Goal: Task Accomplishment & Management: Manage account settings

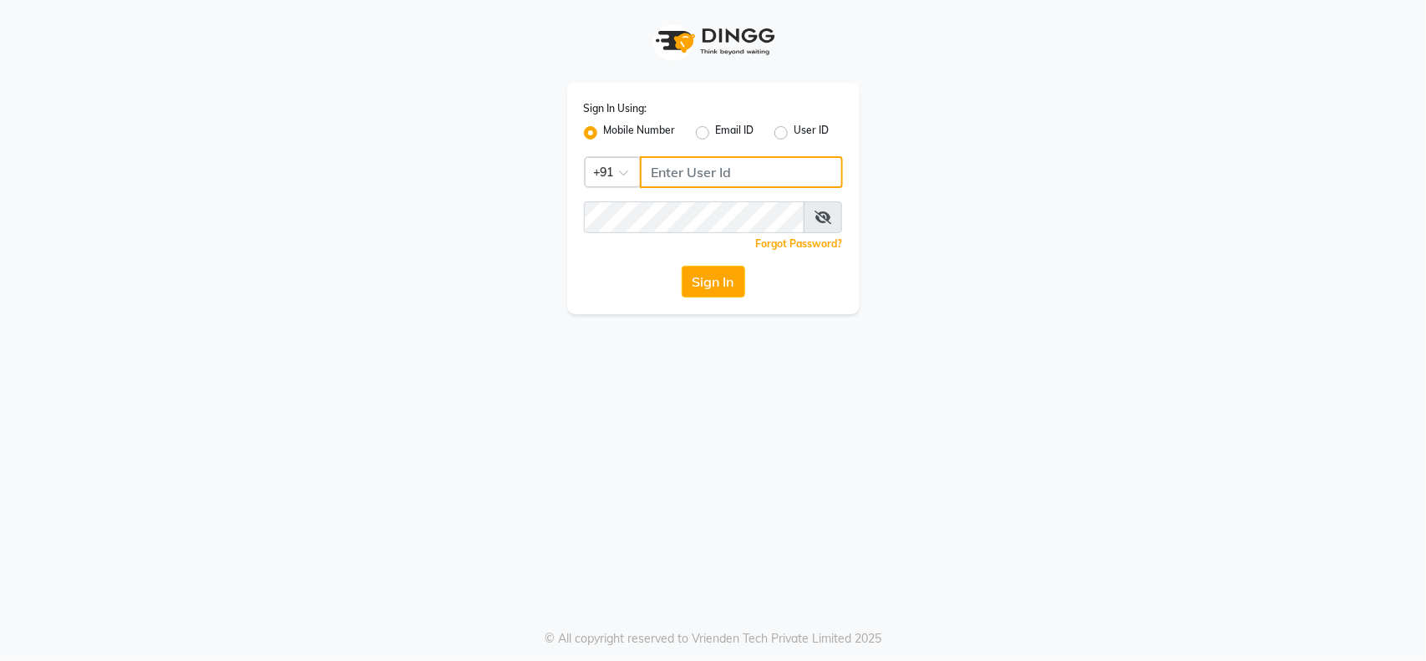
type input "9112073777"
click at [756, 303] on div "Sign In Using: Mobile Number Email ID User ID Country Code × [PHONE_NUMBER] Rem…" at bounding box center [713, 198] width 292 height 231
drag, startPoint x: 742, startPoint y: 260, endPoint x: 677, endPoint y: 284, distance: 69.5
click at [734, 263] on div "Sign In Using: Mobile Number Email ID User ID Country Code × [PHONE_NUMBER] Rem…" at bounding box center [713, 198] width 292 height 231
click at [678, 284] on div "Sign In" at bounding box center [713, 282] width 259 height 32
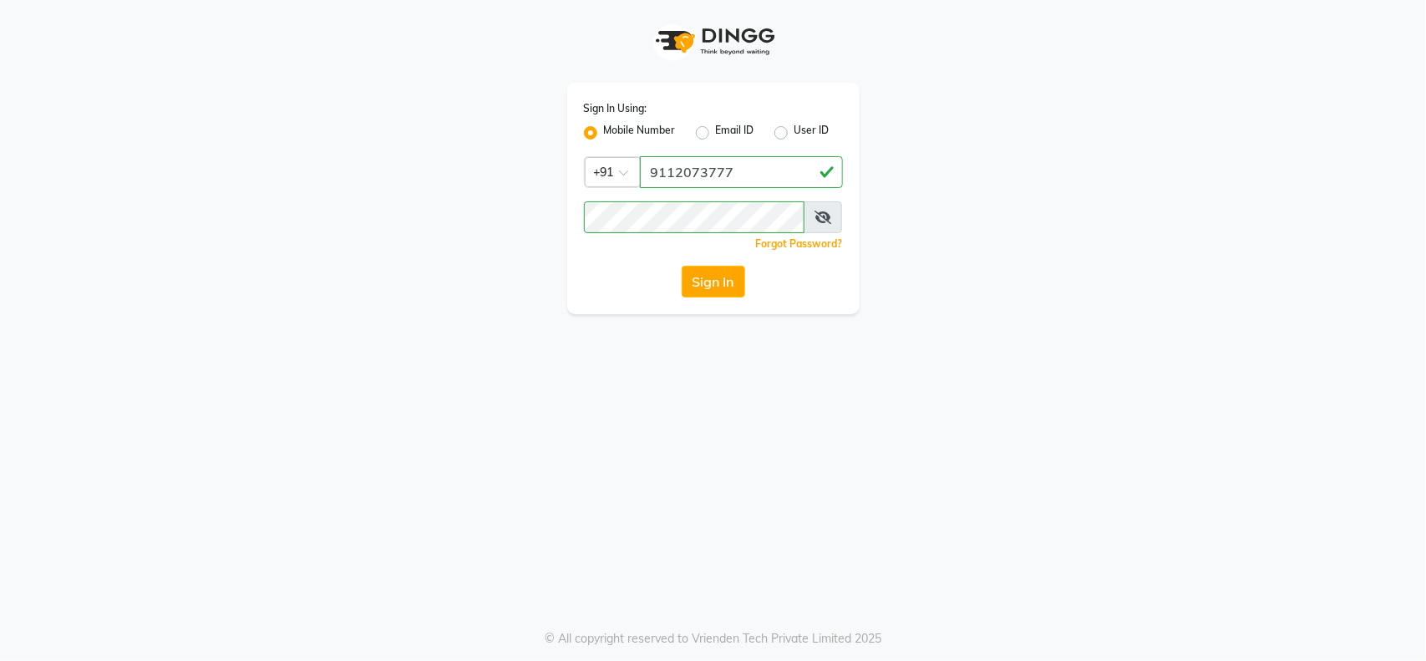
drag, startPoint x: 695, startPoint y: 284, endPoint x: 714, endPoint y: 266, distance: 26.6
click at [704, 280] on button "Sign In" at bounding box center [714, 282] width 64 height 32
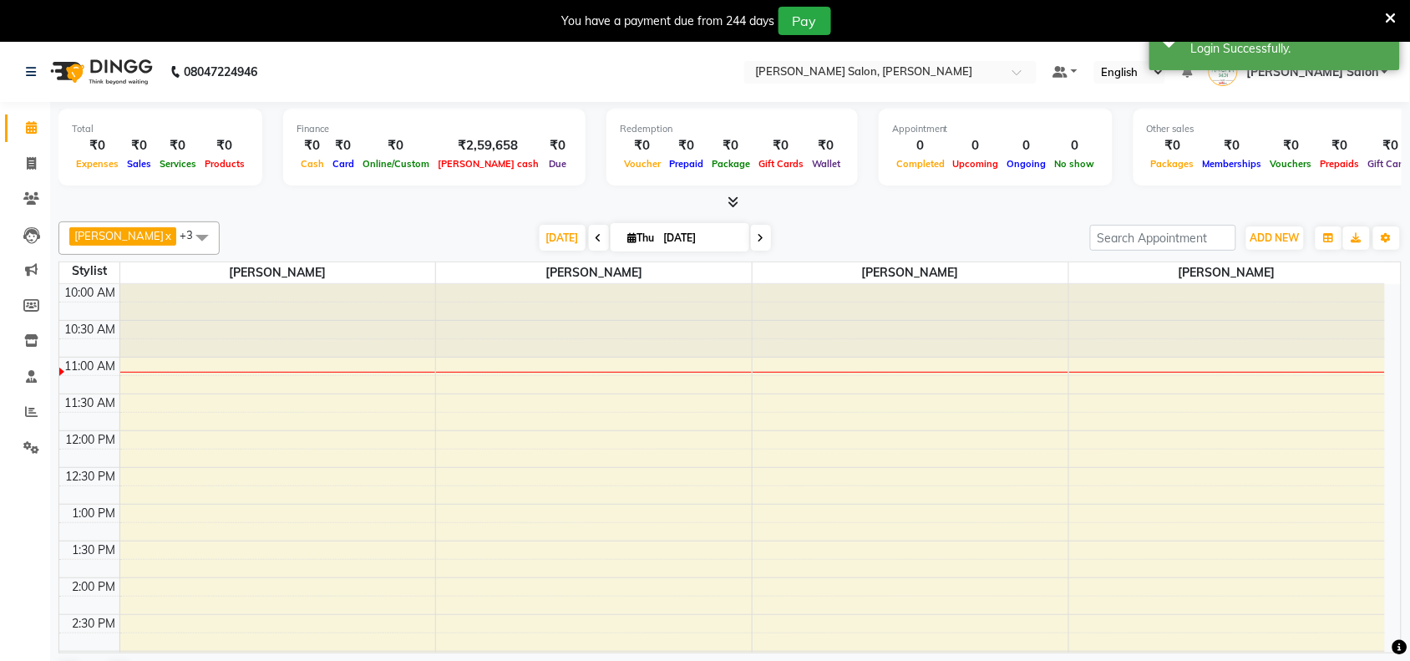
click at [1400, 21] on div "You have a payment due from 244 days Pay" at bounding box center [705, 21] width 1410 height 42
click at [1394, 18] on div "You have a payment due from 244 days Pay" at bounding box center [705, 21] width 1410 height 42
click at [1391, 18] on icon at bounding box center [1391, 18] width 11 height 15
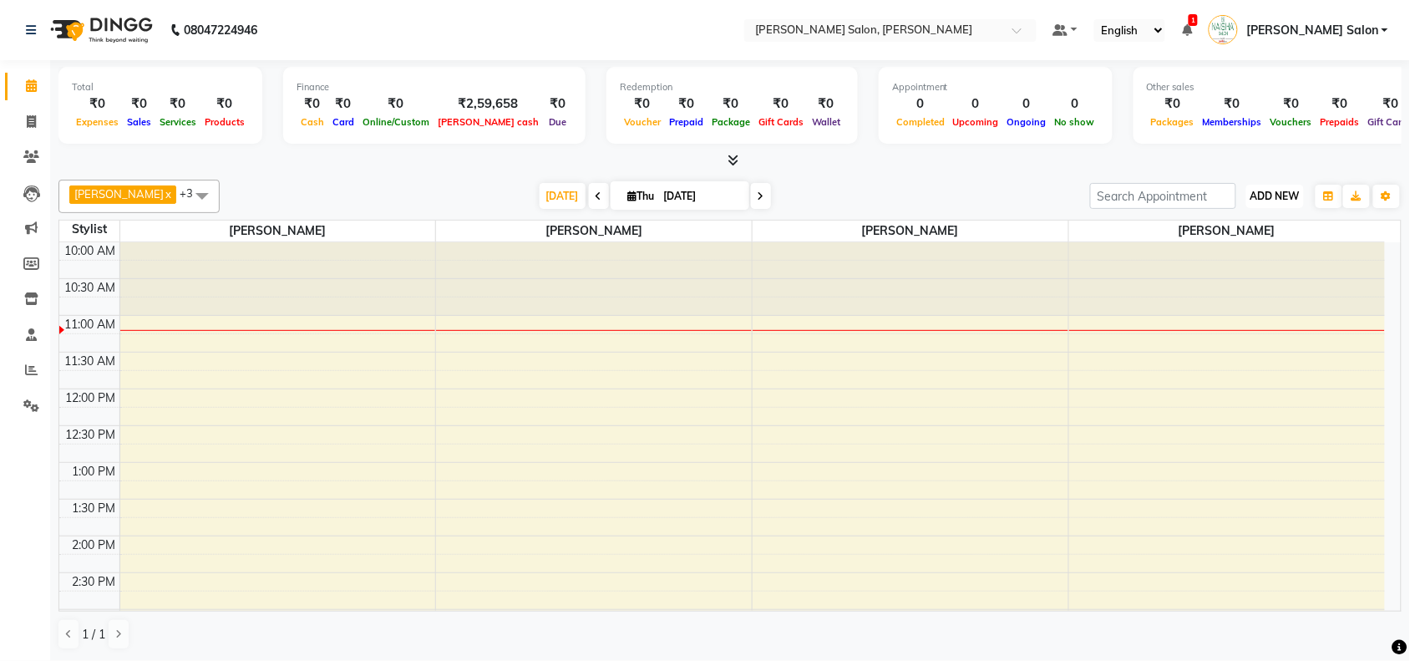
click at [1259, 191] on span "ADD NEW" at bounding box center [1275, 196] width 49 height 13
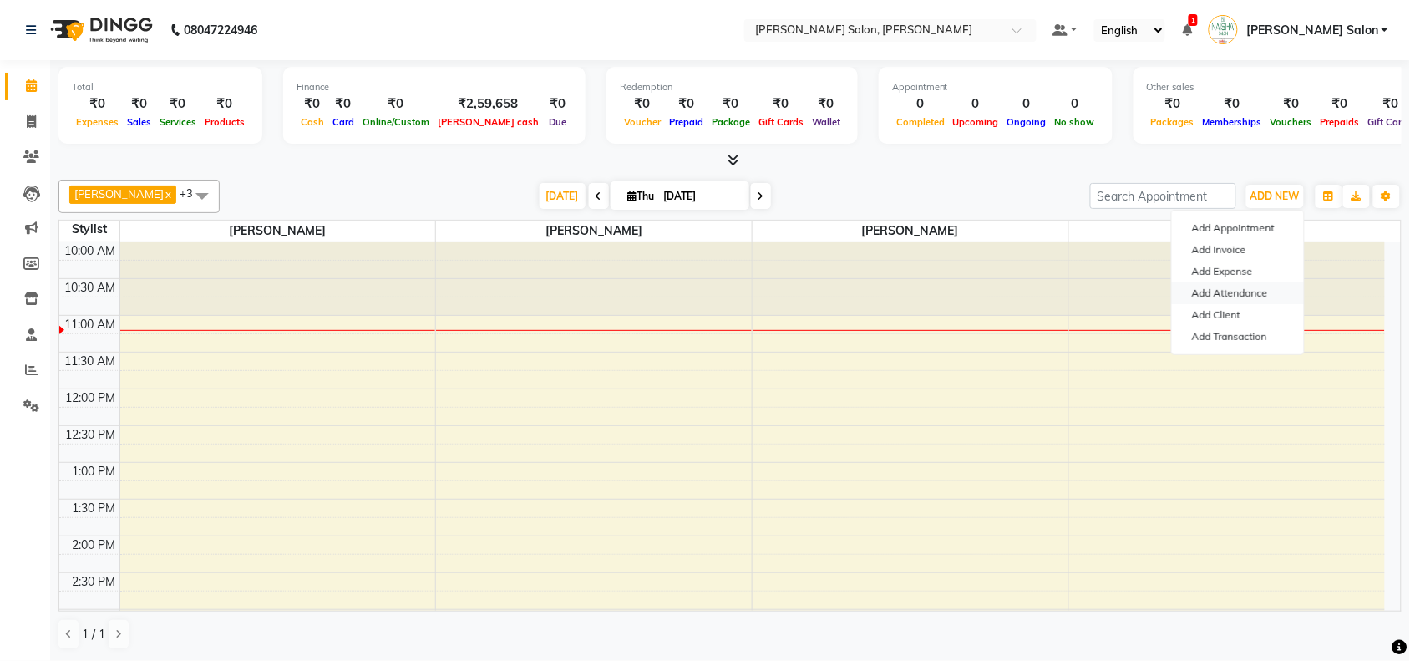
click at [1253, 293] on link "Add Attendance" at bounding box center [1238, 293] width 132 height 22
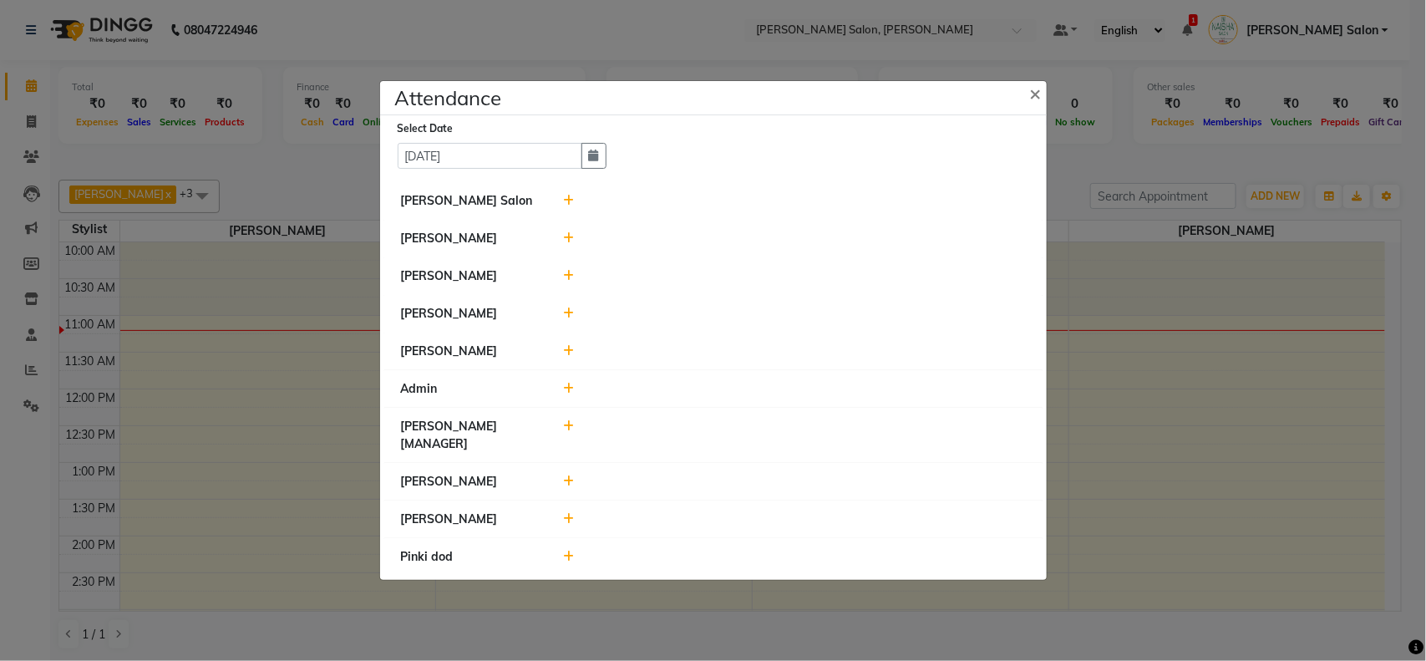
click at [575, 202] on div at bounding box center [795, 201] width 488 height 18
click at [567, 312] on icon at bounding box center [568, 313] width 11 height 12
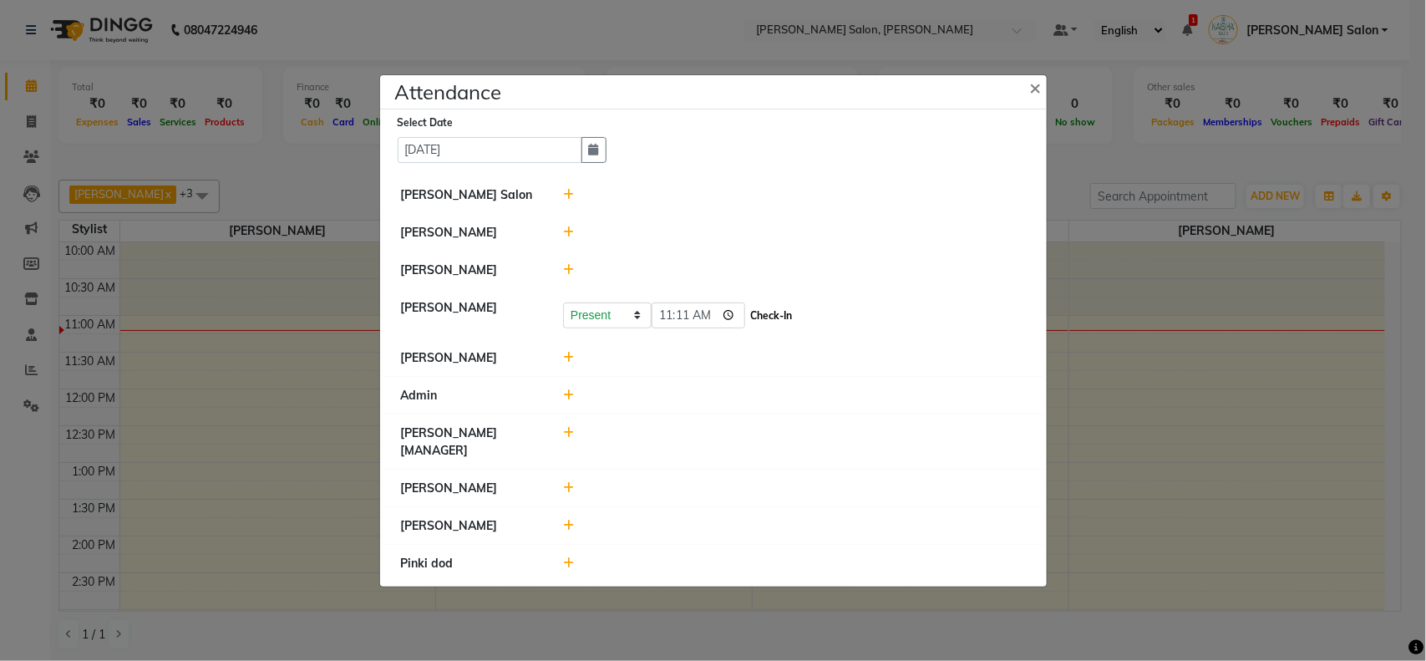
click at [785, 312] on button "Check-In" at bounding box center [772, 315] width 50 height 23
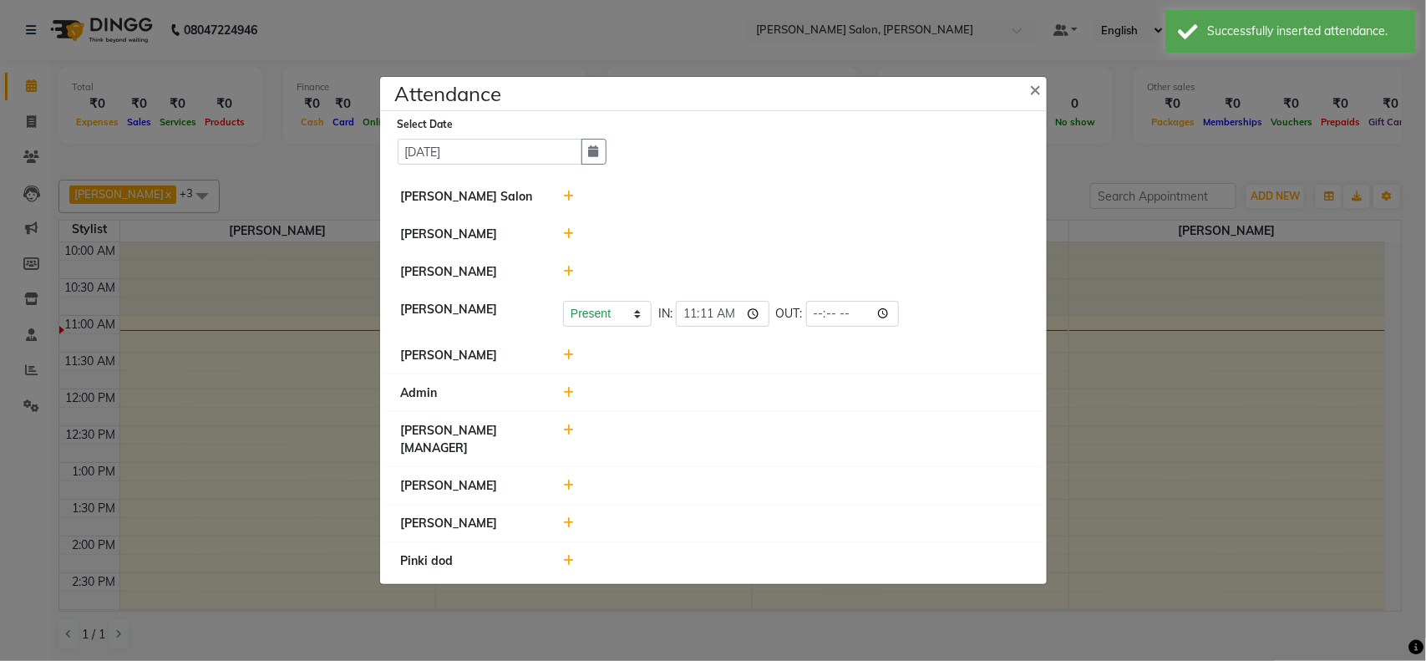
click at [573, 195] on icon at bounding box center [568, 197] width 11 height 12
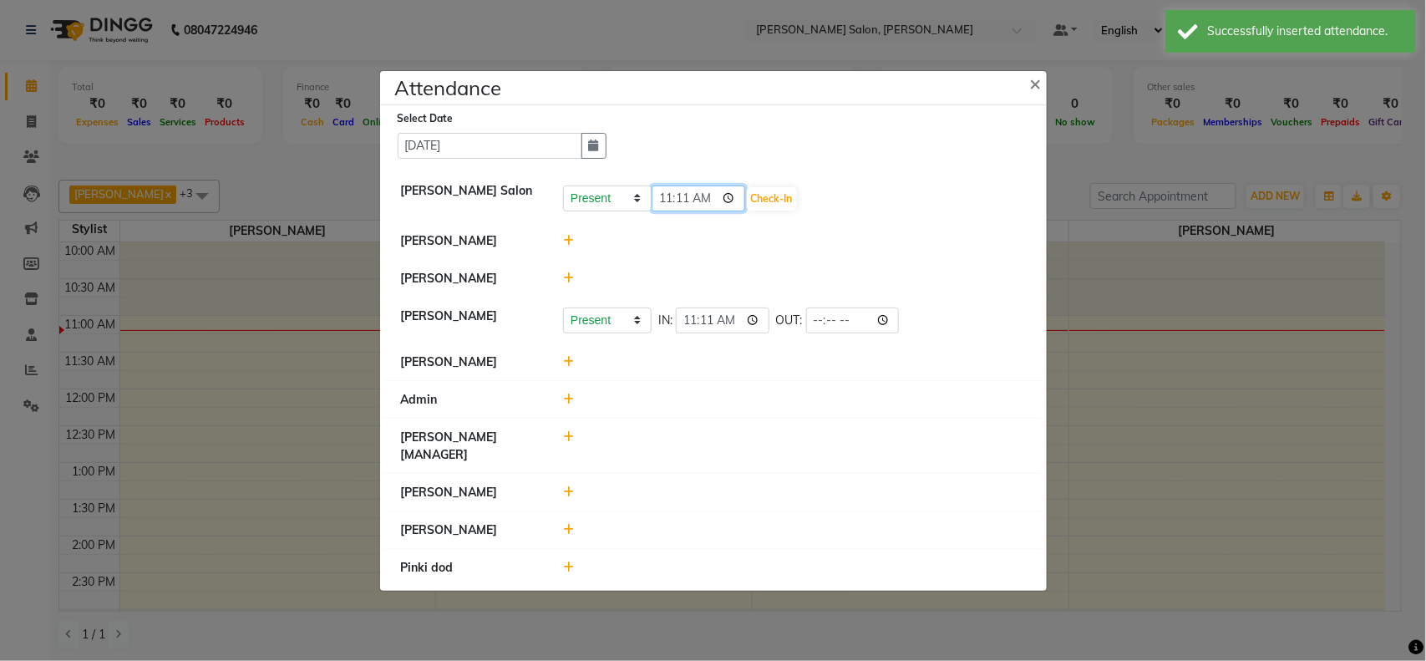
click at [683, 190] on input "11:11" at bounding box center [699, 198] width 94 height 26
type input "11:00"
click at [797, 194] on button "Check-In" at bounding box center [772, 198] width 50 height 23
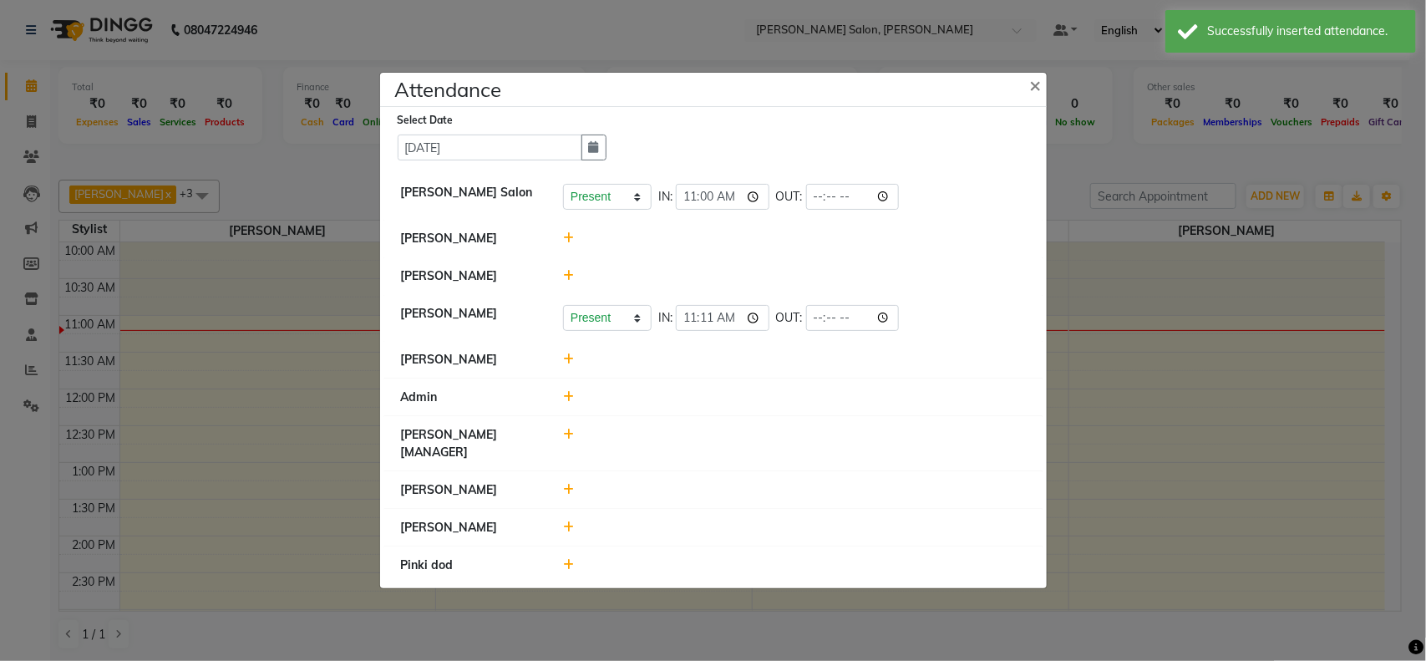
click at [571, 362] on icon at bounding box center [568, 359] width 11 height 12
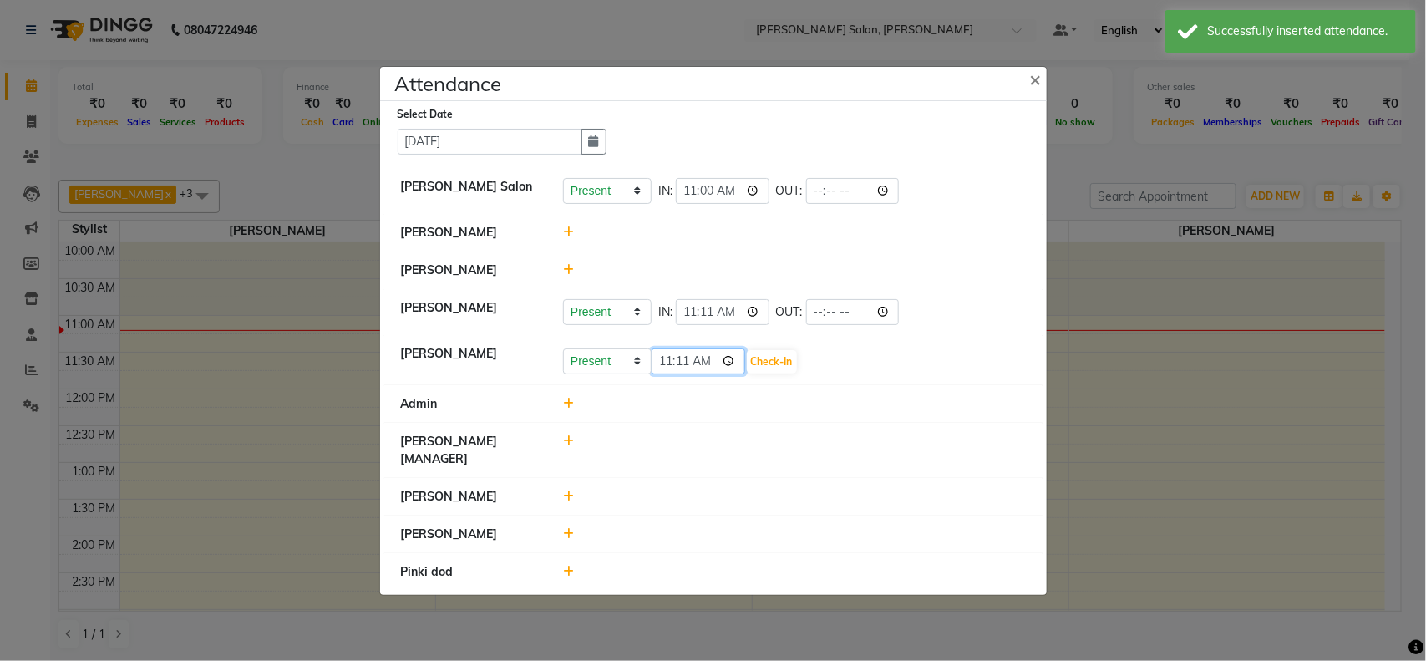
click at [683, 359] on input "11:11" at bounding box center [699, 361] width 94 height 26
type input "11:00"
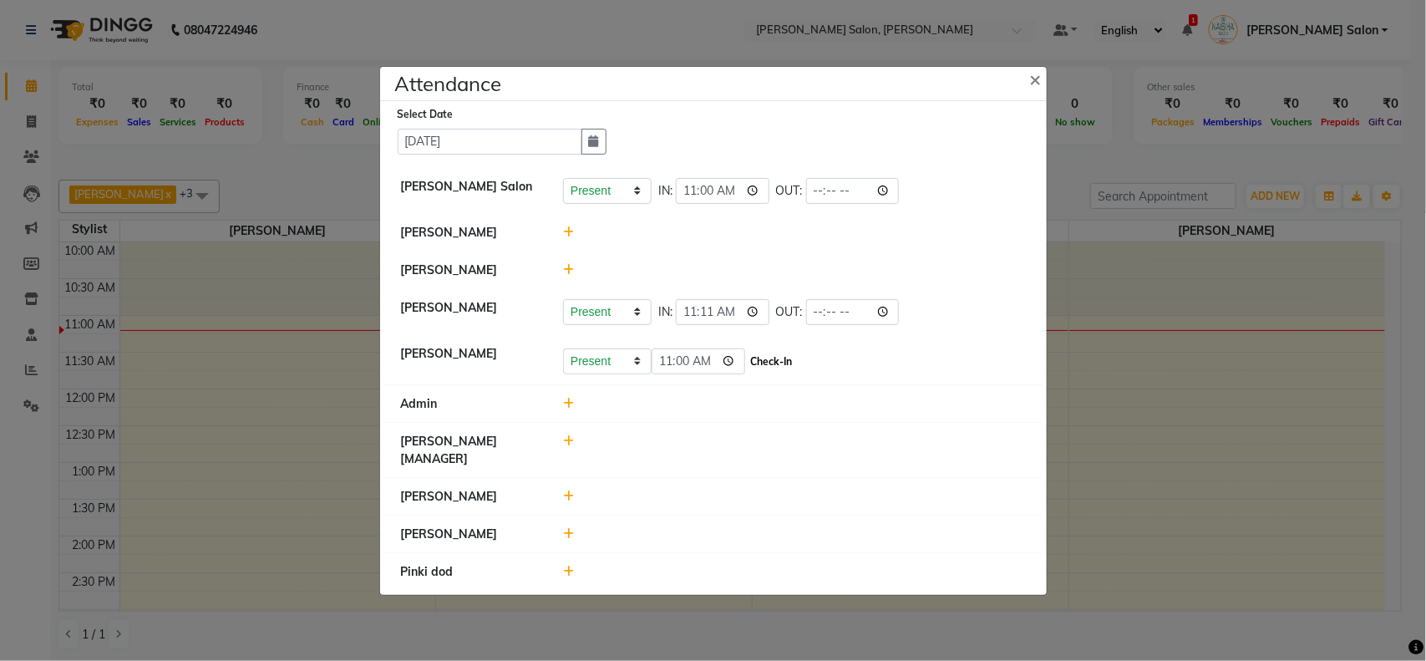
click at [786, 355] on button "Check-In" at bounding box center [772, 361] width 50 height 23
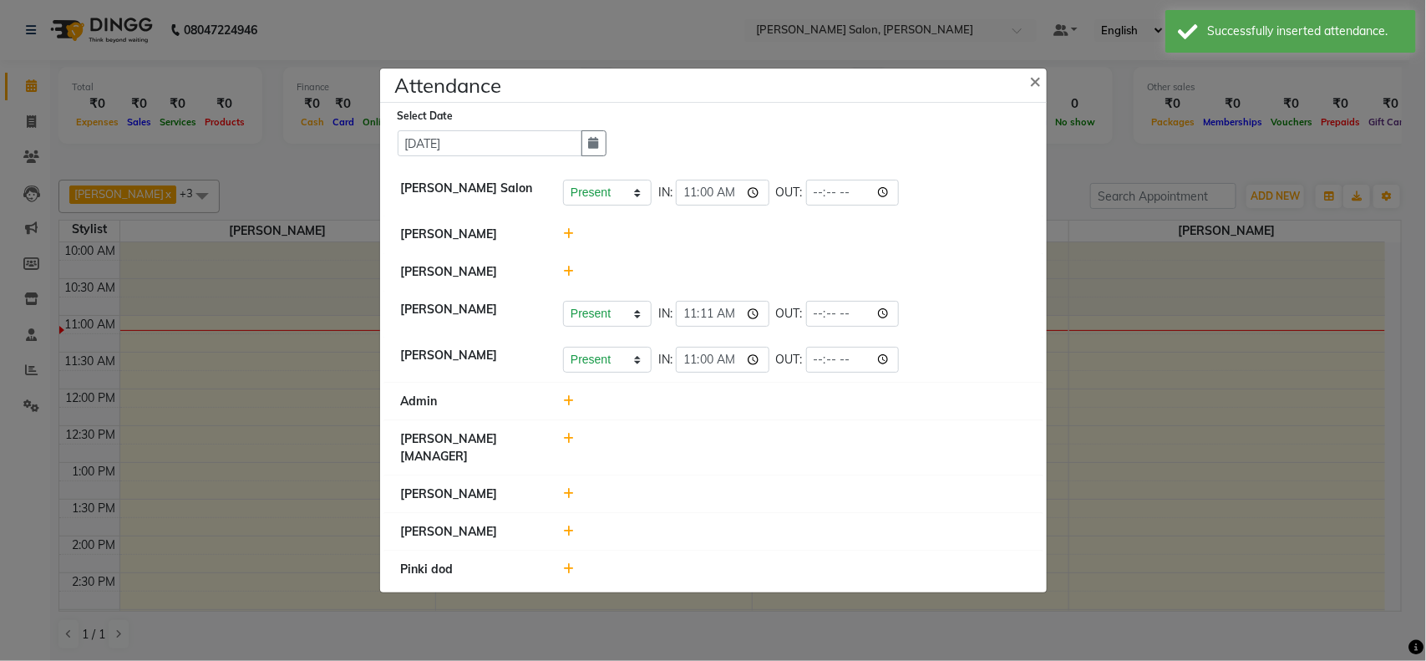
click at [563, 437] on icon at bounding box center [568, 439] width 11 height 12
click at [678, 441] on input "11:11" at bounding box center [699, 447] width 94 height 26
type input "11:00"
click at [753, 445] on button "Check-In" at bounding box center [772, 446] width 50 height 23
click at [1138, 448] on ngb-modal-window "Attendance × Select Date [DATE] [PERSON_NAME] Salon Present Absent Late Half Da…" at bounding box center [713, 330] width 1426 height 661
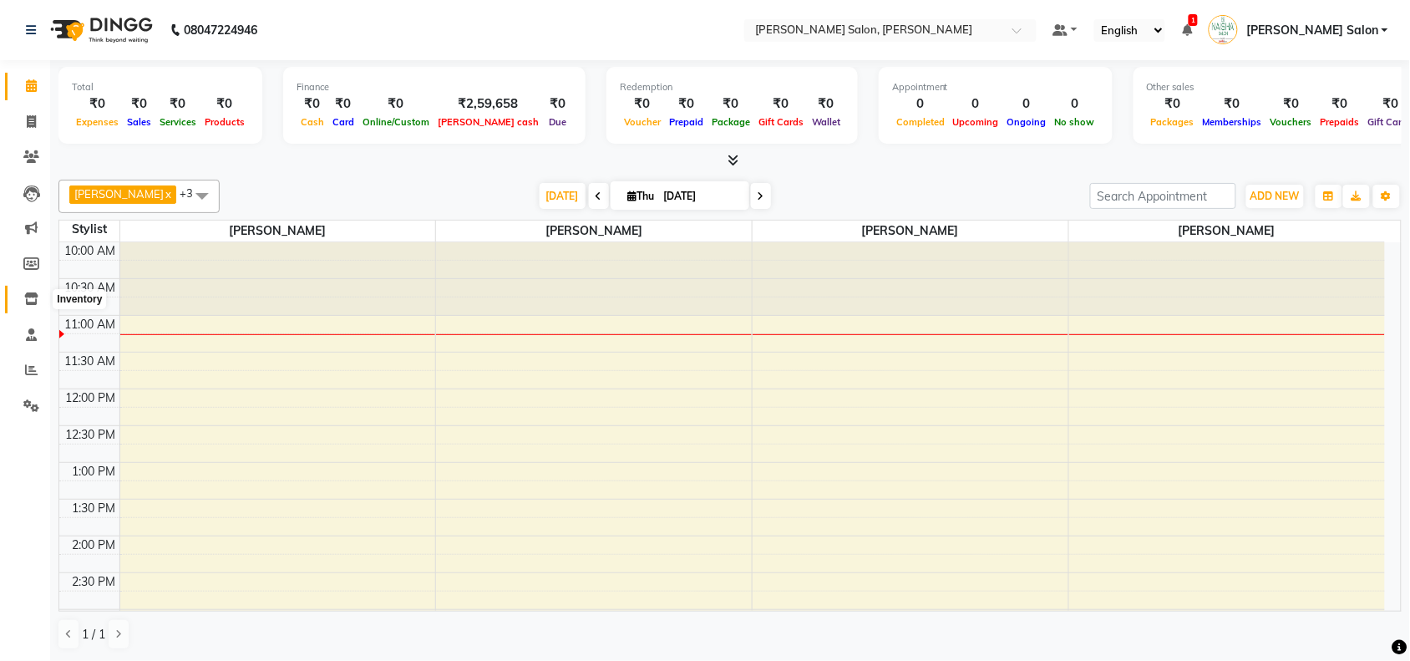
click at [44, 305] on span at bounding box center [31, 299] width 29 height 19
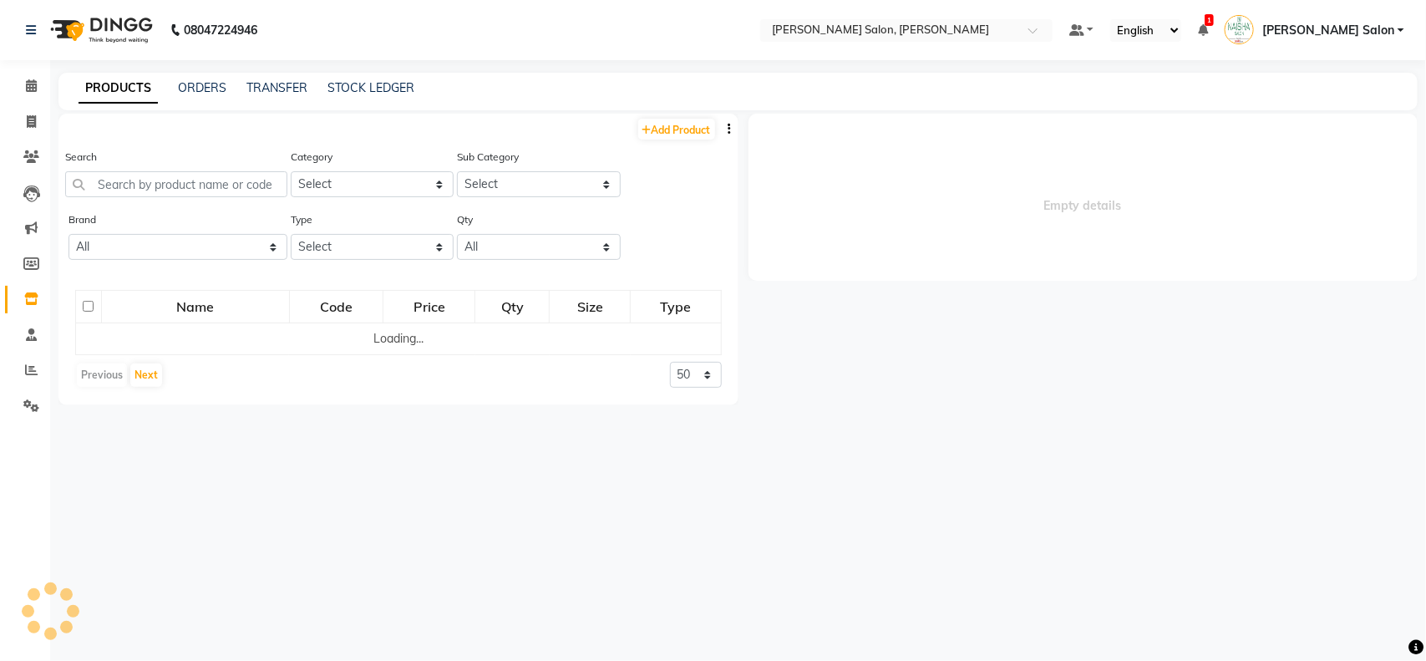
select select
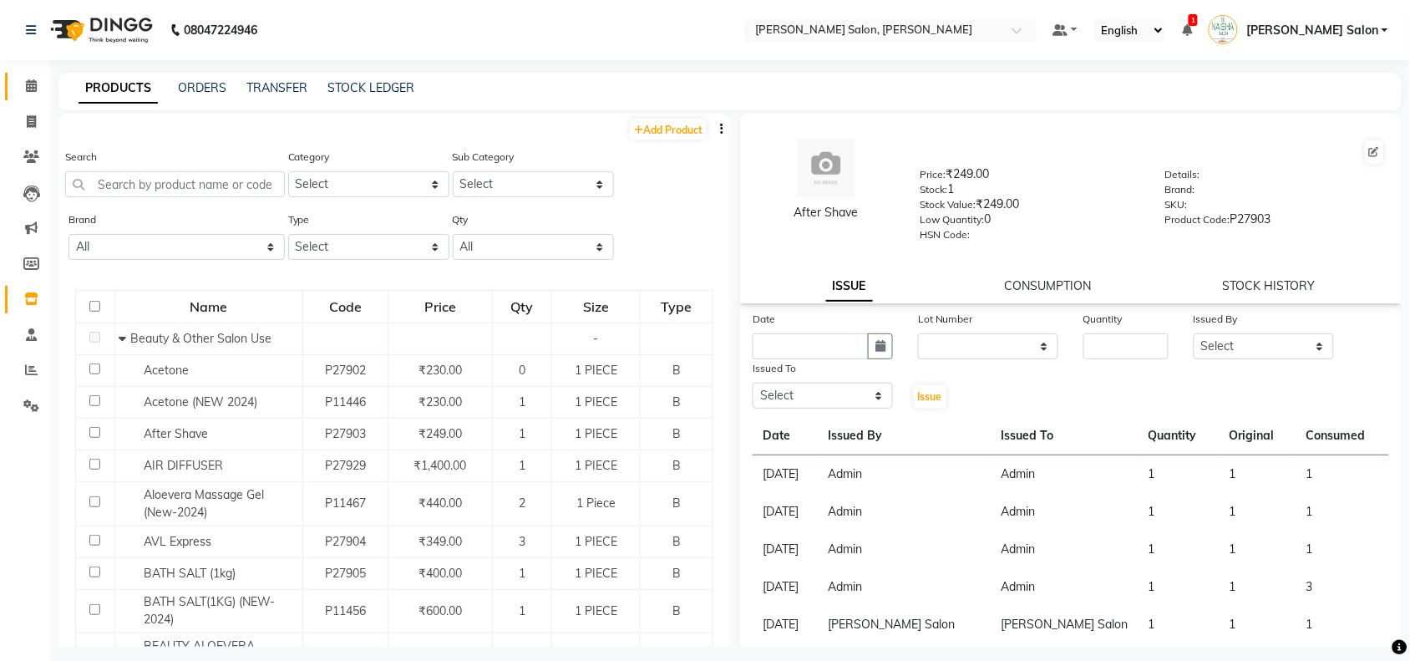
click at [14, 80] on link "Calendar" at bounding box center [25, 87] width 40 height 28
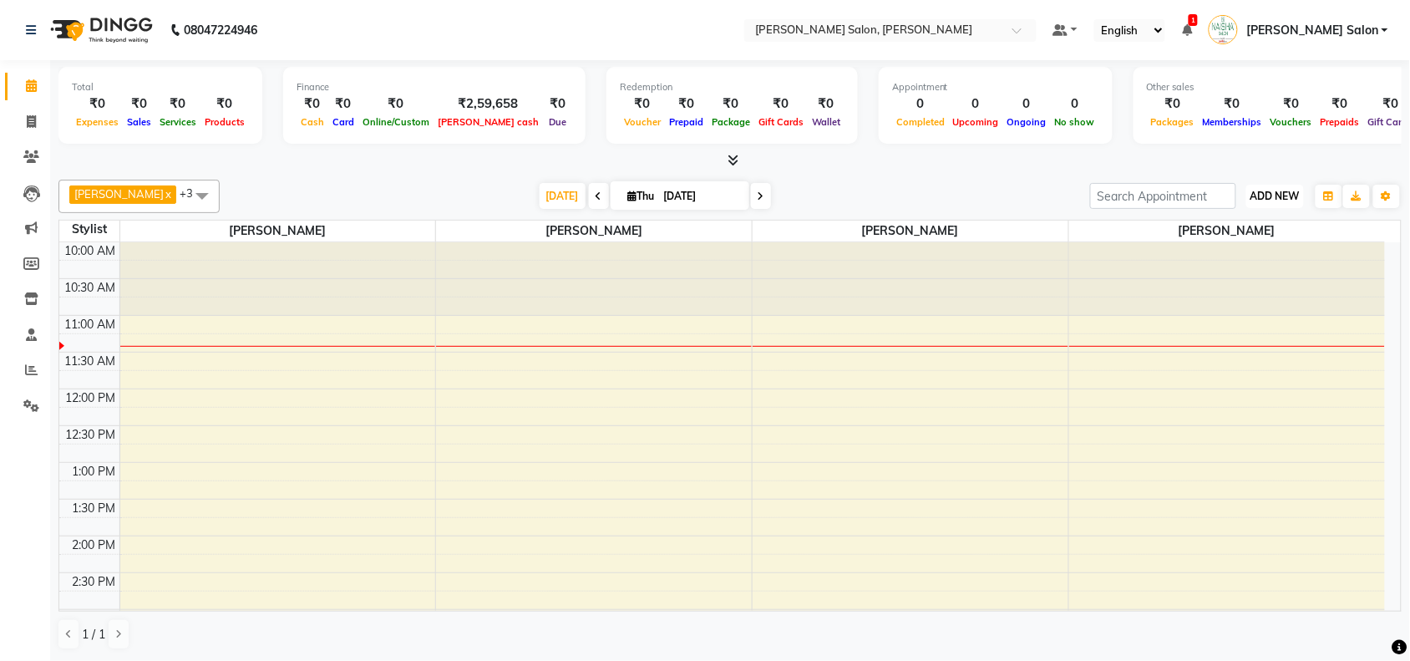
click at [1250, 206] on button "ADD NEW Toggle Dropdown" at bounding box center [1276, 196] width 58 height 23
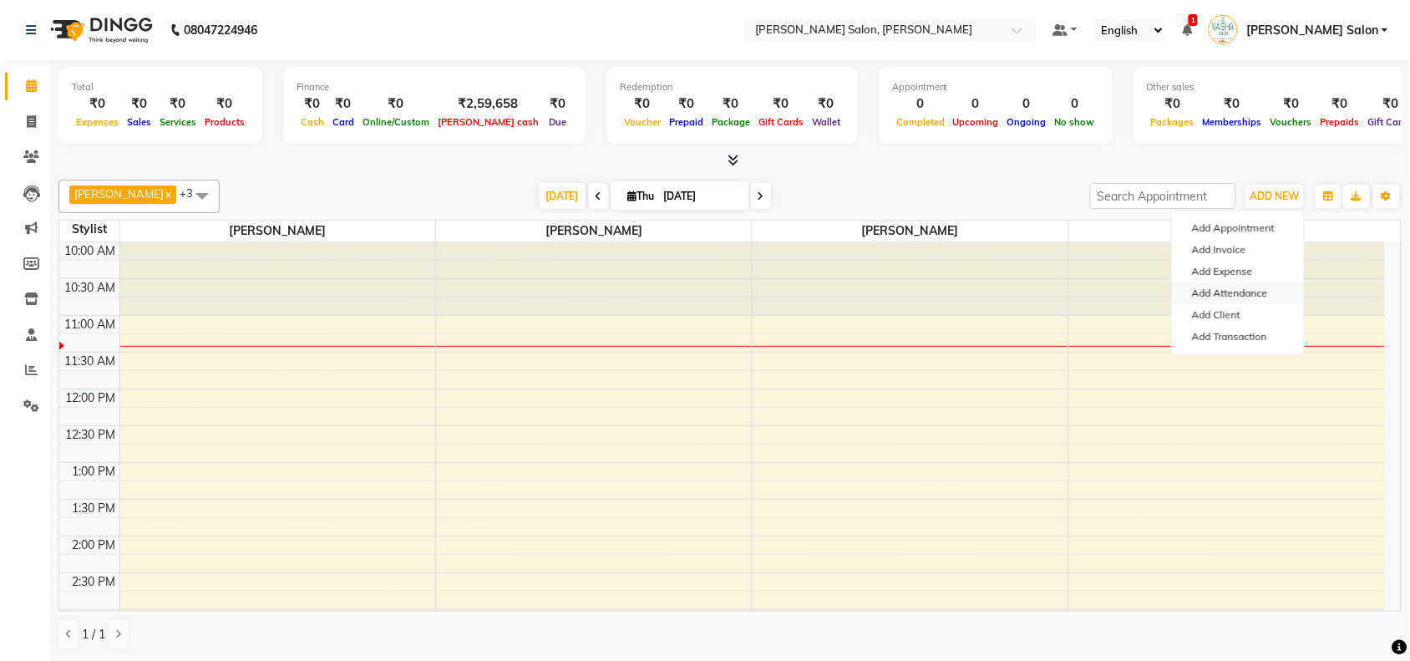
click at [1237, 294] on link "Add Attendance" at bounding box center [1238, 293] width 132 height 22
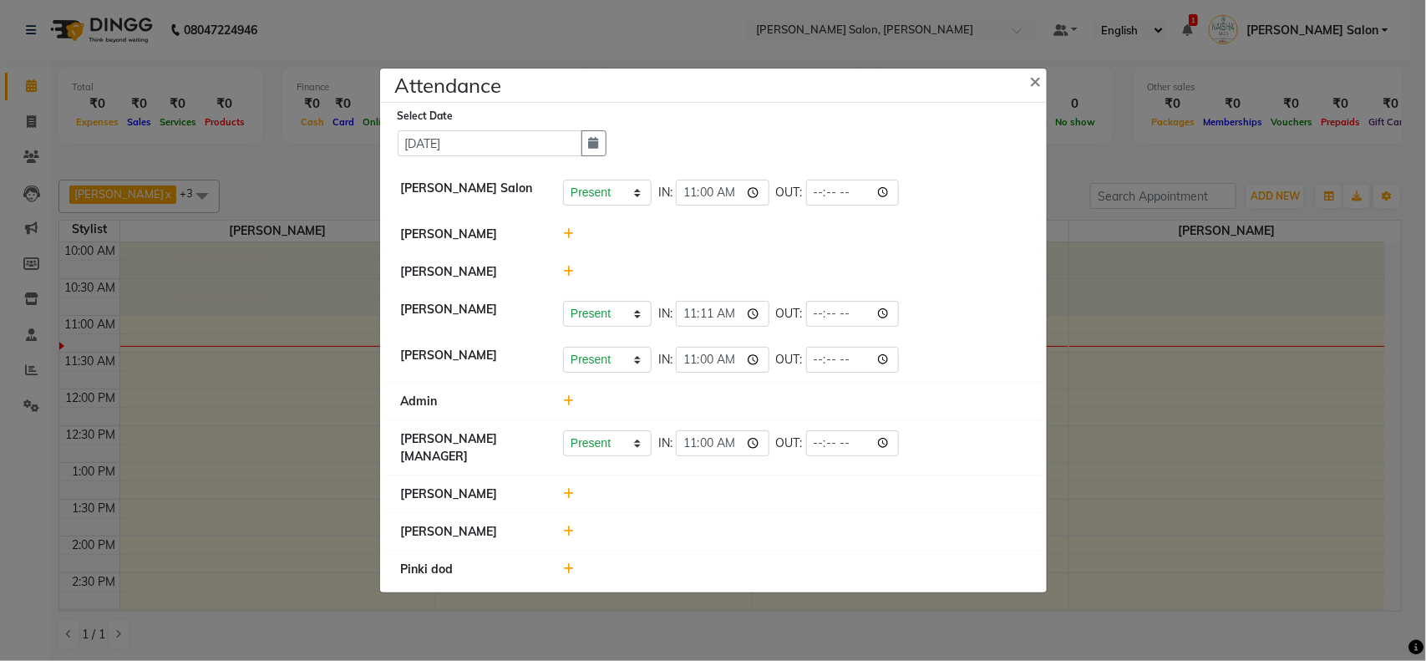
click at [573, 529] on icon at bounding box center [568, 532] width 11 height 12
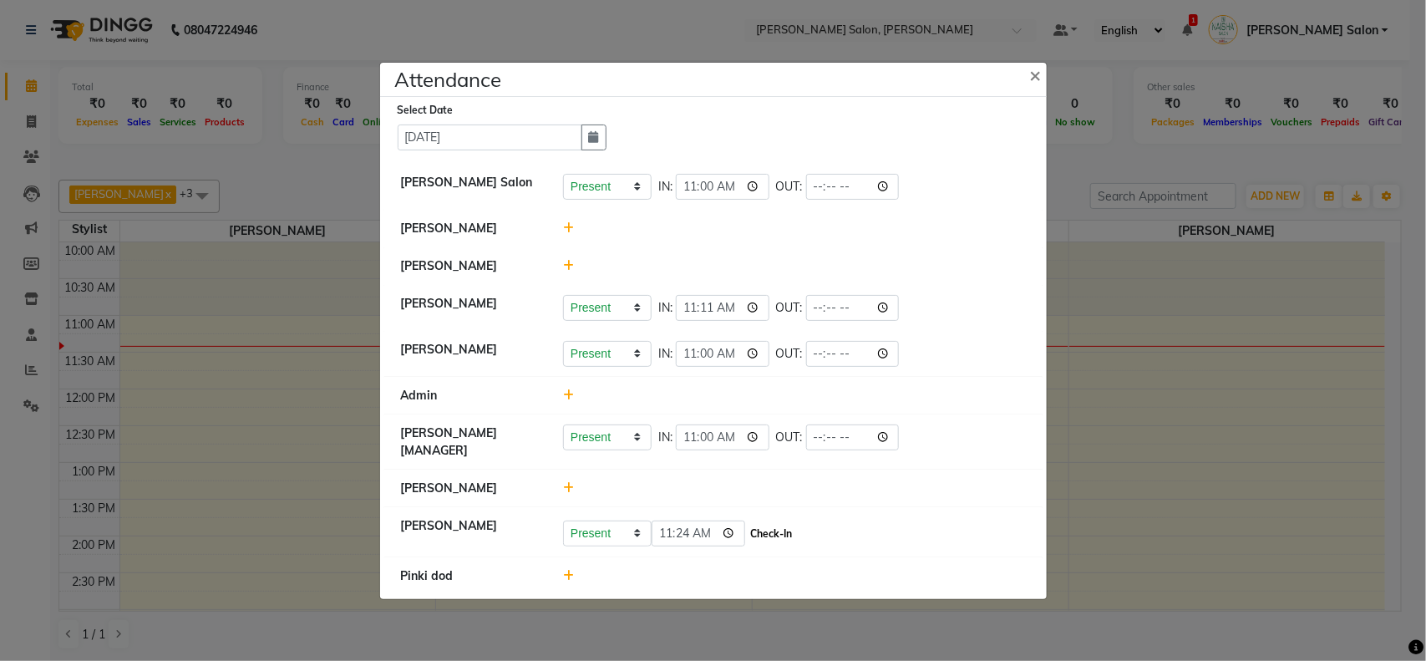
click at [762, 532] on button "Check-In" at bounding box center [772, 533] width 50 height 23
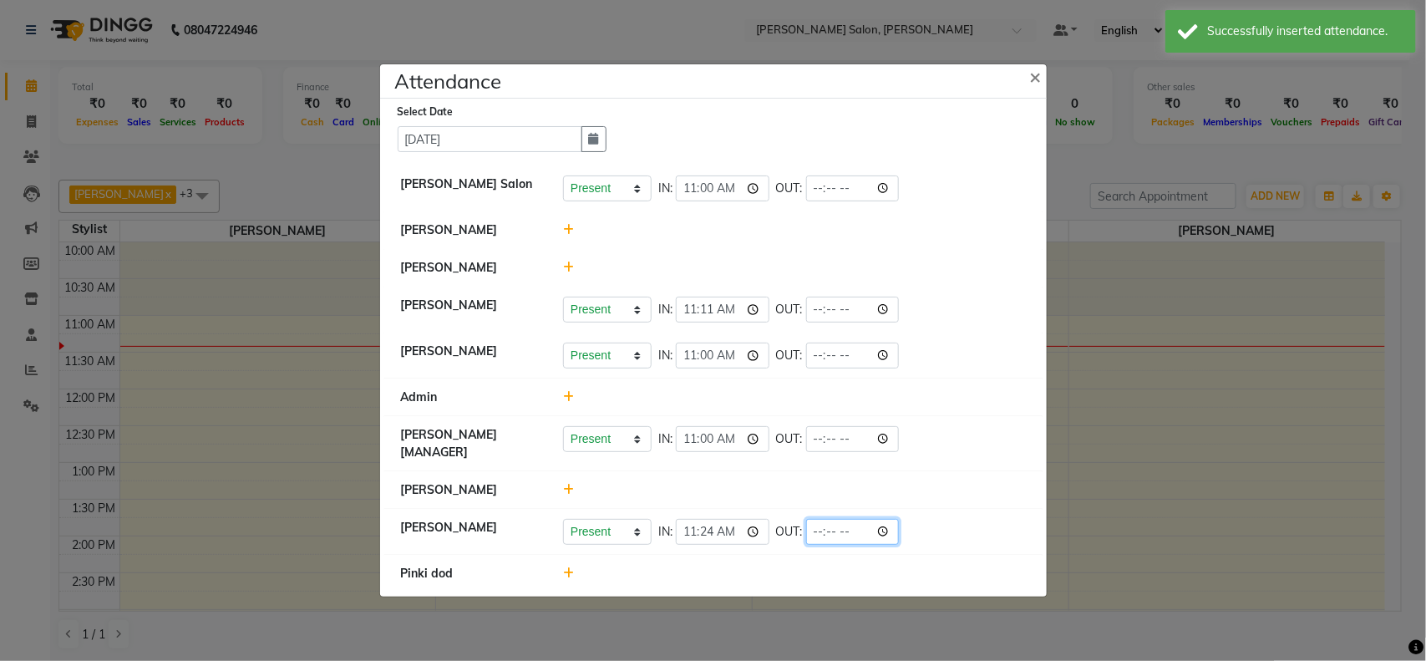
click at [866, 543] on input "time" at bounding box center [853, 532] width 94 height 26
click at [1126, 595] on ngb-modal-window "Attendance × Select Date [DATE] [PERSON_NAME] Salon Present Absent Late Half Da…" at bounding box center [713, 330] width 1426 height 661
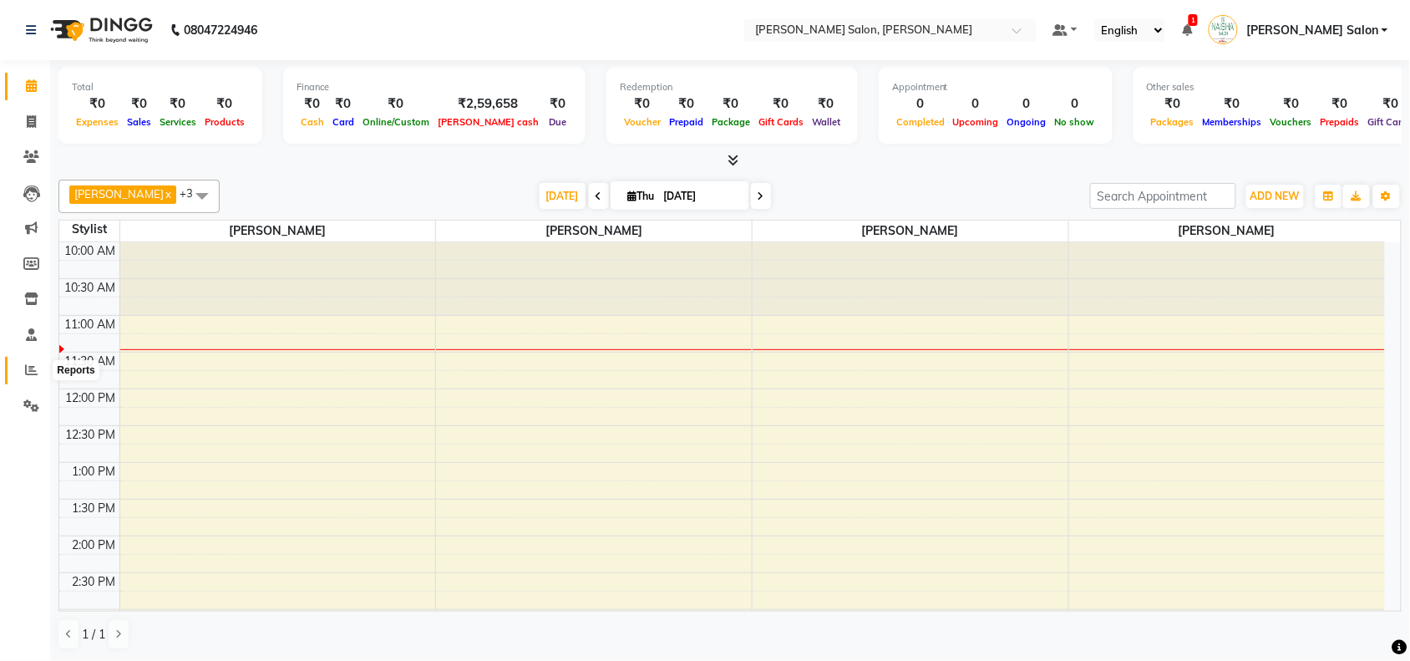
click at [28, 370] on icon at bounding box center [31, 369] width 13 height 13
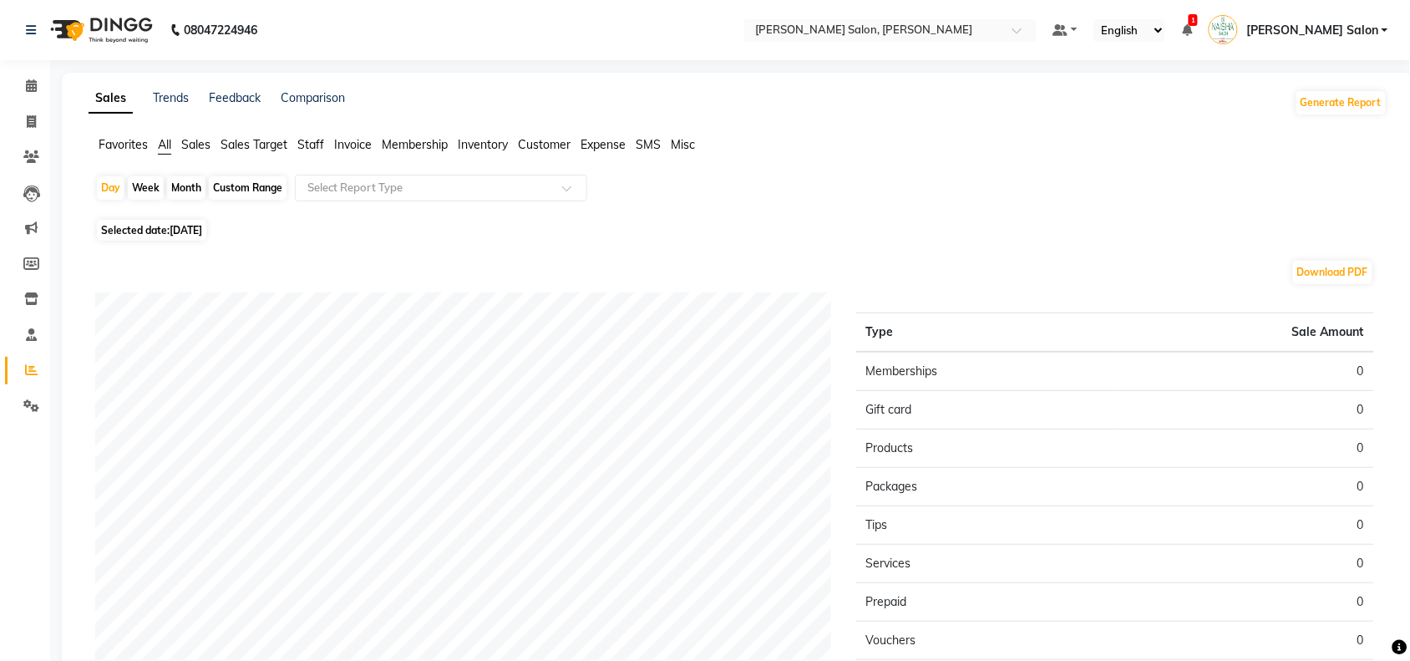
click at [235, 195] on div "Custom Range" at bounding box center [248, 187] width 78 height 23
select select "9"
select select "2025"
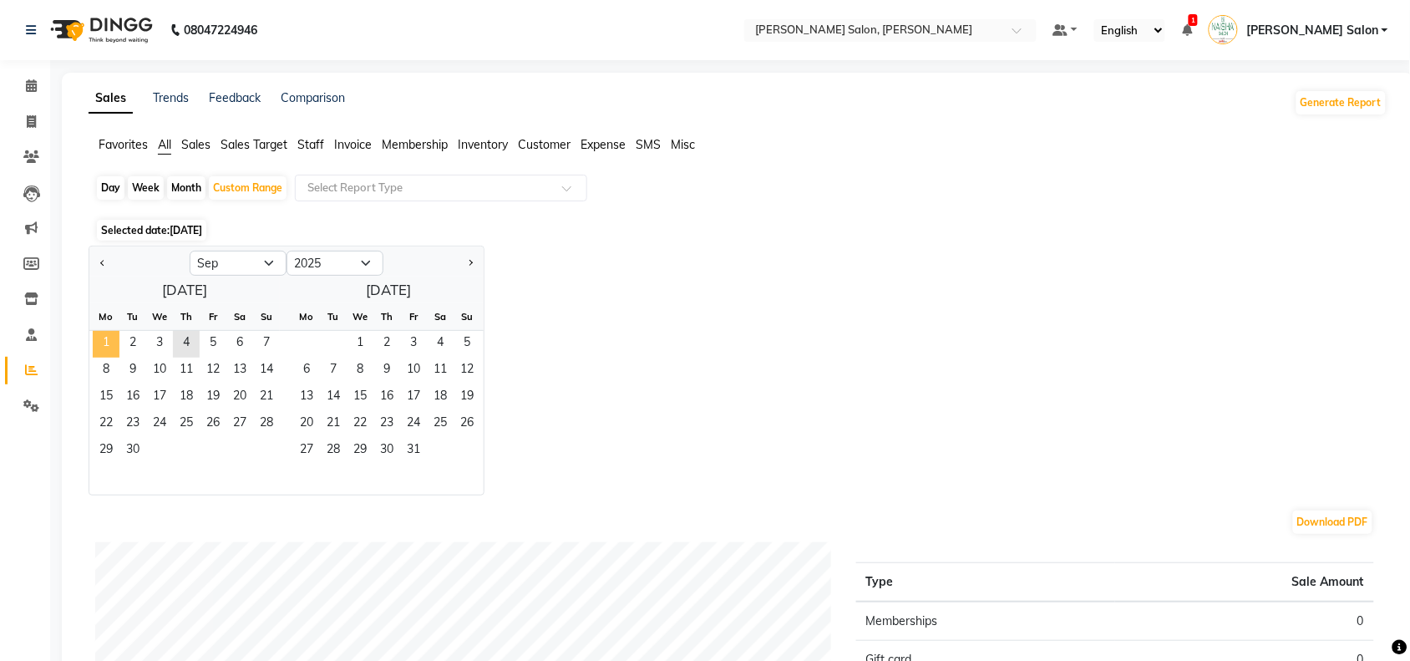
click at [98, 340] on span "1" at bounding box center [106, 344] width 27 height 27
click at [176, 336] on span "4" at bounding box center [186, 344] width 27 height 27
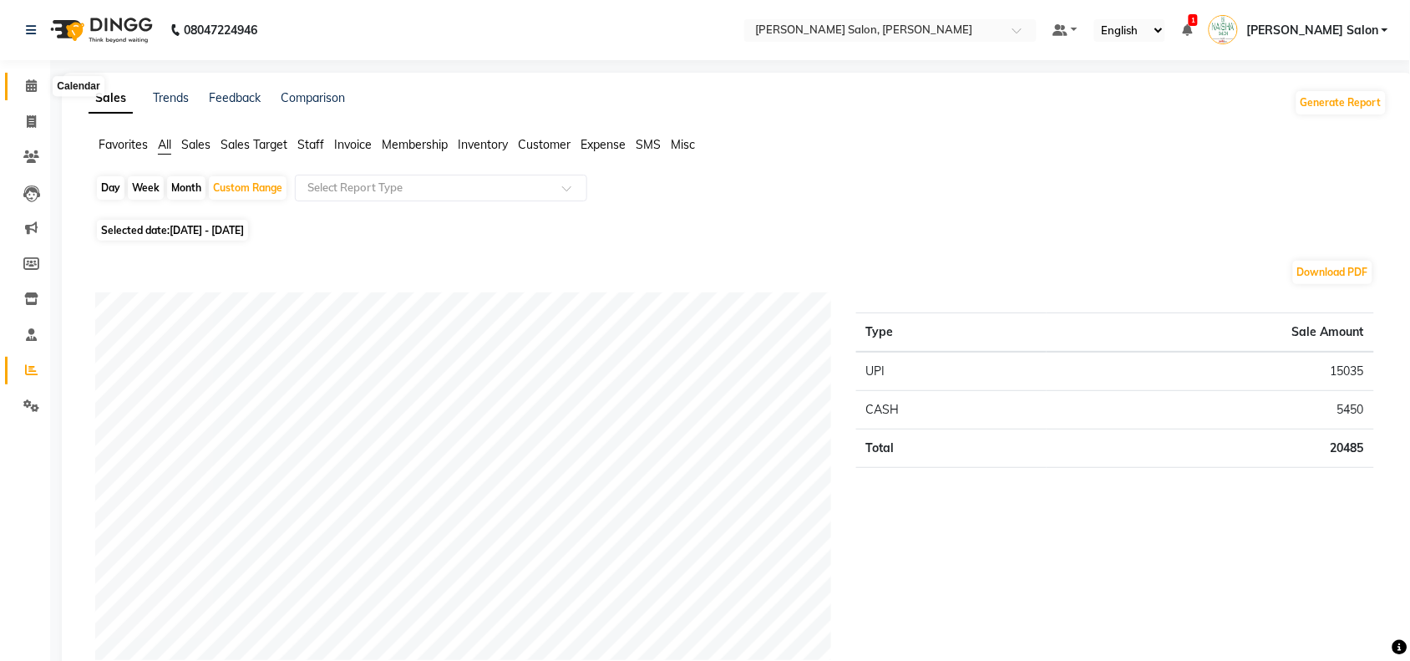
click at [39, 80] on span at bounding box center [31, 86] width 29 height 19
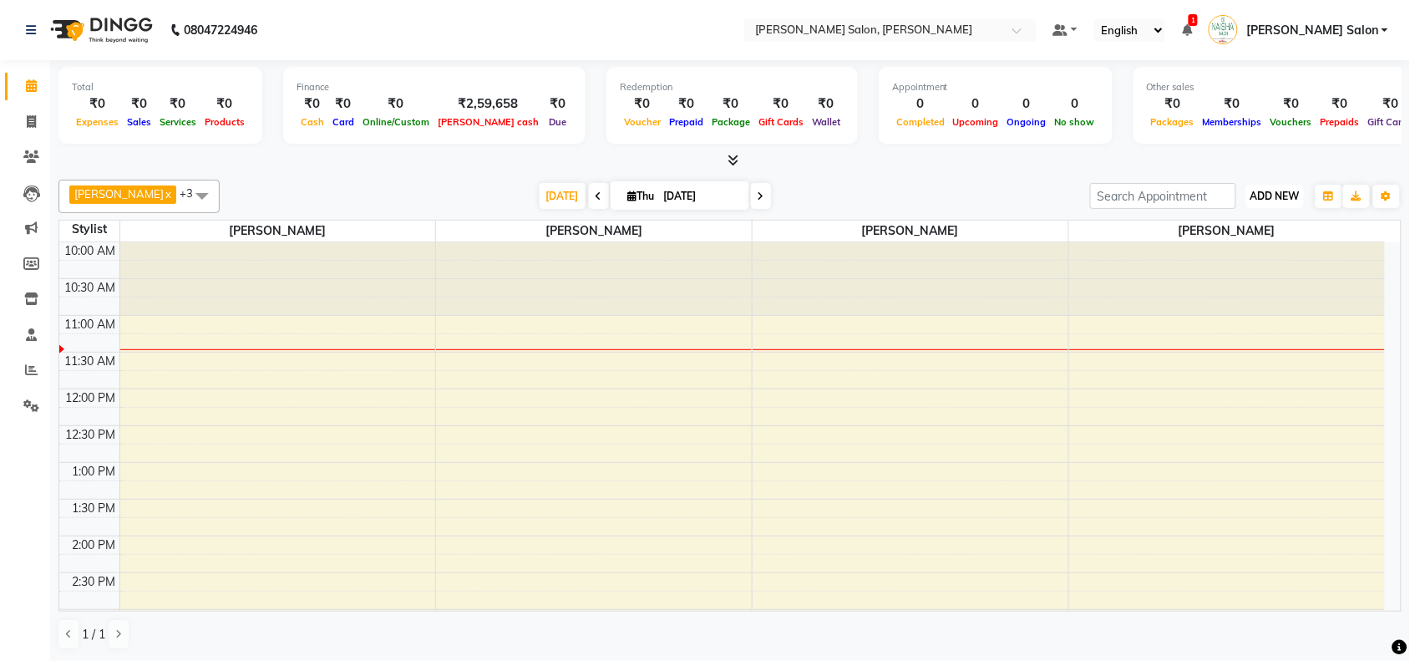
click at [1256, 191] on span "ADD NEW" at bounding box center [1275, 196] width 49 height 13
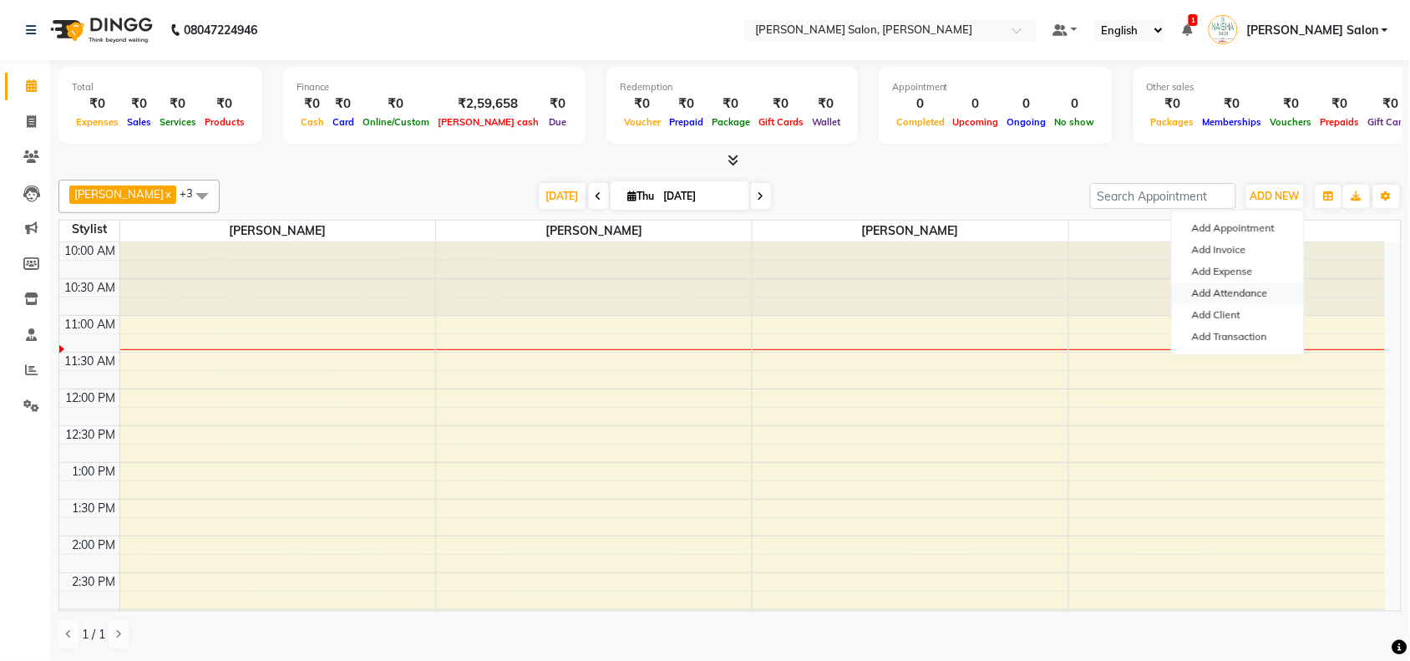
click at [1242, 294] on link "Add Attendance" at bounding box center [1238, 293] width 132 height 22
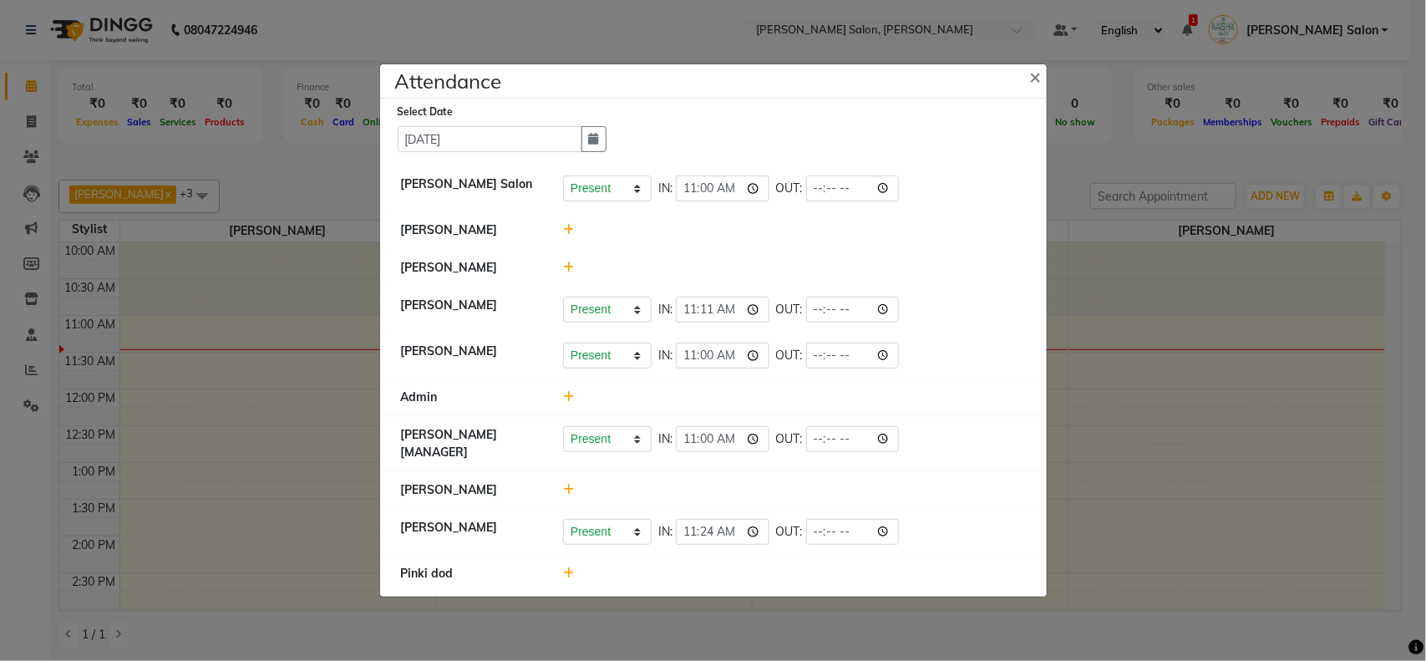
click at [561, 489] on div at bounding box center [795, 490] width 488 height 18
click at [577, 490] on div at bounding box center [795, 490] width 488 height 18
click at [568, 490] on icon at bounding box center [568, 490] width 11 height 12
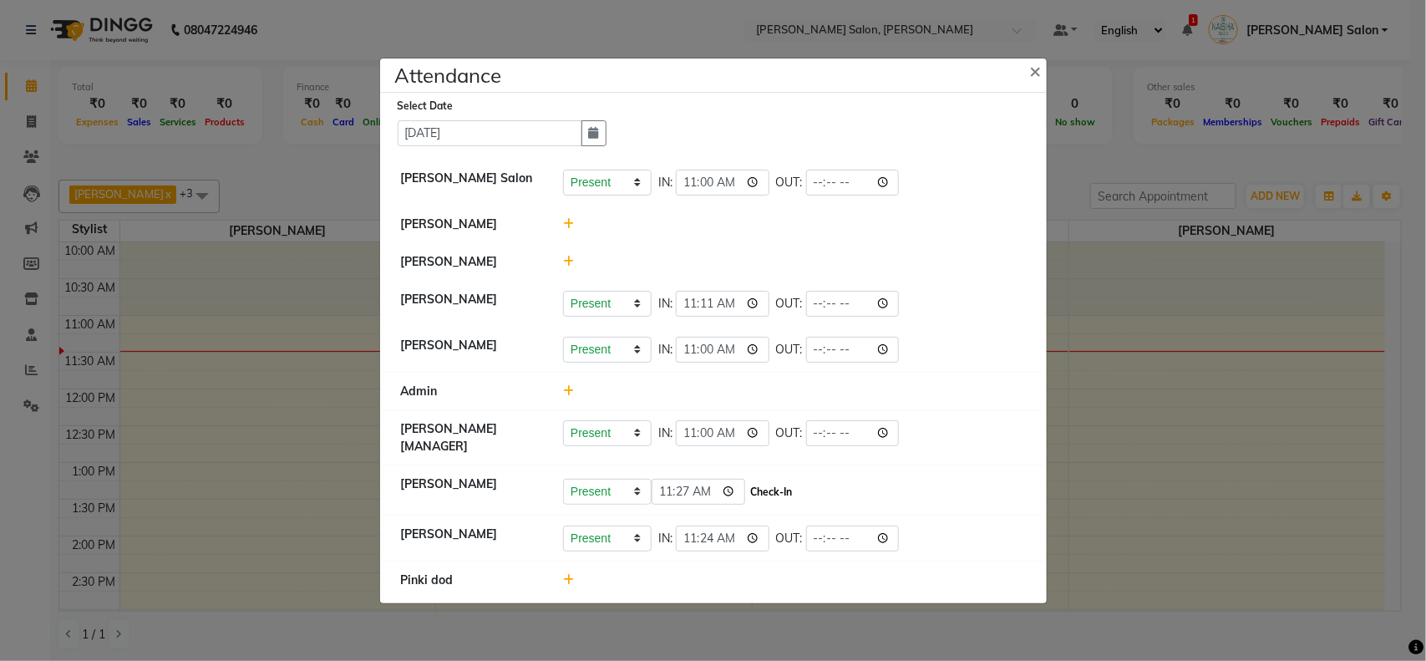
click at [788, 493] on button "Check-In" at bounding box center [772, 491] width 50 height 23
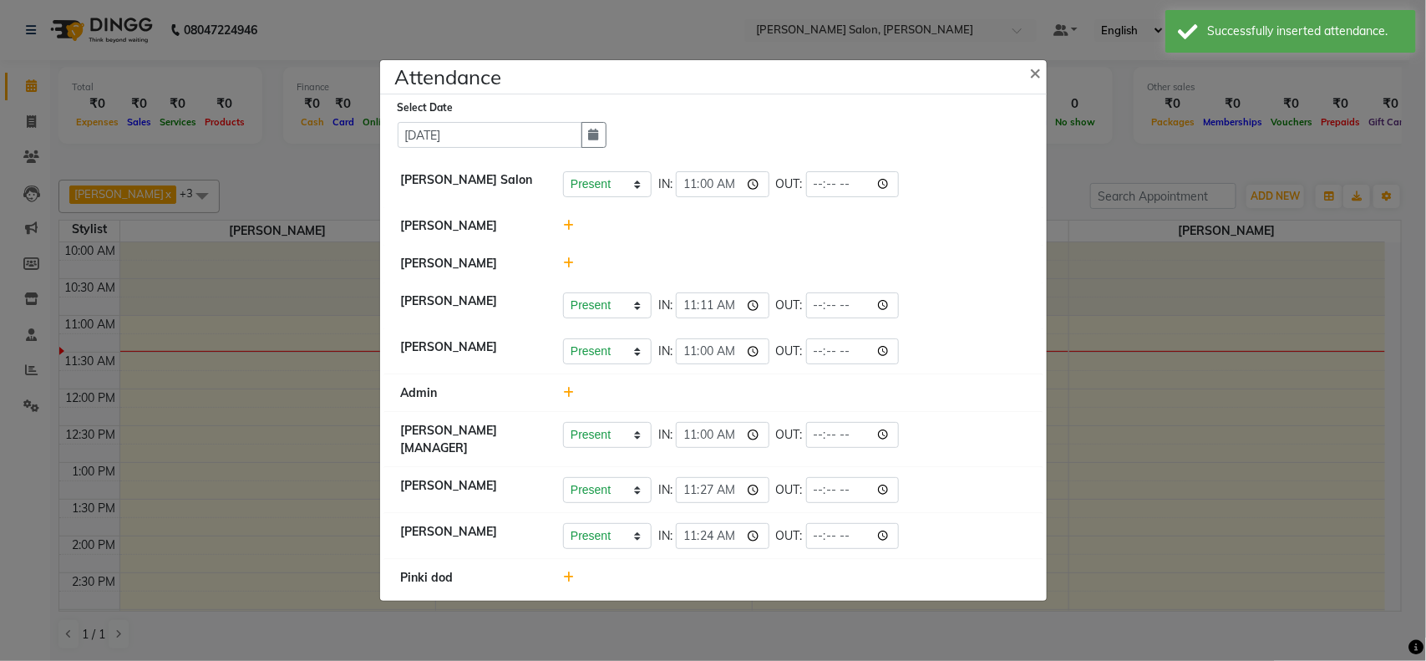
click at [1323, 532] on ngb-modal-window "Attendance × Select Date [DATE] [PERSON_NAME] Salon Present Absent Late Half Da…" at bounding box center [713, 330] width 1426 height 661
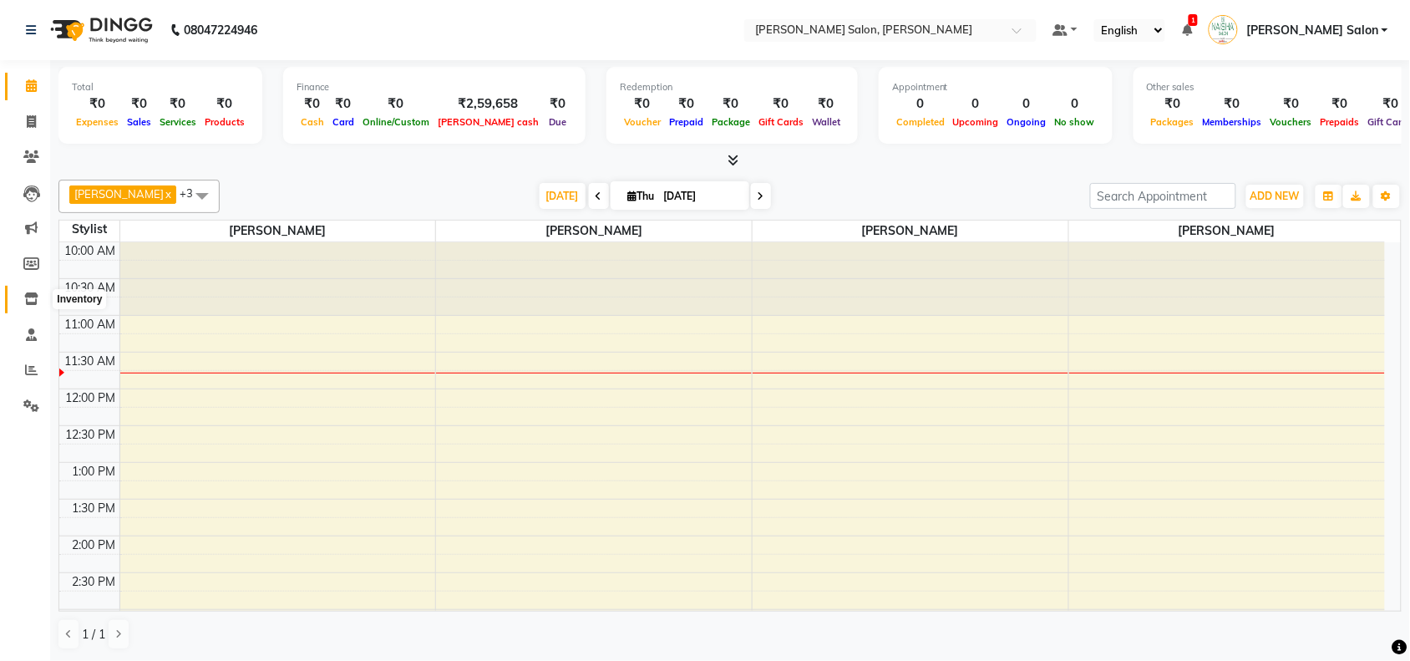
click at [26, 305] on icon at bounding box center [31, 298] width 14 height 13
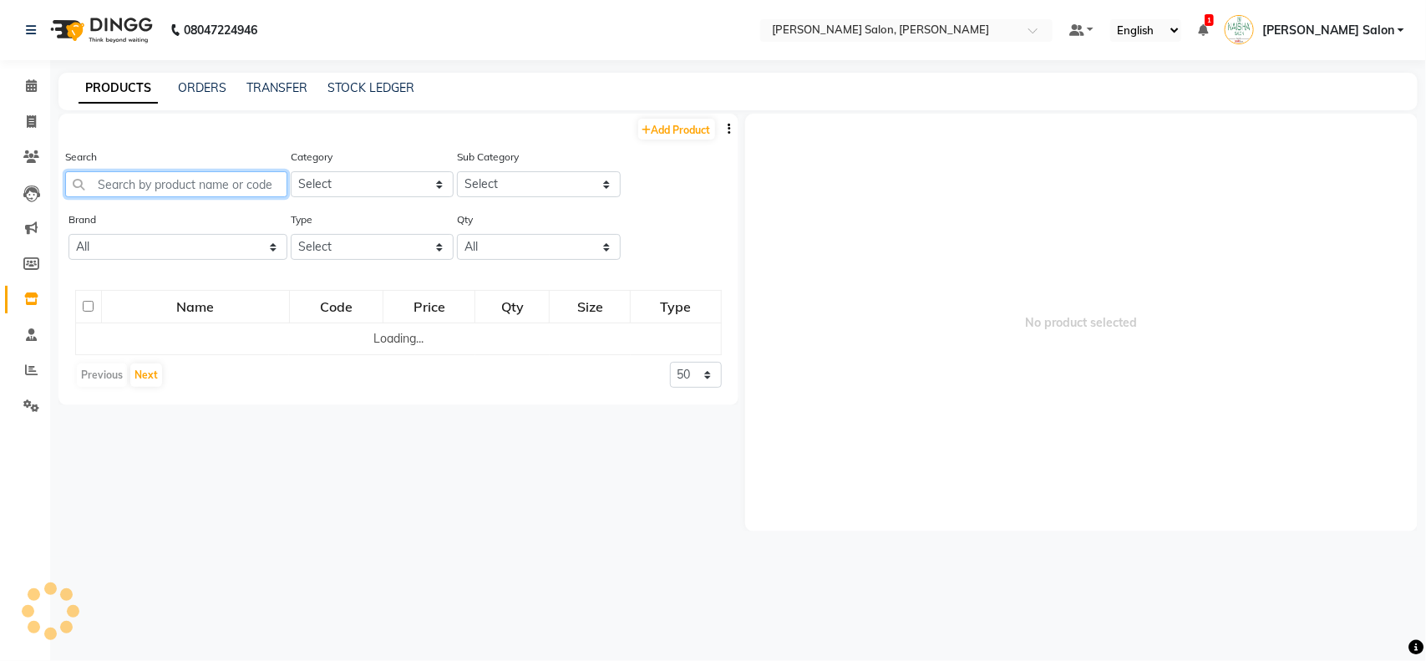
click at [138, 182] on input "text" at bounding box center [176, 184] width 222 height 26
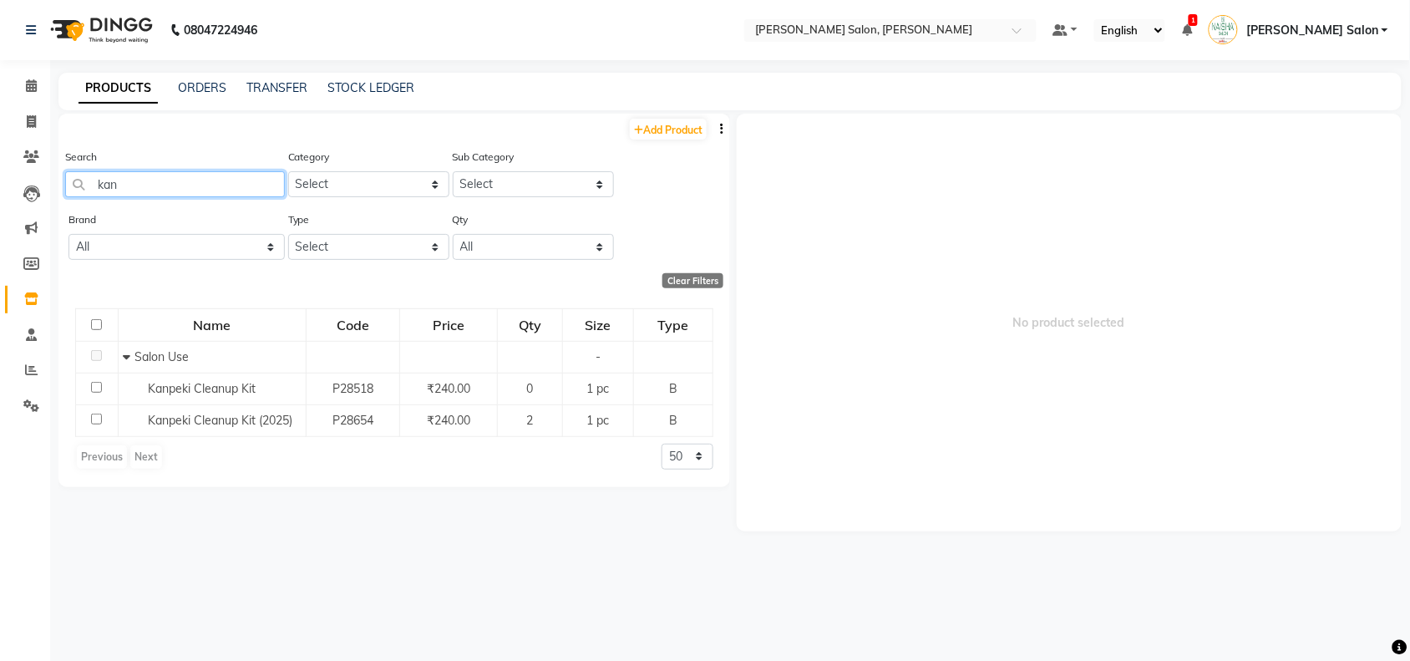
type input "kan"
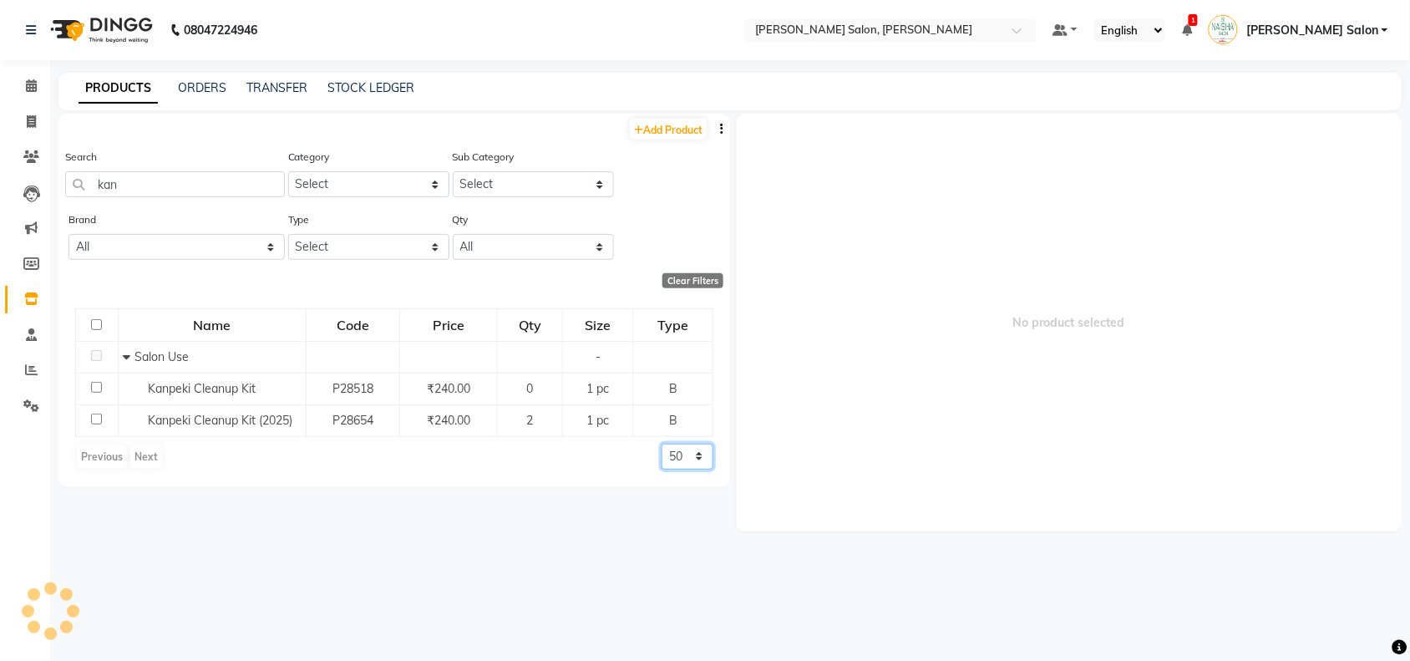
click at [696, 454] on select "50 100 500" at bounding box center [688, 457] width 52 height 26
click at [641, 457] on div "Previous Next 50 100 500" at bounding box center [394, 457] width 638 height 27
click at [691, 454] on select "50 100 500" at bounding box center [688, 457] width 52 height 26
select select "500"
click at [662, 444] on select "50 100 500" at bounding box center [688, 457] width 52 height 26
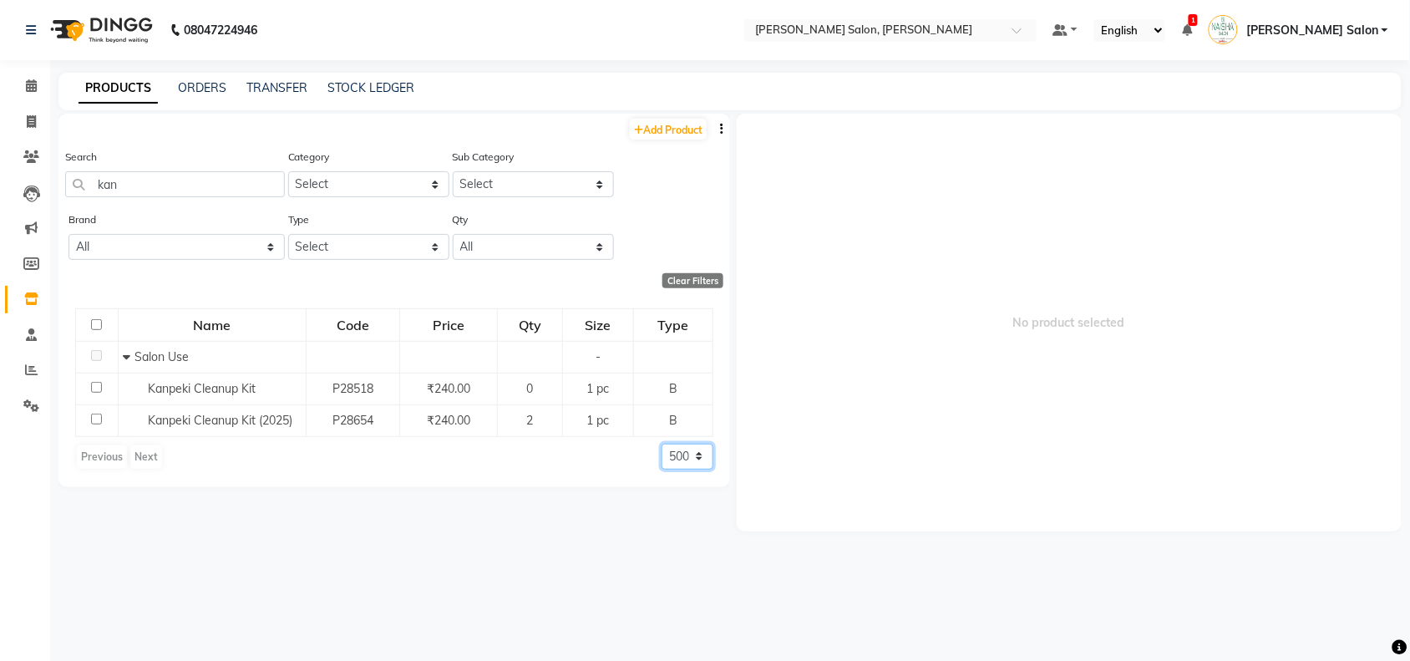
scroll to position [10, 0]
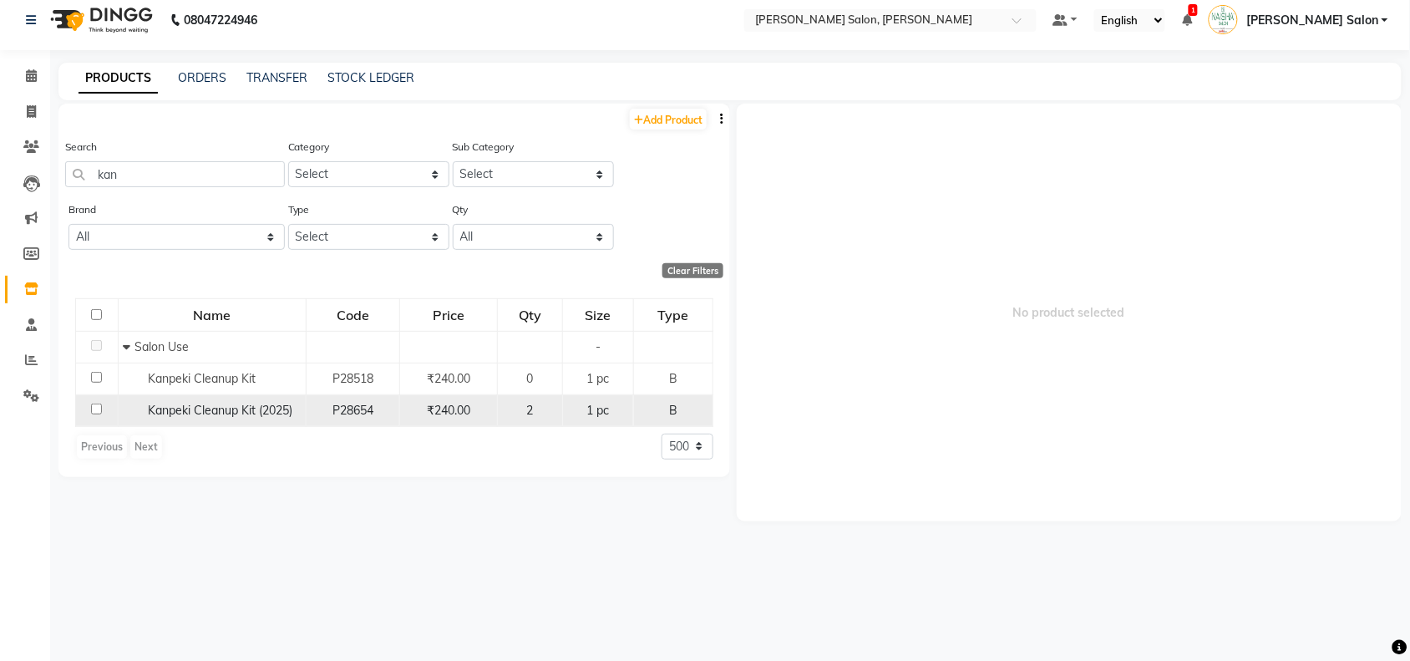
click at [96, 406] on input "checkbox" at bounding box center [96, 409] width 11 height 11
checkbox input "true"
select select
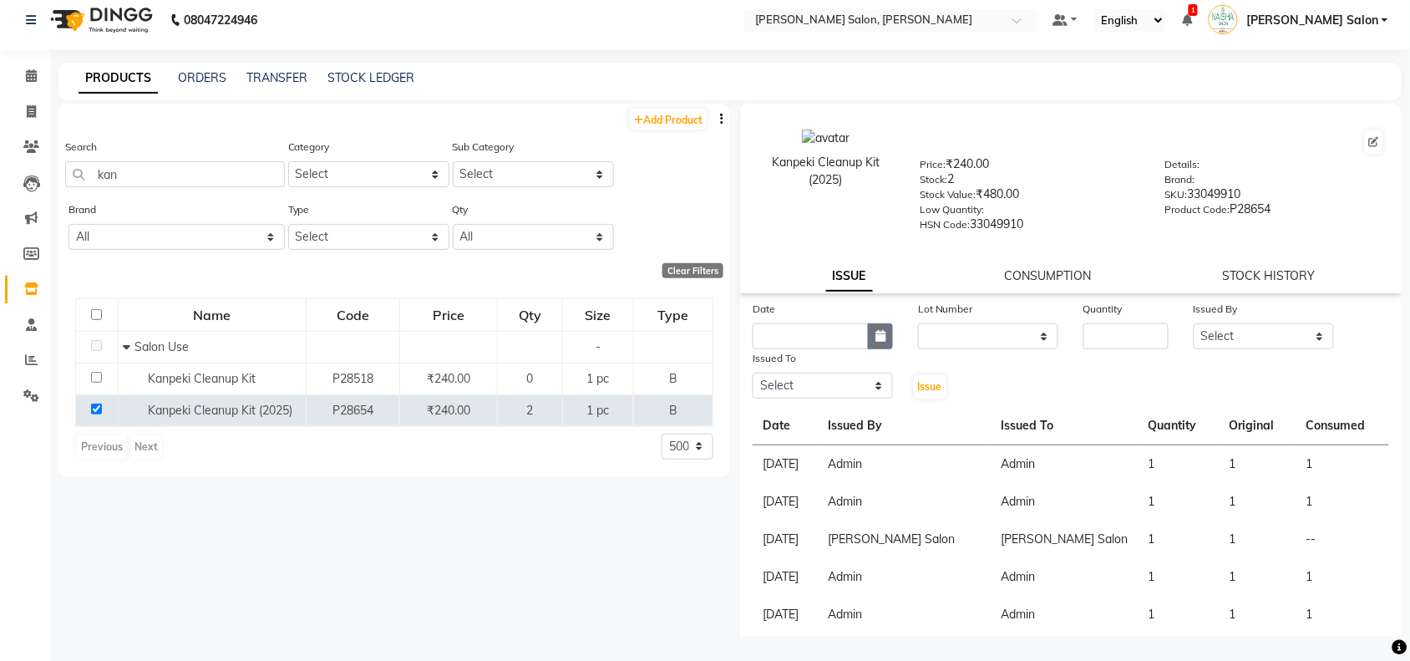
click at [883, 330] on button "button" at bounding box center [880, 336] width 25 height 26
select select "9"
select select "2025"
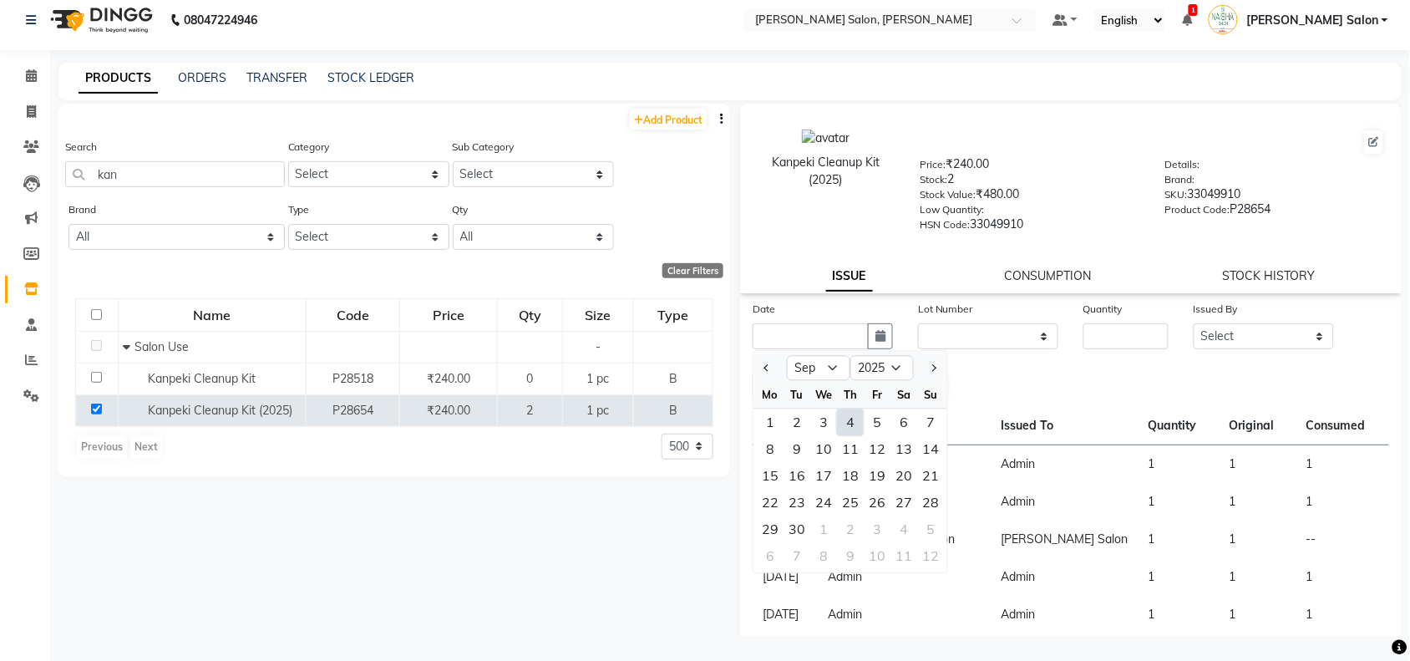
click at [853, 418] on div "4" at bounding box center [850, 422] width 27 height 27
type input "[DATE]"
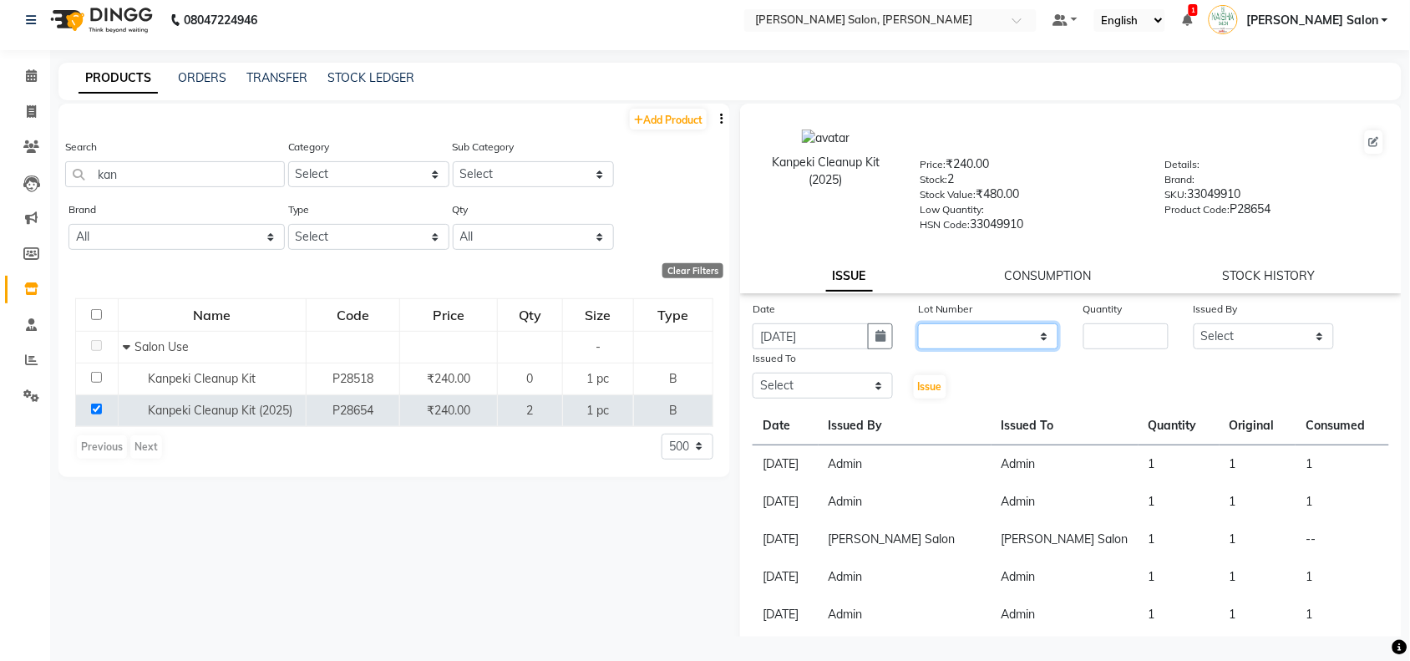
click at [948, 331] on select "None" at bounding box center [988, 336] width 140 height 26
select select "0: null"
click at [918, 323] on select "None" at bounding box center [988, 336] width 140 height 26
click at [1109, 327] on input "number" at bounding box center [1126, 336] width 85 height 26
type input "2"
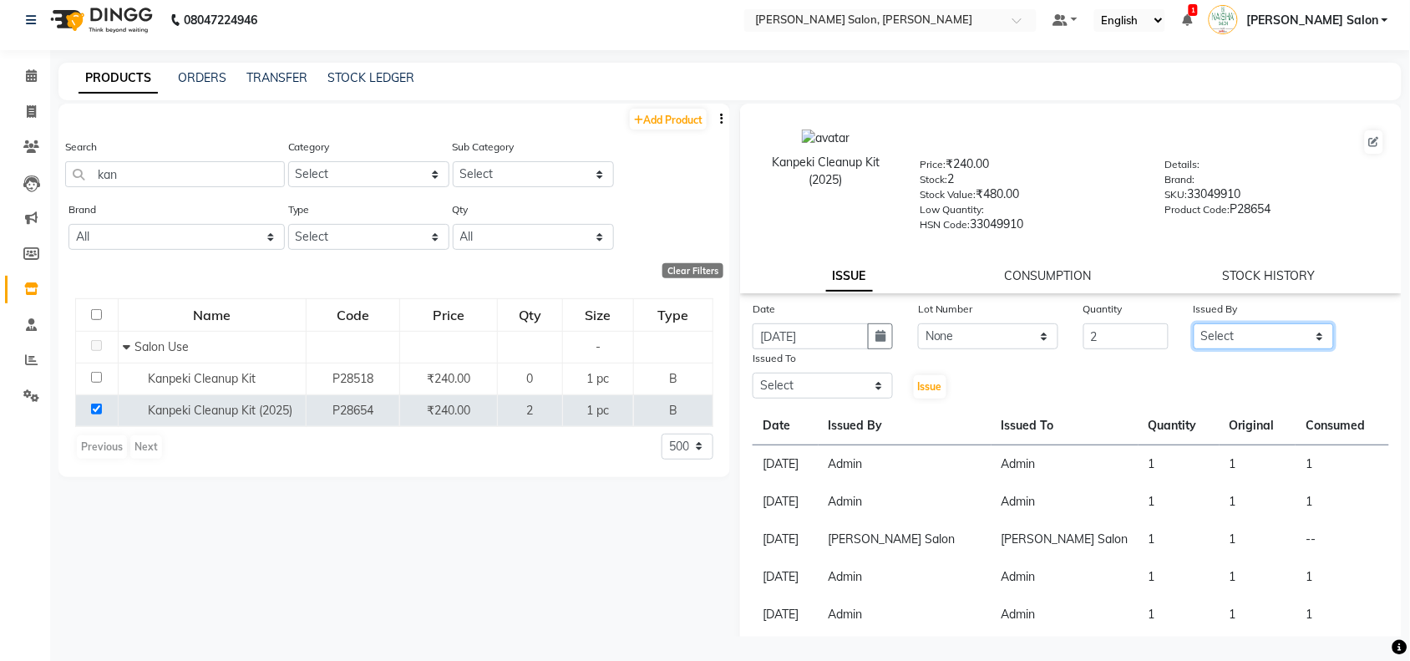
drag, startPoint x: 1252, startPoint y: 330, endPoint x: 1249, endPoint y: 339, distance: 9.5
click at [1249, 338] on select "Select Admin [PERSON_NAME] Salon Pawan [PERSON_NAME] dod [PERSON_NAME] [PERSON_…" at bounding box center [1264, 336] width 140 height 26
select select "80931"
click at [1194, 323] on select "Select Admin [PERSON_NAME] Salon Pawan [PERSON_NAME] dod [PERSON_NAME] [PERSON_…" at bounding box center [1264, 336] width 140 height 26
click at [806, 381] on select "Select Admin [PERSON_NAME] Salon Pawan [PERSON_NAME] dod [PERSON_NAME] [PERSON_…" at bounding box center [823, 386] width 140 height 26
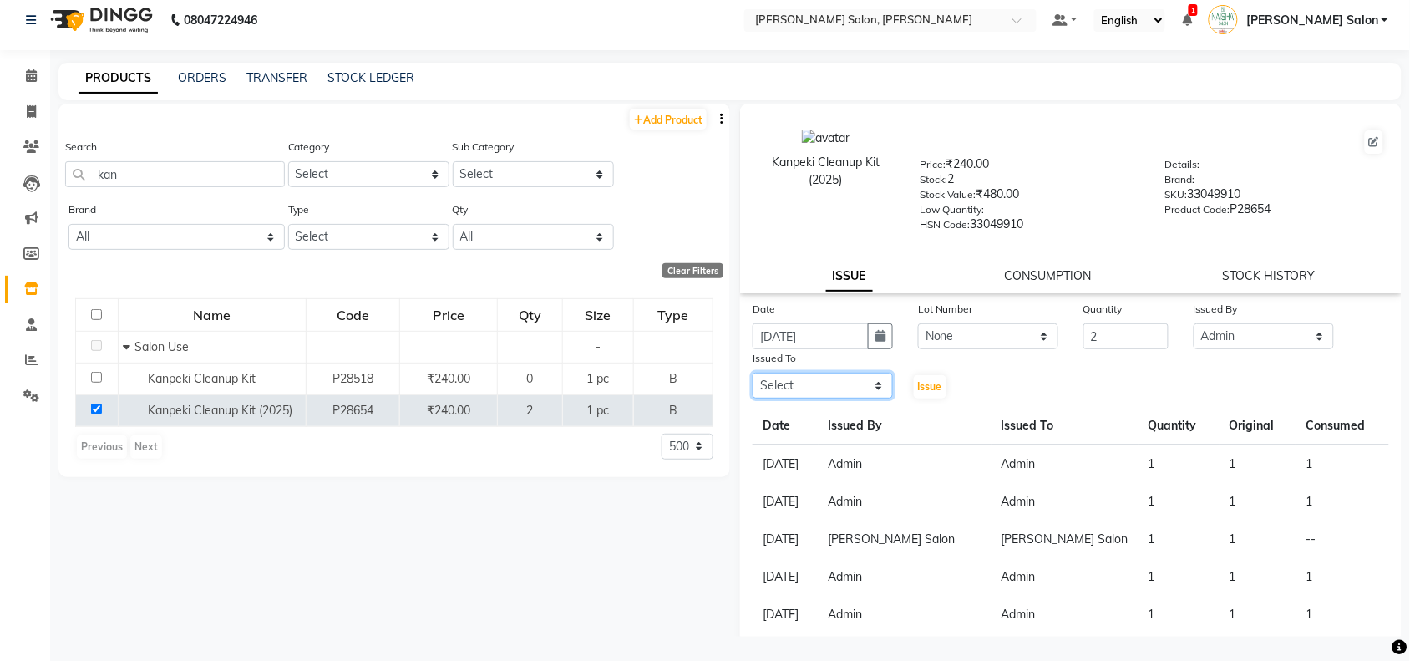
select select "80931"
click at [753, 373] on select "Select Admin [PERSON_NAME] Salon Pawan [PERSON_NAME] dod [PERSON_NAME] [PERSON_…" at bounding box center [823, 386] width 140 height 26
click at [932, 398] on div "Date [DATE] Lot Number None Quantity 2 Issued By Select Admin [PERSON_NAME] Sal…" at bounding box center [1071, 578] width 662 height 557
click at [932, 380] on span "Issue" at bounding box center [930, 386] width 24 height 13
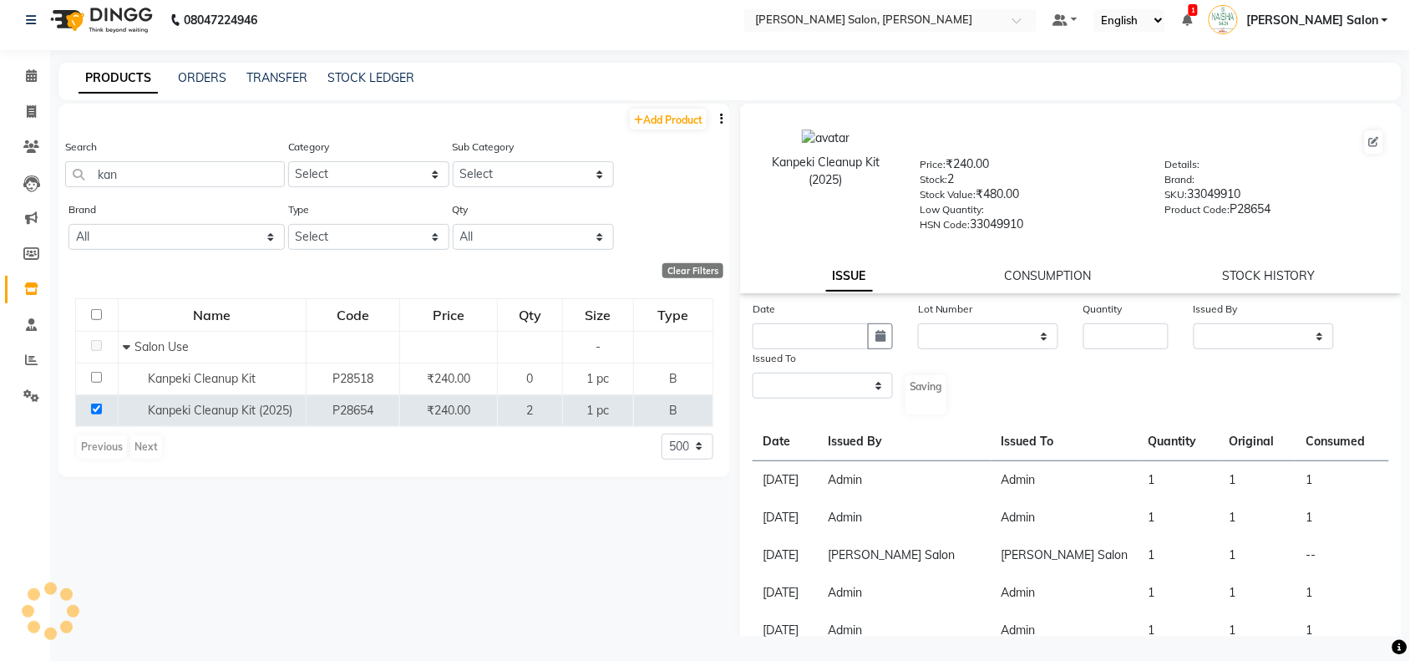
select select
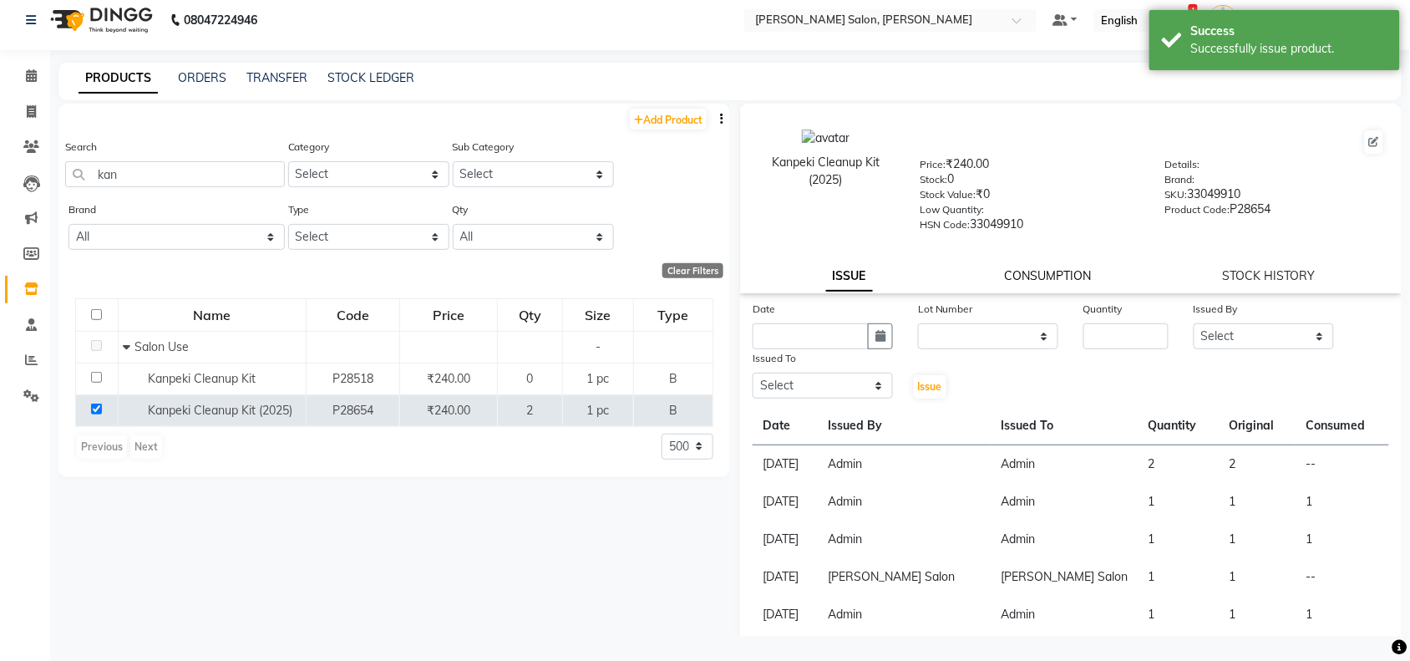
click at [1029, 268] on link "CONSUMPTION" at bounding box center [1047, 275] width 87 height 15
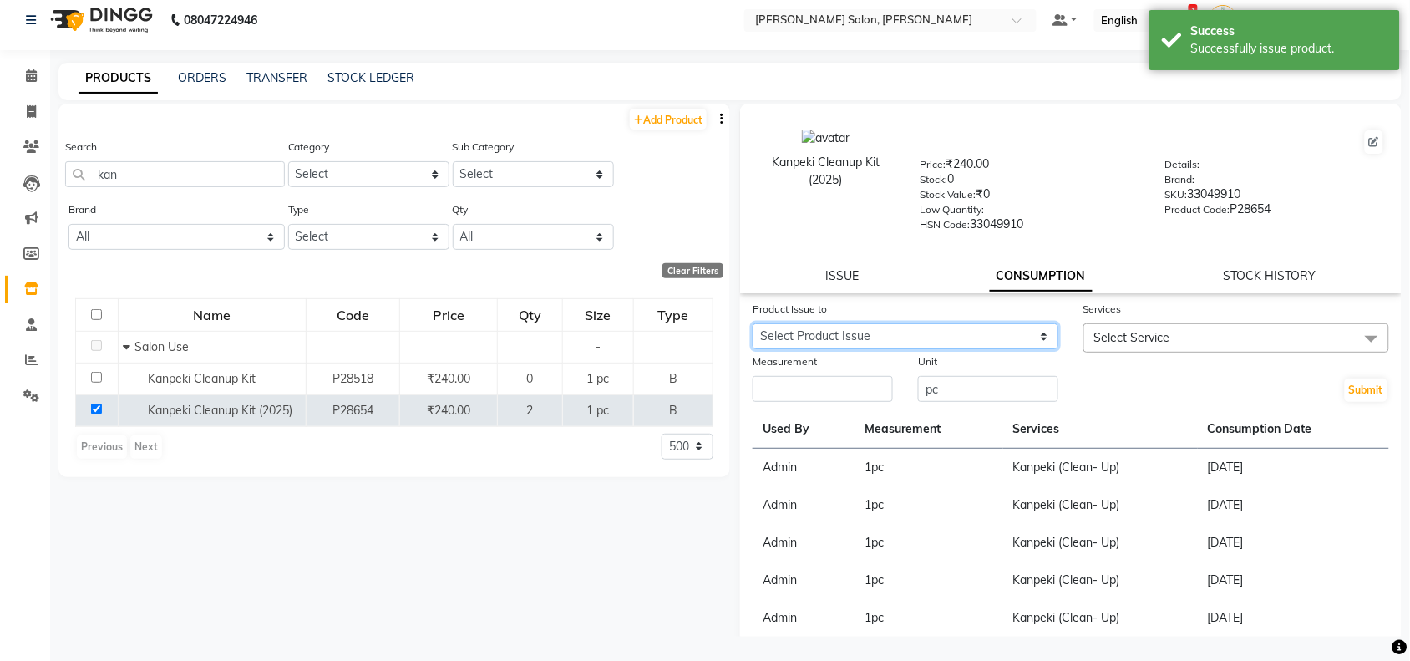
click at [887, 341] on select "Select Product Issue [DATE], Issued to: Admin, Balance: 2 [DATE], Issued to: [P…" at bounding box center [906, 336] width 306 height 26
select select "1203693"
click at [753, 323] on select "Select Product Issue [DATE], Issued to: Admin, Balance: 2 [DATE], Issued to: [P…" at bounding box center [906, 336] width 306 height 26
click at [1220, 330] on span "Select Service" at bounding box center [1237, 337] width 306 height 29
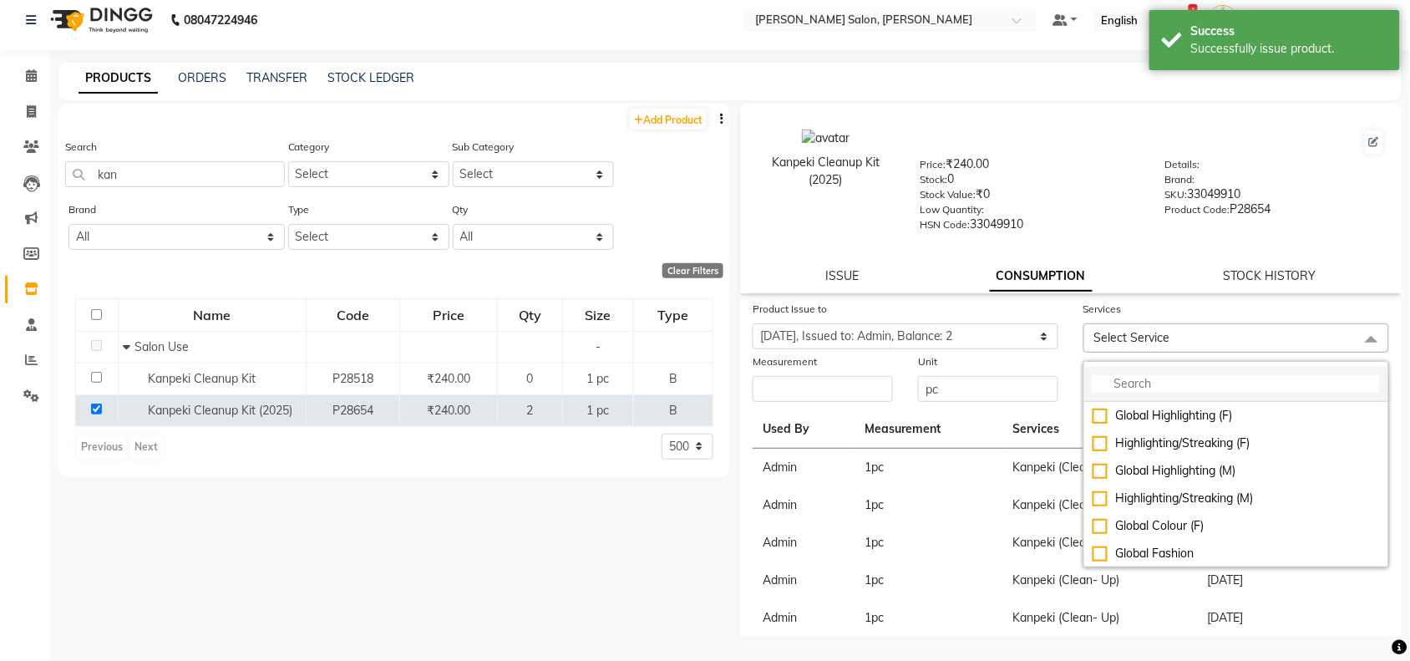
click at [1210, 370] on li at bounding box center [1237, 384] width 304 height 35
click at [1207, 384] on input "multiselect-search" at bounding box center [1236, 384] width 287 height 18
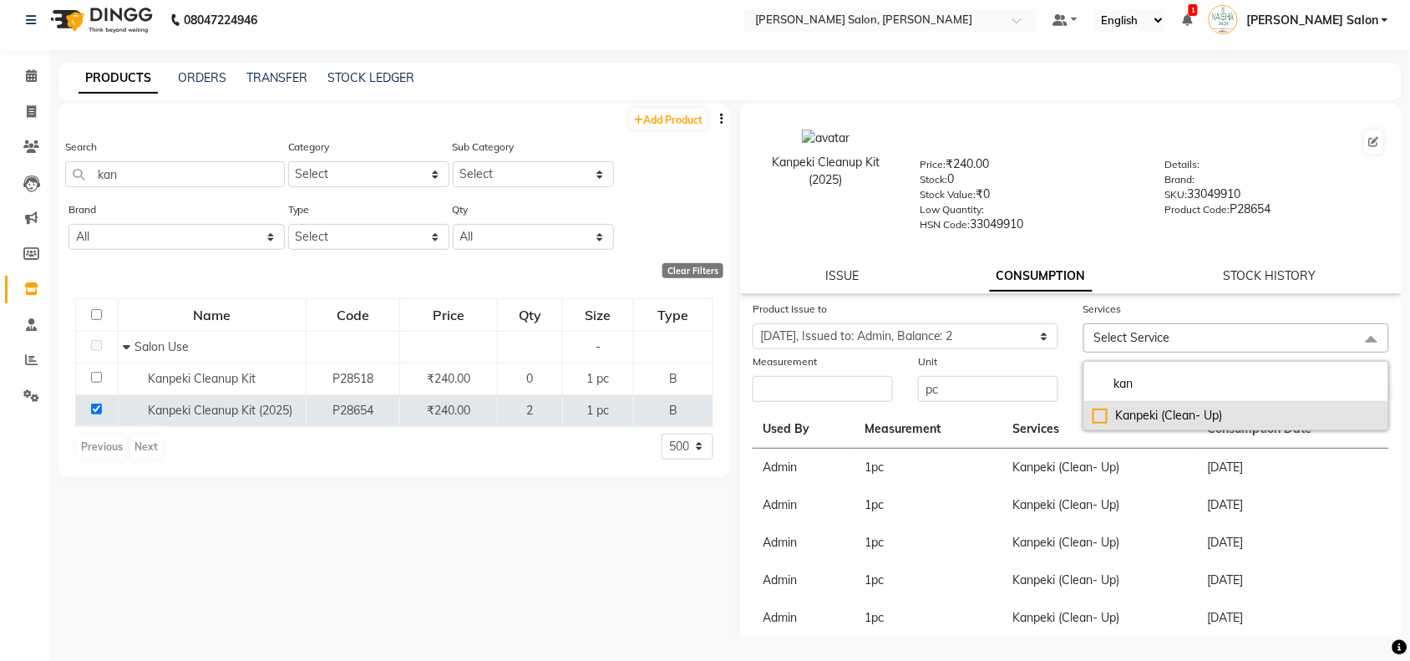
type input "kan"
click at [1195, 412] on div "Kanpeki (Clean- Up)" at bounding box center [1236, 416] width 287 height 18
checkbox input "true"
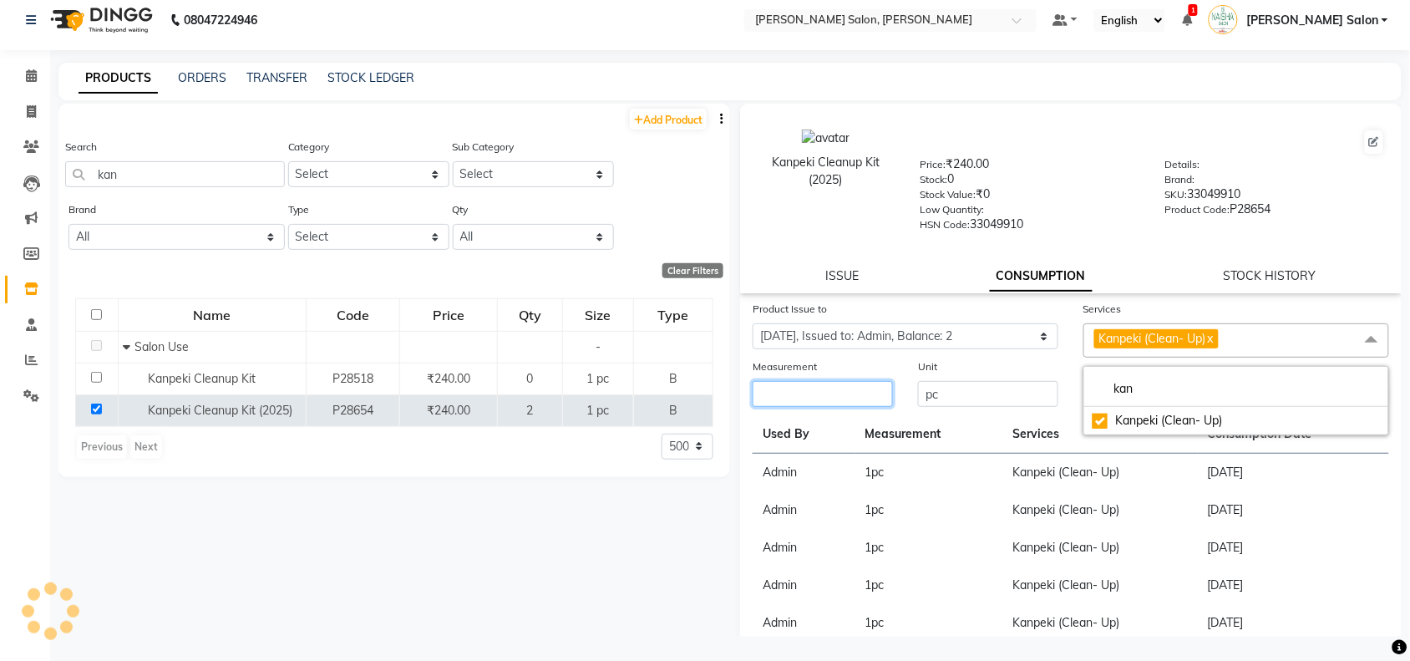
click at [840, 399] on input "number" at bounding box center [823, 394] width 140 height 26
type input "1"
type input "2"
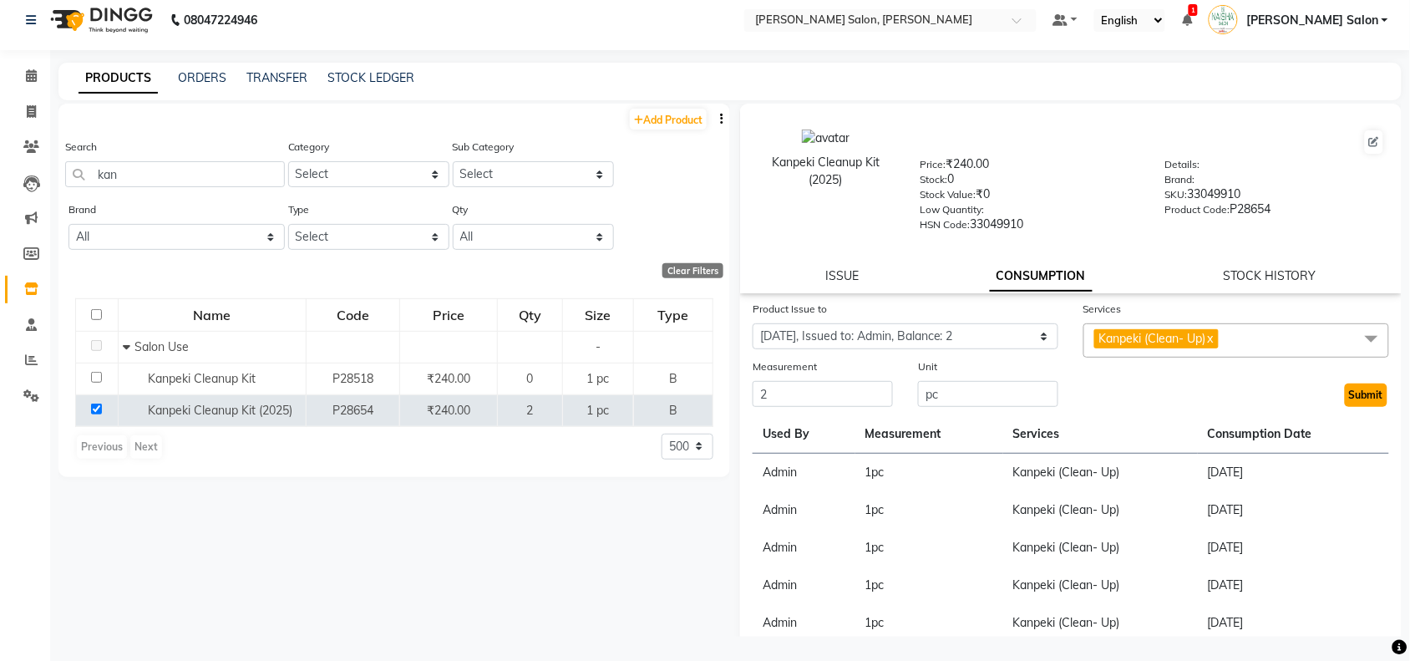
click at [1355, 397] on button "Submit" at bounding box center [1366, 395] width 43 height 23
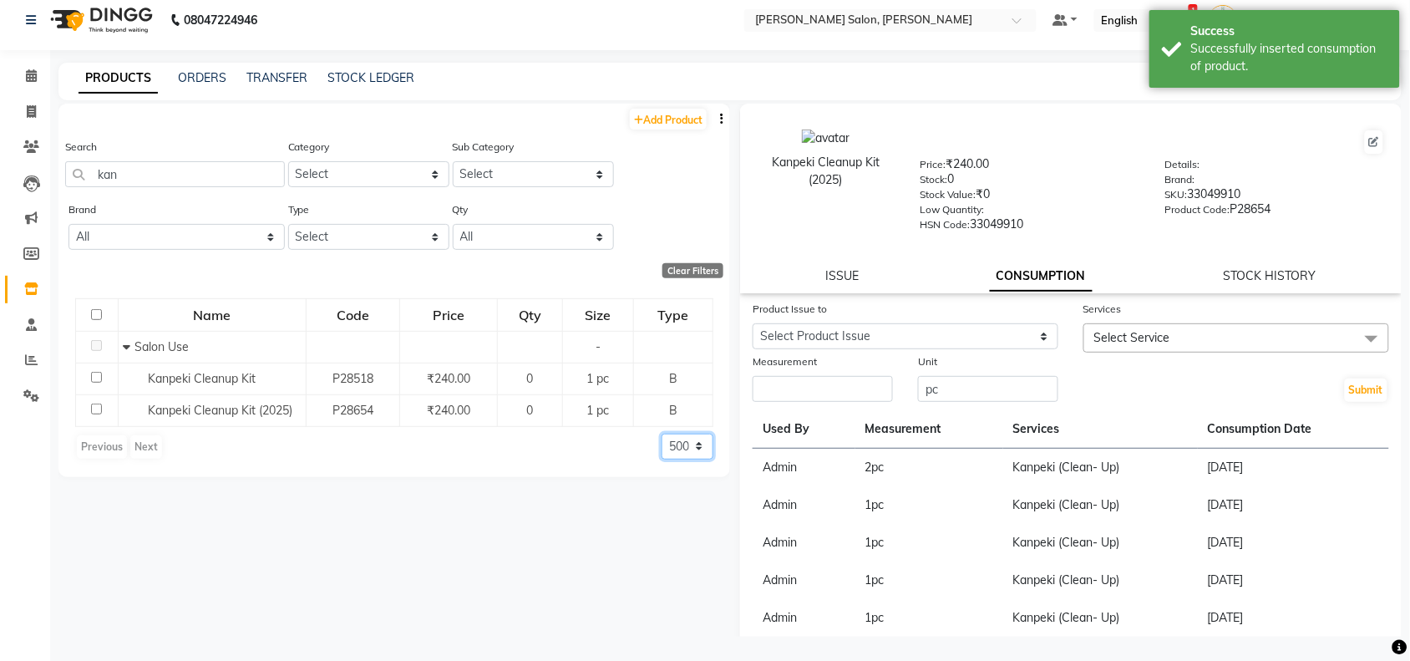
click at [674, 444] on select "50 100 500" at bounding box center [688, 447] width 52 height 26
select select "100"
click at [662, 434] on select "50 100 500" at bounding box center [688, 447] width 52 height 26
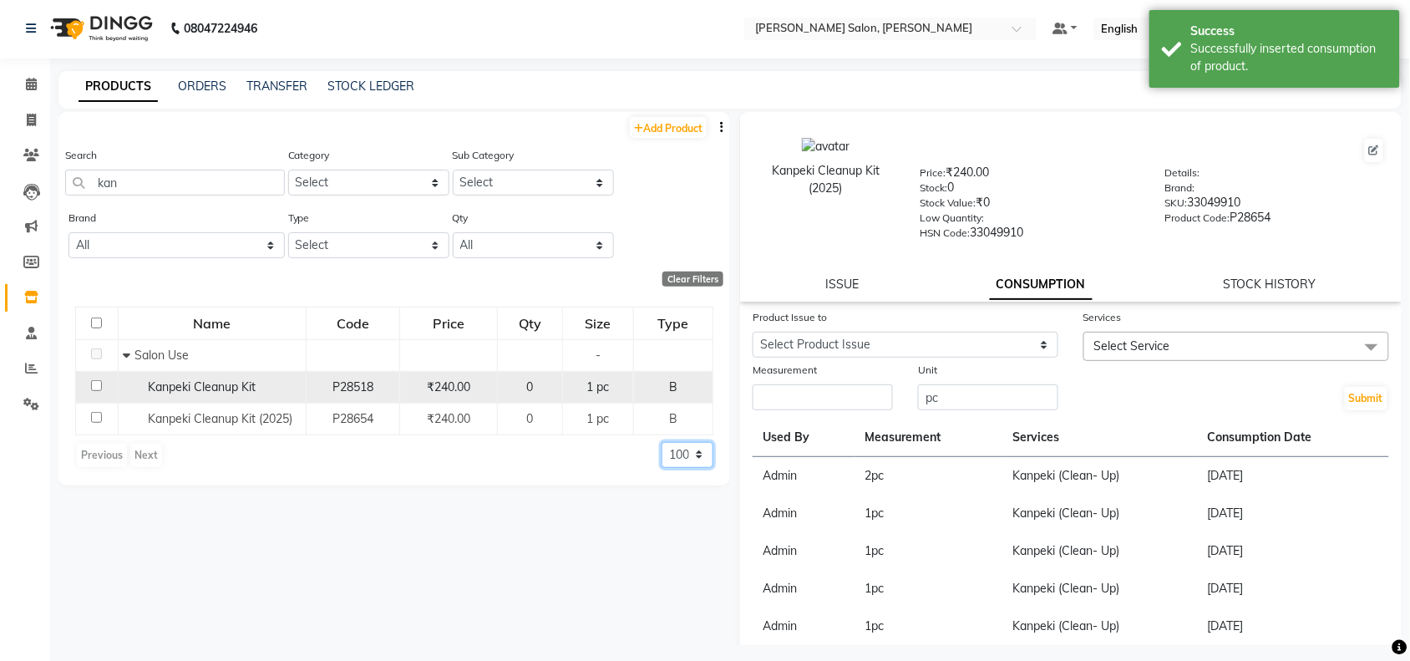
scroll to position [0, 0]
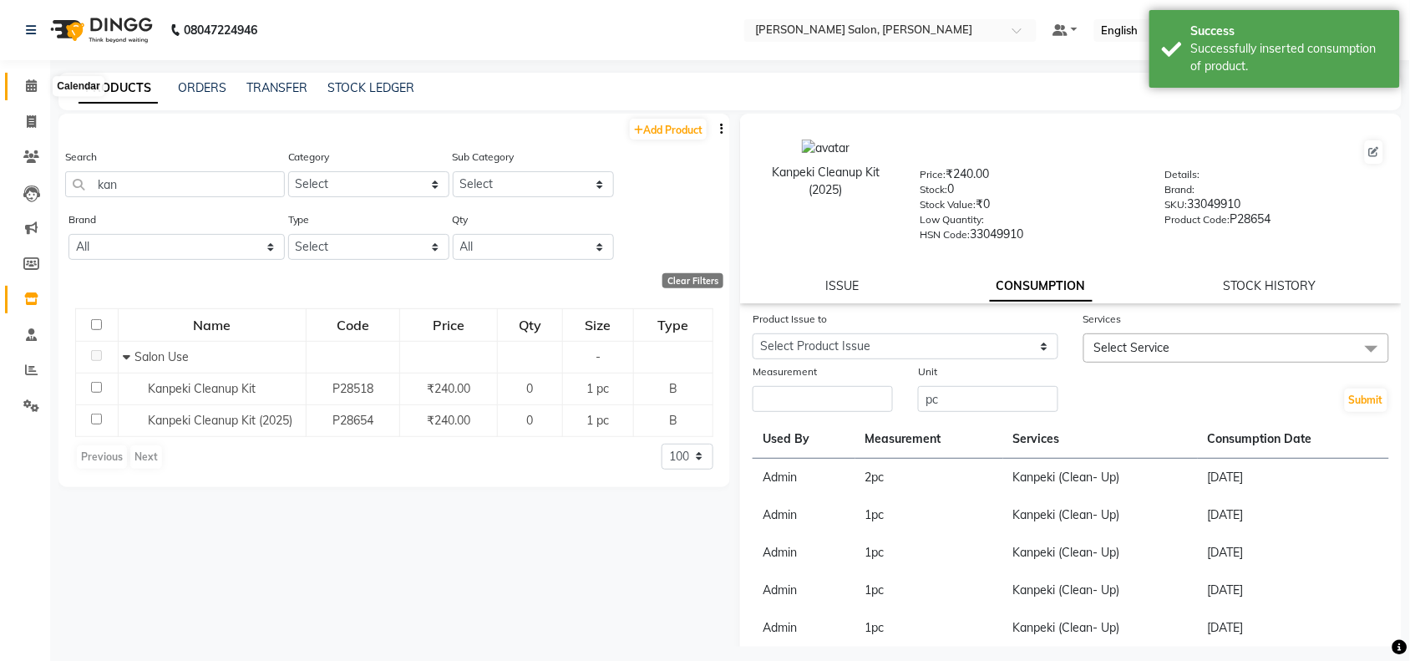
click at [29, 84] on icon at bounding box center [31, 85] width 11 height 13
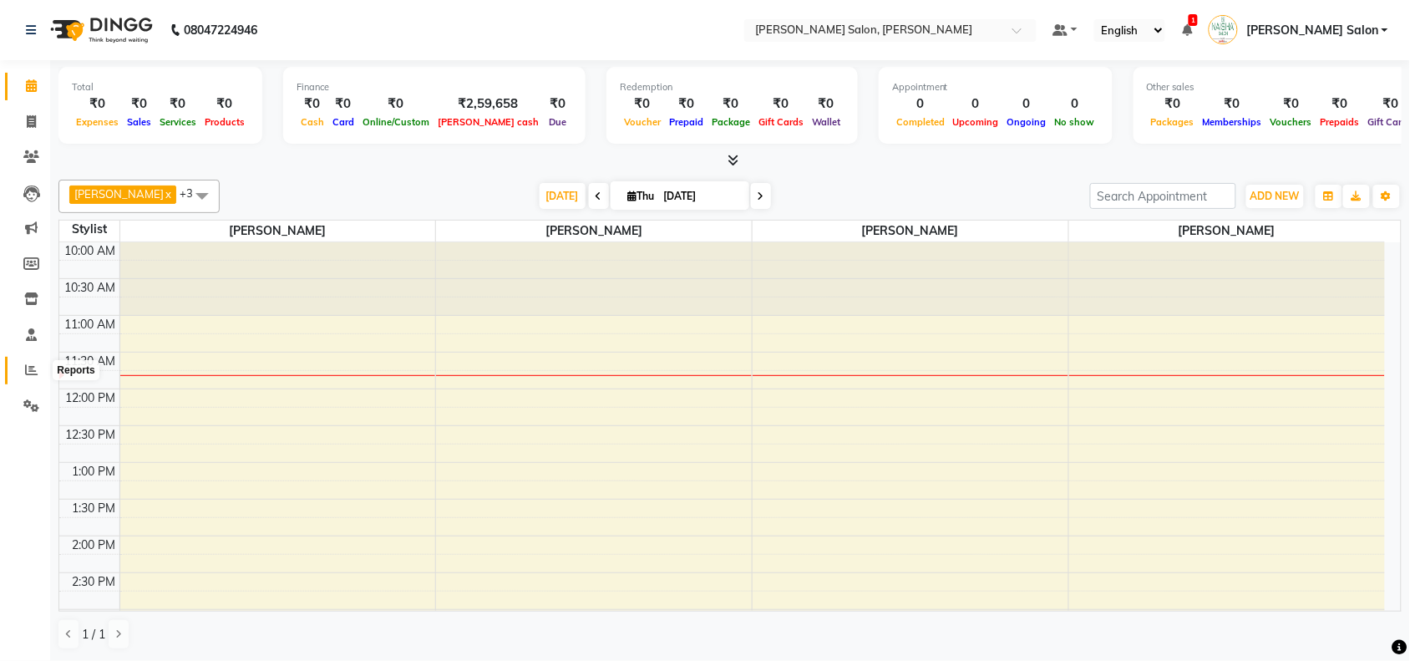
click at [33, 368] on icon at bounding box center [31, 369] width 13 height 13
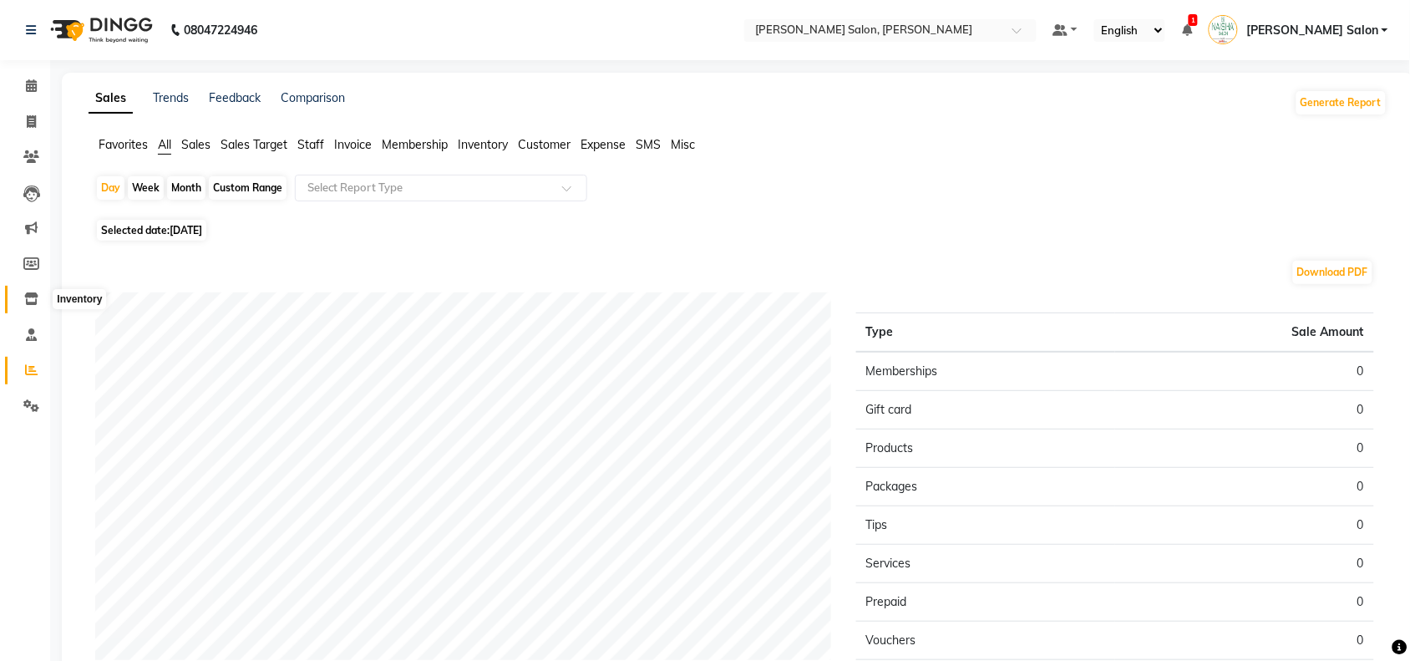
click at [32, 307] on span at bounding box center [31, 299] width 29 height 19
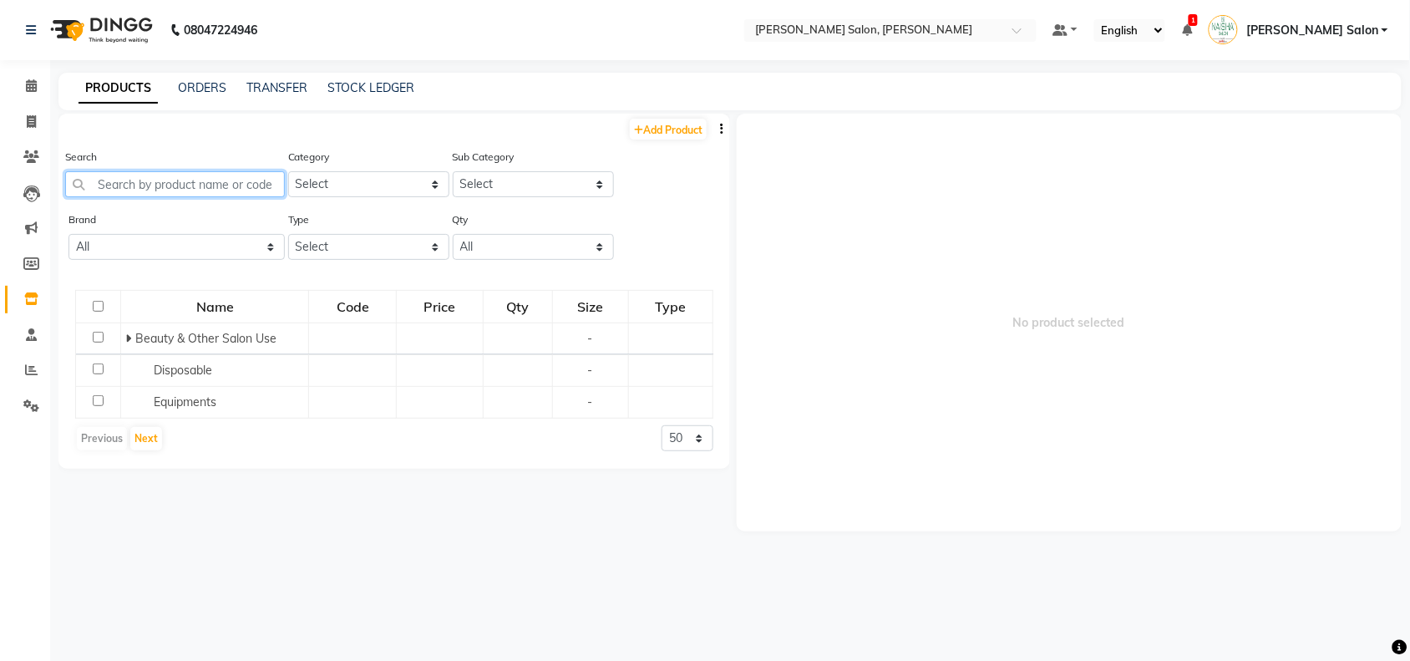
click at [161, 194] on input "text" at bounding box center [175, 184] width 220 height 26
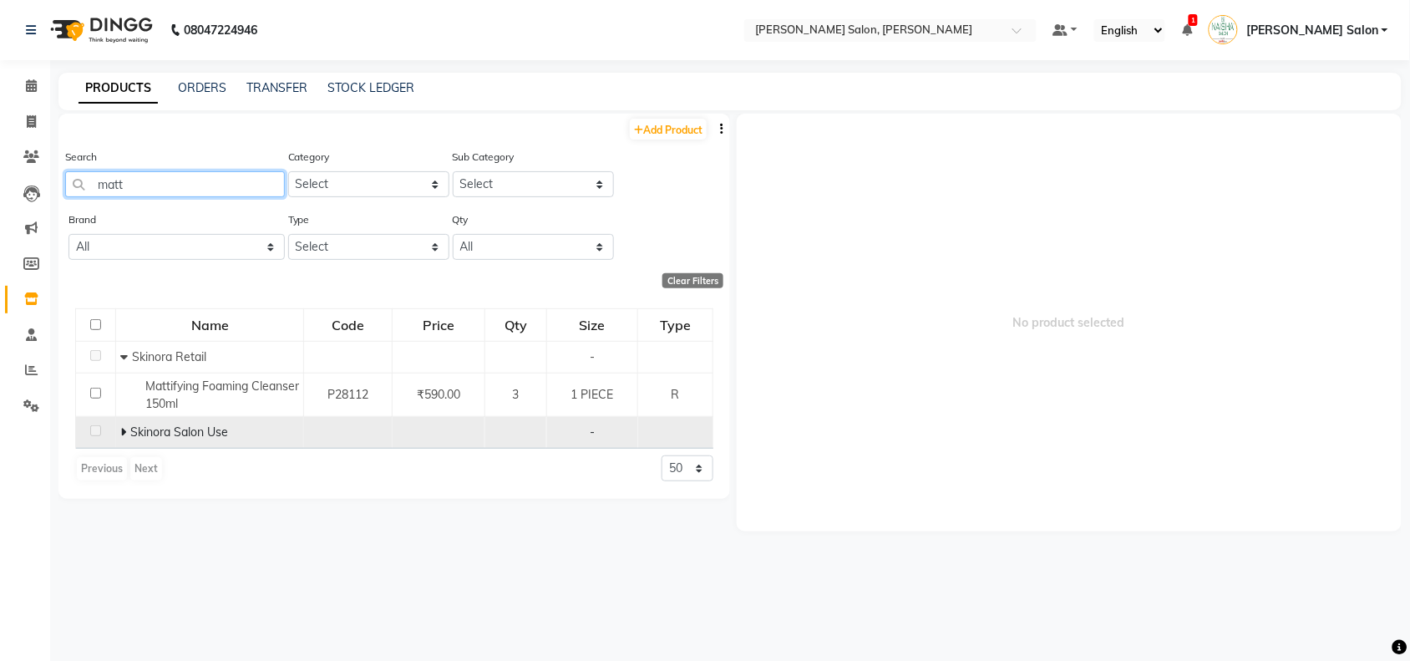
type input "matt"
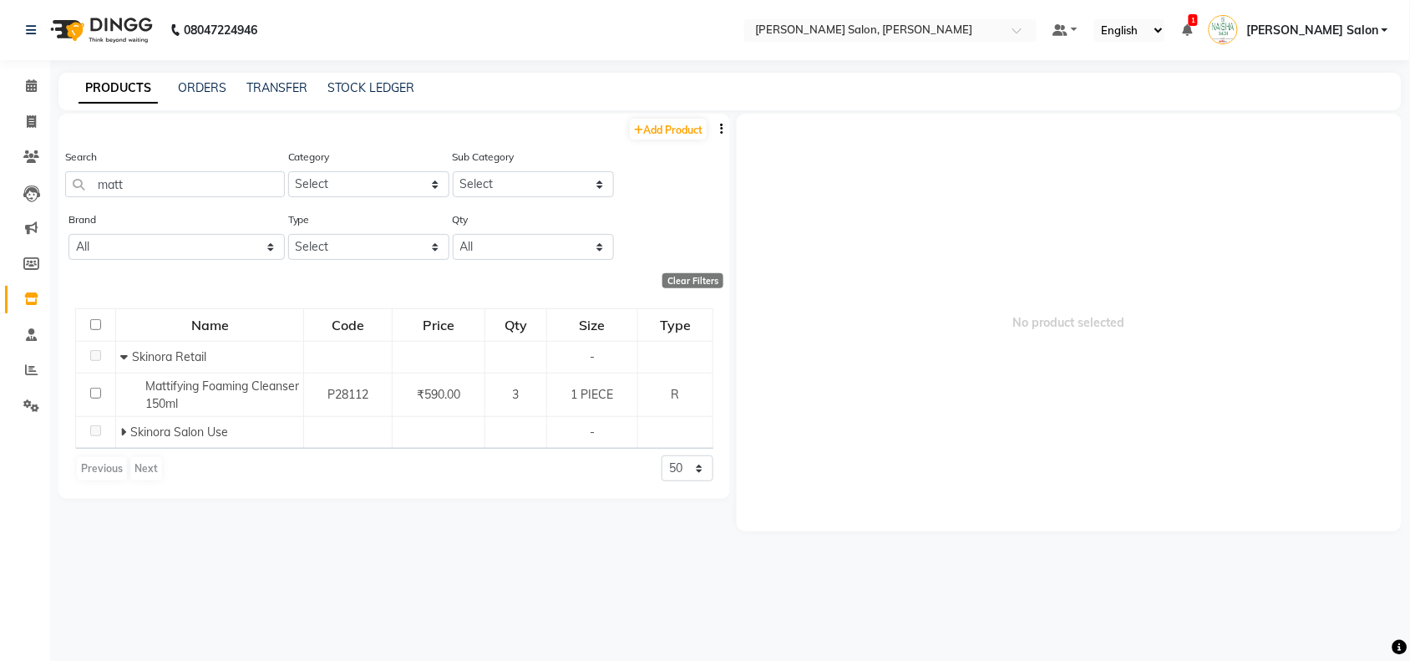
drag, startPoint x: 122, startPoint y: 436, endPoint x: 114, endPoint y: 455, distance: 21.0
click at [114, 455] on div "Name Code Price Qty Size Type Skinora Retail - Mattifying Foaming Cleanser 150m…" at bounding box center [394, 396] width 672 height 208
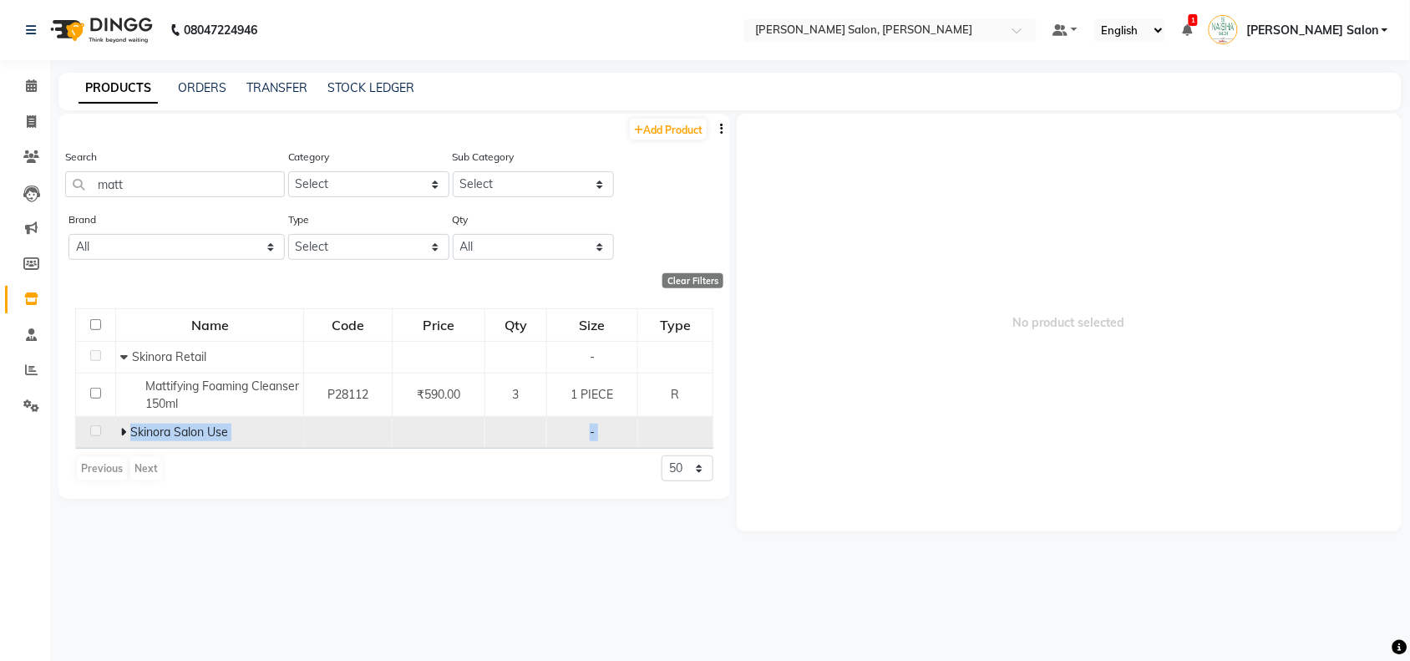
click at [121, 433] on icon at bounding box center [123, 432] width 6 height 12
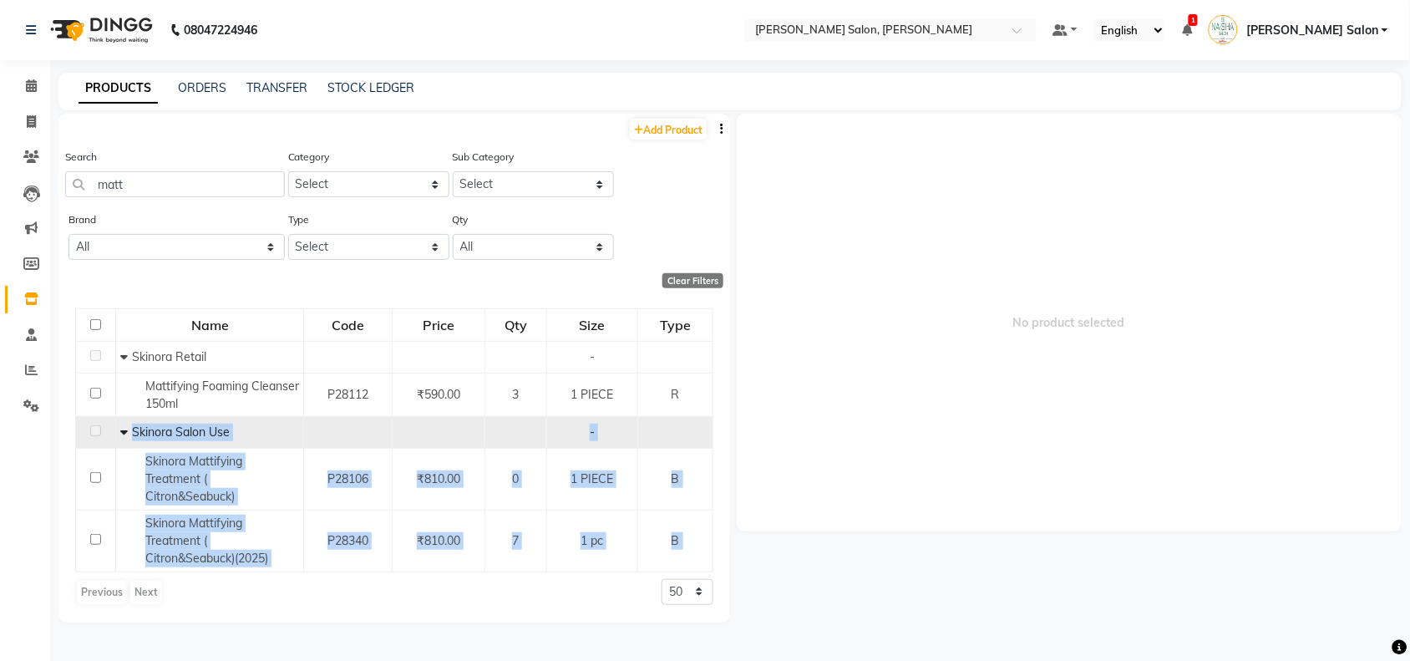
click at [170, 426] on span "Skinora Salon Use" at bounding box center [181, 431] width 98 height 15
click at [117, 436] on td "Skinora Salon Use" at bounding box center [210, 433] width 188 height 32
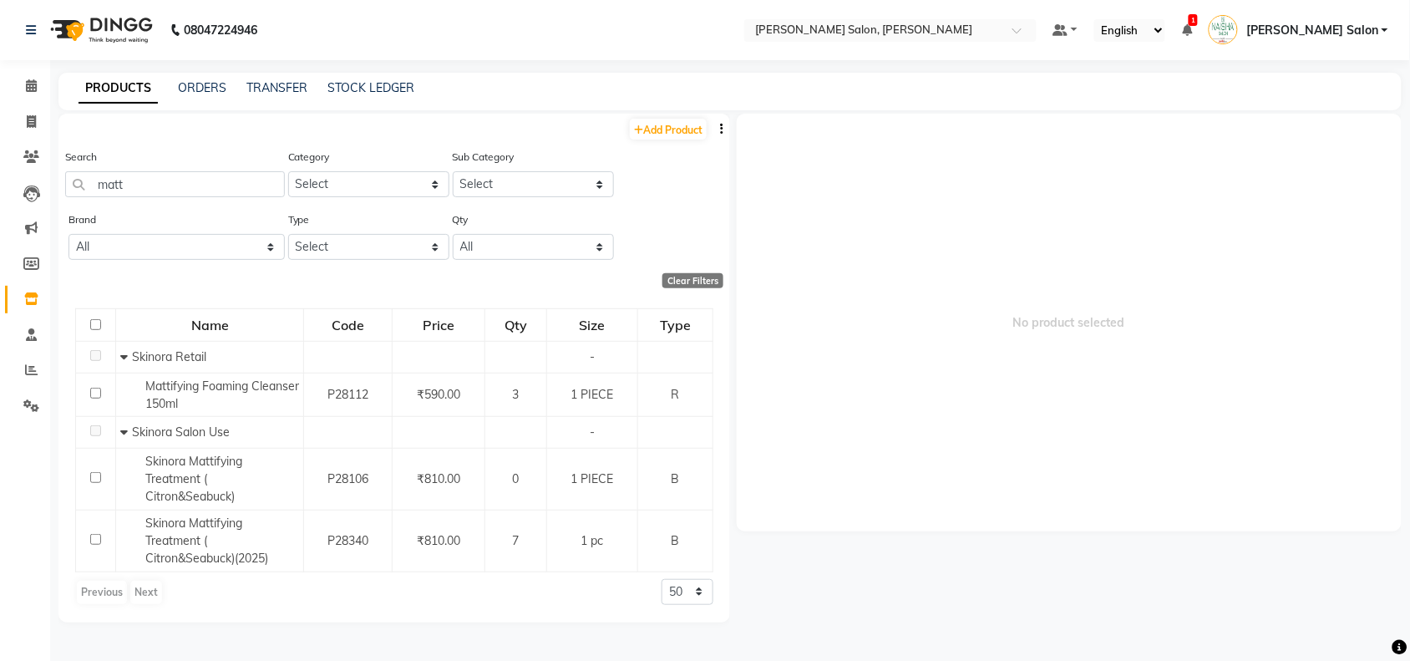
drag, startPoint x: 1176, startPoint y: 294, endPoint x: 807, endPoint y: 151, distance: 396.0
click at [1146, 272] on span "No product selected" at bounding box center [1069, 323] width 665 height 418
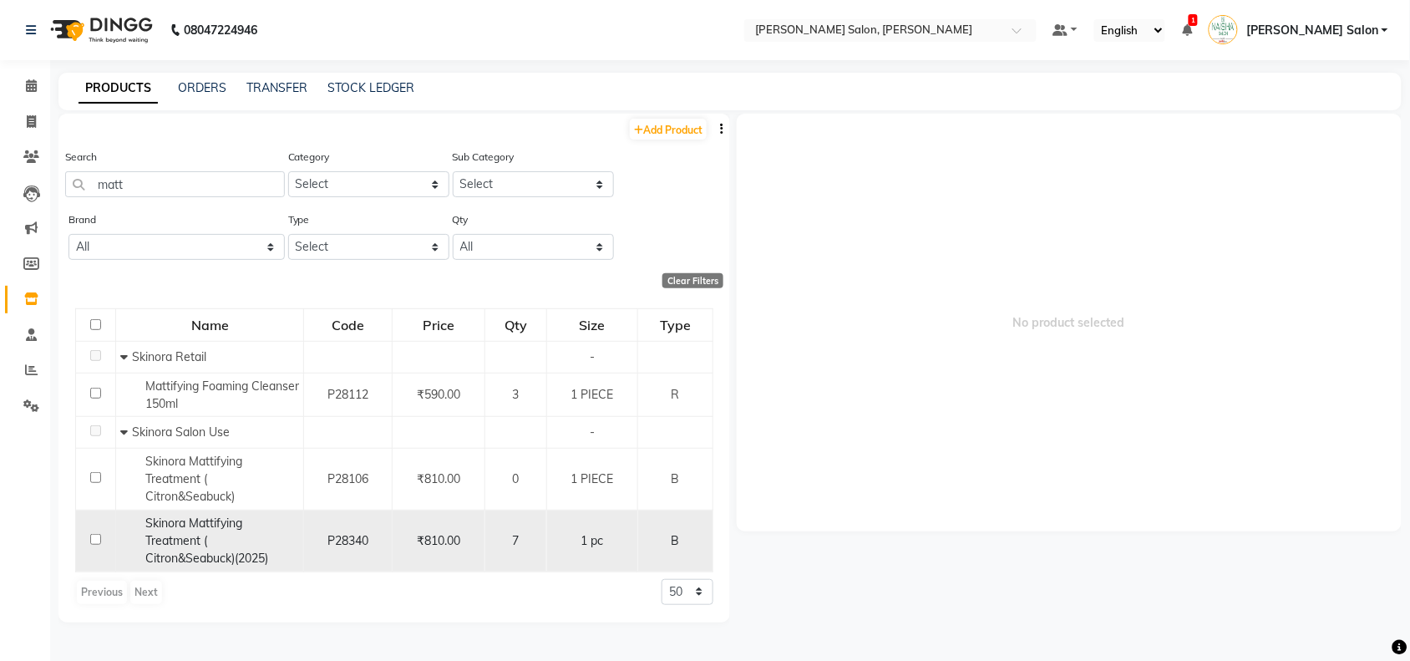
click at [97, 546] on td at bounding box center [96, 542] width 40 height 62
click at [93, 539] on input "checkbox" at bounding box center [95, 539] width 11 height 11
checkbox input "true"
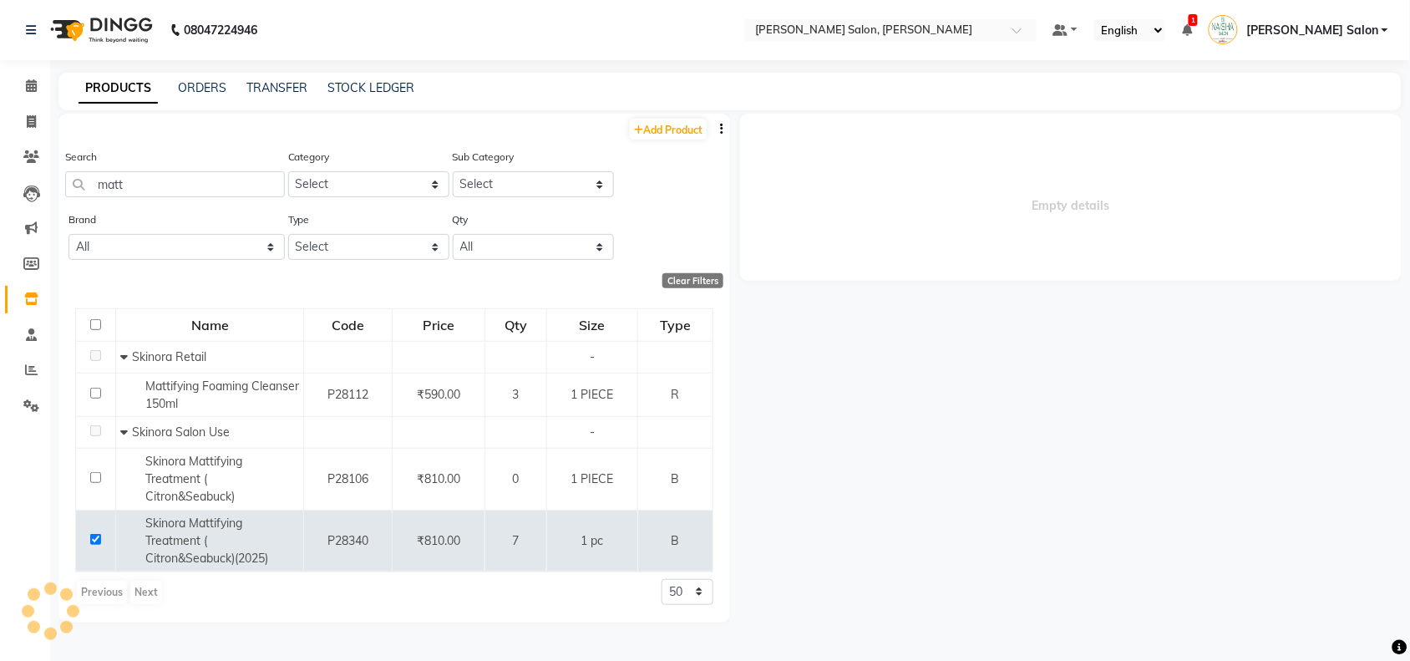
select select
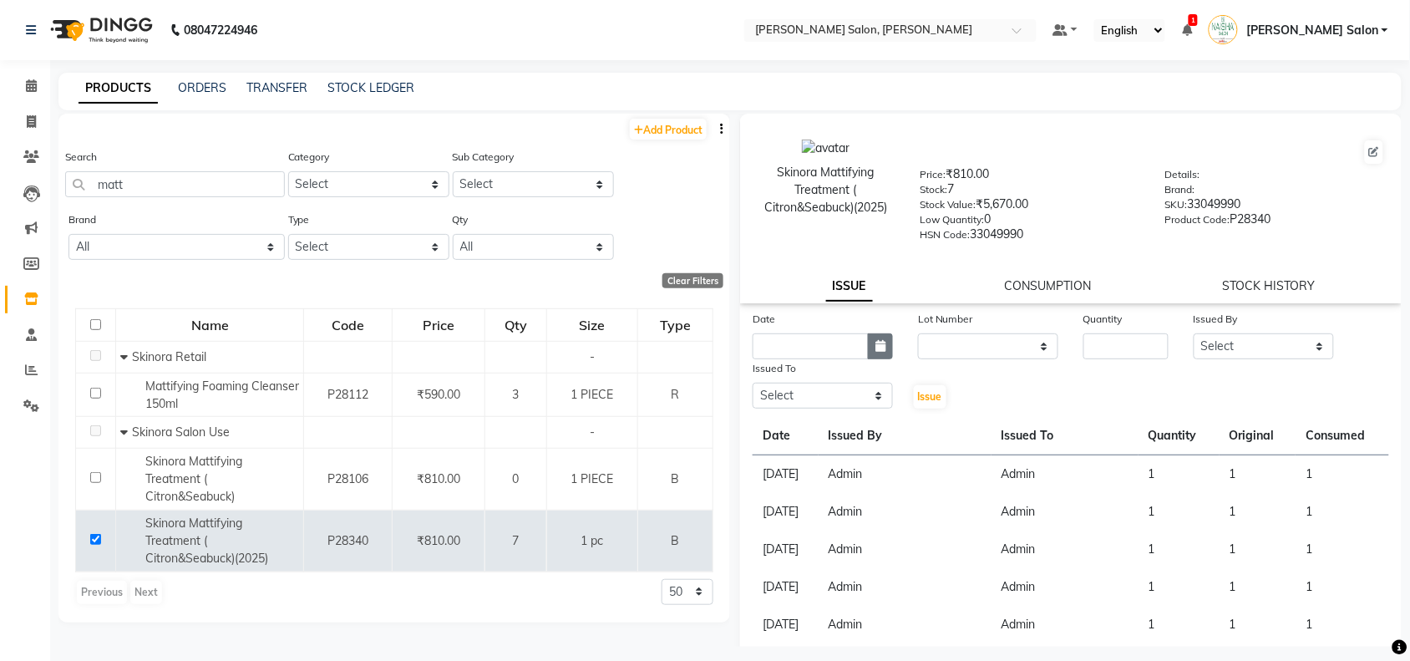
click at [877, 353] on button "button" at bounding box center [880, 346] width 25 height 26
select select "9"
select select "2025"
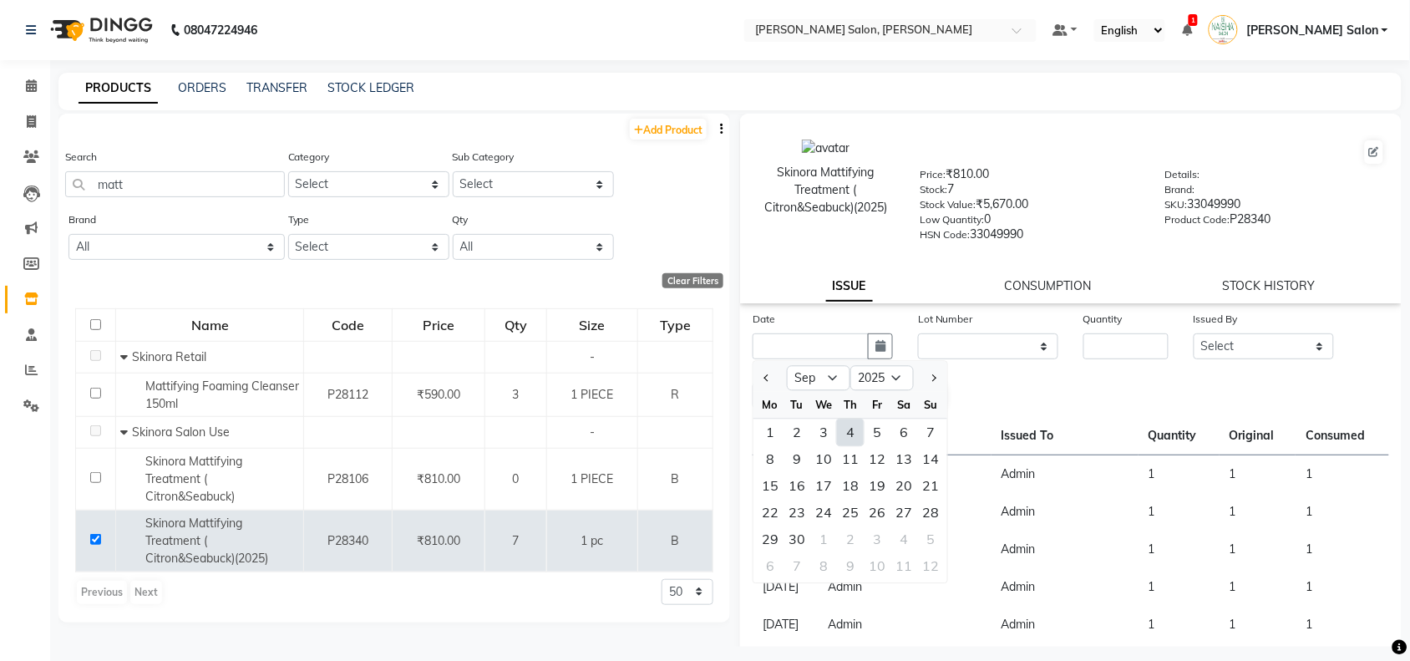
click at [848, 430] on div "4" at bounding box center [850, 432] width 27 height 27
type input "[DATE]"
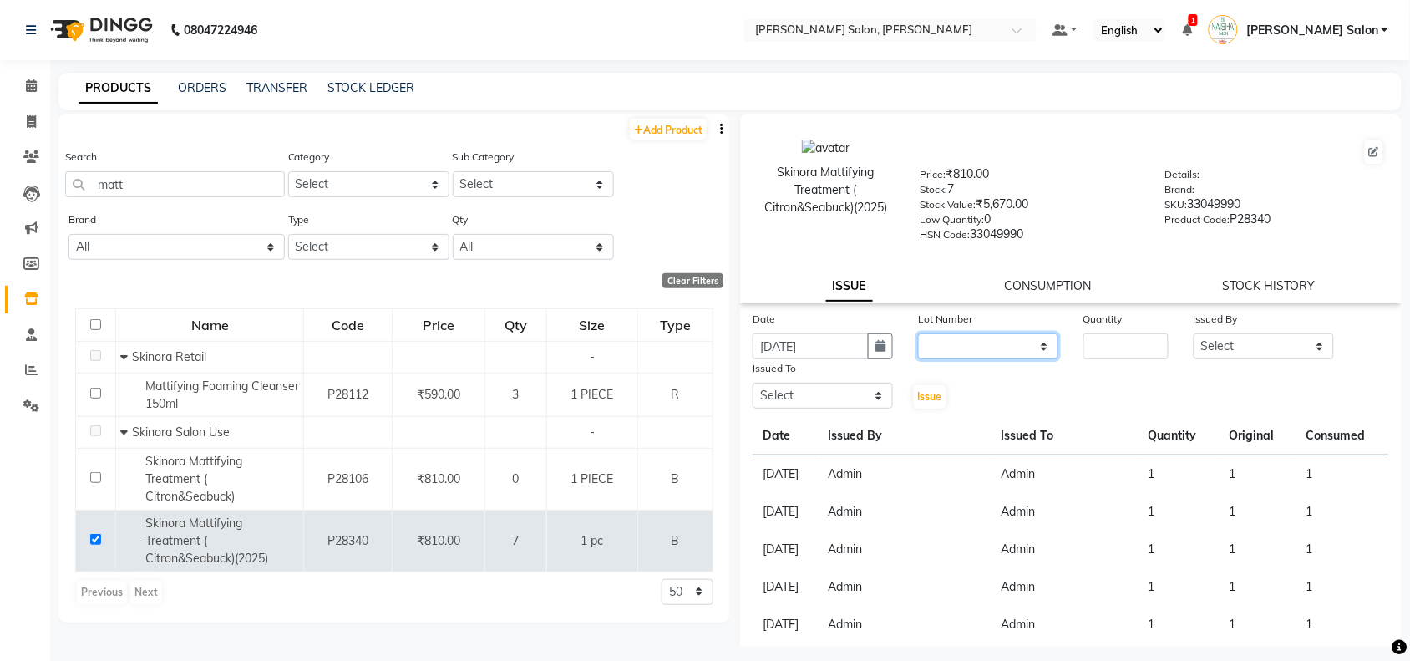
click at [942, 343] on select "None" at bounding box center [988, 346] width 140 height 26
click at [941, 348] on select "None" at bounding box center [988, 346] width 140 height 26
click at [941, 353] on select "None" at bounding box center [988, 346] width 140 height 26
select select "0: null"
click at [918, 333] on select "None" at bounding box center [988, 346] width 140 height 26
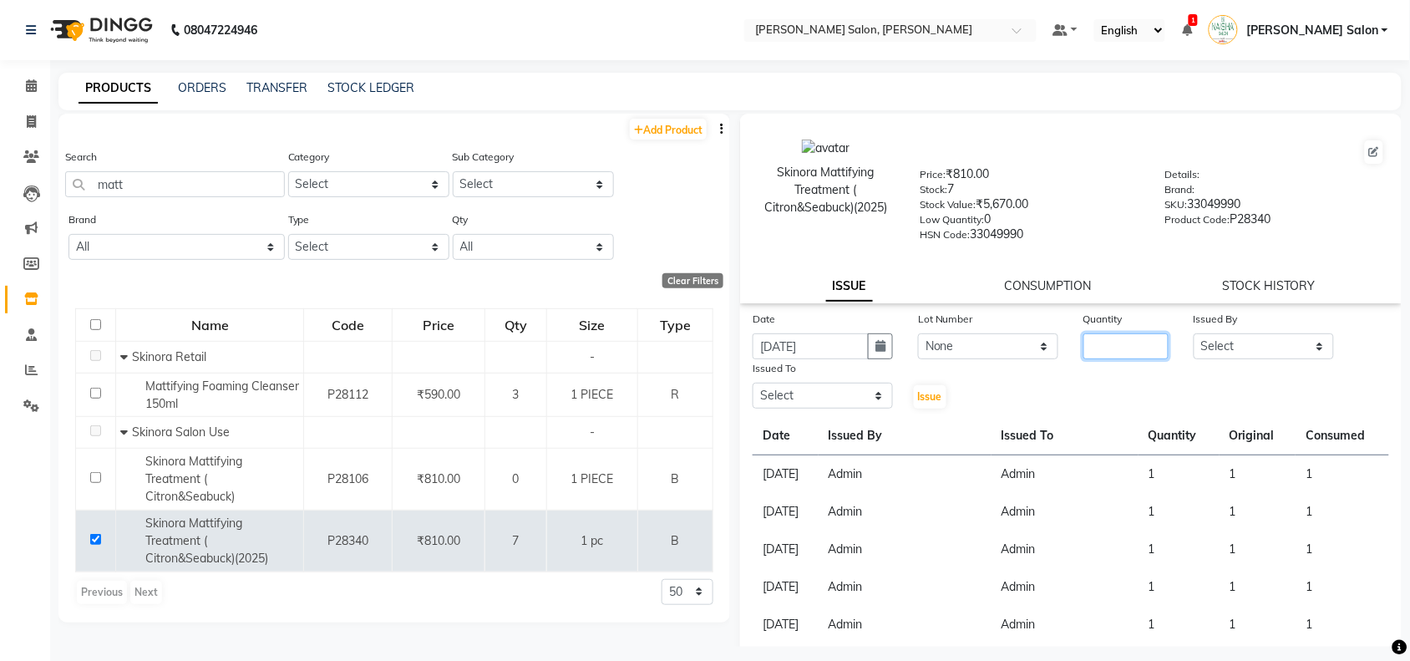
click at [1084, 341] on input "number" at bounding box center [1126, 346] width 85 height 26
type input "1"
click at [1295, 343] on select "Select Admin [PERSON_NAME] Salon Pawan [PERSON_NAME] dod [PERSON_NAME] [PERSON_…" at bounding box center [1264, 346] width 140 height 26
select select "80931"
click at [1194, 333] on select "Select Admin [PERSON_NAME] Salon Pawan [PERSON_NAME] dod [PERSON_NAME] [PERSON_…" at bounding box center [1264, 346] width 140 height 26
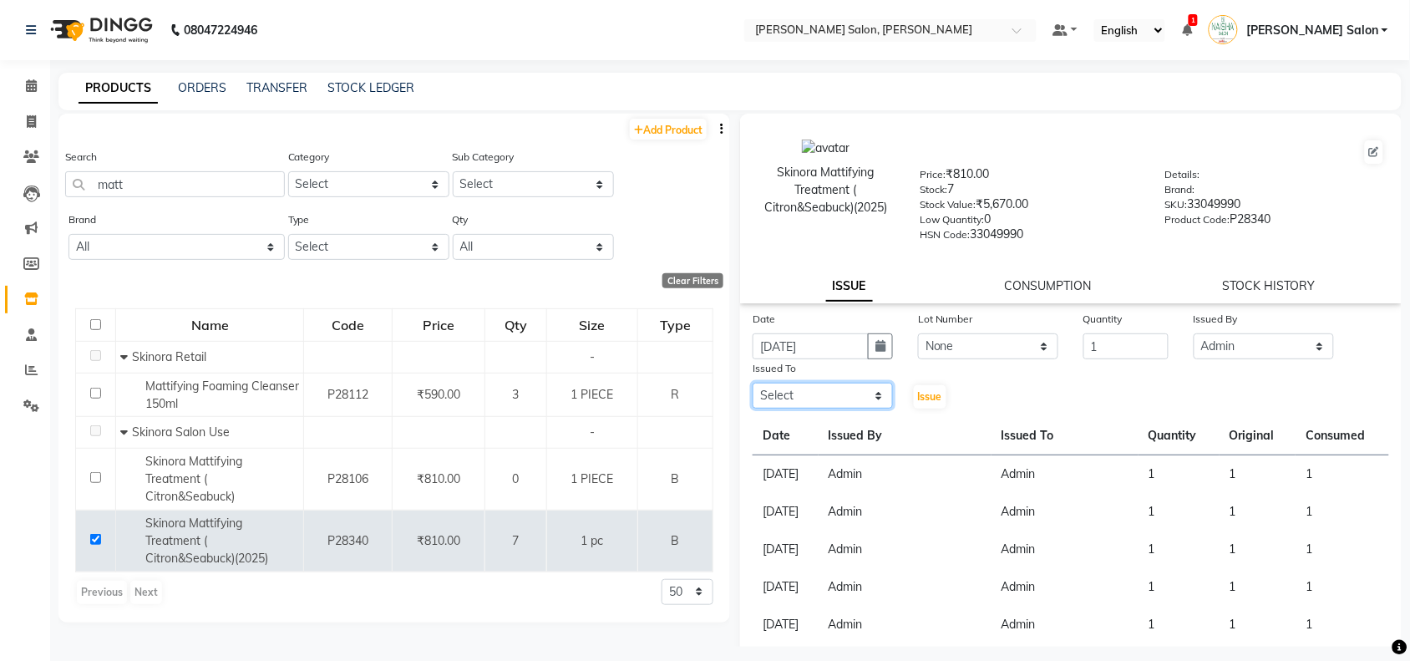
click at [873, 394] on select "Select Admin [PERSON_NAME] Salon Pawan [PERSON_NAME] dod [PERSON_NAME] [PERSON_…" at bounding box center [823, 396] width 140 height 26
select select "80931"
click at [753, 383] on select "Select Admin [PERSON_NAME] Salon Pawan [PERSON_NAME] dod [PERSON_NAME] [PERSON_…" at bounding box center [823, 396] width 140 height 26
click at [934, 390] on span "Issue" at bounding box center [930, 396] width 24 height 13
select select
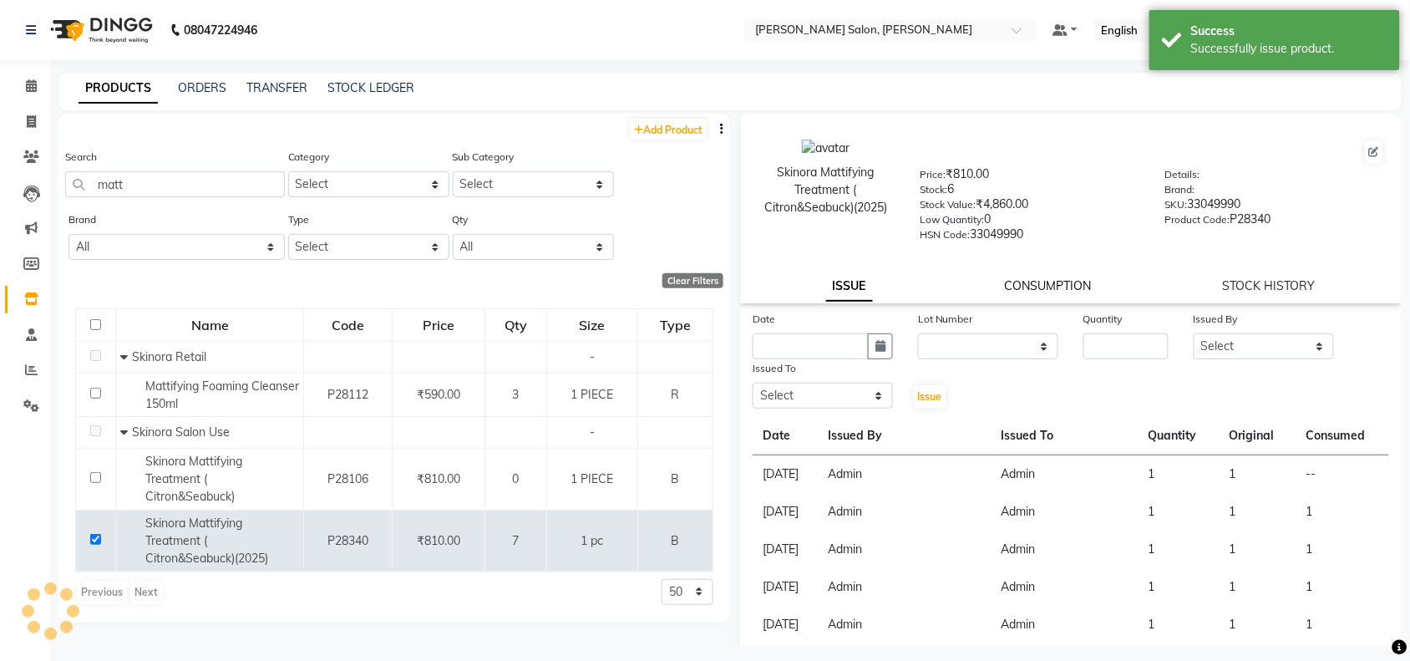
click at [1030, 282] on link "CONSUMPTION" at bounding box center [1047, 285] width 87 height 15
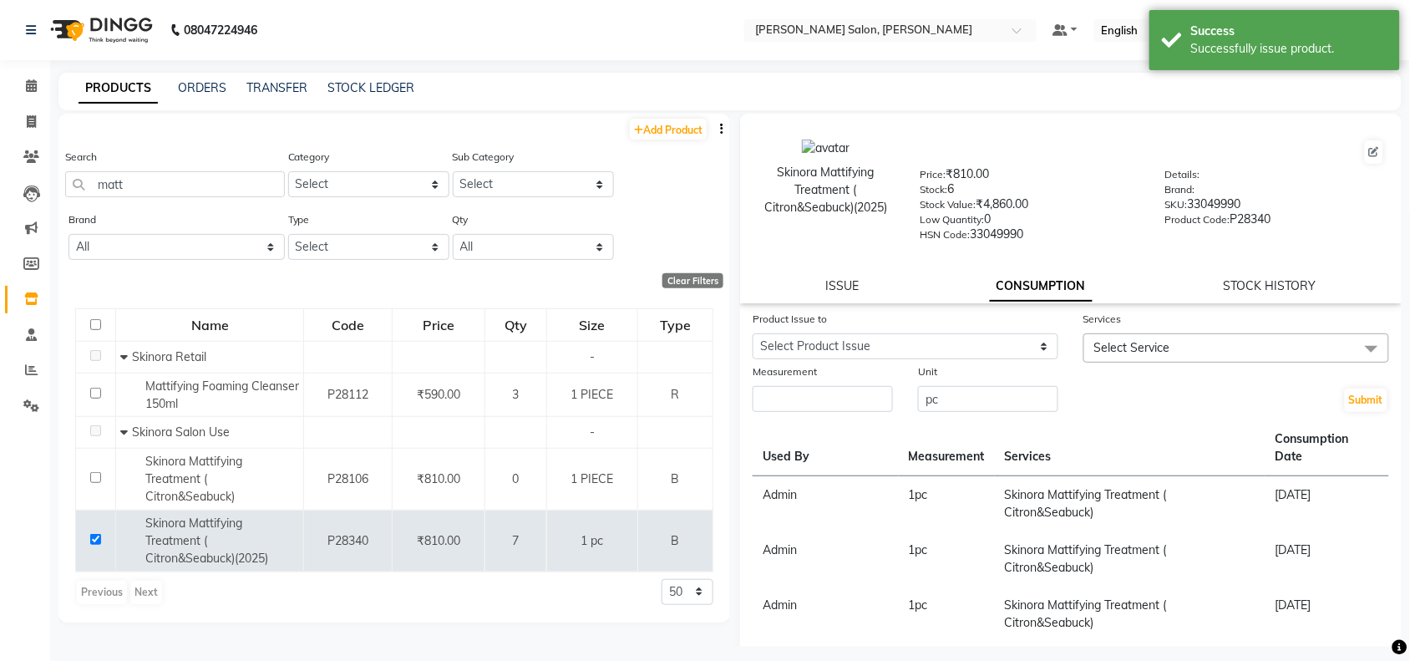
drag, startPoint x: 1062, startPoint y: 333, endPoint x: 1045, endPoint y: 341, distance: 18.7
click at [1057, 337] on div "Product Issue to Select Product Issue [DATE], Issued to: Admin, Balance: 1" at bounding box center [905, 336] width 331 height 53
click at [1024, 339] on select "Select Product Issue [DATE], Issued to: Admin, Balance: 1" at bounding box center [906, 346] width 306 height 26
click at [988, 412] on div "Product Issue to Select Product Issue [DATE], Issued to: Admin, Balance: 1 Serv…" at bounding box center [1071, 641] width 662 height 663
click at [997, 347] on select "Select Product Issue [DATE], Issued to: Admin, Balance: 1" at bounding box center [906, 346] width 306 height 26
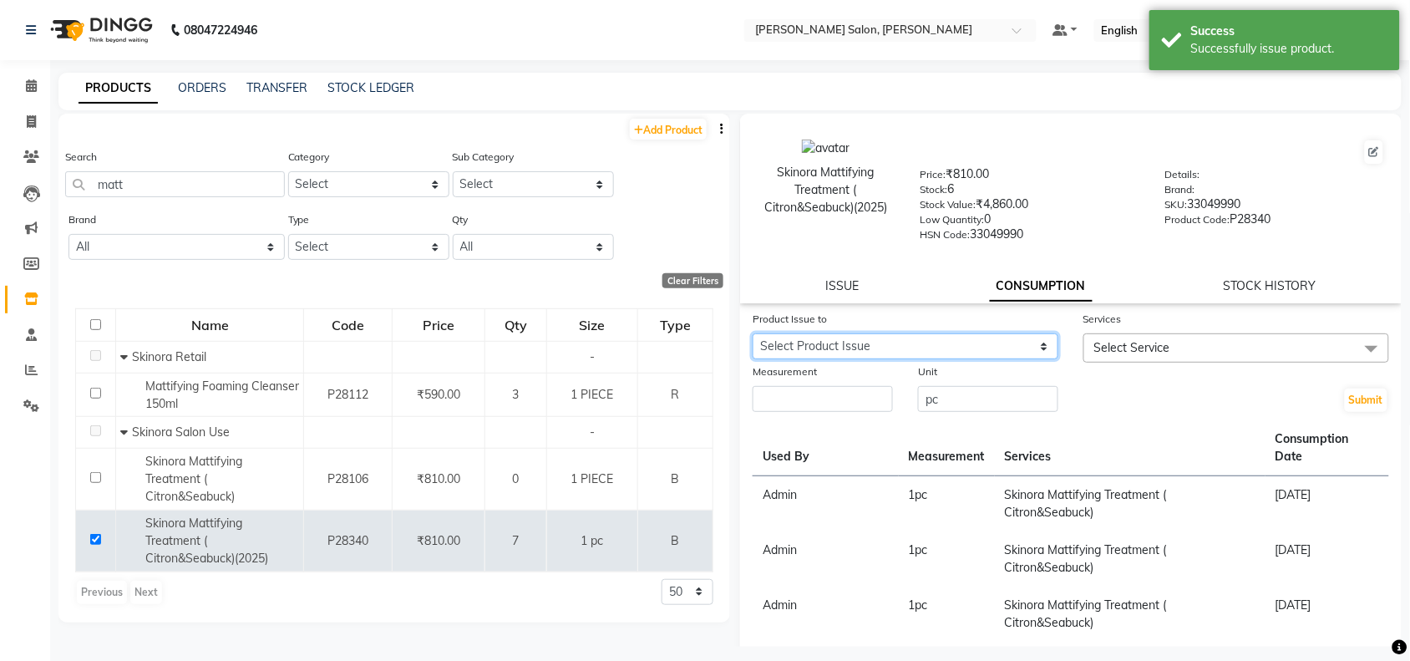
select select "1203705"
click at [753, 333] on select "Select Product Issue [DATE], Issued to: Admin, Balance: 1" at bounding box center [906, 346] width 306 height 26
click at [1160, 341] on span "Select Service" at bounding box center [1133, 347] width 76 height 15
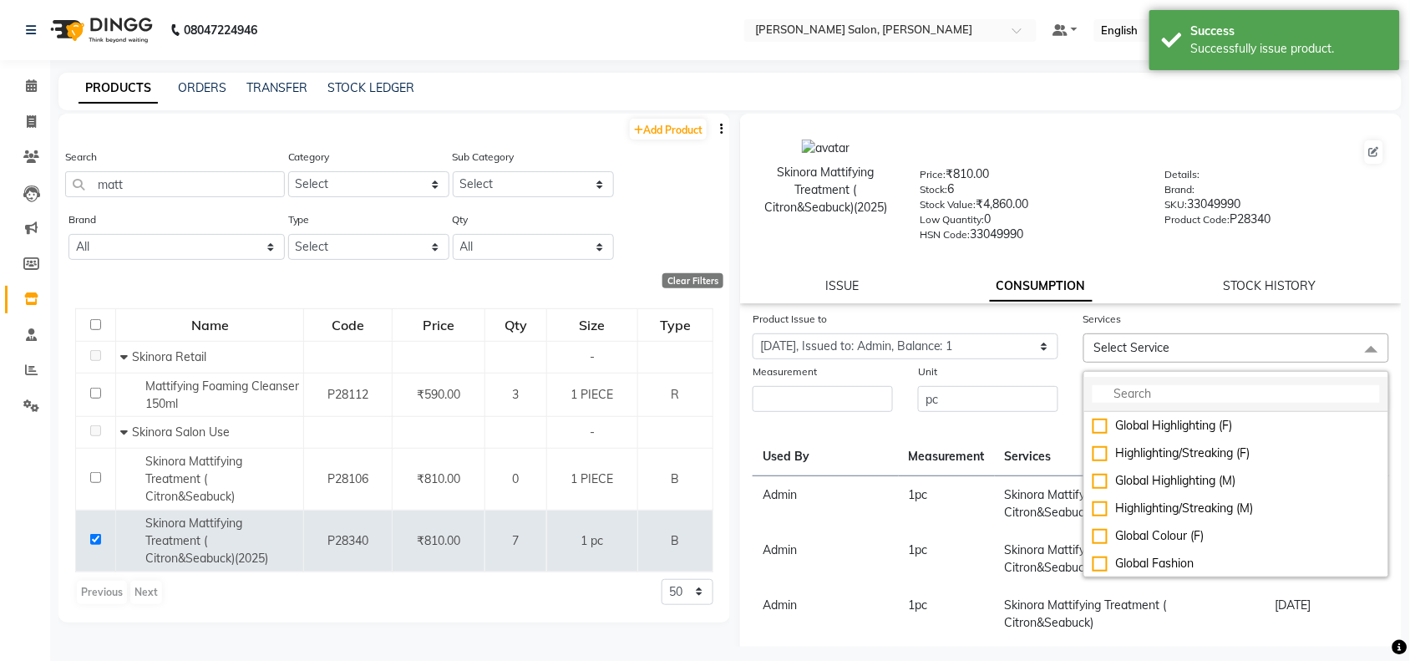
click at [1120, 393] on input "multiselect-search" at bounding box center [1236, 394] width 287 height 18
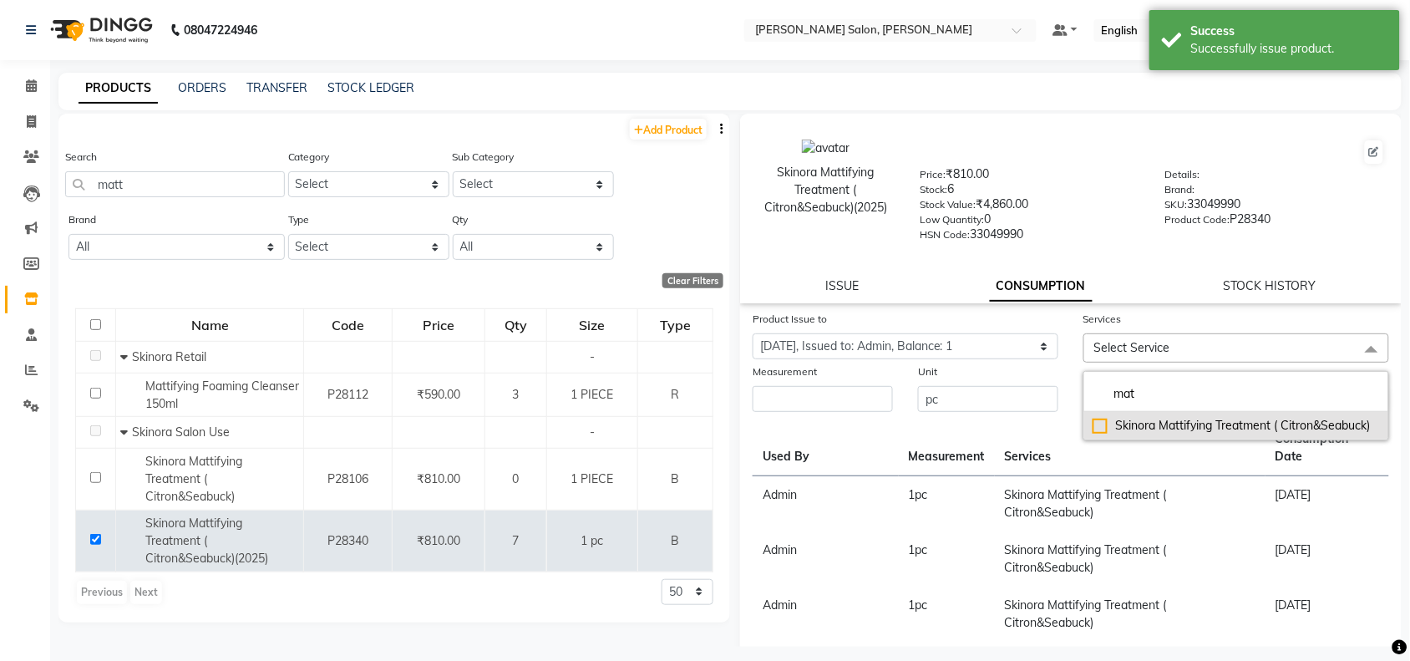
type input "mat"
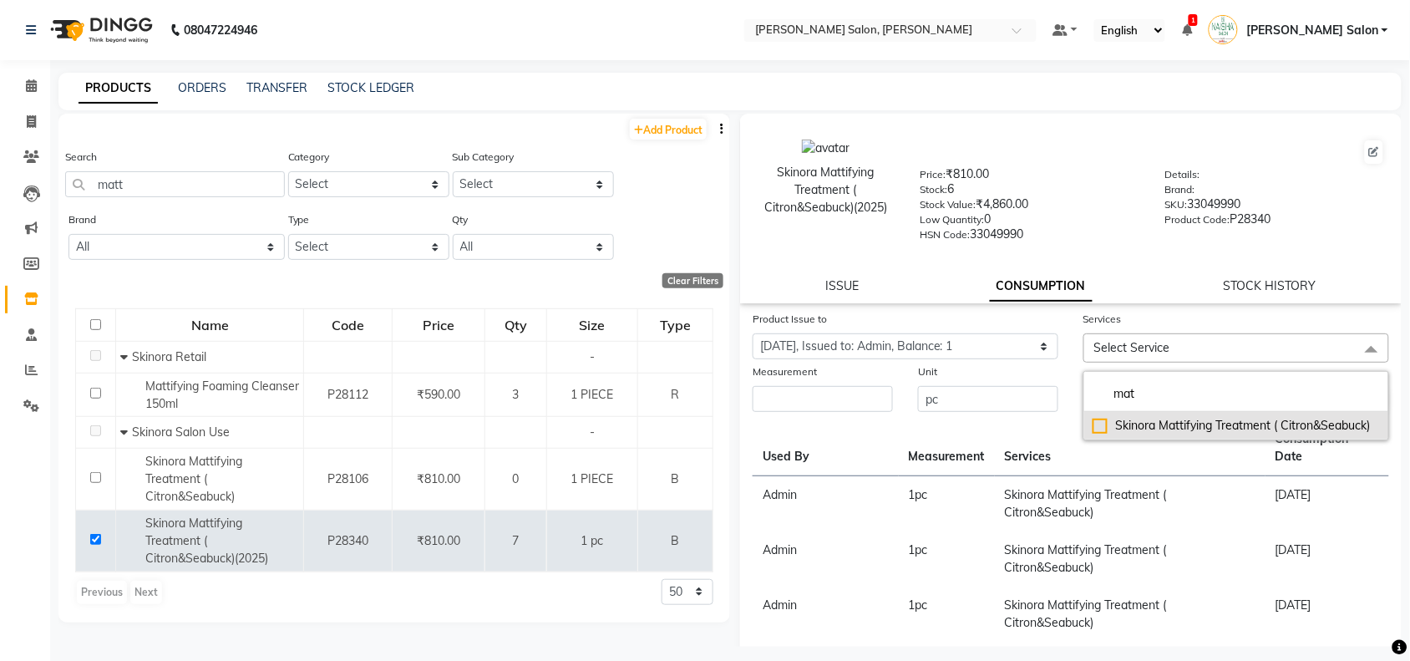
click at [1100, 427] on div "Skinora Mattifying Treatment ( Citron&Seabuck)" at bounding box center [1236, 426] width 287 height 18
checkbox input "true"
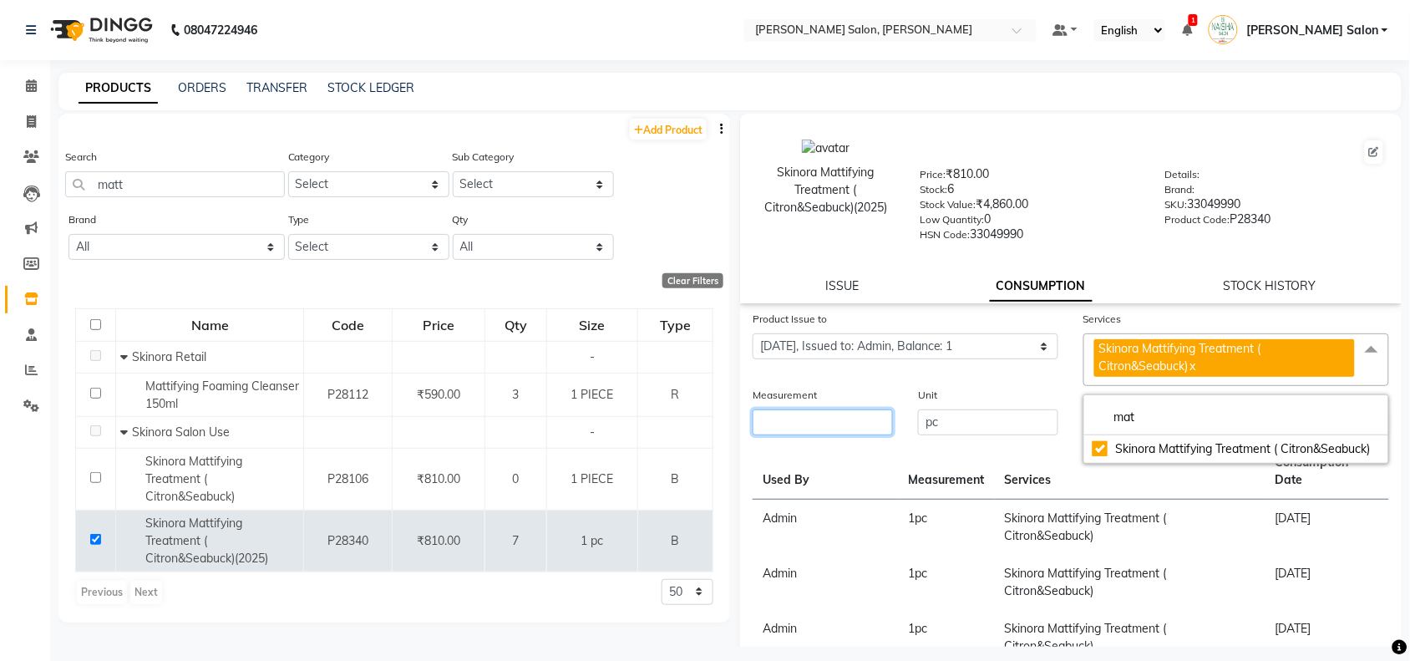
click at [811, 431] on div "Measurement" at bounding box center [822, 411] width 165 height 51
type input "1"
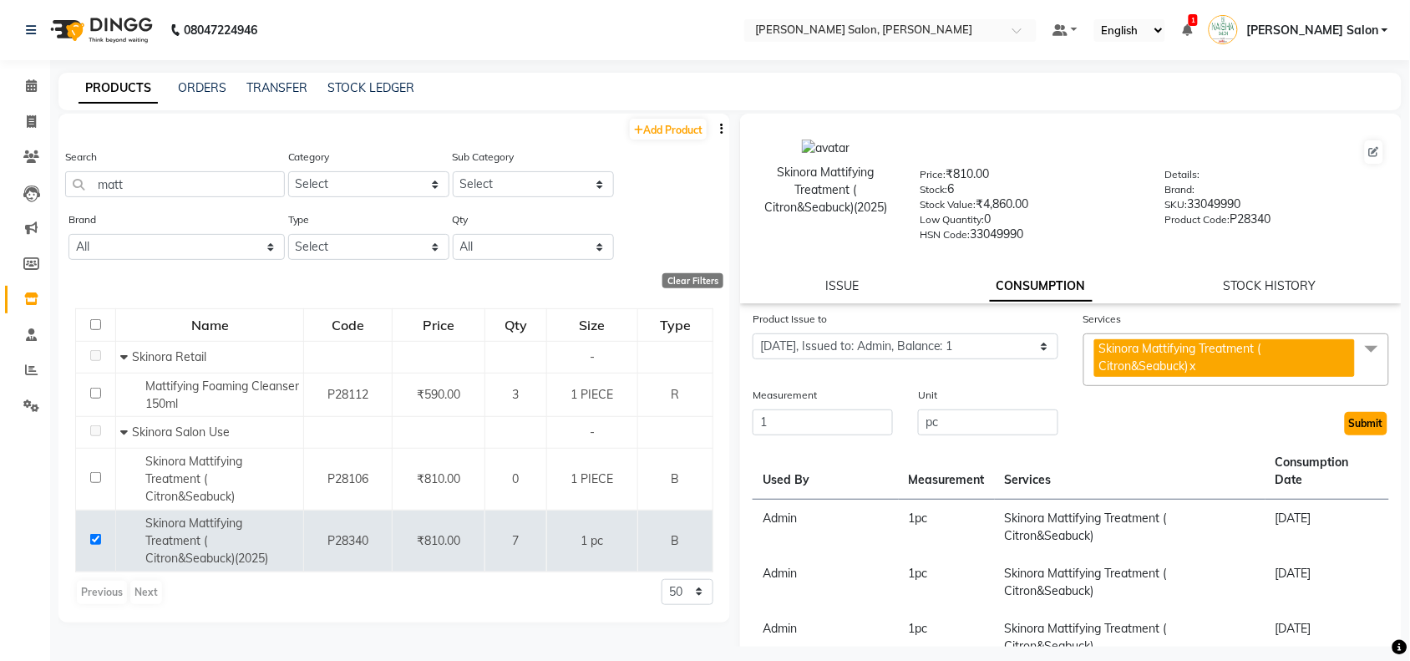
click at [1355, 420] on button "Submit" at bounding box center [1366, 423] width 43 height 23
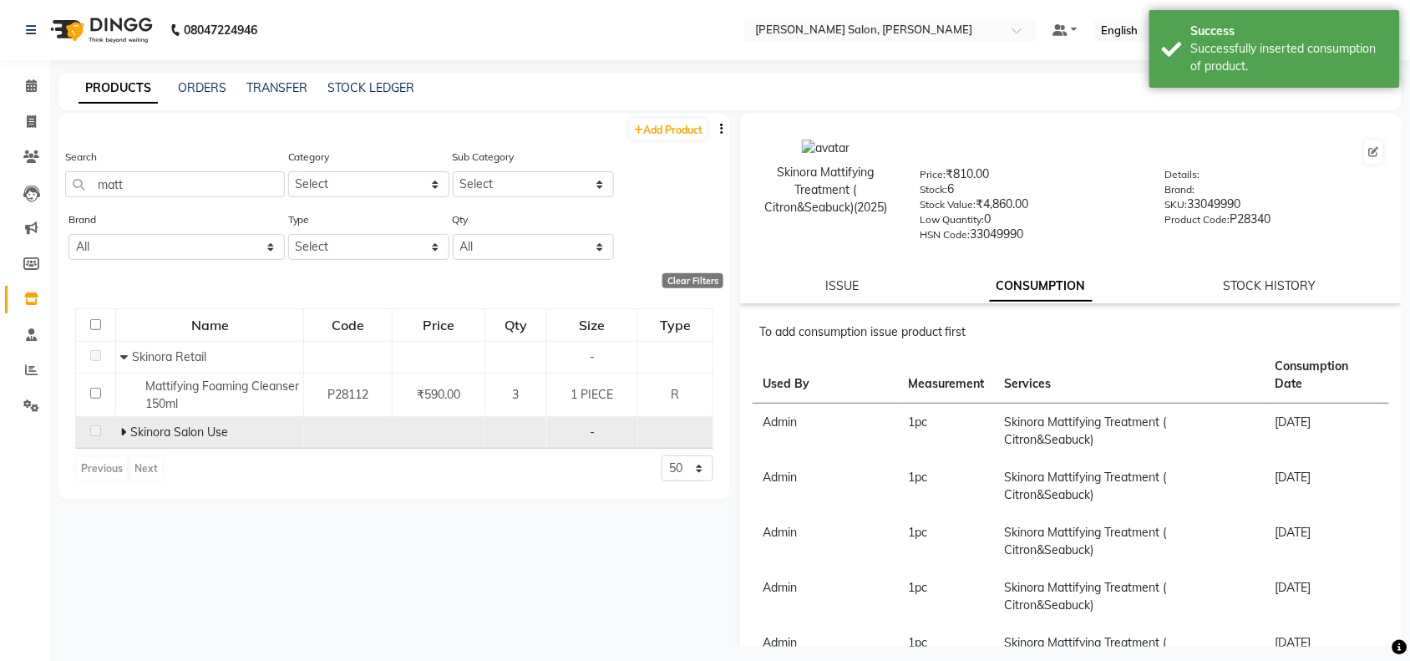
click at [122, 435] on icon at bounding box center [123, 432] width 6 height 12
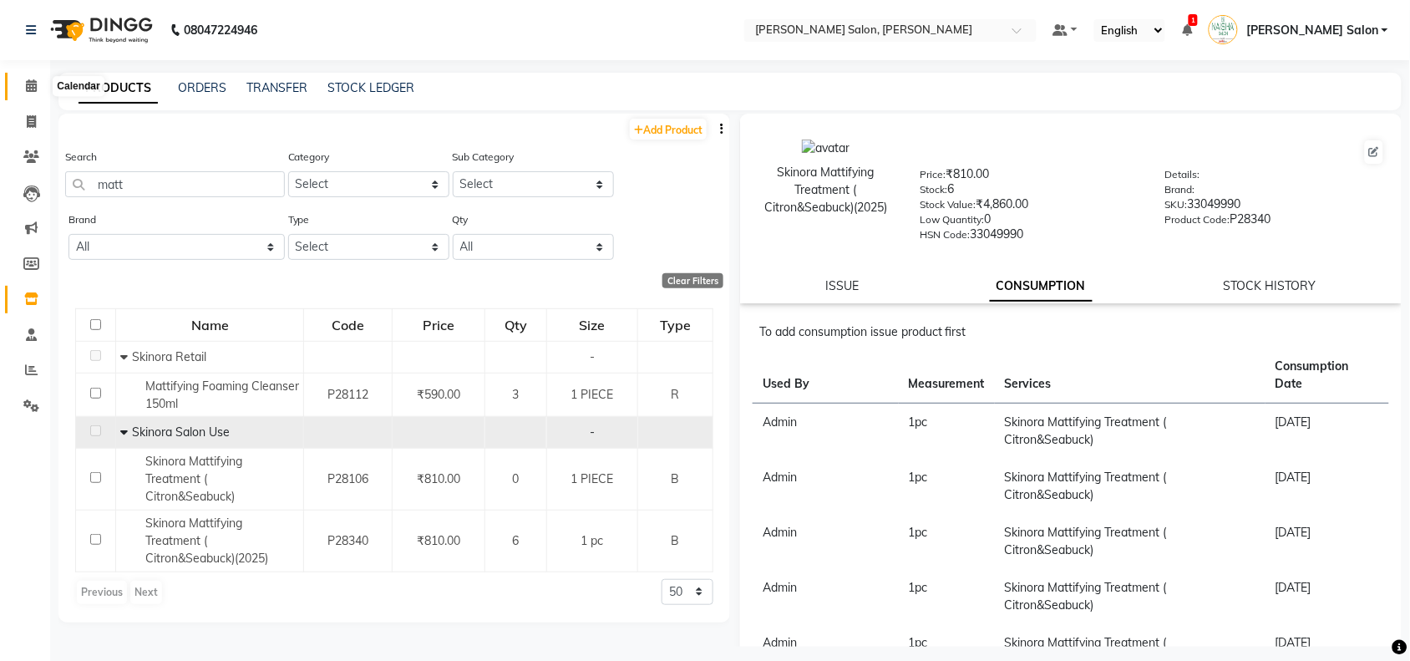
click at [25, 77] on span at bounding box center [31, 86] width 29 height 19
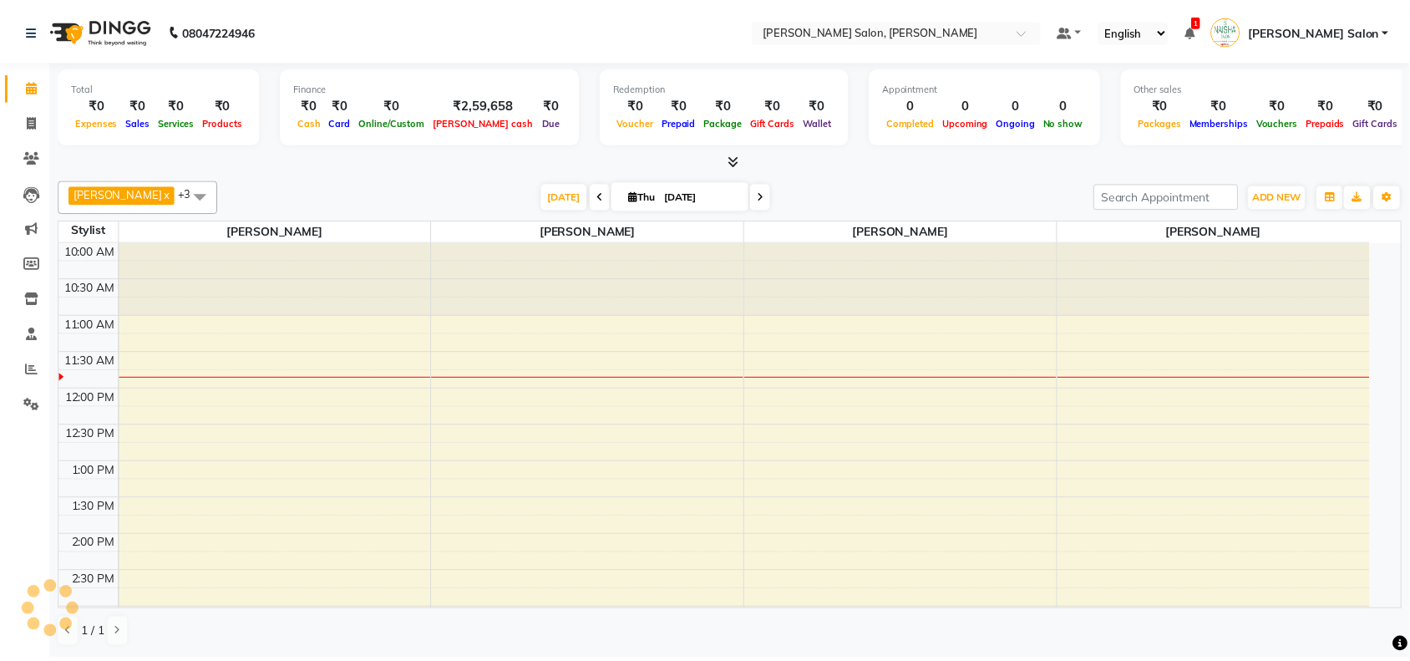
scroll to position [75, 0]
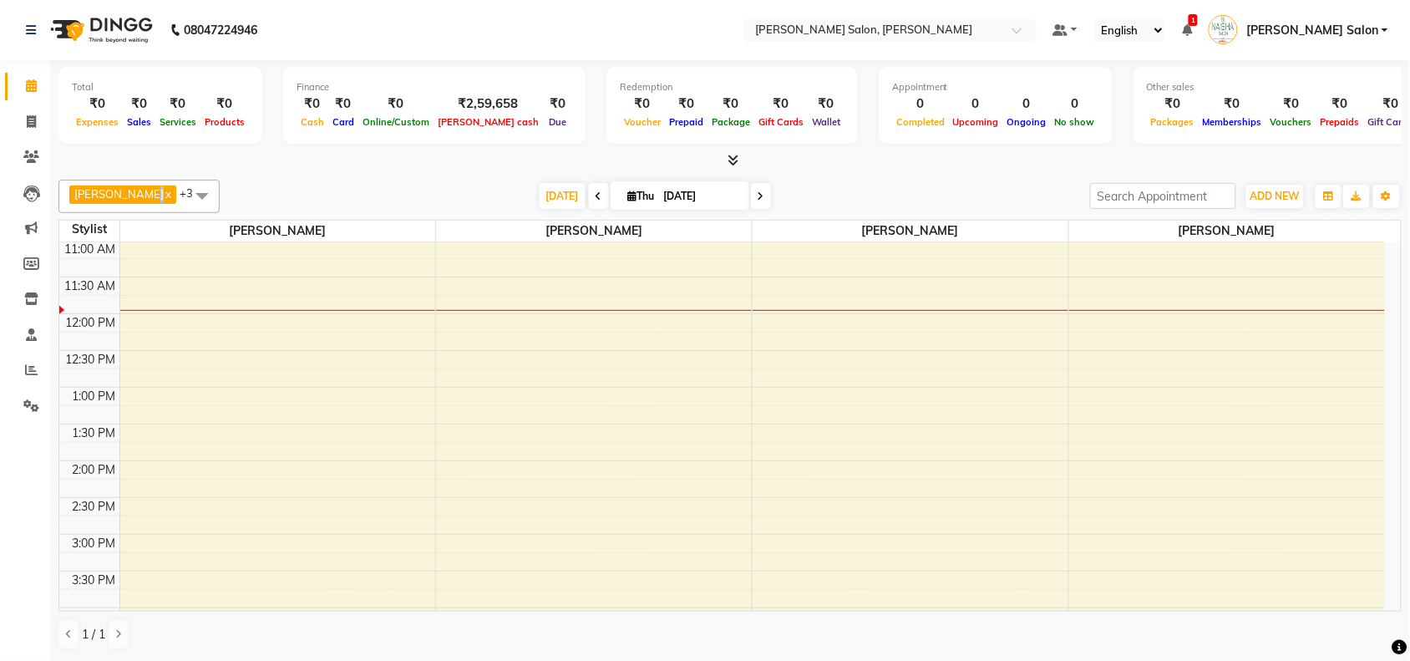
click at [155, 188] on span "[PERSON_NAME]" at bounding box center [118, 193] width 89 height 13
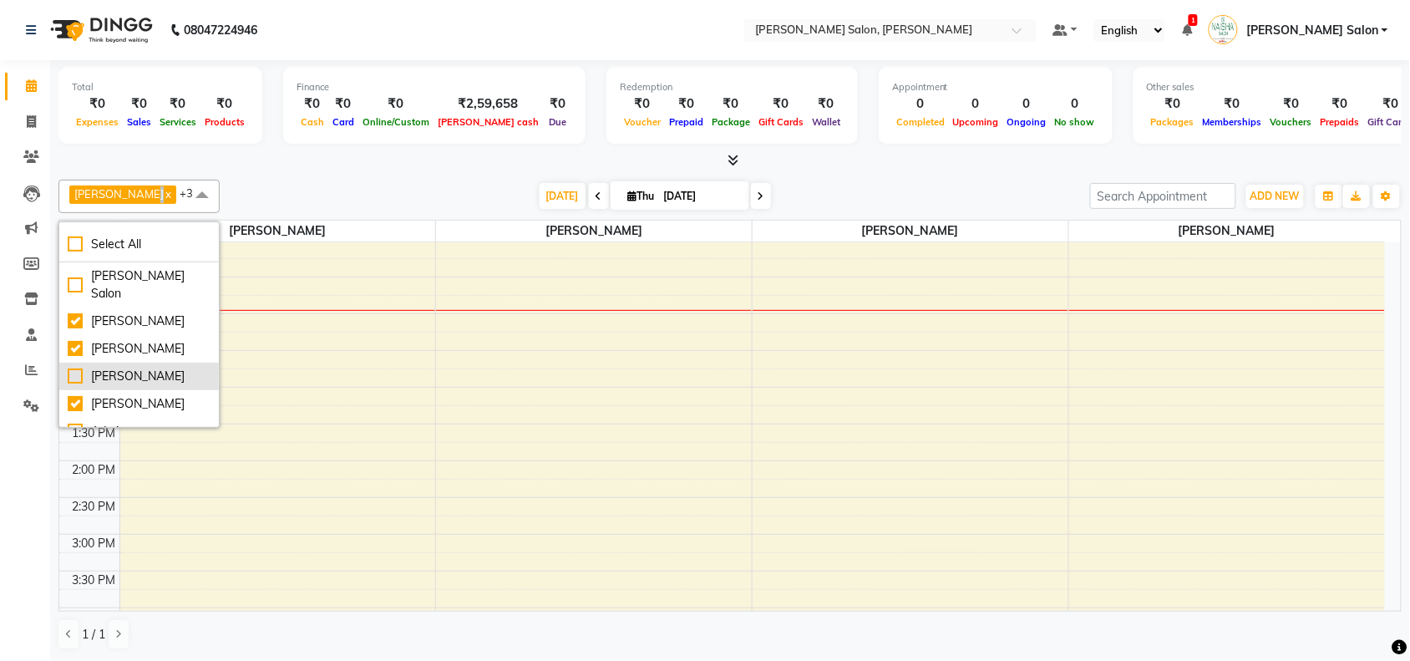
scroll to position [104, 0]
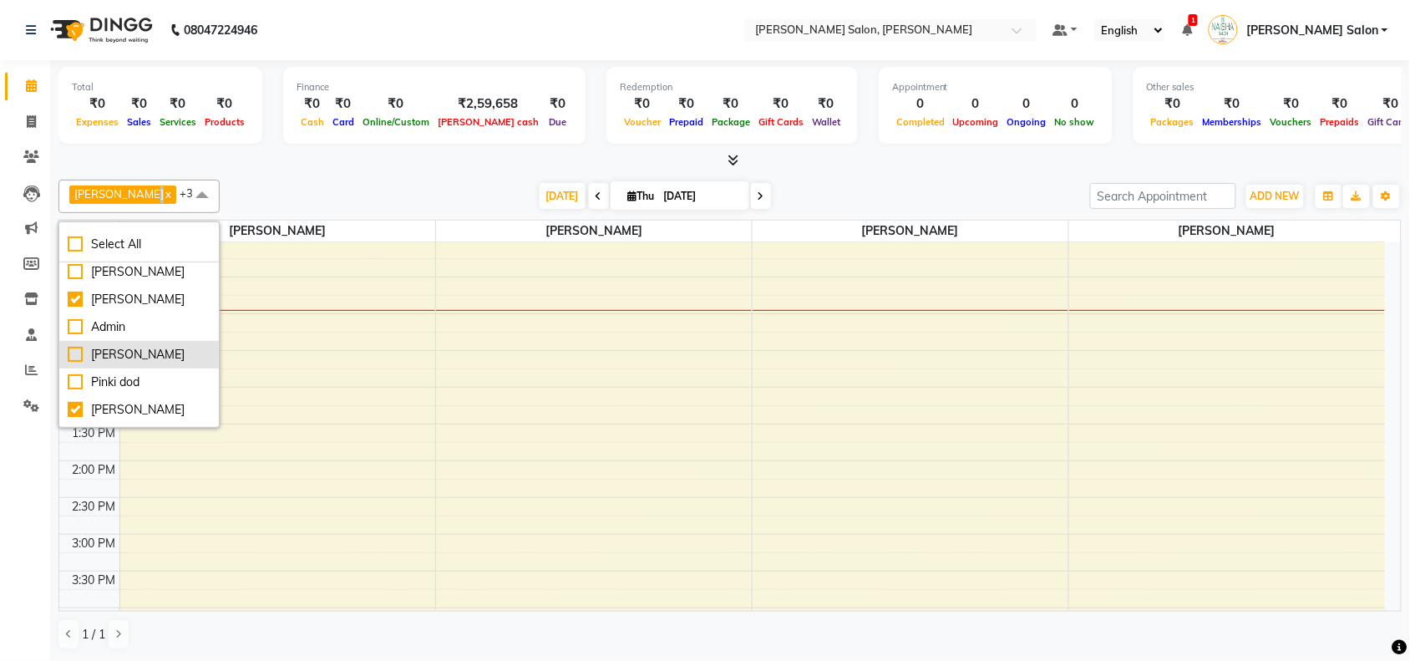
click at [118, 346] on div "[PERSON_NAME]" at bounding box center [139, 355] width 143 height 18
checkbox input "true"
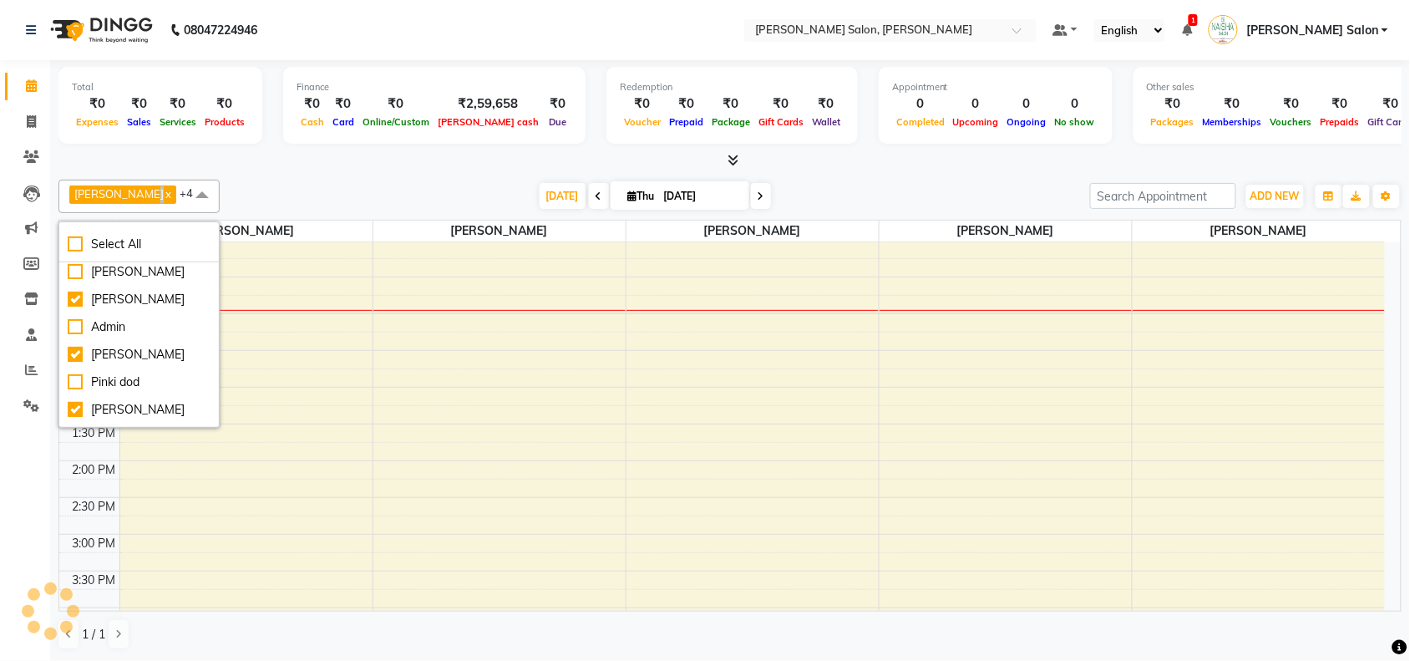
click at [480, 464] on div "10:00 AM 10:30 AM 11:00 AM 11:30 AM 12:00 PM 12:30 PM 1:00 PM 1:30 PM 2:00 PM 2…" at bounding box center [722, 608] width 1326 height 882
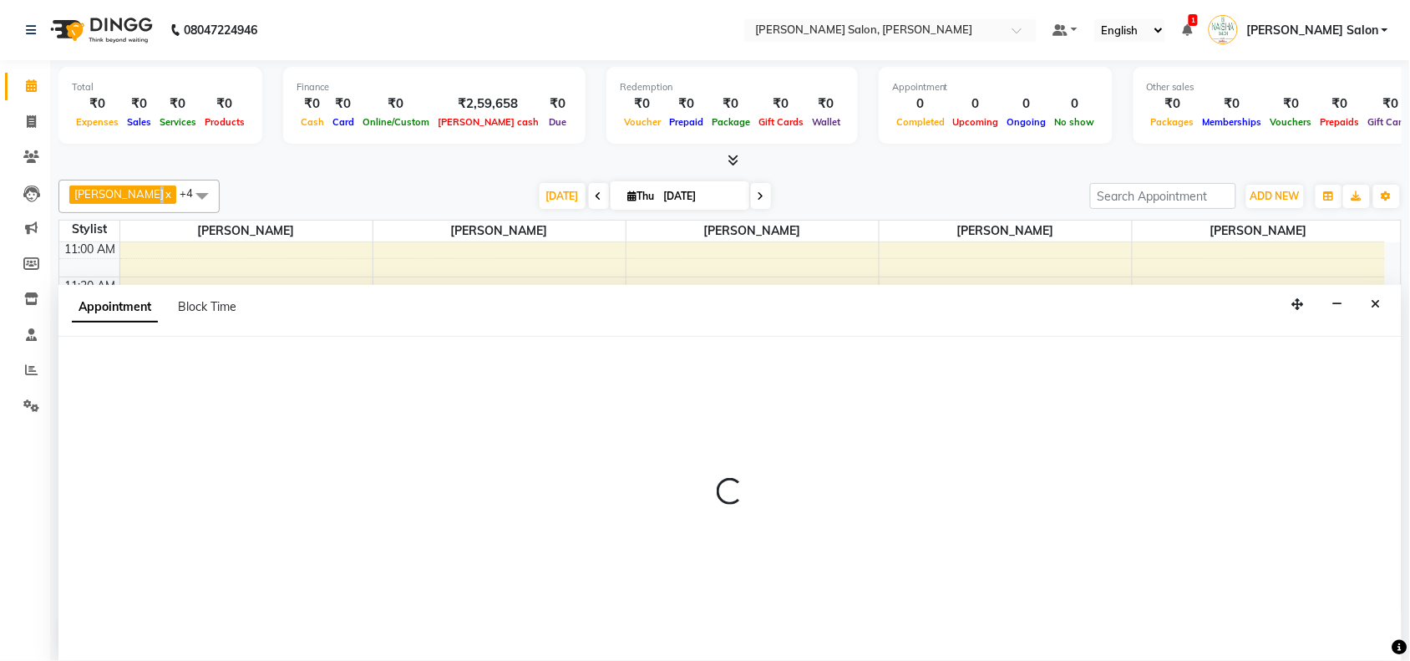
select select "72112"
select select "tentative"
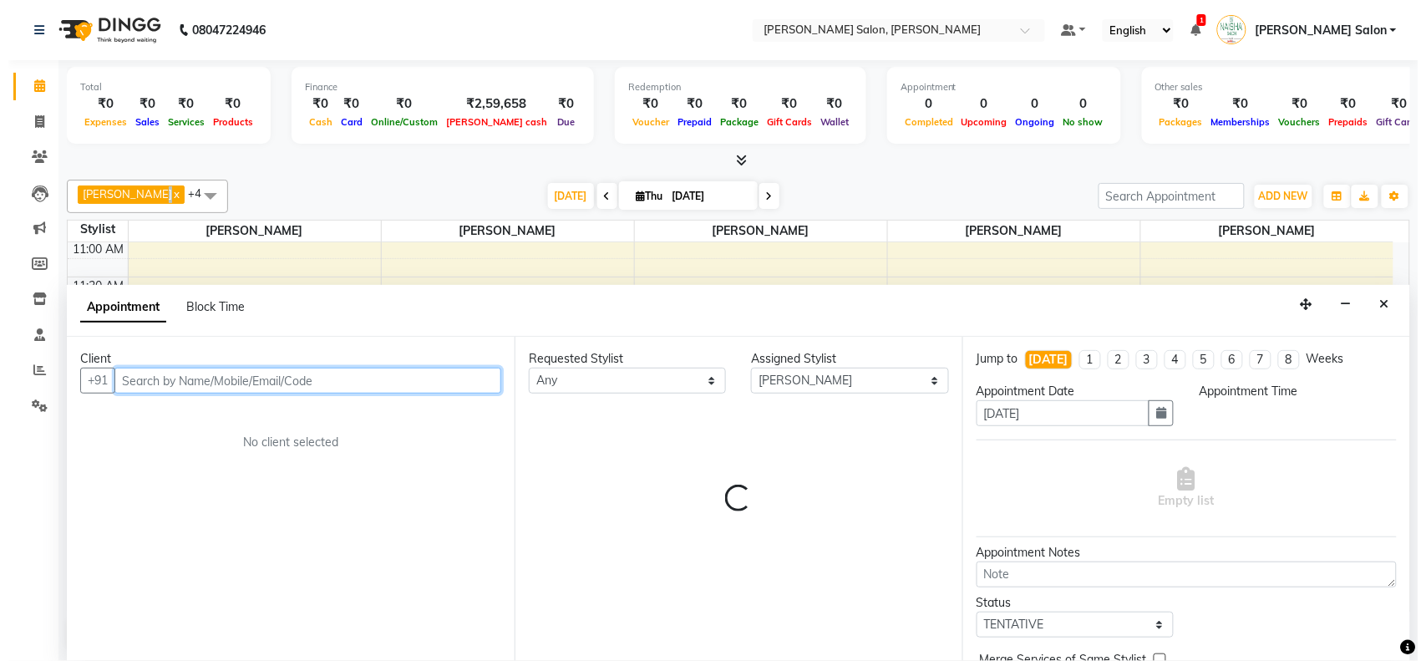
scroll to position [1, 0]
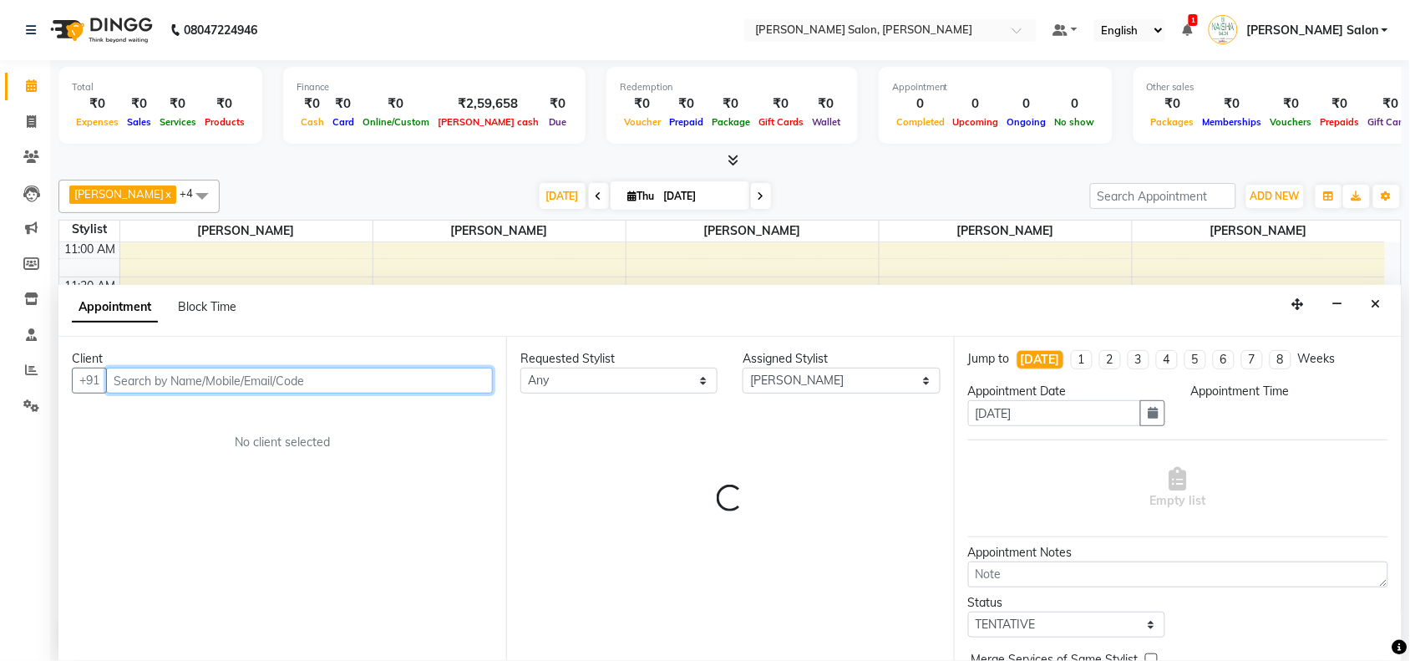
select select "825"
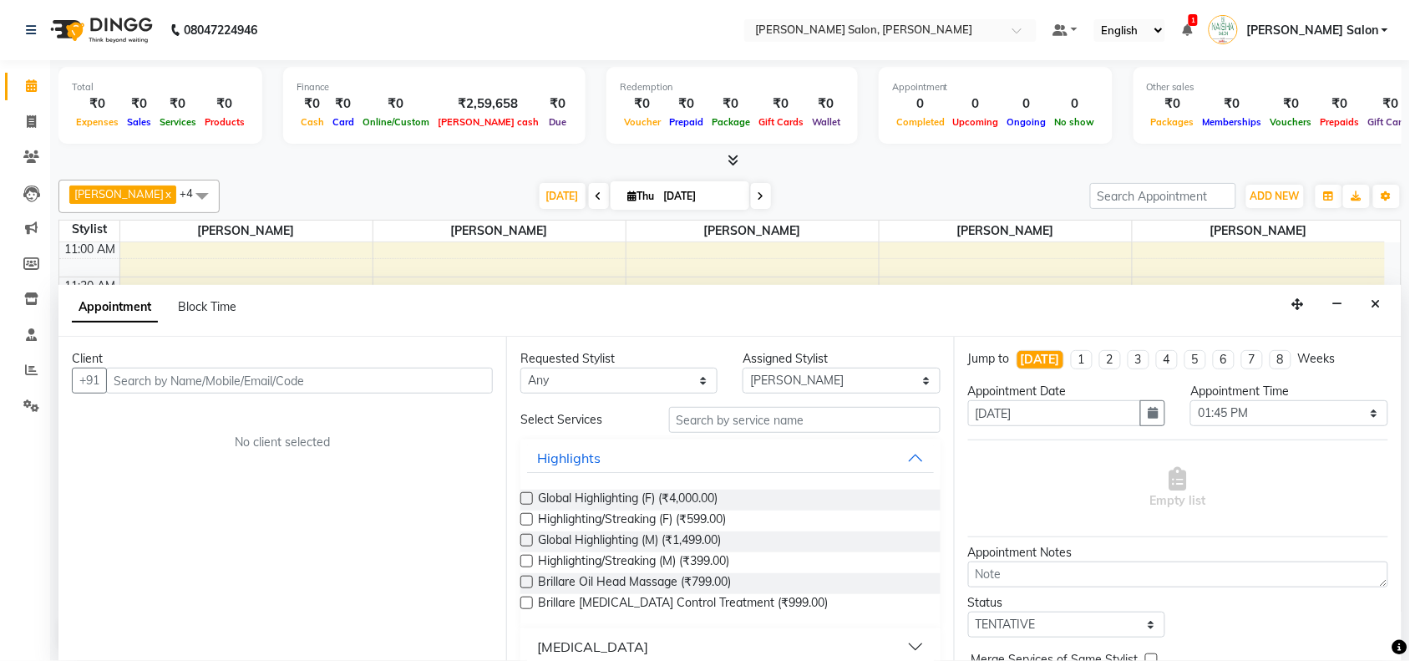
click at [1372, 288] on div "Appointment Block Time" at bounding box center [730, 311] width 1344 height 52
click at [1372, 298] on icon "Close" at bounding box center [1376, 304] width 9 height 12
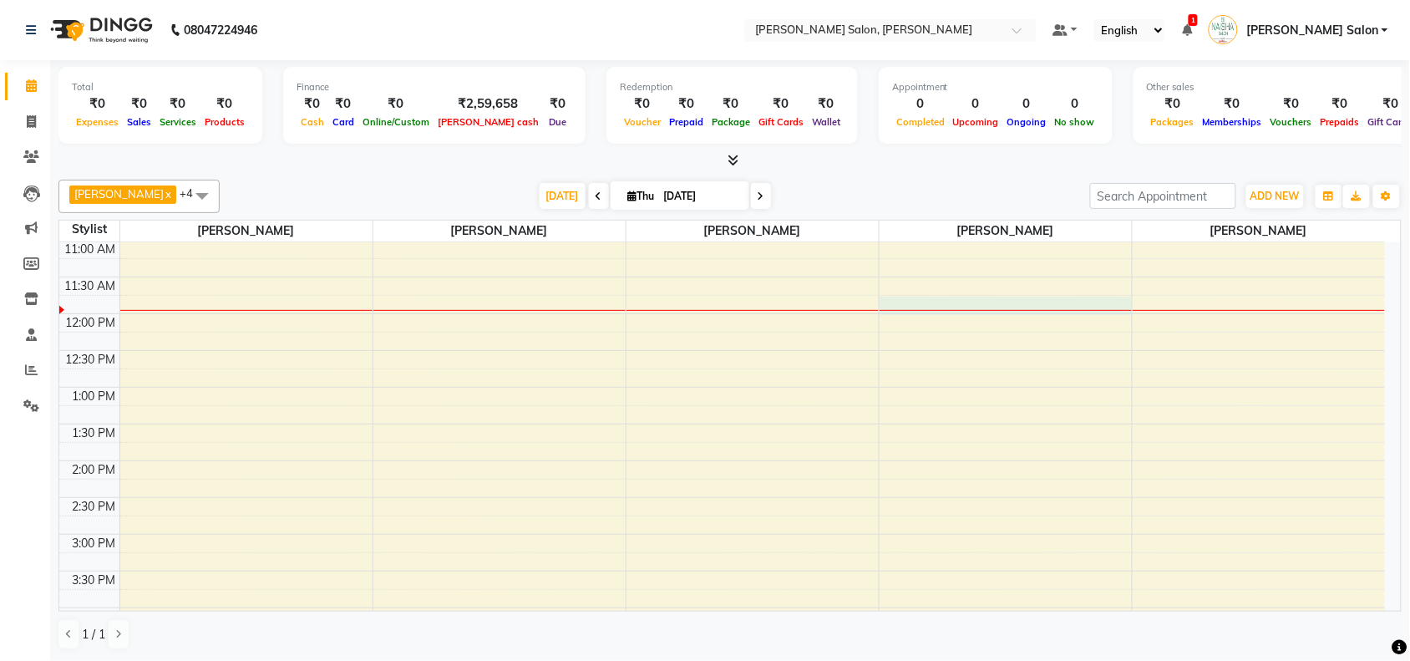
click at [1011, 307] on div "10:00 AM 10:30 AM 11:00 AM 11:30 AM 12:00 PM 12:30 PM 1:00 PM 1:30 PM 2:00 PM 2…" at bounding box center [722, 608] width 1326 height 882
select select "84067"
select select "705"
select select "tentative"
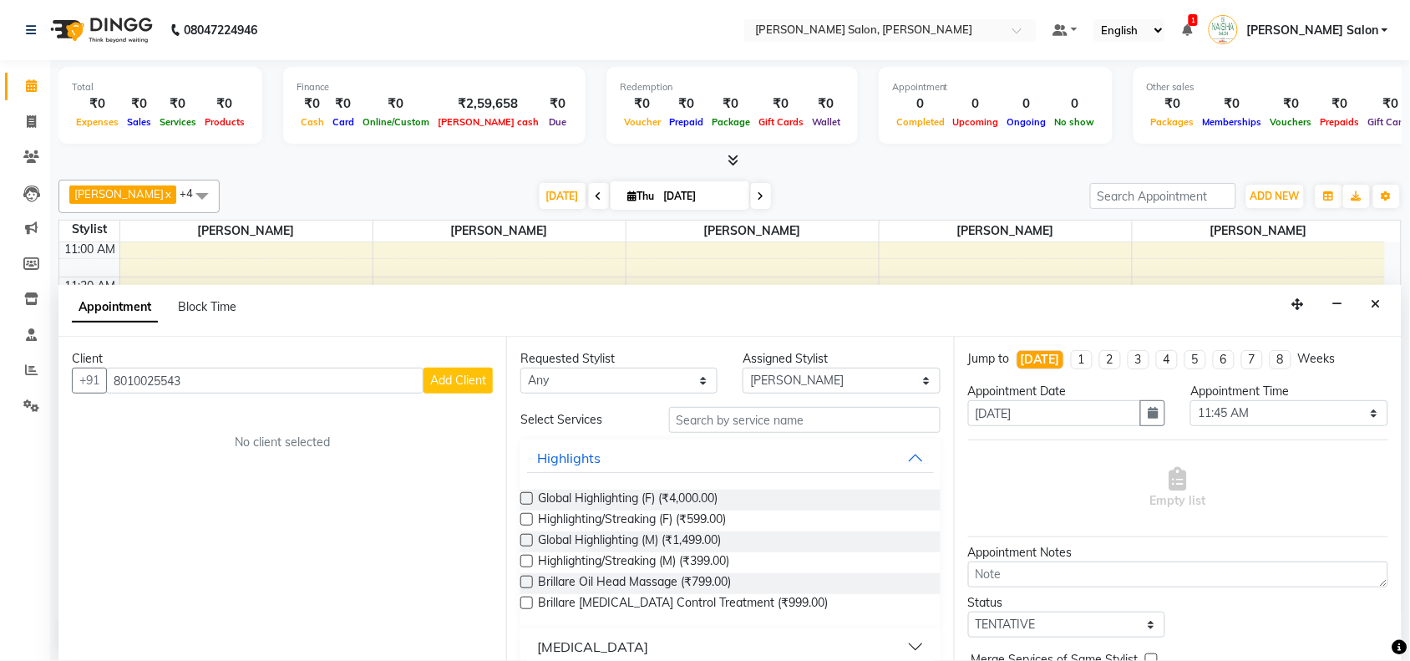
type input "8010025543"
click at [451, 373] on span "Add Client" at bounding box center [458, 380] width 56 height 15
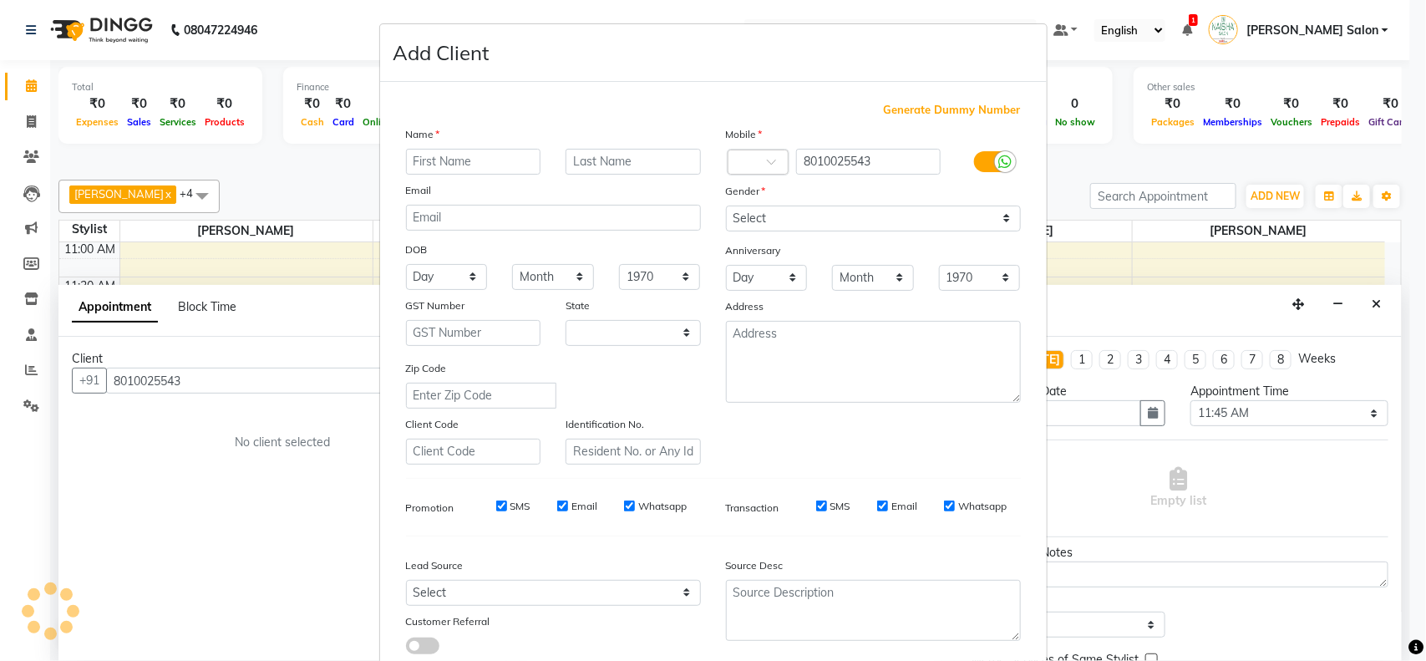
select select "22"
type input "Deepak"
click at [593, 160] on input "text" at bounding box center [633, 162] width 135 height 26
type input "Shahu"
click at [798, 231] on div "Mobile Country Code × 91 8010025543 Gender Select [DEMOGRAPHIC_DATA] [DEMOGRAPH…" at bounding box center [874, 294] width 320 height 339
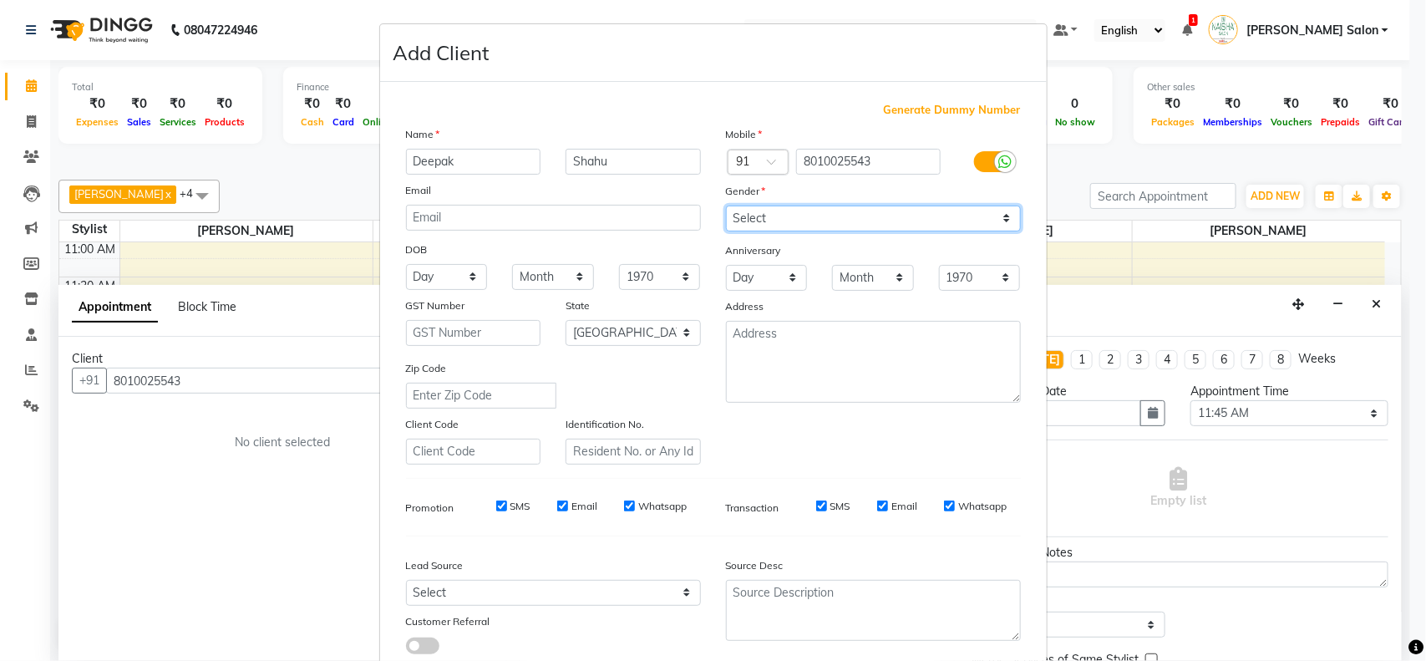
click at [806, 220] on select "Select [DEMOGRAPHIC_DATA] [DEMOGRAPHIC_DATA] Other Prefer Not To Say" at bounding box center [873, 219] width 295 height 26
select select "[DEMOGRAPHIC_DATA]"
click at [726, 206] on select "Select [DEMOGRAPHIC_DATA] [DEMOGRAPHIC_DATA] Other Prefer Not To Say" at bounding box center [873, 219] width 295 height 26
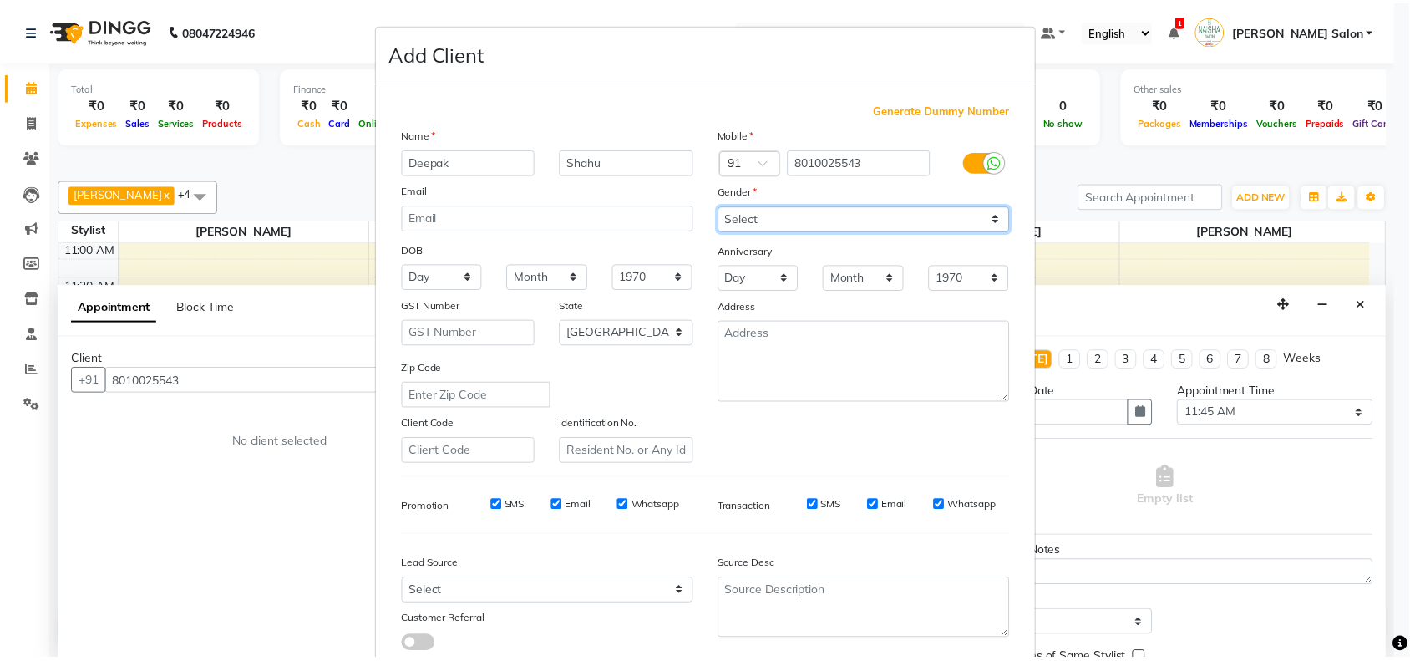
scroll to position [104, 0]
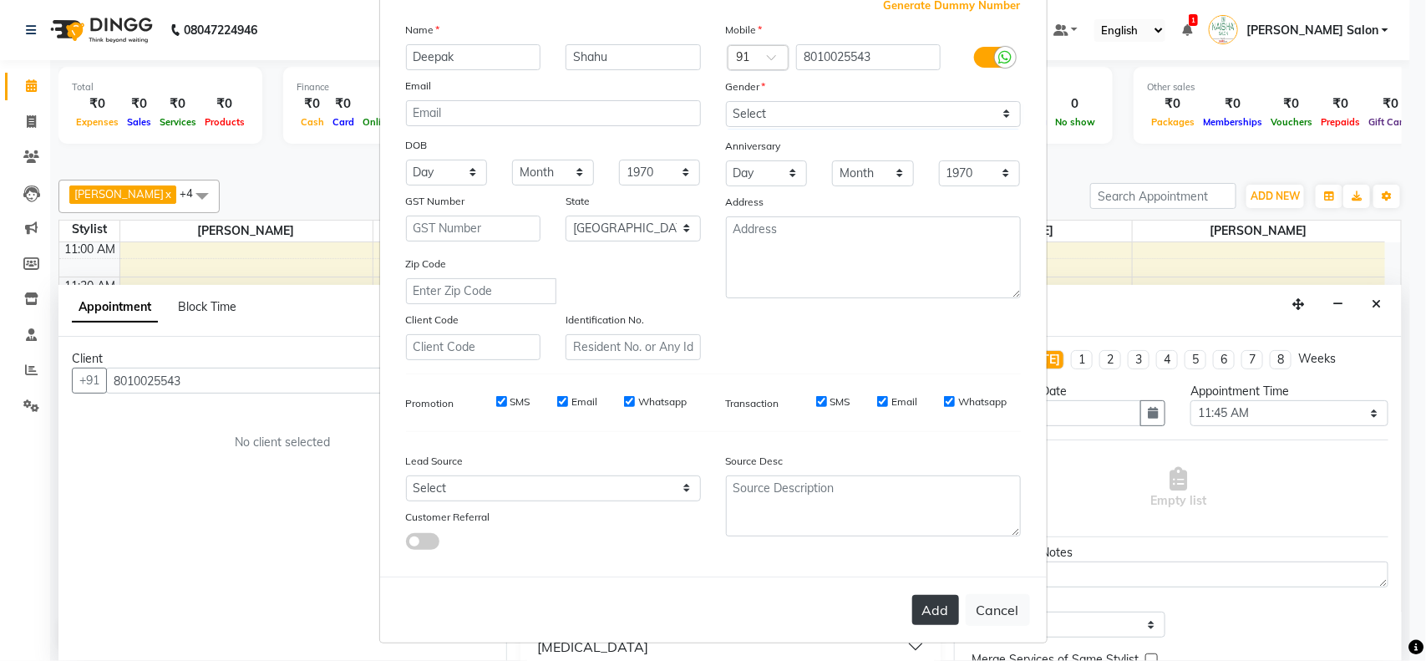
drag, startPoint x: 932, startPoint y: 592, endPoint x: 929, endPoint y: 603, distance: 12.0
click at [930, 594] on div "Add Cancel" at bounding box center [713, 610] width 667 height 66
click at [929, 603] on button "Add" at bounding box center [935, 610] width 47 height 30
select select
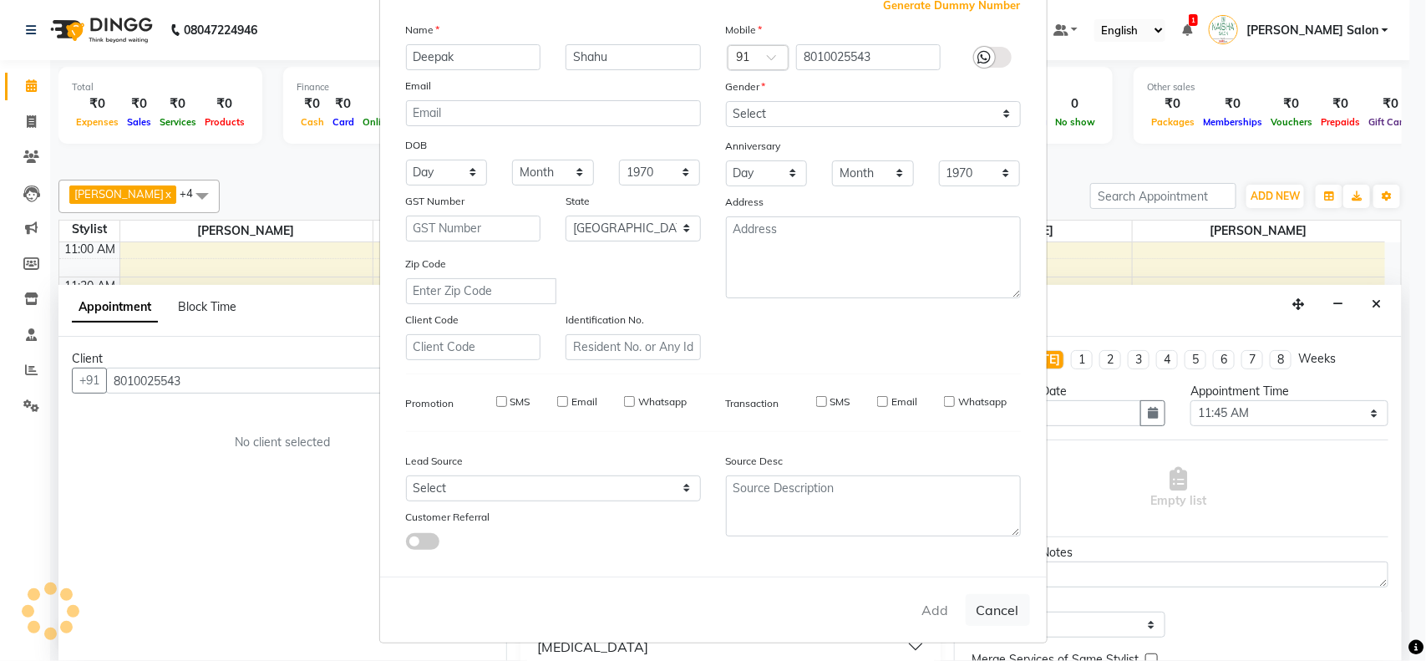
select select
select select "null"
select select
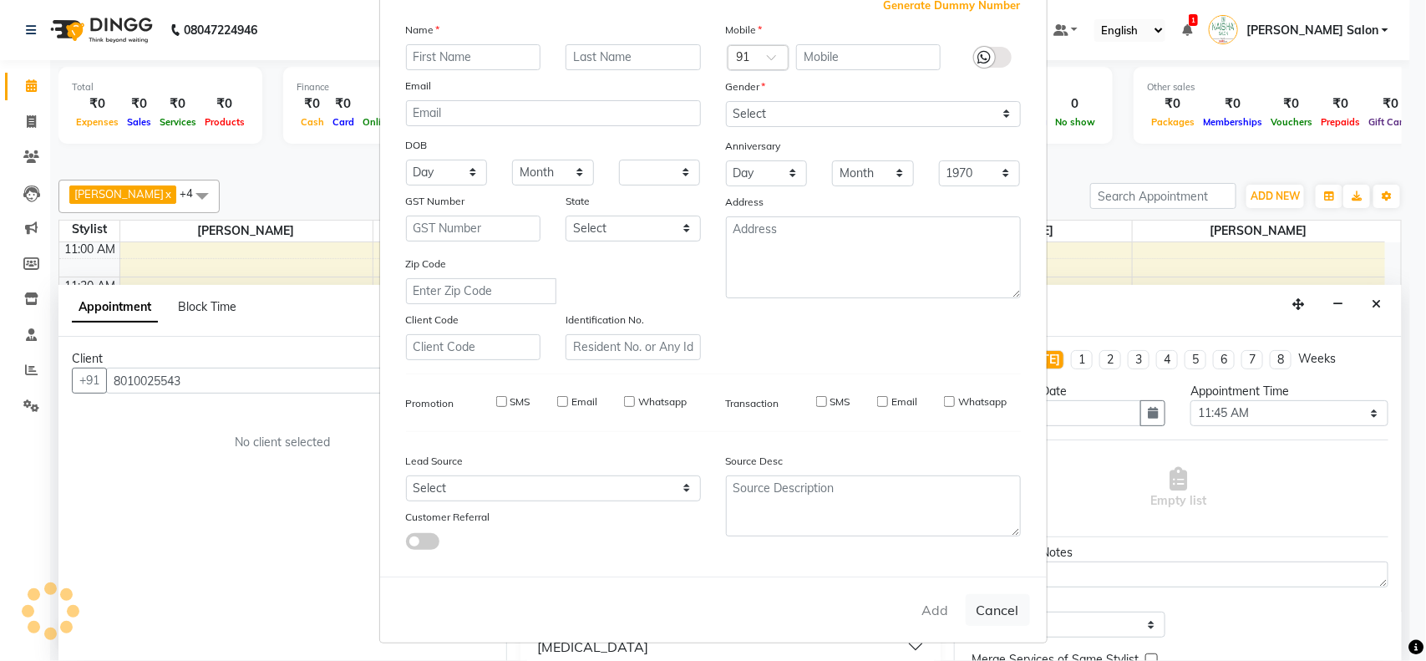
select select
checkbox input "false"
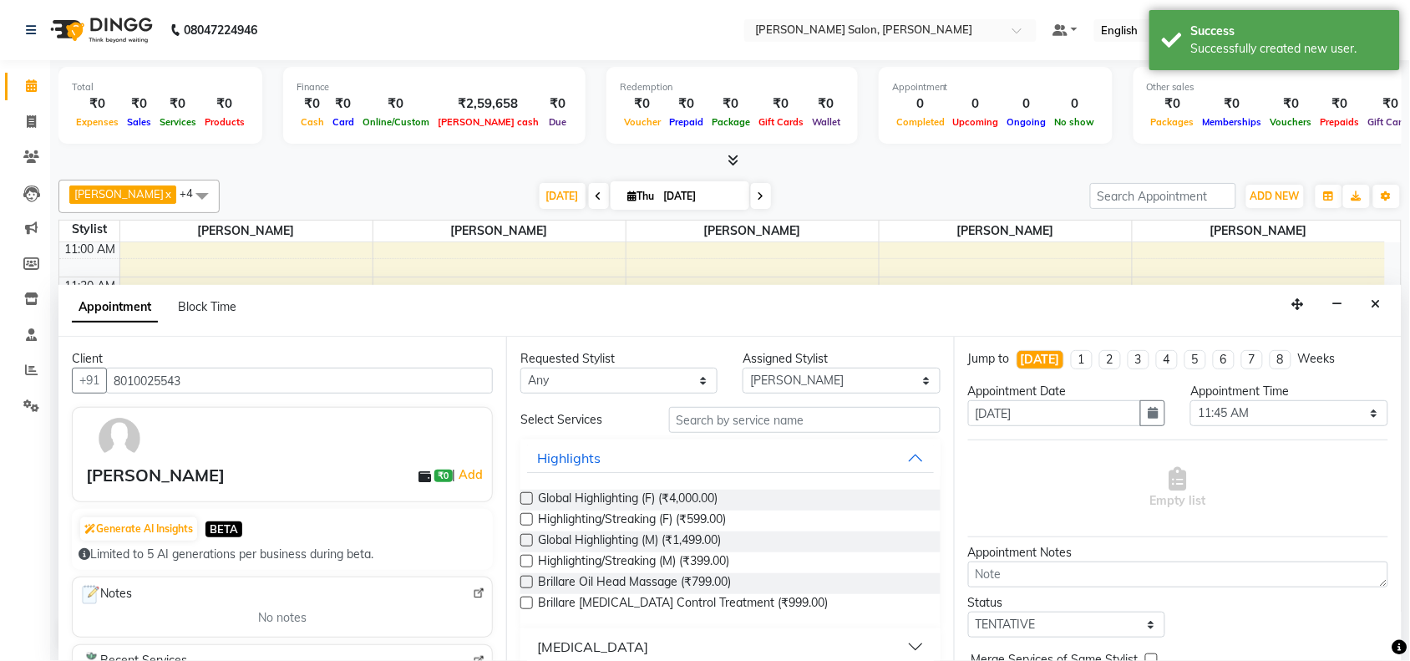
click at [840, 429] on input "text" at bounding box center [805, 420] width 272 height 26
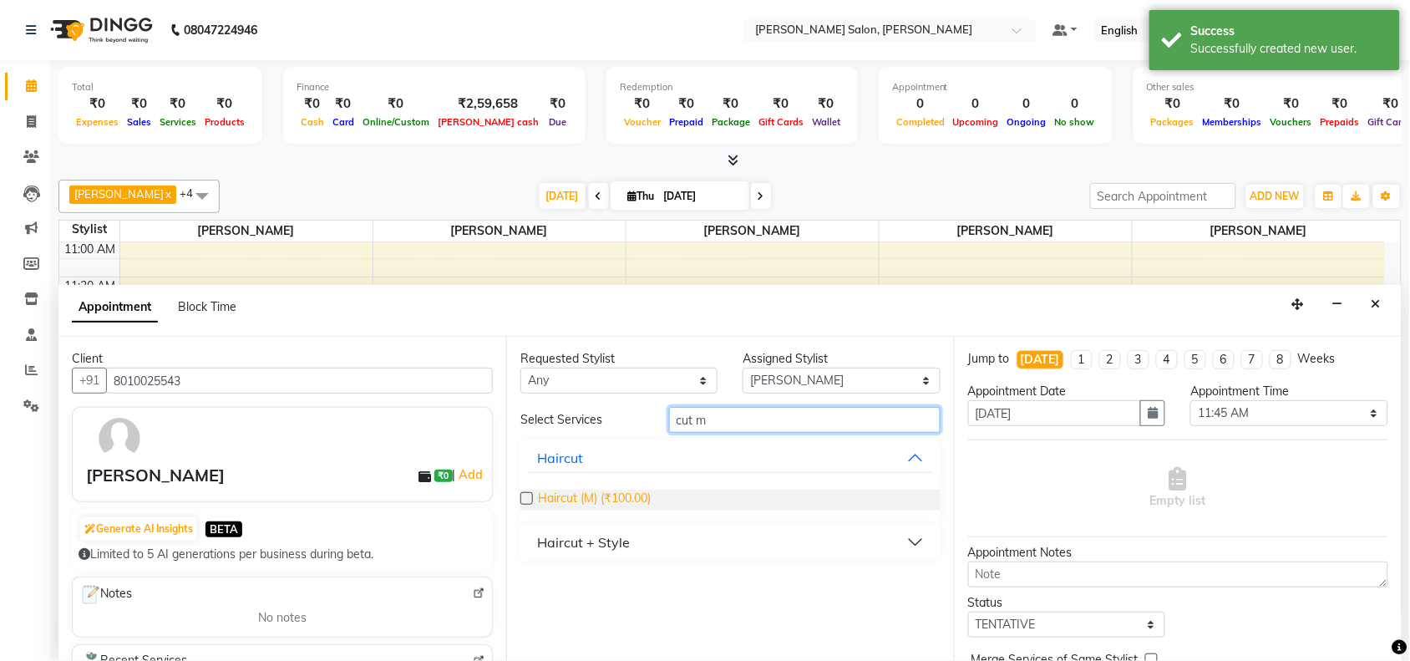
type input "cut m"
click at [612, 500] on span "Haircut (M) (₹100.00)" at bounding box center [594, 500] width 113 height 21
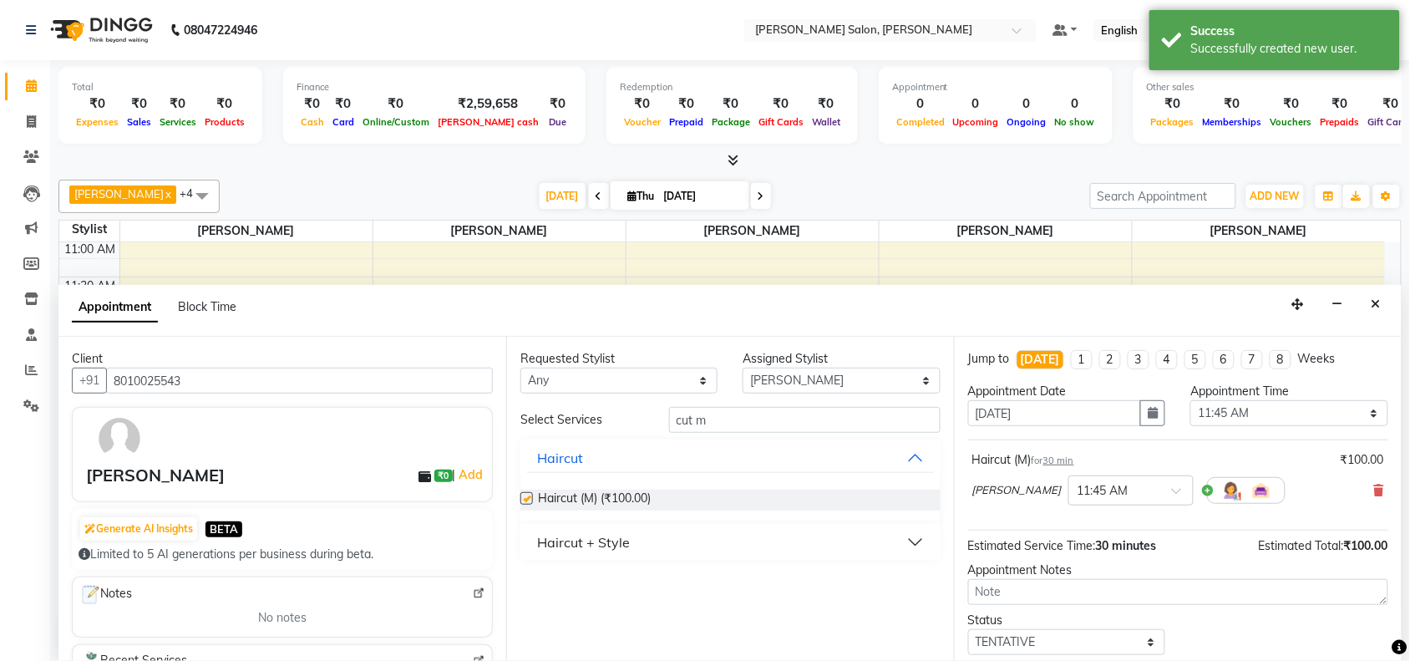
checkbox input "false"
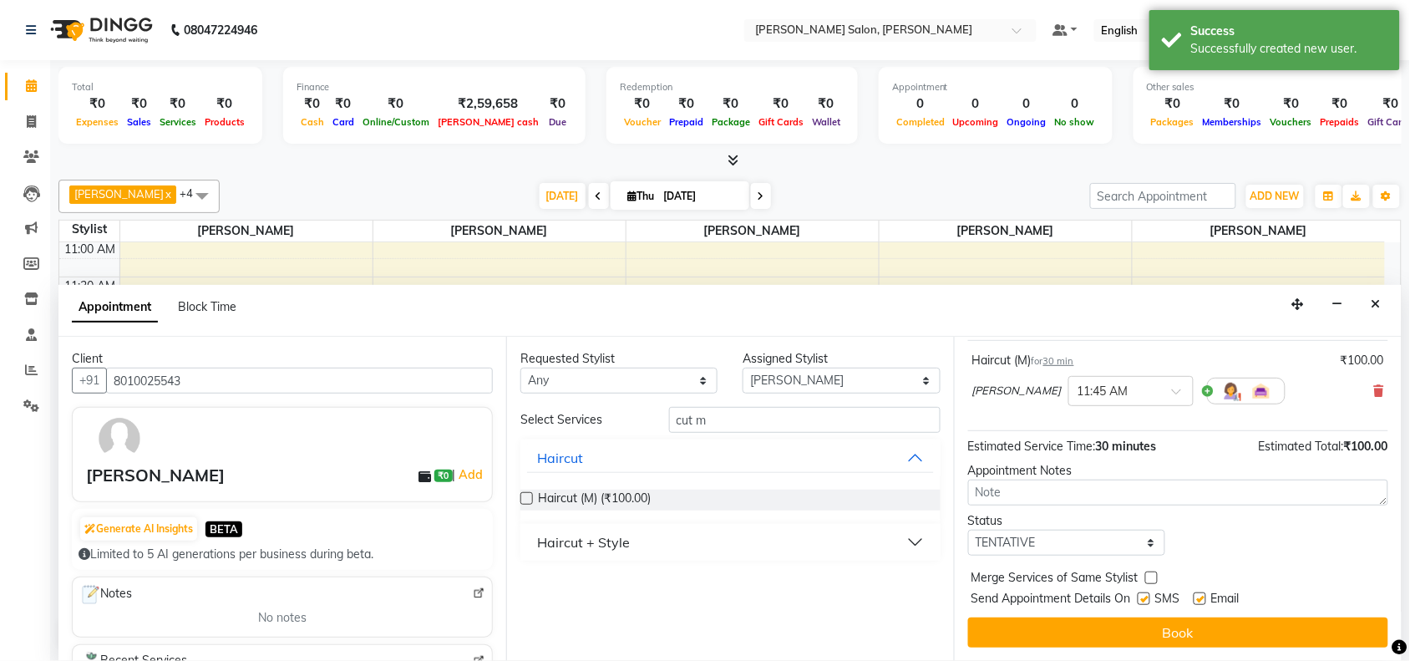
click at [1317, 657] on div "Jump to [DATE] 1 2 3 4 5 6 7 8 Weeks Appointment Date [DATE] Appointment Time S…" at bounding box center [1178, 499] width 448 height 324
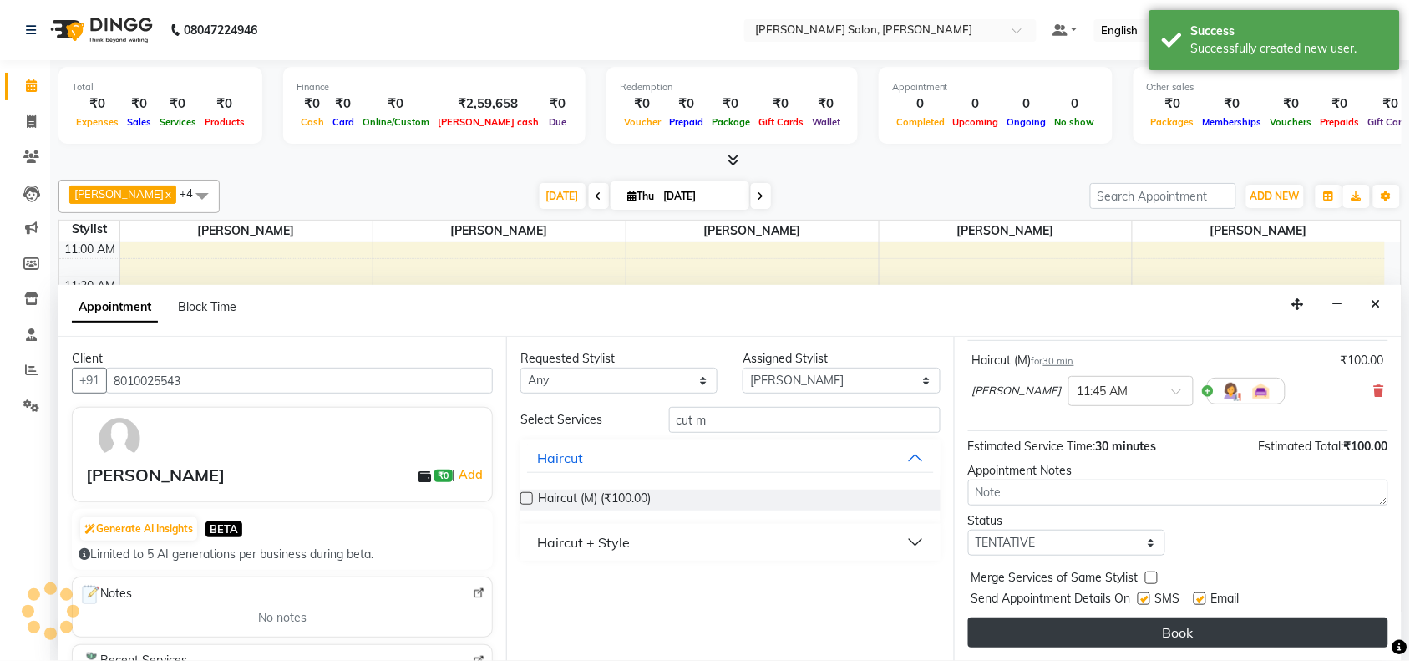
click at [1321, 641] on button "Book" at bounding box center [1178, 632] width 420 height 30
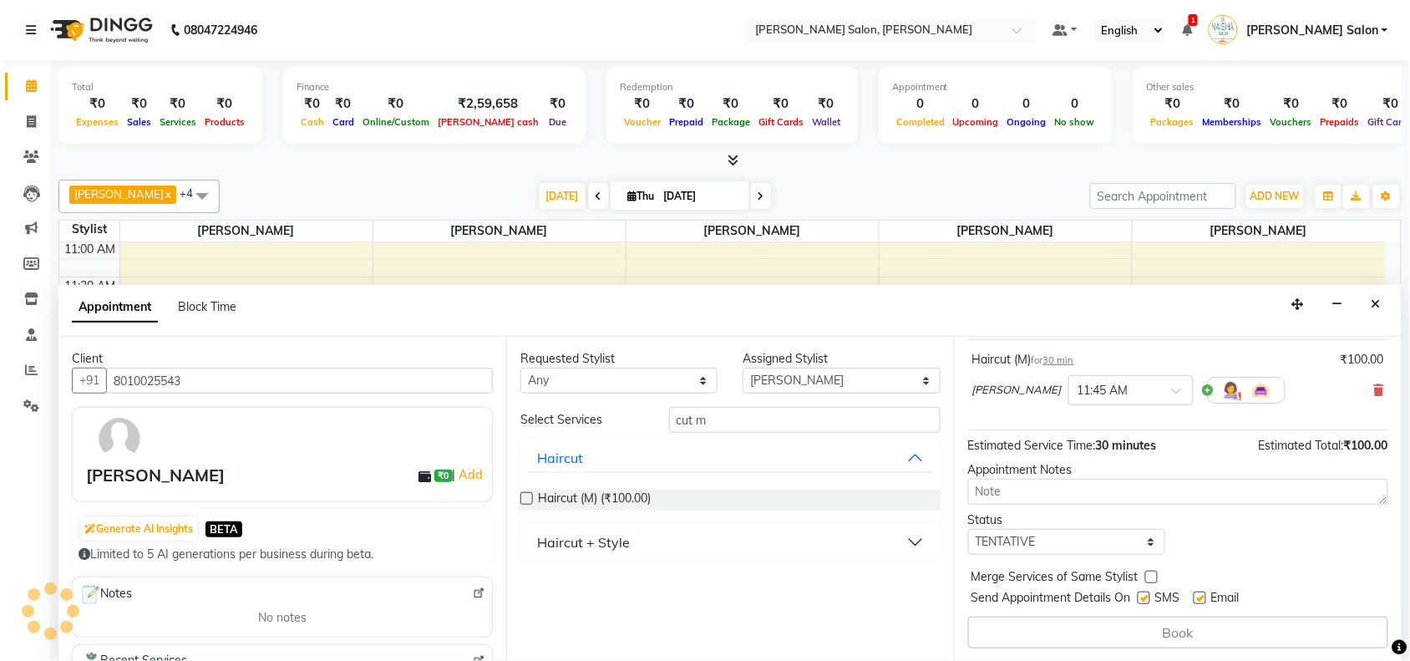
click at [1319, 644] on div "Book" at bounding box center [1178, 633] width 420 height 32
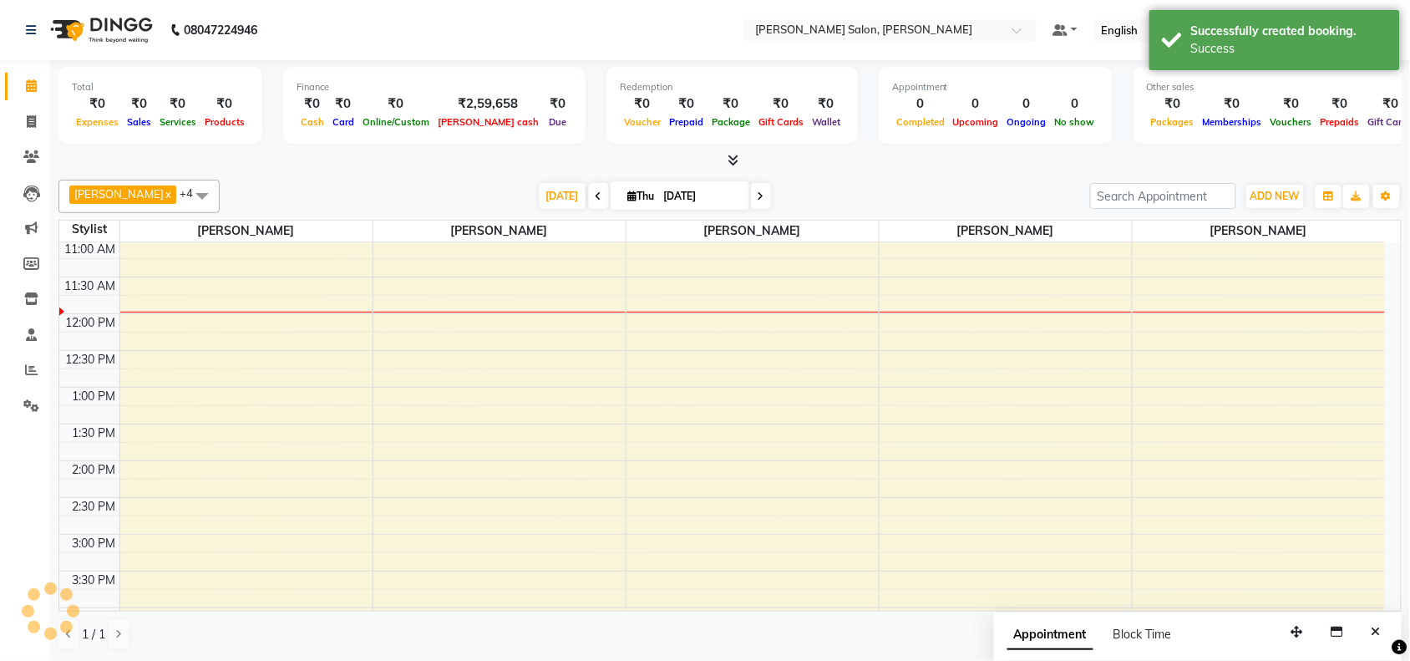
scroll to position [0, 0]
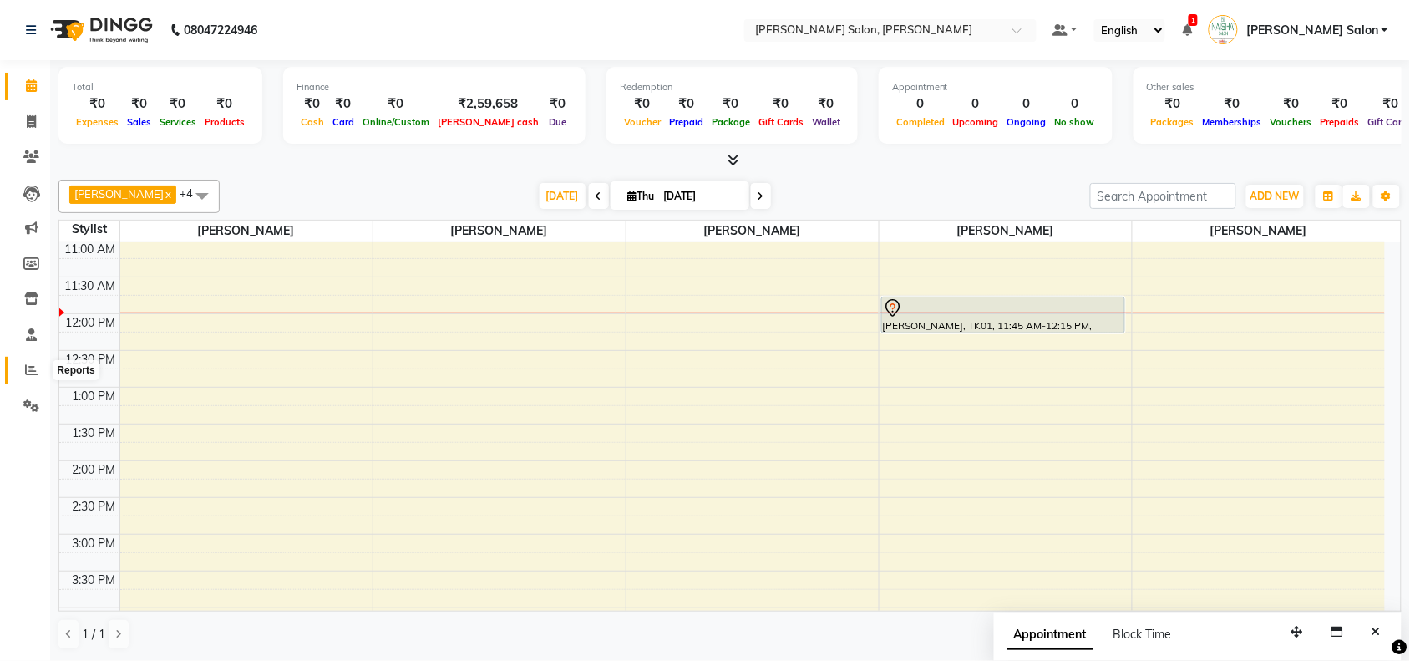
click at [23, 368] on span at bounding box center [31, 370] width 29 height 19
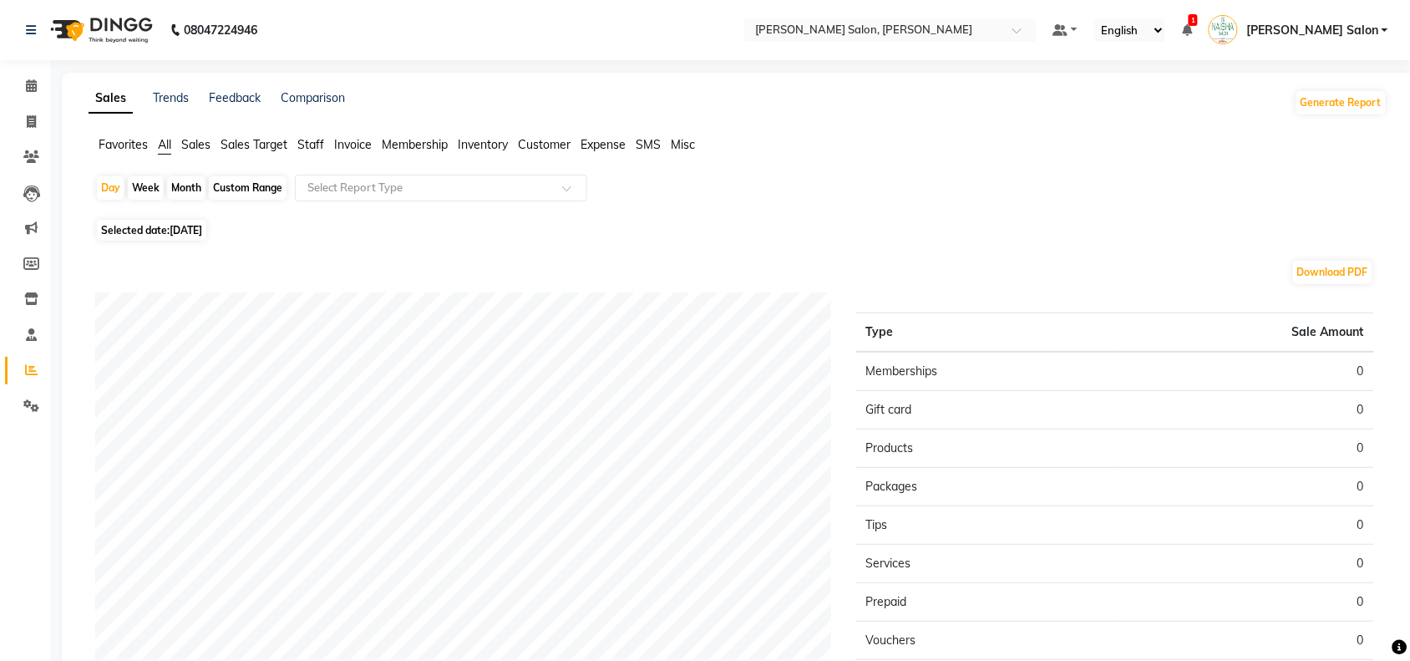
click at [201, 223] on span "Selected date: [DATE]" at bounding box center [151, 230] width 109 height 21
select select "9"
select select "2025"
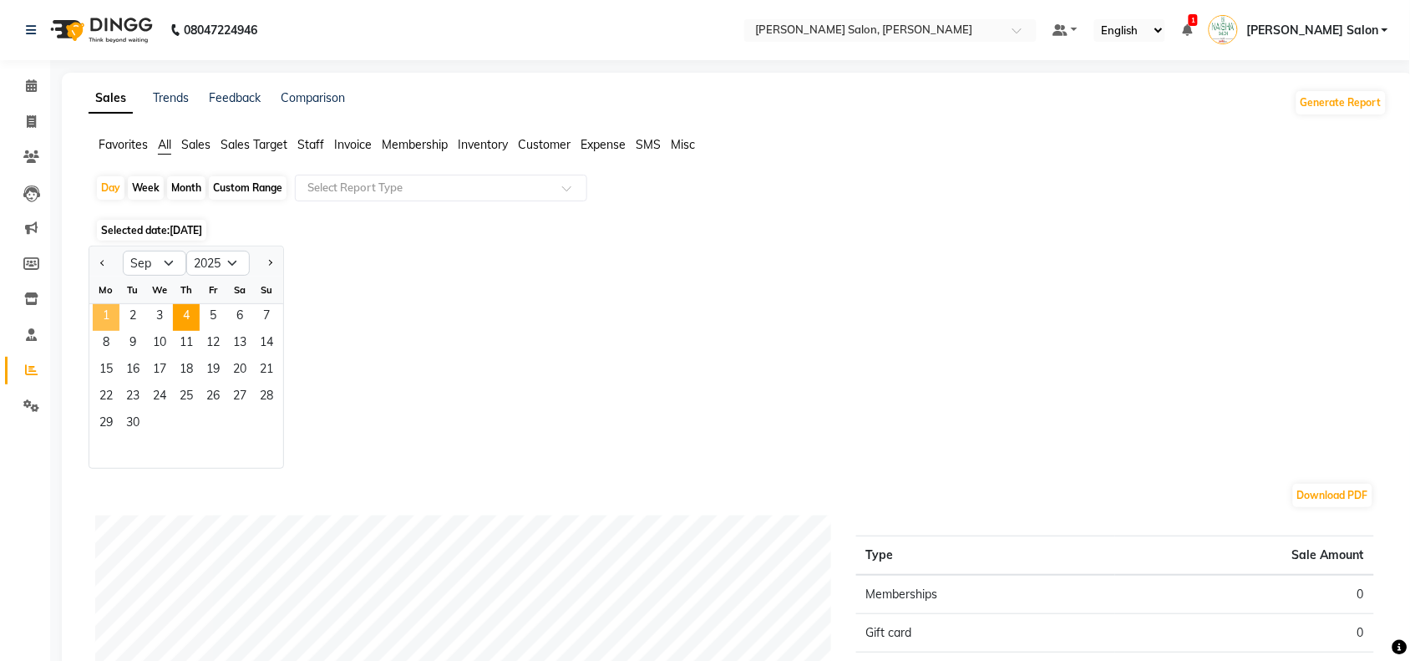
click at [109, 307] on span "1" at bounding box center [106, 317] width 27 height 27
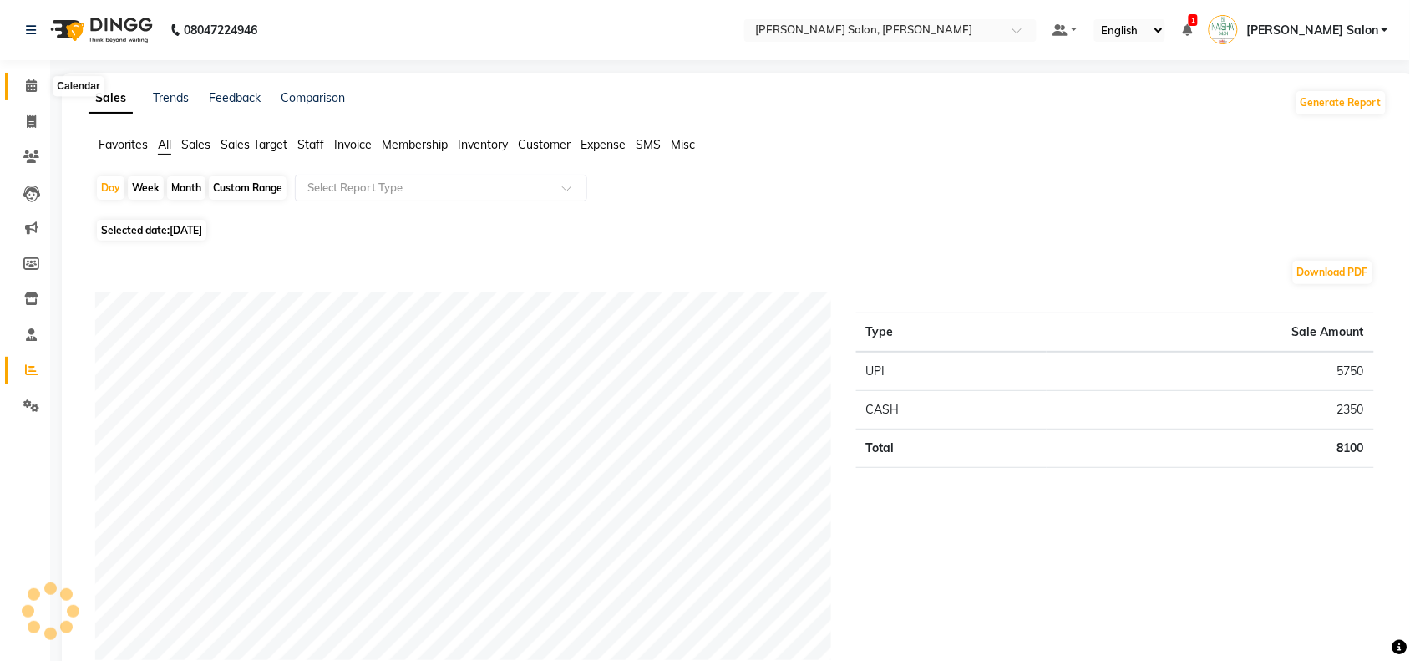
click at [25, 85] on span at bounding box center [31, 86] width 29 height 19
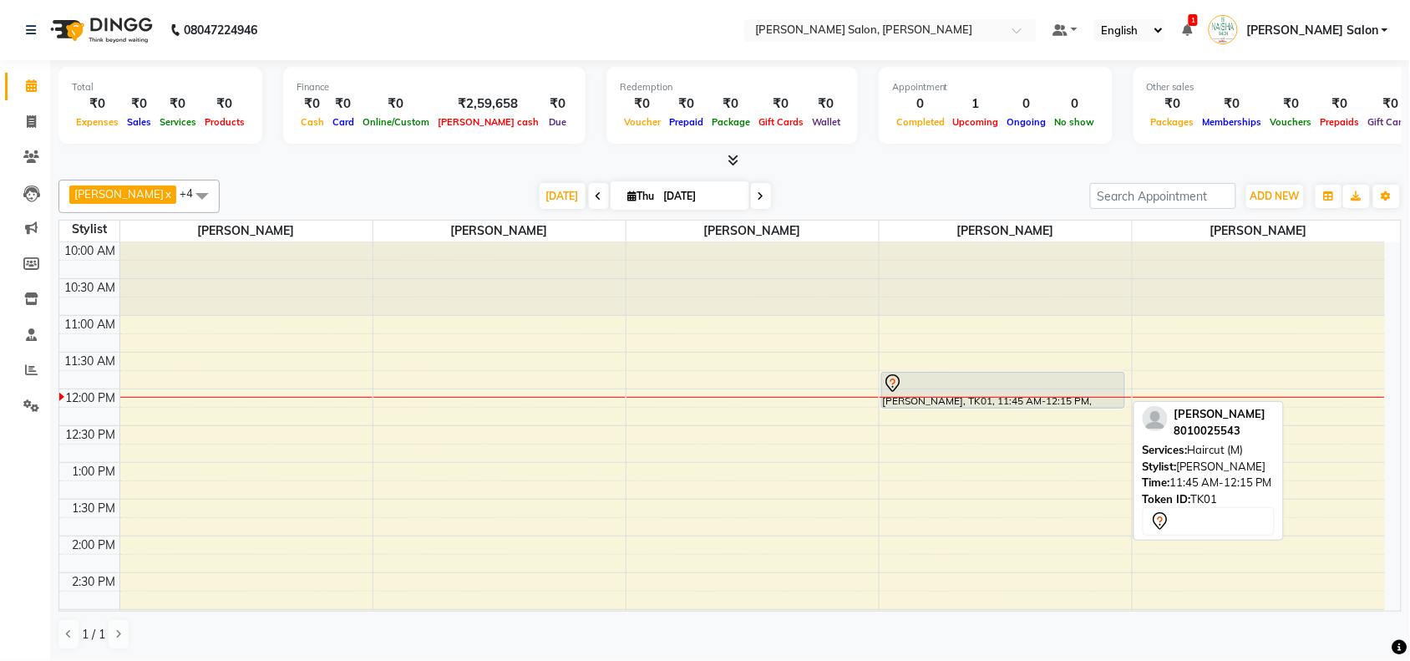
click at [1049, 385] on div at bounding box center [1003, 383] width 241 height 20
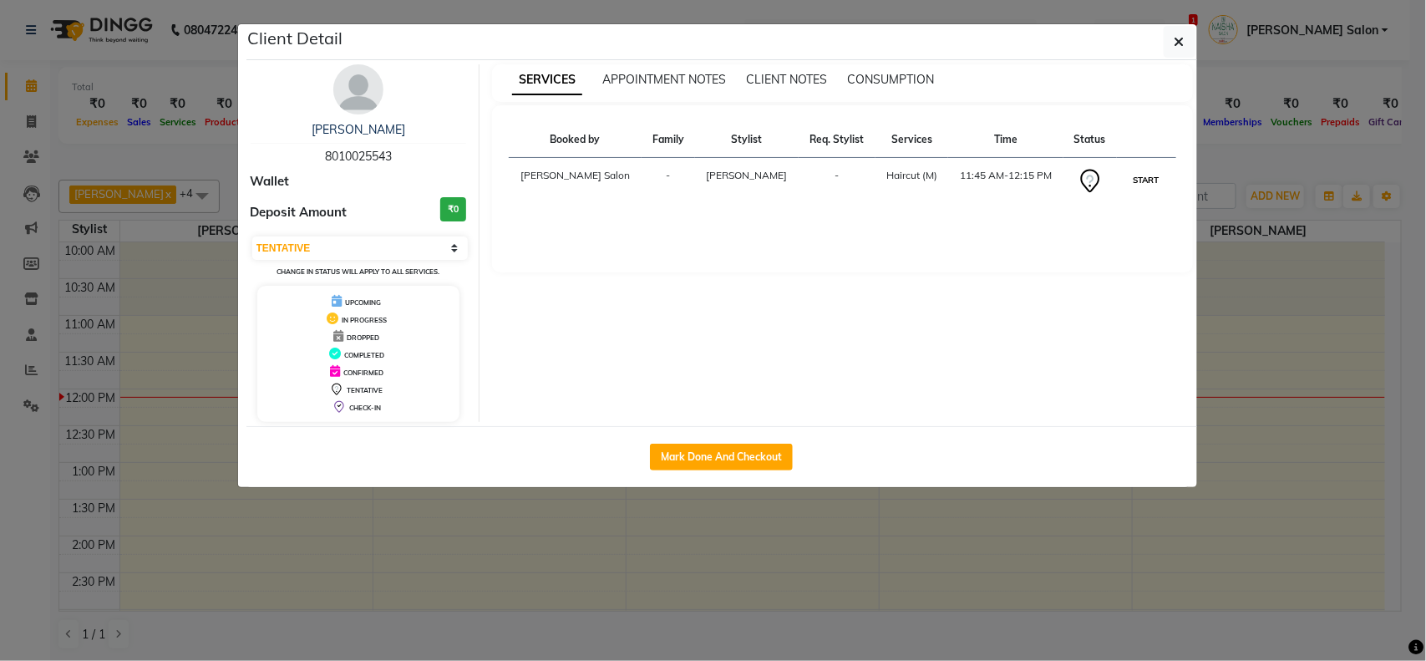
click at [1133, 173] on button "START" at bounding box center [1147, 180] width 34 height 21
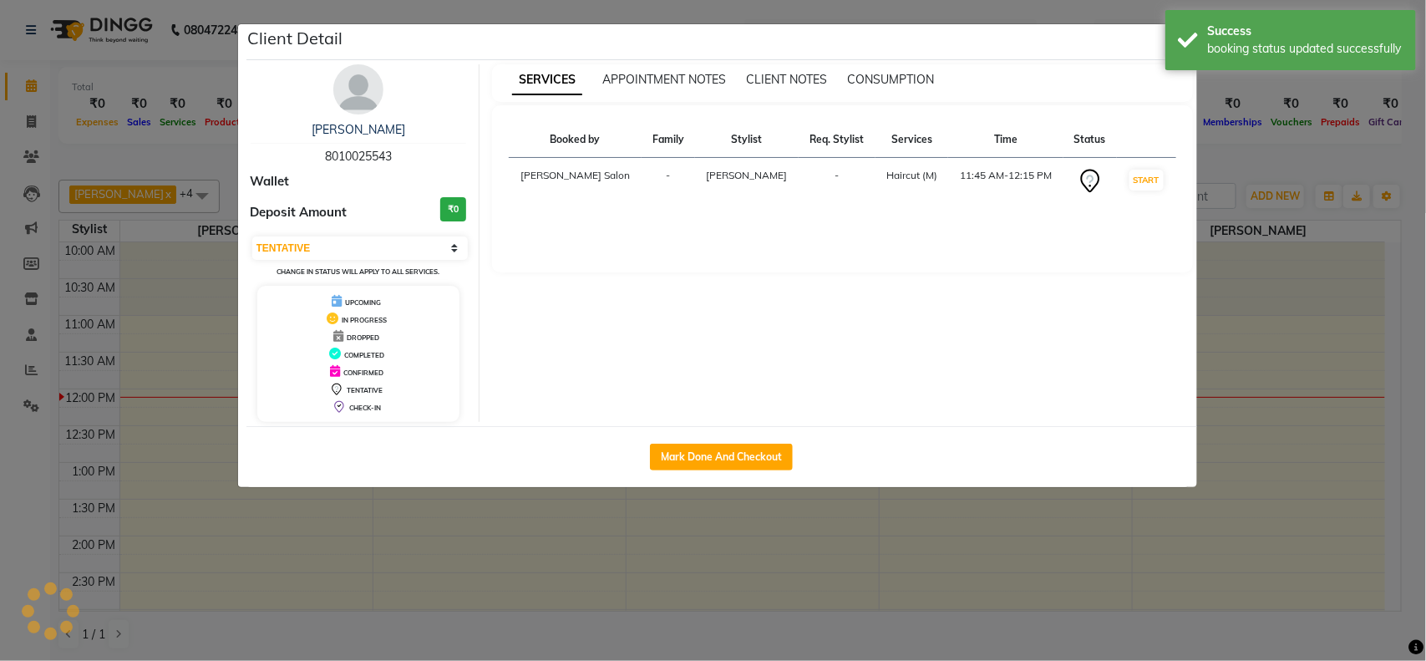
select select "1"
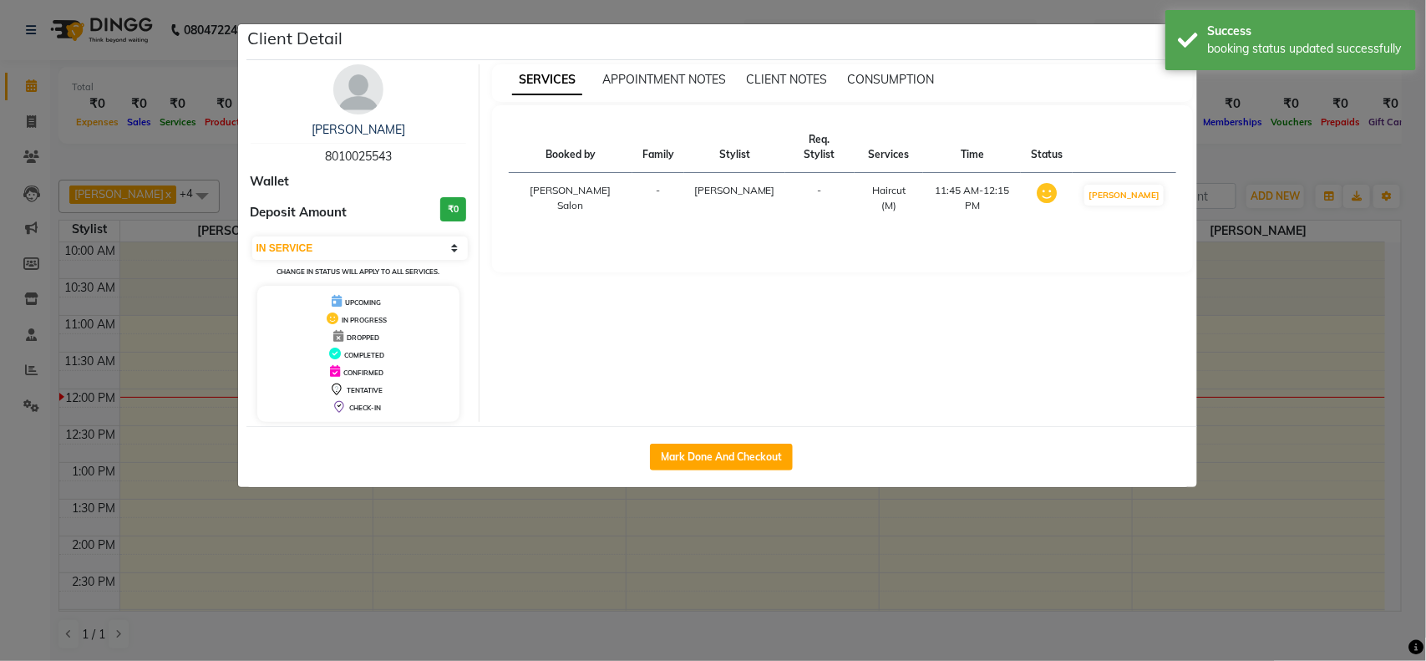
click at [248, 473] on div "Mark Done And Checkout" at bounding box center [721, 456] width 951 height 61
drag, startPoint x: 191, startPoint y: 539, endPoint x: 196, endPoint y: 531, distance: 10.2
click at [195, 533] on ngb-modal-window "Client Detail [PERSON_NAME] 8010025543 Wallet Deposit Amount ₹0 Select IN SERVI…" at bounding box center [713, 330] width 1426 height 661
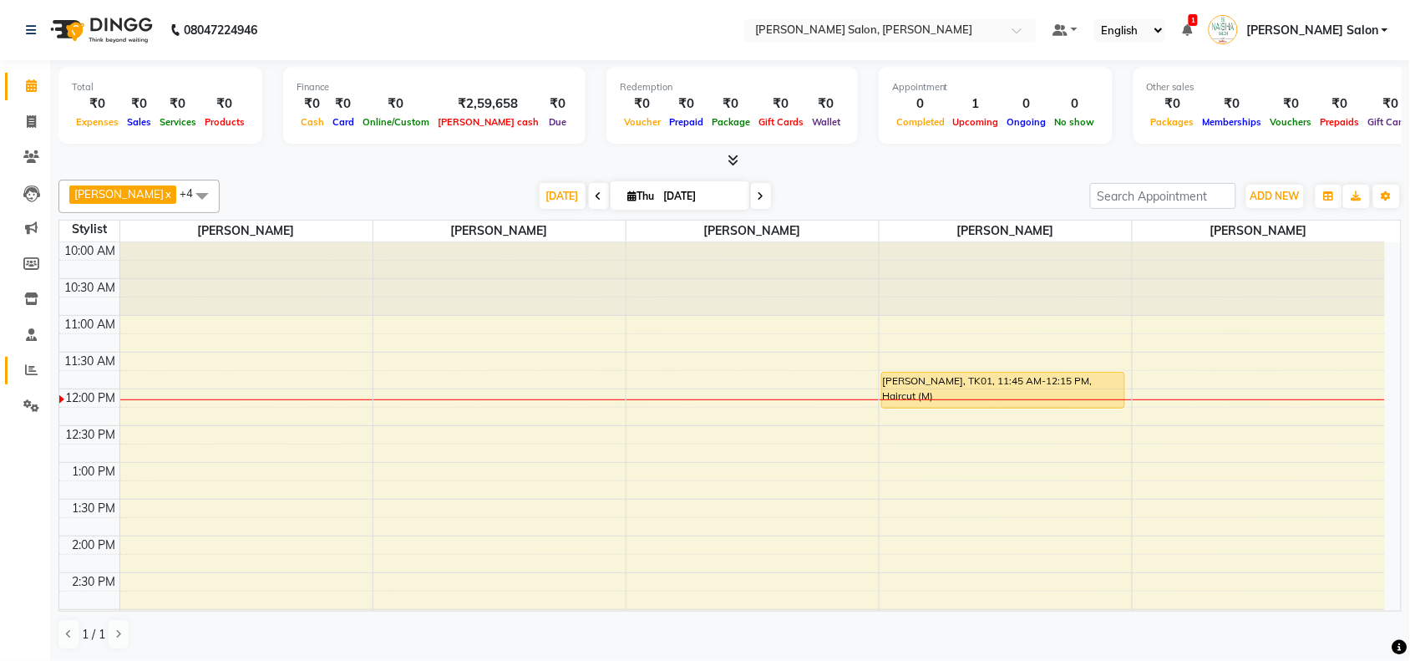
click at [39, 362] on span at bounding box center [31, 370] width 29 height 19
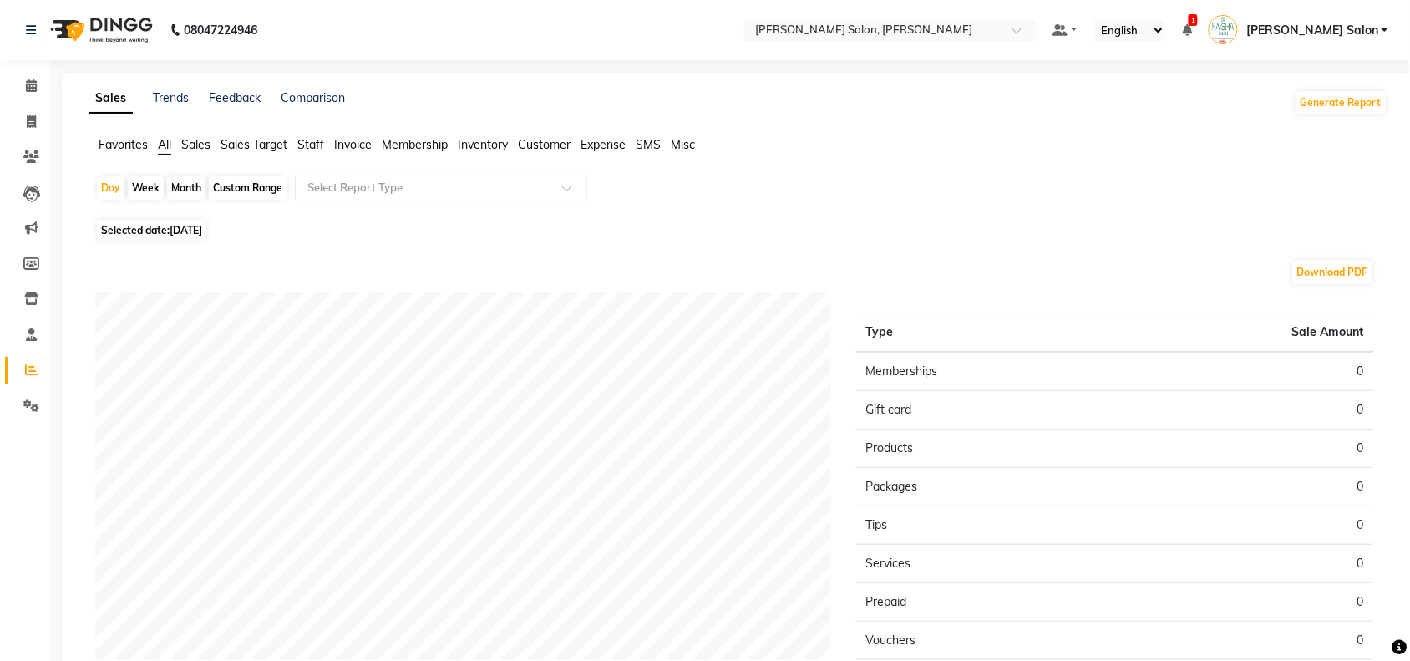
click at [184, 224] on span "Selected date: [DATE]" at bounding box center [151, 230] width 109 height 21
select select "9"
select select "2025"
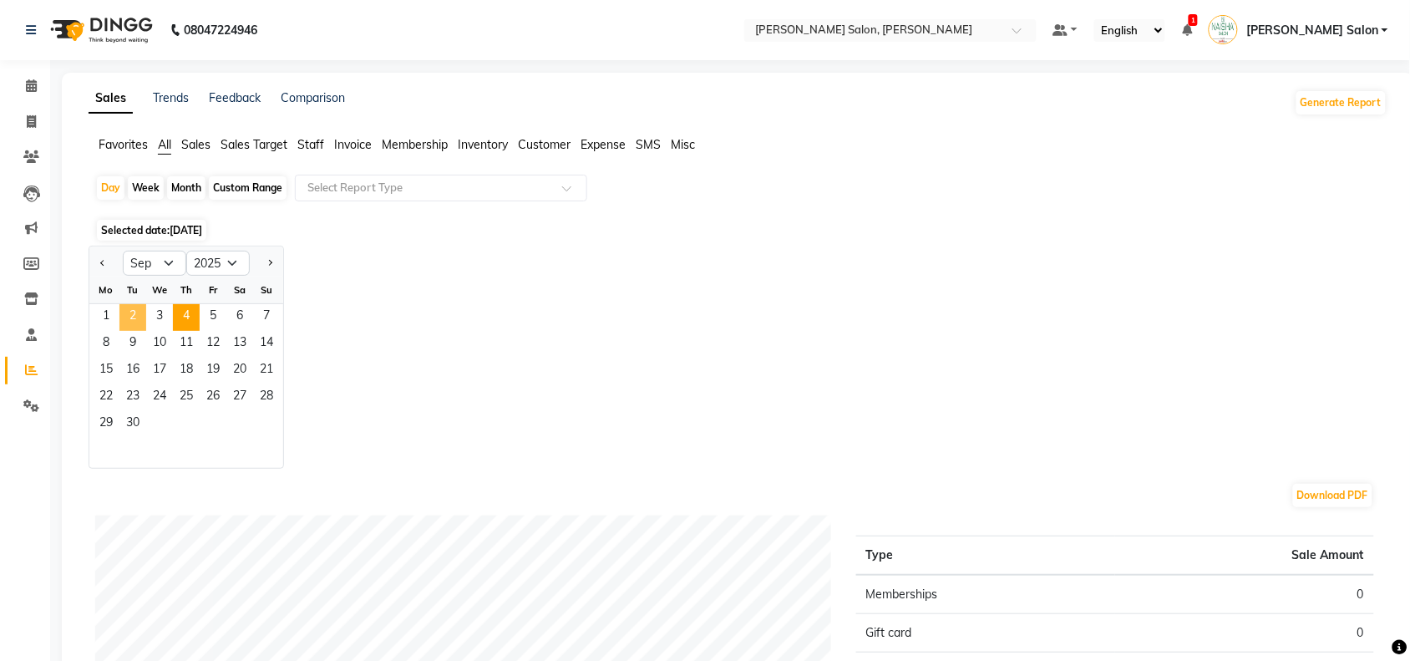
click at [135, 315] on span "2" at bounding box center [132, 317] width 27 height 27
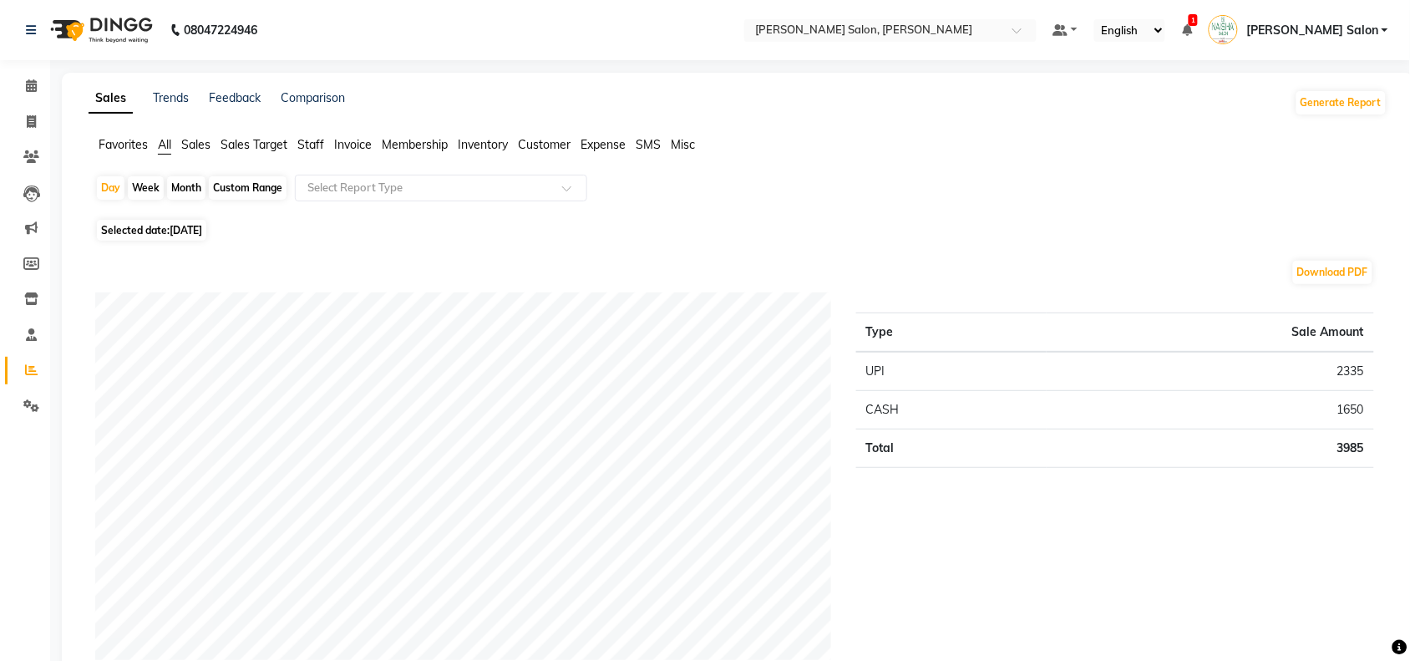
click at [155, 234] on span "Selected date: [DATE]" at bounding box center [151, 230] width 109 height 21
select select "9"
select select "2025"
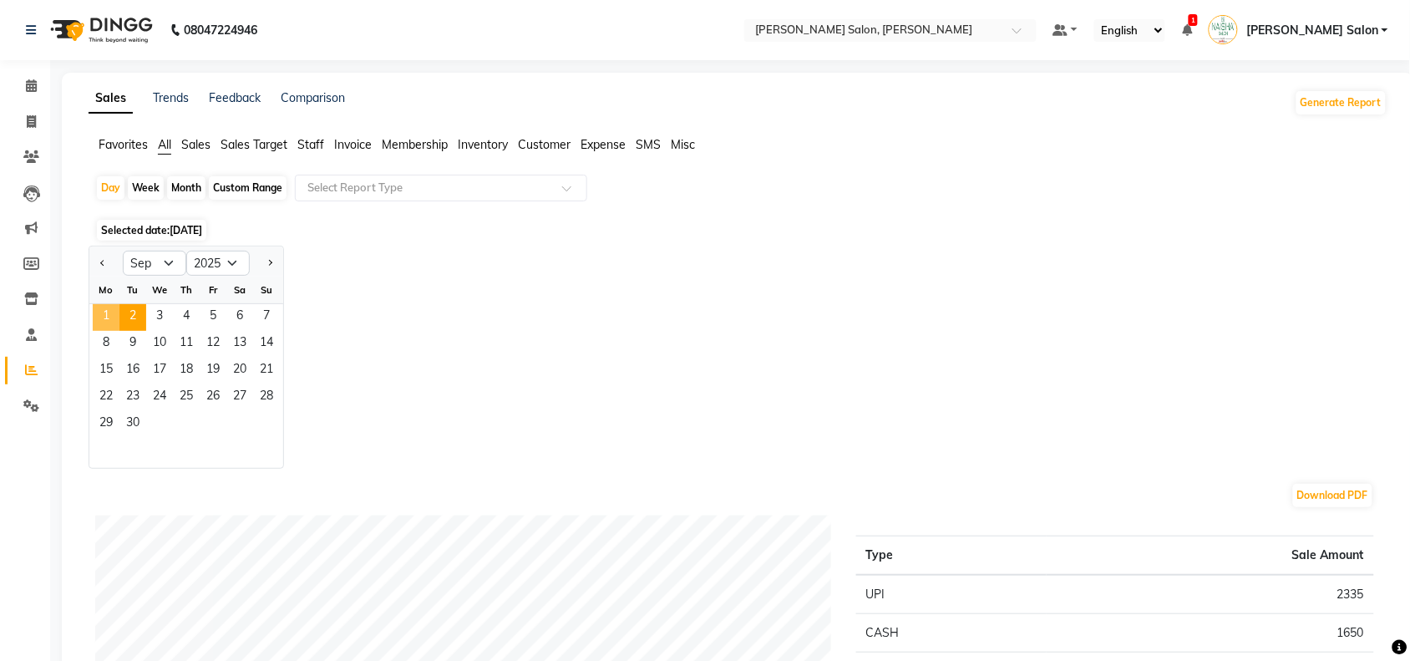
drag, startPoint x: 99, startPoint y: 330, endPoint x: 86, endPoint y: 326, distance: 13.2
click at [94, 331] on ngb-datepicker-month "Mo Tu We Th Fr Sa Su 1 2 3 4 5 6 7 8 9 10 11 12 13 14 15 16 17 18 19 20 21 22 2…" at bounding box center [186, 372] width 194 height 191
click at [415, 349] on div "Jan Feb Mar Apr May Jun [DATE] Aug Sep Oct Nov [DATE] 2016 2017 2018 2019 2020 …" at bounding box center [738, 357] width 1299 height 223
click at [119, 316] on div "1 2 3 4 5 6 7" at bounding box center [186, 317] width 194 height 27
click at [118, 320] on span "1" at bounding box center [106, 317] width 27 height 27
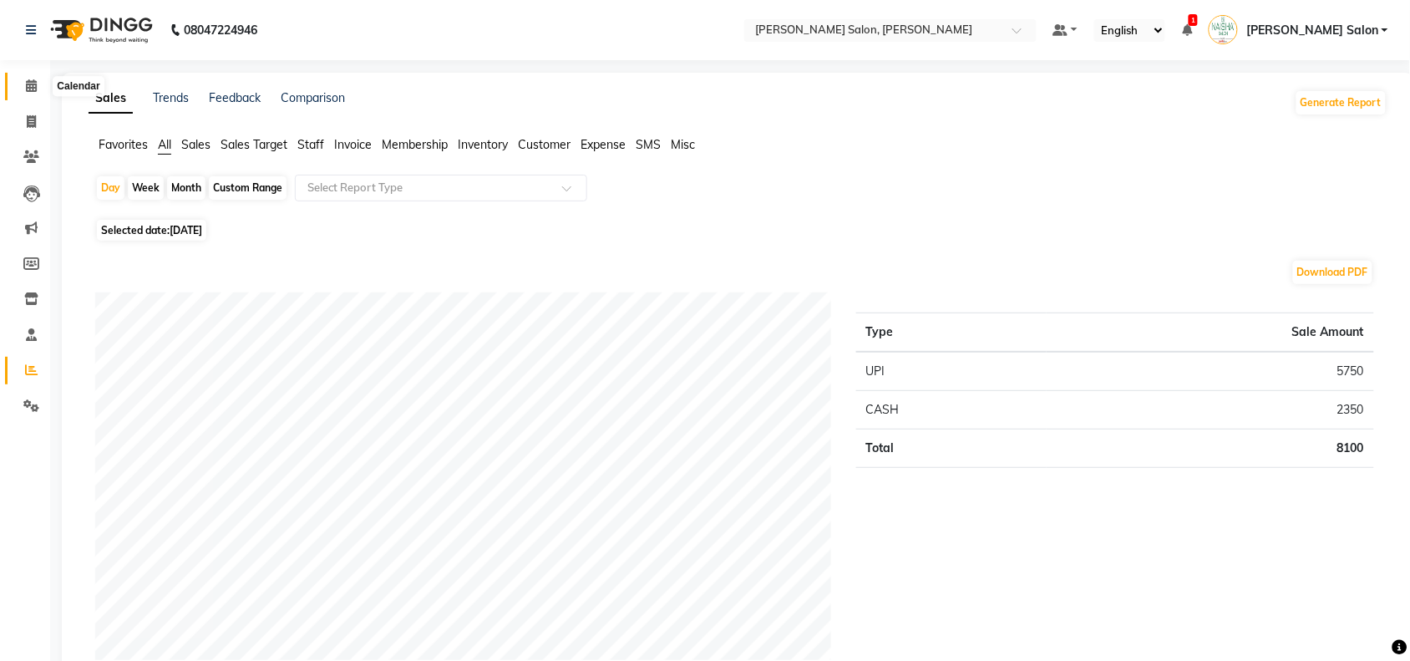
click at [34, 92] on icon at bounding box center [31, 85] width 11 height 13
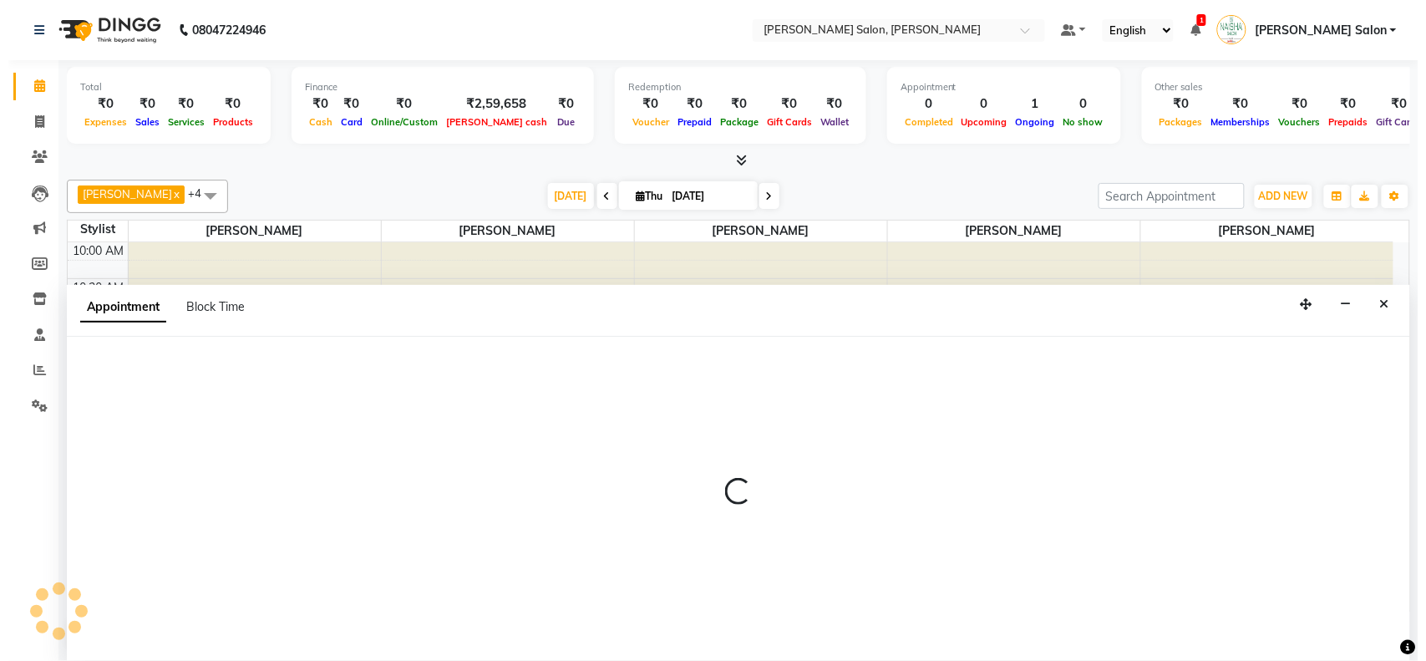
scroll to position [1, 0]
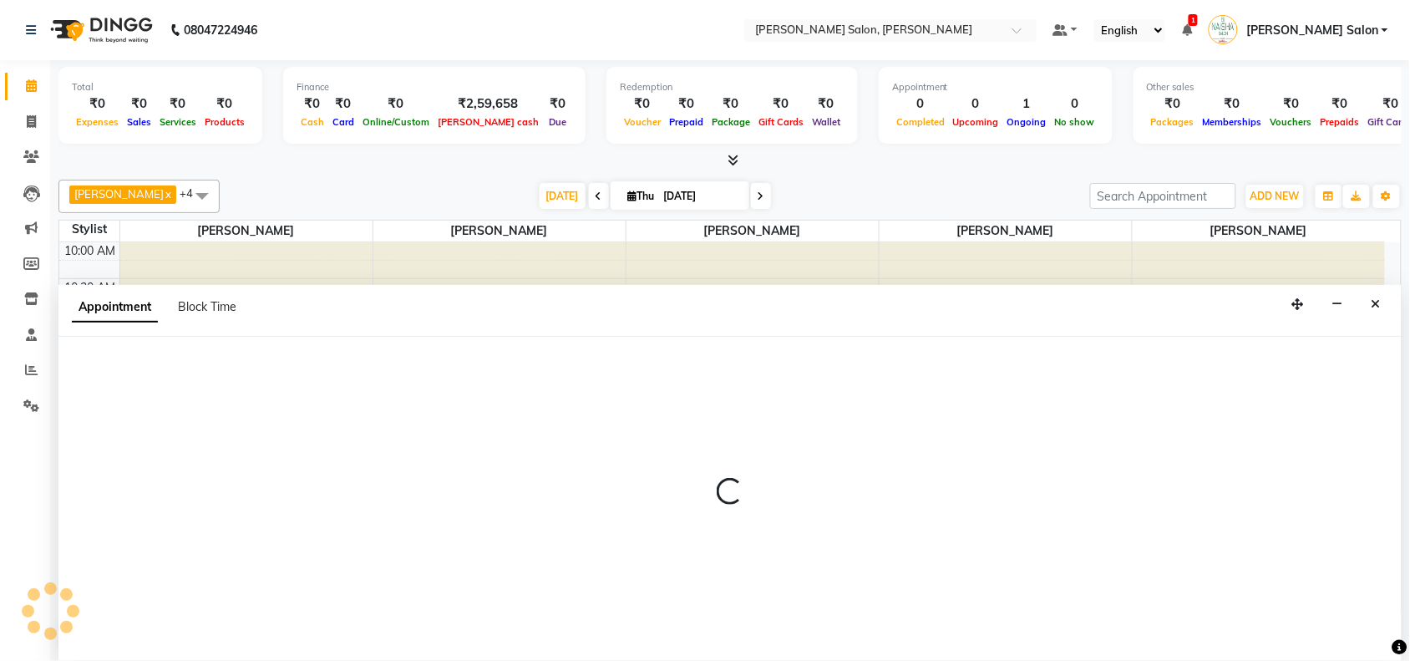
select select "72112"
select select "720"
select select "tentative"
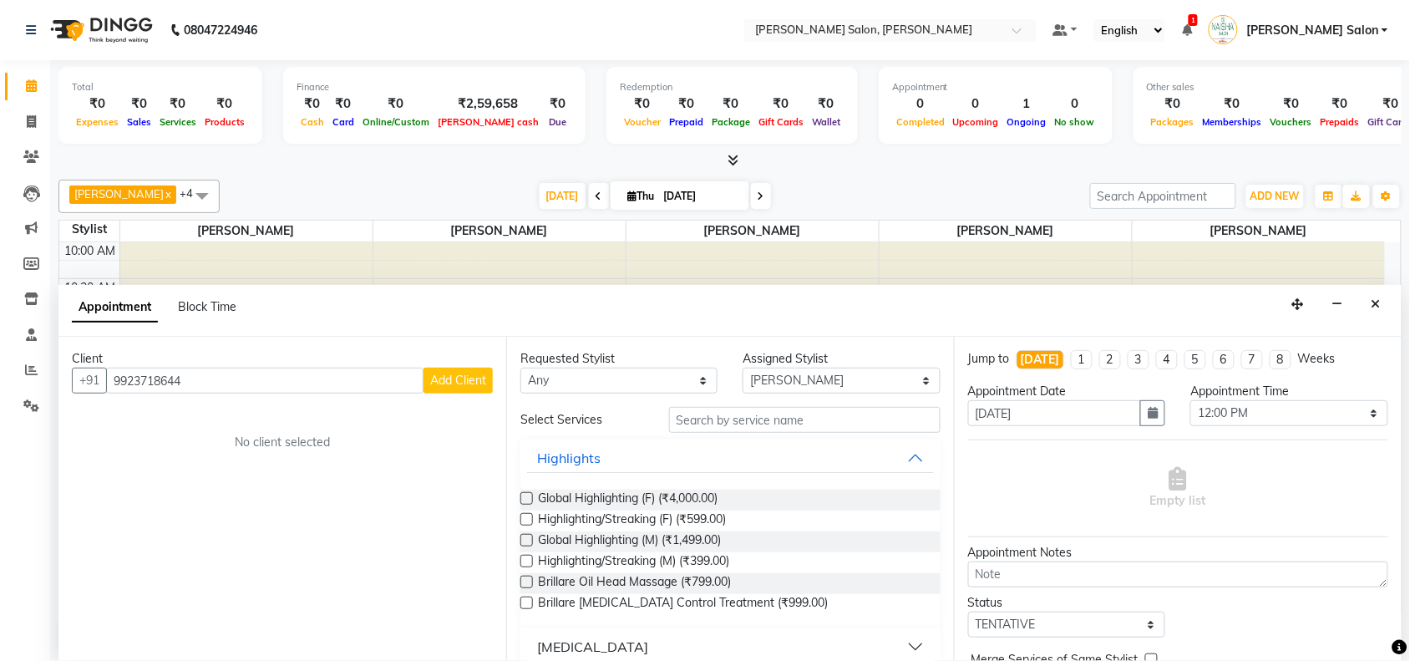
type input "9923718644"
click at [447, 383] on span "Add Client" at bounding box center [458, 380] width 56 height 15
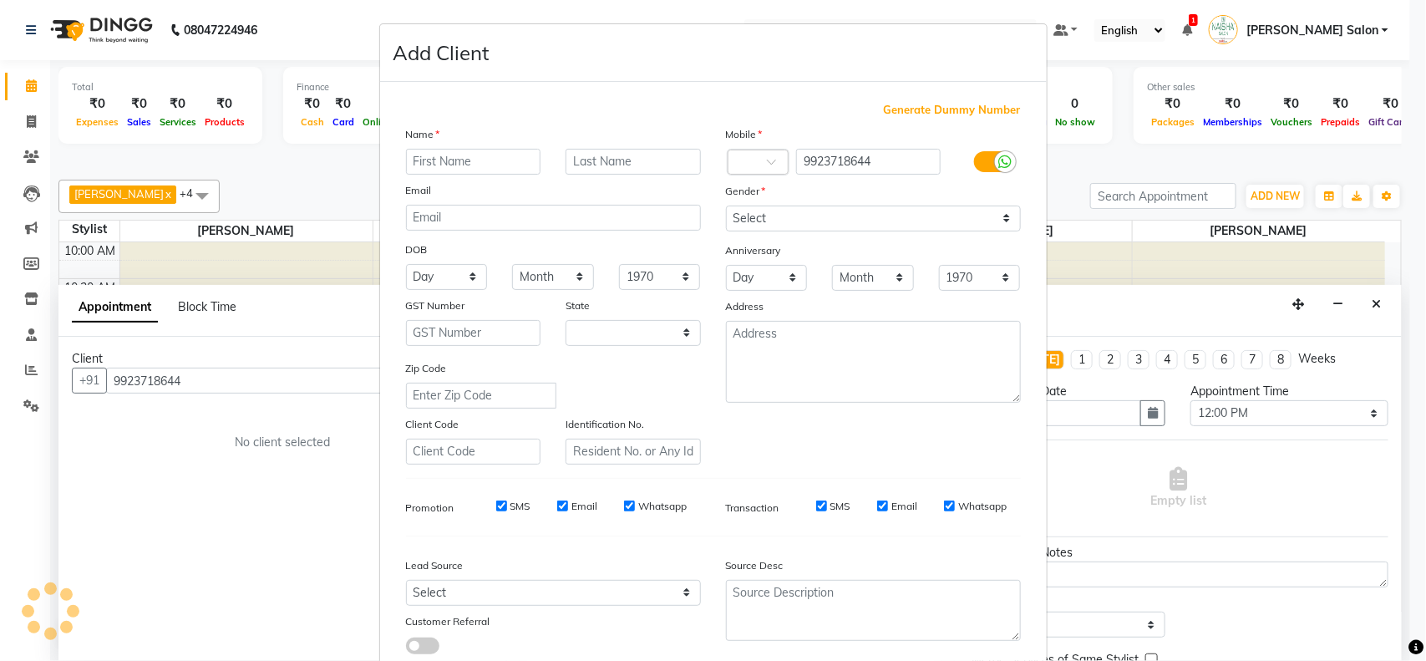
select select "22"
type input "Mohan"
click at [714, 207] on div "Select [DEMOGRAPHIC_DATA] [DEMOGRAPHIC_DATA] Other Prefer Not To Say" at bounding box center [874, 219] width 320 height 26
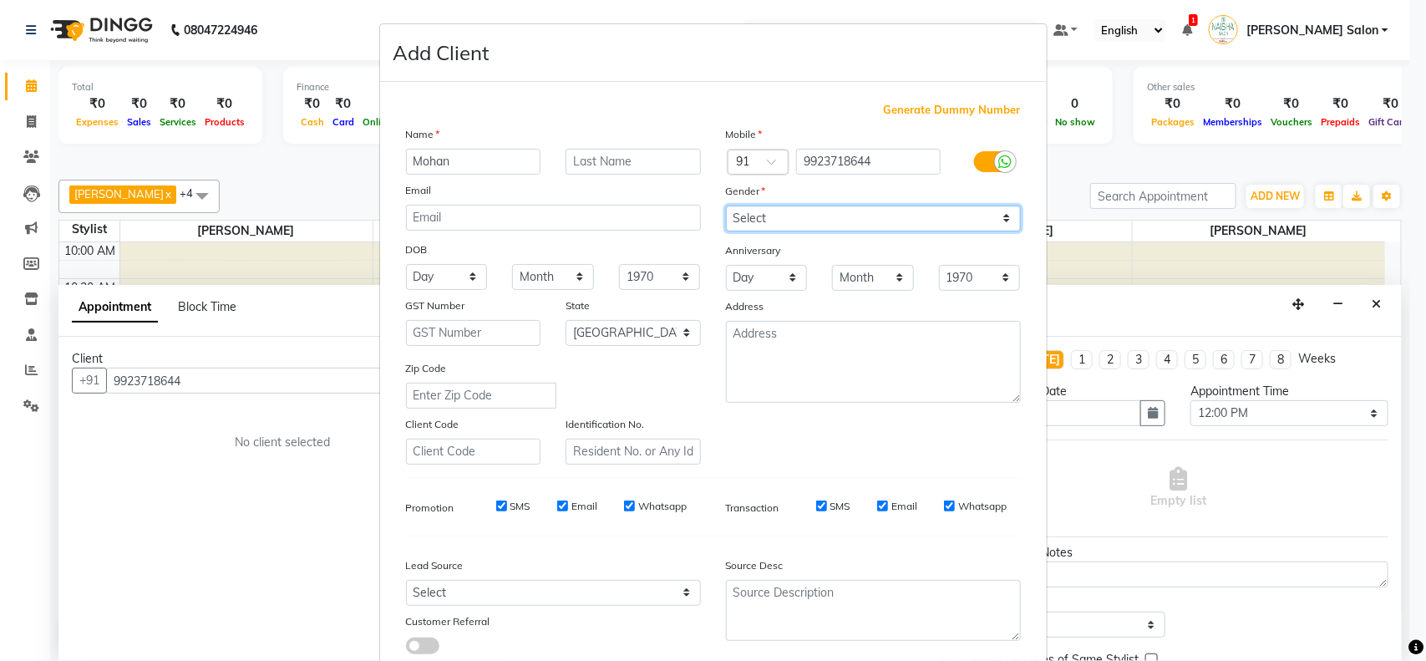
click at [750, 220] on select "Select [DEMOGRAPHIC_DATA] [DEMOGRAPHIC_DATA] Other Prefer Not To Say" at bounding box center [873, 219] width 295 height 26
select select "[DEMOGRAPHIC_DATA]"
click at [726, 206] on select "Select [DEMOGRAPHIC_DATA] [DEMOGRAPHIC_DATA] Other Prefer Not To Say" at bounding box center [873, 219] width 295 height 26
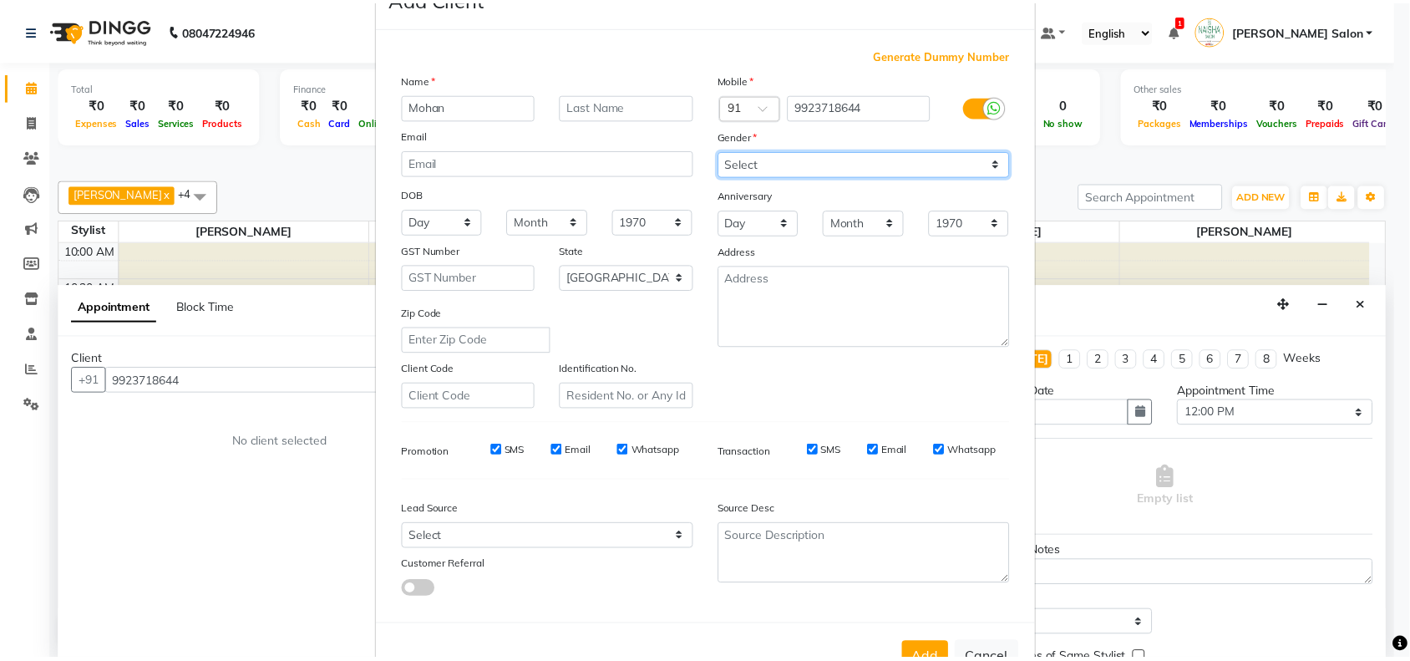
scroll to position [104, 0]
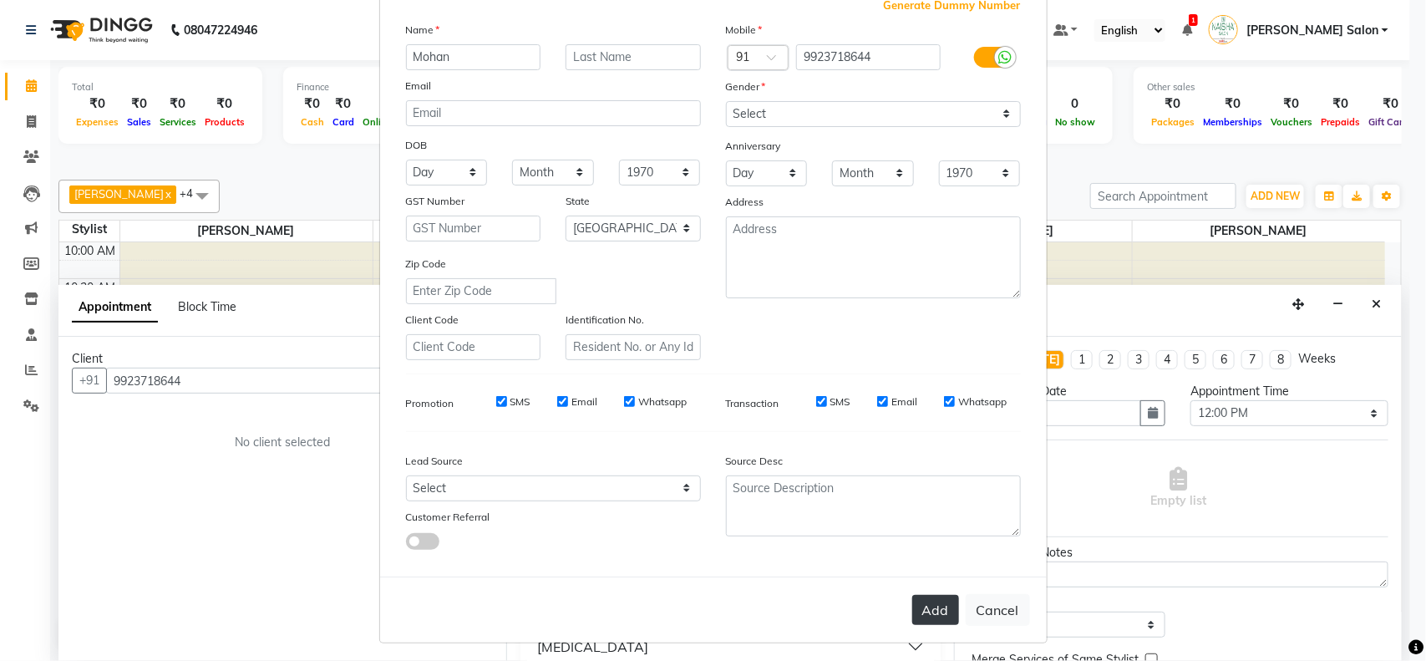
click at [922, 603] on button "Add" at bounding box center [935, 610] width 47 height 30
select select
select select "null"
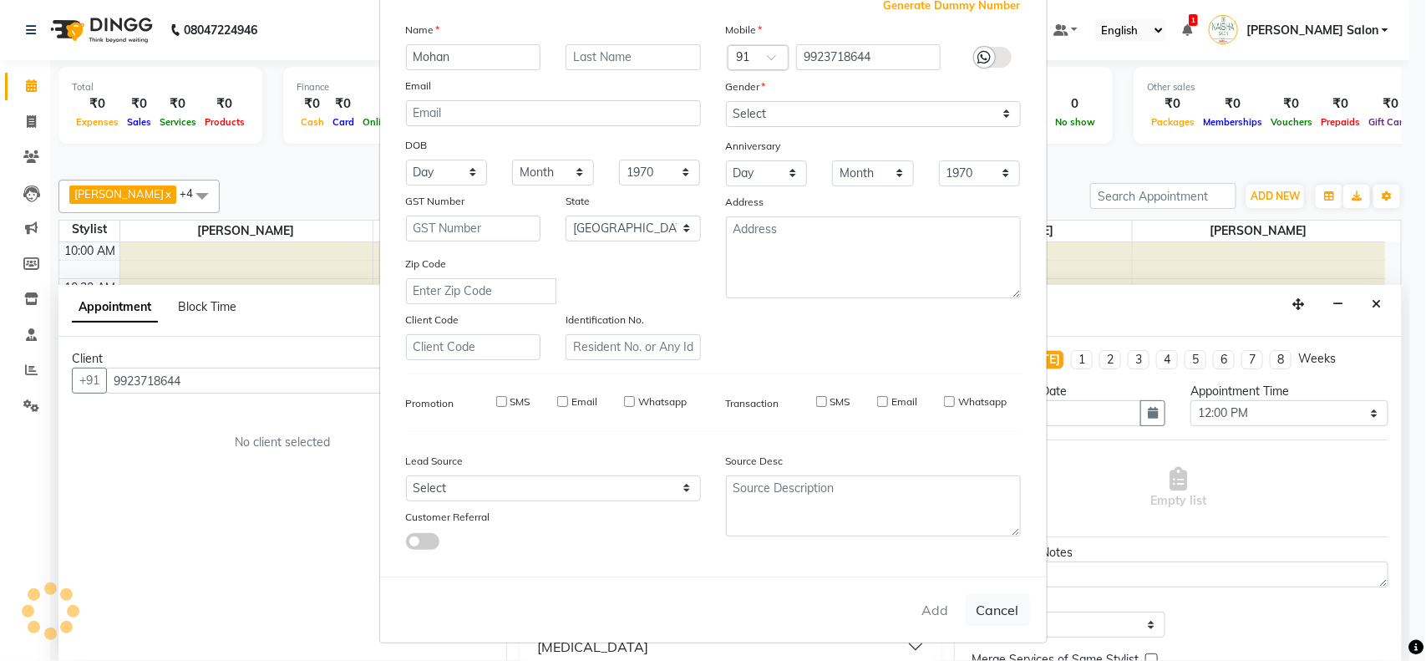
select select
checkbox input "false"
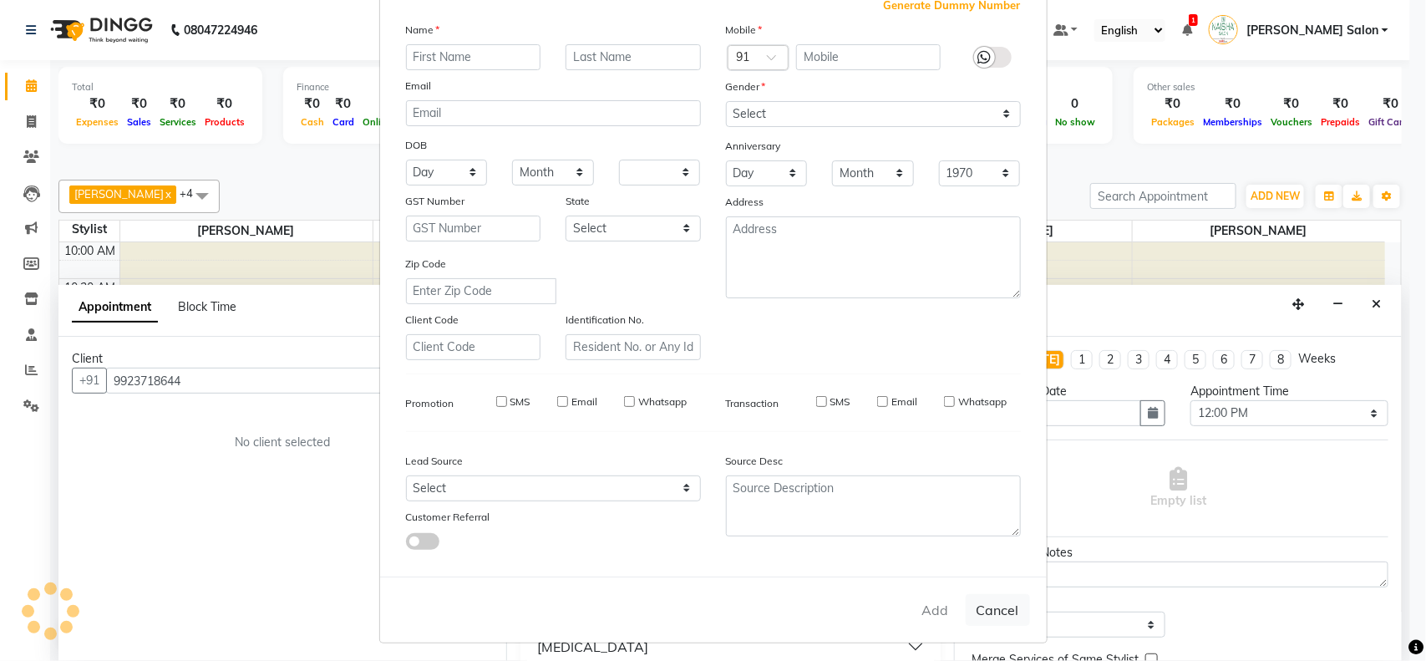
checkbox input "false"
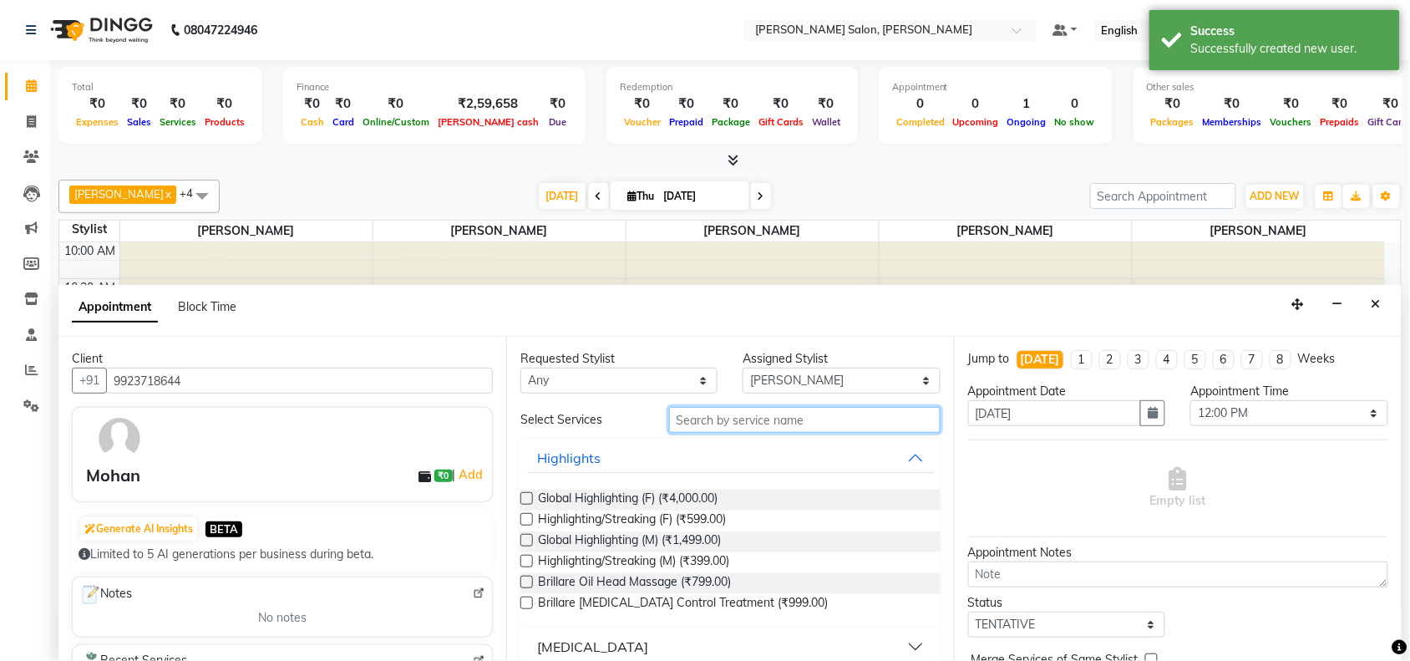
click at [820, 415] on input "text" at bounding box center [805, 420] width 272 height 26
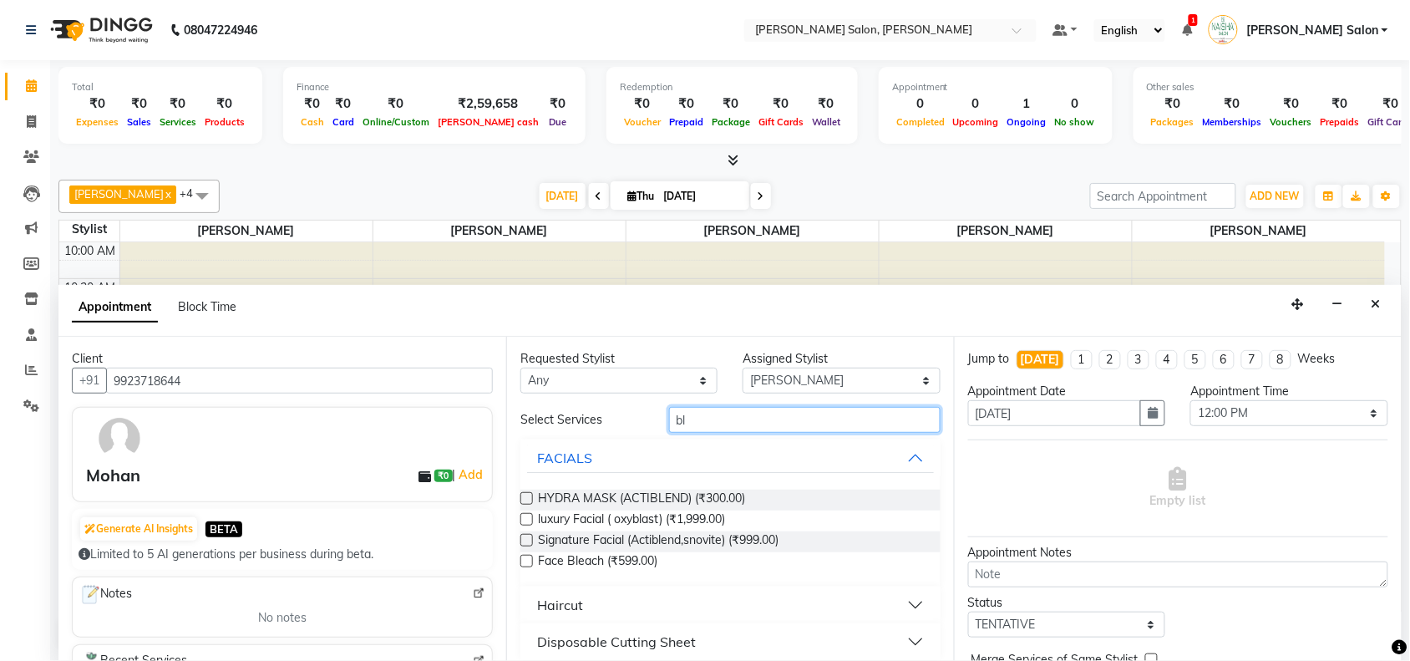
type input "b"
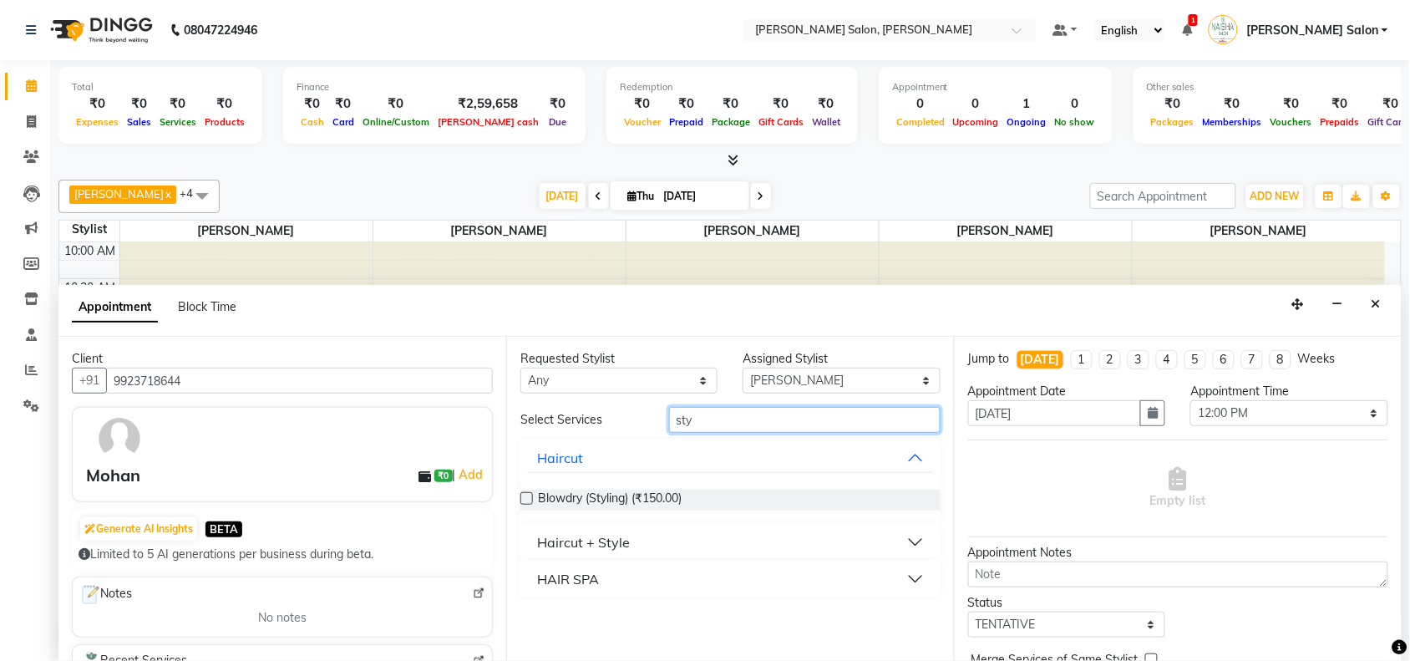
type input "sty"
click at [667, 539] on button "Haircut + Style" at bounding box center [730, 542] width 407 height 30
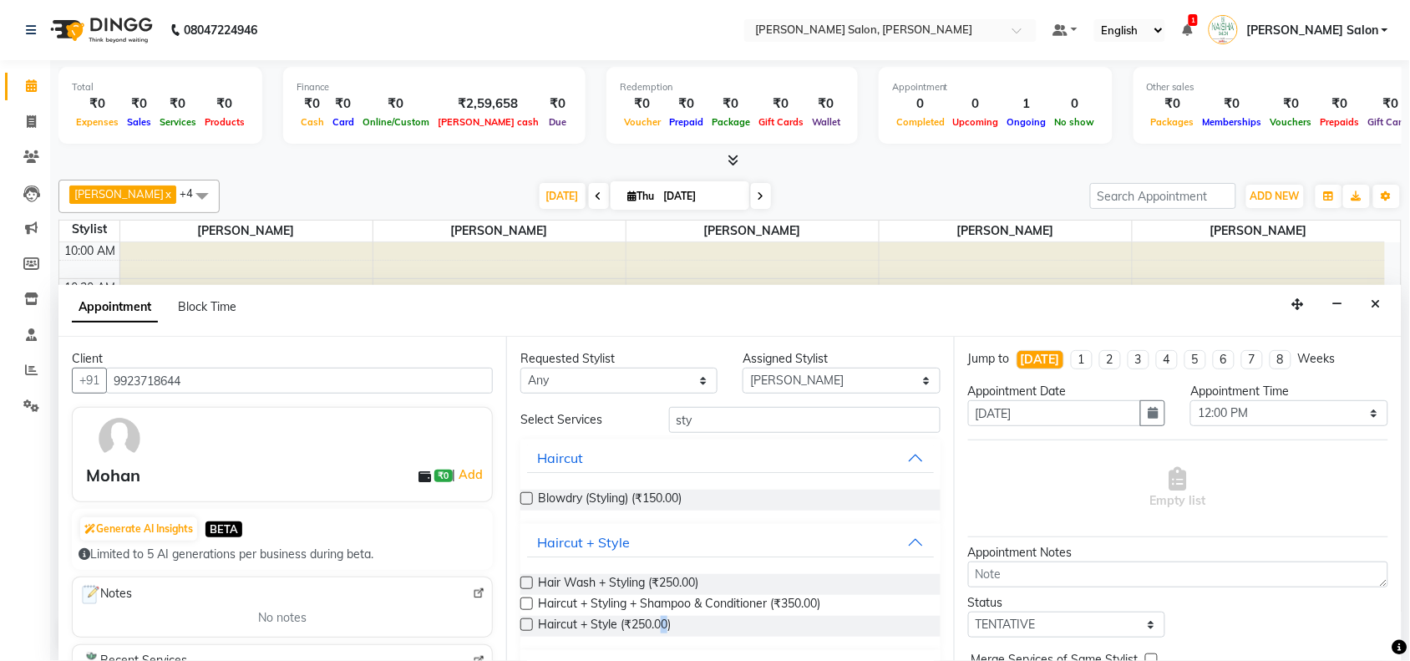
drag, startPoint x: 663, startPoint y: 622, endPoint x: 681, endPoint y: 618, distance: 18.9
click at [667, 621] on span "Haircut + Style (₹250.00)" at bounding box center [604, 626] width 133 height 21
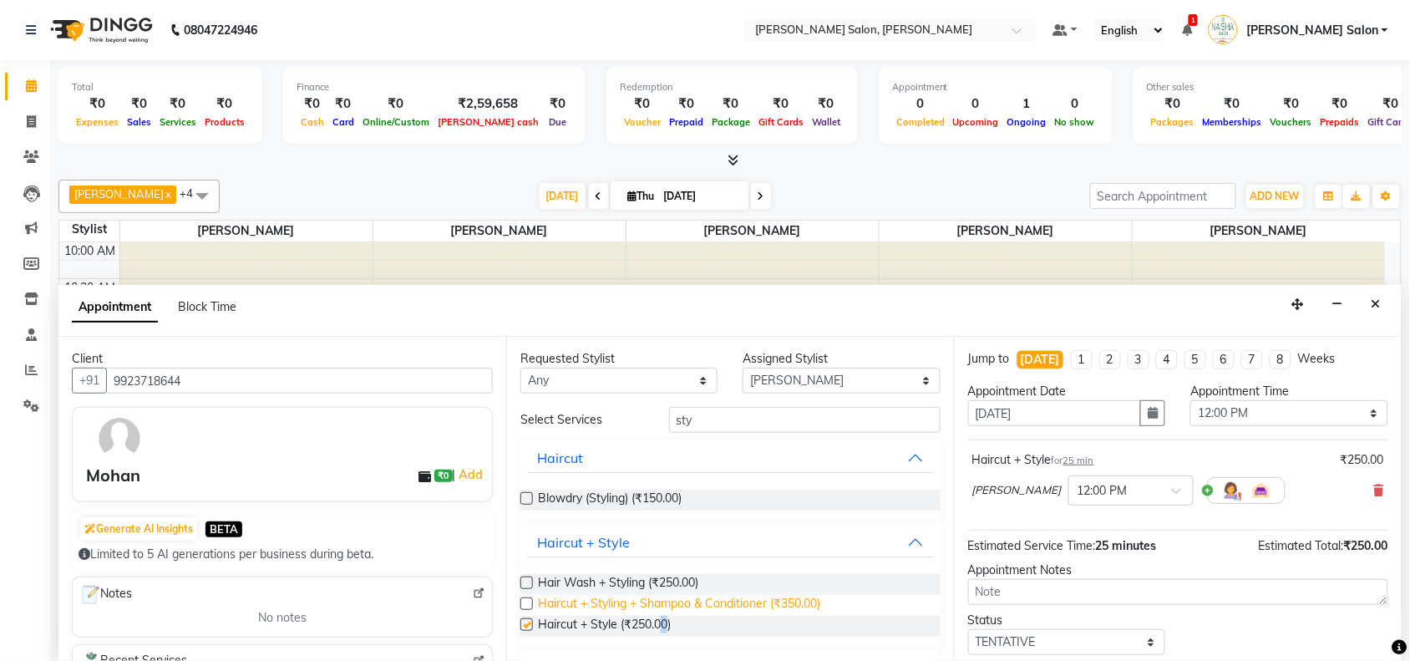
checkbox input "false"
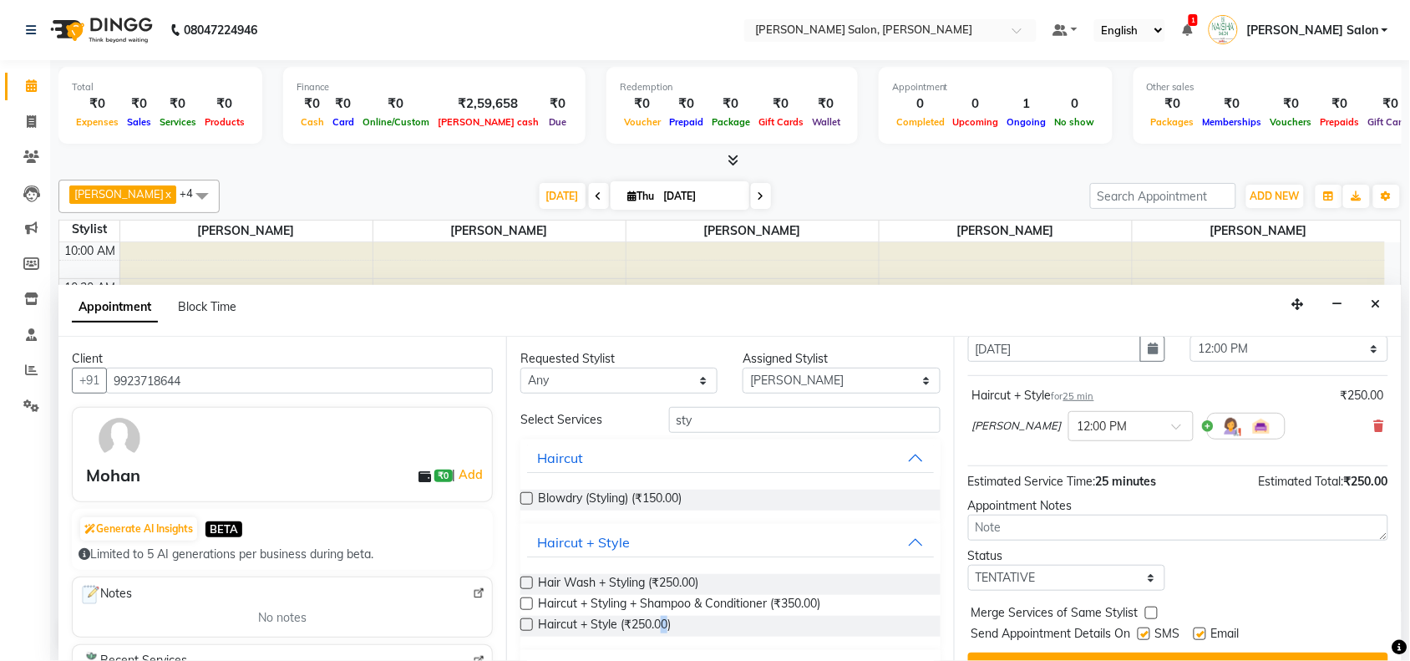
scroll to position [100, 0]
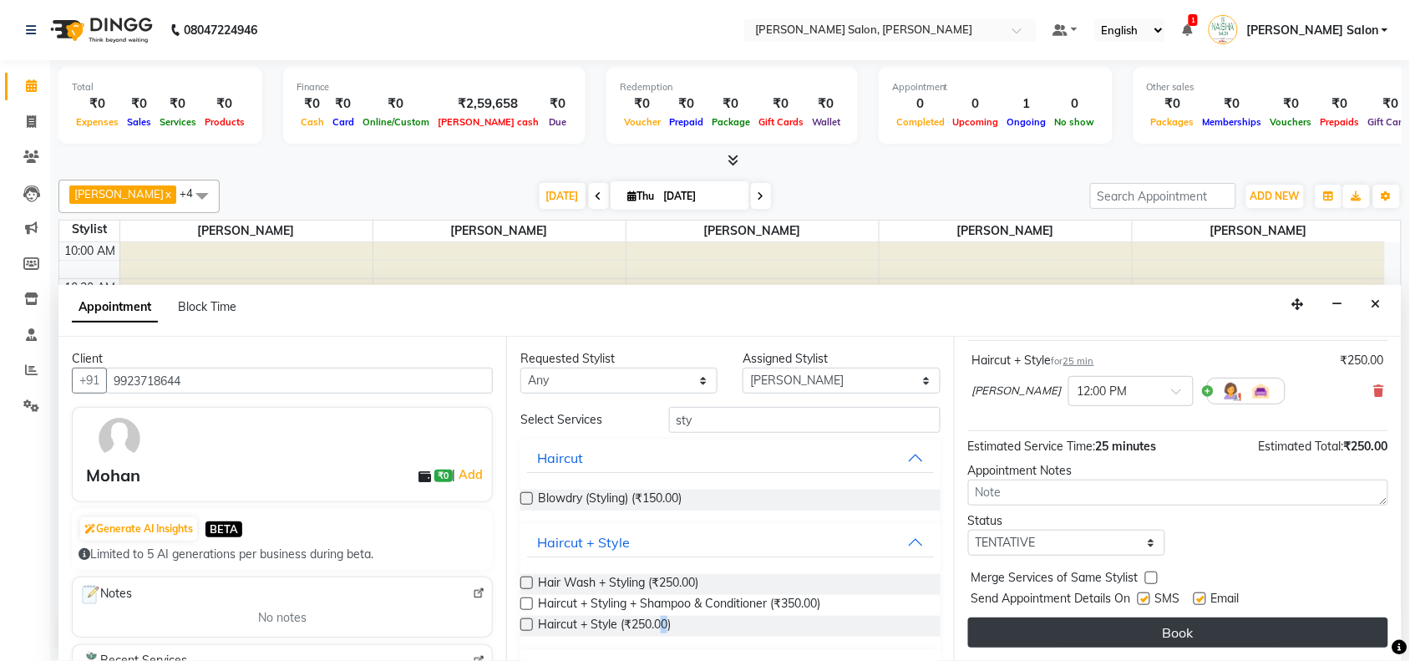
click at [1178, 625] on button "Book" at bounding box center [1178, 632] width 420 height 30
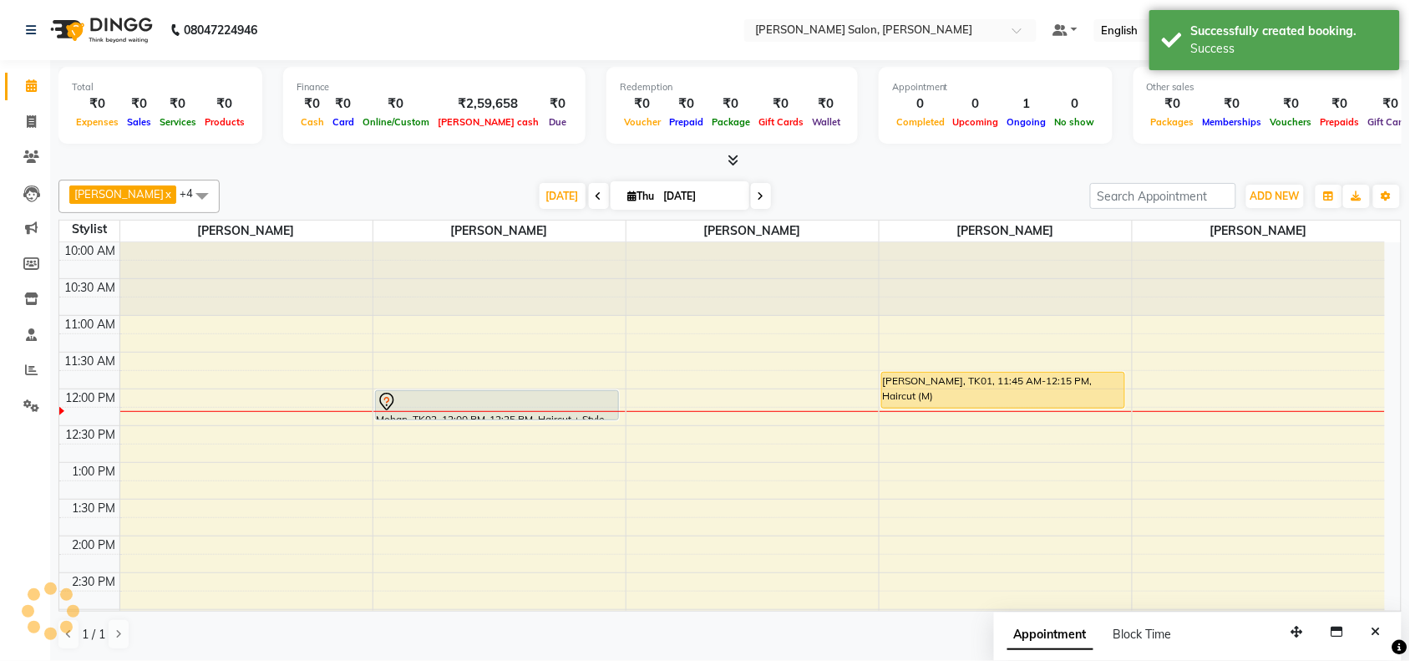
scroll to position [0, 0]
click at [165, 202] on span "[PERSON_NAME] x" at bounding box center [122, 194] width 107 height 18
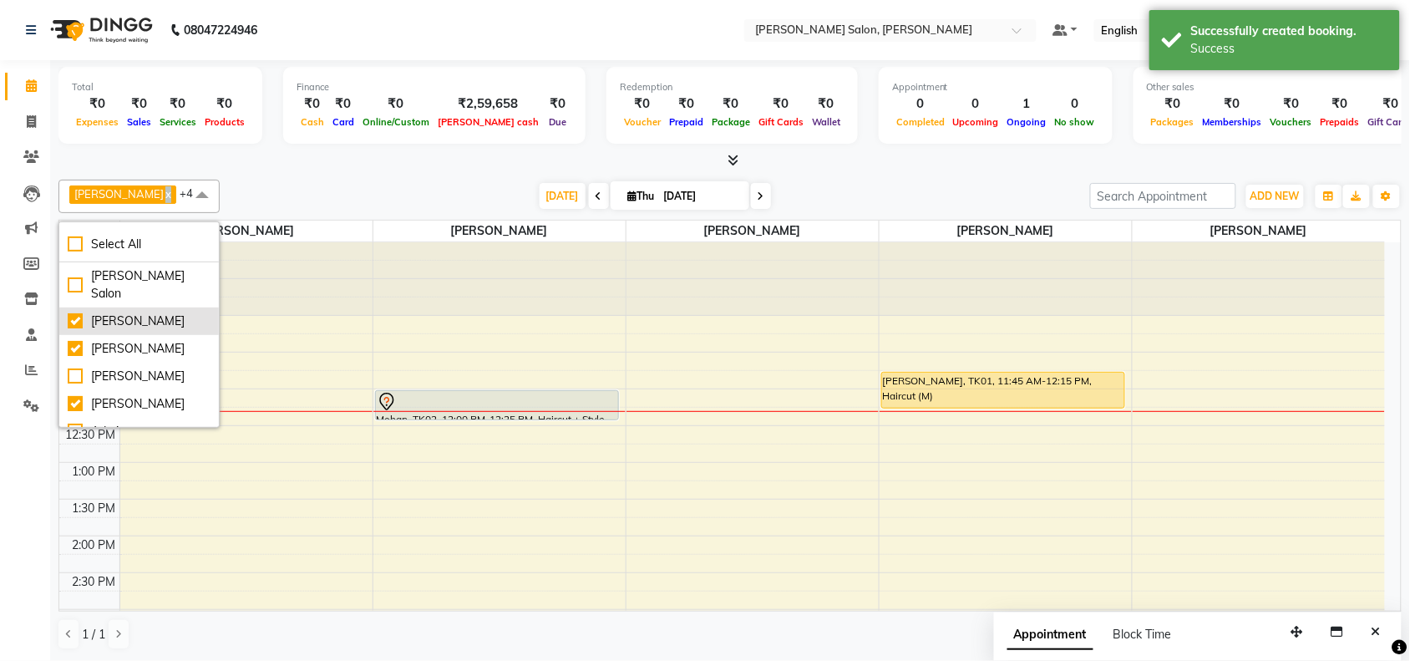
click at [111, 313] on div "[PERSON_NAME]" at bounding box center [139, 322] width 143 height 18
checkbox input "false"
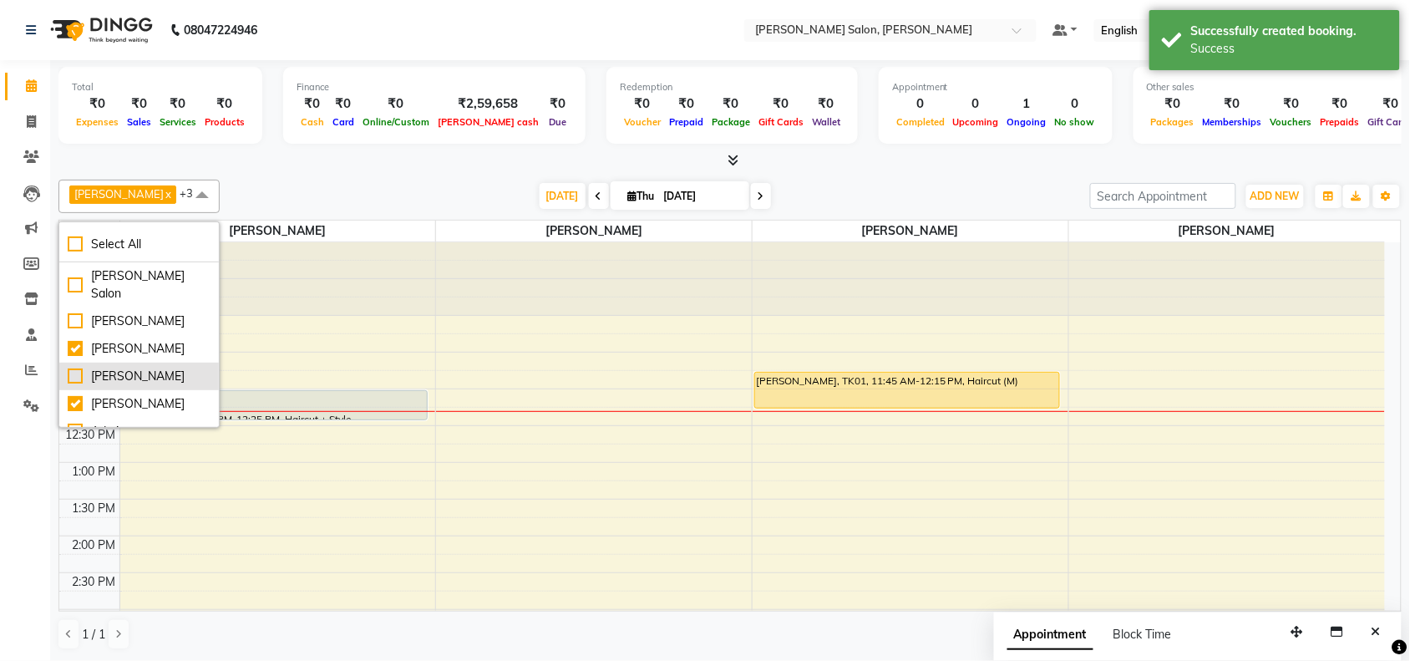
click at [124, 368] on div "[PERSON_NAME]" at bounding box center [139, 377] width 143 height 18
checkbox input "true"
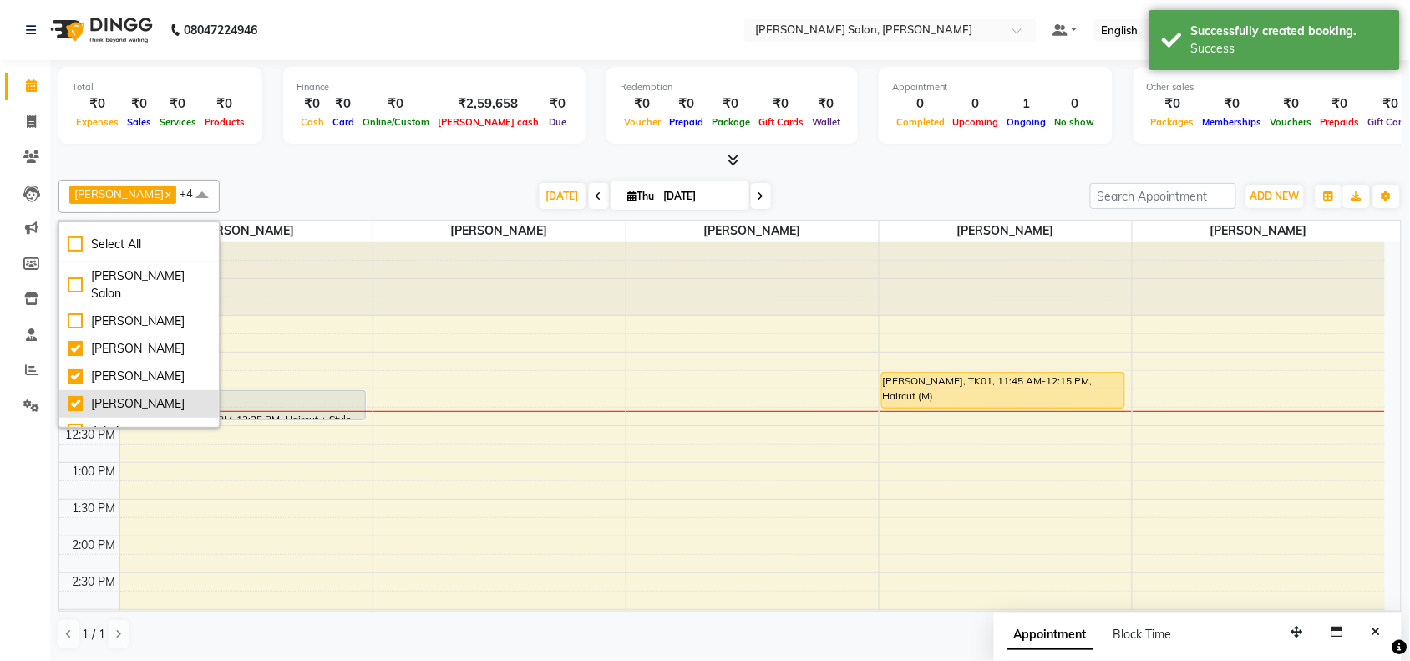
click at [135, 395] on div "[PERSON_NAME]" at bounding box center [139, 404] width 143 height 18
checkbox input "false"
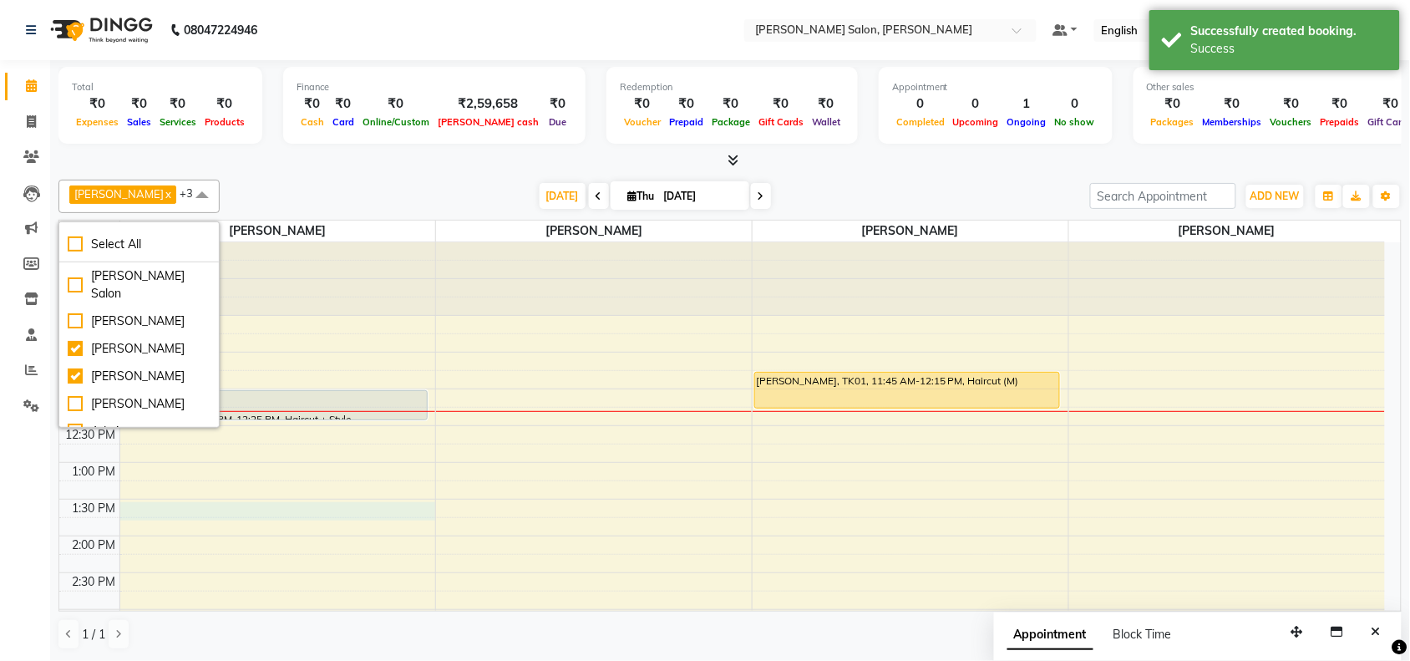
select select "72112"
select select "810"
select select "tentative"
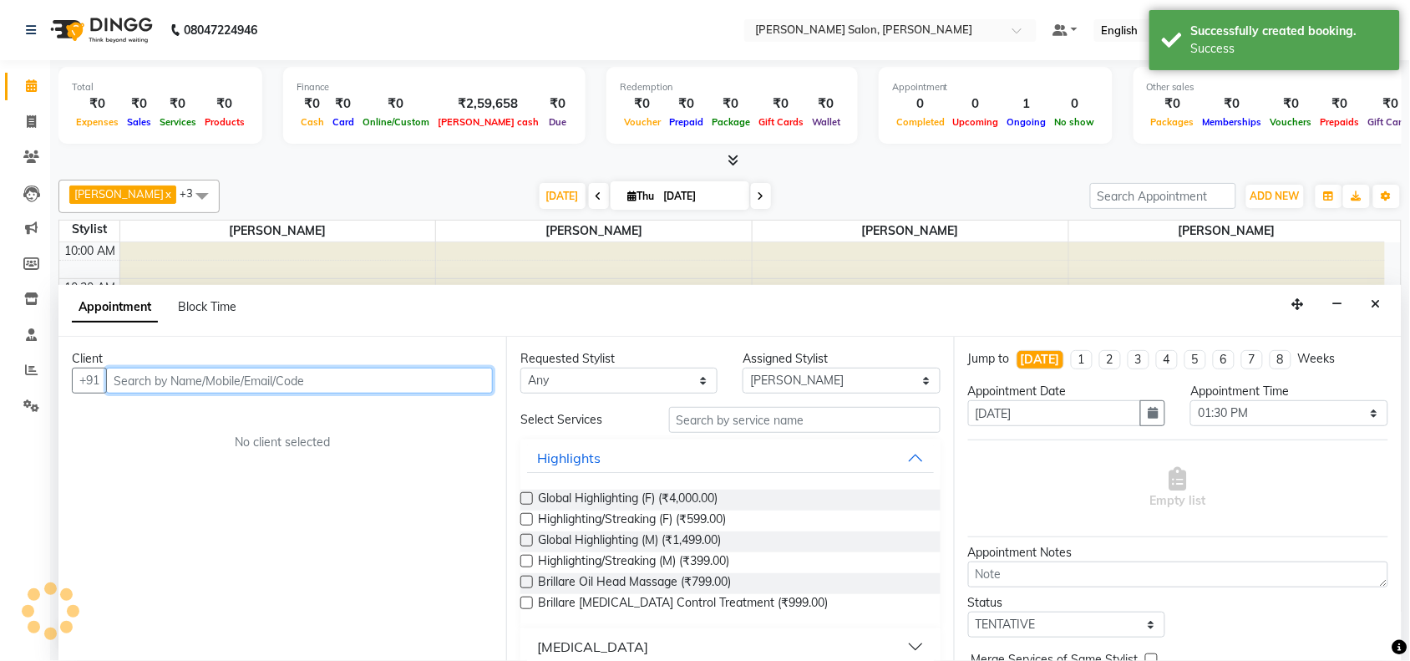
scroll to position [1, 0]
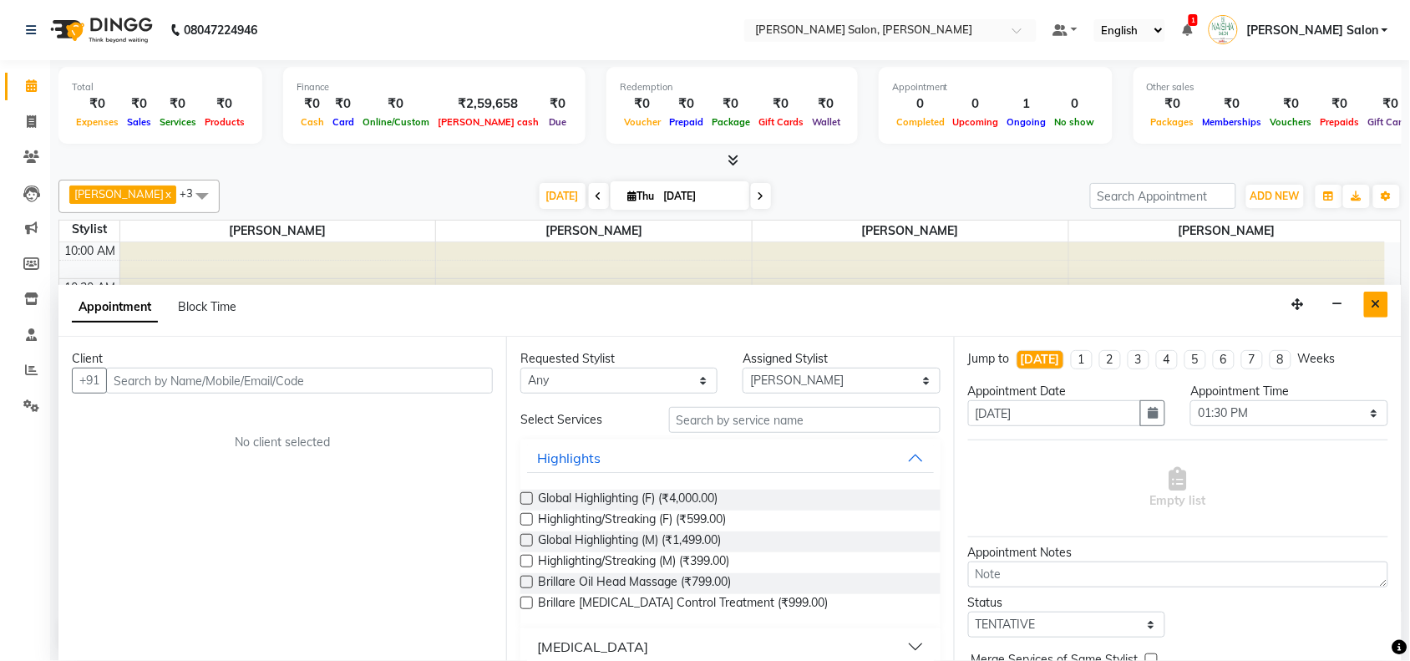
click at [1389, 305] on button "Close" at bounding box center [1376, 305] width 24 height 26
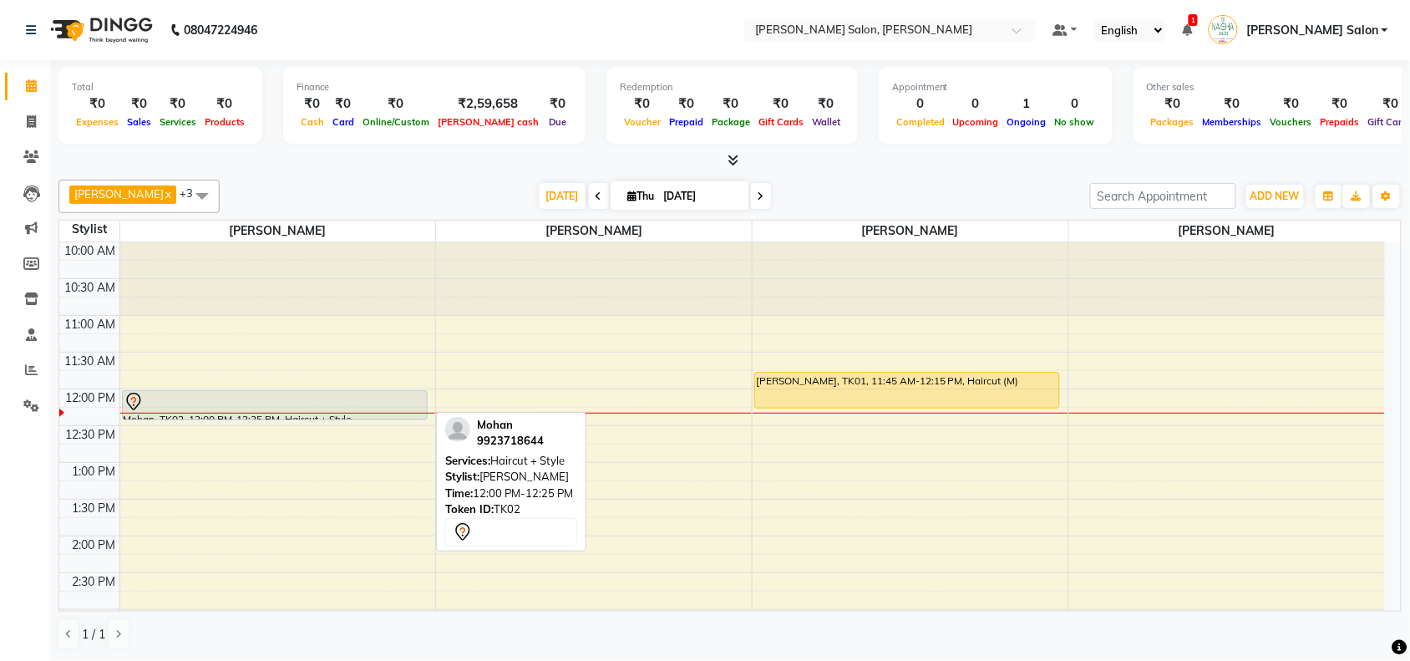
click at [412, 398] on div at bounding box center [275, 402] width 302 height 20
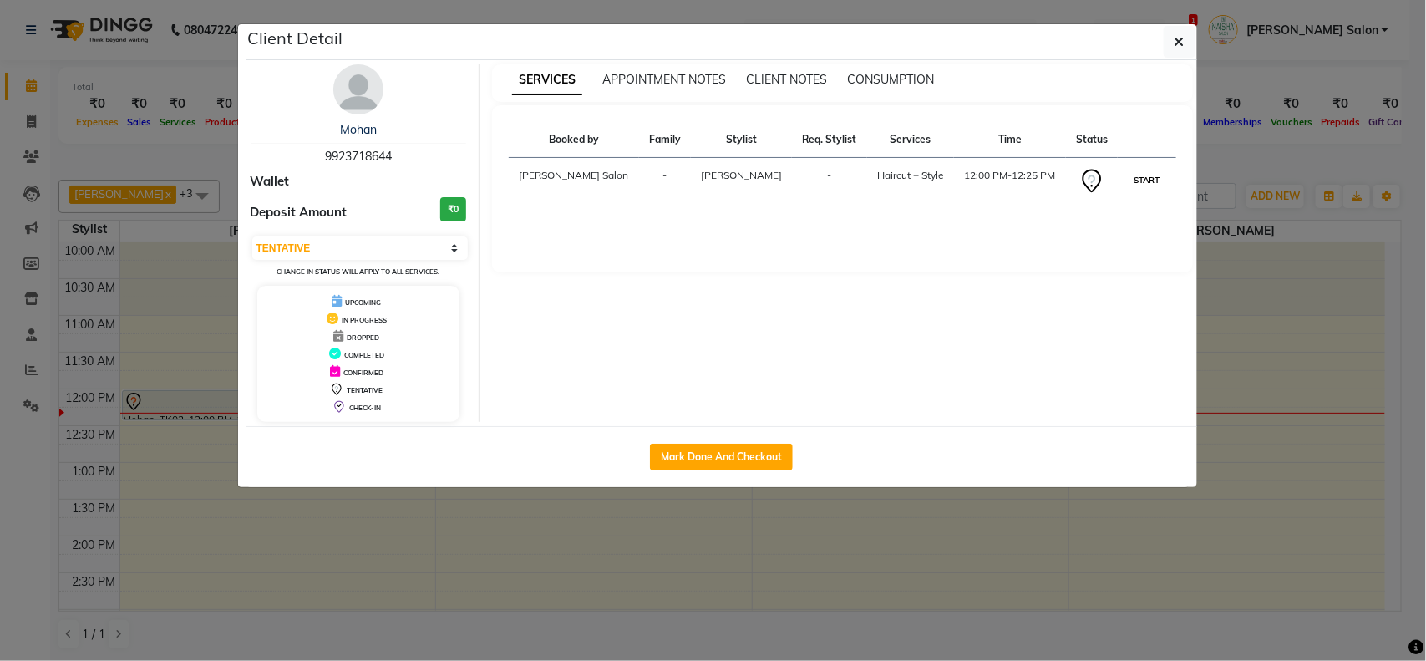
click at [1141, 180] on button "START" at bounding box center [1147, 180] width 34 height 21
select select "1"
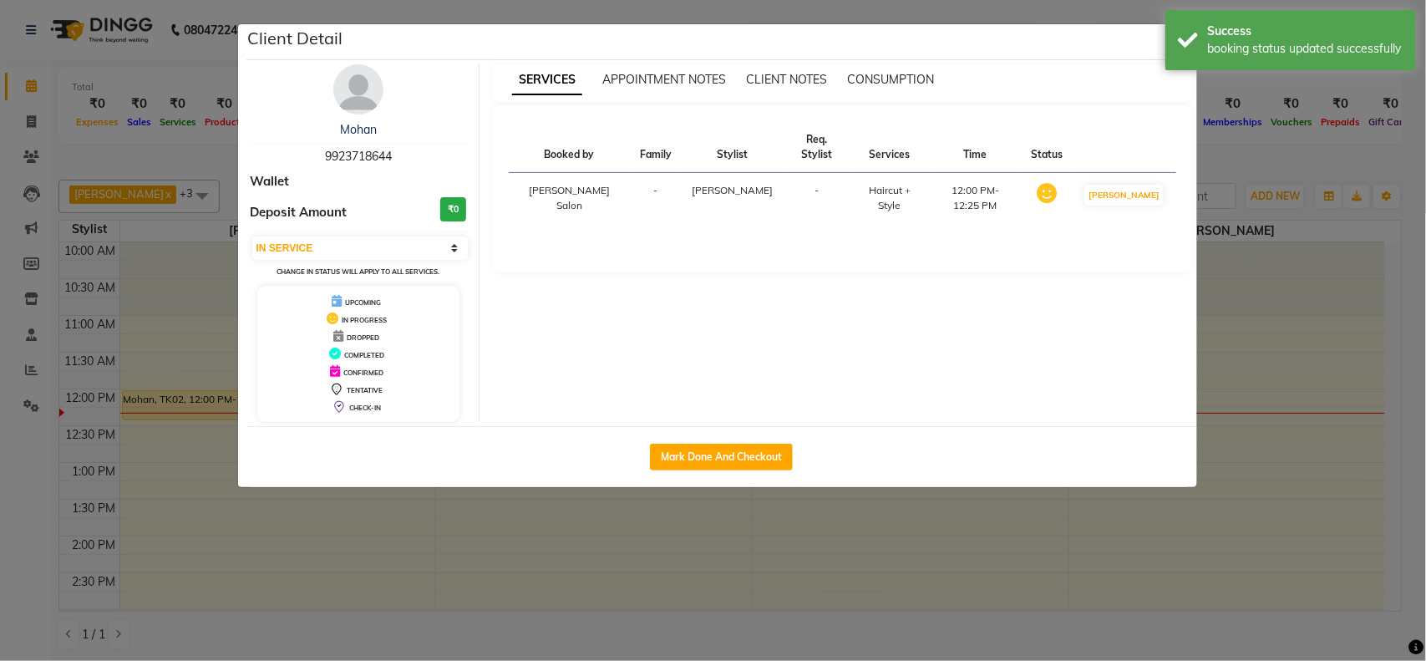
click at [1327, 602] on ngb-modal-window "Client Detail Mohan 9923718644 Wallet Deposit Amount ₹0 Select IN SERVICE CONFI…" at bounding box center [713, 330] width 1426 height 661
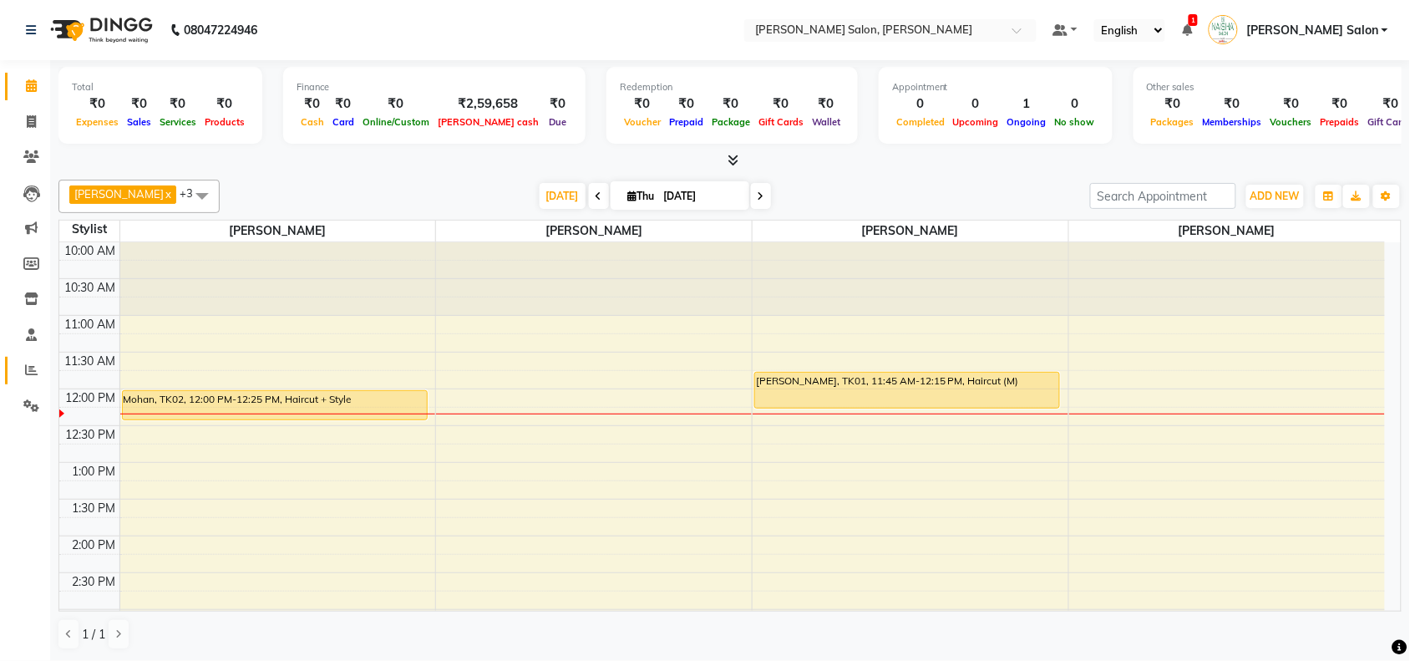
click at [25, 380] on link "Reports" at bounding box center [25, 371] width 40 height 28
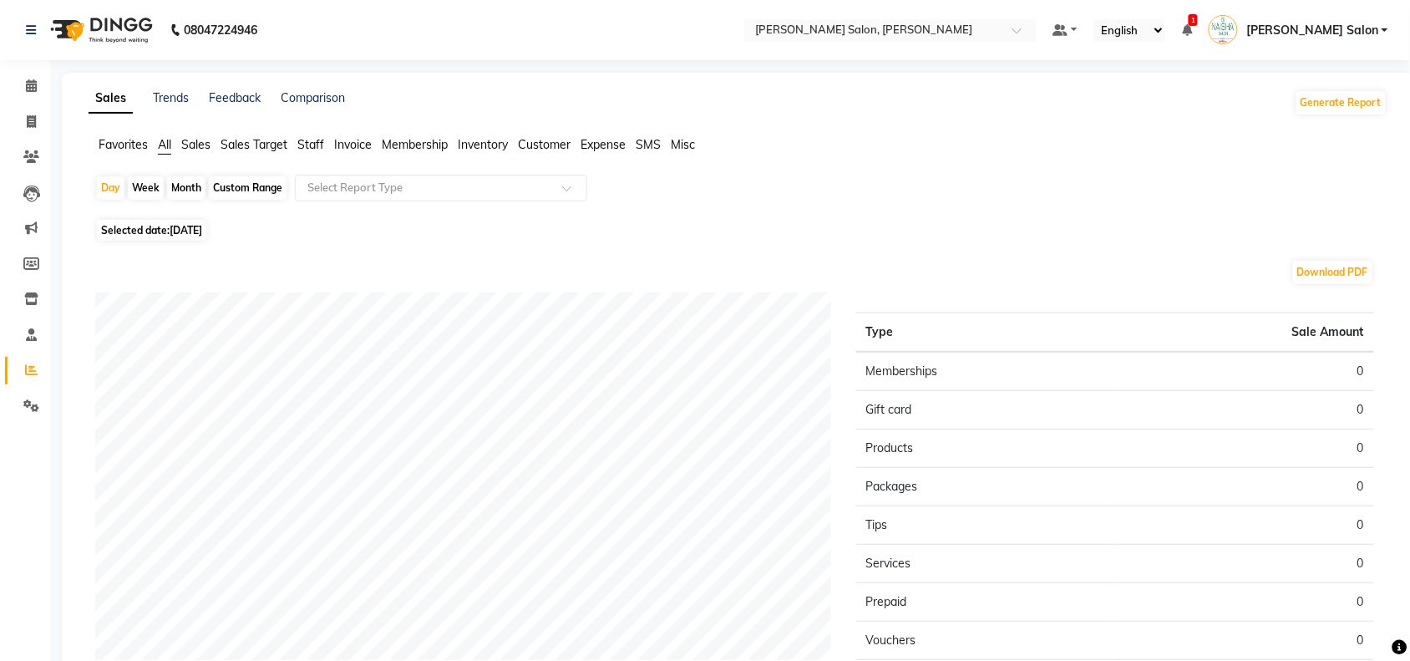
click at [266, 185] on div "Custom Range" at bounding box center [248, 187] width 78 height 23
select select "9"
select select "2025"
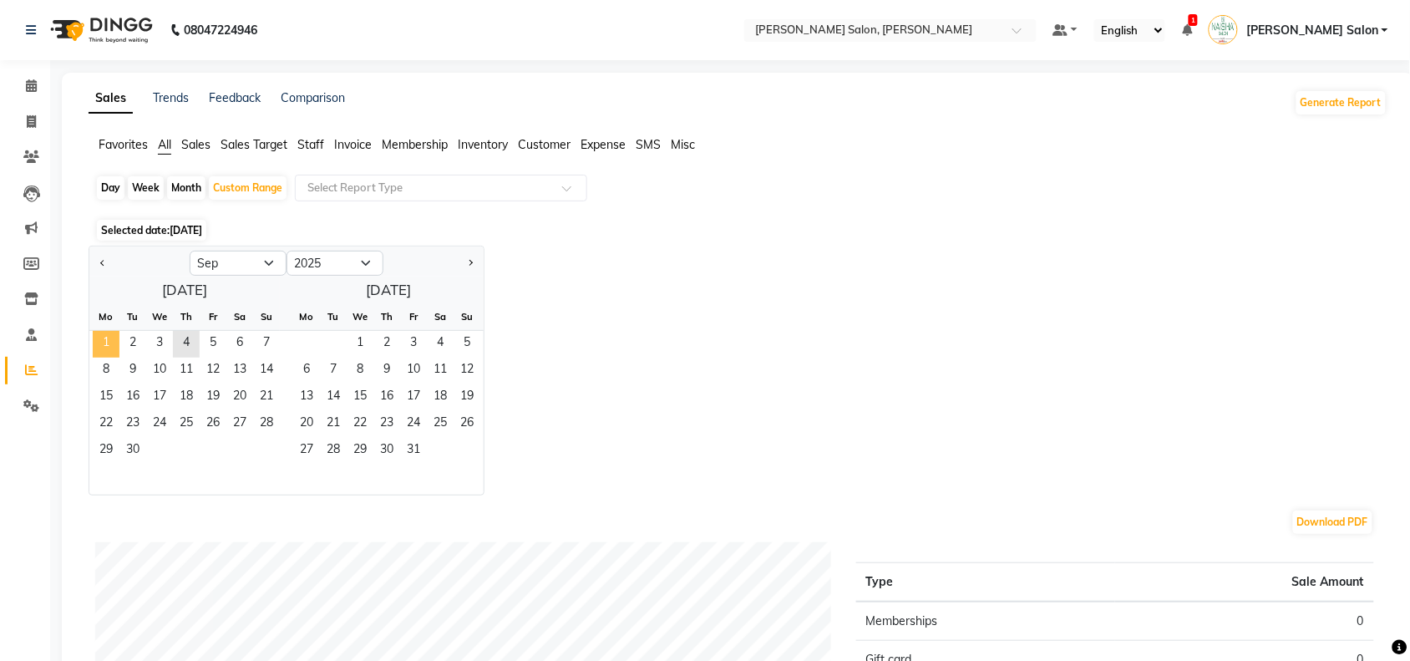
click at [107, 340] on span "1" at bounding box center [106, 344] width 27 height 27
drag, startPoint x: 1049, startPoint y: 424, endPoint x: 788, endPoint y: 272, distance: 301.8
click at [1034, 406] on div "Jan Feb Mar Apr May Jun [DATE] Aug Sep Oct Nov [DATE] 2016 2017 2018 2019 2020 …" at bounding box center [738, 371] width 1299 height 250
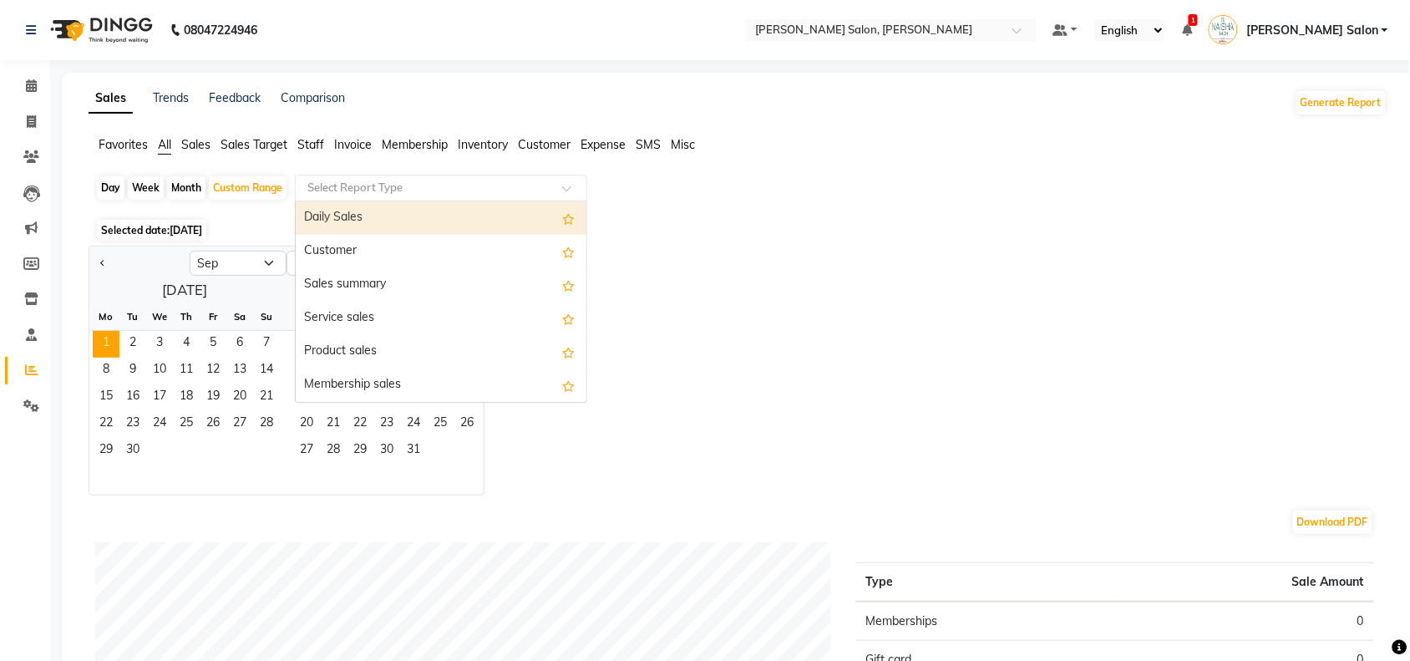
drag, startPoint x: 323, startPoint y: 185, endPoint x: 313, endPoint y: 189, distance: 10.6
click at [322, 186] on input "text" at bounding box center [424, 188] width 241 height 17
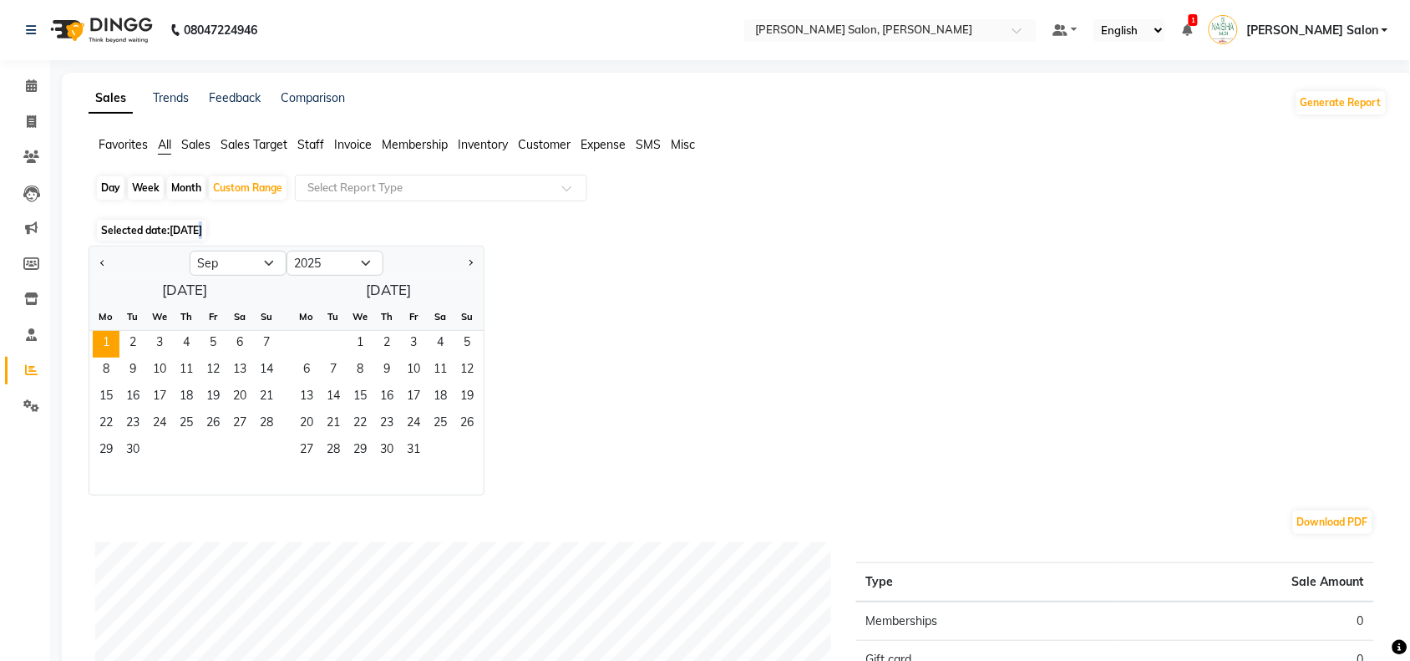
click at [198, 231] on span "[DATE]" at bounding box center [186, 230] width 33 height 13
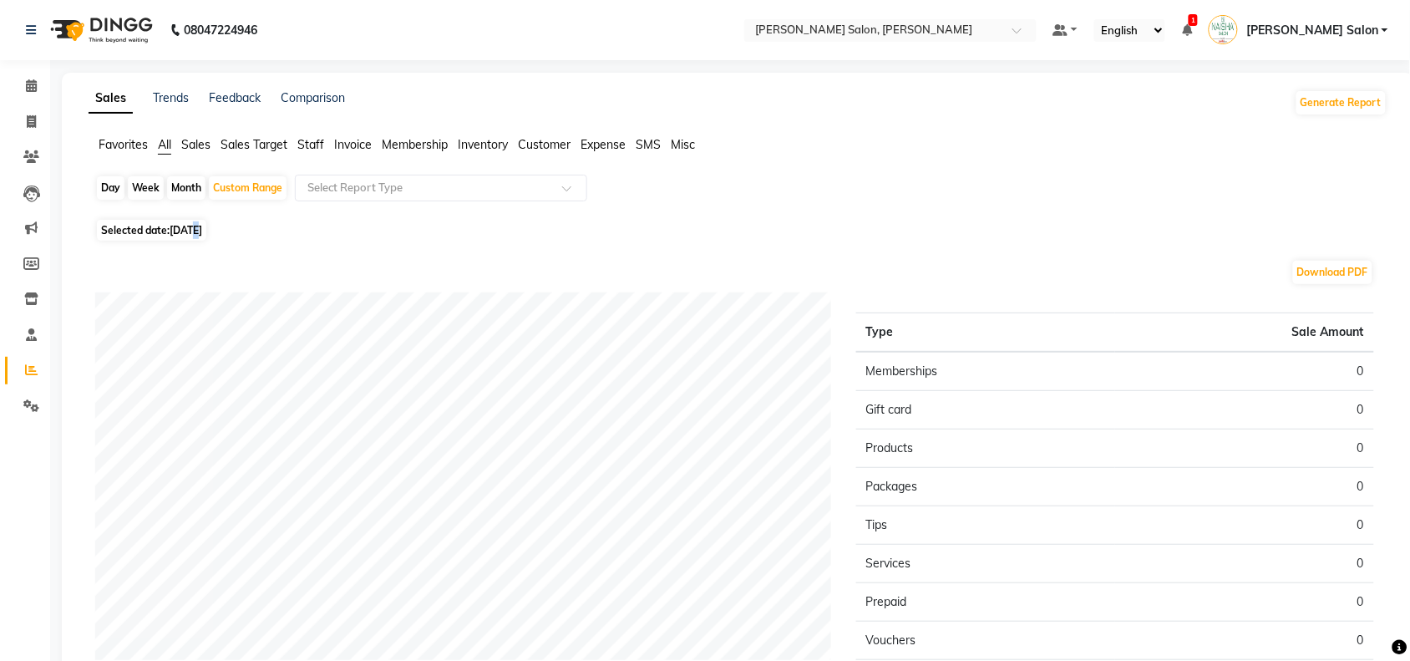
click at [197, 230] on span "[DATE]" at bounding box center [186, 230] width 33 height 13
select select "9"
select select "2025"
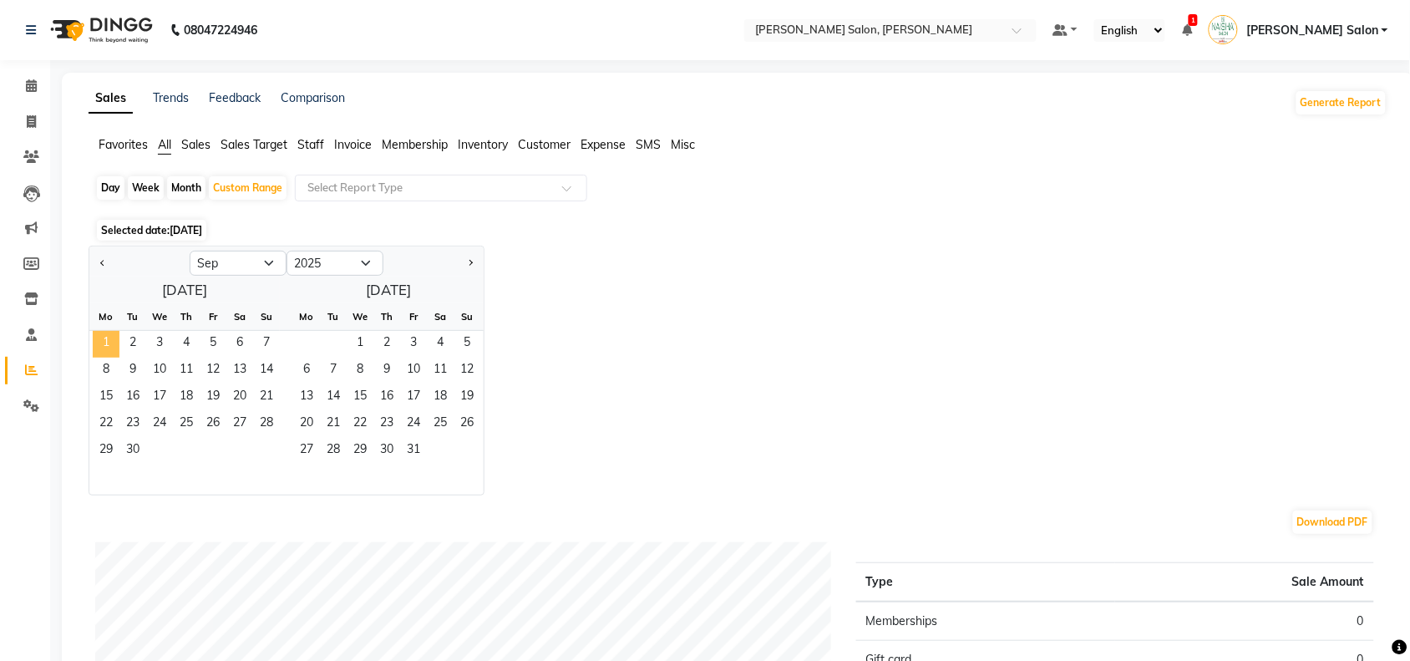
click at [109, 347] on span "1" at bounding box center [106, 344] width 27 height 27
click at [986, 419] on div "Jan Feb Mar Apr May Jun [DATE] Aug Sep Oct Nov [DATE] 2016 2017 2018 2019 2020 …" at bounding box center [738, 371] width 1299 height 250
click at [755, 327] on div "Jan Feb Mar Apr May Jun [DATE] Aug Sep Oct Nov [DATE] 2016 2017 2018 2019 2020 …" at bounding box center [738, 371] width 1299 height 250
click at [251, 181] on div "Custom Range" at bounding box center [248, 187] width 78 height 23
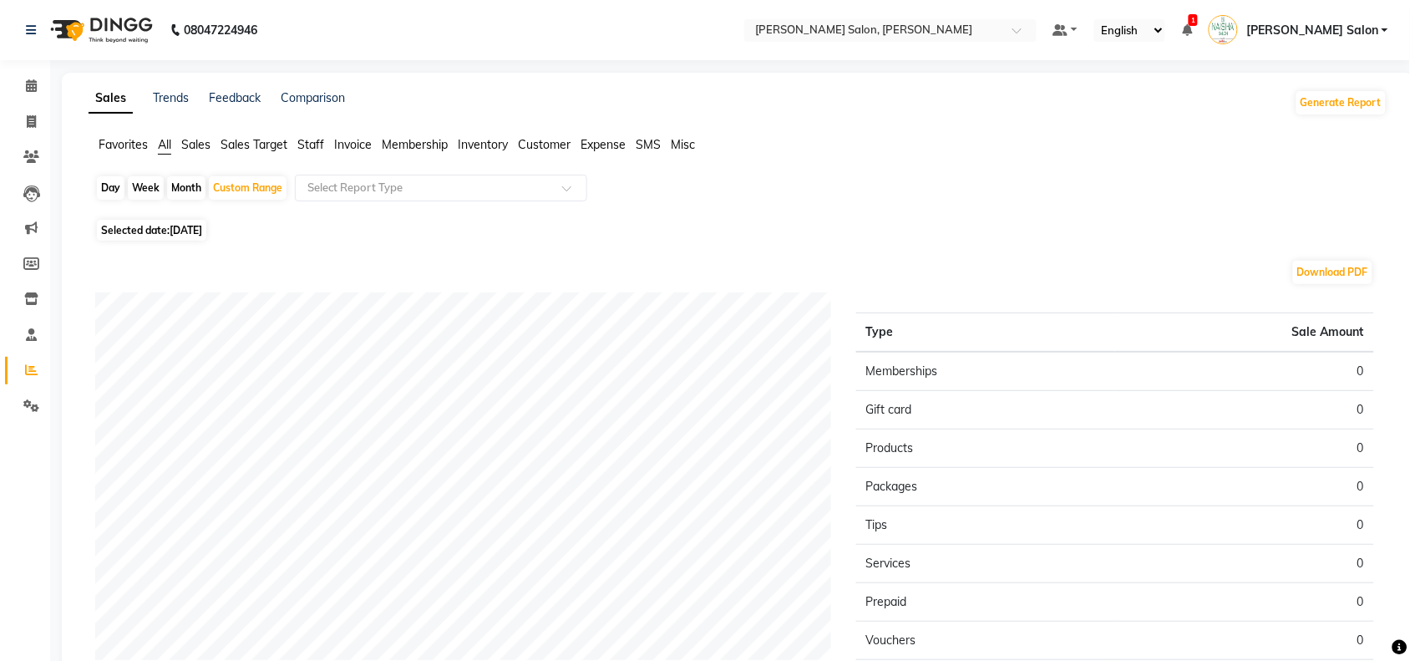
click at [110, 194] on div "Day" at bounding box center [111, 187] width 28 height 23
select select "9"
select select "2025"
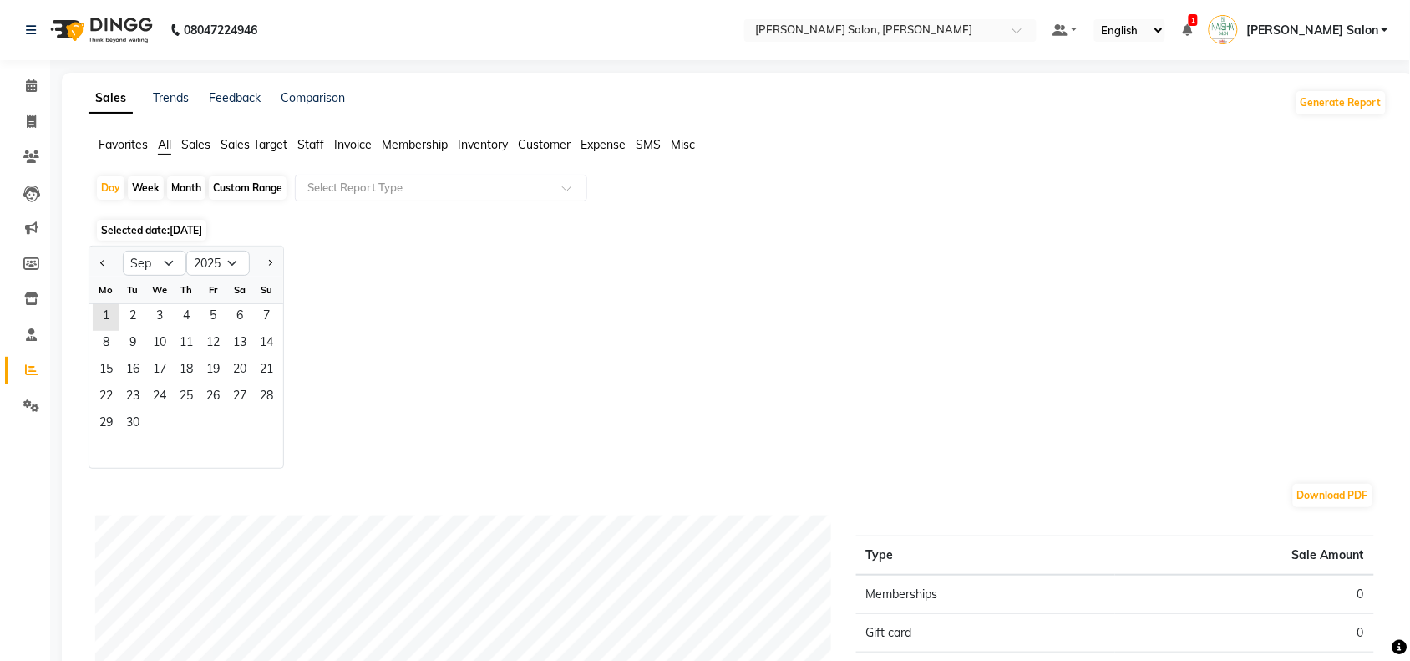
click at [160, 228] on span "Selected date: [DATE]" at bounding box center [151, 230] width 109 height 21
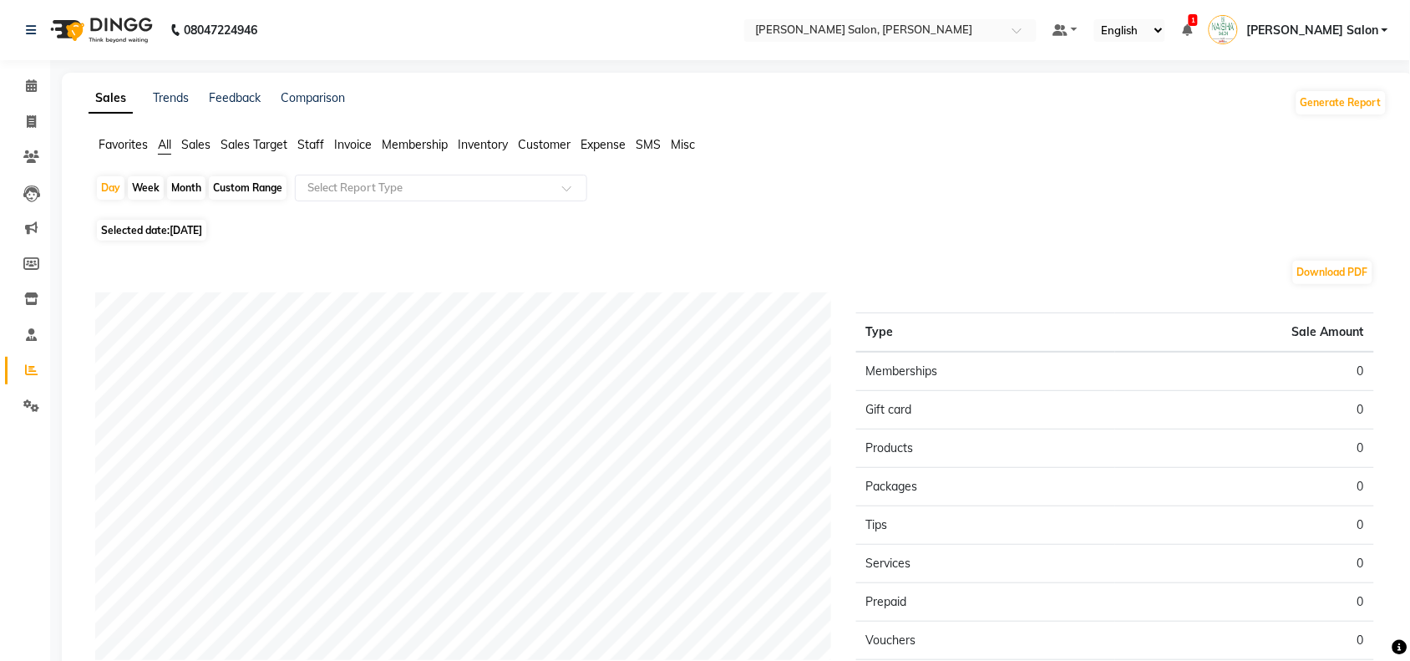
click at [196, 238] on span "Selected date: [DATE]" at bounding box center [151, 230] width 109 height 21
select select "9"
select select "2025"
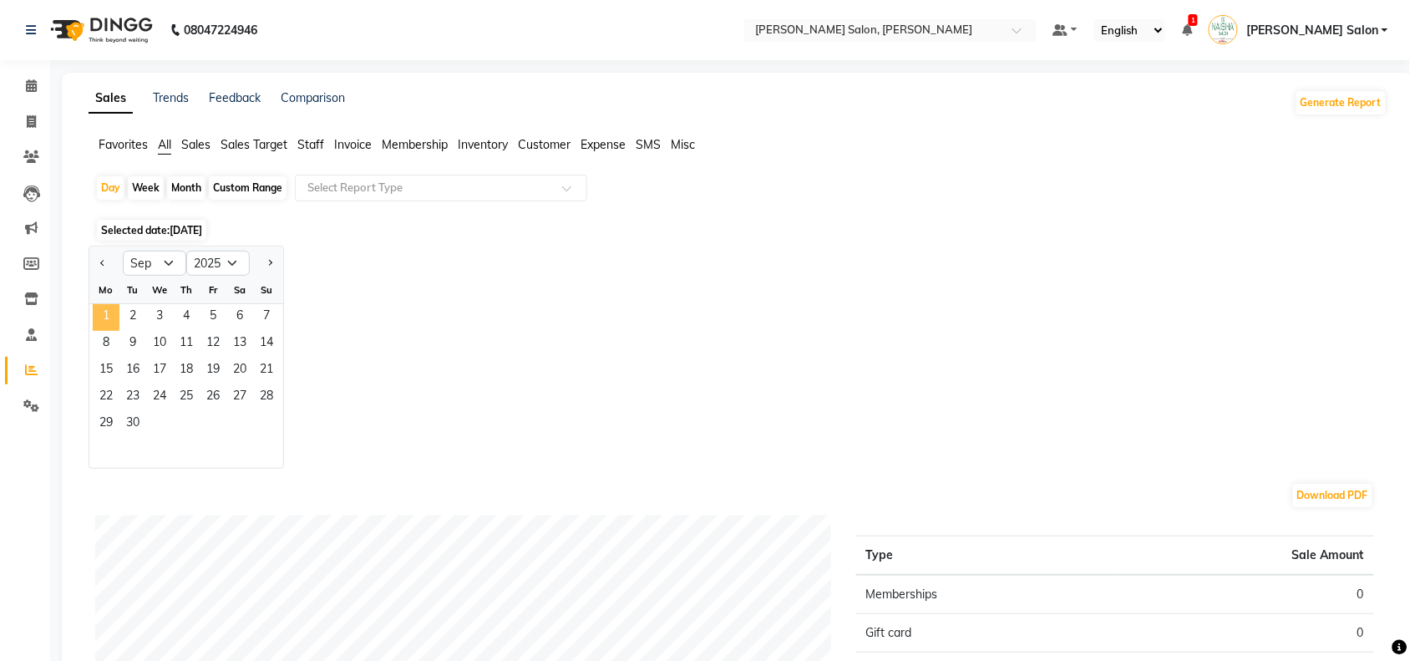
click at [100, 316] on span "1" at bounding box center [106, 317] width 27 height 27
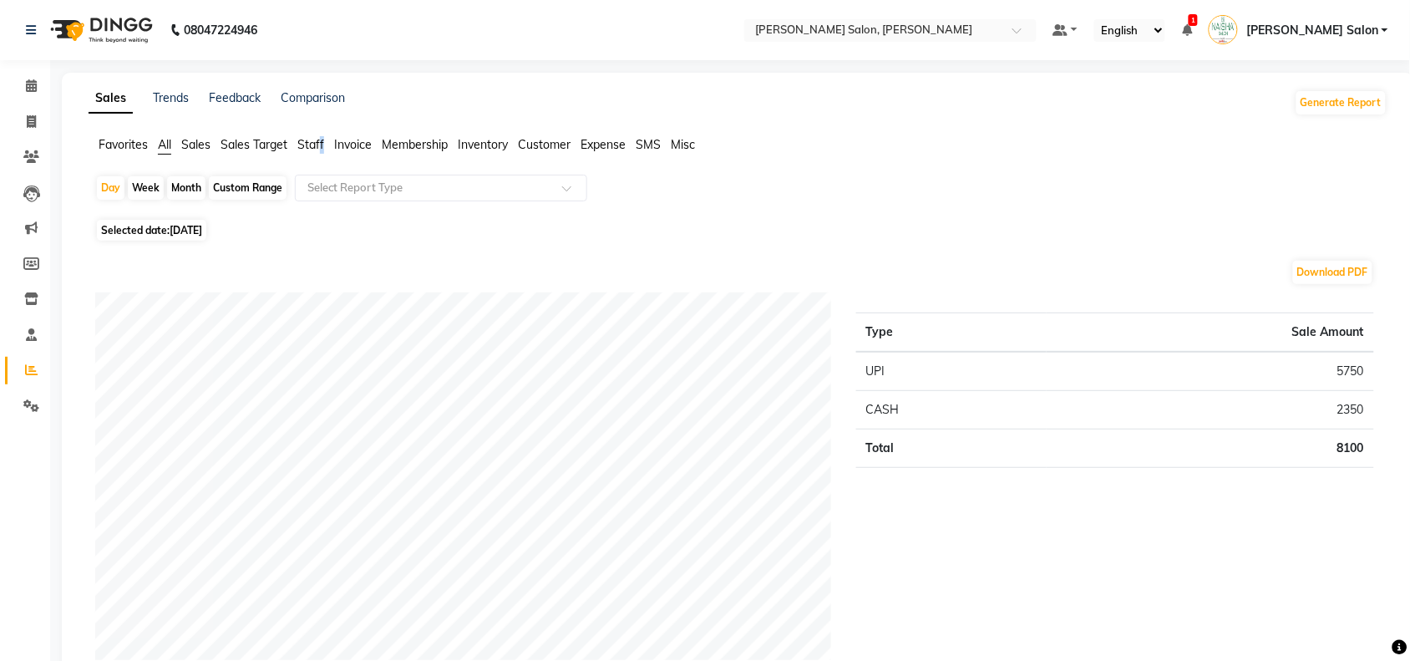
click at [323, 143] on span "Staff" at bounding box center [310, 144] width 27 height 15
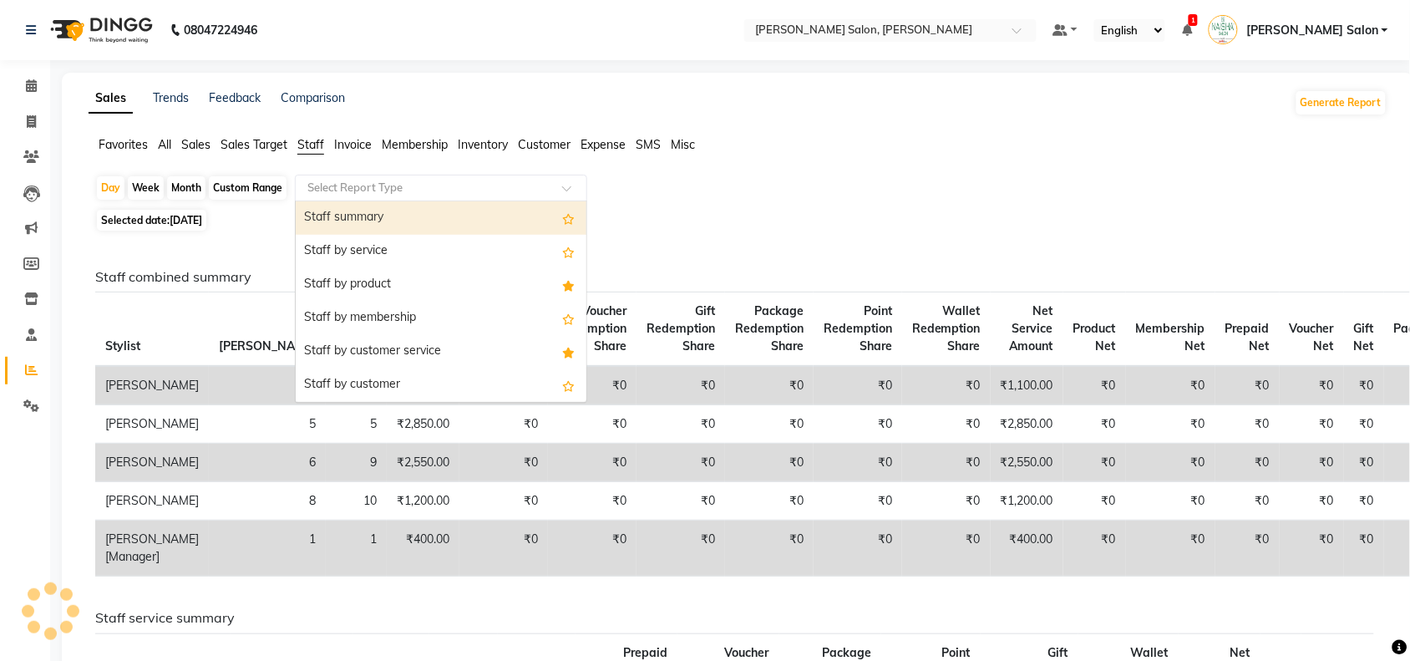
click at [323, 192] on input "text" at bounding box center [424, 188] width 241 height 17
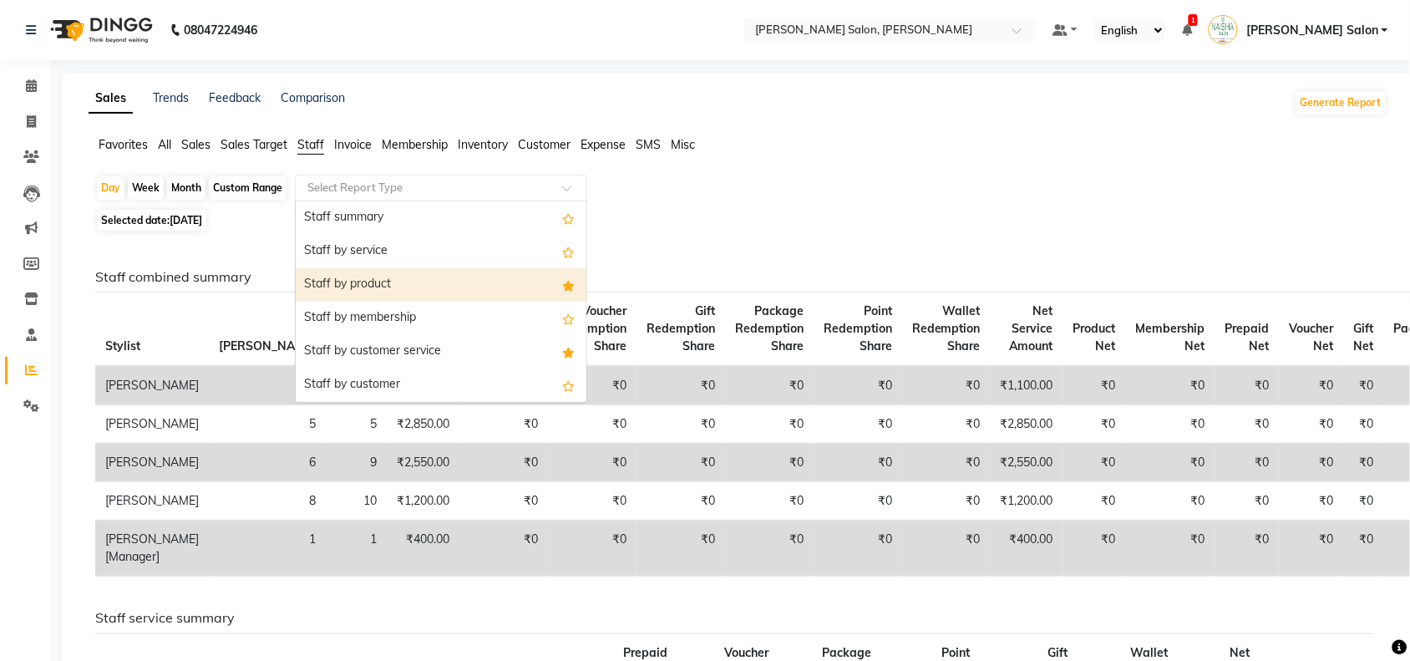
click at [318, 282] on div "Staff by product" at bounding box center [441, 284] width 291 height 33
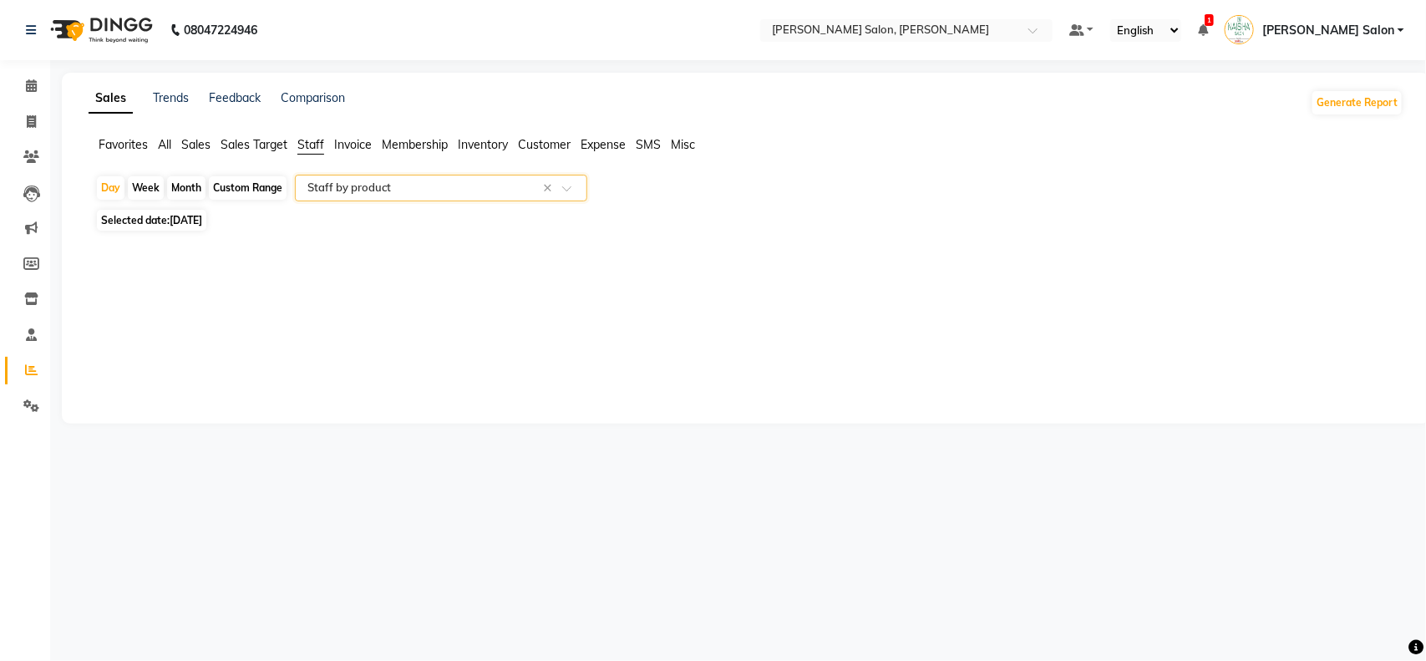
click at [512, 180] on input "text" at bounding box center [424, 188] width 241 height 17
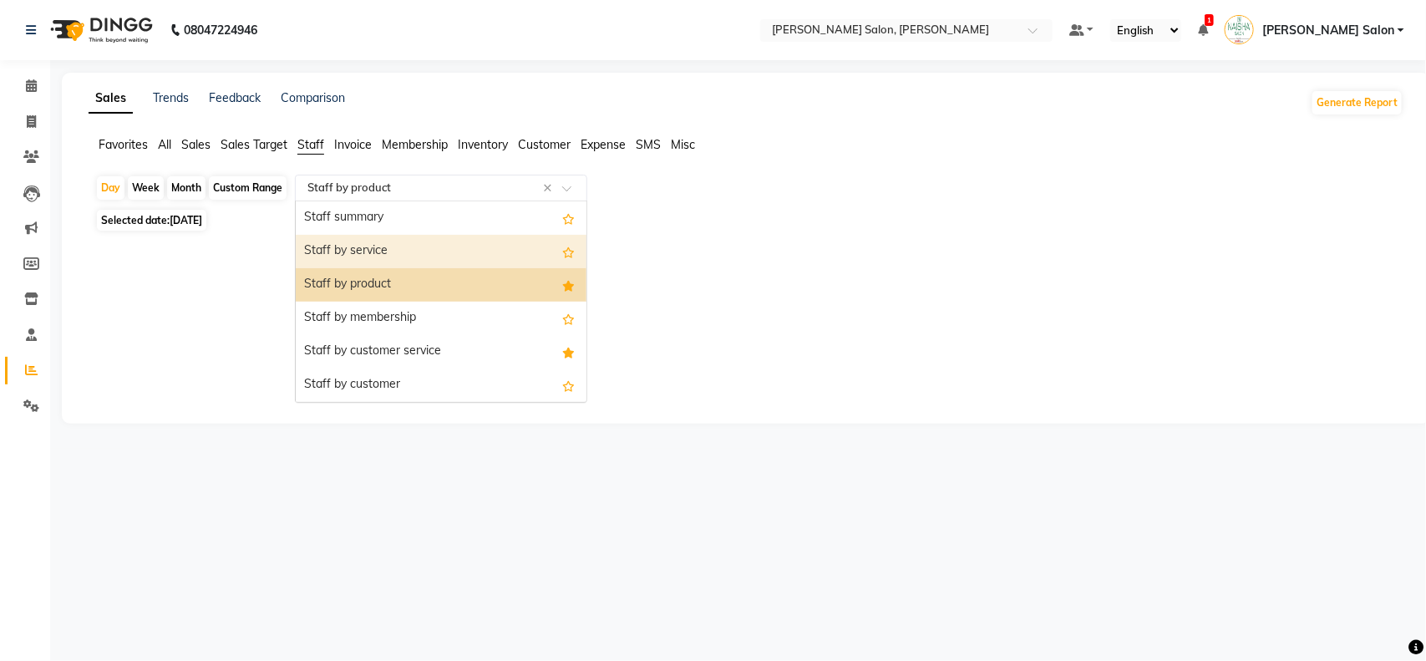
drag, startPoint x: 439, startPoint y: 247, endPoint x: 458, endPoint y: 242, distance: 19.9
click at [439, 248] on div "Staff by service" at bounding box center [441, 251] width 291 height 33
select select "full_report"
select select "csv"
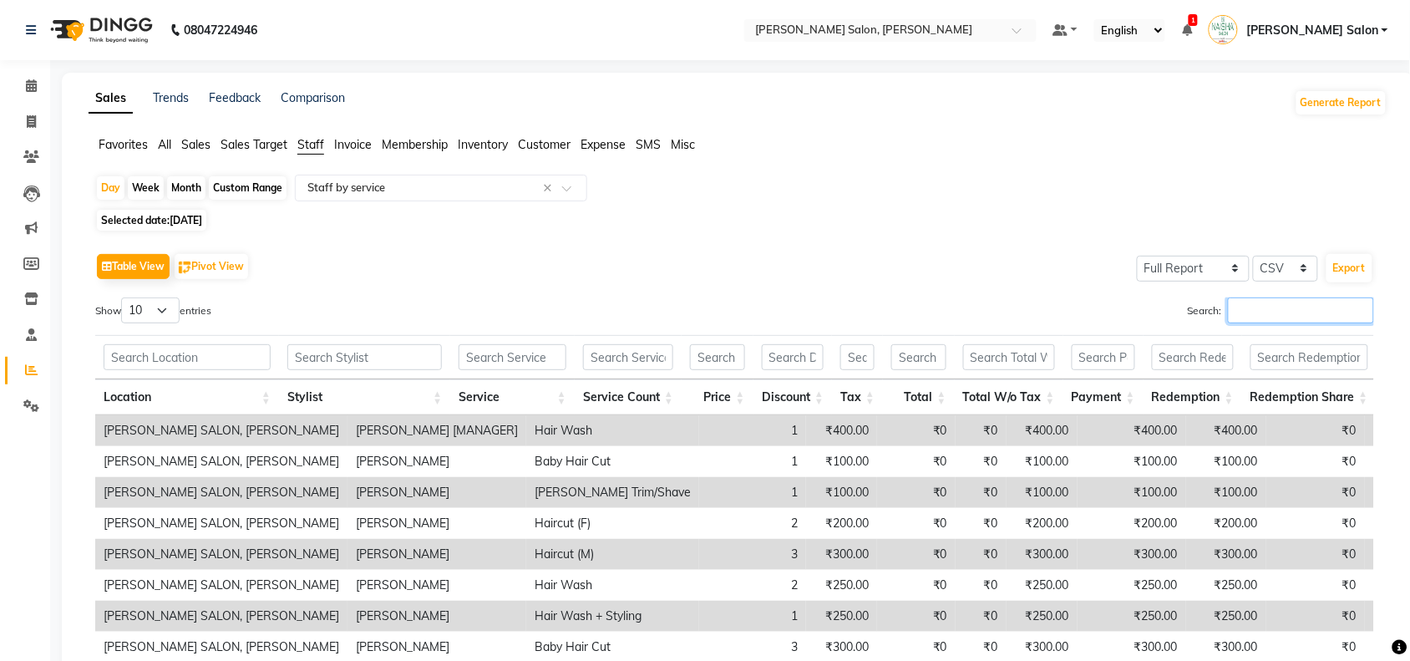
click at [1314, 309] on input "Search:" at bounding box center [1301, 310] width 146 height 26
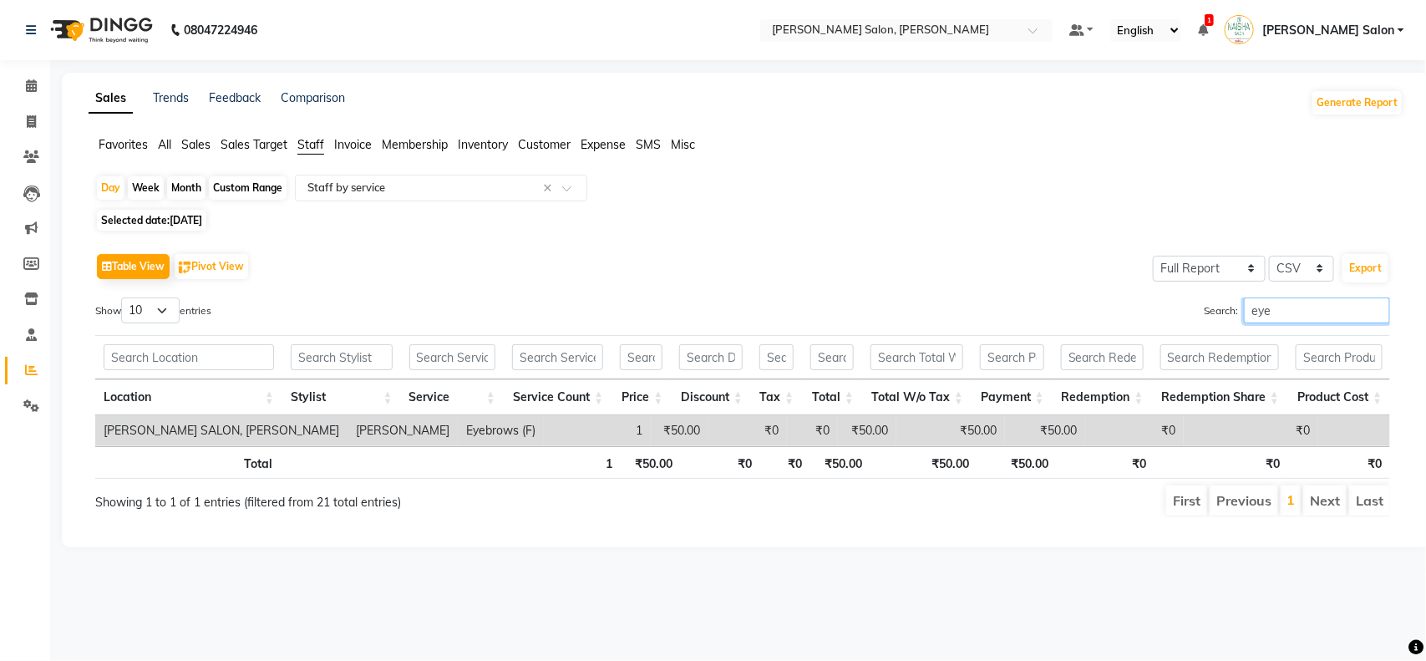
type input "eye"
click at [1376, 305] on input "eye" at bounding box center [1317, 310] width 146 height 26
click at [1373, 322] on input "eye" at bounding box center [1317, 310] width 146 height 26
click at [169, 312] on select "10 25 50 100" at bounding box center [150, 310] width 58 height 26
select select "100"
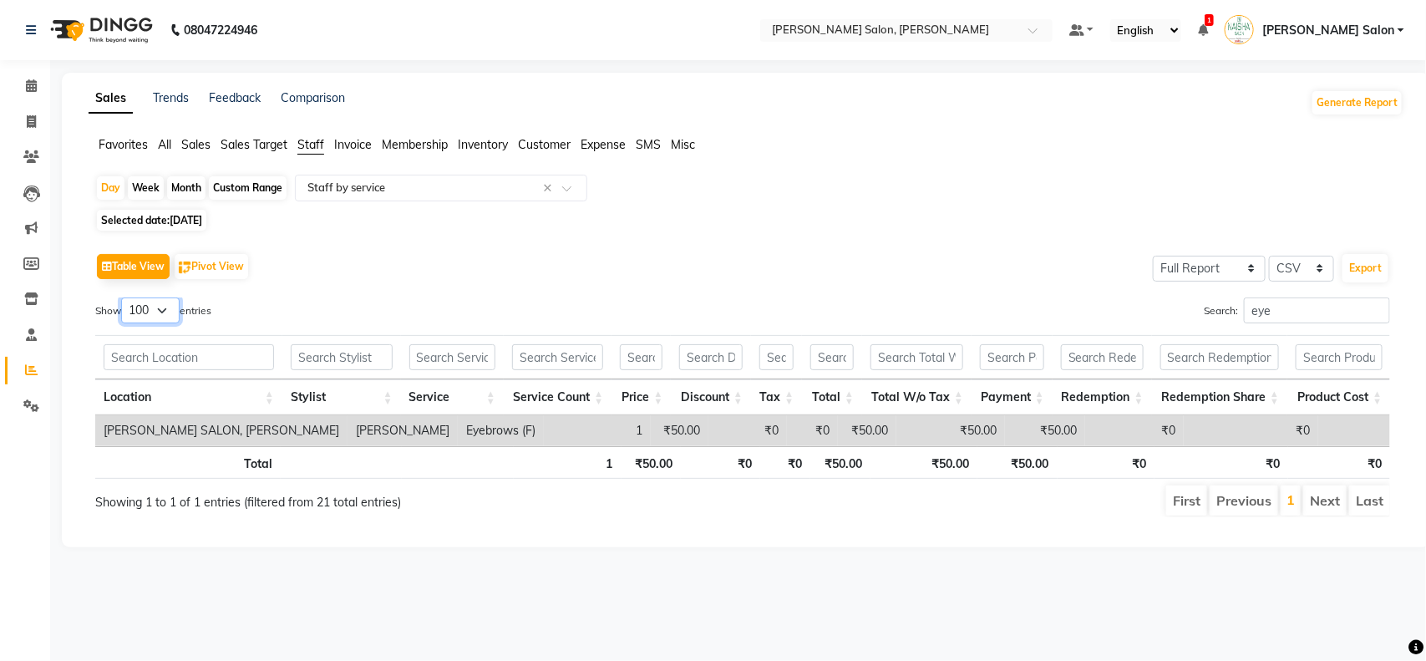
click at [124, 297] on select "10 25 50 100" at bounding box center [150, 310] width 58 height 26
click at [1377, 307] on input "eye" at bounding box center [1317, 310] width 146 height 26
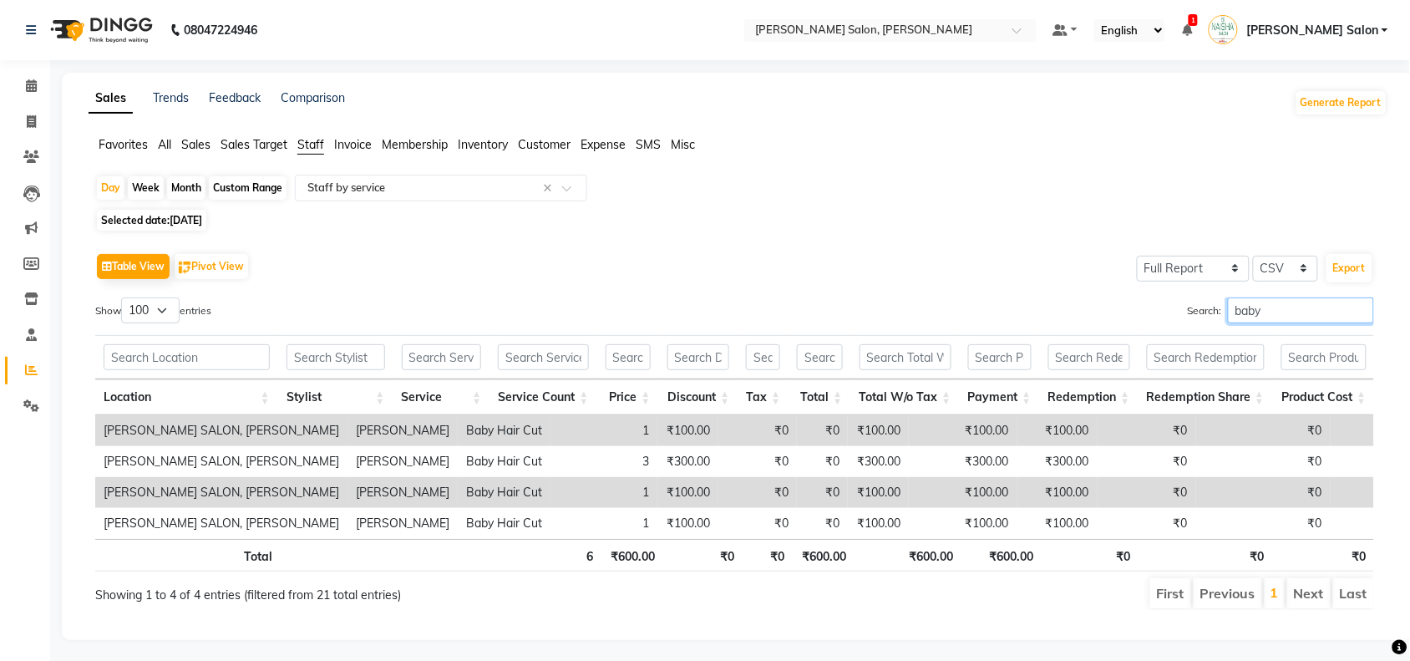
type input "baby"
click at [1352, 319] on input "baby" at bounding box center [1301, 310] width 146 height 26
click at [1358, 313] on input "baby" at bounding box center [1301, 310] width 146 height 26
click at [1359, 311] on input "baby" at bounding box center [1301, 310] width 146 height 26
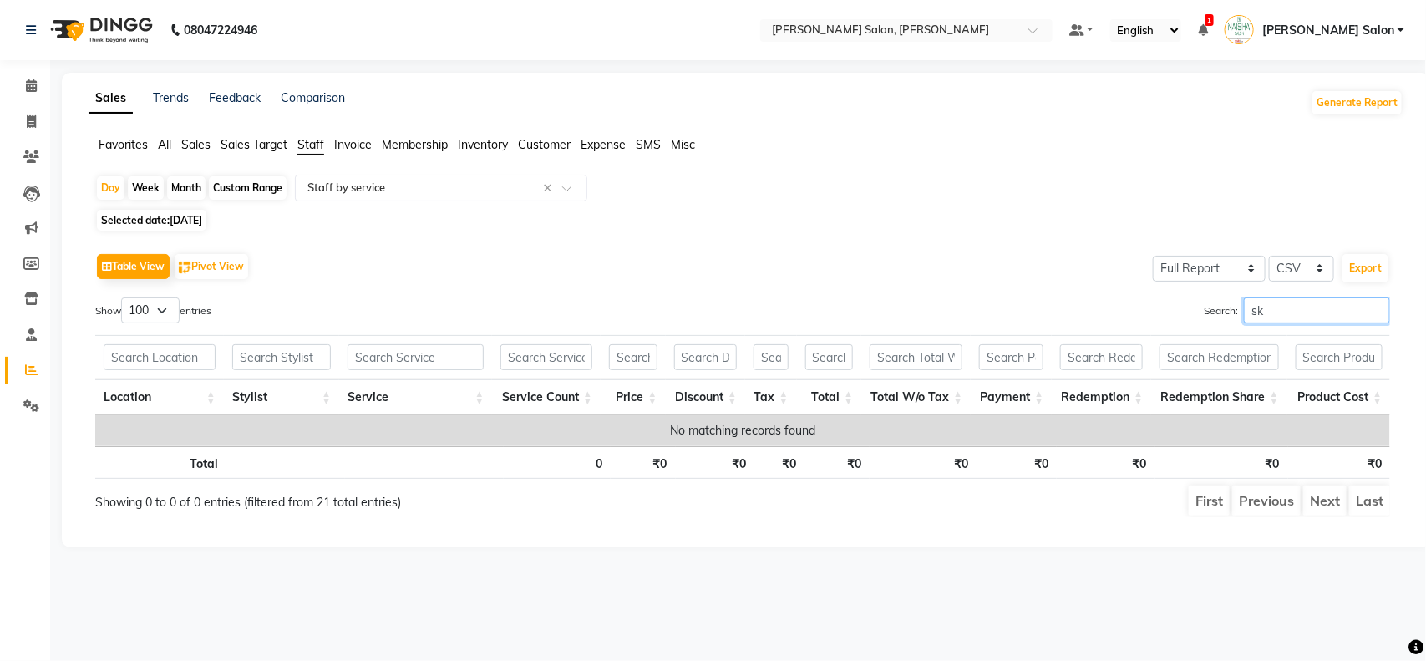
type input "ski"
click at [1375, 314] on input "ski" at bounding box center [1317, 310] width 146 height 26
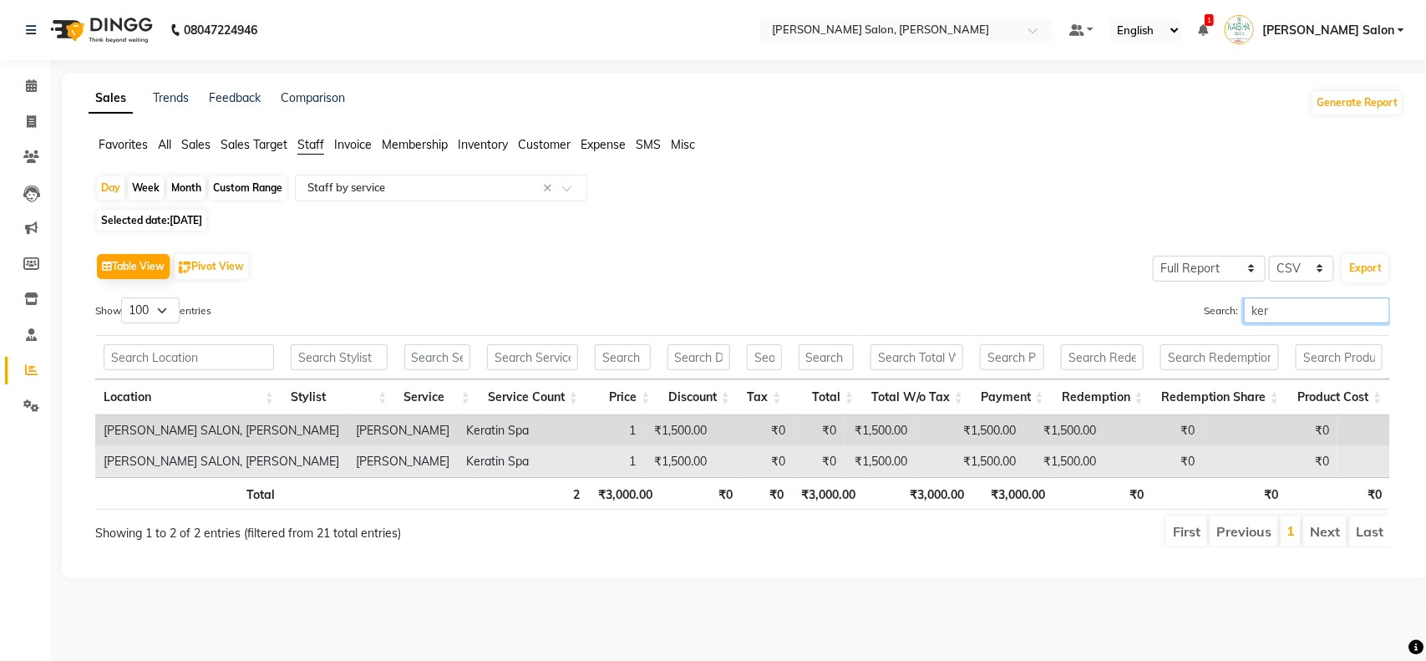
type input "ker"
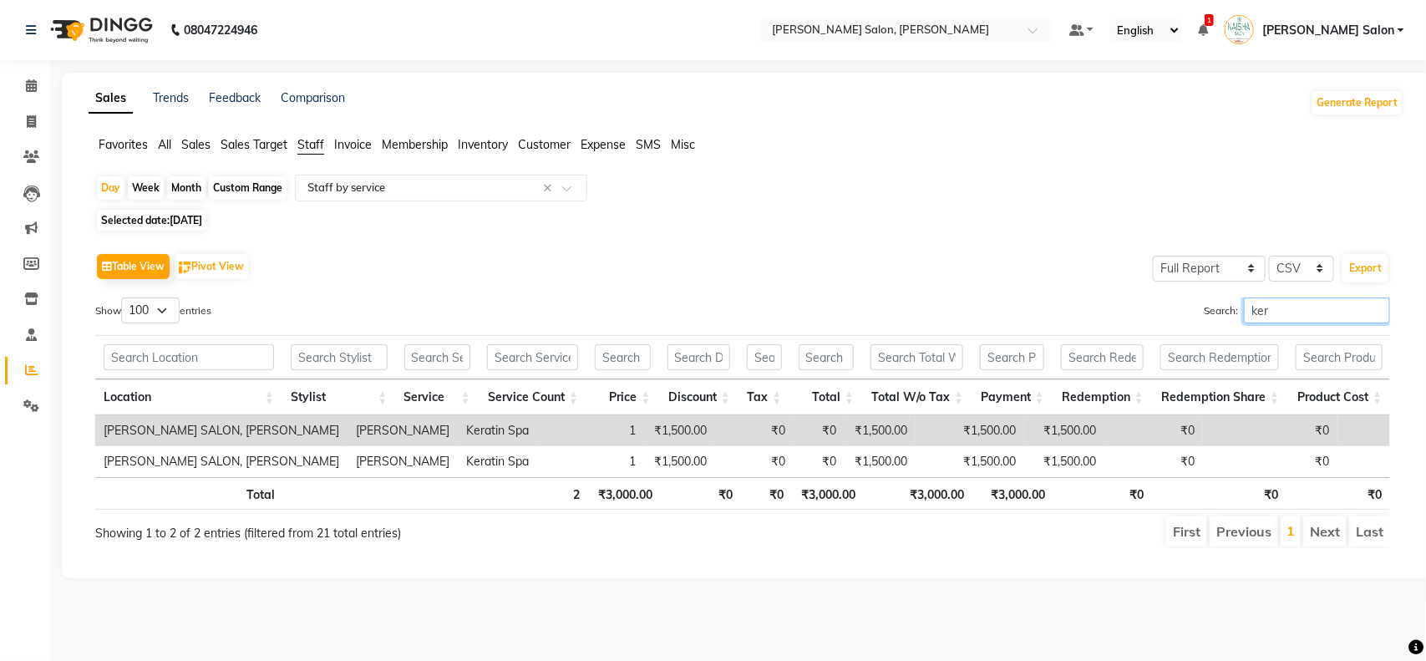
click at [1372, 315] on input "ker" at bounding box center [1317, 310] width 146 height 26
click at [1375, 306] on input "ker" at bounding box center [1317, 310] width 146 height 26
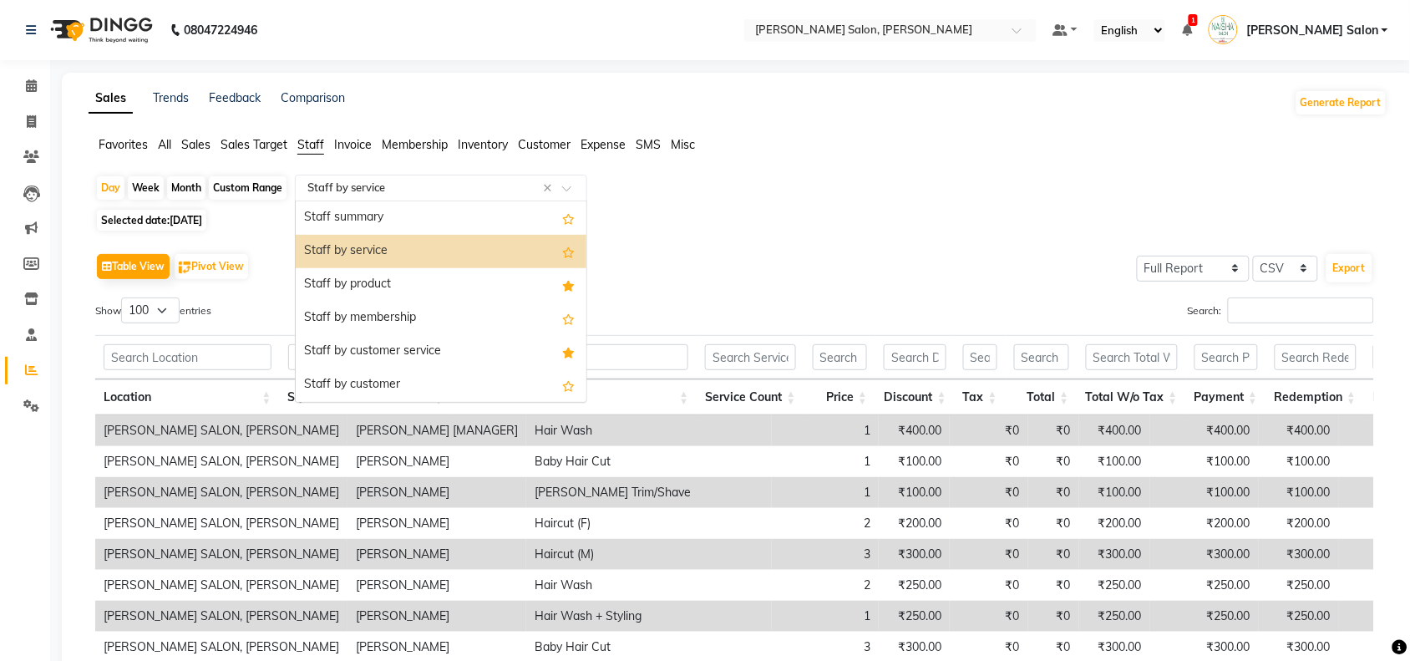
click at [420, 190] on input "text" at bounding box center [424, 188] width 241 height 17
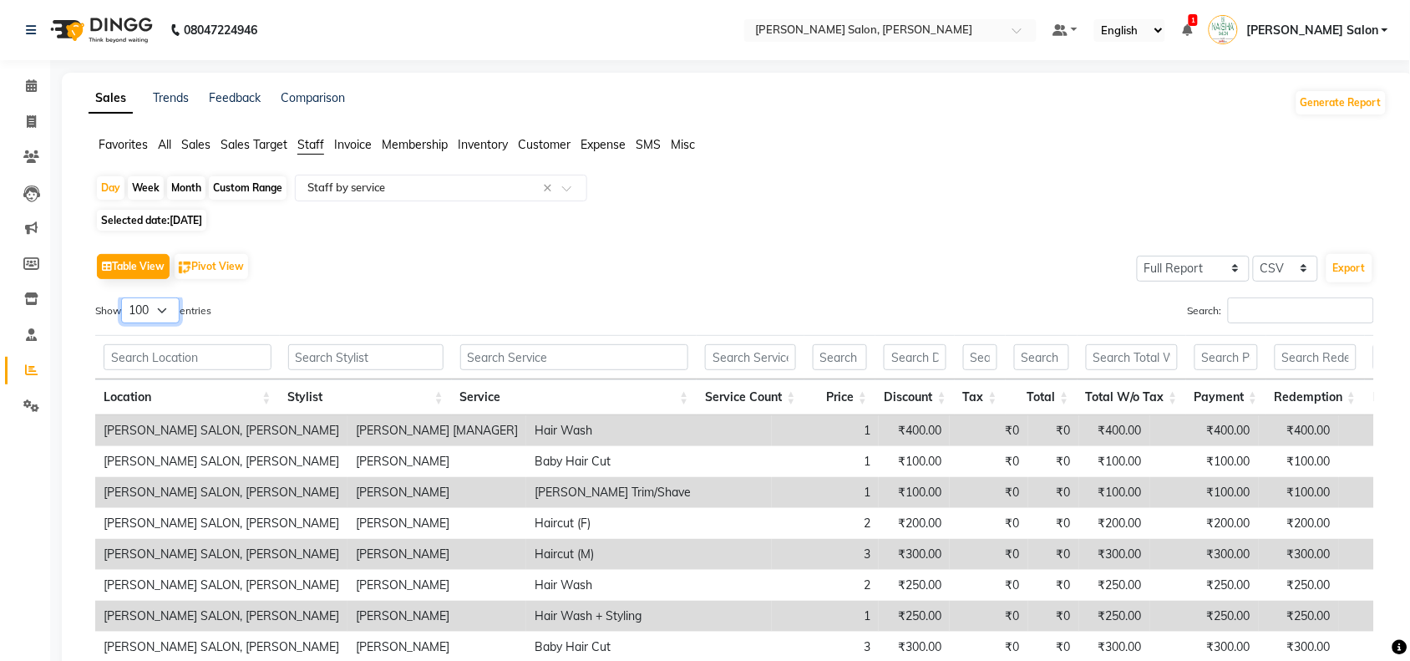
click at [167, 312] on select "10 25 50 100" at bounding box center [150, 310] width 58 height 26
click at [169, 231] on div "Day Week Month Custom Range Select Report Type × Staff by service × Selected da…" at bounding box center [738, 504] width 1299 height 659
drag, startPoint x: 189, startPoint y: 224, endPoint x: 191, endPoint y: 234, distance: 10.2
click at [190, 224] on span "[DATE]" at bounding box center [186, 220] width 33 height 13
select select "9"
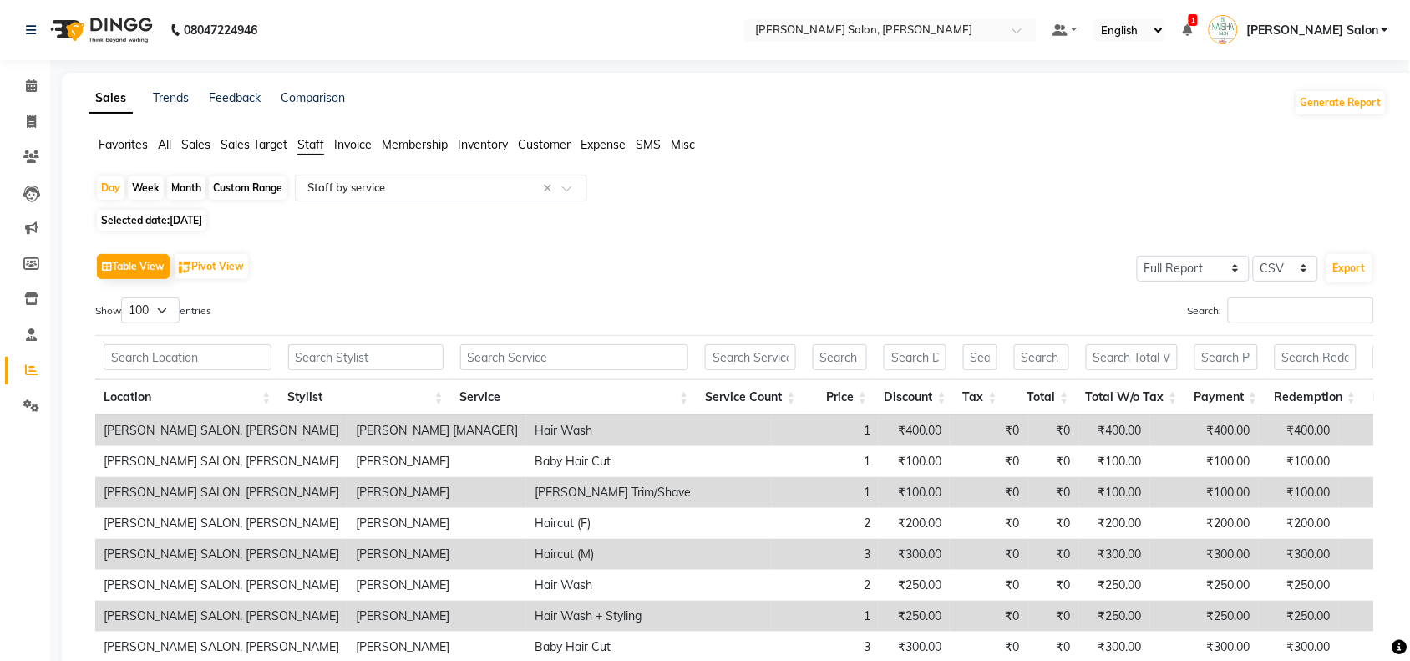
select select "2025"
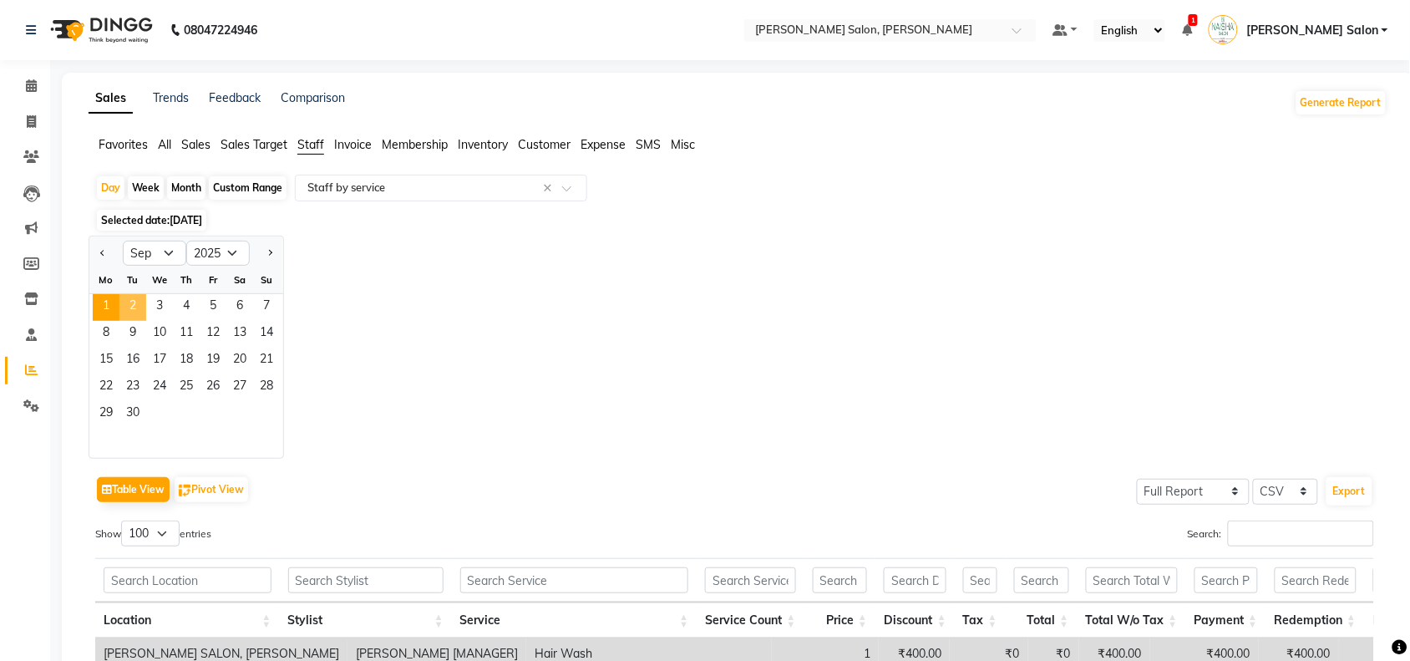
drag, startPoint x: 135, startPoint y: 311, endPoint x: 146, endPoint y: 306, distance: 12.7
click at [135, 311] on span "2" at bounding box center [132, 307] width 27 height 27
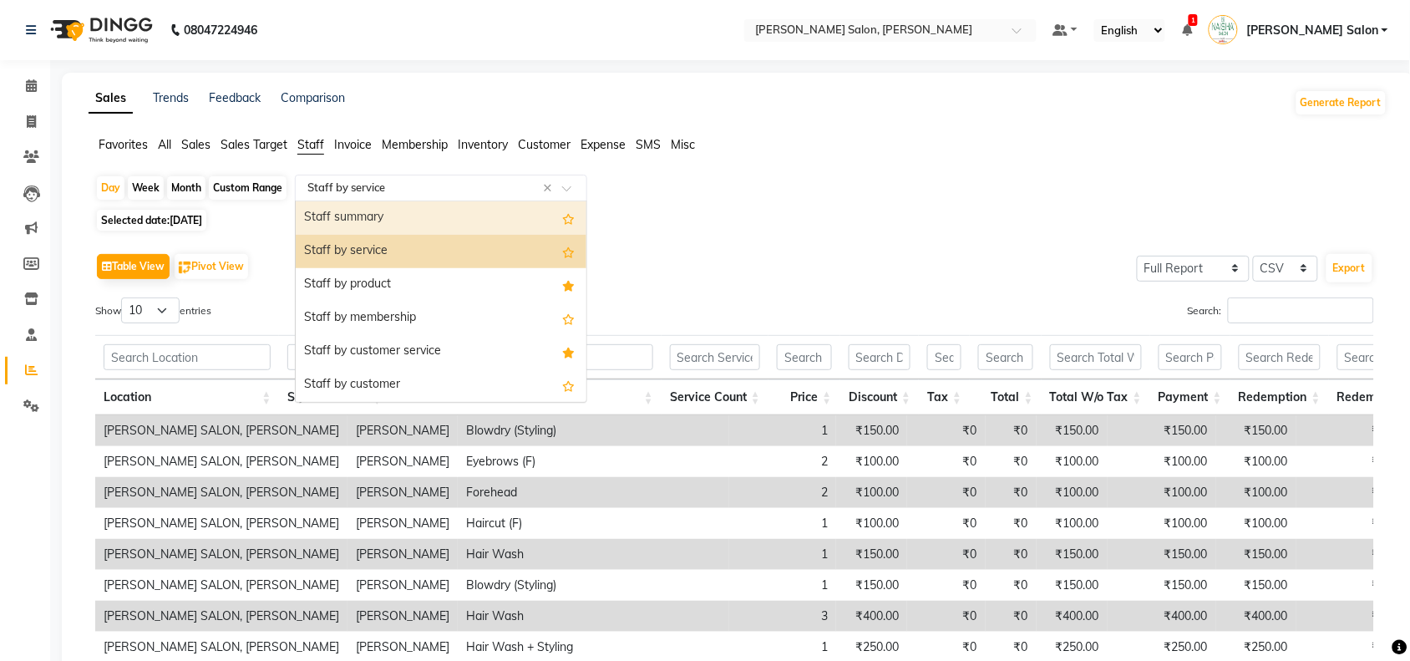
drag, startPoint x: 399, startPoint y: 199, endPoint x: 399, endPoint y: 221, distance: 22.6
click at [401, 201] on ng-select "Select Report Type × Staff by service × Staff summary Staff by service Staff by…" at bounding box center [441, 188] width 292 height 27
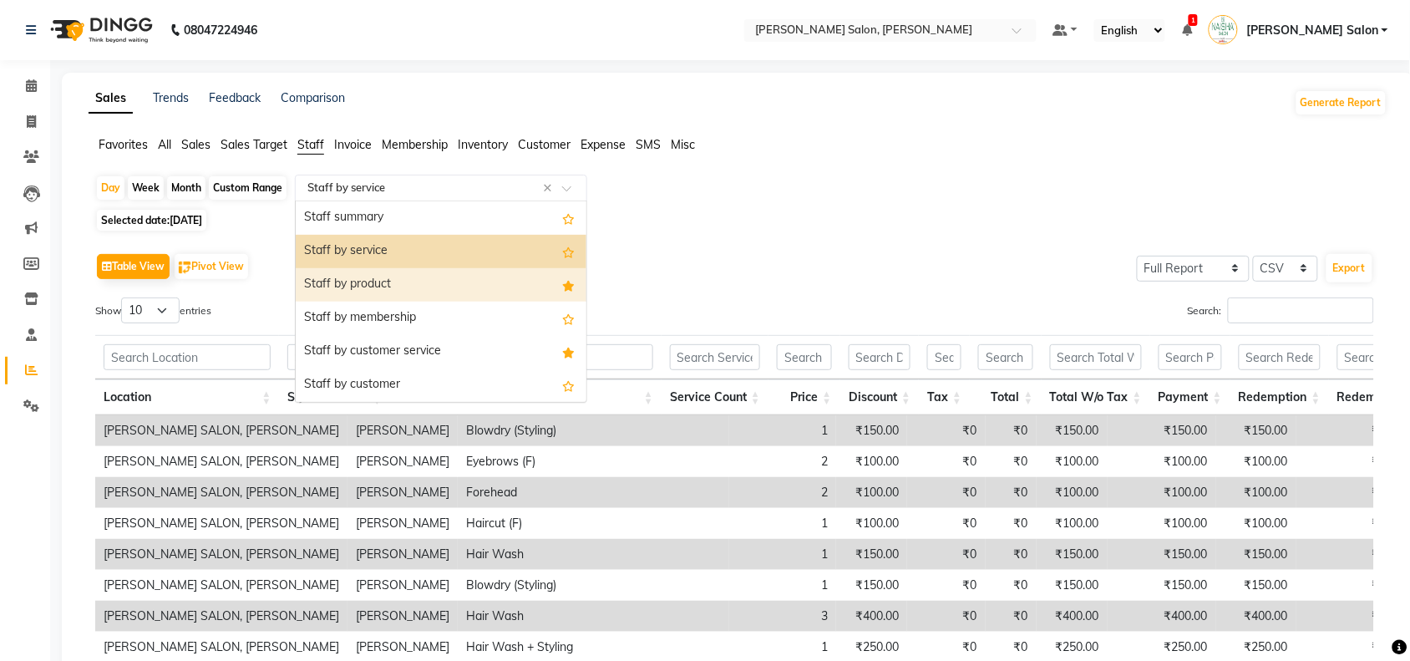
click at [394, 272] on div "Staff by product" at bounding box center [441, 284] width 291 height 33
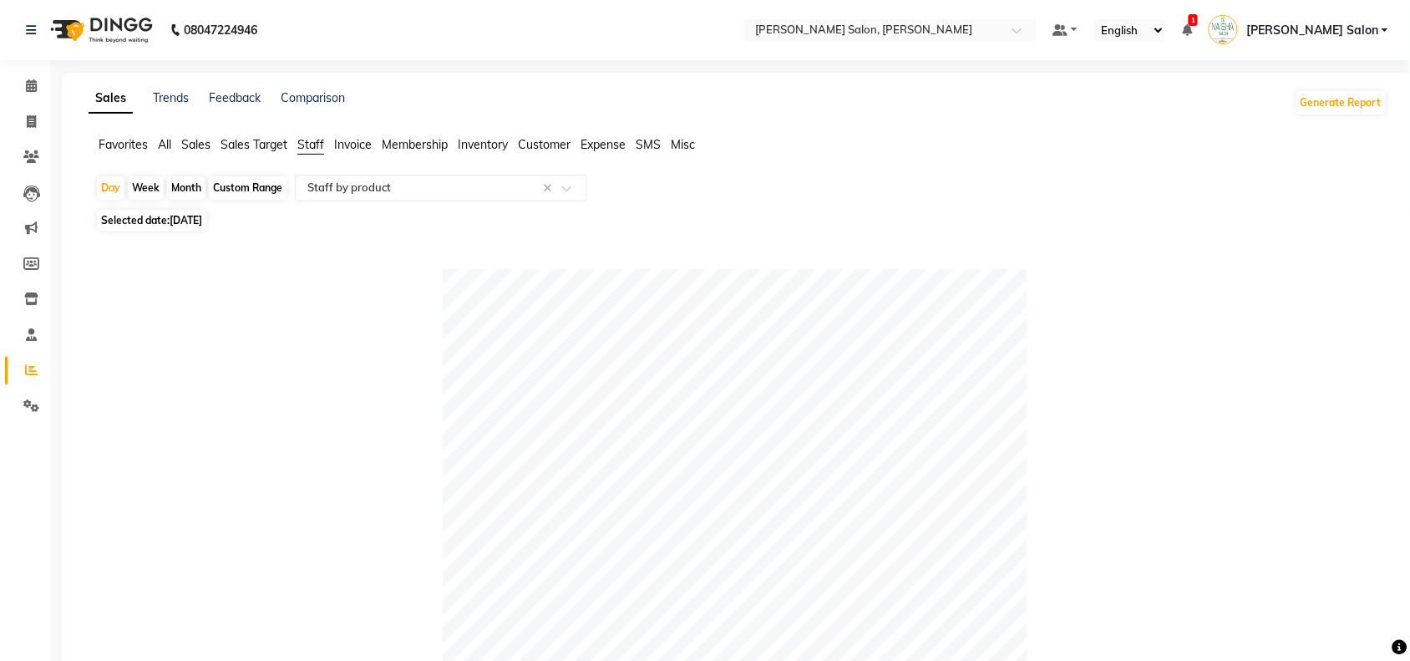
click at [501, 206] on div "Day Week Month Custom Range Select Report Type × Staff by product × Selected da…" at bounding box center [738, 655] width 1299 height 961
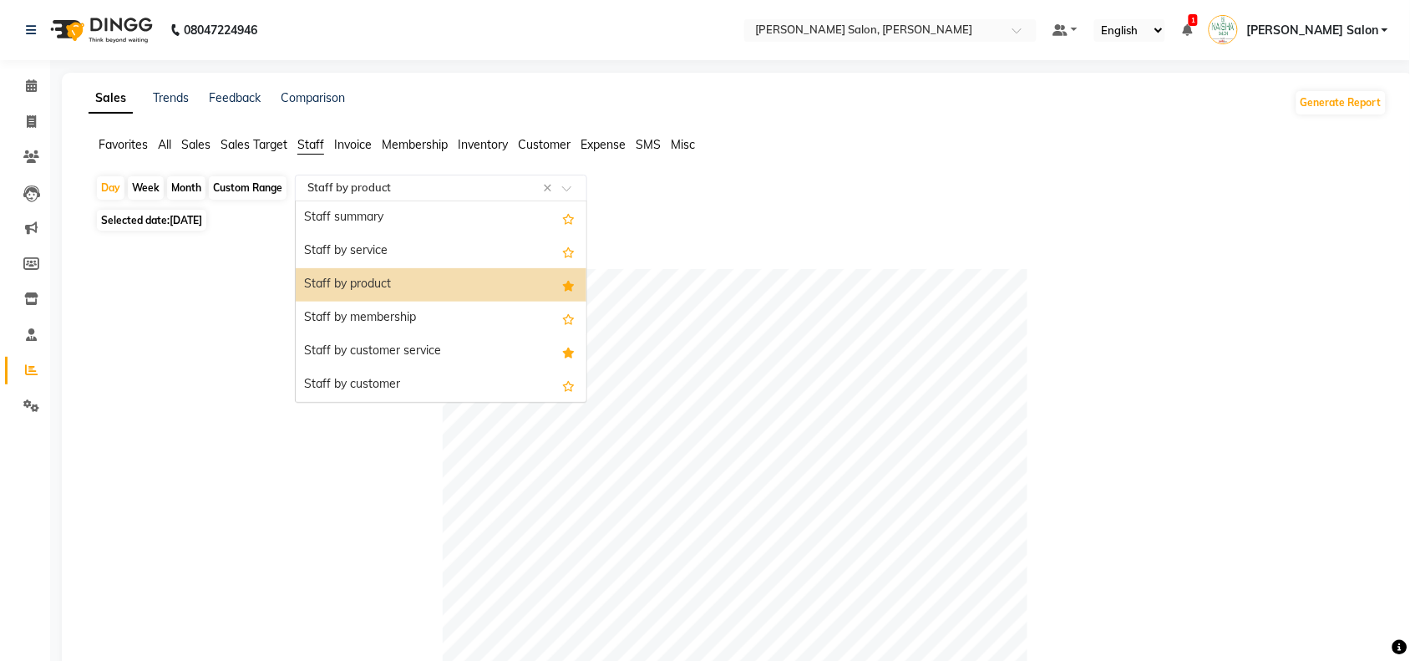
click at [490, 193] on input "text" at bounding box center [424, 188] width 241 height 17
click at [479, 257] on div "Staff by service" at bounding box center [441, 251] width 291 height 33
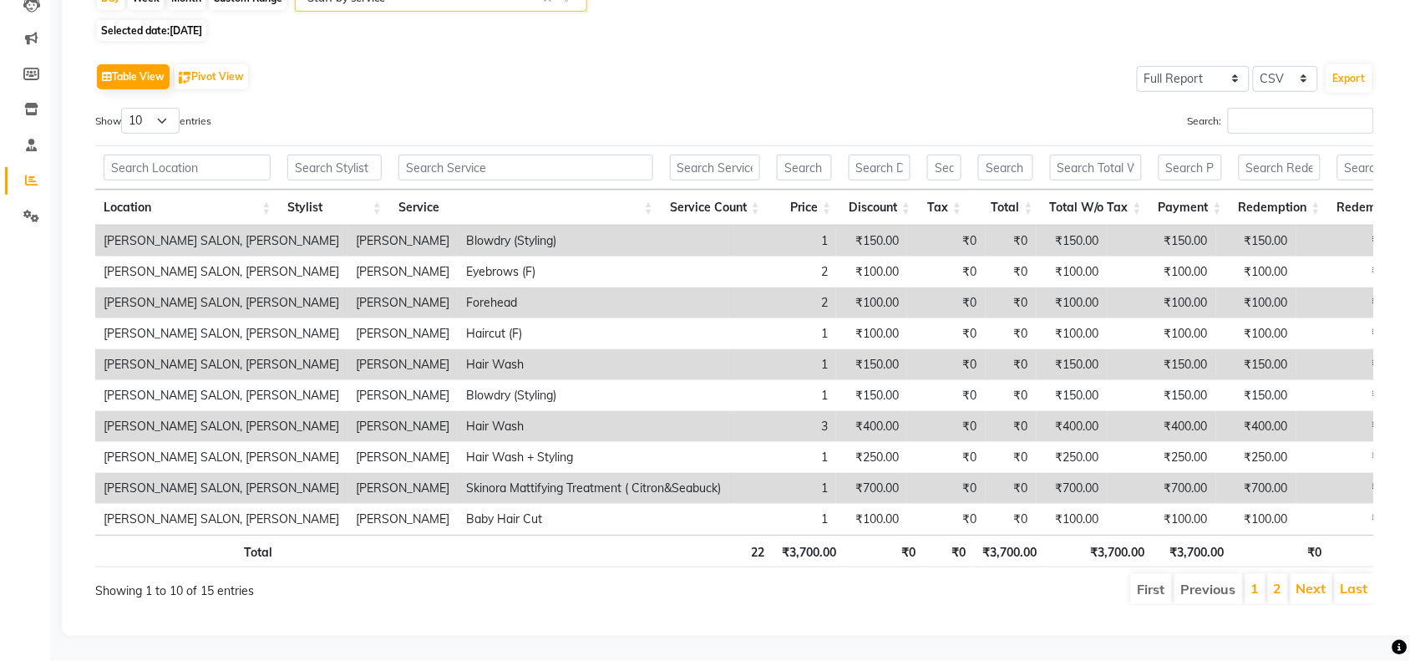
scroll to position [209, 0]
click at [1247, 108] on input "Search:" at bounding box center [1301, 121] width 146 height 26
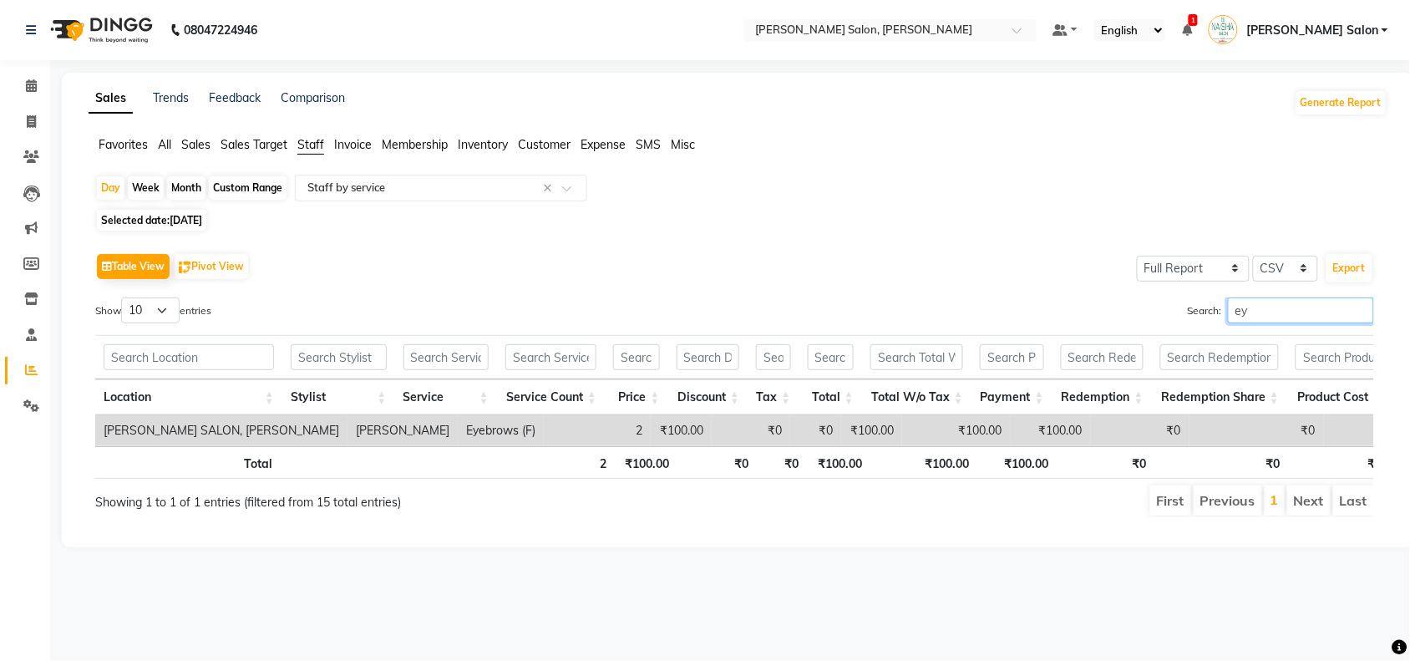
scroll to position [0, 0]
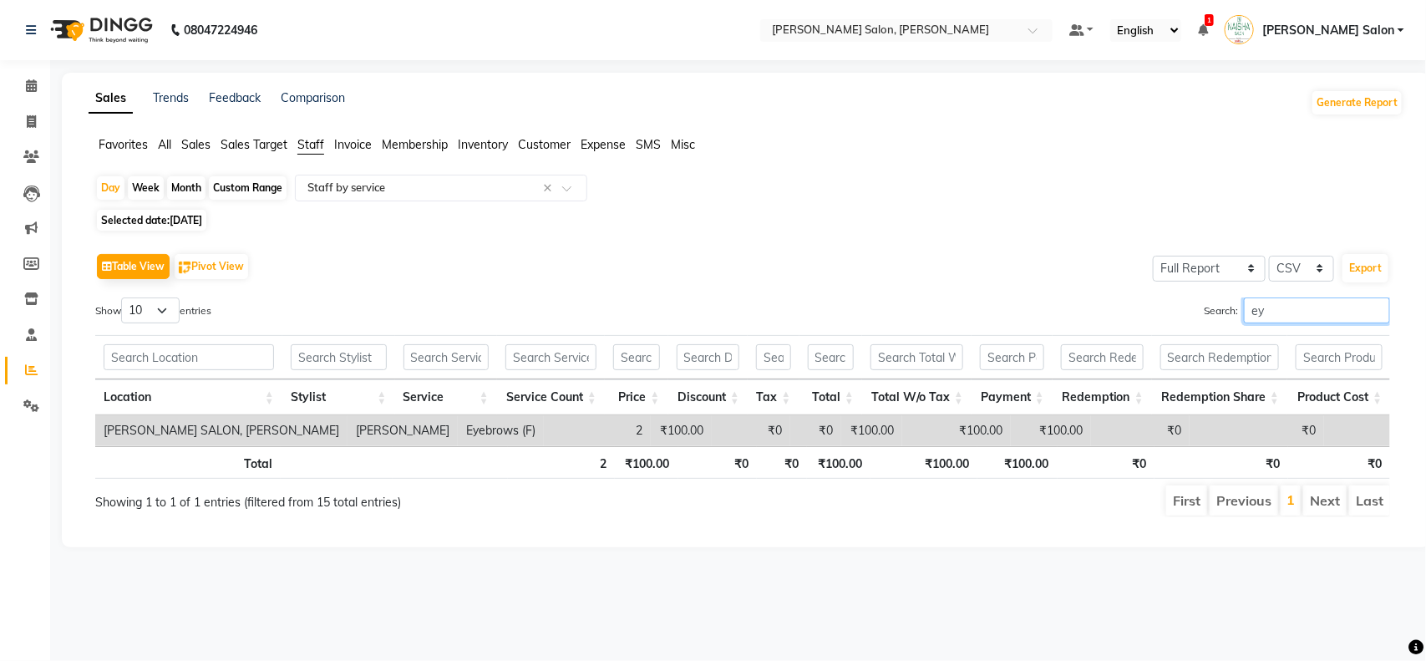
type input "ey"
click at [155, 299] on select "10 25 50 100" at bounding box center [150, 310] width 58 height 26
select select "100"
click at [124, 297] on select "10 25 50 100" at bounding box center [150, 310] width 58 height 26
drag, startPoint x: 1297, startPoint y: 316, endPoint x: 1308, endPoint y: 333, distance: 19.9
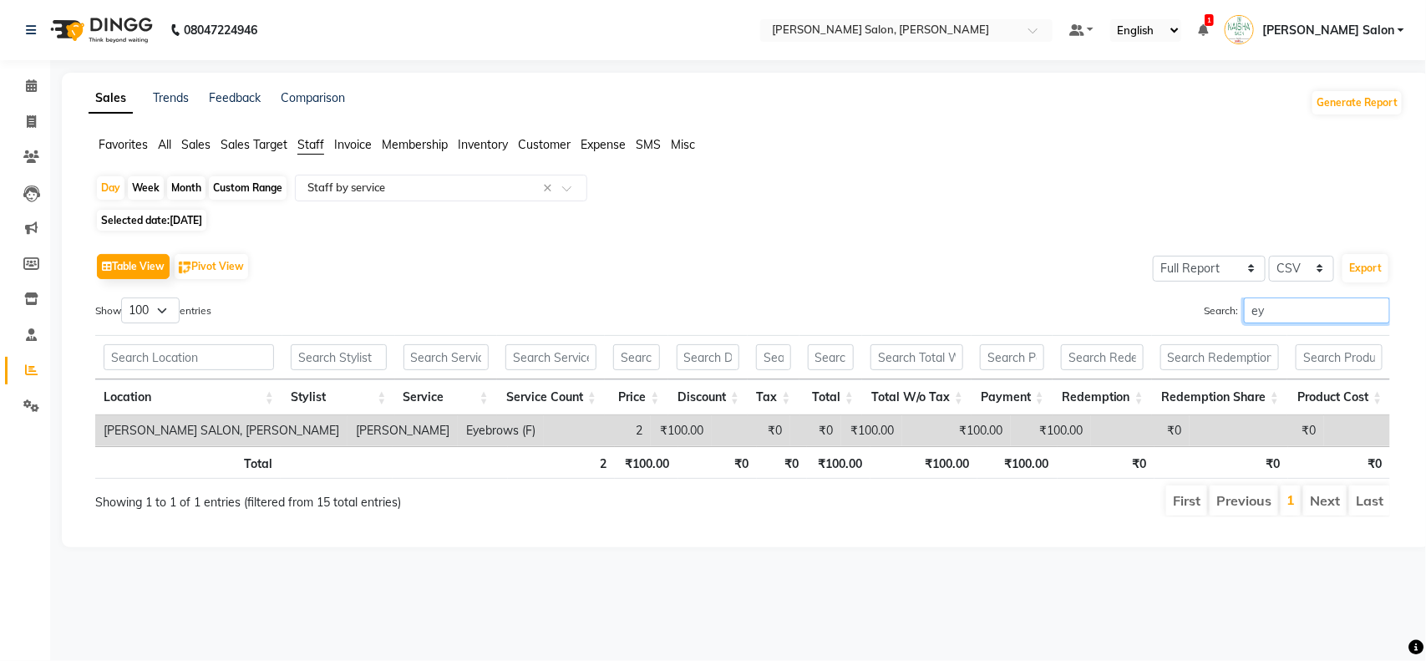
click at [1300, 326] on div "Search: ey" at bounding box center [1072, 313] width 635 height 33
type input "e"
type input "bab"
click at [1375, 312] on input "bab" at bounding box center [1317, 310] width 146 height 26
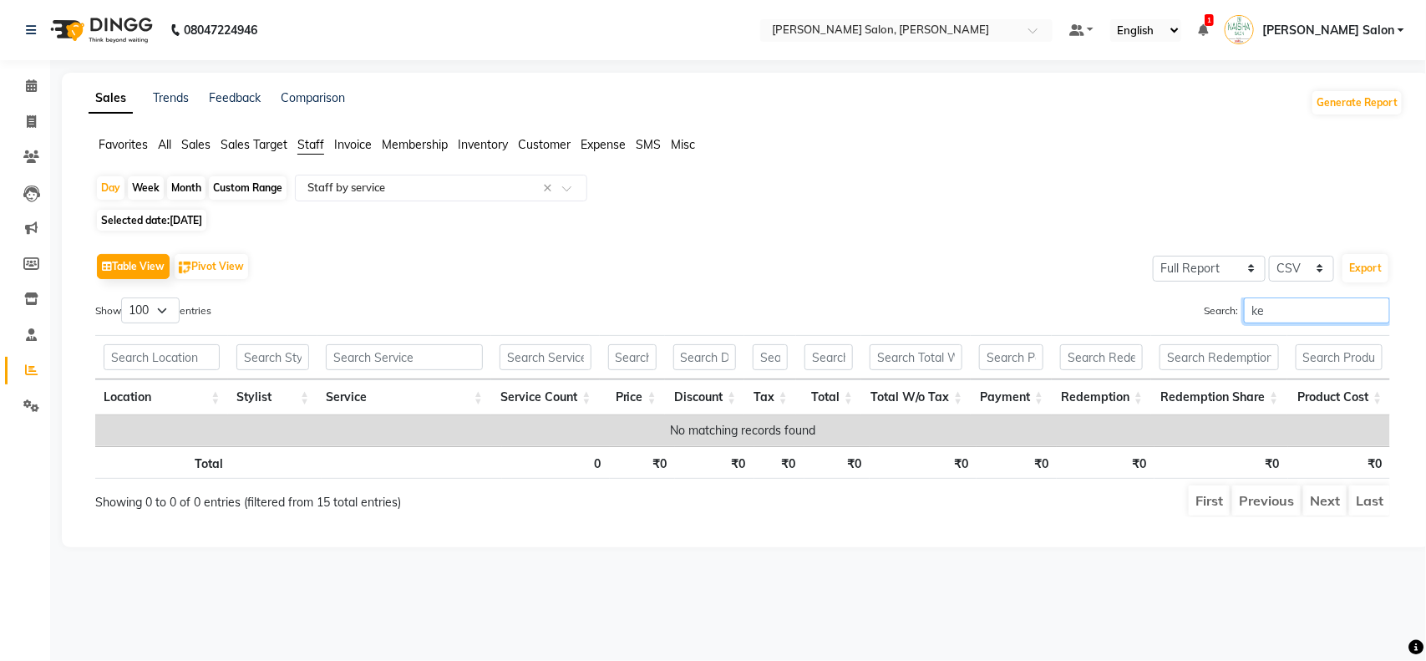
type input "ker"
click at [1380, 310] on input "ker" at bounding box center [1317, 310] width 146 height 26
click at [1370, 309] on input "ker" at bounding box center [1317, 310] width 146 height 26
click at [1377, 312] on input "ker" at bounding box center [1317, 310] width 146 height 26
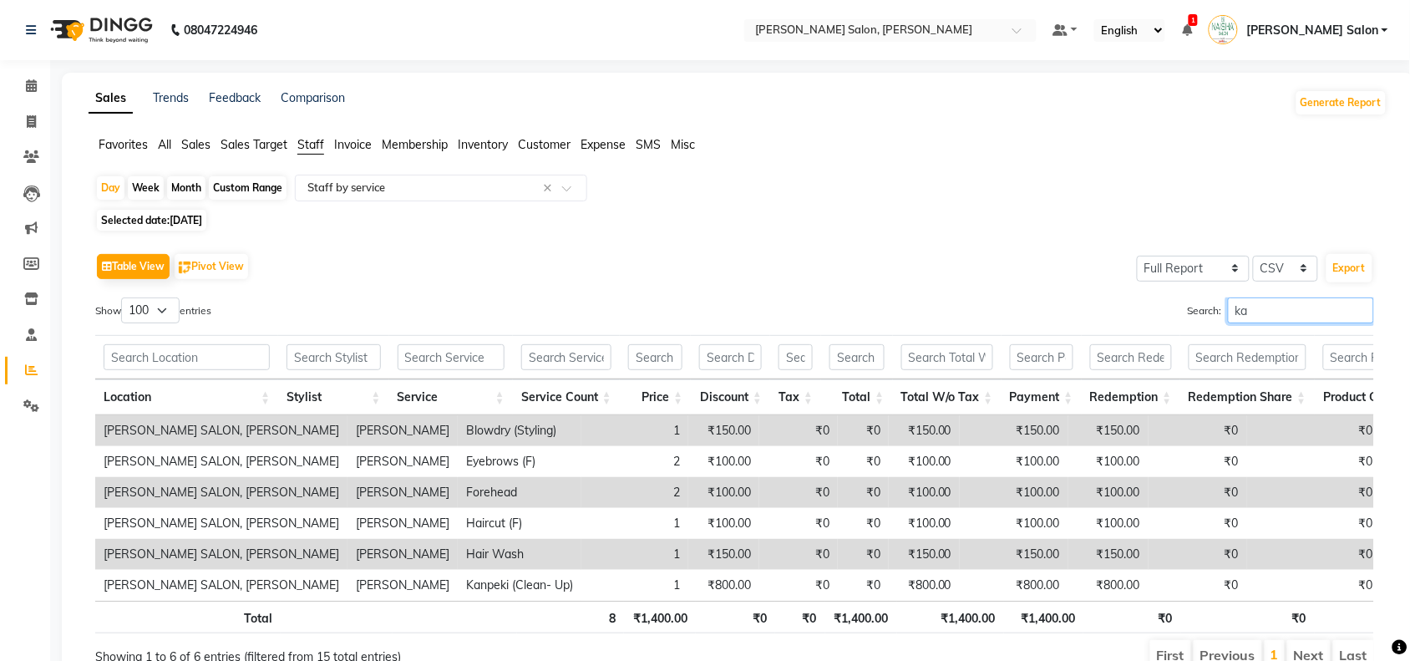
type input "kan"
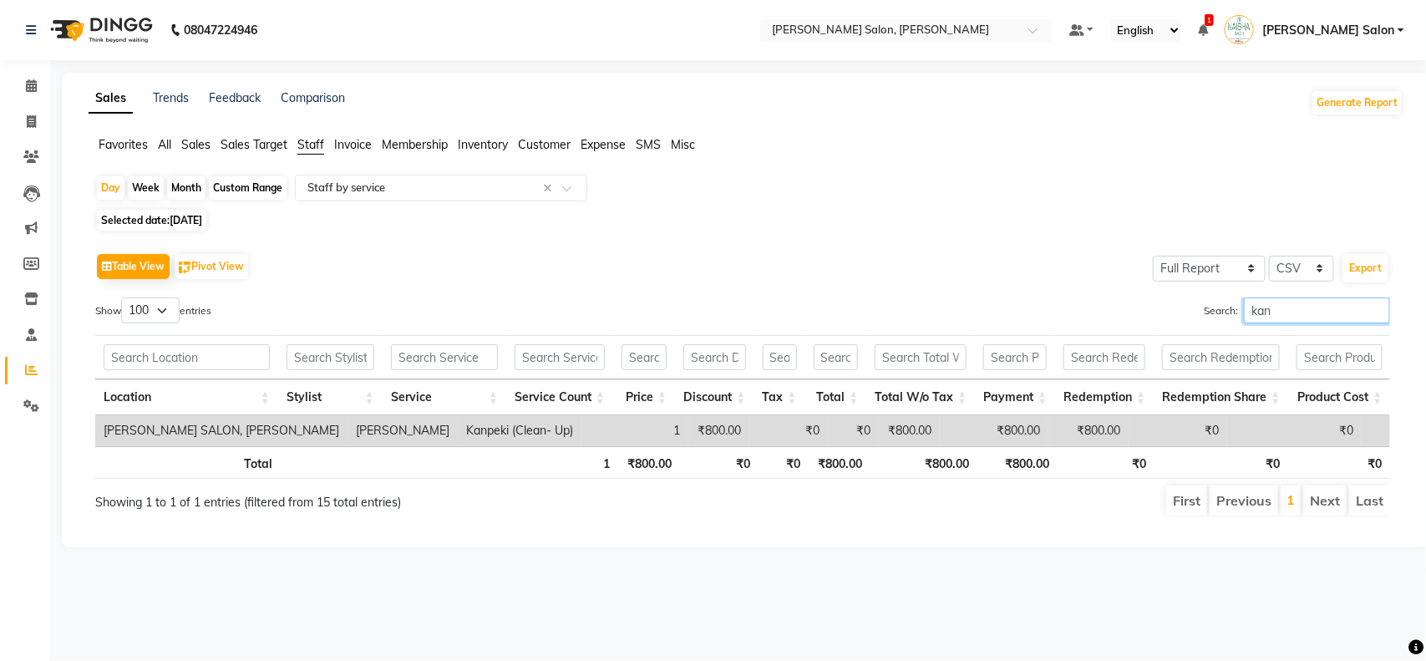
click at [1376, 309] on input "kan" at bounding box center [1317, 310] width 146 height 26
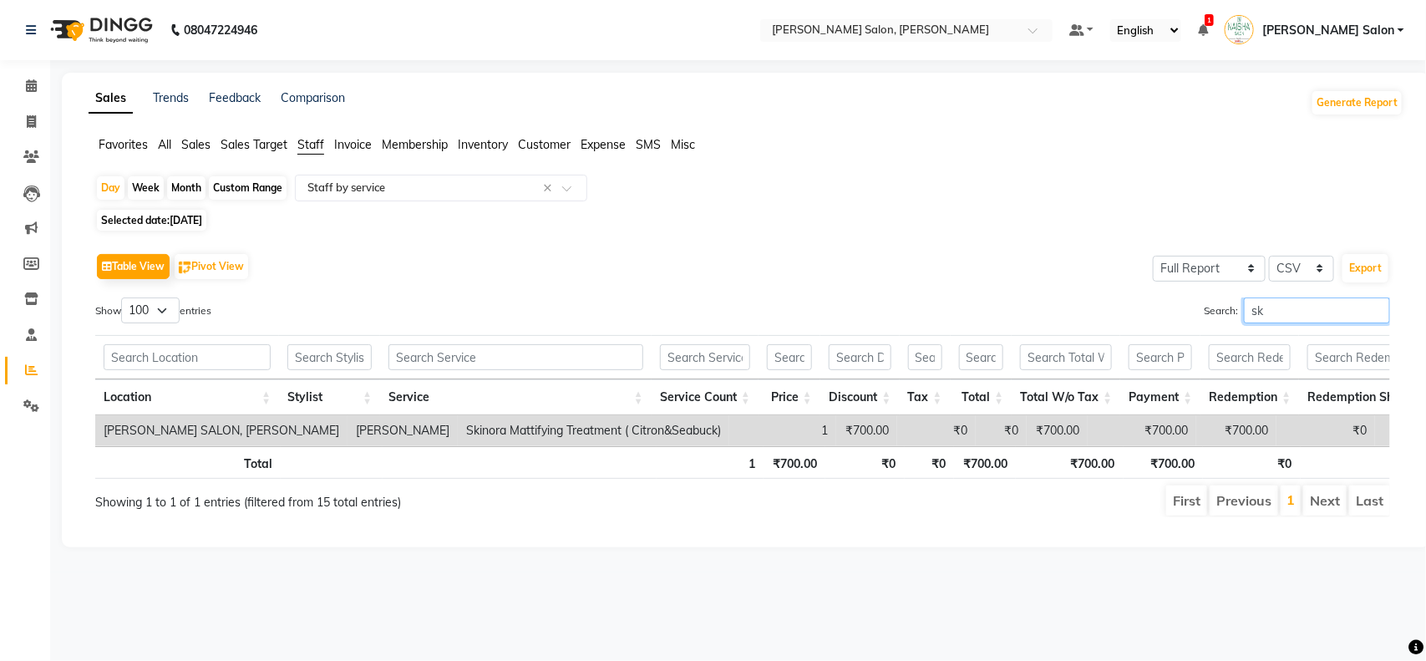
type input "sk"
click at [1375, 313] on input "sk" at bounding box center [1317, 310] width 146 height 26
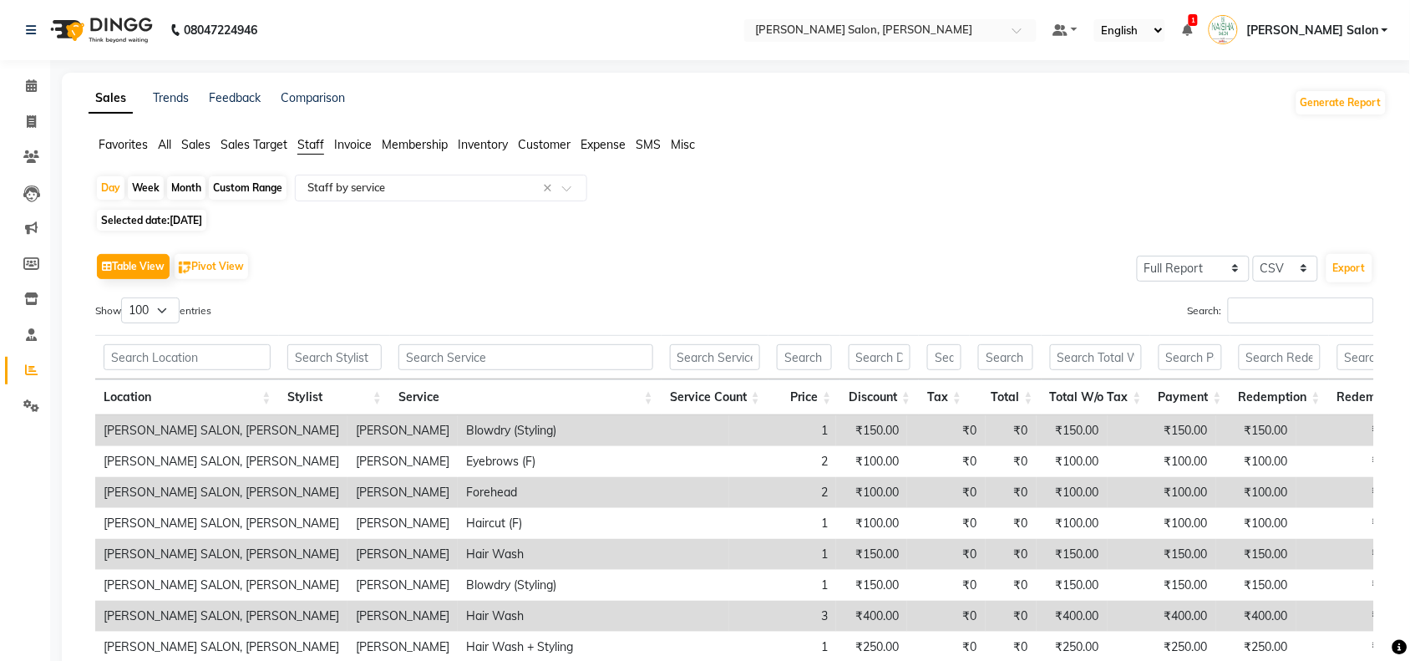
click at [202, 224] on span "[DATE]" at bounding box center [186, 220] width 33 height 13
select select "9"
select select "2025"
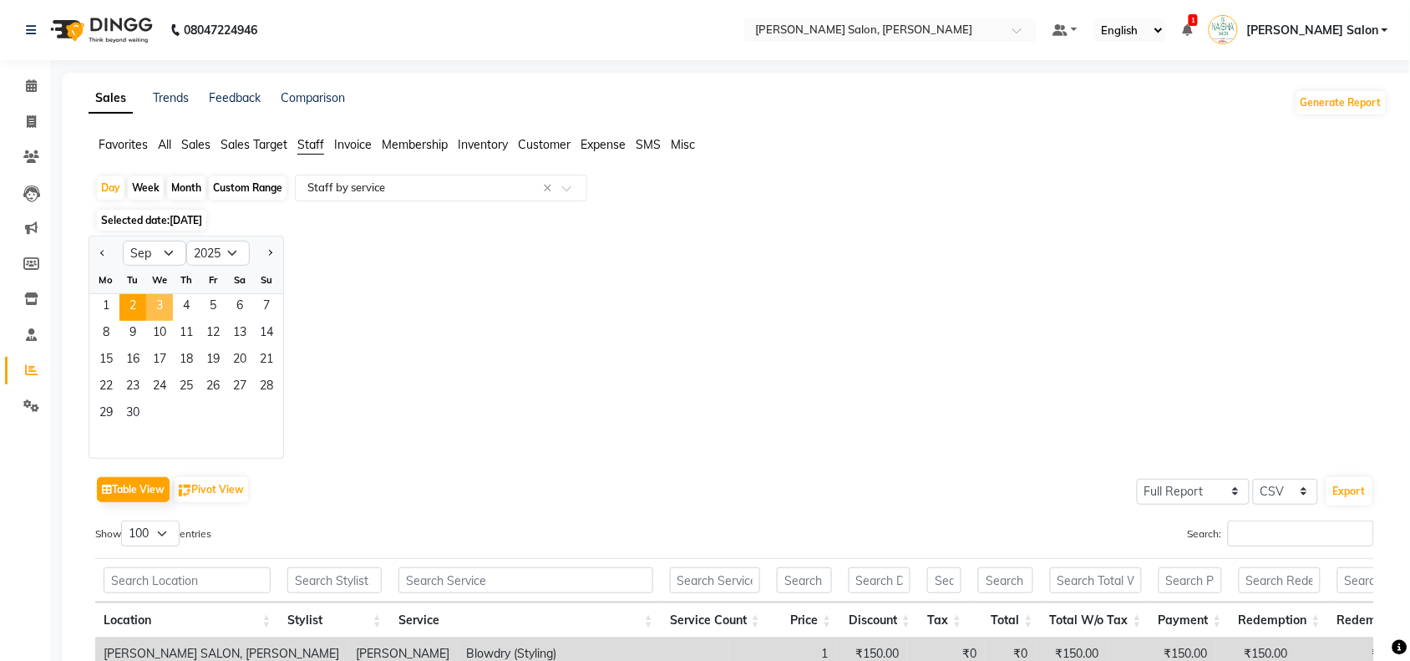
click at [159, 313] on span "3" at bounding box center [159, 307] width 27 height 27
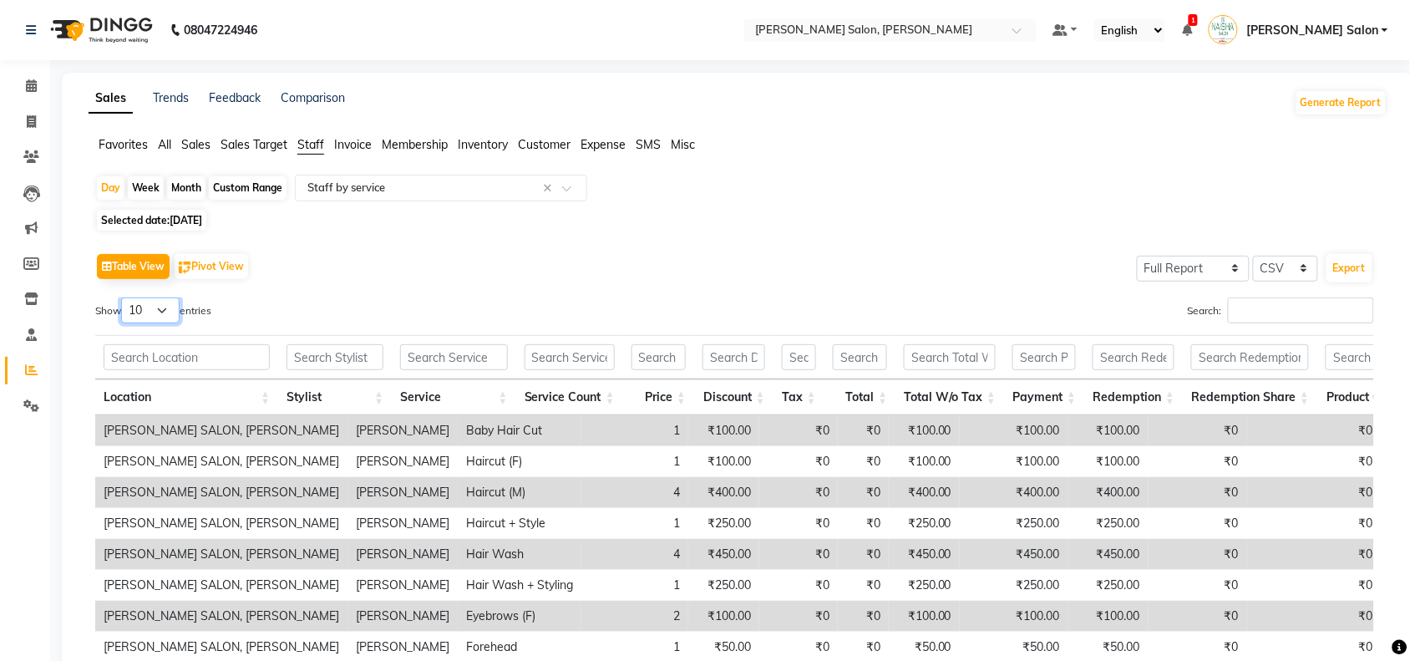
click at [157, 302] on select "10 25 50 100" at bounding box center [150, 310] width 58 height 26
select select "100"
click at [124, 297] on select "10 25 50 100" at bounding box center [150, 310] width 58 height 26
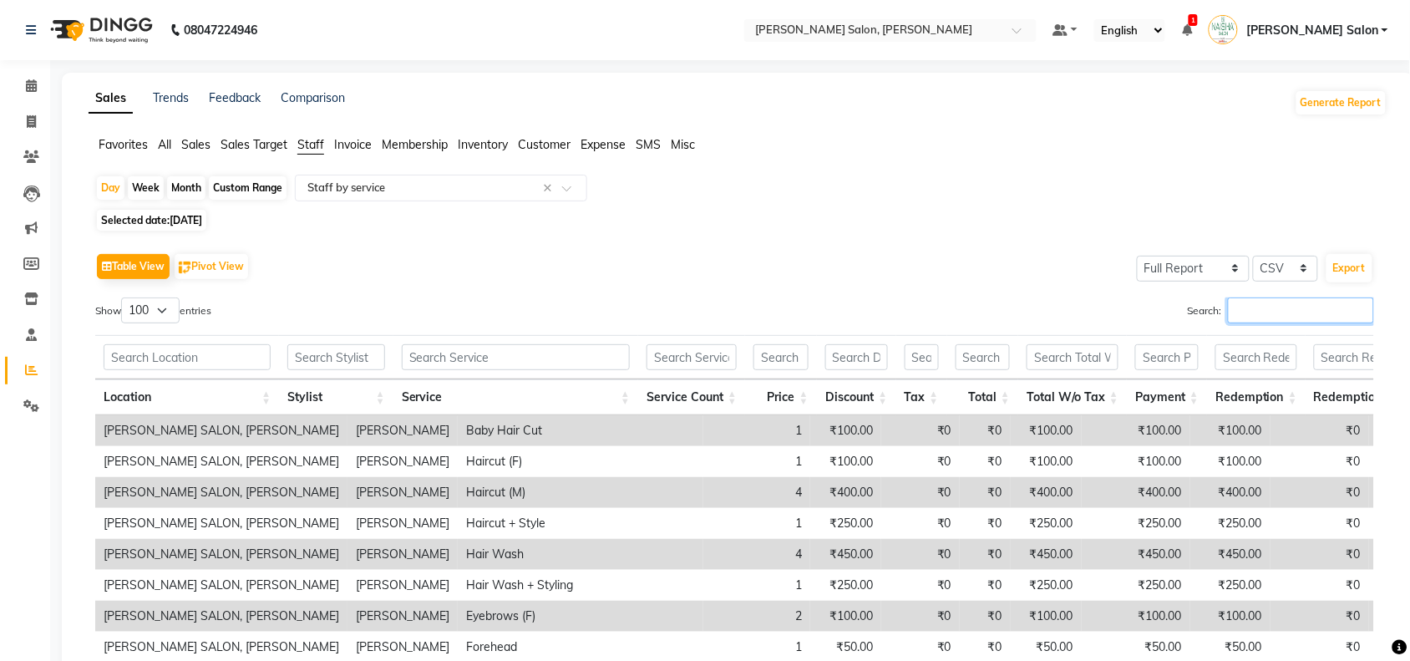
click at [1251, 314] on input "Search:" at bounding box center [1301, 310] width 146 height 26
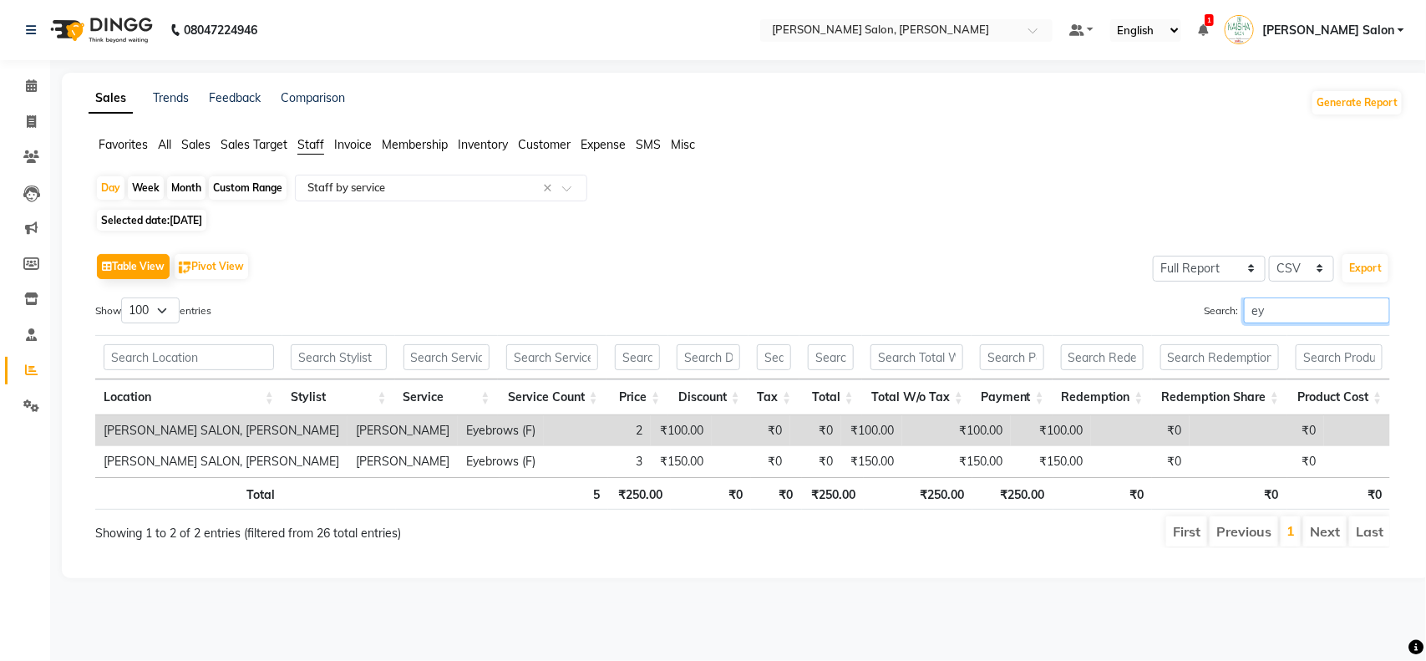
type input "e"
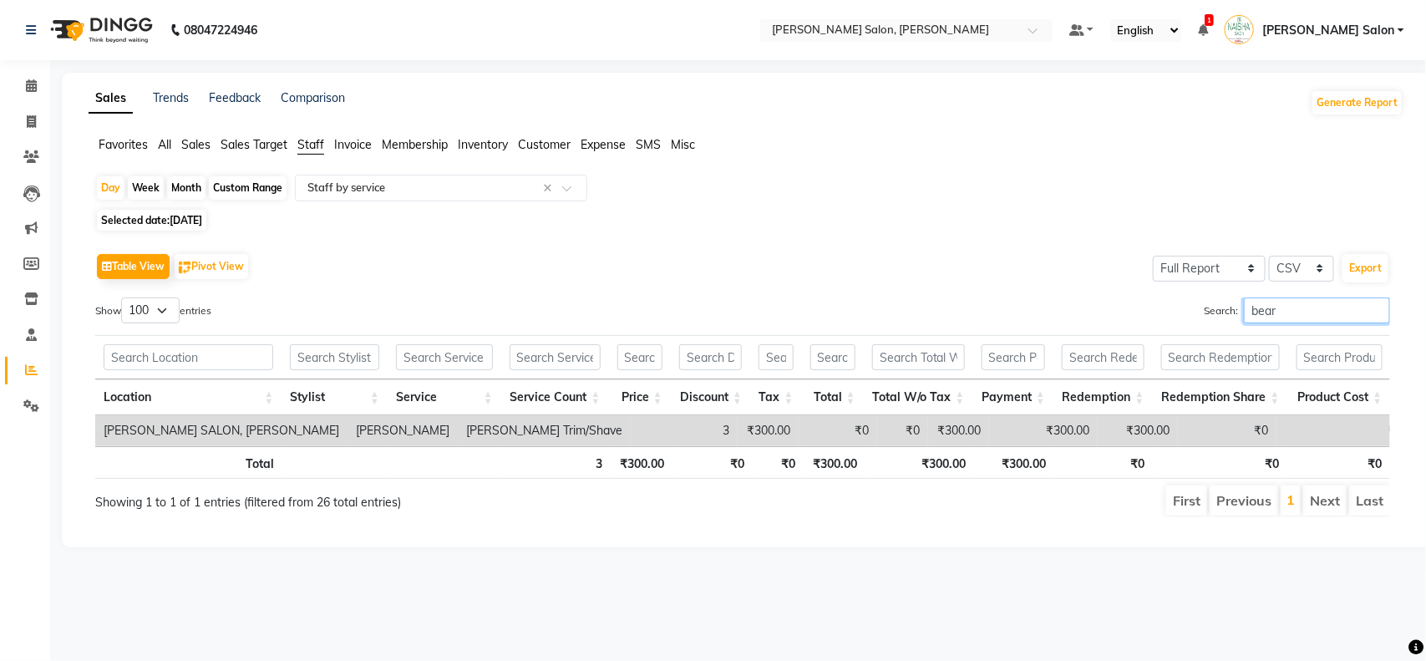
click at [1381, 313] on input "bear" at bounding box center [1317, 310] width 146 height 26
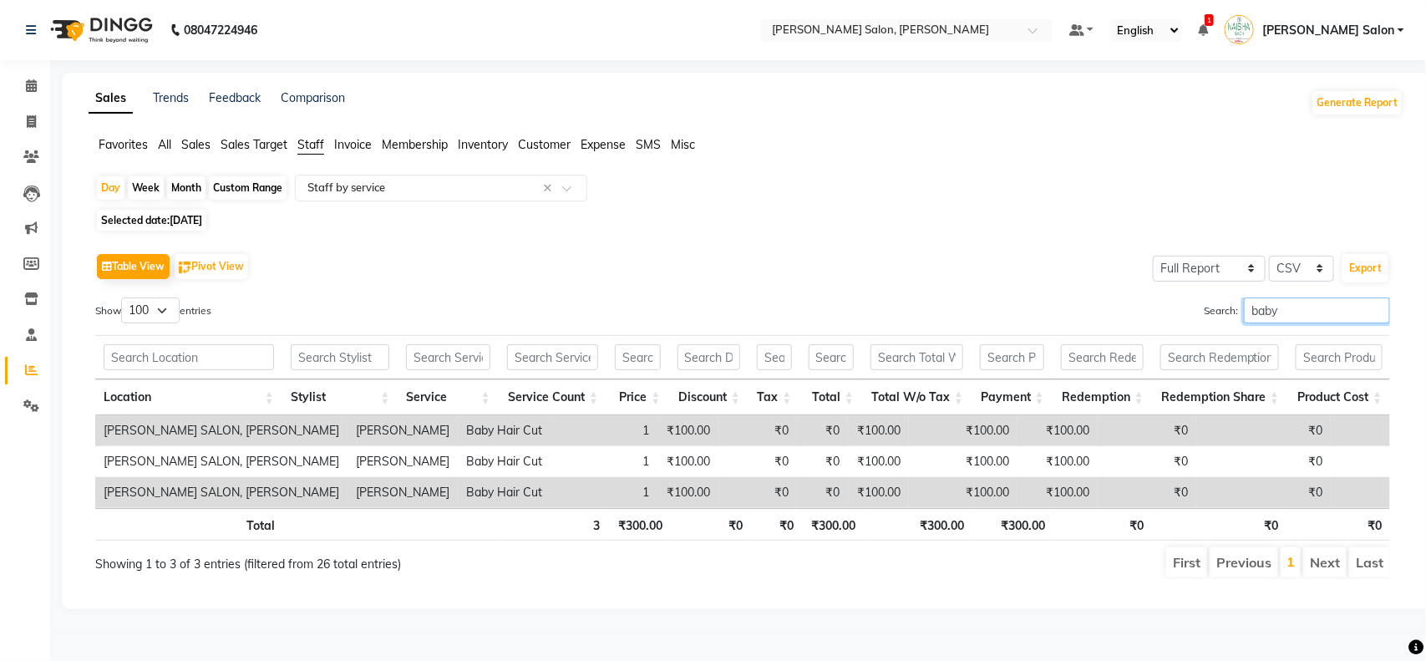
type input "baby"
click at [1375, 310] on input "baby" at bounding box center [1317, 310] width 146 height 26
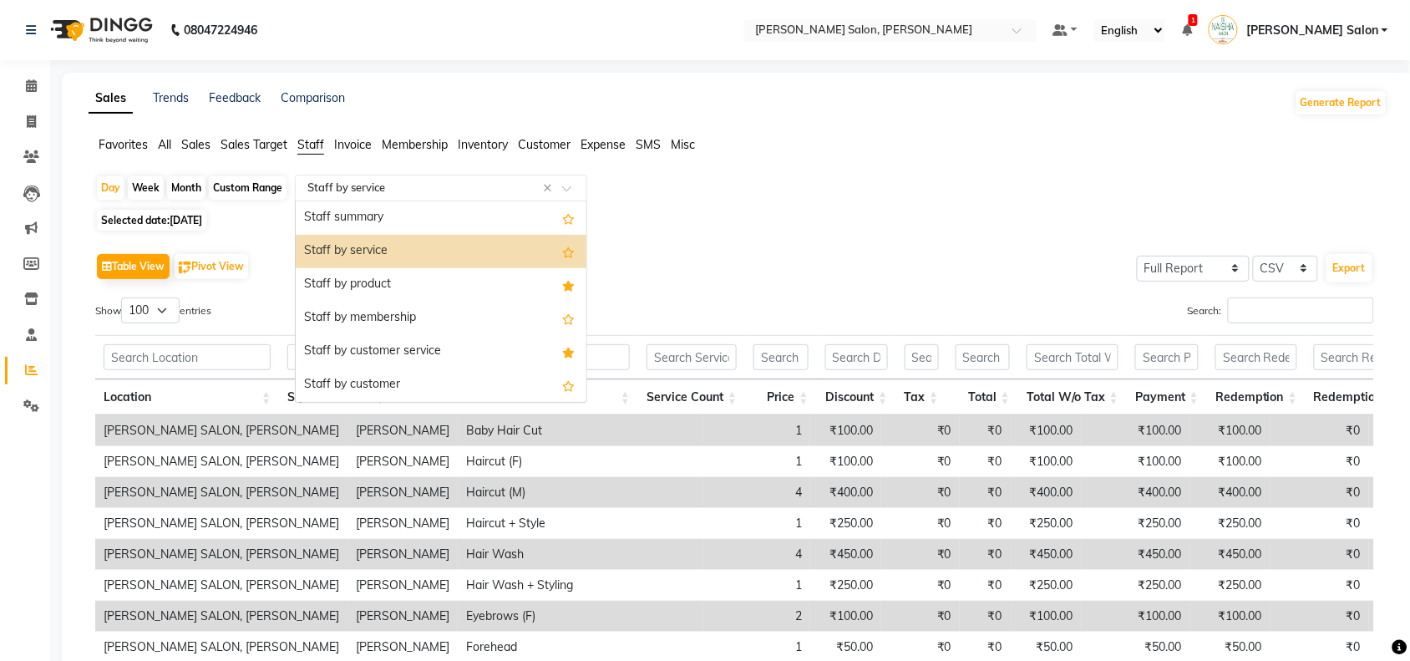
drag, startPoint x: 364, startPoint y: 190, endPoint x: 355, endPoint y: 272, distance: 83.2
click at [356, 201] on ng-select "Select Report Type × Staff by service × Staff summary Staff by service Staff by…" at bounding box center [441, 188] width 292 height 27
click at [366, 291] on div "Staff by product" at bounding box center [441, 284] width 291 height 33
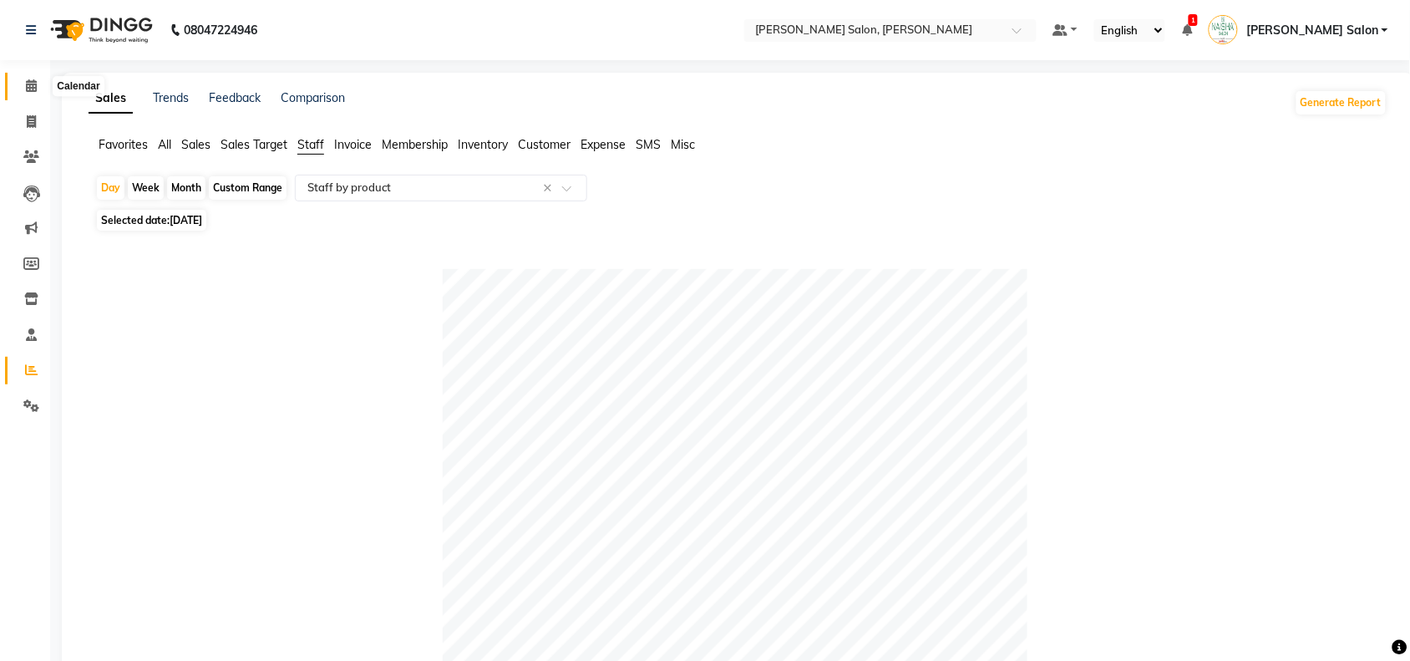
click at [38, 94] on span at bounding box center [31, 86] width 29 height 19
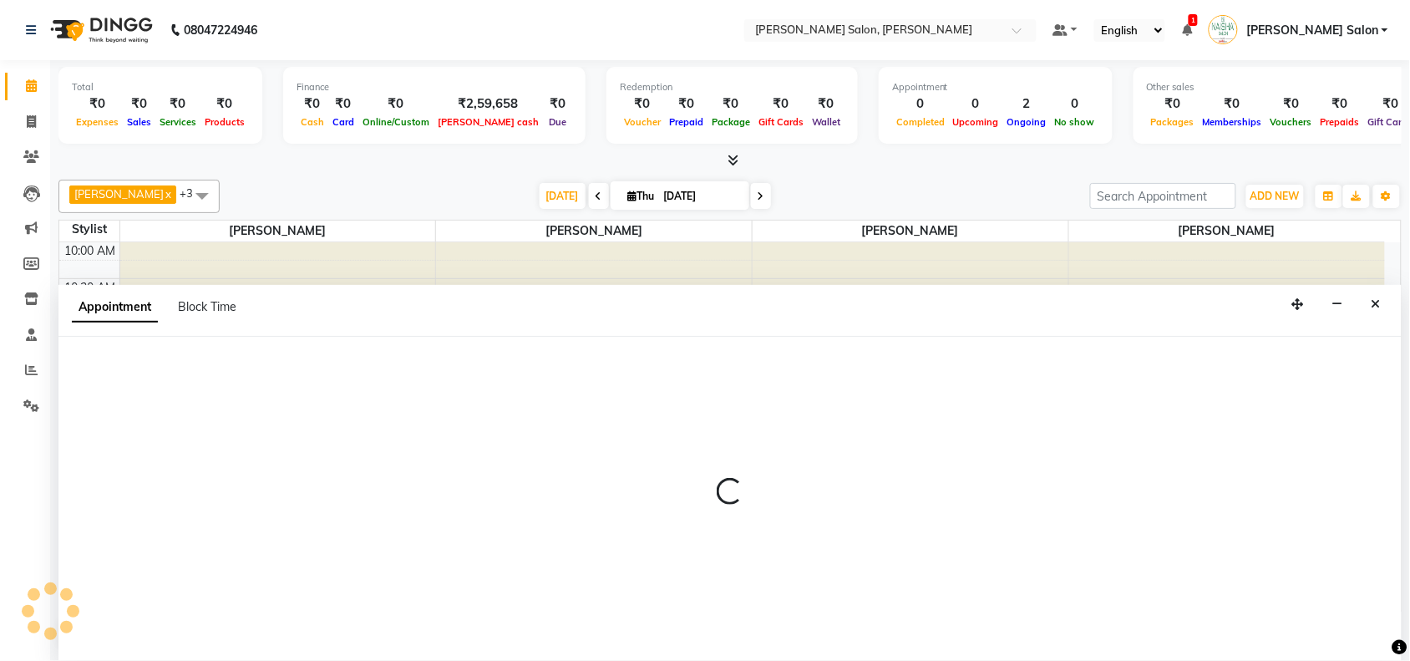
scroll to position [1, 0]
select select "83168"
select select "735"
select select "tentative"
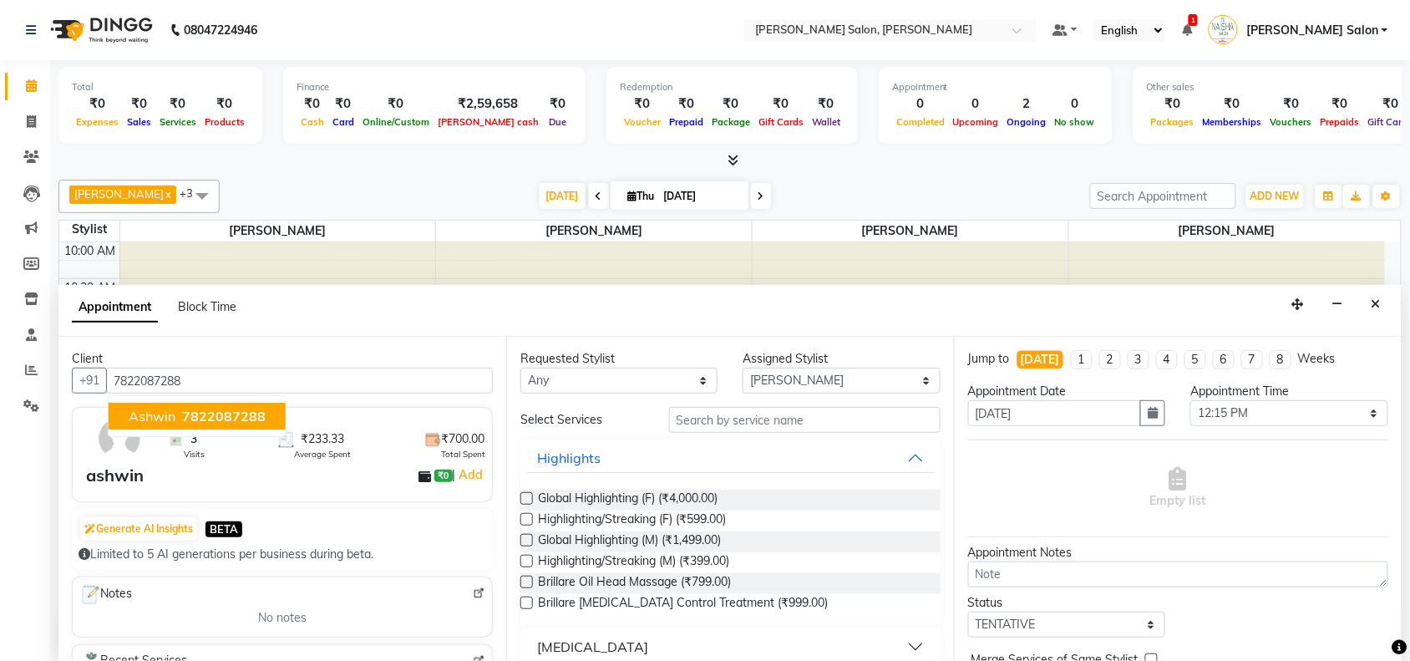
type input "7822087288"
click at [736, 420] on input "text" at bounding box center [805, 420] width 272 height 26
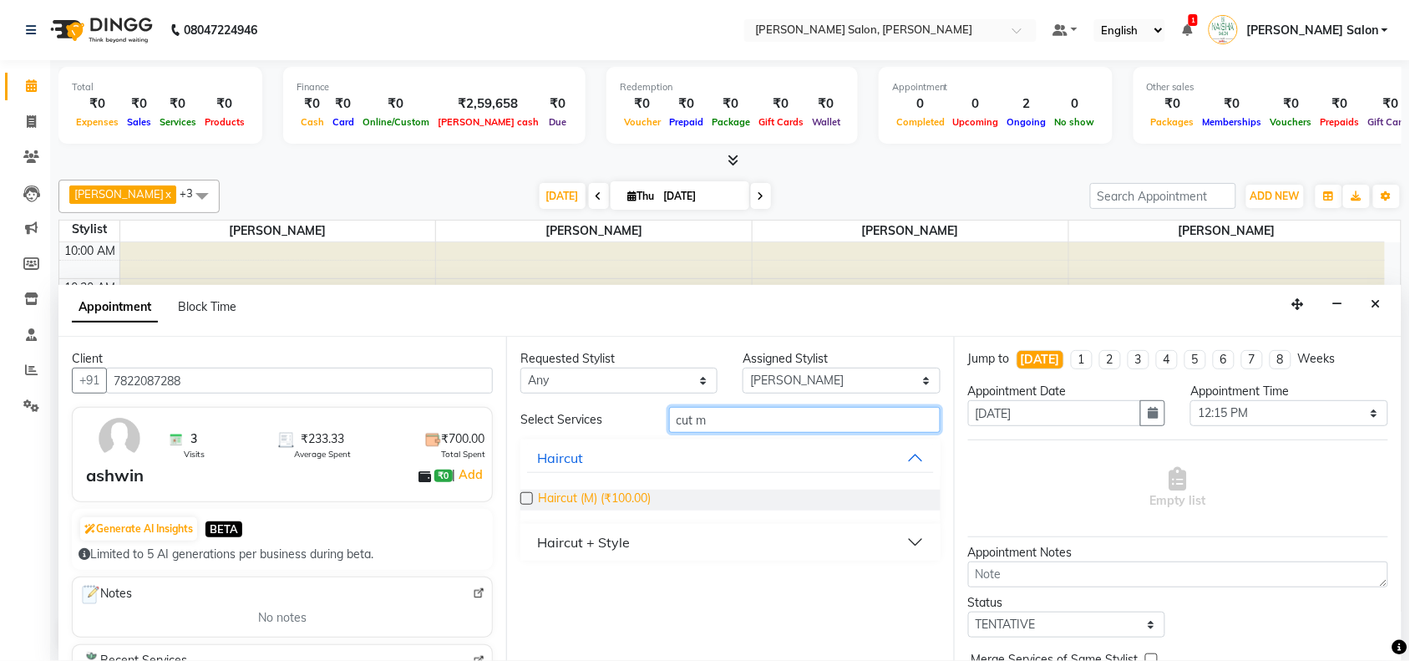
type input "cut m"
click at [564, 490] on span "Haircut (M) (₹100.00)" at bounding box center [594, 500] width 113 height 21
checkbox input "false"
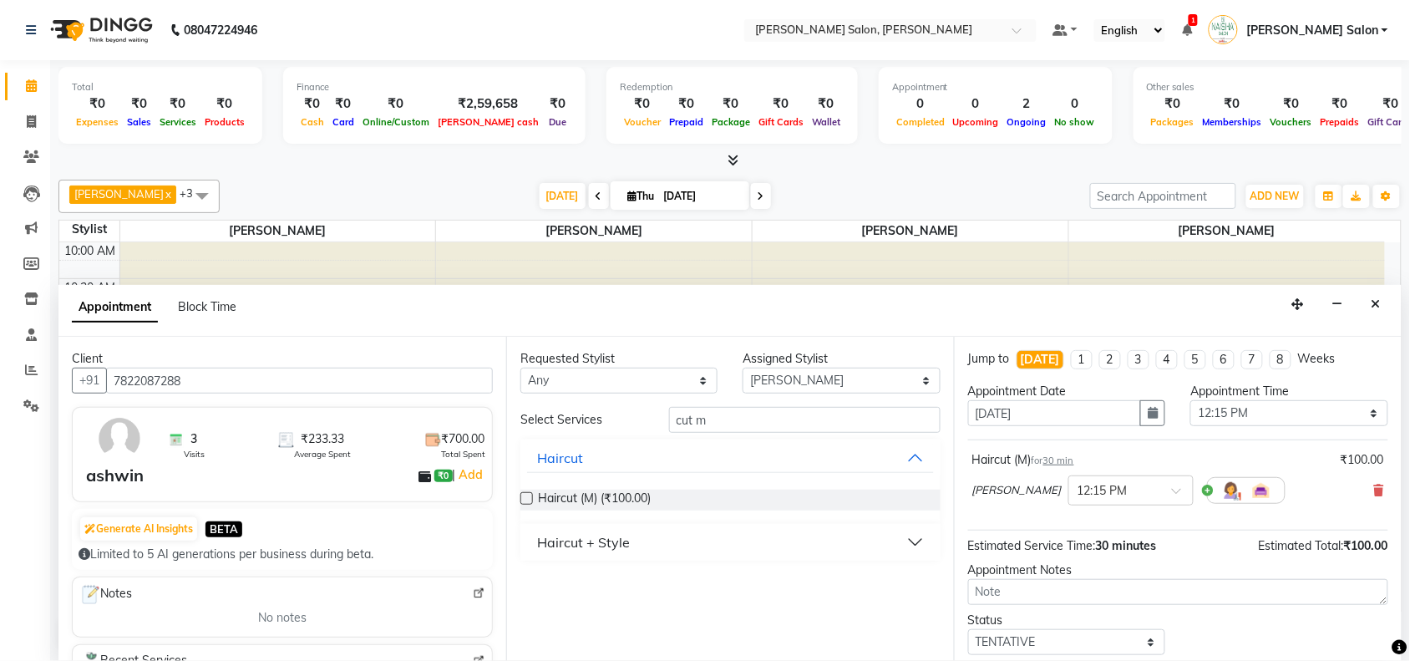
scroll to position [100, 0]
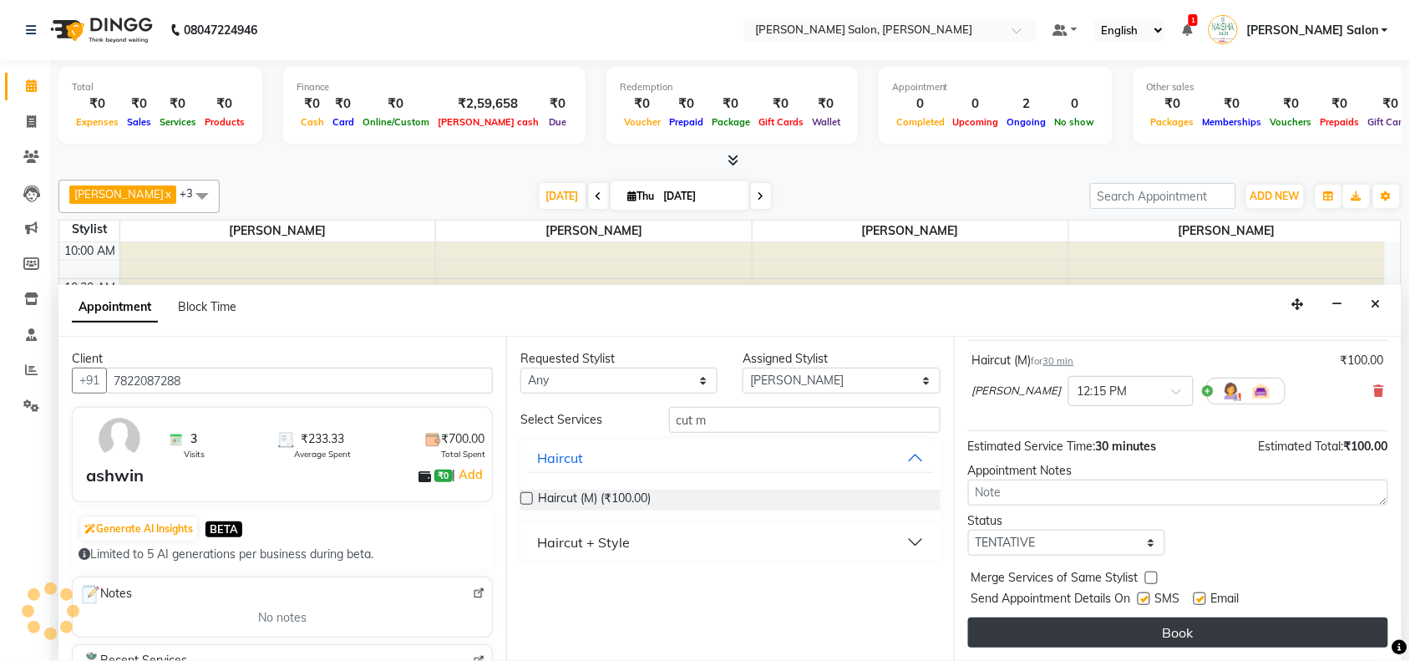
click at [1243, 623] on button "Book" at bounding box center [1178, 632] width 420 height 30
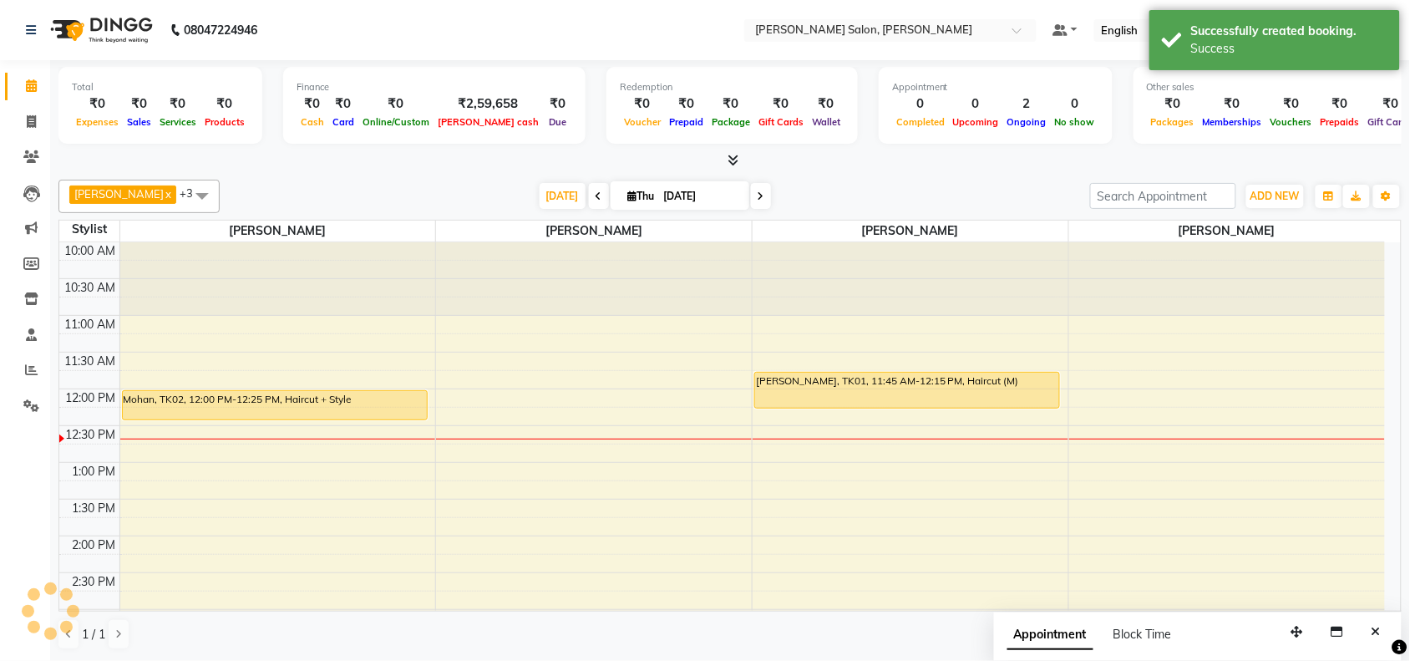
scroll to position [0, 0]
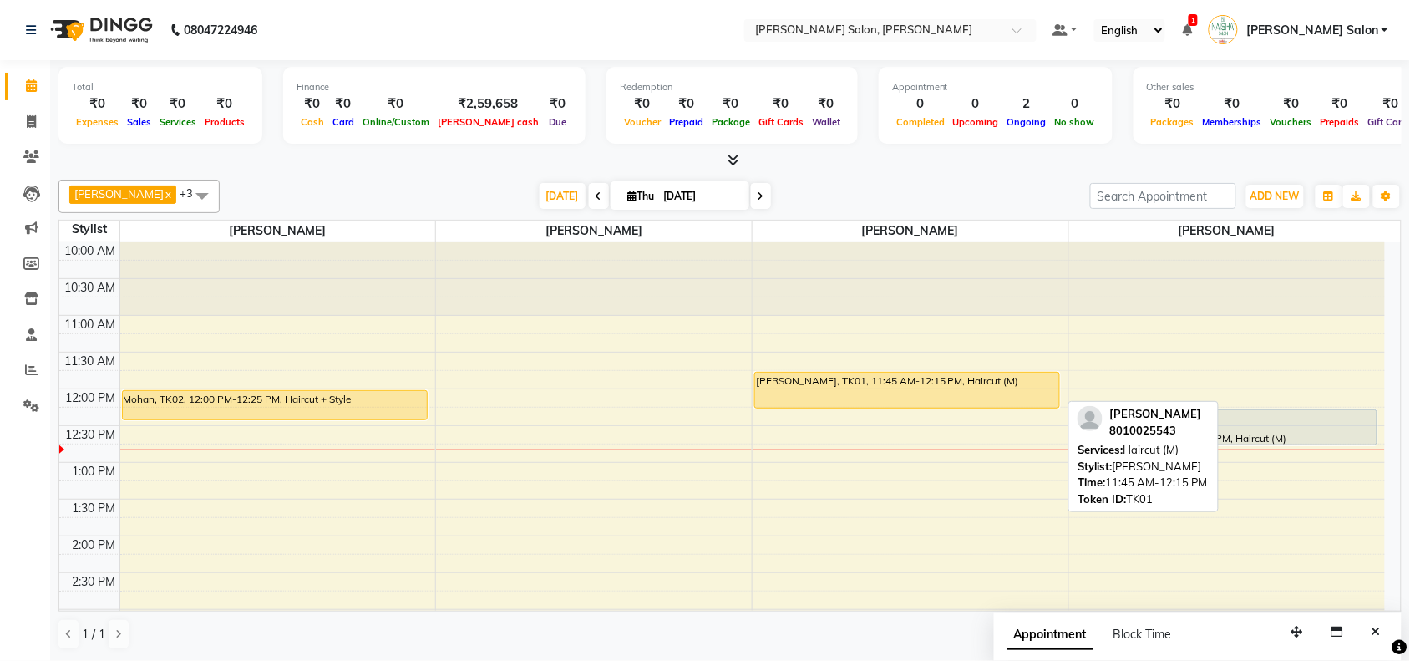
click at [1004, 389] on div "[PERSON_NAME], TK01, 11:45 AM-12:15 PM, Haircut (M)" at bounding box center [907, 390] width 304 height 35
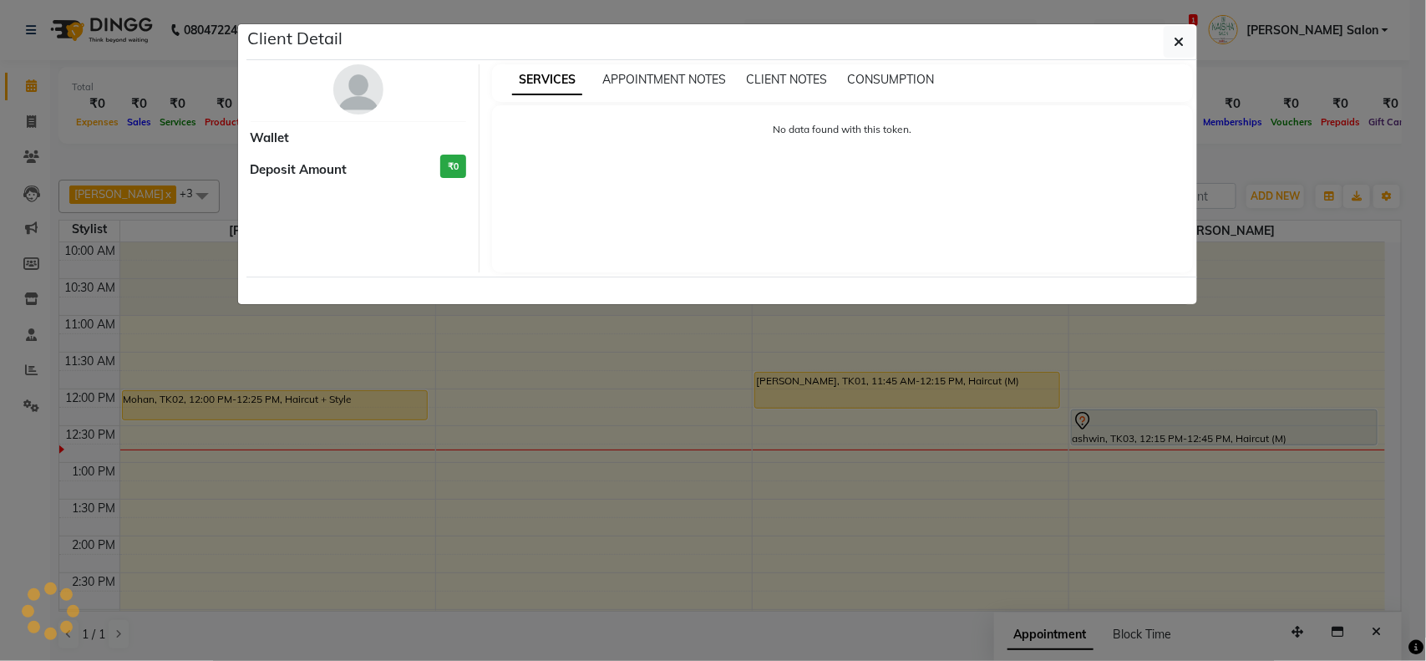
select select "1"
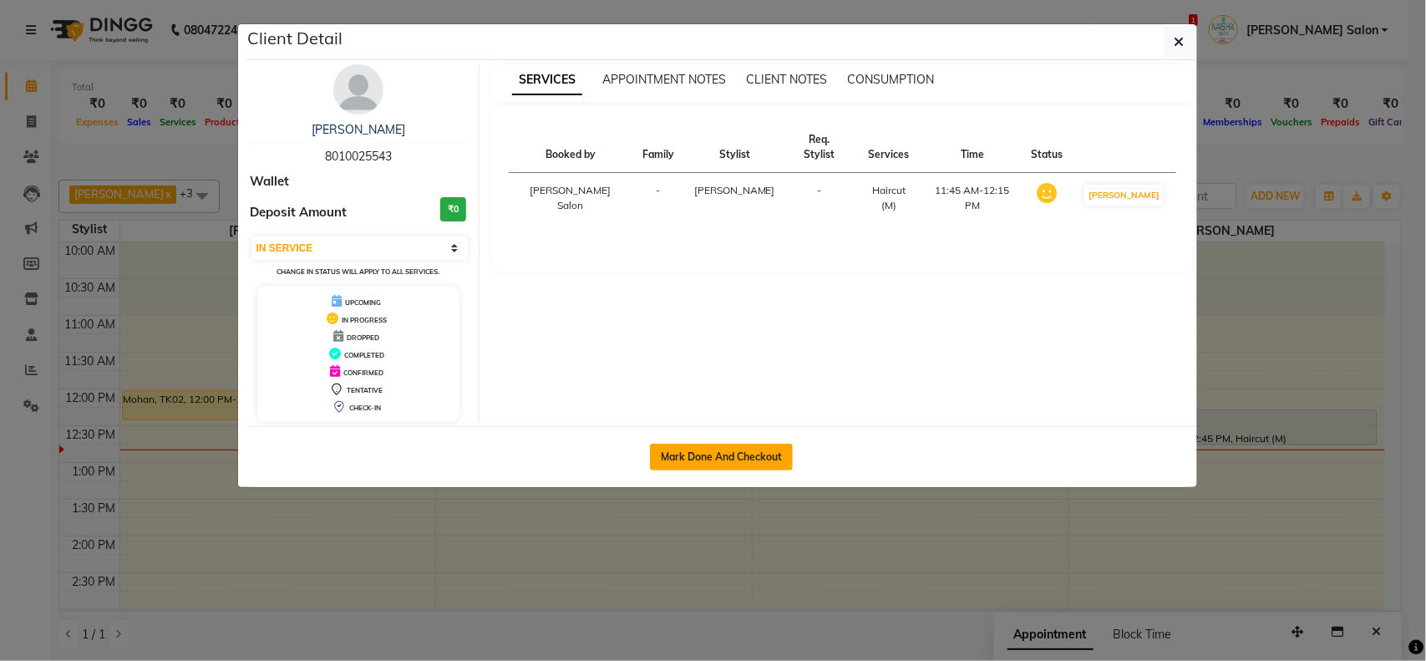
click at [690, 465] on button "Mark Done And Checkout" at bounding box center [721, 457] width 143 height 27
select select "service"
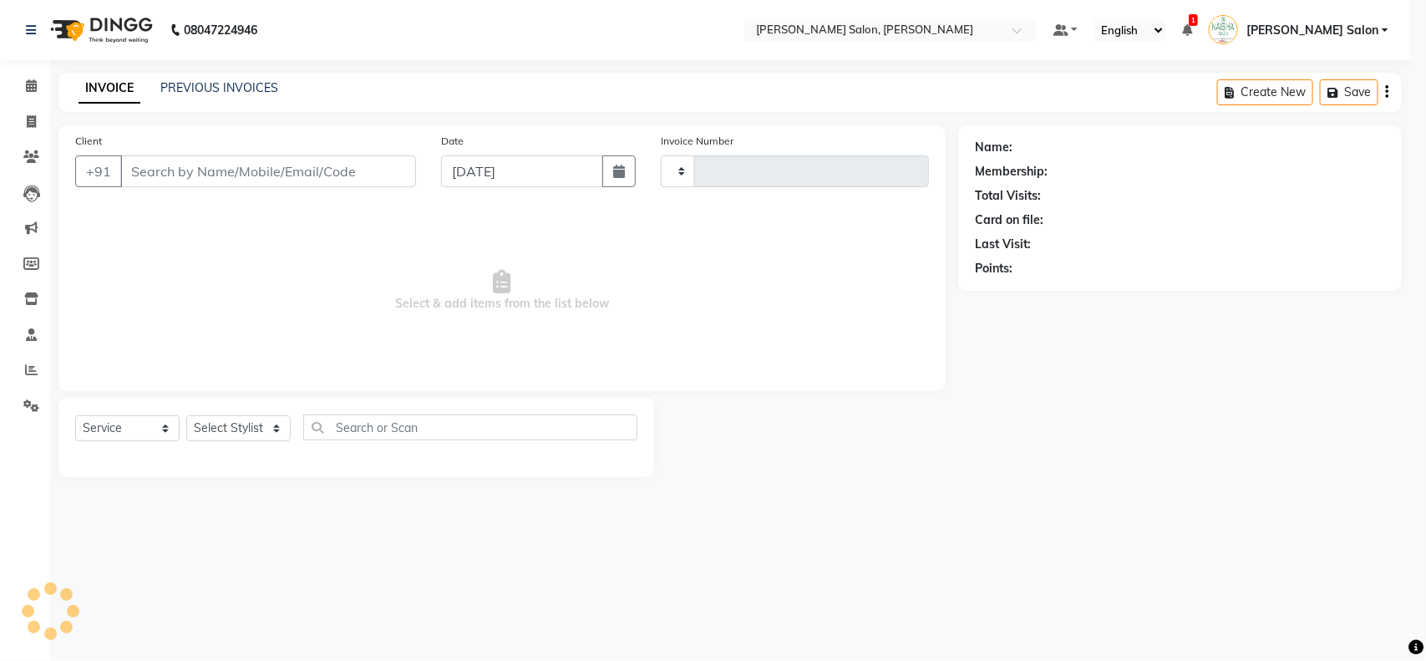
type input "3509"
select select "3"
select select "5497"
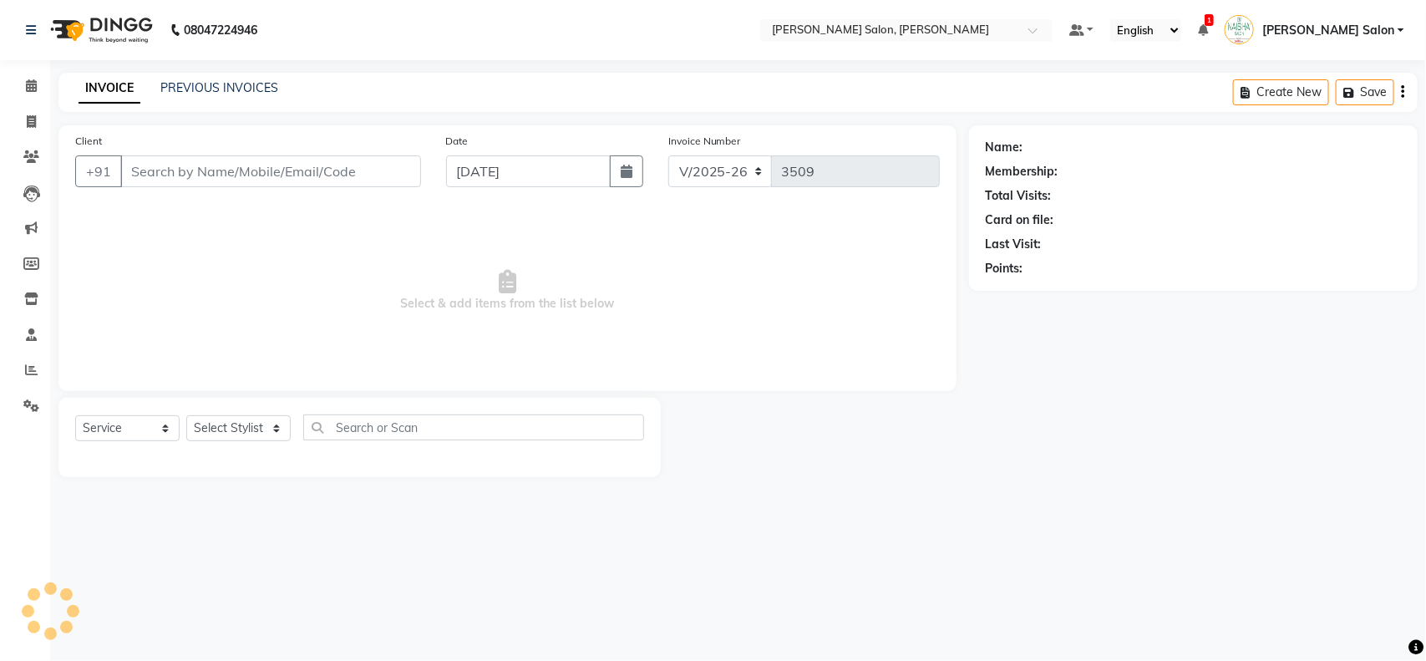
type input "8010025543"
select select "84067"
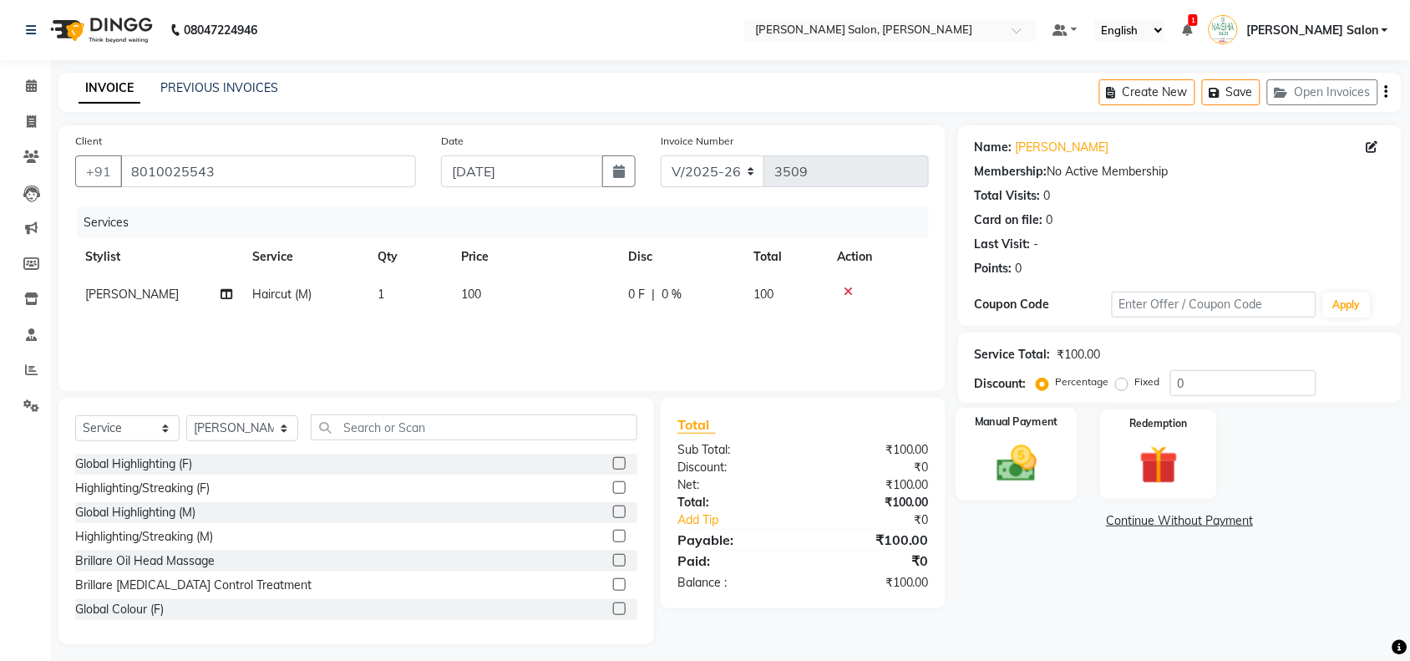
click at [1016, 452] on img at bounding box center [1016, 463] width 65 height 46
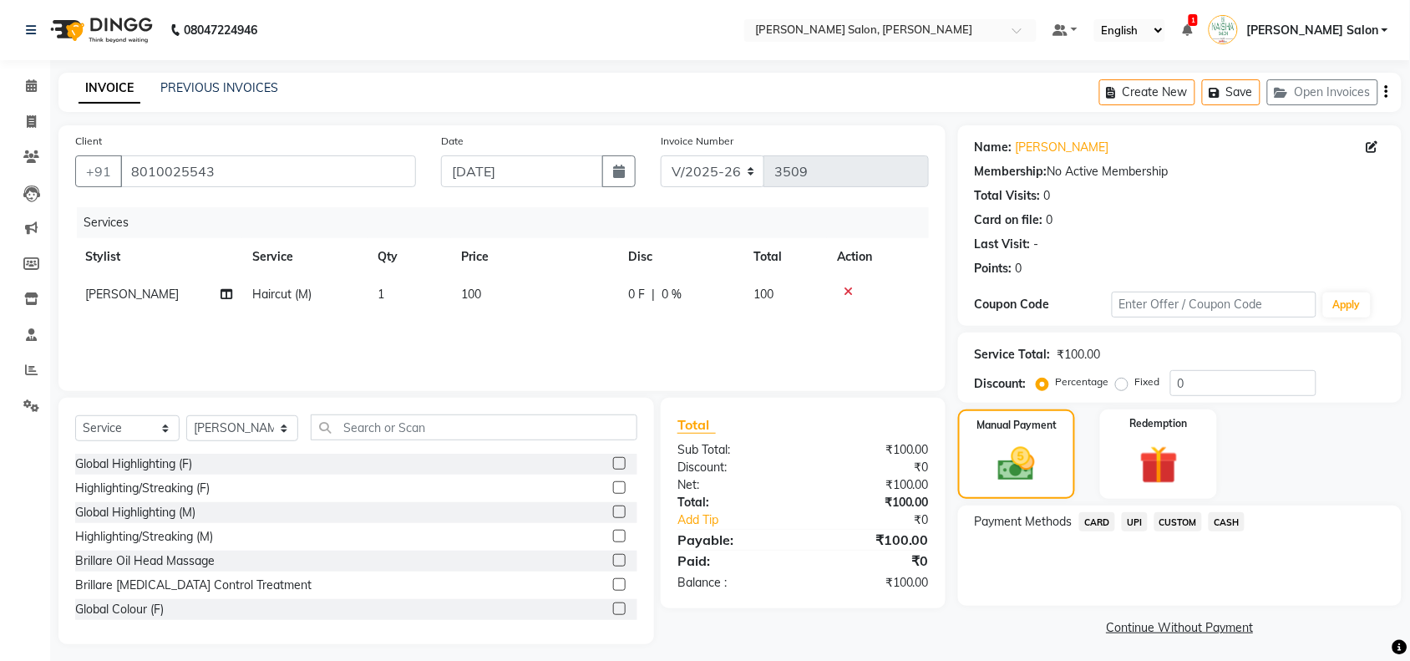
click at [1217, 519] on span "CASH" at bounding box center [1227, 521] width 36 height 19
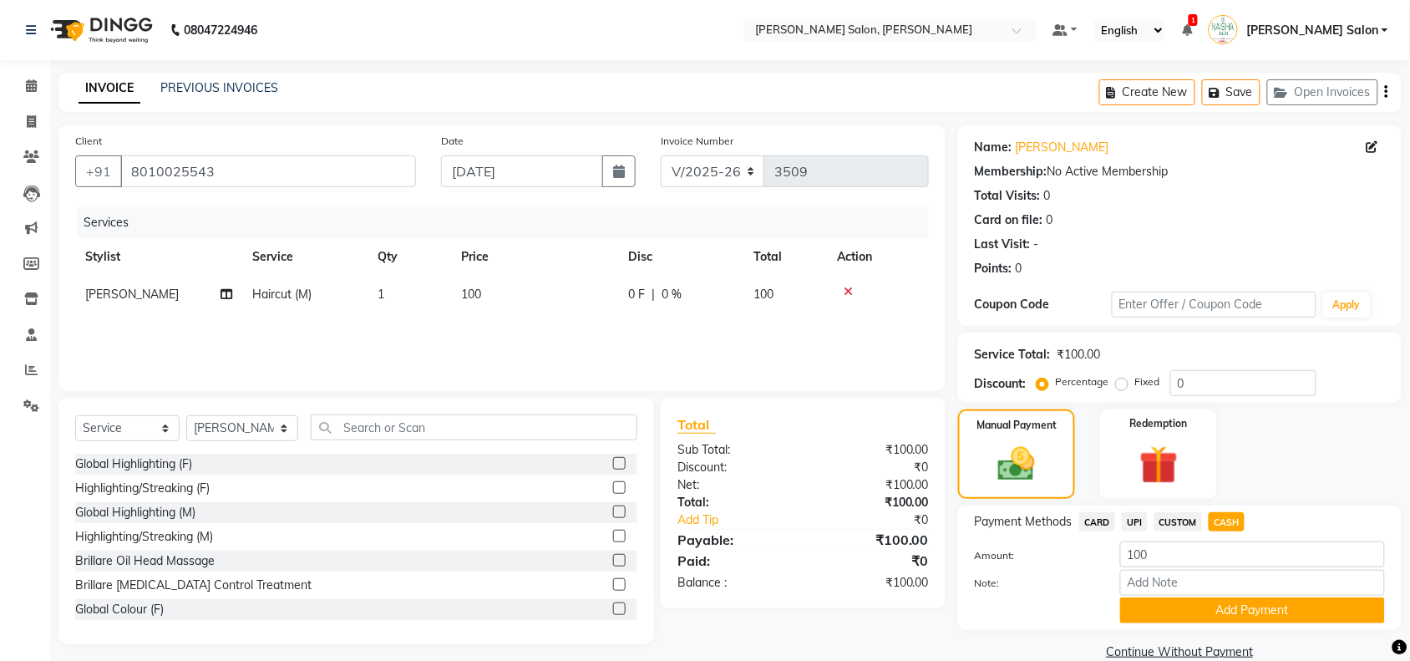
click at [1207, 606] on button "Add Payment" at bounding box center [1252, 610] width 265 height 26
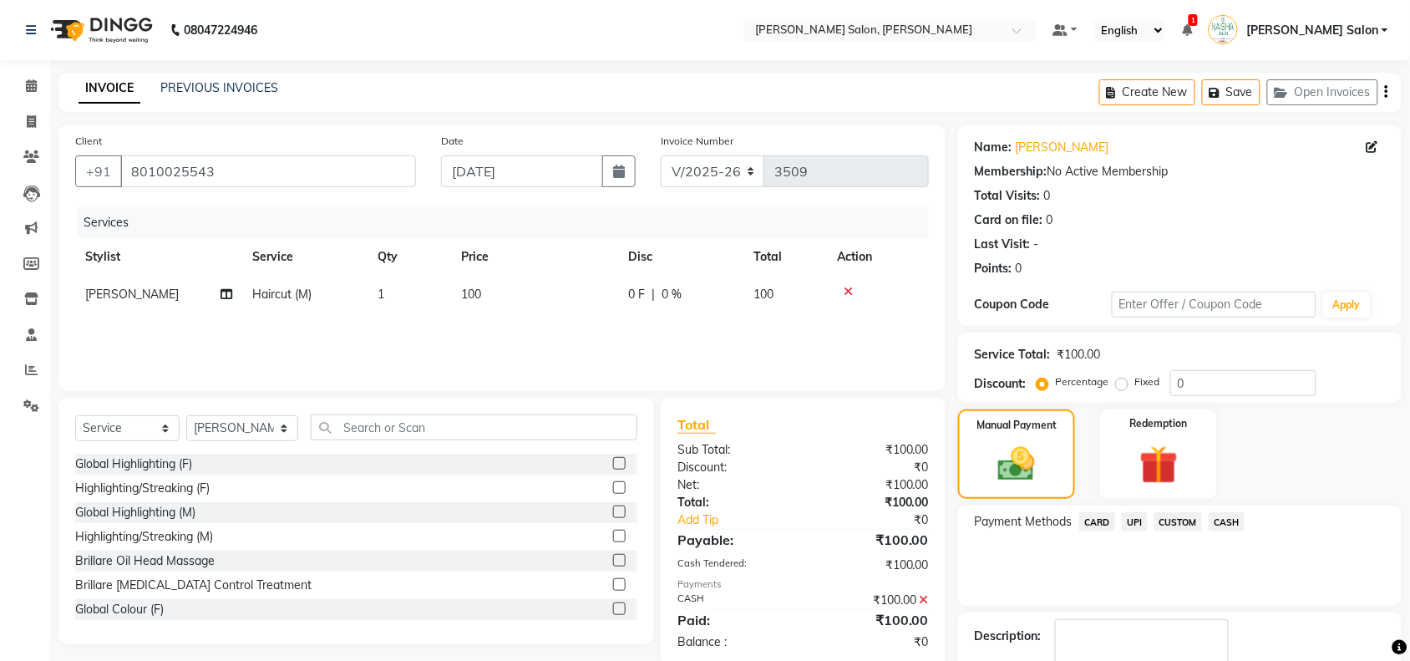
scroll to position [99, 0]
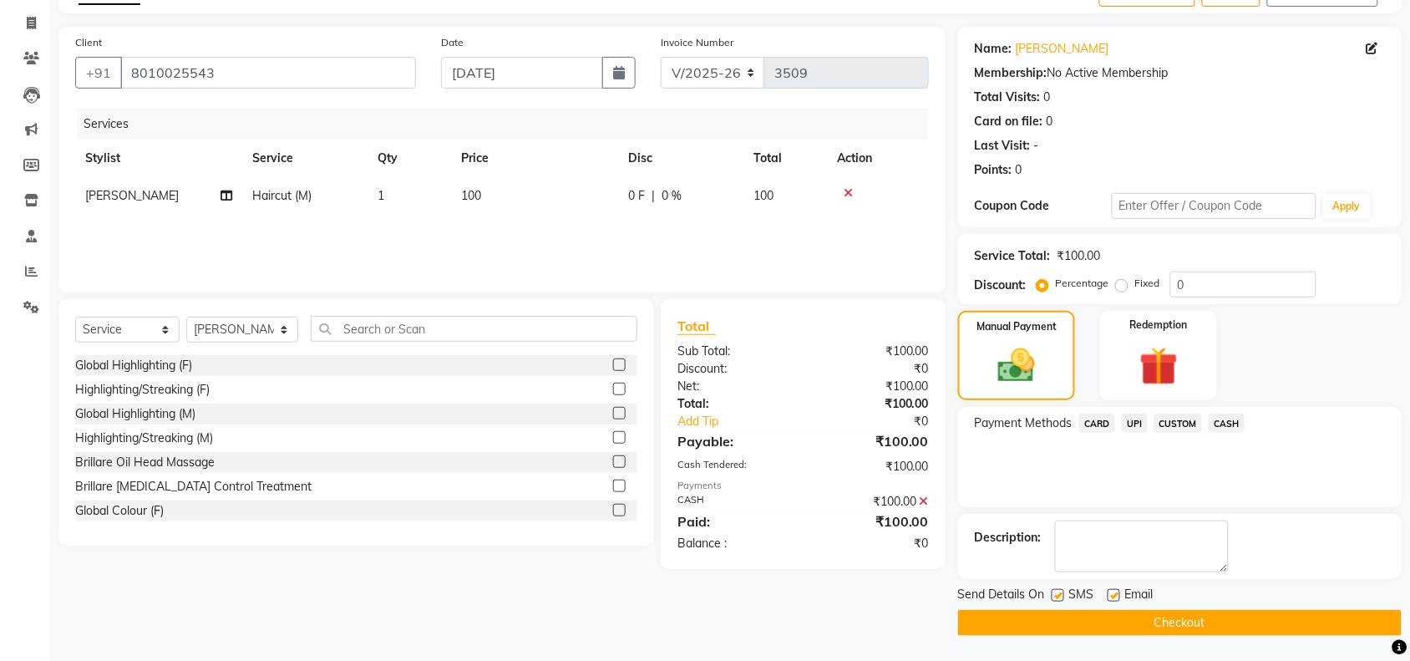
click at [1207, 621] on button "Checkout" at bounding box center [1180, 623] width 444 height 26
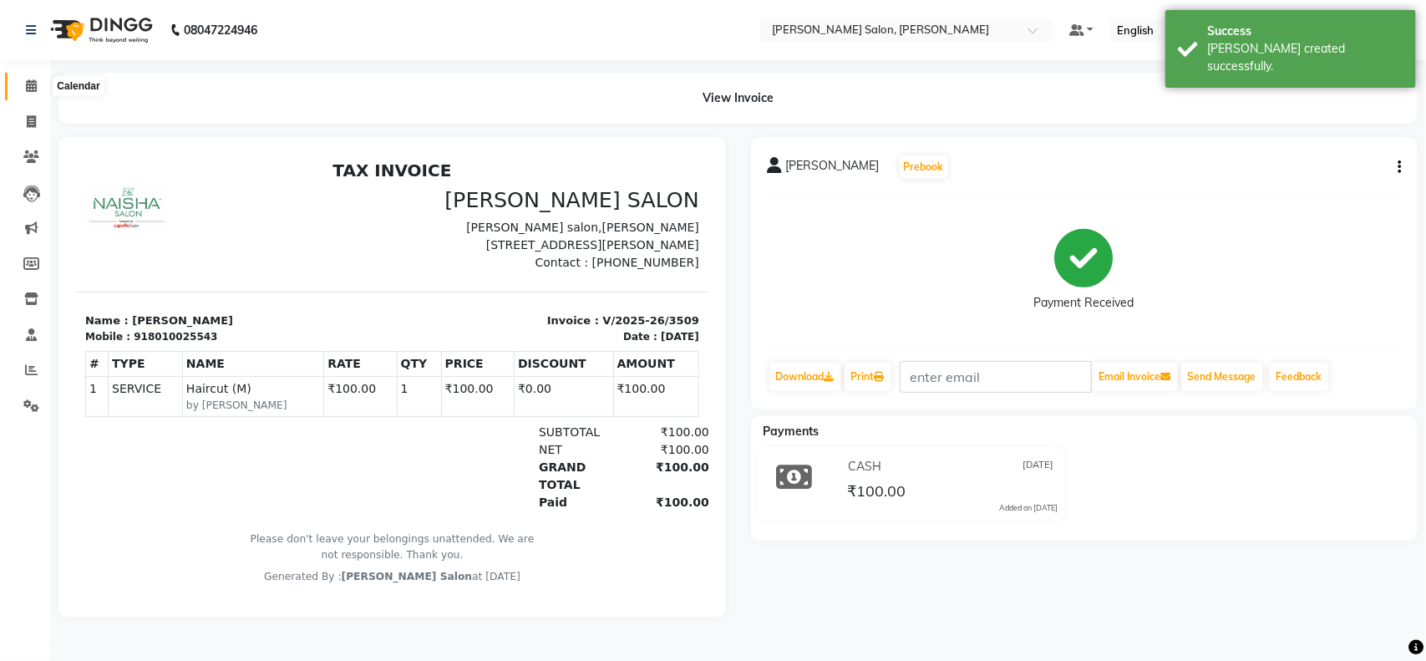
click at [28, 86] on icon at bounding box center [31, 85] width 11 height 13
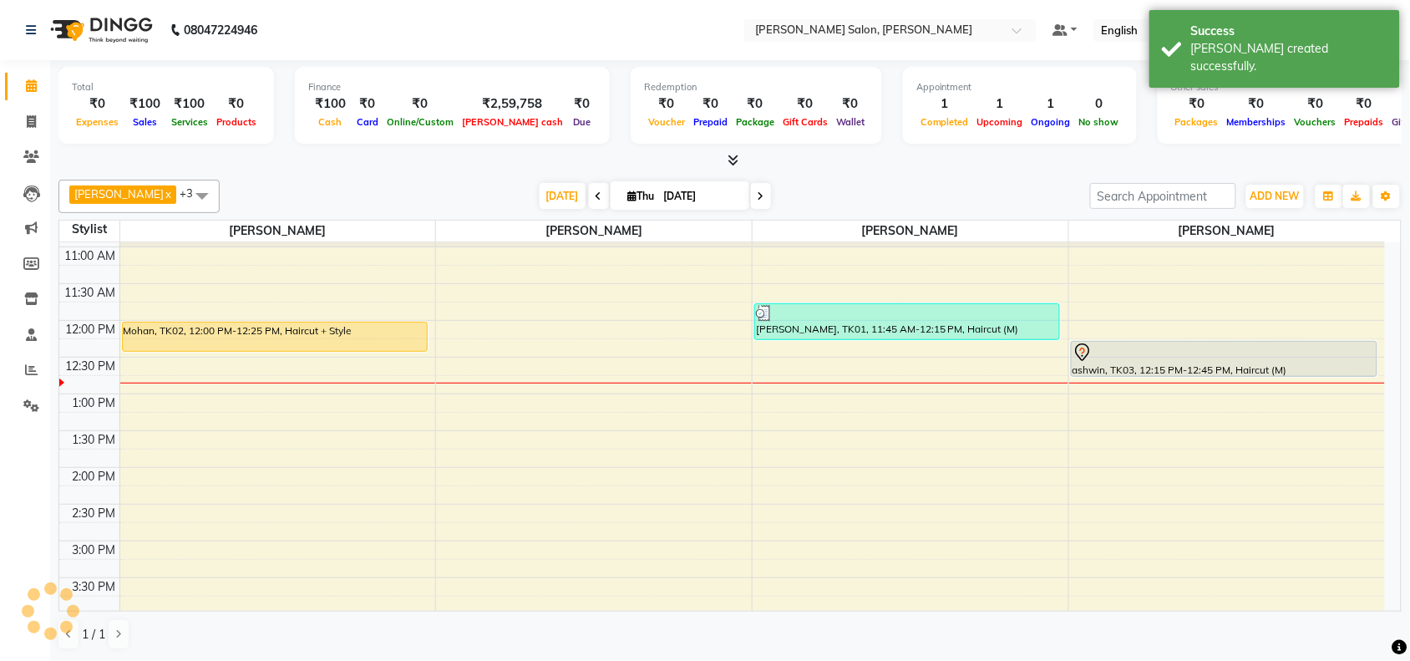
scroll to position [104, 0]
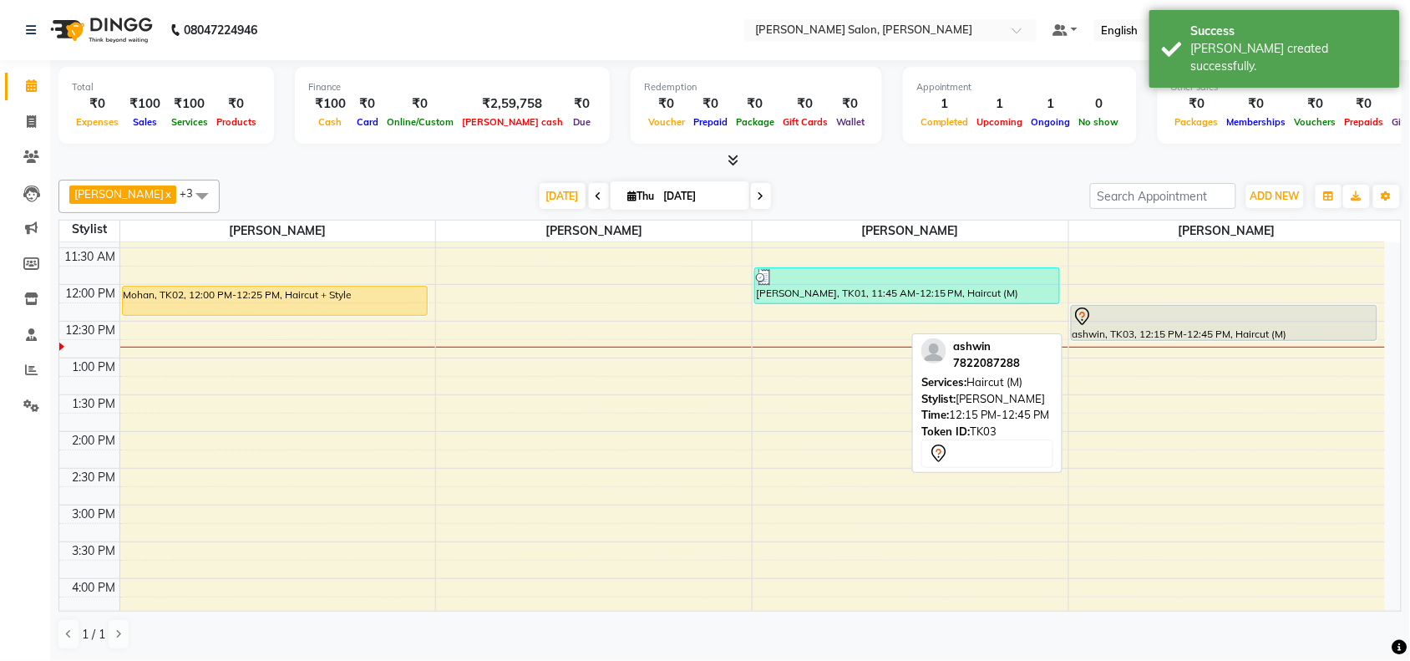
click at [1298, 312] on div at bounding box center [1224, 317] width 303 height 20
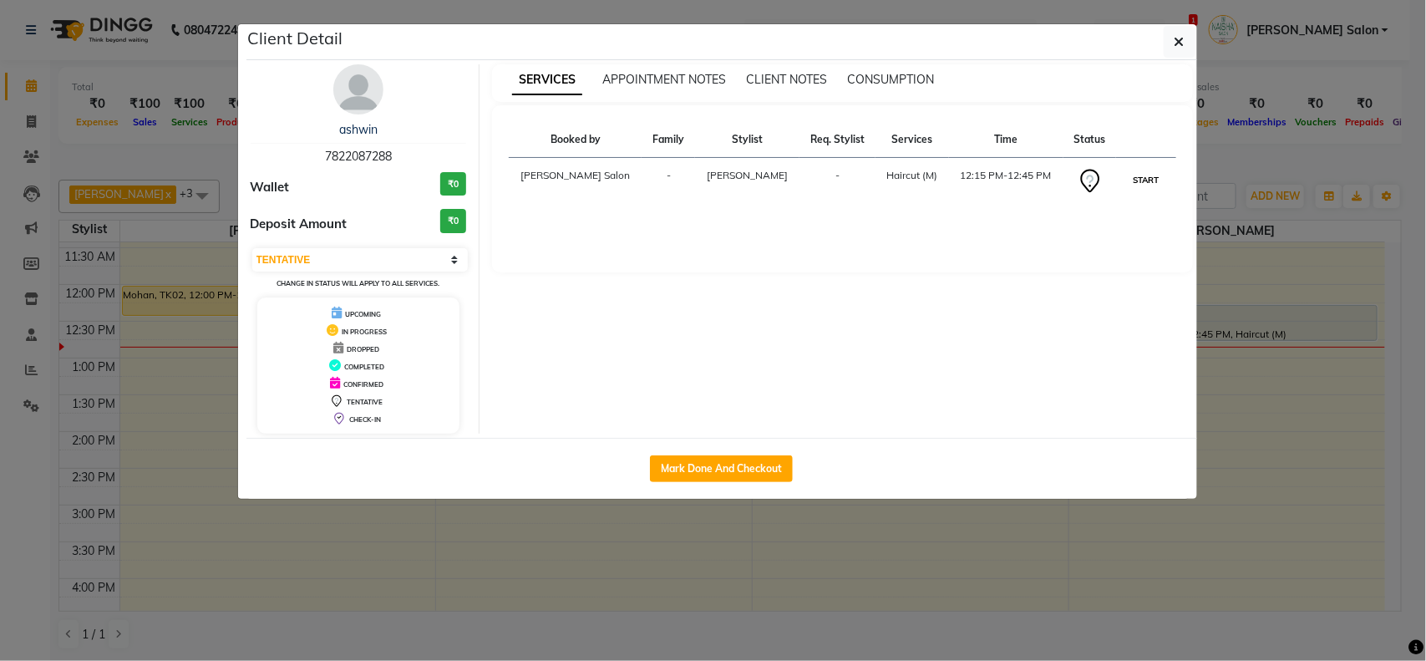
click at [1160, 182] on button "START" at bounding box center [1146, 180] width 34 height 21
select select "1"
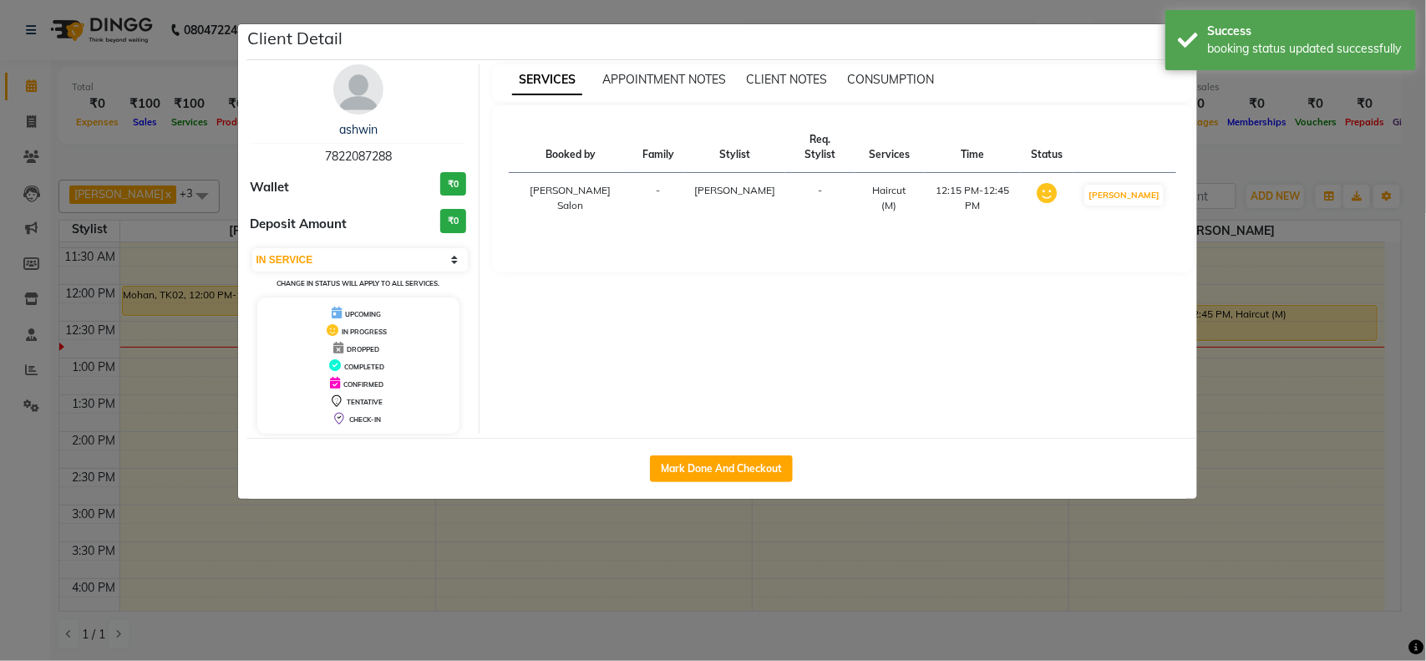
click at [1279, 412] on ngb-modal-window "Client Detail ashwin 7822087288 Wallet ₹0 Deposit Amount ₹0 Select IN SERVICE C…" at bounding box center [713, 330] width 1426 height 661
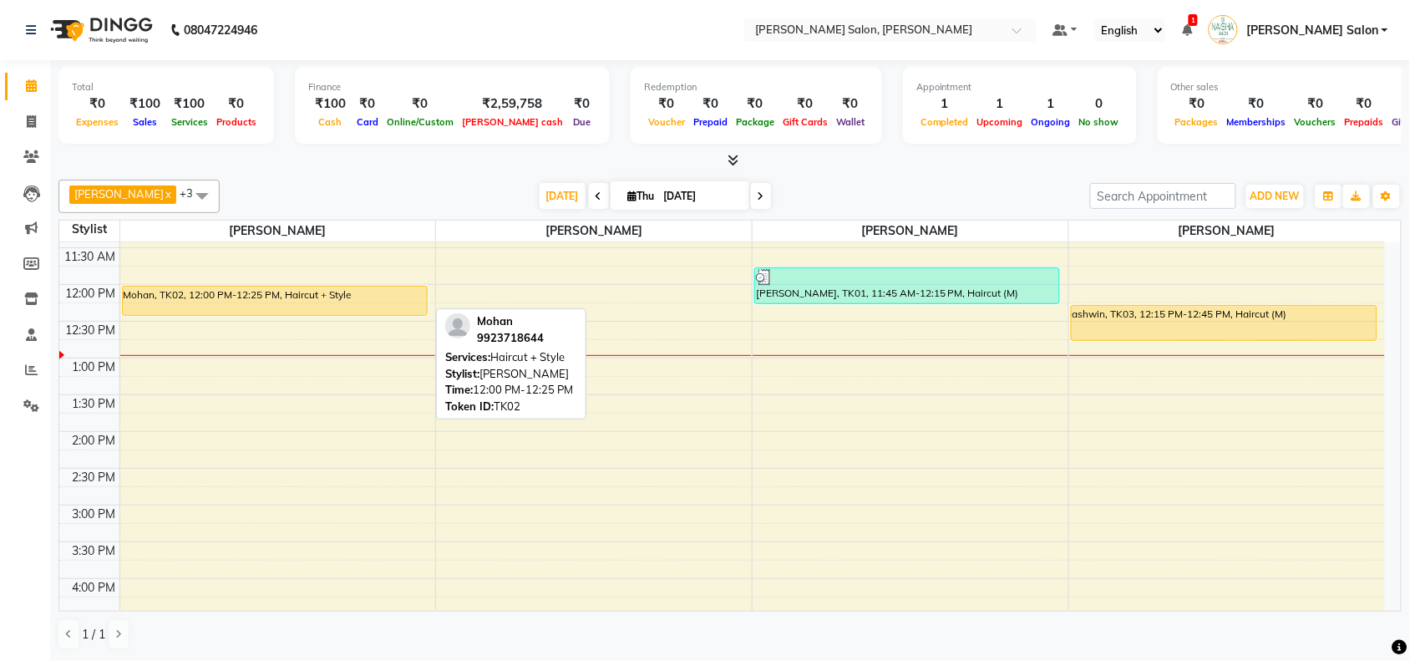
click at [203, 301] on div "Mohan, TK02, 12:00 PM-12:25 PM, Haircut + Style" at bounding box center [275, 301] width 304 height 28
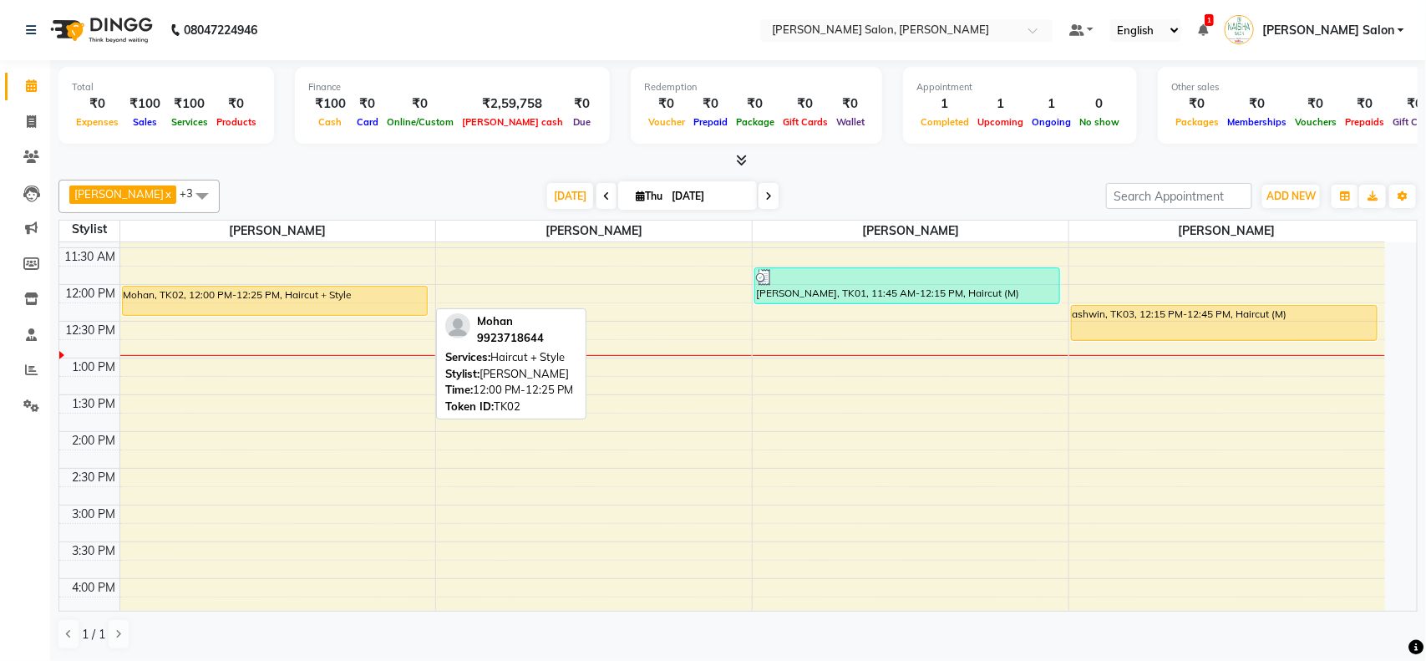
select select "1"
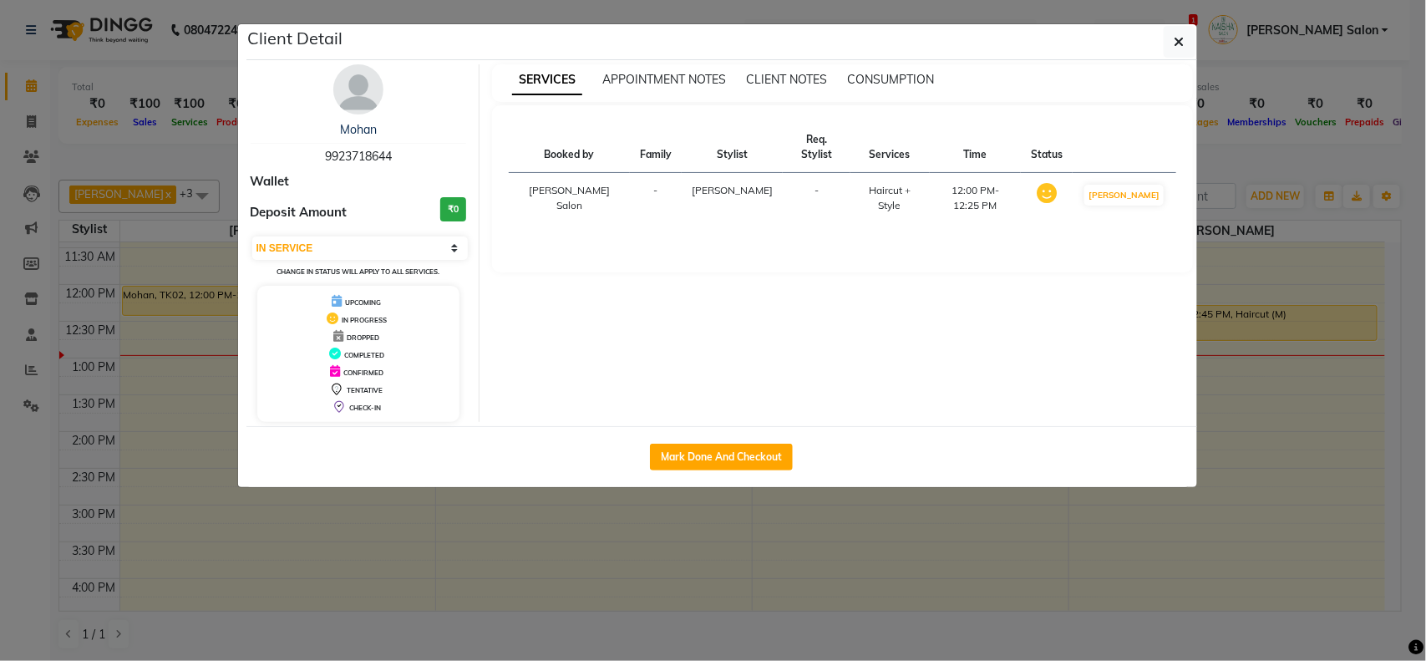
drag, startPoint x: 784, startPoint y: 461, endPoint x: 795, endPoint y: 470, distance: 14.4
click at [784, 460] on button "Mark Done And Checkout" at bounding box center [721, 457] width 143 height 27
select select "service"
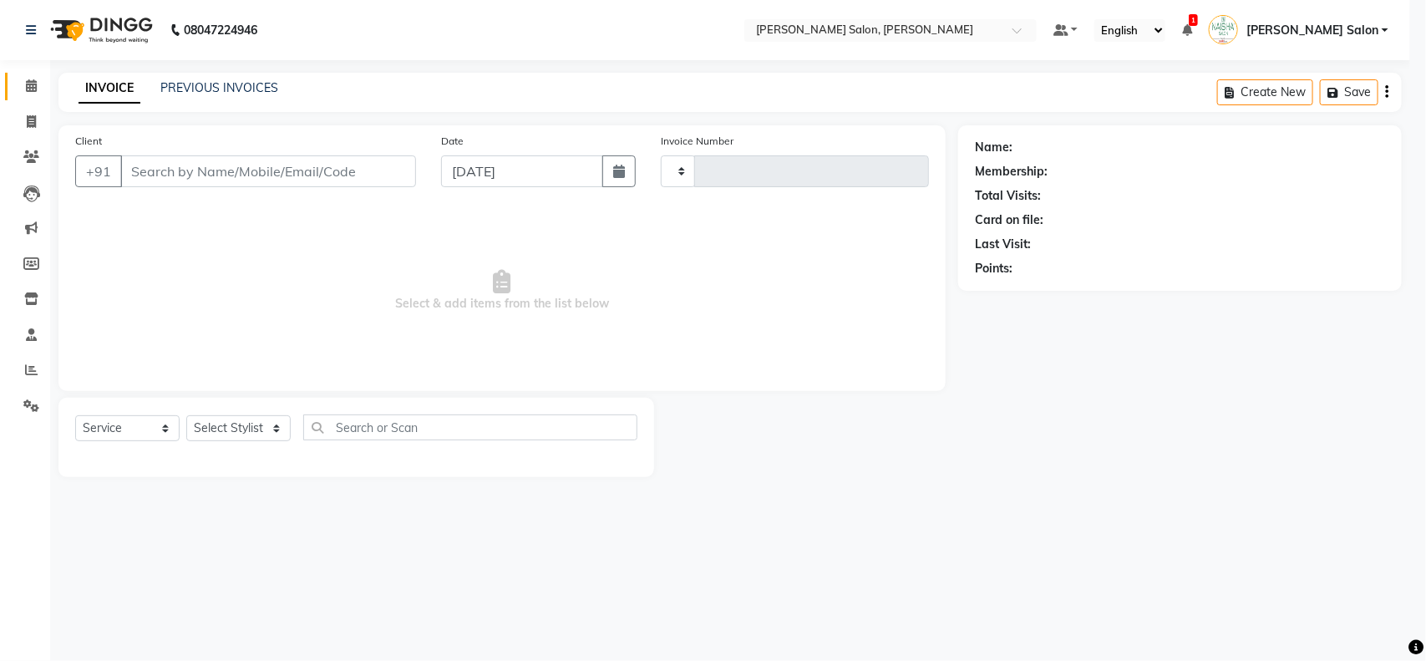
type input "3510"
select select "5497"
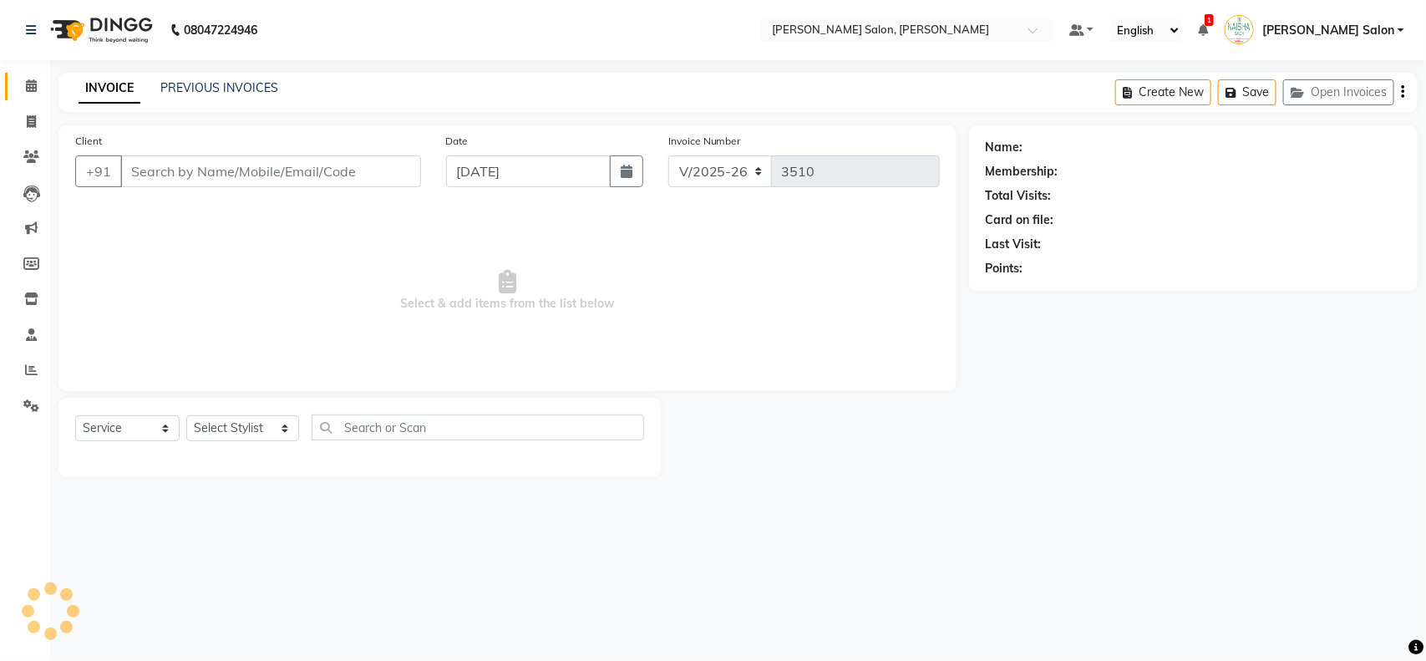
type input "9923718644"
select select "72112"
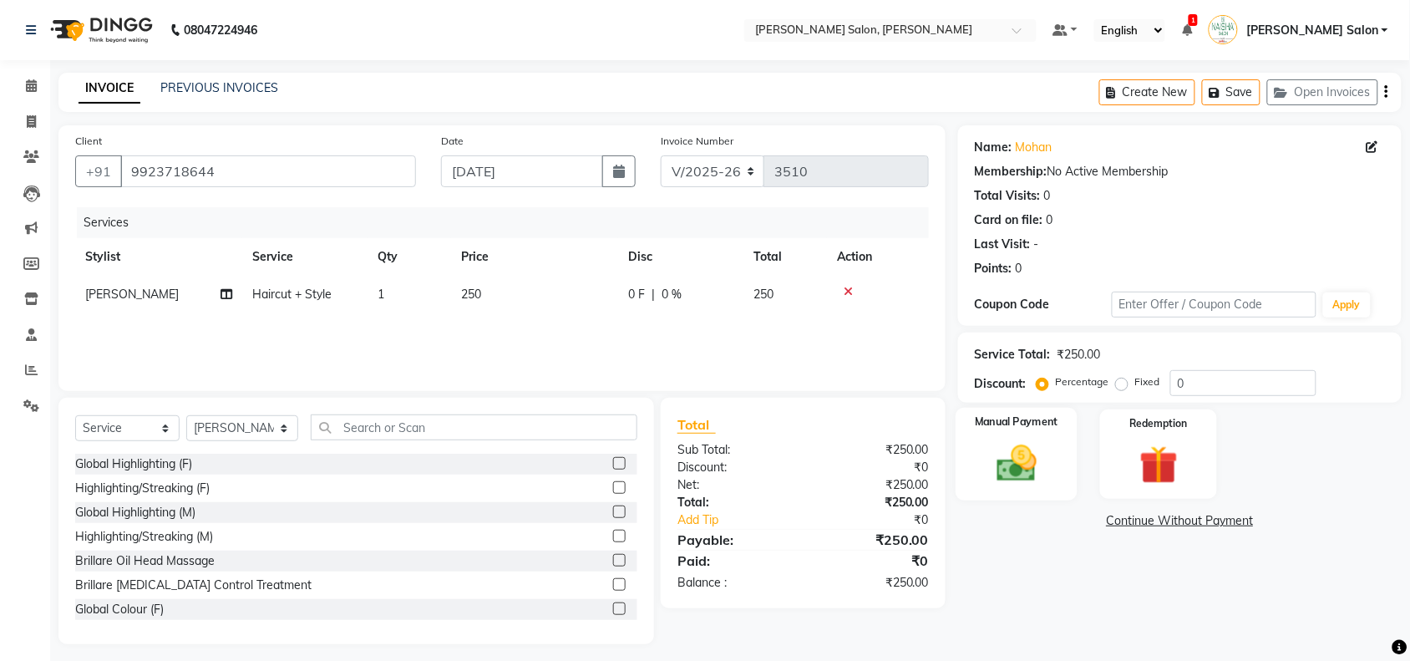
click at [1057, 461] on div "Manual Payment" at bounding box center [1017, 455] width 122 height 94
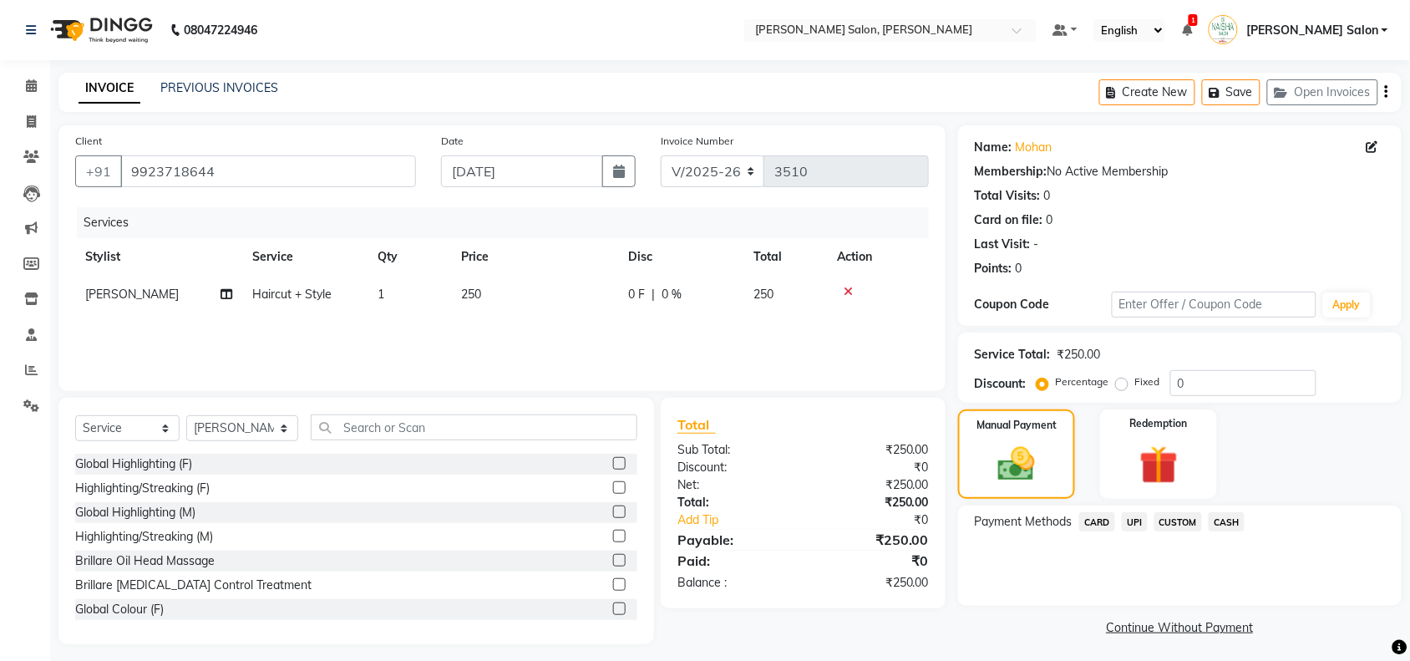
click at [1143, 516] on span "UPI" at bounding box center [1135, 521] width 26 height 19
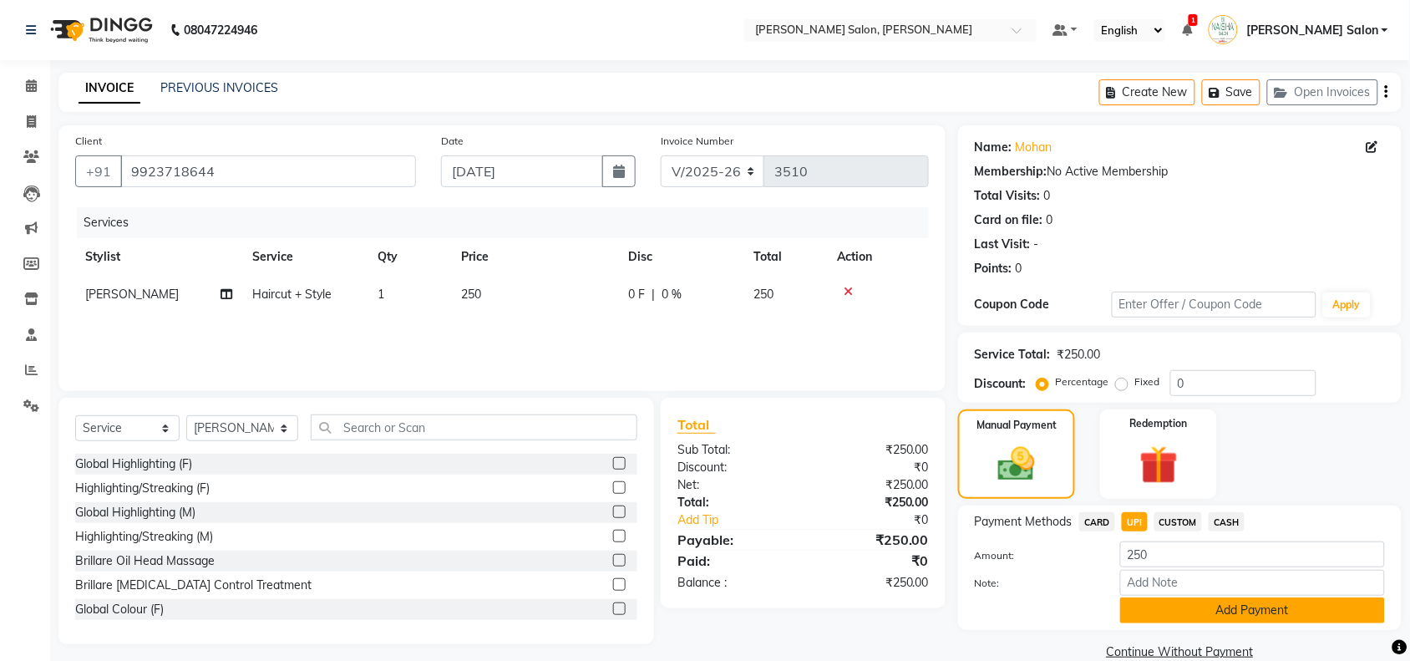
click at [1192, 620] on button "Add Payment" at bounding box center [1252, 610] width 265 height 26
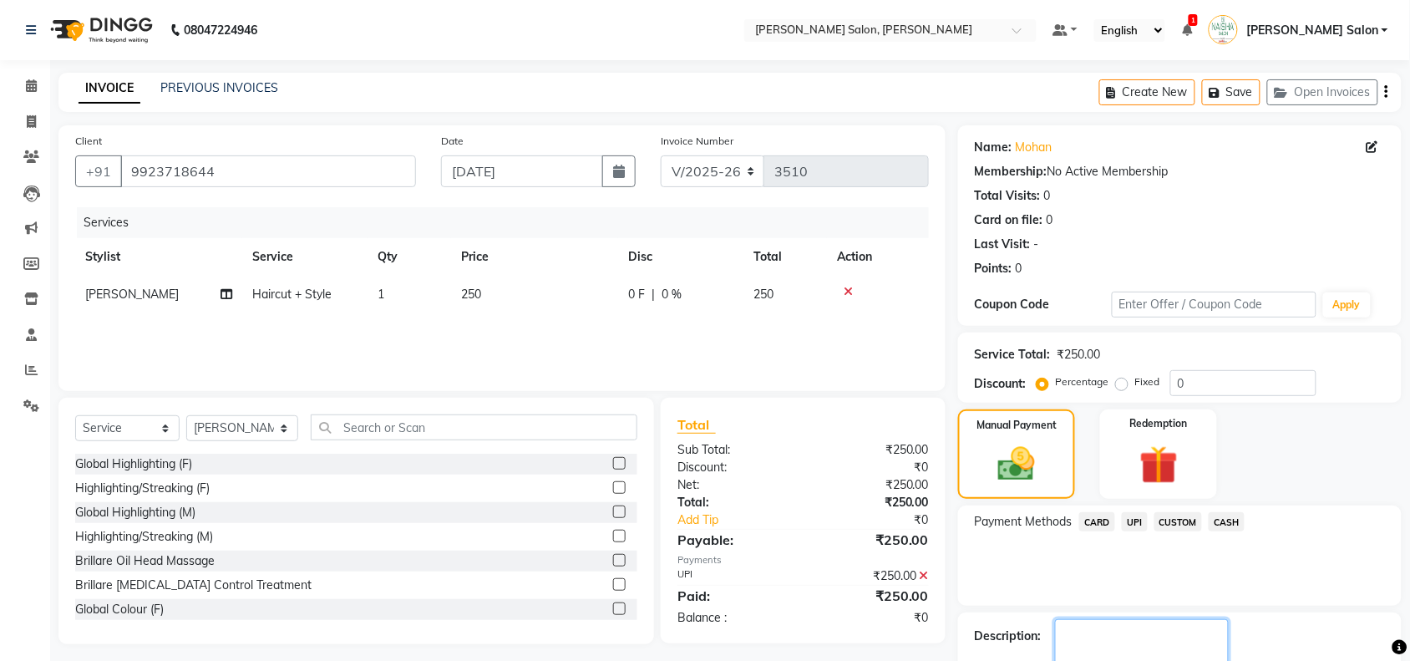
click at [1199, 660] on textarea at bounding box center [1142, 645] width 174 height 52
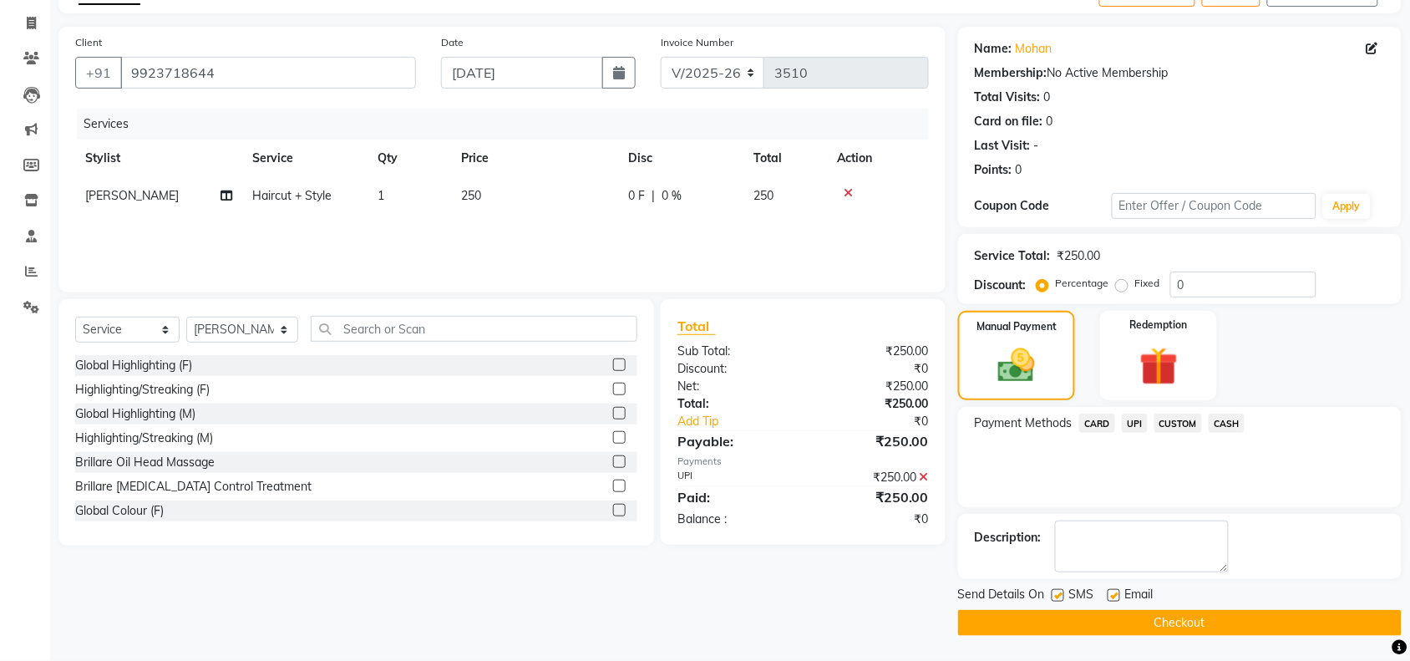
drag, startPoint x: 1206, startPoint y: 645, endPoint x: 1209, endPoint y: 633, distance: 13.0
click at [1207, 641] on main "INVOICE PREVIOUS INVOICES Create New Save Open Invoices Client [PHONE_NUMBER] D…" at bounding box center [730, 317] width 1360 height 687
click at [1210, 629] on button "Checkout" at bounding box center [1180, 623] width 444 height 26
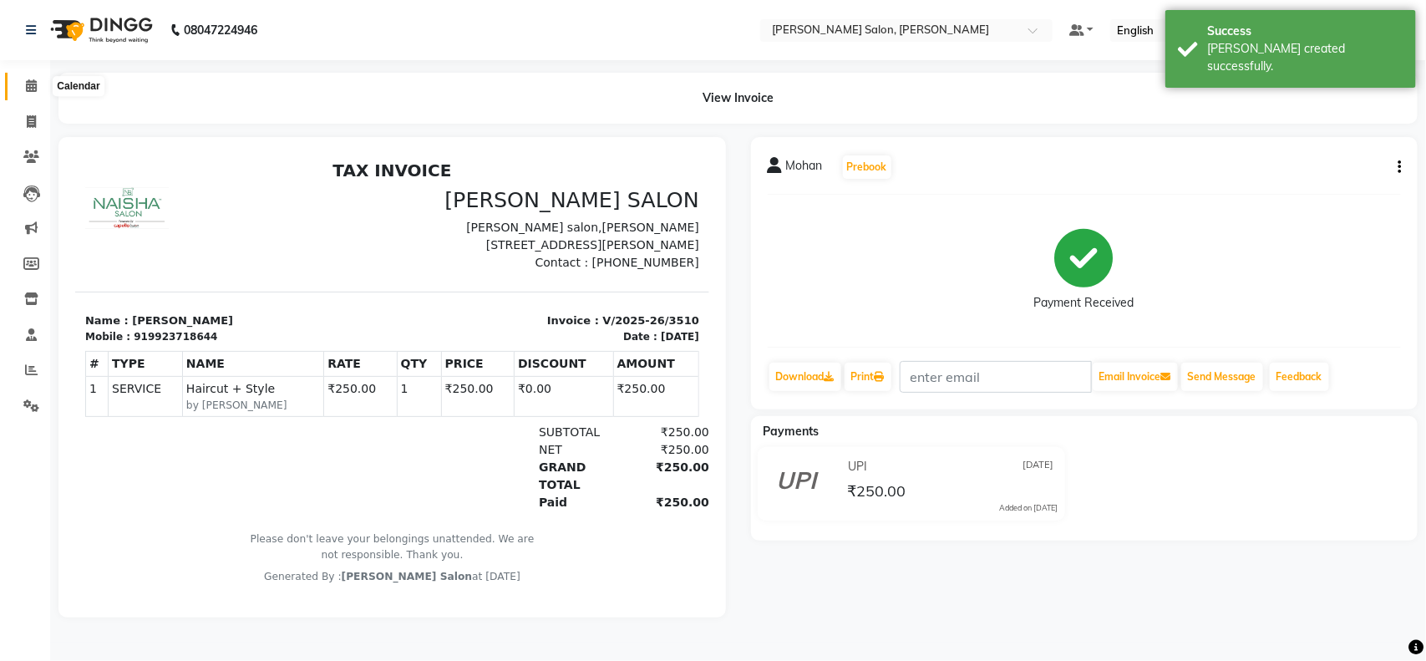
click at [31, 88] on icon at bounding box center [31, 85] width 11 height 13
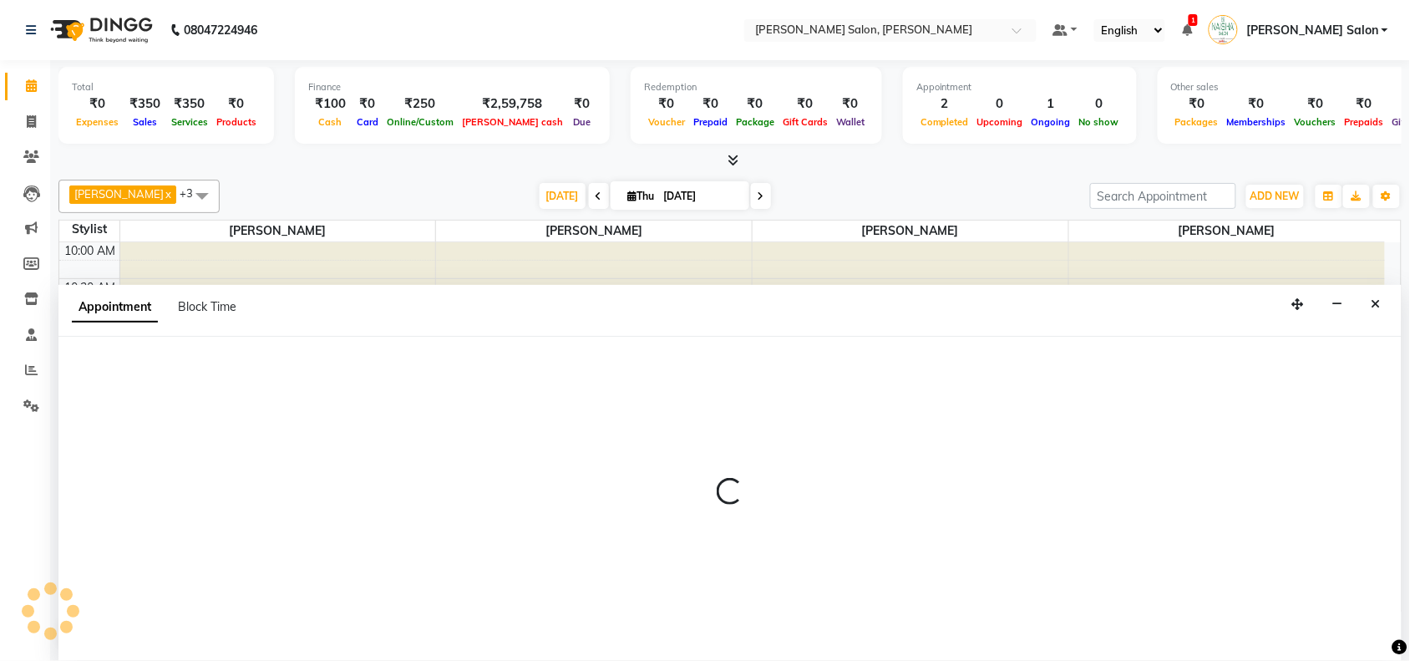
scroll to position [1, 0]
select select "72112"
select select "795"
select select "tentative"
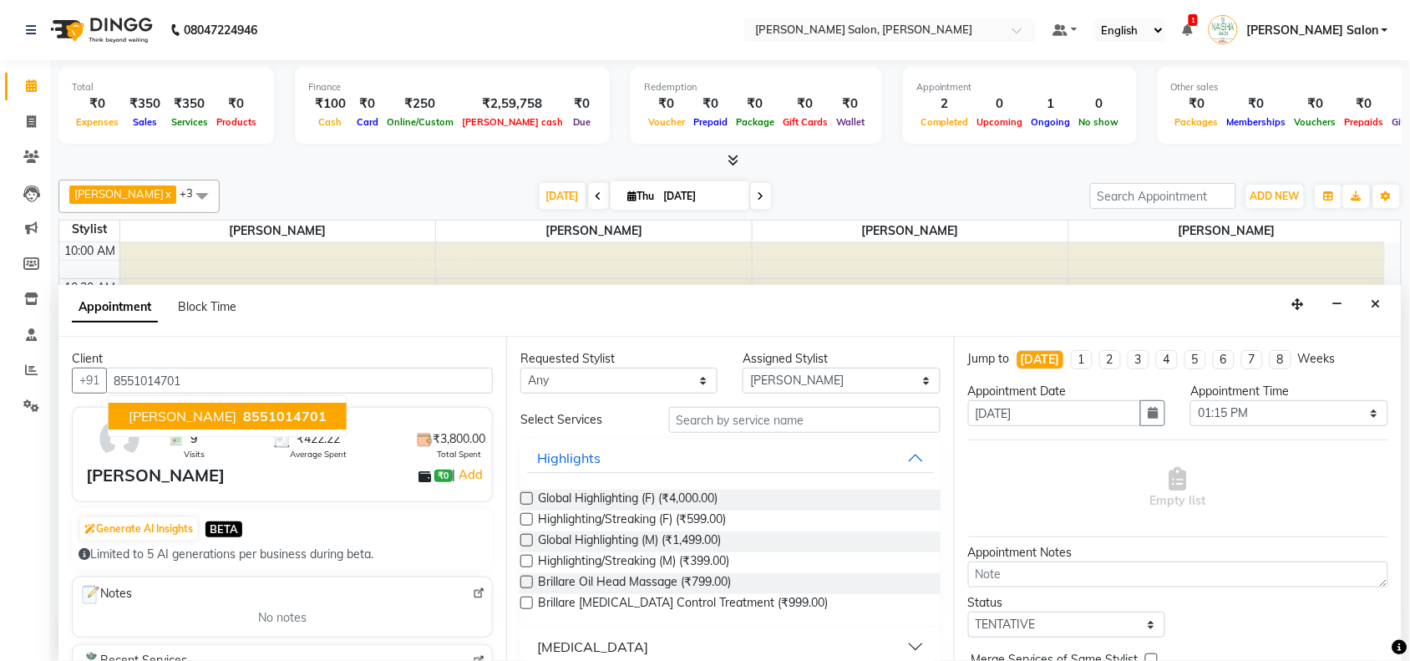
type input "8551014701"
click at [724, 424] on input "text" at bounding box center [805, 420] width 272 height 26
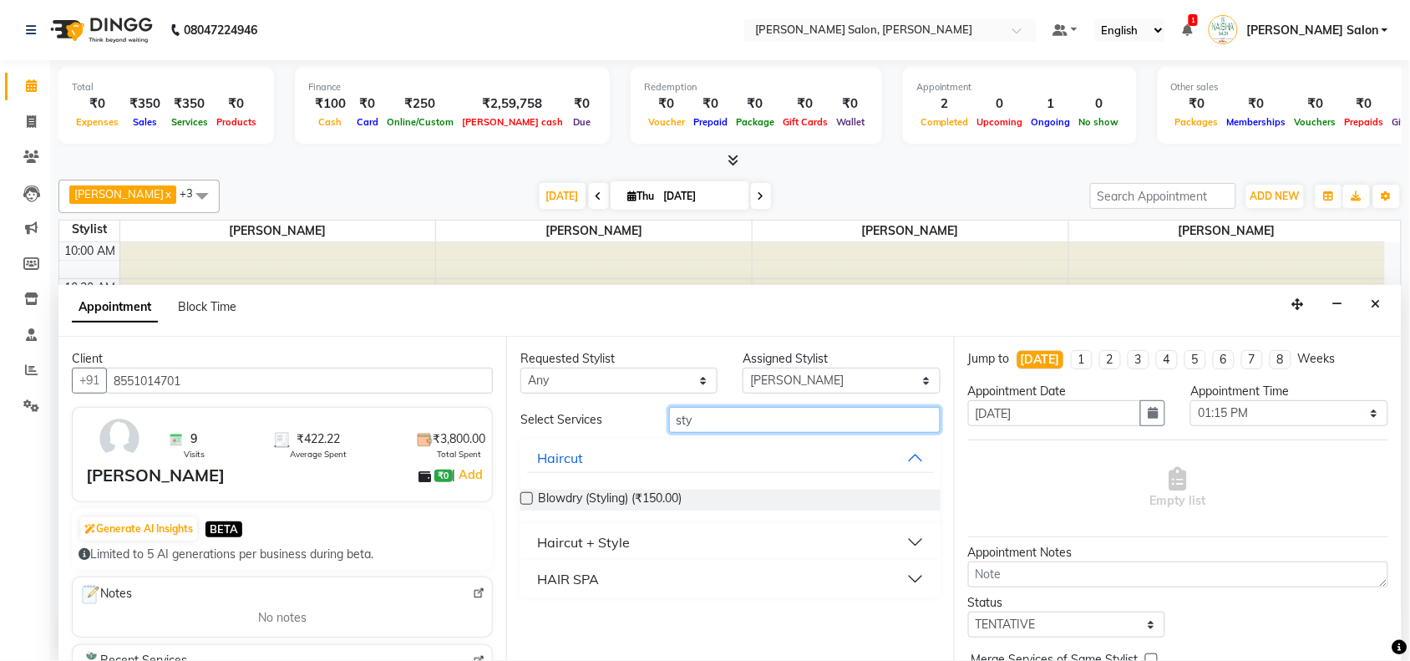
type input "sty"
click at [690, 537] on button "Haircut + Style" at bounding box center [730, 542] width 407 height 30
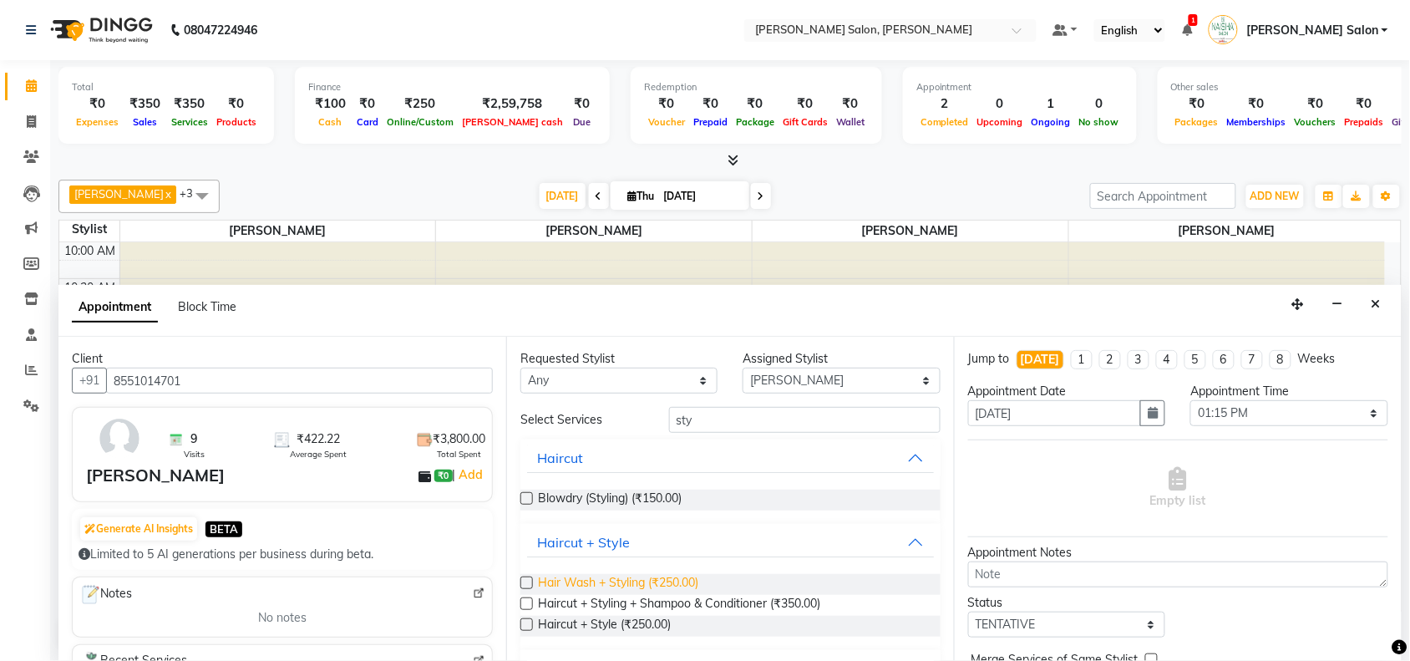
click at [656, 581] on span "Hair Wash + Styling (₹250.00)" at bounding box center [618, 584] width 160 height 21
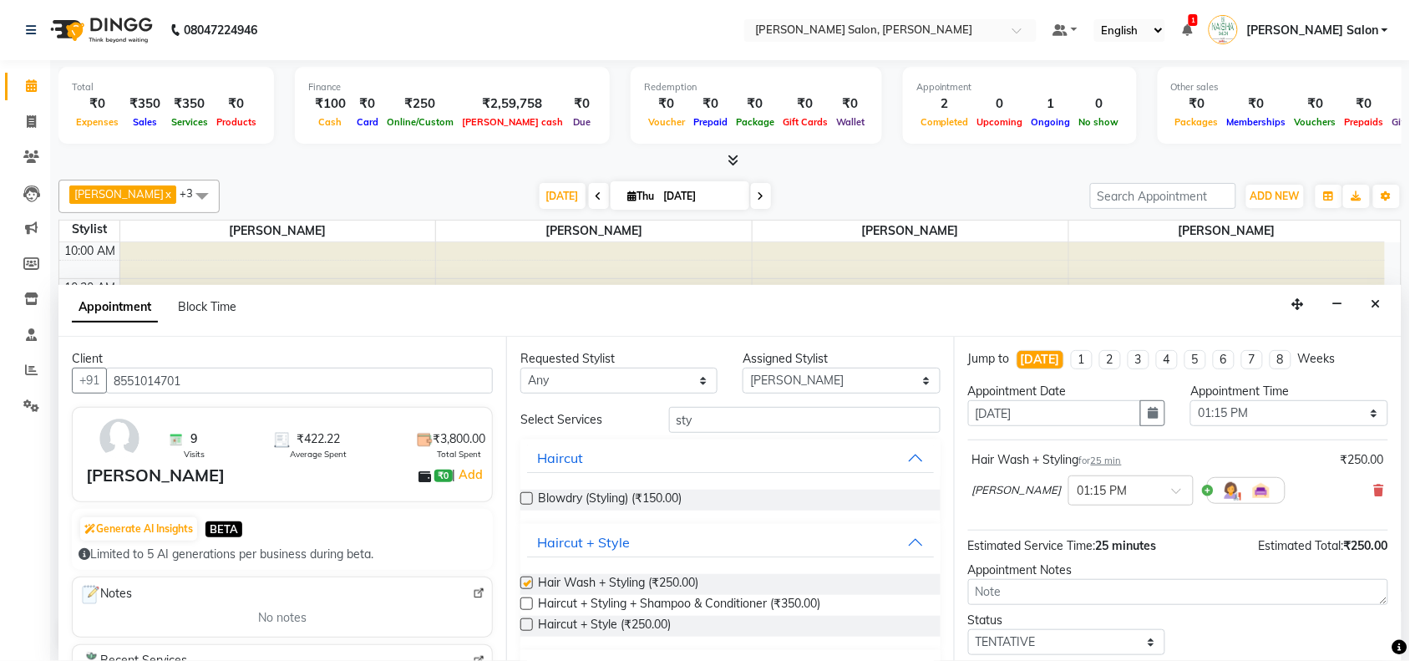
checkbox input "false"
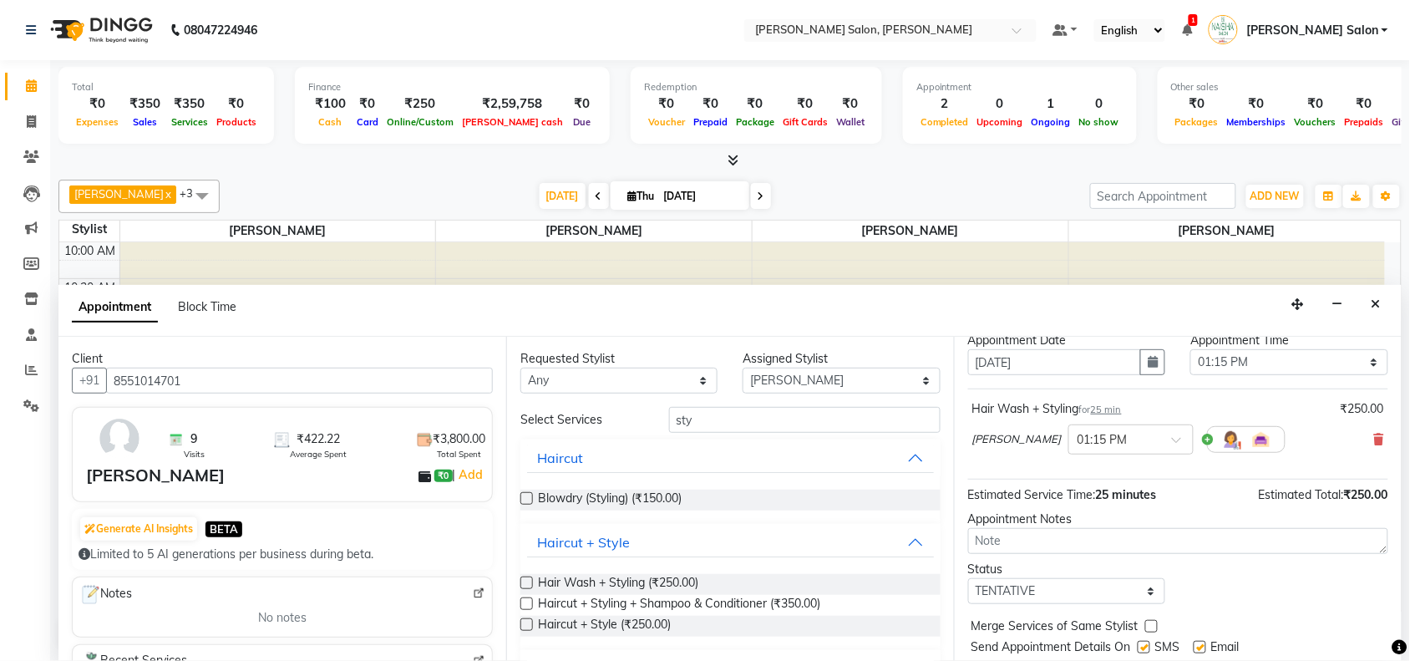
scroll to position [100, 0]
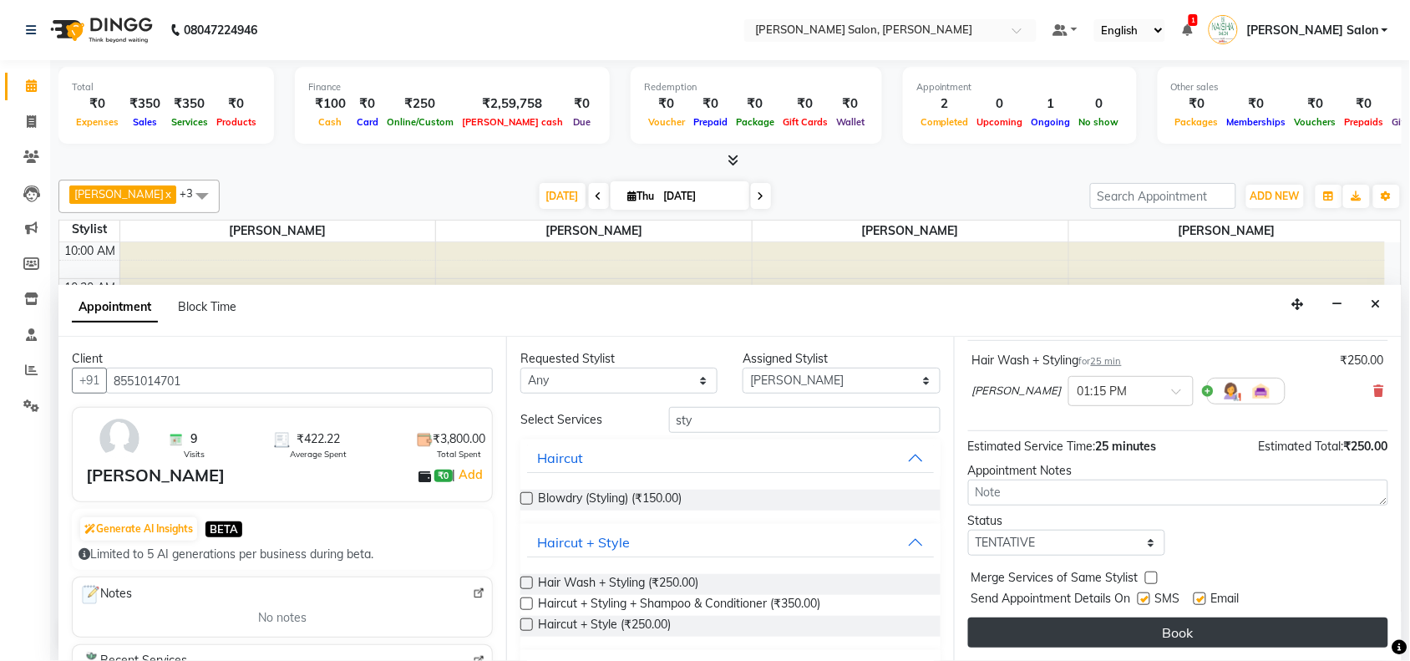
click at [1156, 632] on button "Book" at bounding box center [1178, 632] width 420 height 30
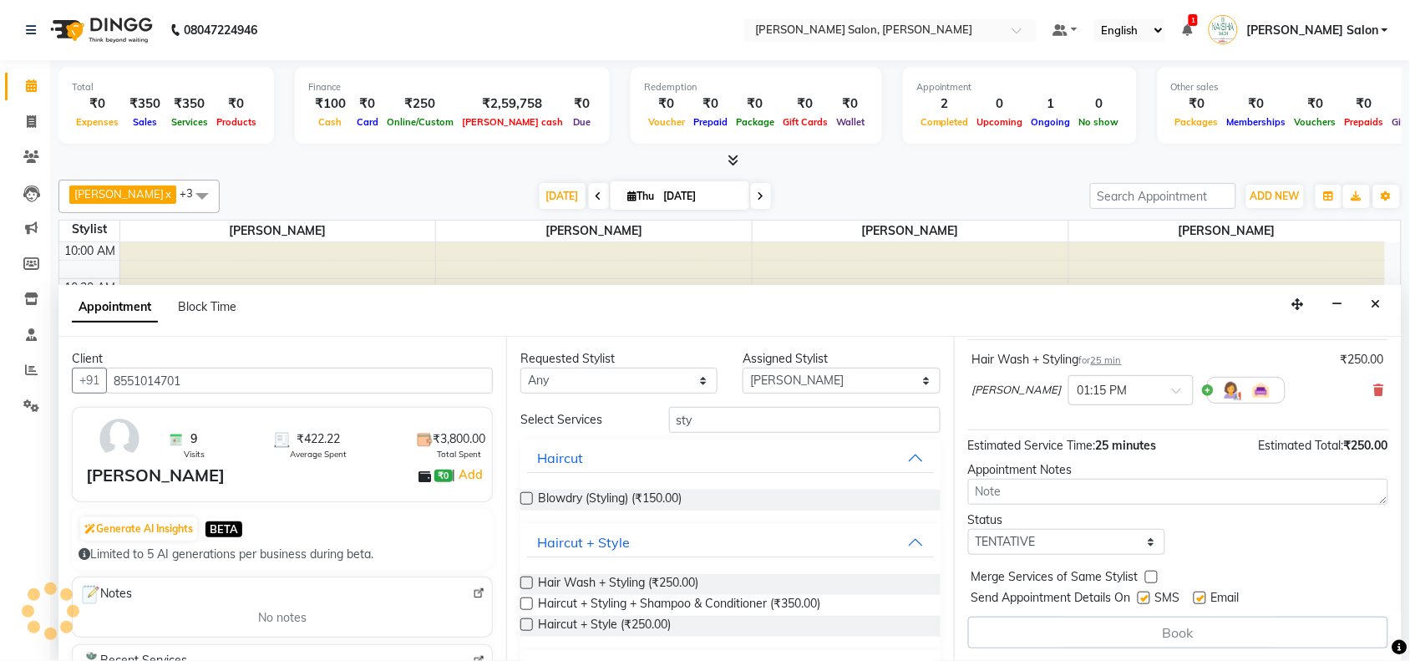
scroll to position [0, 0]
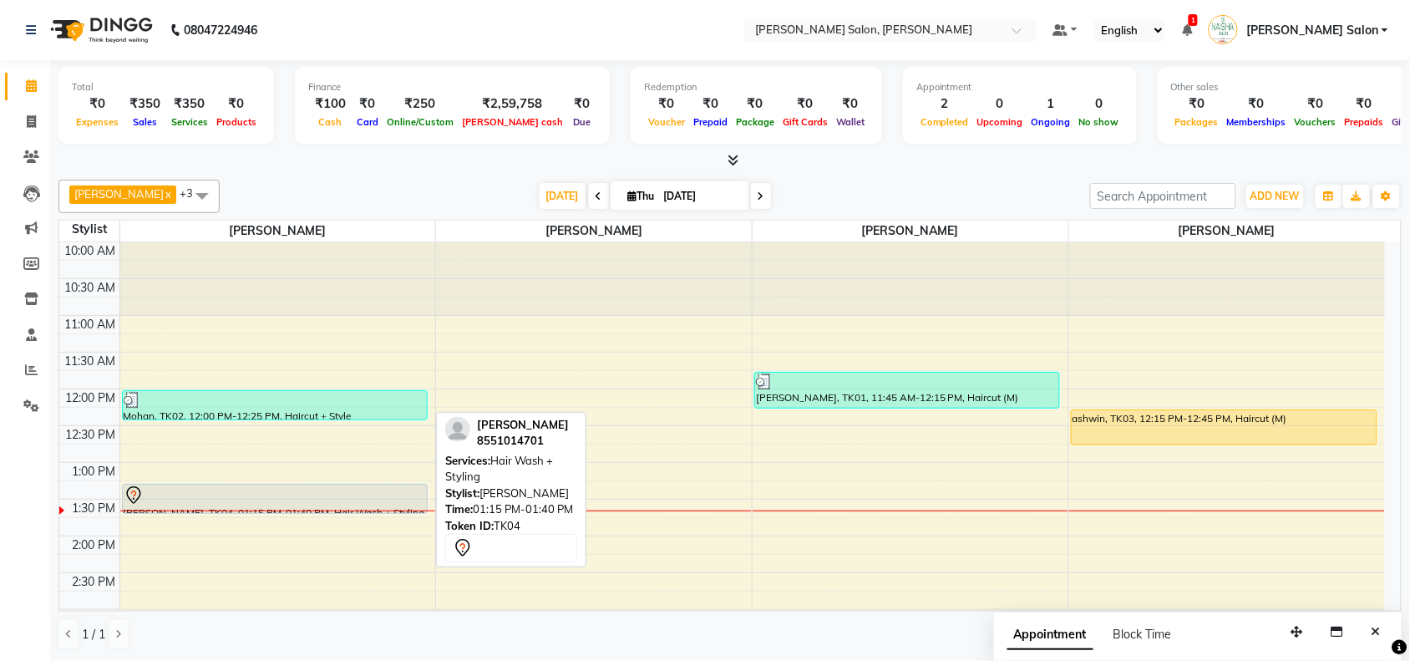
click at [247, 501] on div at bounding box center [275, 495] width 302 height 20
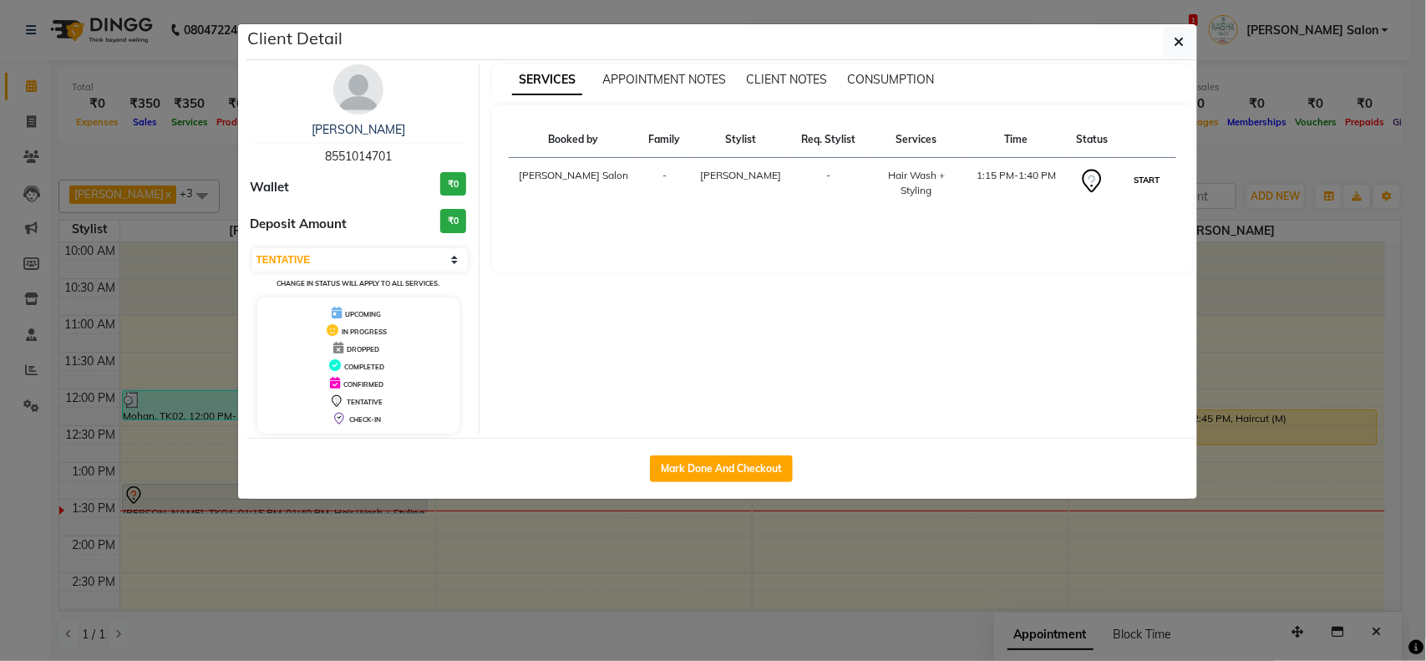
click at [1146, 173] on button "START" at bounding box center [1147, 180] width 34 height 21
click at [1355, 598] on ngb-modal-window "Client Detail [PERSON_NAME] 8551014701 Wallet ₹0 Deposit Amount ₹0 Select IN SE…" at bounding box center [713, 330] width 1426 height 661
select select "1"
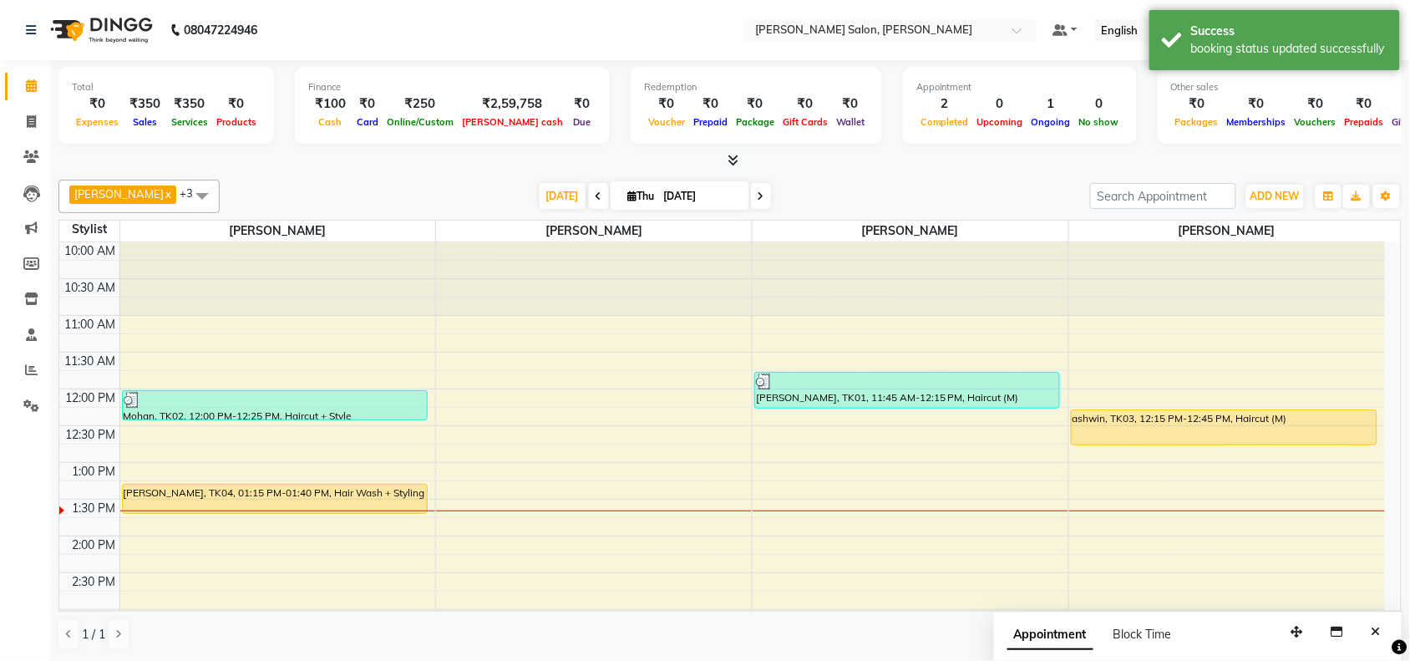
click at [1377, 641] on button "Close" at bounding box center [1376, 632] width 24 height 26
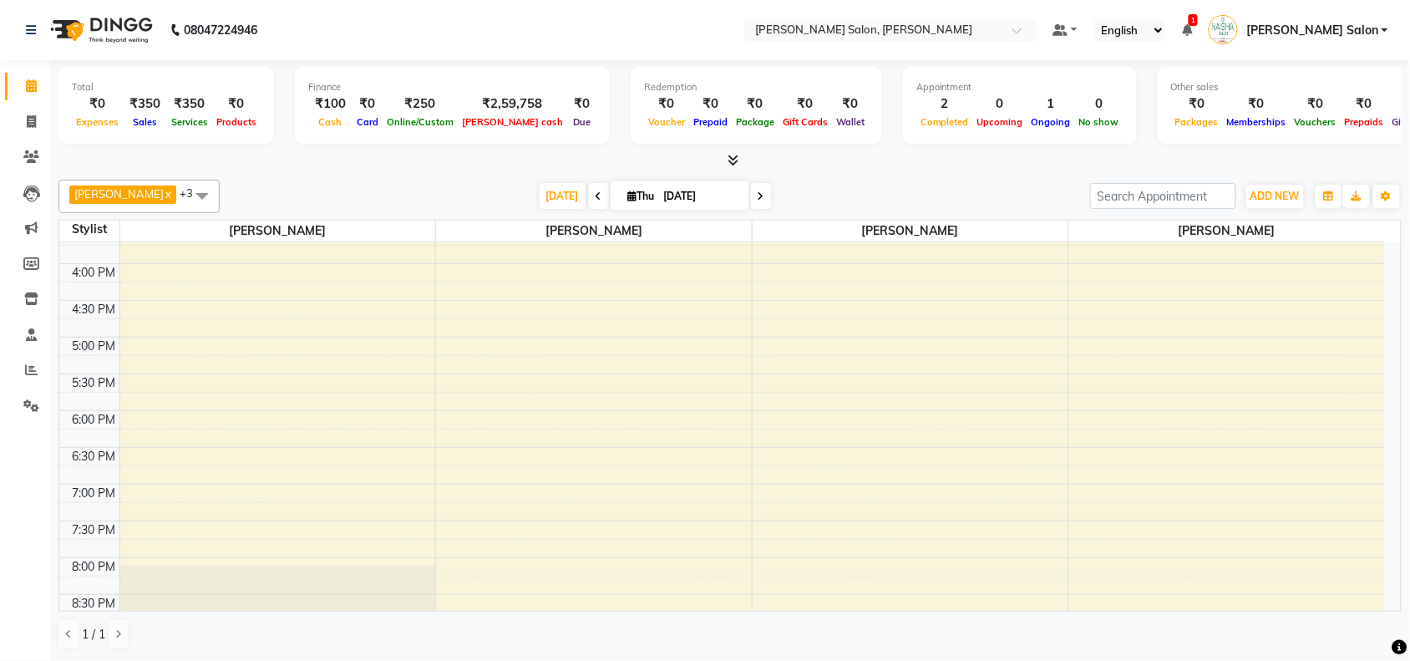
scroll to position [524, 0]
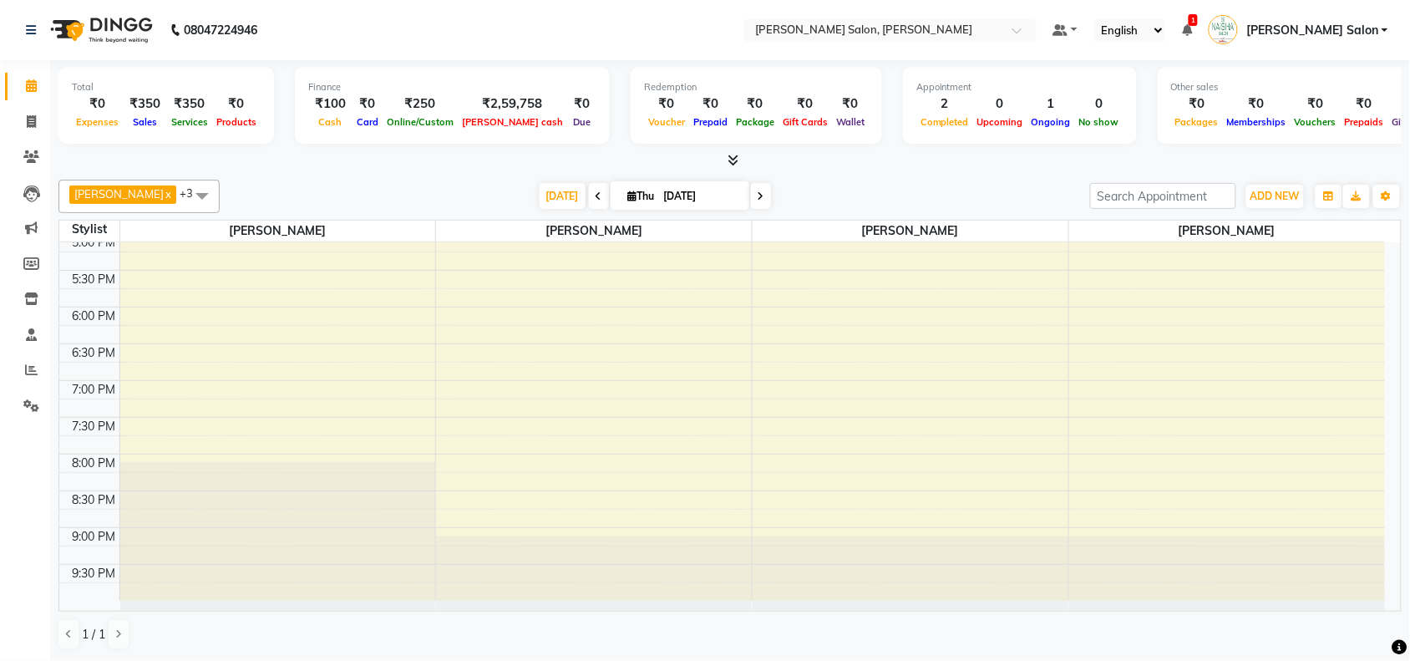
drag, startPoint x: 1228, startPoint y: 582, endPoint x: 1237, endPoint y: 586, distance: 9.0
click at [1237, 586] on div at bounding box center [1228, 573] width 316 height 74
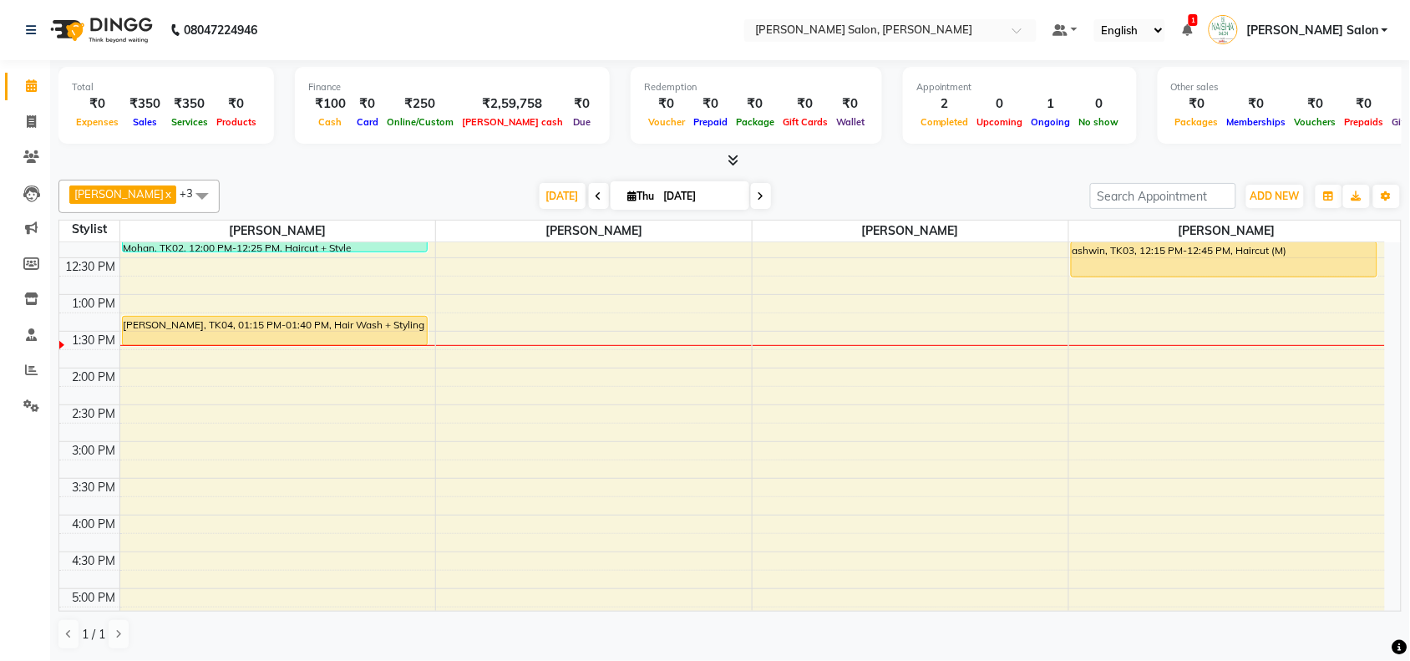
scroll to position [0, 0]
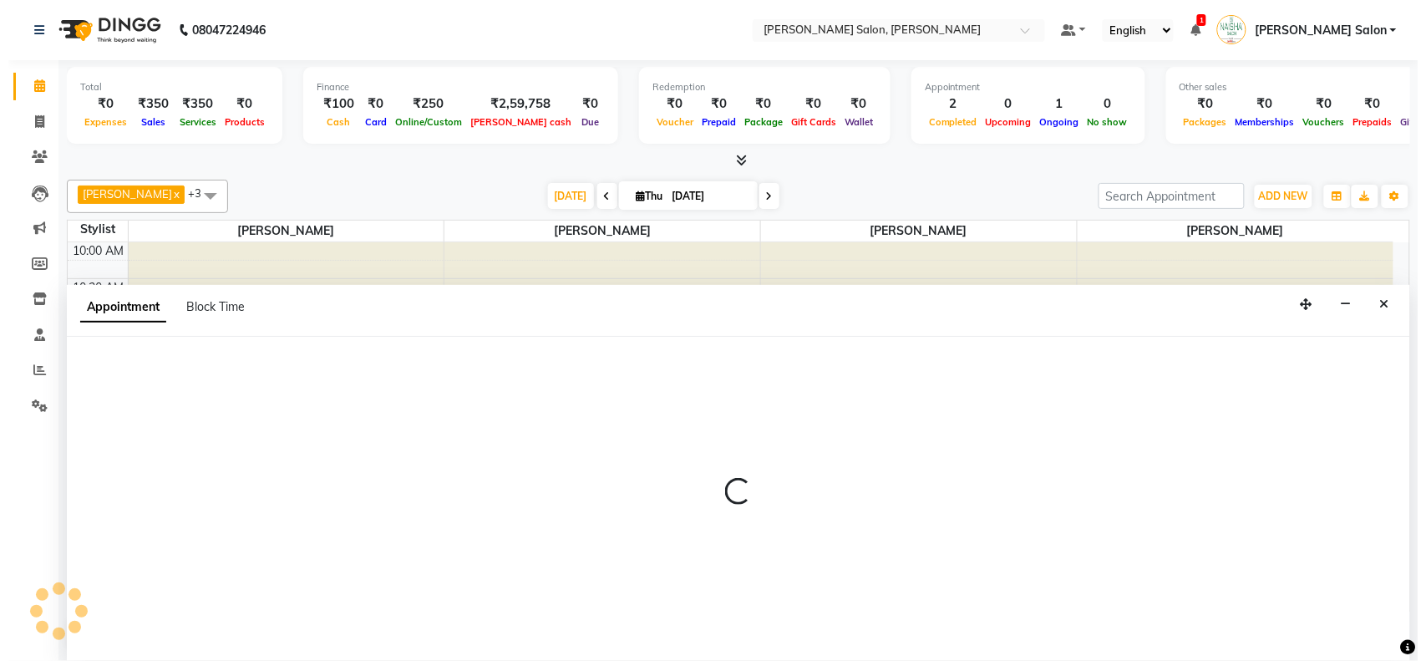
scroll to position [1, 0]
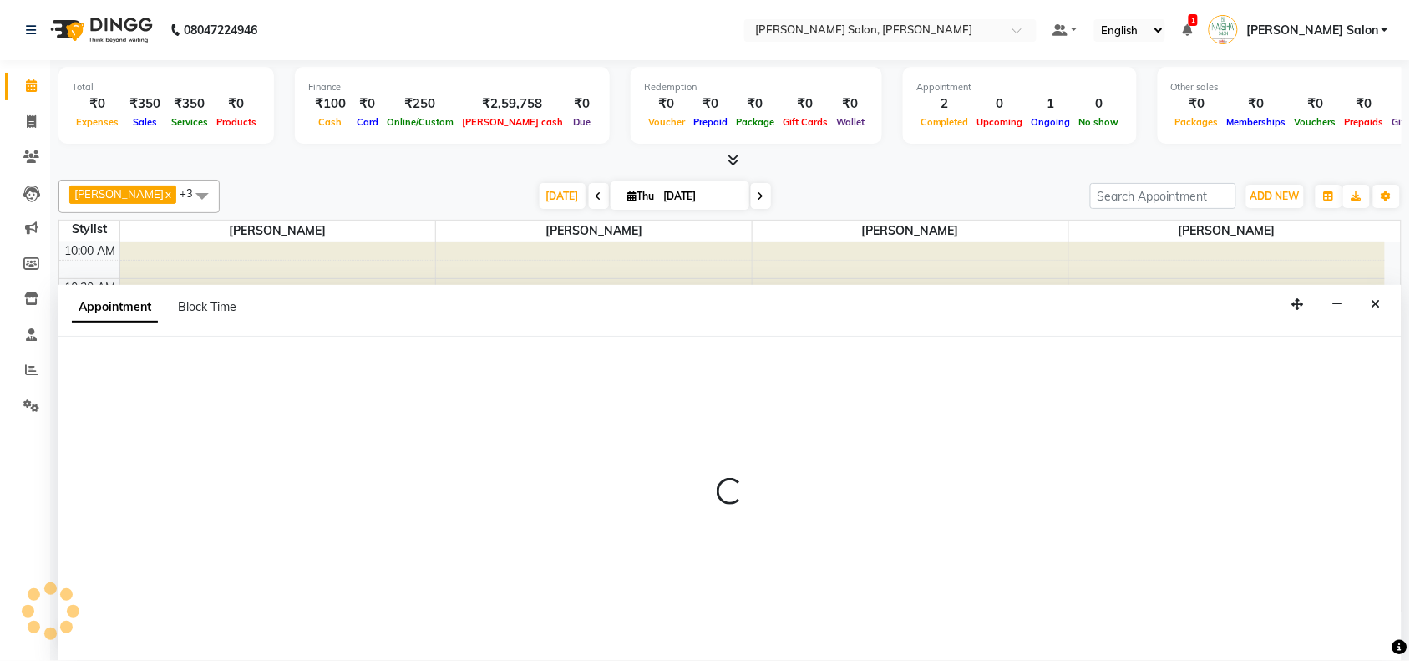
select select "83168"
select select "660"
select select "tentative"
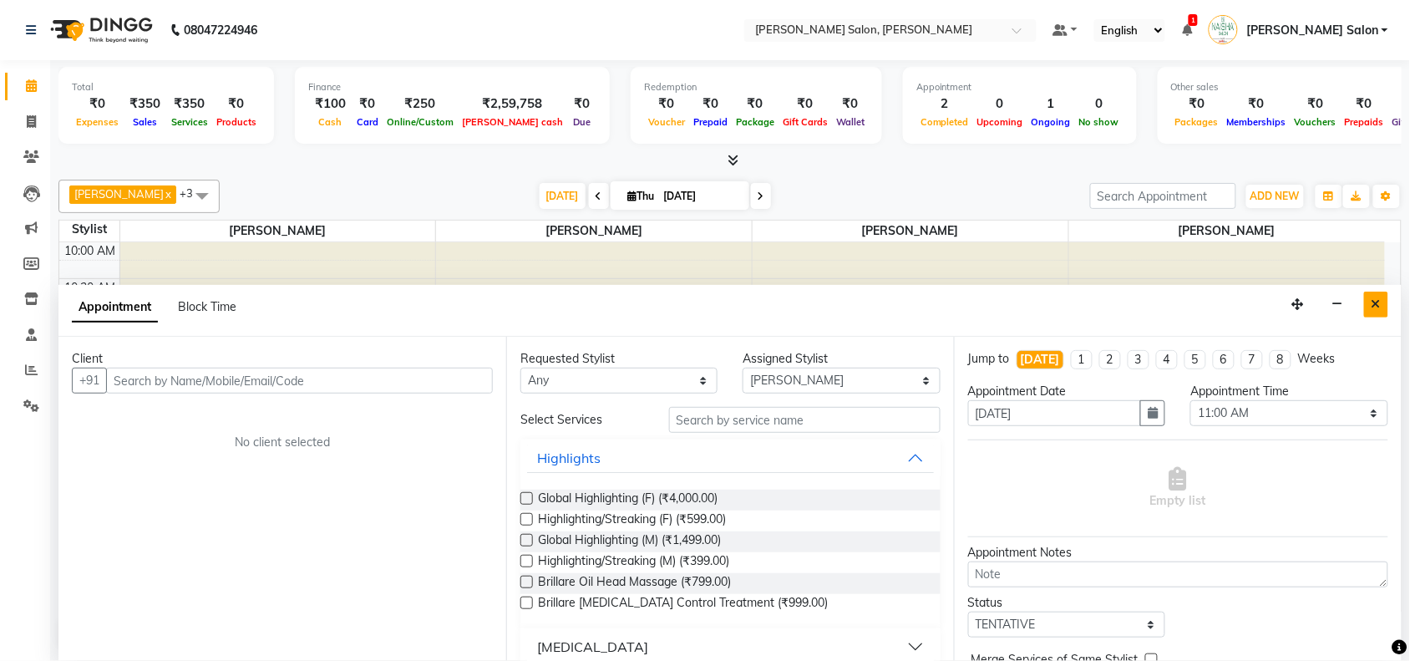
click at [1390, 307] on div "Appointment Block Time" at bounding box center [730, 311] width 1344 height 52
click at [1384, 302] on button "Close" at bounding box center [1376, 305] width 24 height 26
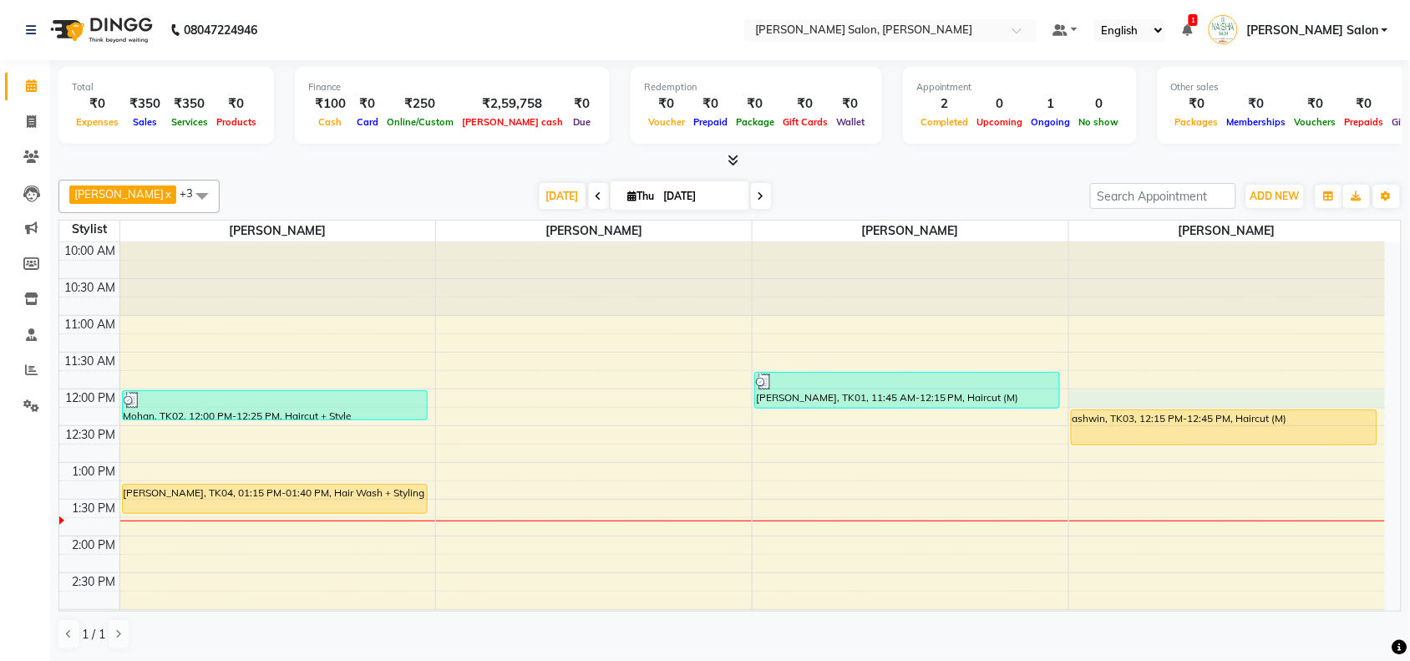
select select "83168"
select select "720"
select select "tentative"
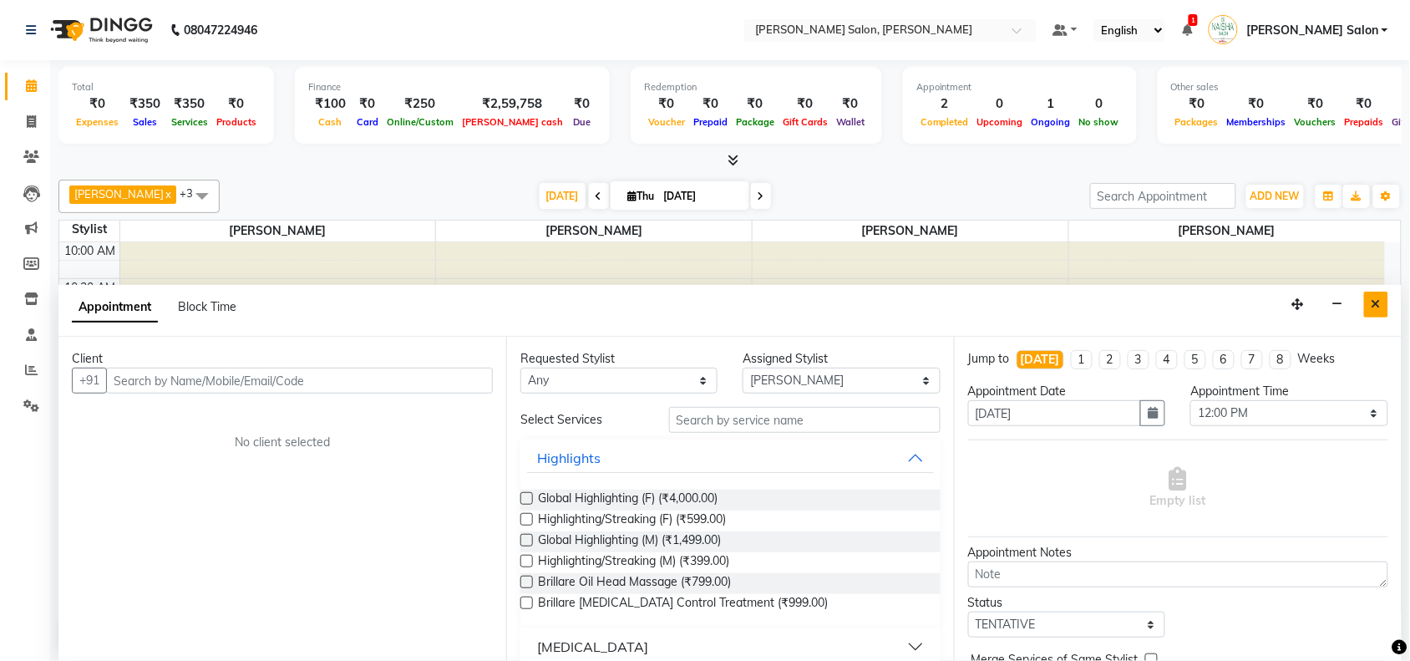
drag, startPoint x: 1402, startPoint y: 320, endPoint x: 1381, endPoint y: 305, distance: 25.7
click at [1400, 318] on div "Total ₹0 Expenses ₹350 Sales ₹350 Services ₹0 Products Finance ₹100 Cash ₹0 Car…" at bounding box center [730, 360] width 1360 height 601
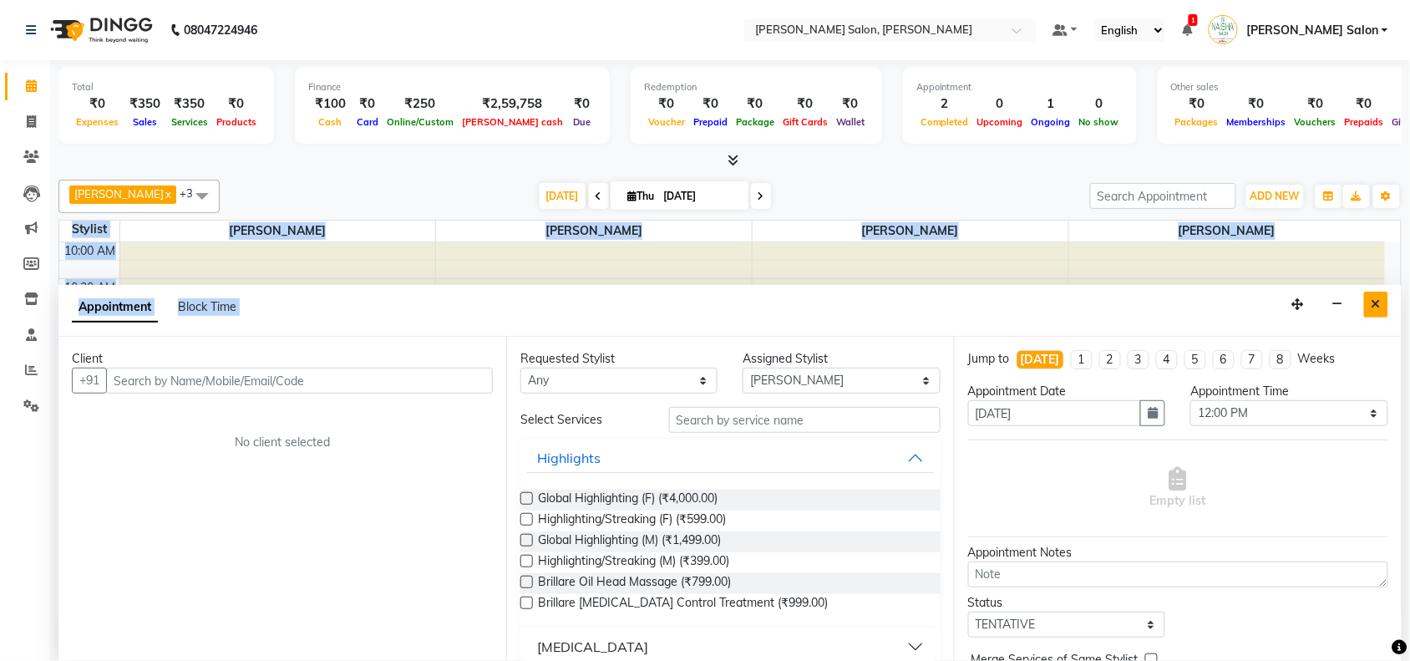
click at [1375, 302] on icon "Close" at bounding box center [1376, 304] width 9 height 12
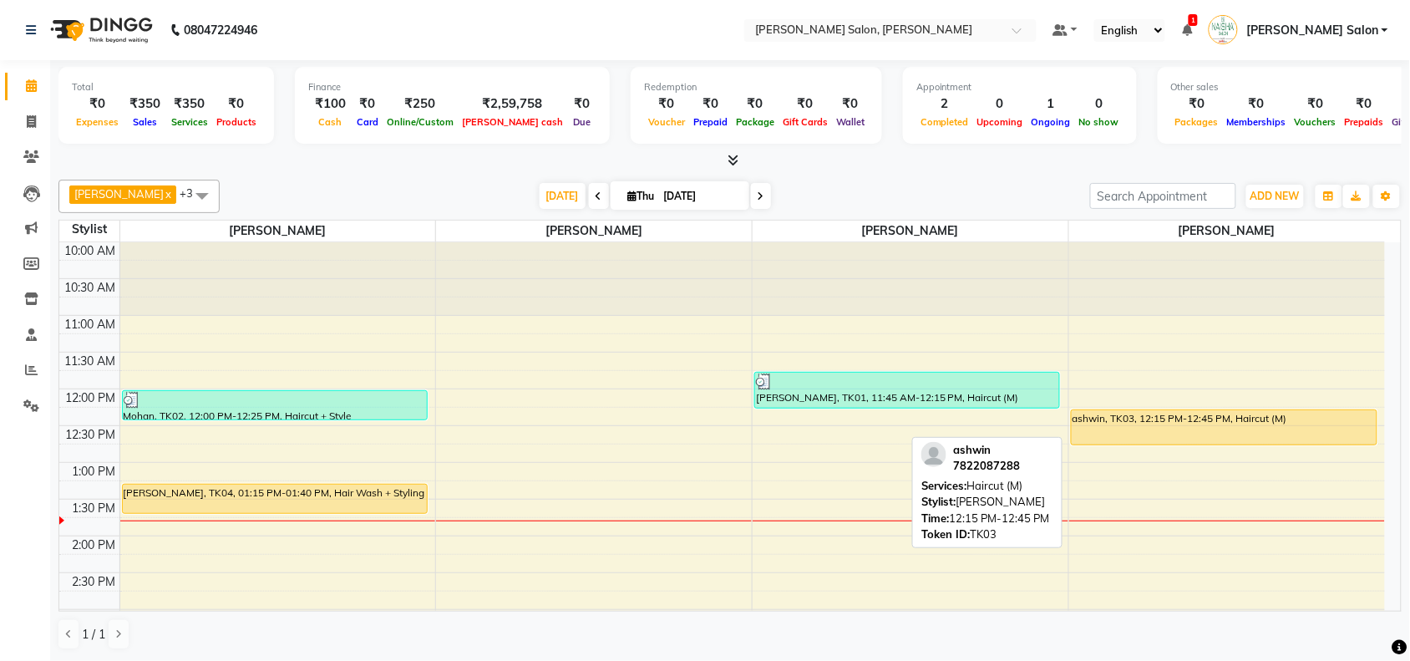
click at [1323, 436] on div "ashwin, TK03, 12:15 PM-12:45 PM, Haircut (M)" at bounding box center [1224, 427] width 305 height 34
select select "1"
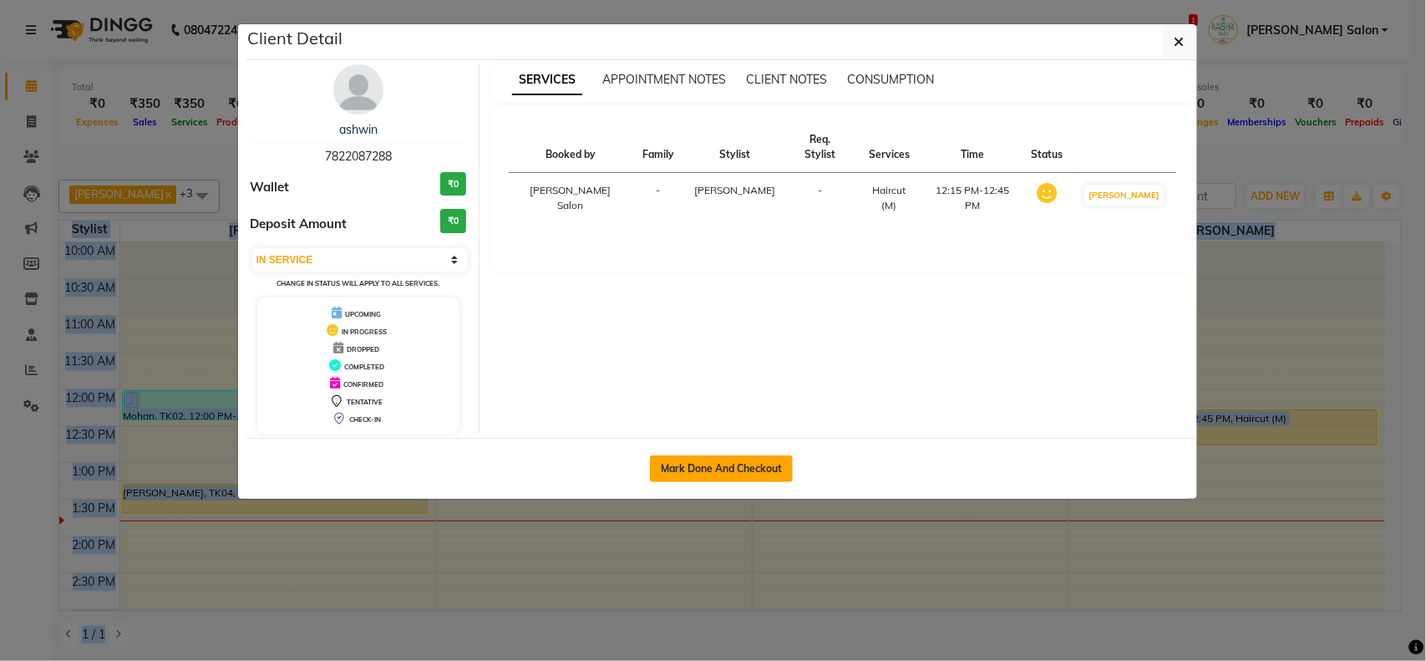
click at [677, 481] on button "Mark Done And Checkout" at bounding box center [721, 468] width 143 height 27
select select "service"
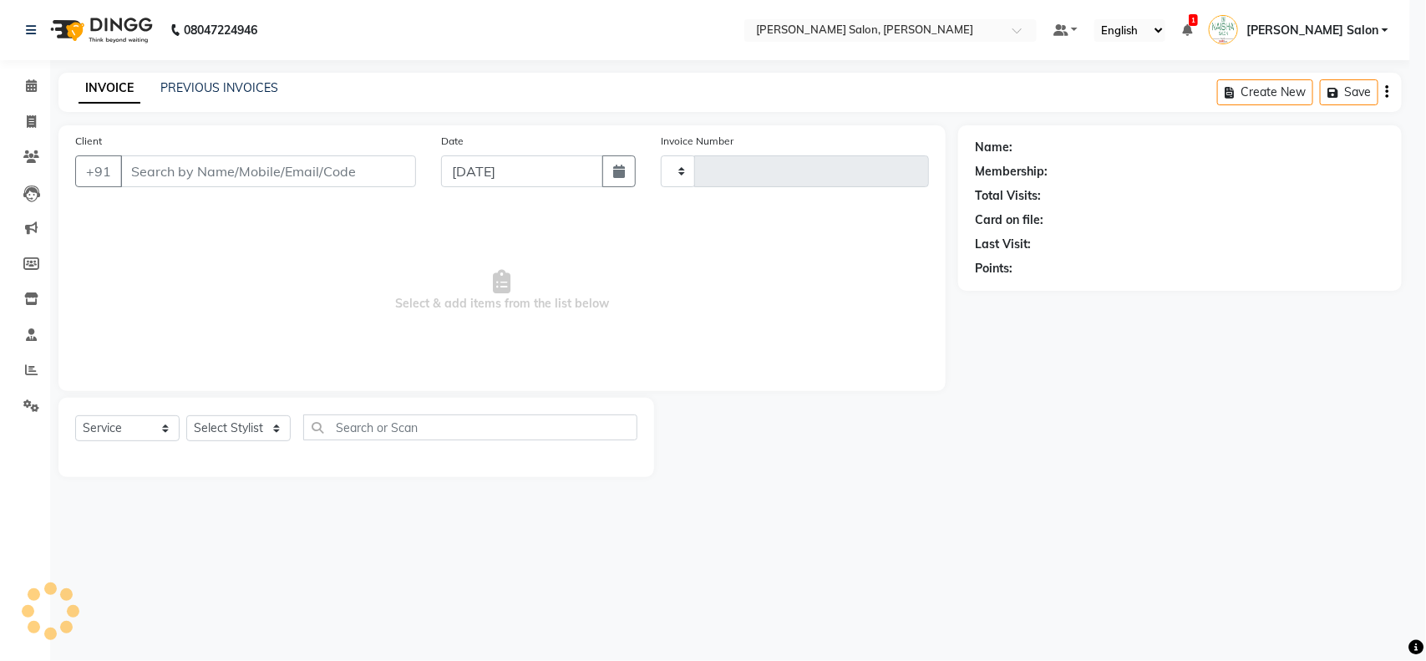
type input "3511"
select select "5497"
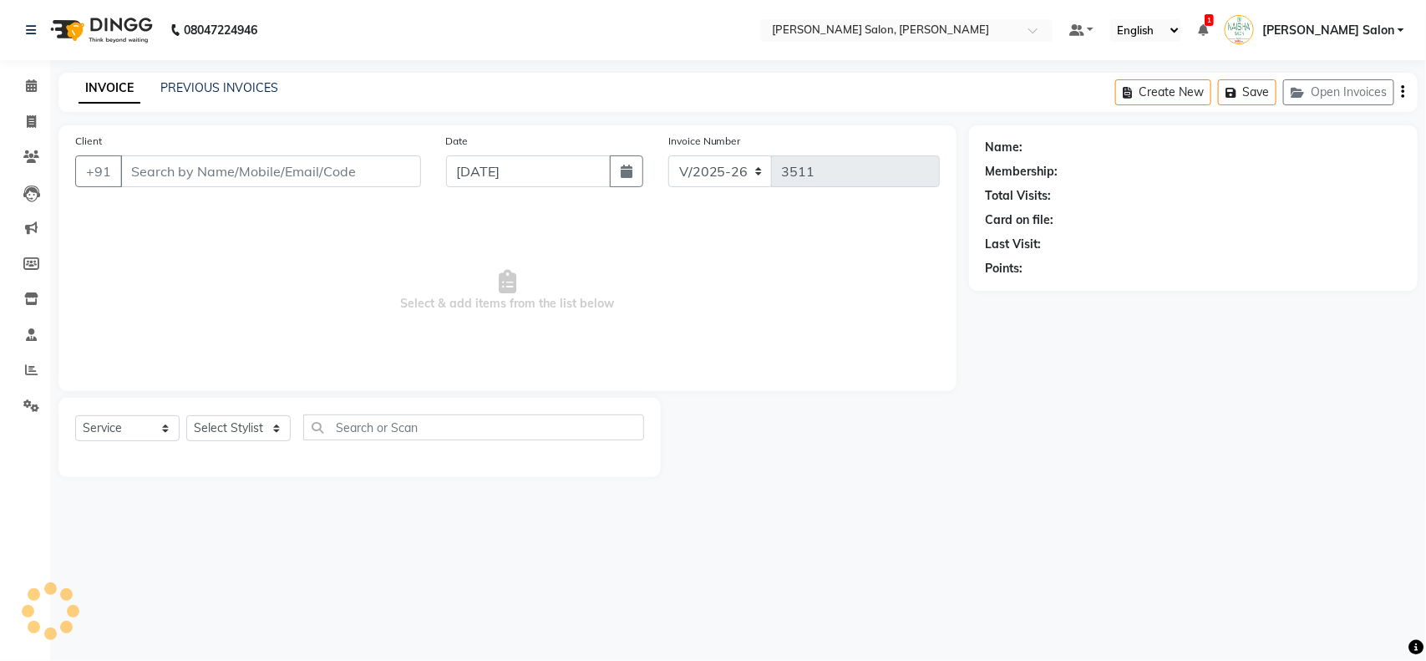
type input "7822087288"
select select "83168"
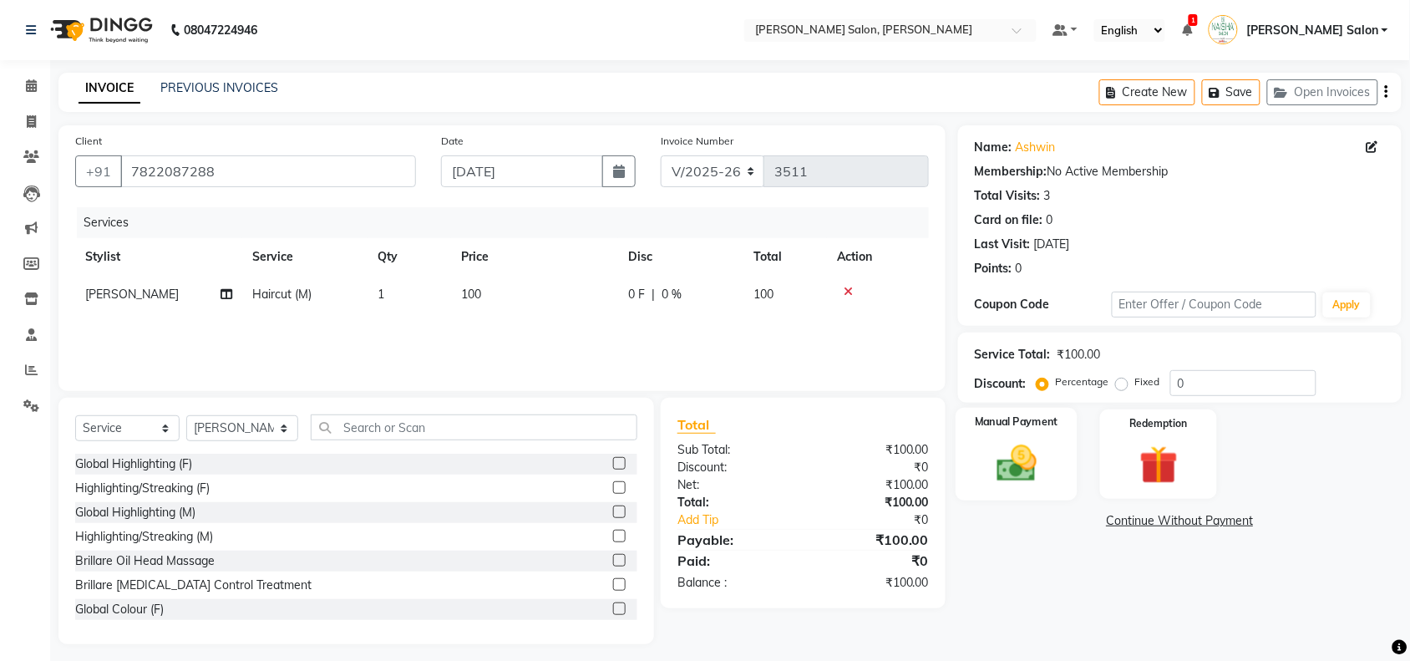
click at [1009, 487] on div "Manual Payment" at bounding box center [1017, 455] width 122 height 94
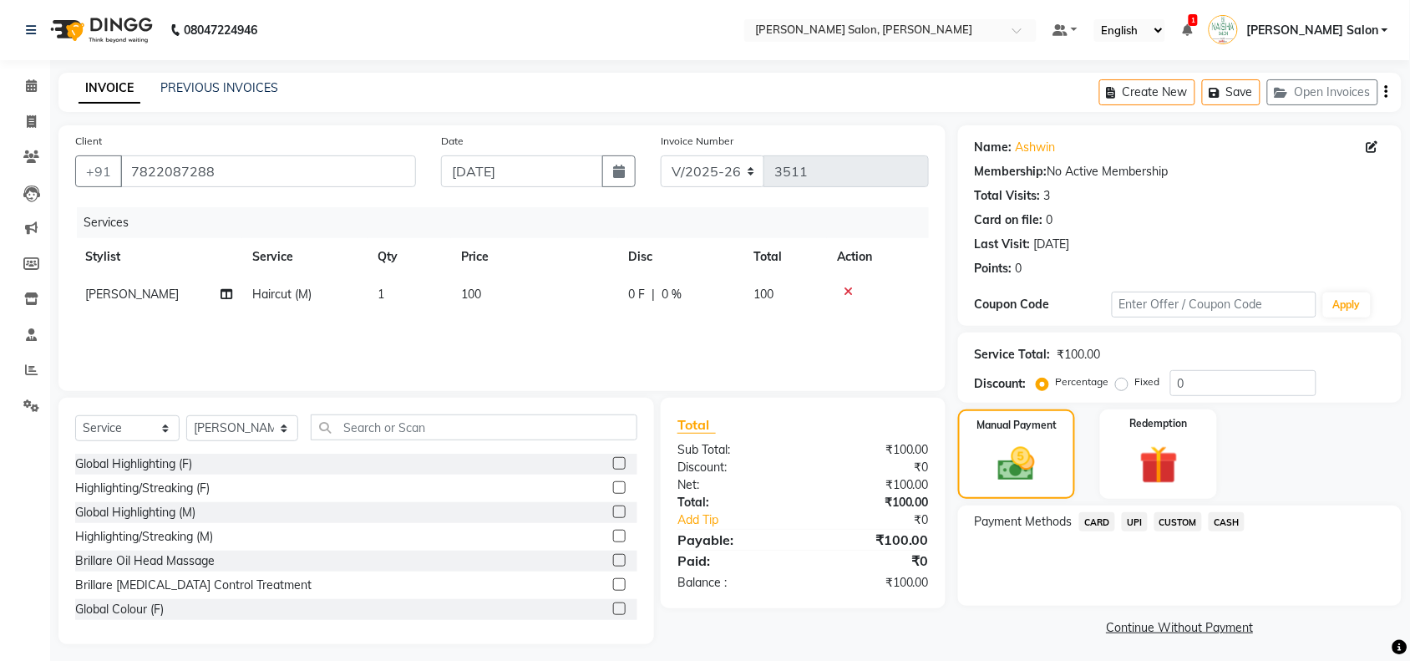
drag, startPoint x: 1218, startPoint y: 526, endPoint x: 1224, endPoint y: 537, distance: 12.3
click at [1220, 526] on span "CASH" at bounding box center [1227, 521] width 36 height 19
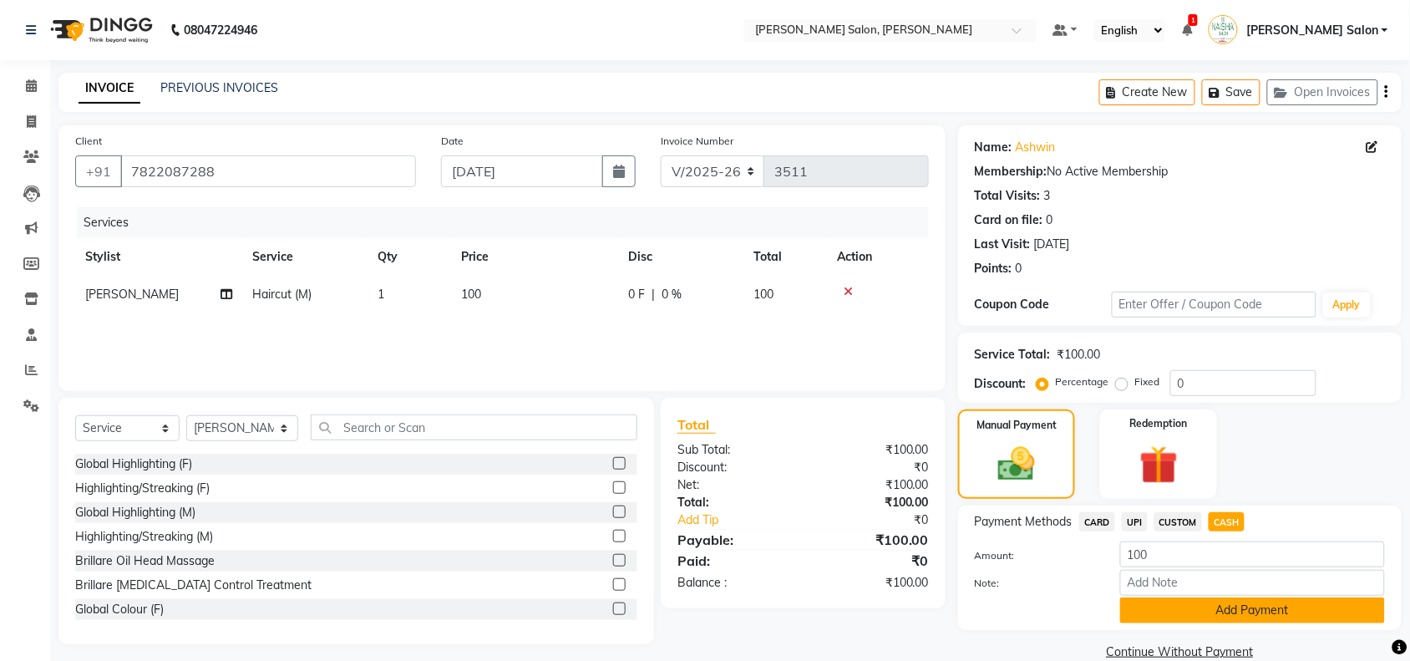
click at [1239, 621] on button "Add Payment" at bounding box center [1252, 610] width 265 height 26
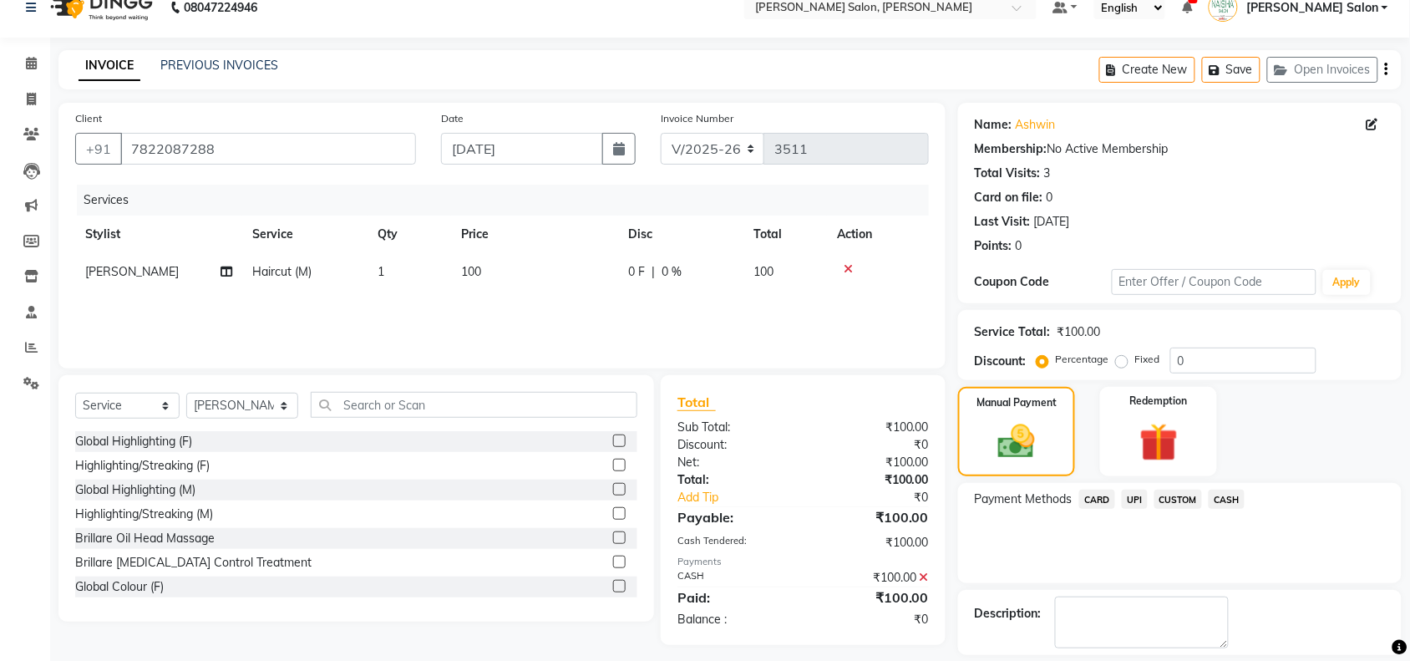
scroll to position [99, 0]
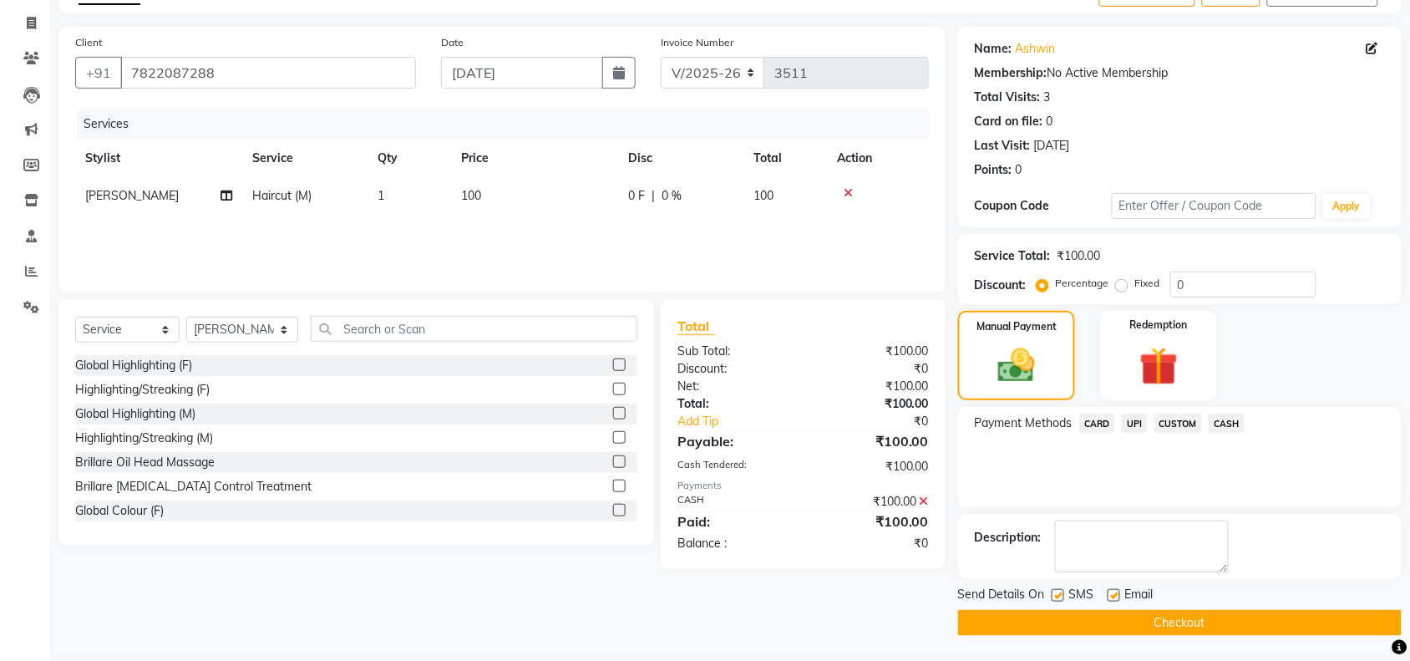
click at [1242, 620] on button "Checkout" at bounding box center [1180, 623] width 444 height 26
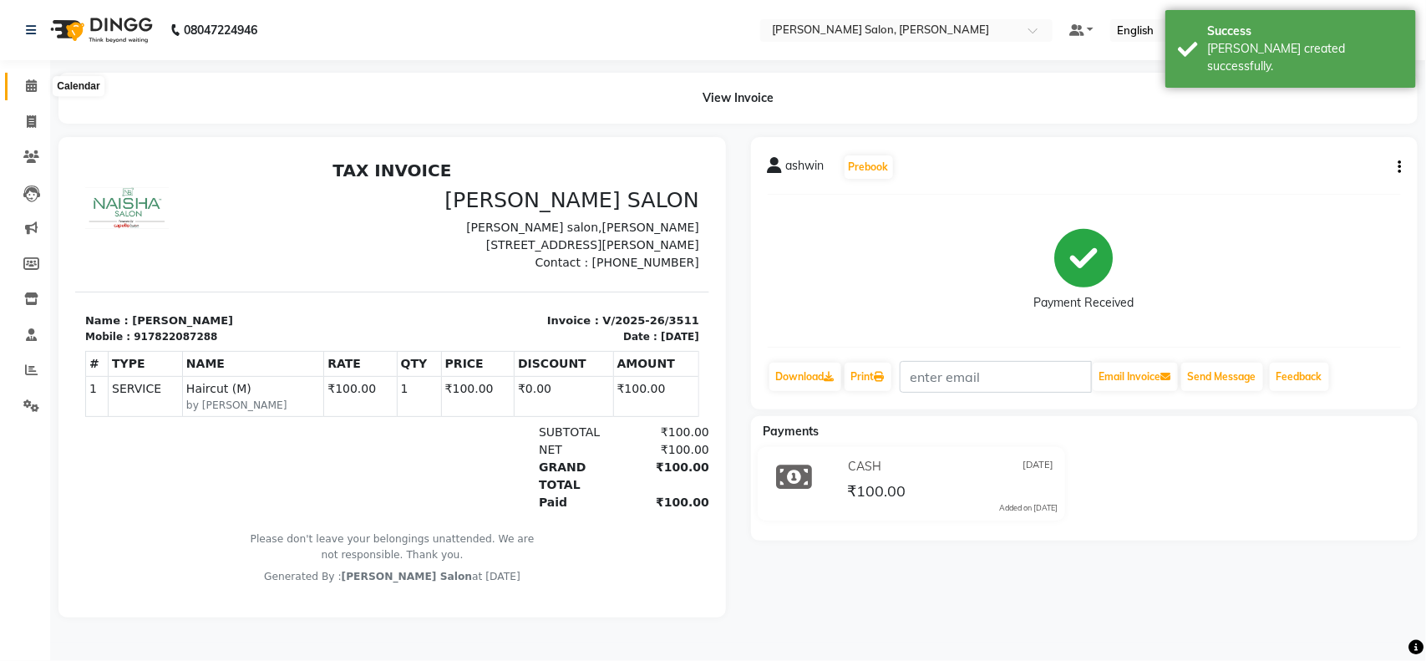
click at [33, 79] on icon at bounding box center [31, 85] width 11 height 13
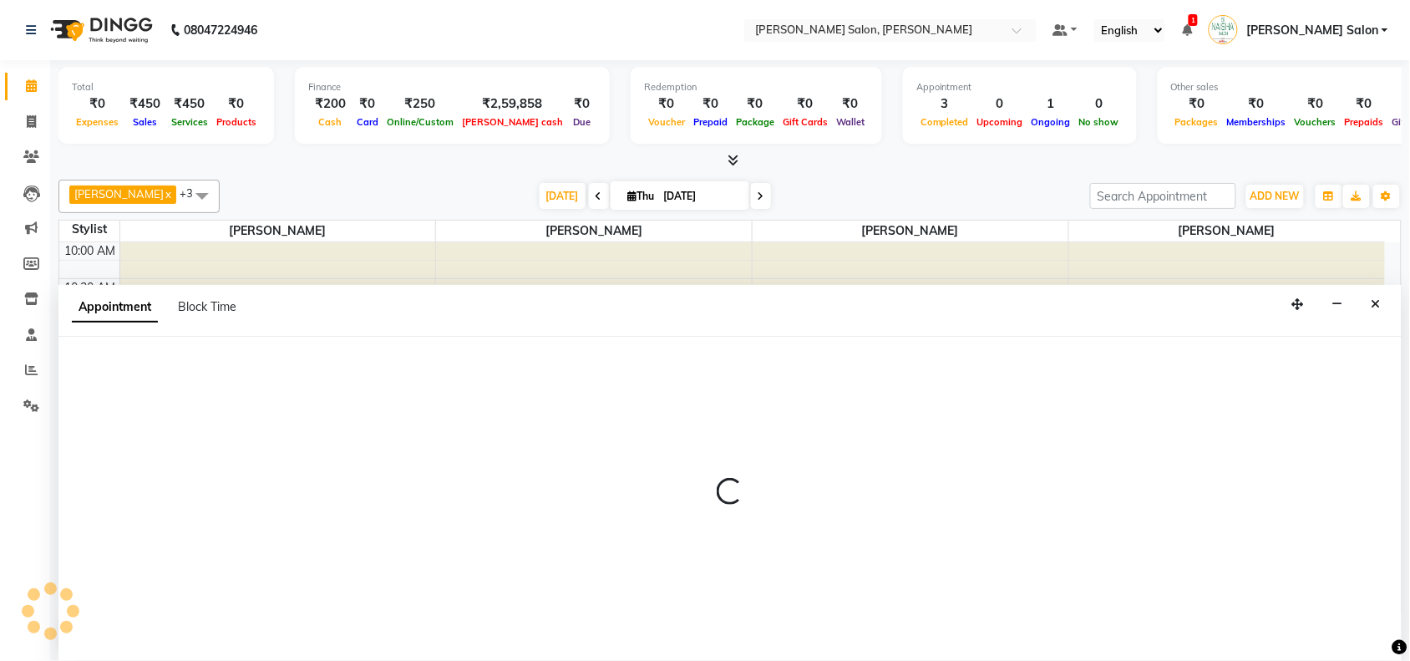
scroll to position [1, 0]
select select "83168"
select select "tentative"
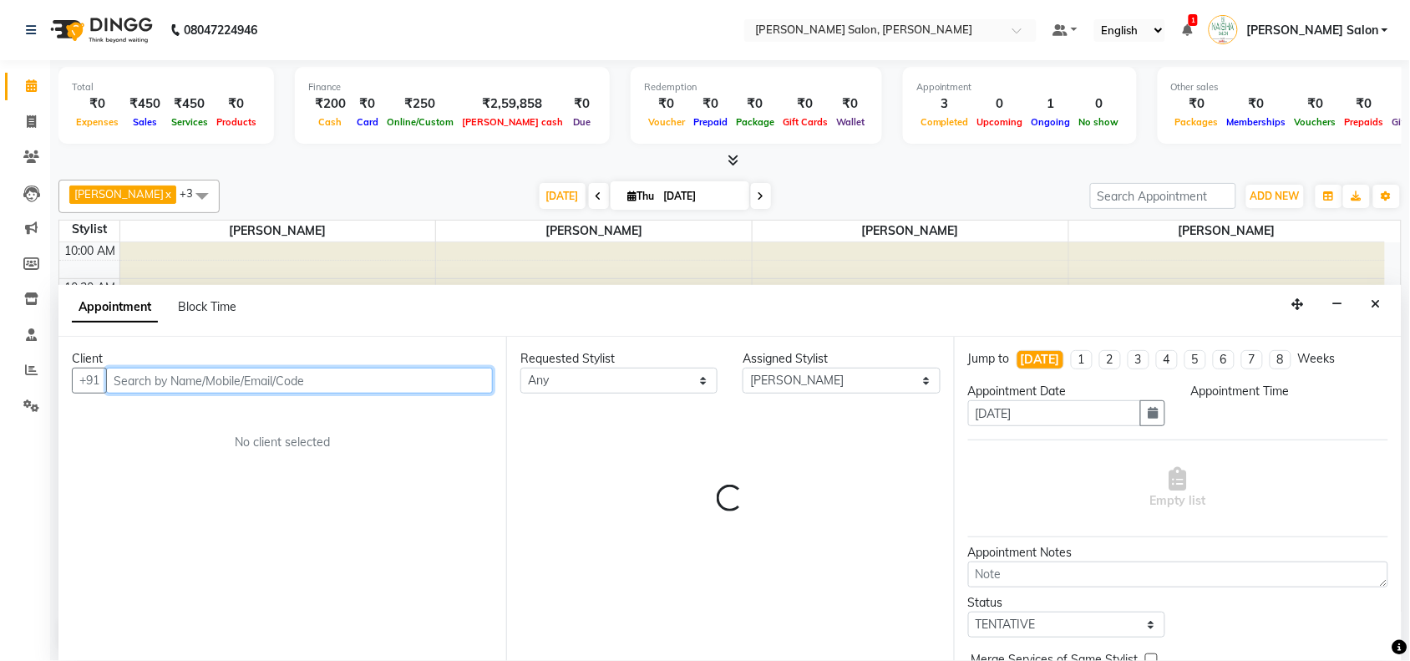
select select "825"
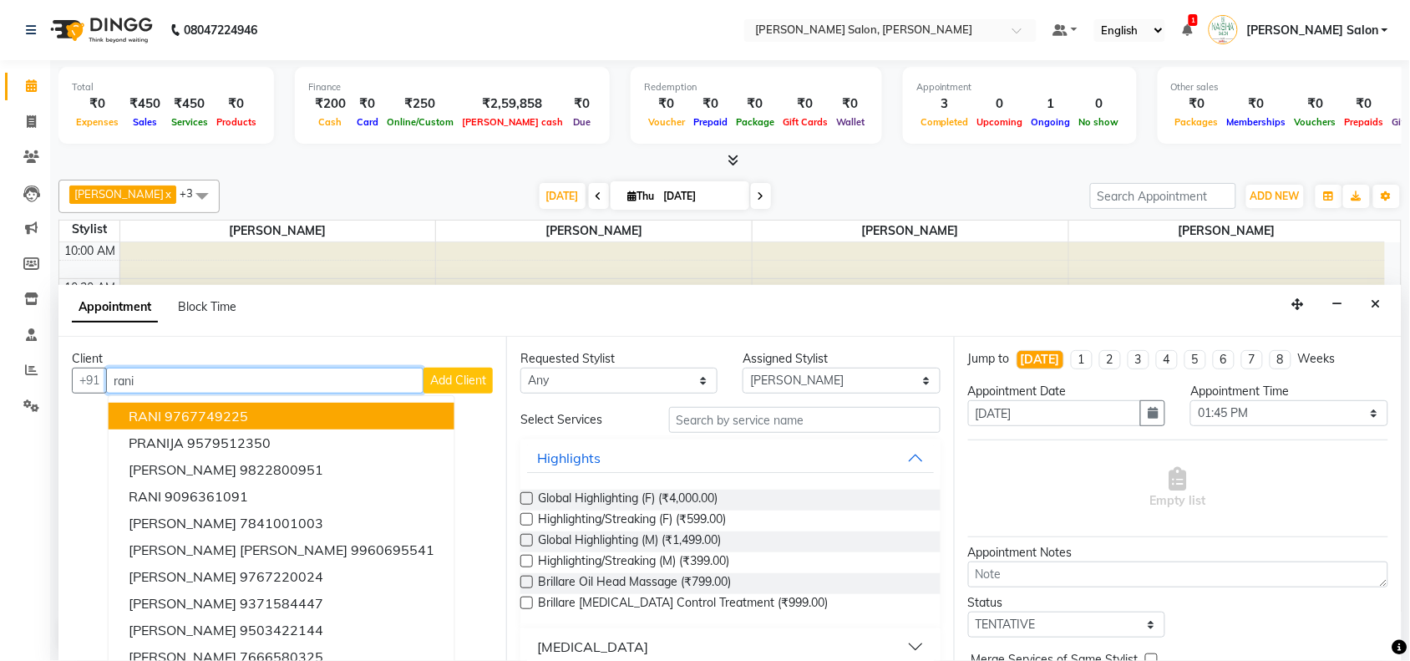
click at [219, 416] on ngb-highlight "9767749225" at bounding box center [207, 416] width 84 height 17
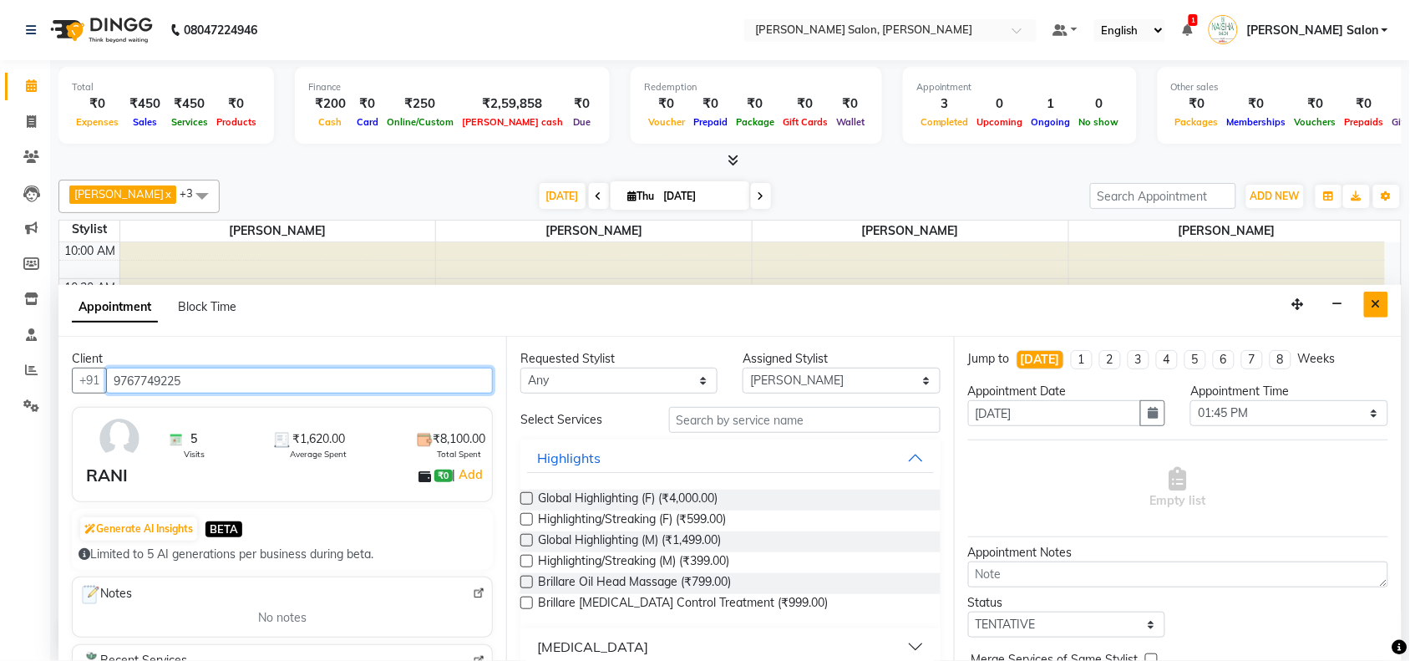
type input "9767749225"
drag, startPoint x: 1370, startPoint y: 297, endPoint x: 1278, endPoint y: 306, distance: 92.3
click at [1369, 298] on button "Close" at bounding box center [1376, 305] width 24 height 26
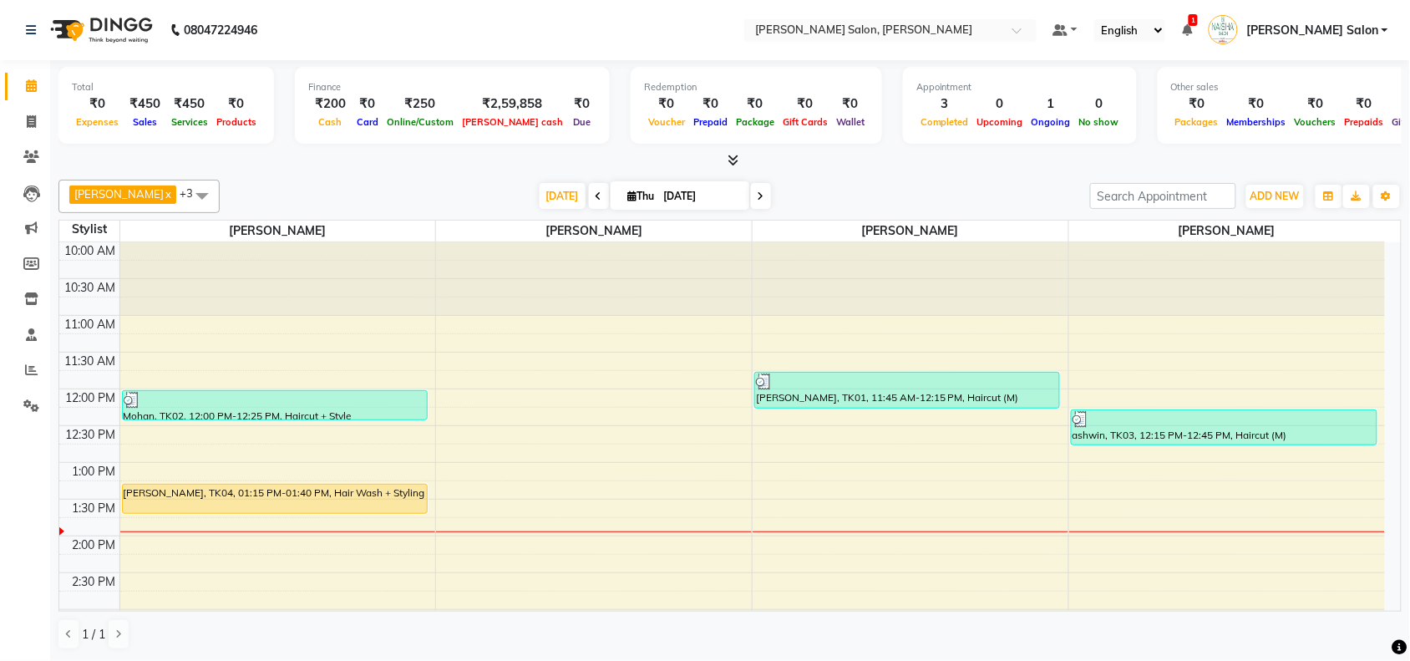
select select "83168"
select select "tentative"
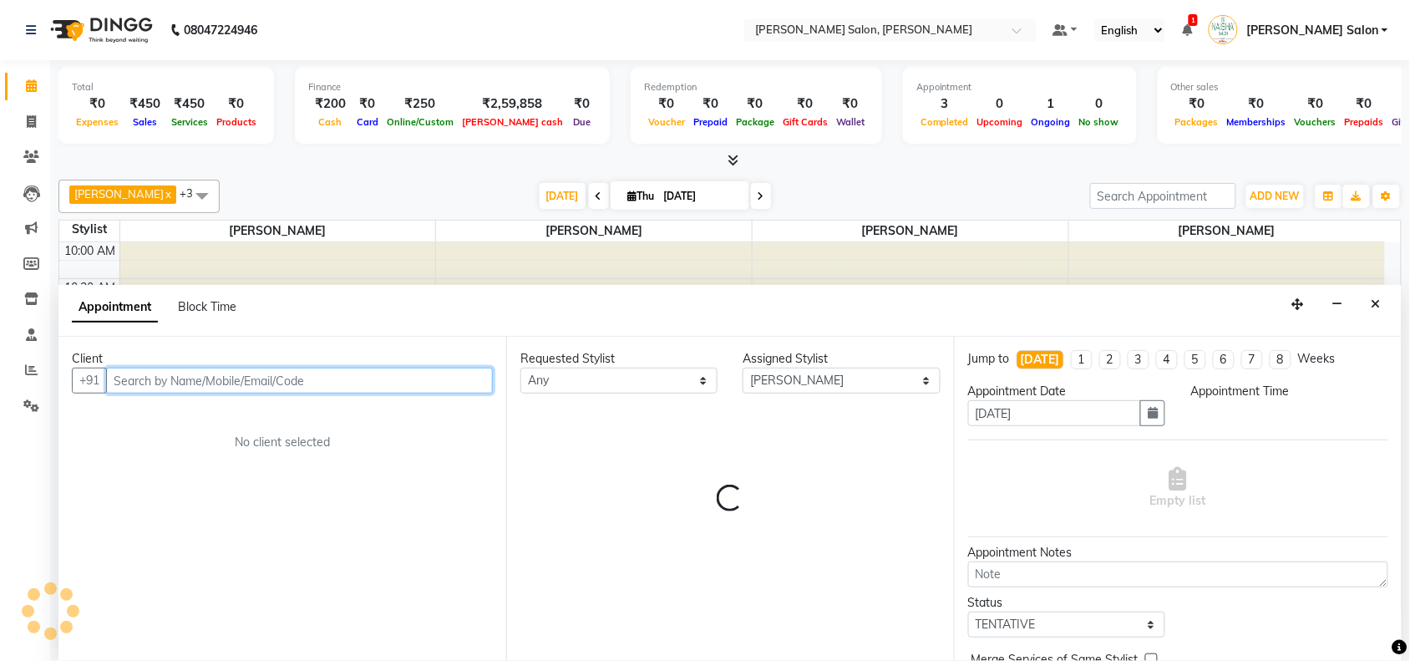
select select "825"
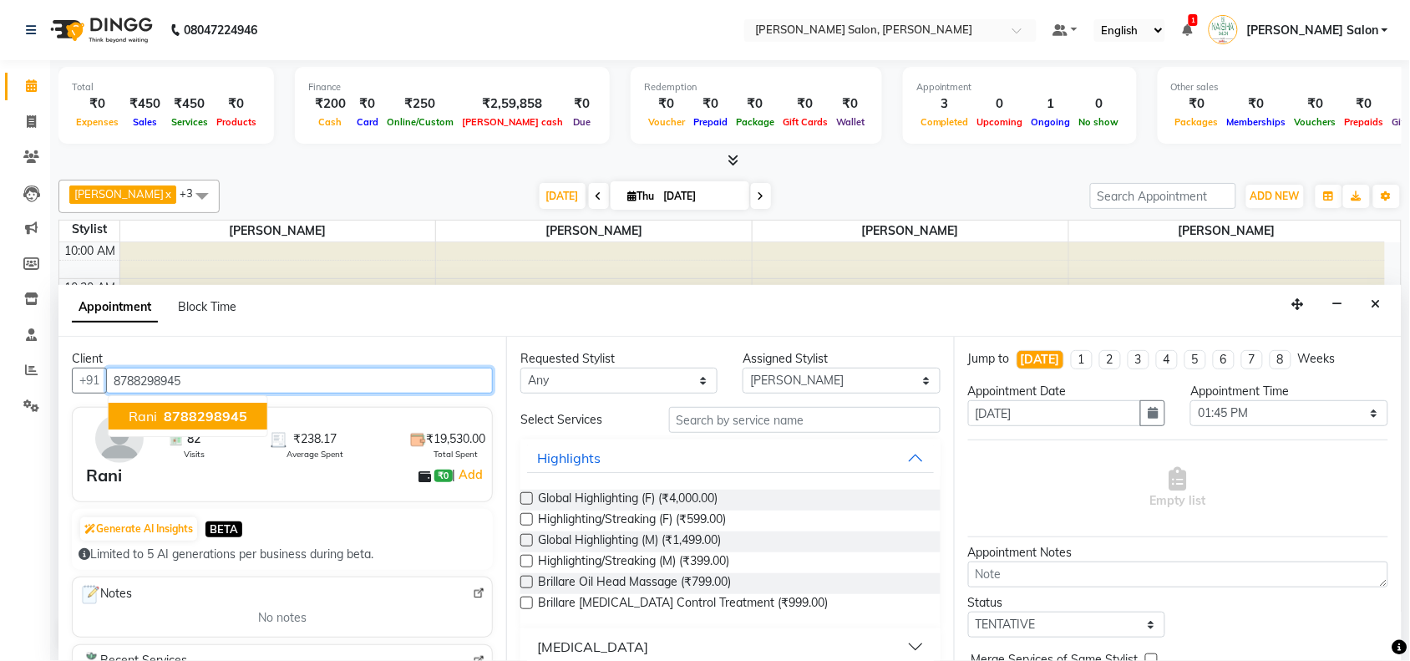
type input "8788298945"
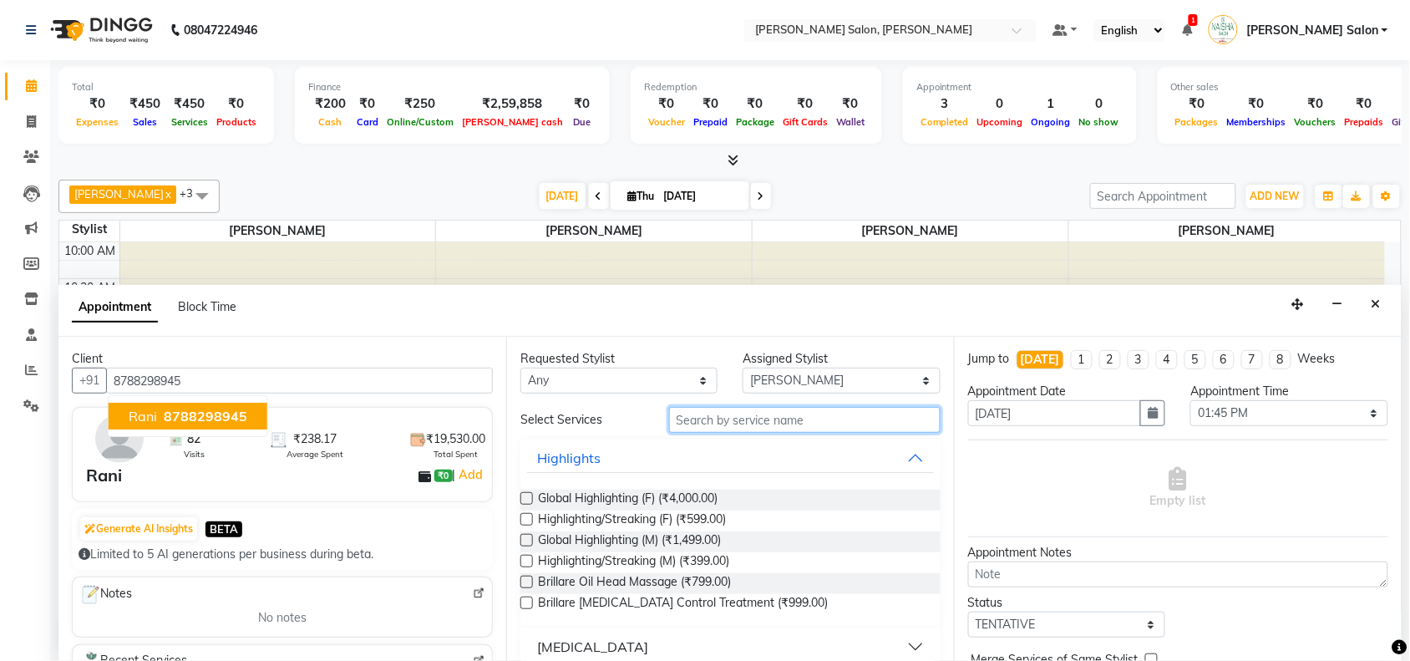
click at [907, 414] on input "text" at bounding box center [805, 420] width 272 height 26
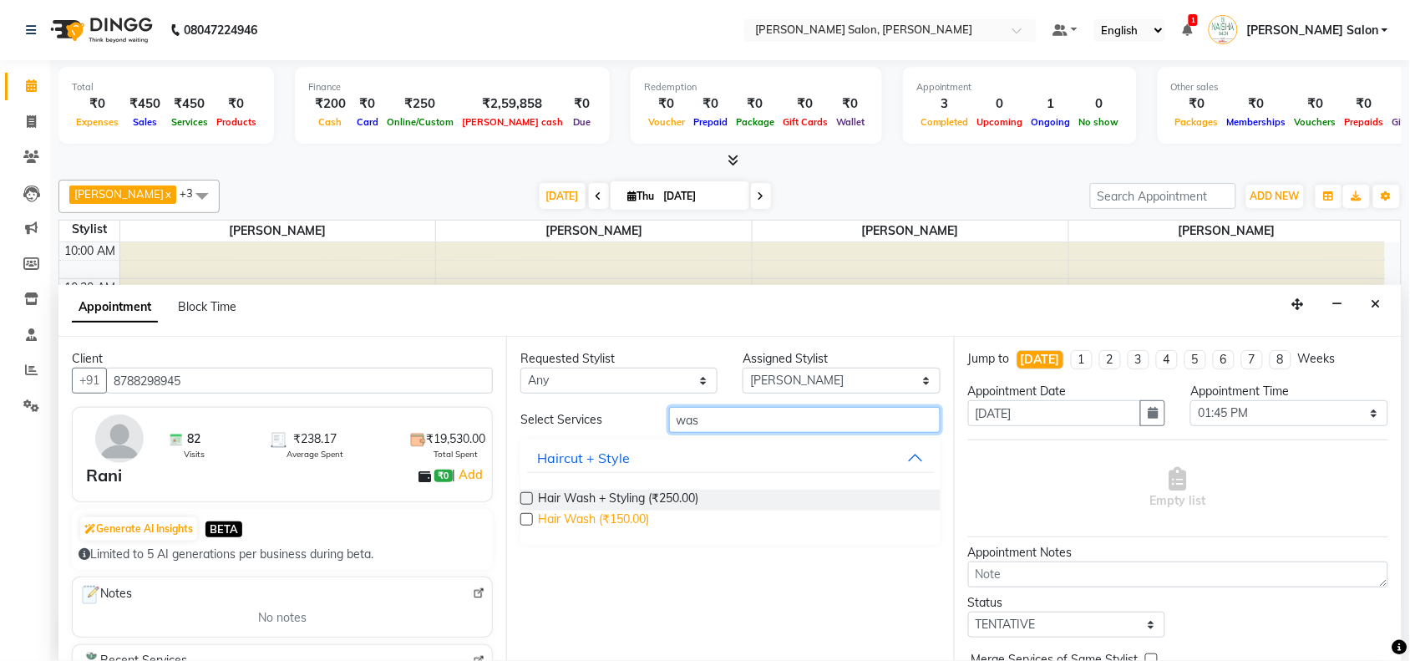
type input "was"
click at [628, 520] on span "Hair Wash (₹150.00)" at bounding box center [593, 521] width 111 height 21
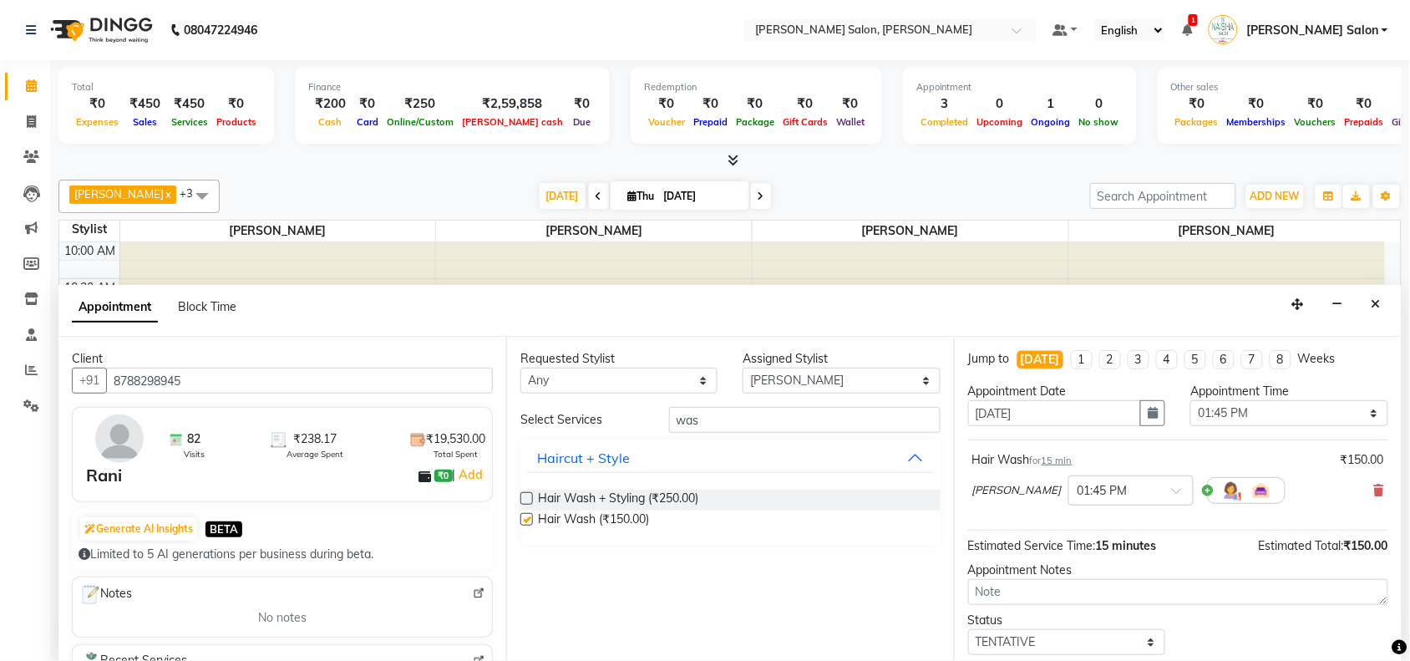
checkbox input "false"
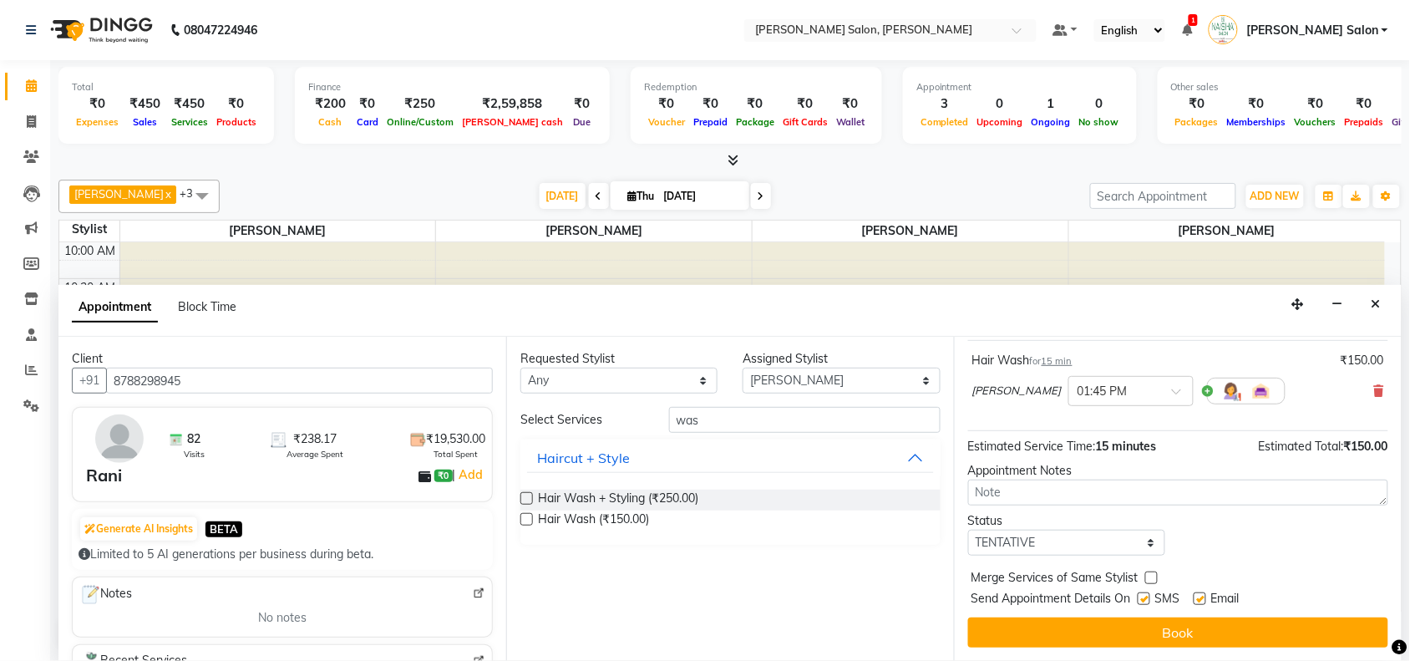
click at [1122, 619] on button "Book" at bounding box center [1178, 632] width 420 height 30
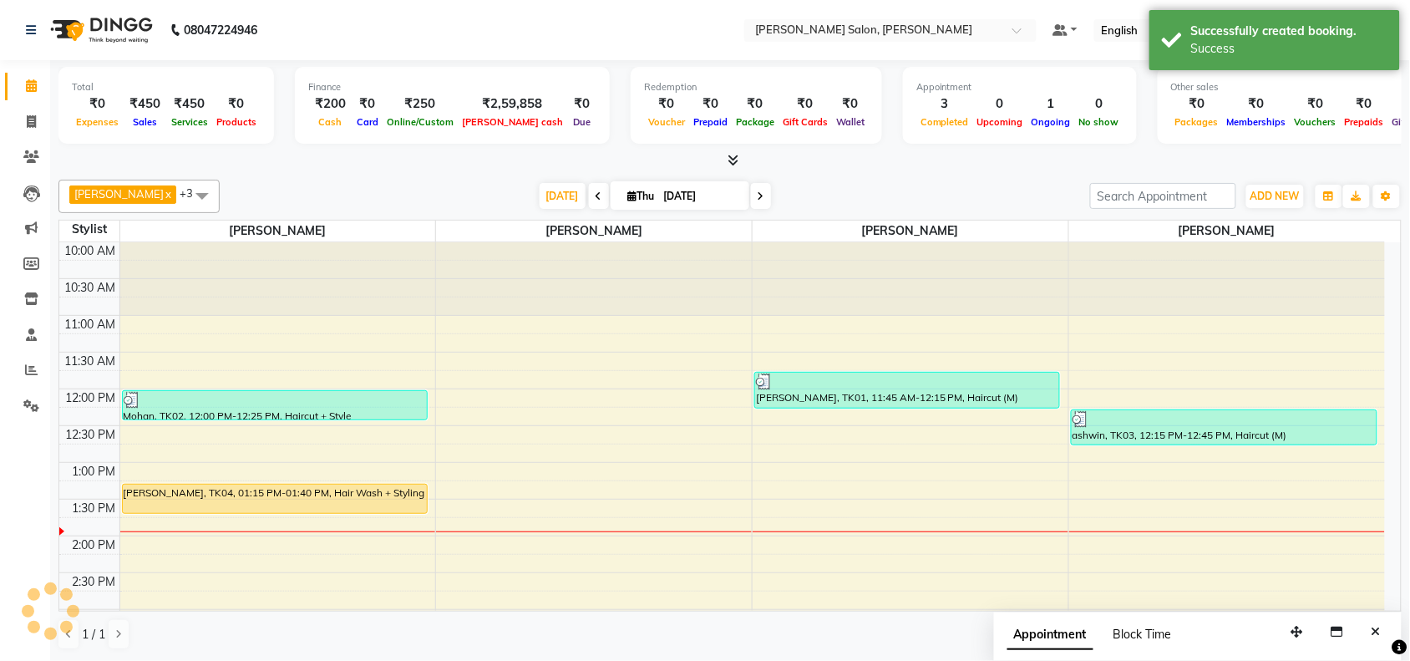
scroll to position [0, 0]
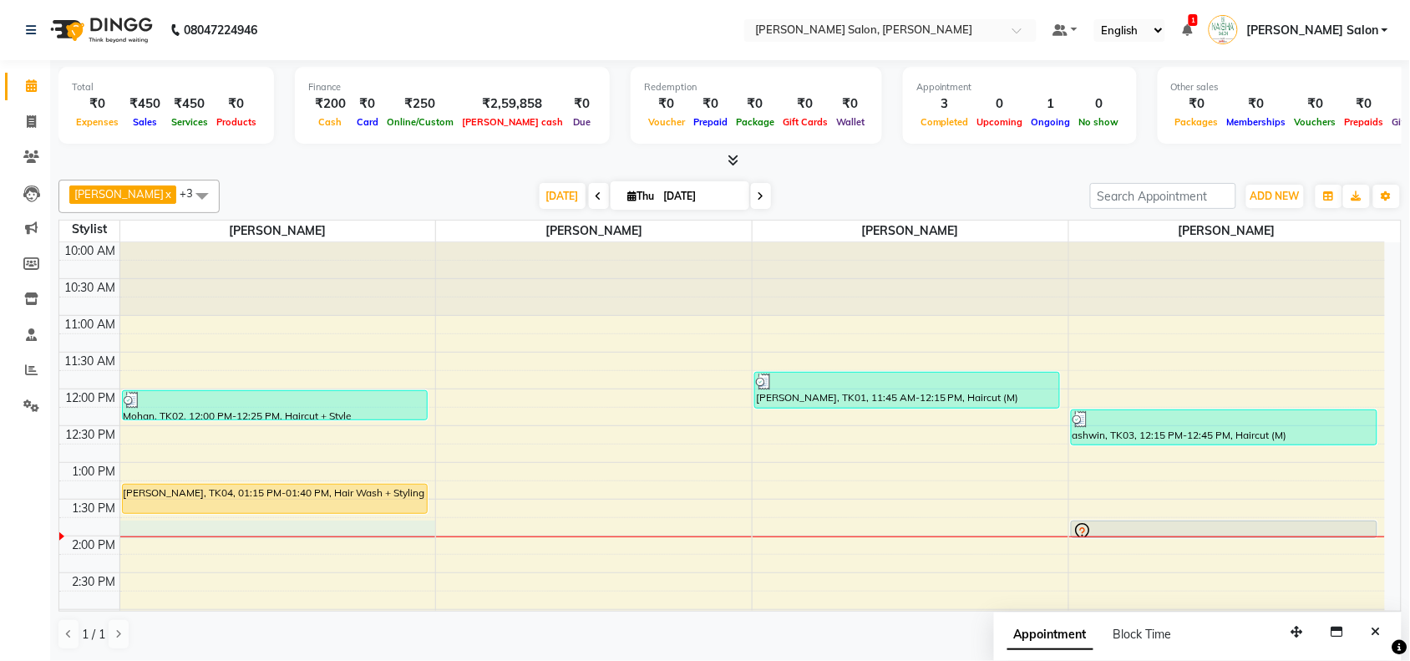
select select "72112"
select select "tentative"
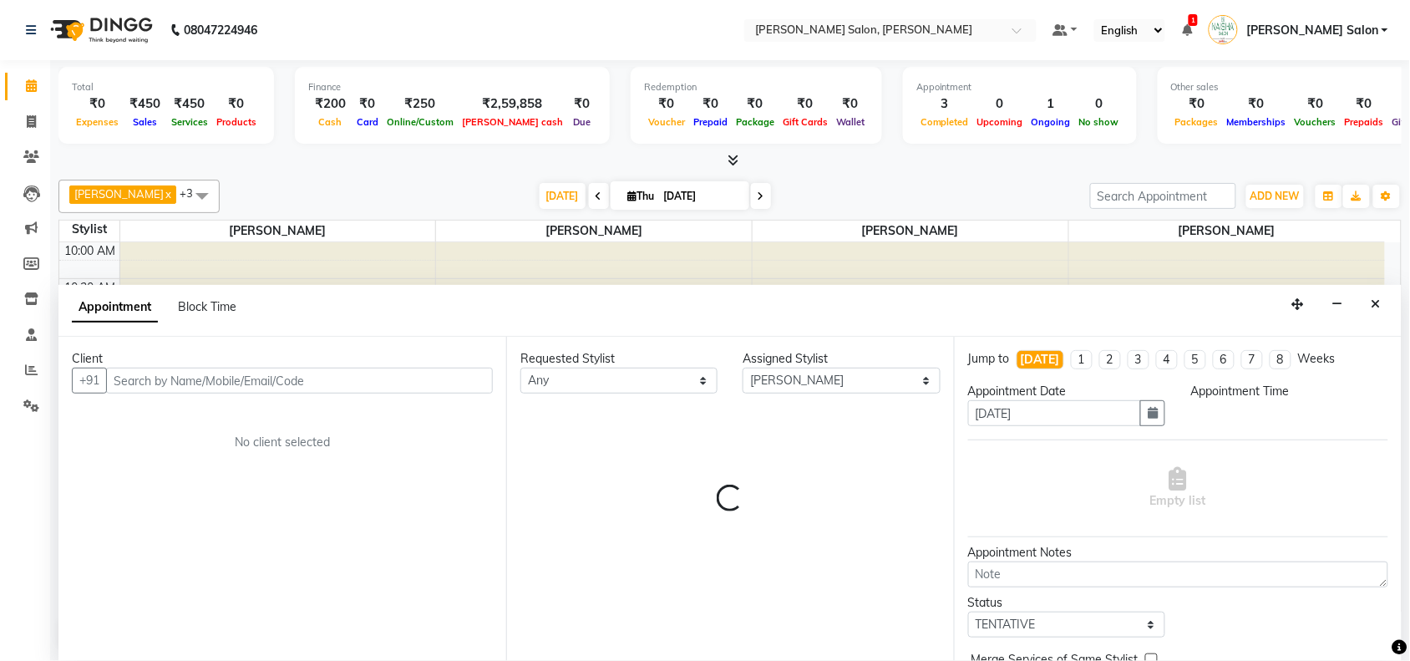
scroll to position [1, 0]
select select "825"
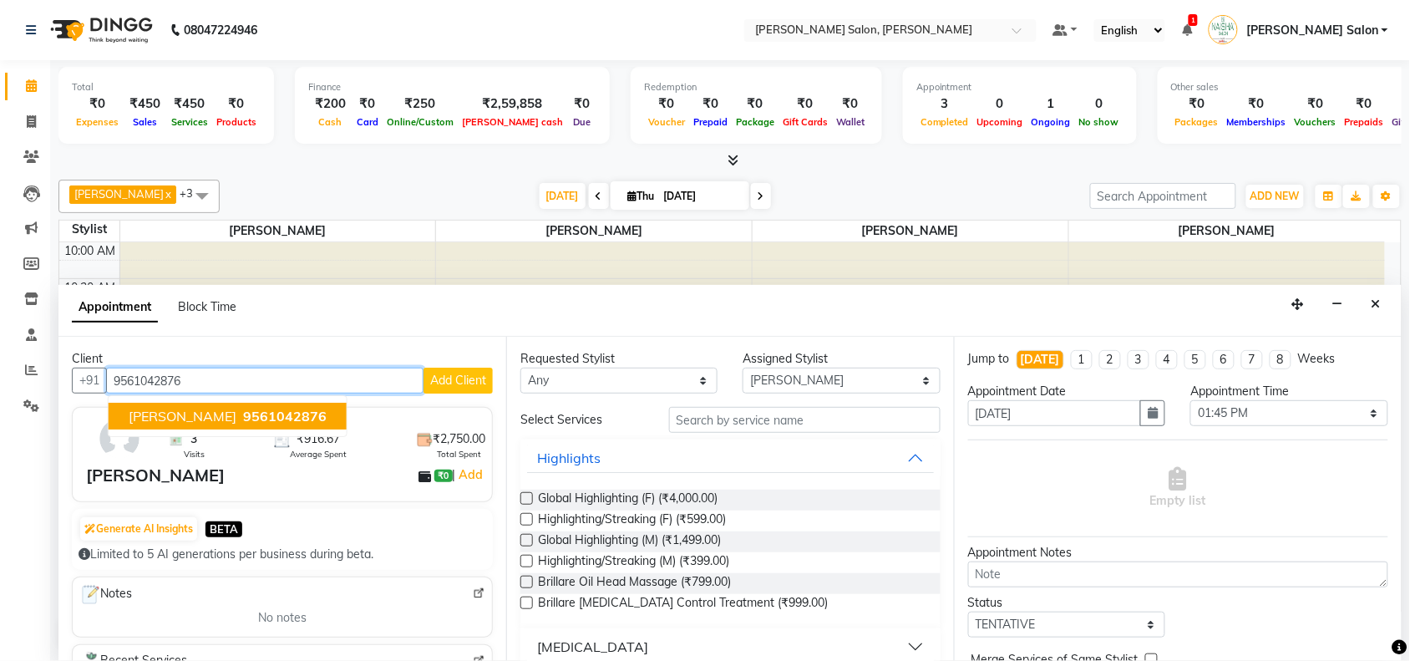
type input "9561042876"
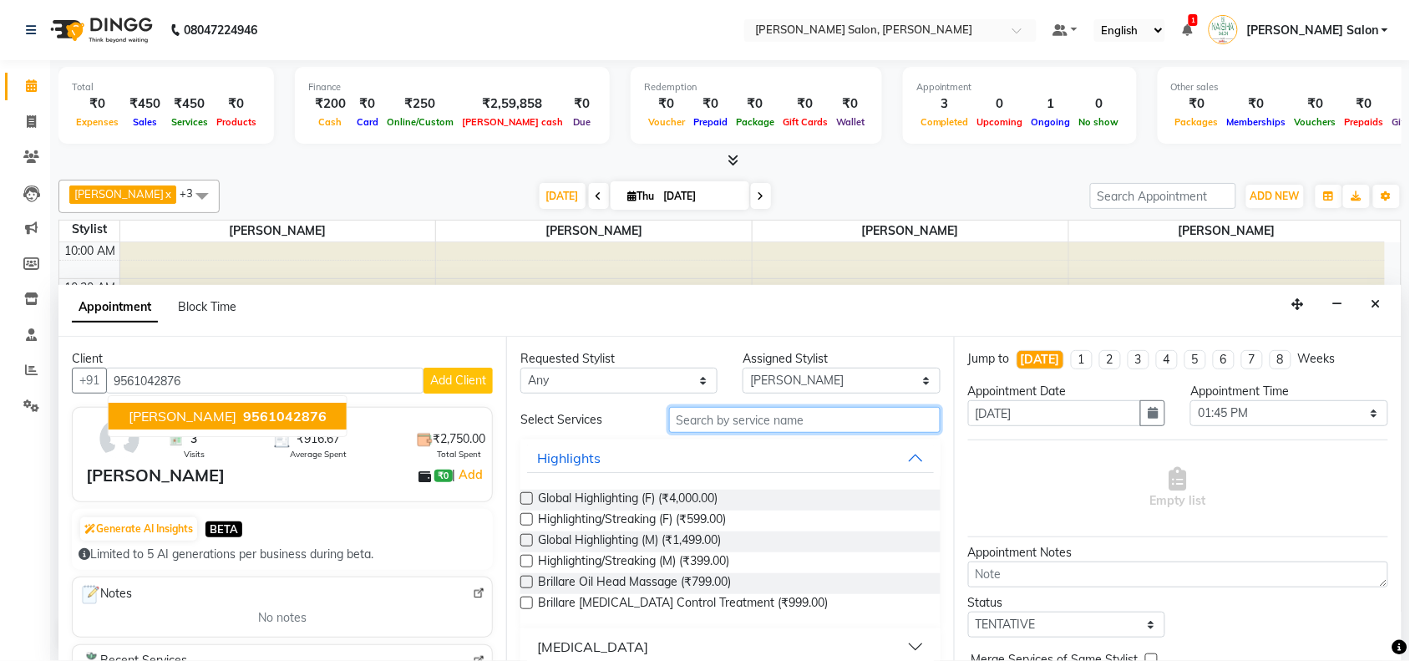
click at [827, 414] on input "text" at bounding box center [805, 420] width 272 height 26
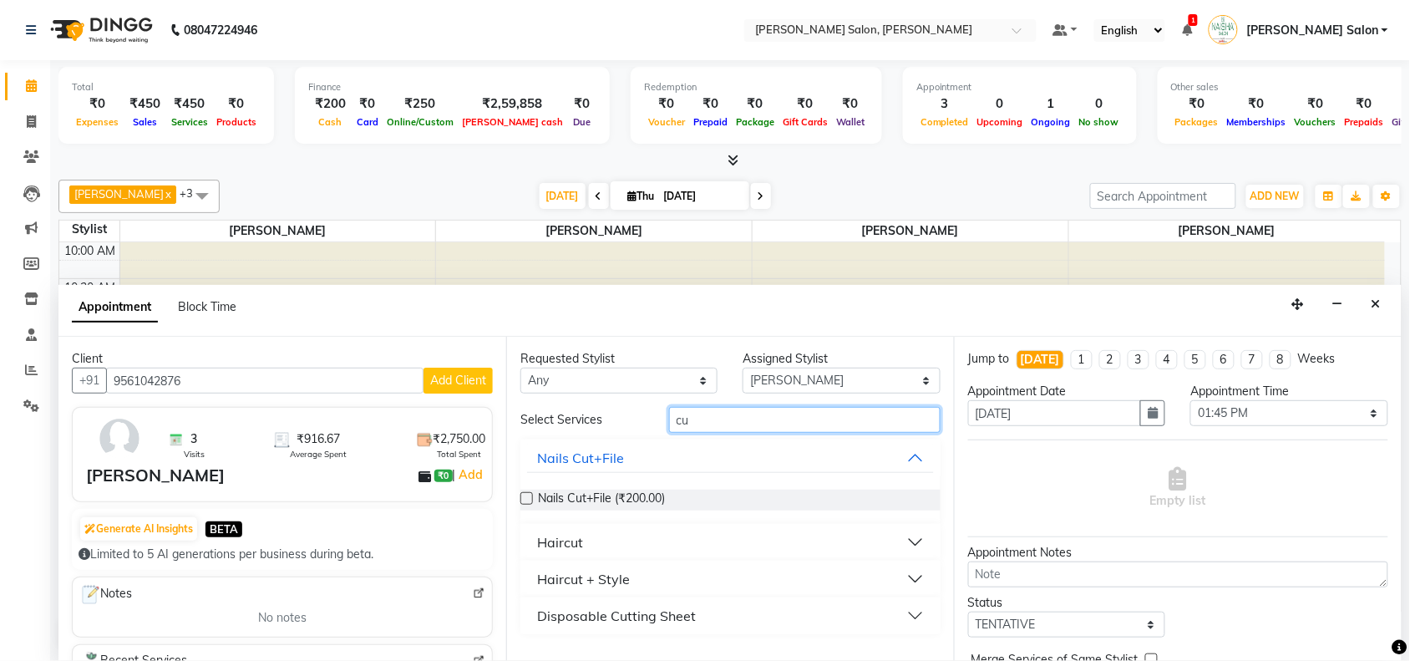
type input "c"
type input "sty"
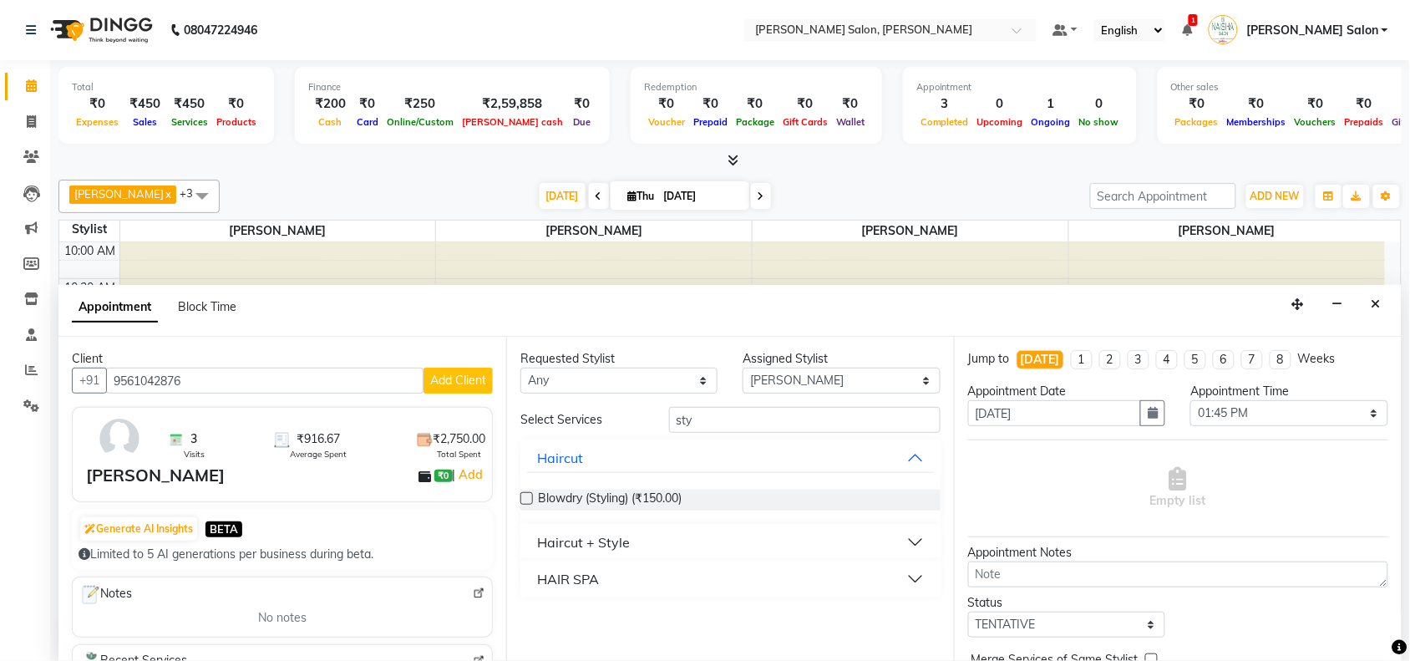
click at [641, 536] on button "Haircut + Style" at bounding box center [730, 542] width 407 height 30
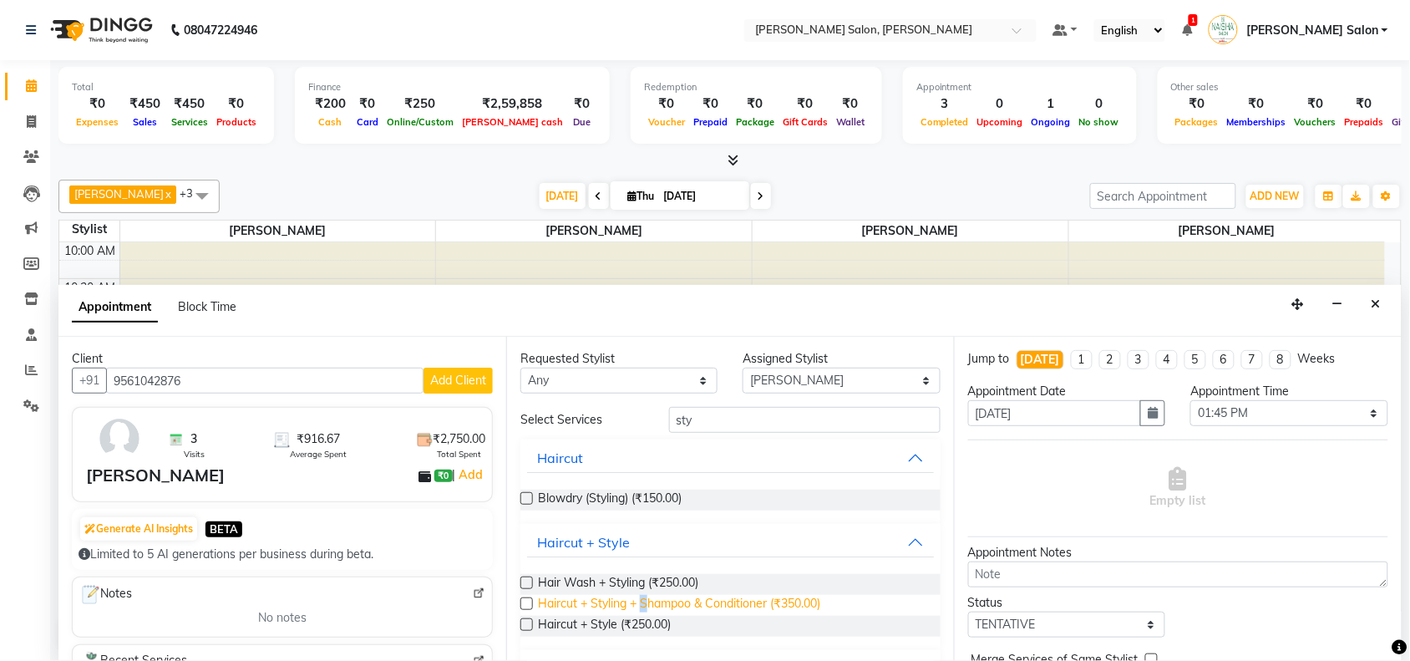
click at [646, 608] on span "Haircut + Styling + Shampoo & Conditioner (₹350.00)" at bounding box center [679, 605] width 282 height 21
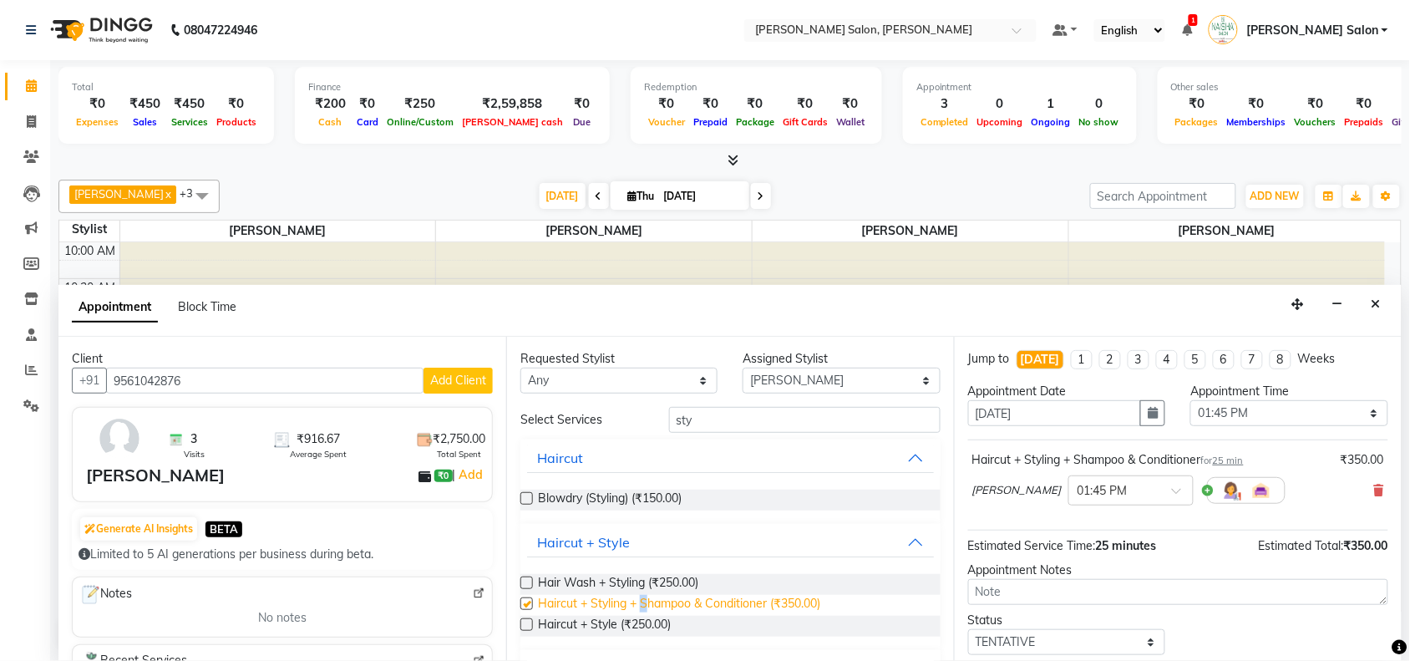
checkbox input "false"
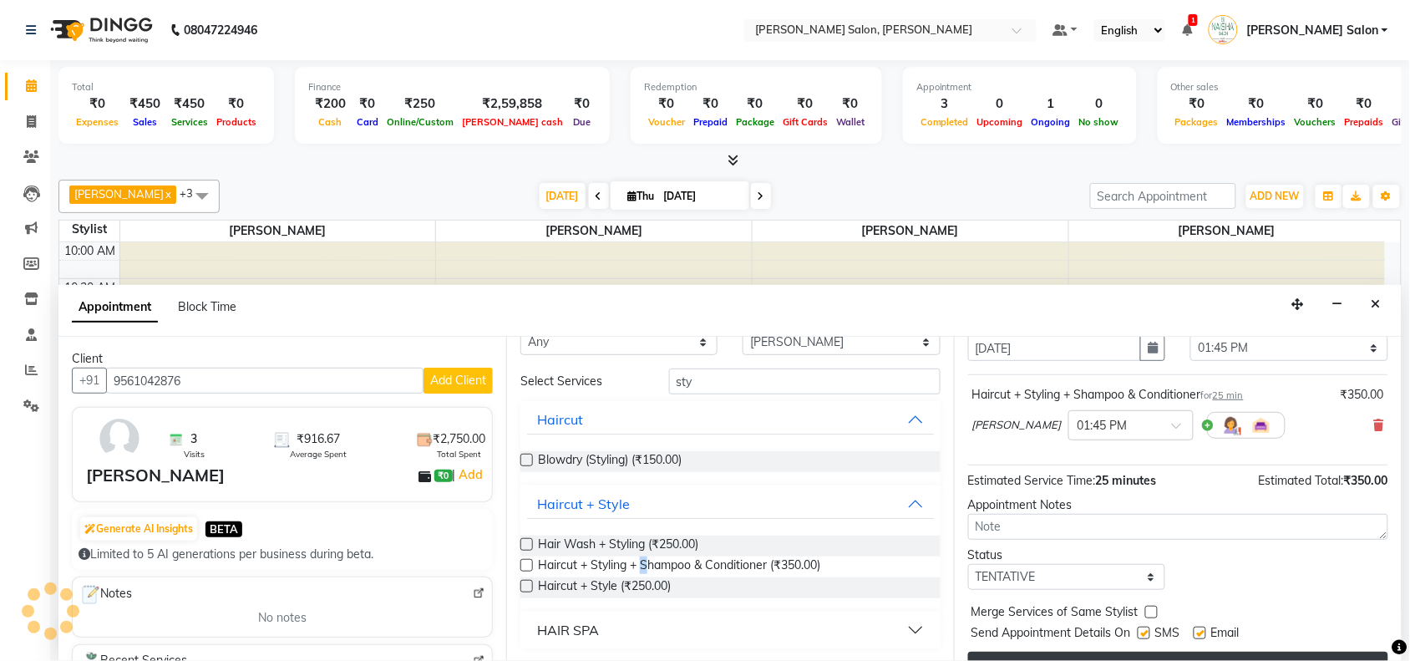
scroll to position [100, 0]
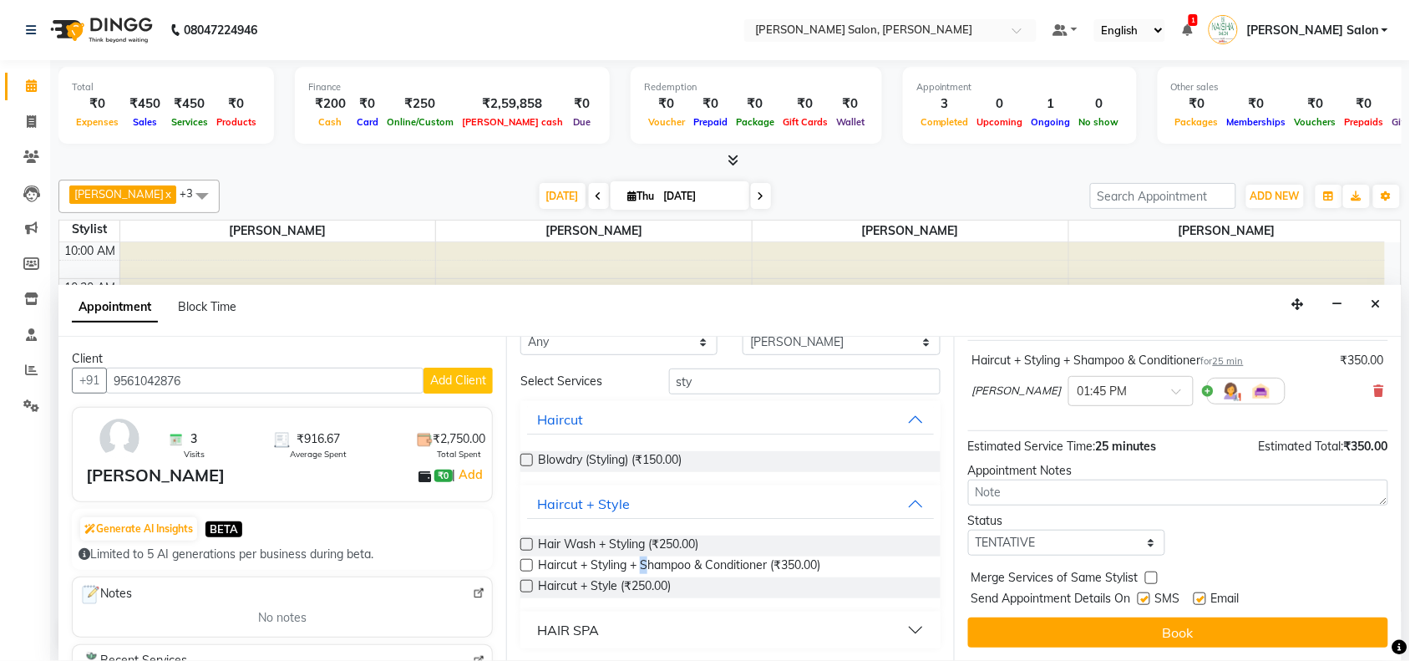
click at [1062, 644] on button "Book" at bounding box center [1178, 632] width 420 height 30
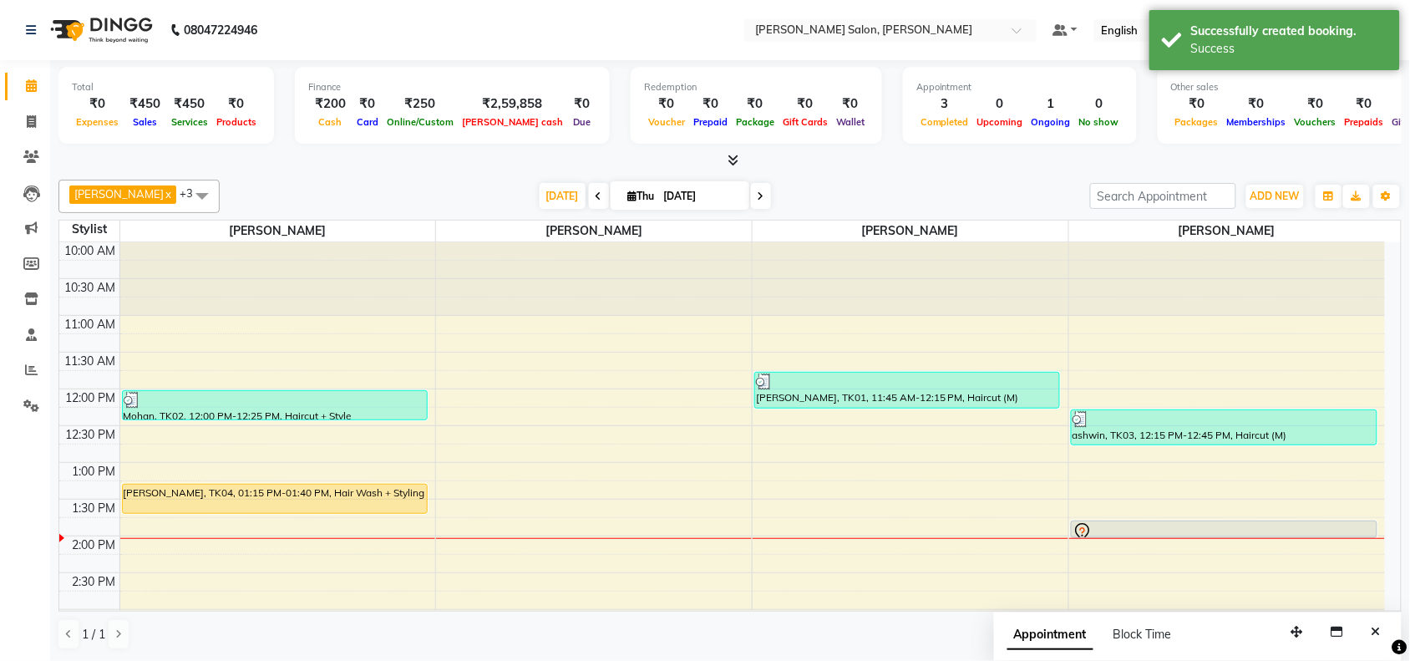
scroll to position [0, 0]
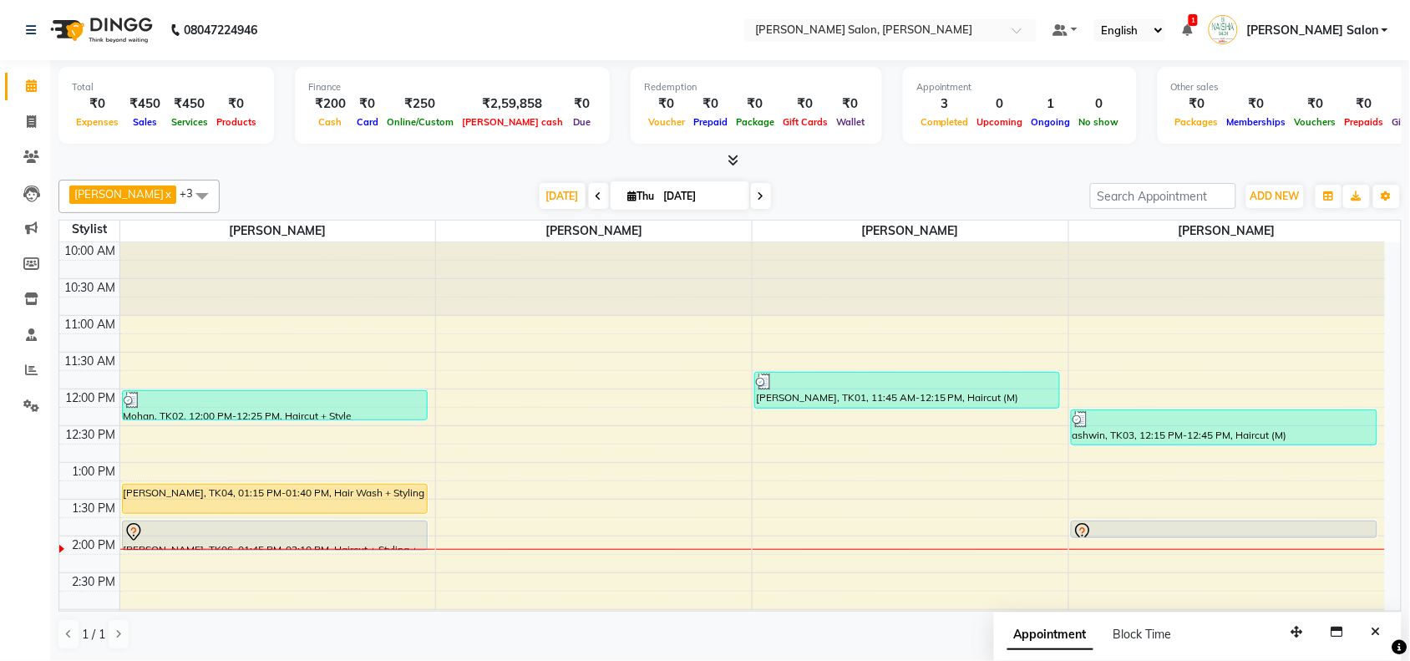
click at [1072, 652] on div "Appointment Block Time" at bounding box center [1100, 638] width 185 height 38
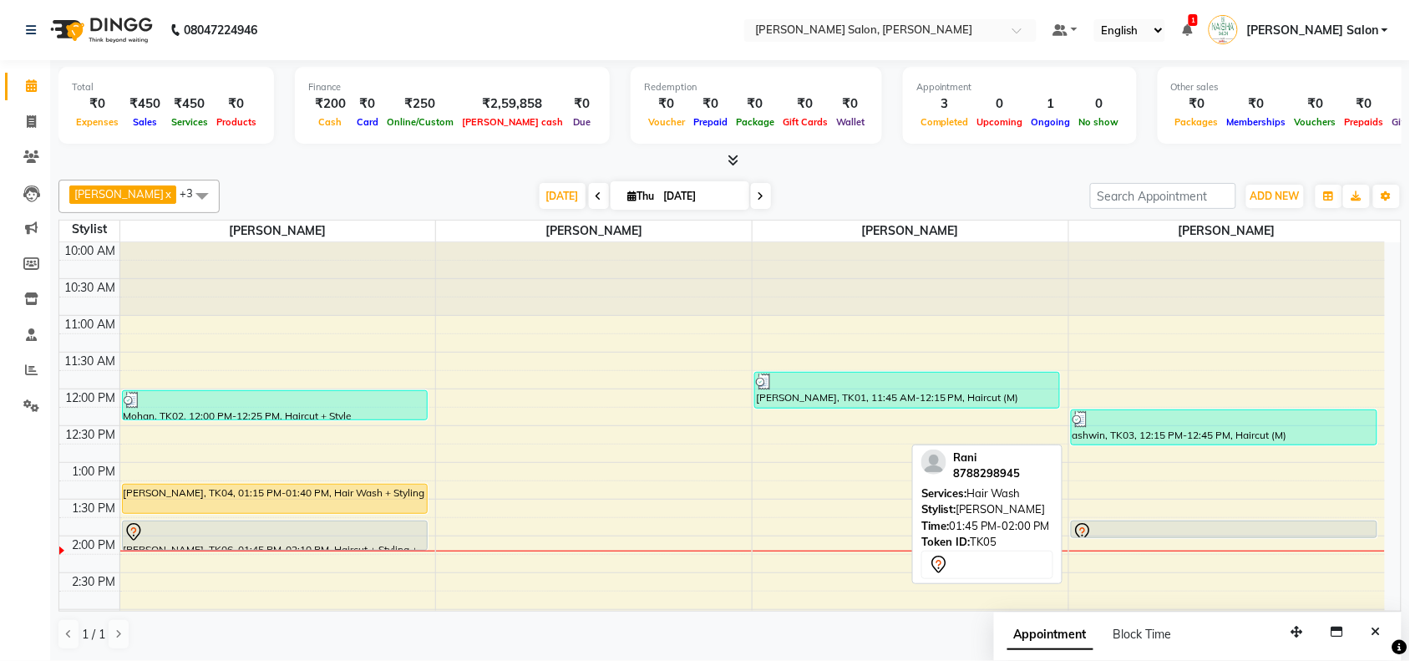
click at [1111, 541] on div at bounding box center [1224, 537] width 305 height 7
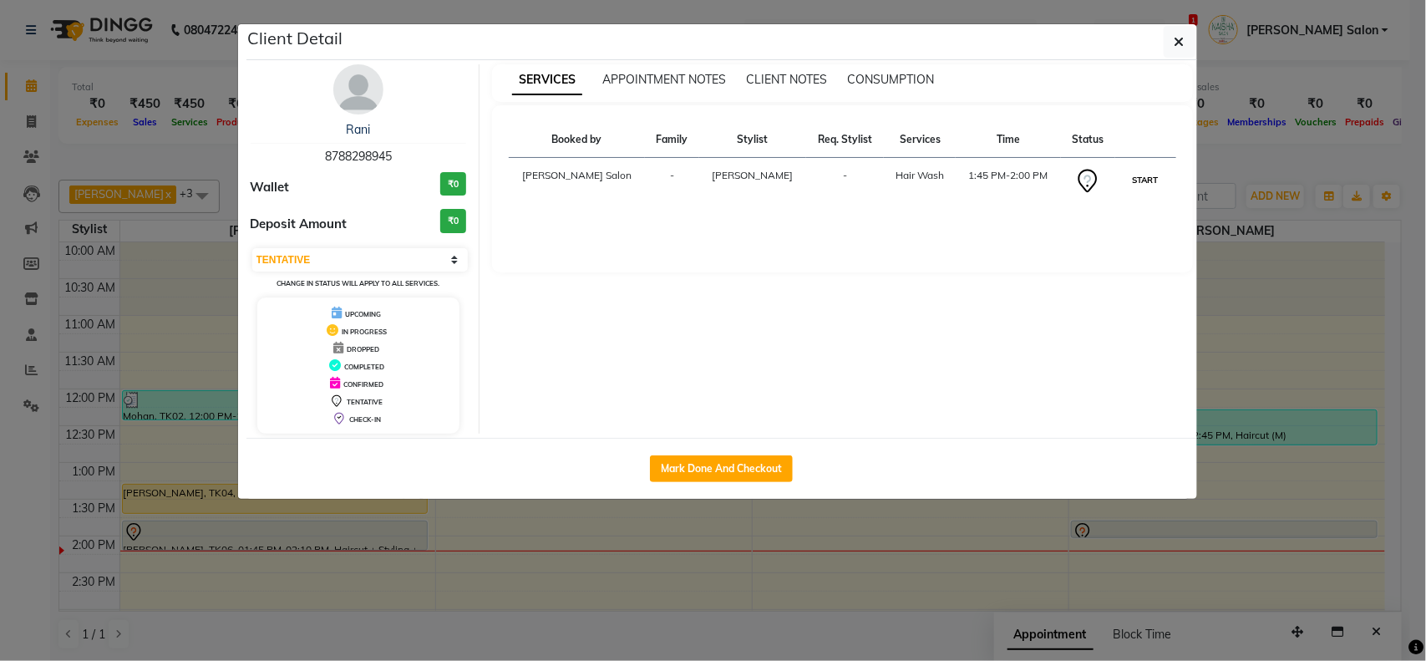
click at [1149, 180] on button "START" at bounding box center [1146, 180] width 34 height 21
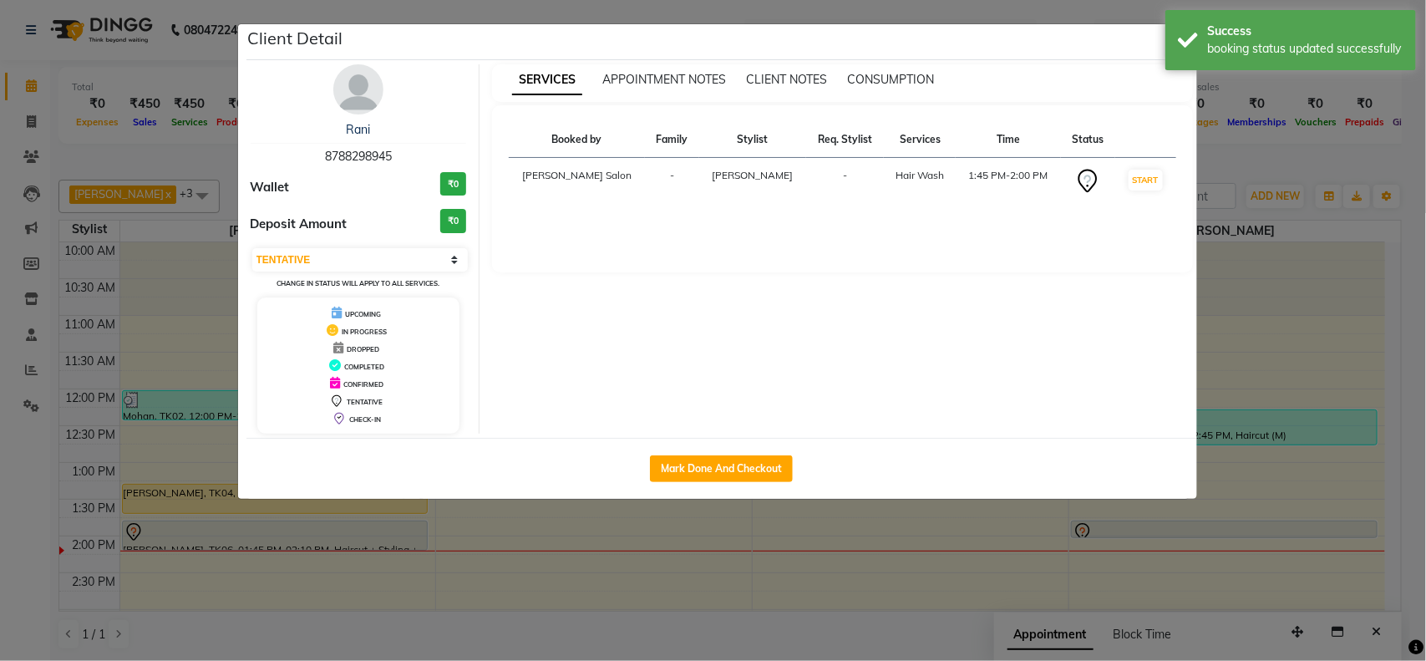
select select "1"
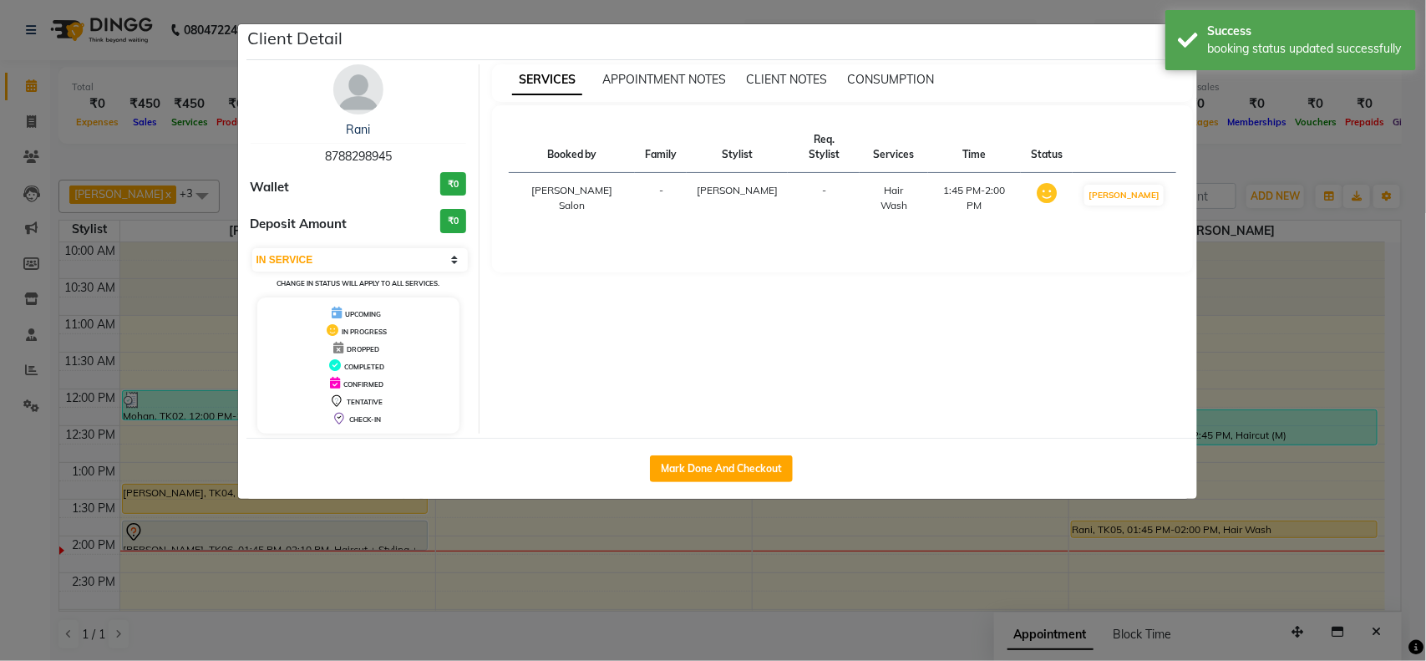
click at [1425, 464] on ngb-modal-window "Client Detail Rani 8788298945 Wallet ₹0 Deposit Amount ₹0 Select IN SERVICE CON…" at bounding box center [713, 330] width 1426 height 661
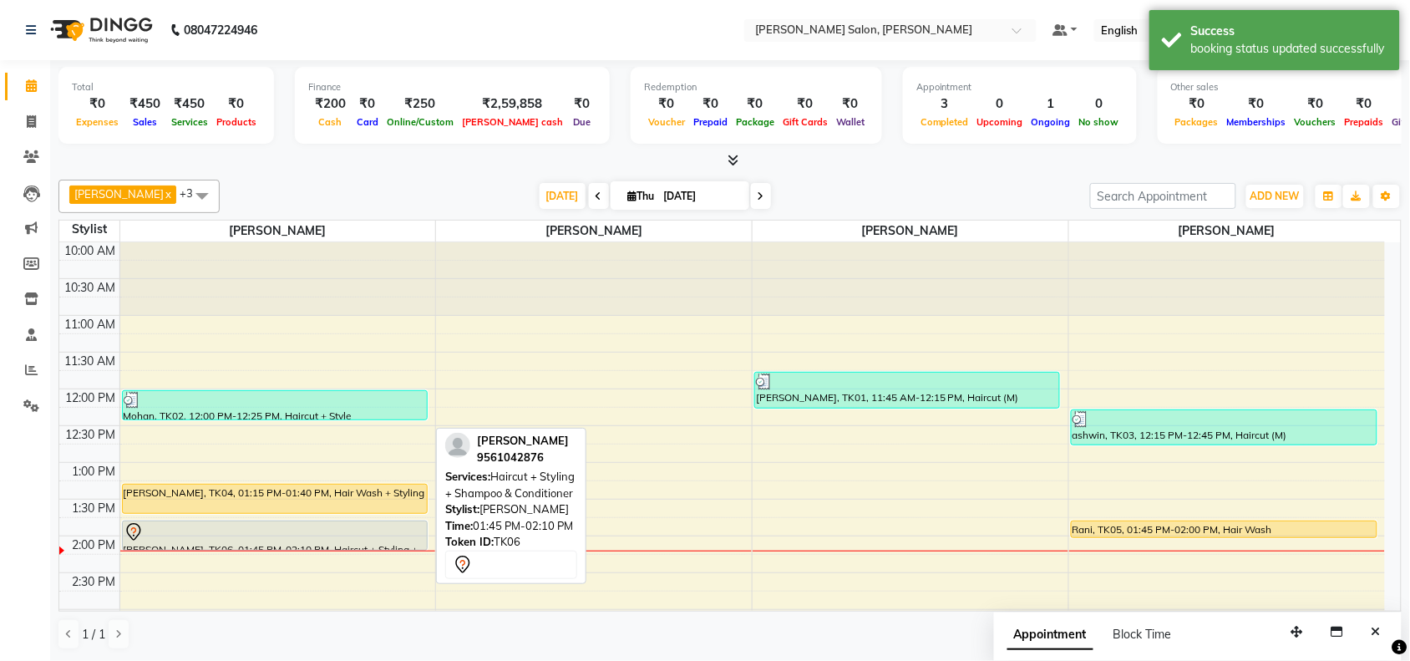
click at [301, 539] on div at bounding box center [275, 532] width 302 height 20
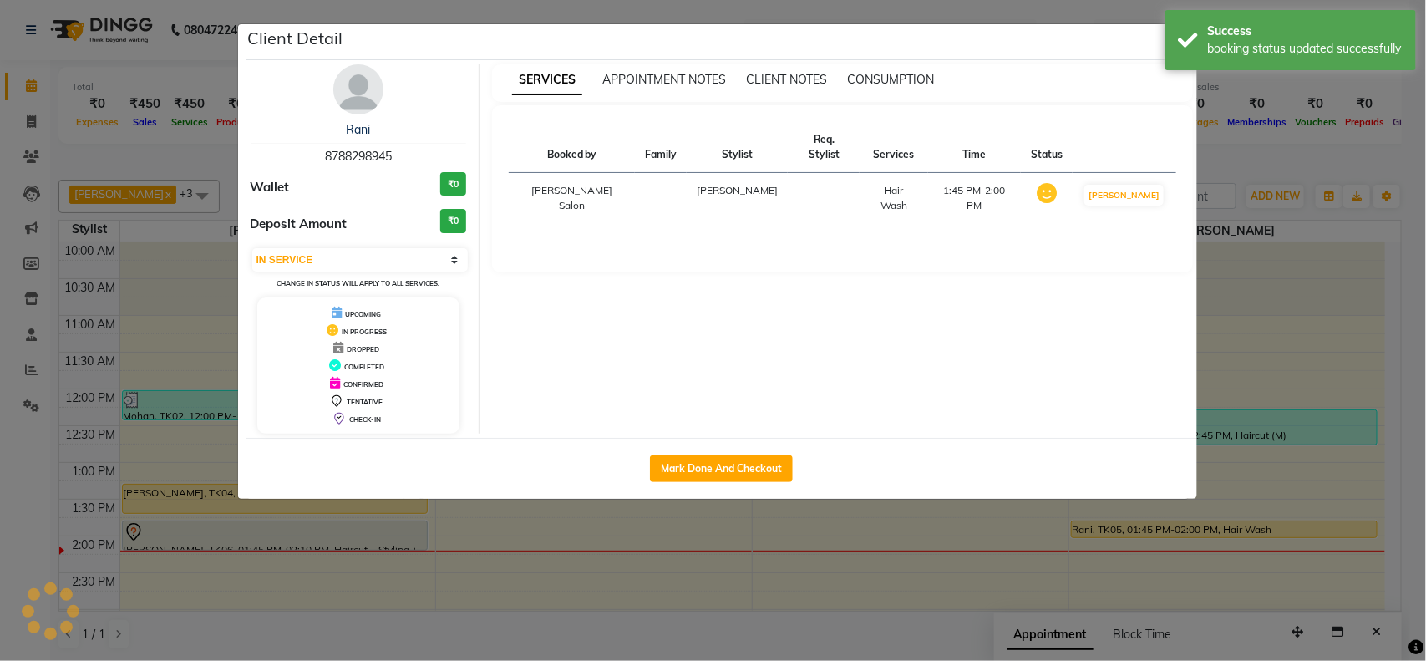
select select "7"
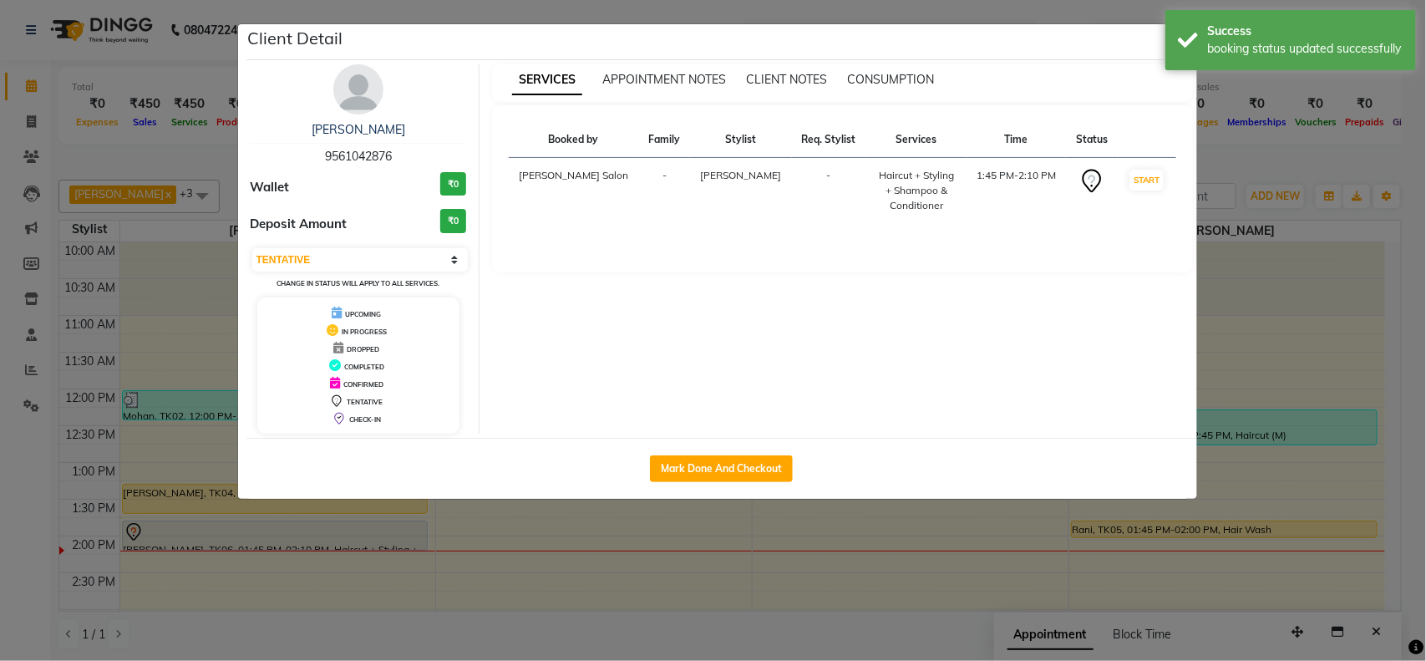
click at [911, 608] on ngb-modal-window "Client Detail [PERSON_NAME] 9561042876 Wallet ₹0 Deposit Amount ₹0 Select IN SE…" at bounding box center [713, 330] width 1426 height 661
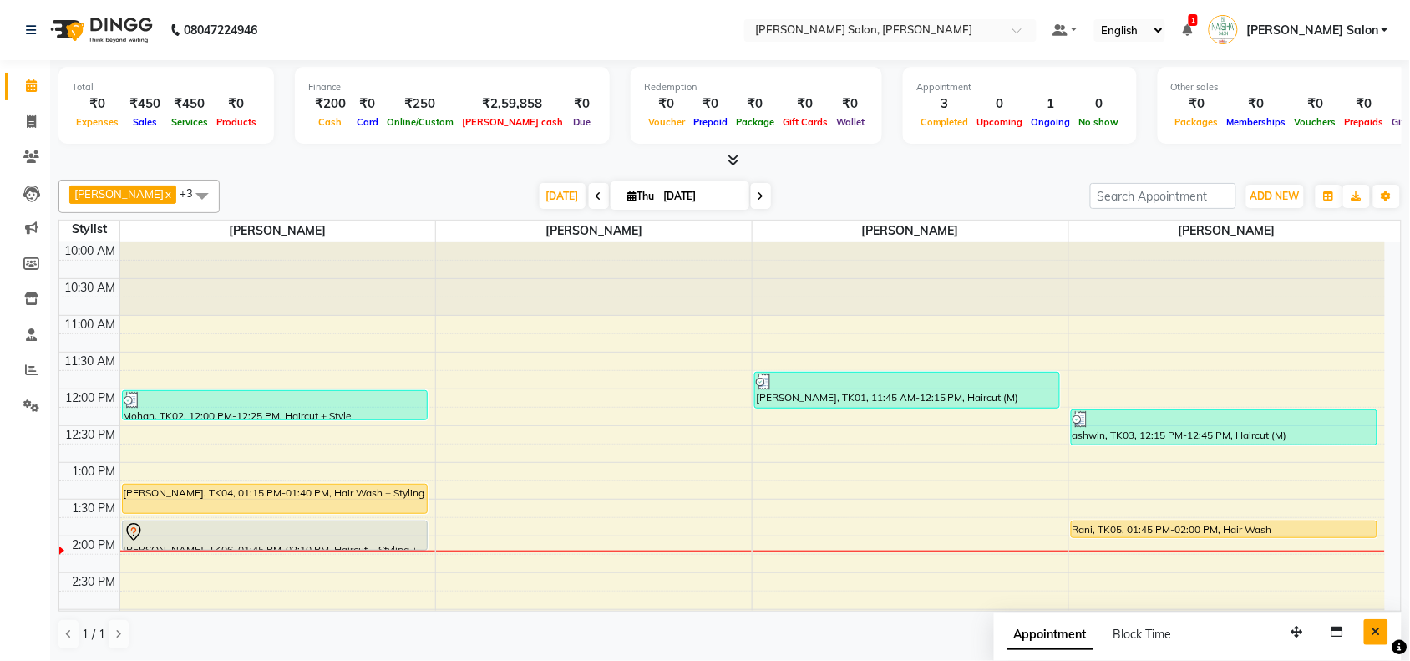
click at [1375, 633] on icon "Close" at bounding box center [1376, 632] width 9 height 12
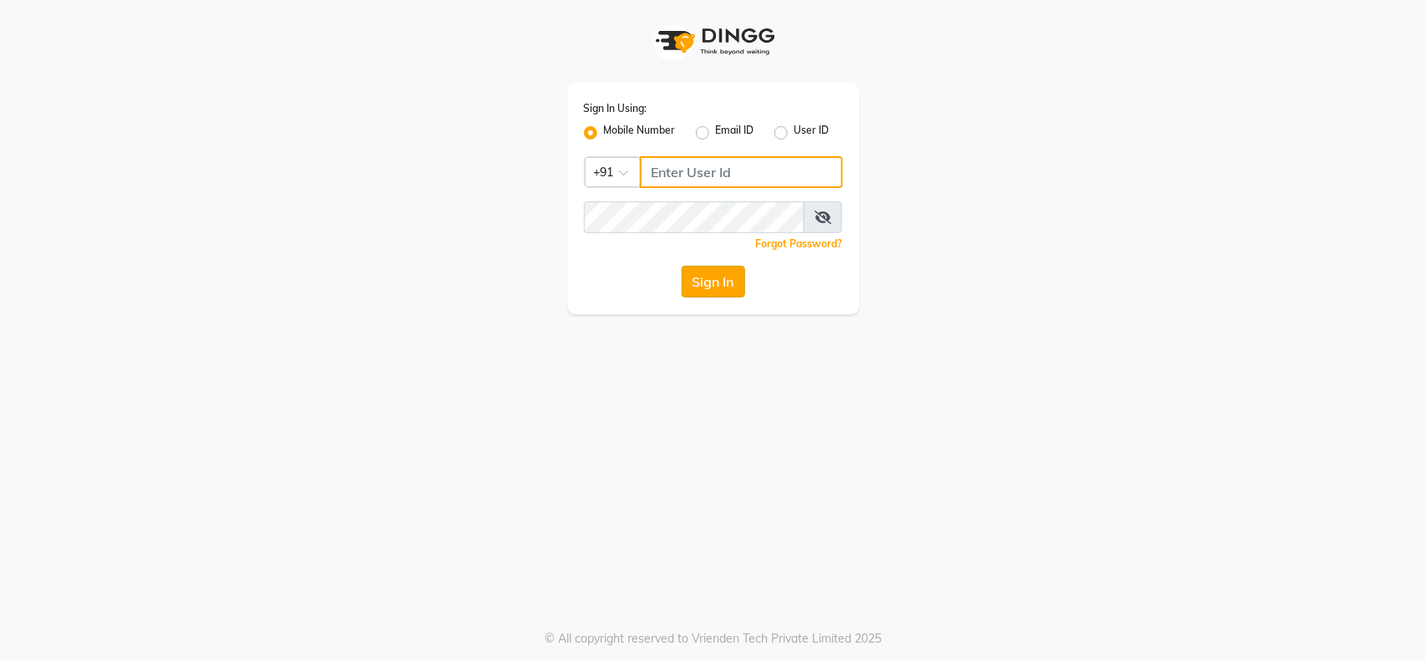
type input "9112073777"
click at [689, 276] on button "Sign In" at bounding box center [714, 282] width 64 height 32
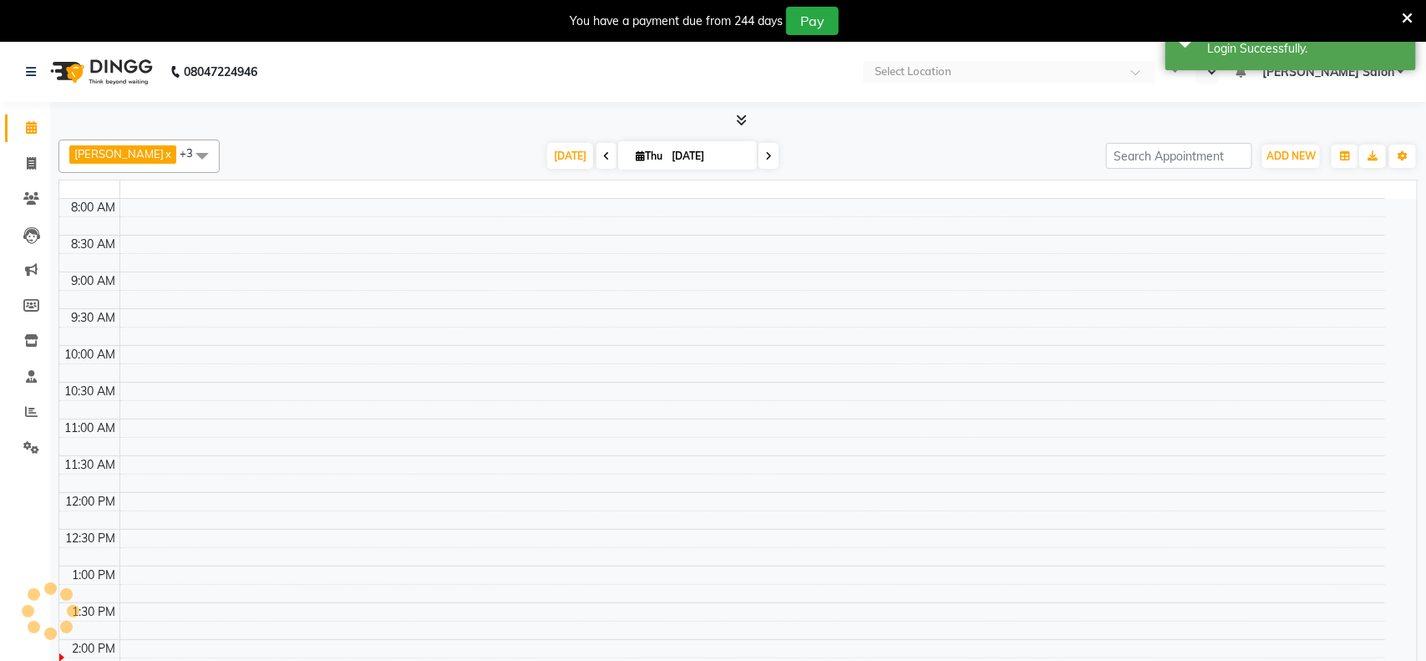
select select "en"
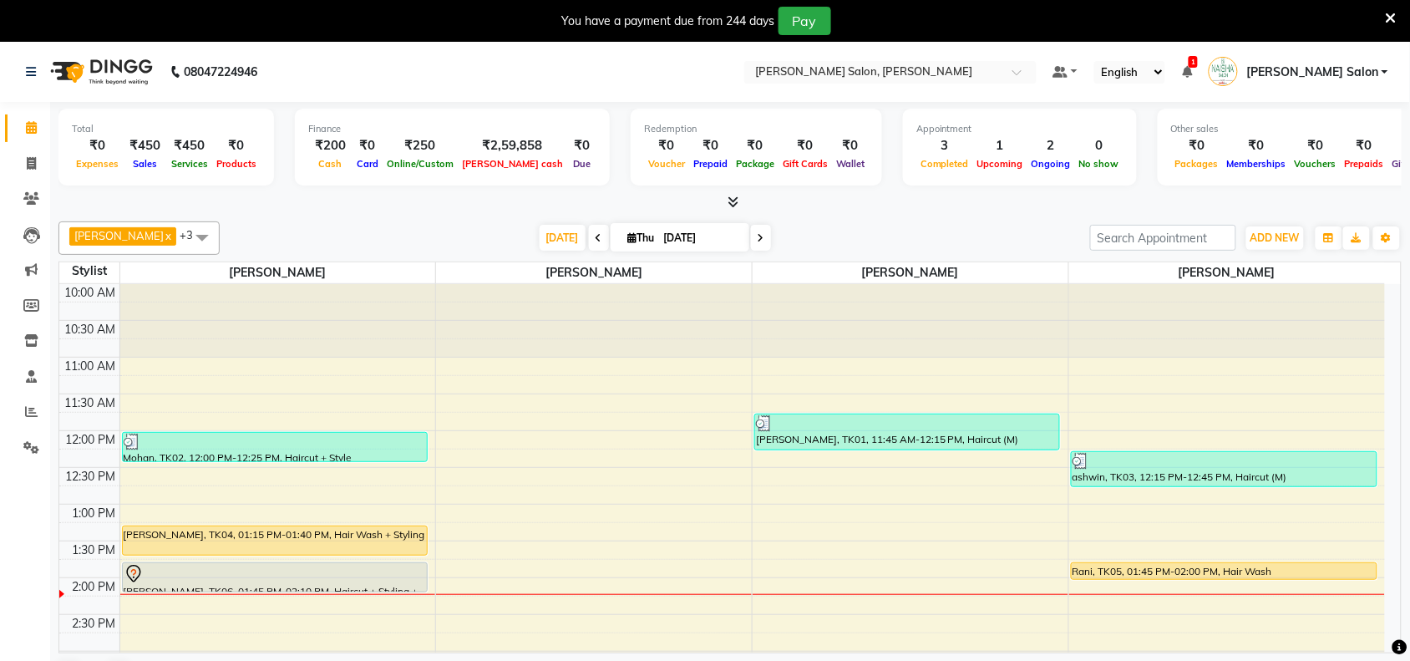
click at [1384, 18] on div "You have a payment due from 244 days Pay" at bounding box center [697, 21] width 1380 height 28
click at [1392, 15] on icon at bounding box center [1391, 18] width 11 height 15
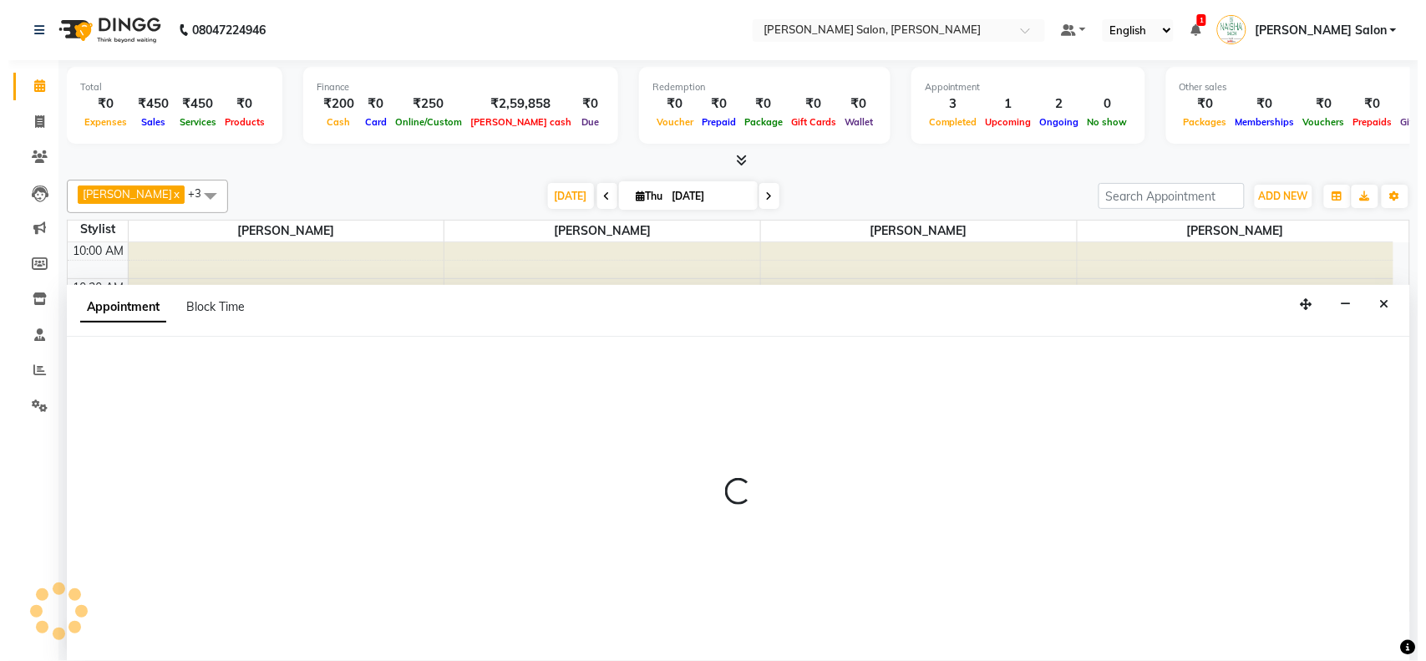
scroll to position [1, 0]
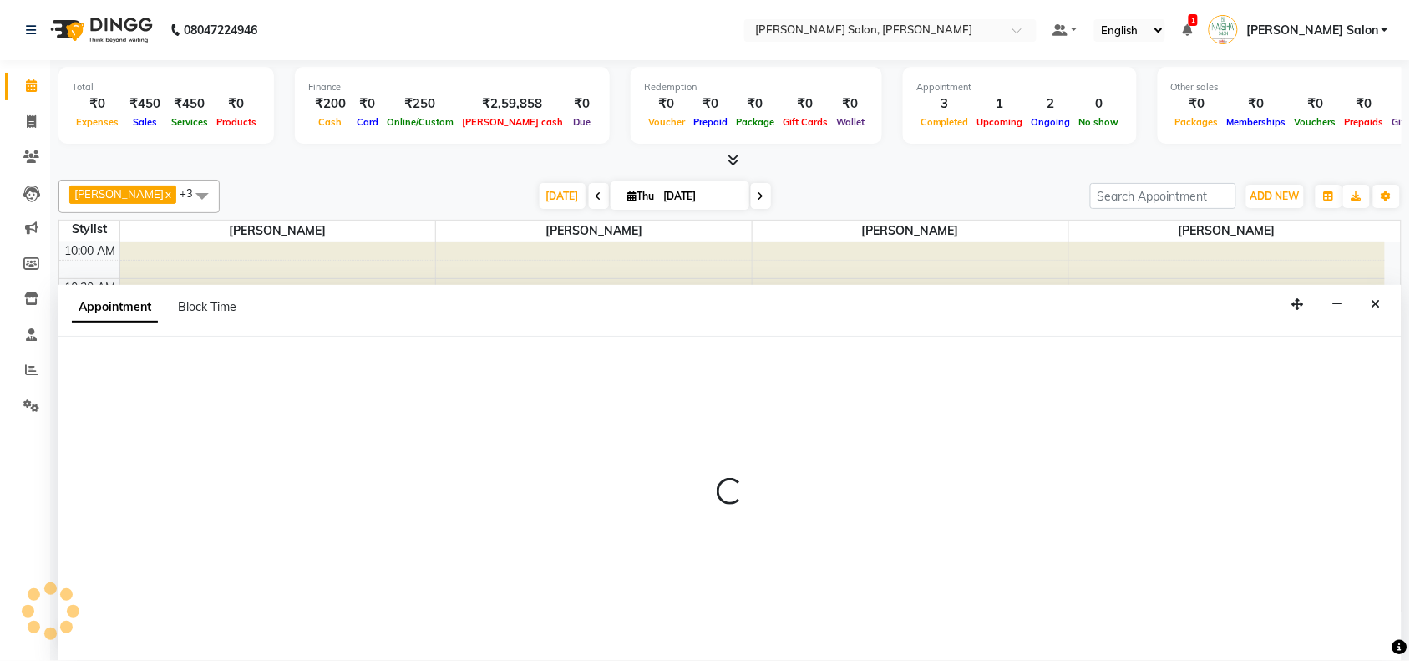
select select "72112"
select select "810"
select select "tentative"
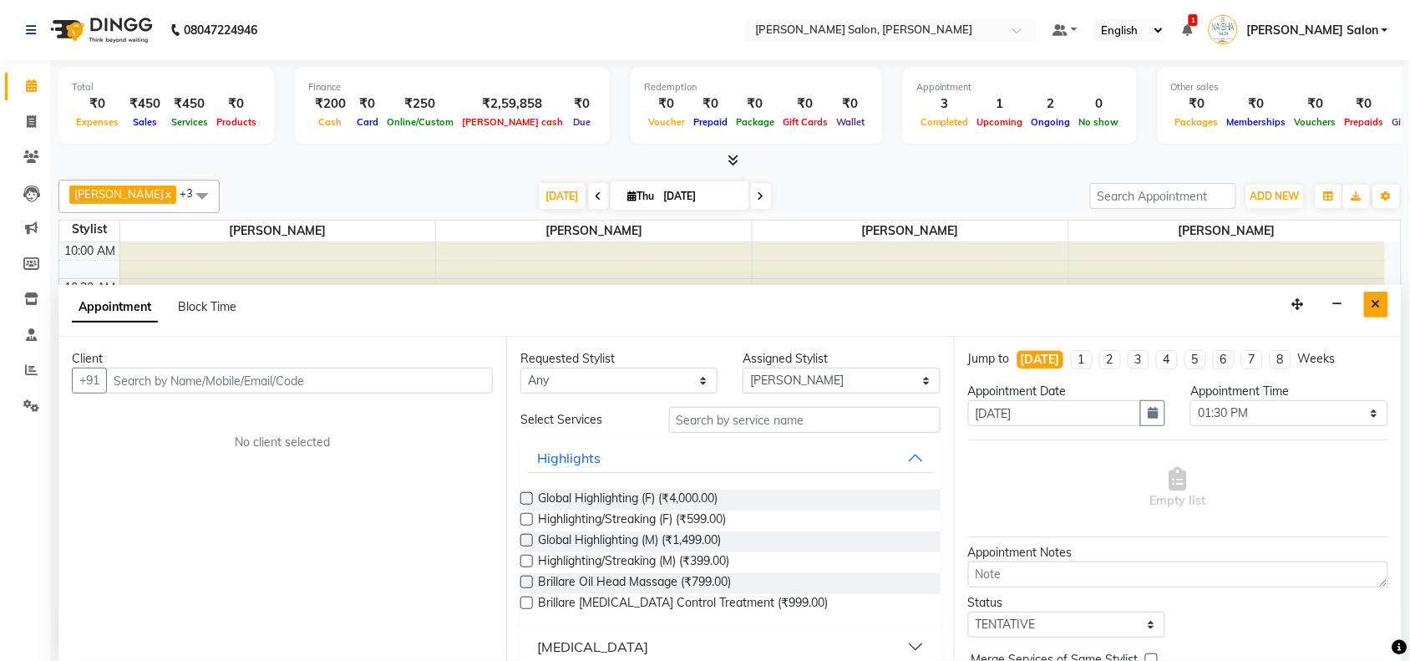
drag, startPoint x: 1363, startPoint y: 298, endPoint x: 1375, endPoint y: 297, distance: 12.6
click at [1375, 297] on div "Appointment Block Time" at bounding box center [730, 311] width 1344 height 52
click at [1375, 297] on button "Close" at bounding box center [1376, 305] width 24 height 26
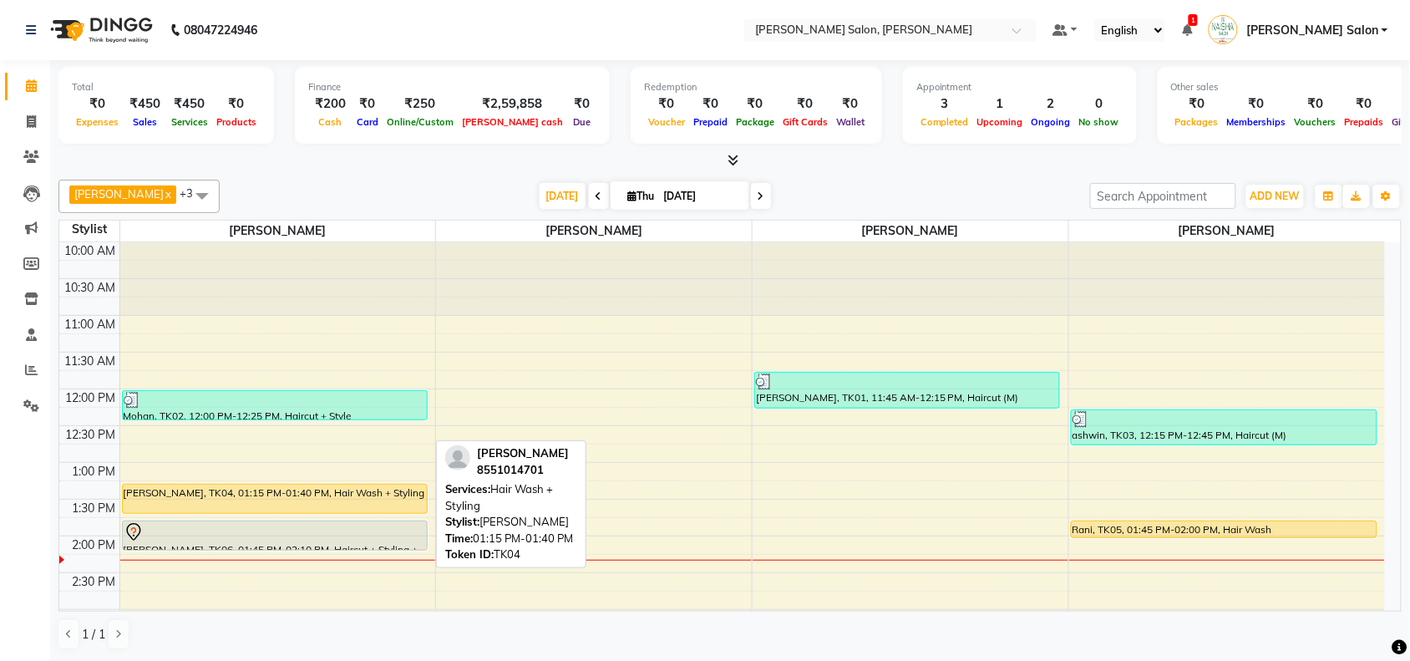
click at [252, 495] on div "[PERSON_NAME], TK04, 01:15 PM-01:40 PM, Hair Wash + Styling" at bounding box center [275, 499] width 304 height 28
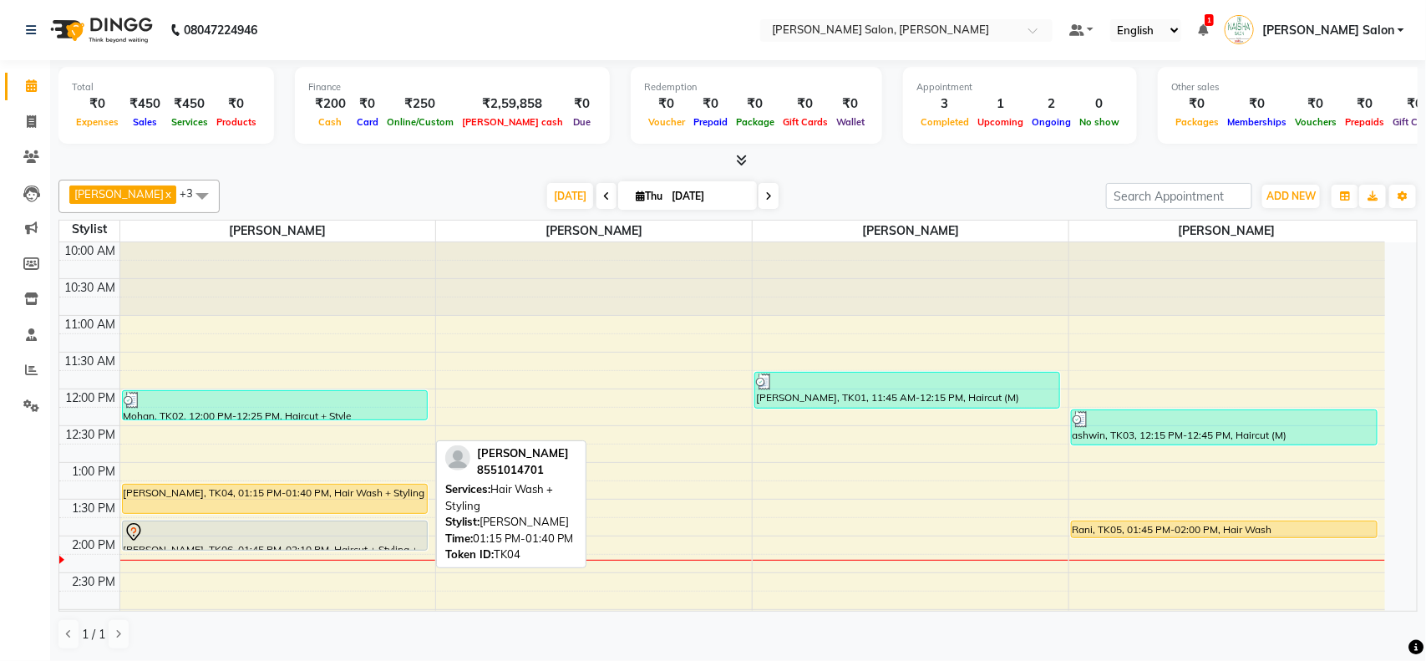
select select "1"
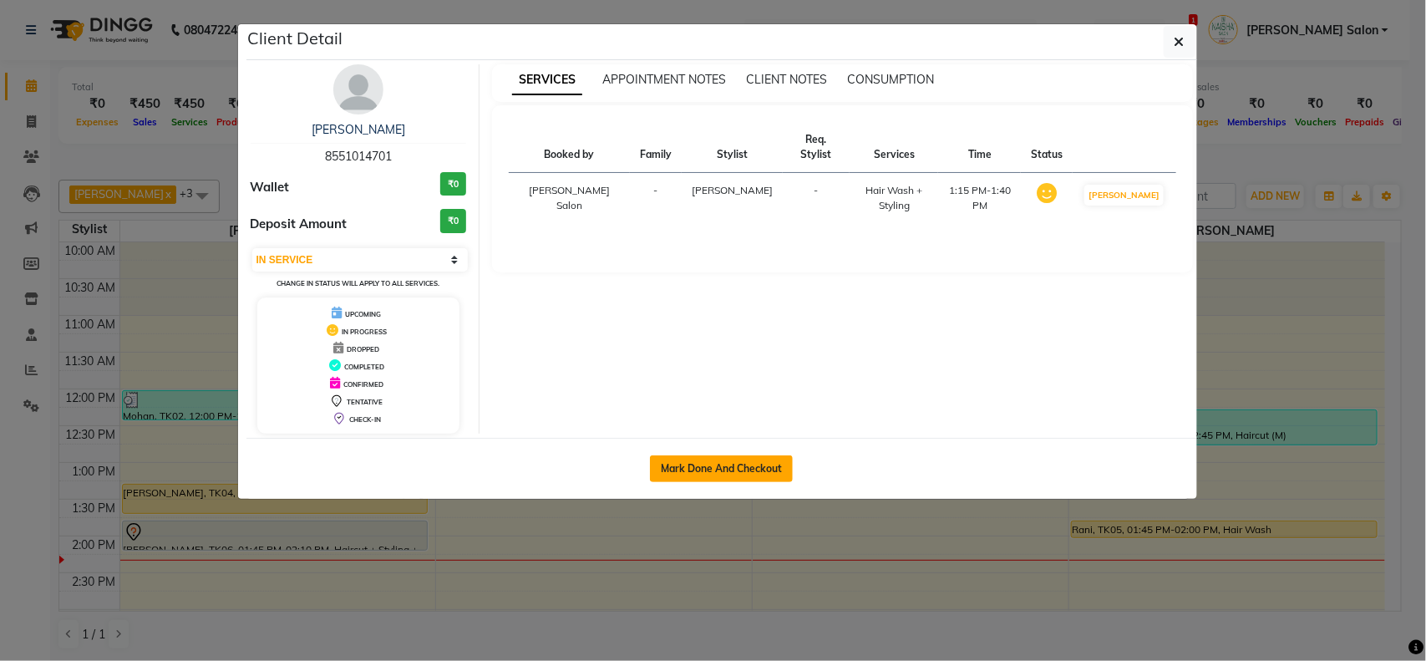
click at [756, 474] on button "Mark Done And Checkout" at bounding box center [721, 468] width 143 height 27
select select "service"
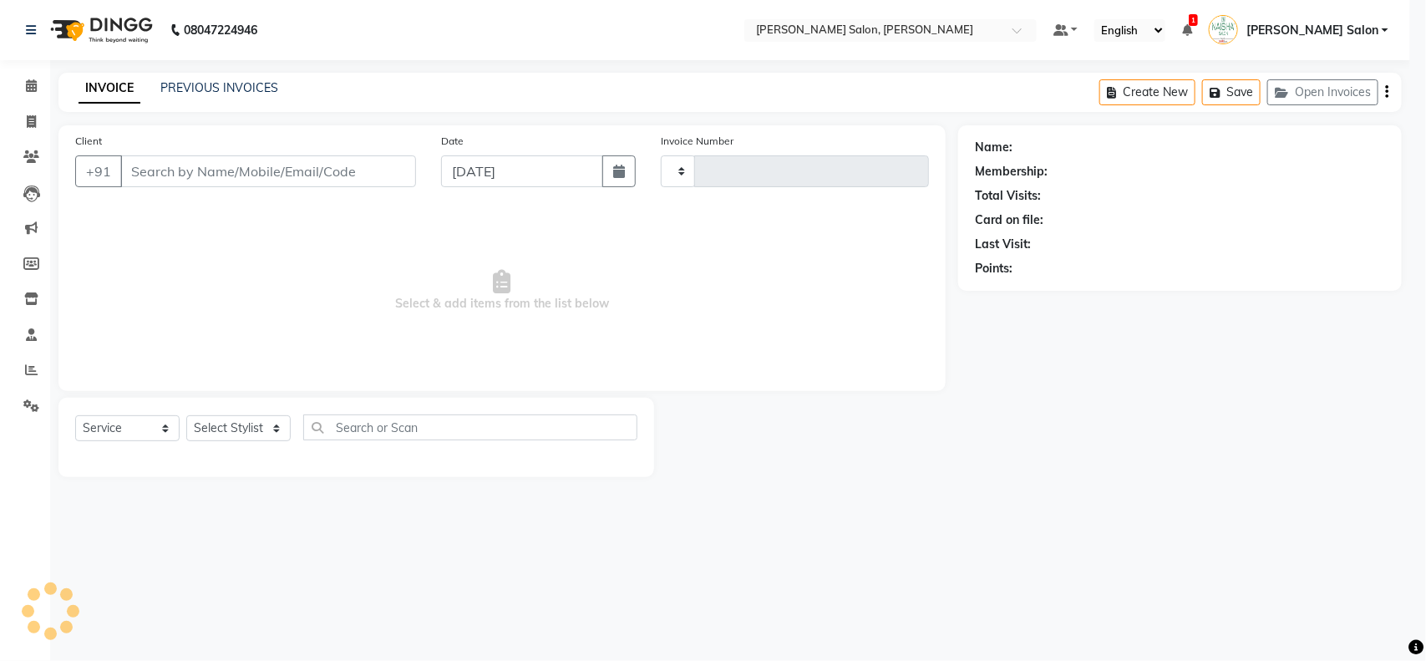
select select "3"
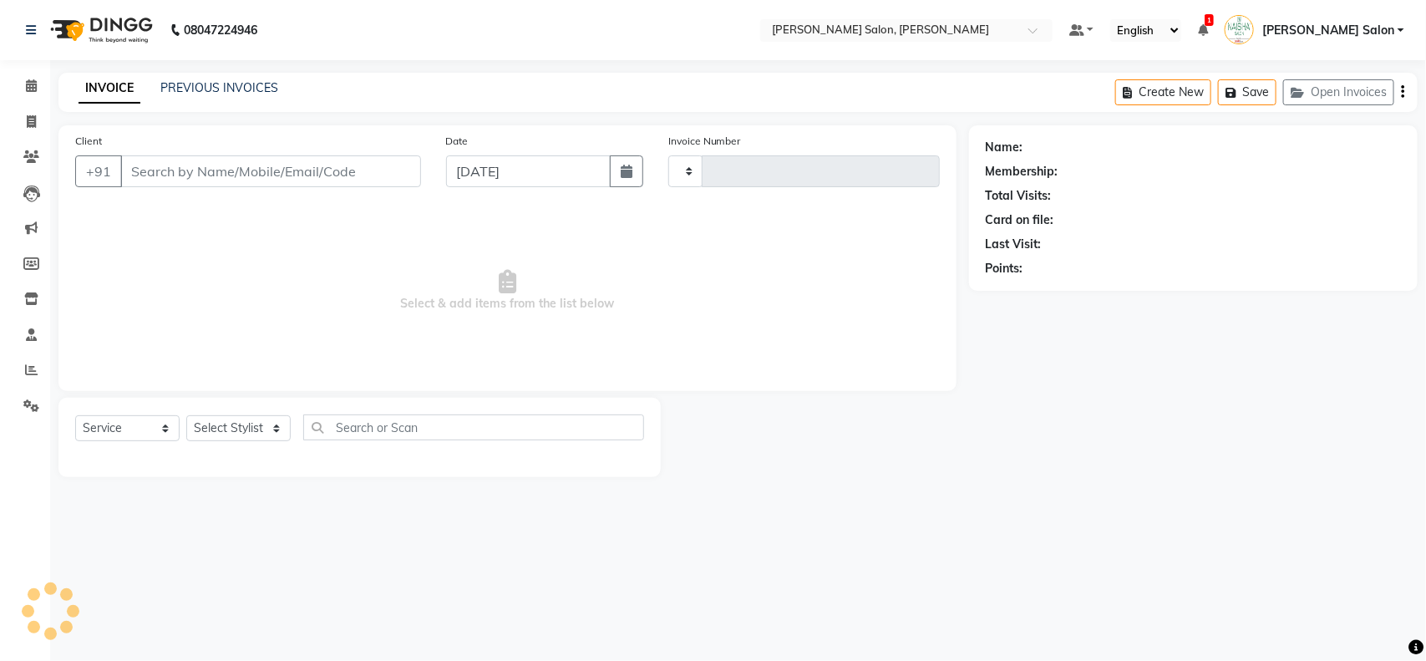
type input "3512"
select select "5497"
type input "8551014701"
select select "72112"
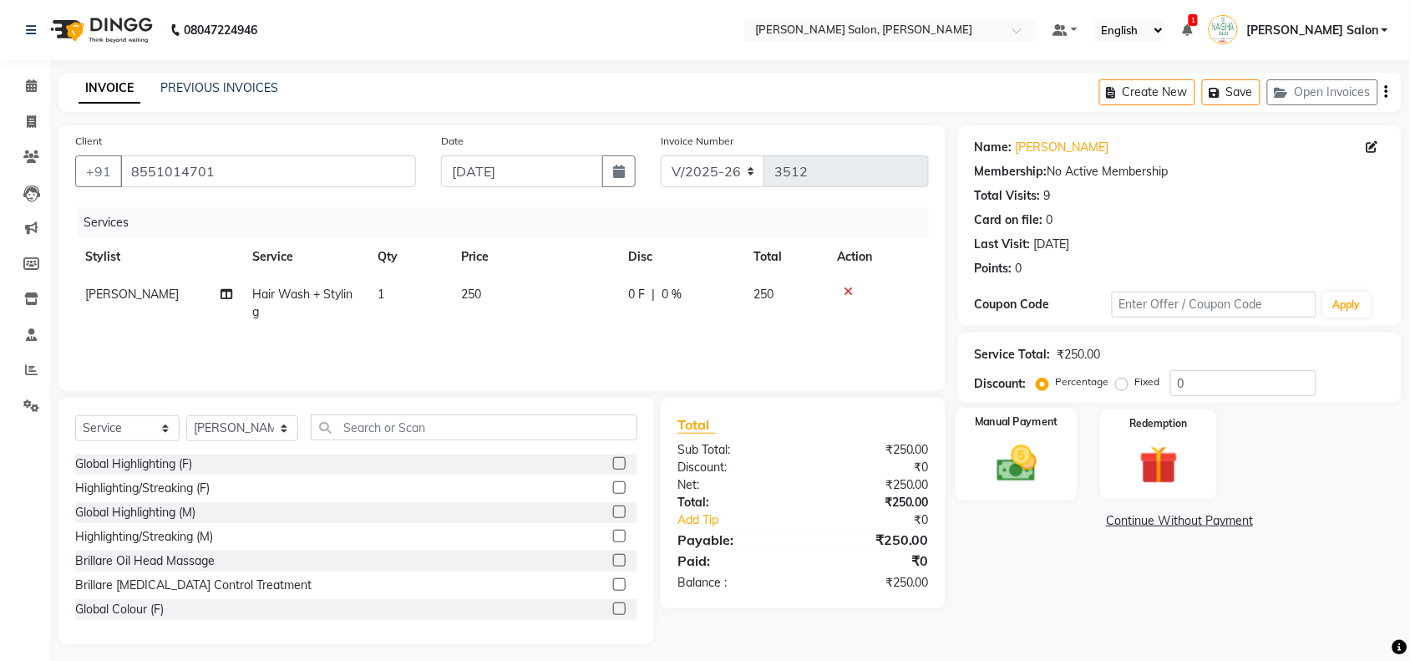
click at [1014, 470] on img at bounding box center [1016, 463] width 65 height 46
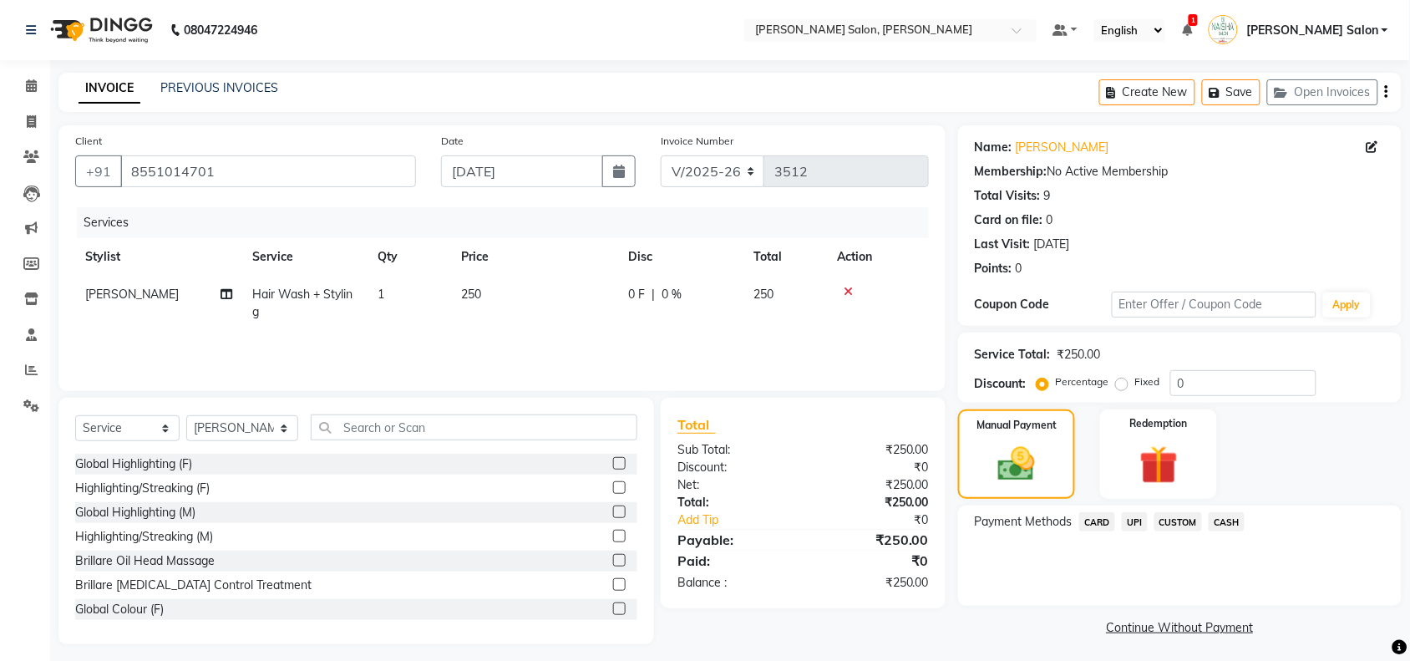
click at [1222, 531] on span "CASH" at bounding box center [1227, 521] width 36 height 19
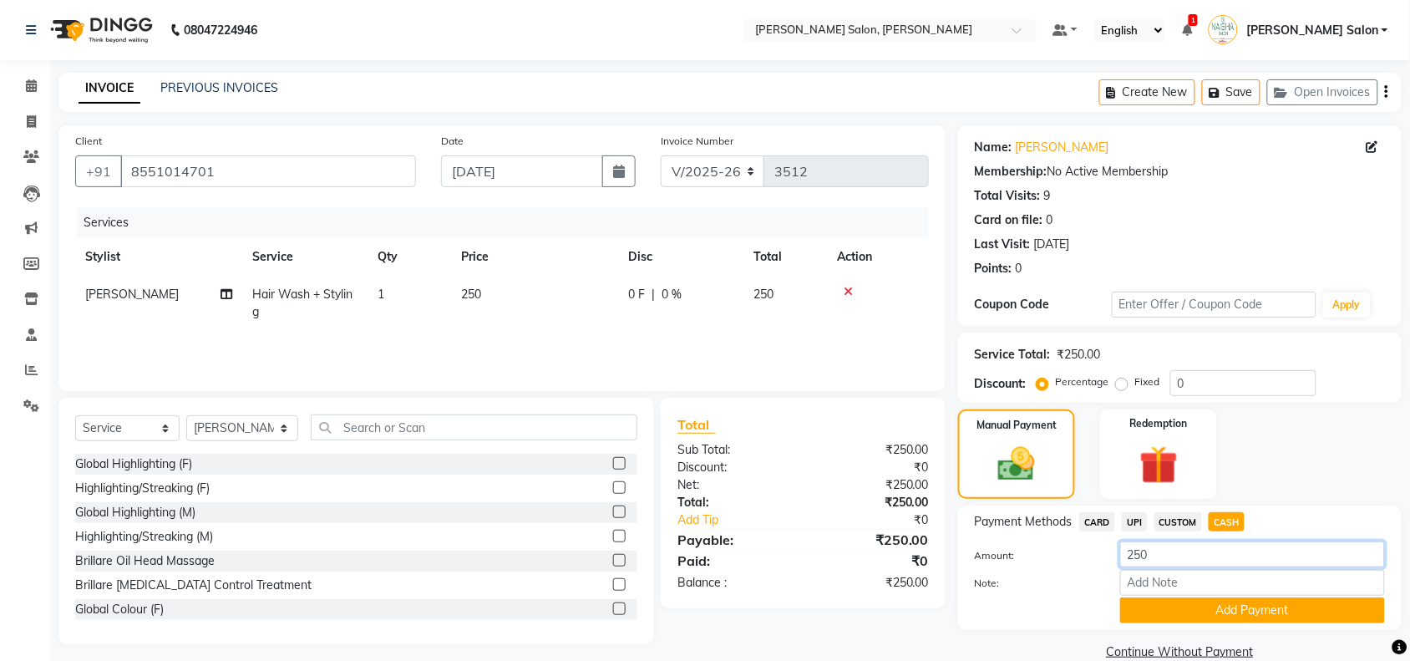
click at [1158, 564] on input "250" at bounding box center [1252, 554] width 265 height 26
type input "200"
click at [1151, 603] on button "Add Payment" at bounding box center [1252, 610] width 265 height 26
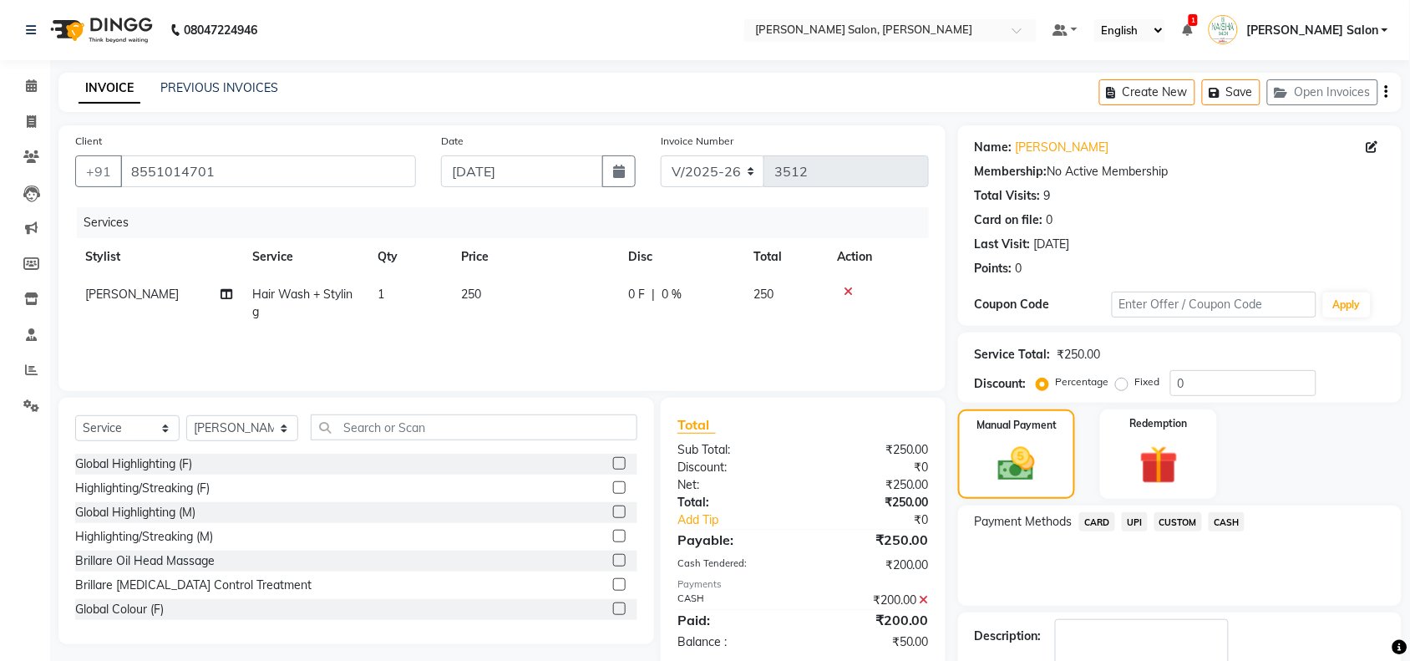
click at [1125, 519] on span "UPI" at bounding box center [1135, 521] width 26 height 19
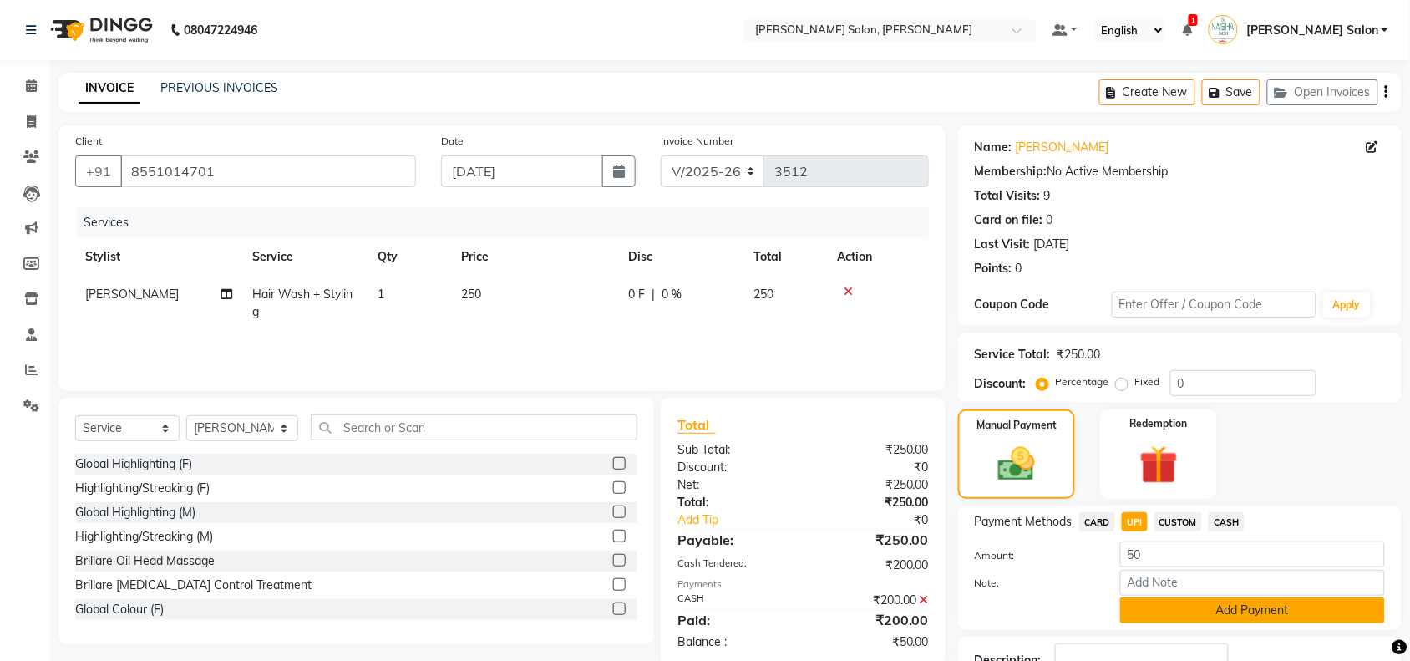
click at [1164, 621] on button "Add Payment" at bounding box center [1252, 610] width 265 height 26
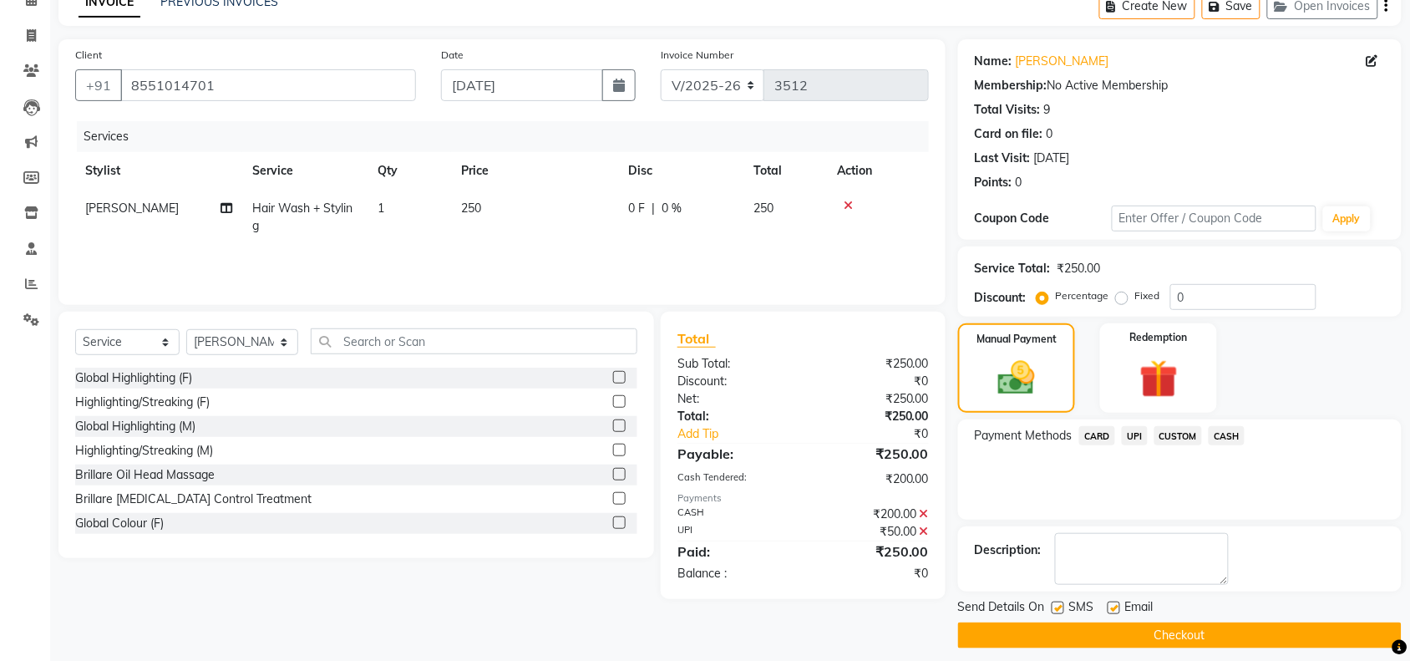
scroll to position [99, 0]
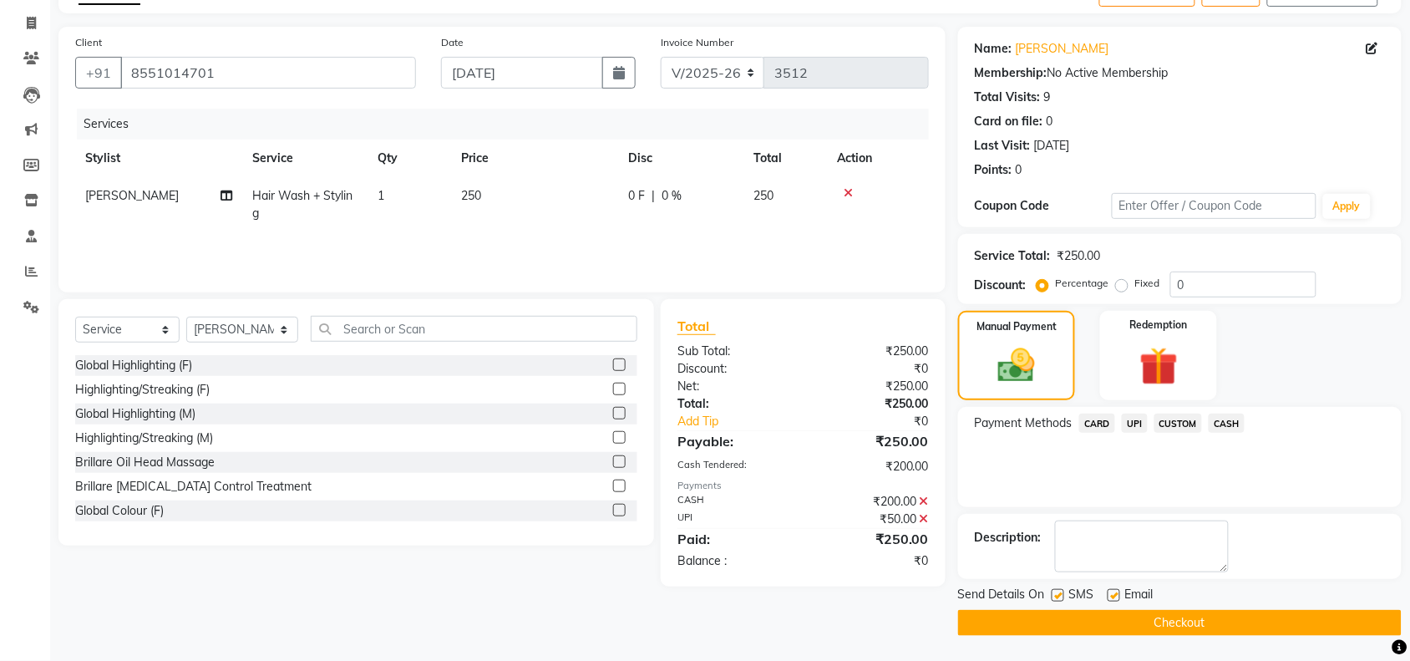
click at [1164, 621] on button "Checkout" at bounding box center [1180, 623] width 444 height 26
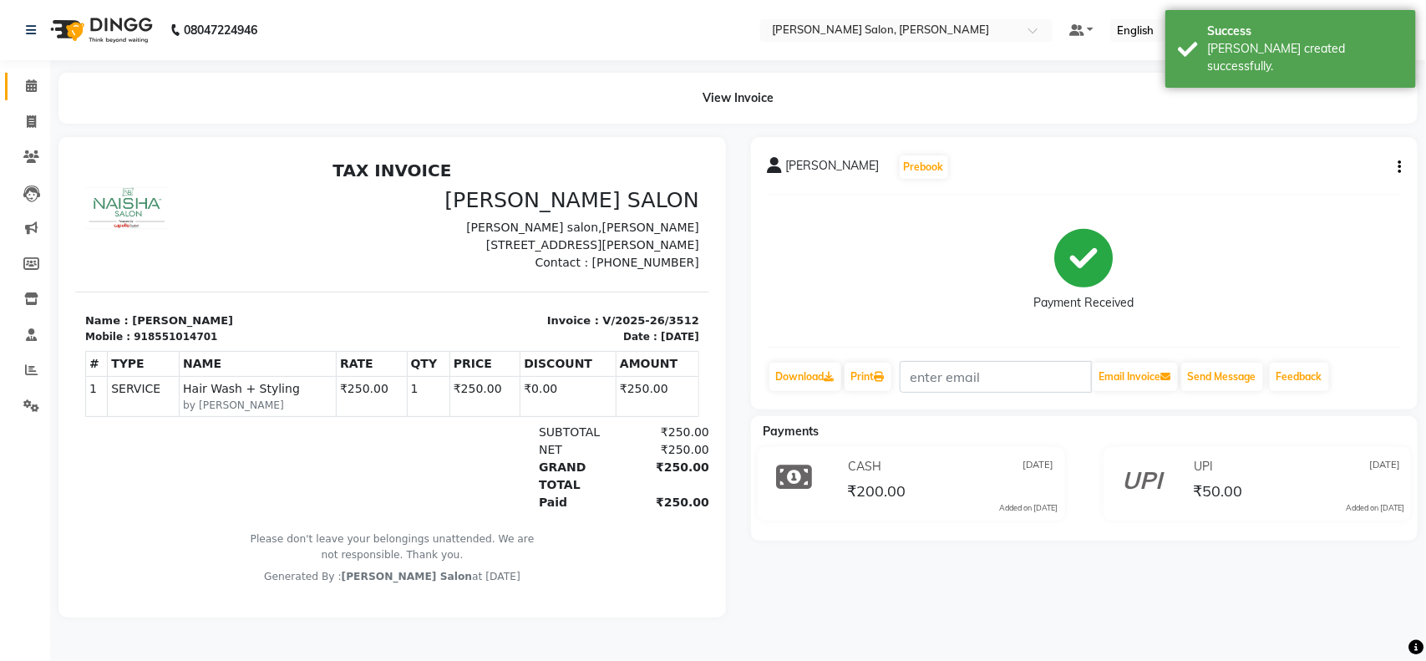
click at [39, 99] on link "Calendar" at bounding box center [25, 87] width 40 height 28
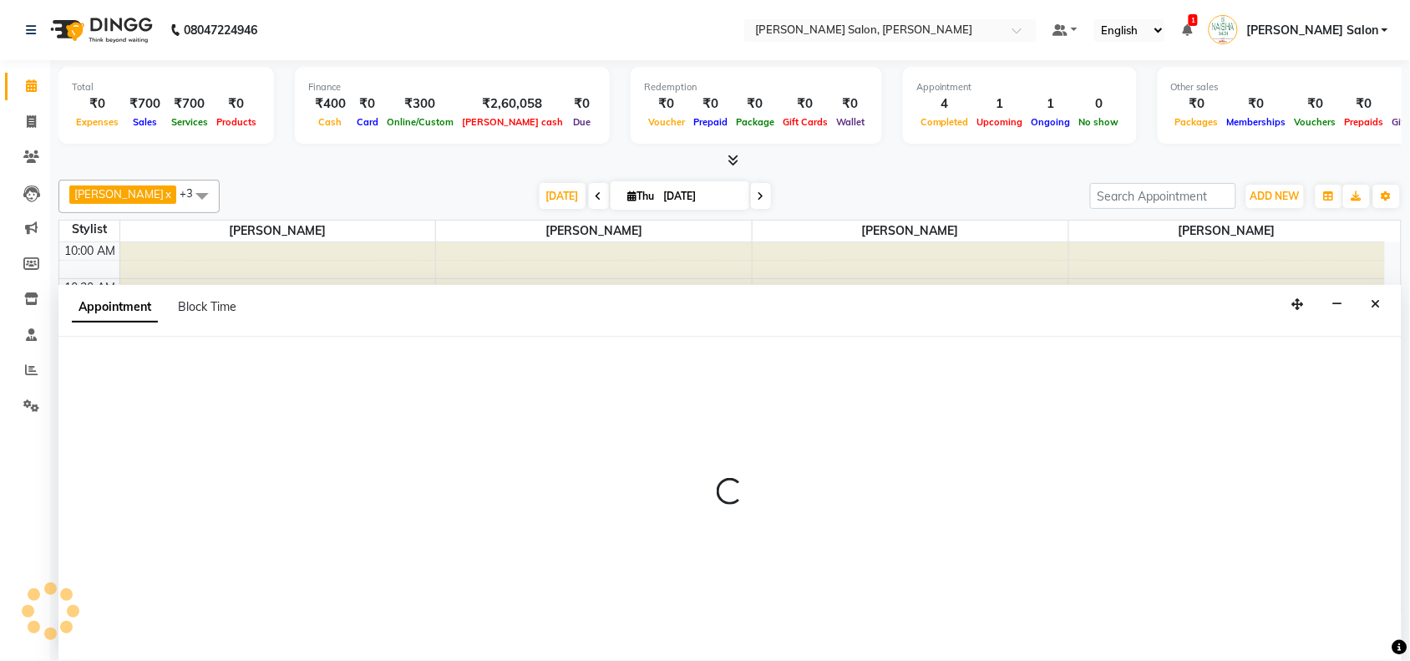
select select "84067"
select select "tentative"
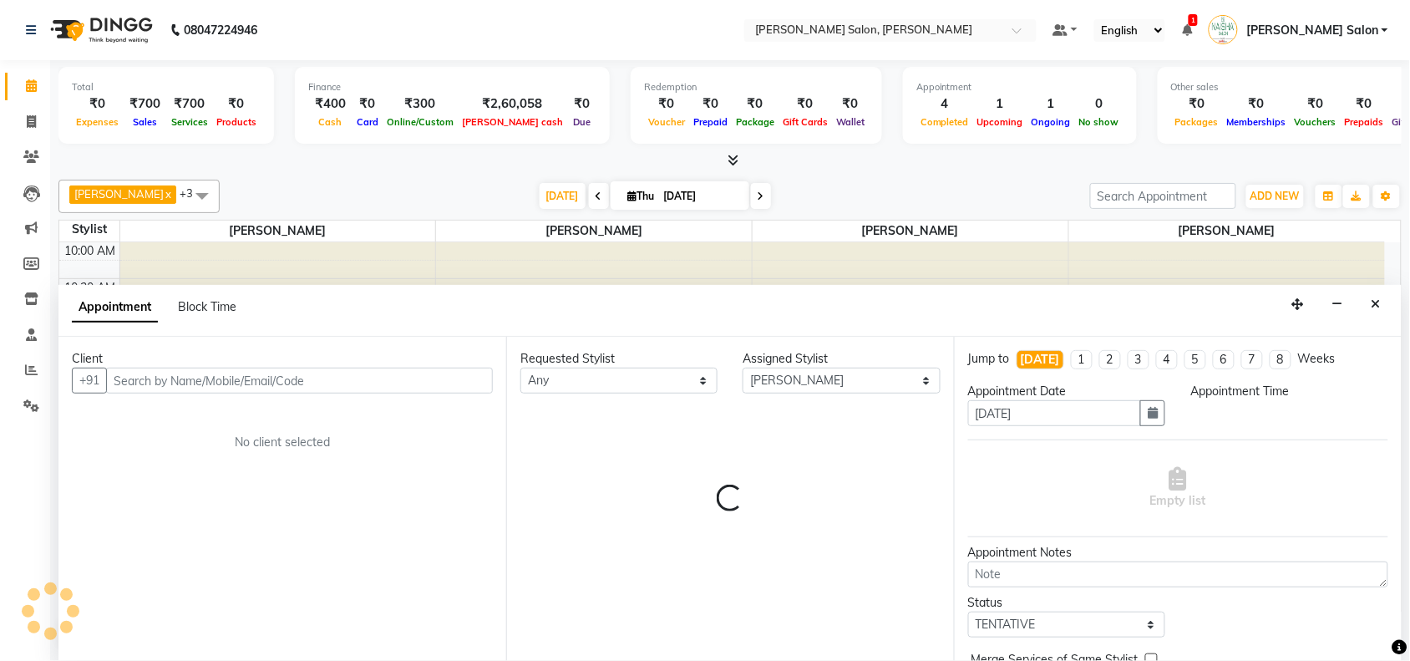
scroll to position [1, 0]
select select "840"
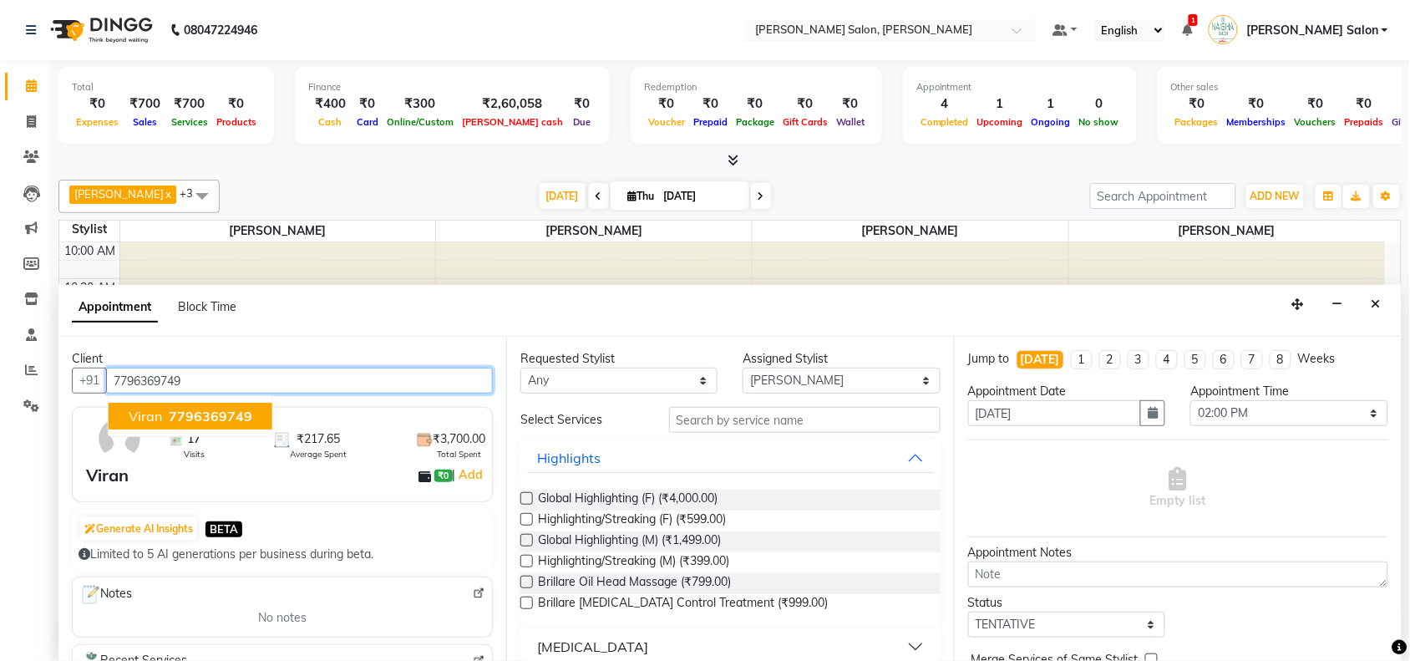
type input "7796369749"
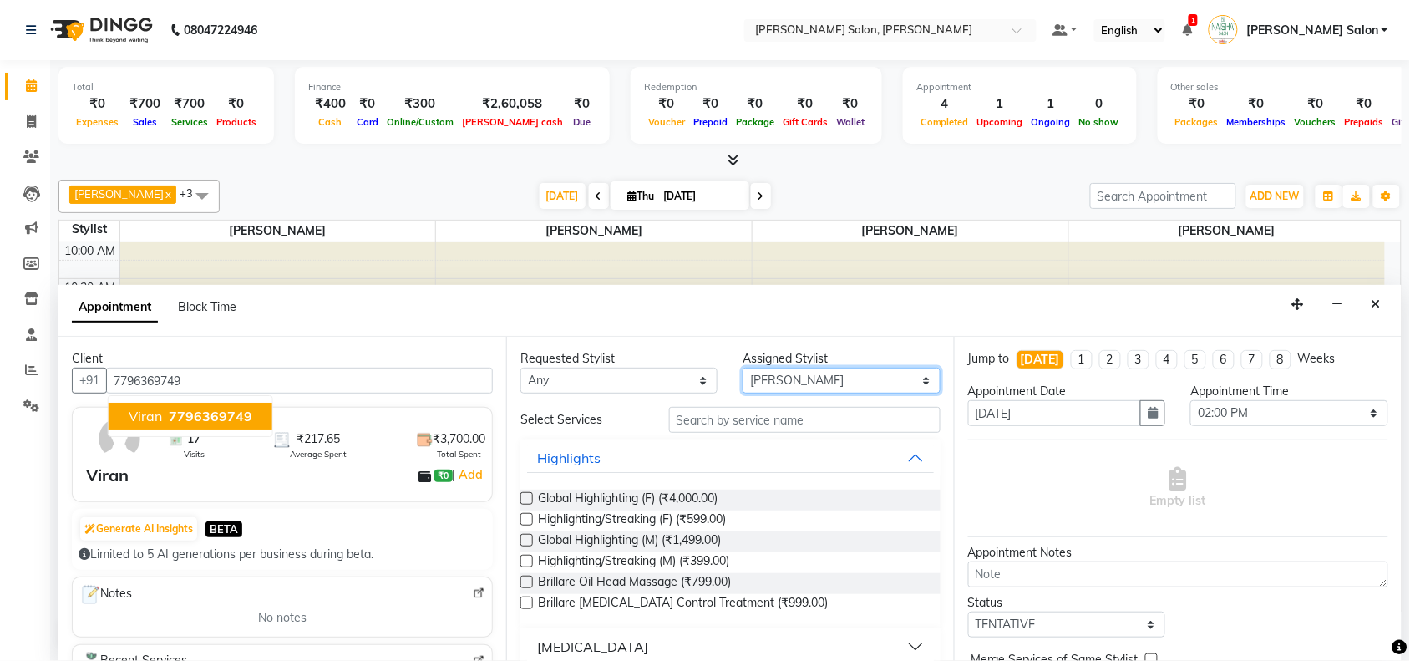
click at [746, 391] on select "Select Admin [PERSON_NAME] Salon Pawan [PERSON_NAME] dod [PERSON_NAME] [PERSON_…" at bounding box center [841, 381] width 197 height 26
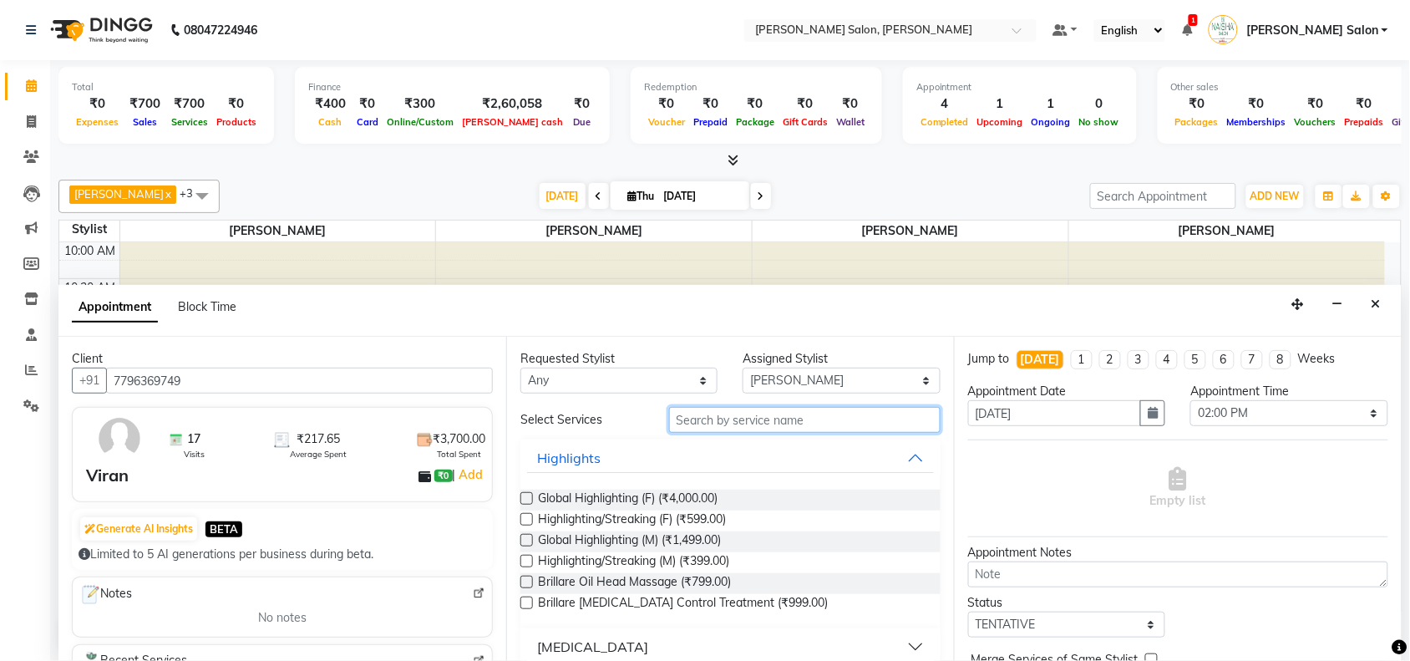
click at [744, 415] on input "text" at bounding box center [805, 420] width 272 height 26
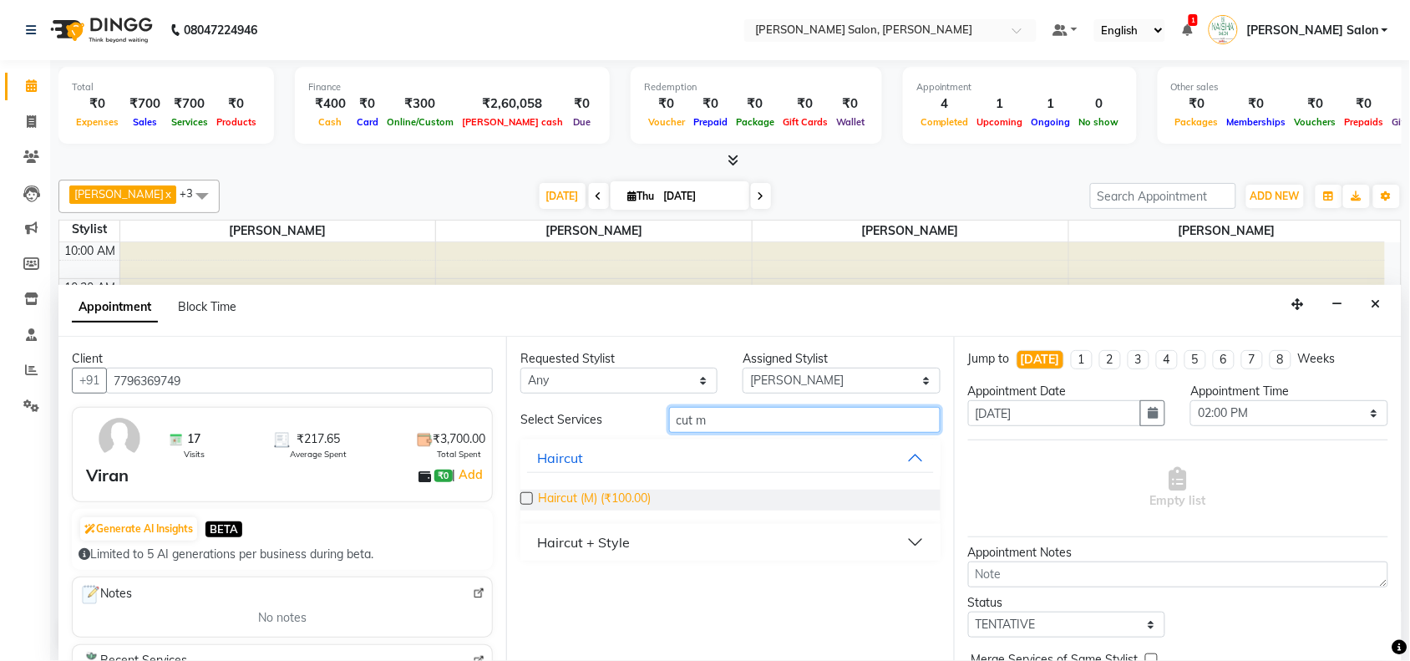
type input "cut m"
click at [636, 499] on span "Haircut (M) (₹100.00)" at bounding box center [594, 500] width 113 height 21
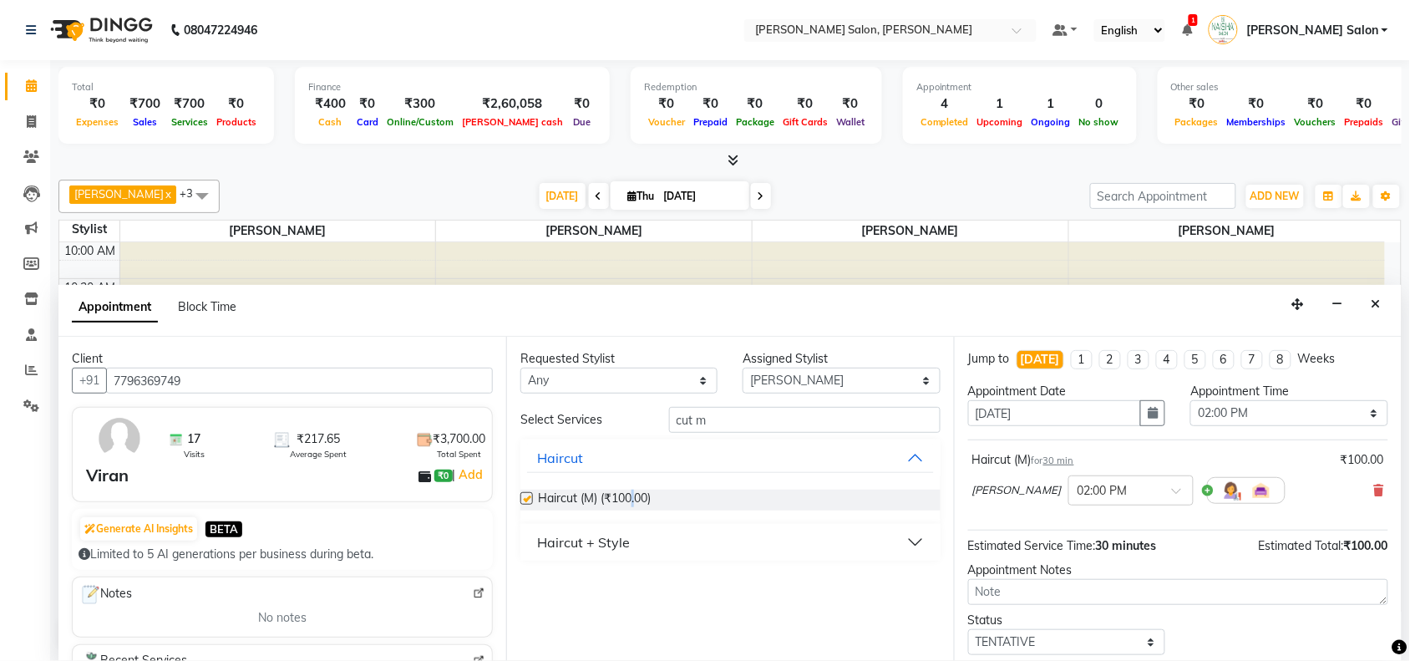
checkbox input "false"
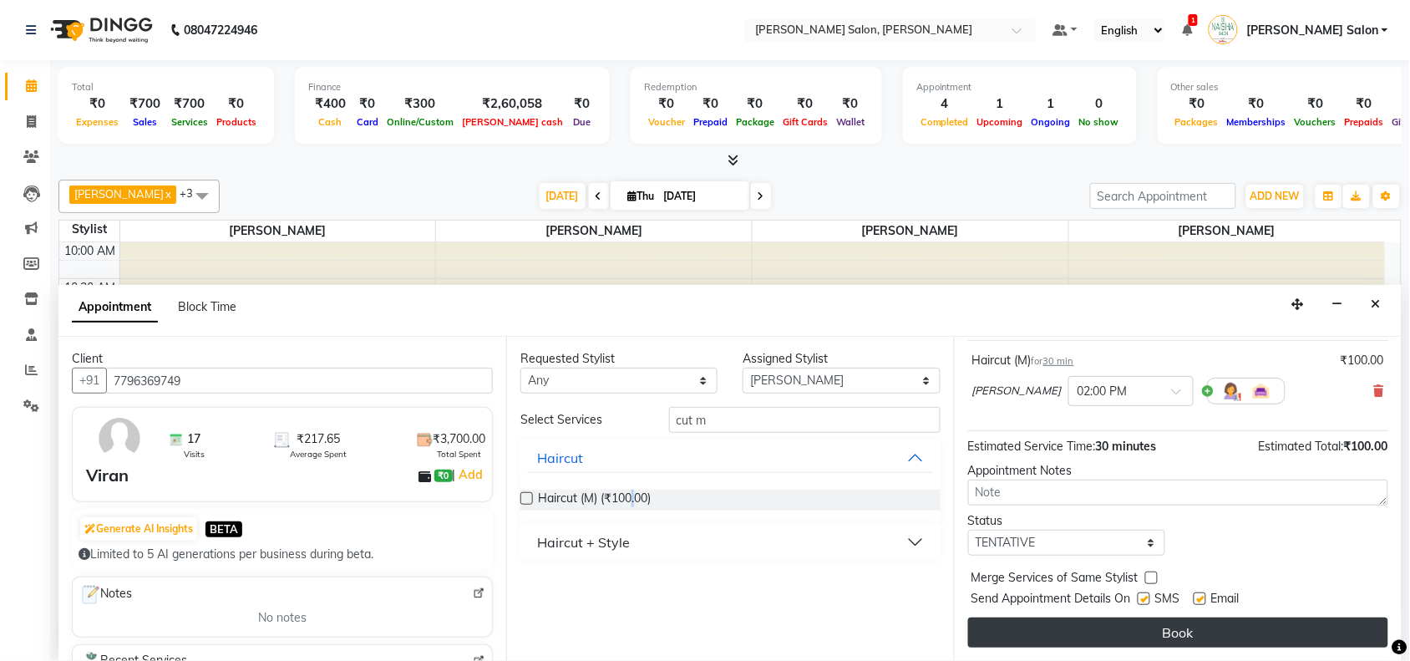
click at [1192, 623] on button "Book" at bounding box center [1178, 632] width 420 height 30
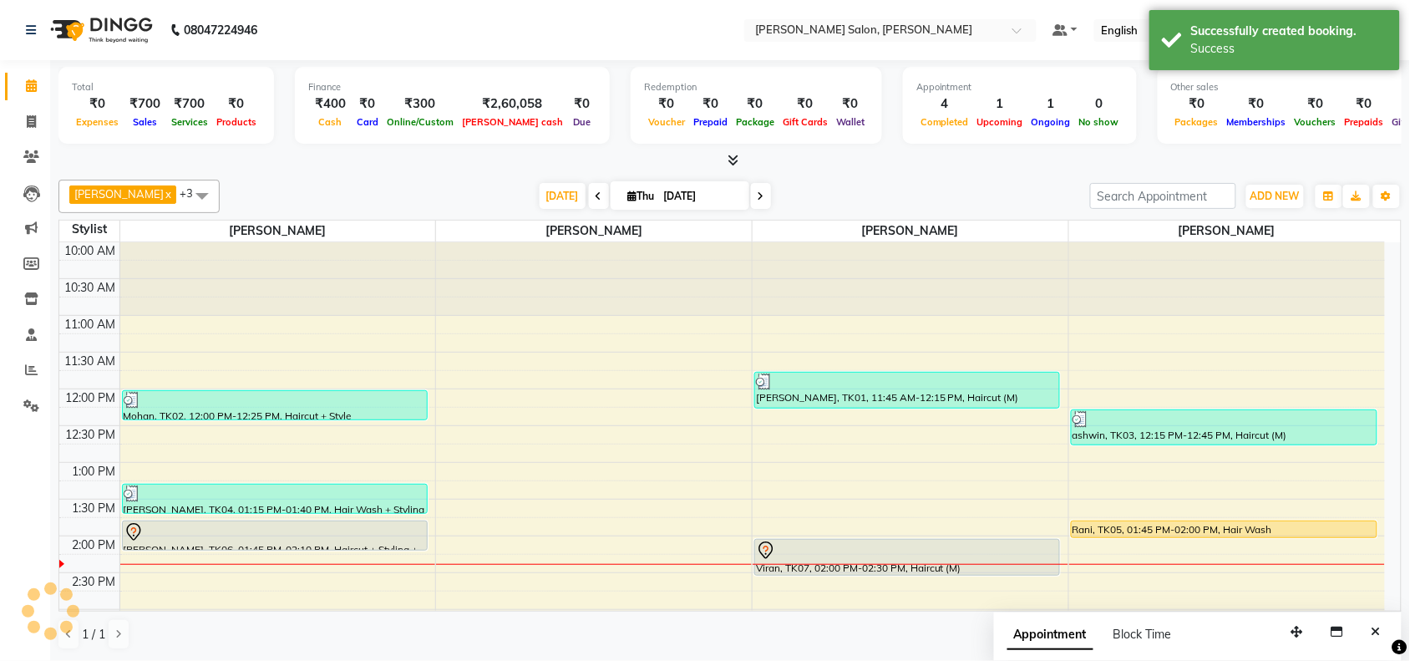
scroll to position [0, 0]
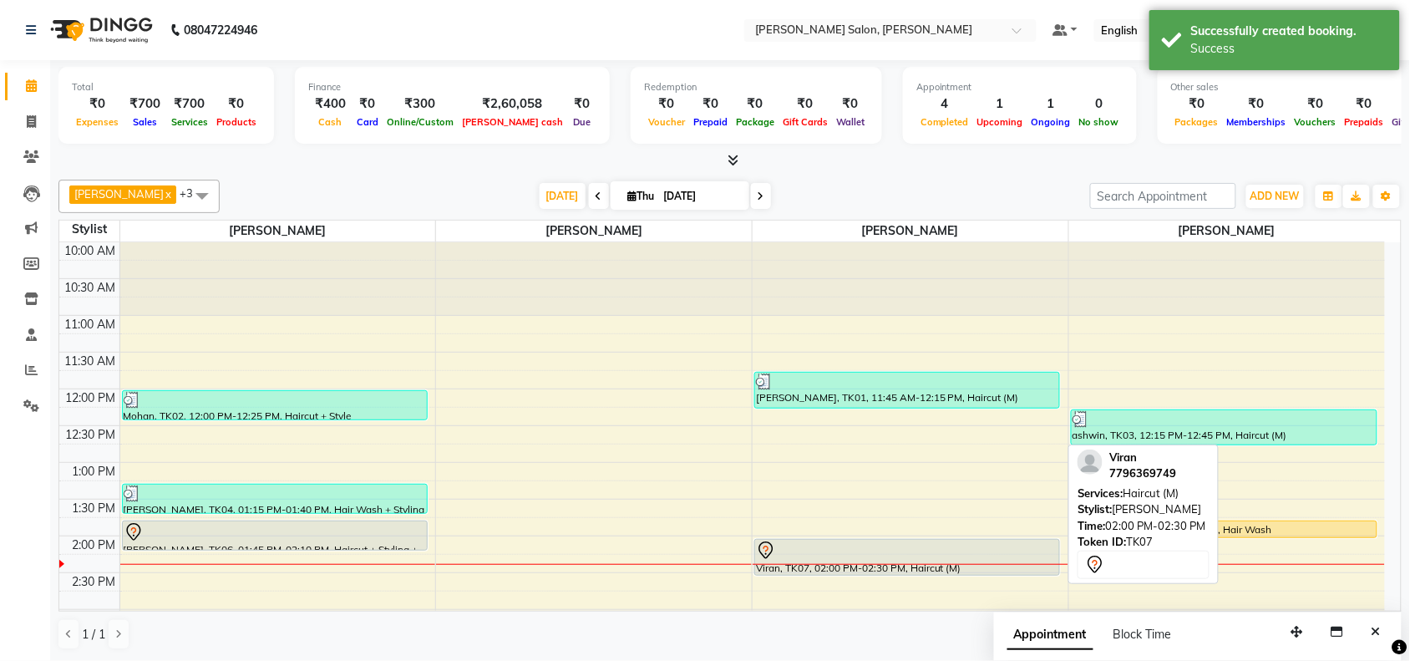
click at [888, 552] on div at bounding box center [907, 551] width 302 height 20
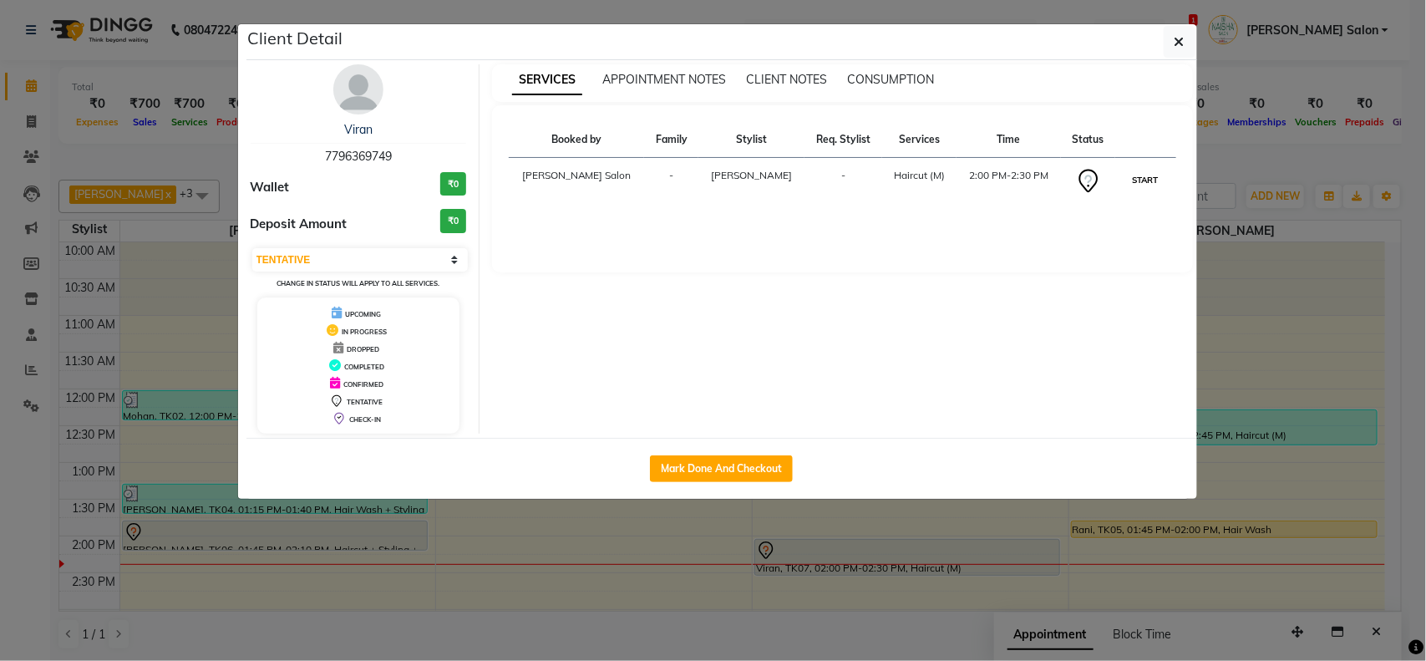
click at [1133, 178] on button "START" at bounding box center [1146, 180] width 34 height 21
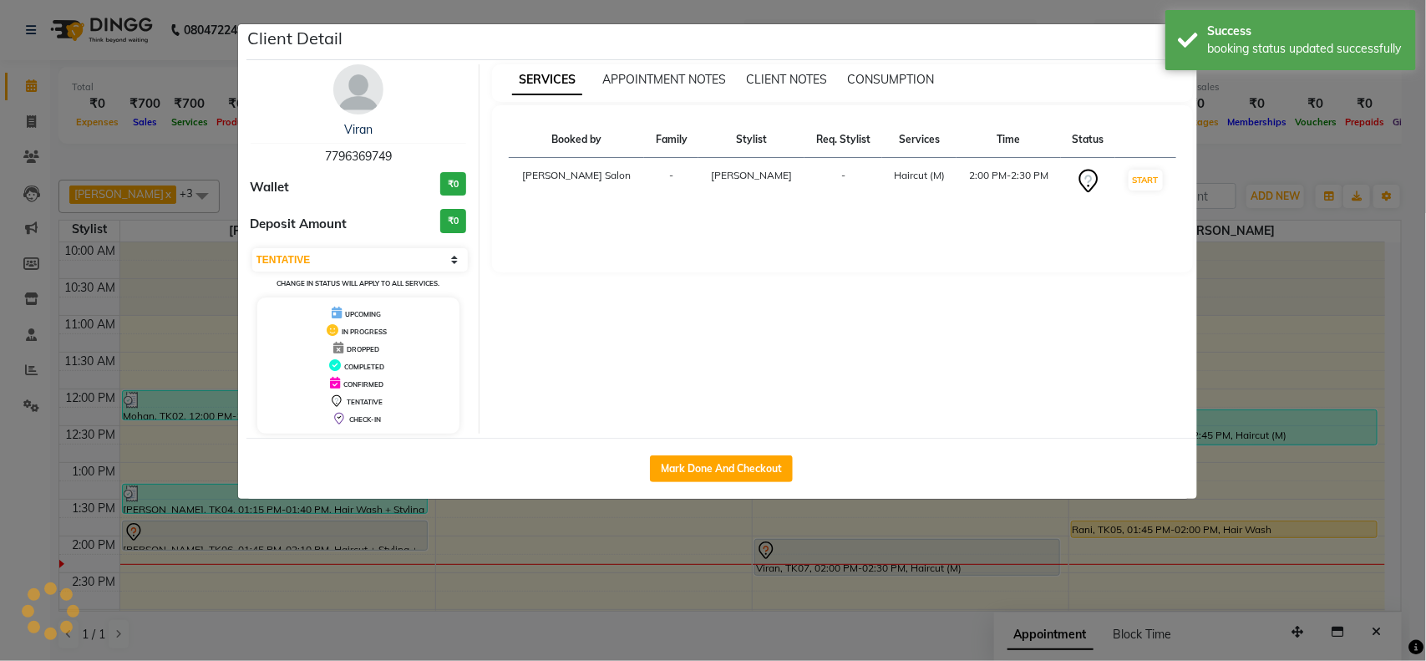
select select "1"
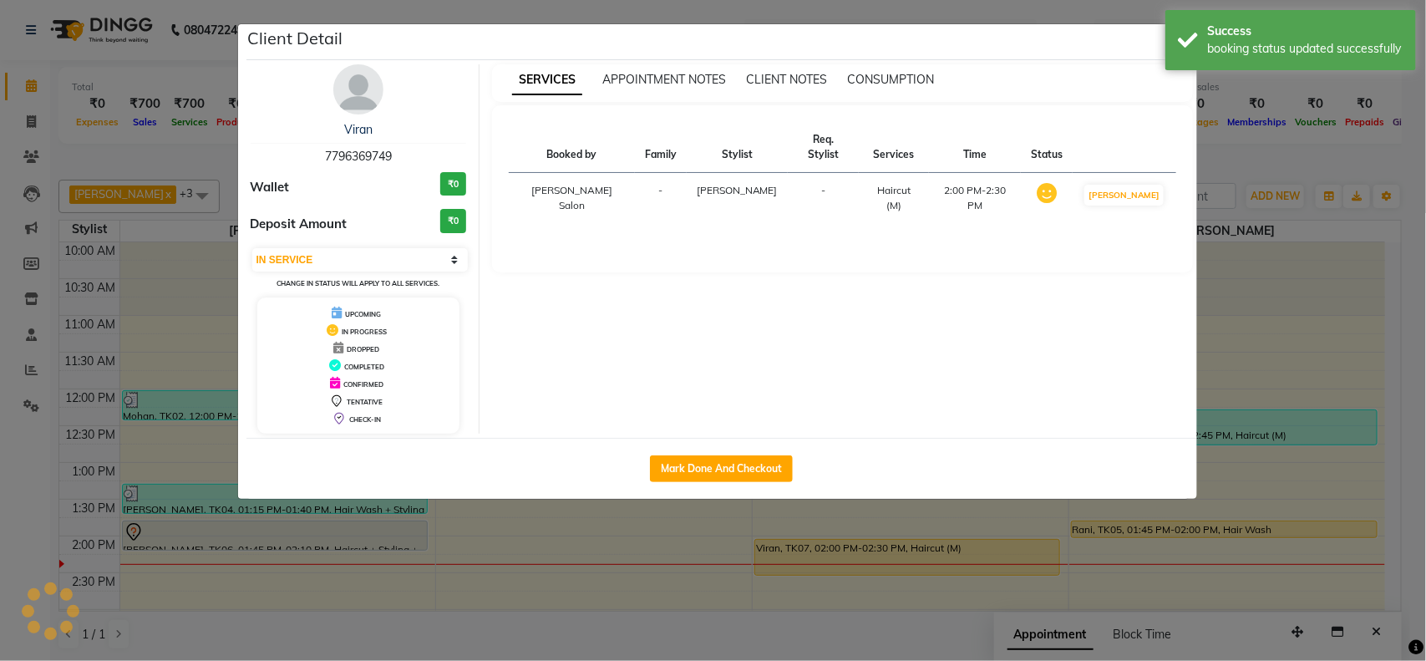
click at [1260, 361] on ngb-modal-window "Client Detail Viran 7796369749 Wallet ₹0 Deposit Amount ₹0 Select IN SERVICE CO…" at bounding box center [713, 330] width 1426 height 661
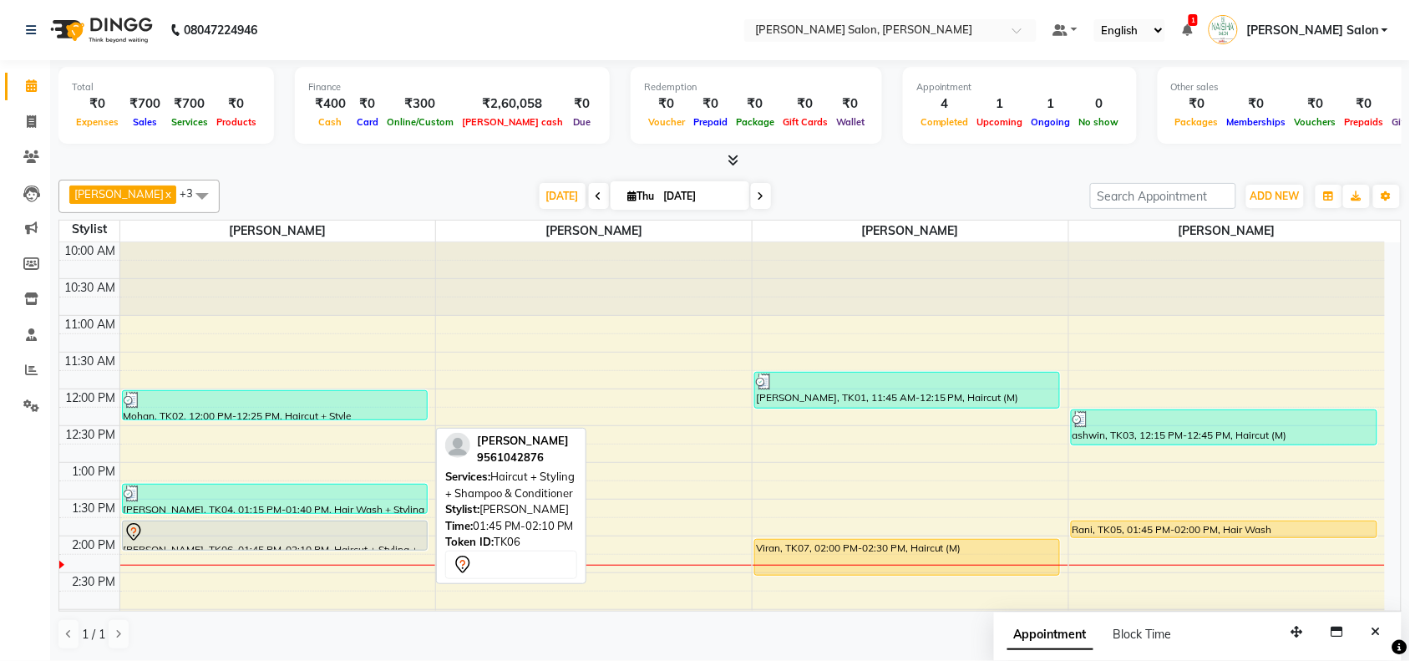
click at [310, 536] on div at bounding box center [275, 532] width 302 height 20
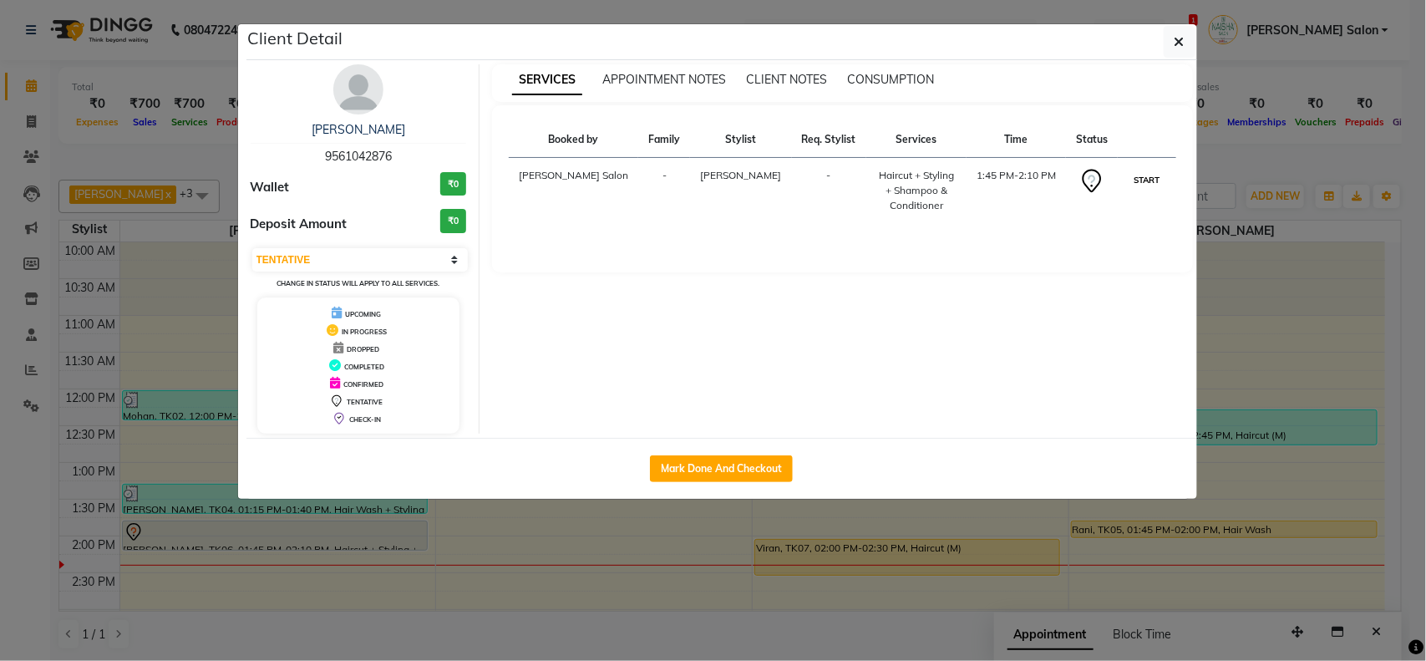
click at [1146, 174] on button "START" at bounding box center [1147, 180] width 34 height 21
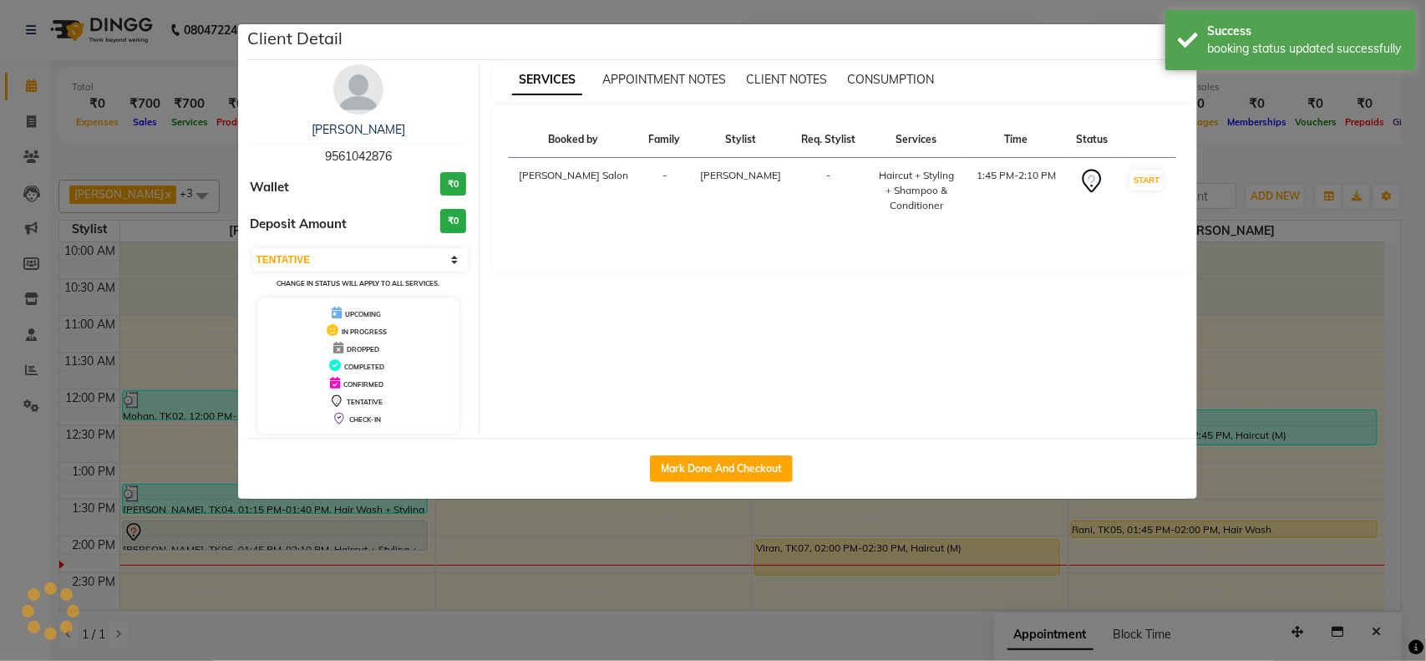
select select "1"
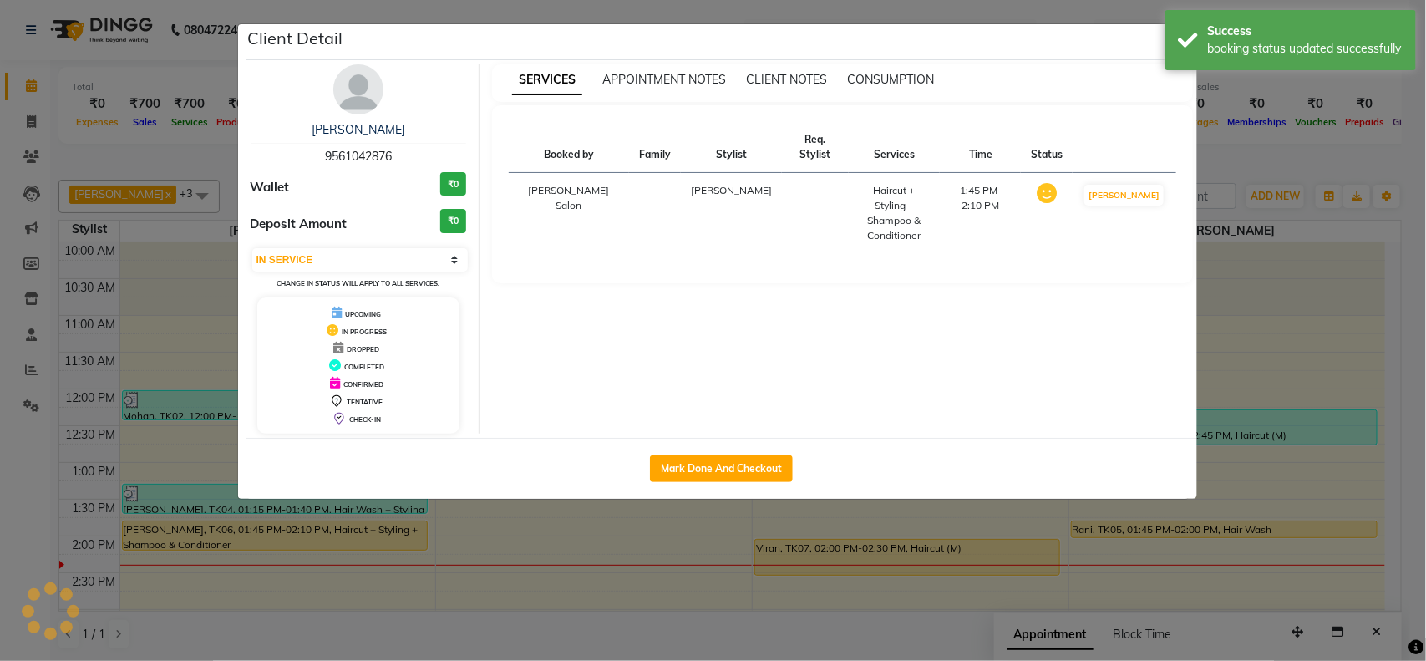
click at [1264, 280] on ngb-modal-window "Client Detail Saarika raut 9561042876 Wallet ₹0 Deposit Amount ₹0 Select IN SER…" at bounding box center [713, 330] width 1426 height 661
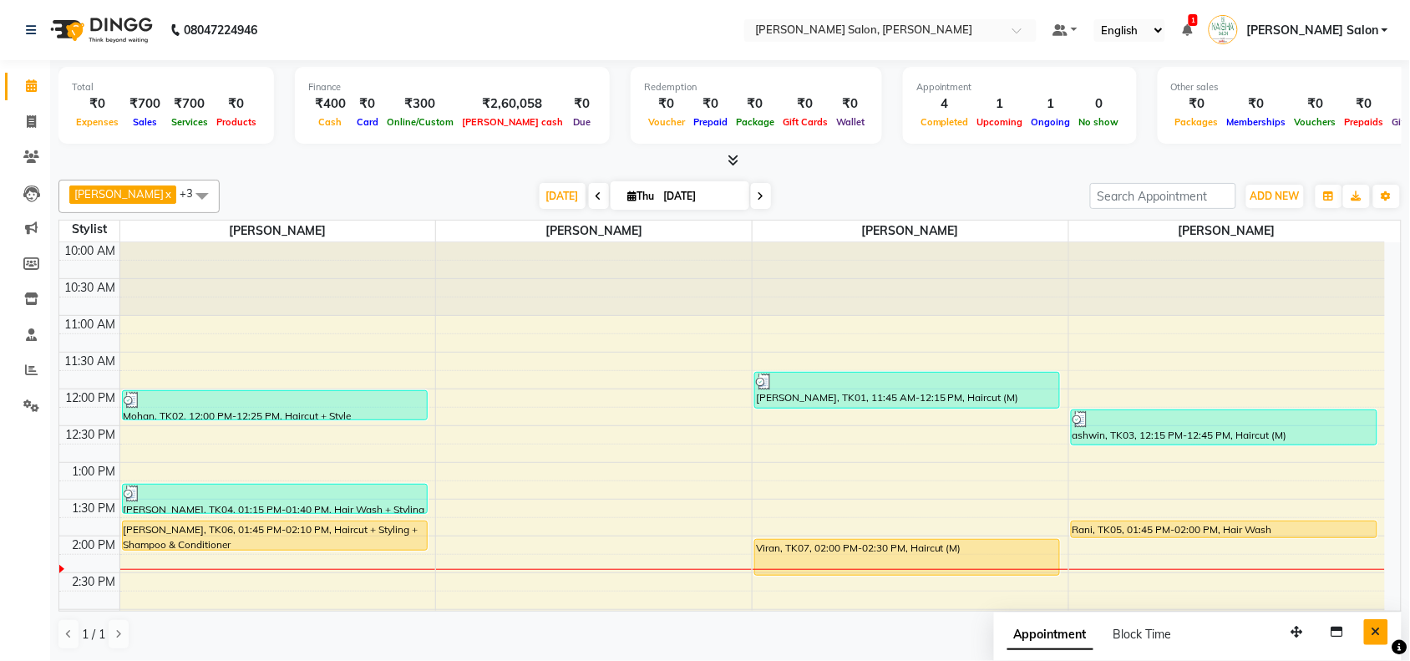
click at [1372, 636] on icon "Close" at bounding box center [1376, 632] width 9 height 12
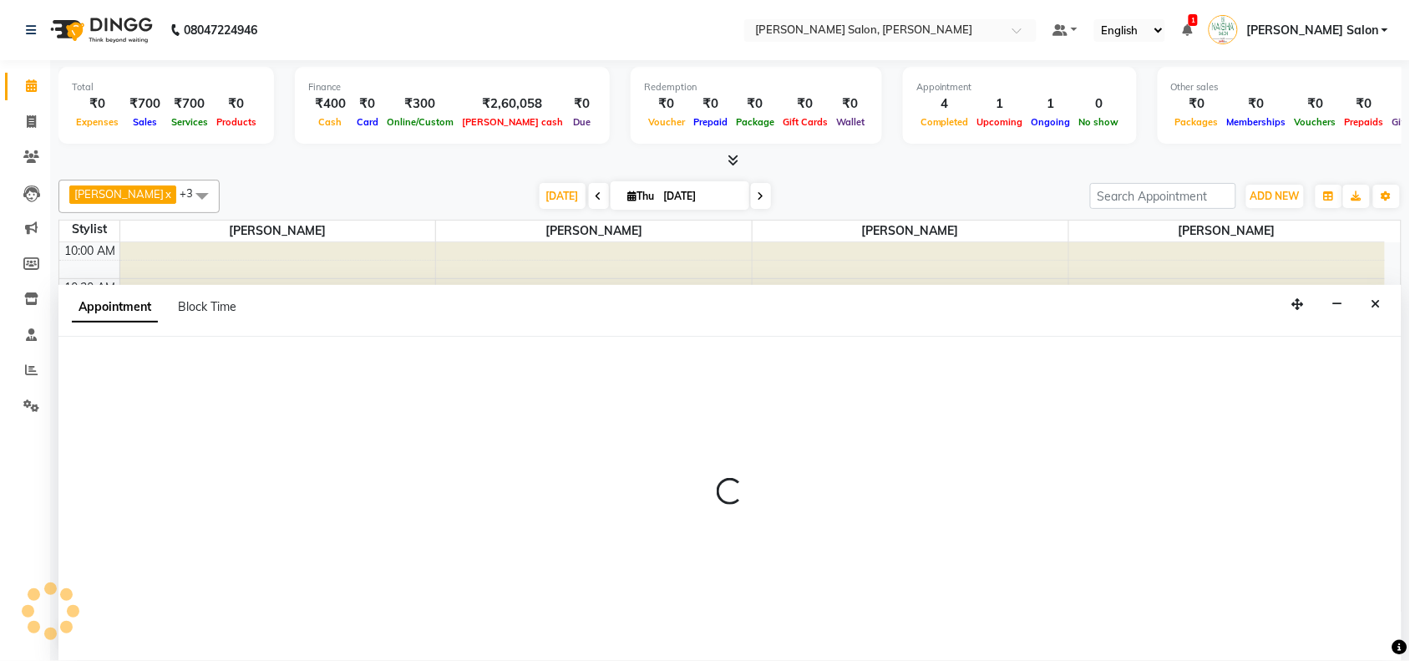
scroll to position [1, 0]
select select "72112"
select select "855"
select select "tentative"
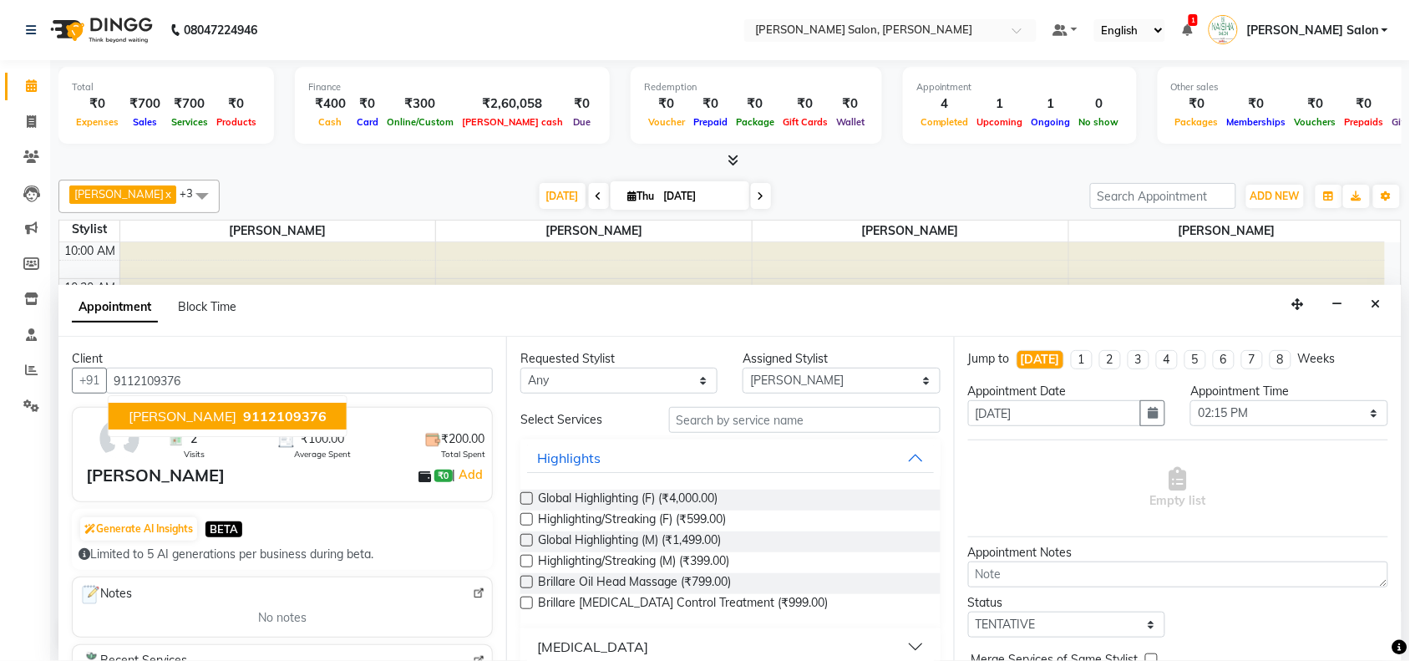
type input "9112109376"
click at [792, 411] on input "text" at bounding box center [805, 420] width 272 height 26
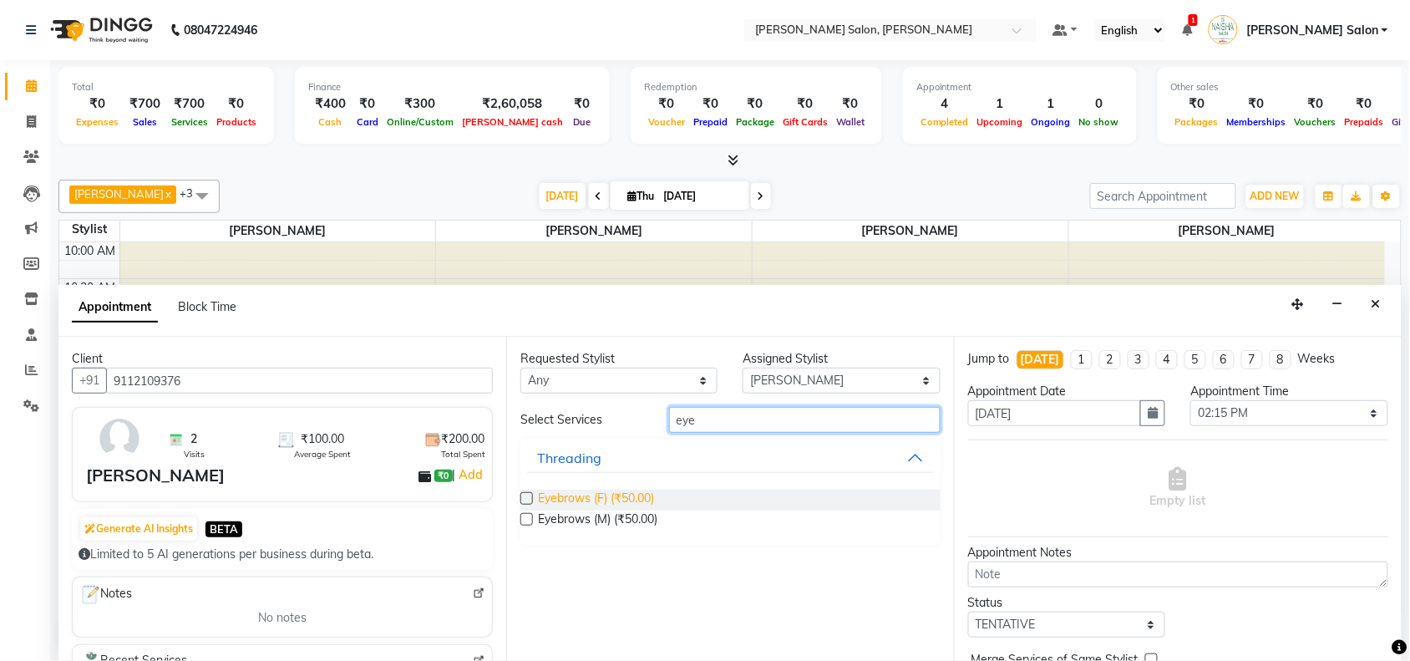
type input "eye"
click at [604, 493] on span "Eyebrows (F) (₹50.00)" at bounding box center [596, 500] width 116 height 21
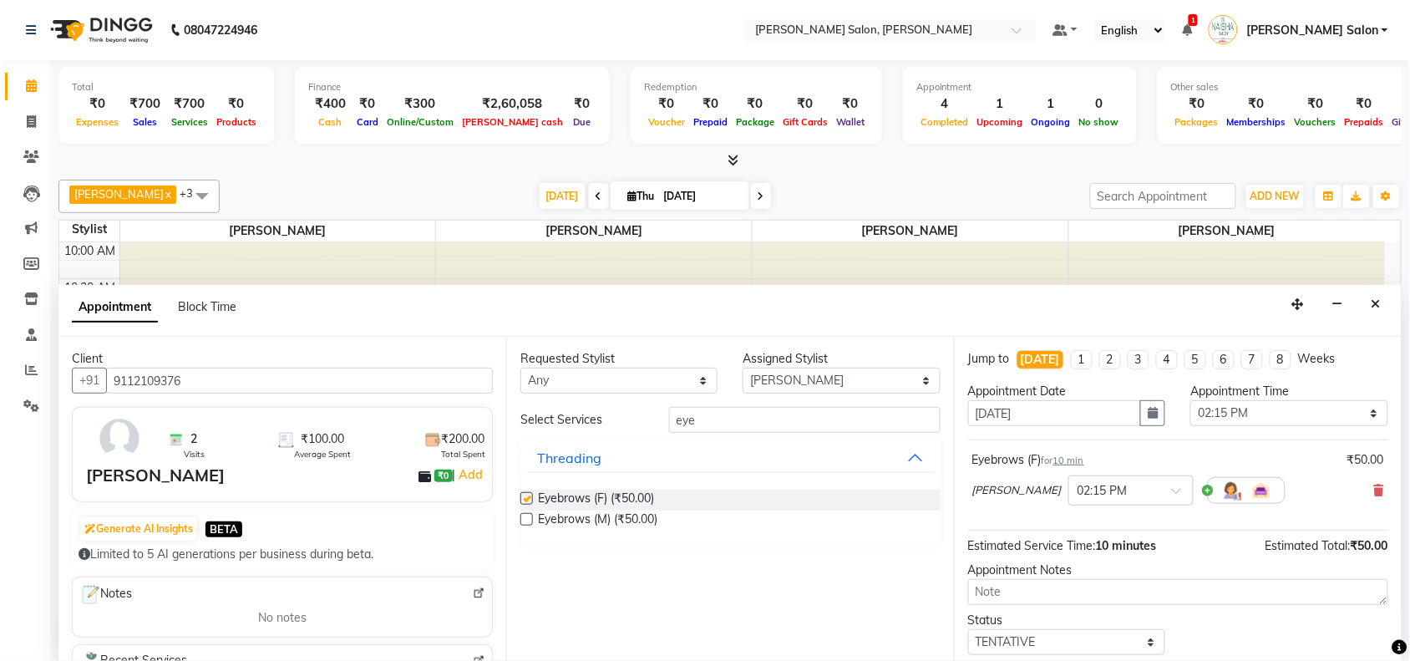
checkbox input "false"
click at [704, 428] on input "eye" at bounding box center [805, 420] width 272 height 26
type input "e"
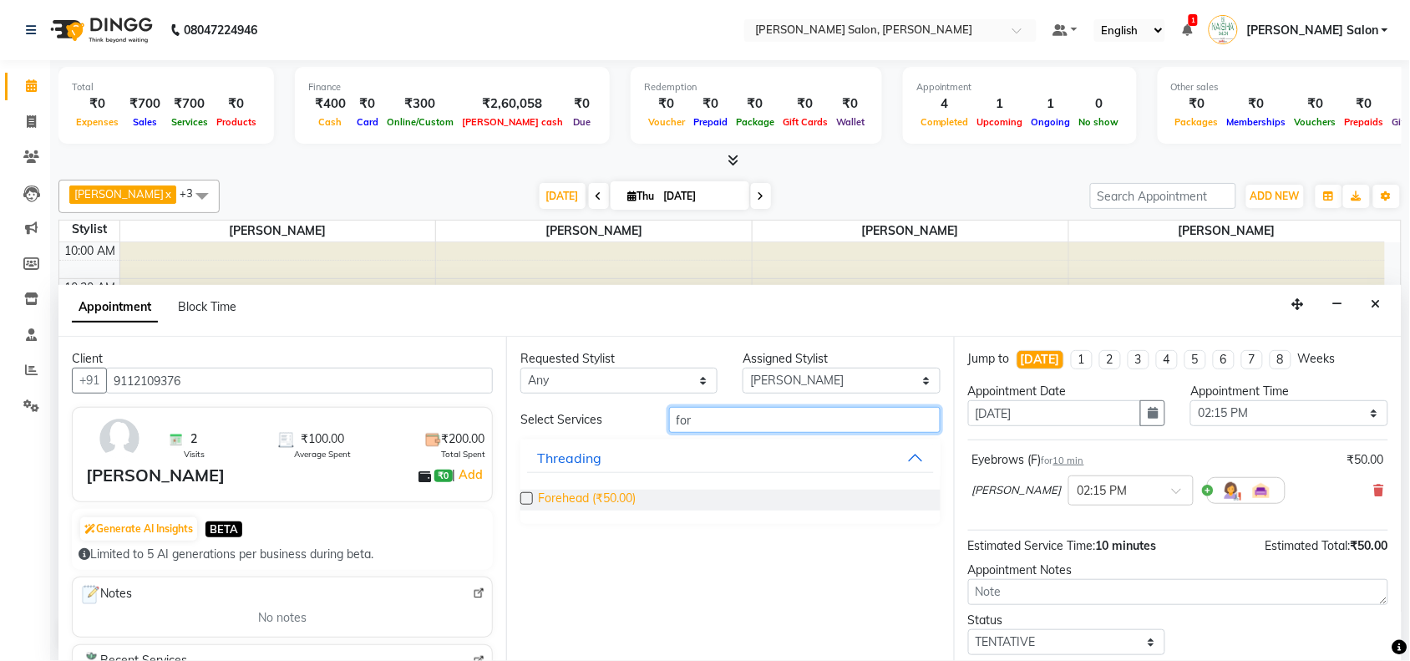
type input "for"
drag, startPoint x: 614, startPoint y: 502, endPoint x: 623, endPoint y: 511, distance: 12.4
click at [618, 506] on span "Forehead (₹50.00)" at bounding box center [587, 500] width 98 height 21
checkbox input "false"
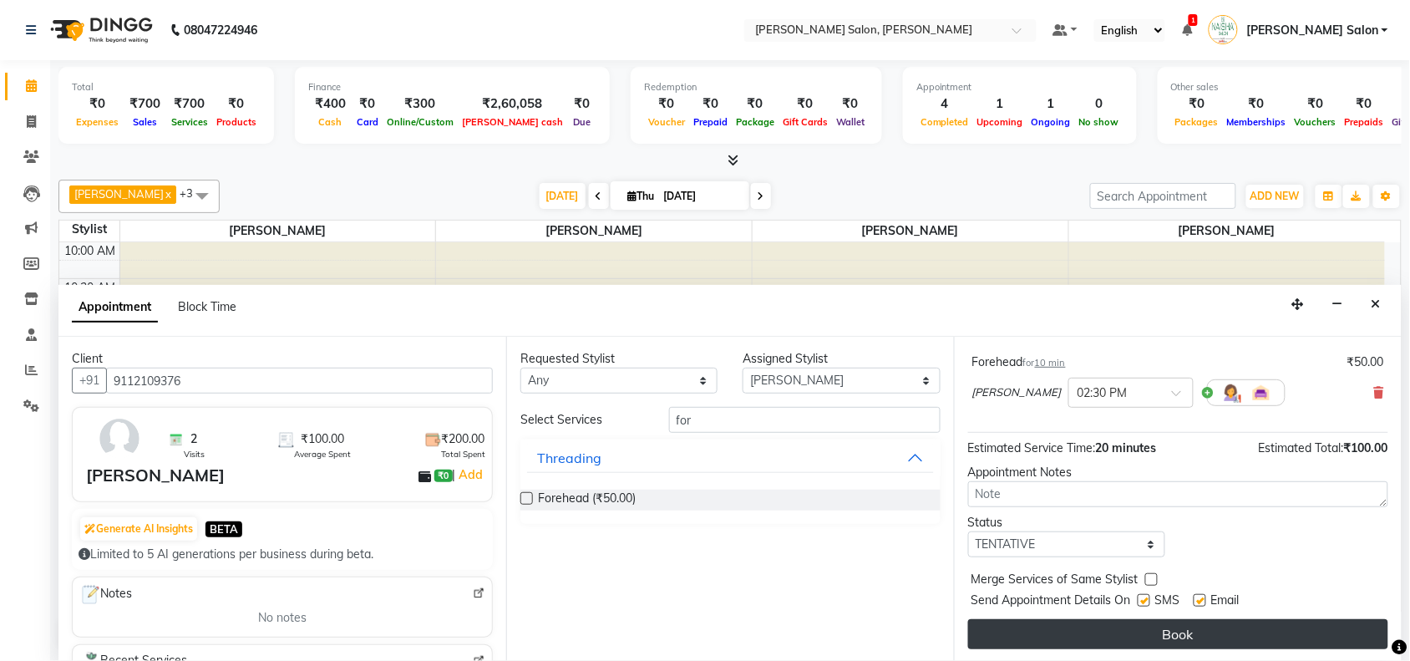
scroll to position [176, 0]
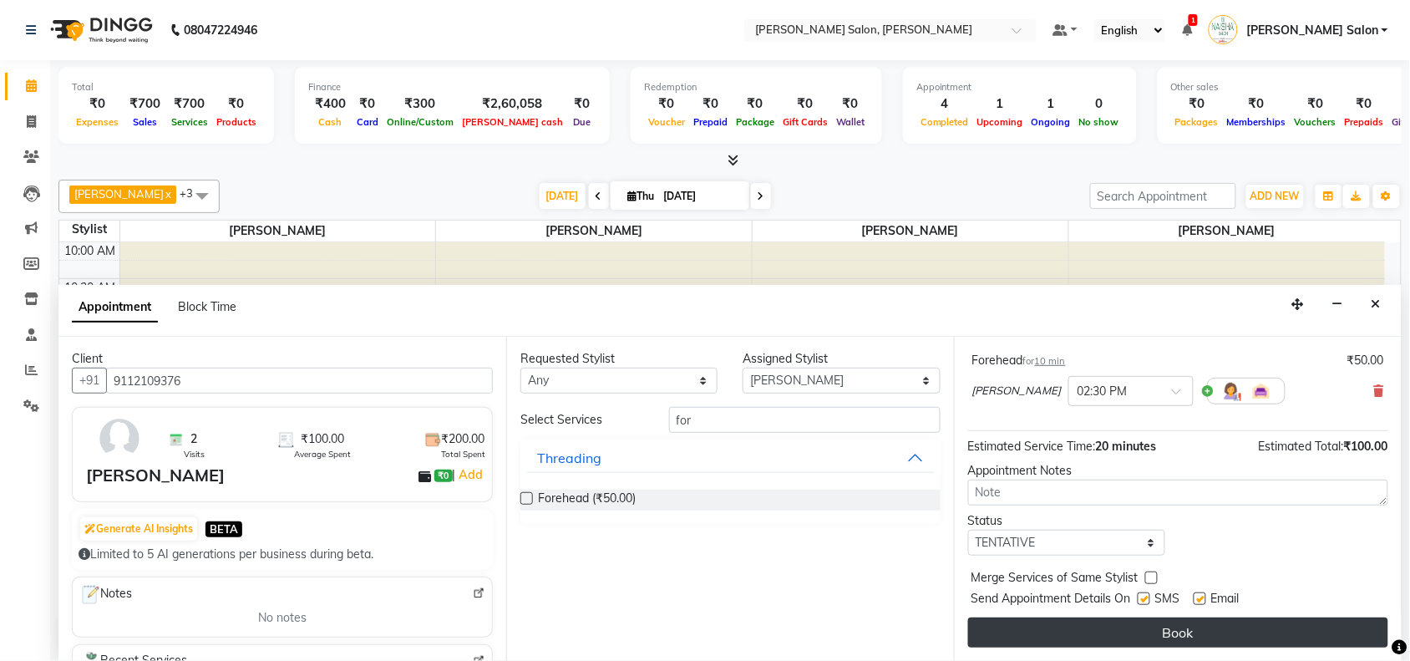
click at [1067, 629] on button "Book" at bounding box center [1178, 632] width 420 height 30
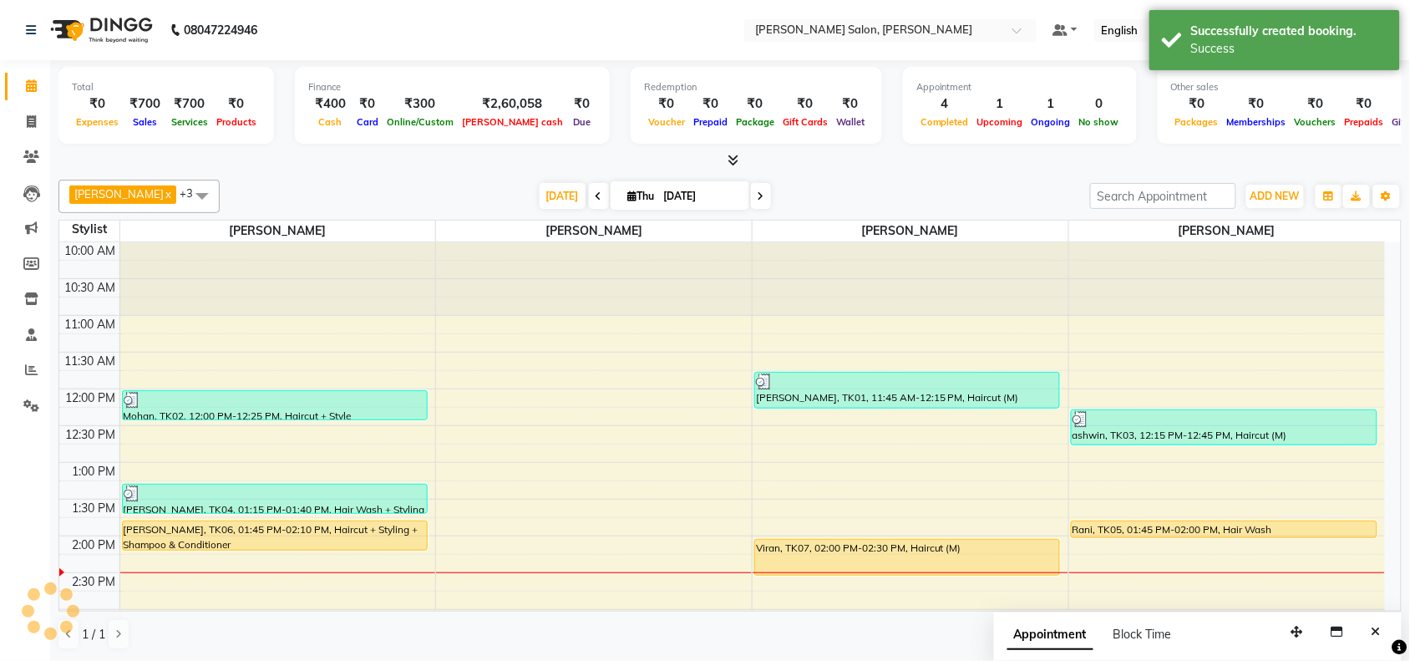
scroll to position [0, 0]
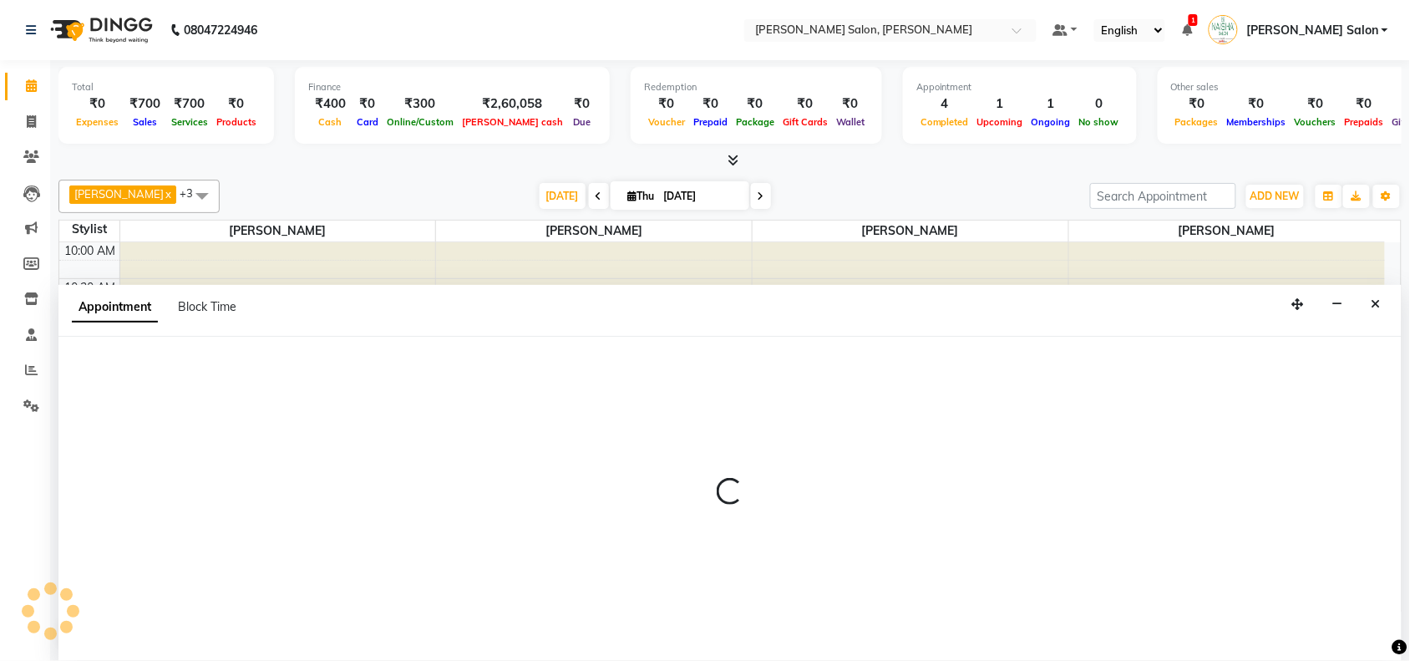
scroll to position [1, 0]
select select "84067"
select select "tentative"
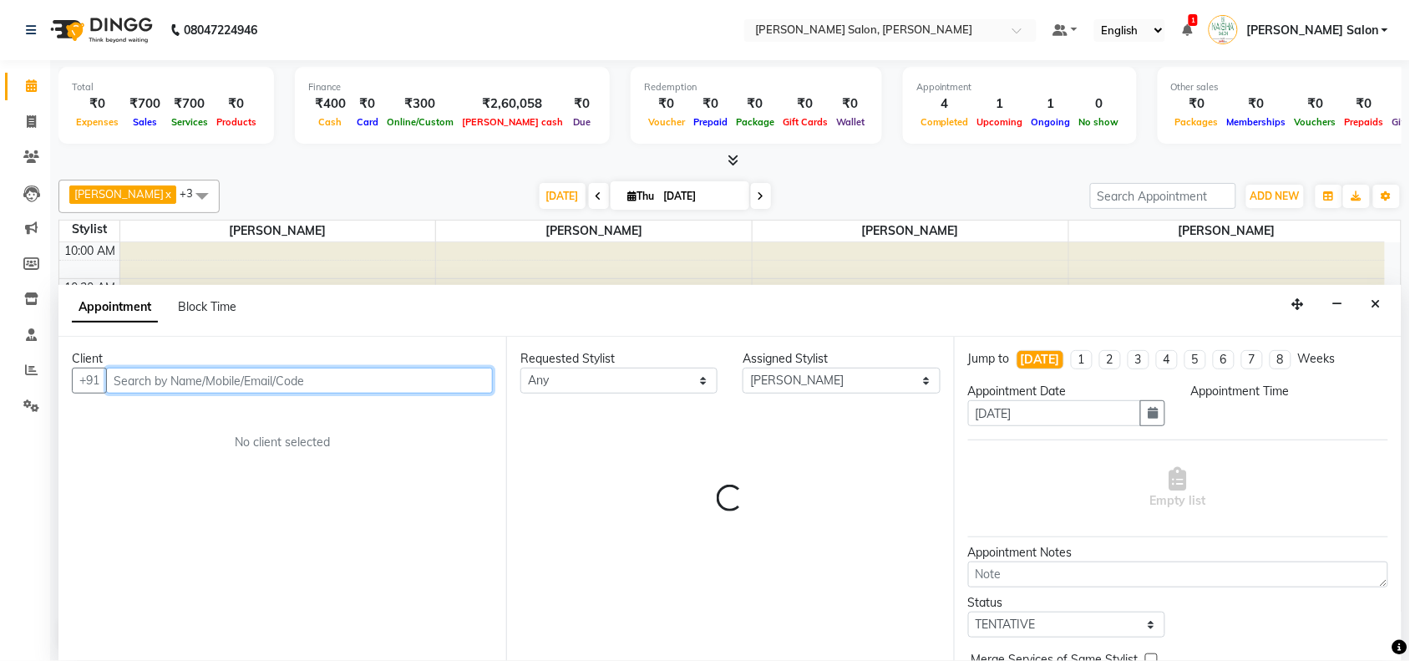
select select "855"
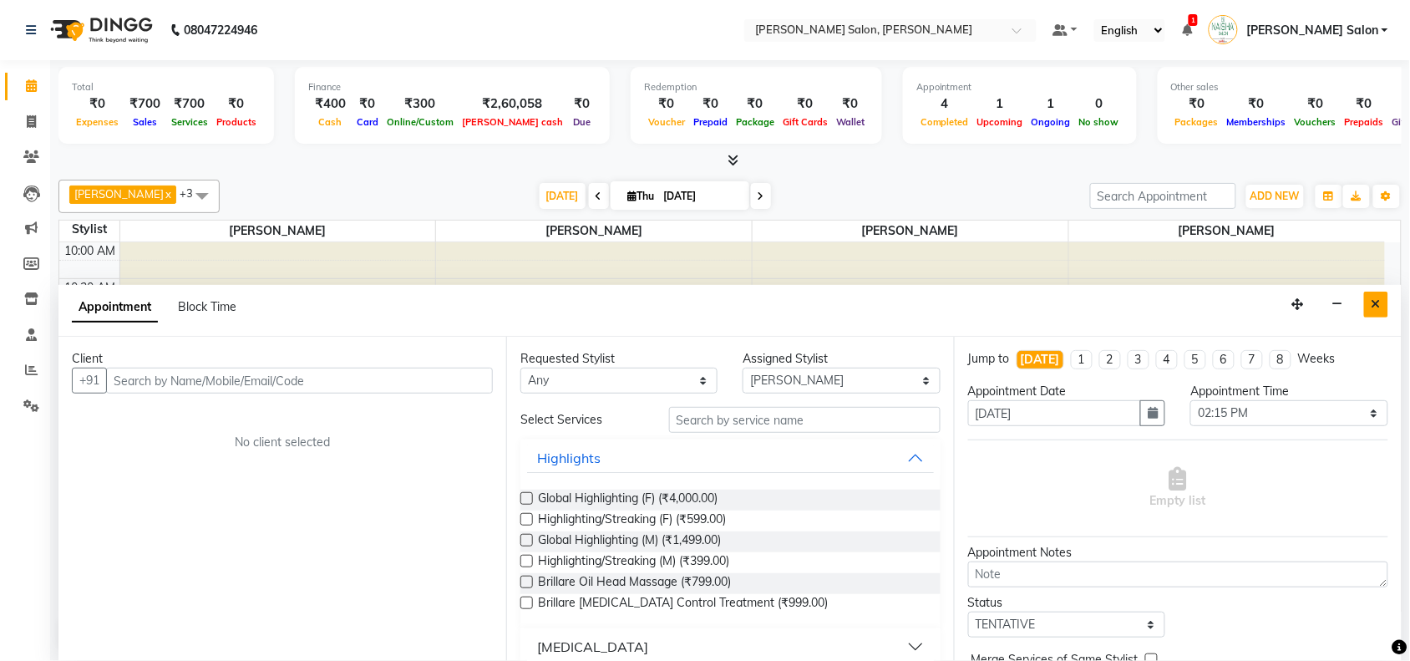
click at [1385, 314] on button "Close" at bounding box center [1376, 305] width 24 height 26
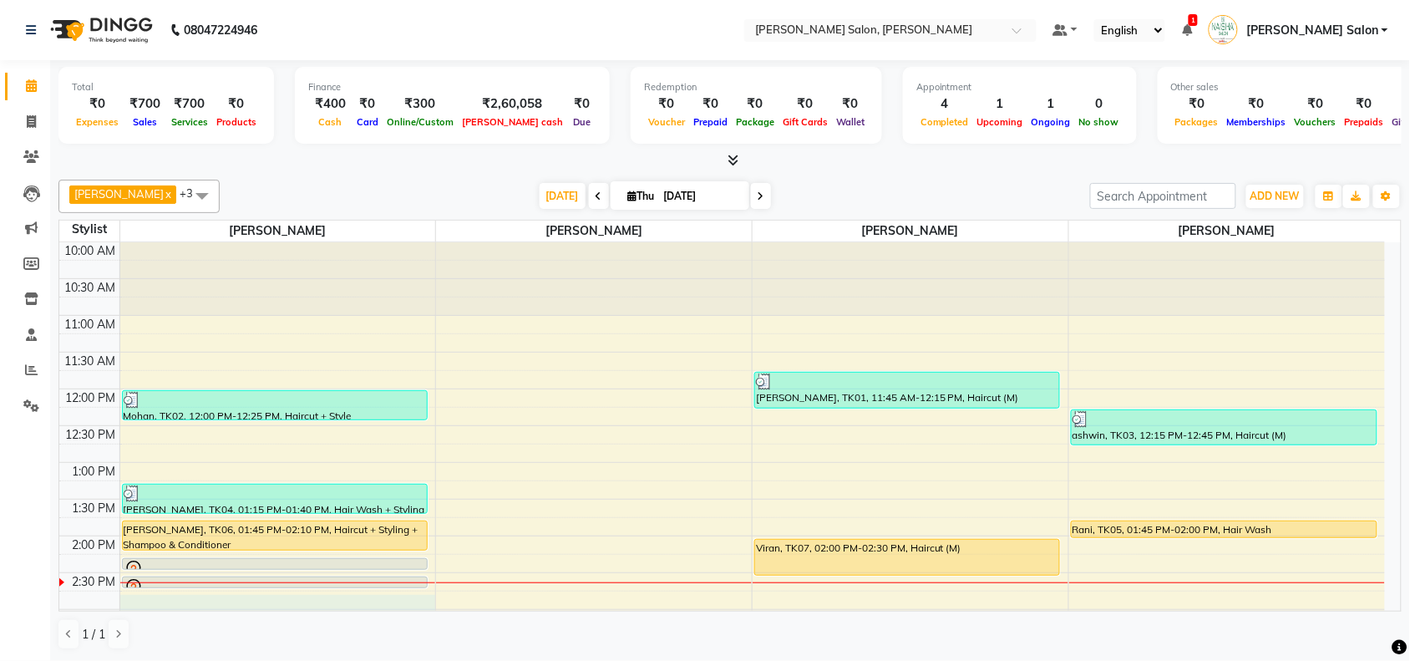
select select "72112"
select select "885"
select select "tentative"
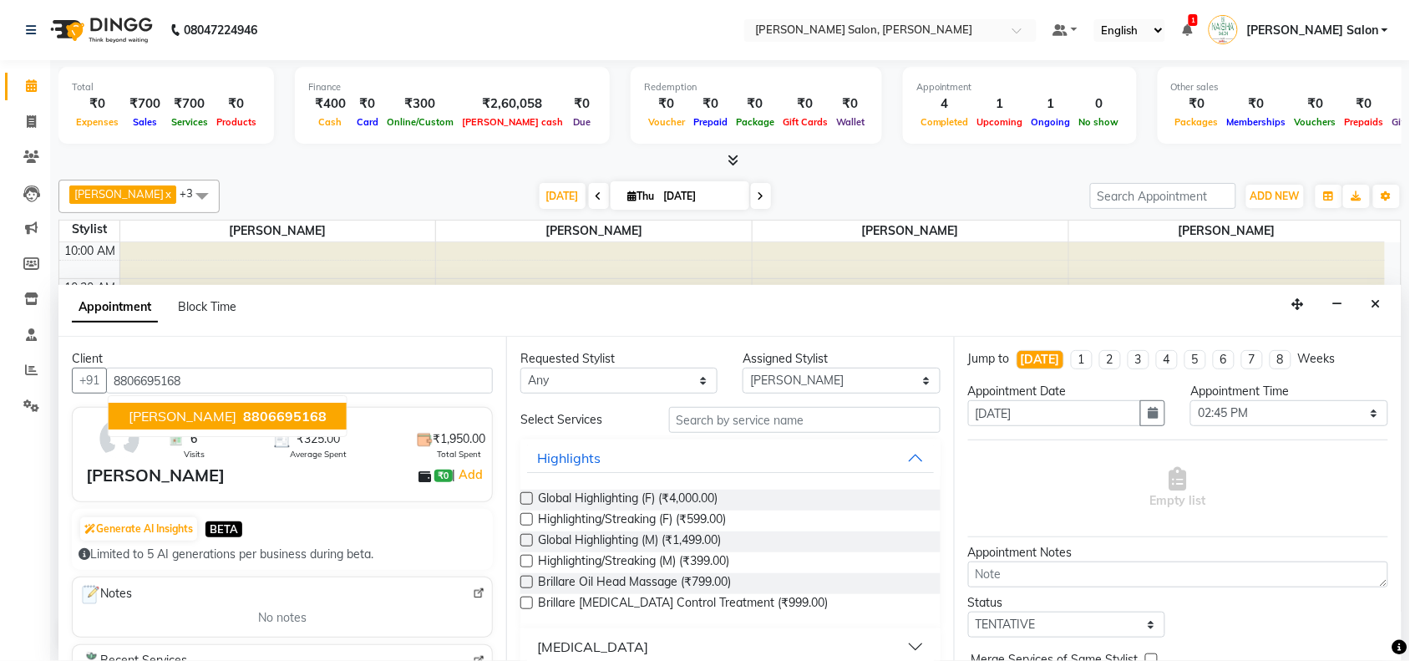
type input "8806695168"
click at [704, 397] on div "Requested Stylist Any Admin Kiran Raut Naisha Salon Pawan chauhan Pinki dod Pra…" at bounding box center [730, 499] width 448 height 324
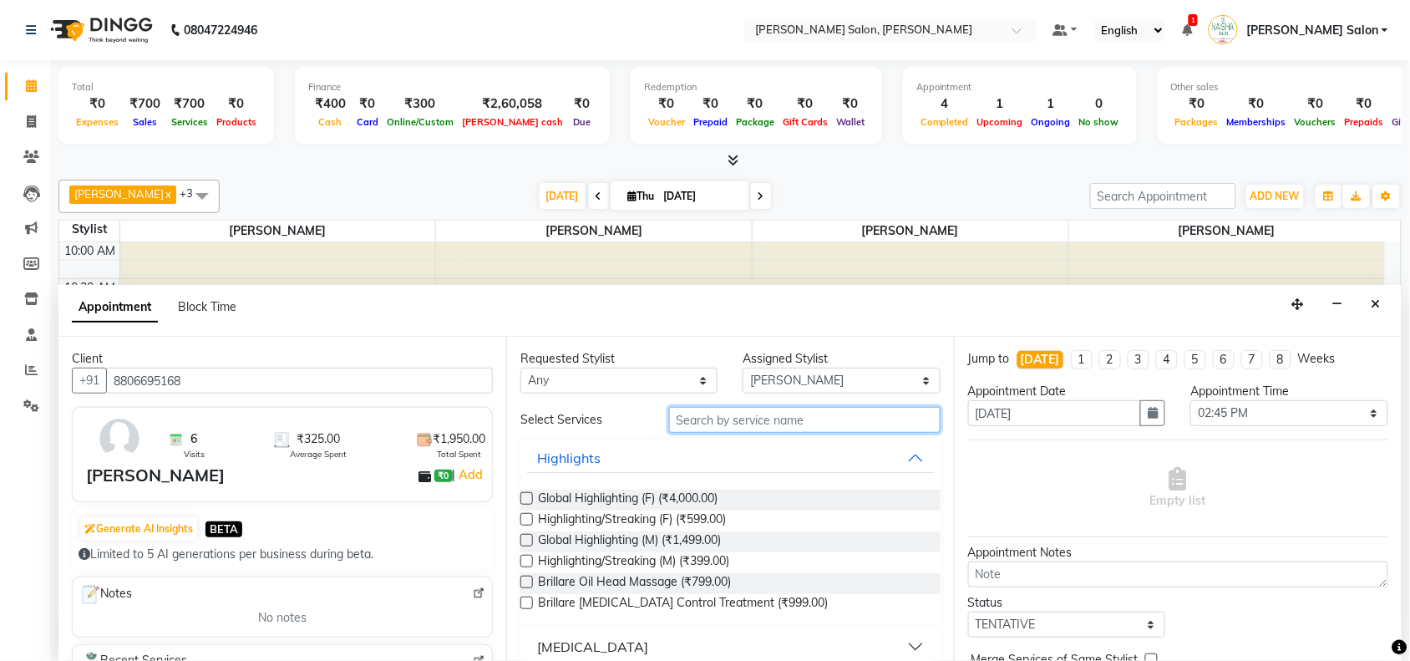
click at [710, 423] on input "text" at bounding box center [805, 420] width 272 height 26
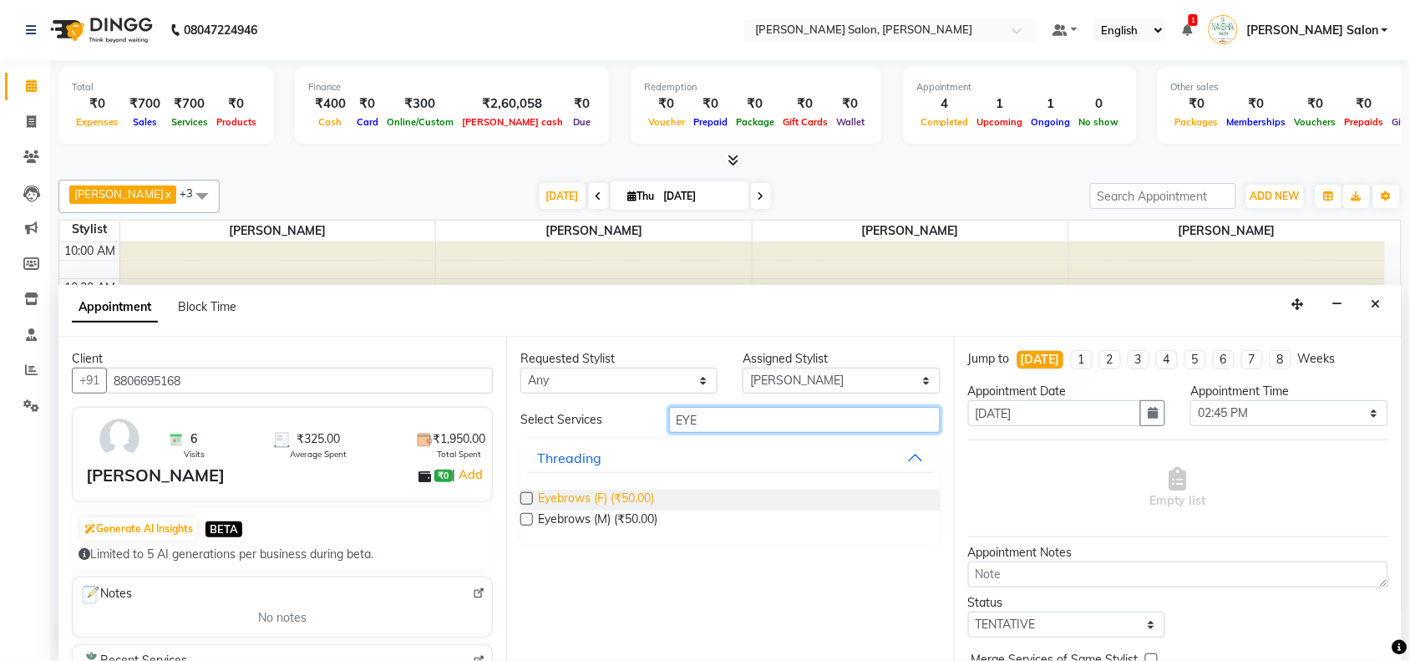
type input "EYE"
click at [632, 495] on span "Eyebrows (F) (₹50.00)" at bounding box center [596, 500] width 116 height 21
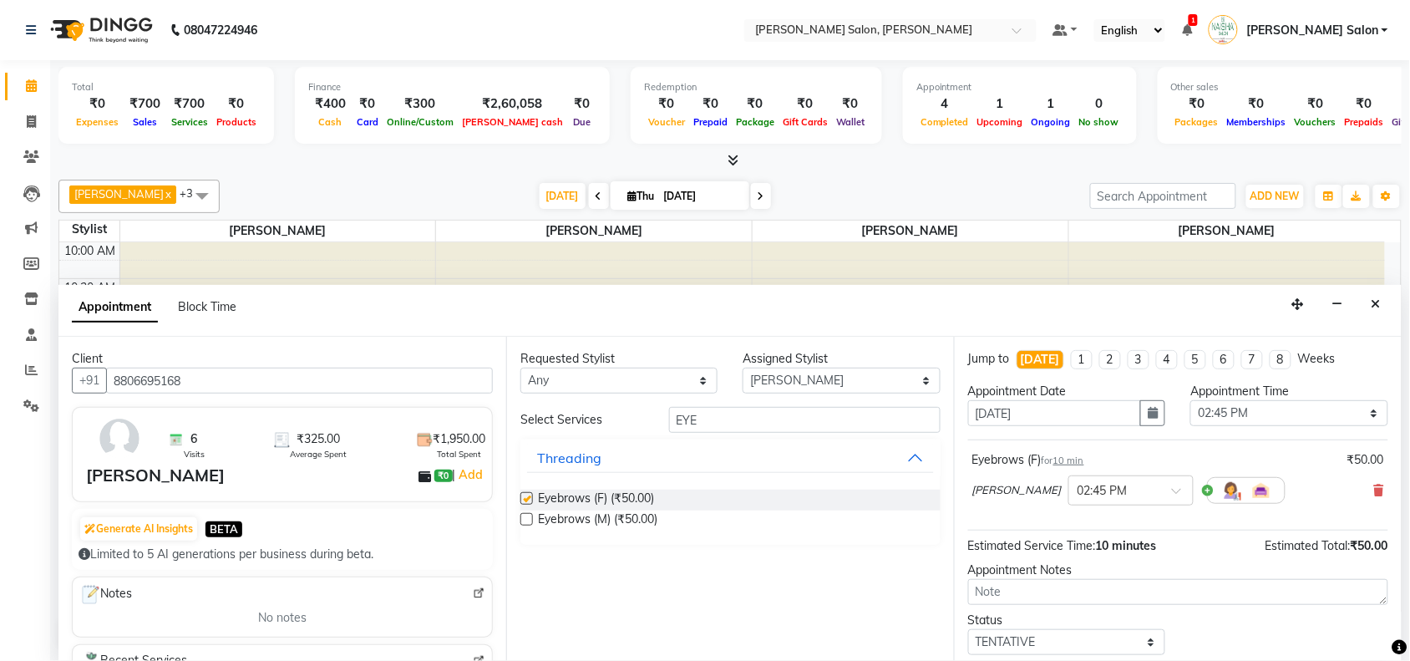
checkbox input "false"
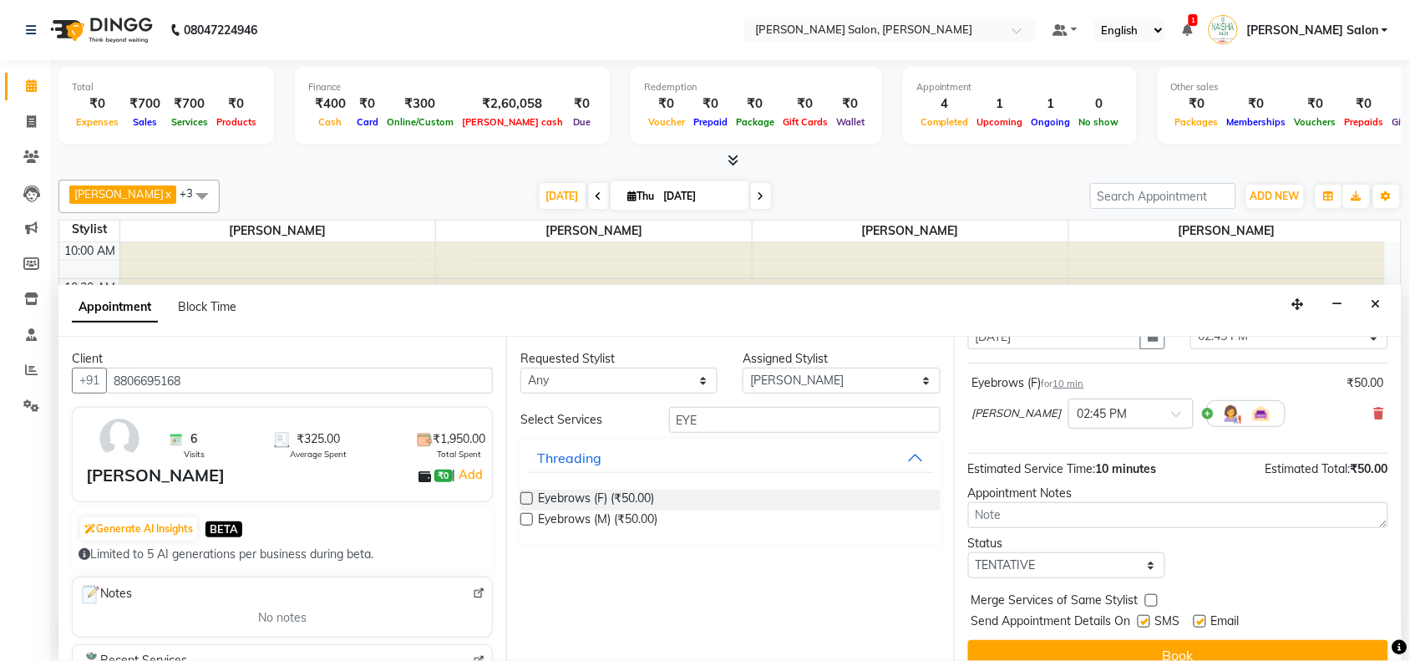
scroll to position [100, 0]
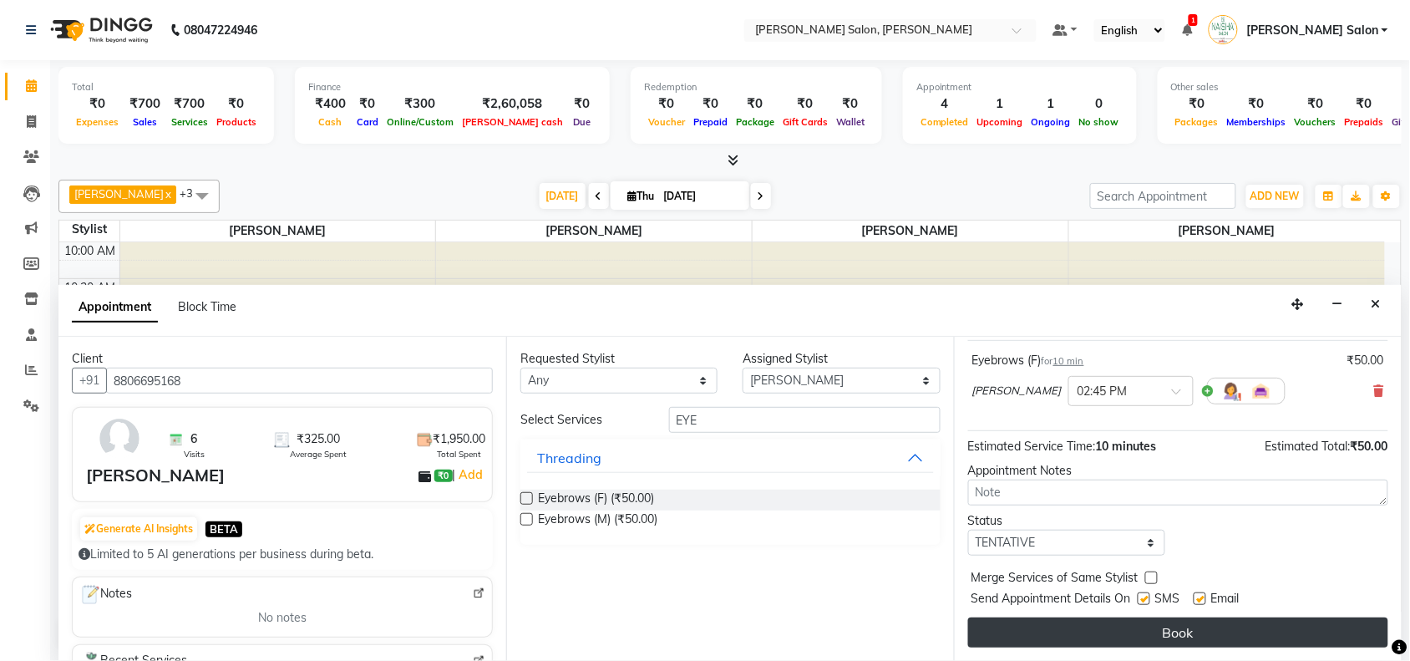
click at [1067, 645] on button "Book" at bounding box center [1178, 632] width 420 height 30
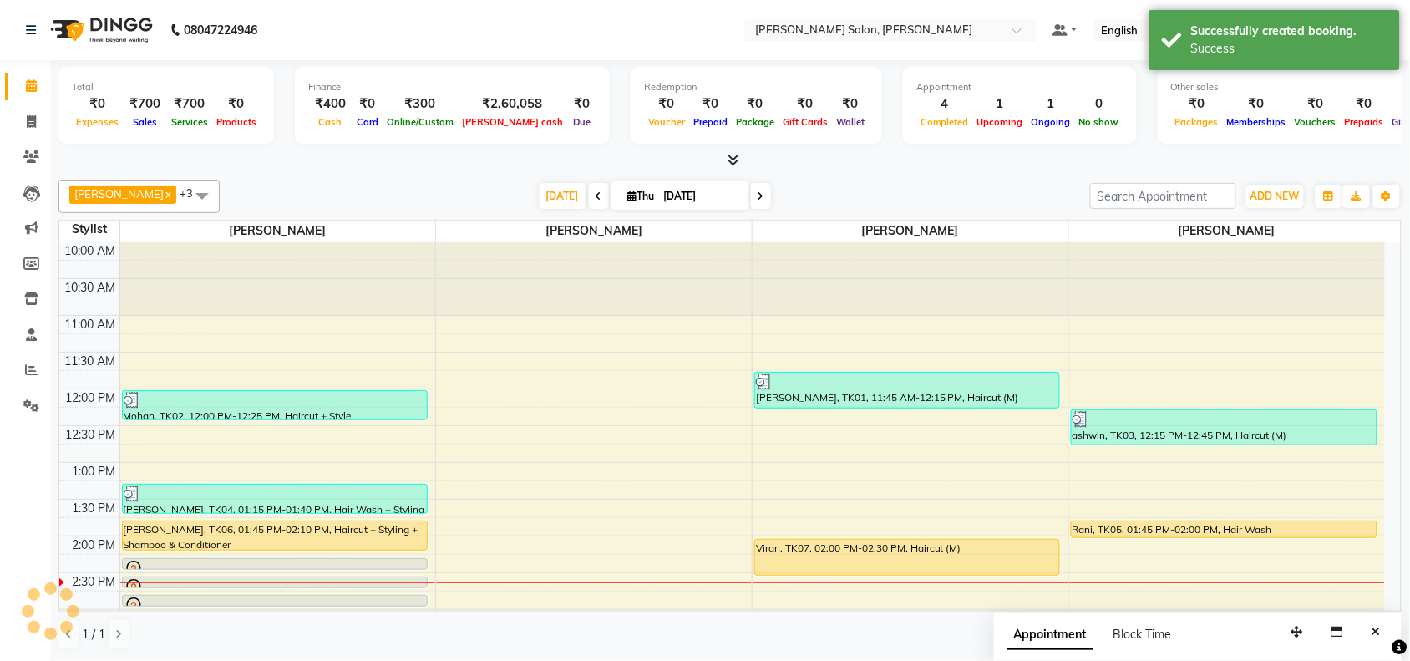
scroll to position [0, 0]
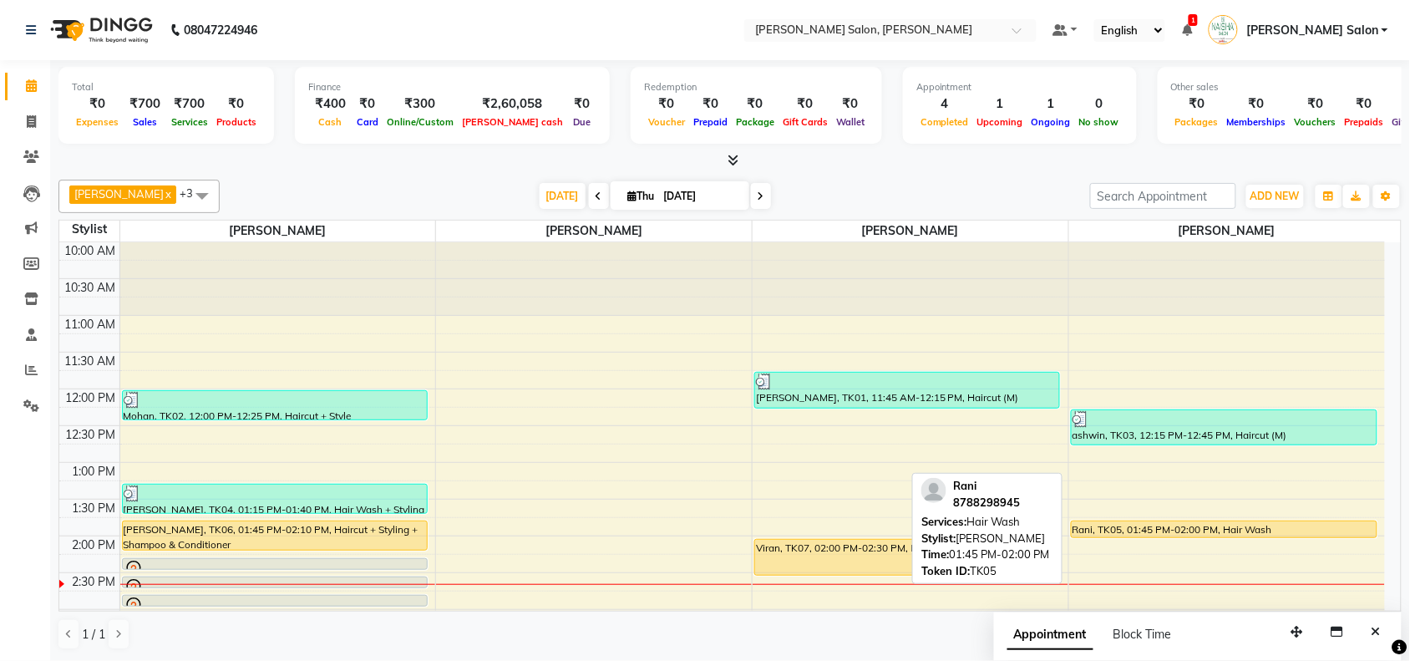
click at [1206, 535] on div at bounding box center [1224, 537] width 305 height 7
select select "1"
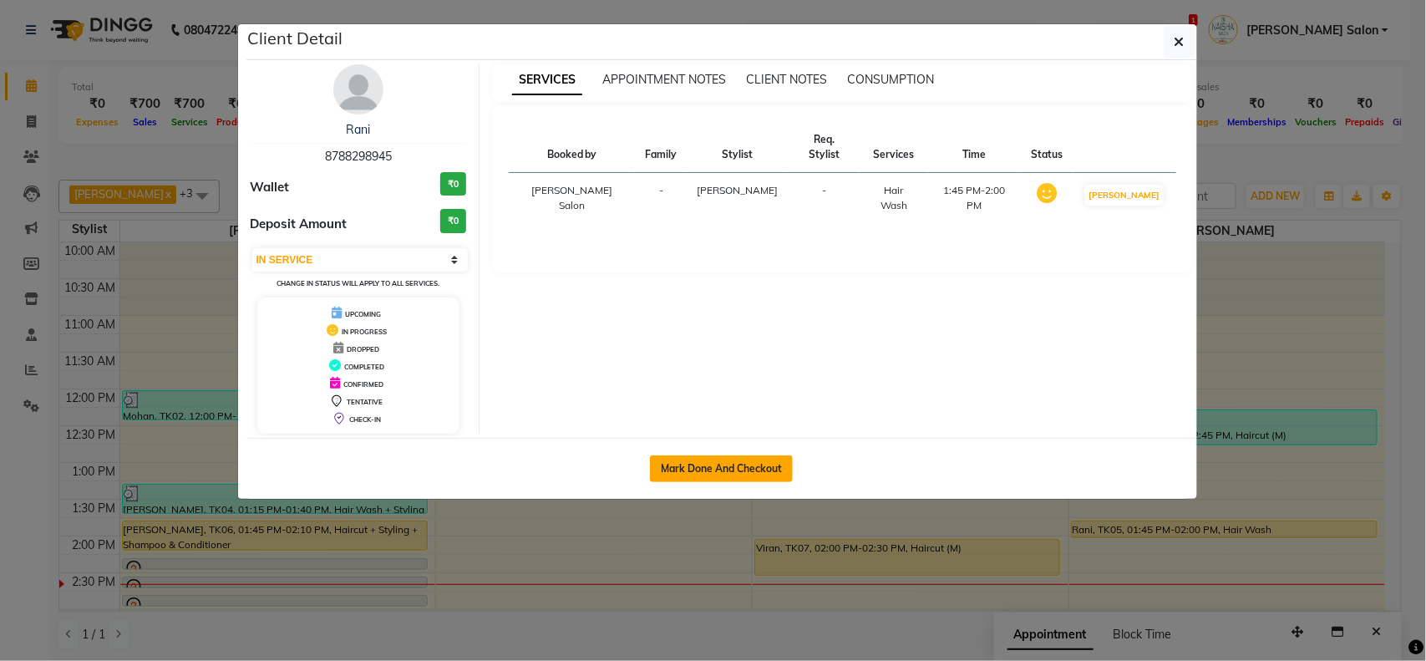
click at [707, 456] on button "Mark Done And Checkout" at bounding box center [721, 468] width 143 height 27
select select "service"
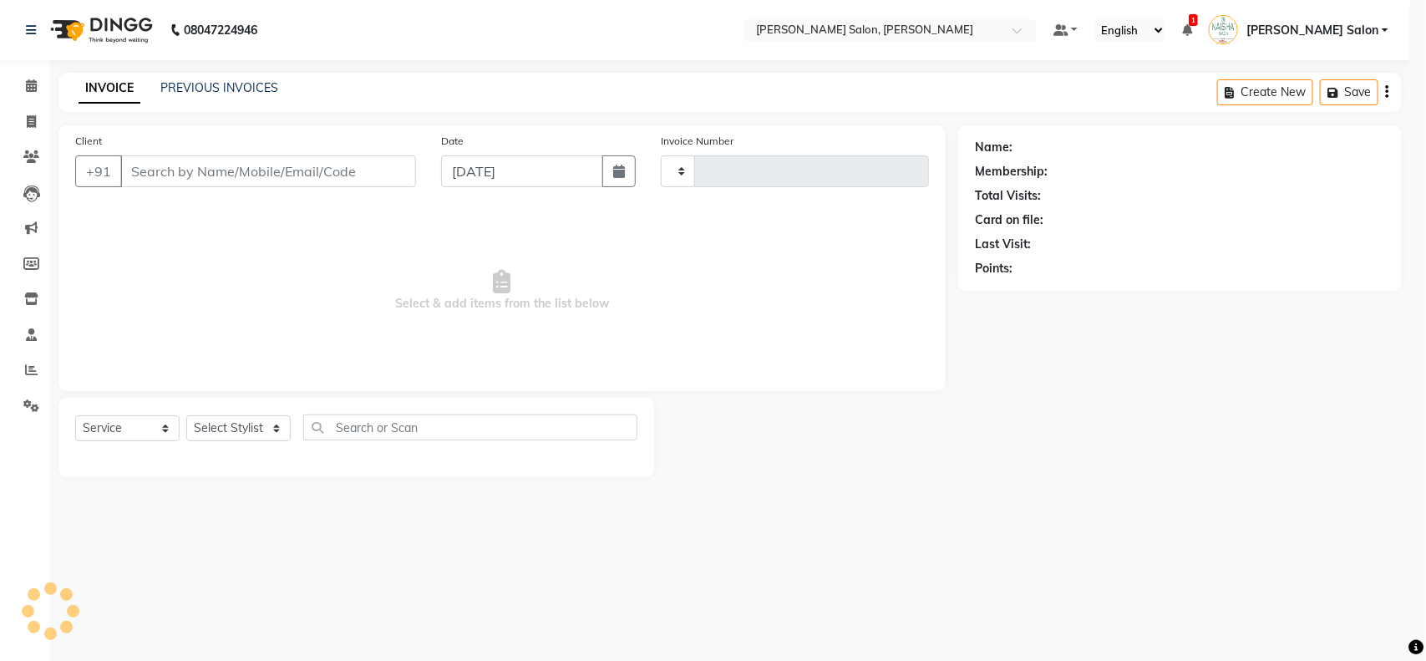
type input "3513"
select select "3"
select select "5497"
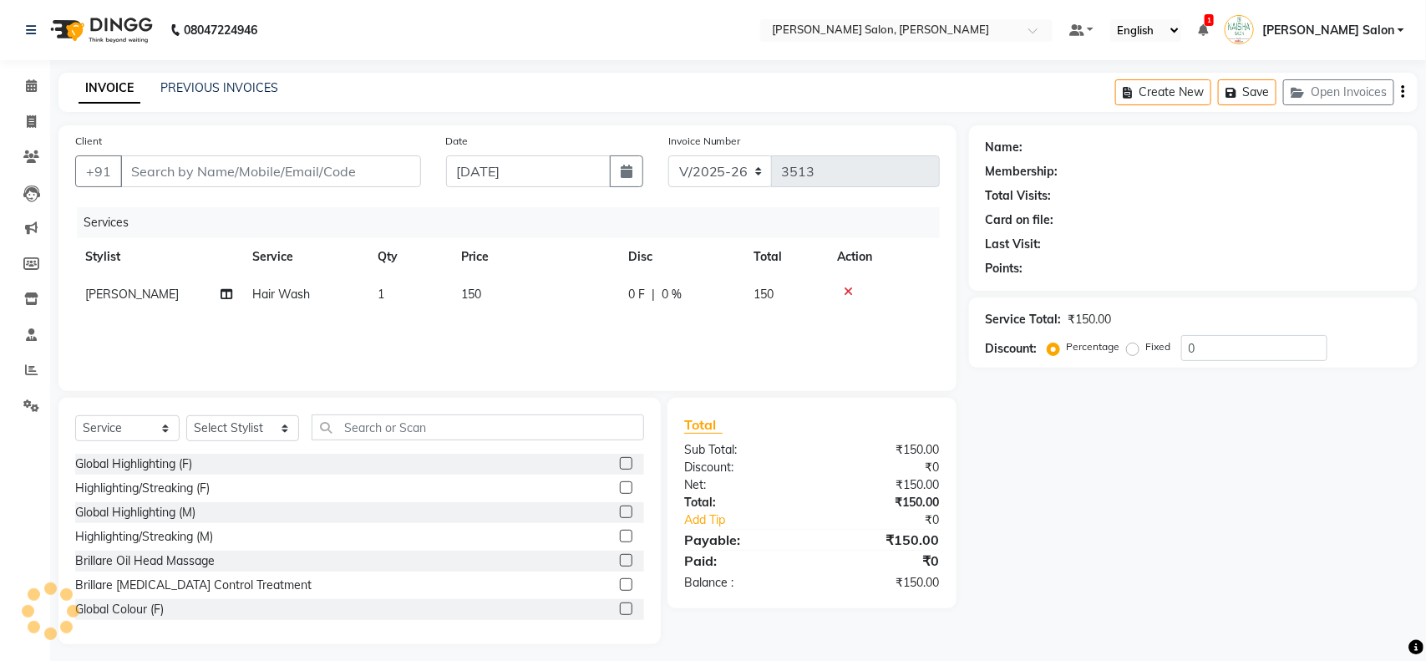
type input "8788298945"
select select "83168"
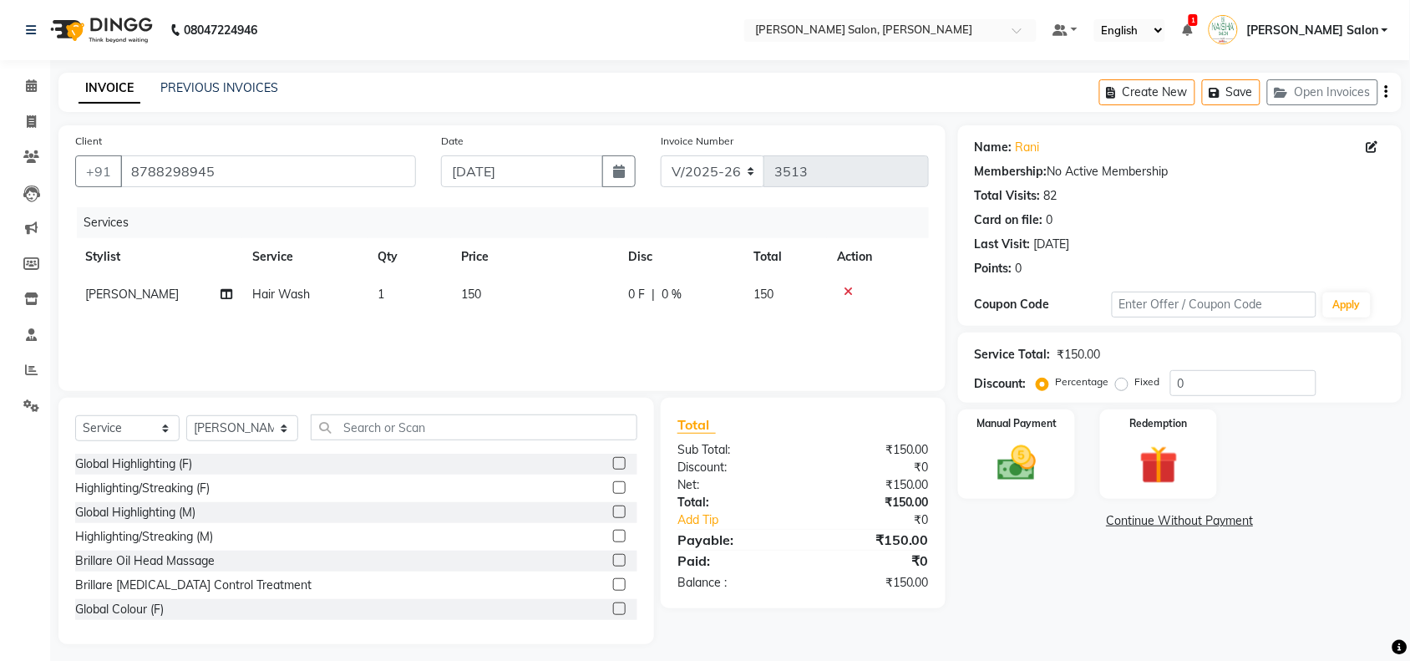
click at [497, 282] on td "150" at bounding box center [534, 295] width 167 height 38
select select "83168"
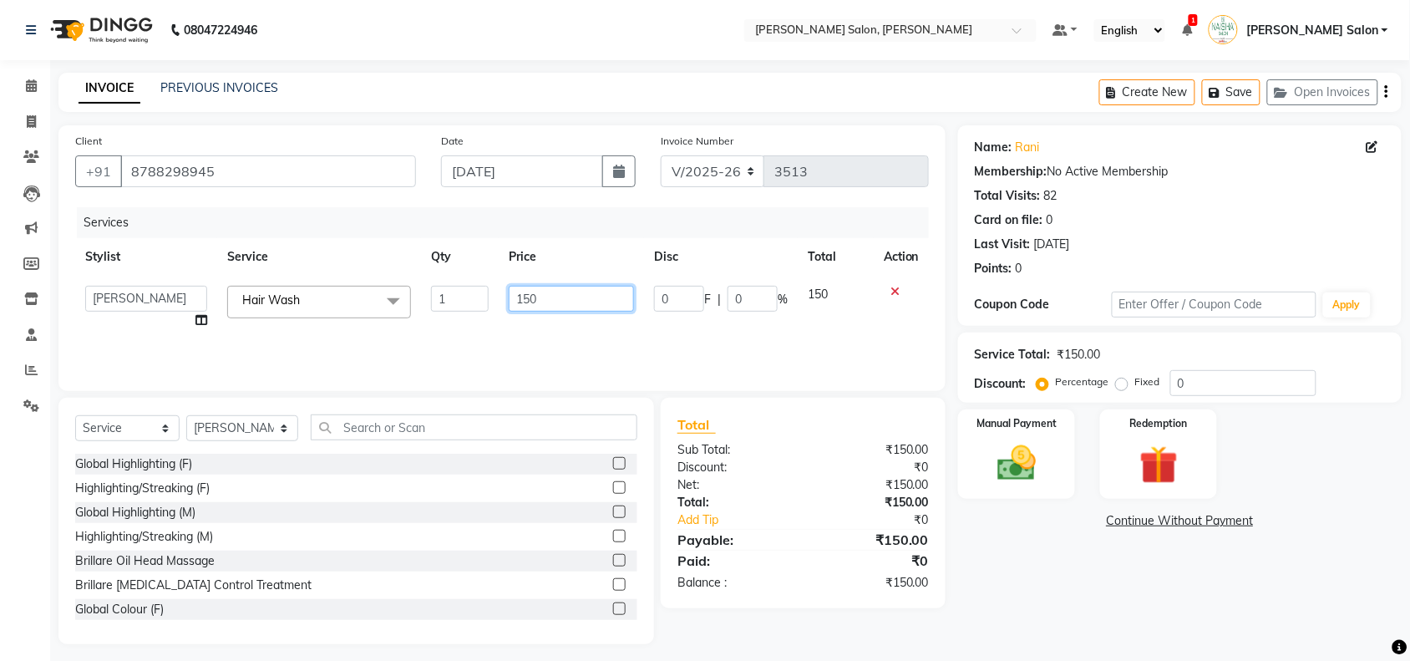
click at [526, 297] on input "150" at bounding box center [571, 299] width 125 height 26
click at [529, 295] on input "150" at bounding box center [571, 299] width 125 height 26
type input "100"
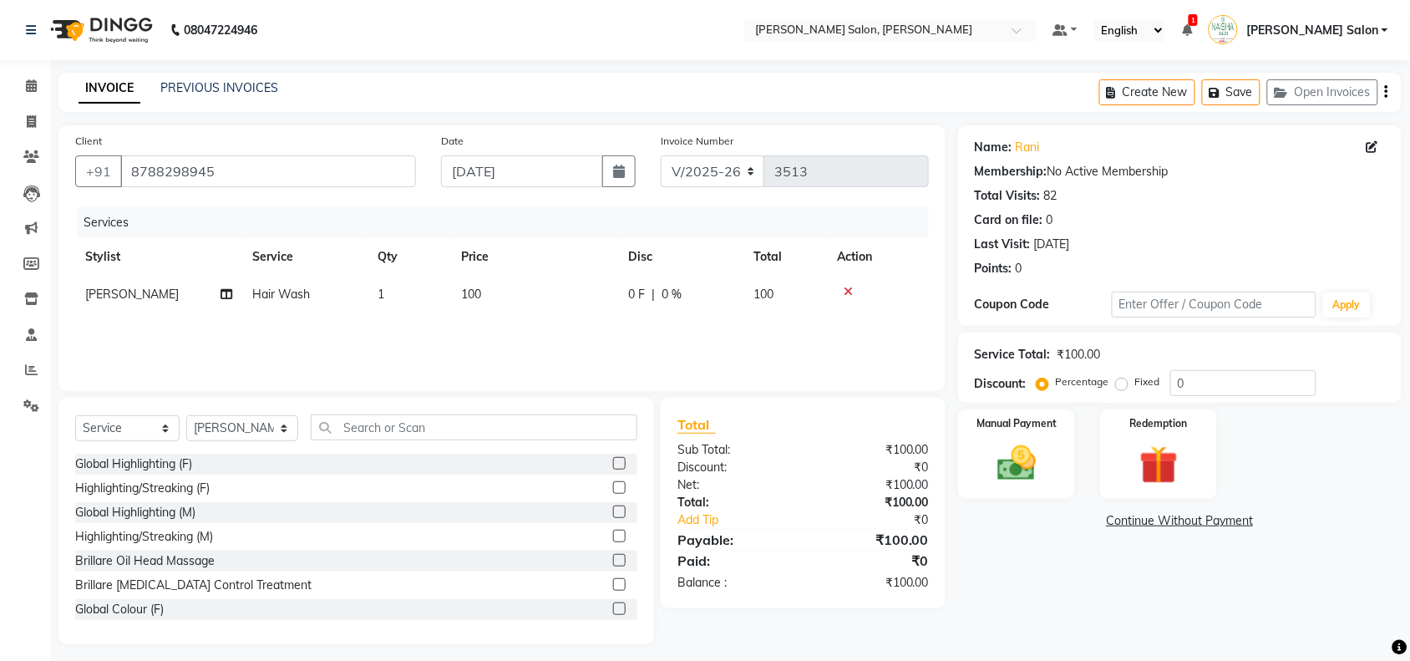
click at [541, 320] on div "Services Stylist Service Qty Price Disc Total Action Vasudev Gaikwad Hair Wash …" at bounding box center [502, 290] width 854 height 167
click at [998, 472] on img at bounding box center [1016, 463] width 65 height 46
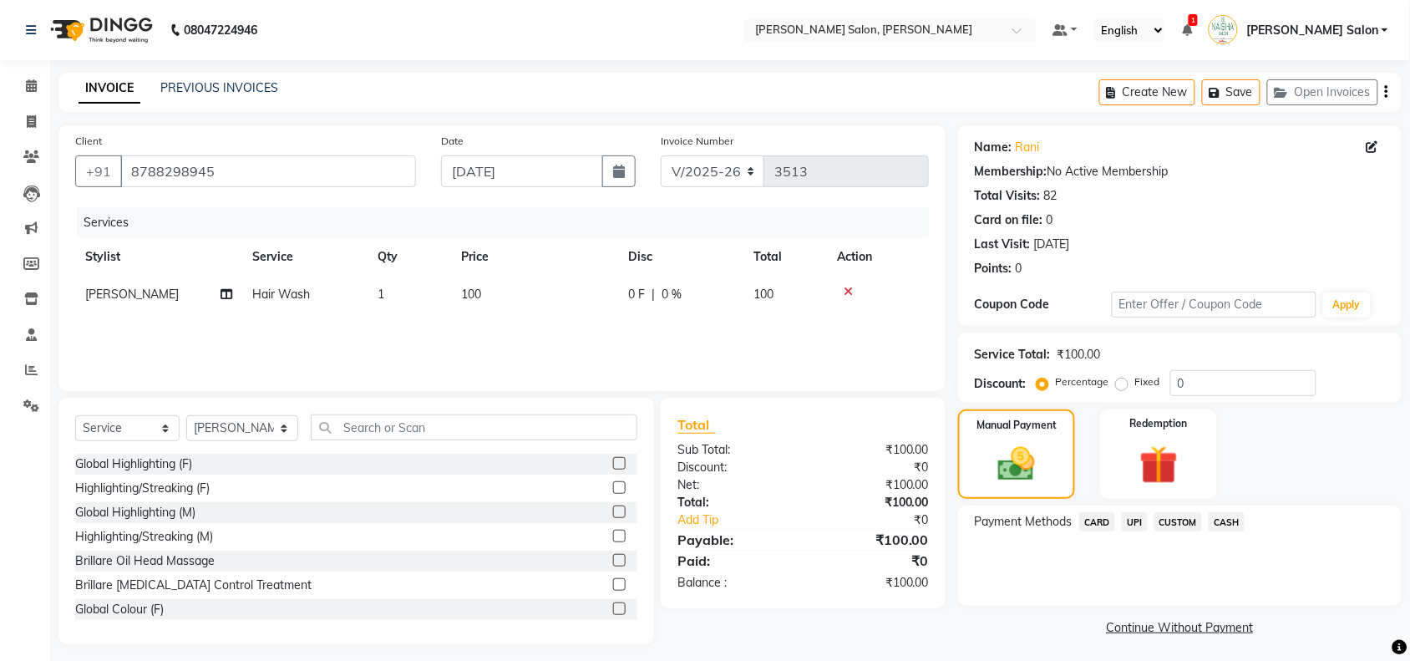
click at [1132, 519] on span "UPI" at bounding box center [1135, 521] width 26 height 19
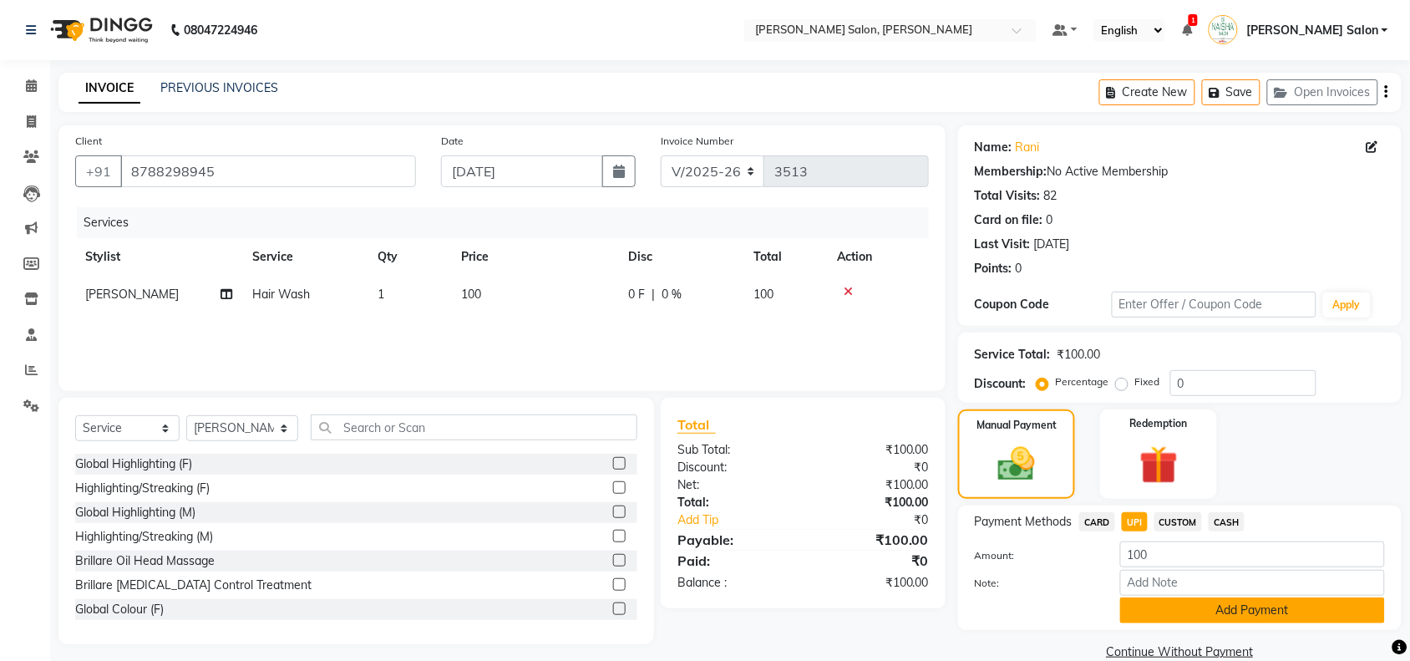
click at [1170, 611] on button "Add Payment" at bounding box center [1252, 610] width 265 height 26
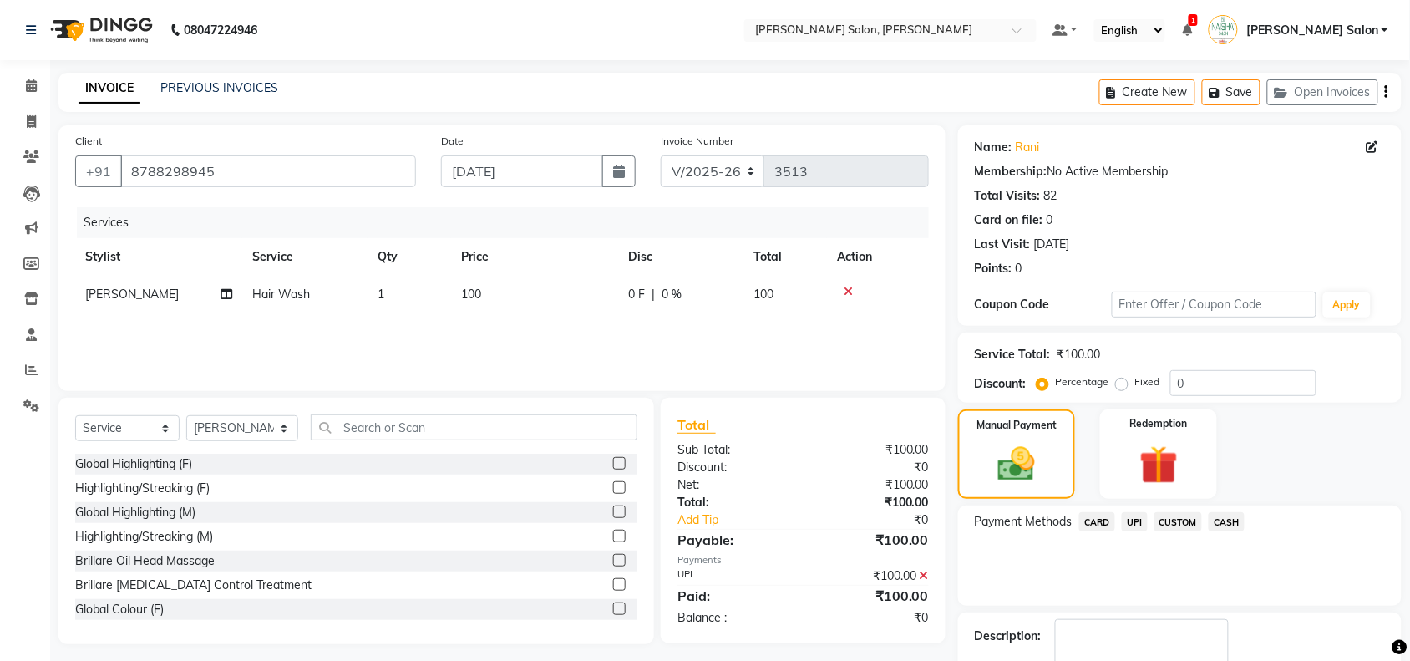
scroll to position [99, 0]
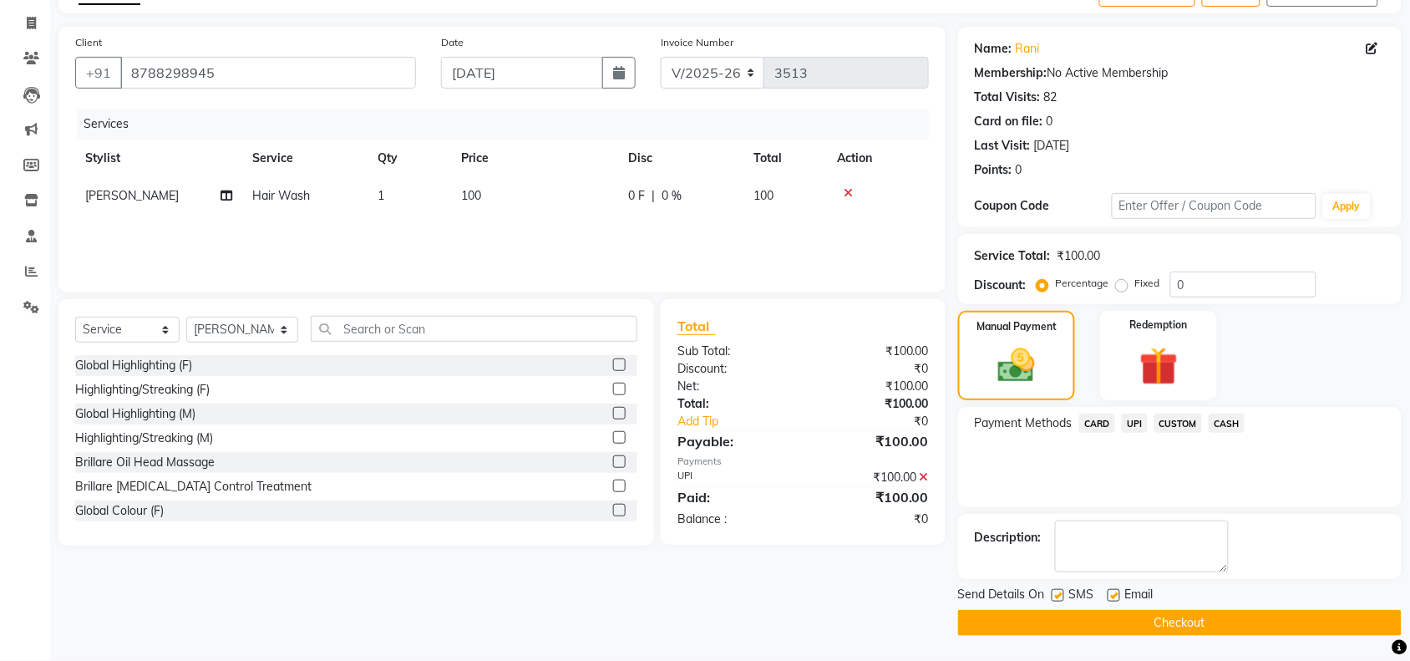
click at [1170, 615] on button "Checkout" at bounding box center [1180, 623] width 444 height 26
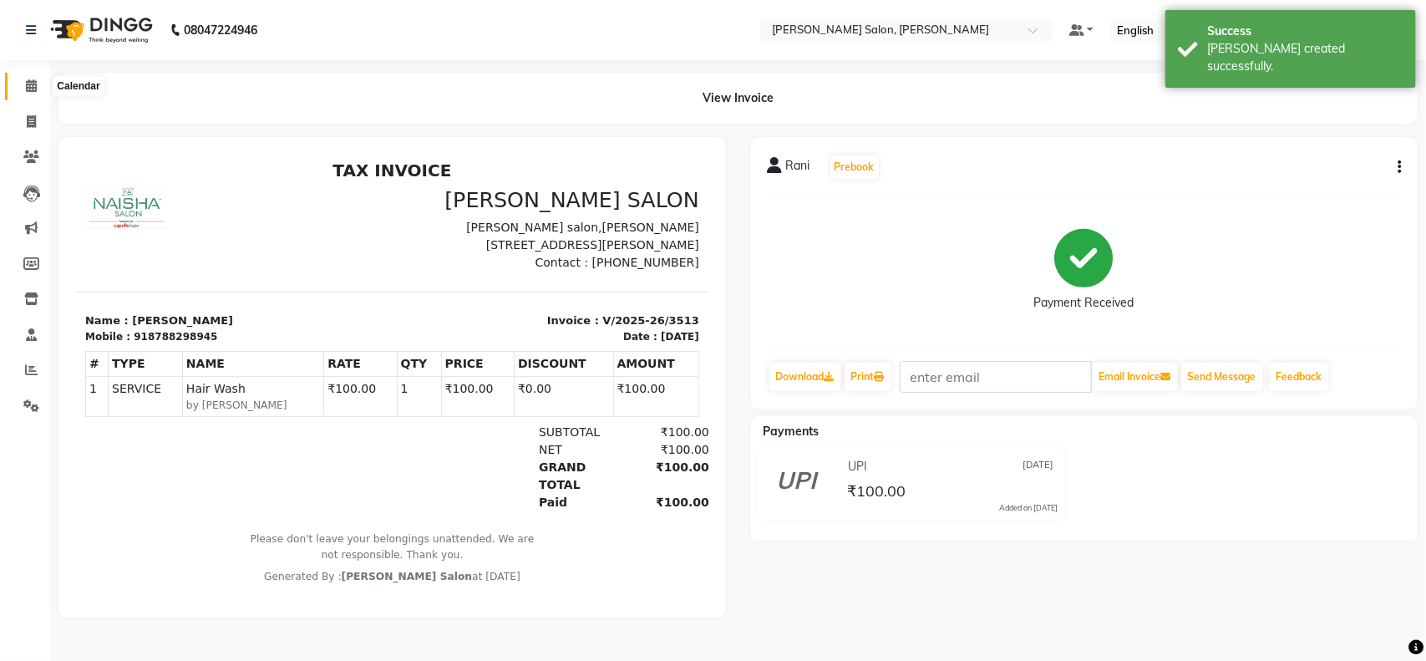
click at [26, 89] on icon at bounding box center [31, 85] width 11 height 13
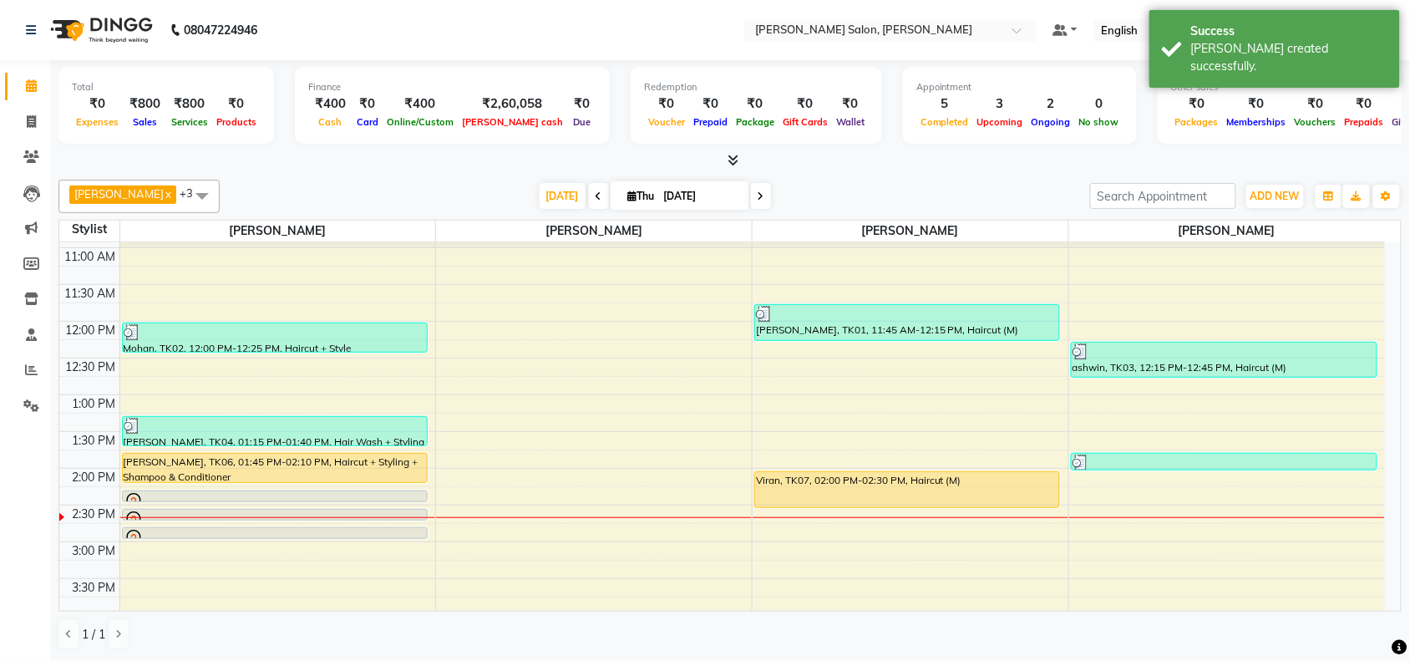
scroll to position [104, 0]
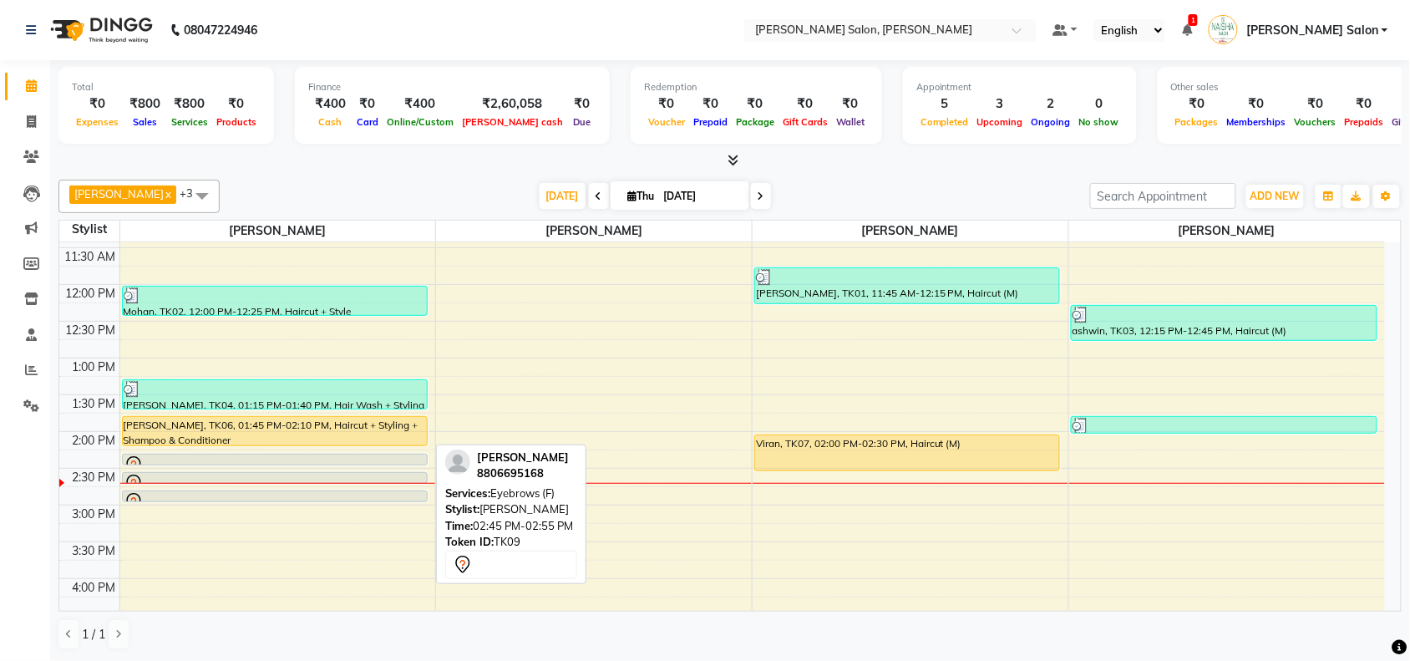
click at [410, 491] on div "yogita, TK09, 02:45 PM-02:55 PM, Eyebrows (F)" at bounding box center [275, 496] width 304 height 10
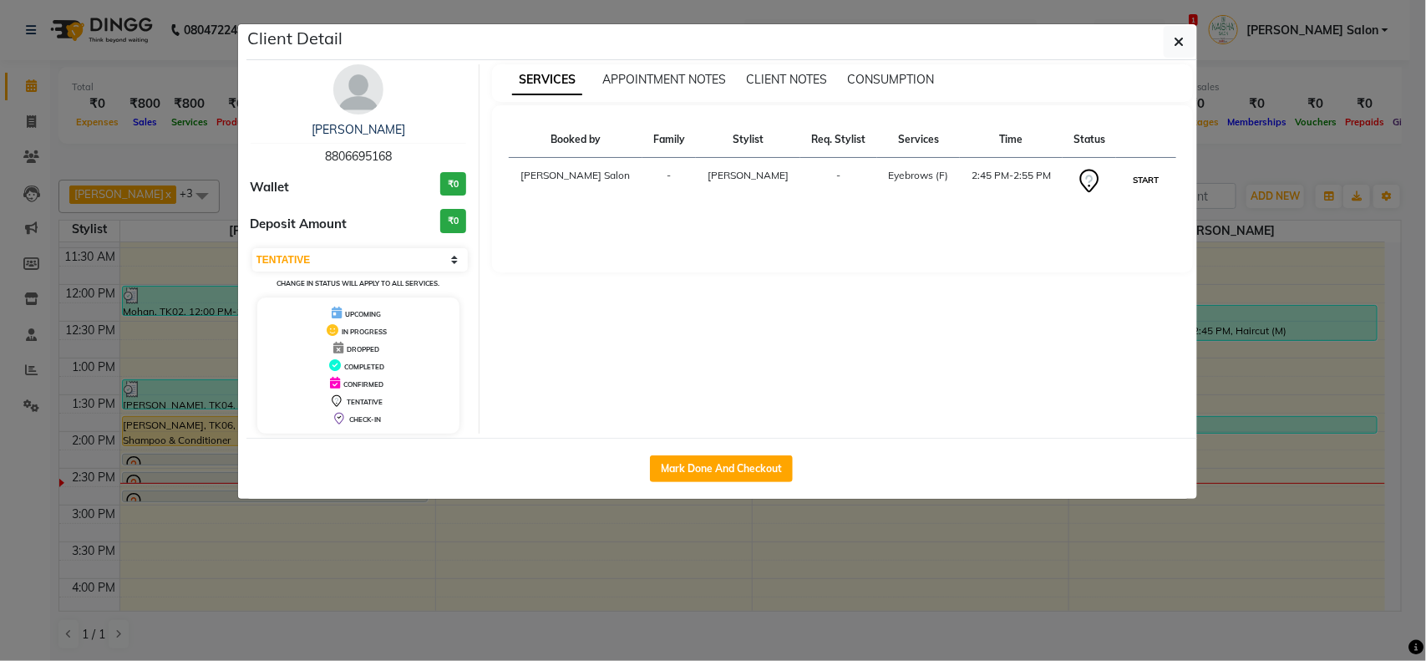
click at [1147, 184] on button "START" at bounding box center [1146, 180] width 34 height 21
select select "1"
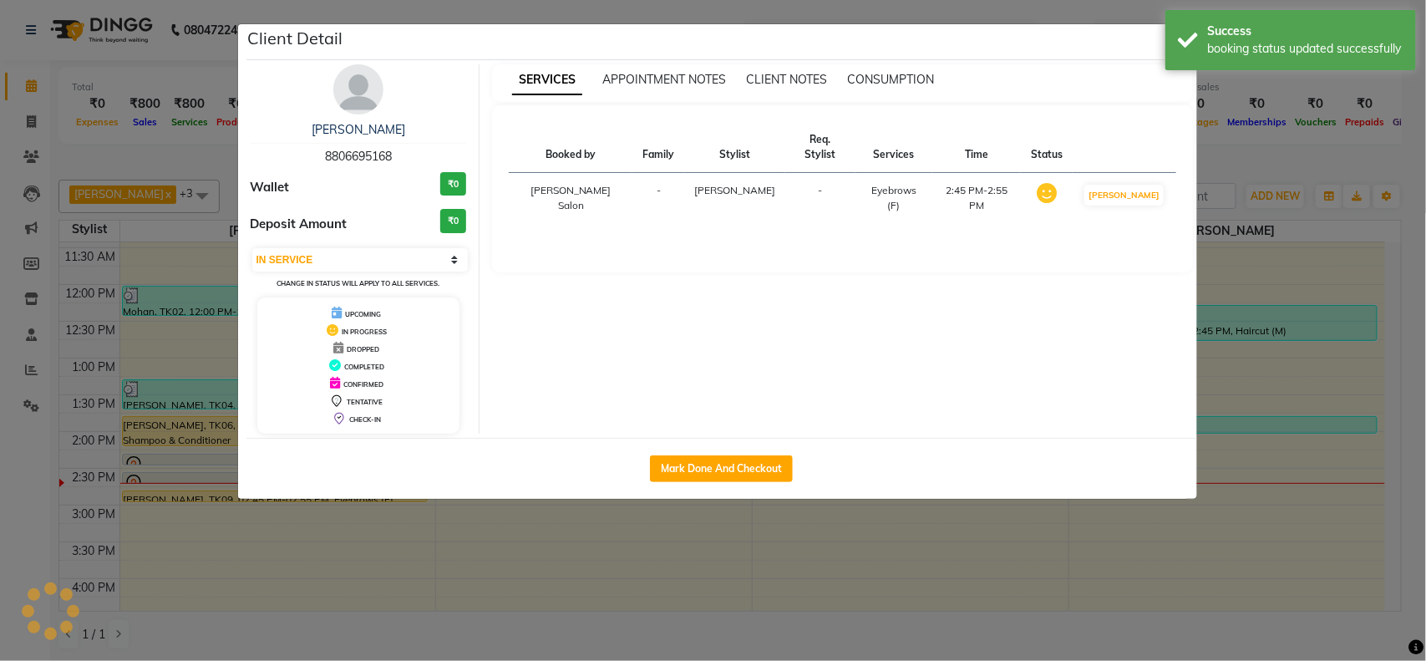
click at [1292, 596] on ngb-modal-window "Client Detail yogita 8806695168 Wallet ₹0 Deposit Amount ₹0 Select IN SERVICE C…" at bounding box center [713, 330] width 1426 height 661
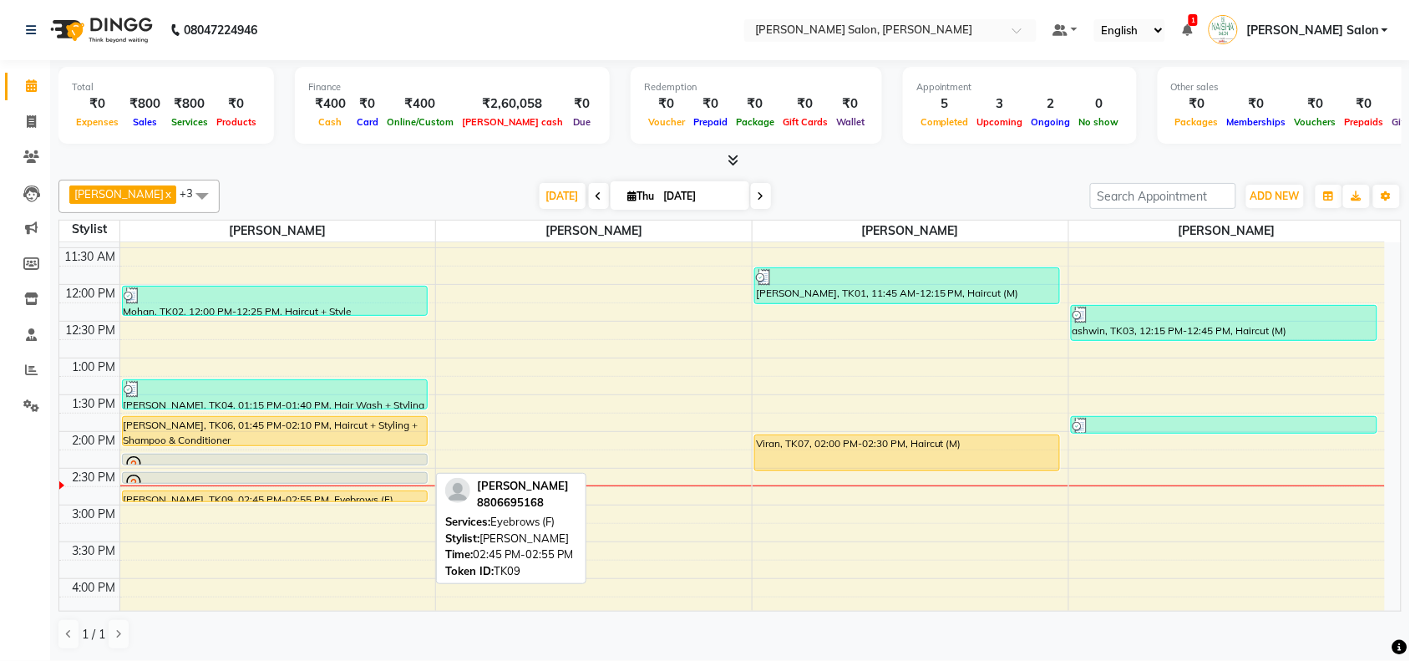
click at [259, 493] on div "yogita, TK09, 02:45 PM-02:55 PM, Eyebrows (F)" at bounding box center [275, 496] width 304 height 10
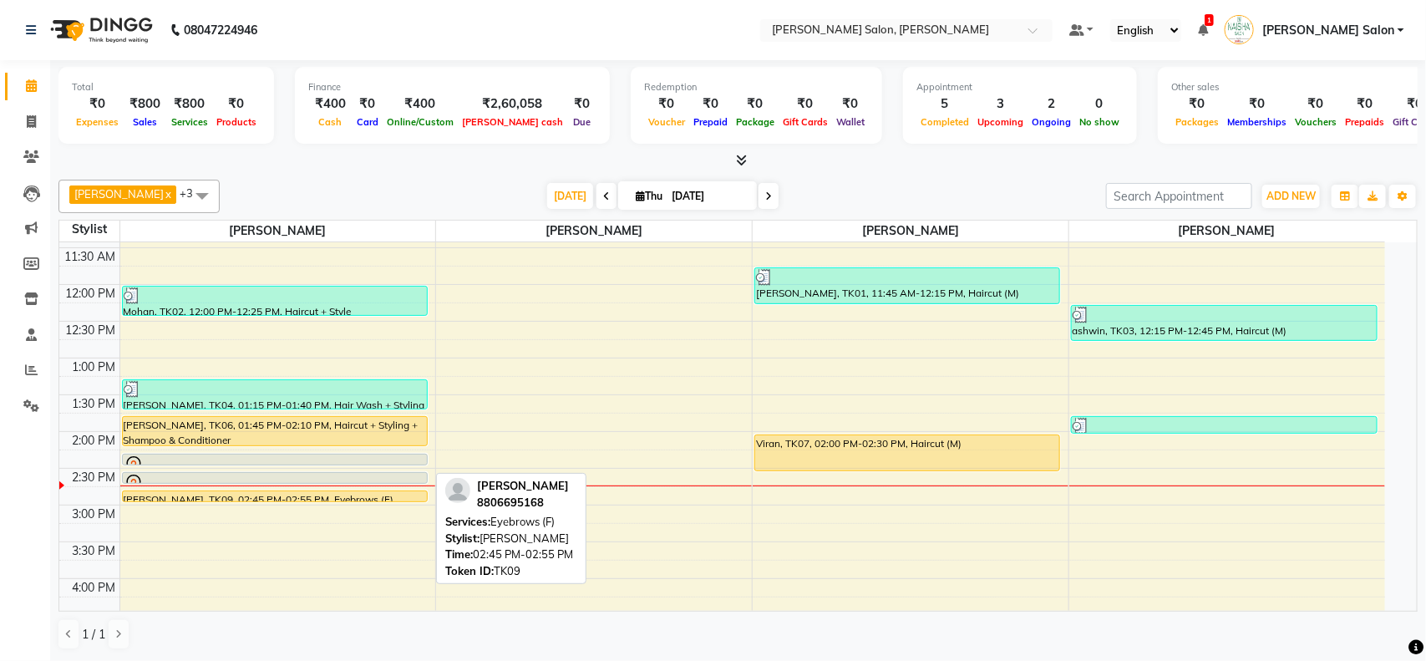
select select "1"
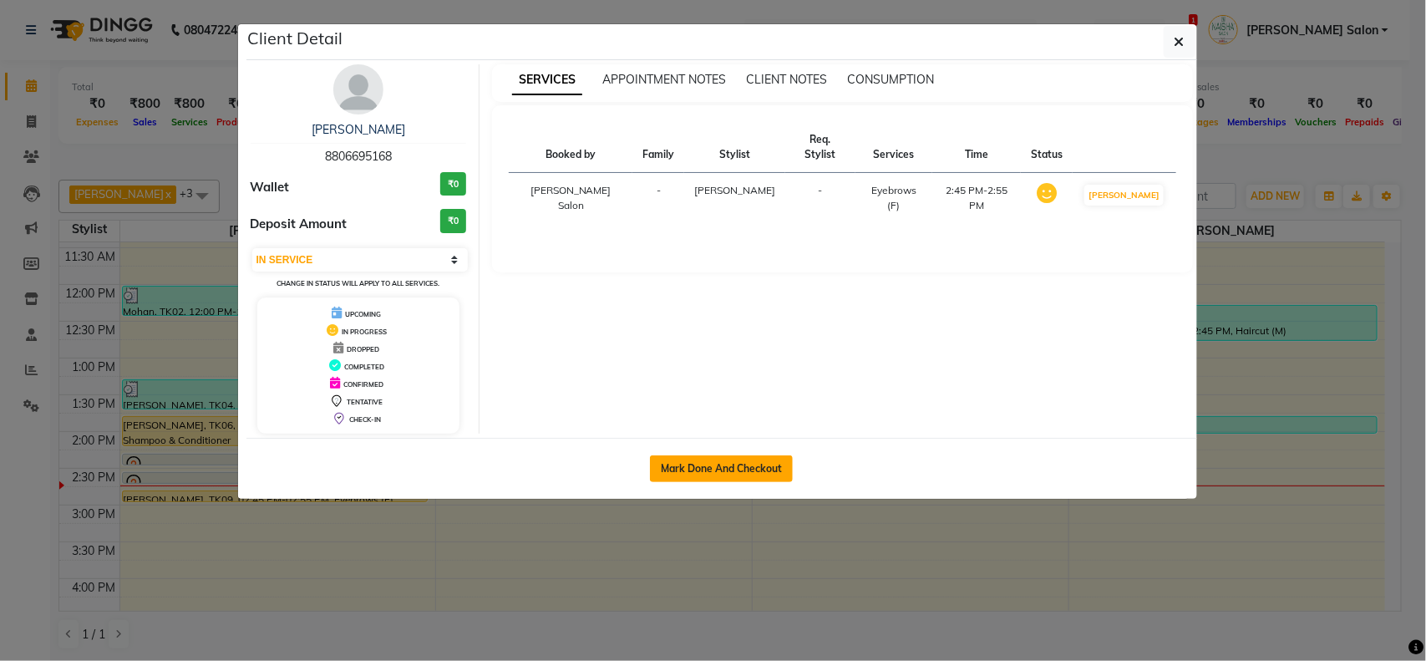
click at [736, 476] on button "Mark Done And Checkout" at bounding box center [721, 468] width 143 height 27
select select "5497"
select select "service"
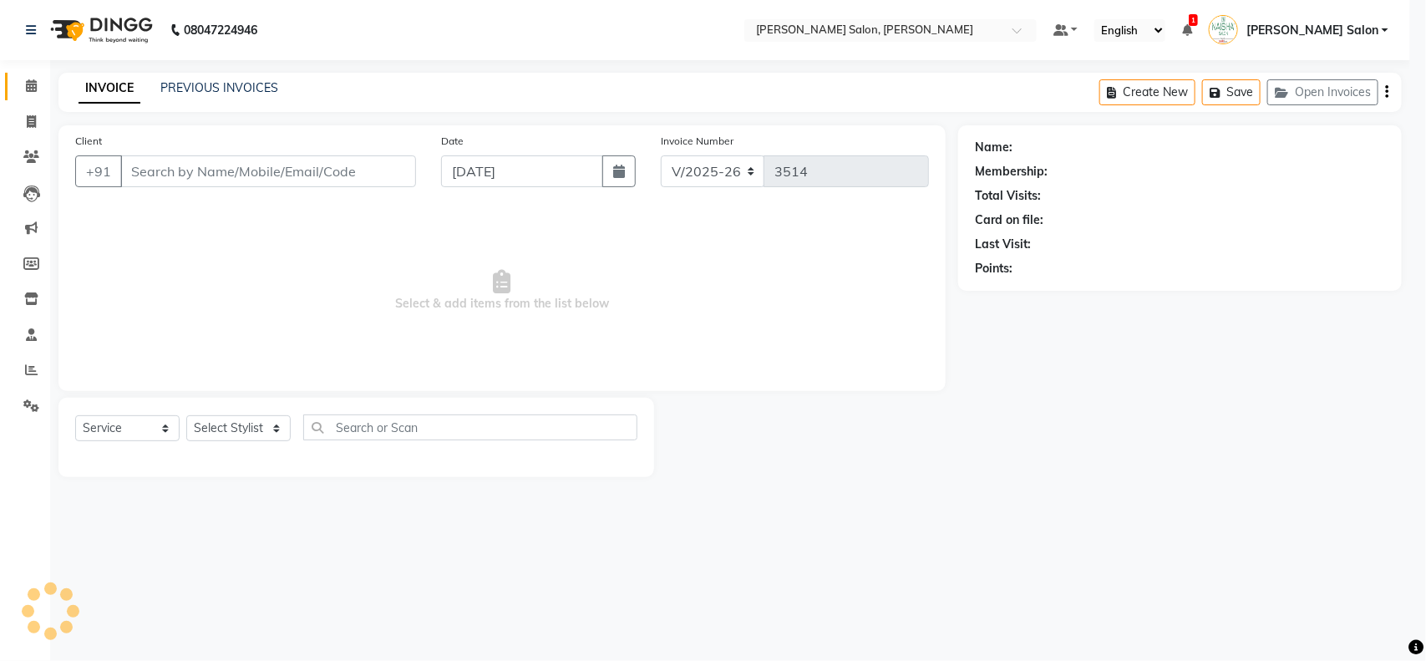
select select "3"
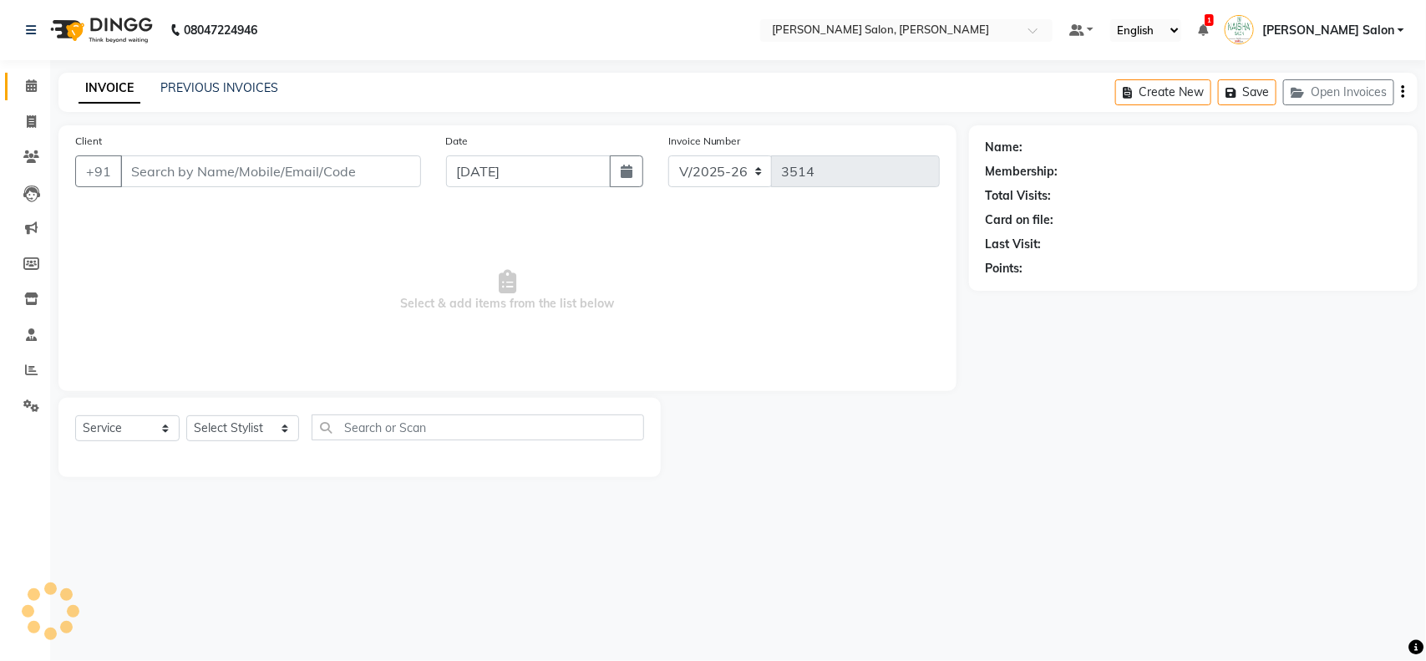
type input "8806695168"
select select "72112"
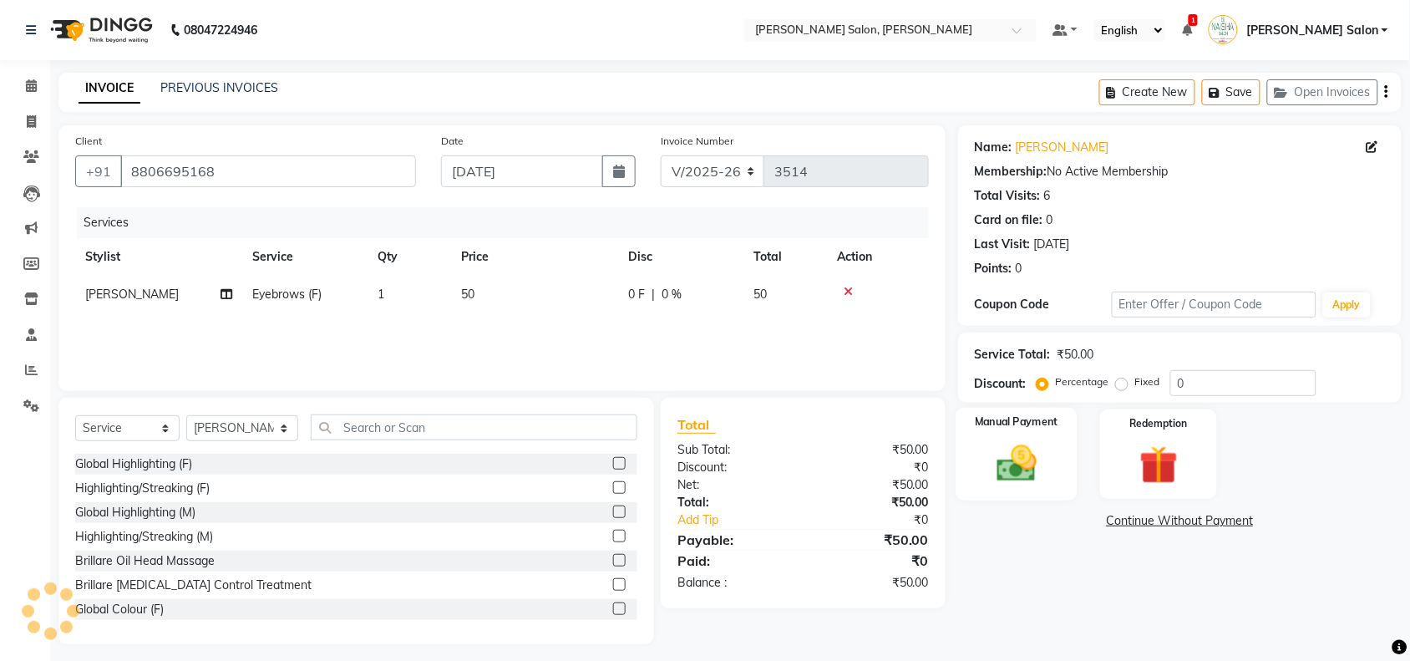
click at [1043, 491] on div "Manual Payment" at bounding box center [1017, 455] width 122 height 94
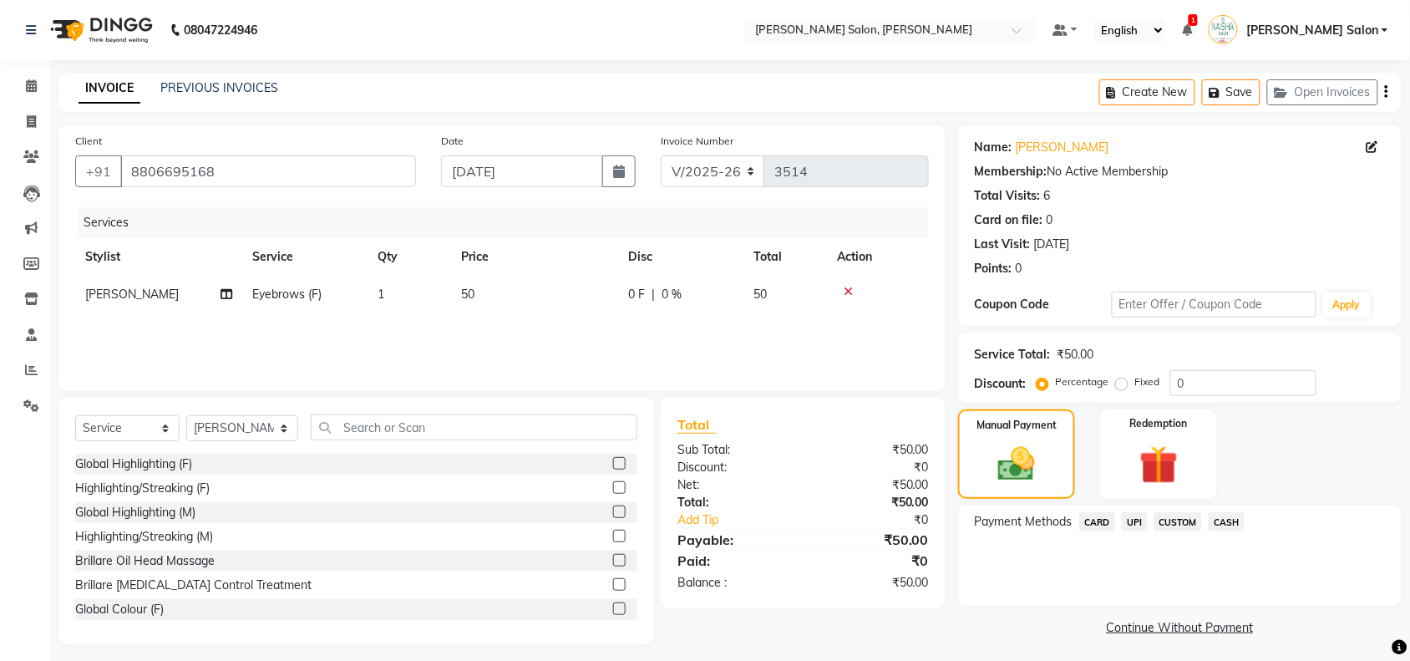
click at [1135, 521] on span "UPI" at bounding box center [1135, 521] width 26 height 19
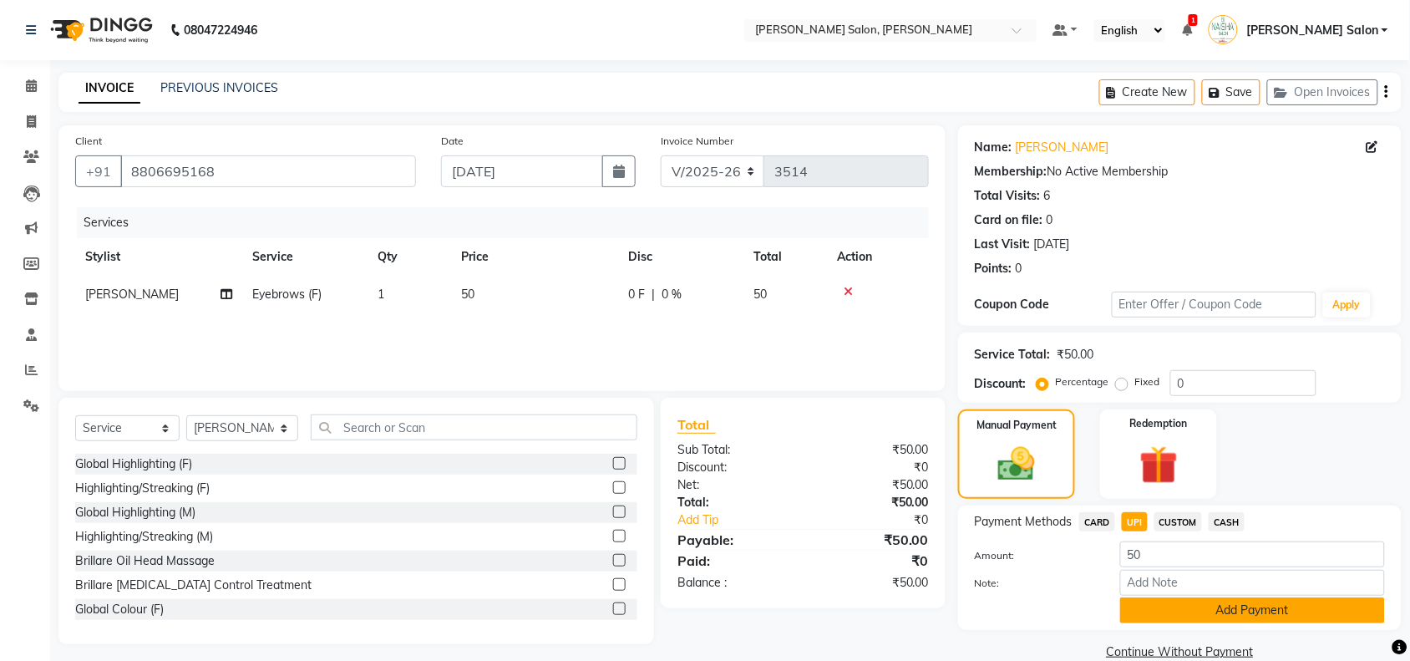
click at [1171, 608] on button "Add Payment" at bounding box center [1252, 610] width 265 height 26
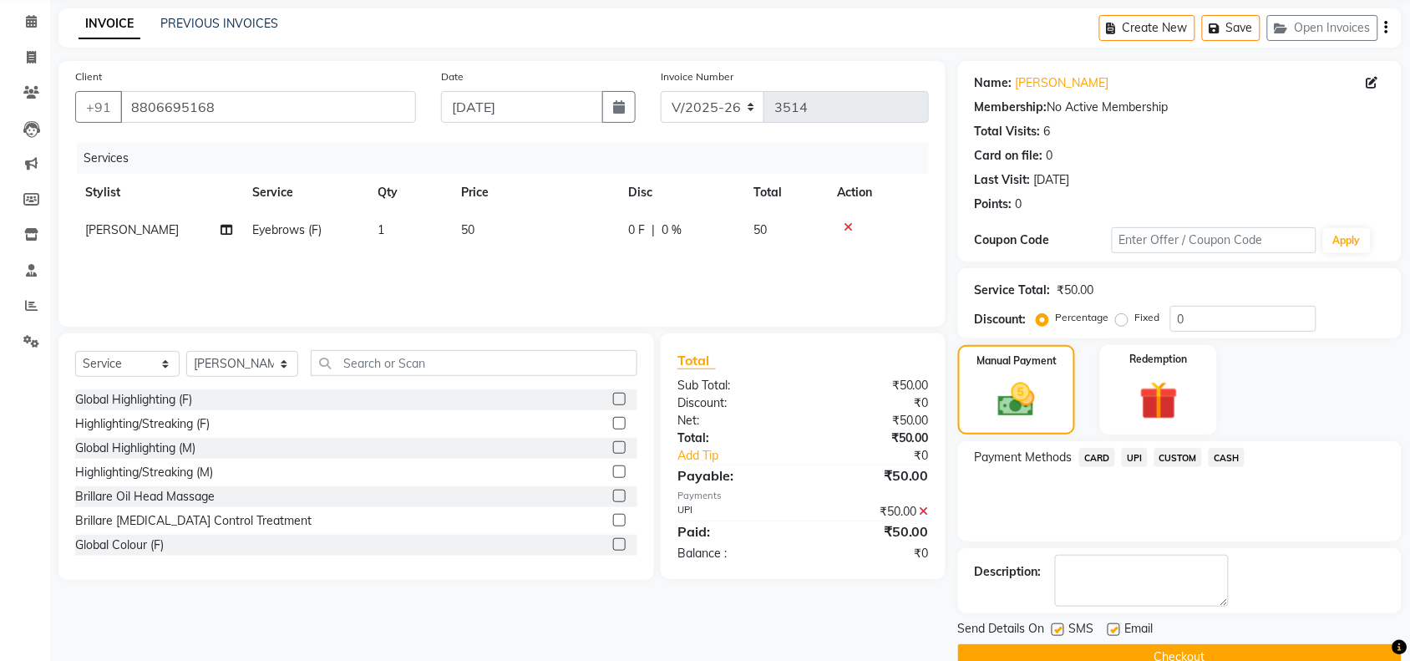
scroll to position [99, 0]
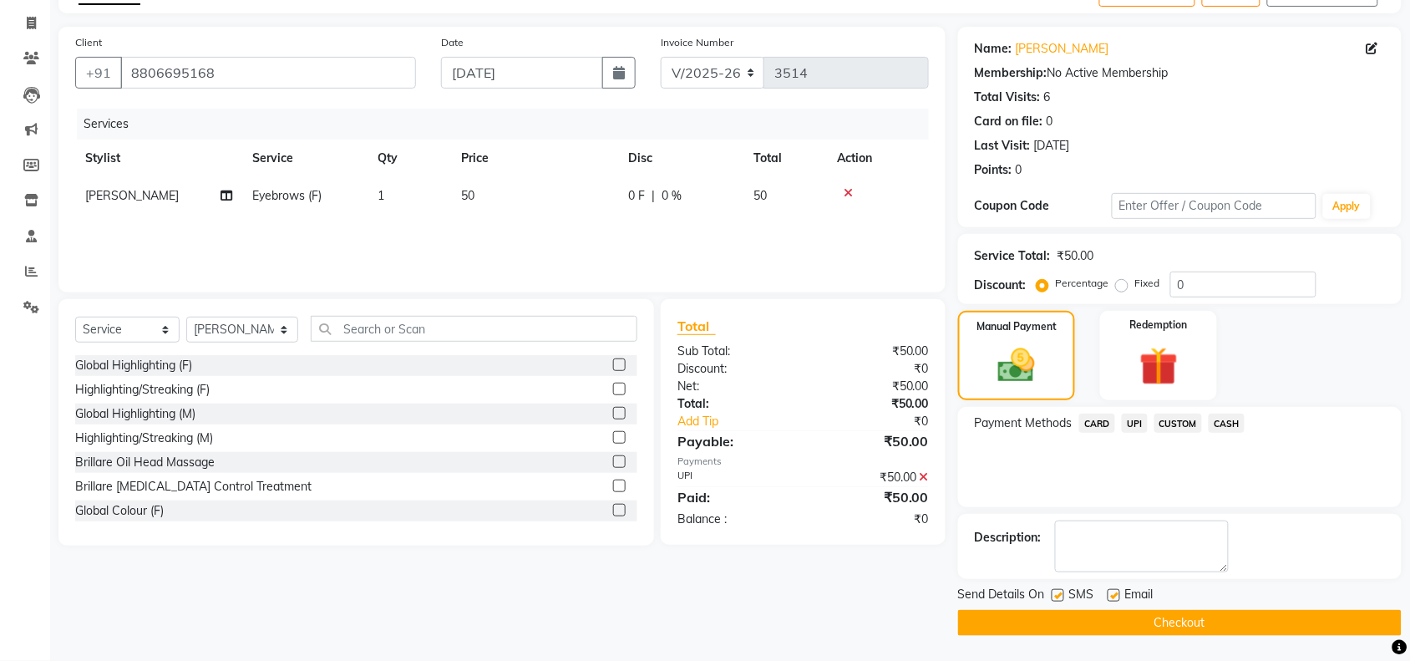
click at [1164, 616] on button "Checkout" at bounding box center [1180, 623] width 444 height 26
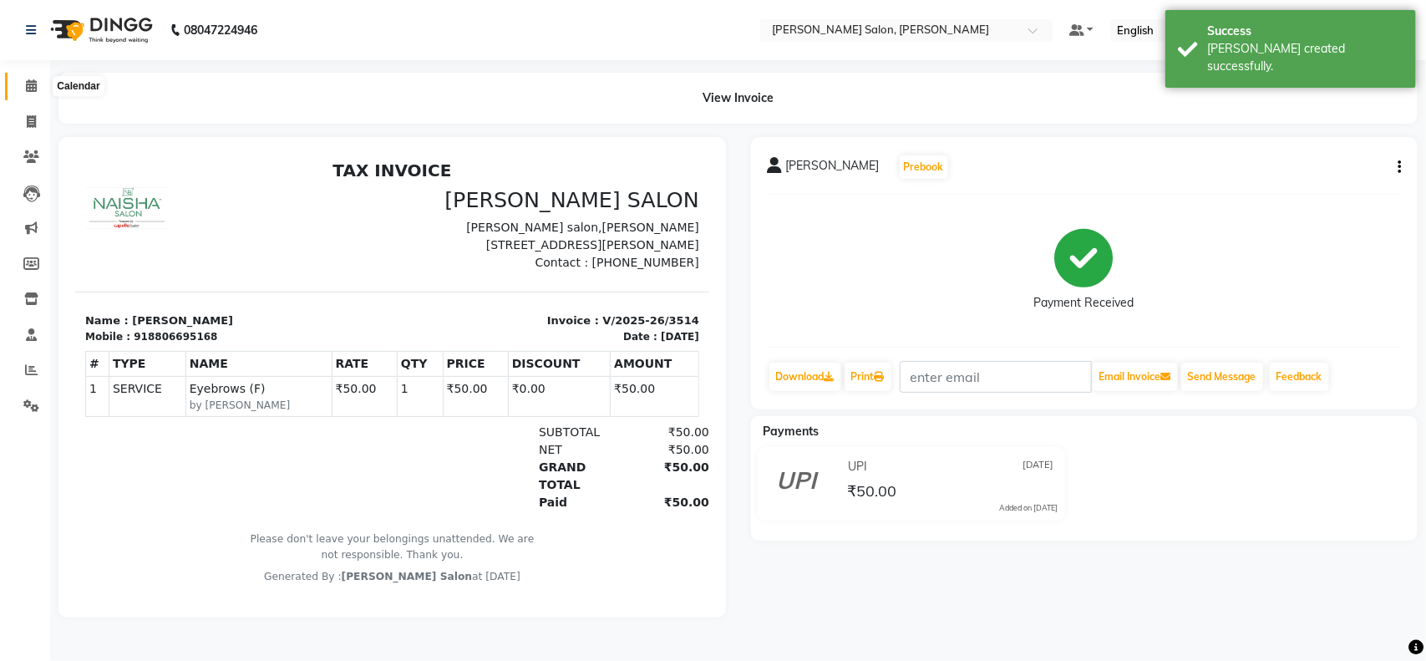
click at [34, 89] on icon at bounding box center [31, 85] width 11 height 13
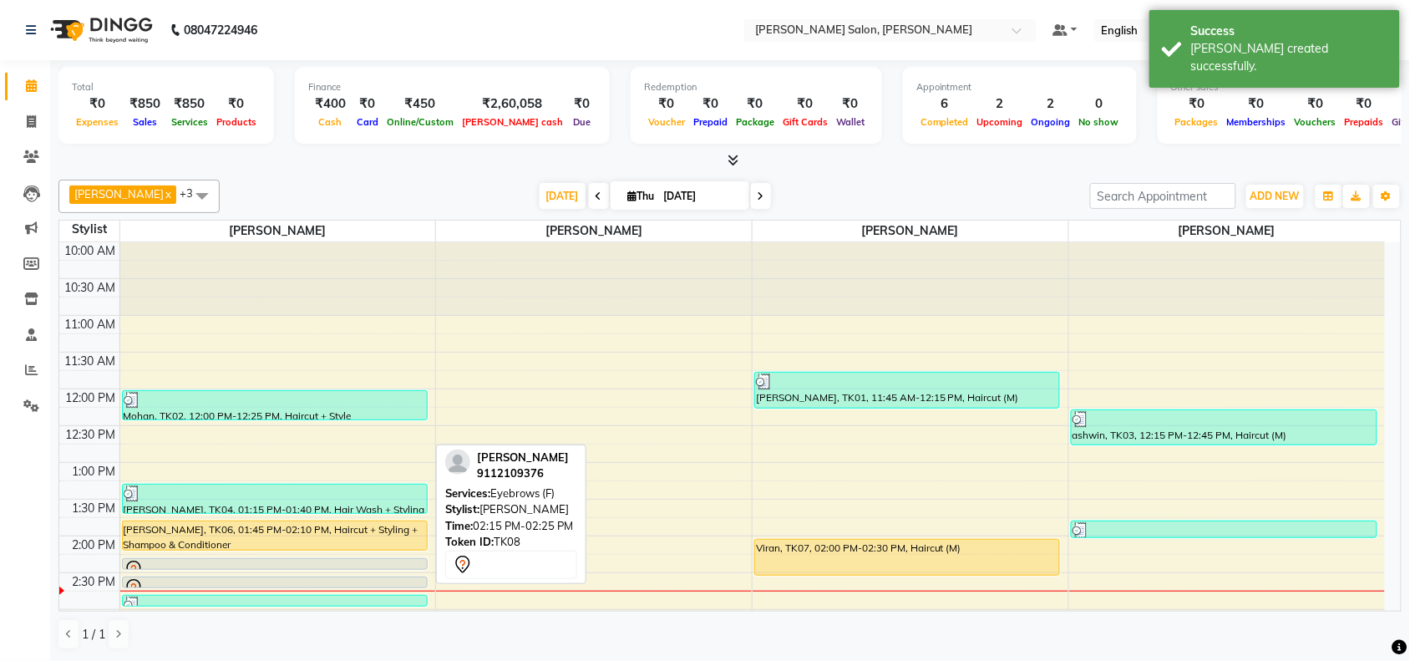
click at [184, 569] on div at bounding box center [275, 569] width 304 height 7
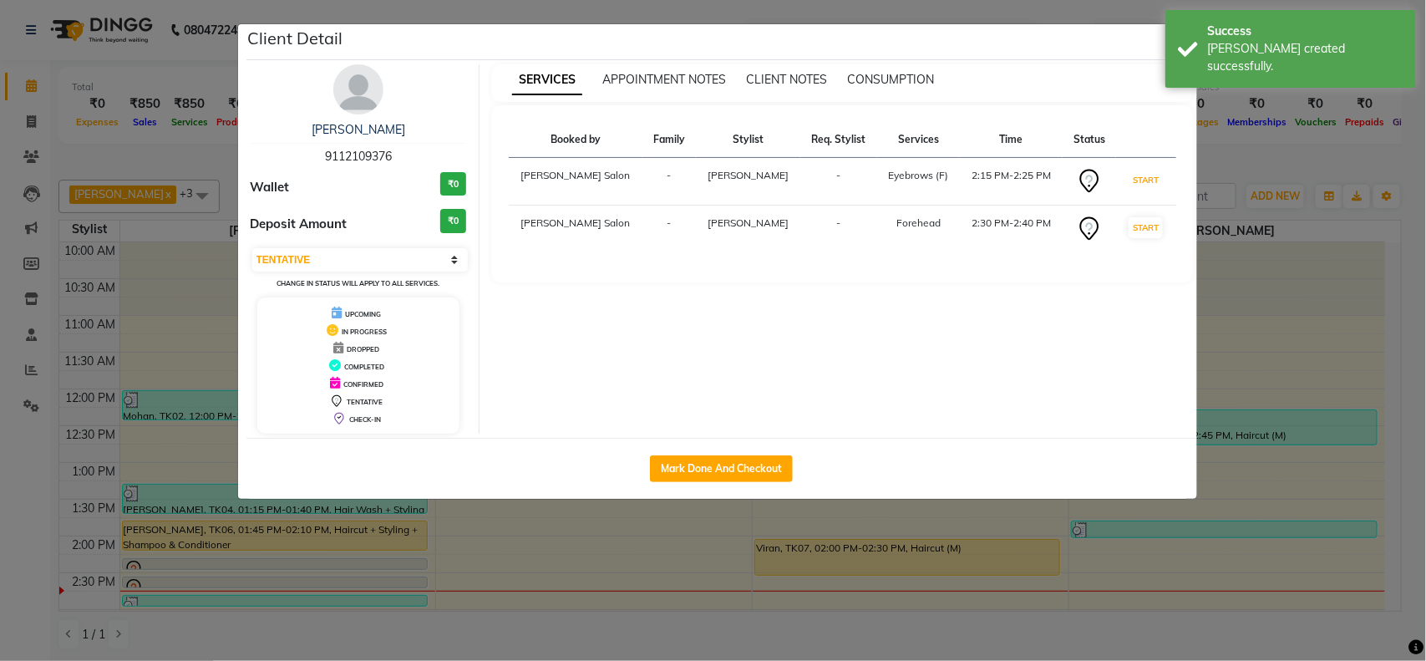
drag, startPoint x: 1149, startPoint y: 190, endPoint x: 1155, endPoint y: 207, distance: 18.5
click at [1150, 193] on td "START" at bounding box center [1145, 182] width 59 height 48
click at [1145, 226] on button "START" at bounding box center [1146, 227] width 34 height 21
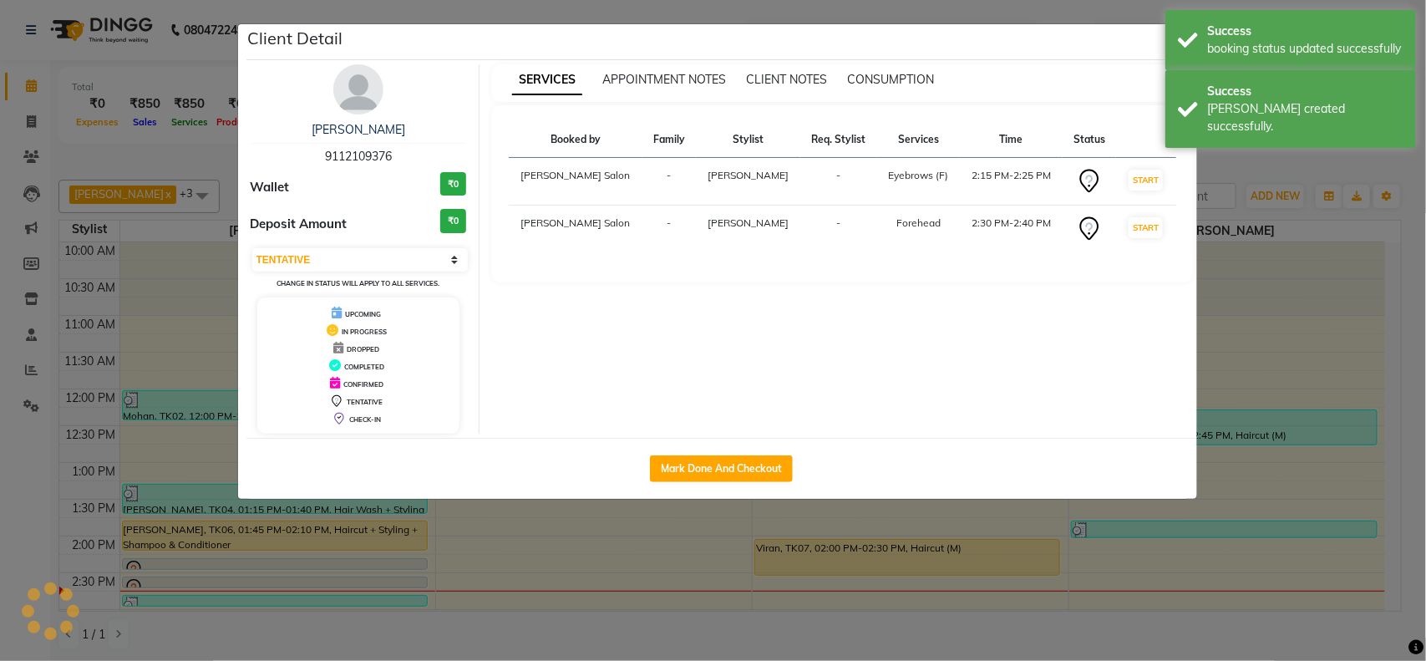
select select "select"
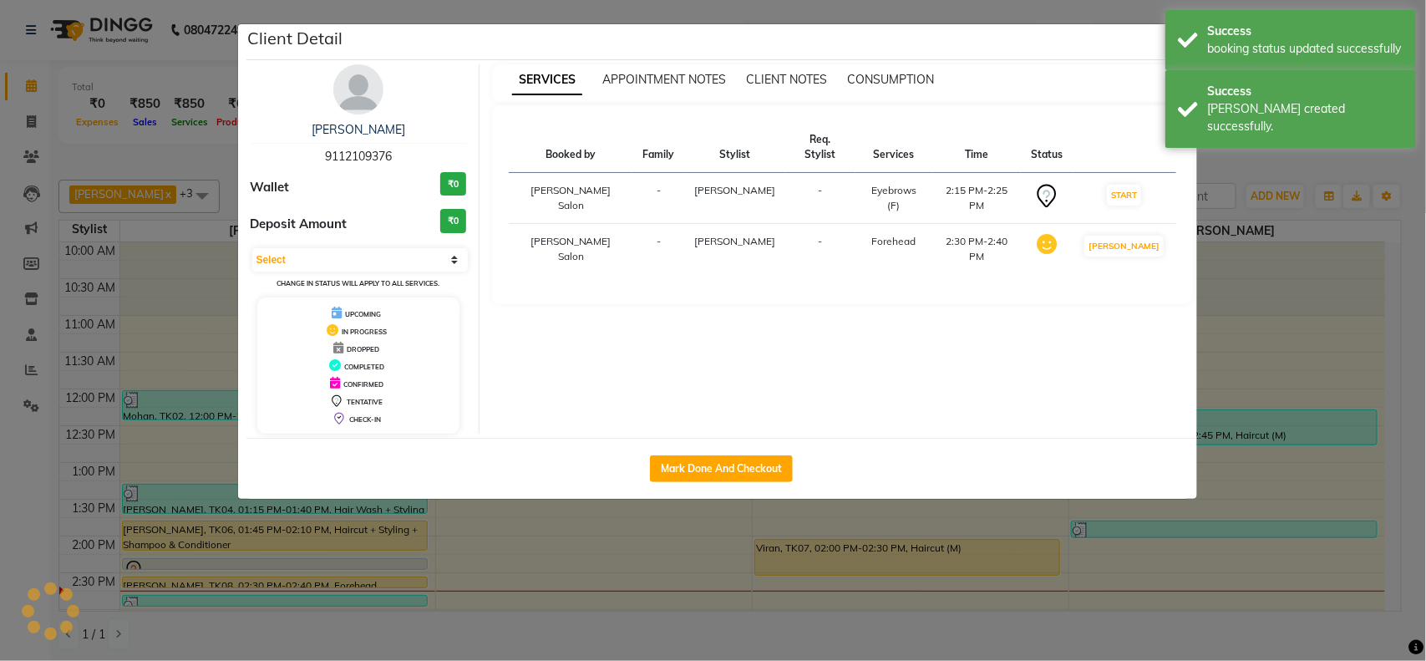
click at [1258, 292] on ngb-modal-window "Client Detail Megha 9112109376 Wallet ₹0 Deposit Amount ₹0 Select IN SERVICE CO…" at bounding box center [713, 330] width 1426 height 661
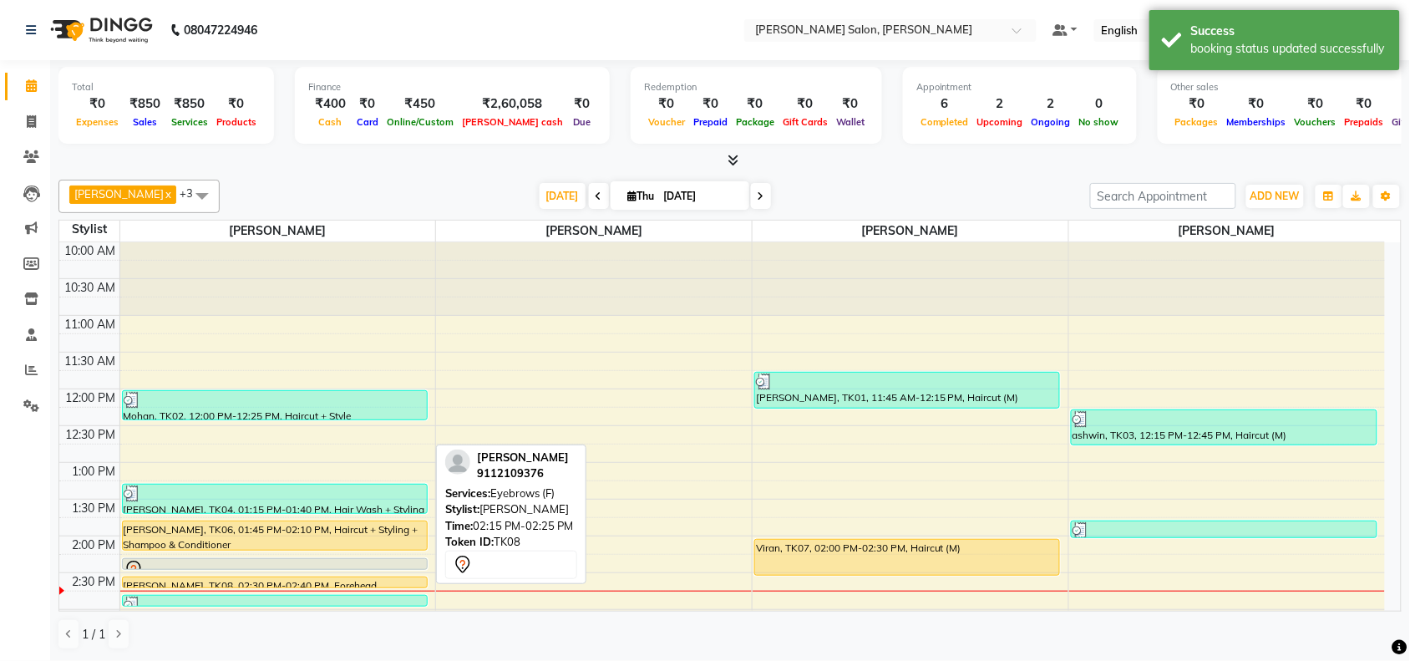
click at [265, 570] on div at bounding box center [275, 569] width 304 height 7
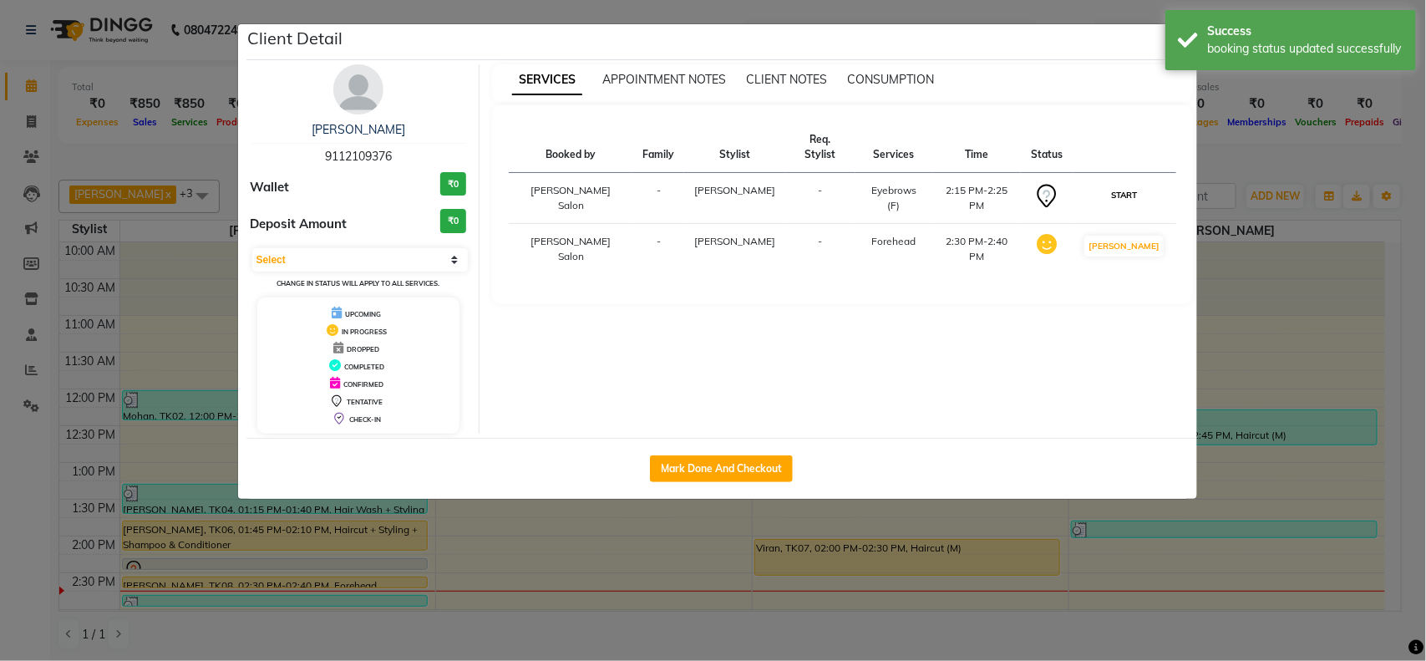
click at [1138, 185] on button "START" at bounding box center [1124, 195] width 34 height 21
select select "1"
drag, startPoint x: 1279, startPoint y: 343, endPoint x: 1268, endPoint y: 437, distance: 95.0
click at [1280, 344] on ngb-modal-window "Client Detail Megha 9112109376 Wallet ₹0 Deposit Amount ₹0 Select IN SERVICE CO…" at bounding box center [713, 330] width 1426 height 661
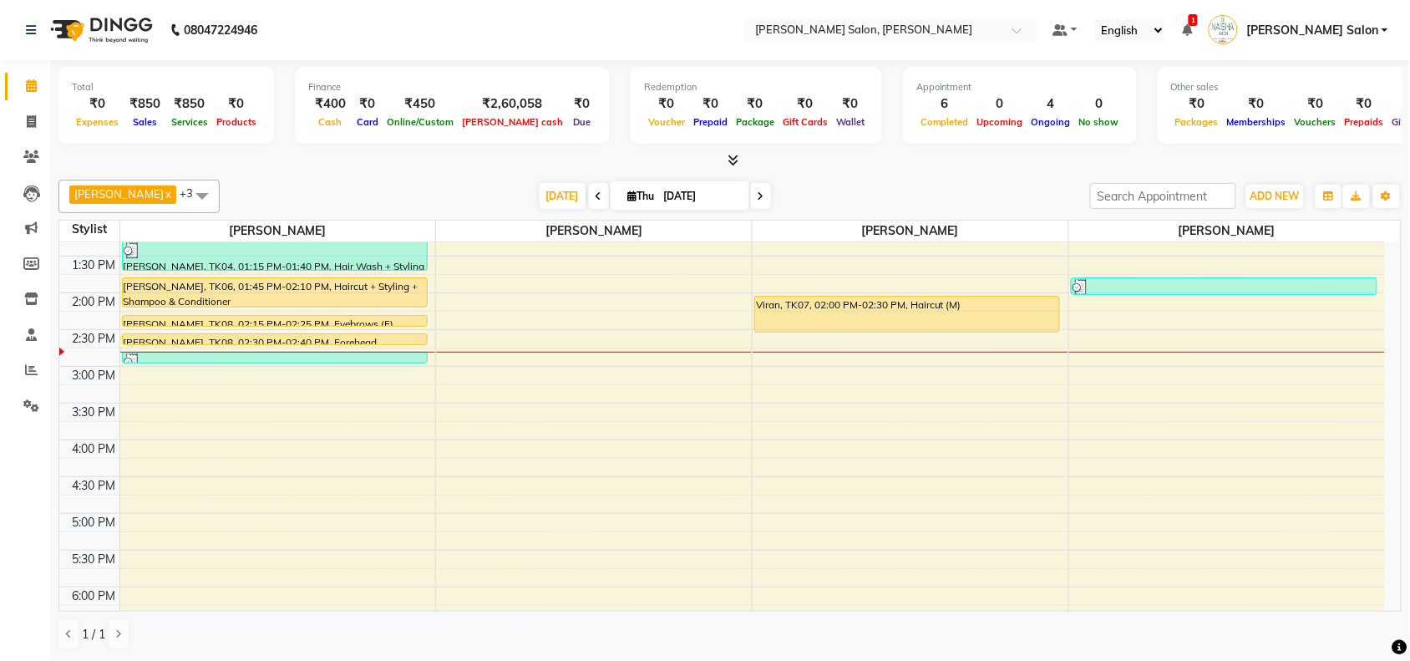
scroll to position [194, 0]
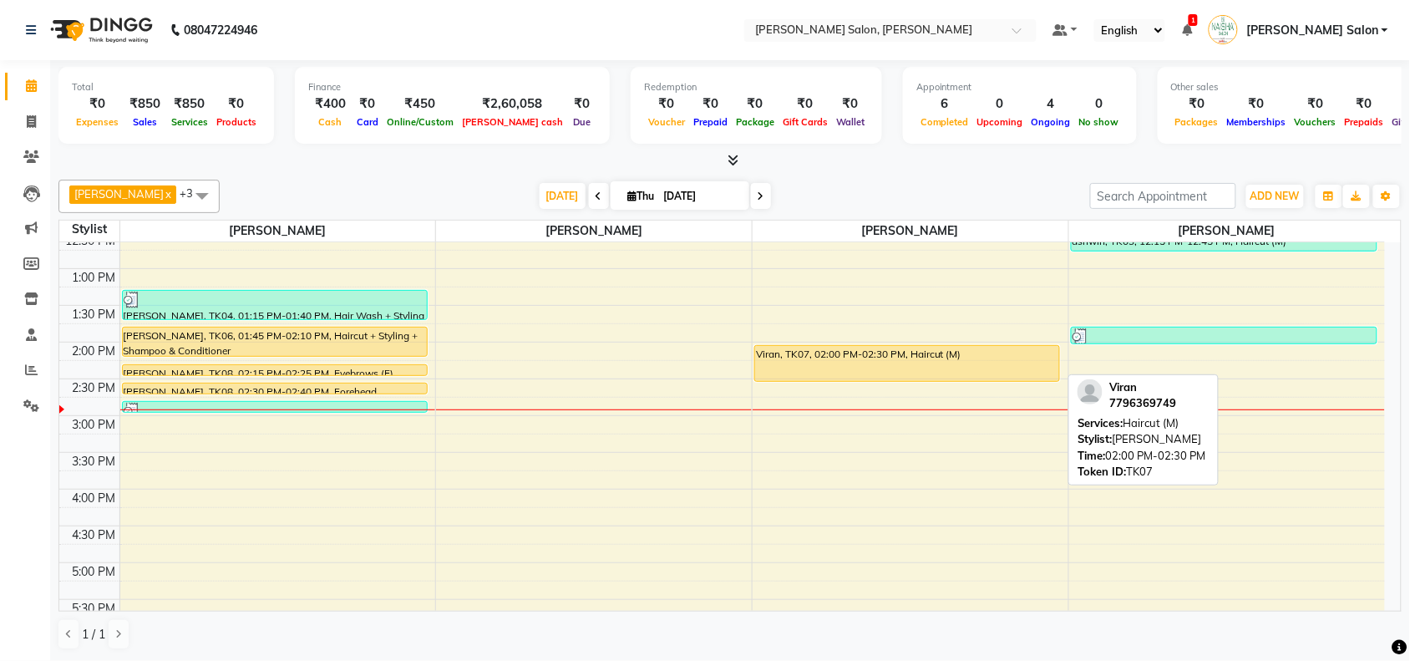
click at [892, 363] on div "Viran, TK07, 02:00 PM-02:30 PM, Haircut (M)" at bounding box center [907, 363] width 304 height 35
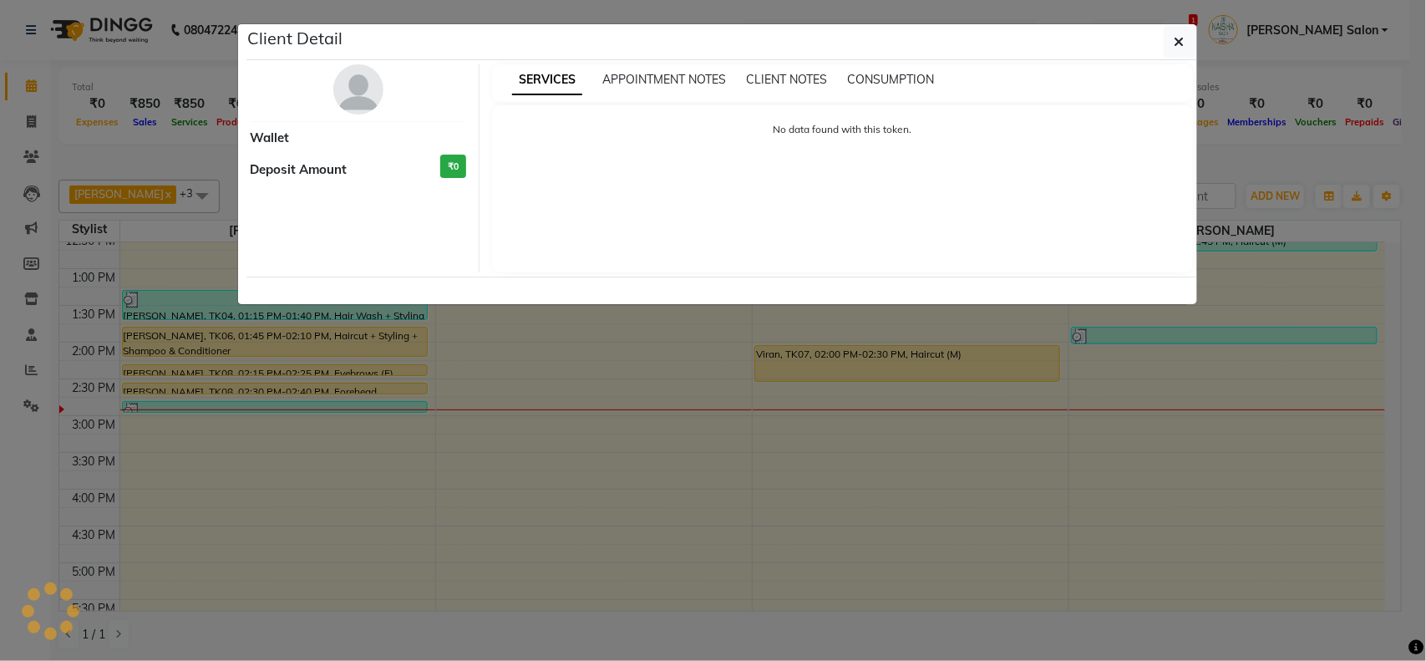
select select "1"
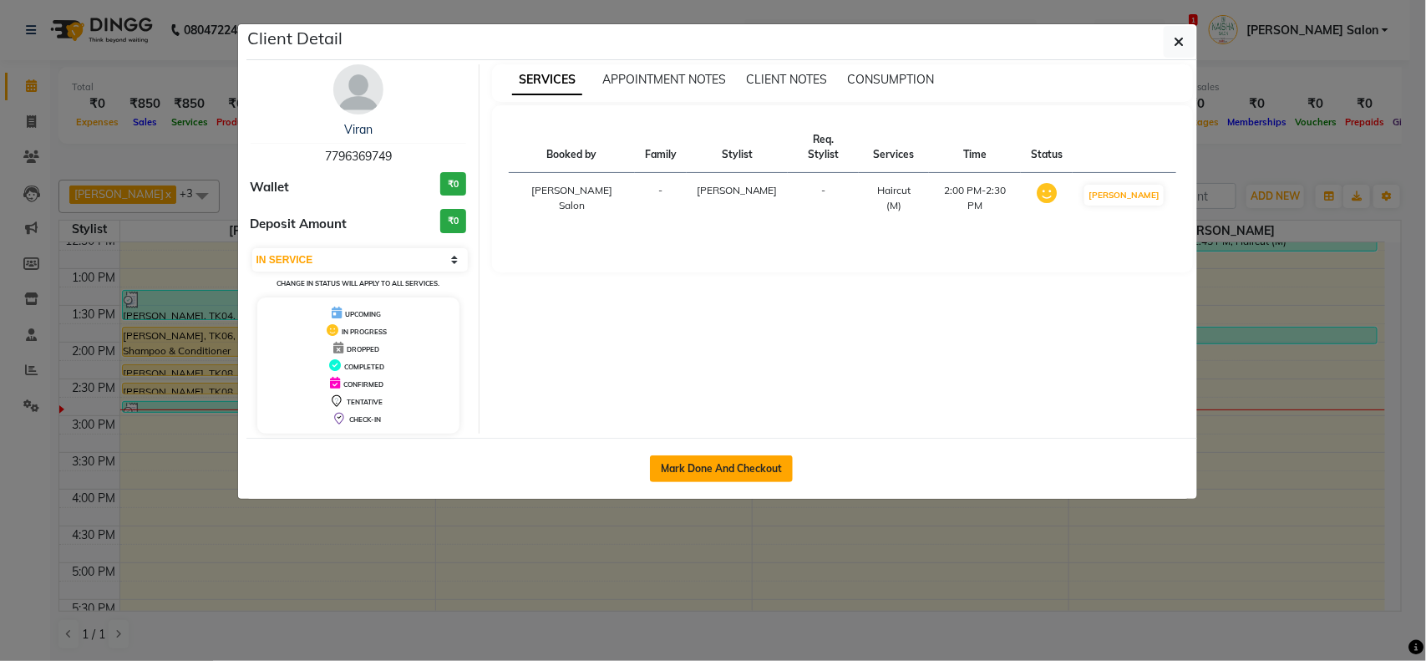
click at [733, 470] on button "Mark Done And Checkout" at bounding box center [721, 468] width 143 height 27
select select "service"
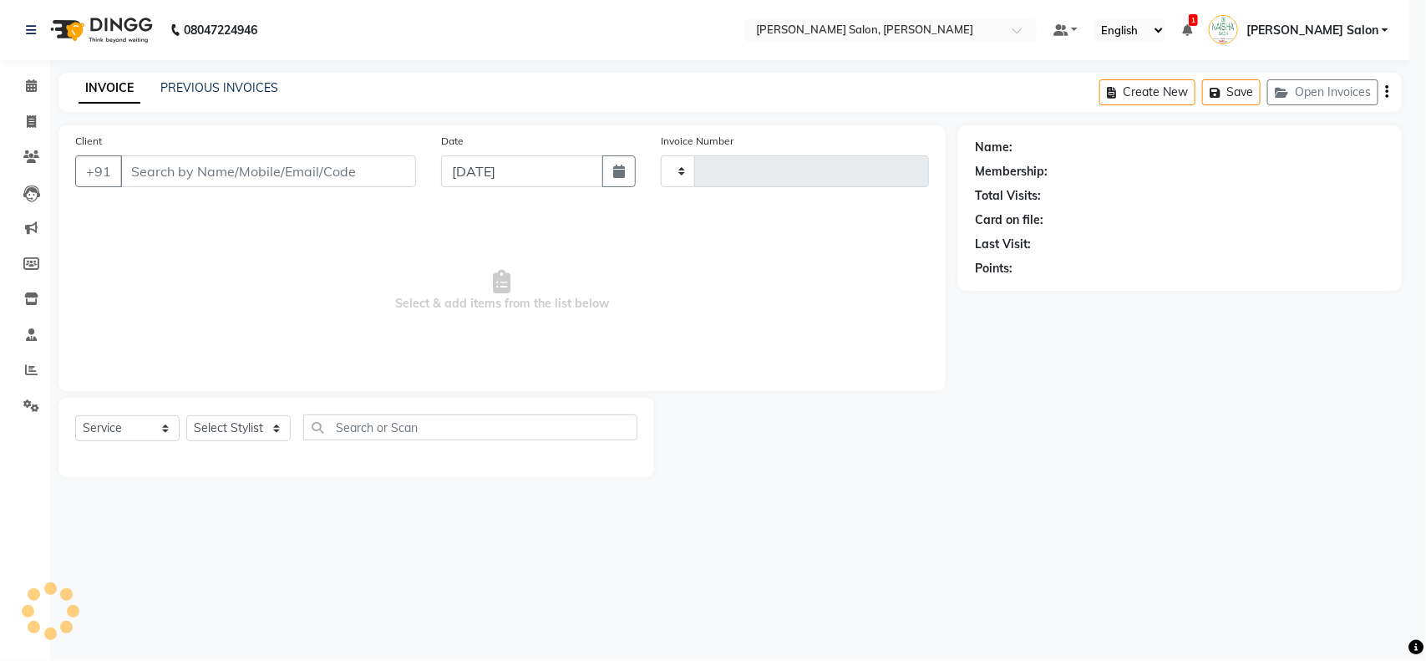
type input "3515"
select select "5497"
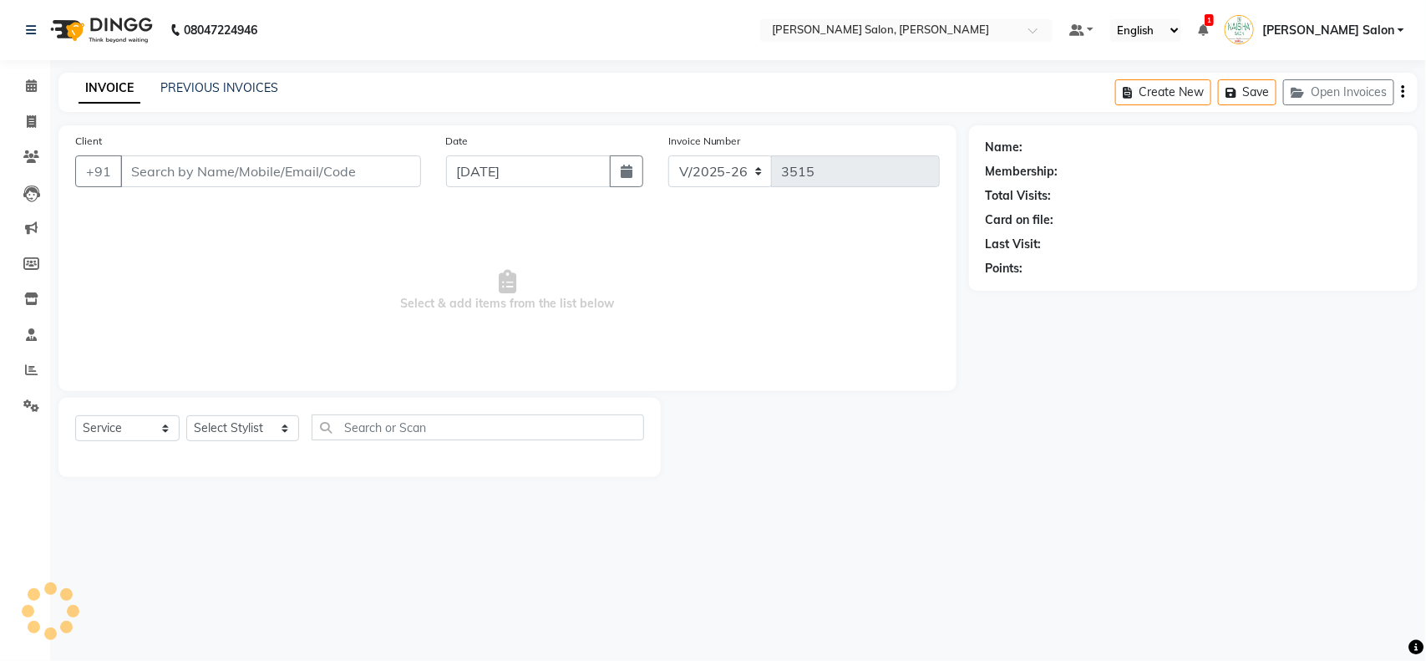
type input "7796369749"
select select "84067"
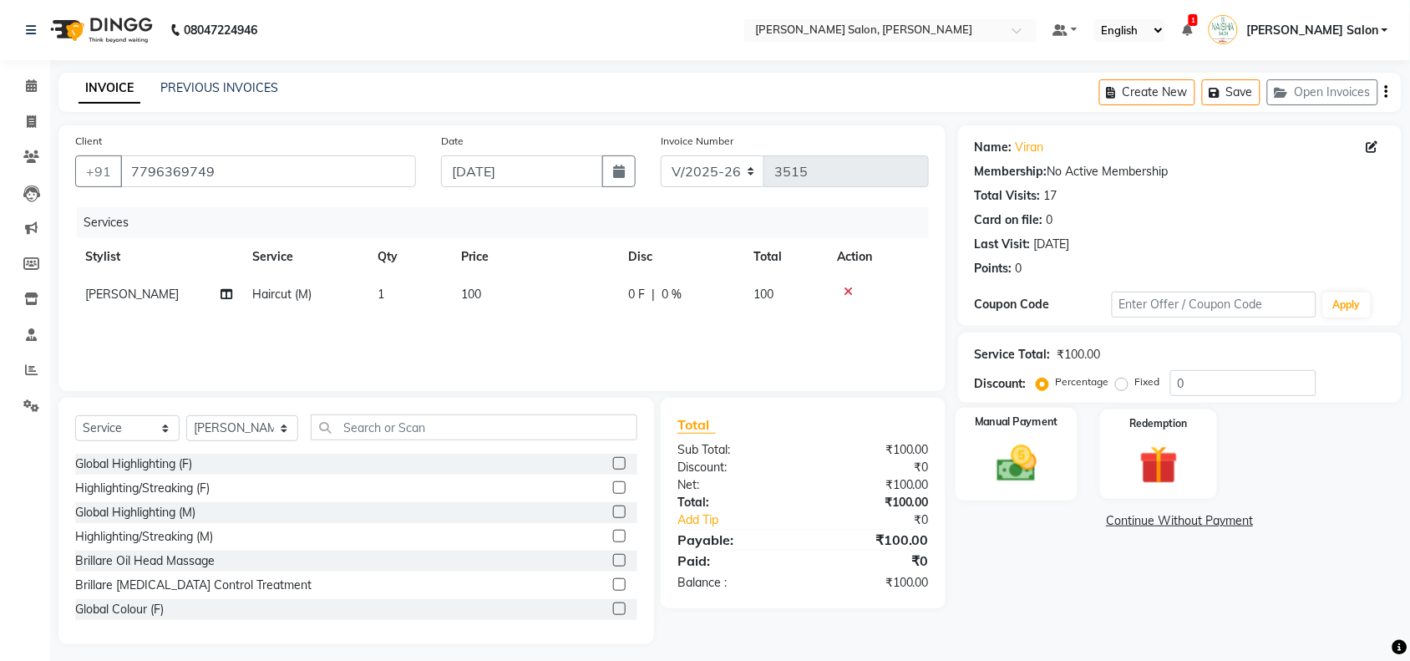
click at [1045, 445] on img at bounding box center [1016, 463] width 65 height 46
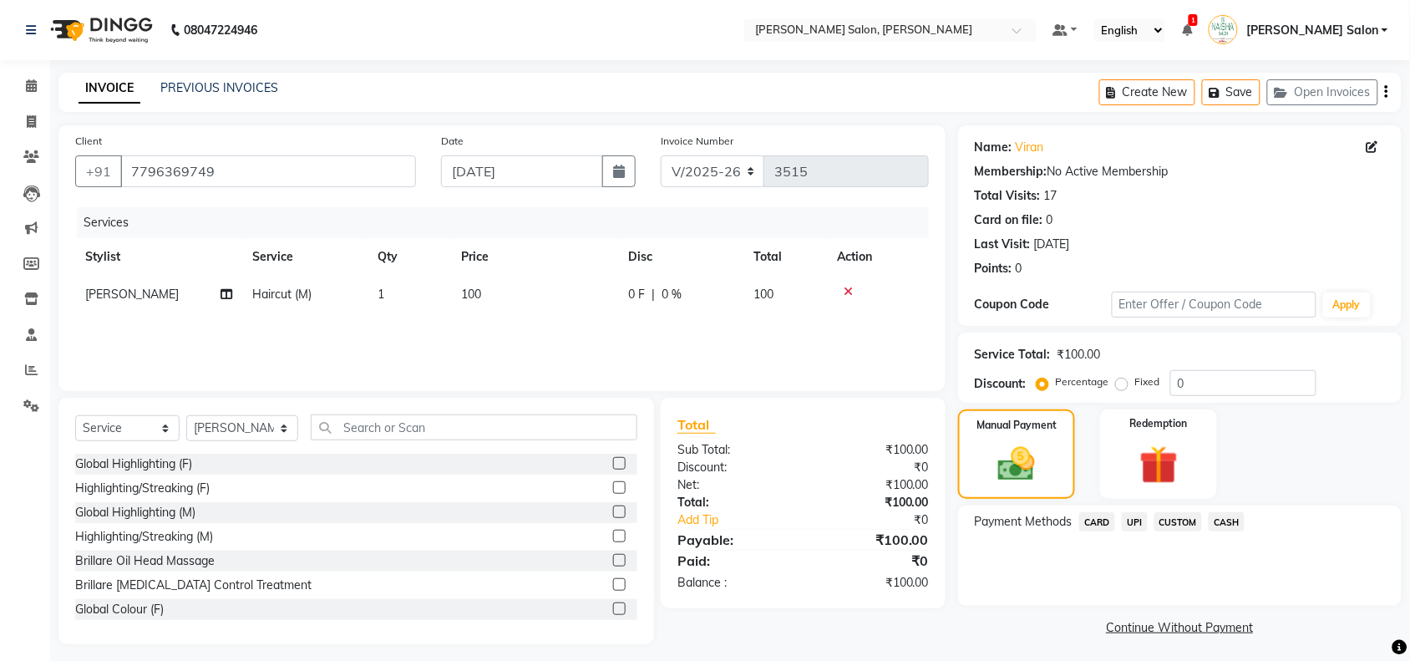
click at [1242, 516] on span "CASH" at bounding box center [1227, 521] width 36 height 19
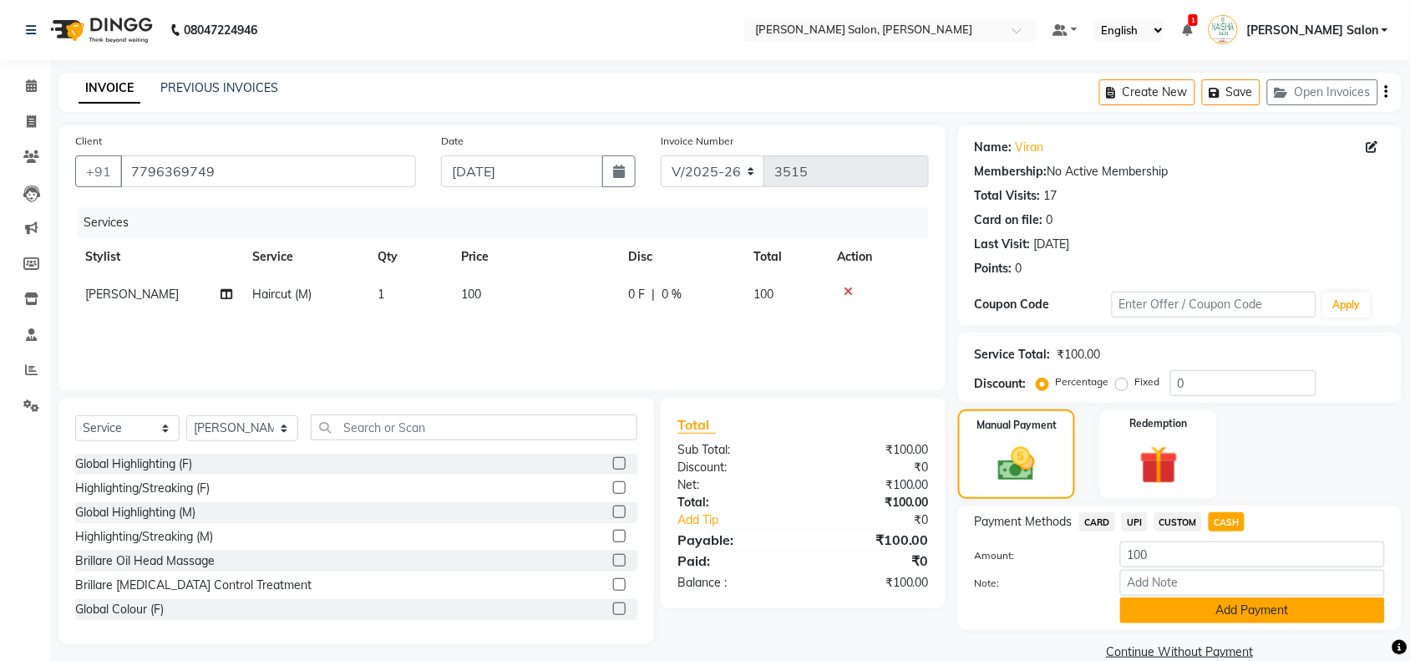
click at [1312, 611] on button "Add Payment" at bounding box center [1252, 610] width 265 height 26
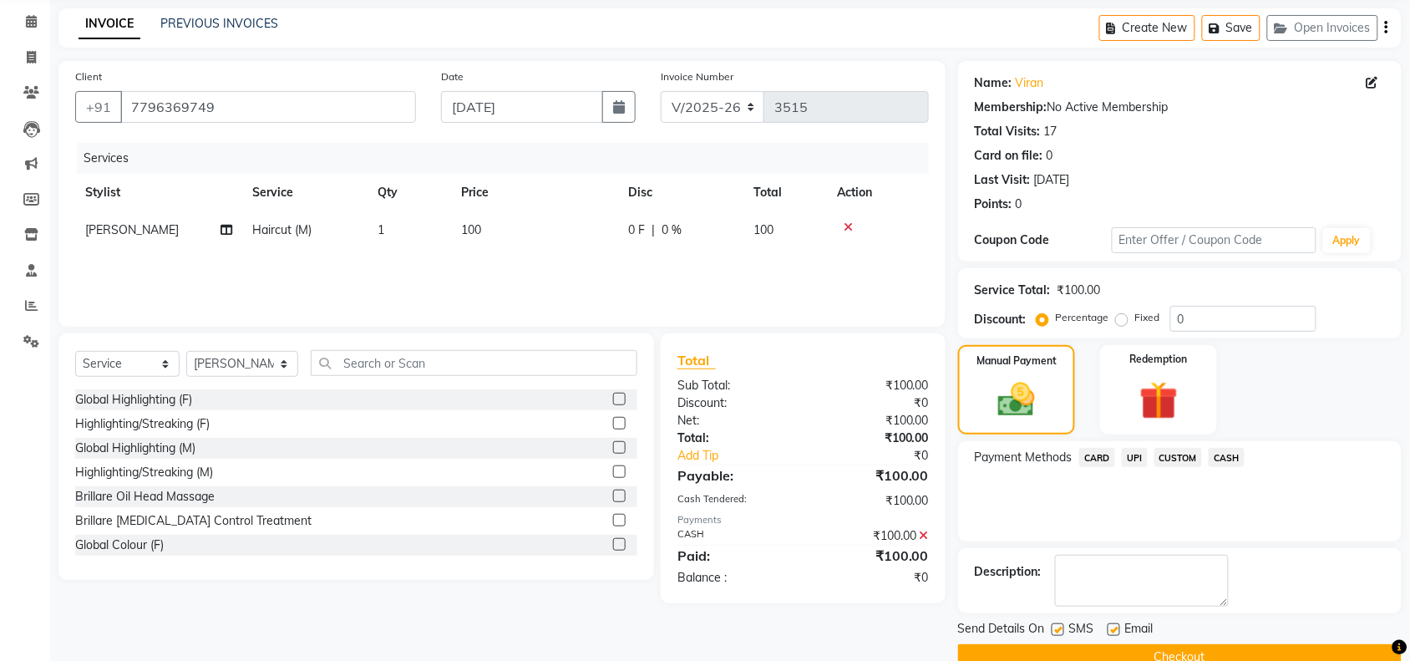
scroll to position [99, 0]
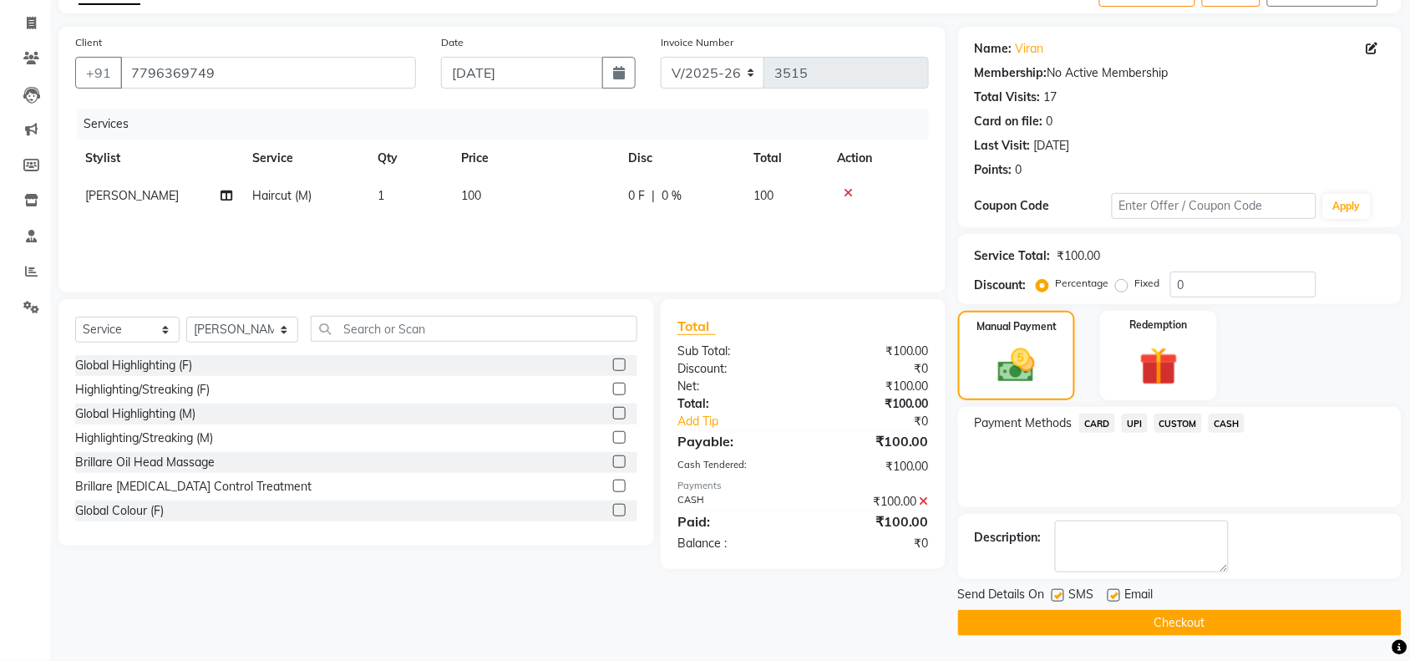
click at [1326, 628] on button "Checkout" at bounding box center [1180, 623] width 444 height 26
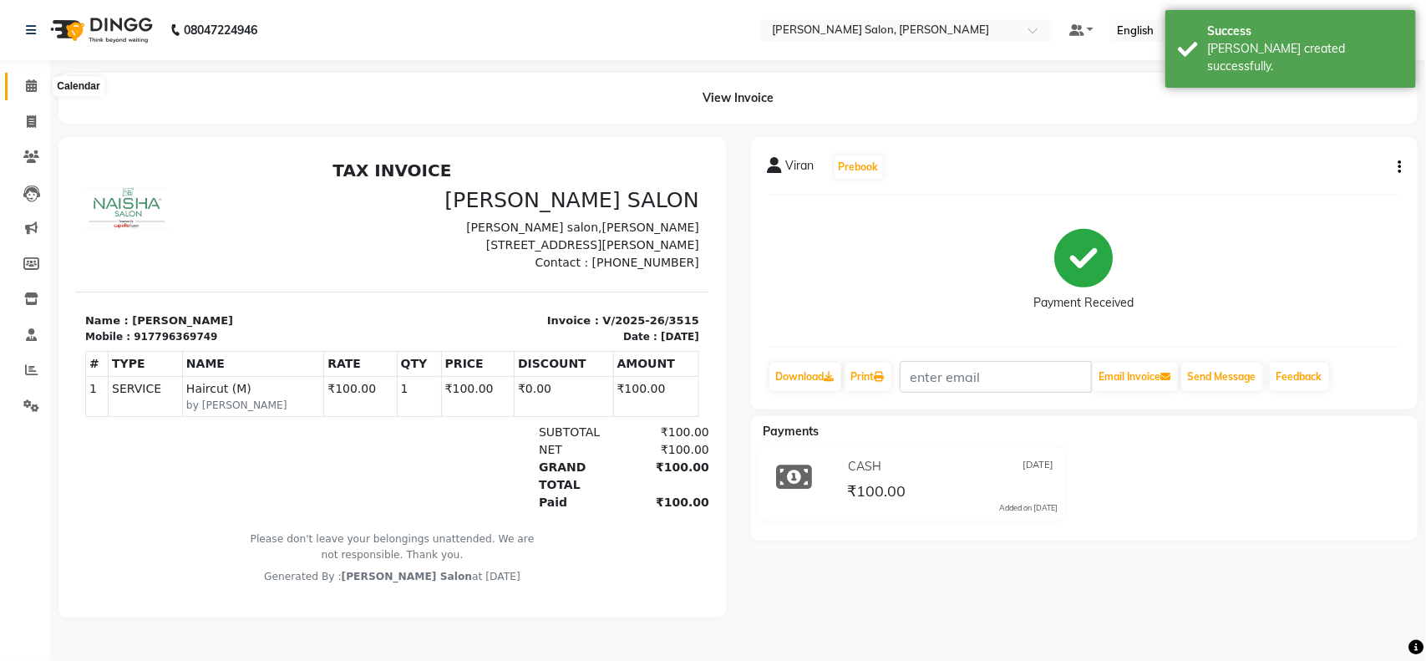
click at [22, 80] on span at bounding box center [31, 86] width 29 height 19
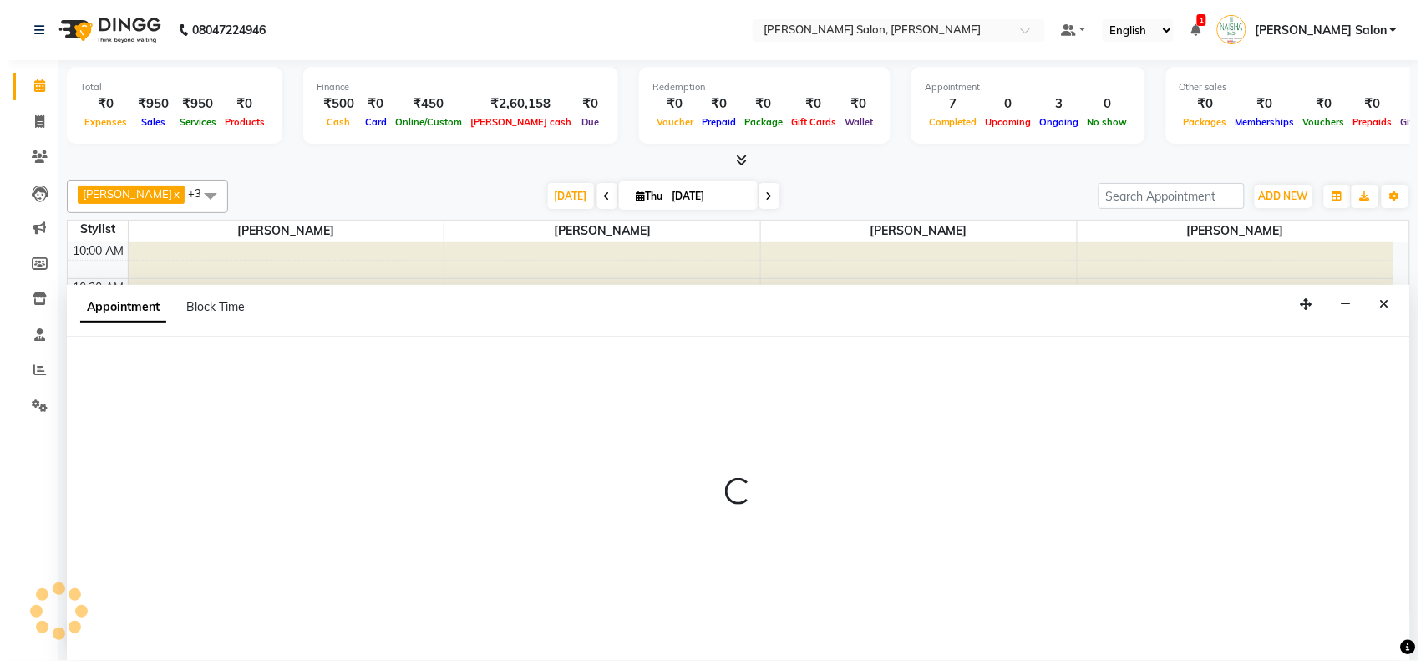
scroll to position [1, 0]
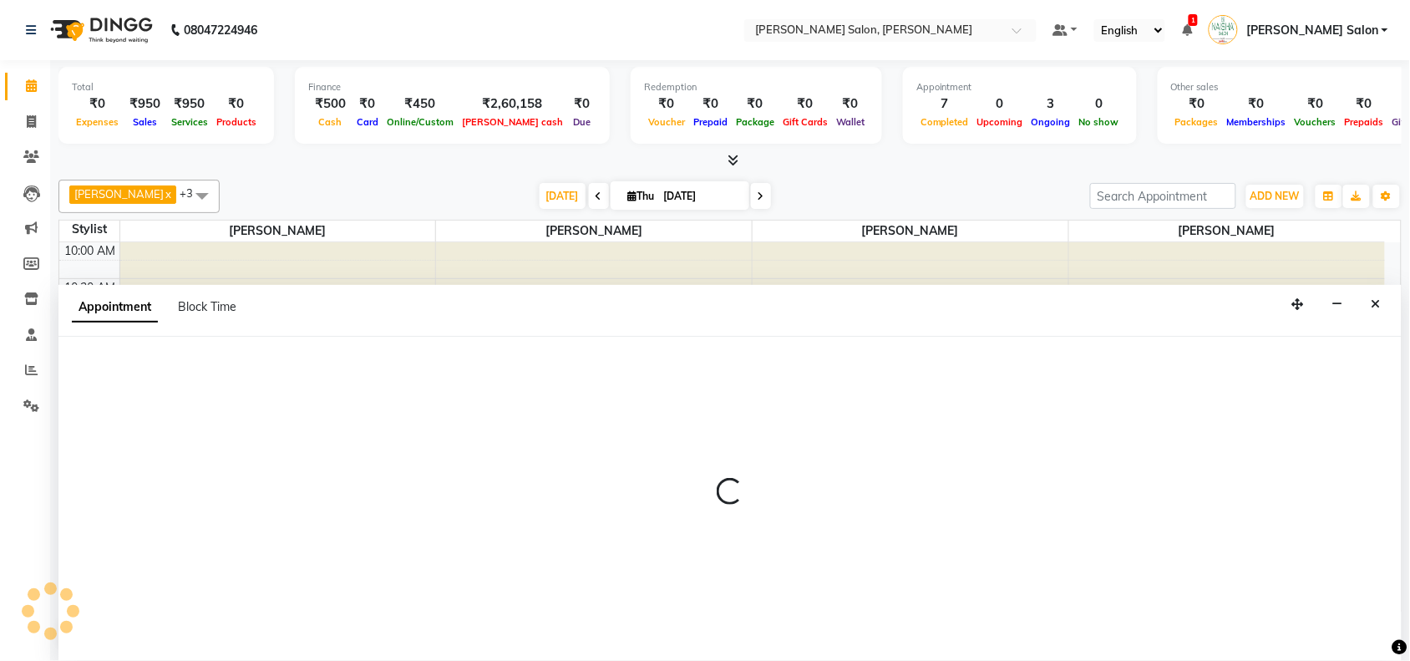
select select "72112"
select select "tentative"
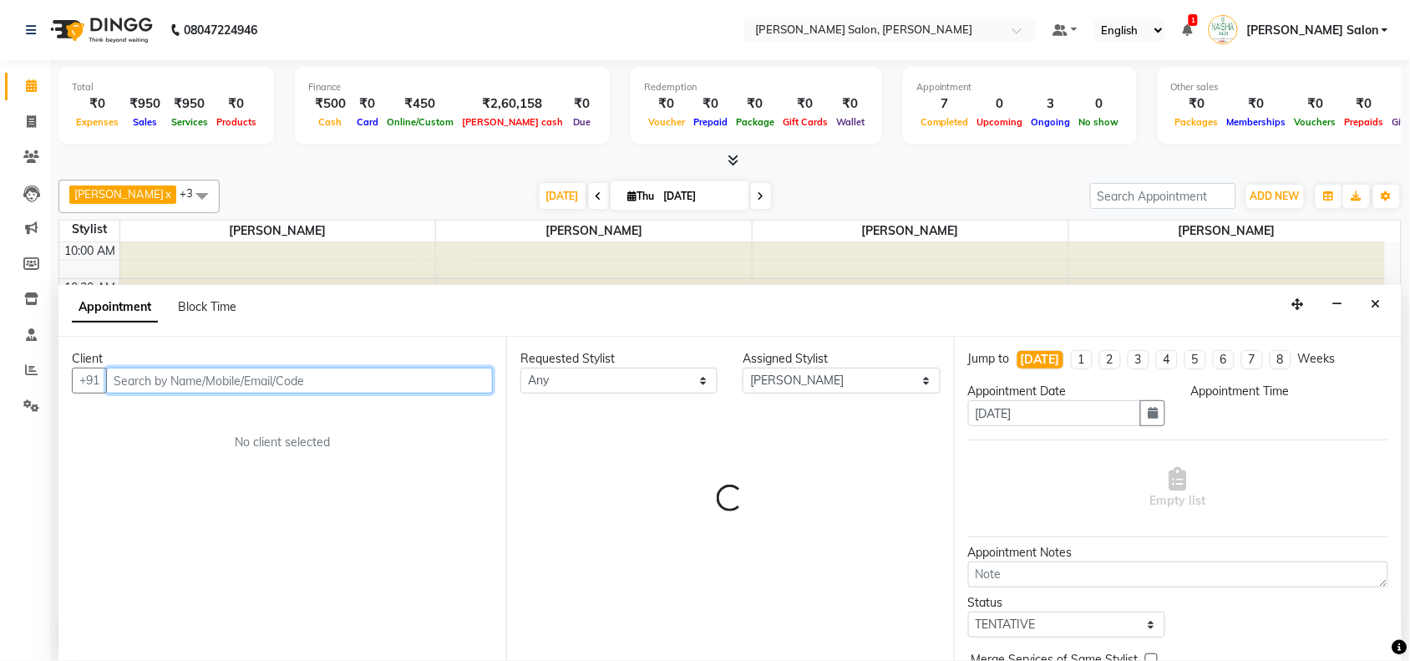
select select "855"
drag, startPoint x: 1380, startPoint y: 282, endPoint x: 1379, endPoint y: 303, distance: 21.0
click at [1380, 294] on div "Pragya Nagrale x Vasudev Gaikwad x Kiran Raut x Sangeeta Shukla x +3 Select All…" at bounding box center [730, 415] width 1344 height 484
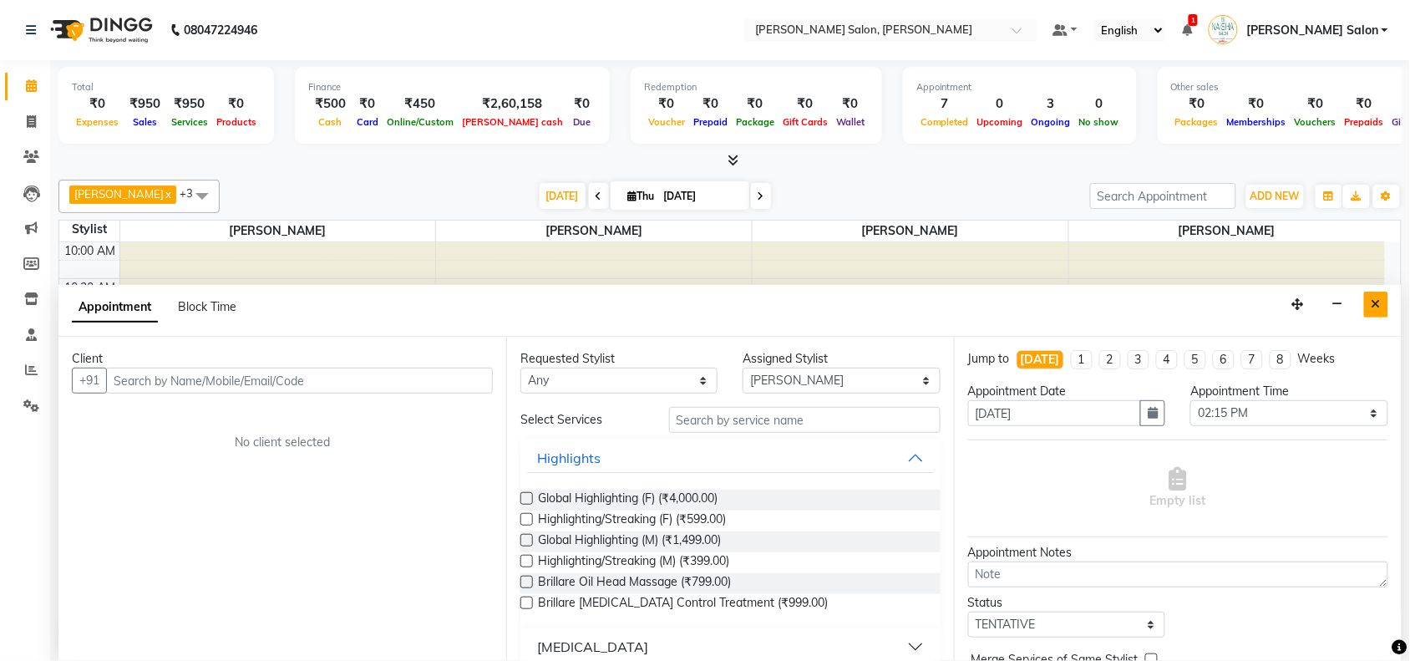
click at [1377, 305] on icon "Close" at bounding box center [1376, 304] width 9 height 12
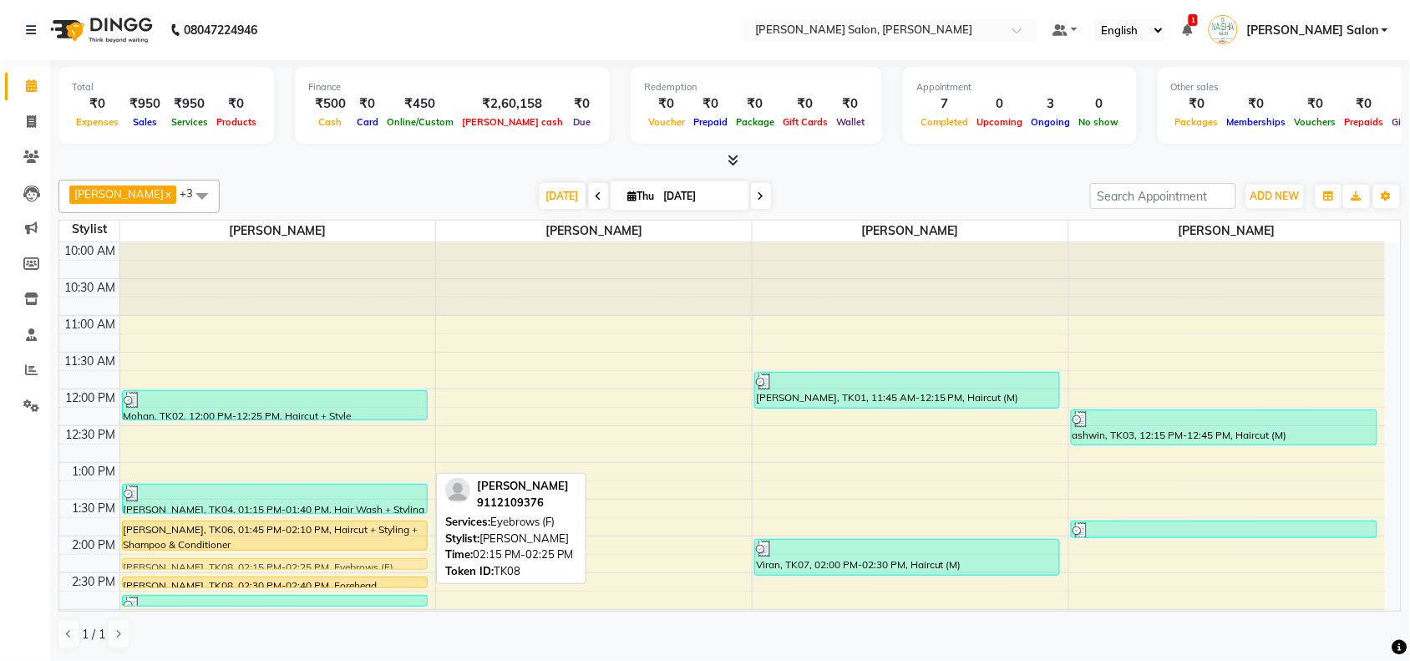
click at [0, 0] on div at bounding box center [0, 0] width 0 height 0
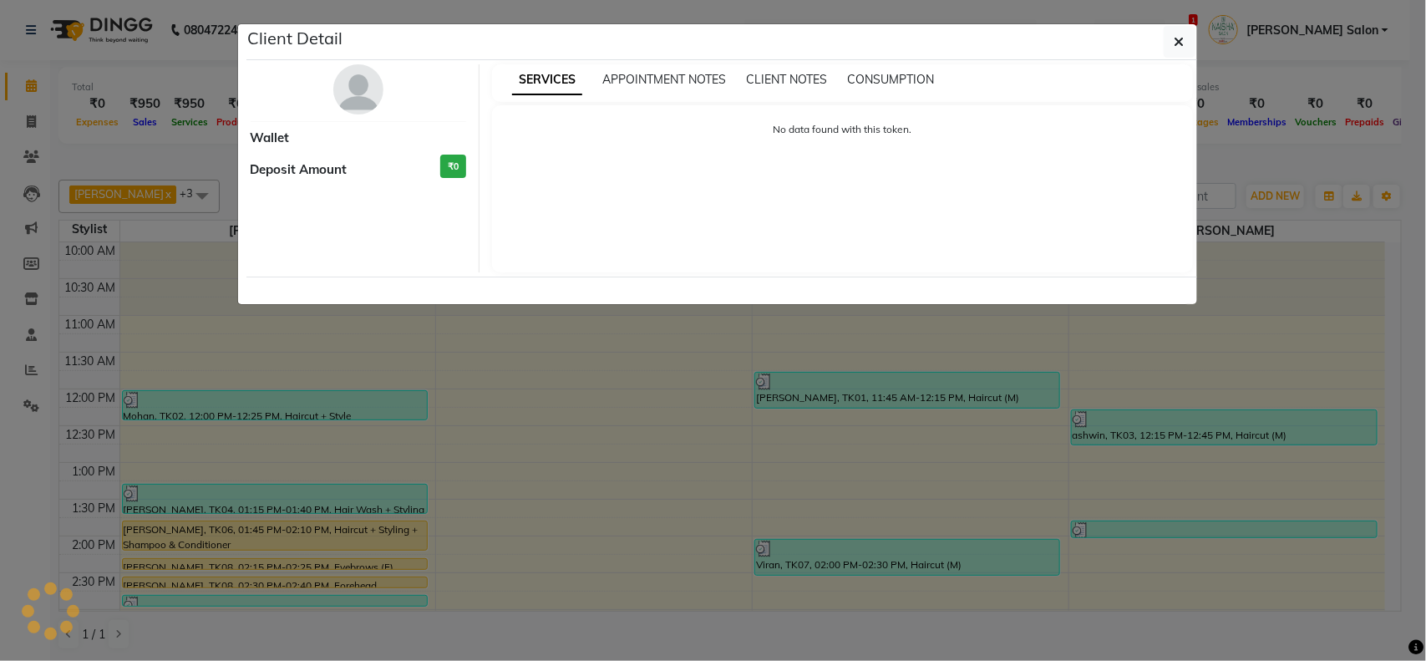
select select "1"
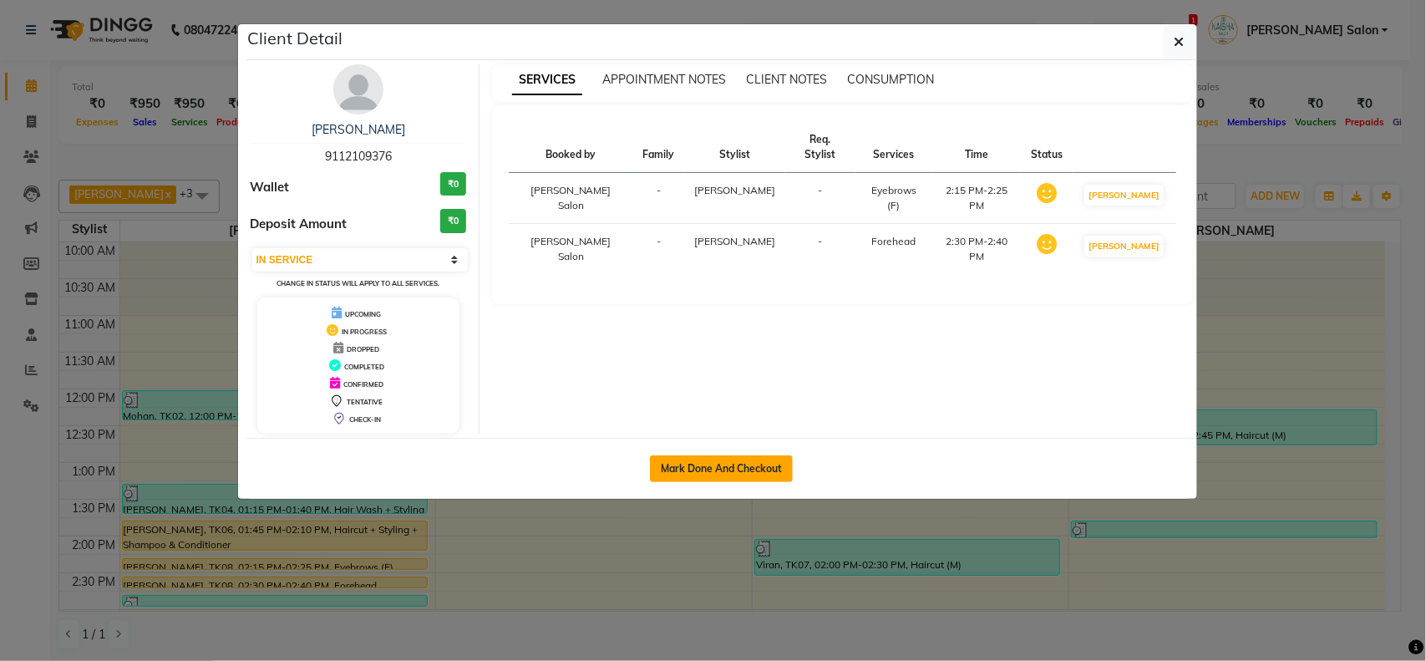
click at [734, 461] on button "Mark Done And Checkout" at bounding box center [721, 468] width 143 height 27
select select "service"
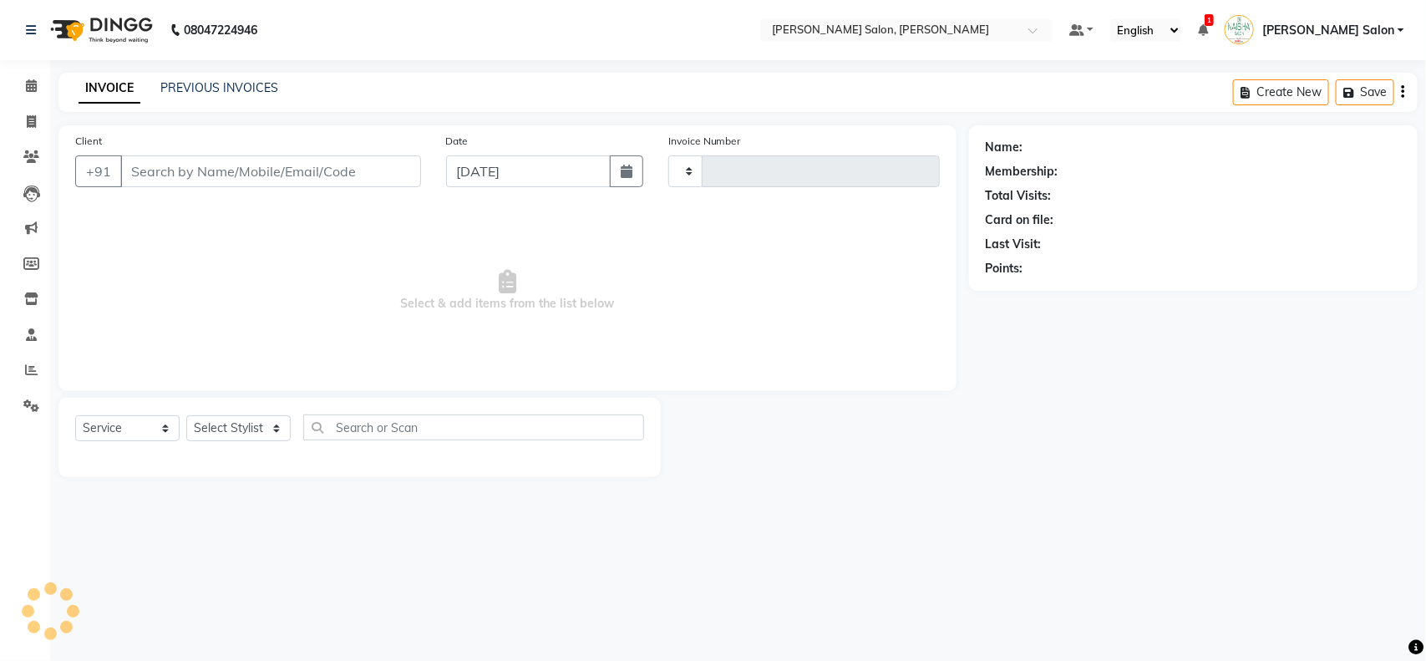
type input "3516"
select select "5497"
type input "9112109376"
select select "72112"
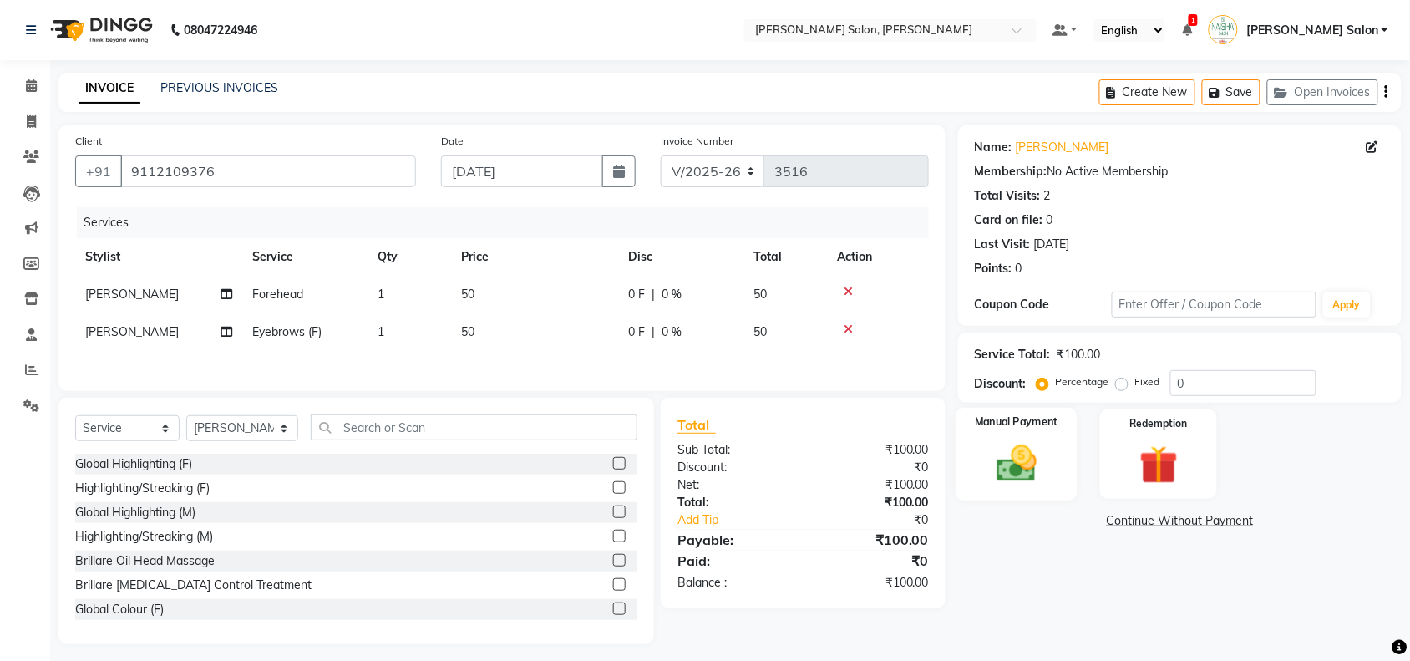
click at [1039, 456] on img at bounding box center [1016, 463] width 65 height 46
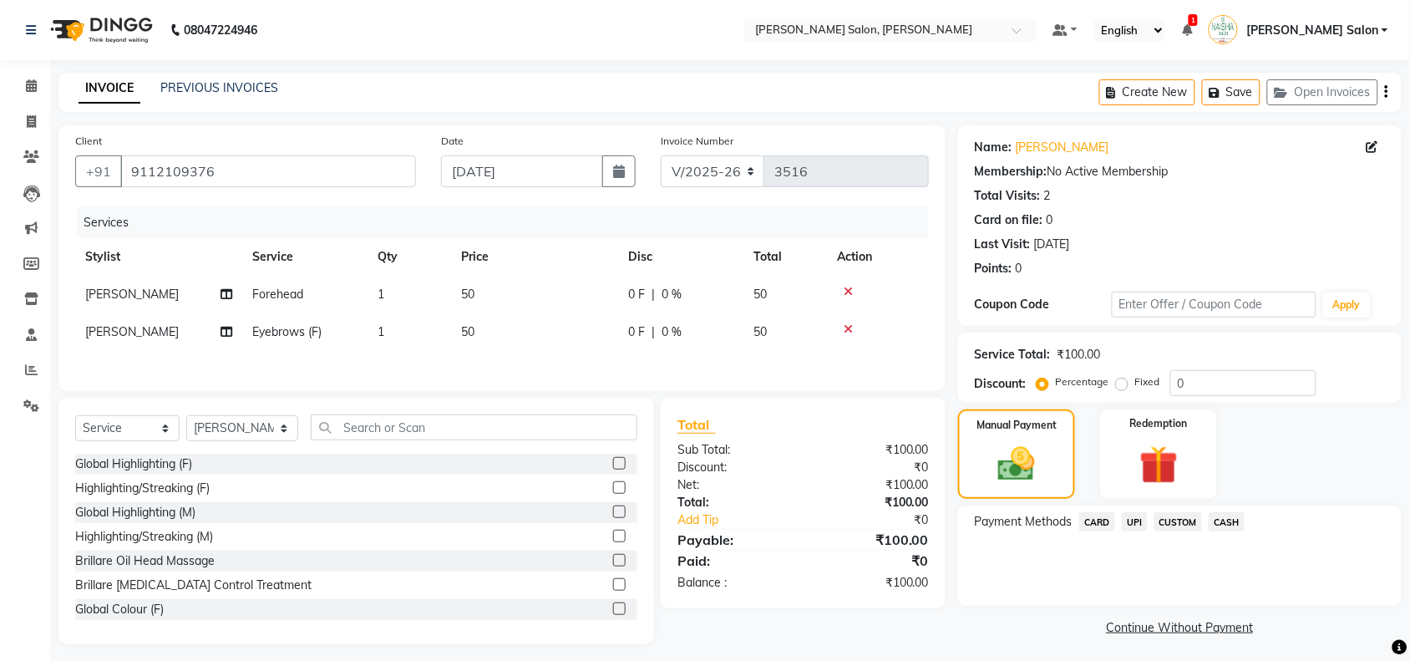
click at [1241, 516] on span "CASH" at bounding box center [1227, 521] width 36 height 19
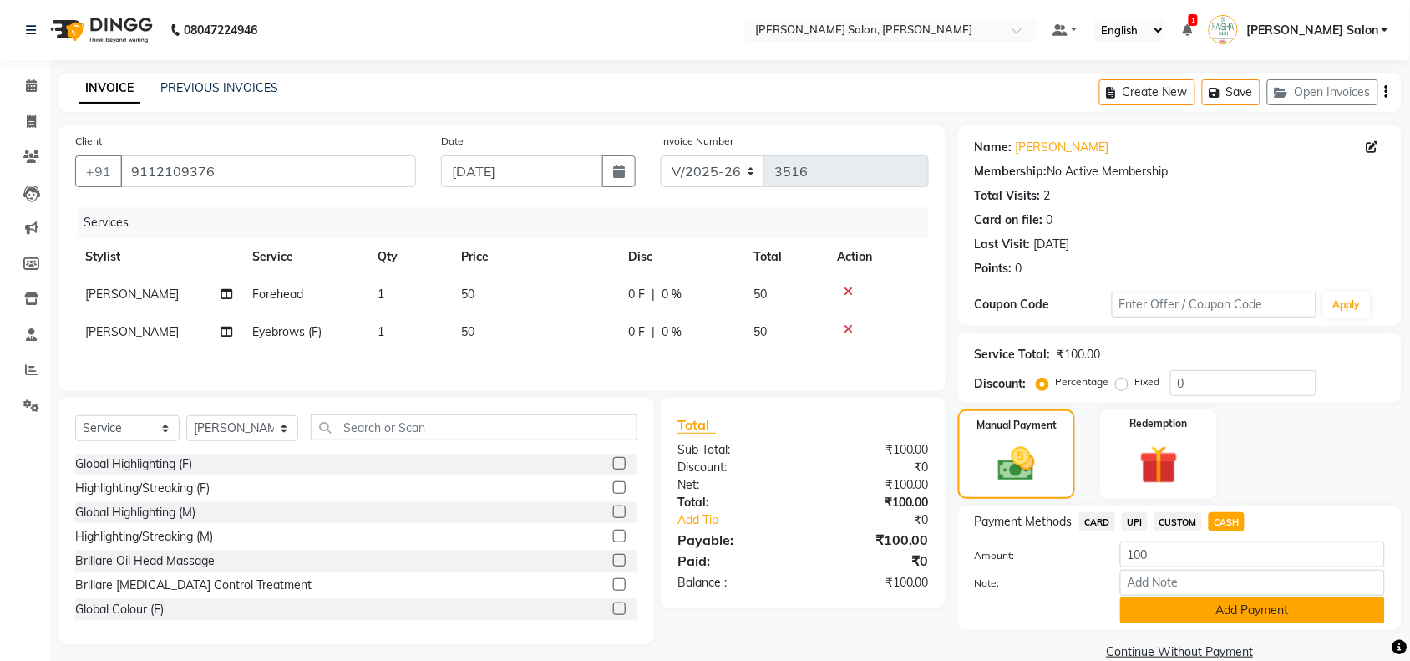
click at [1267, 606] on button "Add Payment" at bounding box center [1252, 610] width 265 height 26
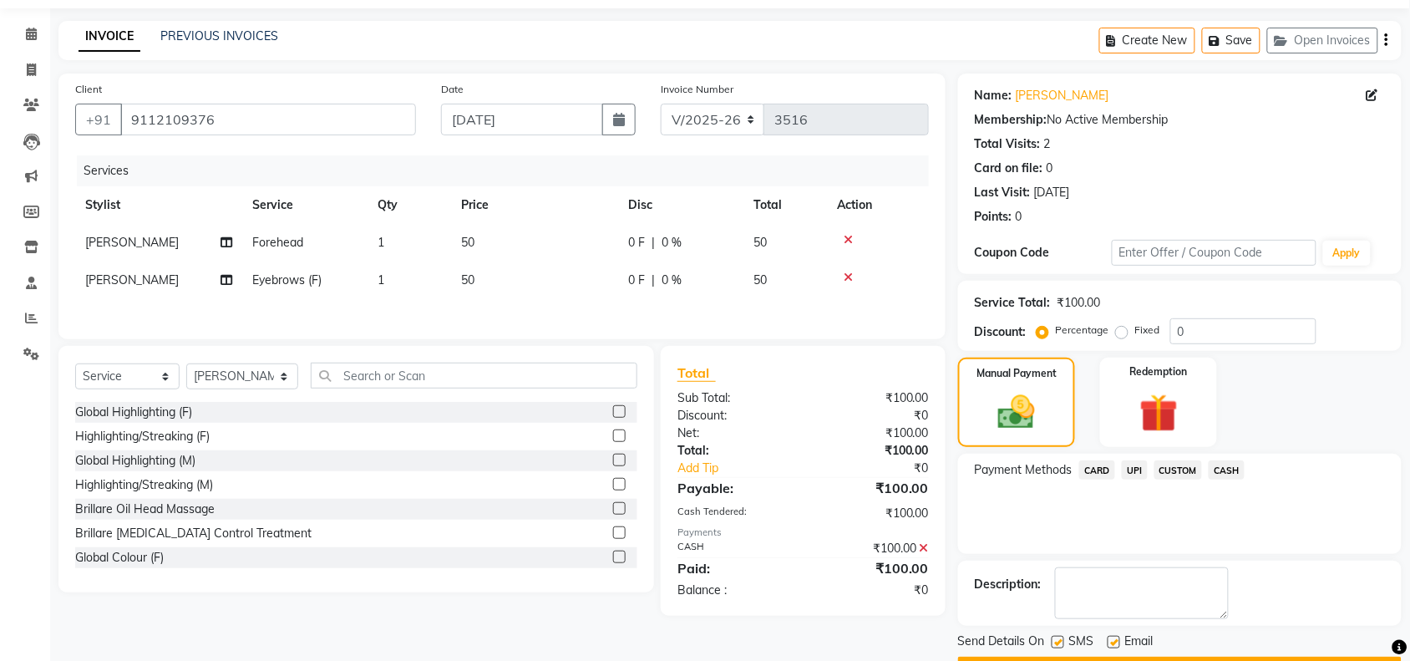
scroll to position [99, 0]
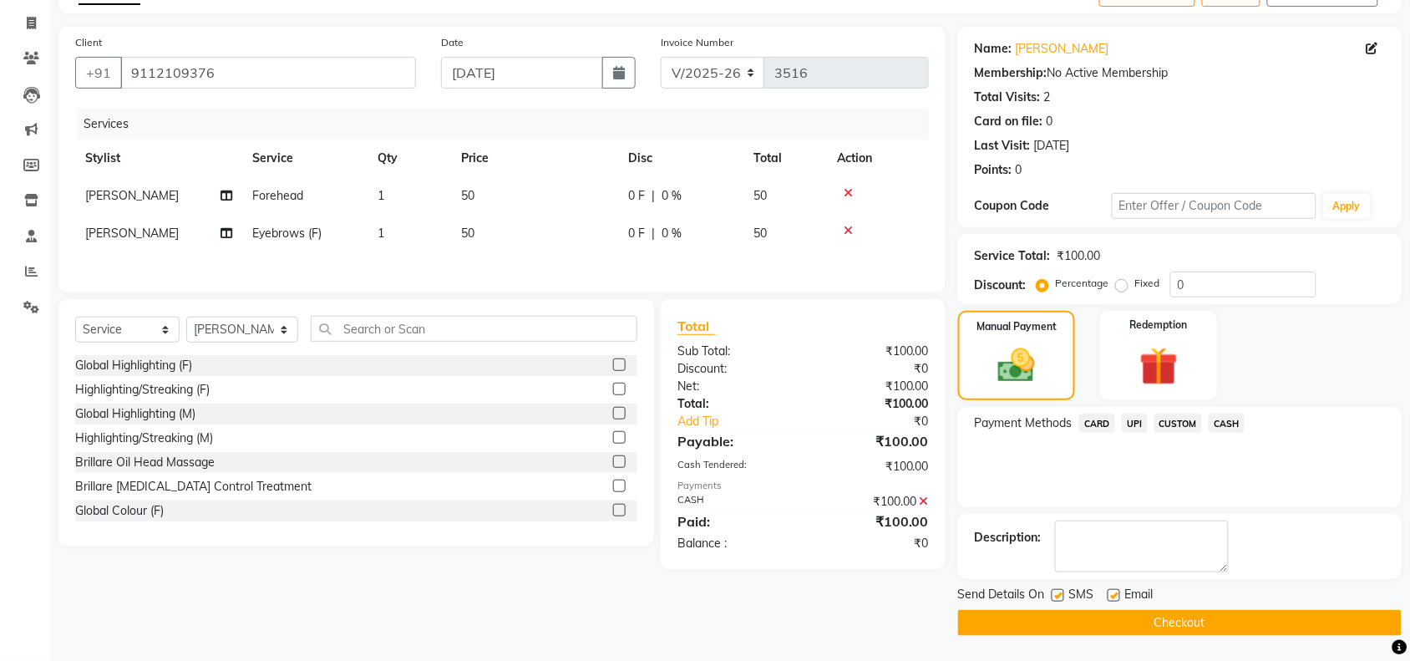
click at [1278, 614] on button "Checkout" at bounding box center [1180, 623] width 444 height 26
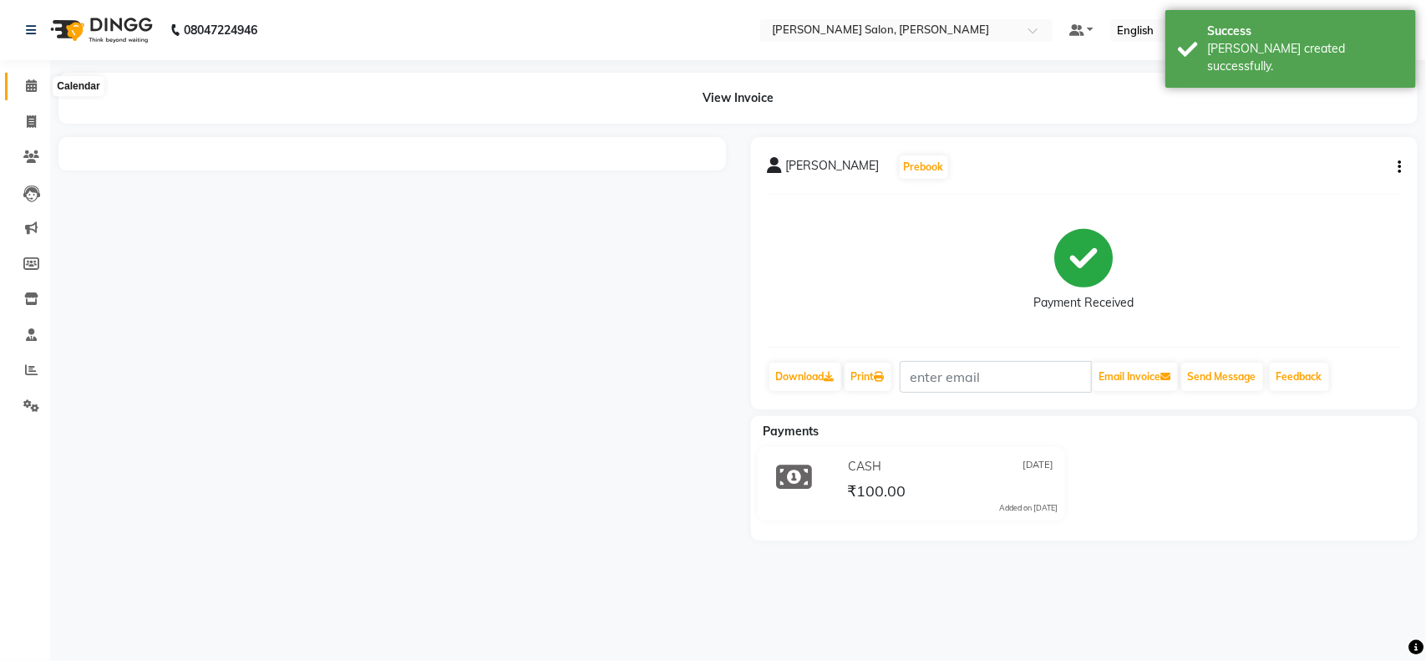
click at [25, 94] on span at bounding box center [31, 86] width 29 height 19
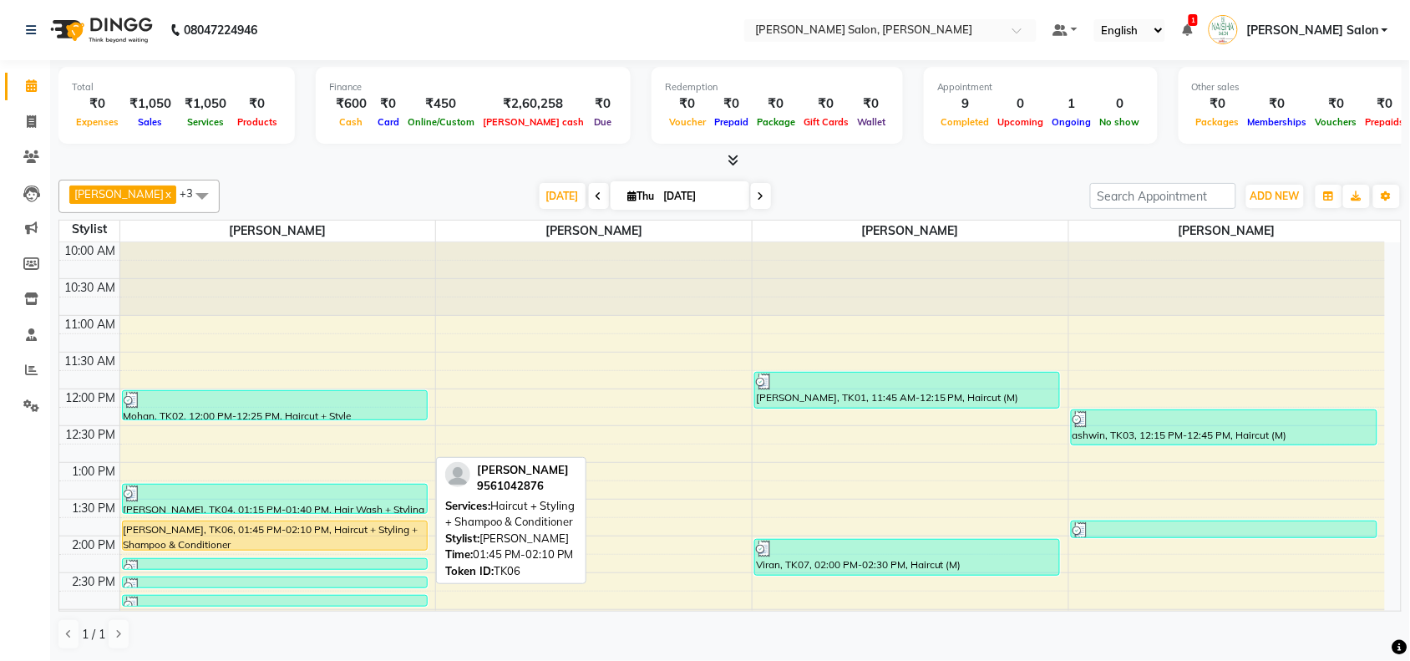
click at [188, 548] on div at bounding box center [275, 549] width 304 height 7
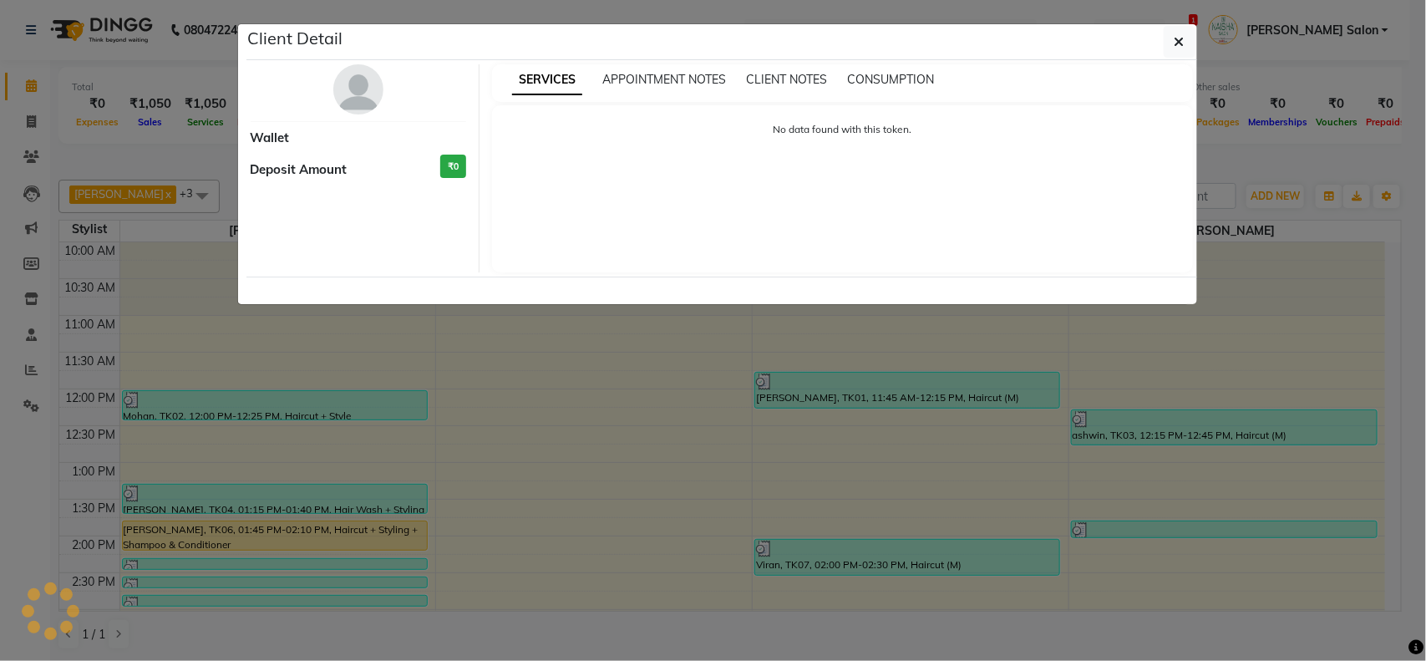
select select "1"
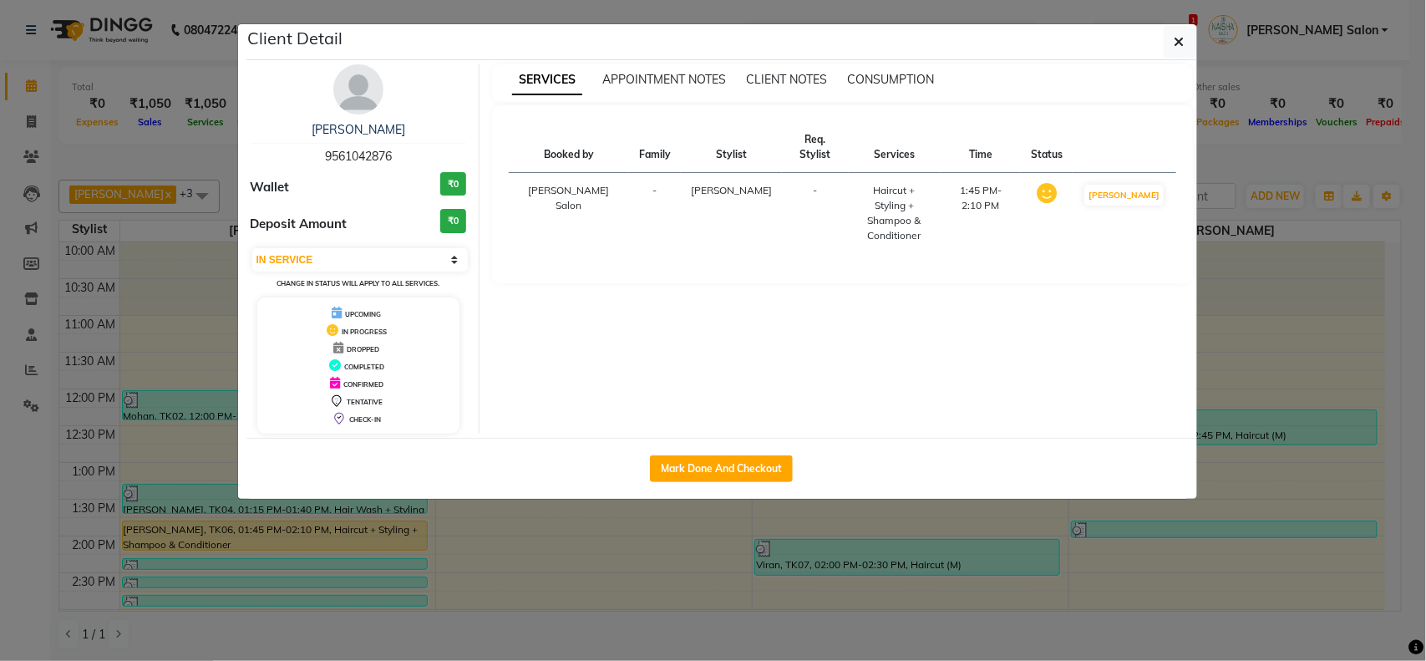
click at [755, 453] on div "Mark Done And Checkout" at bounding box center [721, 468] width 951 height 61
click at [754, 466] on button "Mark Done And Checkout" at bounding box center [721, 468] width 143 height 27
select select "service"
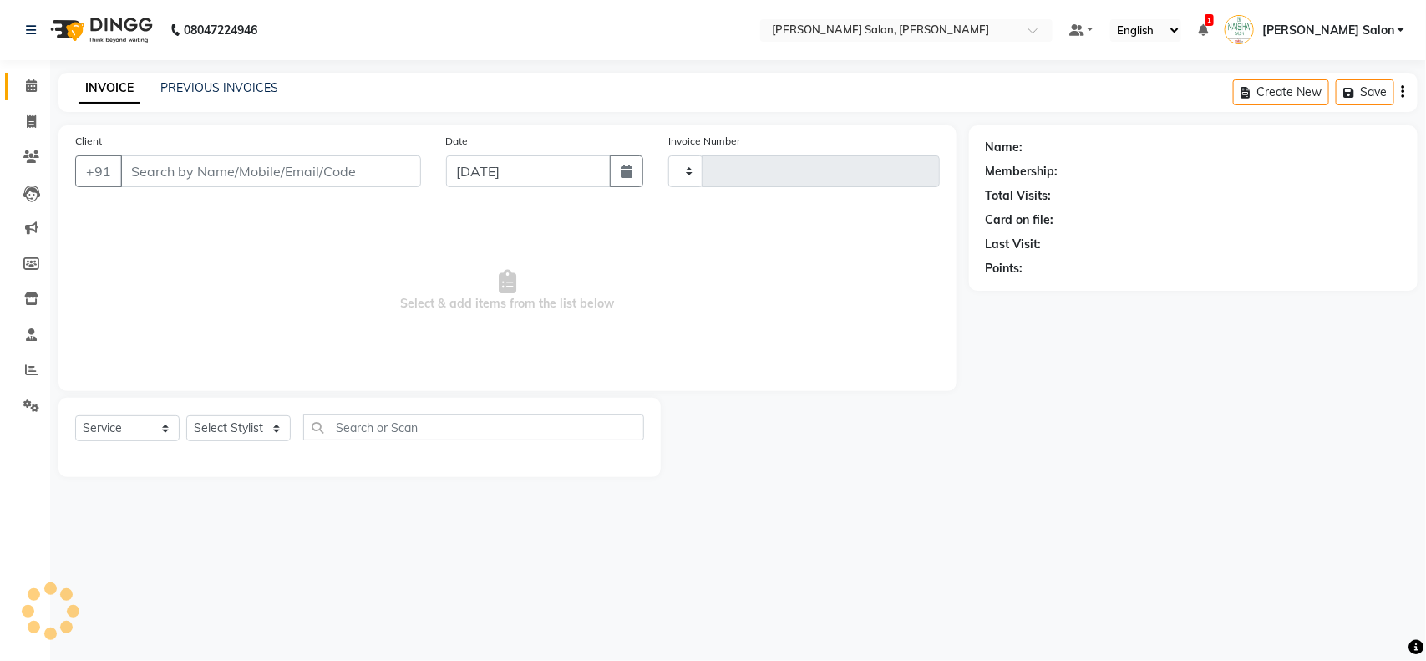
type input "3517"
select select "5497"
type input "9561042876"
select select "72112"
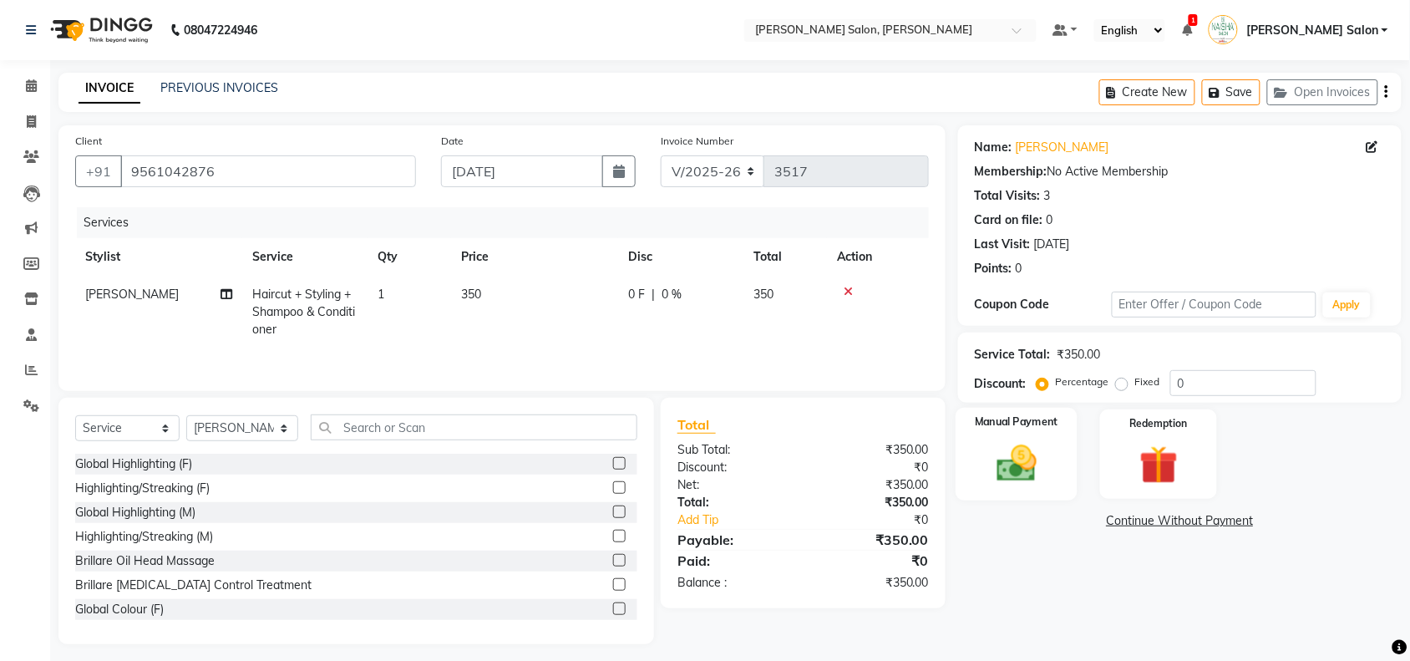
click at [1047, 465] on img at bounding box center [1016, 463] width 65 height 46
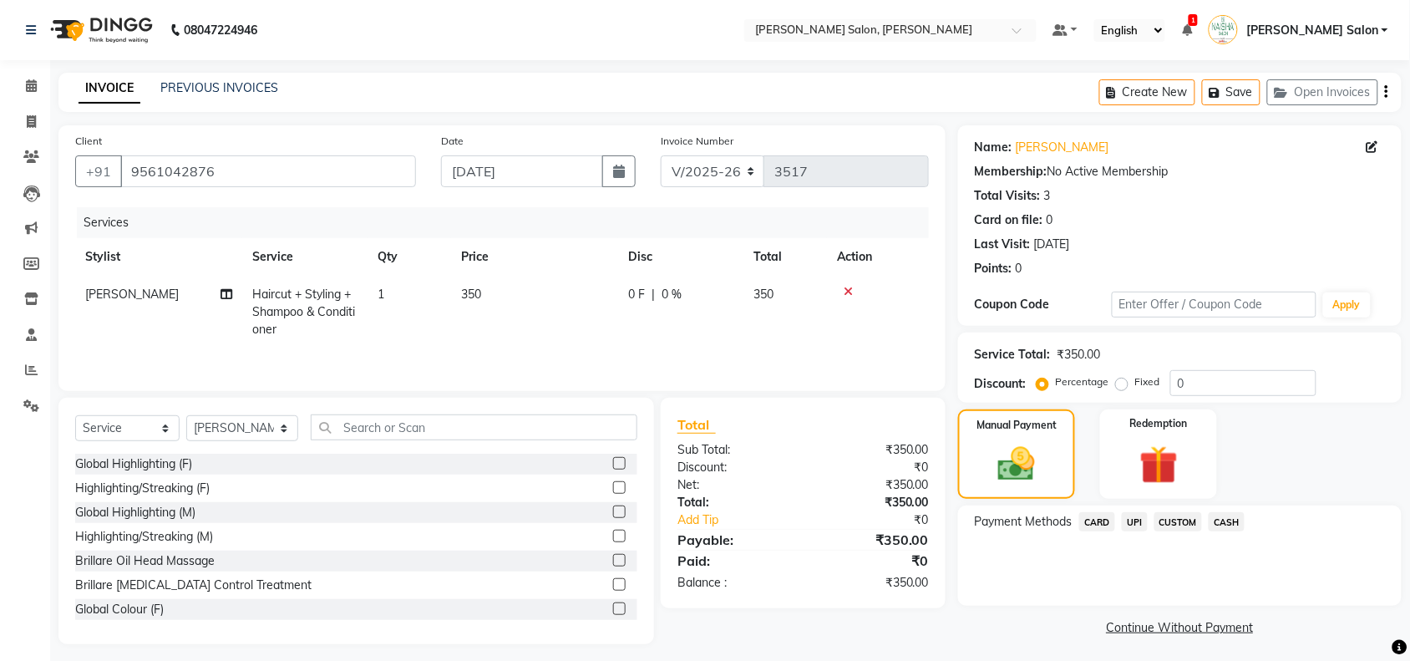
click at [1133, 522] on span "UPI" at bounding box center [1135, 521] width 26 height 19
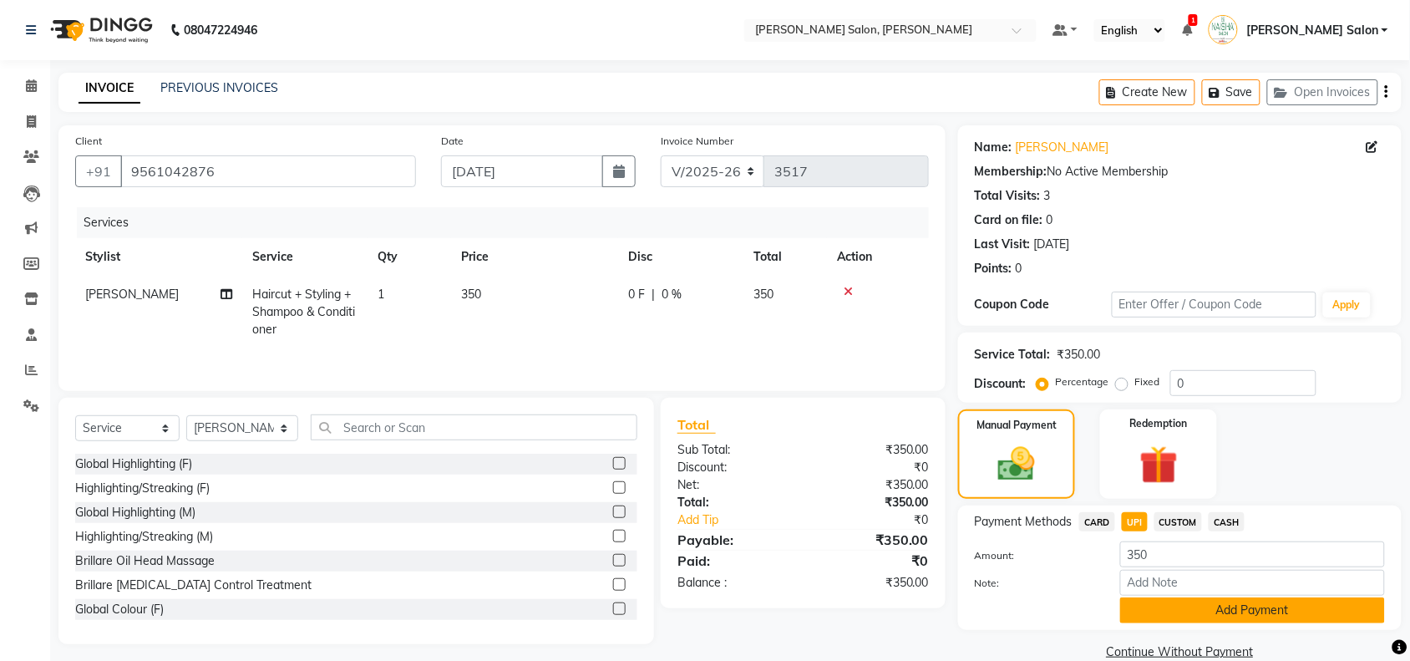
click at [1193, 612] on button "Add Payment" at bounding box center [1252, 610] width 265 height 26
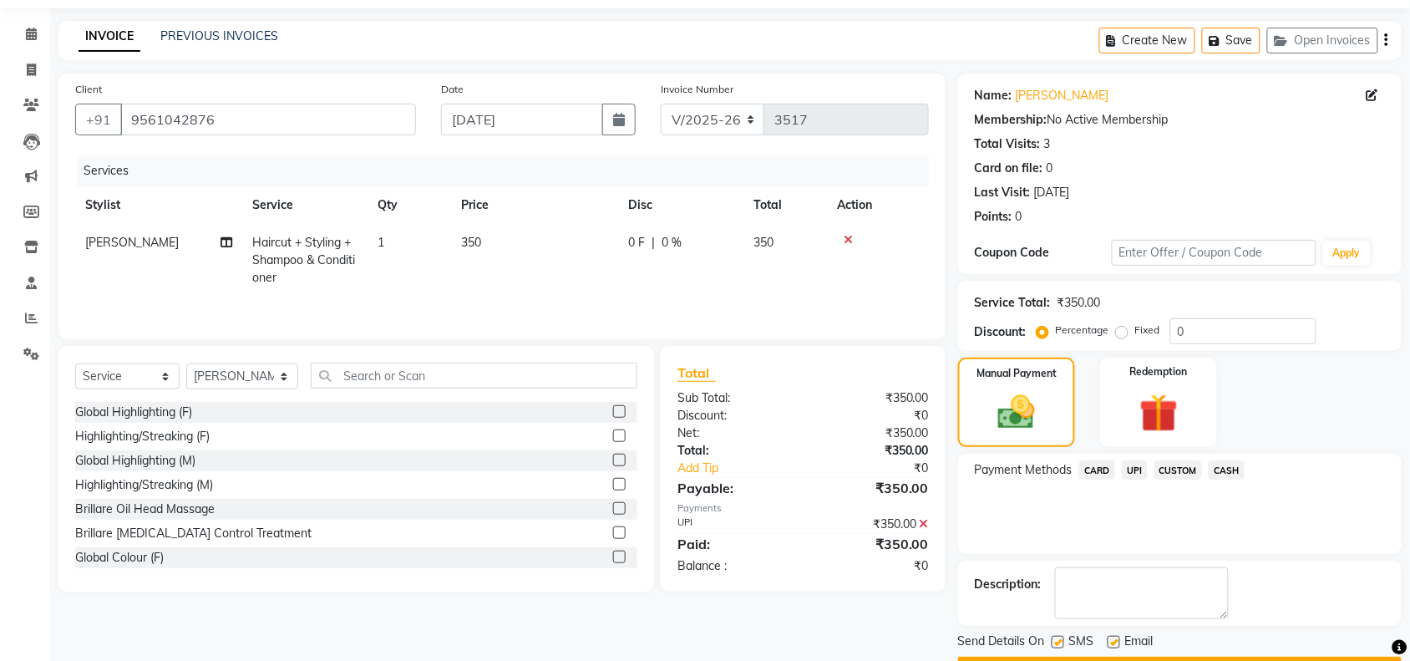
scroll to position [99, 0]
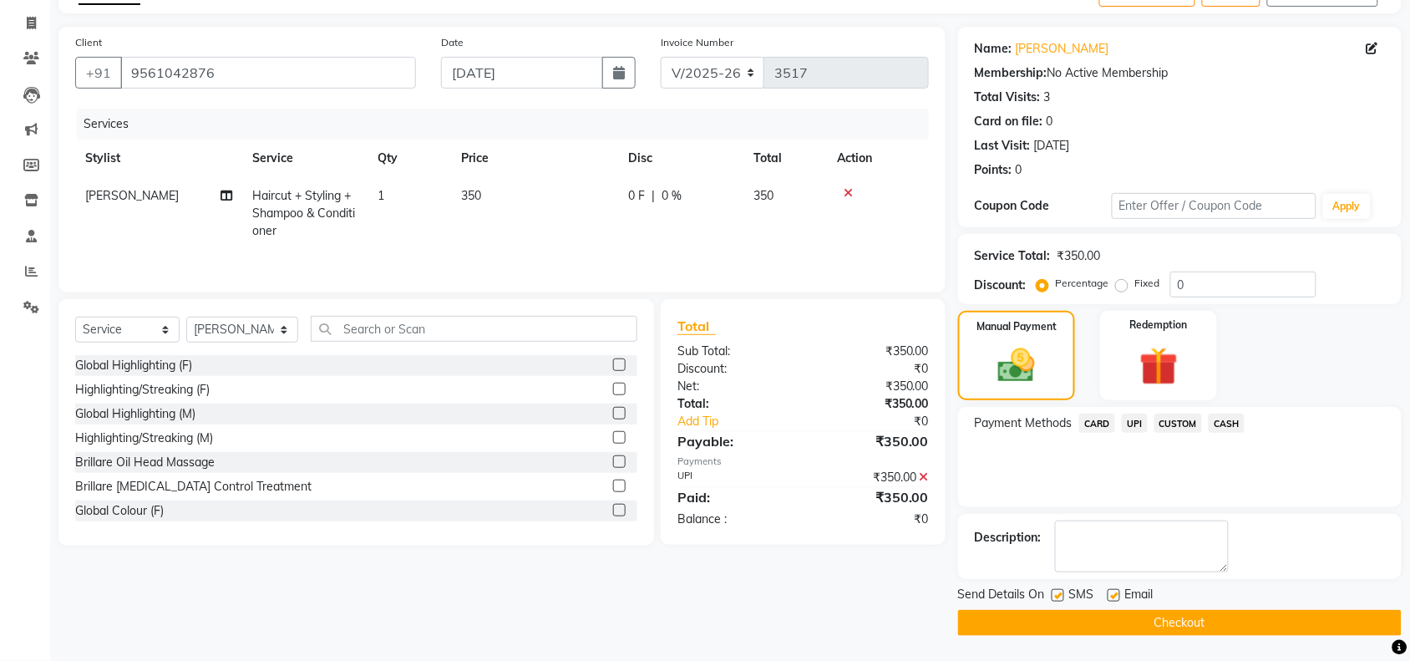
click at [1242, 612] on button "Checkout" at bounding box center [1180, 623] width 444 height 26
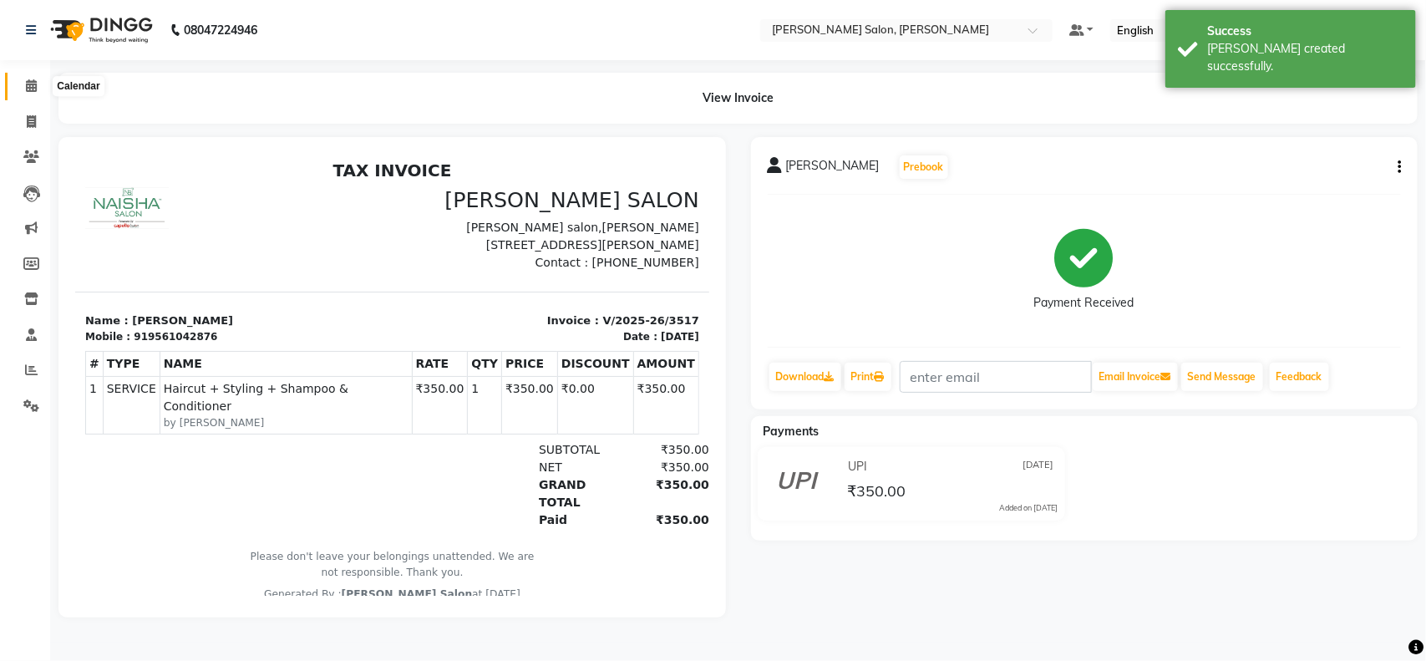
click at [33, 86] on icon at bounding box center [31, 85] width 11 height 13
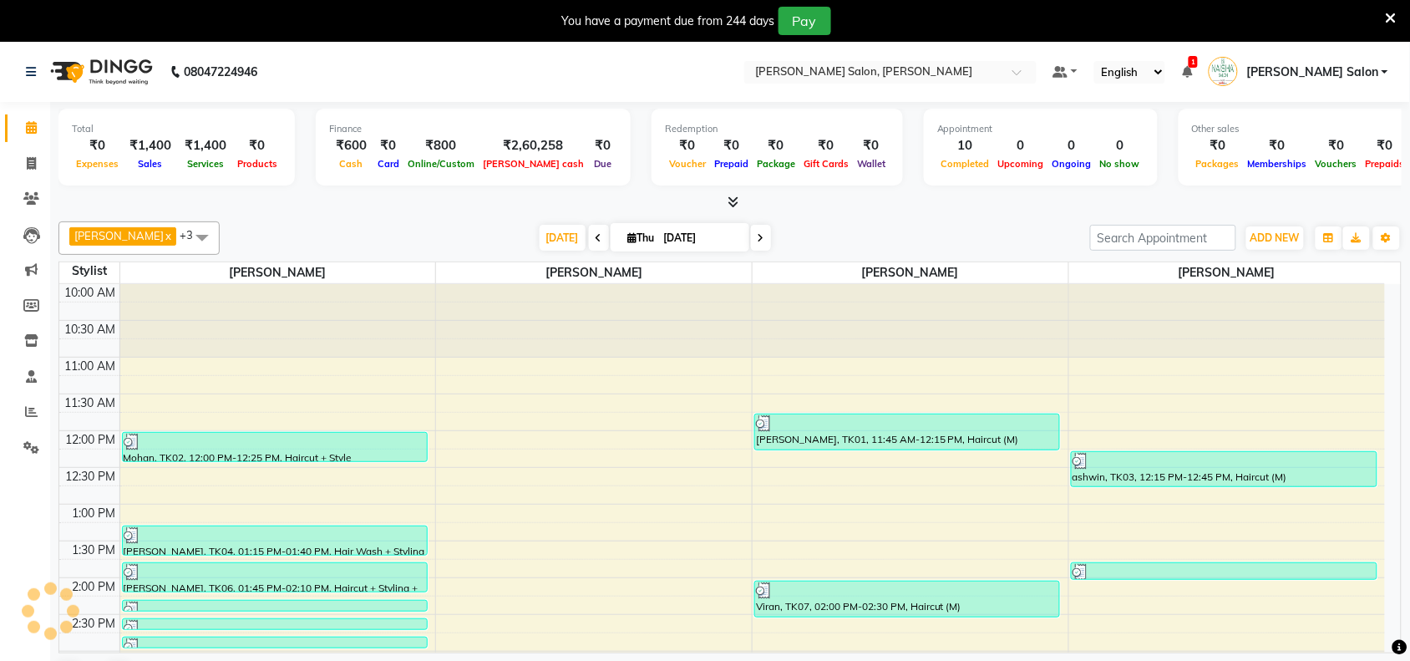
scroll to position [268, 0]
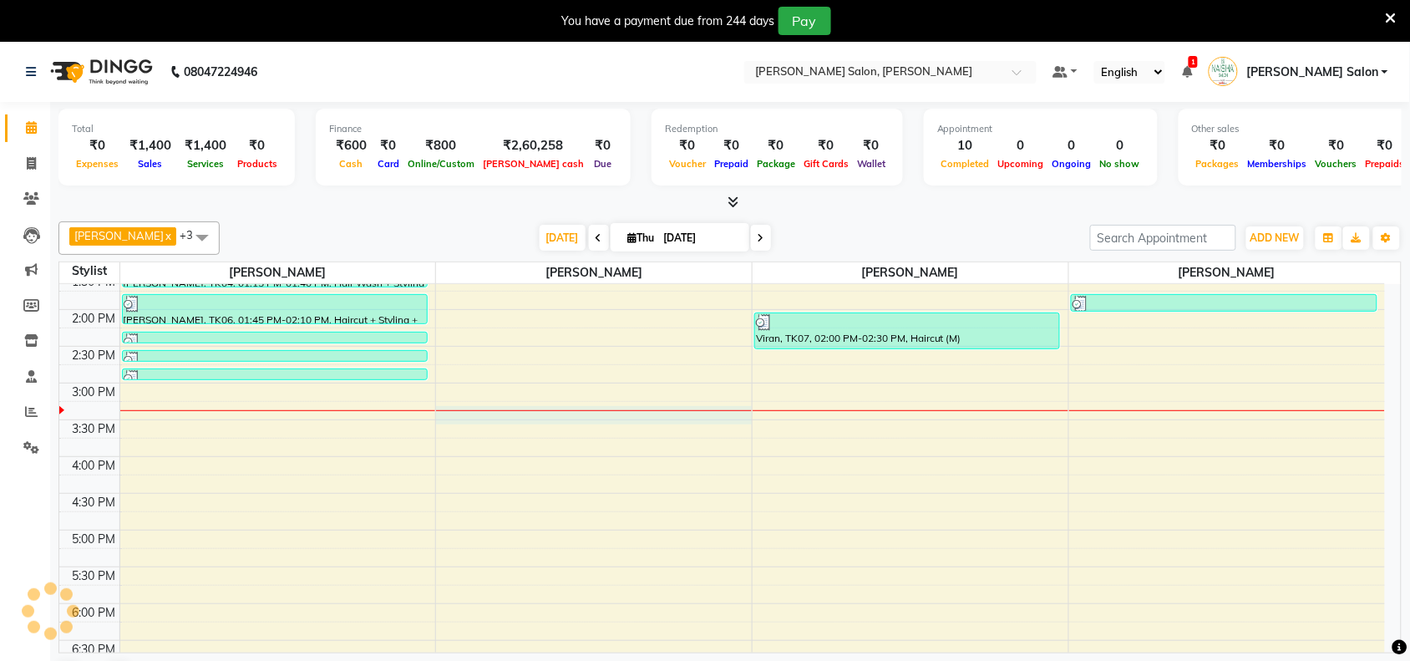
click at [602, 408] on div "10:00 AM 10:30 AM 11:00 AM 11:30 AM 12:00 PM 12:30 PM 1:00 PM 1:30 PM 2:00 PM 2…" at bounding box center [722, 457] width 1326 height 882
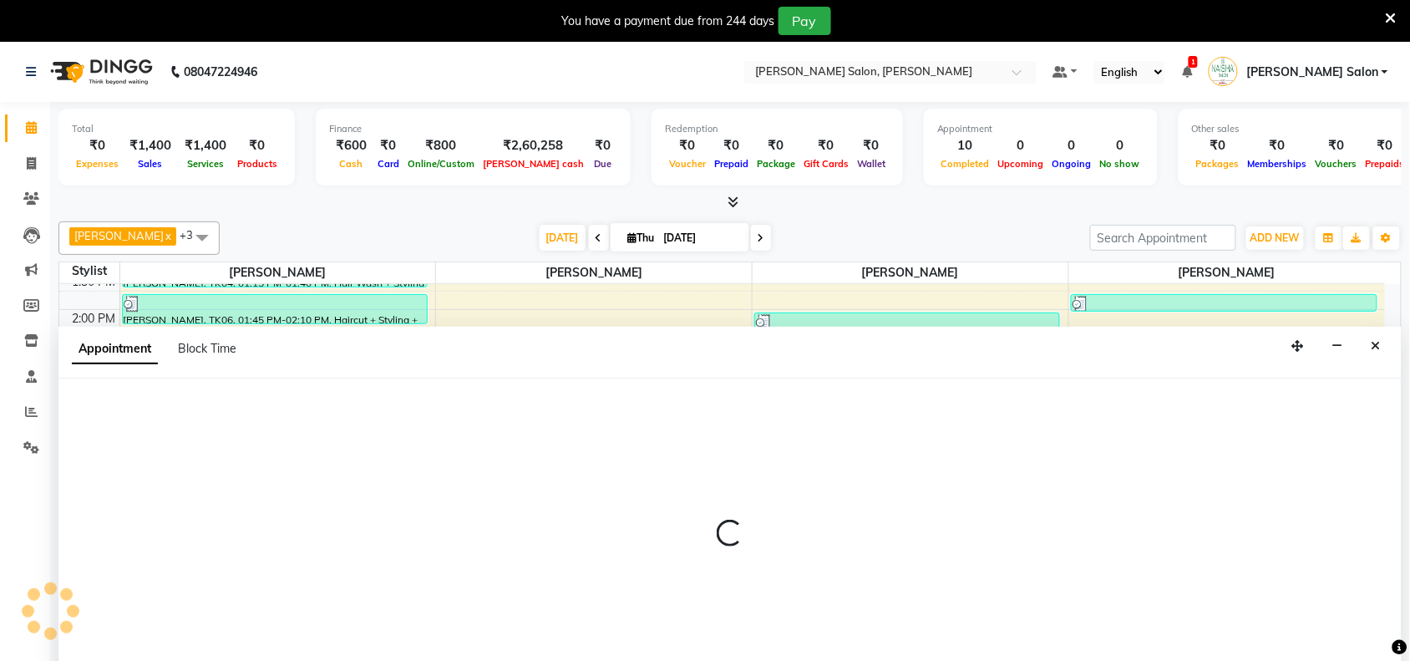
scroll to position [43, 0]
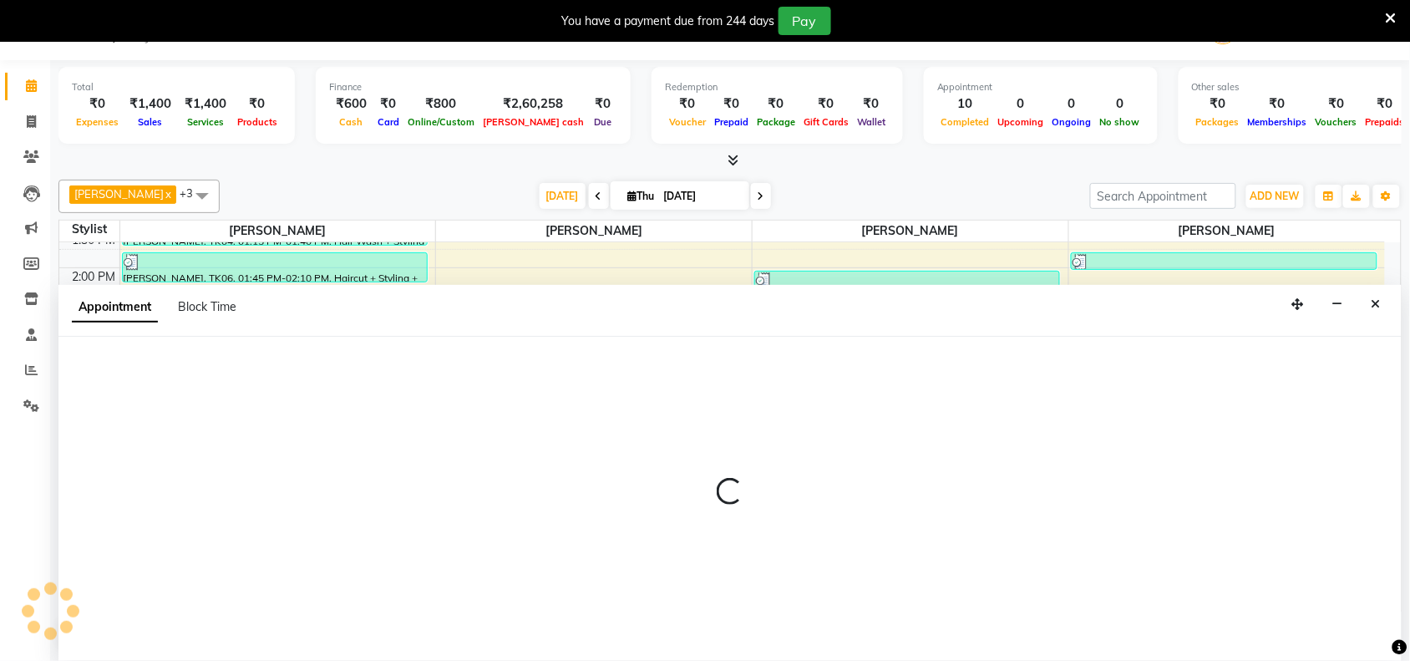
select select "75922"
select select "tentative"
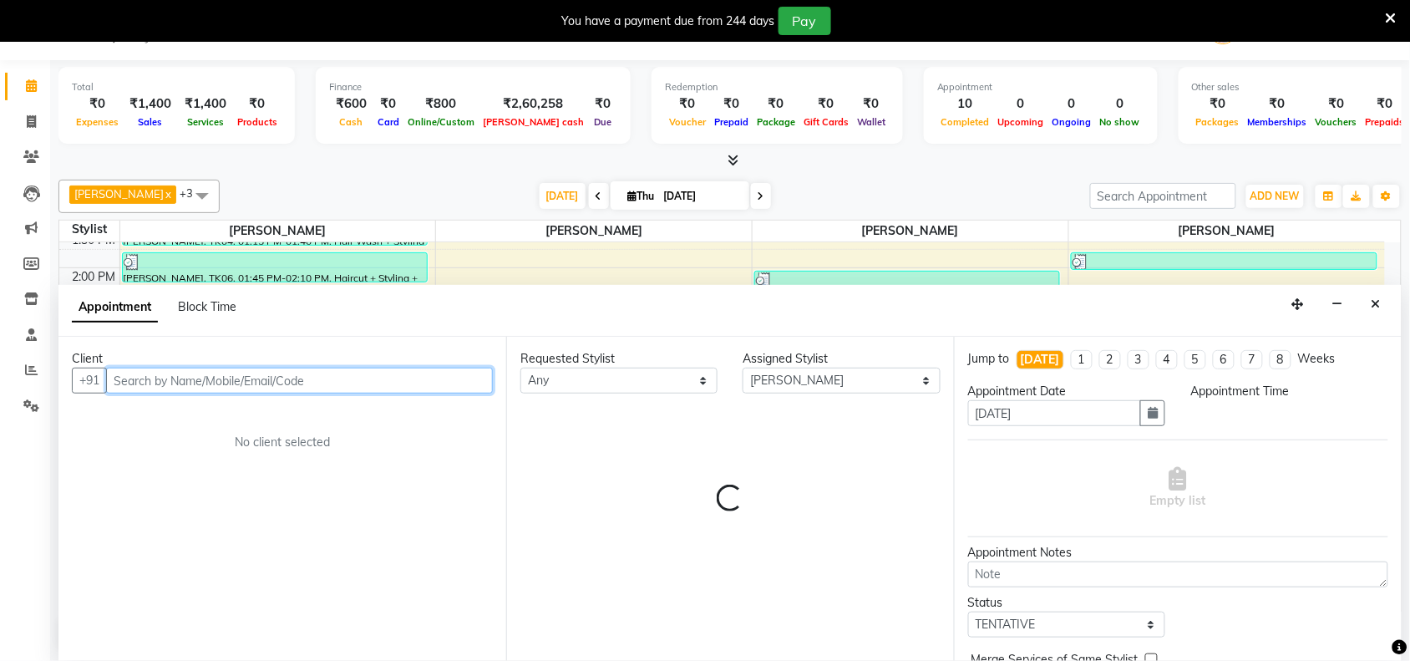
select select "915"
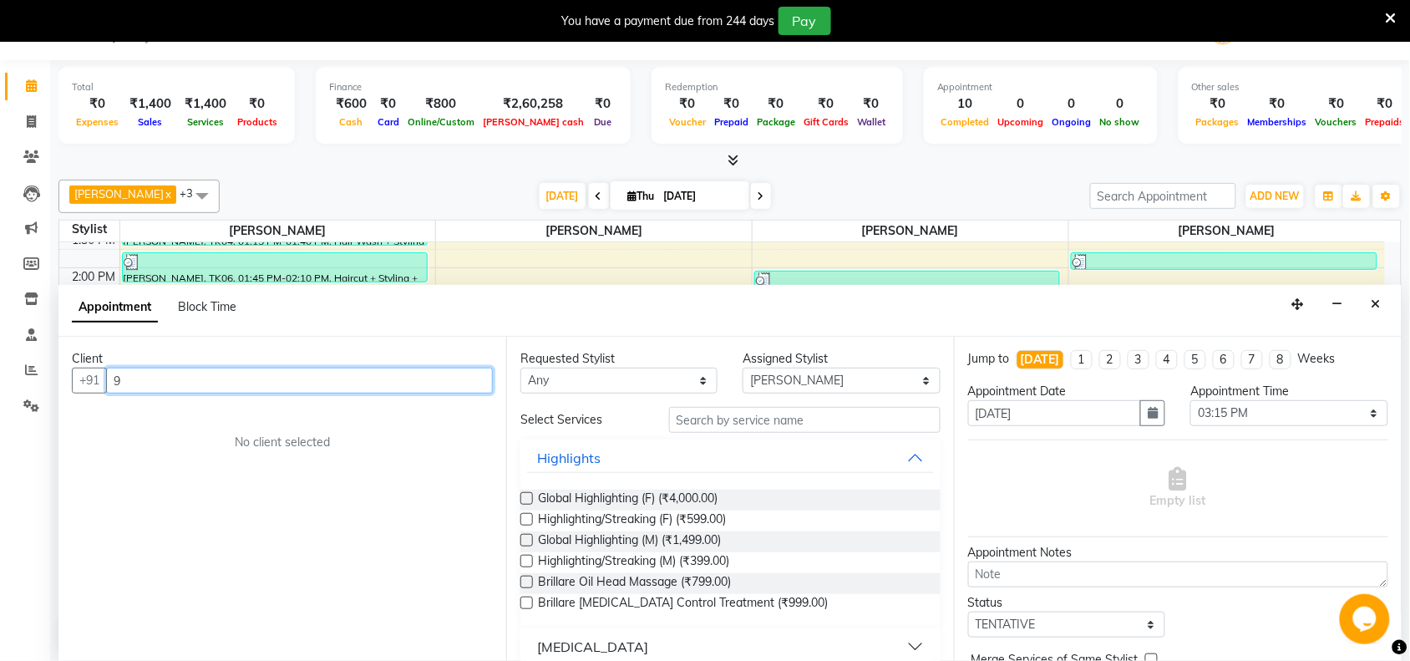
scroll to position [0, 0]
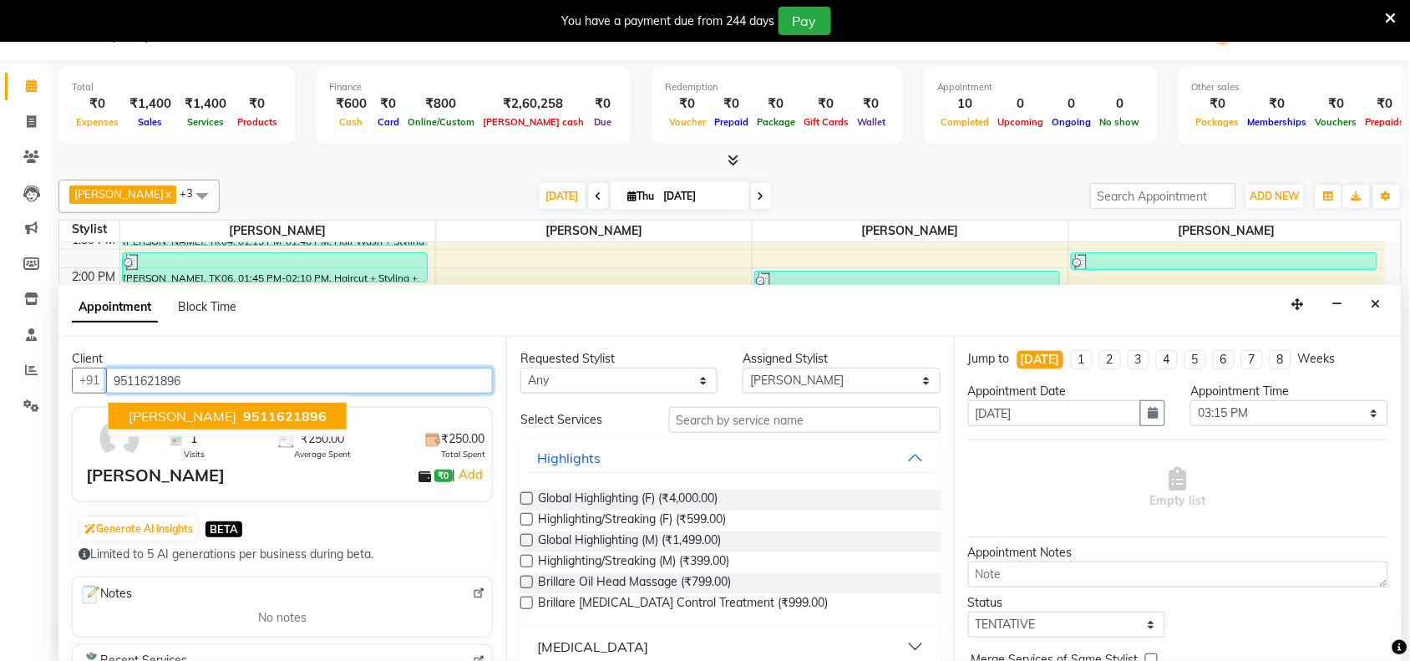
type input "9511621896"
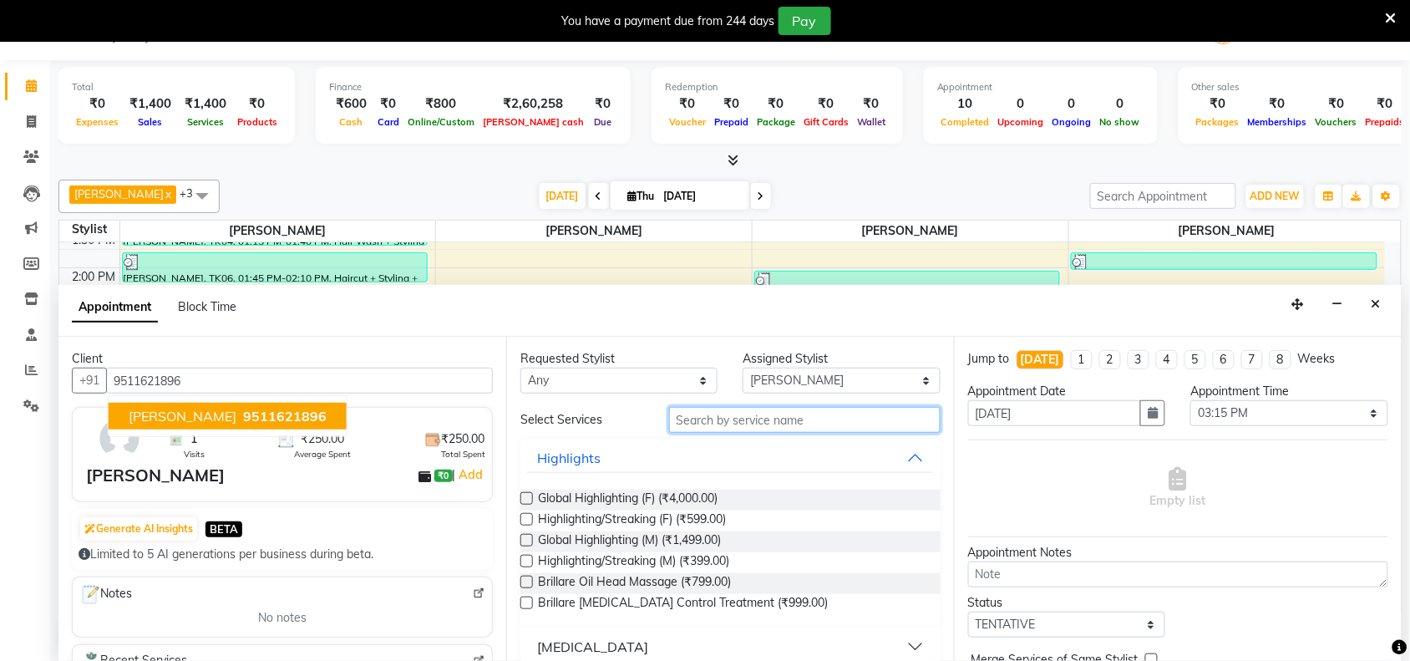
click at [812, 430] on input "text" at bounding box center [805, 420] width 272 height 26
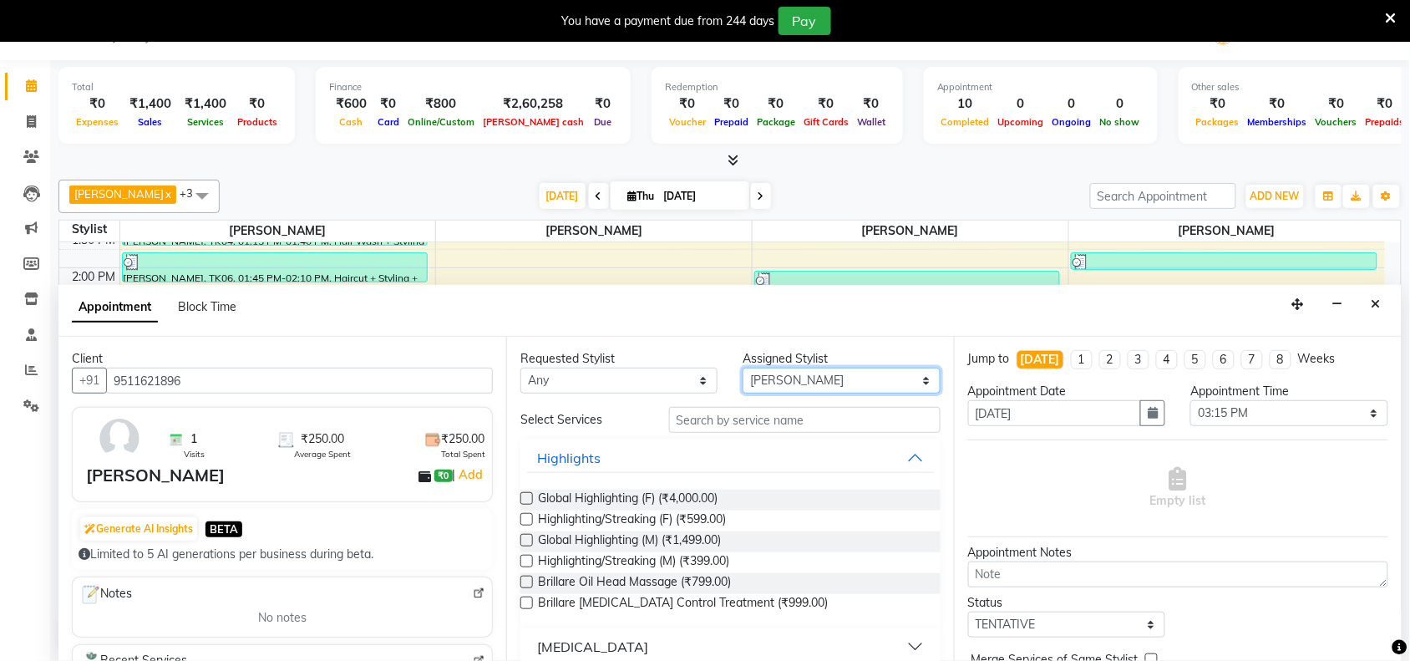
drag, startPoint x: 908, startPoint y: 374, endPoint x: 898, endPoint y: 378, distance: 10.6
click at [905, 376] on select "Select Admin [PERSON_NAME] Salon Pawan [PERSON_NAME] dod [PERSON_NAME] [PERSON_…" at bounding box center [841, 381] width 197 height 26
click at [744, 368] on select "Select Admin [PERSON_NAME] Salon Pawan [PERSON_NAME] dod [PERSON_NAME] [PERSON_…" at bounding box center [841, 381] width 197 height 26
click at [877, 380] on select "Select Admin [PERSON_NAME] Salon Pawan [PERSON_NAME] dod [PERSON_NAME] [PERSON_…" at bounding box center [841, 381] width 197 height 26
select select "83168"
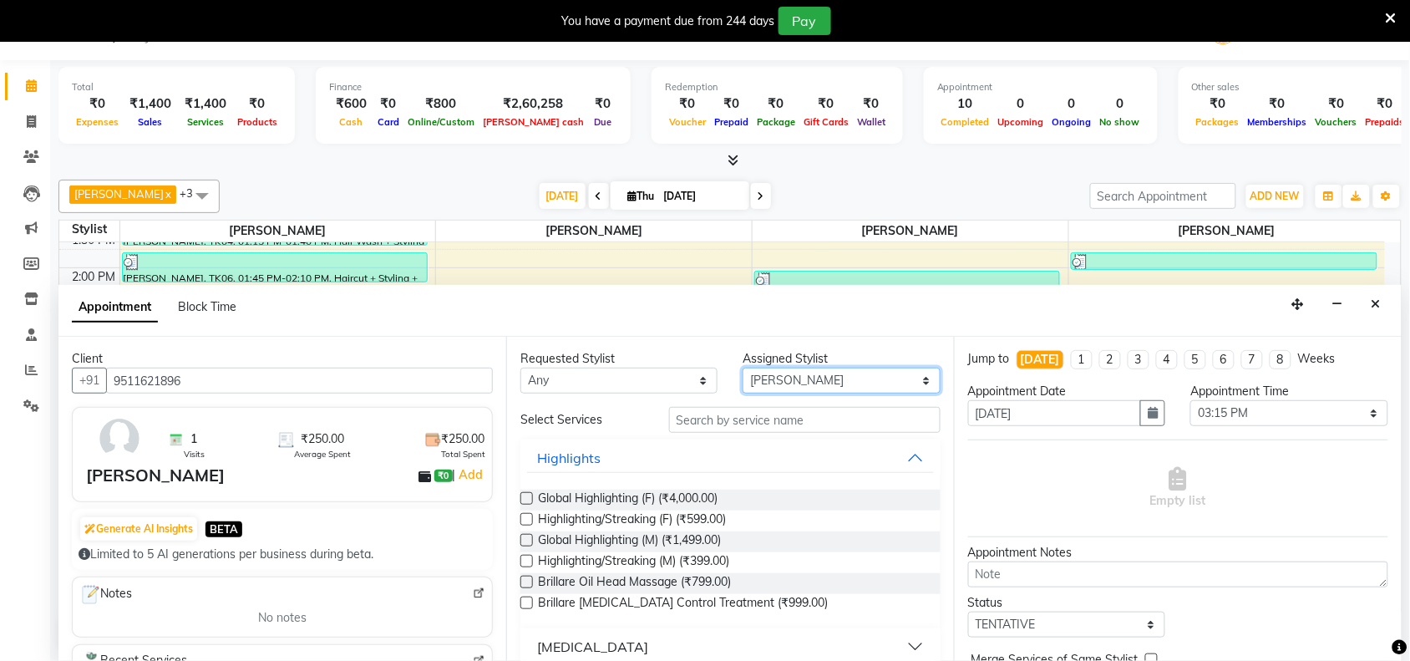
click at [744, 368] on select "Select Admin [PERSON_NAME] Salon Pawan [PERSON_NAME] dod [PERSON_NAME] [PERSON_…" at bounding box center [841, 381] width 197 height 26
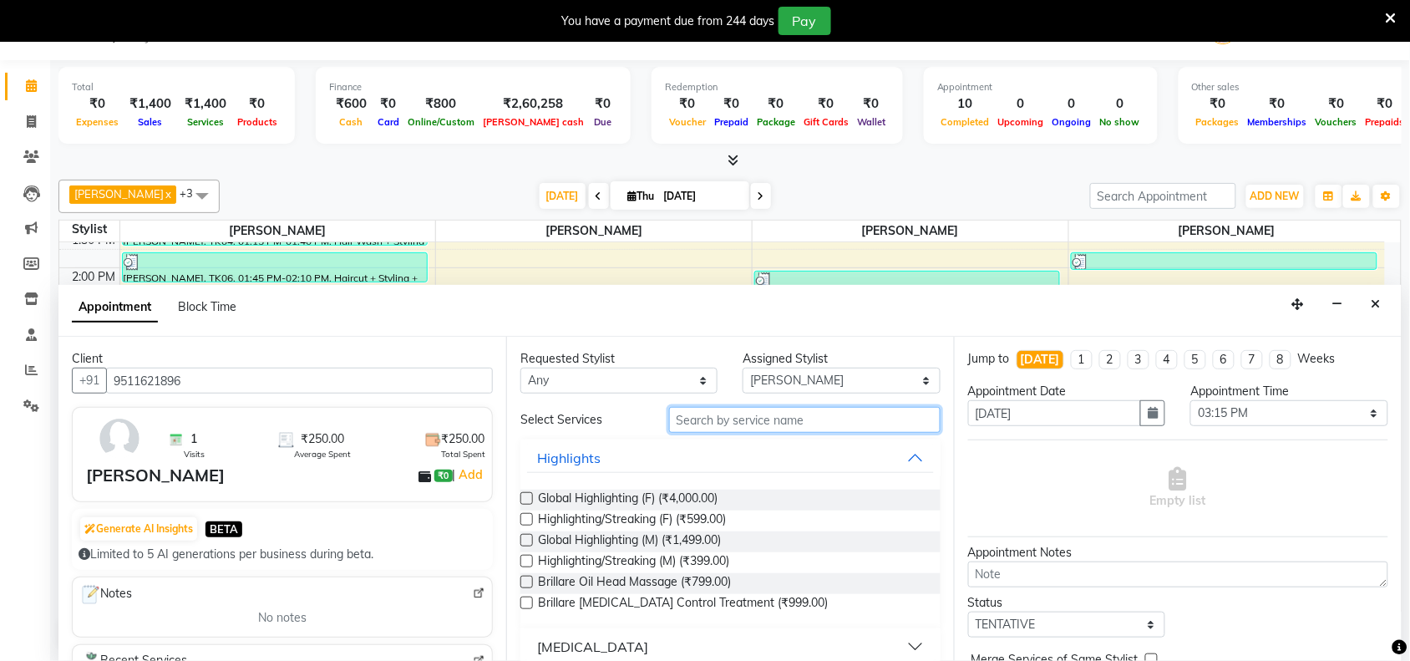
click at [807, 414] on input "text" at bounding box center [805, 420] width 272 height 26
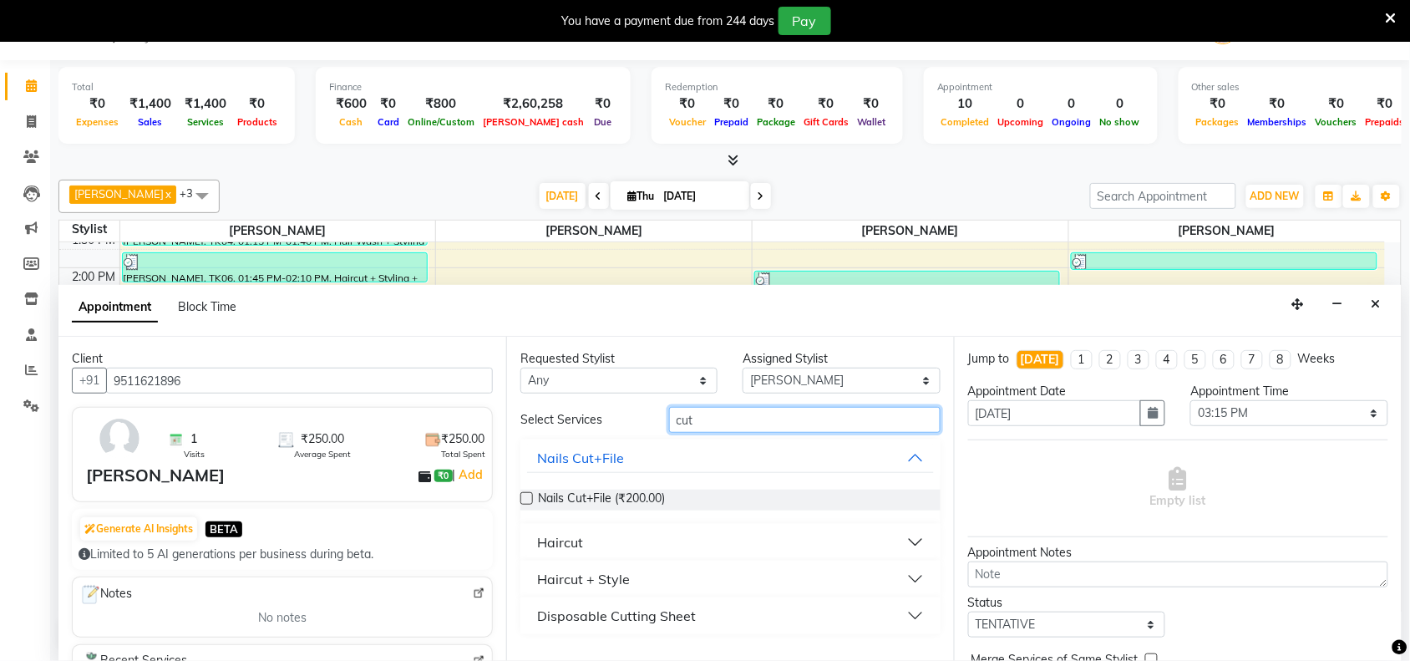
type input "cut"
click at [579, 541] on div "Haircut" at bounding box center [560, 542] width 46 height 20
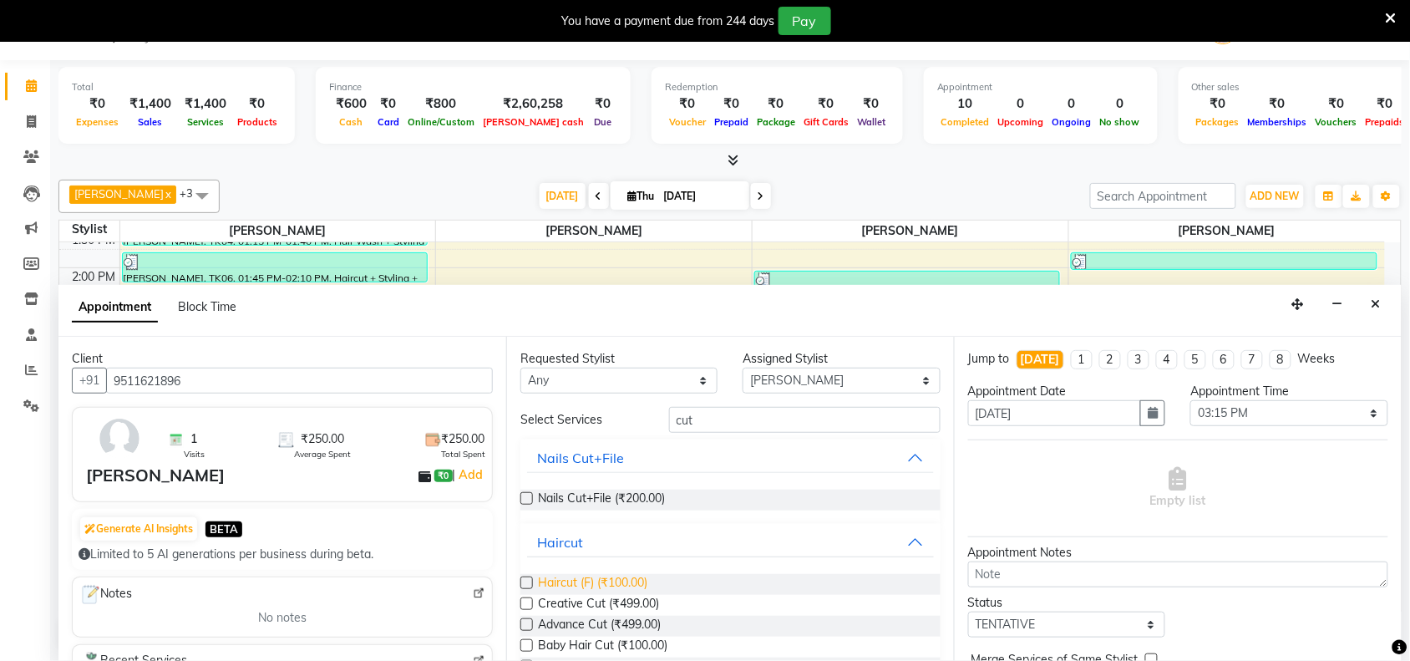
click at [582, 578] on span "Haircut (F) (₹100.00)" at bounding box center [592, 584] width 109 height 21
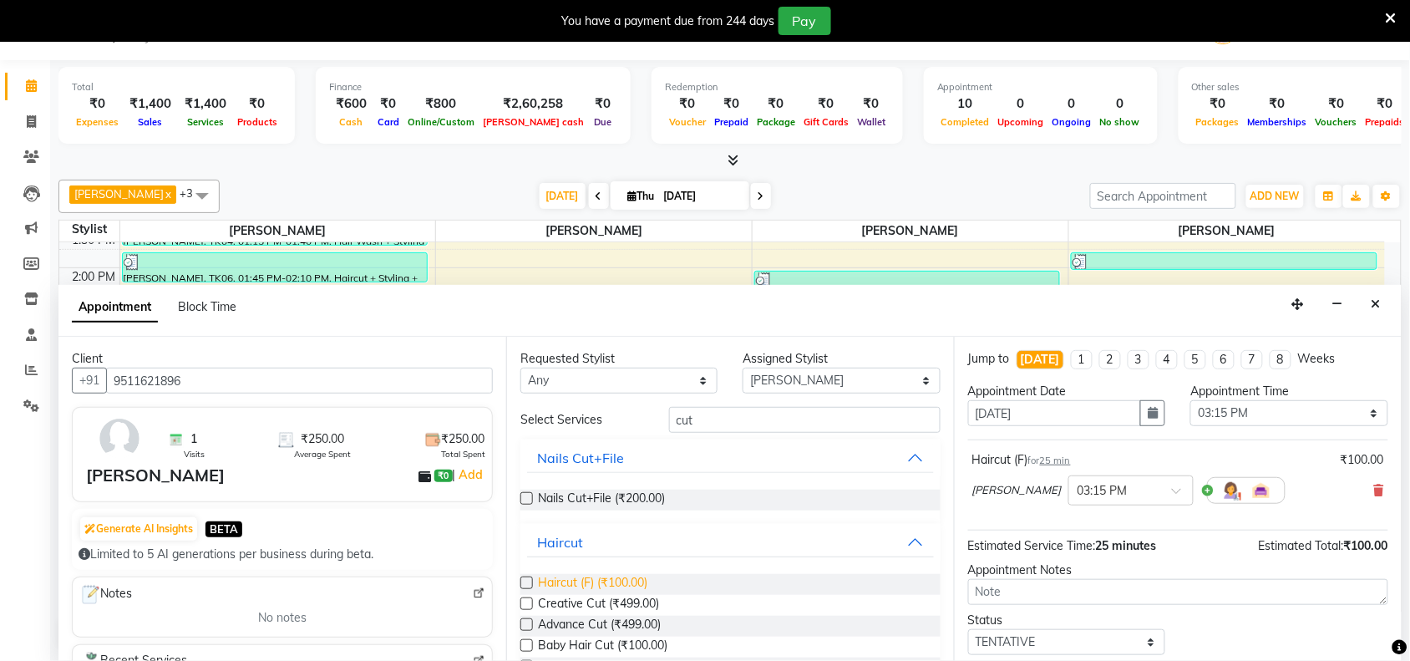
click at [582, 578] on span "Haircut (F) (₹100.00)" at bounding box center [592, 584] width 109 height 21
checkbox input "false"
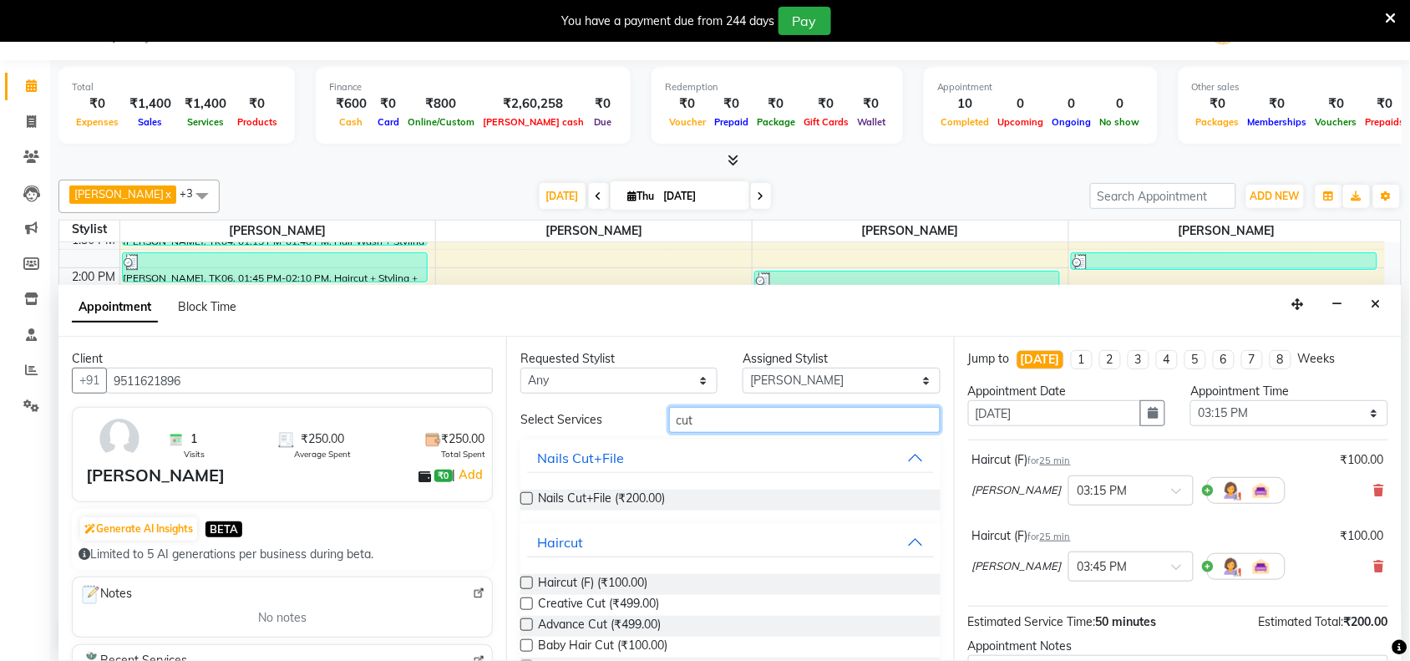
click at [736, 414] on input "cut" at bounding box center [805, 420] width 272 height 26
type input "c"
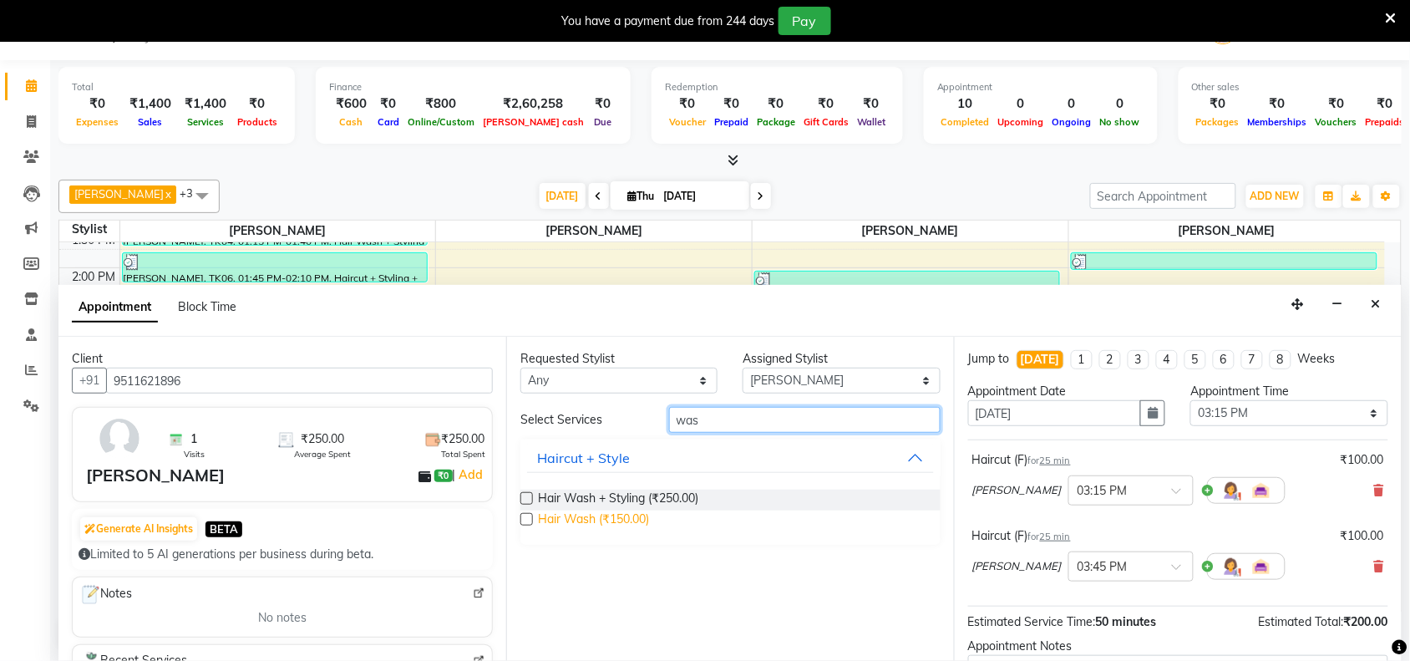
type input "was"
click at [612, 519] on span "Hair Wash (₹150.00)" at bounding box center [593, 521] width 111 height 21
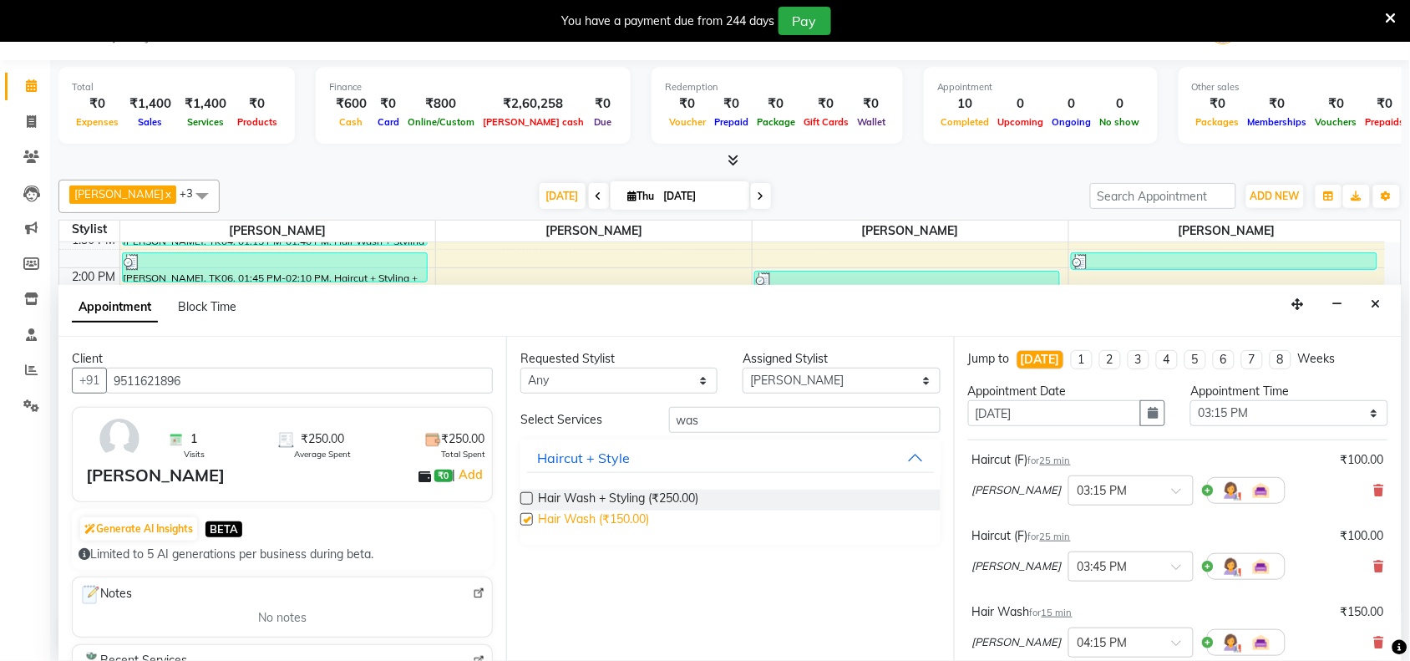
checkbox input "false"
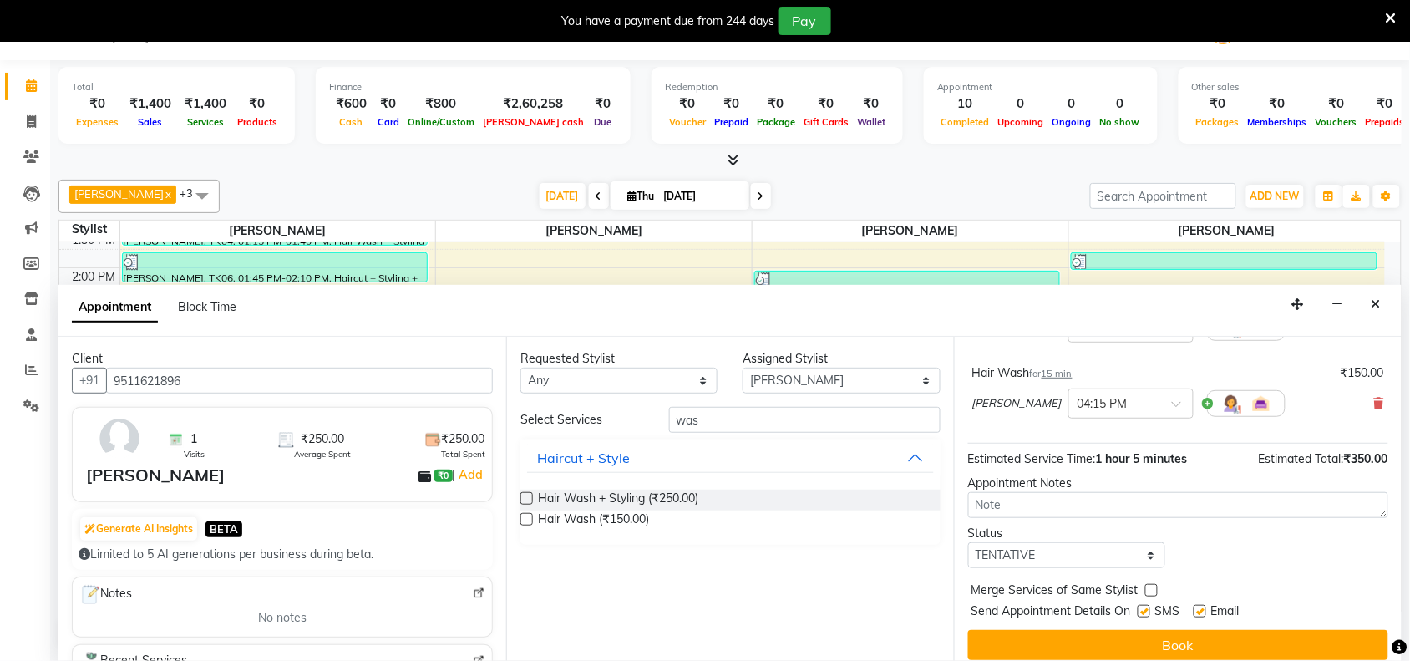
scroll to position [252, 0]
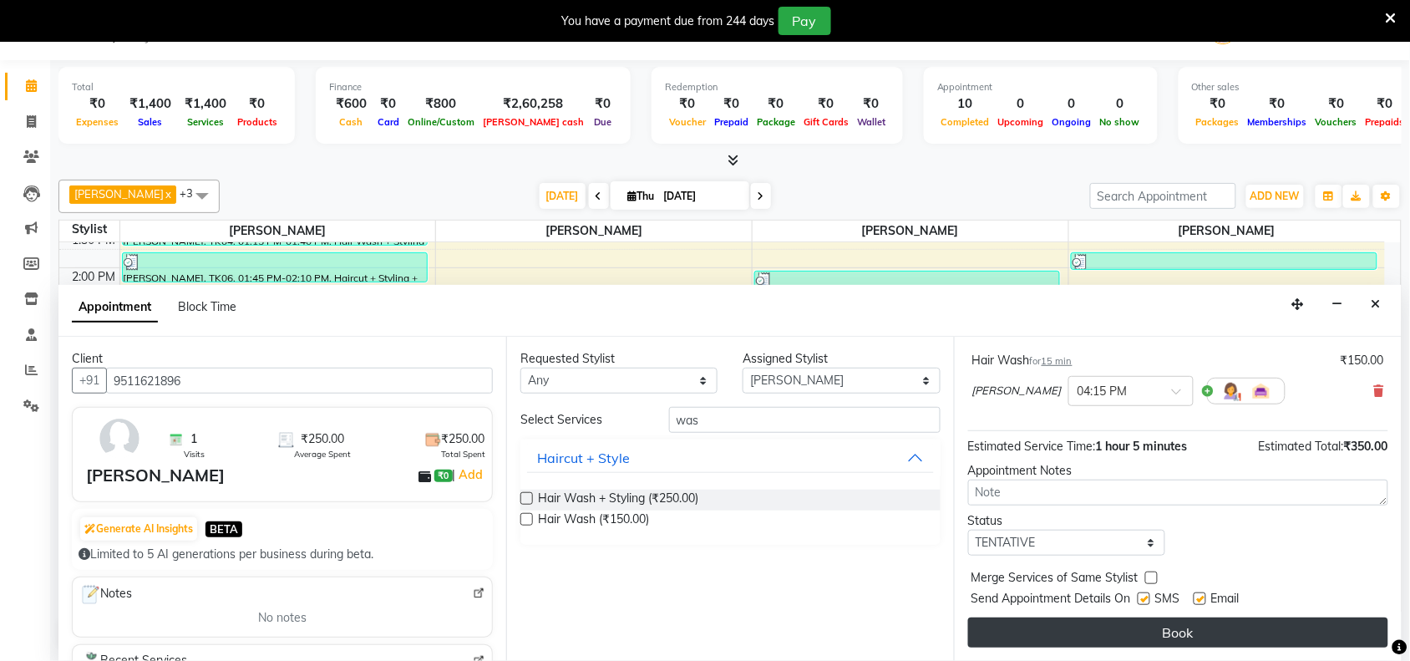
click at [1082, 645] on button "Book" at bounding box center [1178, 632] width 420 height 30
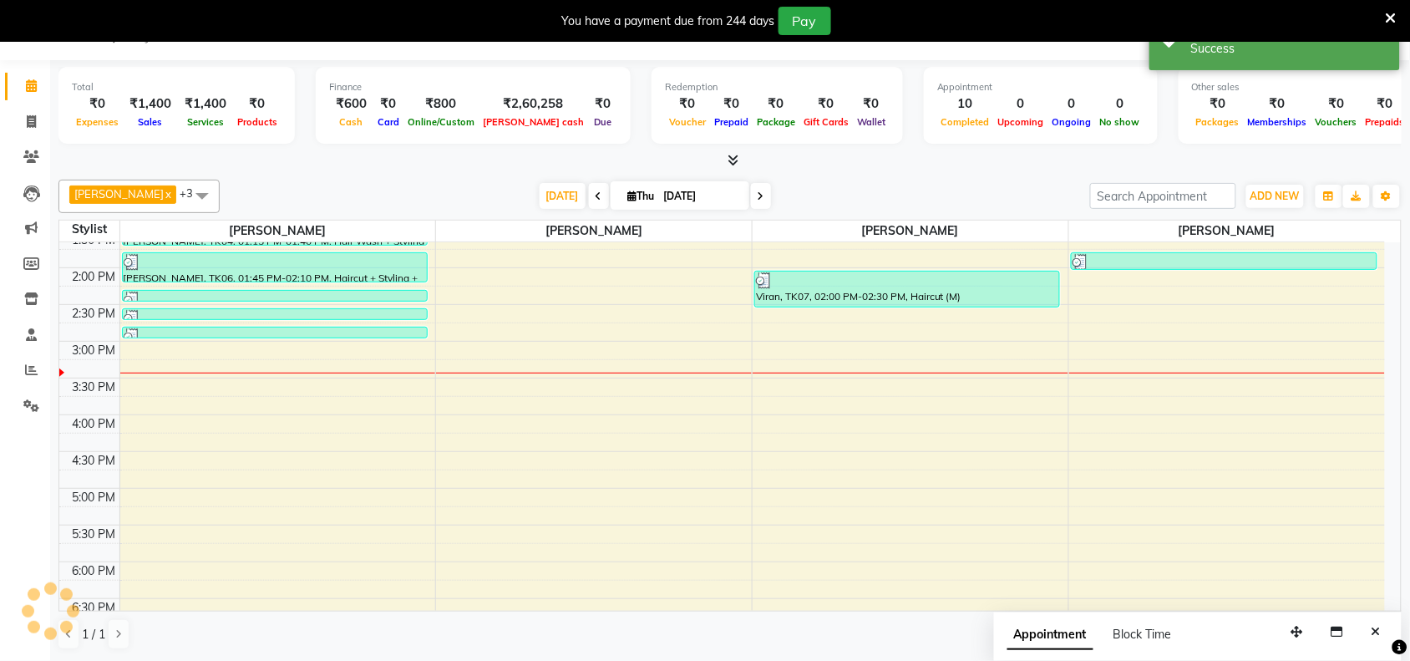
scroll to position [0, 0]
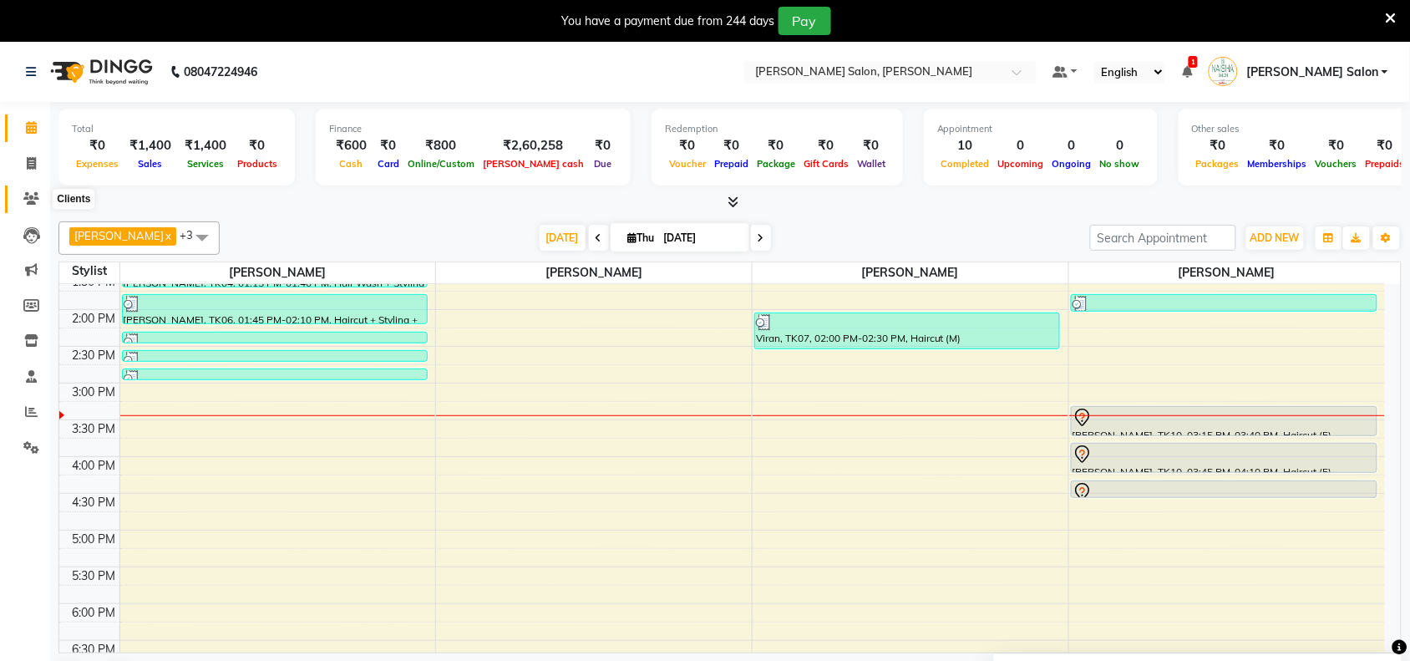
click at [34, 198] on icon at bounding box center [31, 198] width 16 height 13
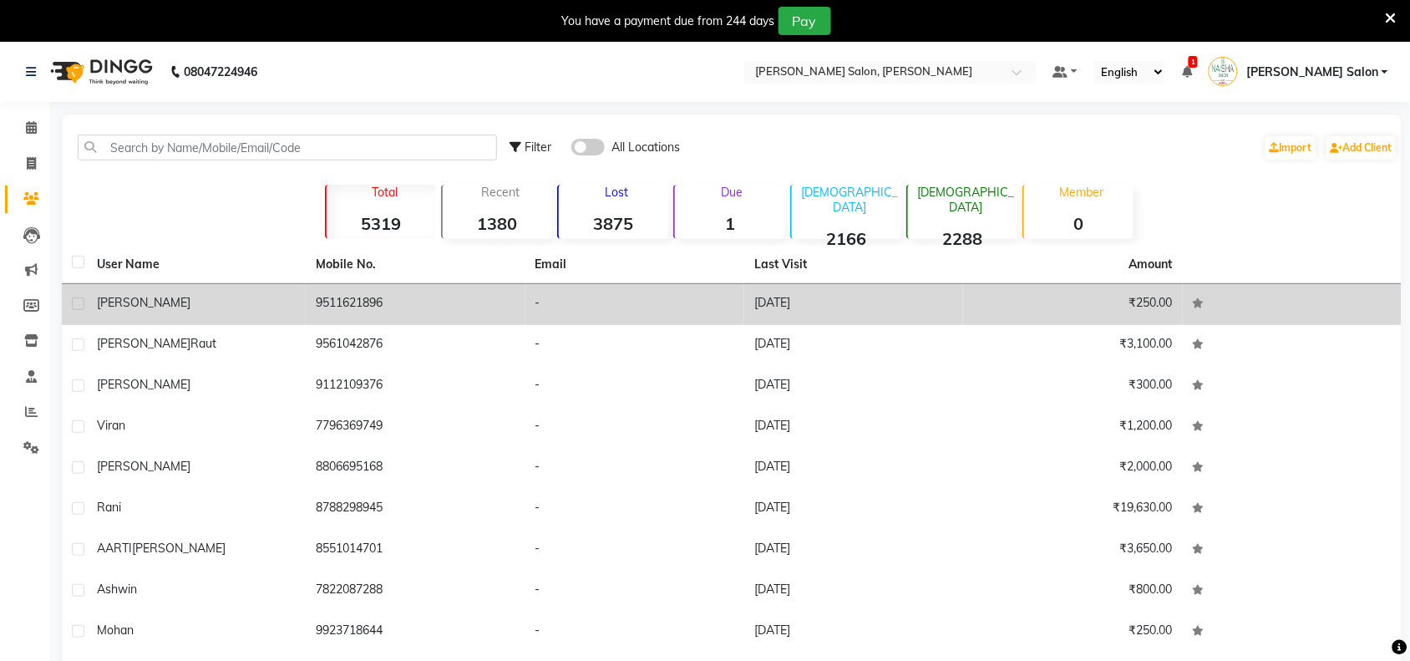
click at [168, 315] on td "aaroshi" at bounding box center [196, 304] width 219 height 41
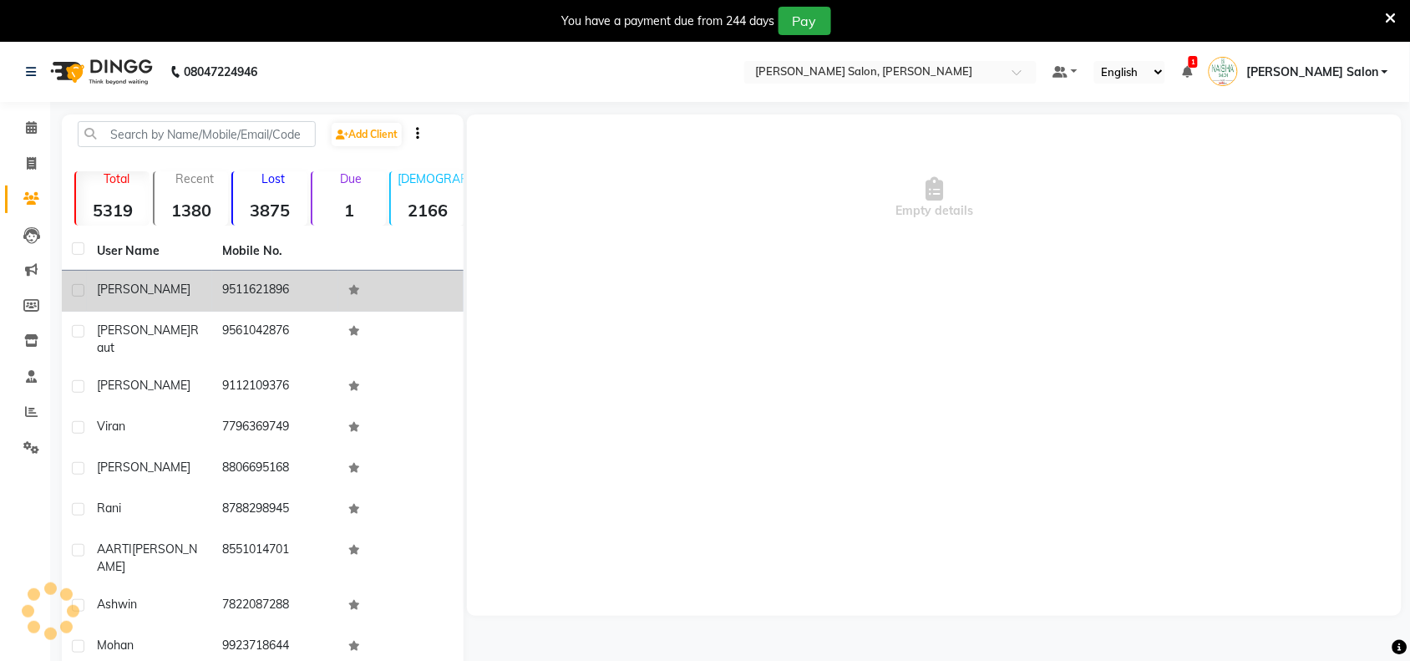
click at [168, 315] on td "Saarika raut" at bounding box center [149, 339] width 125 height 55
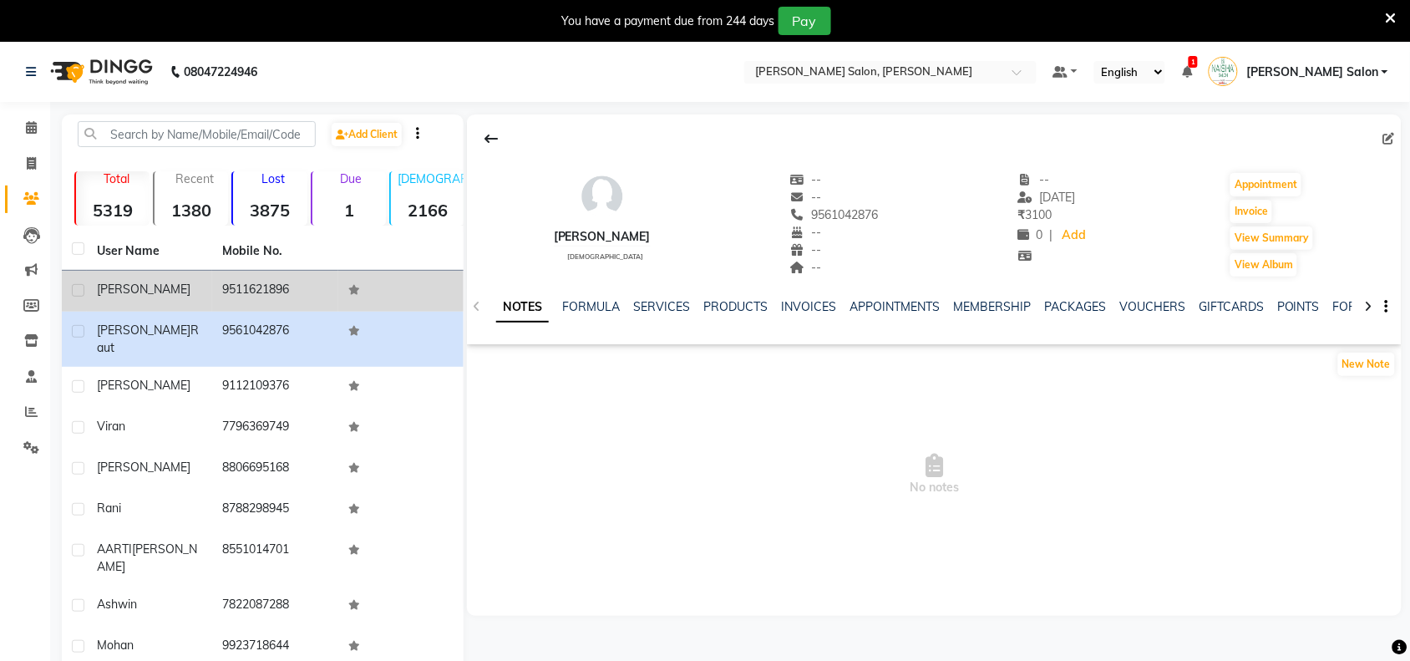
click at [173, 297] on div "aaroshi" at bounding box center [149, 290] width 105 height 18
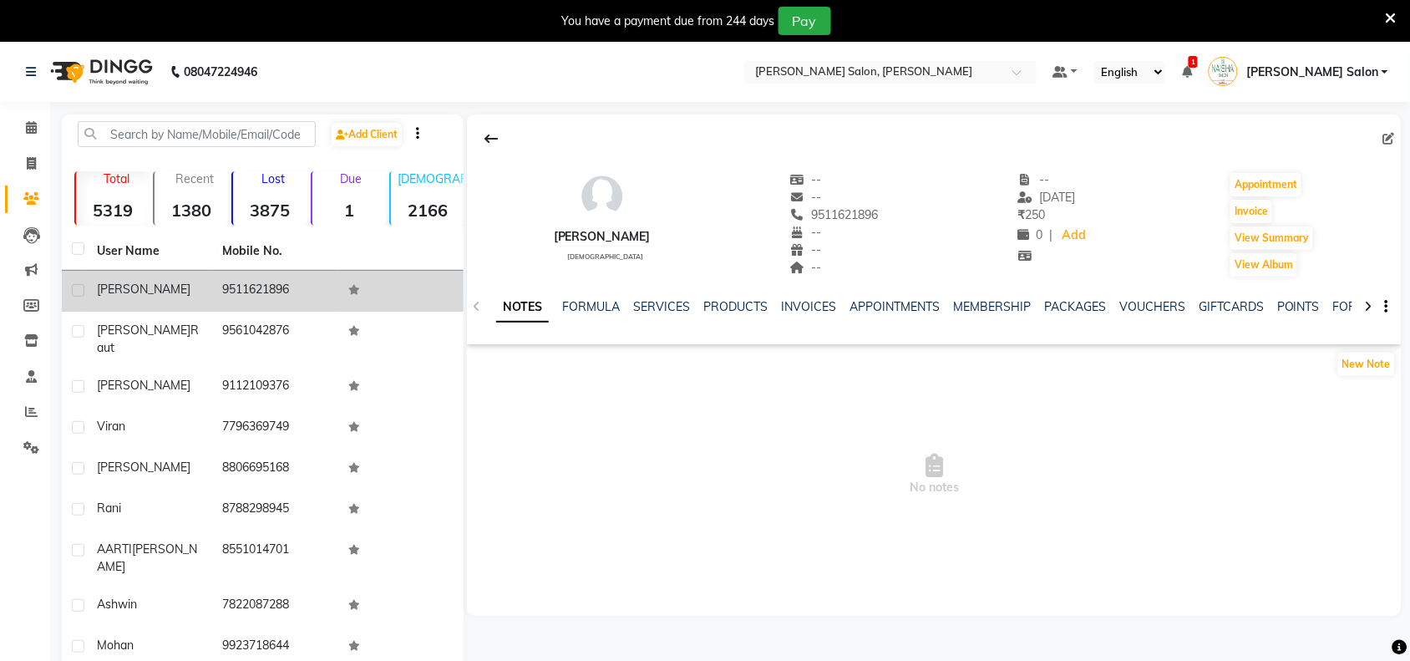
click at [173, 297] on div "aaroshi" at bounding box center [149, 290] width 105 height 18
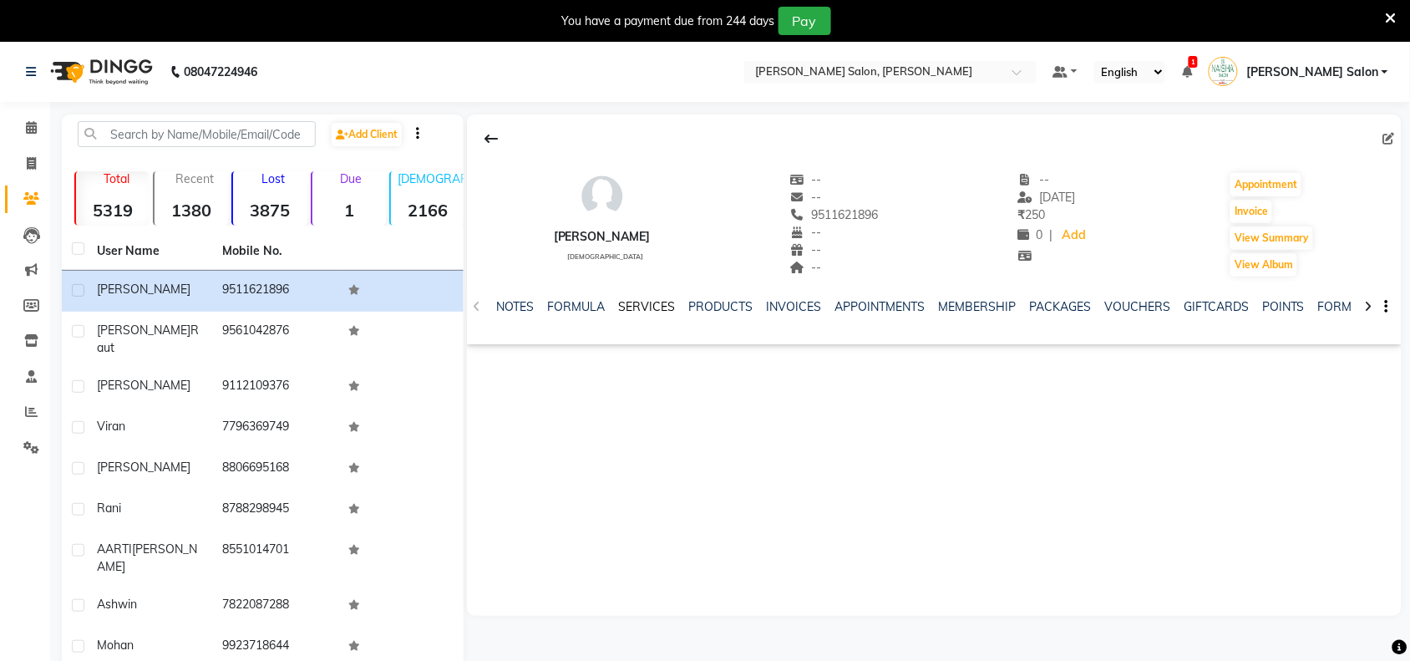
click at [622, 309] on link "SERVICES" at bounding box center [646, 306] width 57 height 15
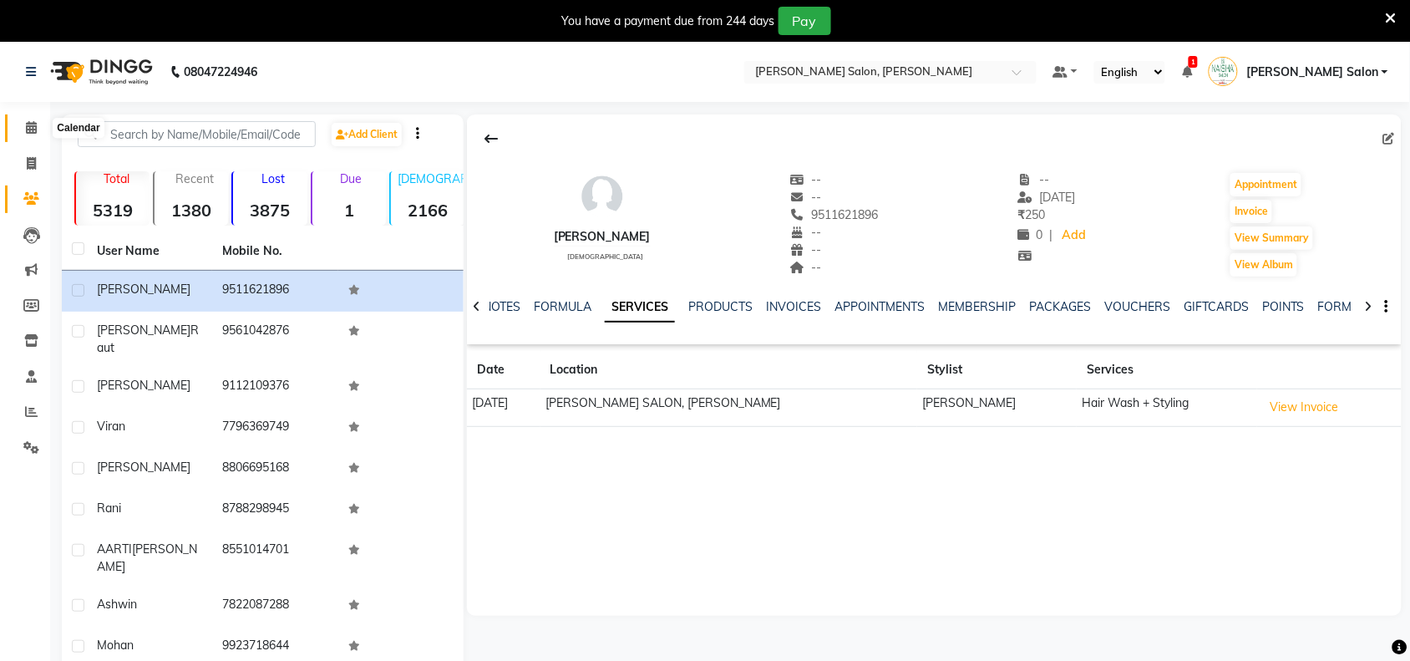
click at [34, 123] on icon at bounding box center [31, 127] width 11 height 13
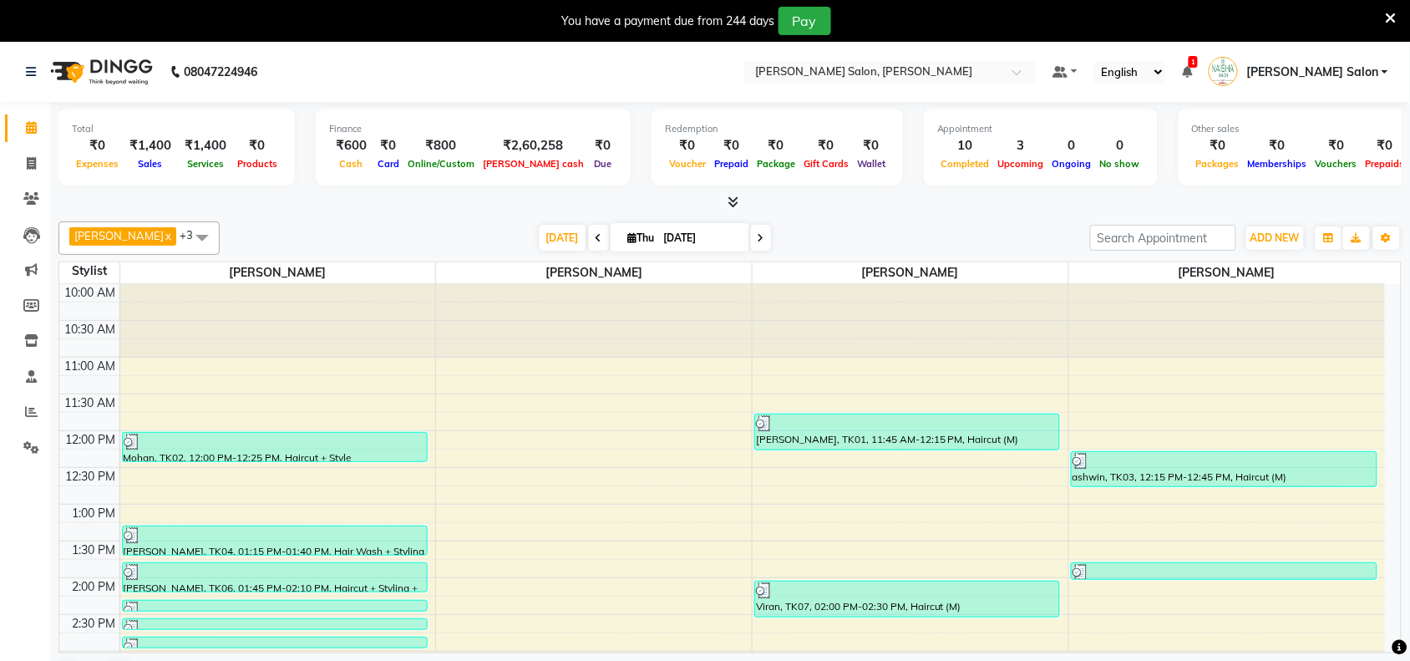
click at [1392, 19] on icon at bounding box center [1391, 18] width 11 height 15
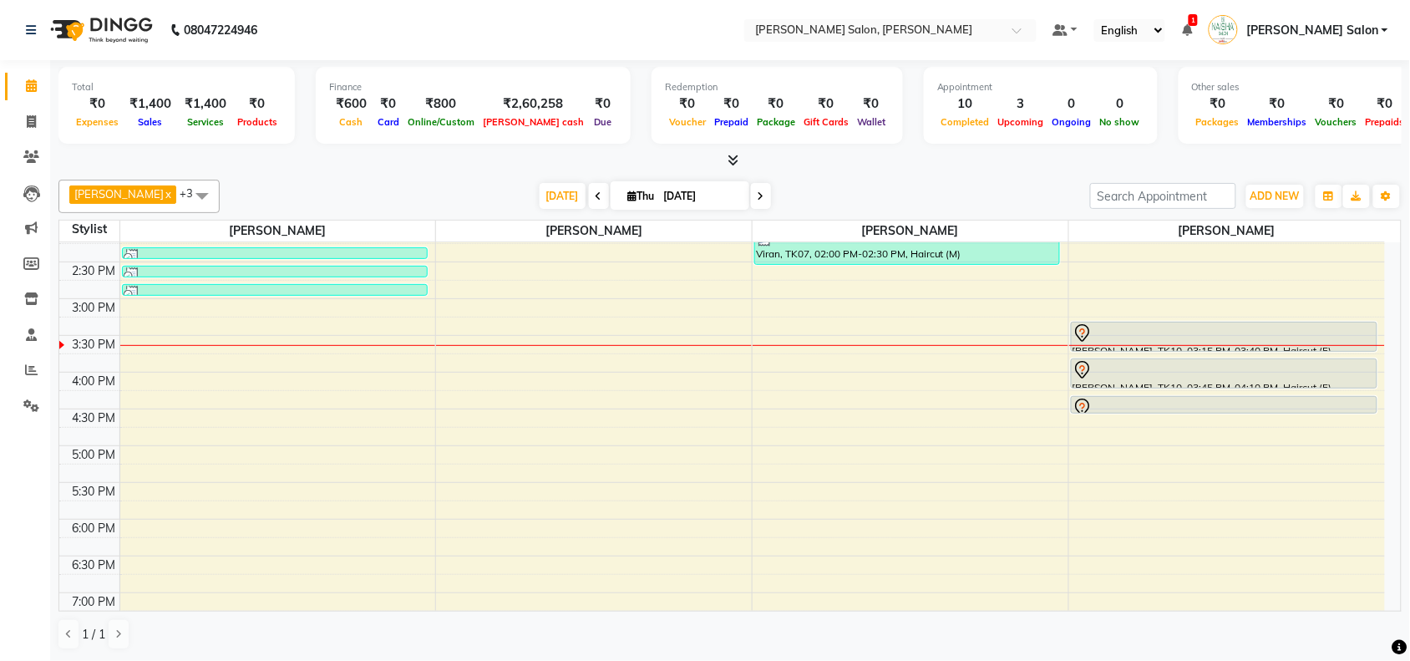
scroll to position [313, 0]
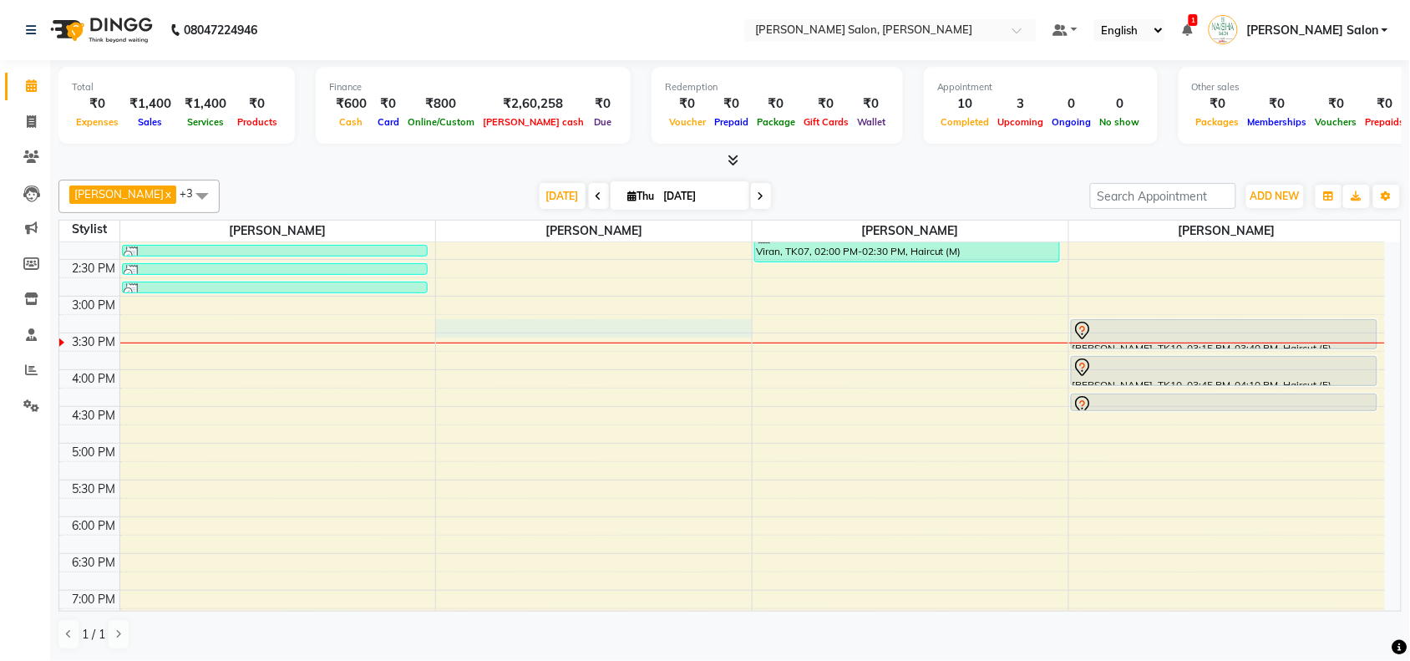
click at [629, 334] on div "10:00 AM 10:30 AM 11:00 AM 11:30 AM 12:00 PM 12:30 PM 1:00 PM 1:30 PM 2:00 PM 2…" at bounding box center [722, 370] width 1326 height 882
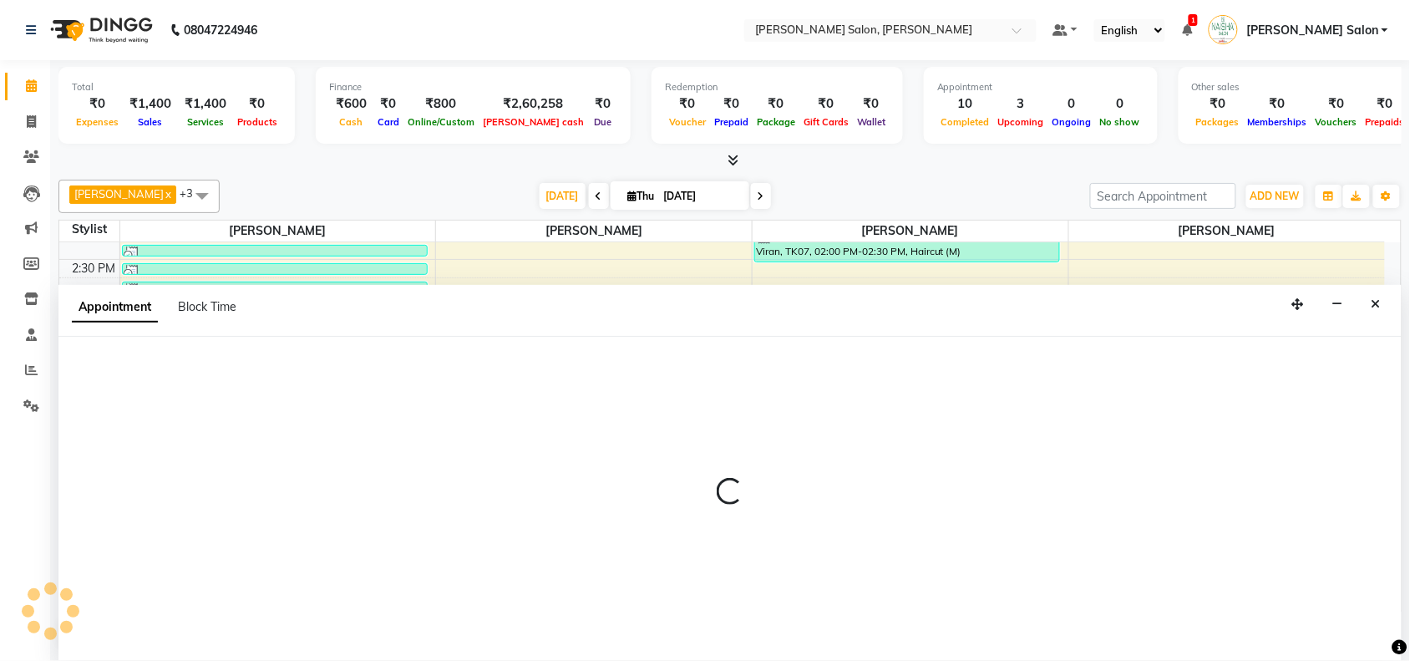
scroll to position [1, 0]
select select "75922"
select select "tentative"
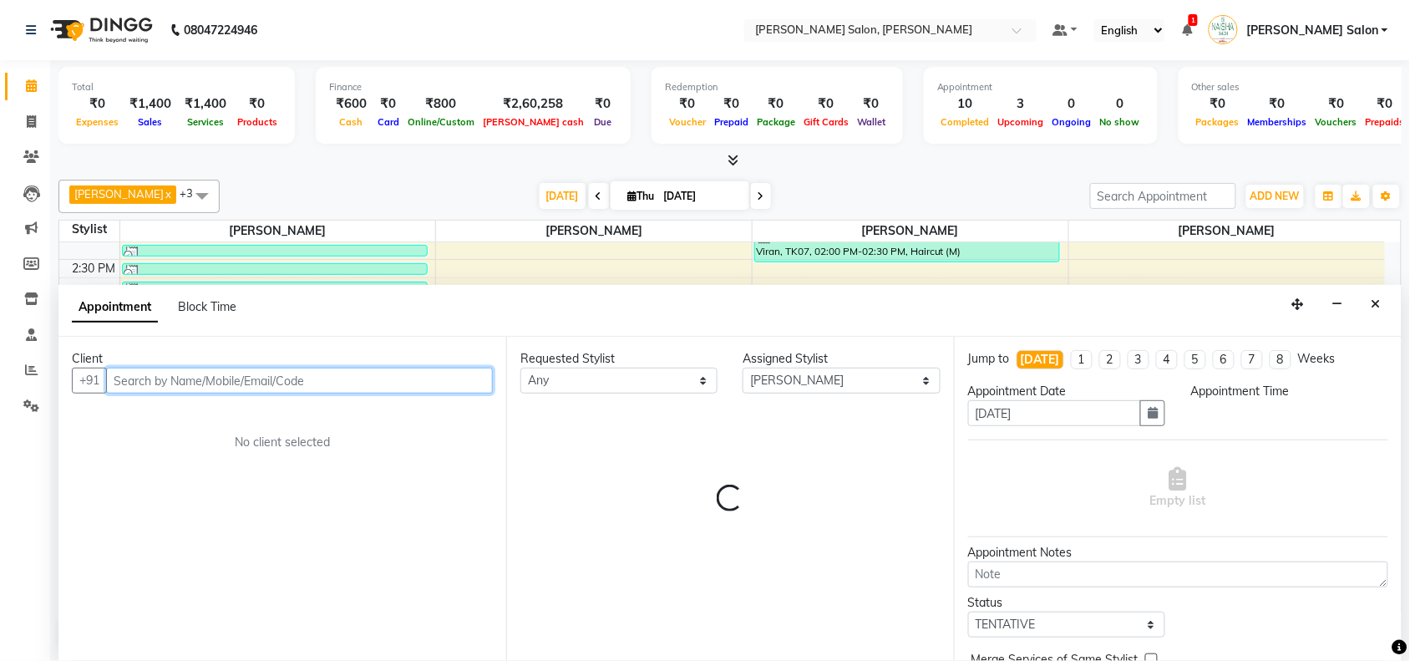
select select "915"
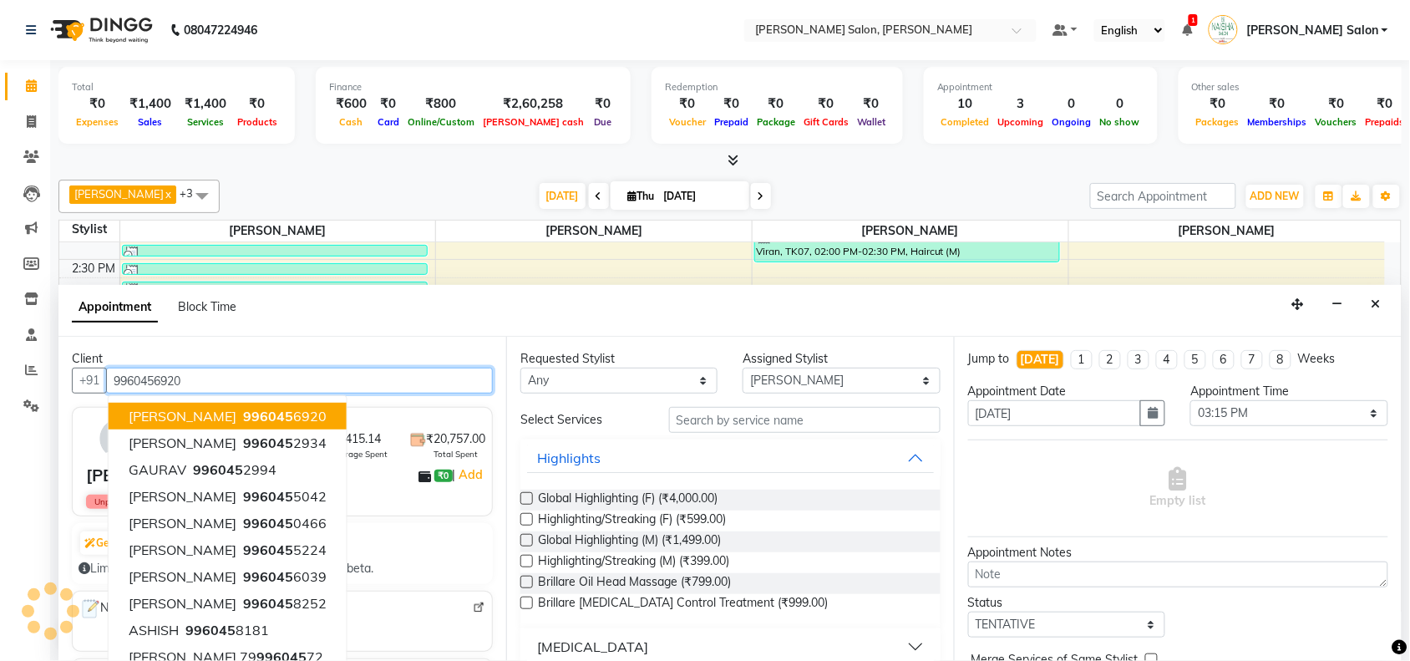
type input "9960456920"
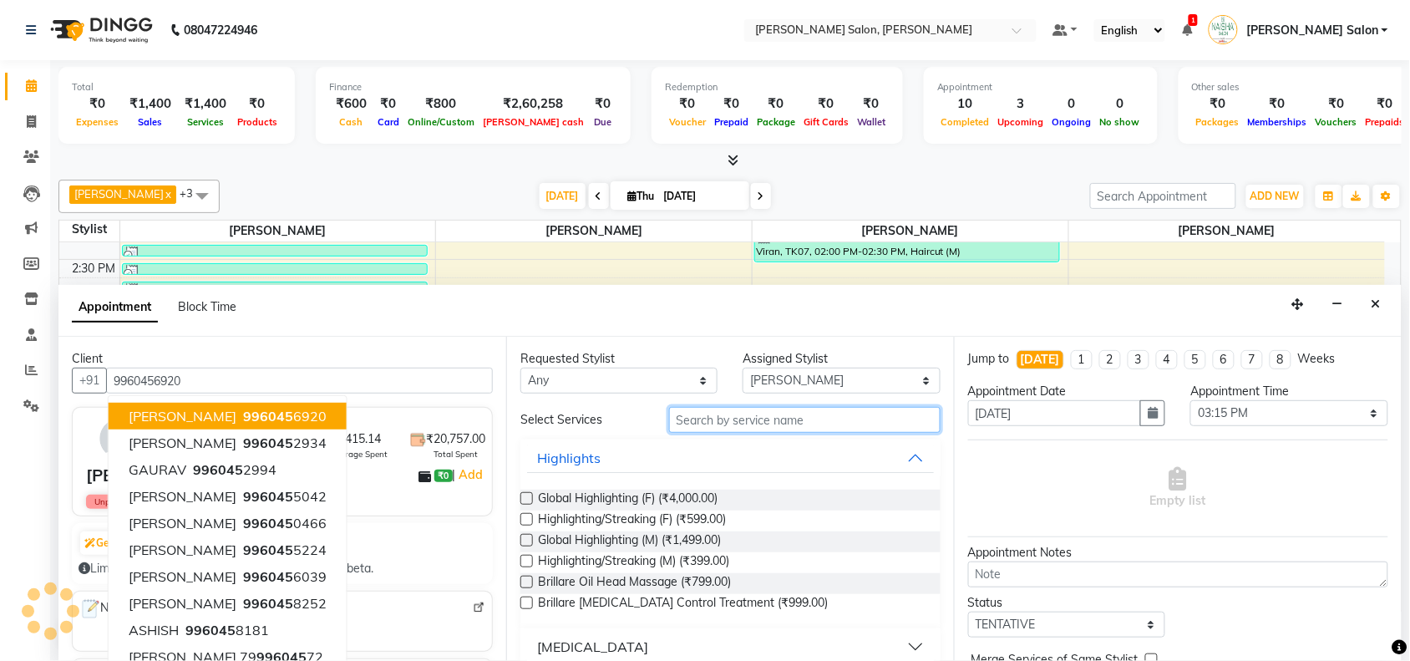
click at [888, 422] on input "text" at bounding box center [805, 420] width 272 height 26
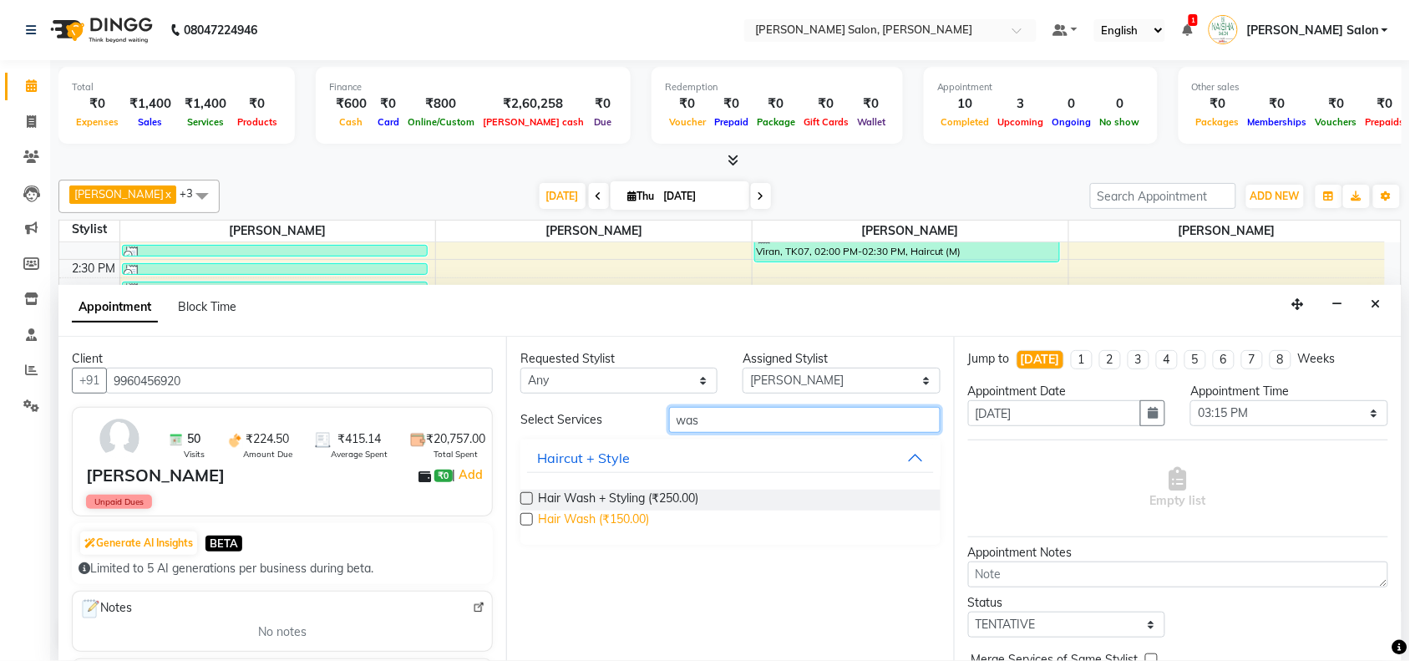
type input "was"
click at [602, 522] on span "Hair Wash (₹150.00)" at bounding box center [593, 521] width 111 height 21
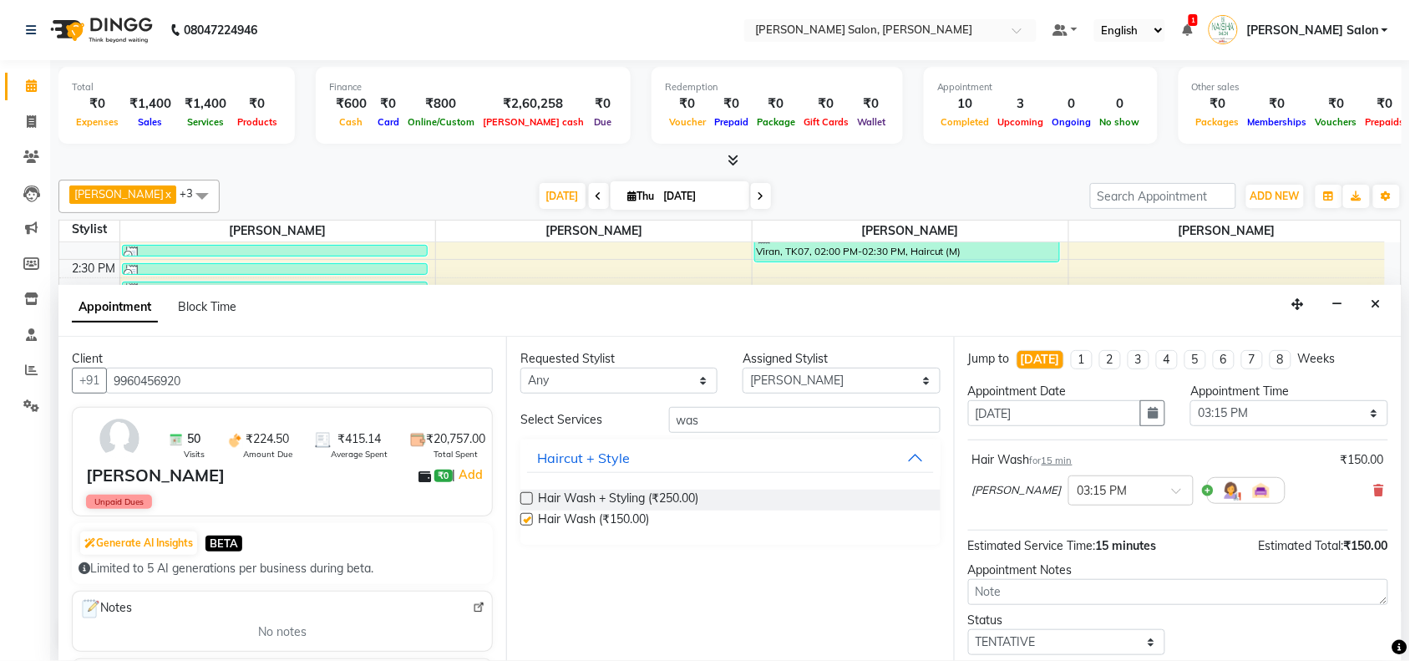
checkbox input "false"
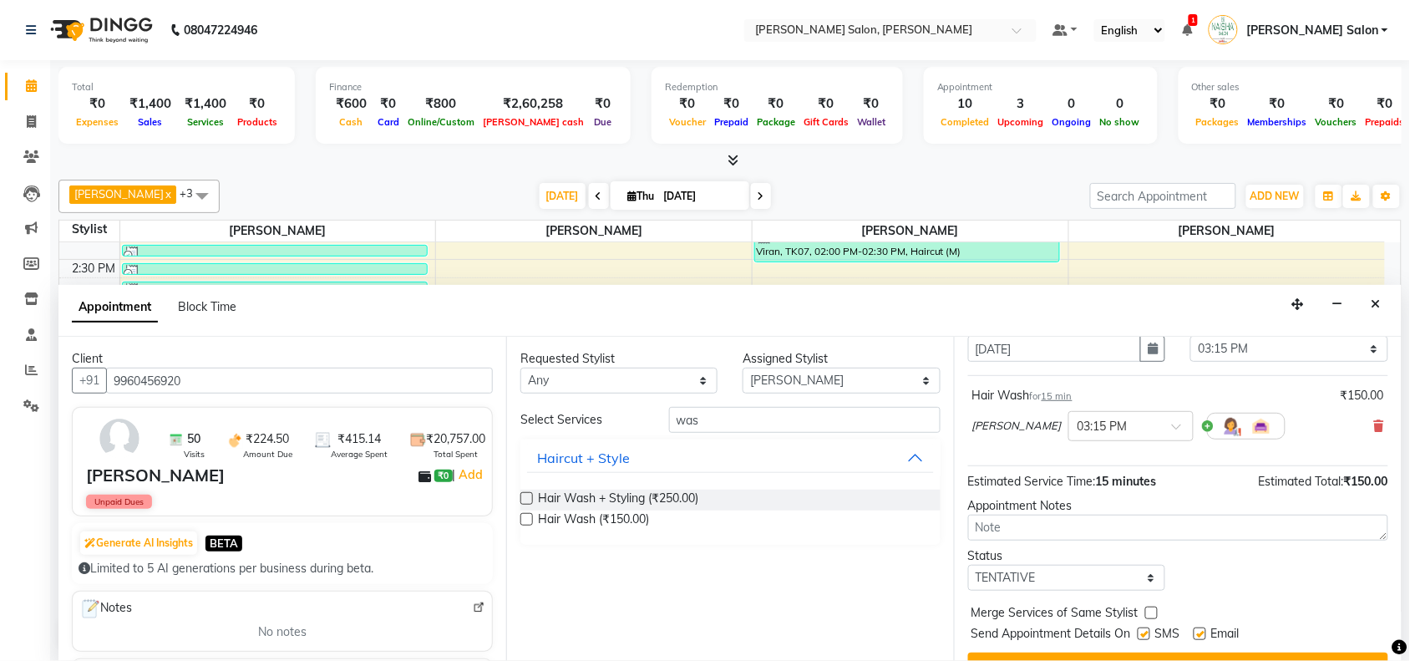
scroll to position [100, 0]
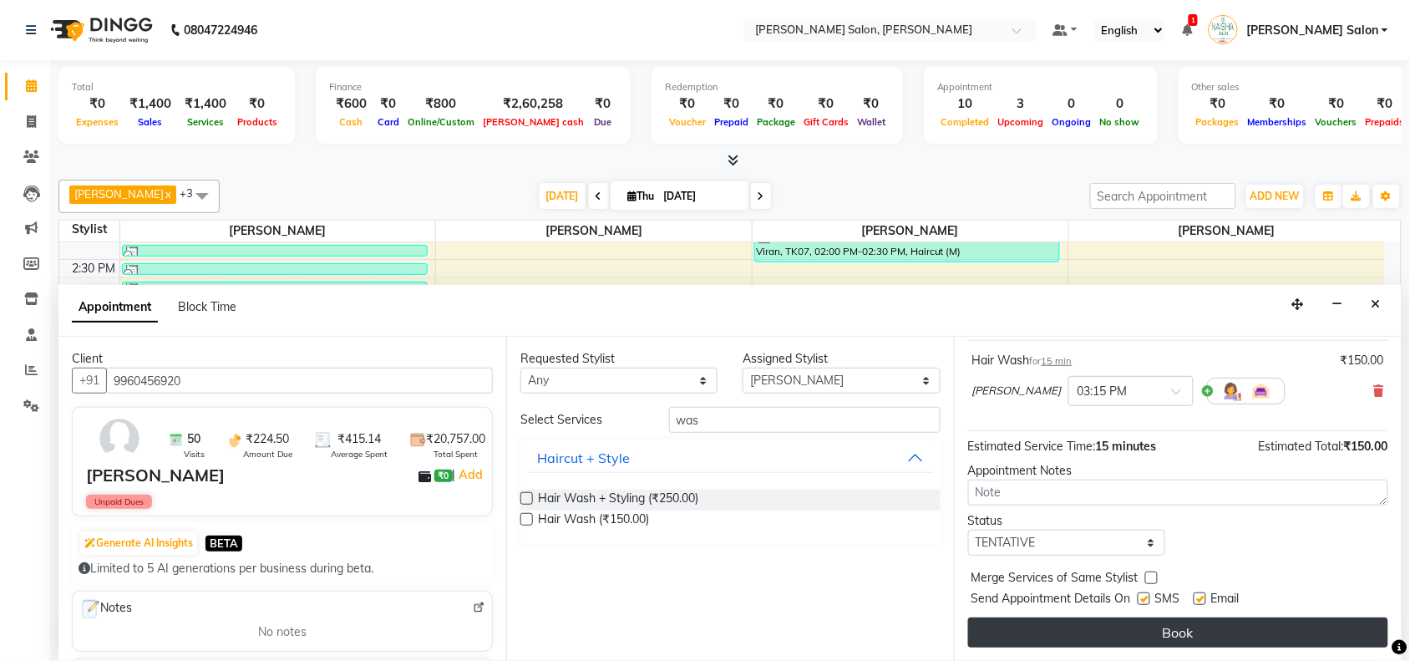
click at [1007, 638] on button "Book" at bounding box center [1178, 632] width 420 height 30
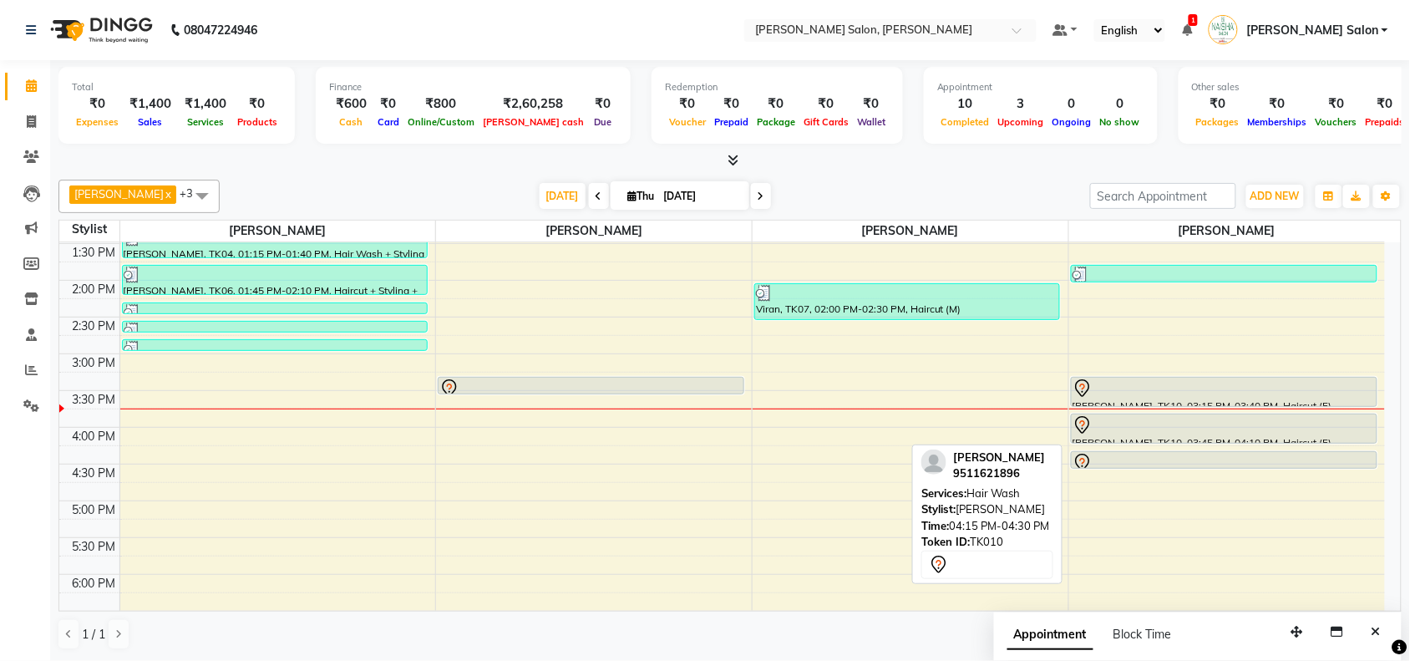
scroll to position [209, 0]
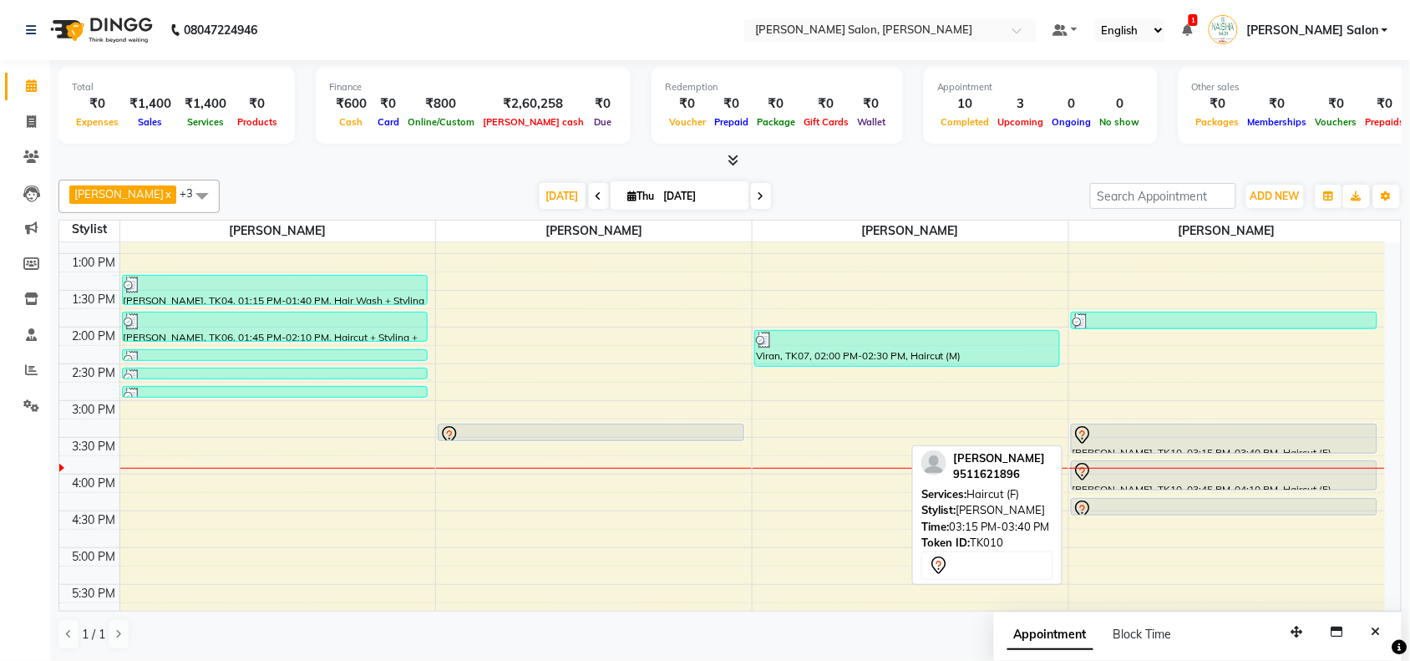
click at [1202, 444] on div at bounding box center [1224, 435] width 303 height 20
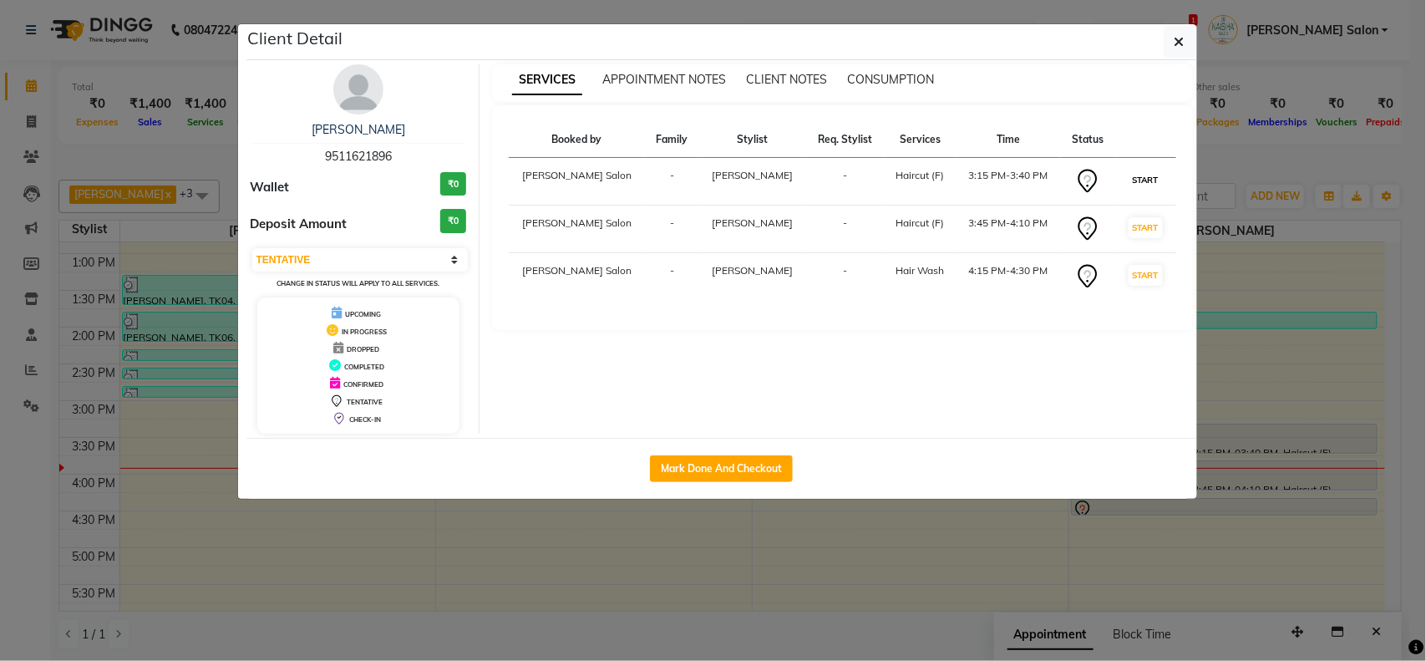
click at [1147, 173] on button "START" at bounding box center [1146, 180] width 34 height 21
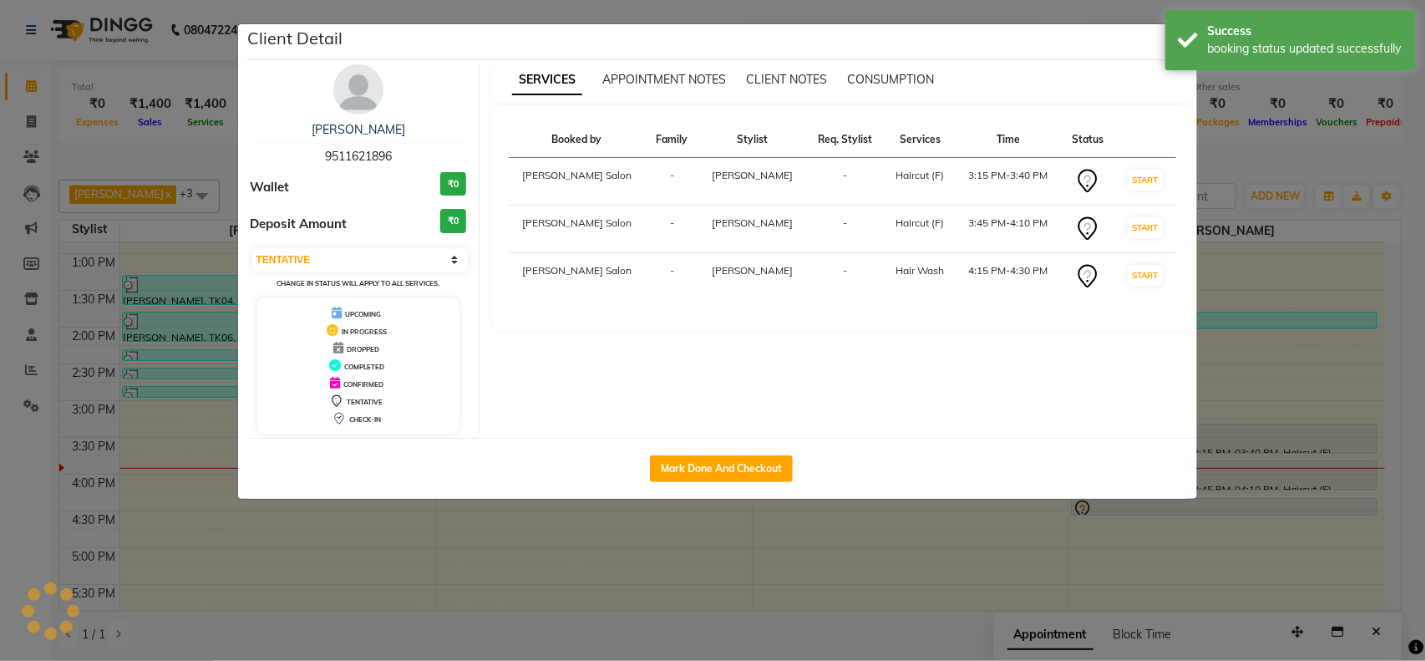
select select "select"
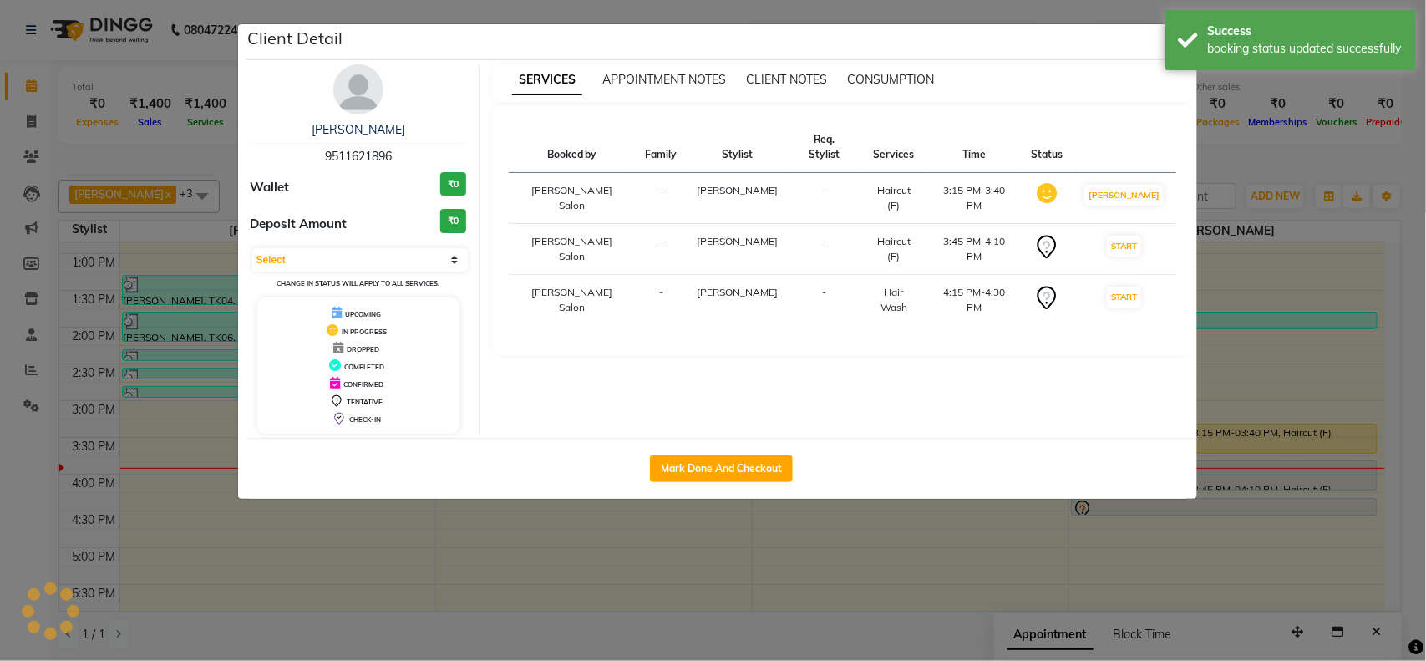
click at [928, 541] on ngb-modal-window "Client Detail aaroshi 9511621896 Wallet ₹0 Deposit Amount ₹0 Select IN SERVICE …" at bounding box center [713, 330] width 1426 height 661
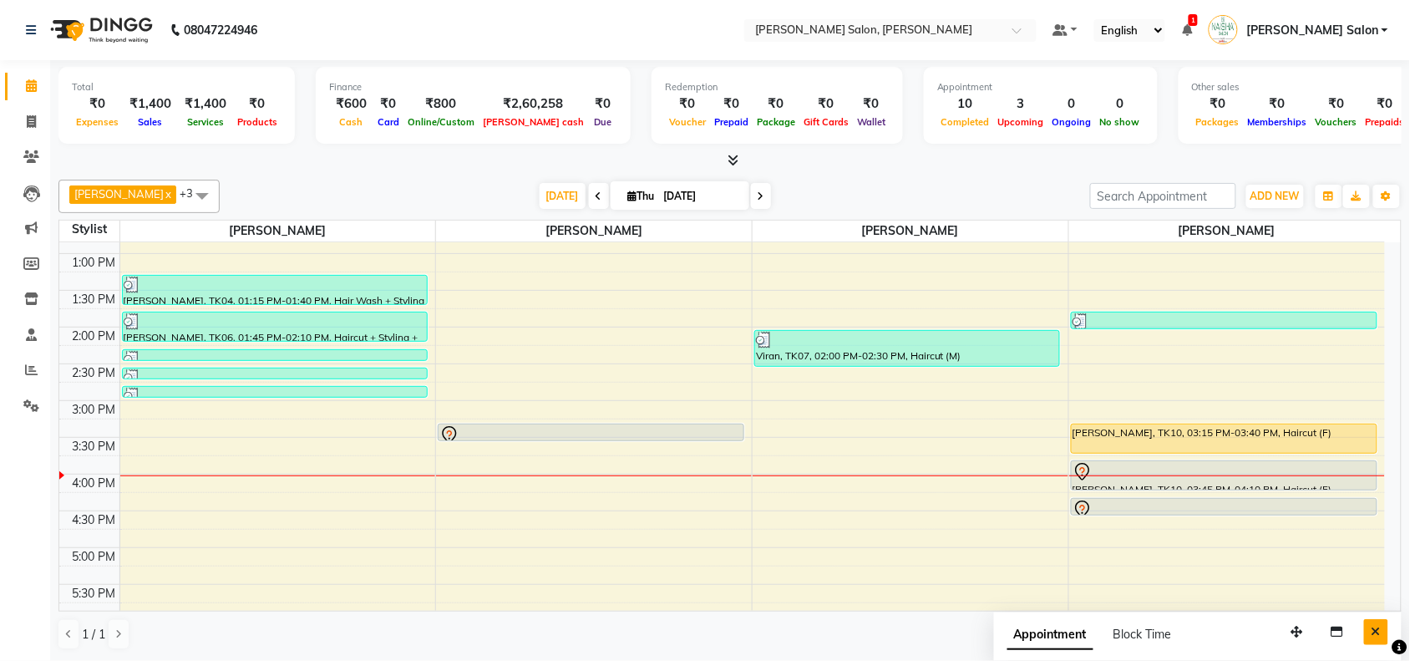
click at [1377, 638] on button "Close" at bounding box center [1376, 632] width 24 height 26
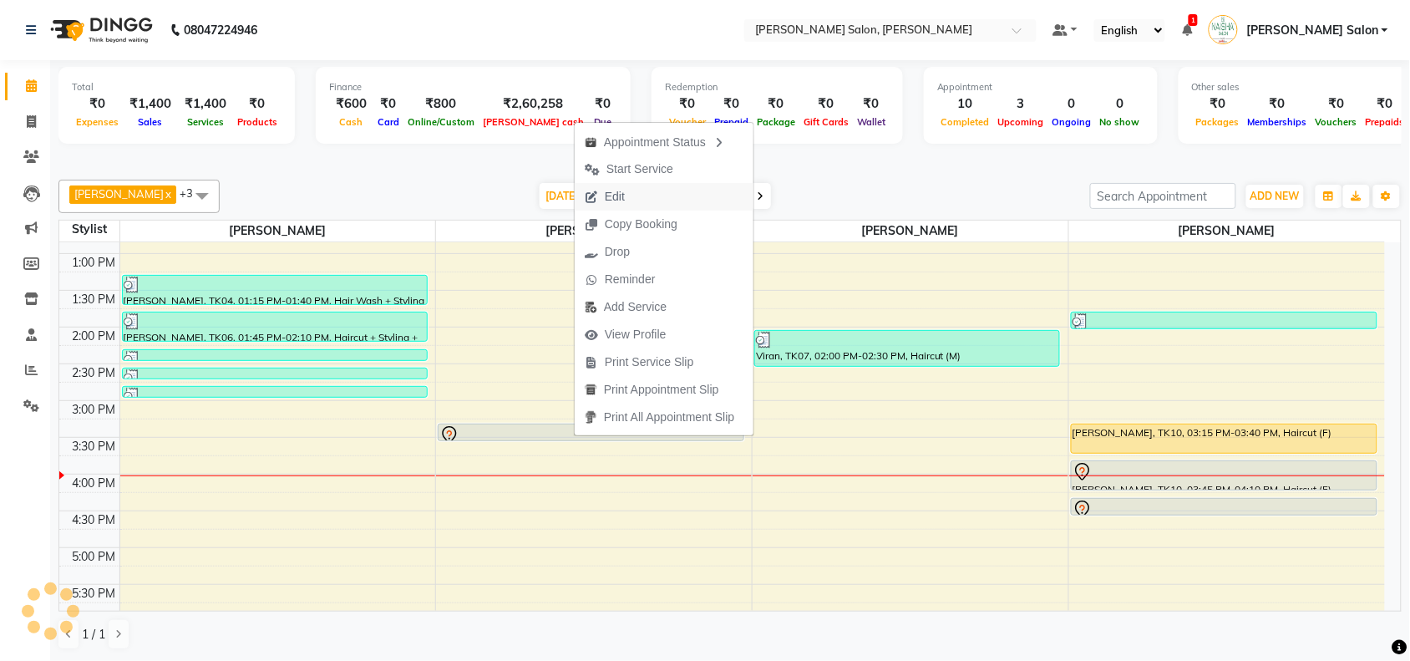
click at [612, 209] on span "Edit" at bounding box center [605, 197] width 60 height 28
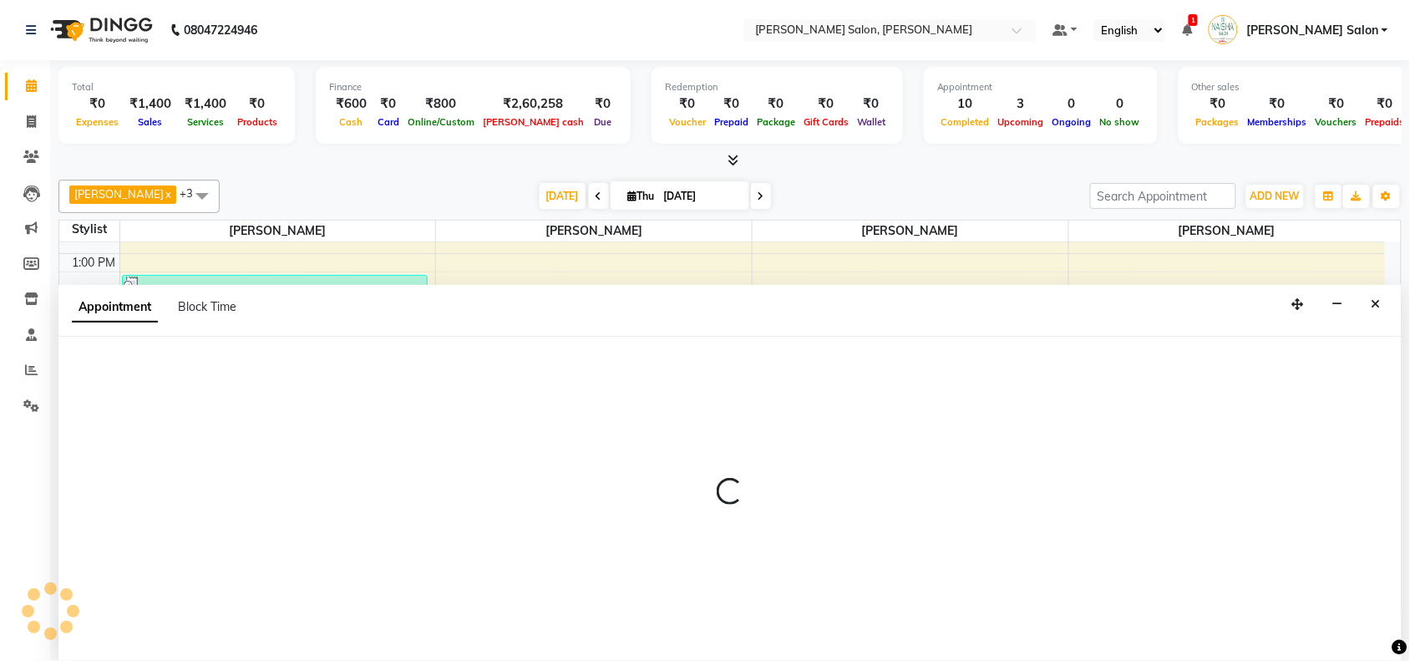
select select "tentative"
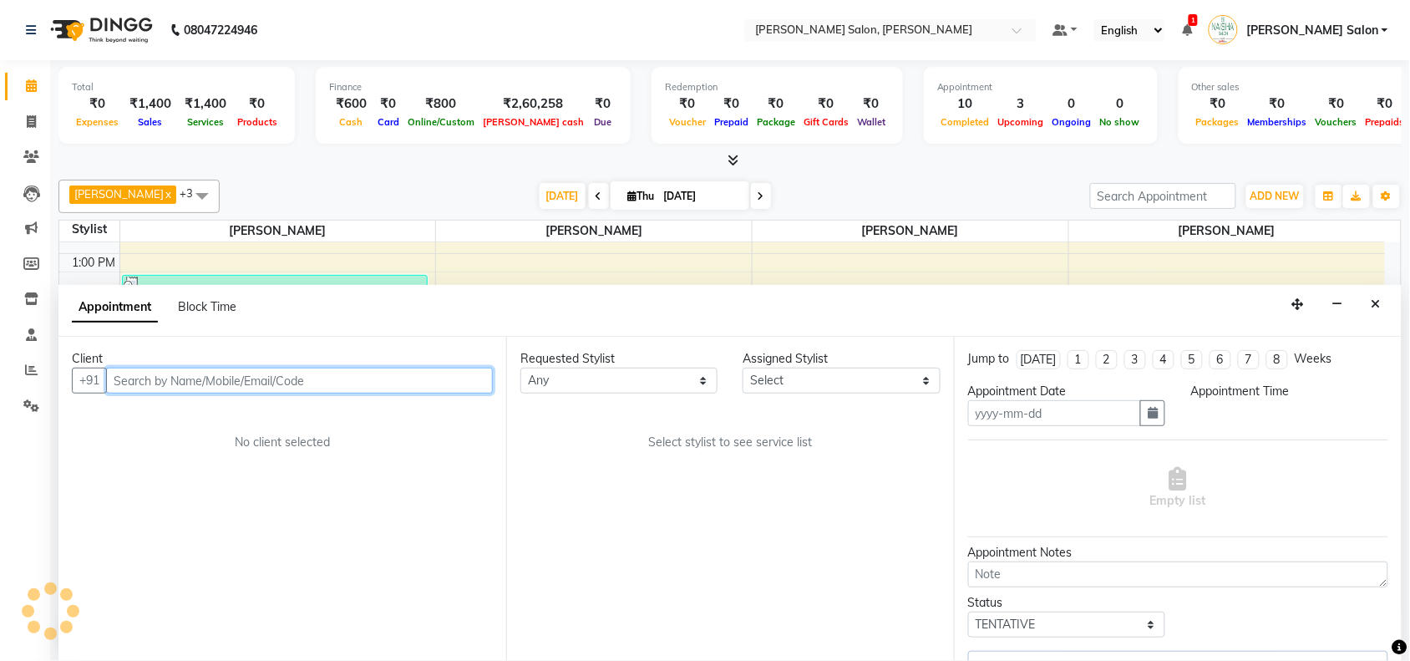
type input "[DATE]"
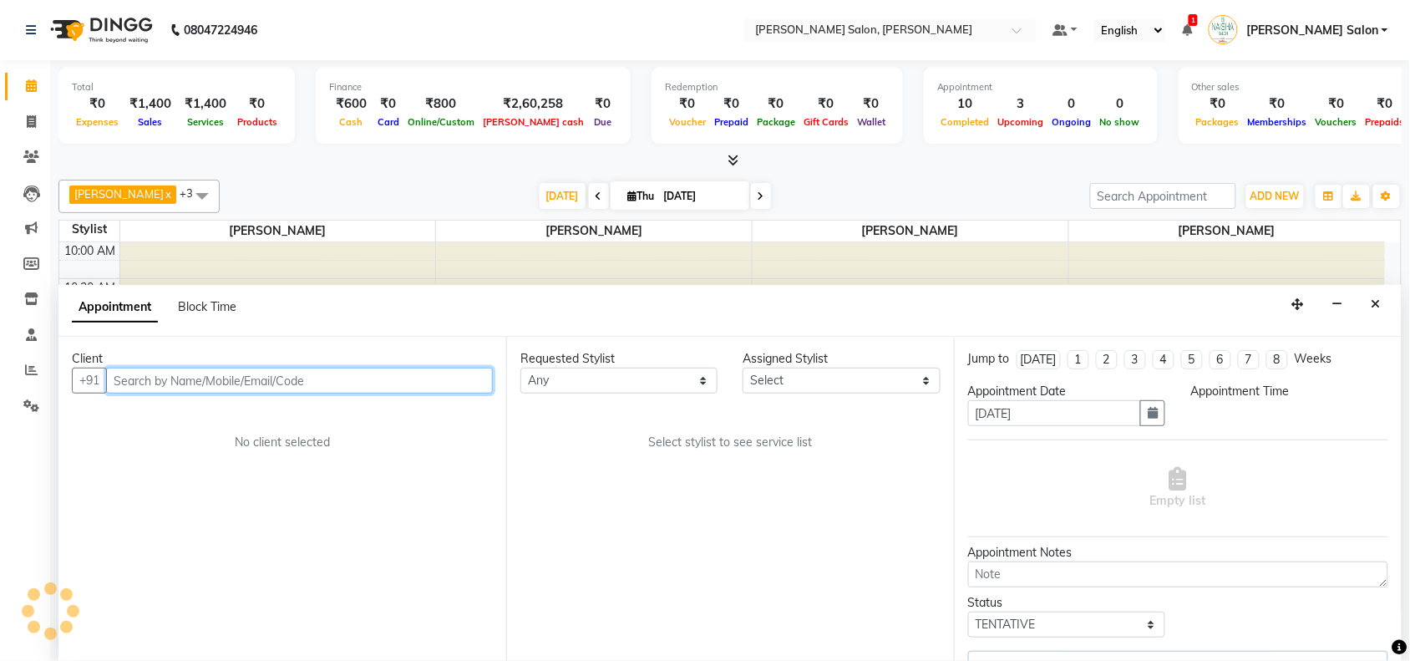
select select "915"
select select "75922"
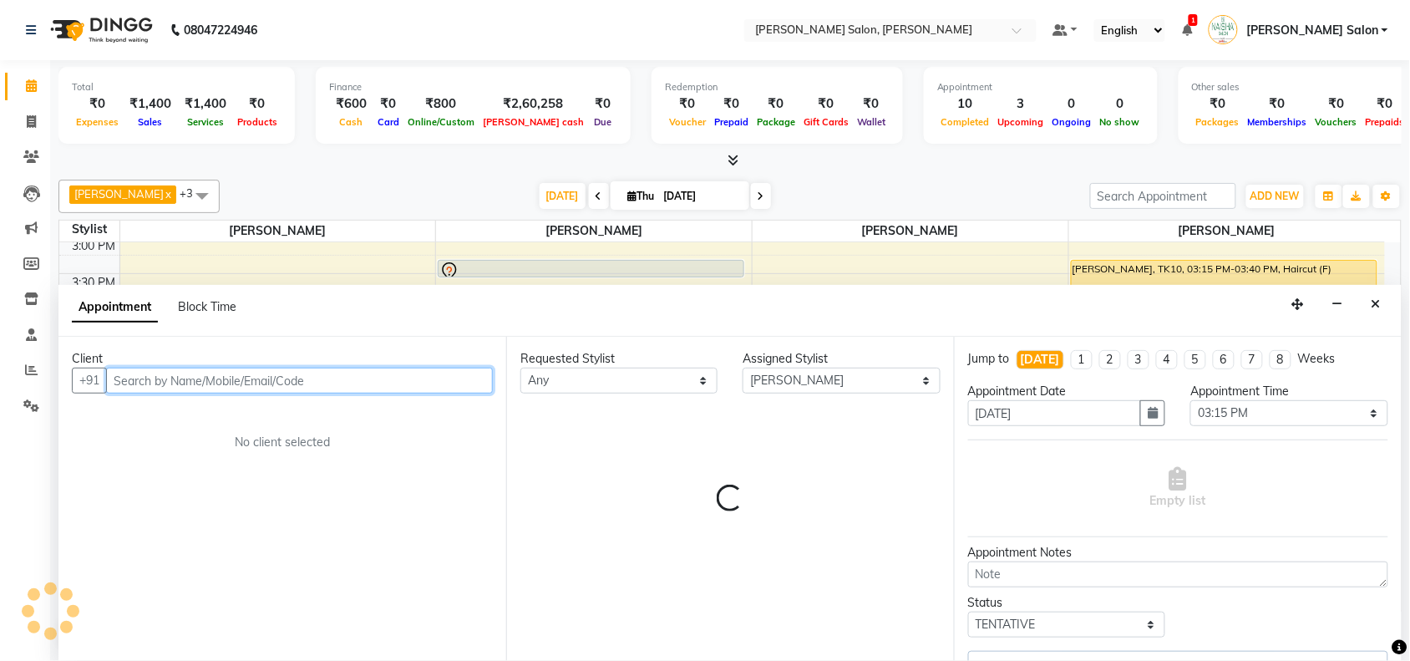
select select "2519"
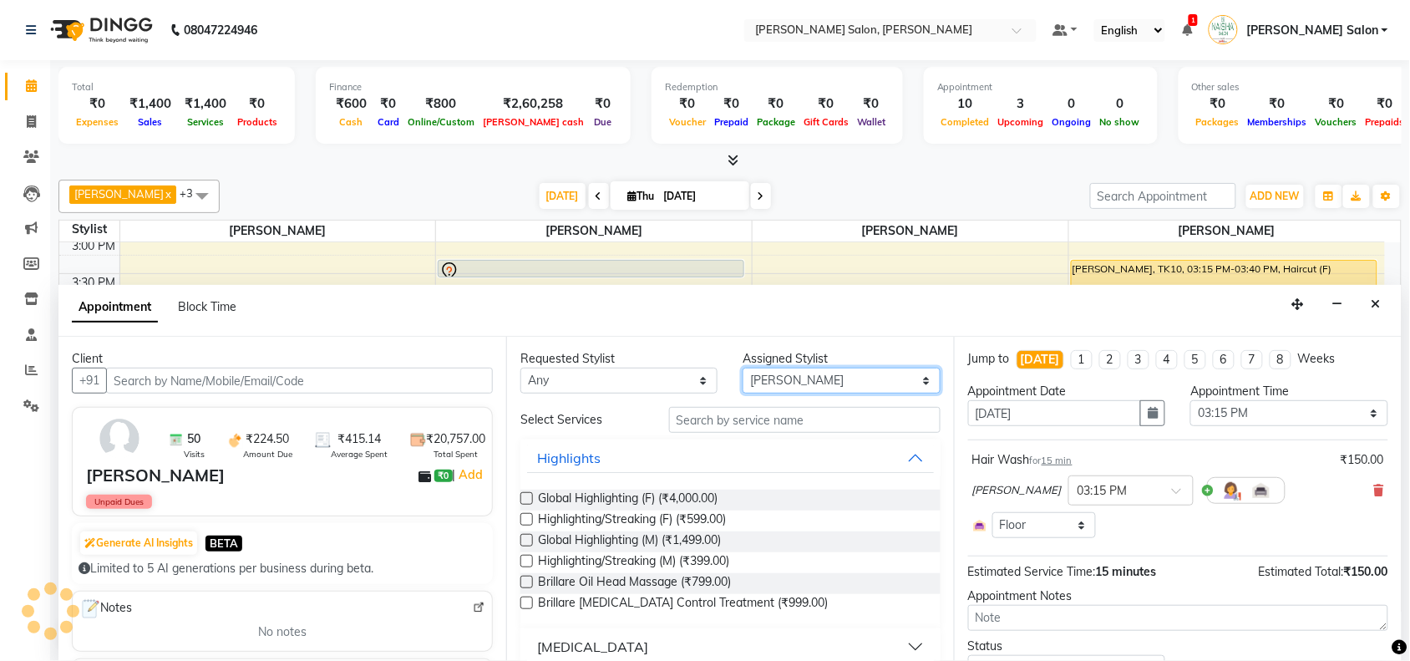
click at [865, 377] on select "Select Admin [PERSON_NAME] Salon Pawan [PERSON_NAME] dod [PERSON_NAME] [PERSON_…" at bounding box center [841, 381] width 197 height 26
select select "84067"
click at [744, 368] on select "Select Admin [PERSON_NAME] Salon Pawan [PERSON_NAME] dod [PERSON_NAME] [PERSON_…" at bounding box center [841, 381] width 197 height 26
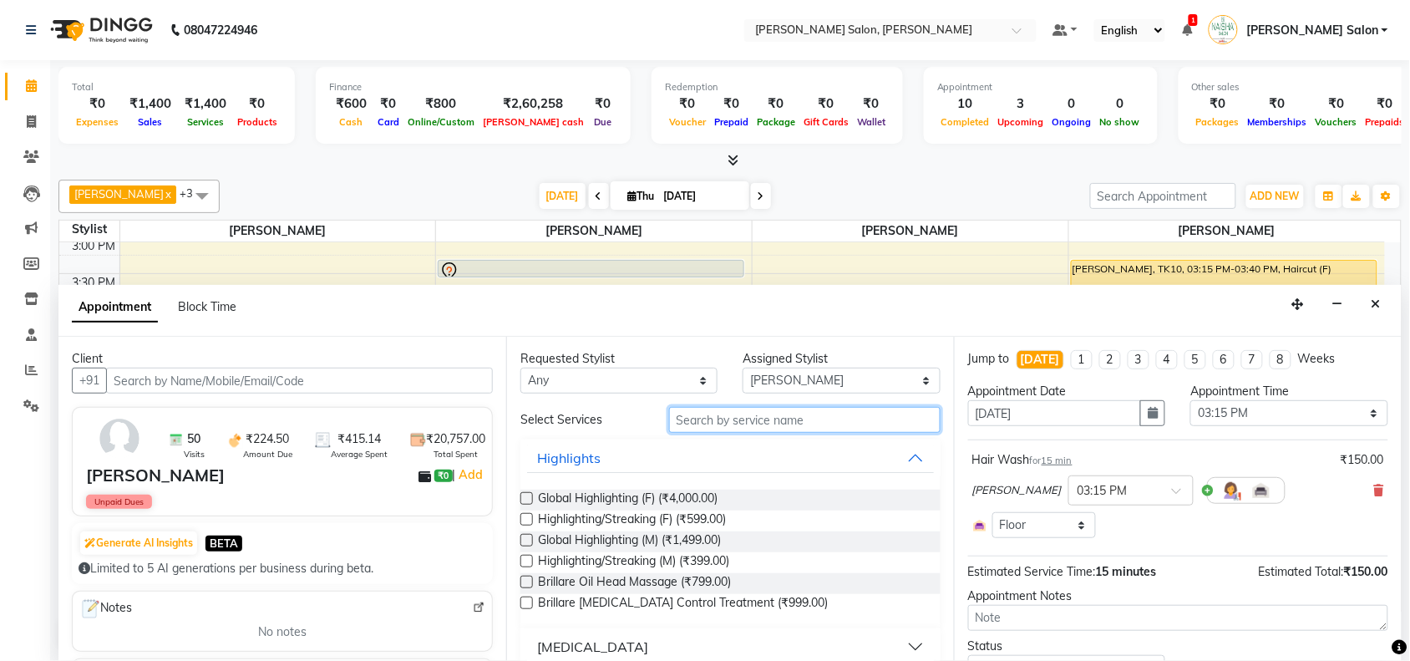
click at [732, 419] on input "text" at bounding box center [805, 420] width 272 height 26
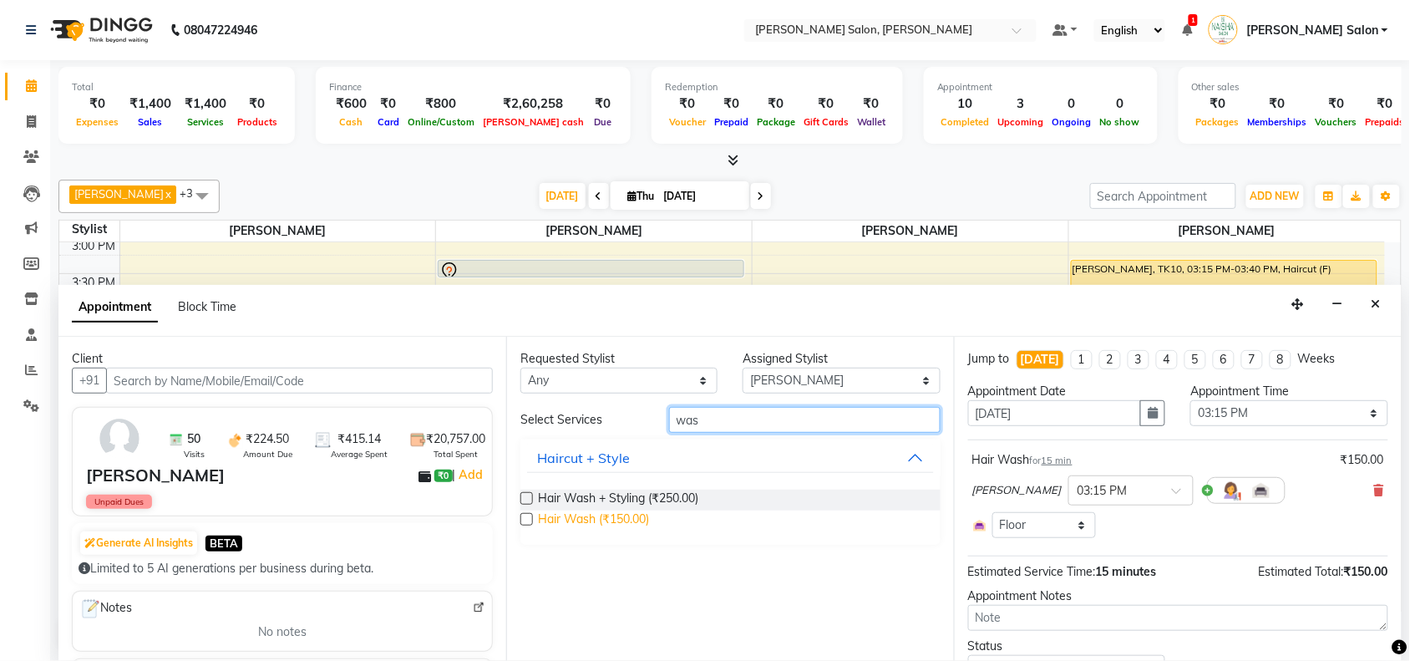
type input "was"
click at [619, 511] on span "Hair Wash (₹150.00)" at bounding box center [593, 521] width 111 height 21
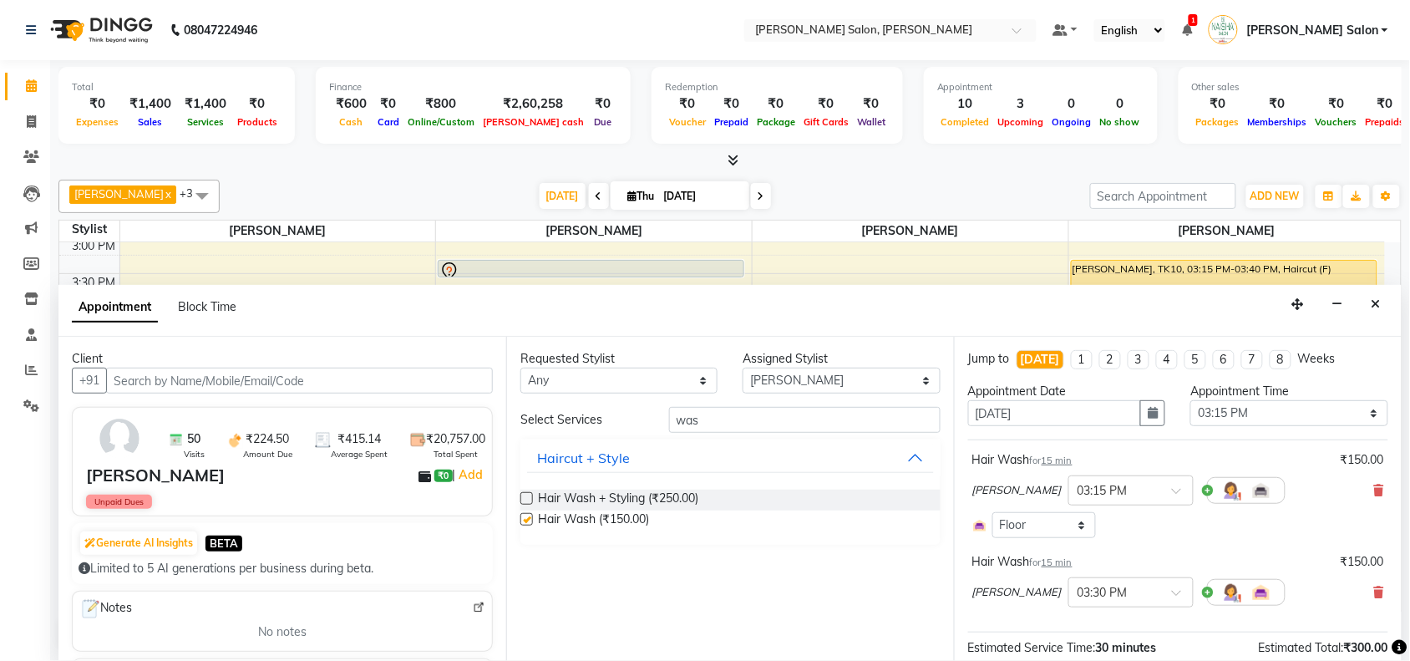
checkbox input "false"
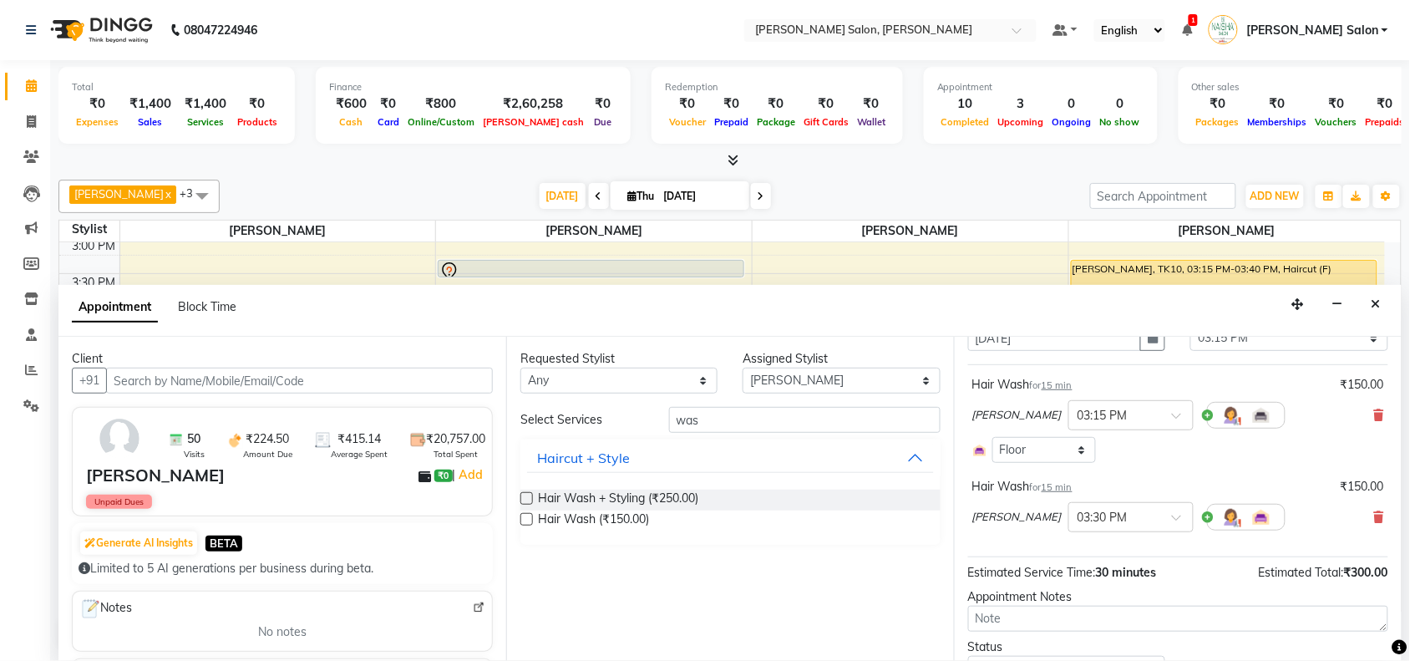
scroll to position [153, 0]
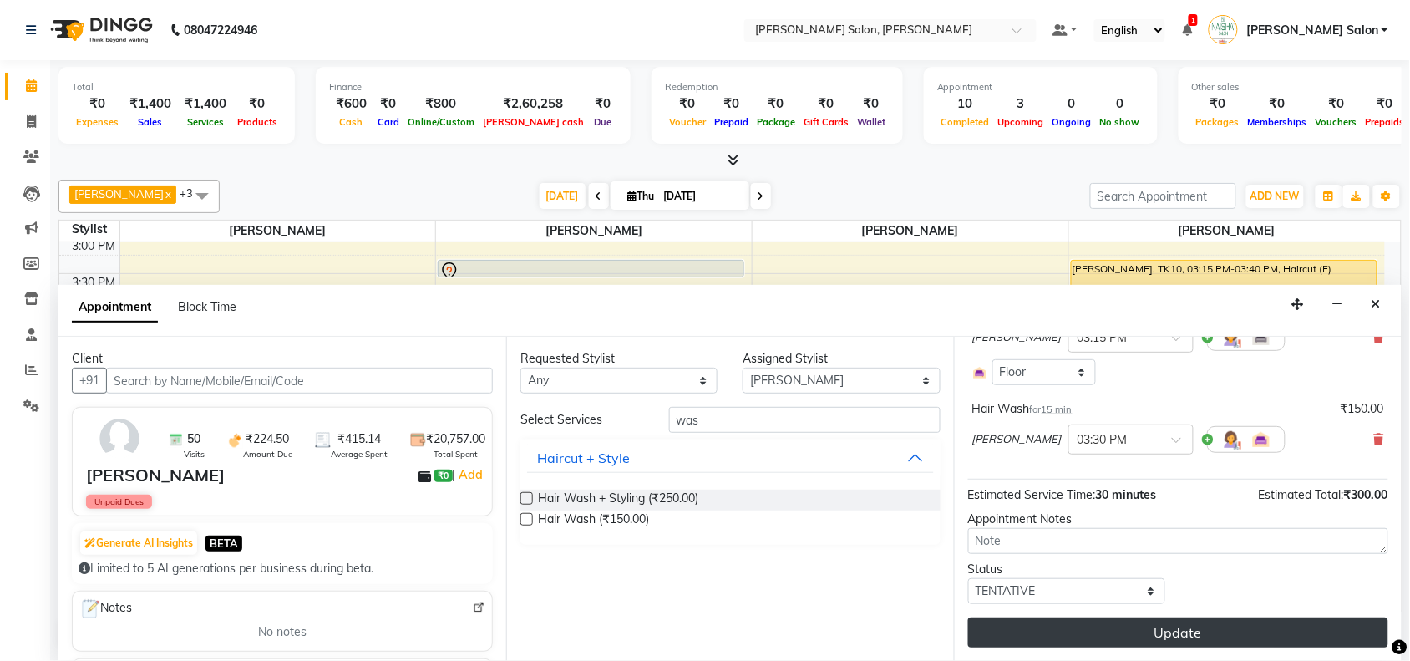
click at [1133, 643] on button "Update" at bounding box center [1178, 632] width 420 height 30
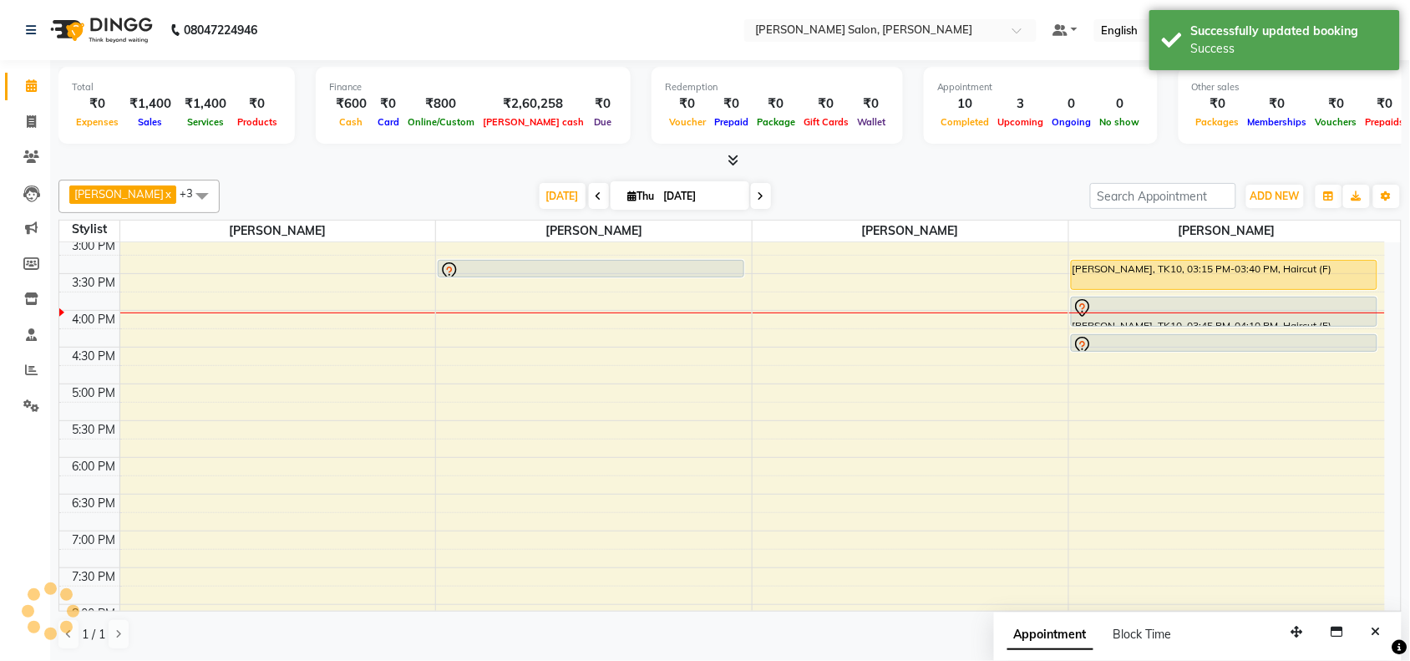
scroll to position [0, 0]
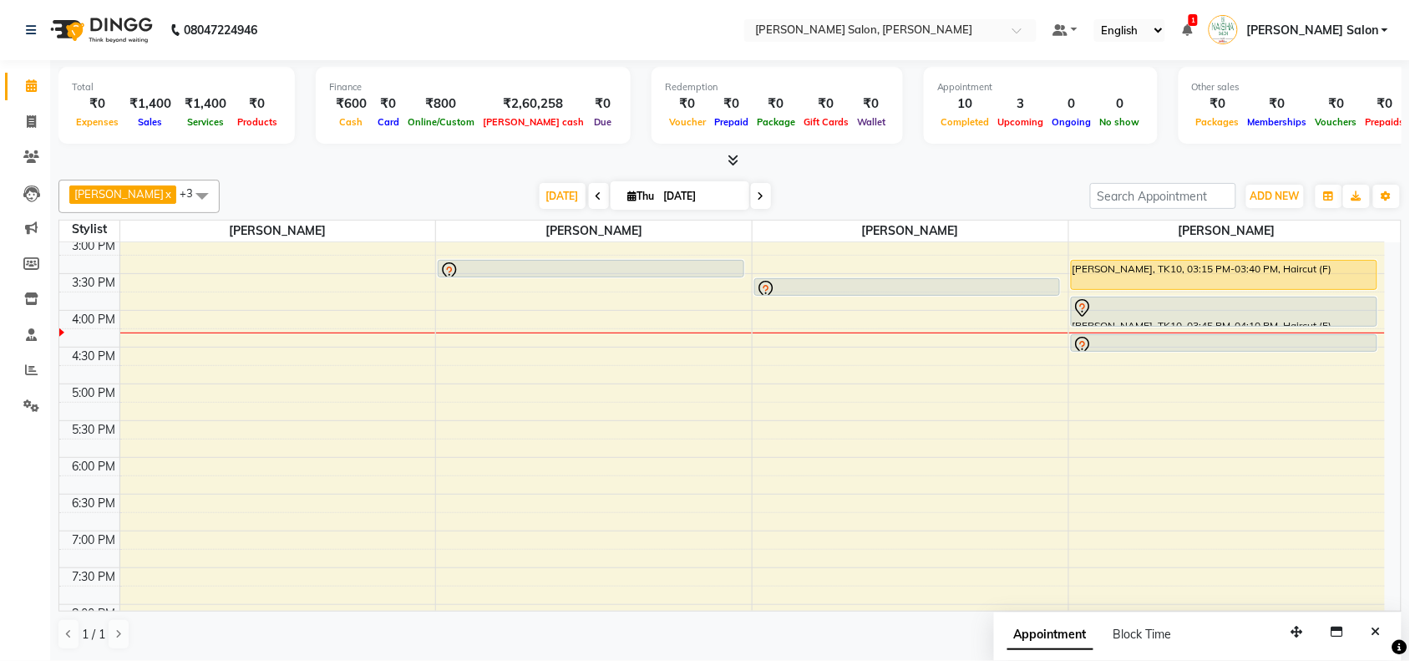
click at [1370, 631] on button "Close" at bounding box center [1376, 632] width 24 height 26
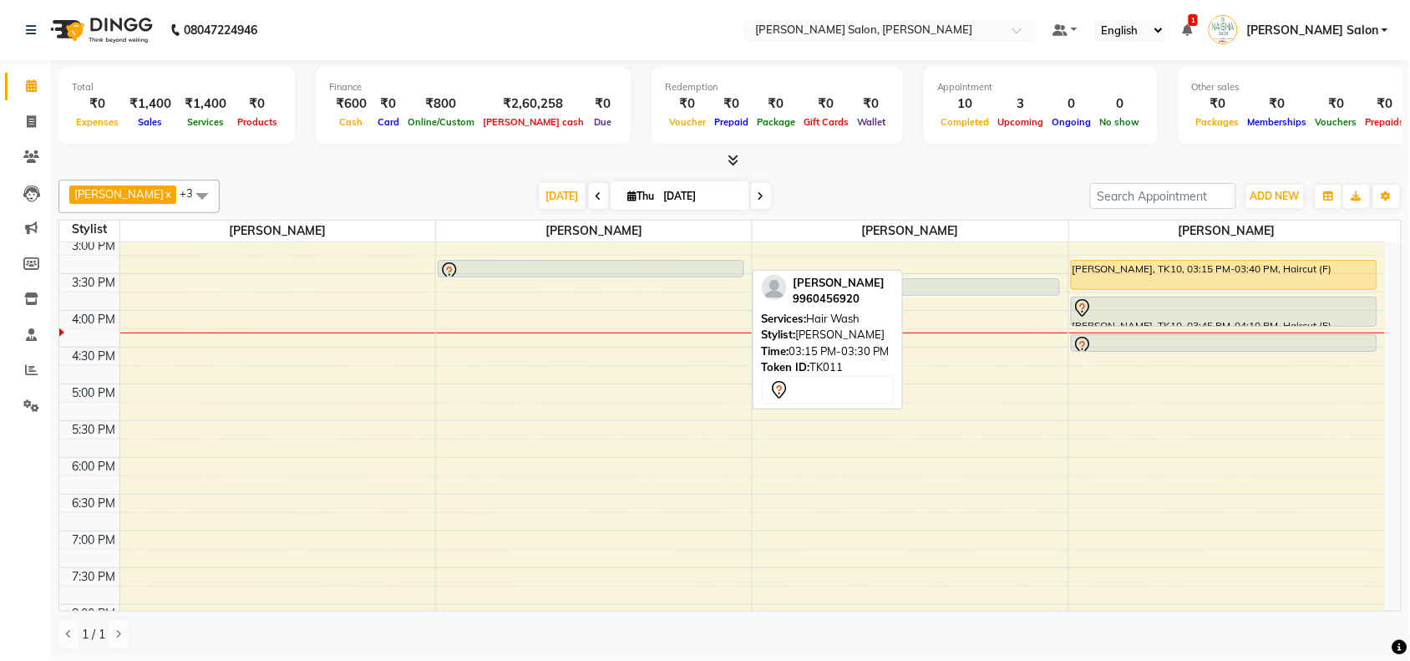
click at [677, 272] on div at bounding box center [591, 272] width 302 height 20
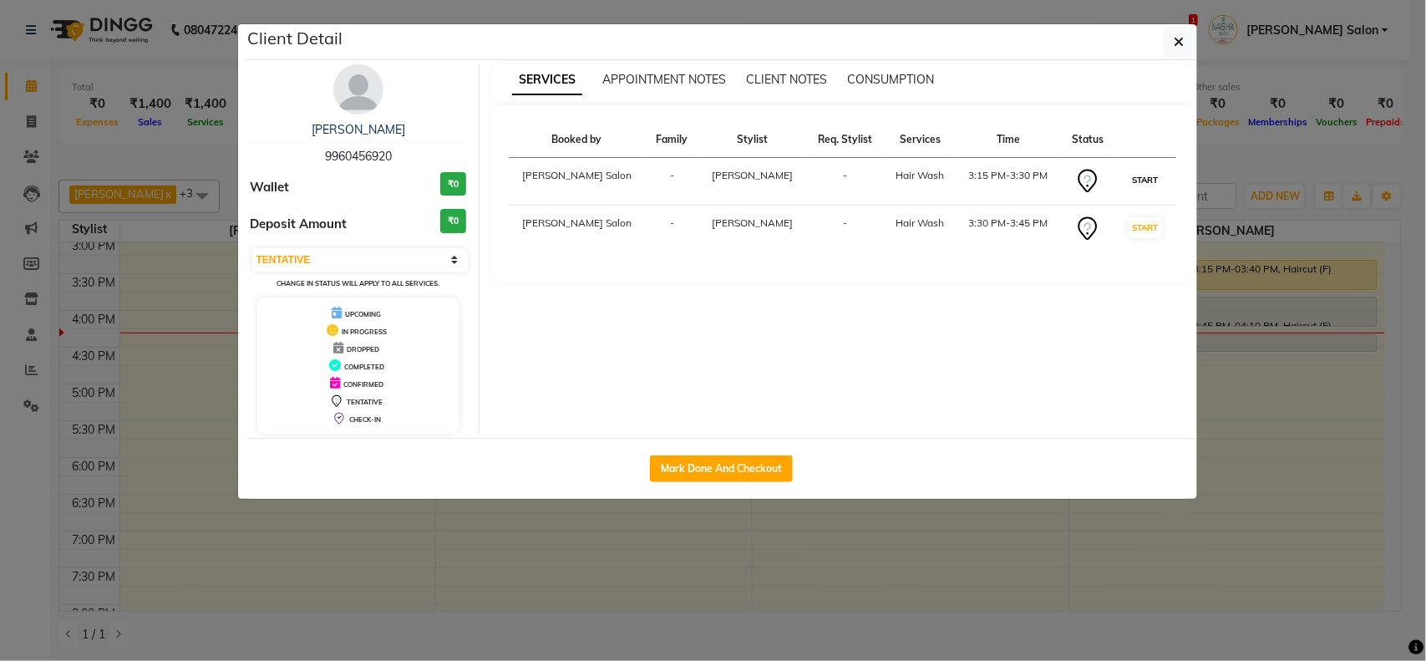
click at [1130, 182] on button "START" at bounding box center [1146, 180] width 34 height 21
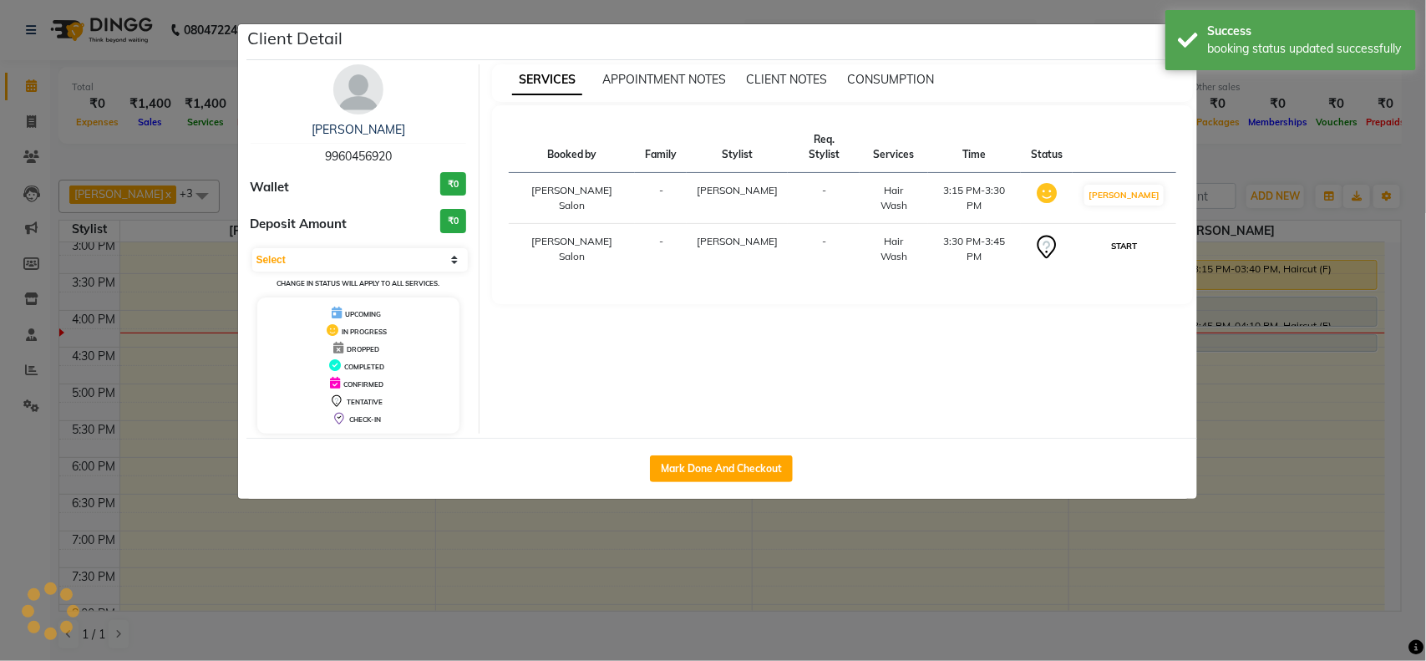
click at [1134, 236] on button "START" at bounding box center [1124, 246] width 34 height 21
select select "1"
click at [1288, 506] on ngb-modal-window "Client Detail ANJALI Walde 9960456920 Wallet ₹0 Deposit Amount ₹0 Select IN SER…" at bounding box center [713, 330] width 1426 height 661
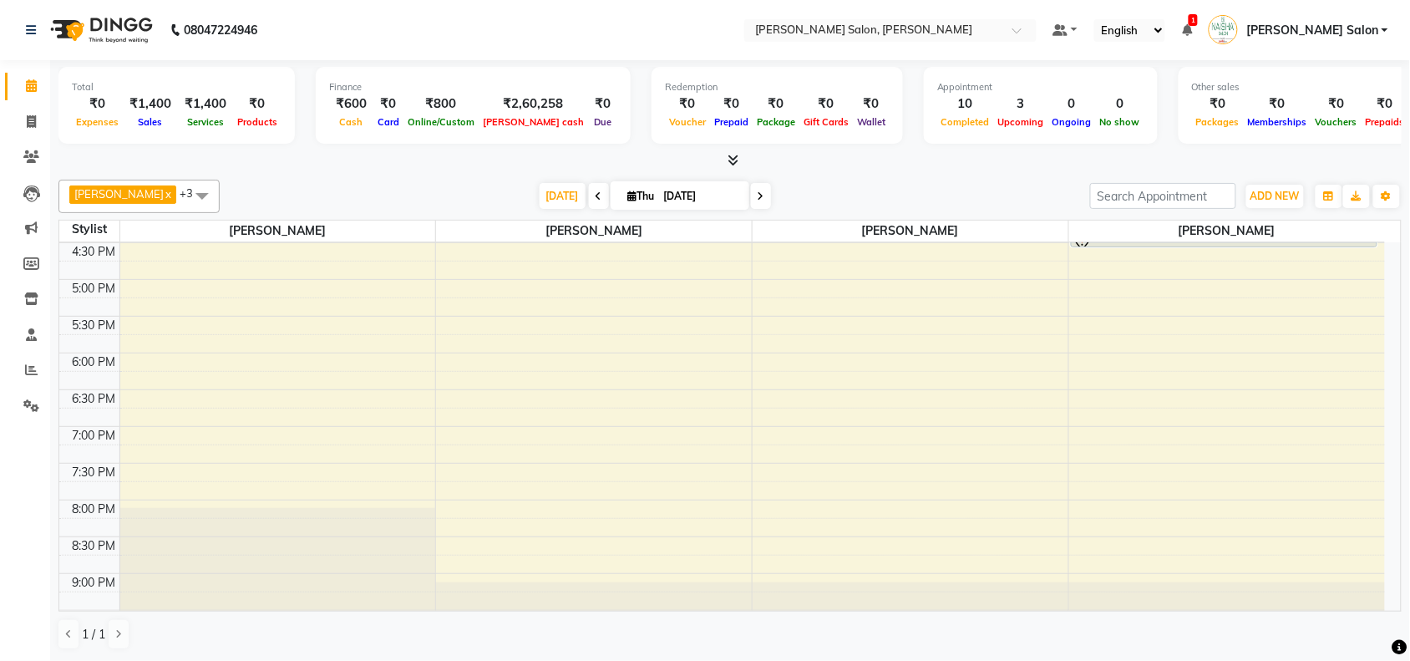
scroll to position [373, 0]
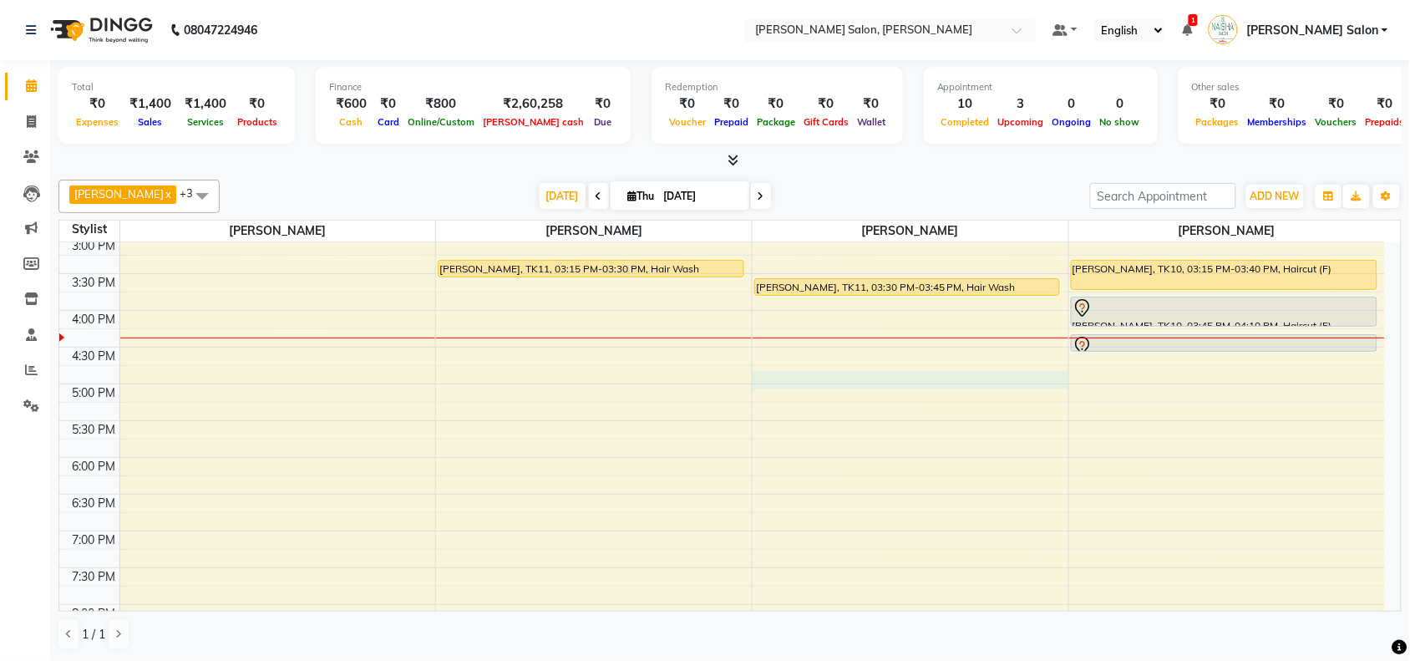
click at [779, 380] on div "10:00 AM 10:30 AM 11:00 AM 11:30 AM 12:00 PM 12:30 PM 1:00 PM 1:30 PM 2:00 PM 2…" at bounding box center [722, 311] width 1326 height 882
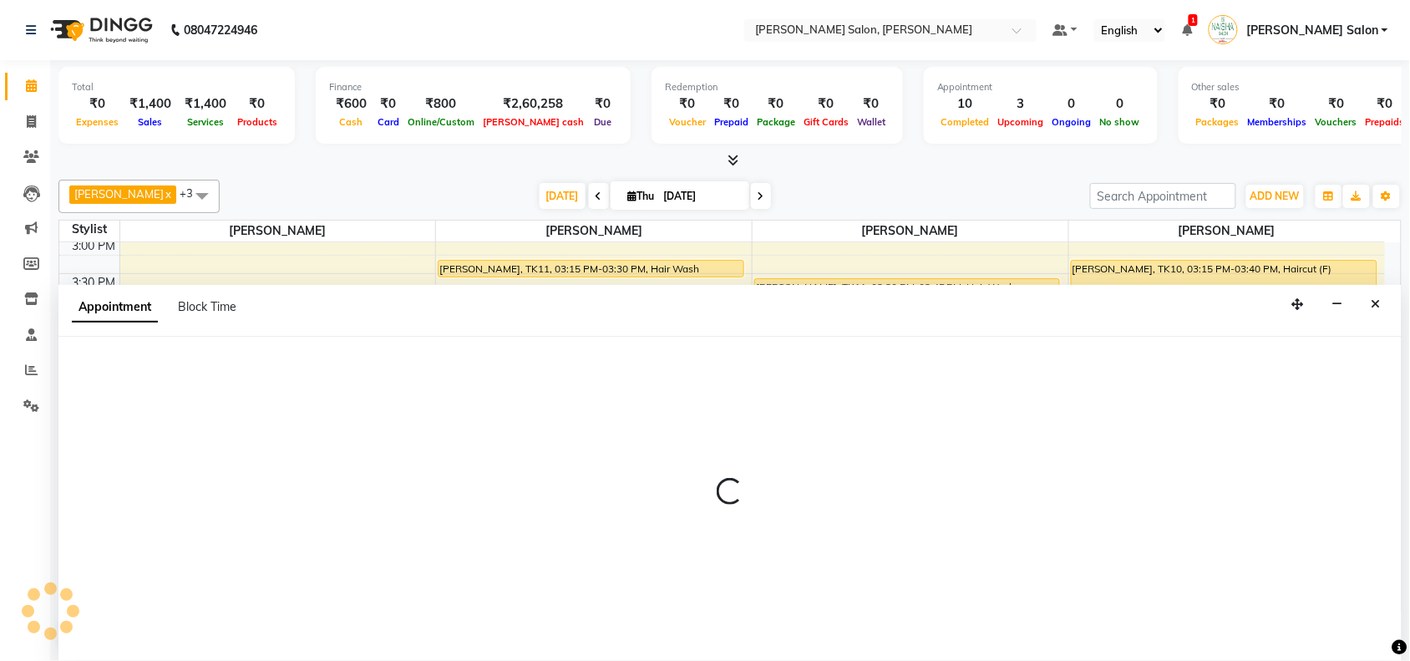
scroll to position [1, 0]
select select "84067"
select select "1005"
select select "tentative"
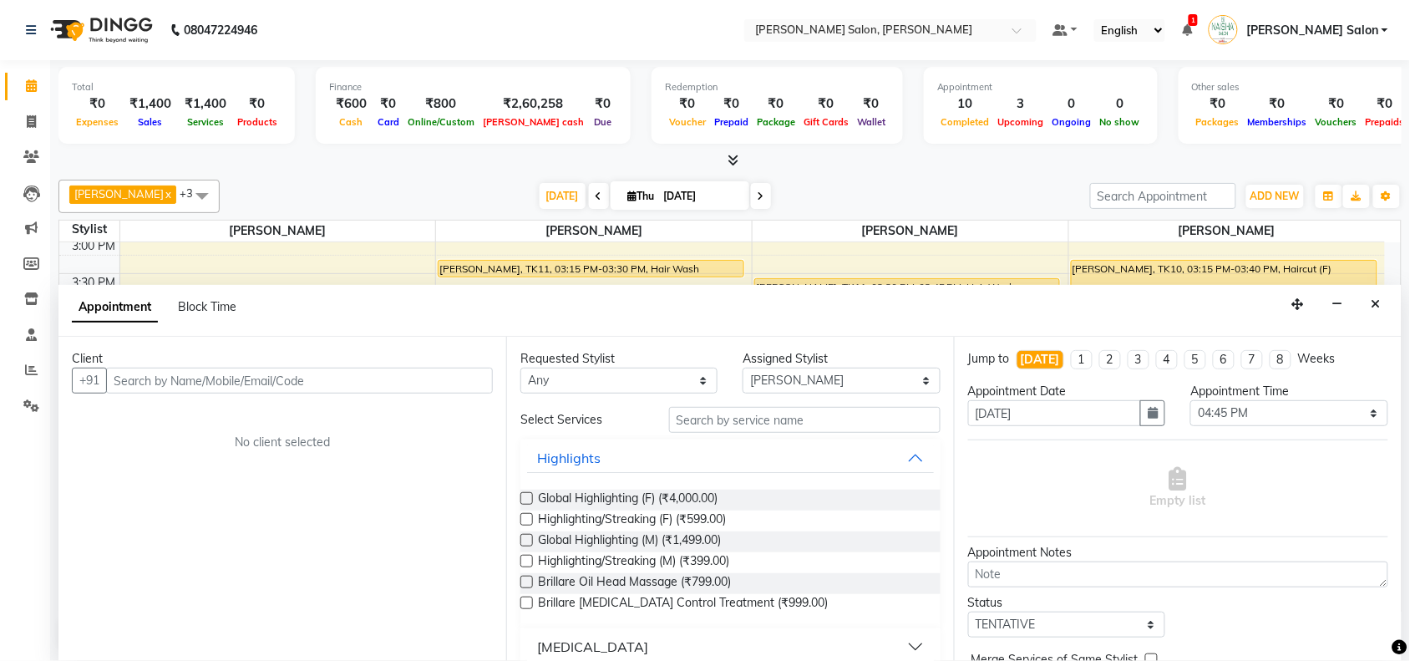
click at [194, 381] on input "text" at bounding box center [299, 381] width 387 height 26
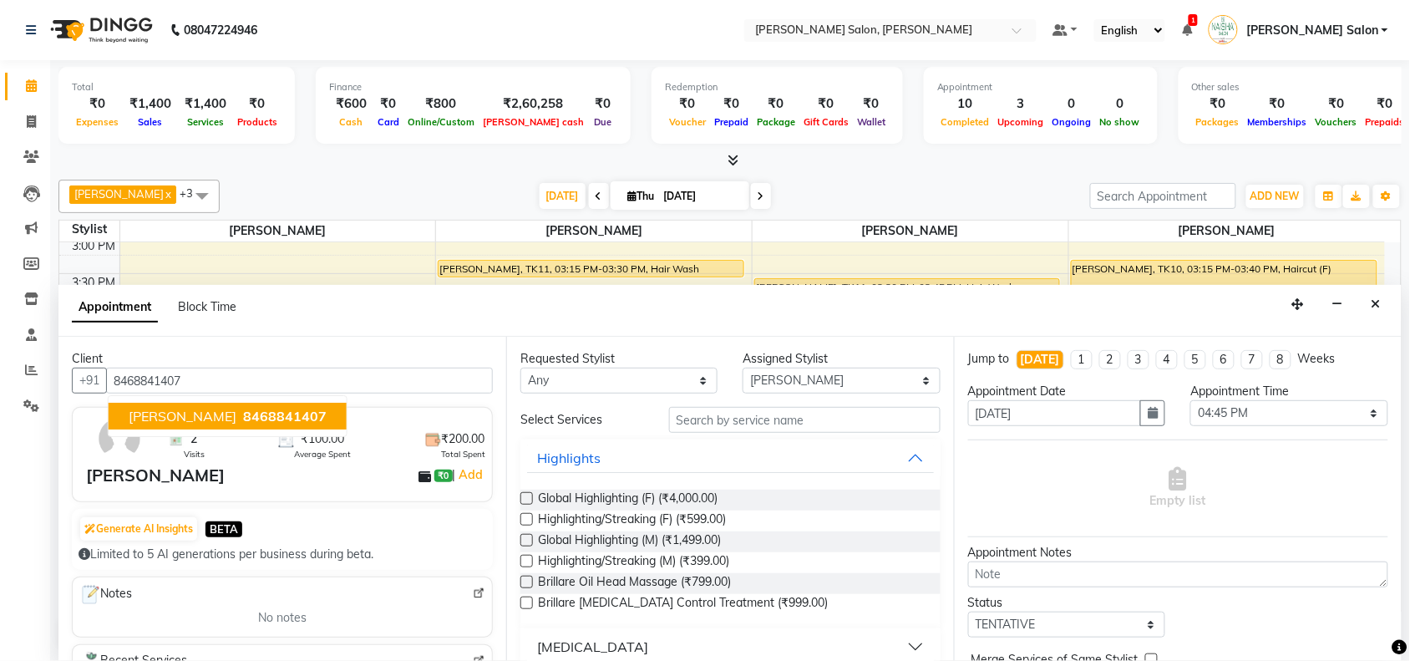
type input "8468841407"
click at [694, 418] on input "text" at bounding box center [805, 420] width 272 height 26
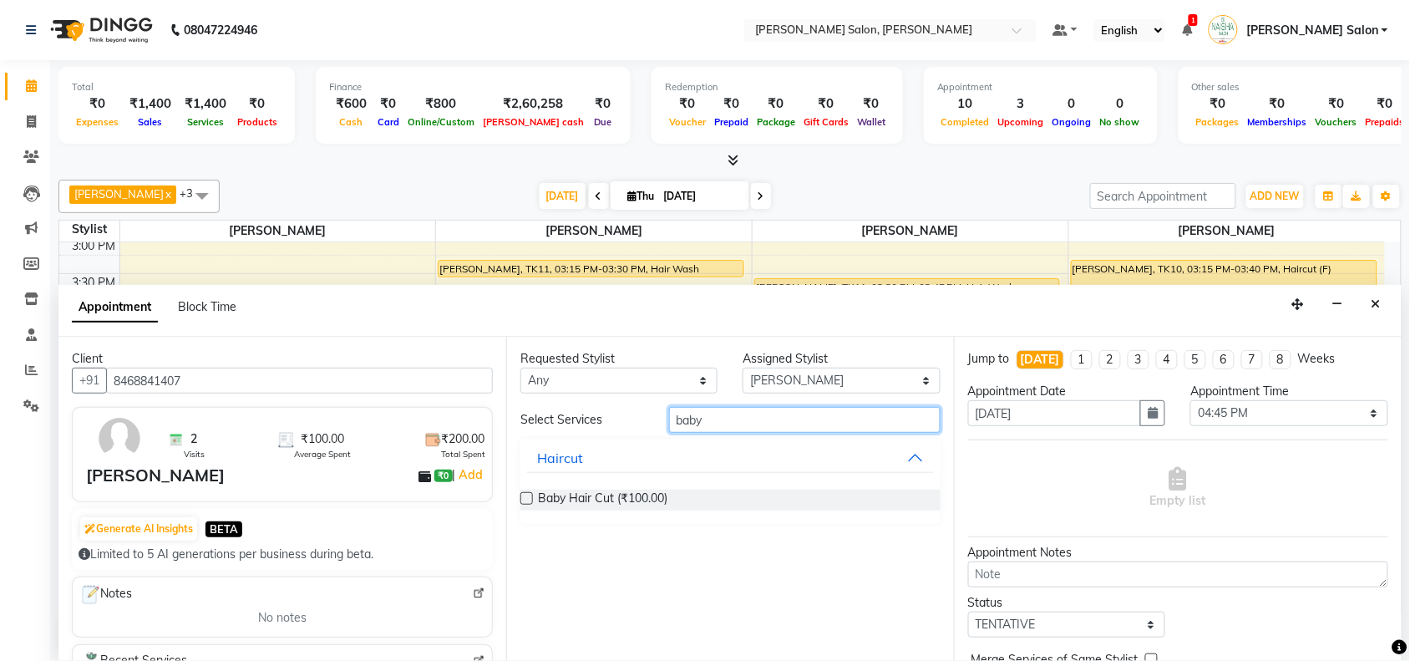
type input "baby"
click at [527, 493] on label at bounding box center [527, 498] width 13 height 13
click at [527, 495] on input "checkbox" at bounding box center [526, 500] width 11 height 11
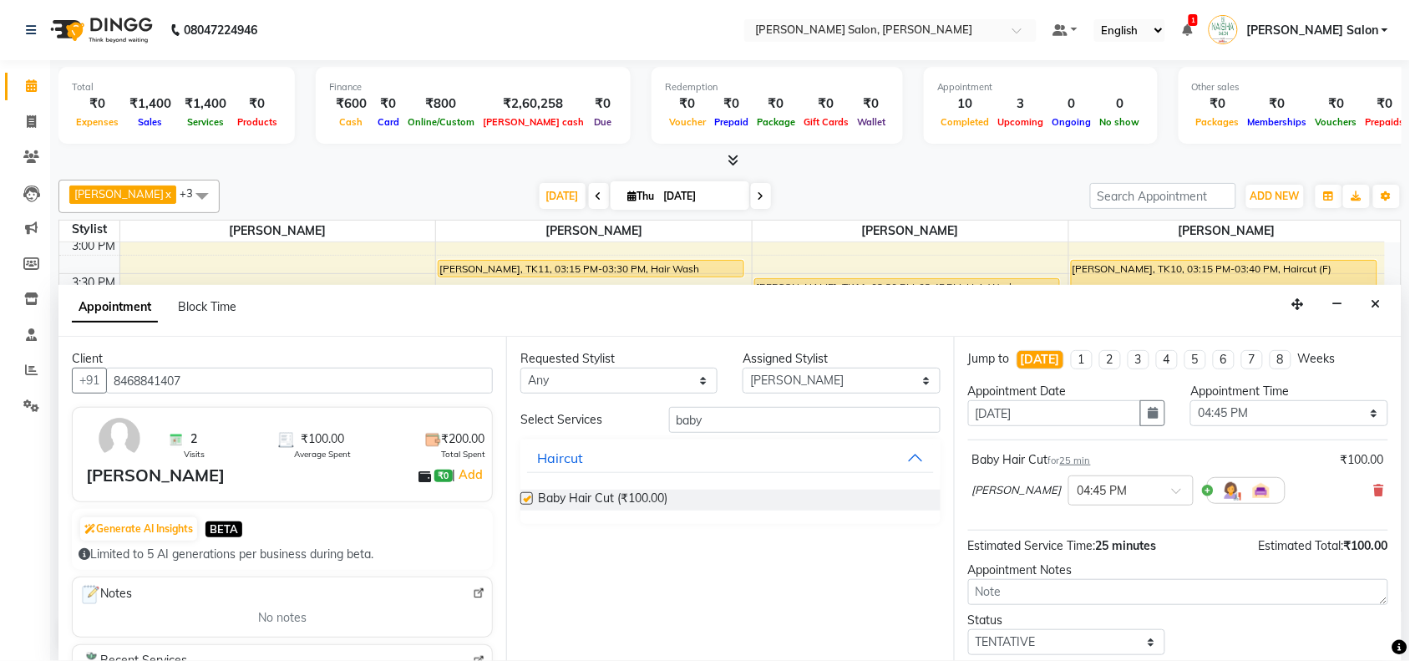
checkbox input "false"
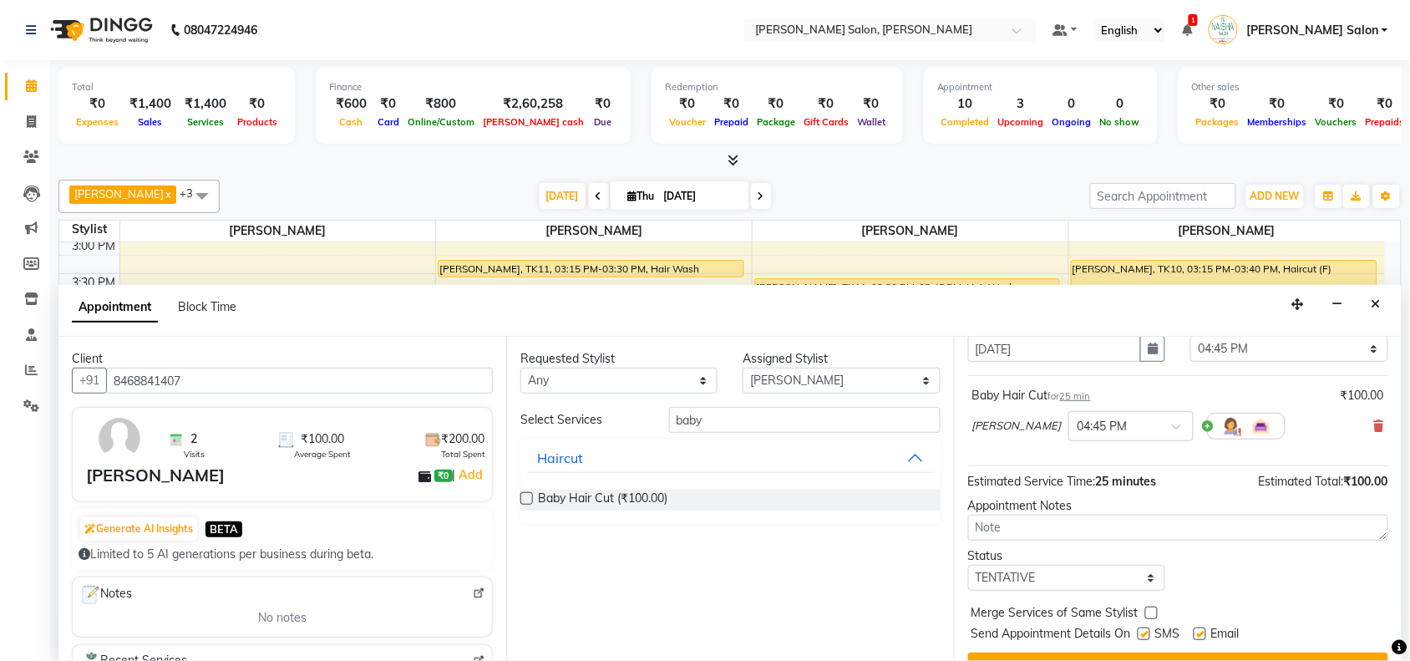
scroll to position [100, 0]
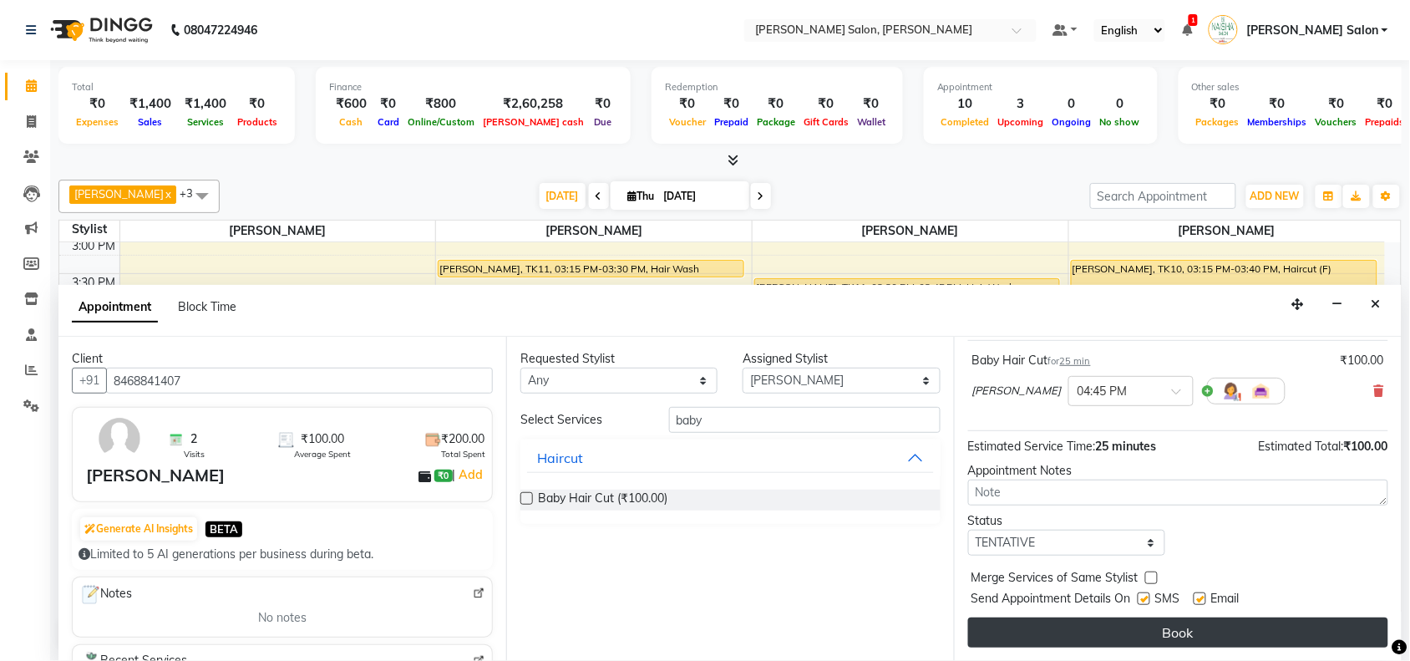
click at [1299, 624] on button "Book" at bounding box center [1178, 632] width 420 height 30
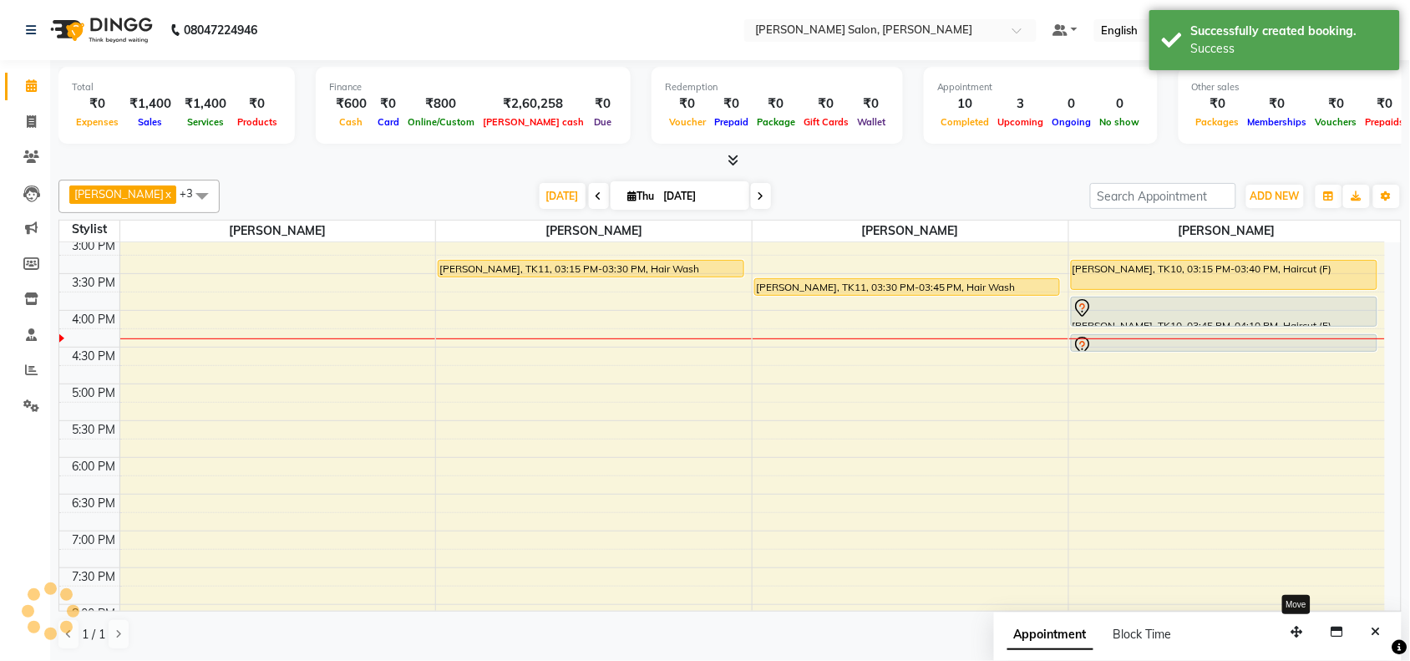
scroll to position [0, 0]
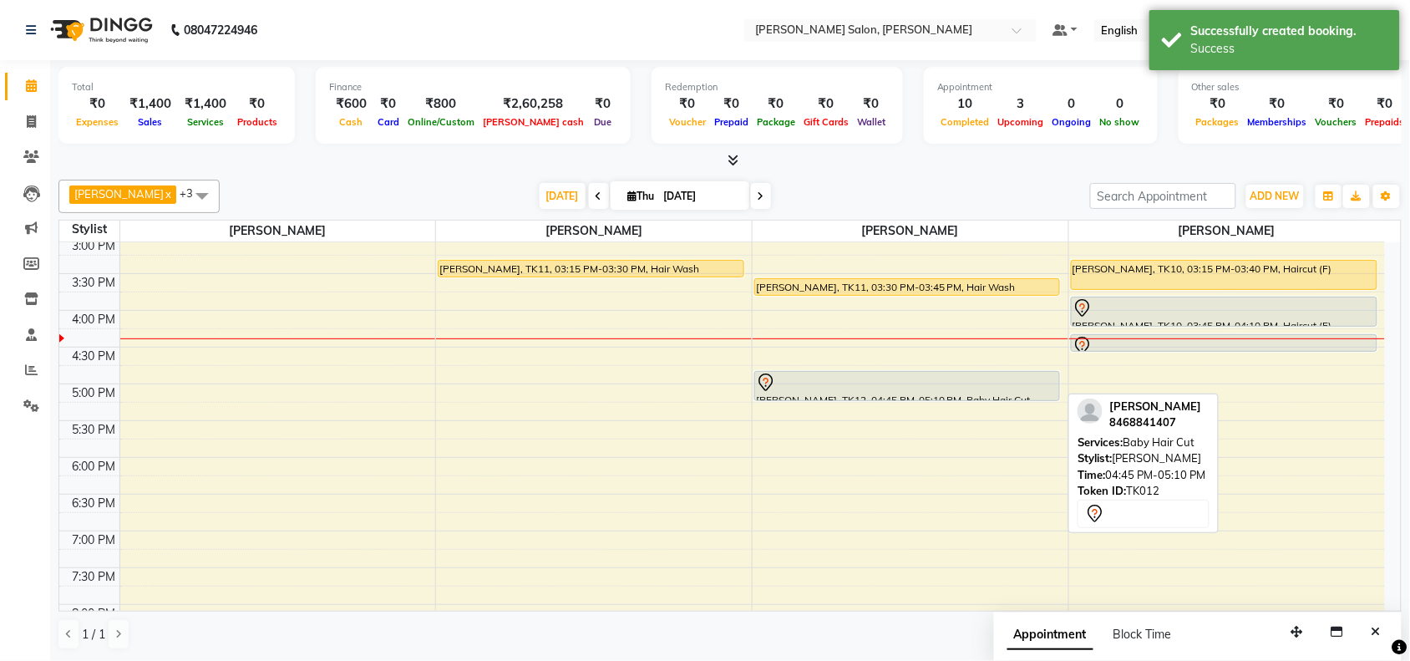
click at [850, 383] on div at bounding box center [907, 383] width 302 height 20
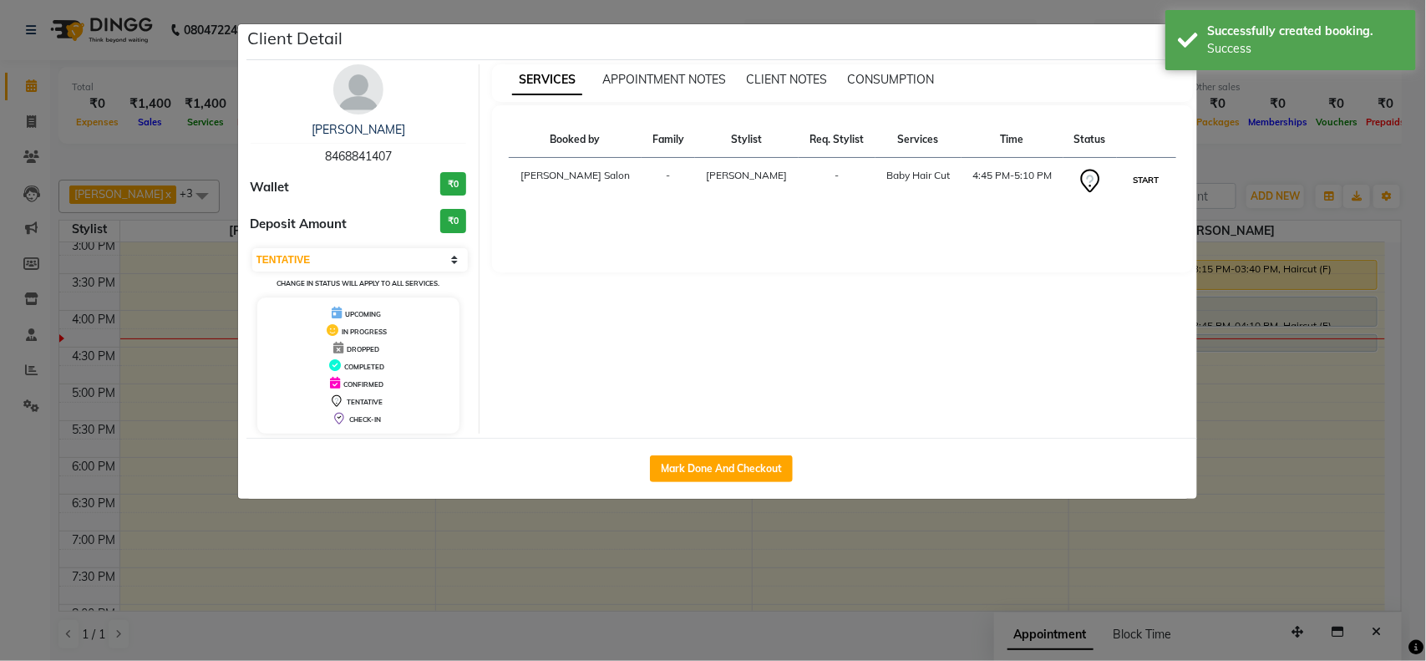
click at [1145, 178] on button "START" at bounding box center [1147, 180] width 34 height 21
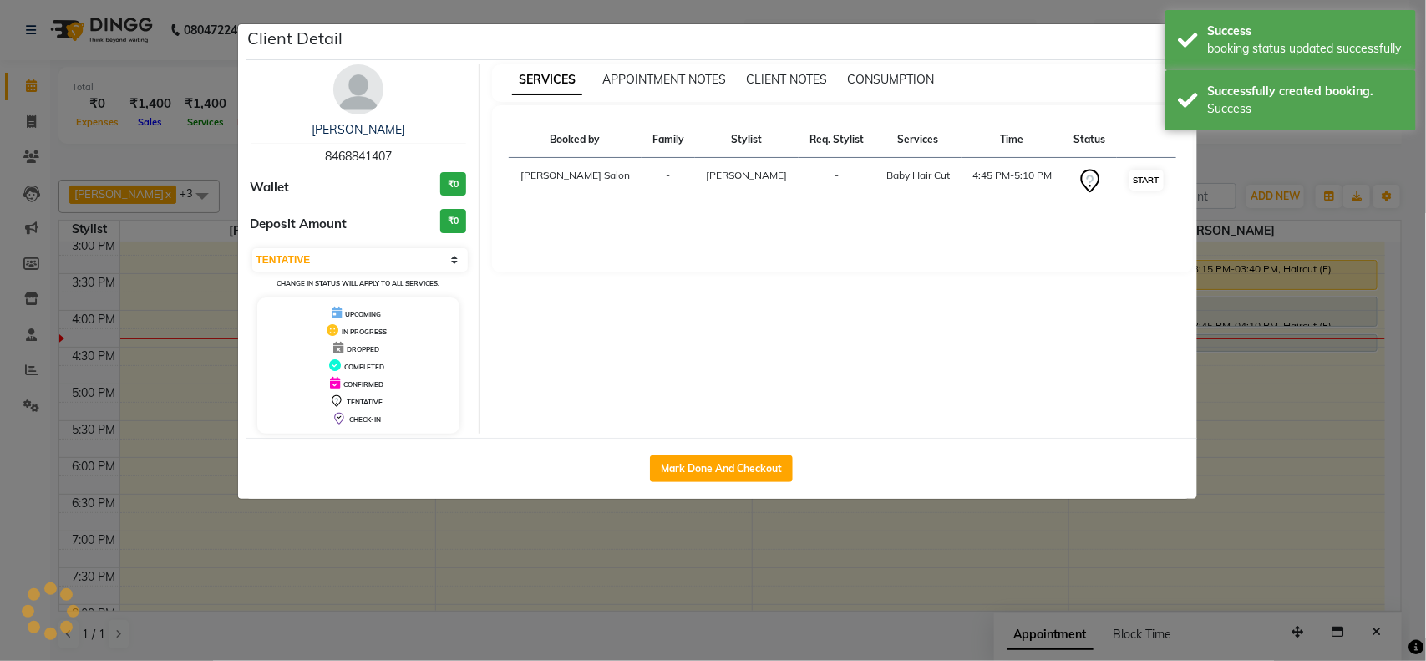
select select "1"
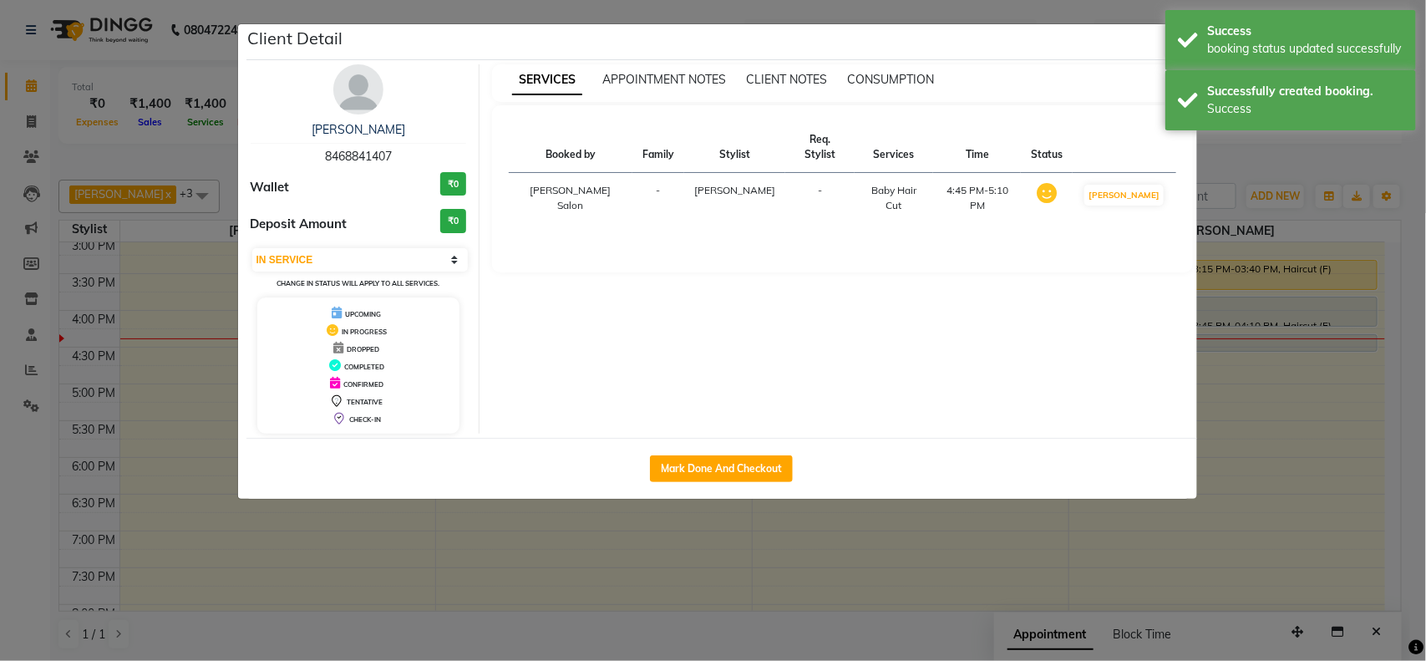
click at [1258, 394] on ngb-modal-window "Client Detail Abdul Majid 8468841407 Wallet ₹0 Deposit Amount ₹0 Select IN SERV…" at bounding box center [713, 330] width 1426 height 661
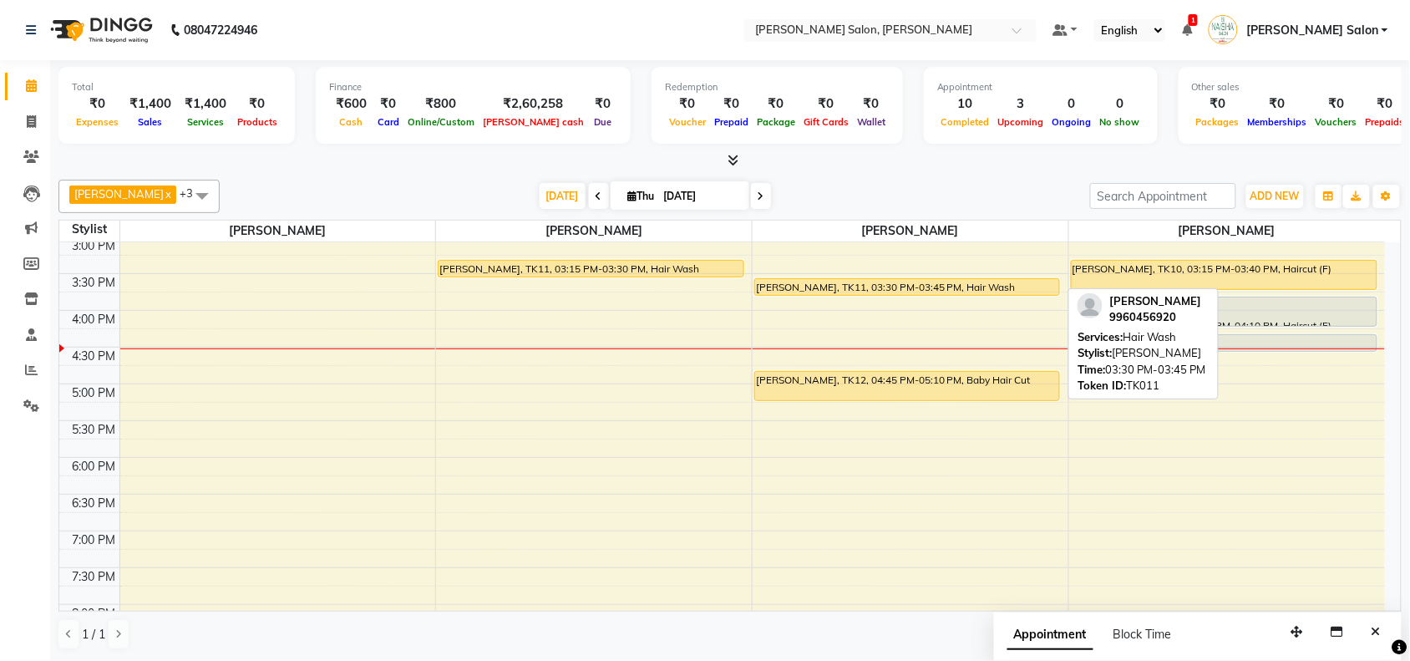
click at [832, 289] on div "ANJALI Walde, TK11, 03:30 PM-03:45 PM, Hair Wash" at bounding box center [907, 287] width 304 height 16
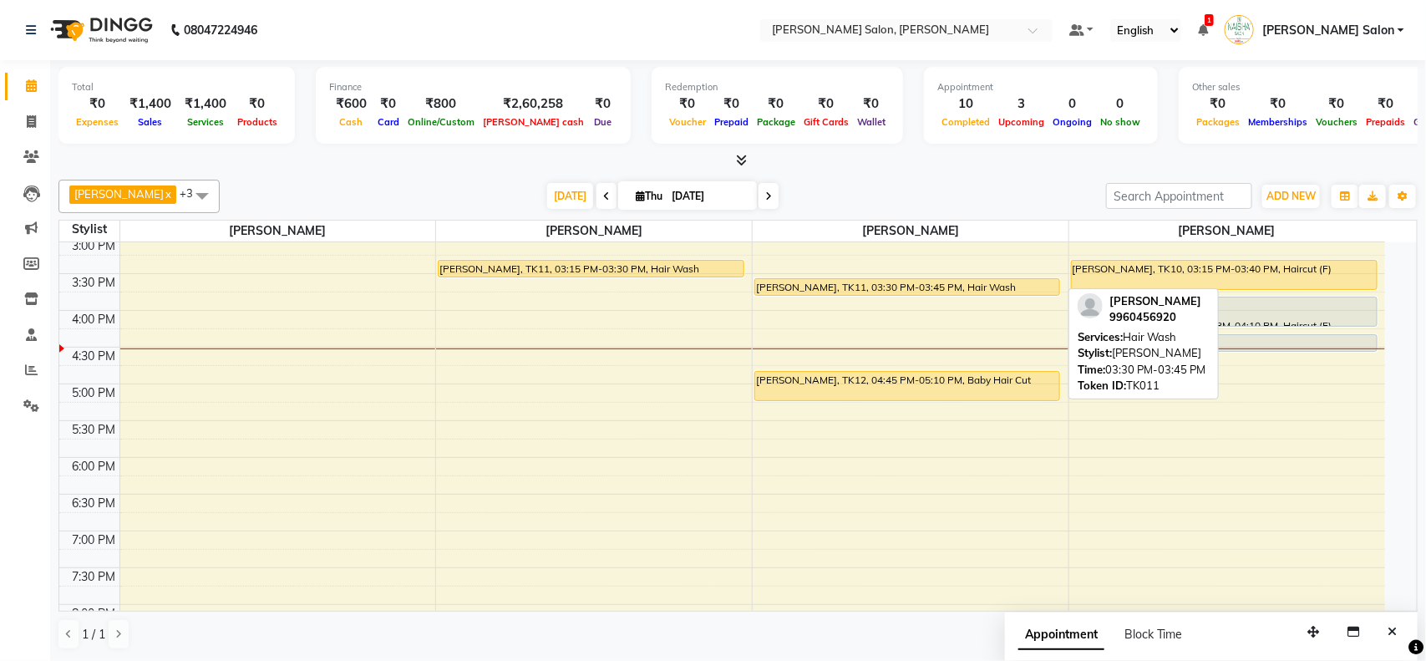
select select "1"
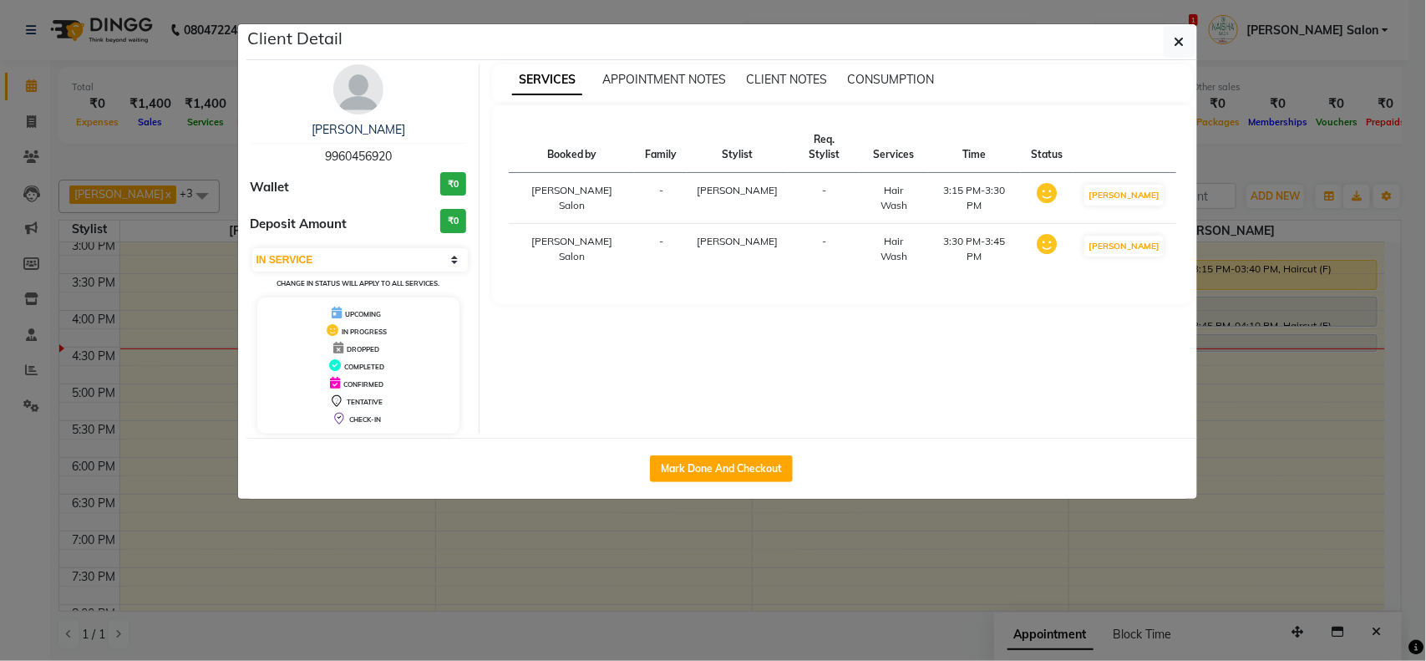
click at [685, 450] on div "Mark Done And Checkout" at bounding box center [721, 468] width 951 height 61
click at [698, 462] on button "Mark Done And Checkout" at bounding box center [721, 468] width 143 height 27
select select "5497"
select select "service"
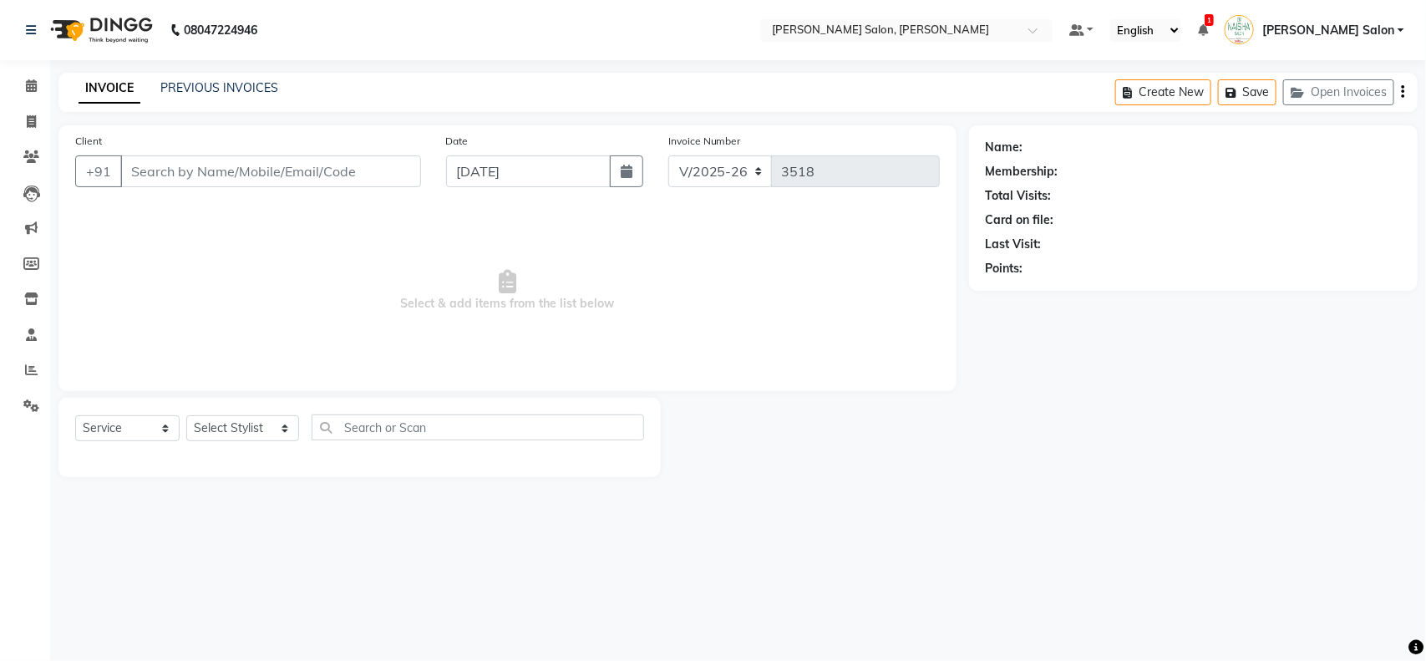
type input "9960456920"
select select "84067"
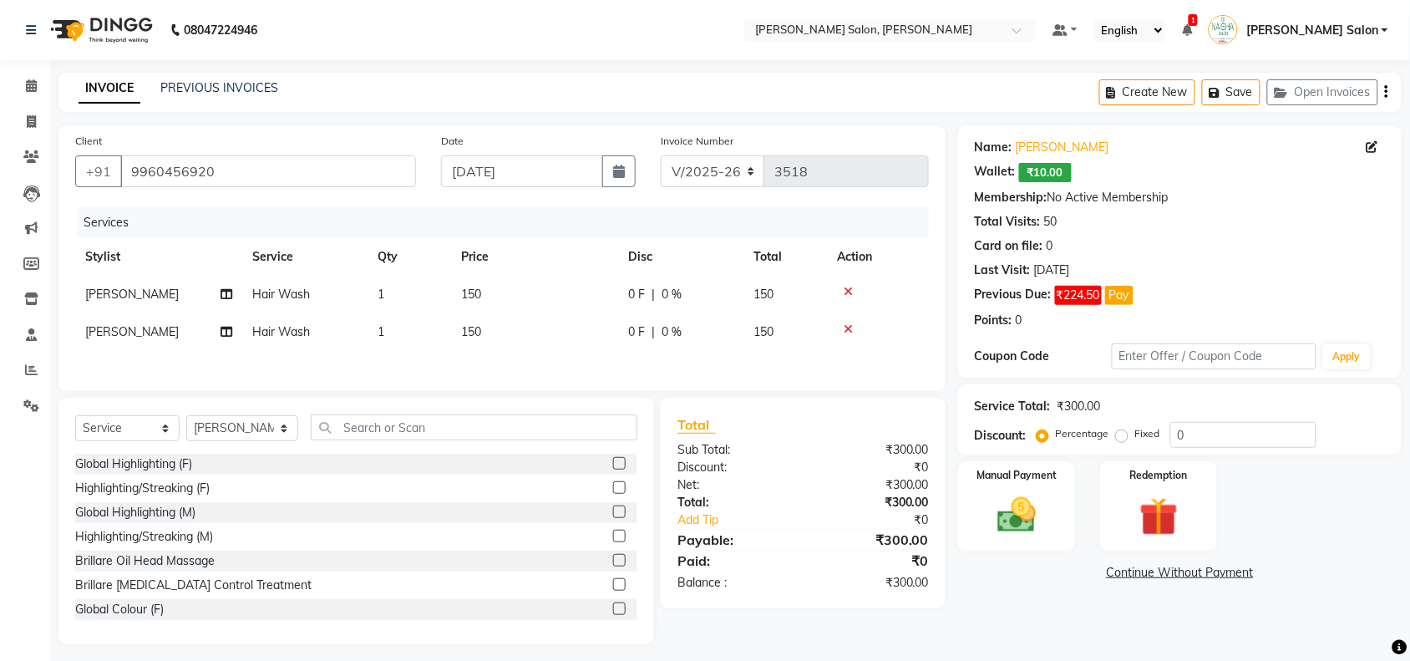
click at [479, 295] on span "150" at bounding box center [471, 294] width 20 height 15
select select "75922"
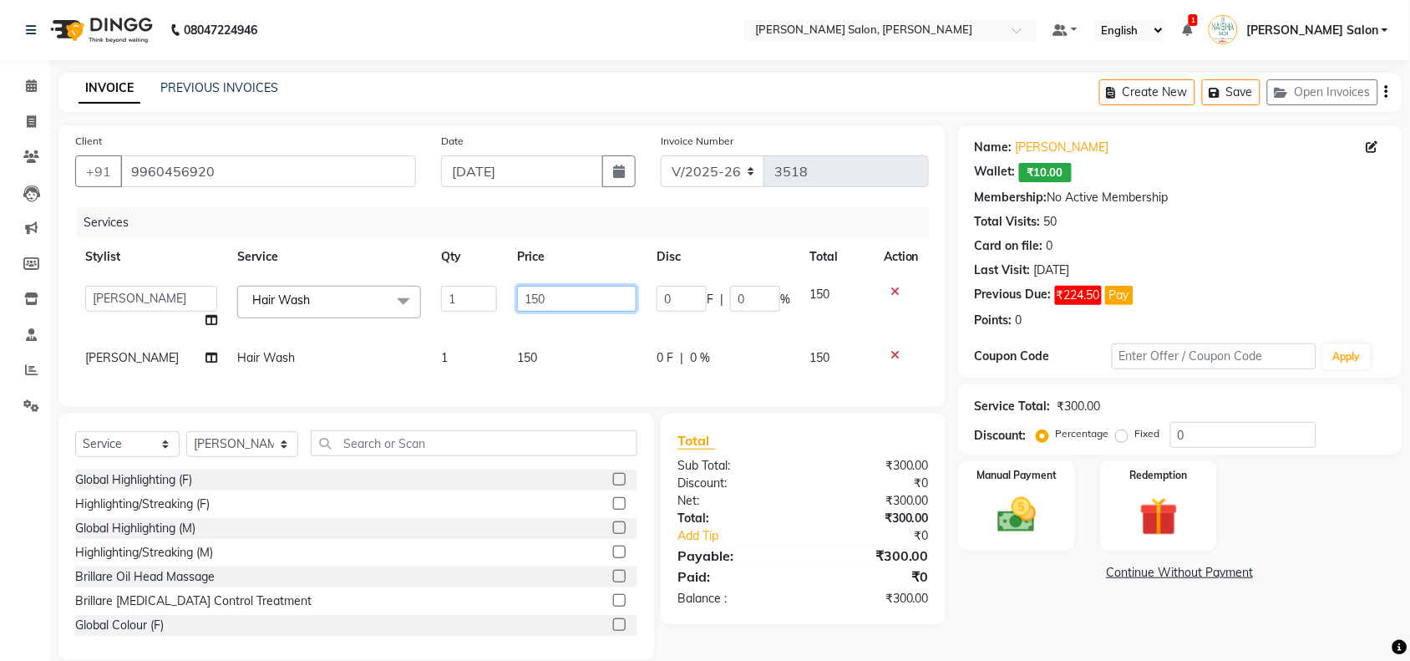
click at [527, 293] on input "150" at bounding box center [576, 299] width 119 height 26
click at [523, 295] on input "150" at bounding box center [576, 299] width 119 height 26
type input "50"
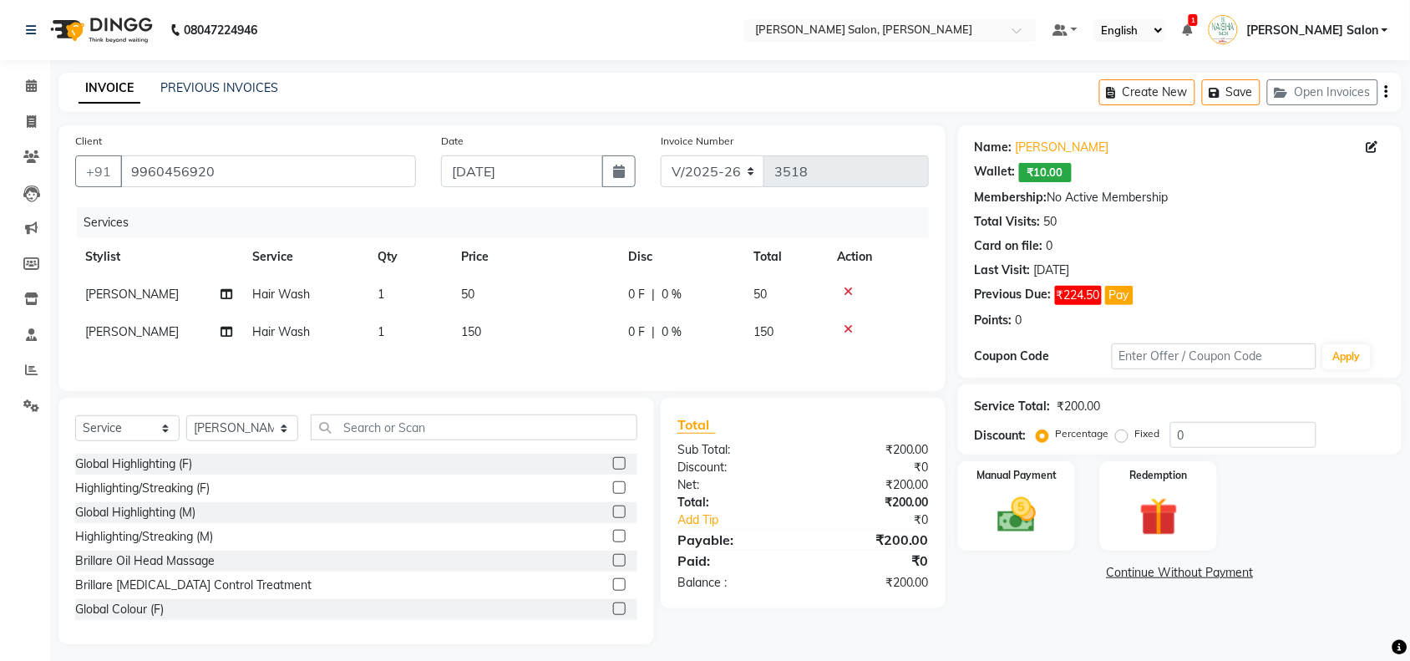
click at [536, 322] on tbody "Sangeeta Shukla Hair Wash 1 50 0 F | 0 % 50 Kiran Raut Hair Wash 1 150 0 F | 0 …" at bounding box center [502, 313] width 854 height 75
click at [485, 331] on td "150" at bounding box center [534, 332] width 167 height 38
select select "84067"
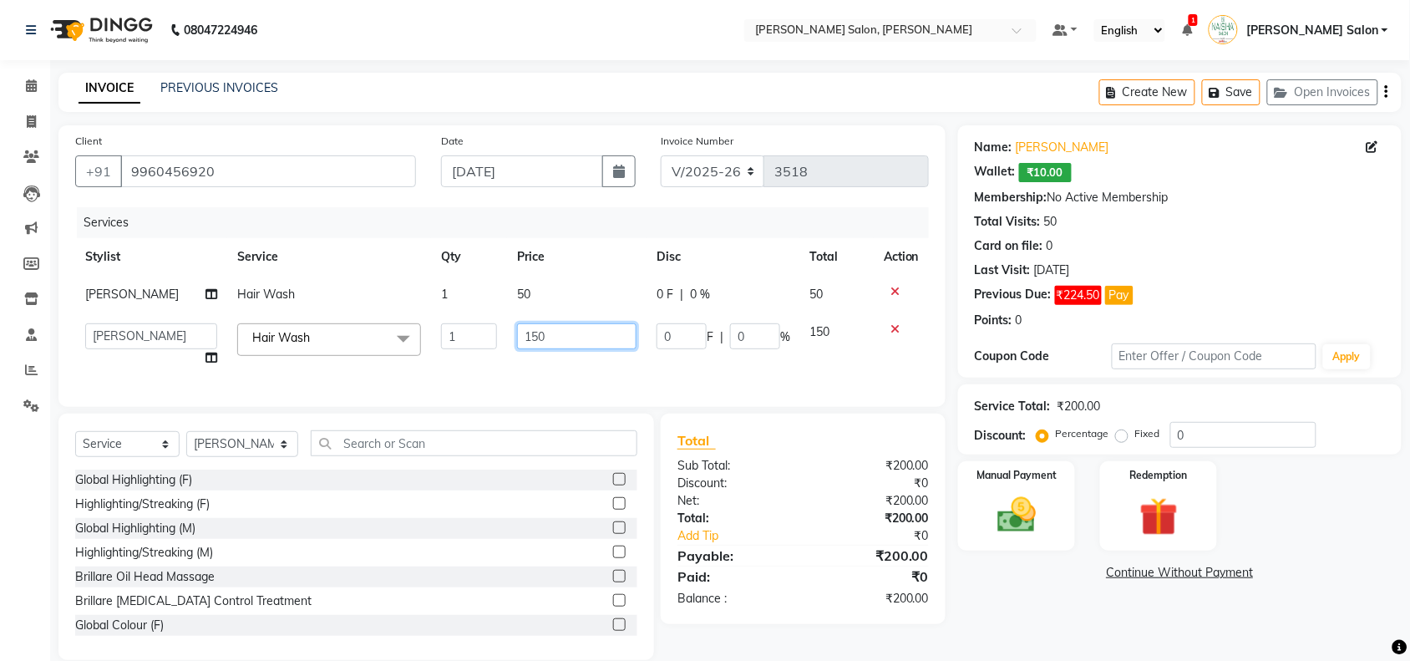
click at [527, 334] on input "150" at bounding box center [576, 336] width 119 height 26
click at [535, 333] on input "150" at bounding box center [576, 336] width 119 height 26
type input "100"
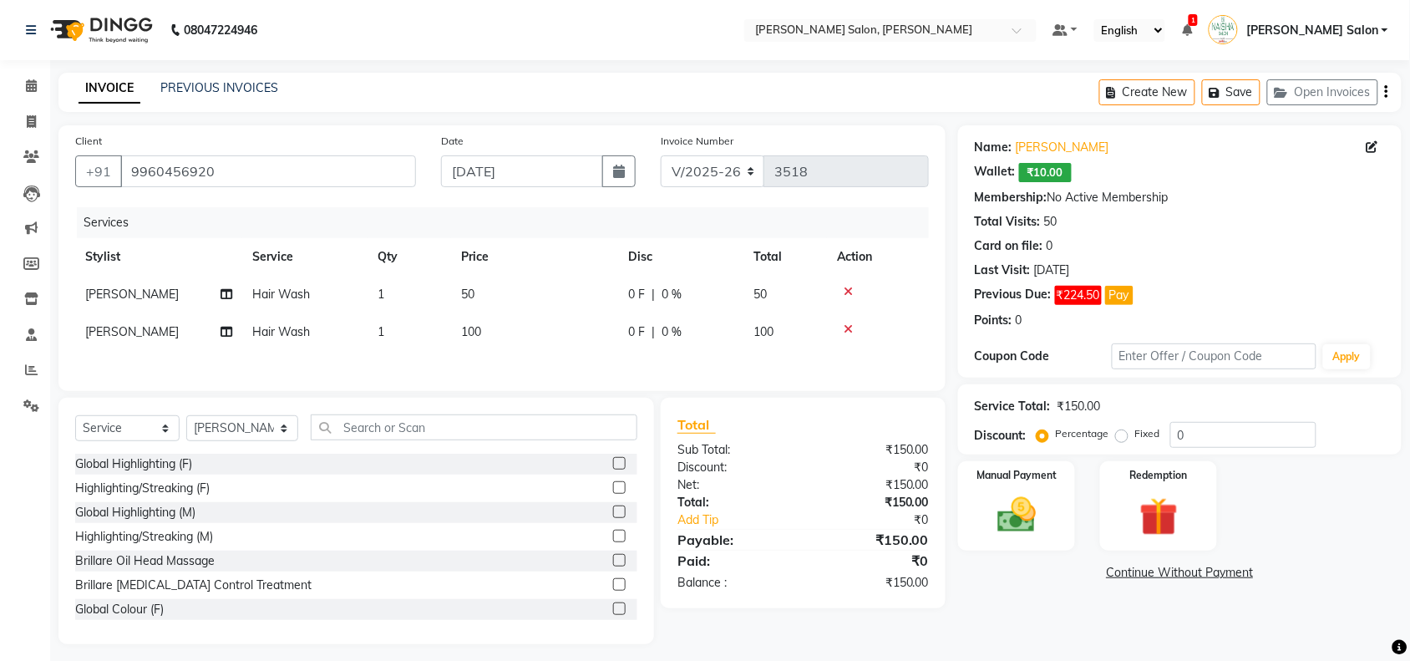
click at [546, 361] on div "Services Stylist Service Qty Price Disc Total Action Sangeeta Shukla Hair Wash …" at bounding box center [502, 290] width 854 height 167
click at [1054, 500] on div "Manual Payment" at bounding box center [1017, 507] width 122 height 94
click at [1226, 575] on span "CASH" at bounding box center [1227, 573] width 36 height 19
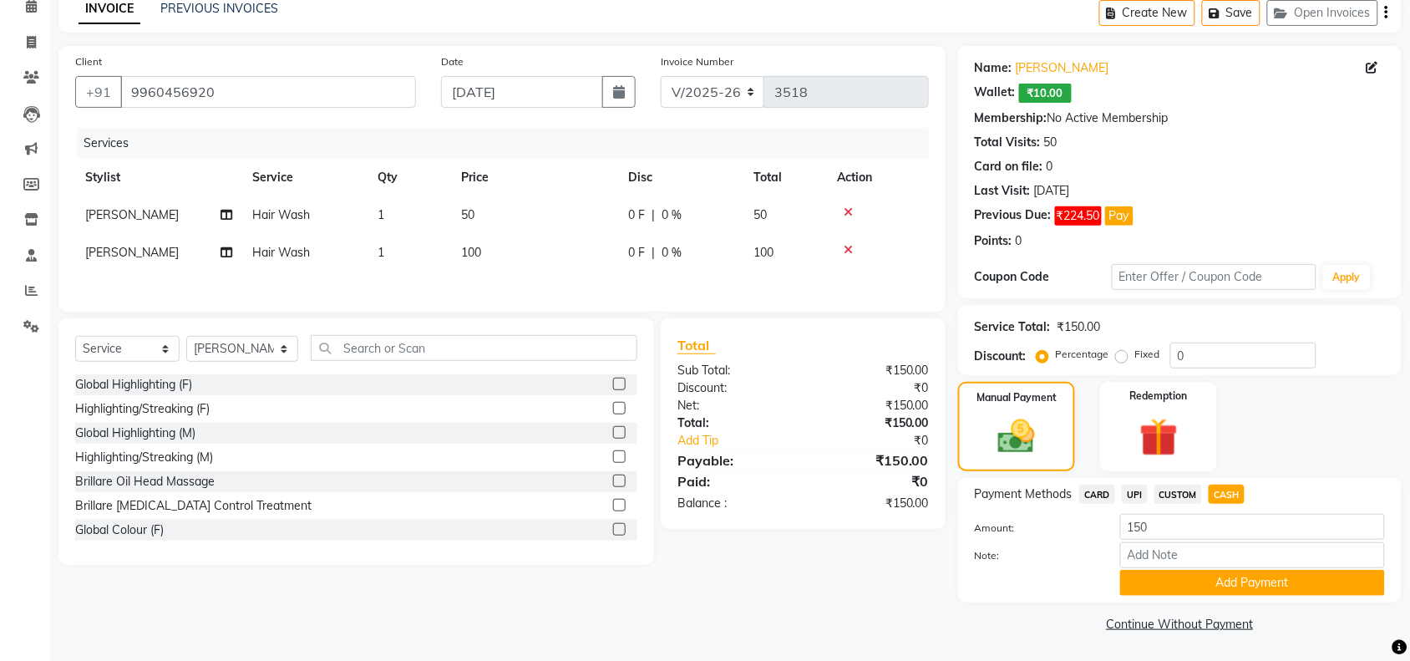
scroll to position [80, 0]
click at [457, 220] on td "50" at bounding box center [534, 215] width 167 height 38
select select "75922"
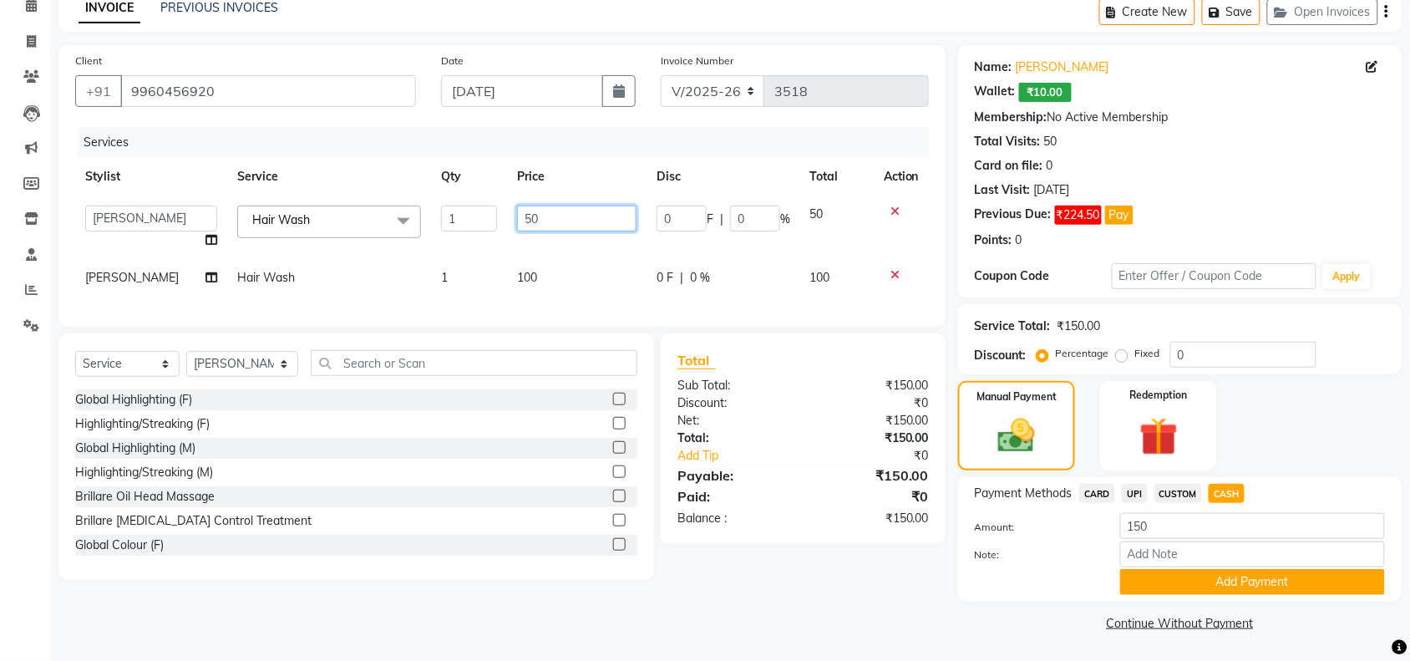
click at [548, 226] on input "50" at bounding box center [576, 219] width 119 height 26
type input "5"
type input "1"
click at [579, 234] on tbody "Admin Kiran Raut Naisha Salon Pawan chauhan Pinki dod Pragya Nagrale Sangeeta S…" at bounding box center [502, 246] width 854 height 101
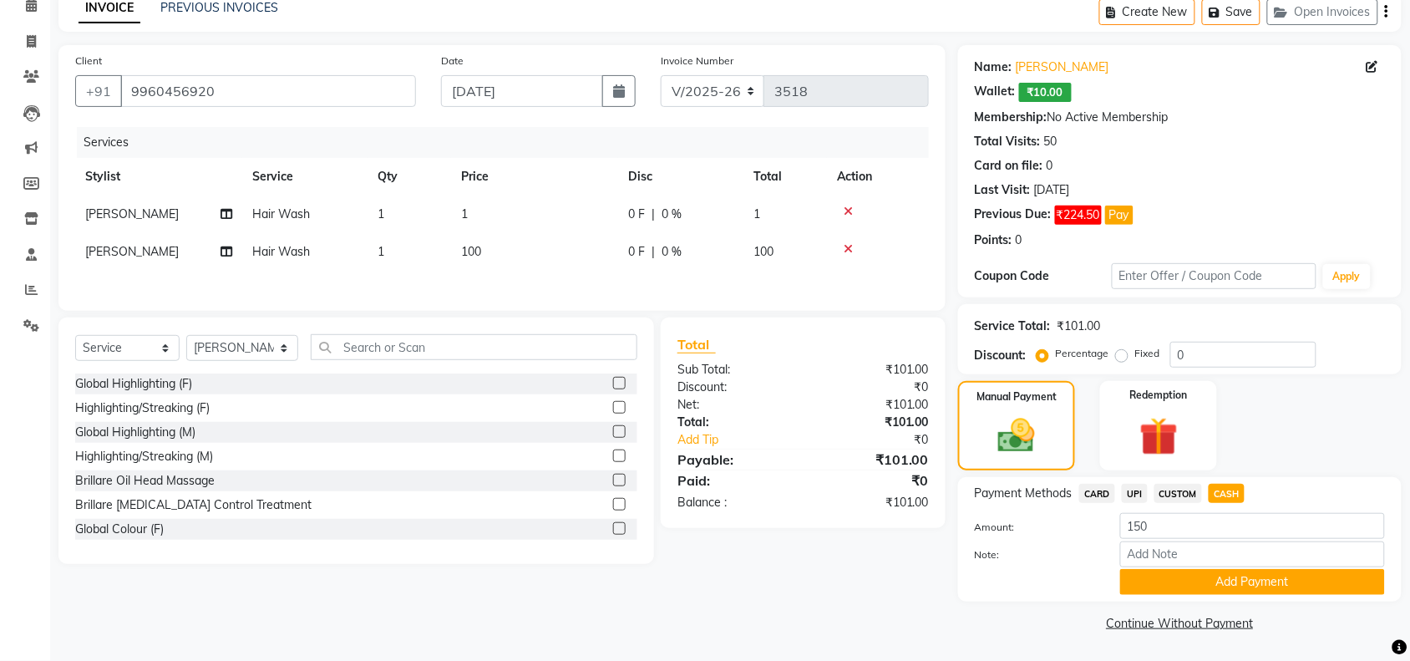
click at [461, 203] on td "1" at bounding box center [534, 215] width 167 height 38
select select "75922"
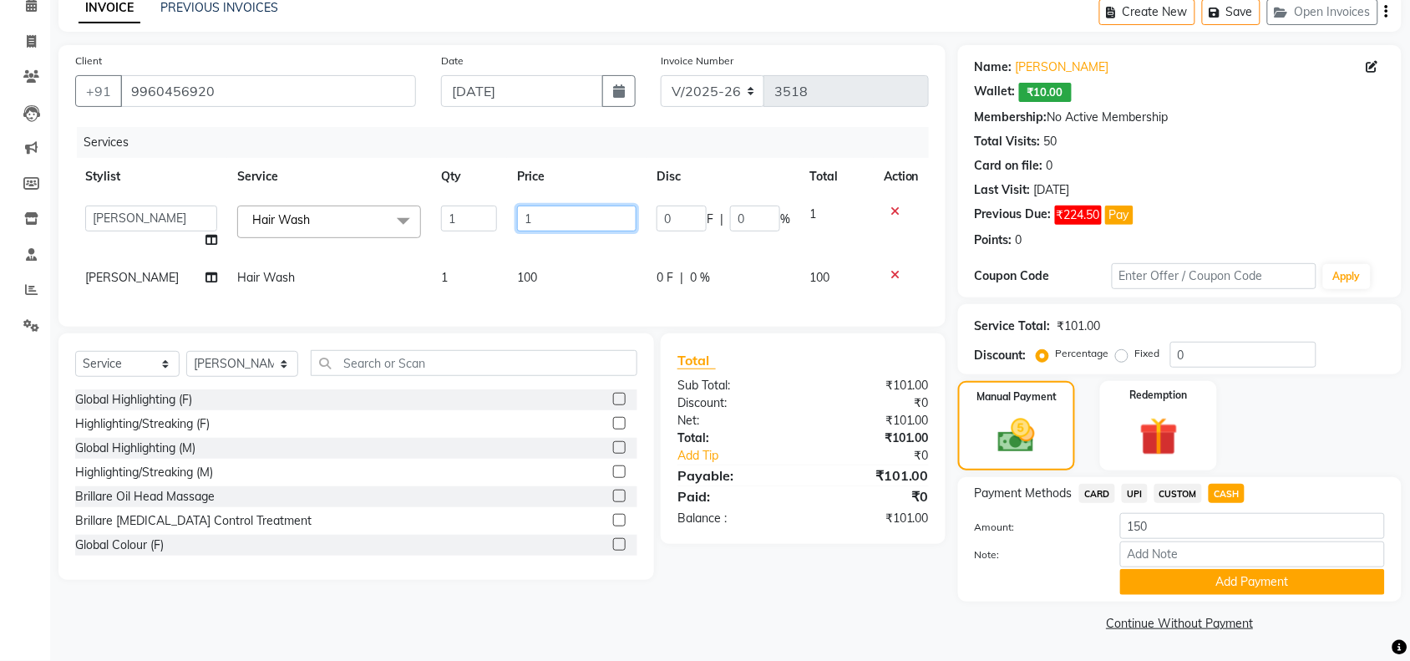
click at [517, 219] on input "1" at bounding box center [576, 219] width 119 height 26
click at [539, 217] on input "1" at bounding box center [576, 219] width 119 height 26
click at [540, 217] on input "1" at bounding box center [576, 219] width 119 height 26
type input "100"
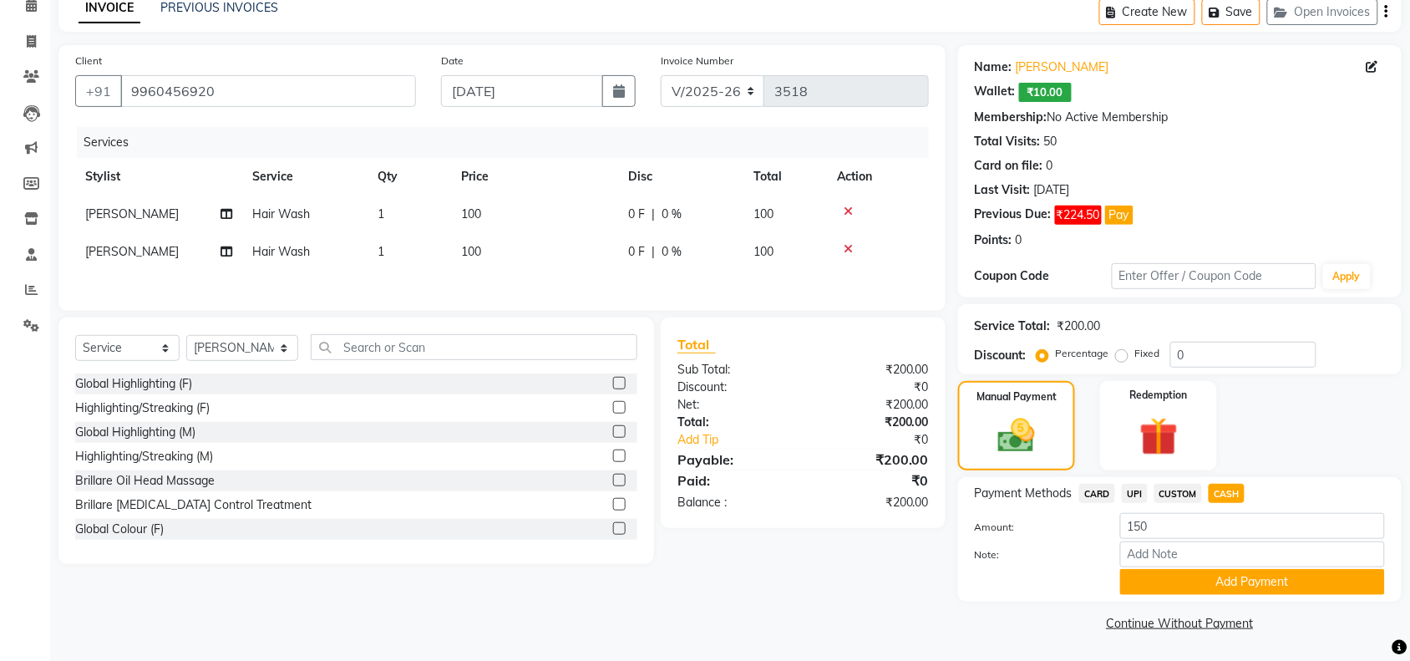
click at [531, 252] on tbody "Sangeeta Shukla Hair Wash 1 100 0 F | 0 % 100 Kiran Raut Hair Wash 1 100 0 F | …" at bounding box center [502, 233] width 854 height 75
click at [1227, 497] on span "CASH" at bounding box center [1227, 493] width 36 height 19
type input "200"
click at [1227, 579] on button "Add Payment" at bounding box center [1252, 582] width 265 height 26
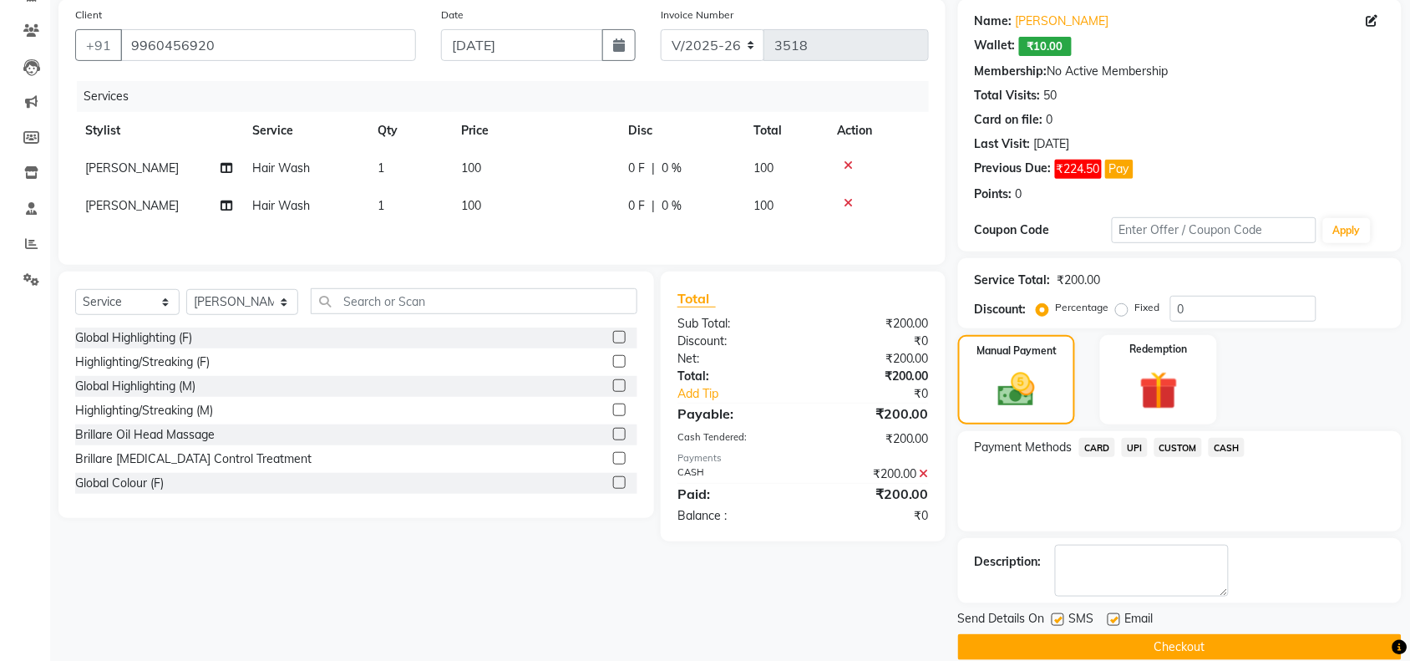
scroll to position [151, 0]
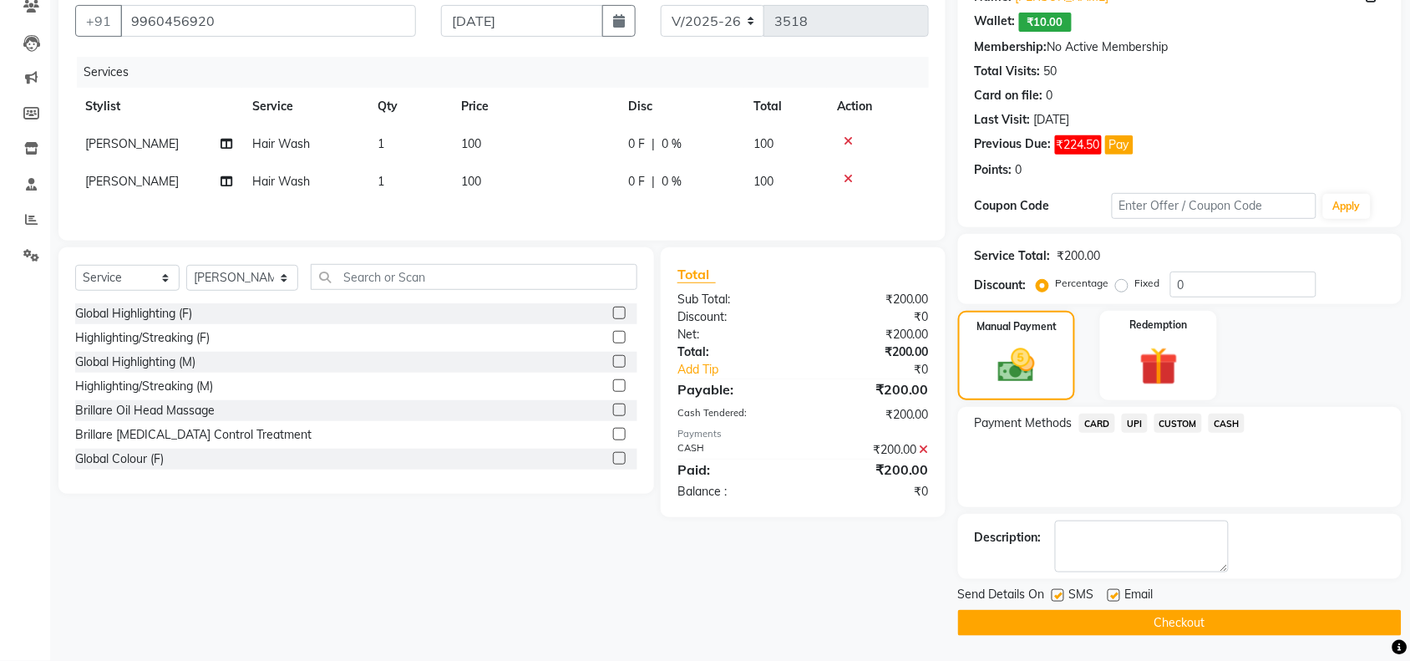
click at [1203, 591] on div "Send Details On SMS Email" at bounding box center [1180, 596] width 444 height 21
click at [1184, 616] on button "Checkout" at bounding box center [1180, 623] width 444 height 26
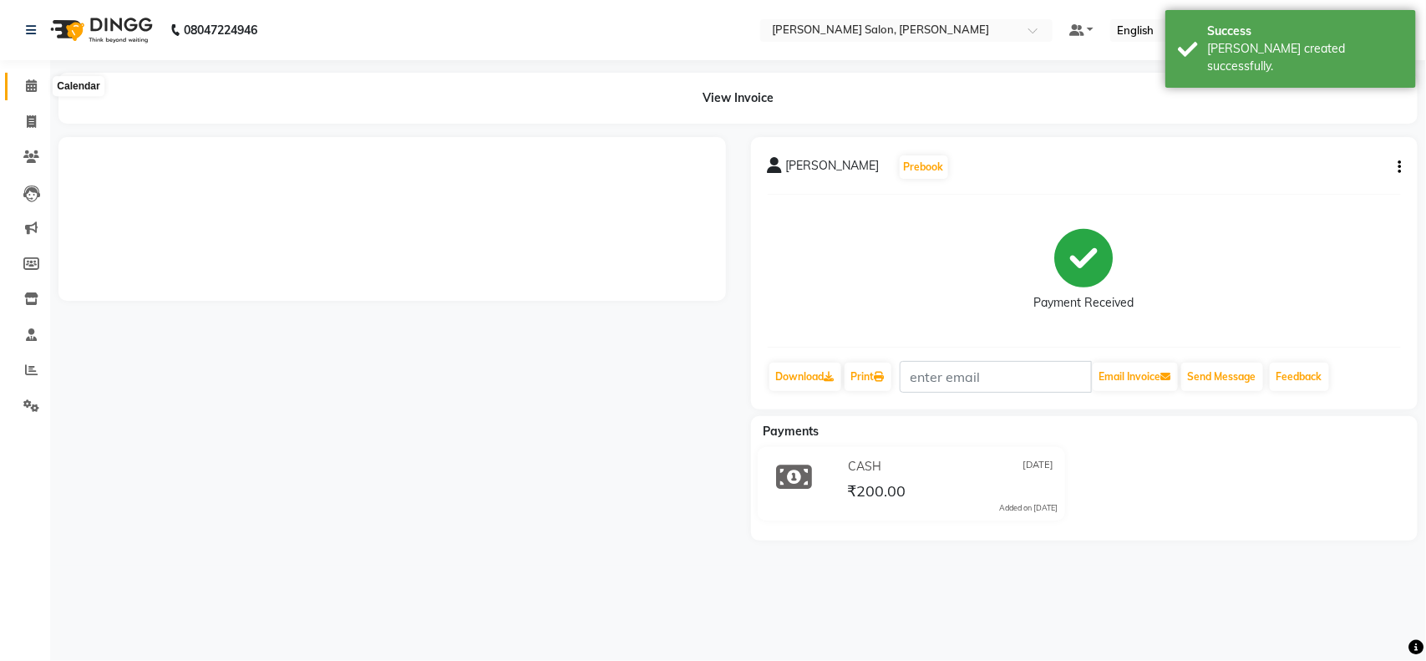
click at [30, 86] on icon at bounding box center [31, 85] width 11 height 13
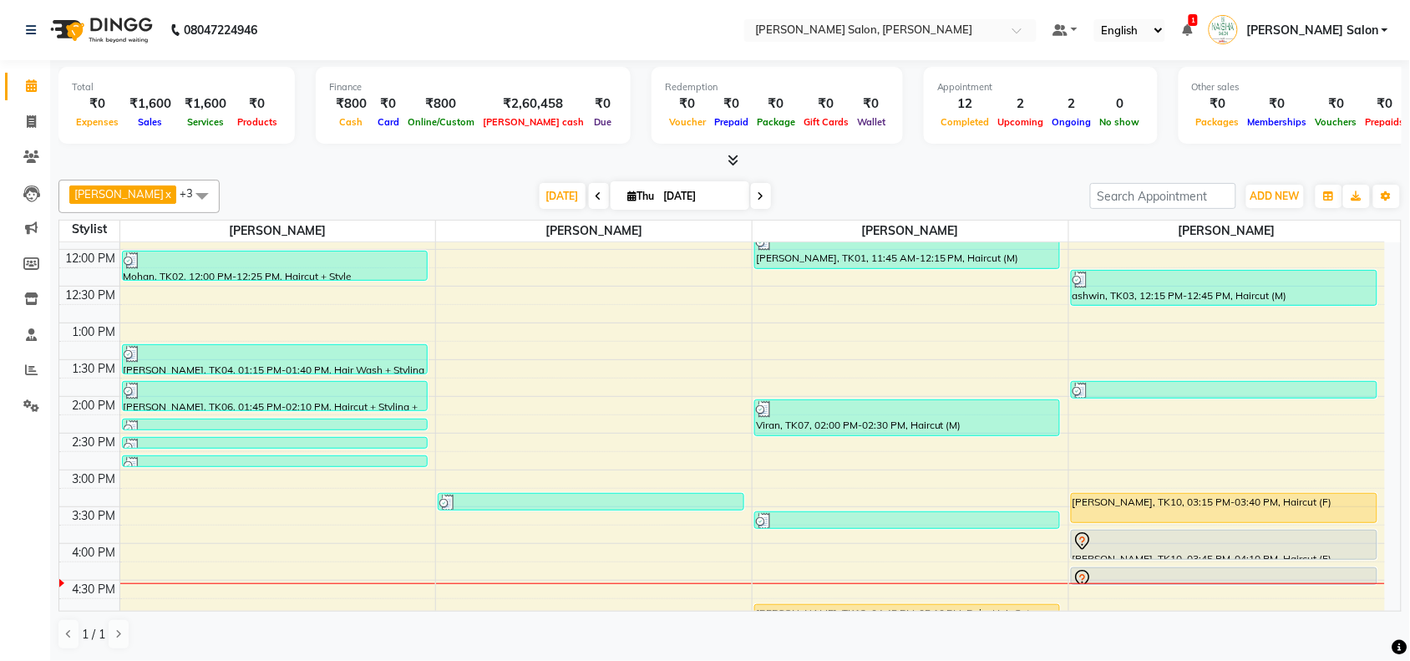
scroll to position [313, 0]
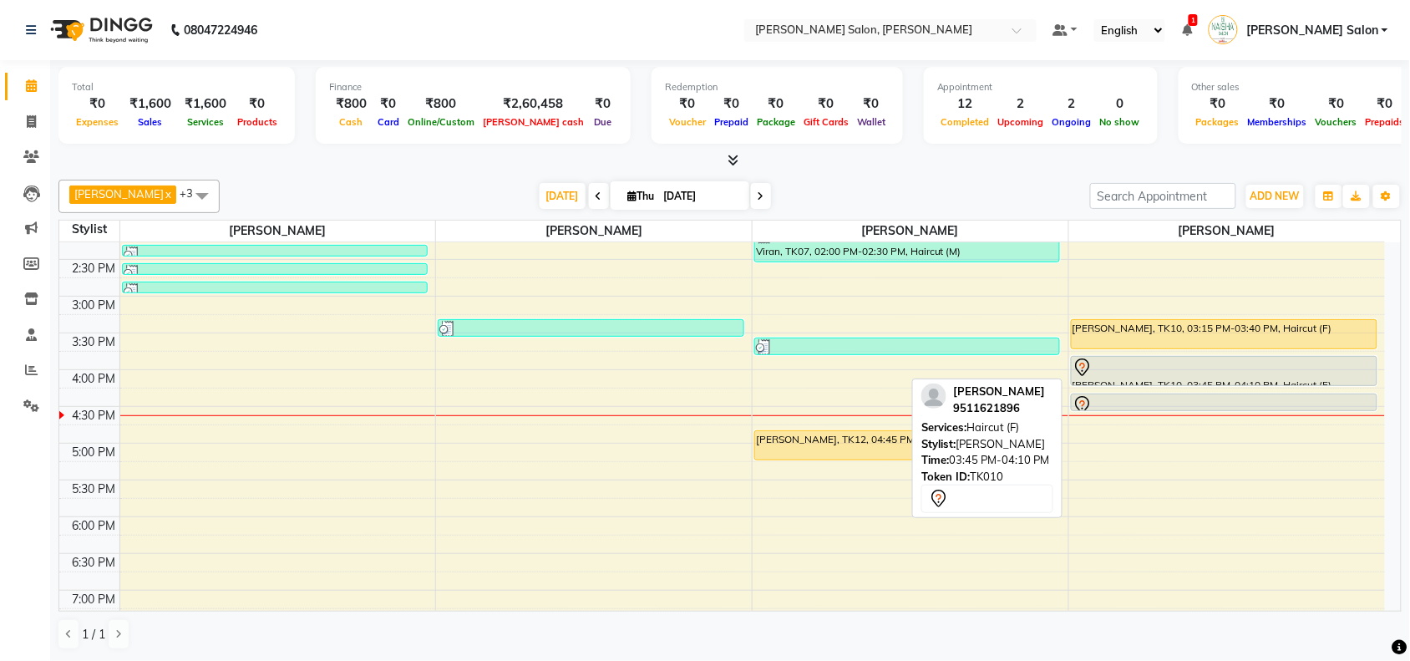
click at [1120, 363] on div at bounding box center [1224, 368] width 303 height 20
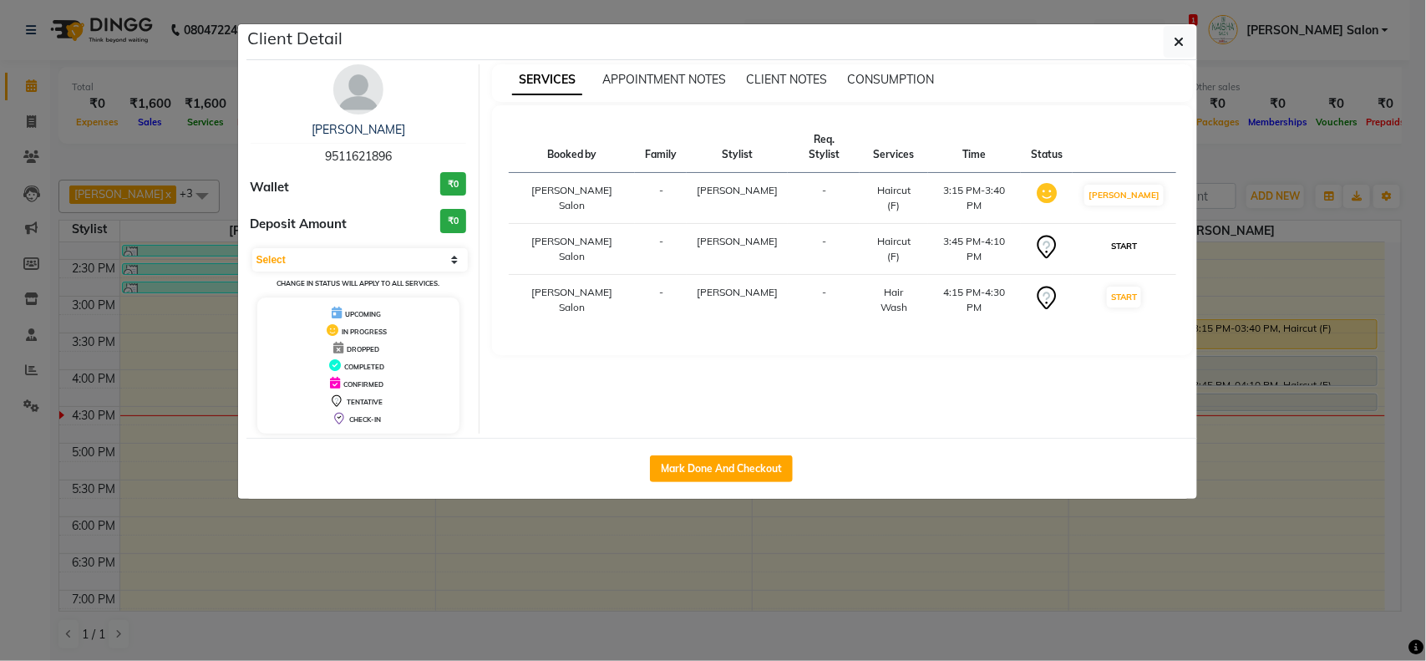
click at [1134, 236] on button "START" at bounding box center [1124, 246] width 34 height 21
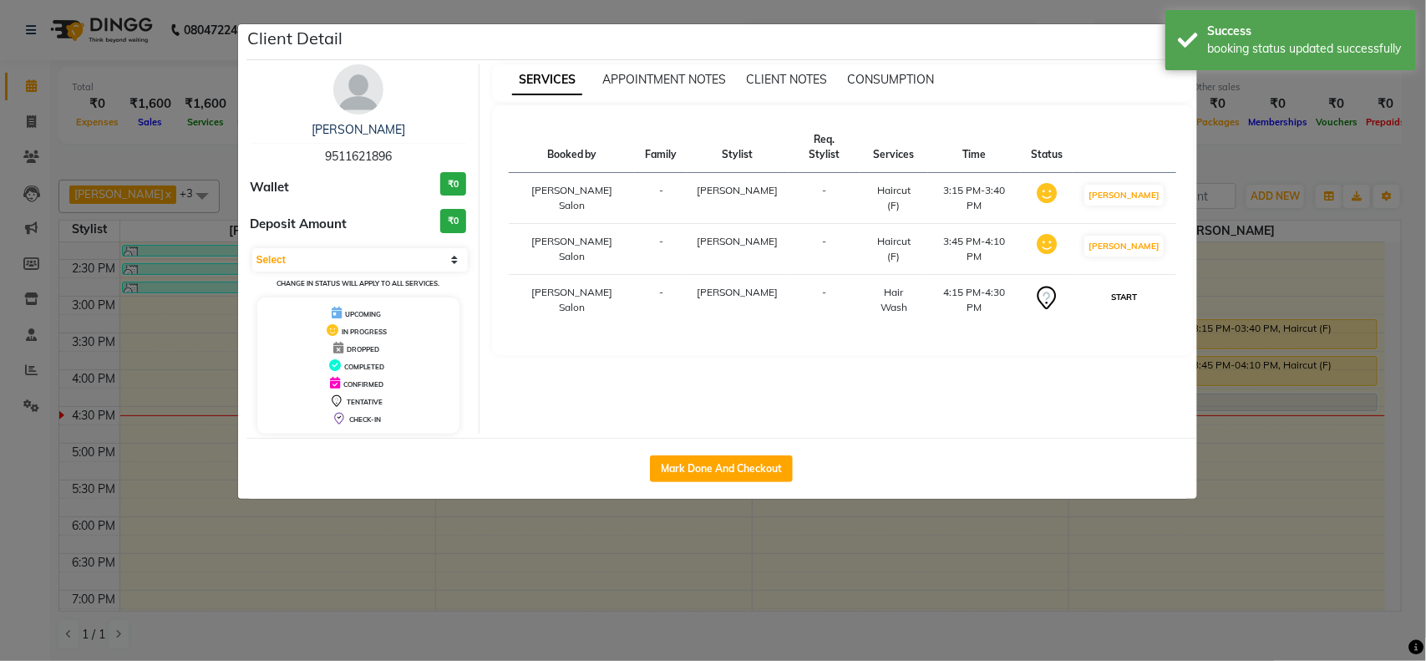
click at [1132, 287] on button "START" at bounding box center [1124, 297] width 34 height 21
click at [1251, 527] on ngb-modal-window "Client Detail aaroshi 9511621896 Wallet ₹0 Deposit Amount ₹0 Select IN SERVICE …" at bounding box center [713, 330] width 1426 height 661
select select "1"
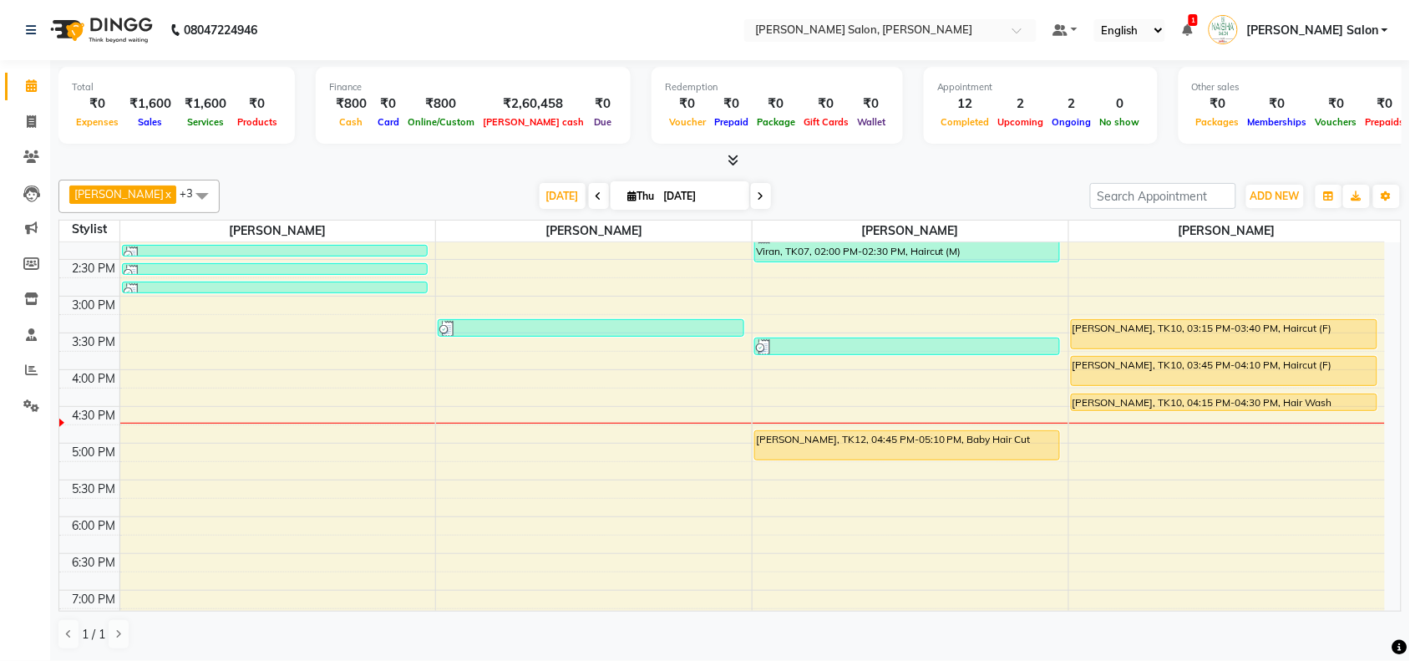
click at [1251, 527] on div "10:00 AM 10:30 AM 11:00 AM 11:30 AM 12:00 PM 12:30 PM 1:00 PM 1:30 PM 2:00 PM 2…" at bounding box center [722, 370] width 1326 height 882
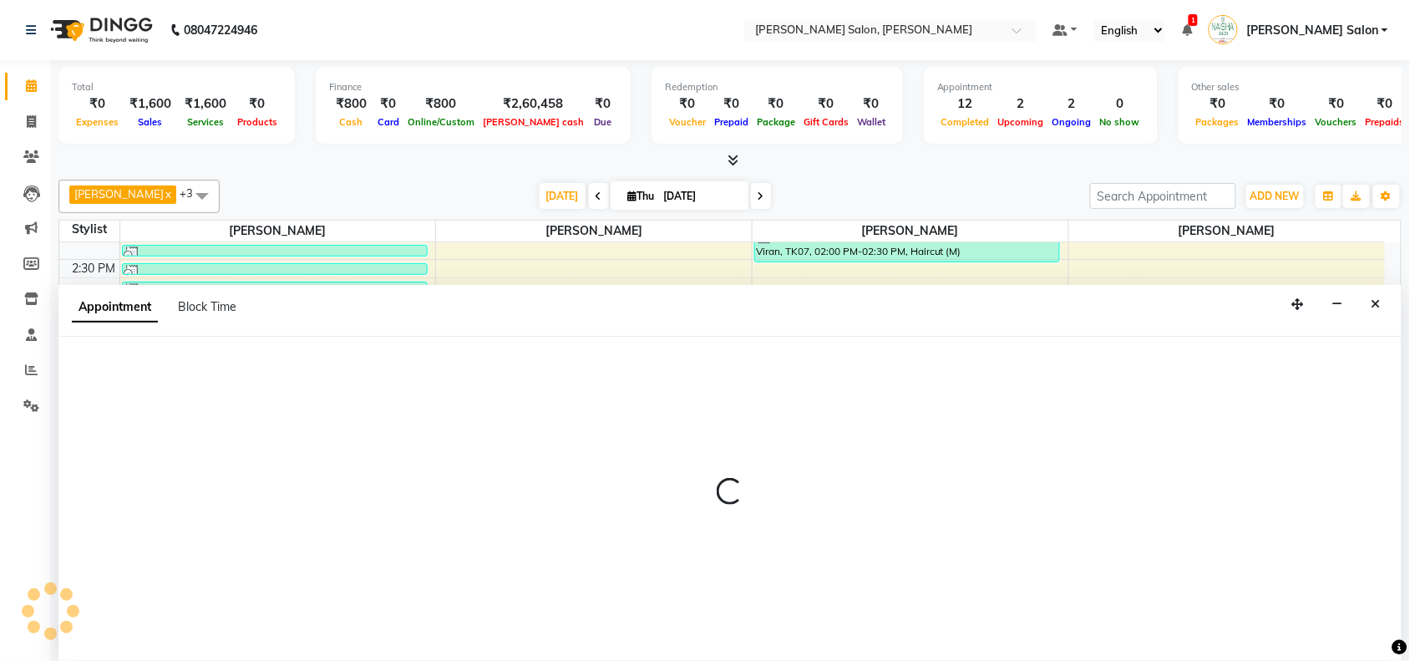
click at [1251, 527] on div at bounding box center [730, 499] width 1344 height 324
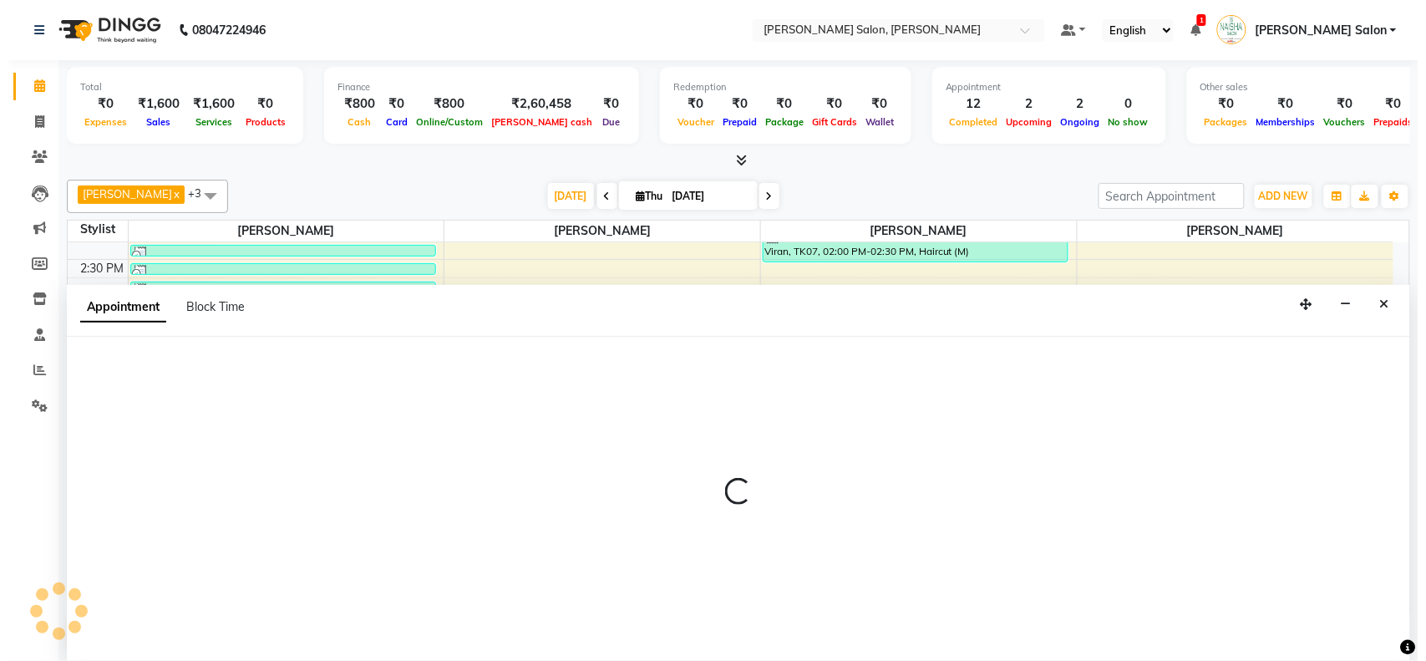
scroll to position [1, 0]
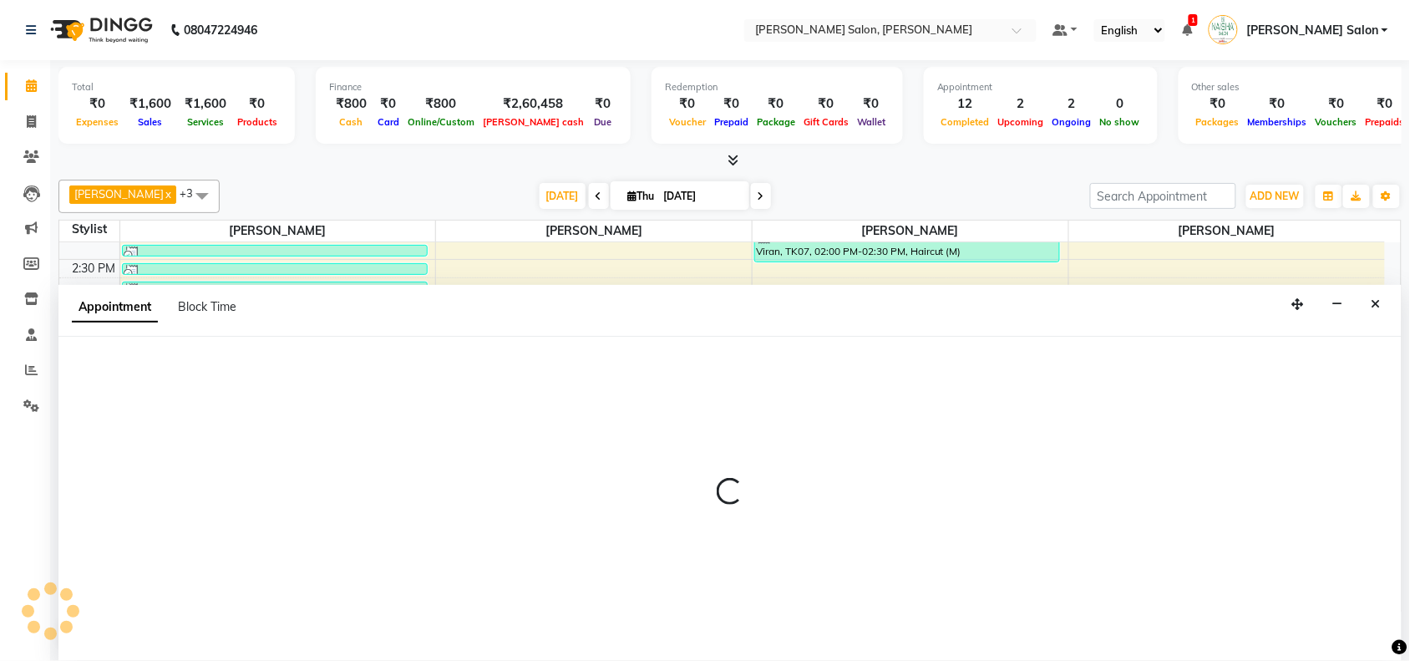
drag, startPoint x: 1370, startPoint y: 297, endPoint x: 1354, endPoint y: 278, distance: 24.3
click at [1366, 289] on div "Appointment Block Time" at bounding box center [730, 311] width 1344 height 52
select select "83168"
select select "1080"
select select "tentative"
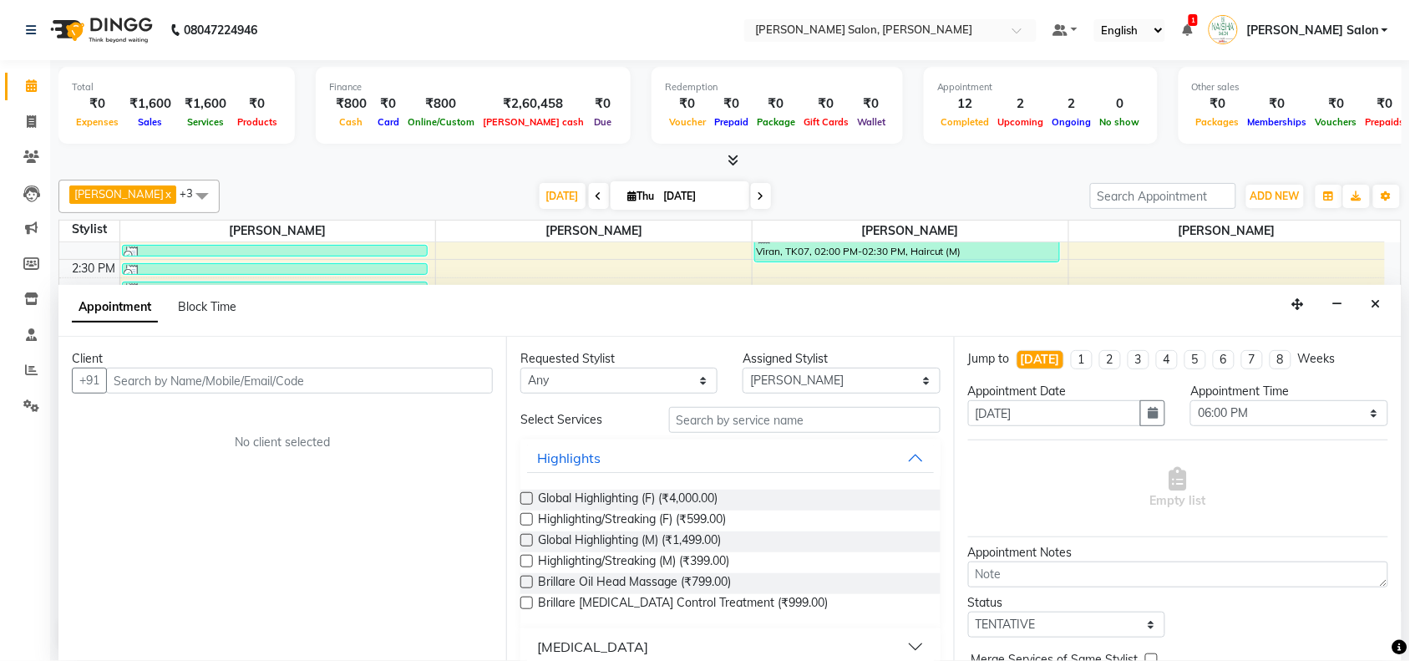
click at [1364, 310] on div "Appointment Block Time" at bounding box center [730, 311] width 1344 height 52
click at [1369, 302] on button "Close" at bounding box center [1376, 305] width 24 height 26
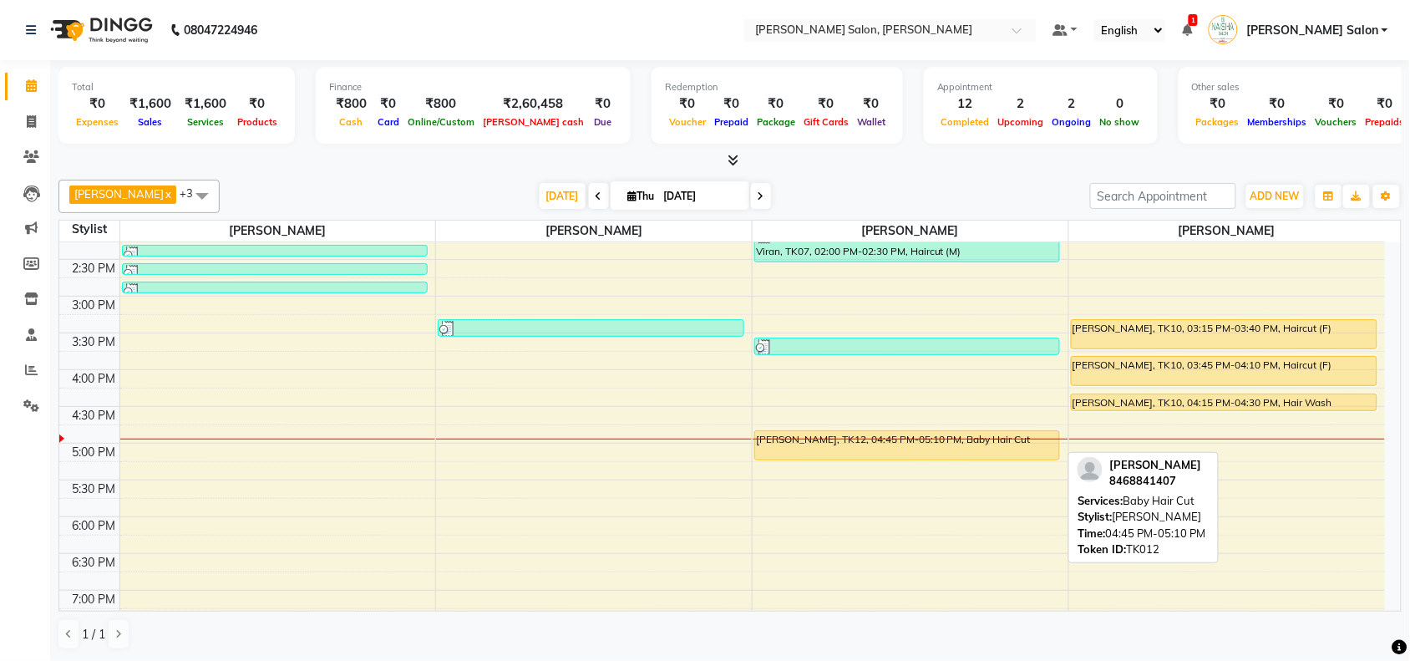
click at [932, 448] on div "Abdul Majid, TK12, 04:45 PM-05:10 PM, Baby Hair Cut" at bounding box center [907, 445] width 304 height 28
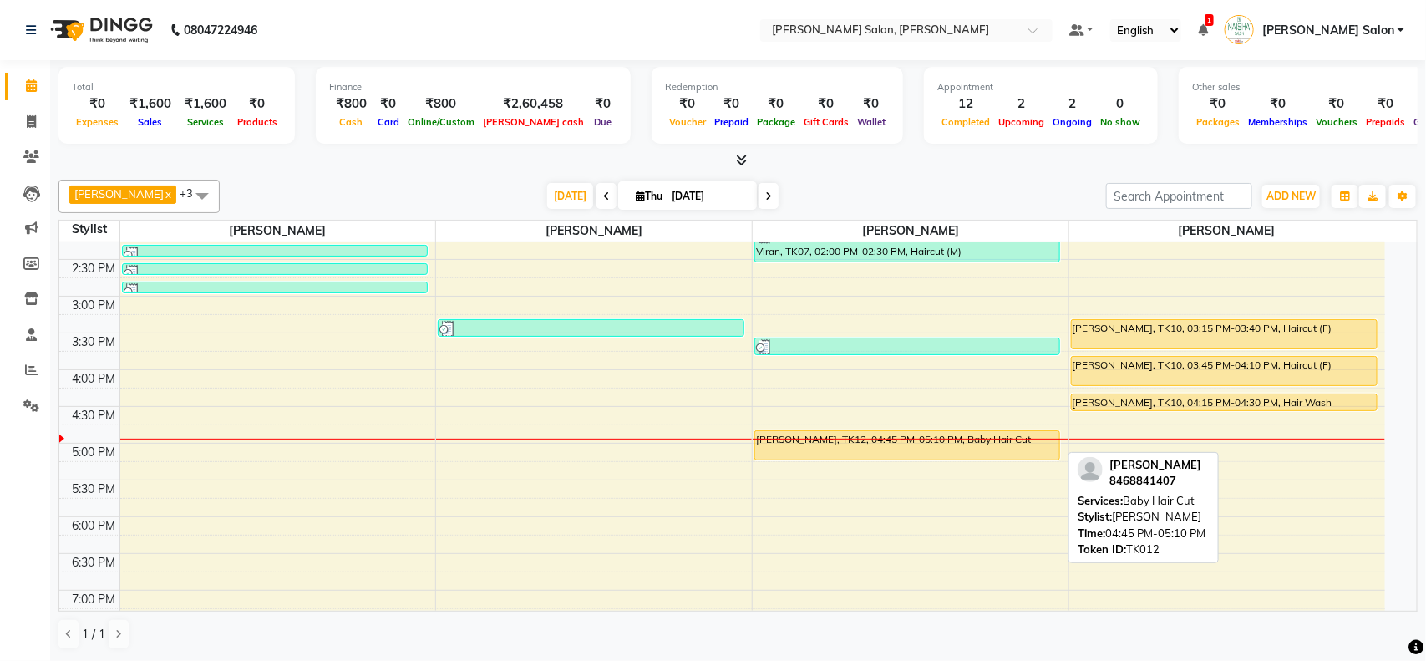
select select "1"
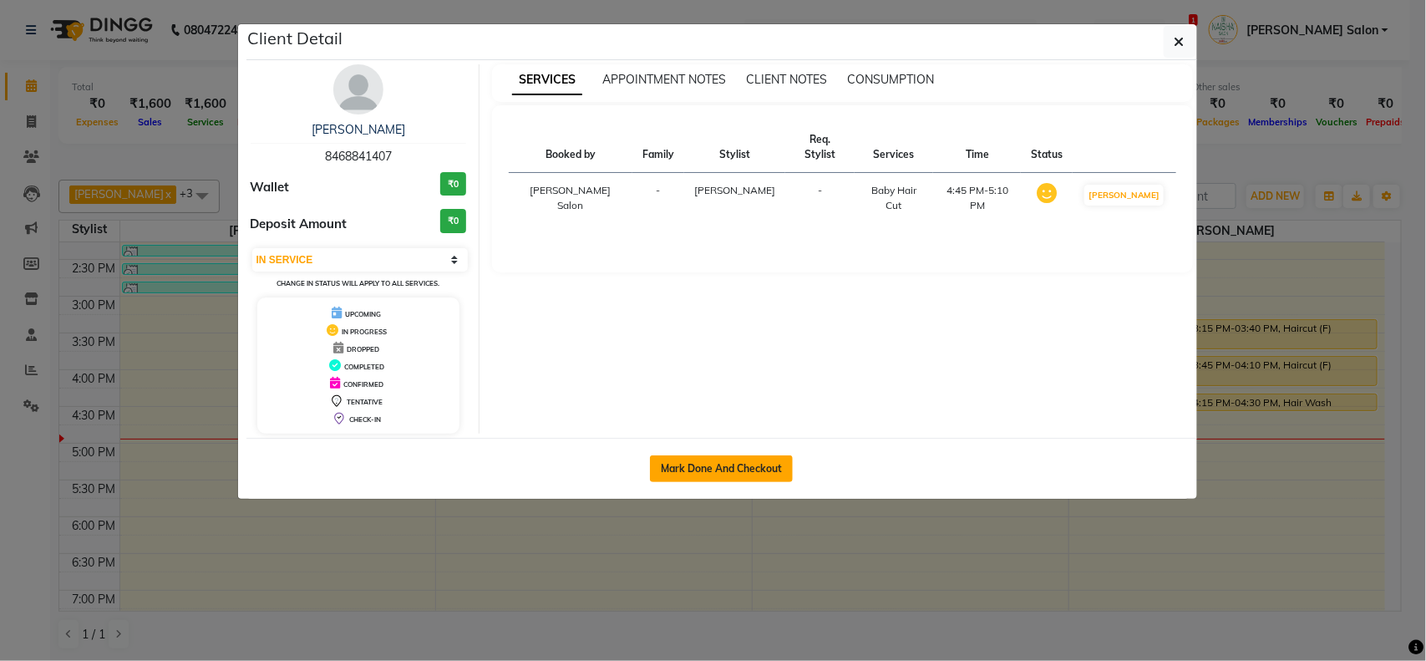
click at [763, 474] on button "Mark Done And Checkout" at bounding box center [721, 468] width 143 height 27
select select "service"
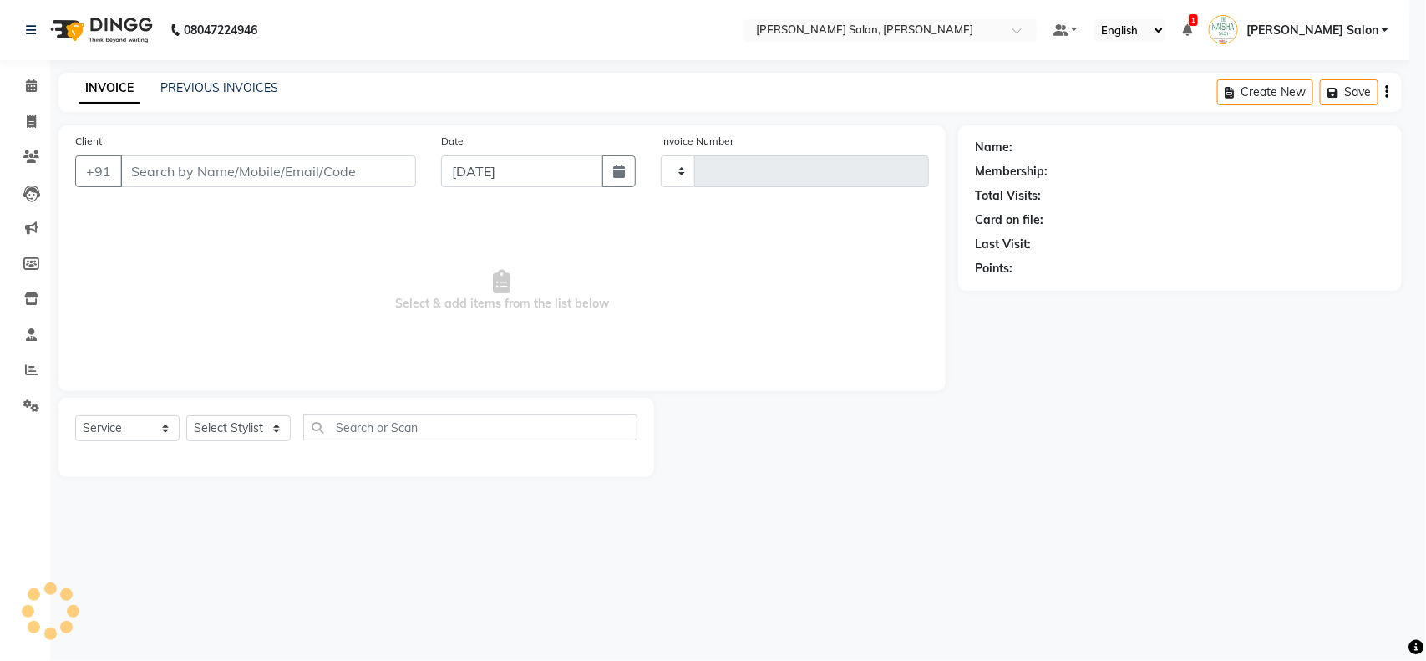
type input "3519"
select select "5497"
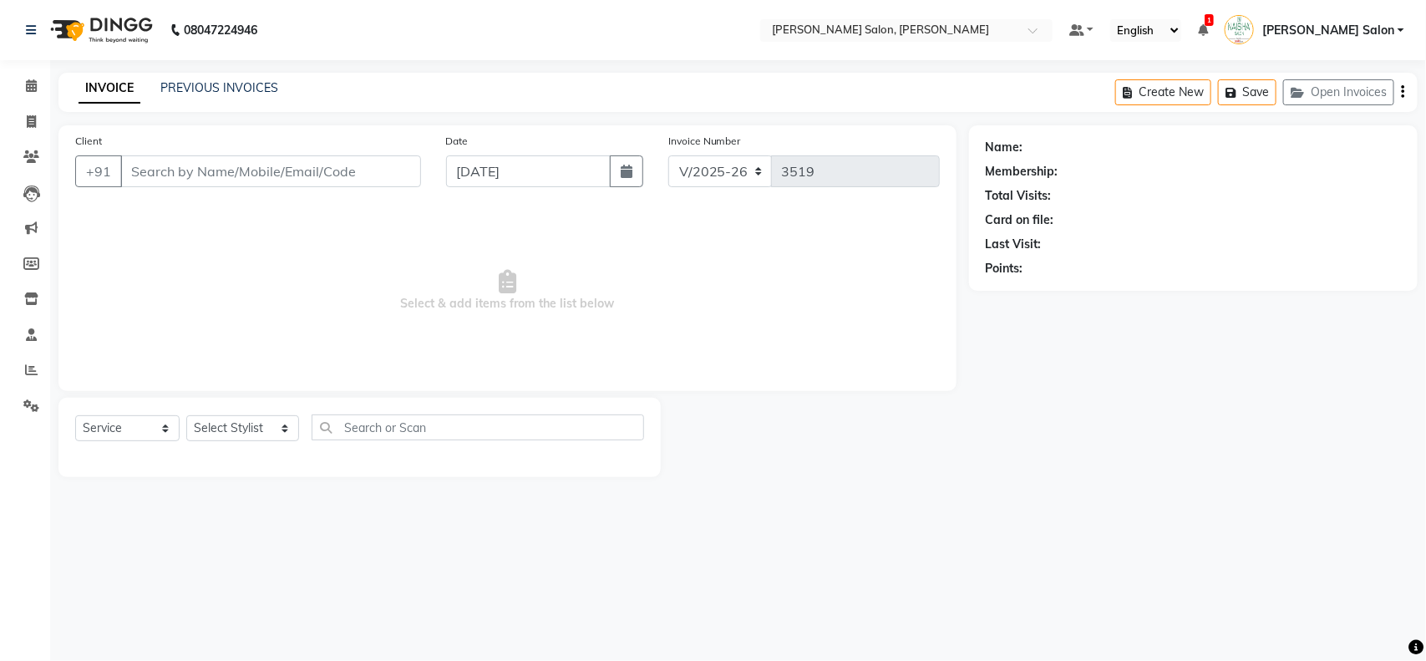
type input "8468841407"
select select "84067"
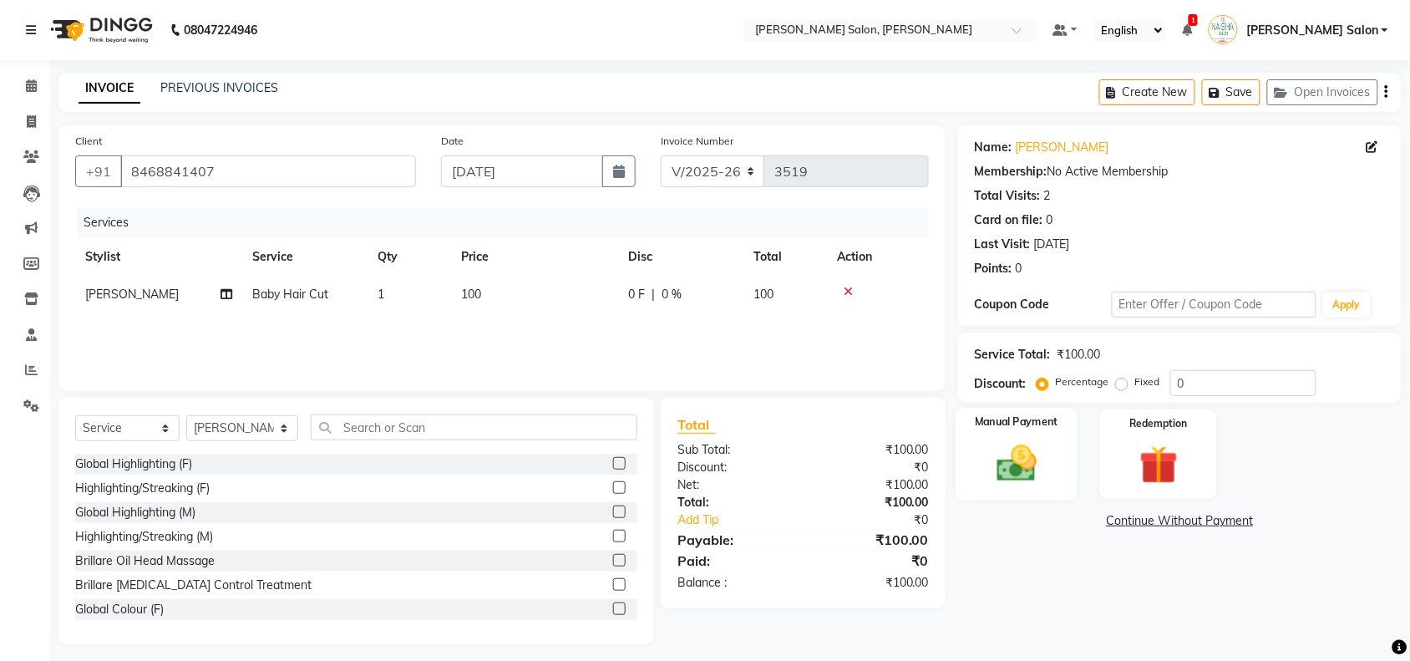
click at [1049, 445] on img at bounding box center [1016, 463] width 65 height 46
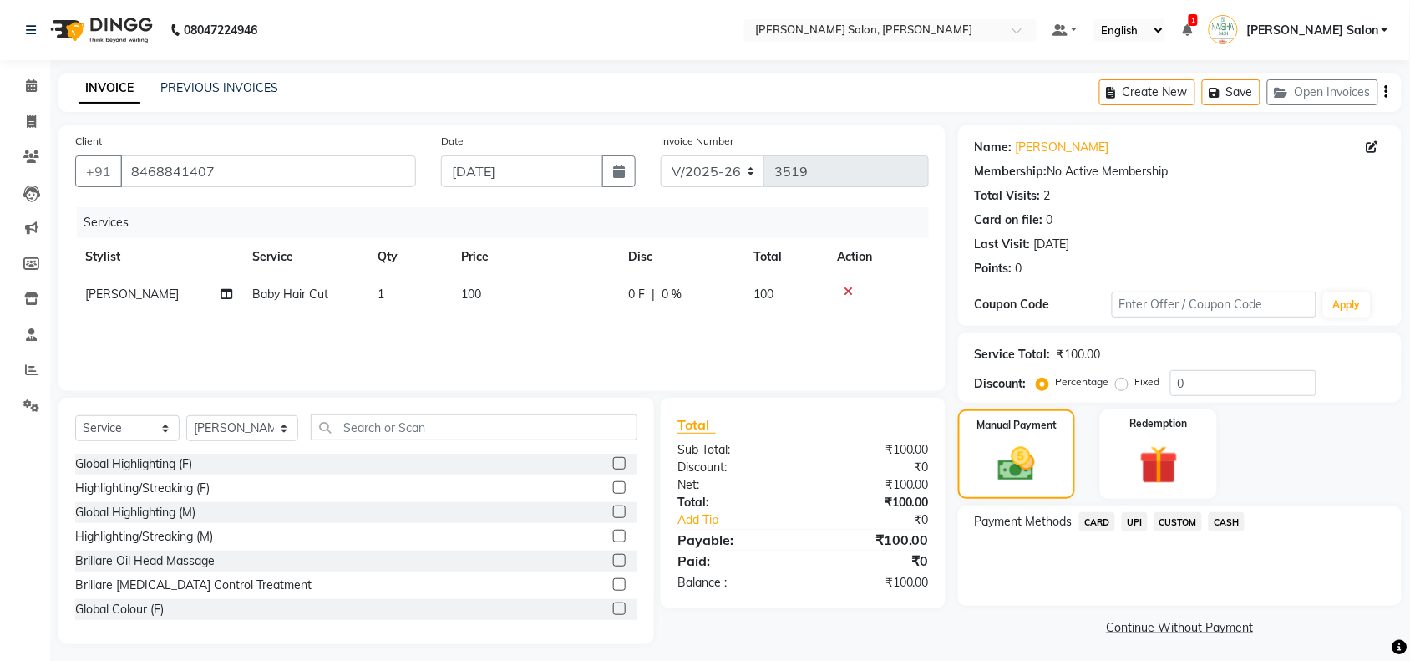
click at [1233, 521] on span "CASH" at bounding box center [1227, 521] width 36 height 19
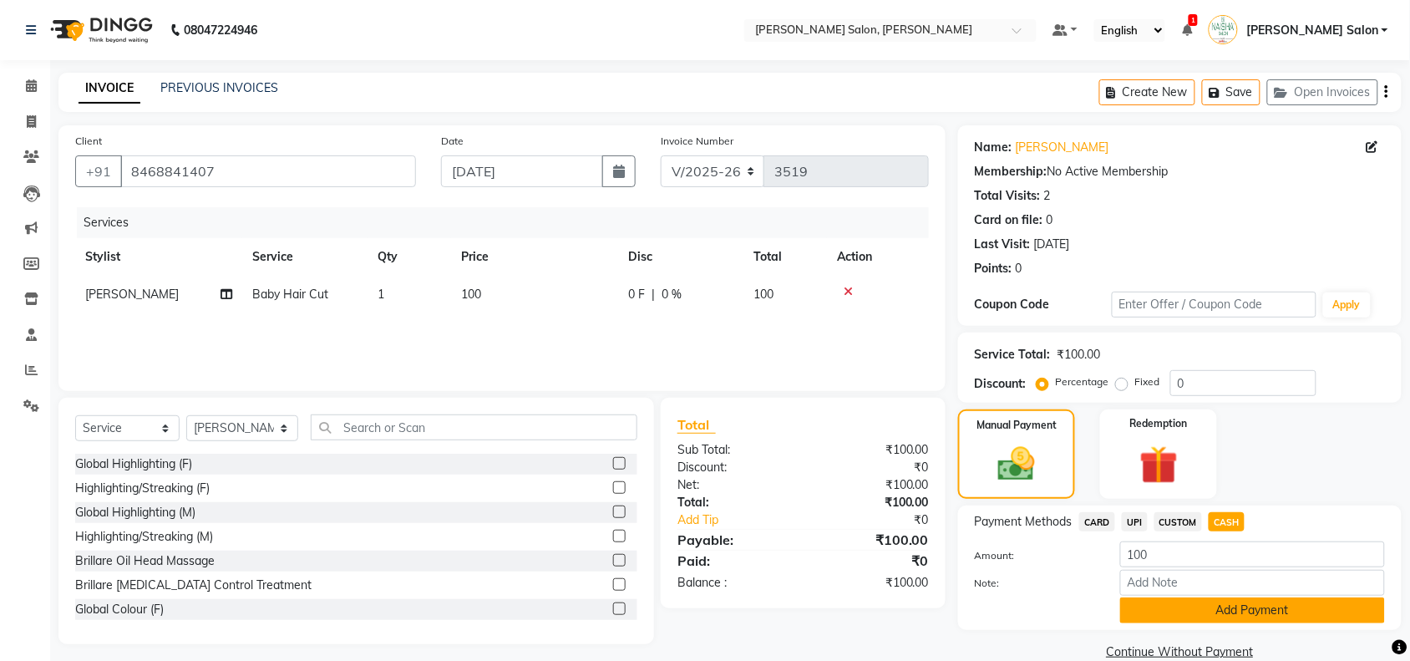
click at [1266, 600] on button "Add Payment" at bounding box center [1252, 610] width 265 height 26
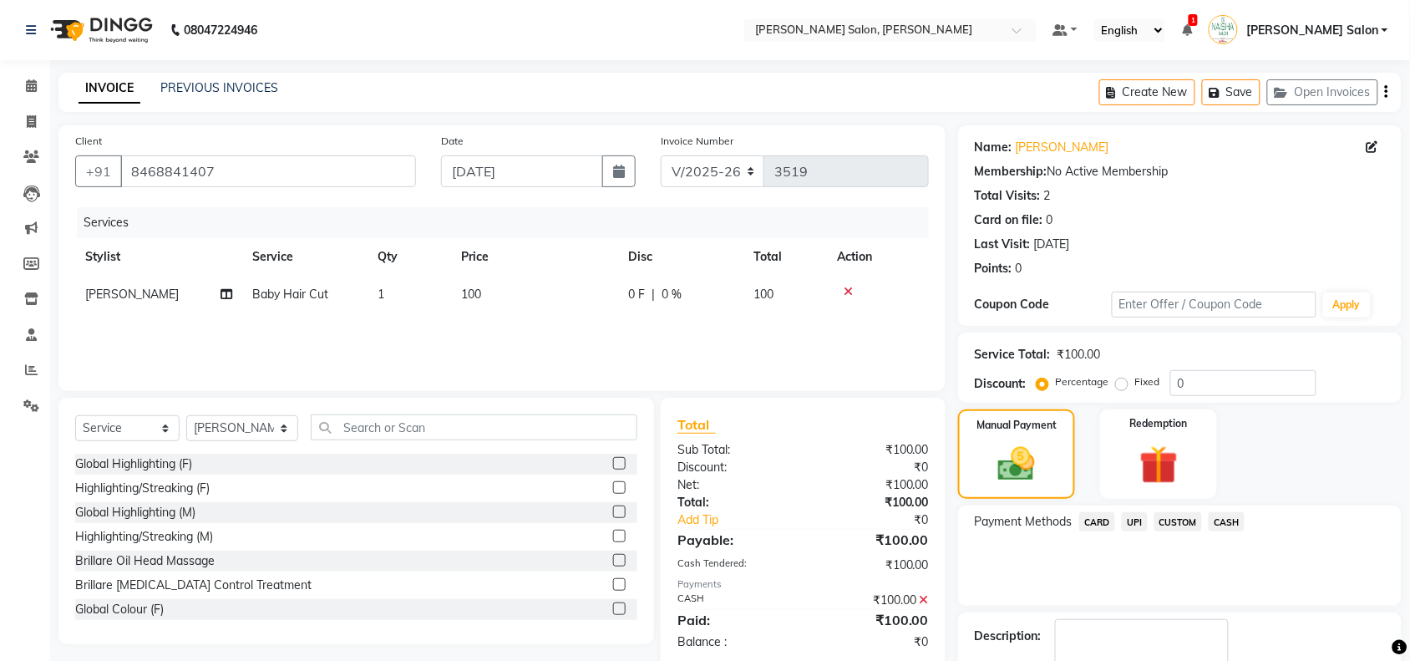
scroll to position [99, 0]
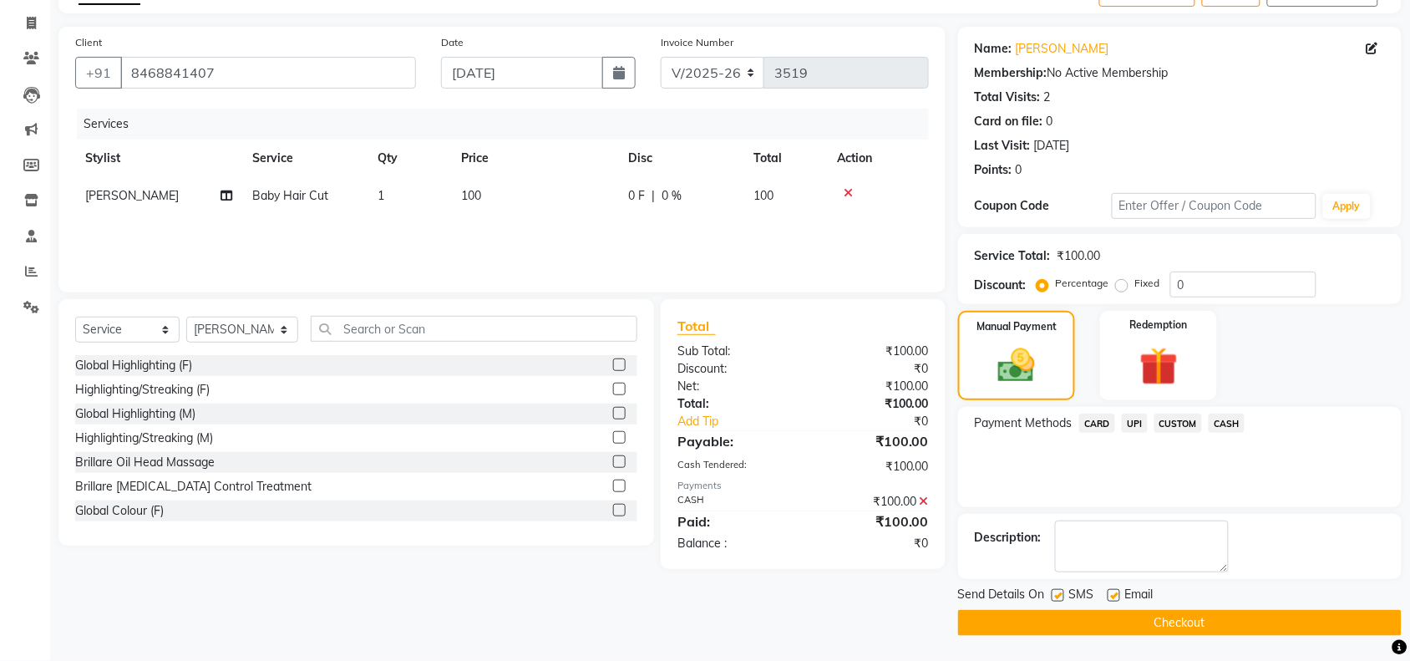
drag, startPoint x: 1263, startPoint y: 627, endPoint x: 656, endPoint y: 409, distance: 644.3
click at [1242, 616] on button "Checkout" at bounding box center [1180, 623] width 444 height 26
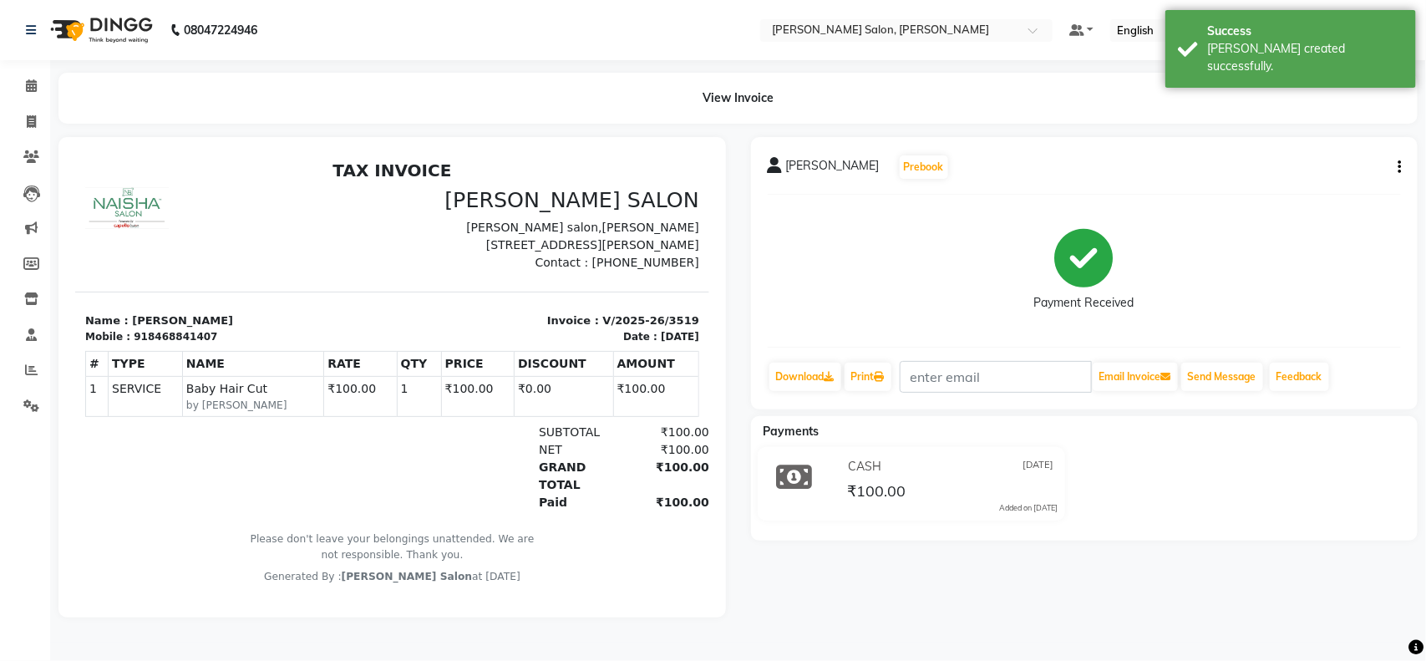
click at [30, 102] on li "Calendar" at bounding box center [25, 87] width 50 height 36
click at [26, 92] on icon at bounding box center [31, 85] width 11 height 13
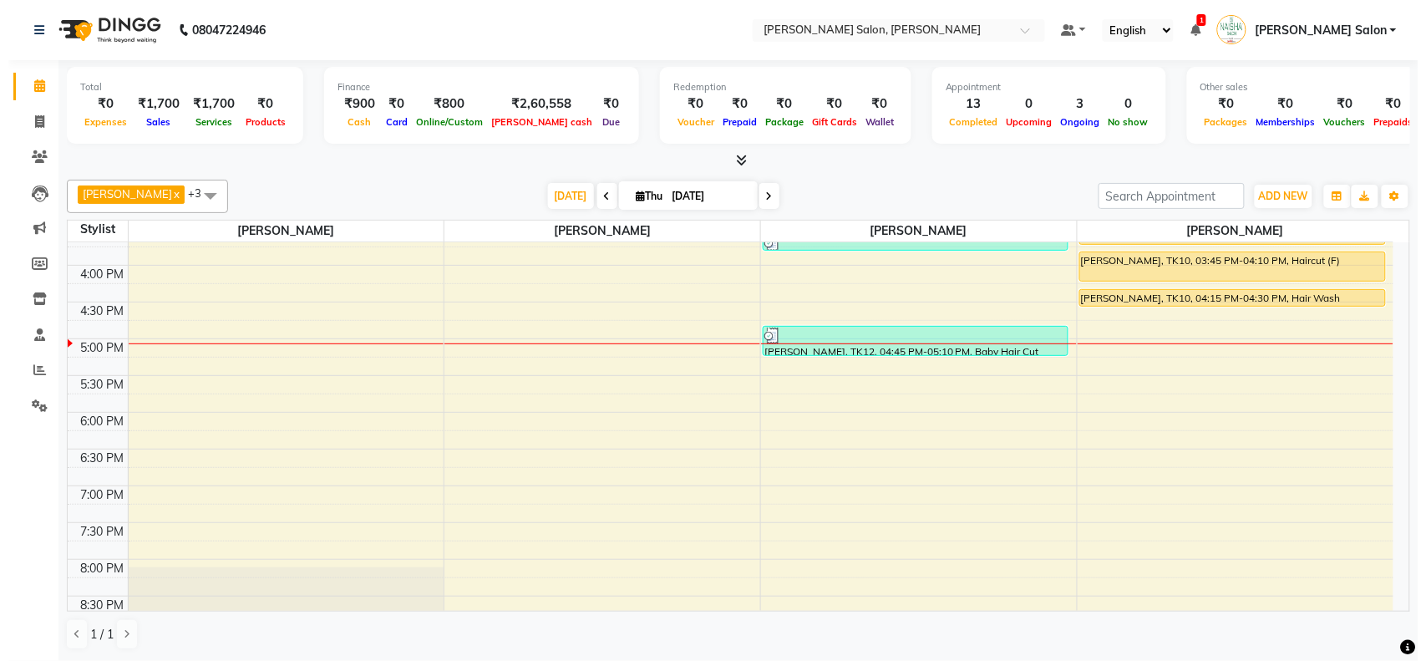
scroll to position [313, 0]
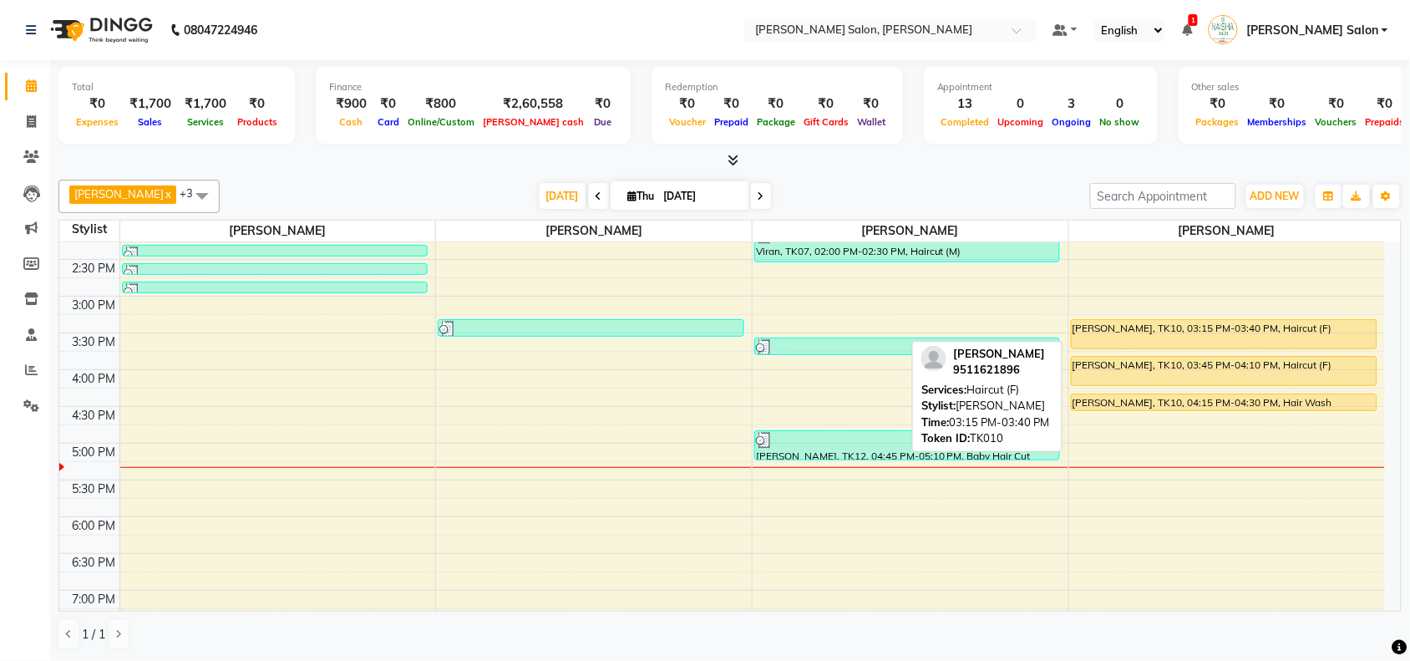
click at [1222, 322] on div "aaroshi, TK10, 03:15 PM-03:40 PM, Haircut (F)" at bounding box center [1224, 334] width 305 height 28
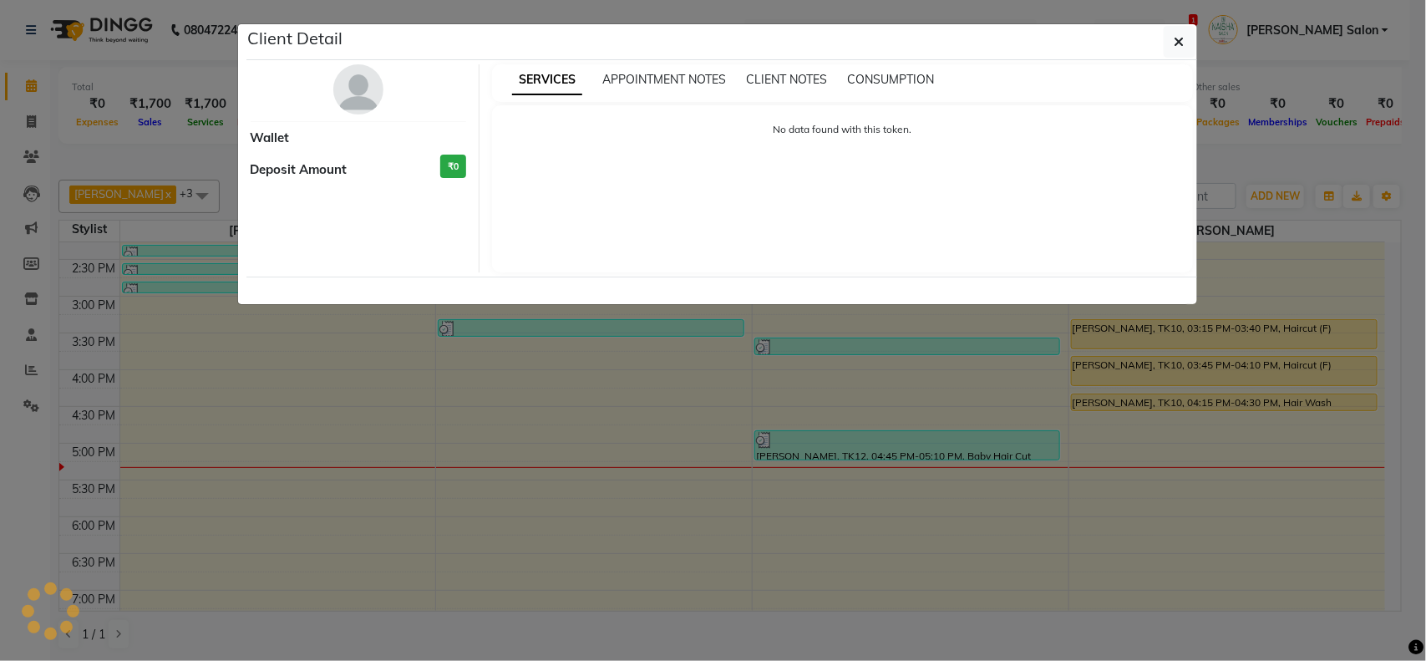
select select "1"
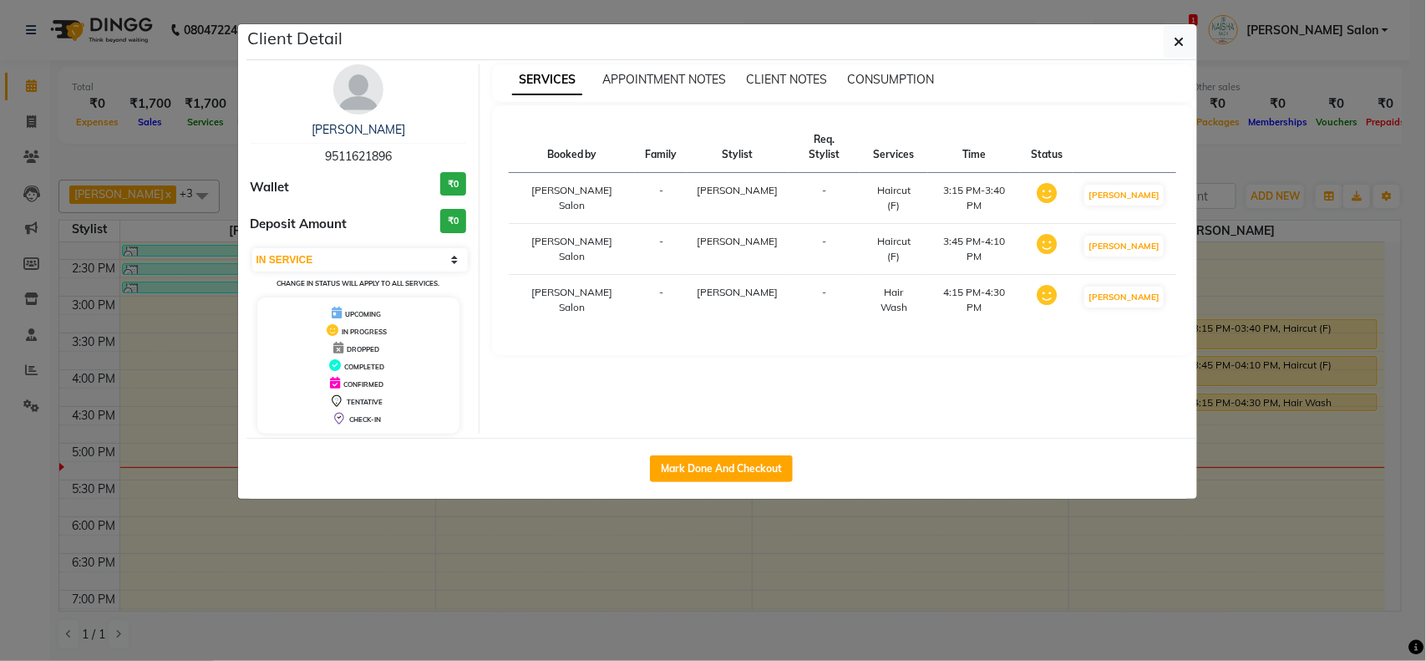
click at [633, 493] on div "Mark Done And Checkout" at bounding box center [721, 468] width 951 height 61
click at [673, 474] on button "Mark Done And Checkout" at bounding box center [721, 468] width 143 height 27
select select "service"
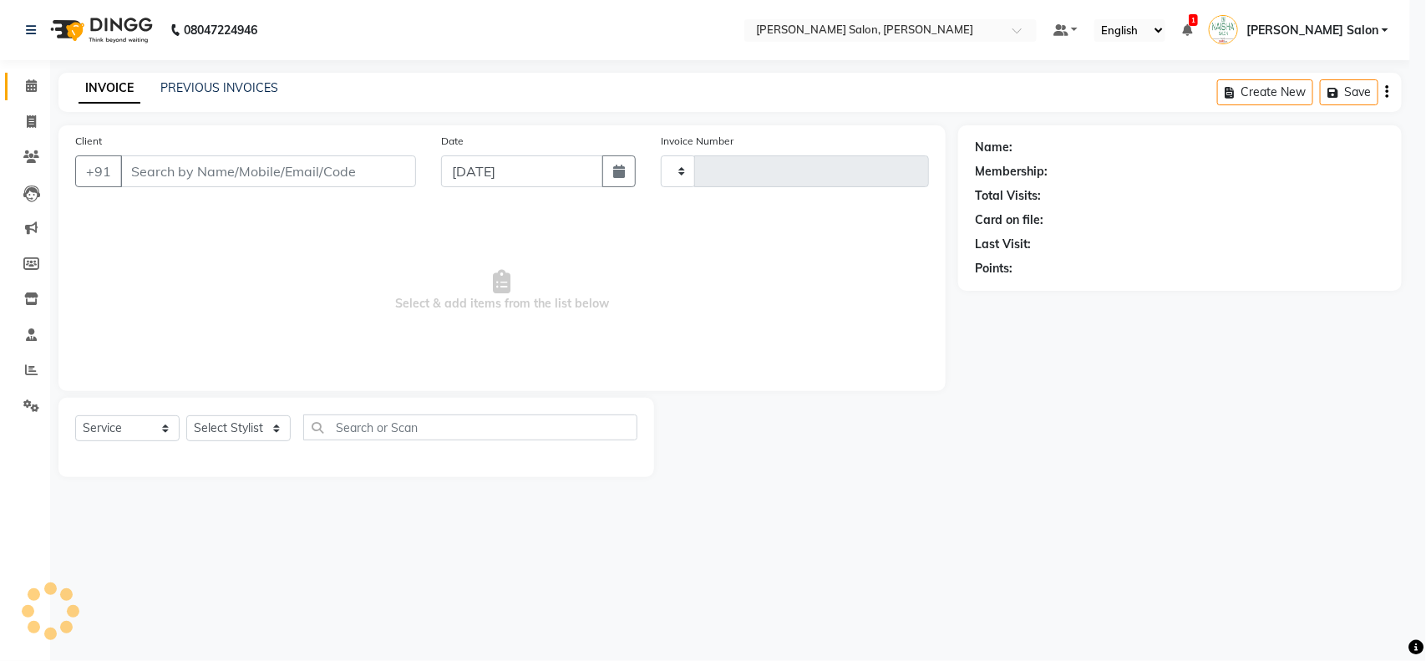
type input "3520"
select select "5497"
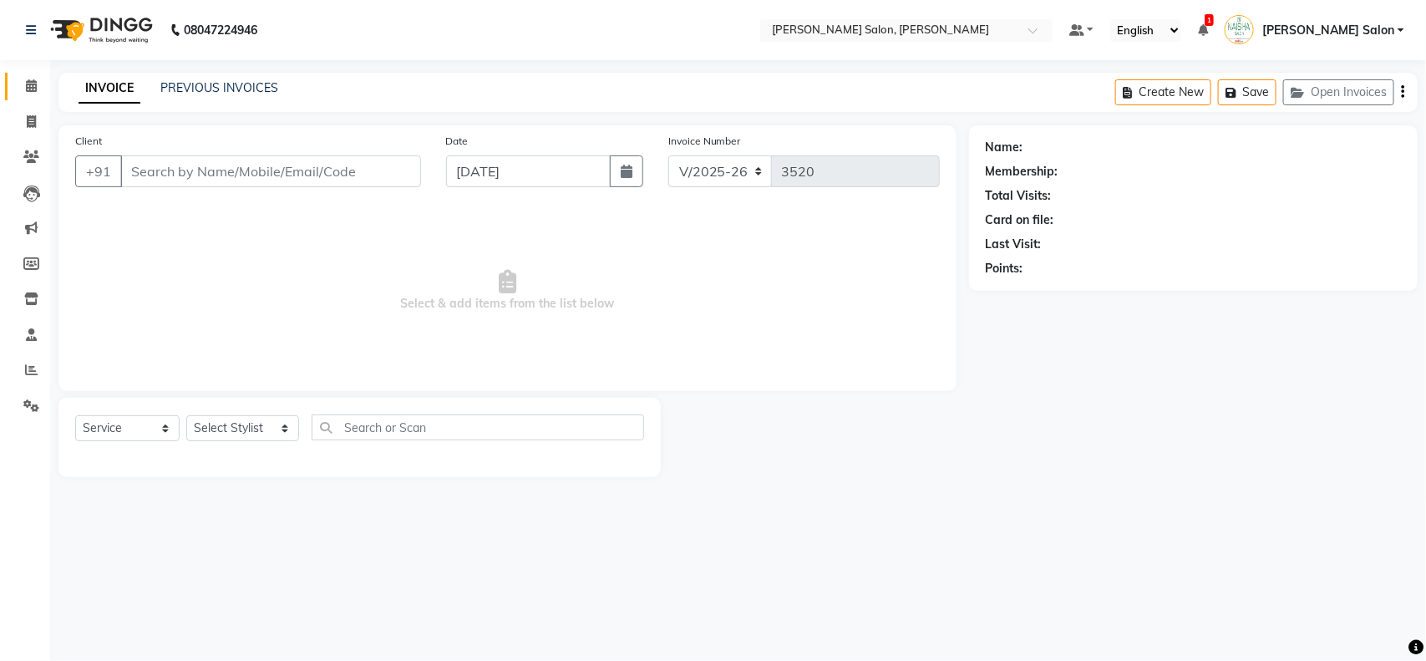
type input "9511621896"
select select "83168"
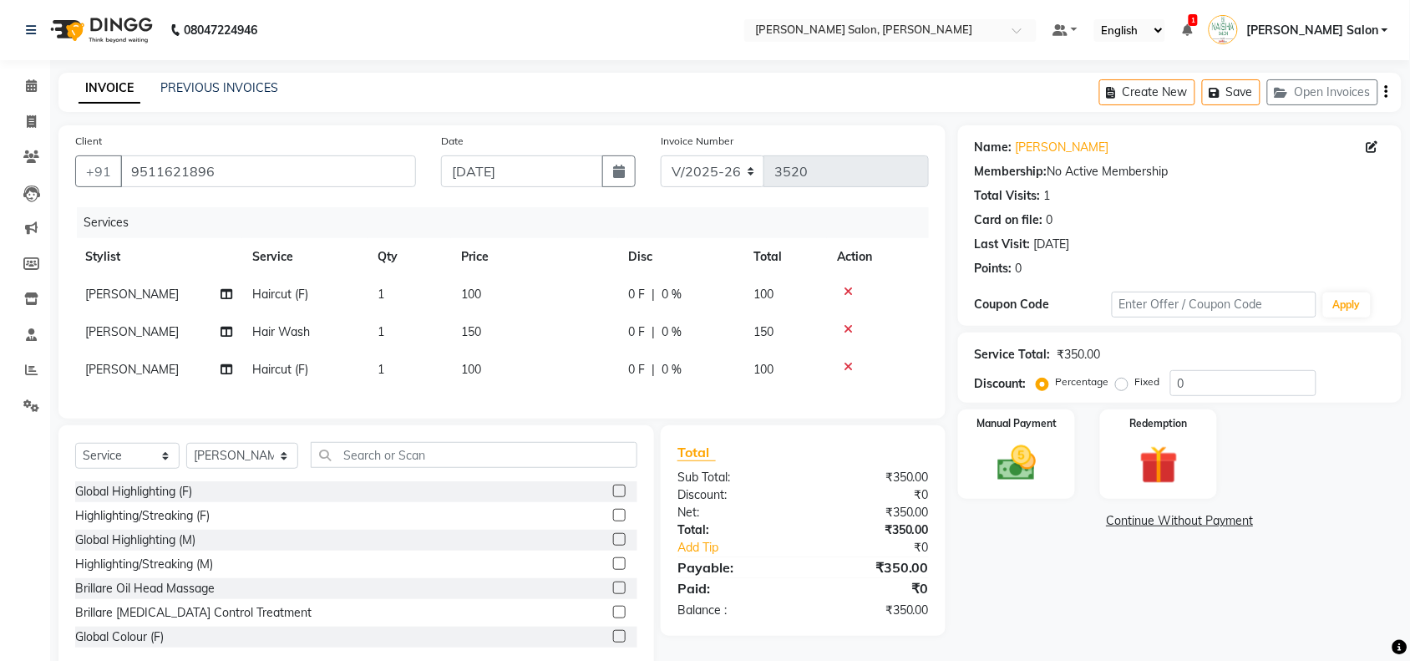
click at [1058, 502] on div "Name: Aaroshi Membership: No Active Membership Total Visits: 1 Card on file: 0 …" at bounding box center [1186, 398] width 456 height 546
click at [1050, 489] on div "Manual Payment" at bounding box center [1017, 455] width 122 height 94
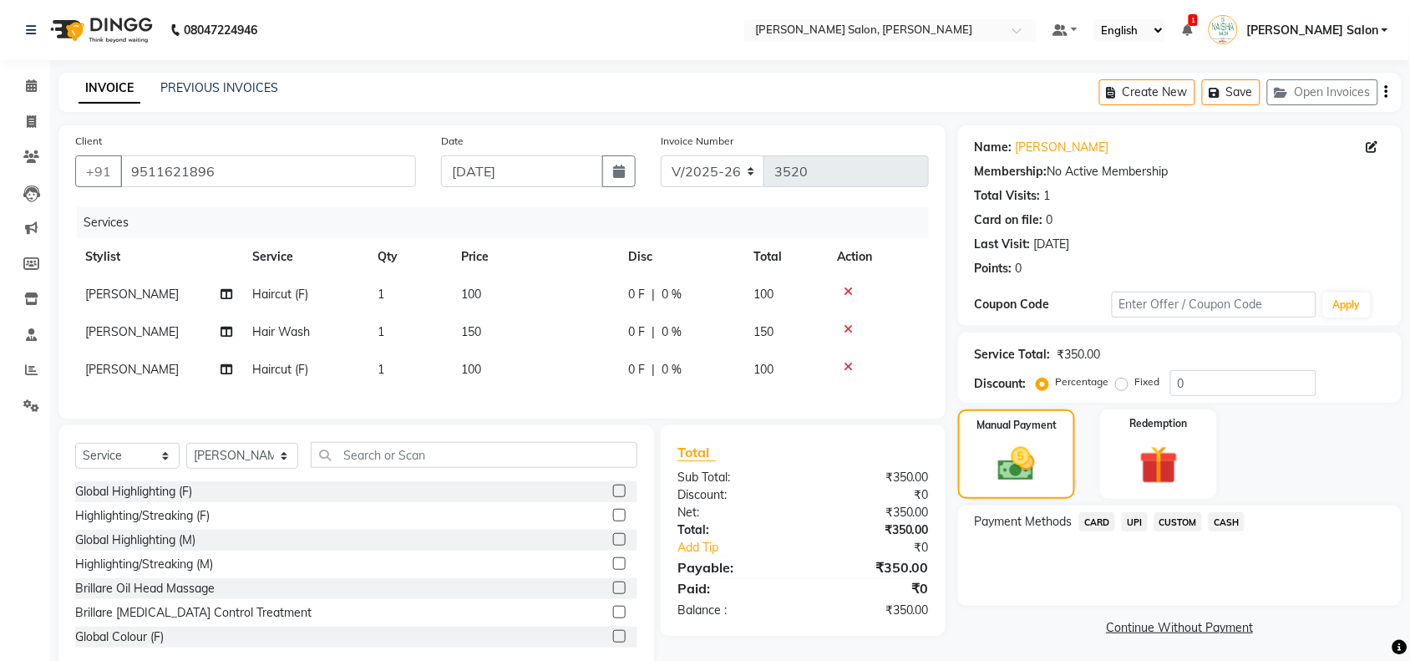
click at [1241, 515] on span "CASH" at bounding box center [1227, 521] width 36 height 19
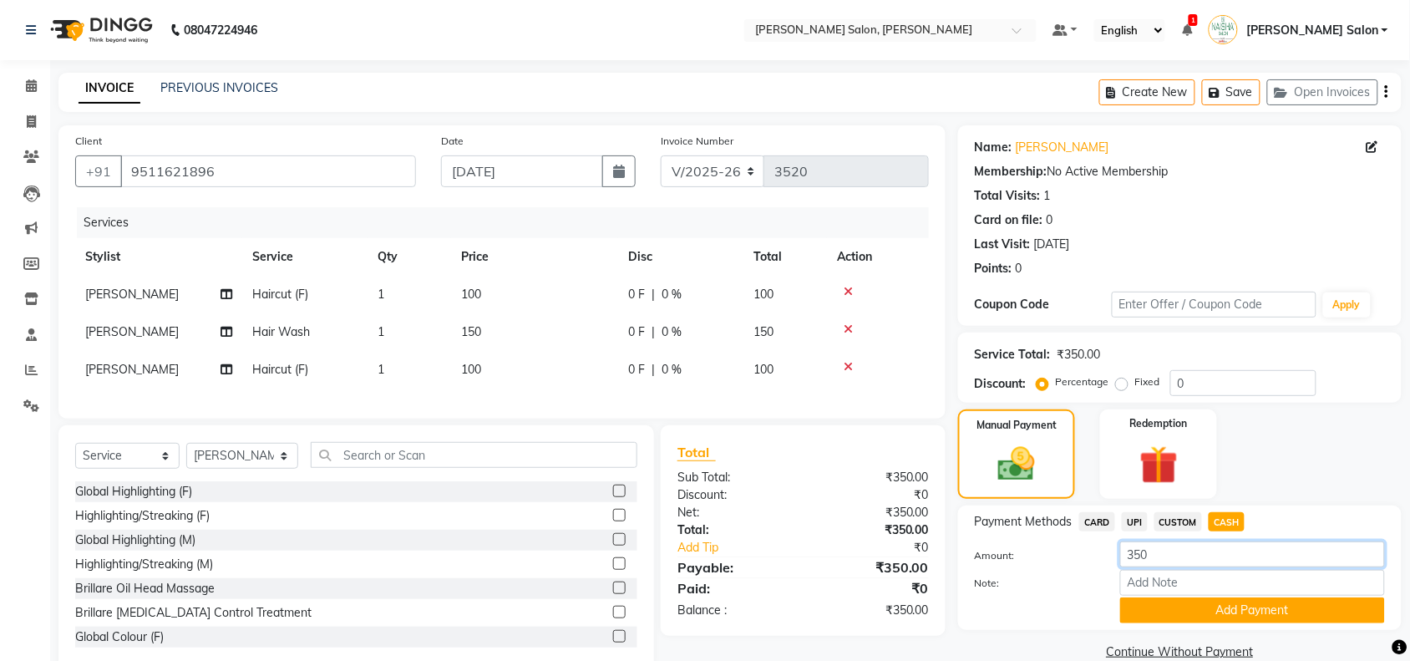
click at [1151, 560] on input "350" at bounding box center [1252, 554] width 265 height 26
type input "3"
type input "100"
click at [1171, 606] on button "Add Payment" at bounding box center [1252, 610] width 265 height 26
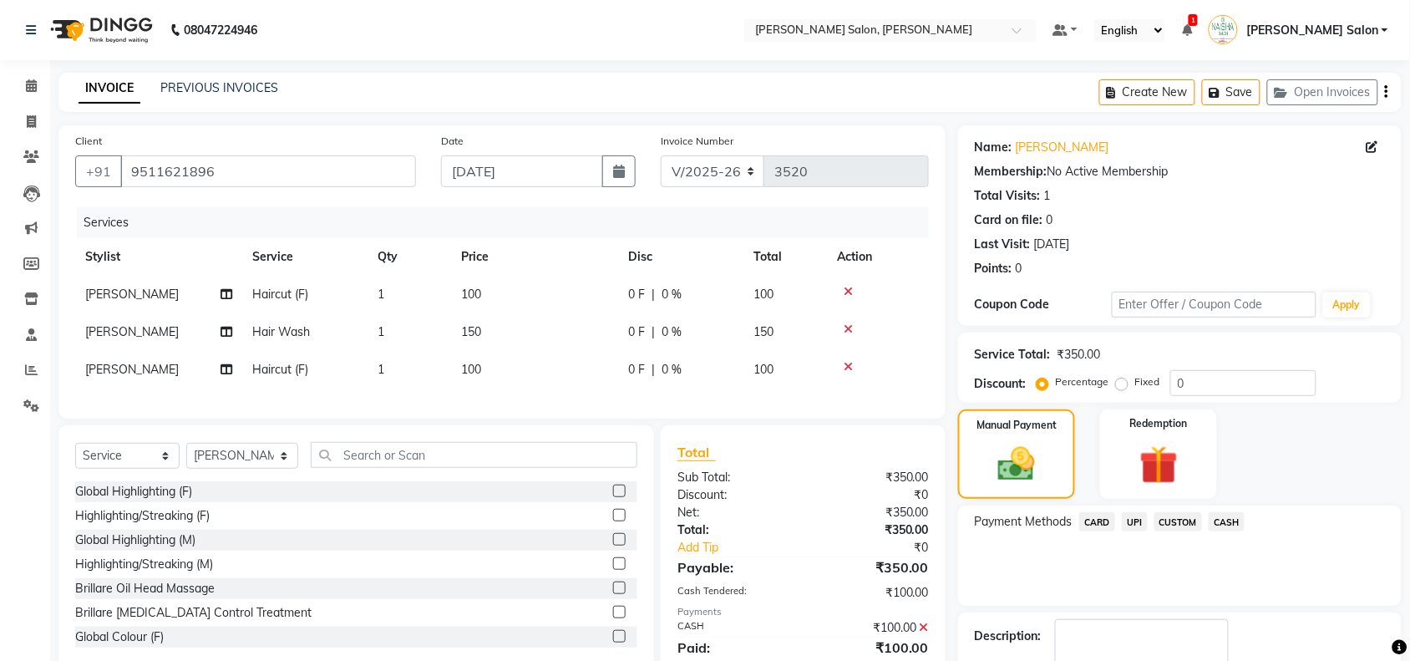
click at [1135, 522] on span "UPI" at bounding box center [1135, 521] width 26 height 19
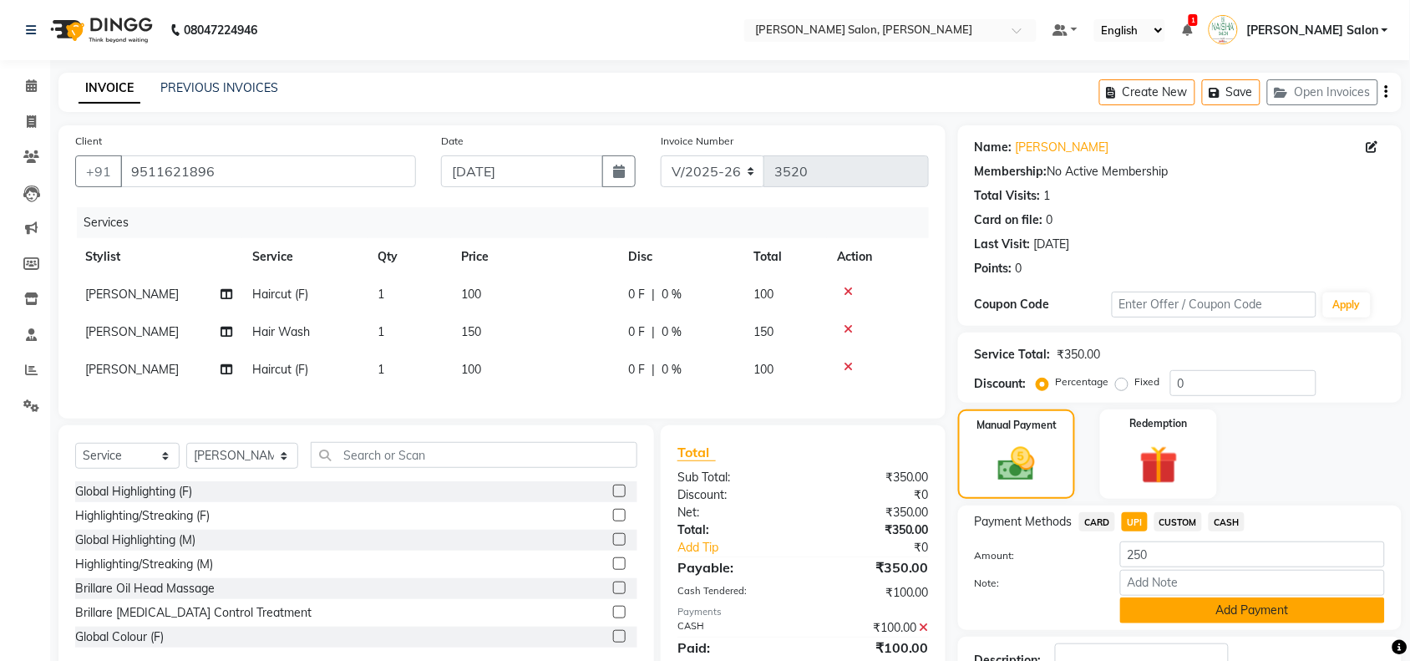
click at [1150, 602] on button "Add Payment" at bounding box center [1252, 610] width 265 height 26
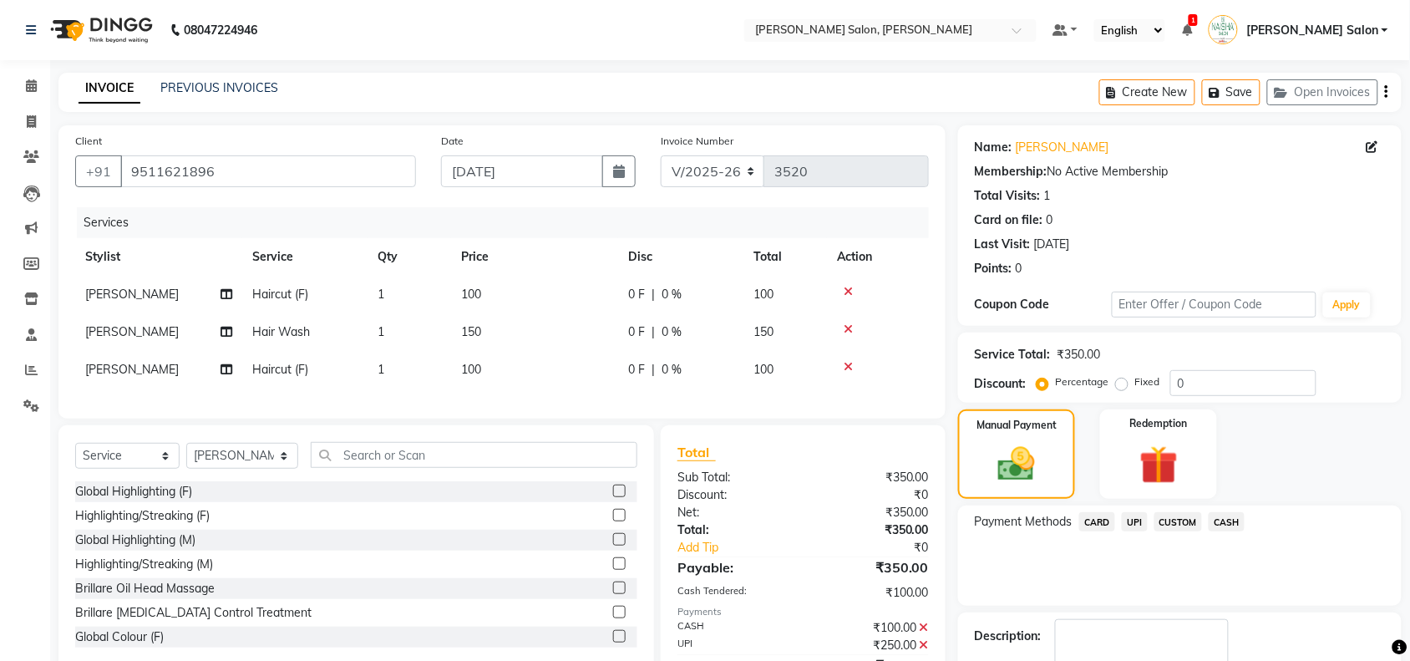
scroll to position [99, 0]
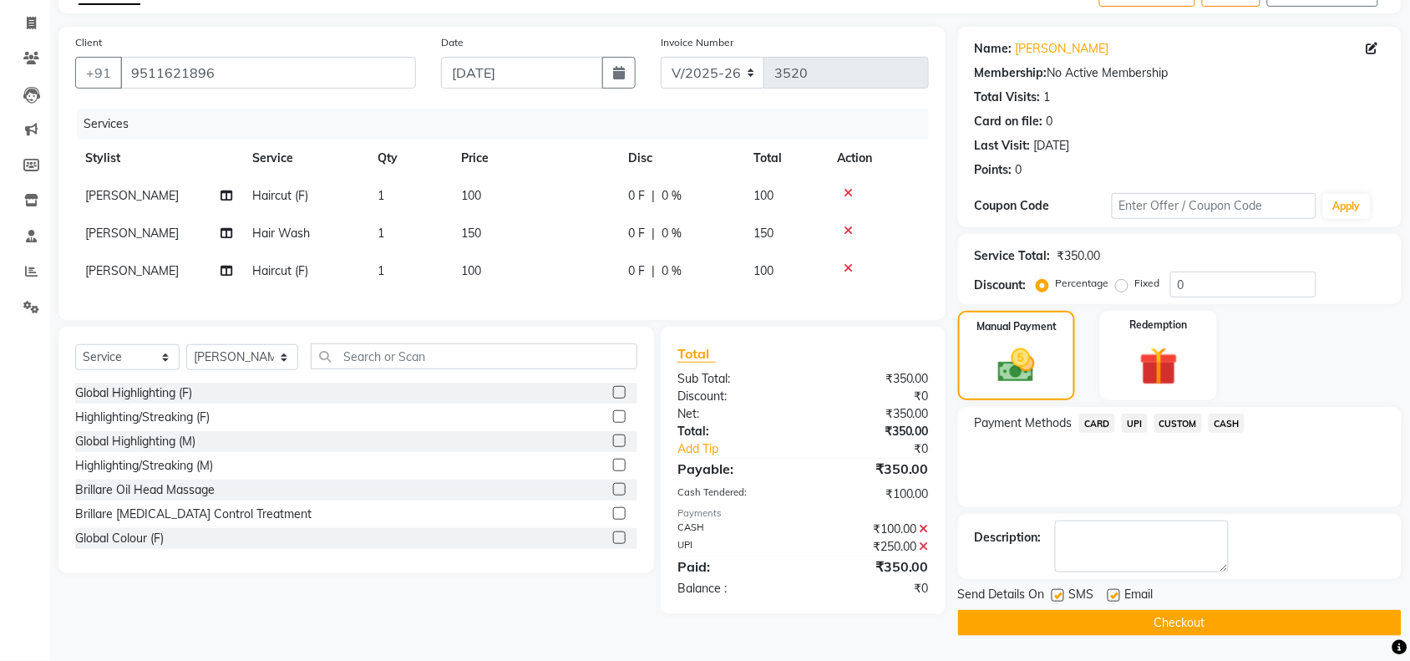
click at [987, 608] on div "Send Details On SMS Email Checkout" at bounding box center [1180, 611] width 444 height 50
click at [983, 610] on button "Checkout" at bounding box center [1180, 623] width 444 height 26
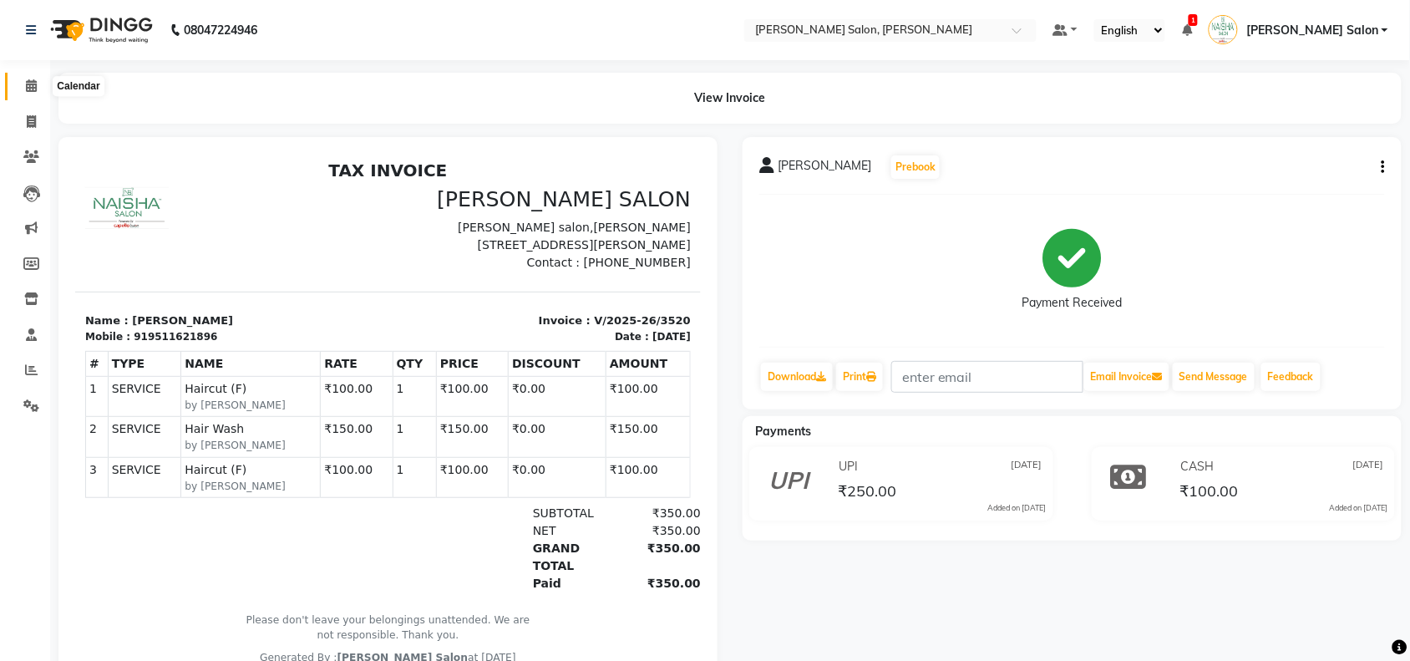
drag, startPoint x: 22, startPoint y: 94, endPoint x: 30, endPoint y: 102, distance: 11.2
click at [22, 97] on link "Calendar" at bounding box center [25, 87] width 40 height 28
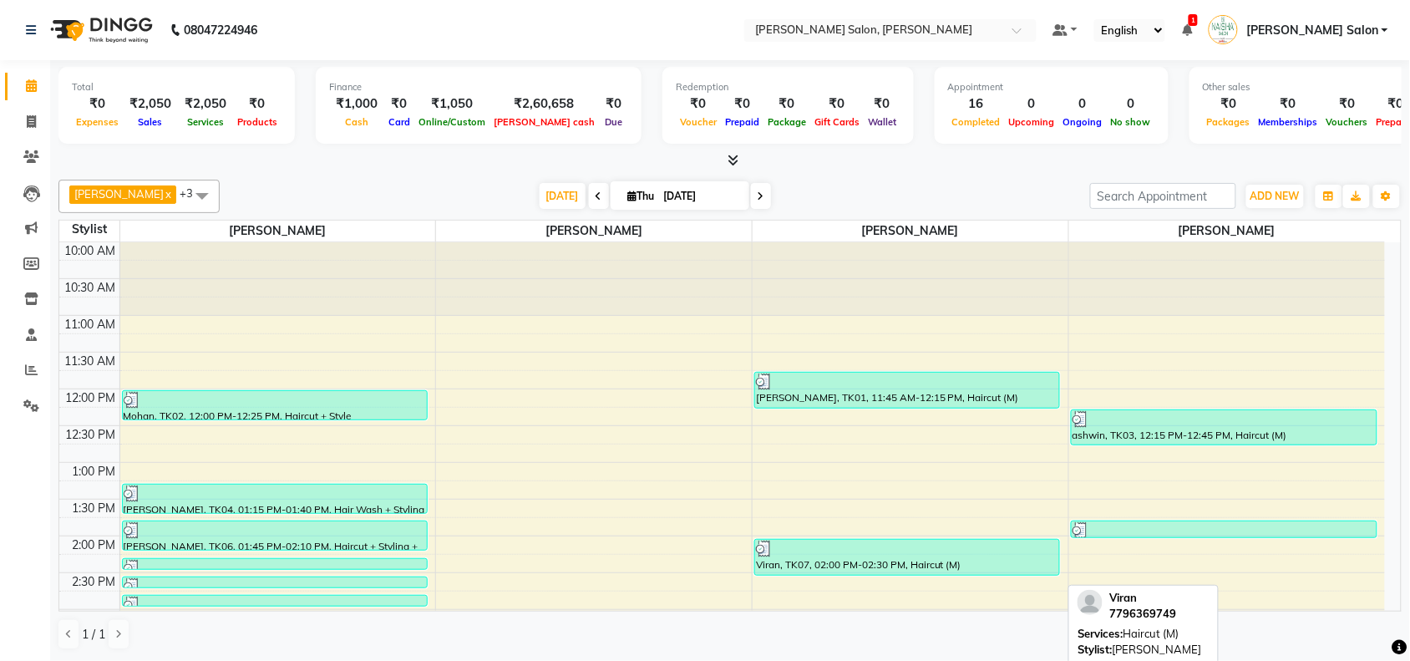
scroll to position [418, 0]
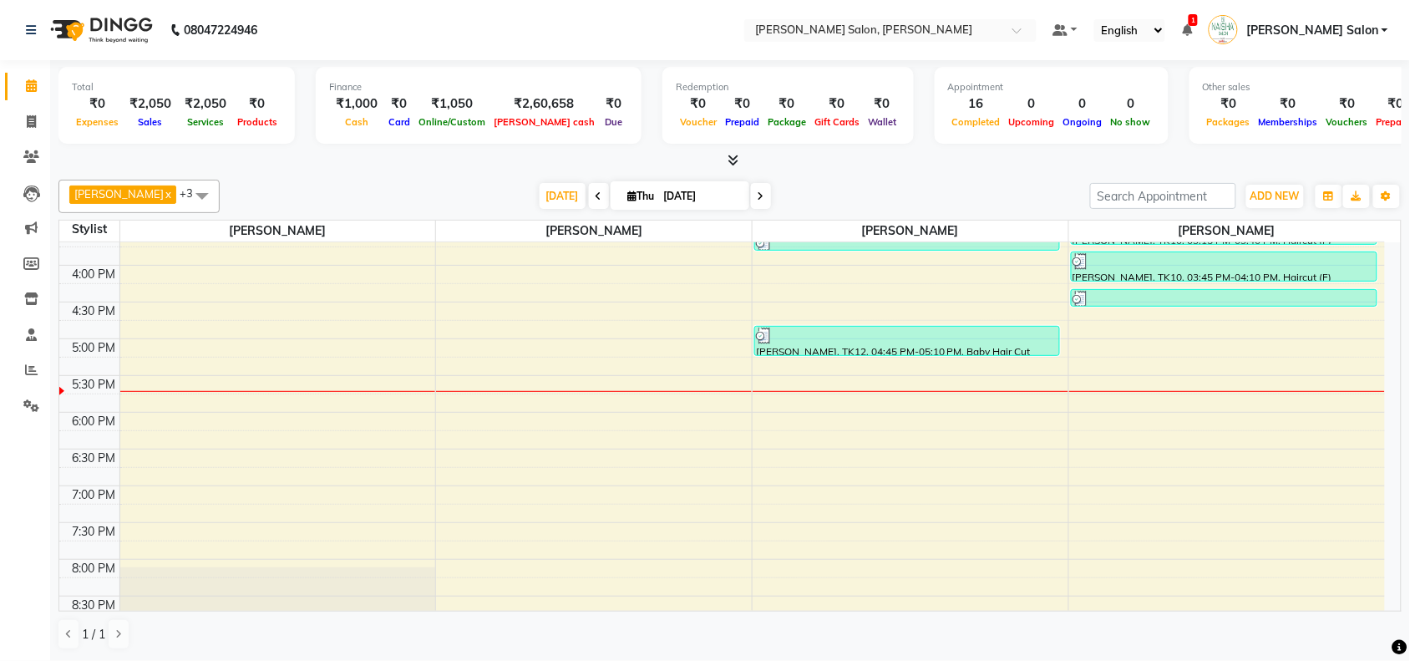
click at [880, 391] on div at bounding box center [911, 391] width 316 height 1
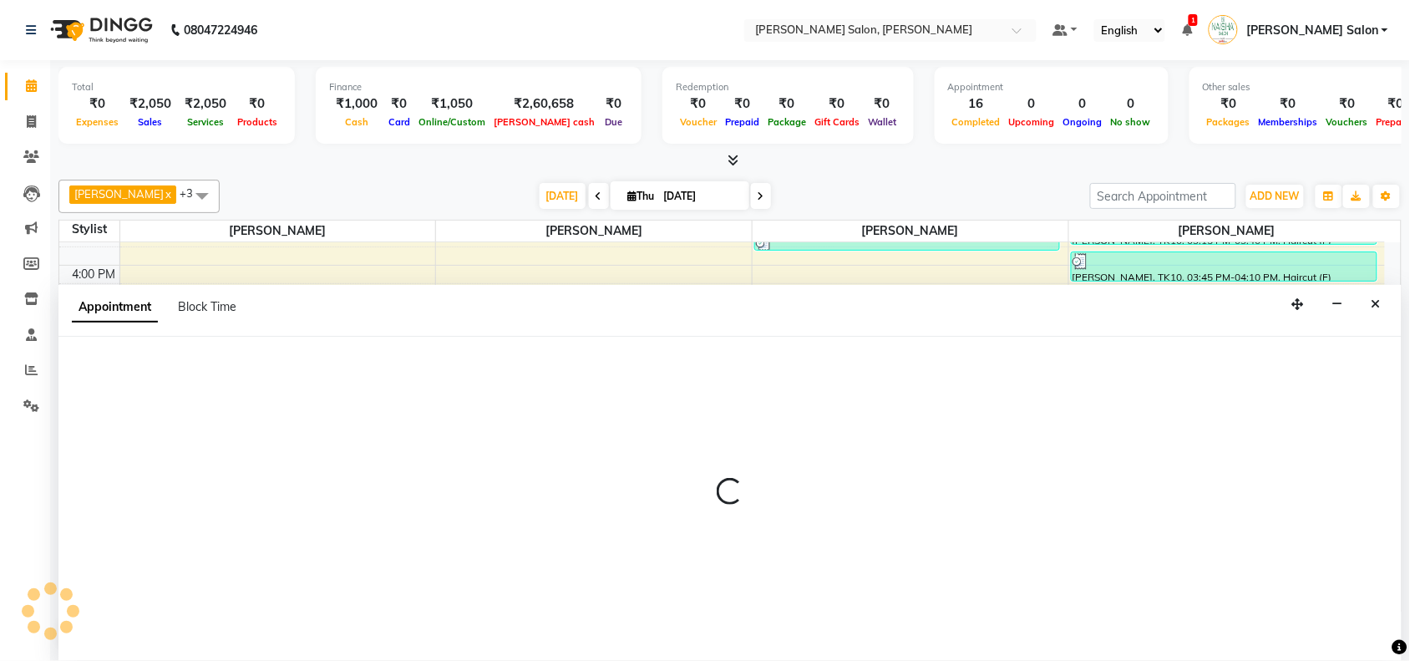
select select "84067"
select select "1050"
select select "tentative"
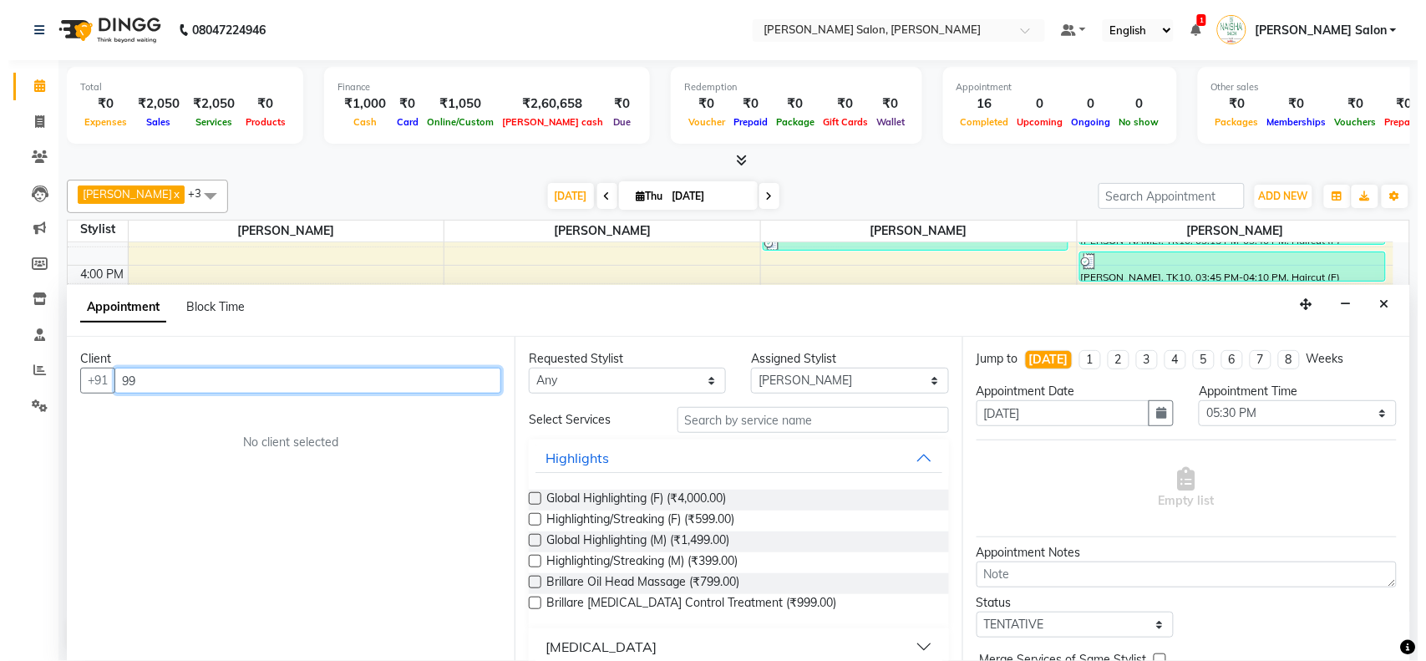
scroll to position [0, 0]
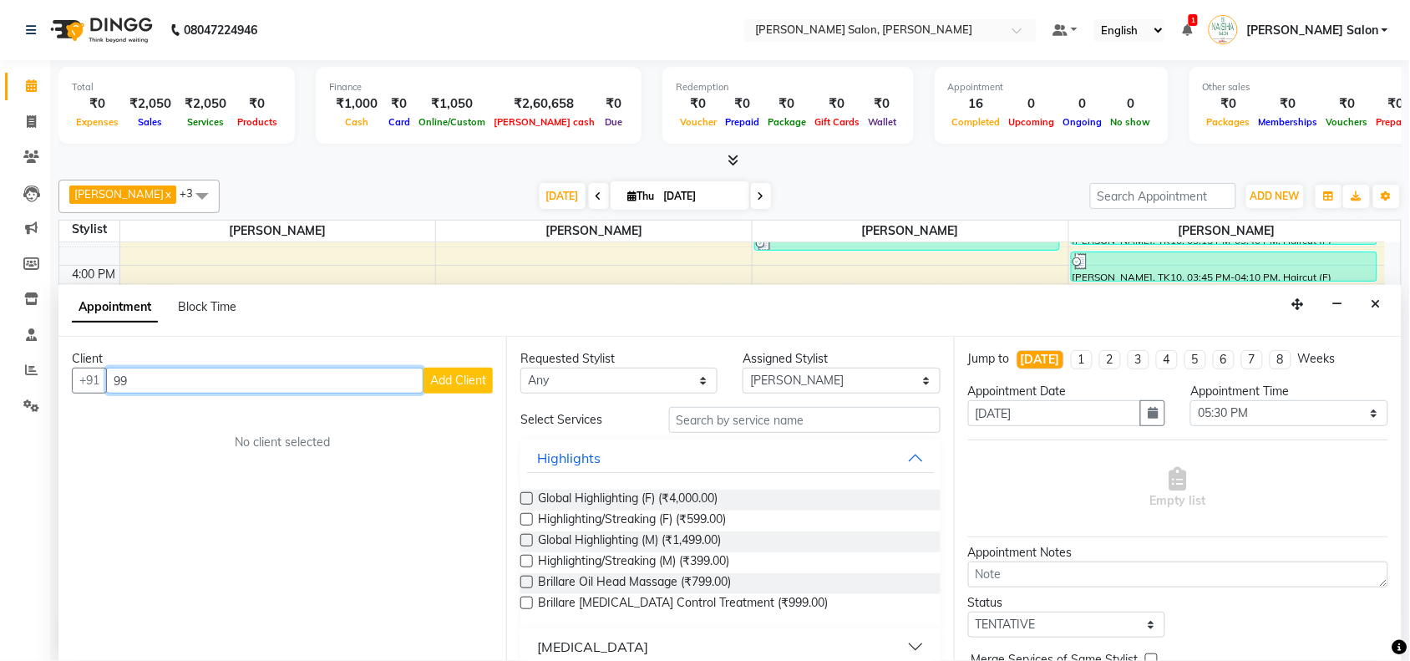
type input "9"
type input "9970905606"
click at [465, 372] on button "Add Client" at bounding box center [458, 381] width 69 height 26
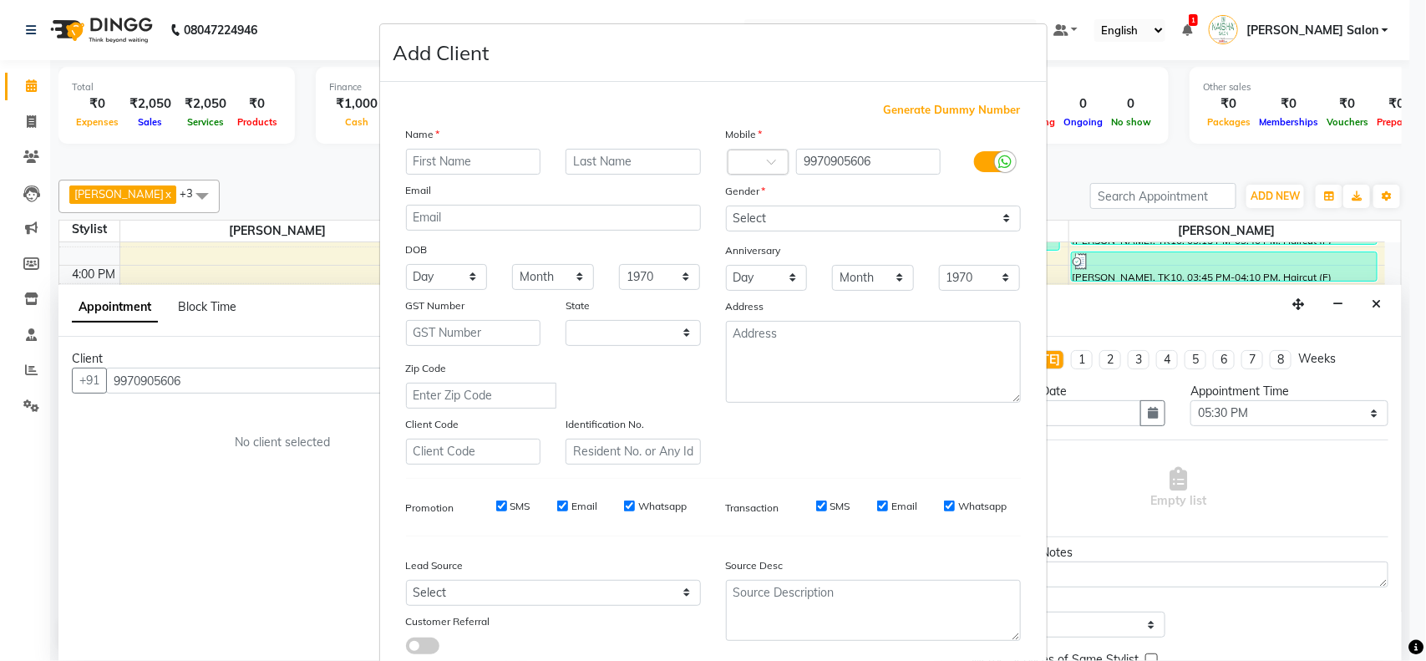
select select "22"
type input "Anup"
click at [654, 165] on input "text" at bounding box center [633, 162] width 135 height 26
type input "M"
click at [805, 210] on select "Select [DEMOGRAPHIC_DATA] [DEMOGRAPHIC_DATA] Other Prefer Not To Say" at bounding box center [873, 219] width 295 height 26
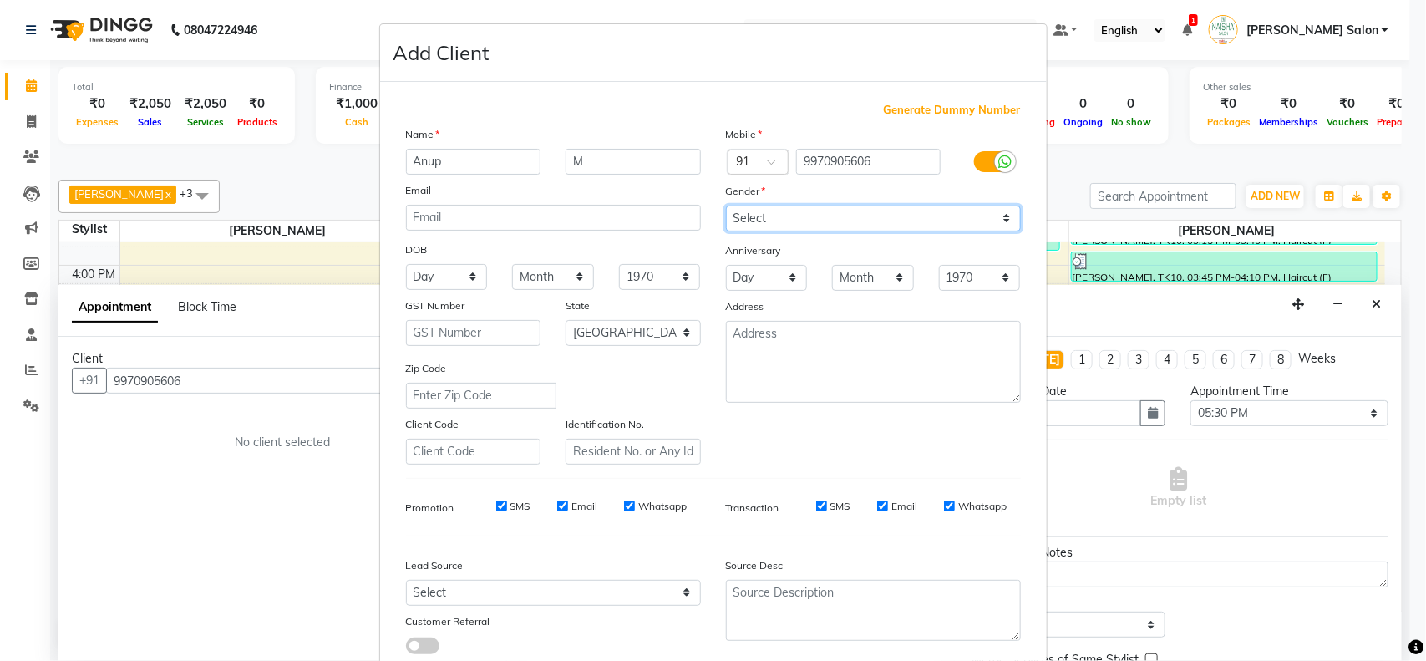
select select "[DEMOGRAPHIC_DATA]"
click at [726, 206] on select "Select [DEMOGRAPHIC_DATA] [DEMOGRAPHIC_DATA] Other Prefer Not To Say" at bounding box center [873, 219] width 295 height 26
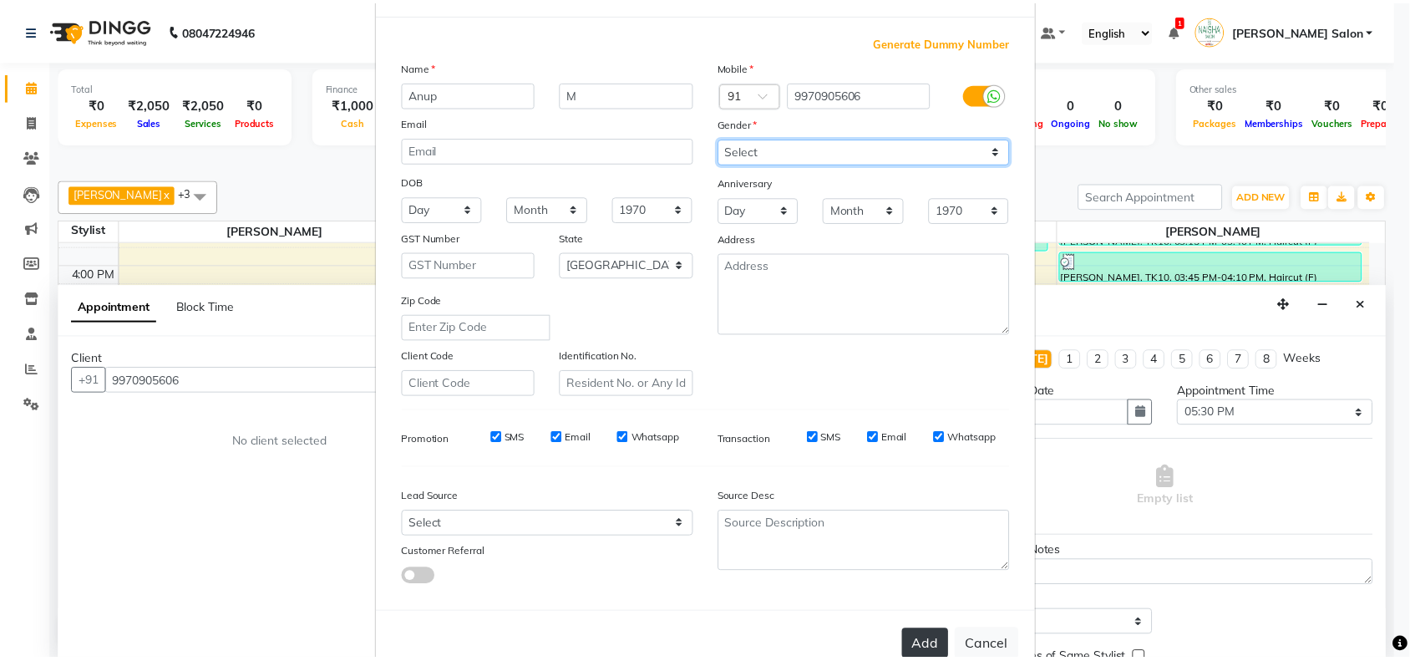
scroll to position [104, 0]
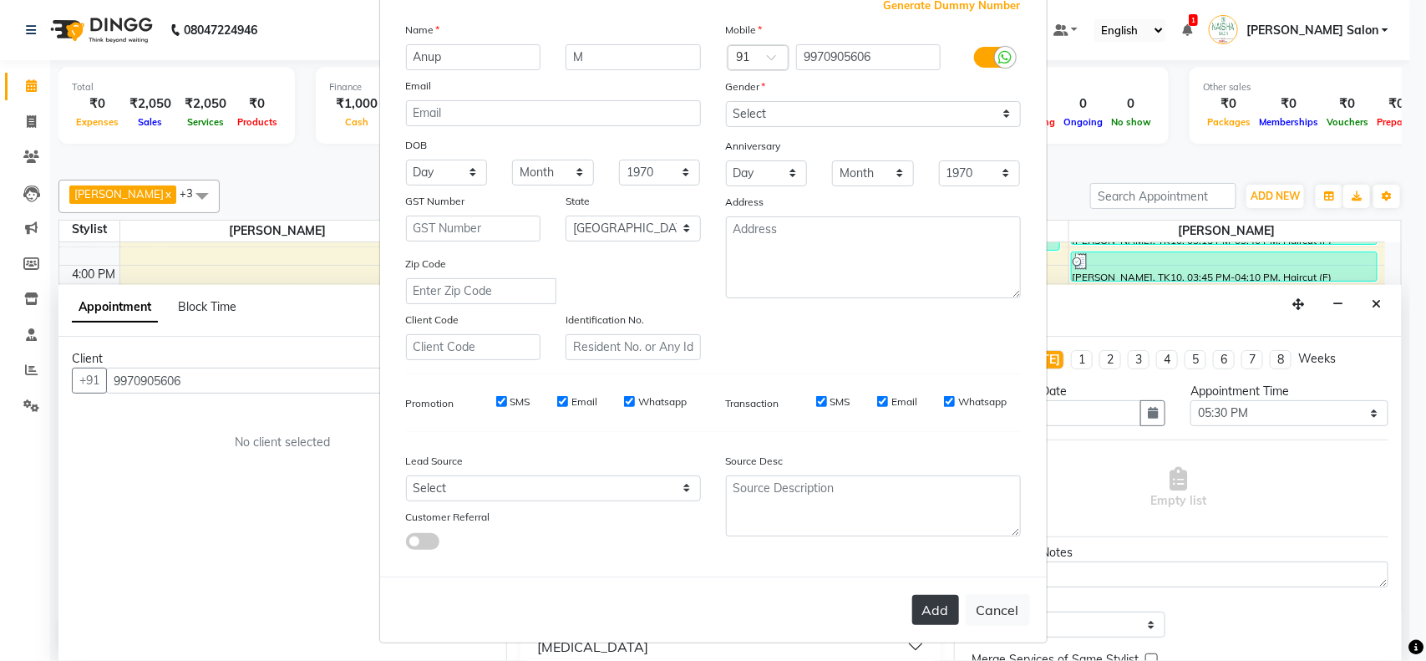
click at [934, 611] on button "Add" at bounding box center [935, 610] width 47 height 30
select select
select select "null"
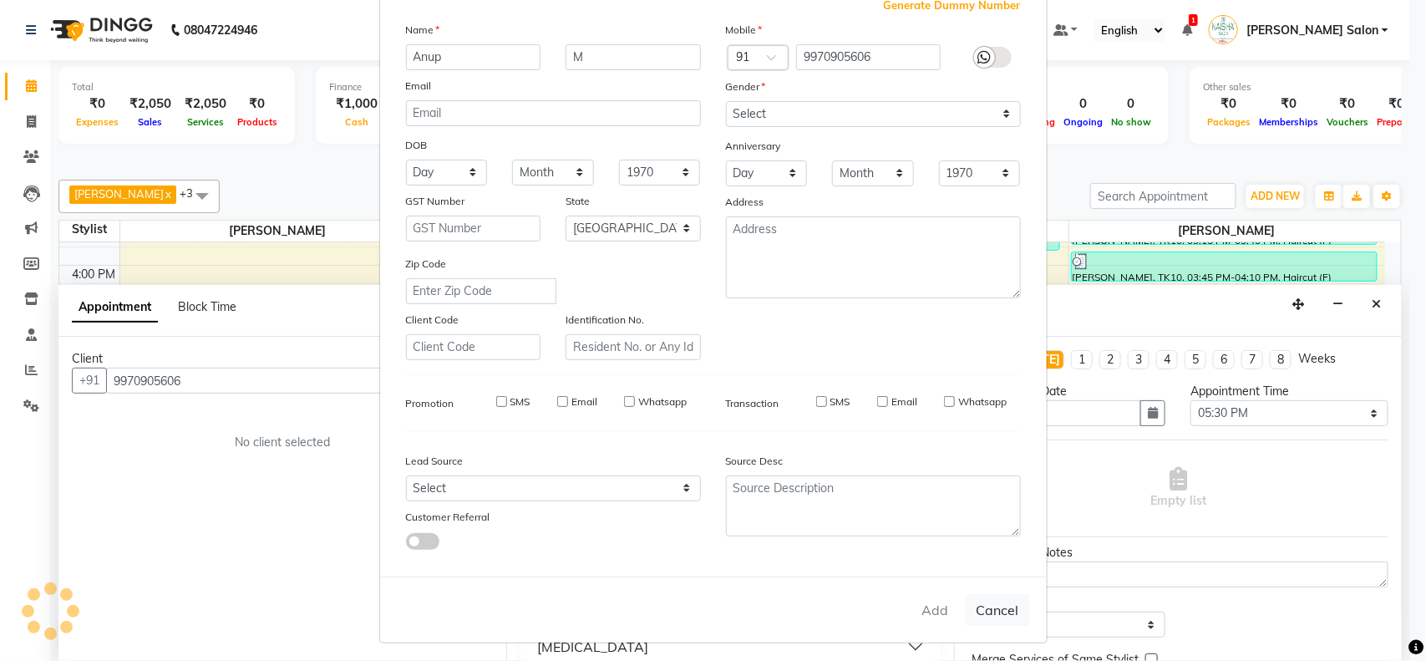
select select
checkbox input "false"
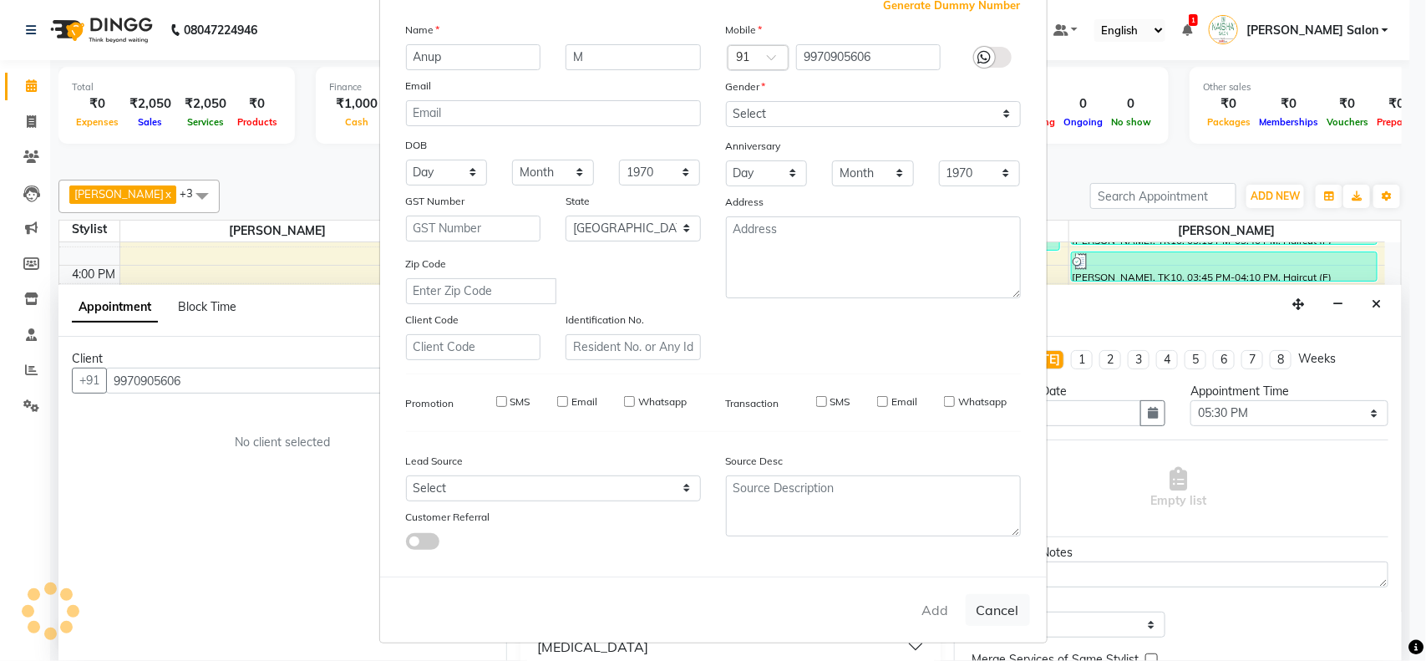
checkbox input "false"
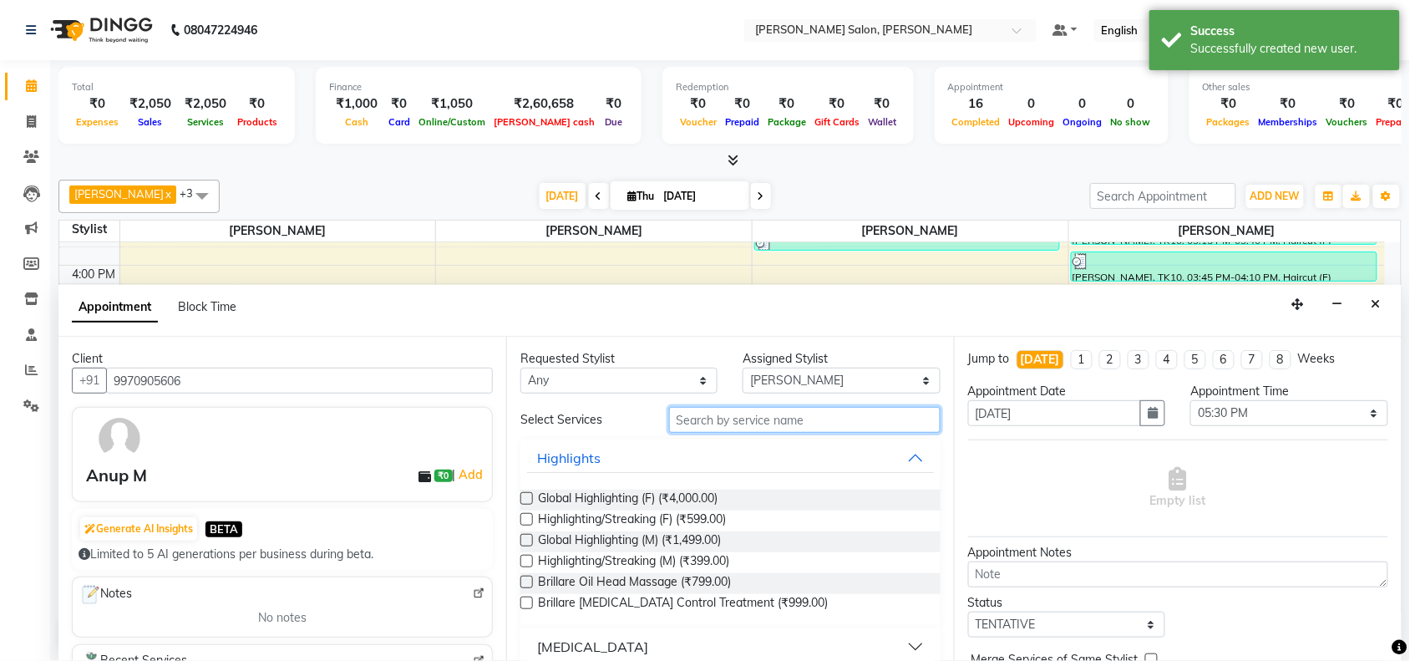
click at [876, 423] on input "text" at bounding box center [805, 420] width 272 height 26
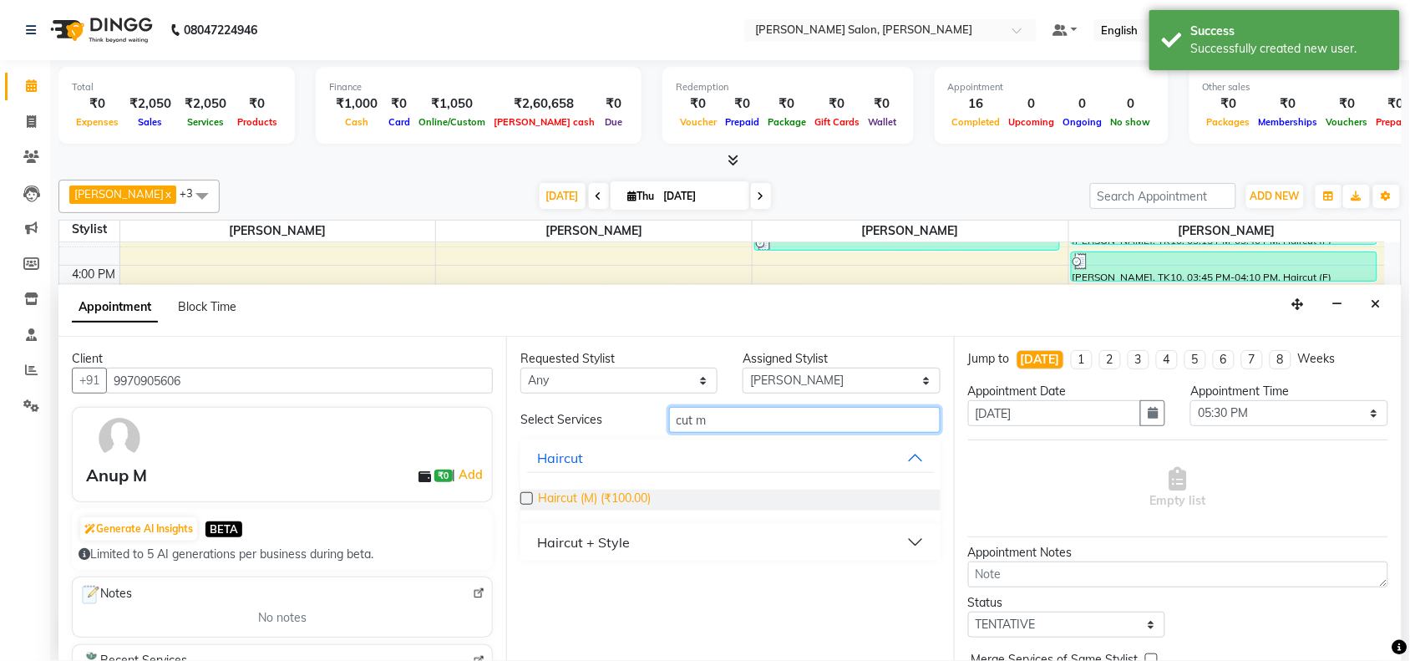
type input "cut m"
click at [594, 503] on span "Haircut (M) (₹100.00)" at bounding box center [594, 500] width 113 height 21
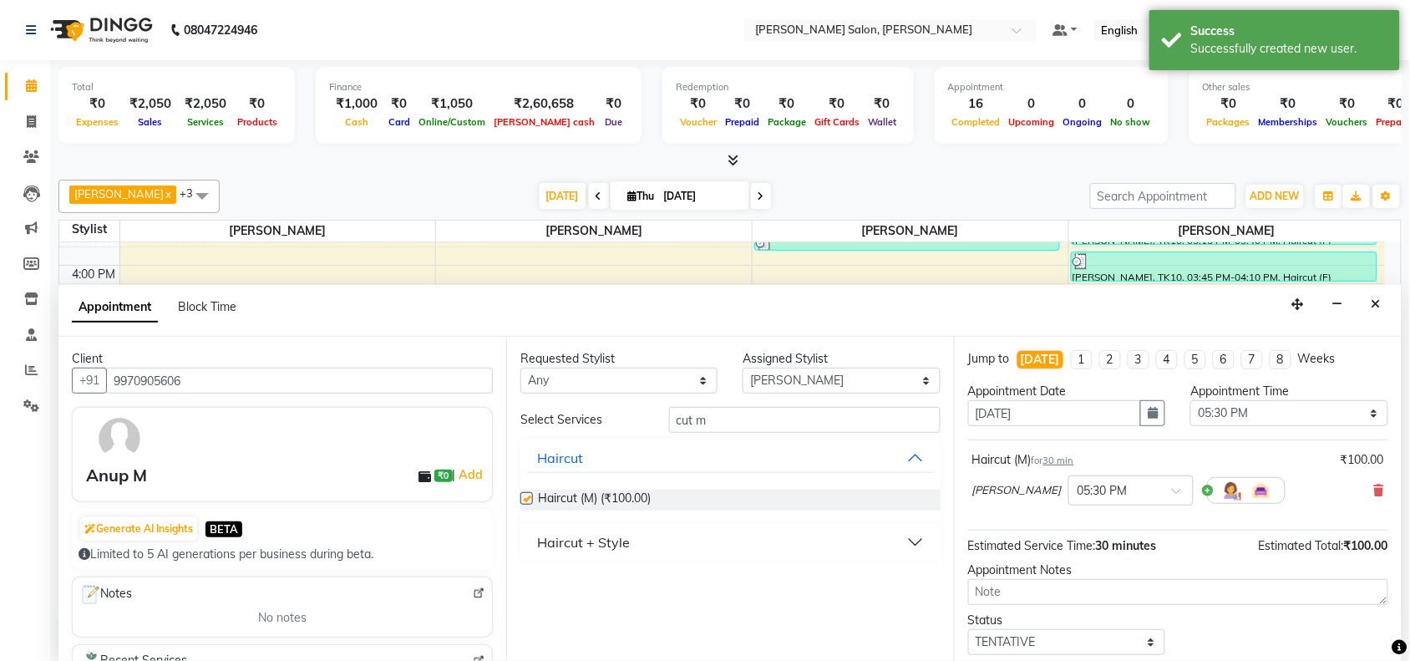
checkbox input "false"
click at [700, 430] on input "cut m" at bounding box center [805, 420] width 272 height 26
click at [719, 428] on input "cut m" at bounding box center [805, 420] width 272 height 26
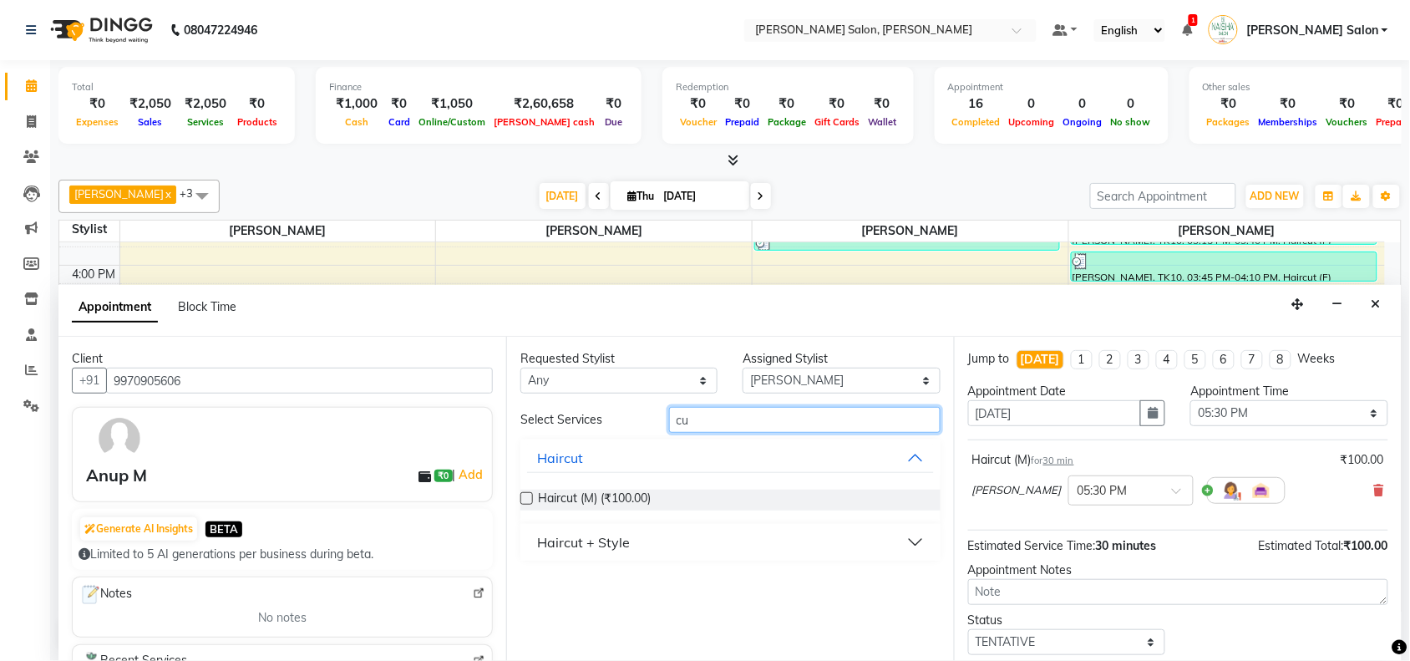
type input "c"
type input "bea"
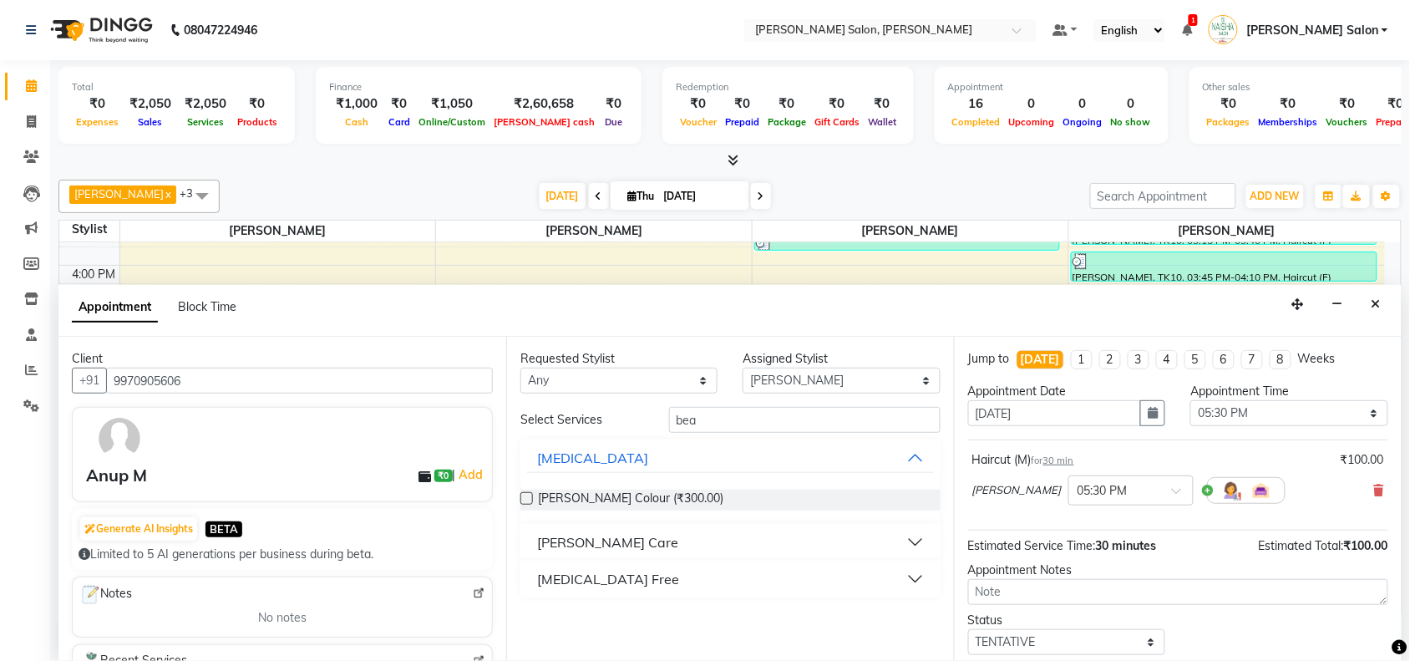
click at [614, 541] on button "[PERSON_NAME] Care" at bounding box center [730, 542] width 407 height 30
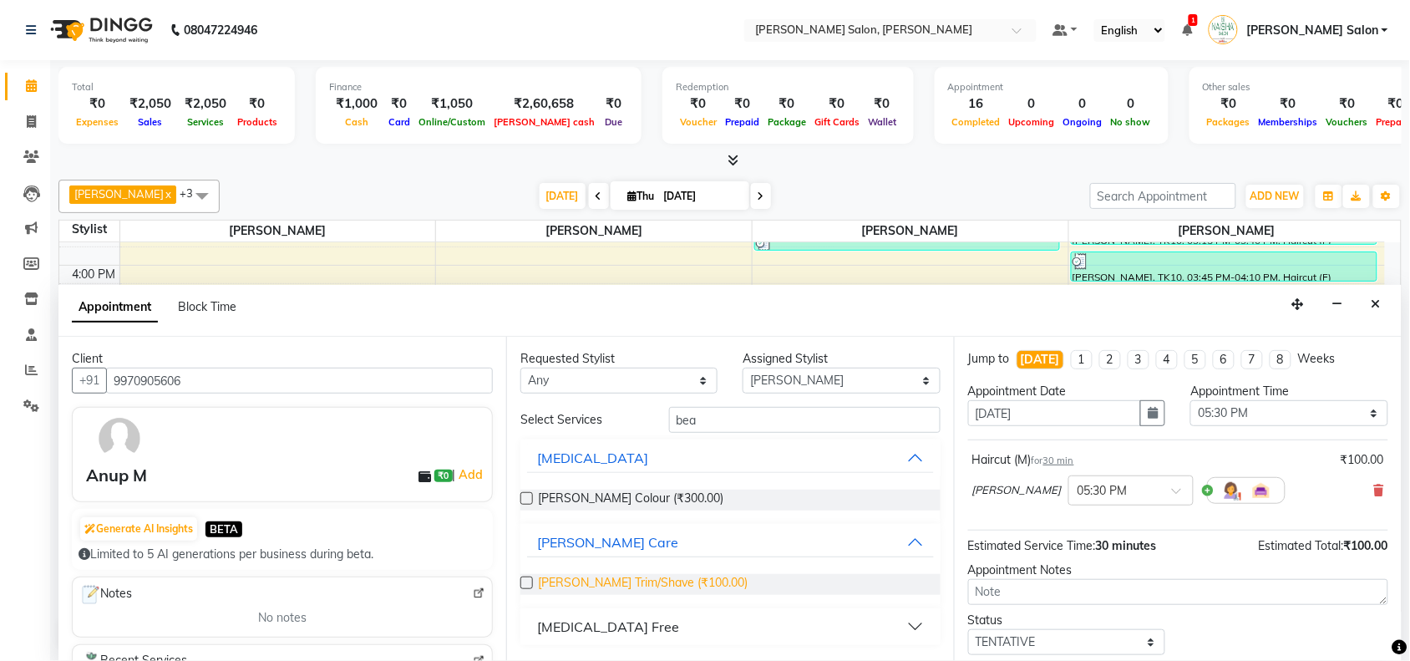
drag, startPoint x: 612, startPoint y: 587, endPoint x: 625, endPoint y: 581, distance: 14.6
click at [616, 587] on span "Beard Trim/Shave (₹100.00)" at bounding box center [643, 584] width 210 height 21
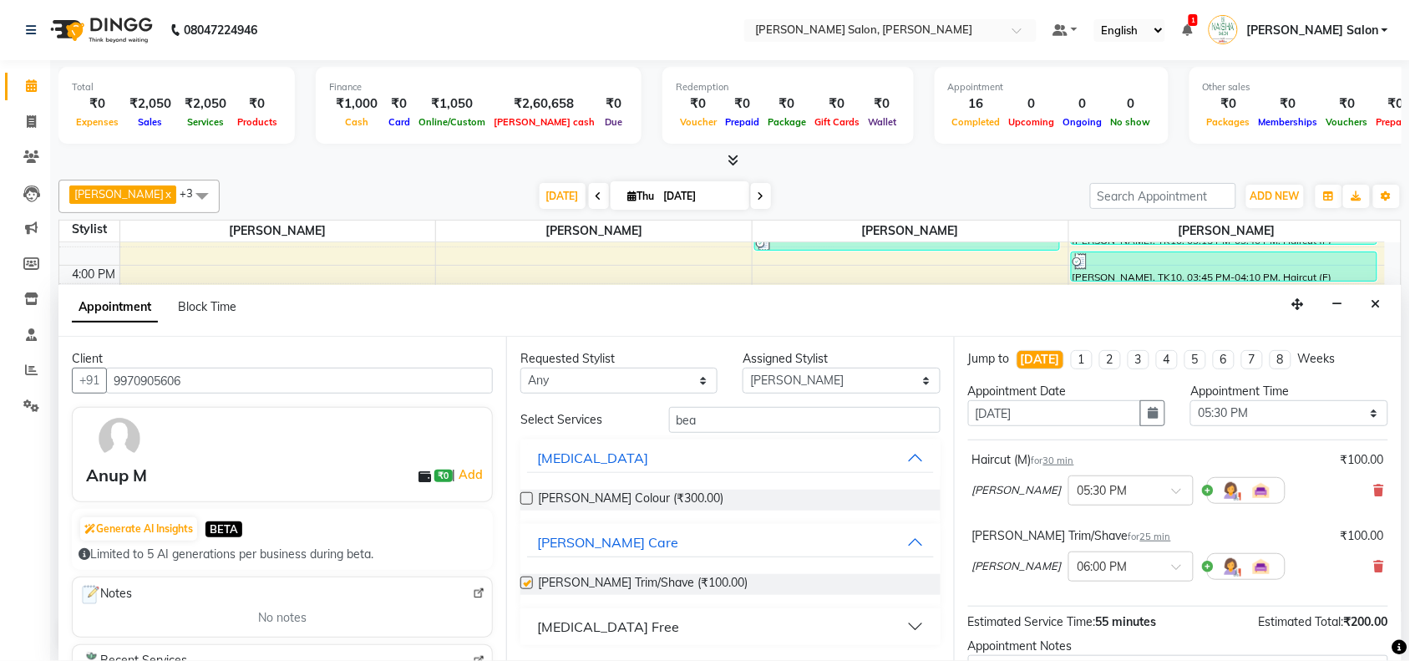
checkbox input "false"
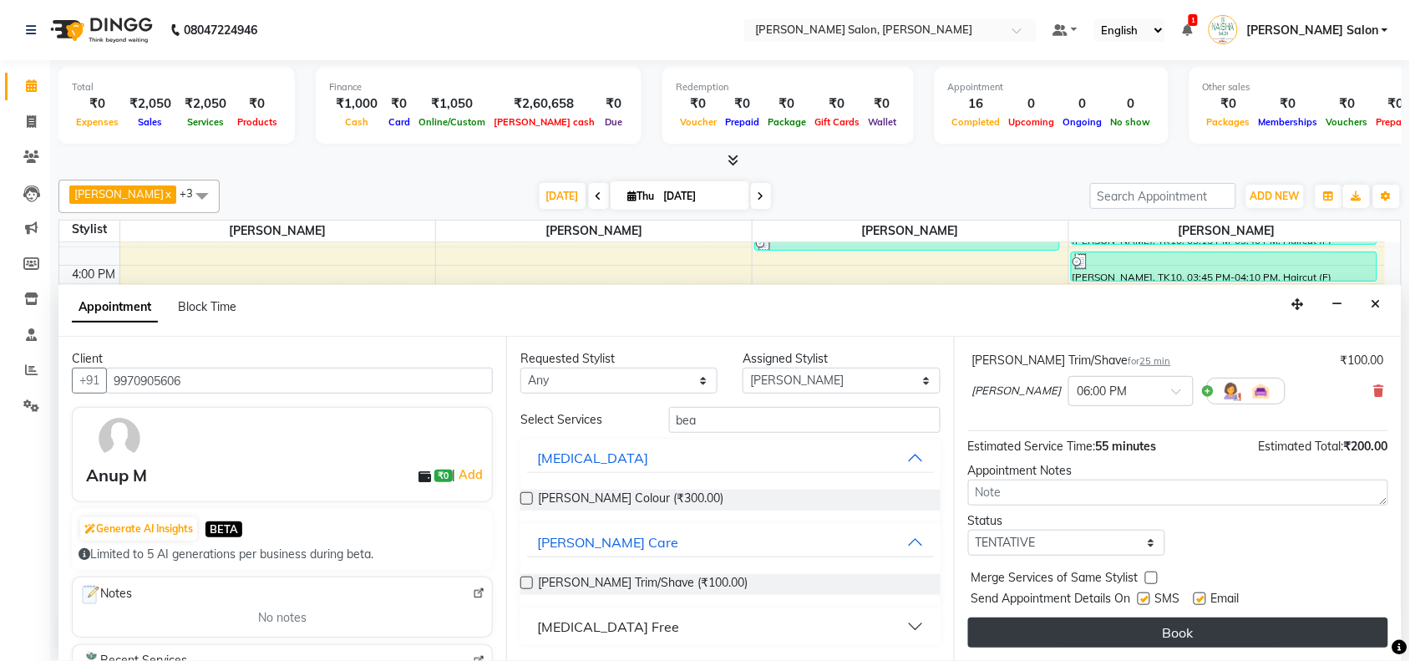
click at [1180, 642] on button "Book" at bounding box center [1178, 632] width 420 height 30
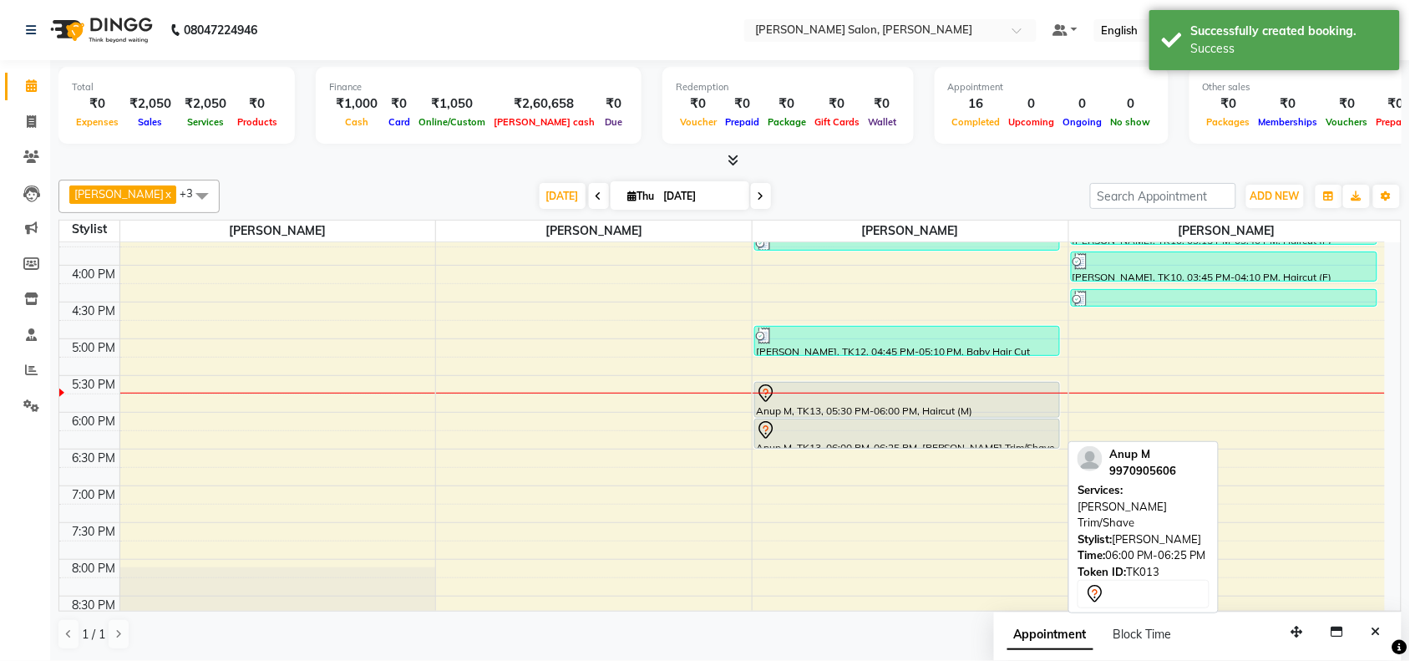
click at [884, 432] on div at bounding box center [907, 430] width 302 height 20
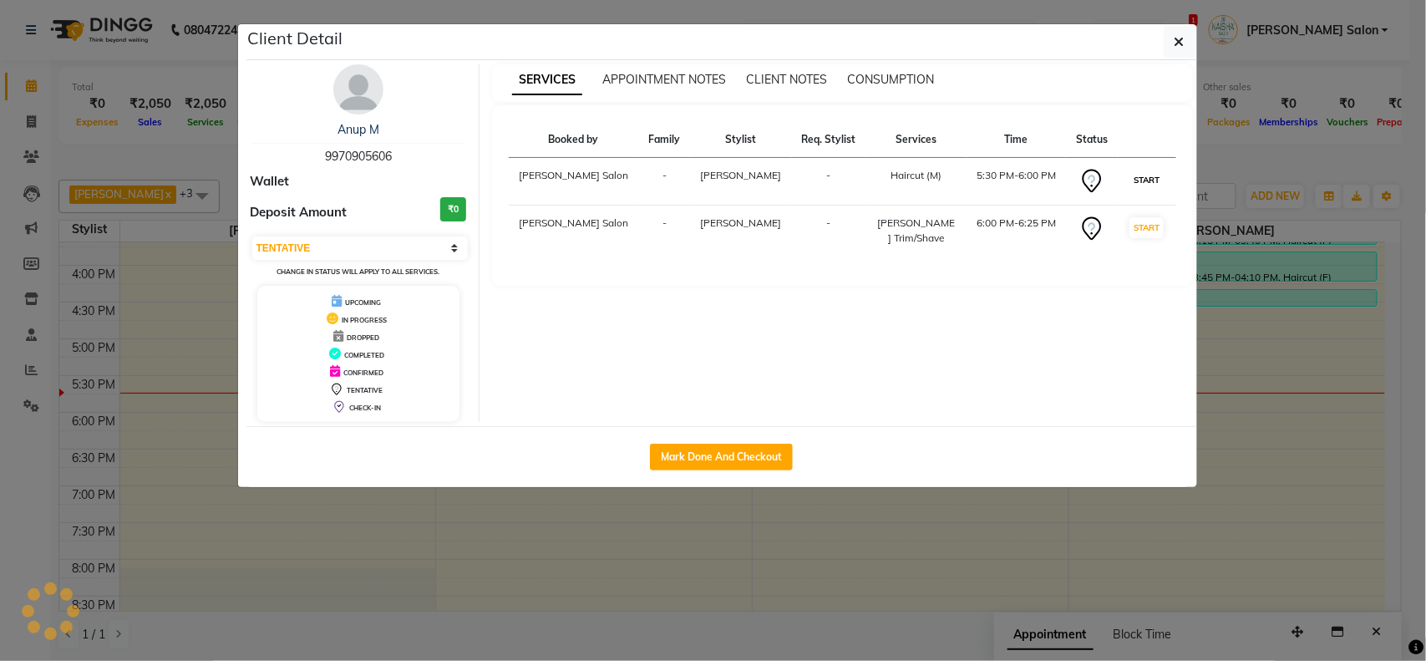
click at [1157, 178] on button "START" at bounding box center [1147, 180] width 34 height 21
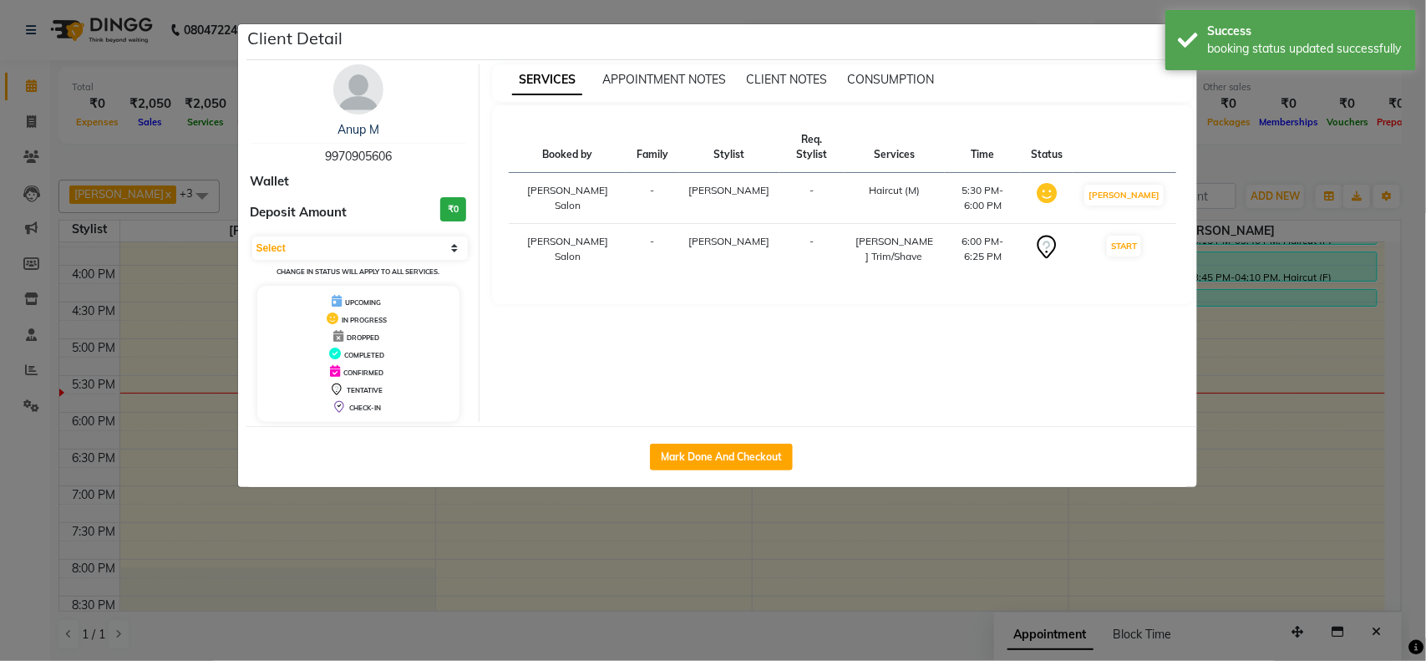
click at [1132, 236] on button "START" at bounding box center [1124, 246] width 34 height 21
select select "1"
click at [1217, 414] on ngb-modal-window "Client Detail Anup M 9970905606 Wallet Deposit Amount ₹0 Select IN SERVICE CONF…" at bounding box center [713, 330] width 1426 height 661
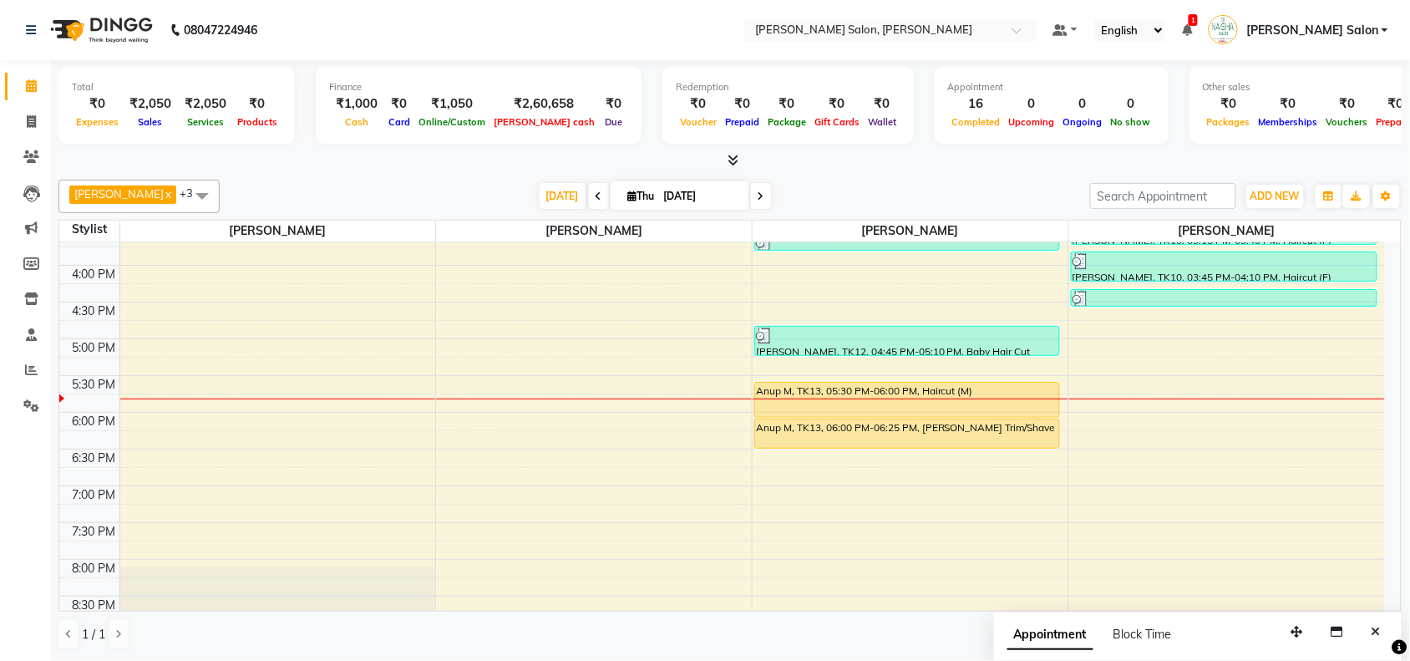
click at [226, 397] on div "10:00 AM 10:30 AM 11:00 AM 11:30 AM 12:00 PM 12:30 PM 1:00 PM 1:30 PM 2:00 PM 2…" at bounding box center [722, 266] width 1326 height 882
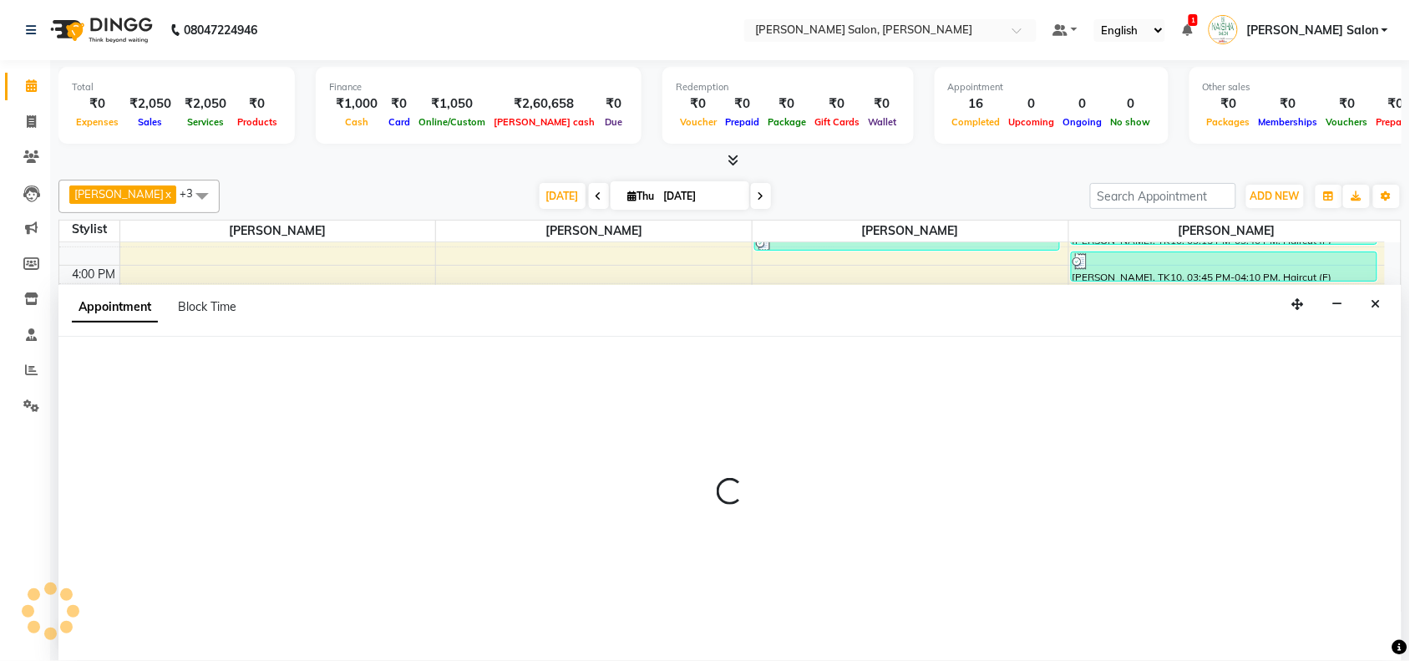
scroll to position [1, 0]
select select "72112"
select select "1050"
select select "tentative"
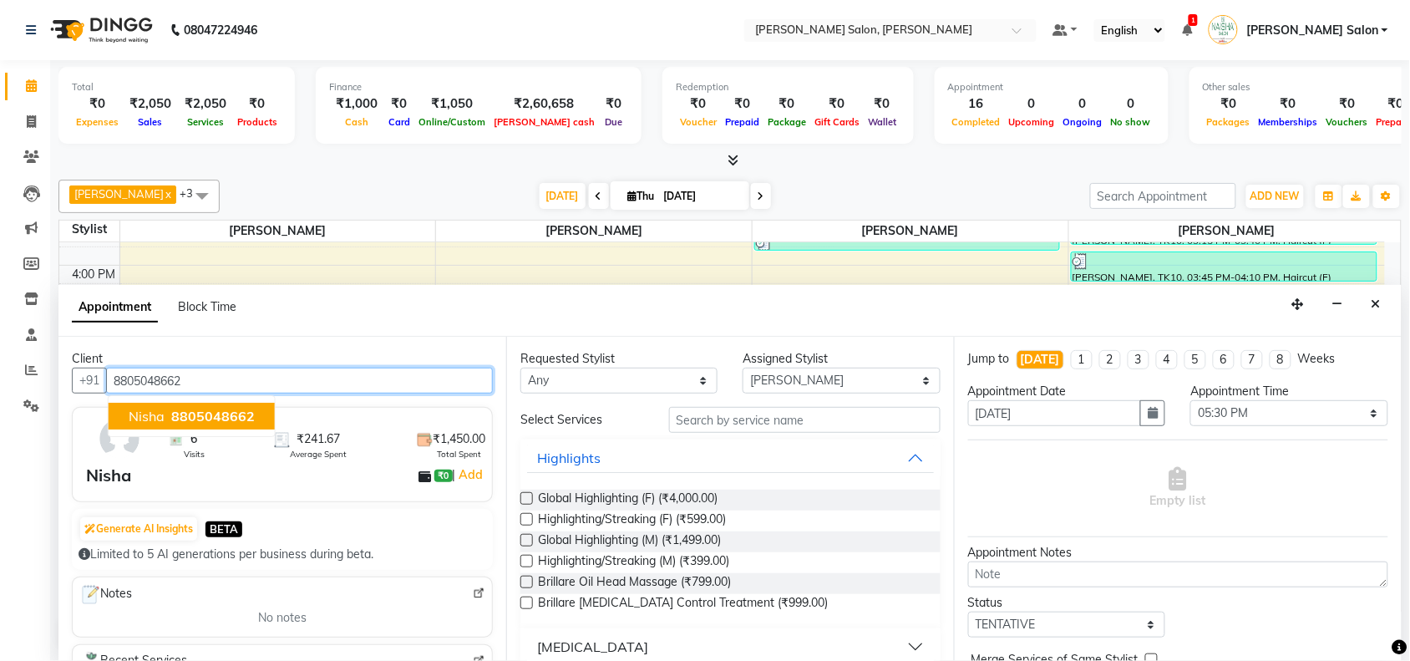
type input "8805048662"
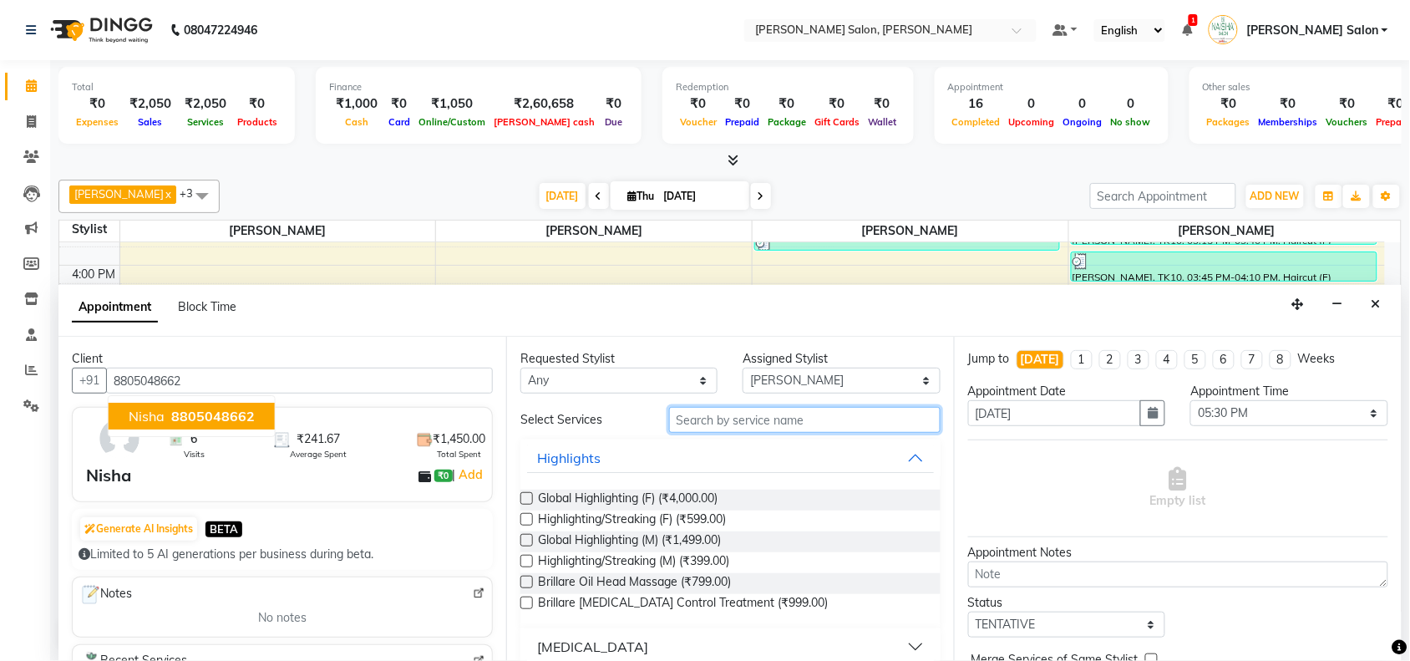
click at [775, 424] on input "text" at bounding box center [805, 420] width 272 height 26
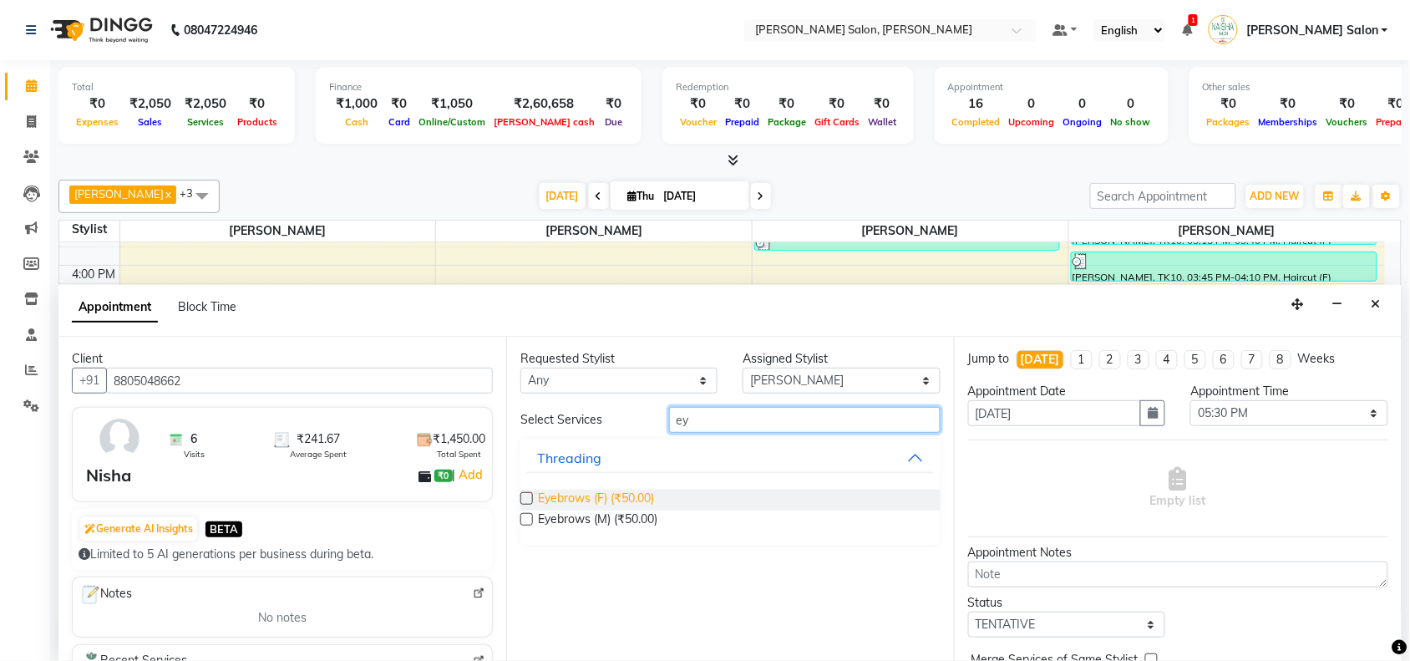
type input "ey"
click at [646, 499] on span "Eyebrows (F) (₹50.00)" at bounding box center [596, 500] width 116 height 21
checkbox input "false"
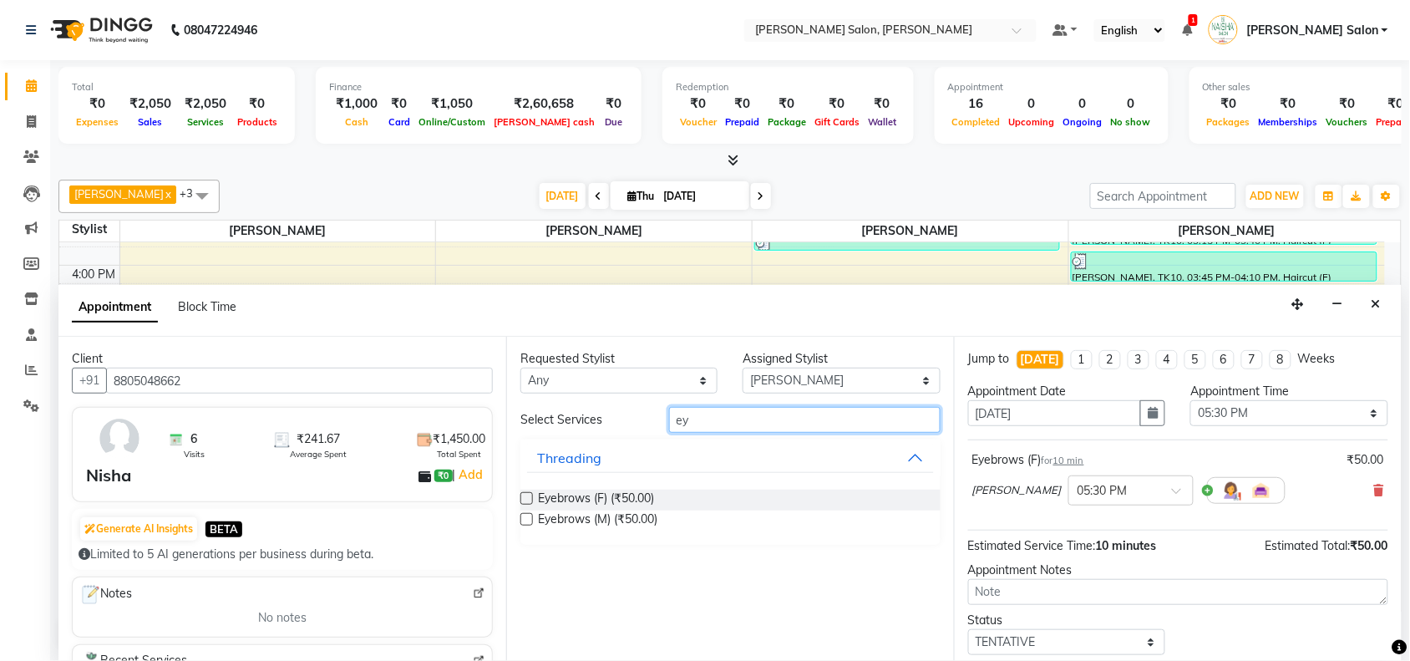
click at [729, 424] on input "ey" at bounding box center [805, 420] width 272 height 26
type input "e"
type input "for"
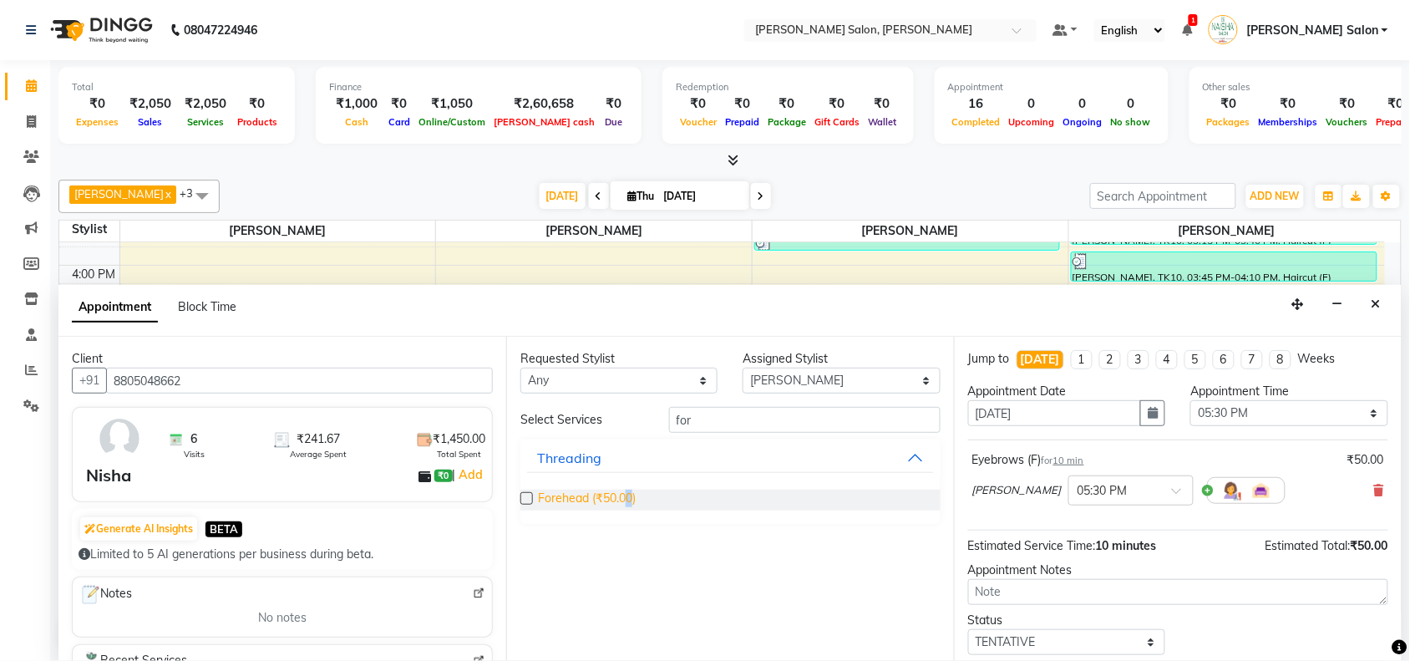
click at [633, 500] on span "Forehead (₹50.00)" at bounding box center [587, 500] width 98 height 21
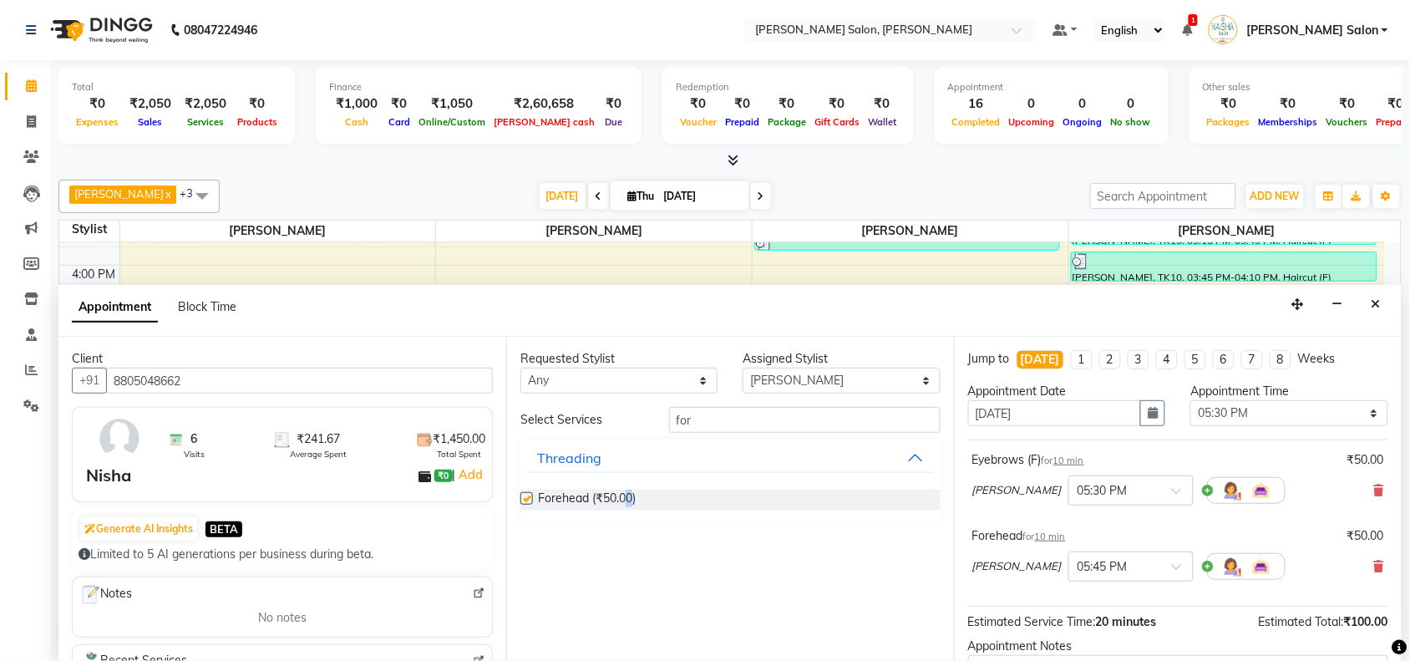
checkbox input "false"
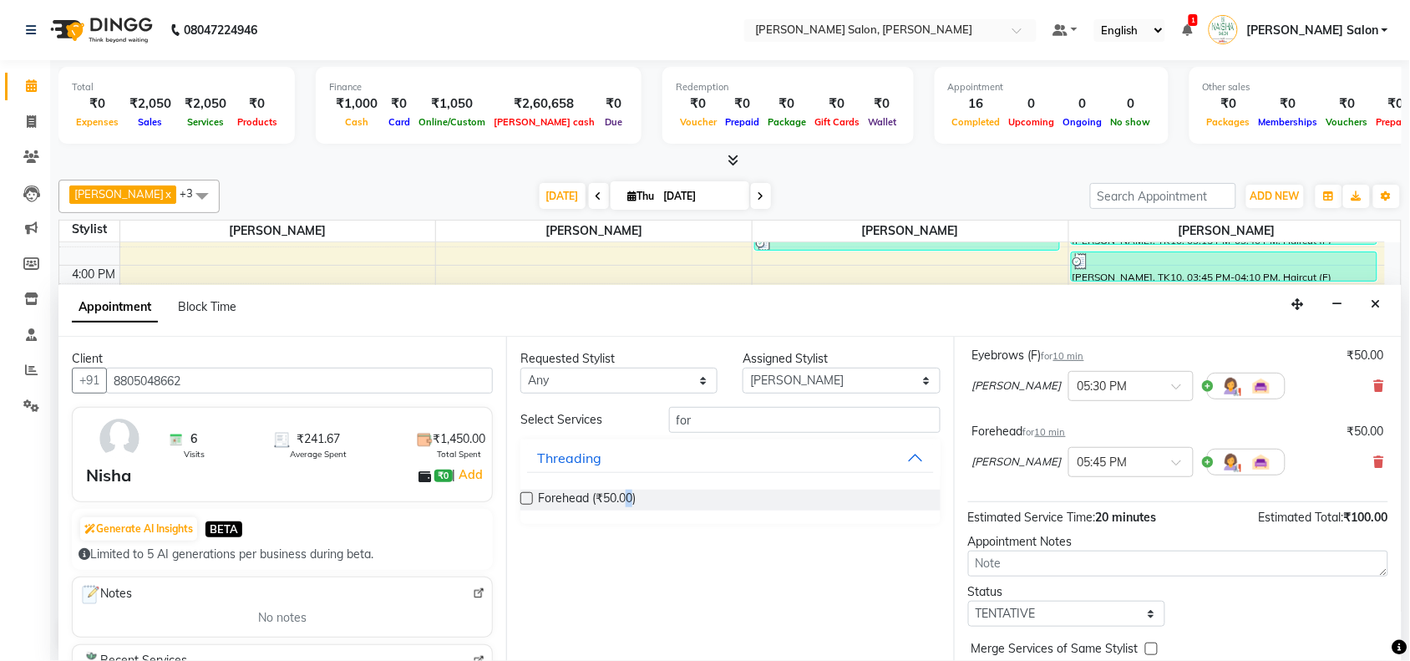
scroll to position [176, 0]
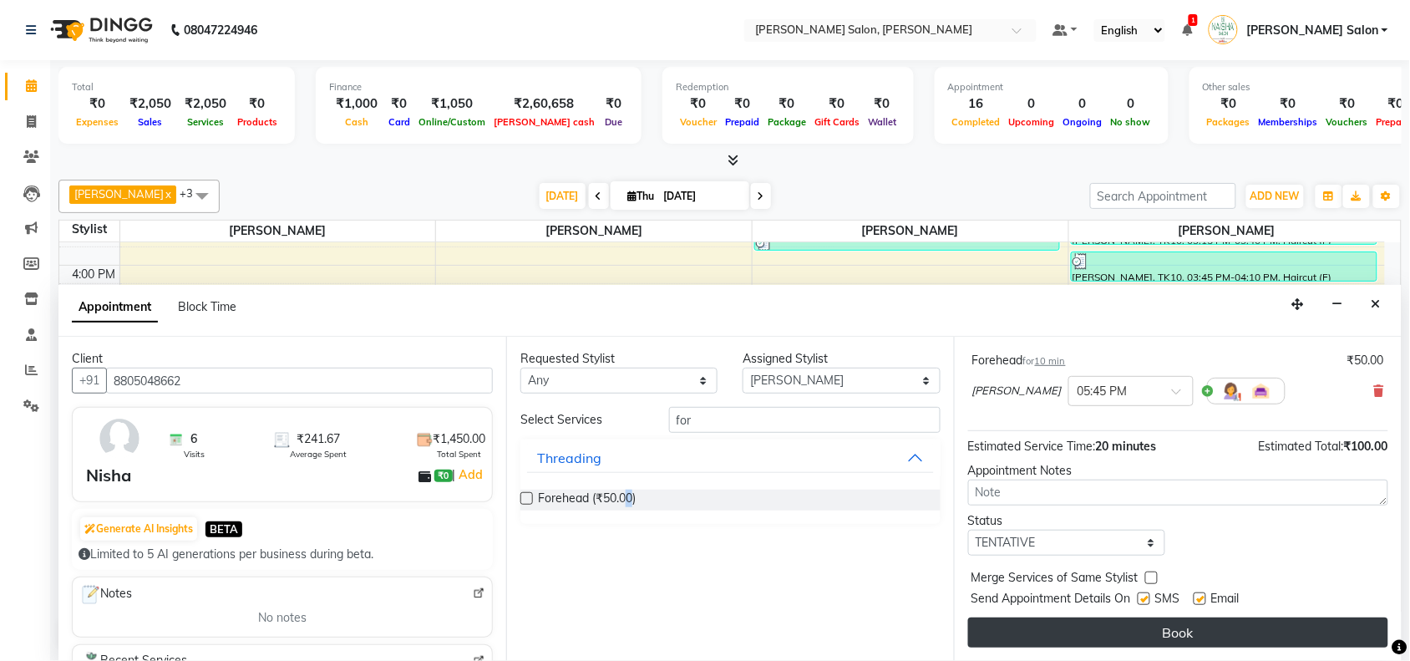
click at [1250, 633] on button "Book" at bounding box center [1178, 632] width 420 height 30
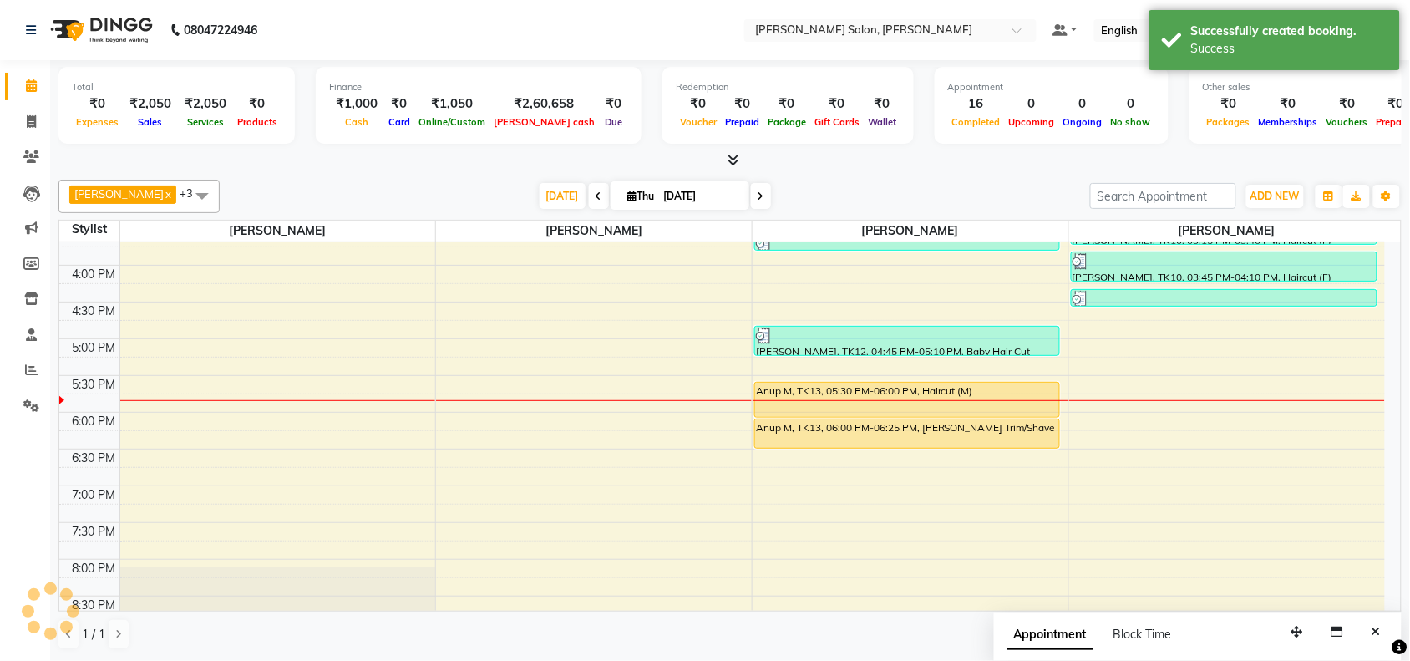
scroll to position [0, 0]
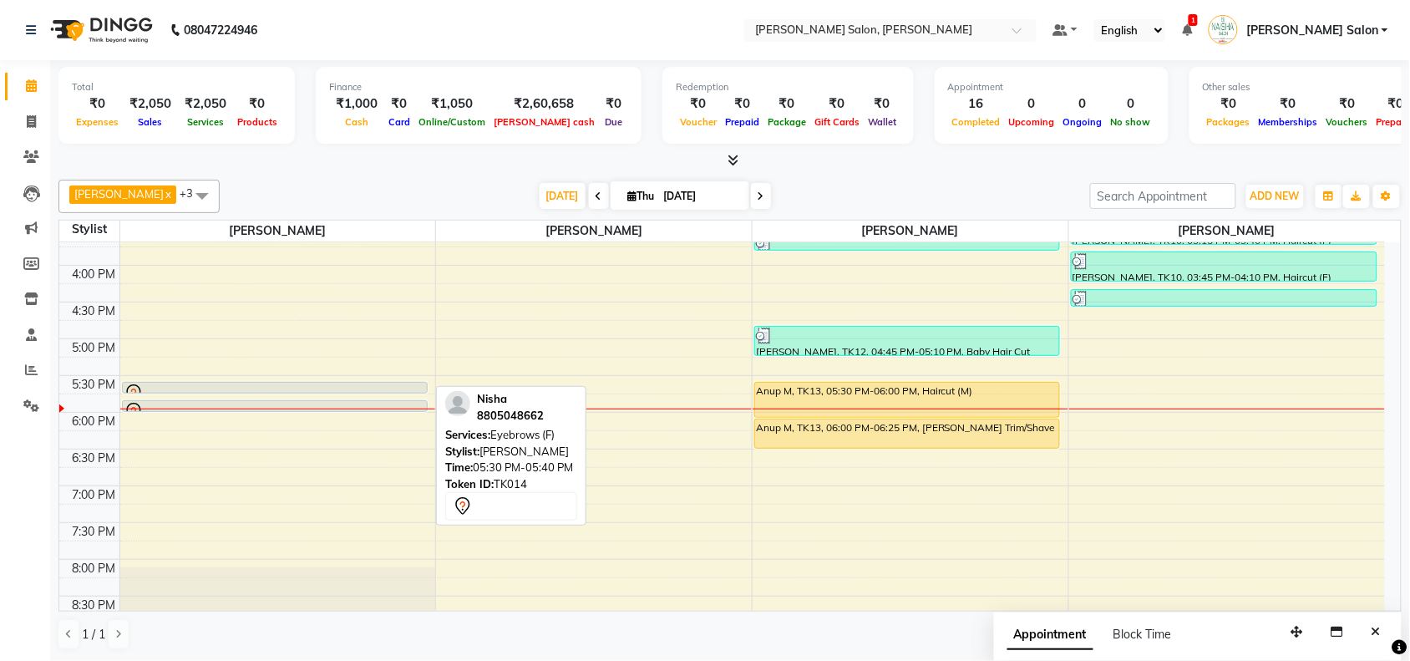
click at [282, 385] on div at bounding box center [275, 394] width 302 height 20
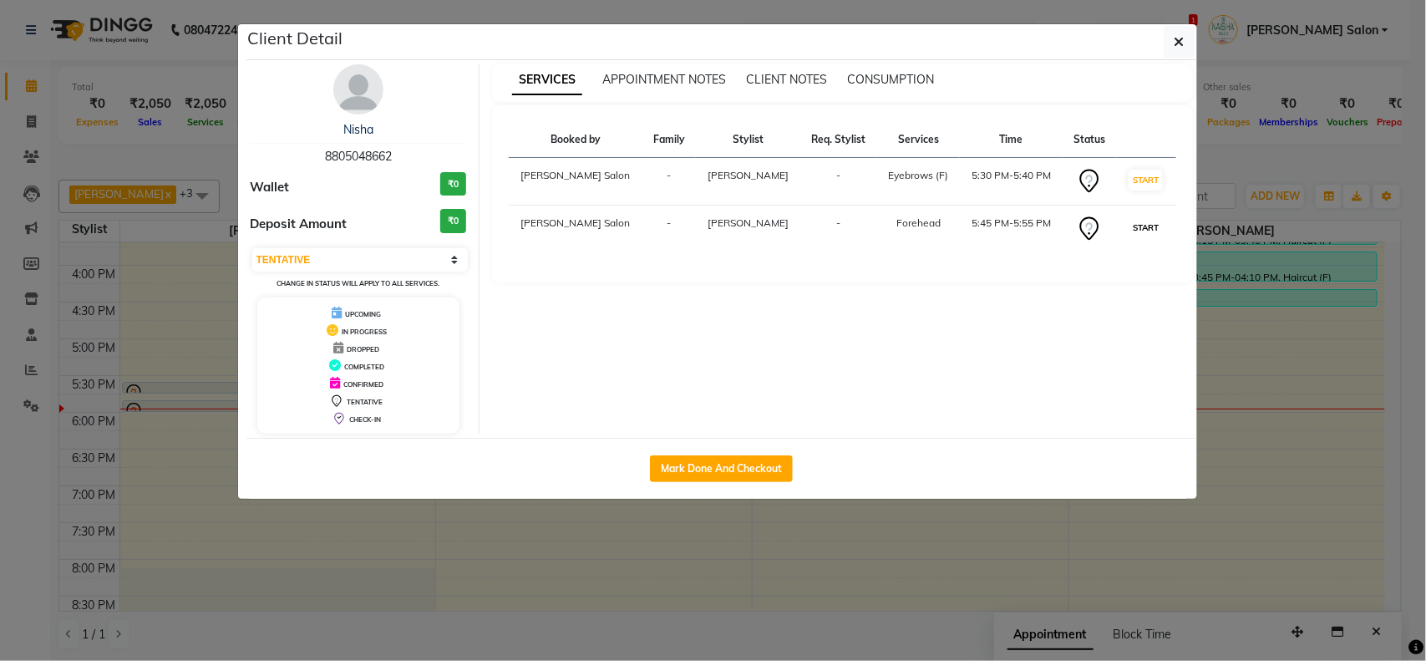
click at [1138, 231] on button "START" at bounding box center [1146, 227] width 34 height 21
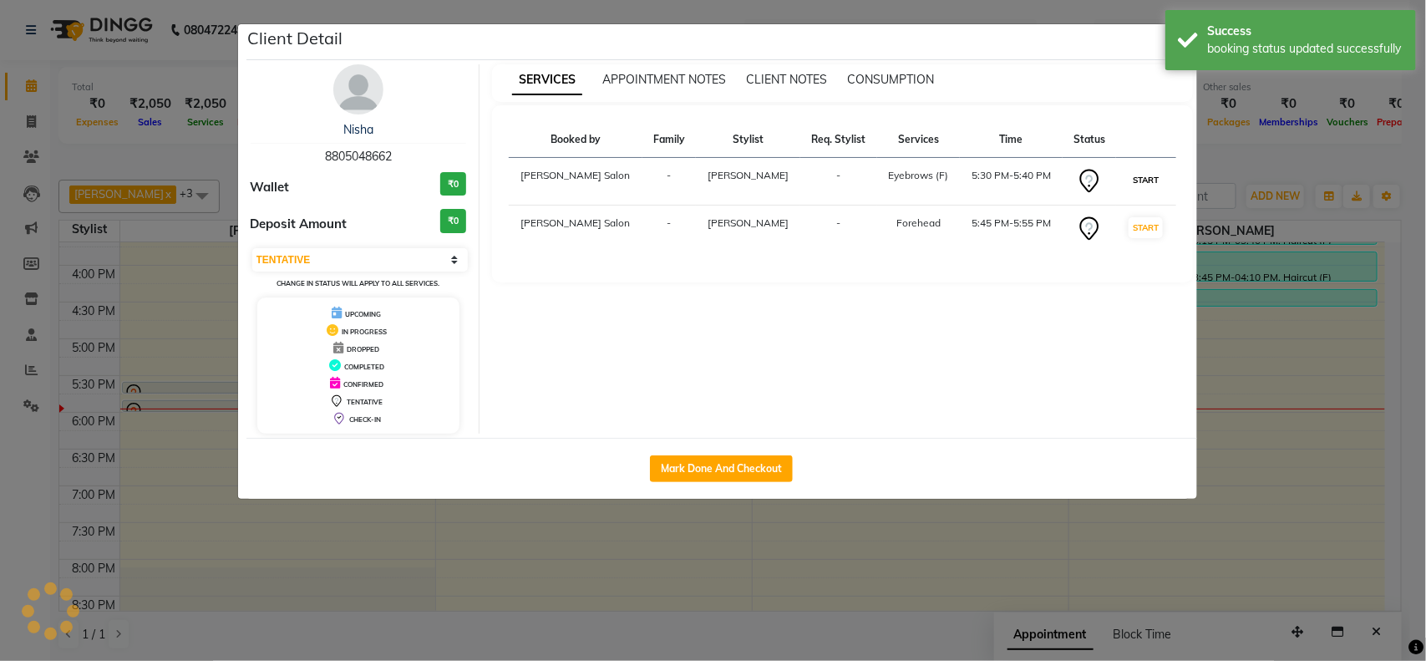
click at [1151, 189] on button "START" at bounding box center [1146, 180] width 34 height 21
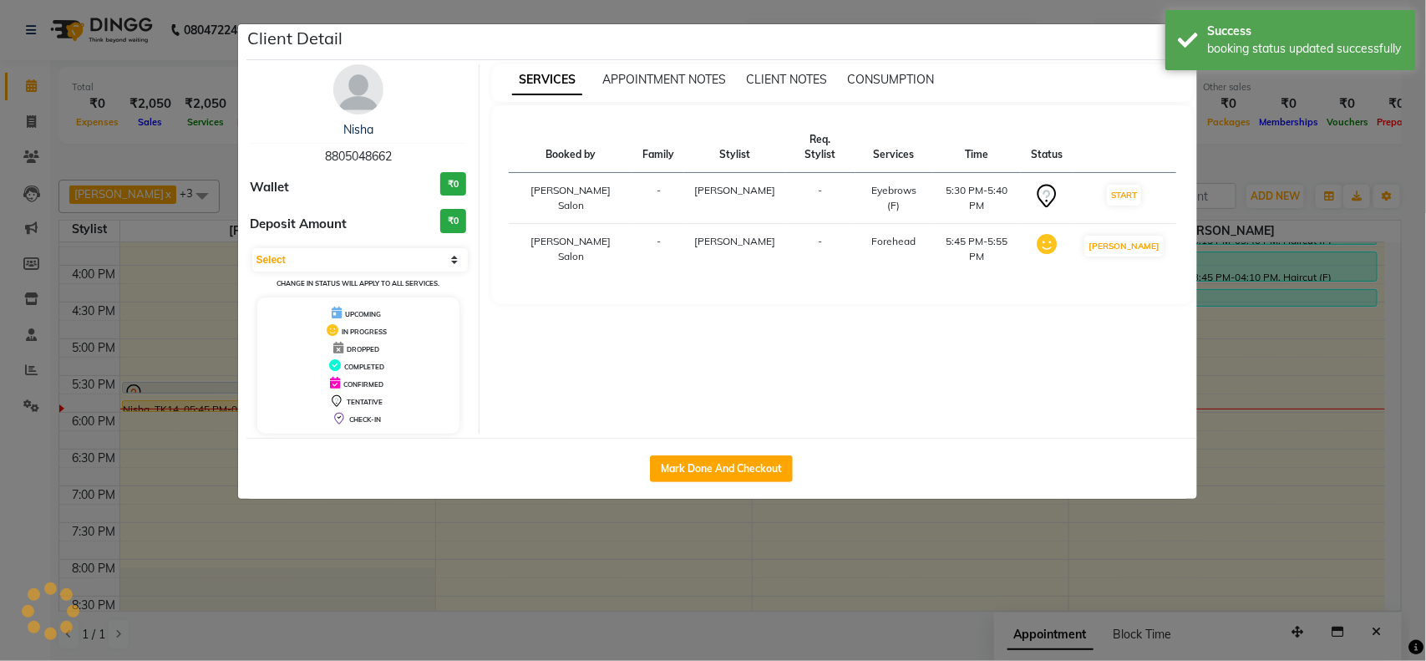
select select "1"
drag, startPoint x: 1306, startPoint y: 586, endPoint x: 1314, endPoint y: 583, distance: 8.7
click at [1314, 583] on ngb-modal-window "Client Detail Nisha 8805048662 Wallet ₹0 Deposit Amount ₹0 Select IN SERVICE CO…" at bounding box center [713, 330] width 1426 height 661
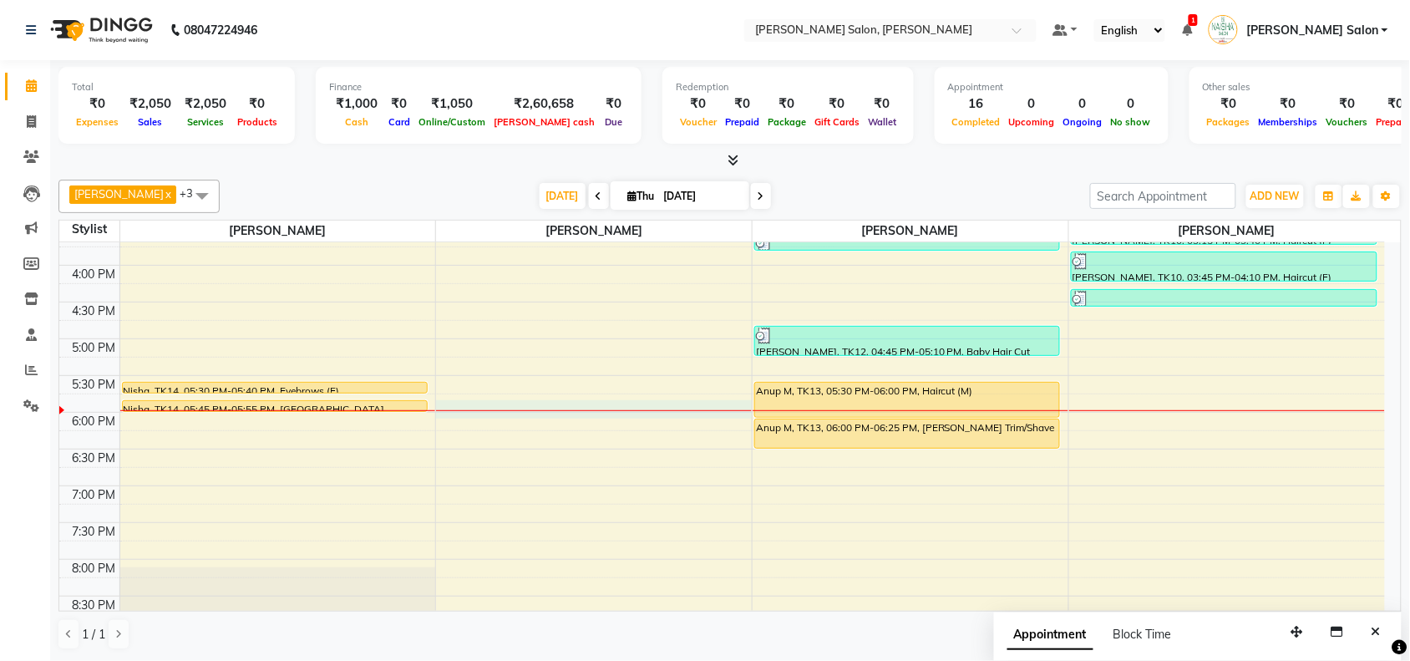
click at [594, 410] on div at bounding box center [594, 410] width 316 height 1
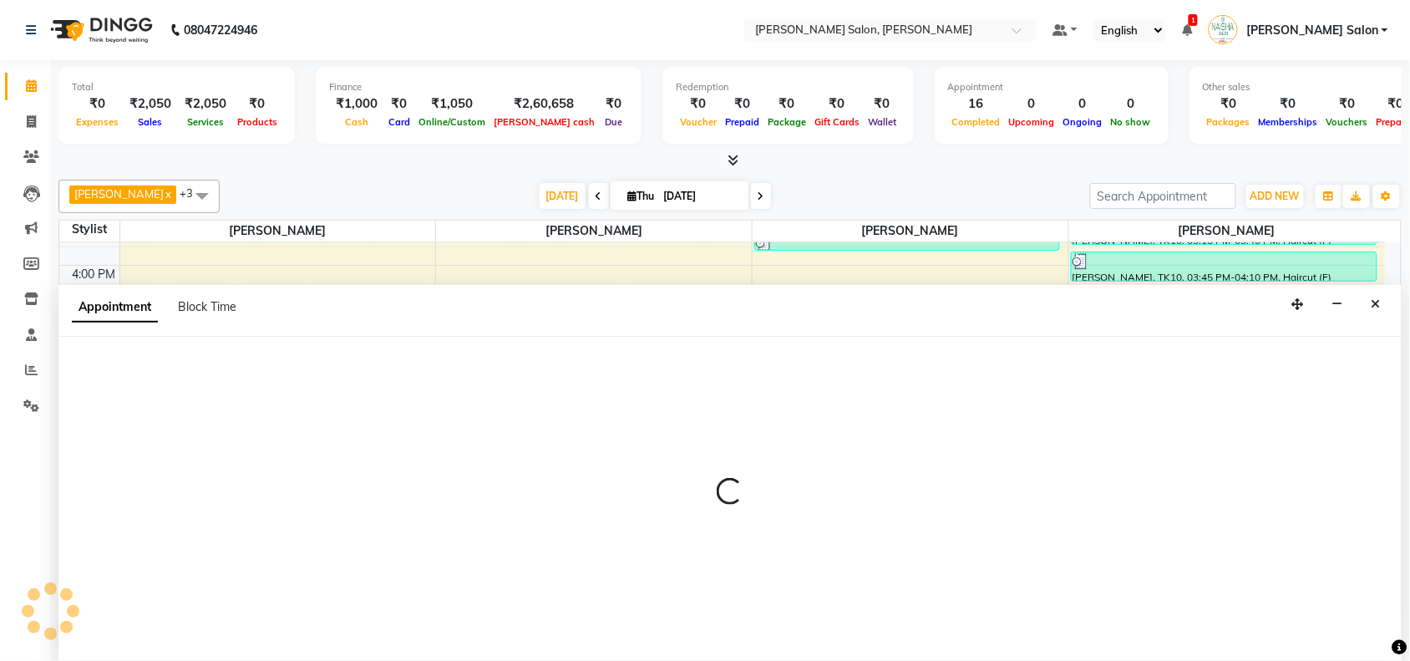
scroll to position [1, 0]
select select "75922"
select select "1065"
select select "tentative"
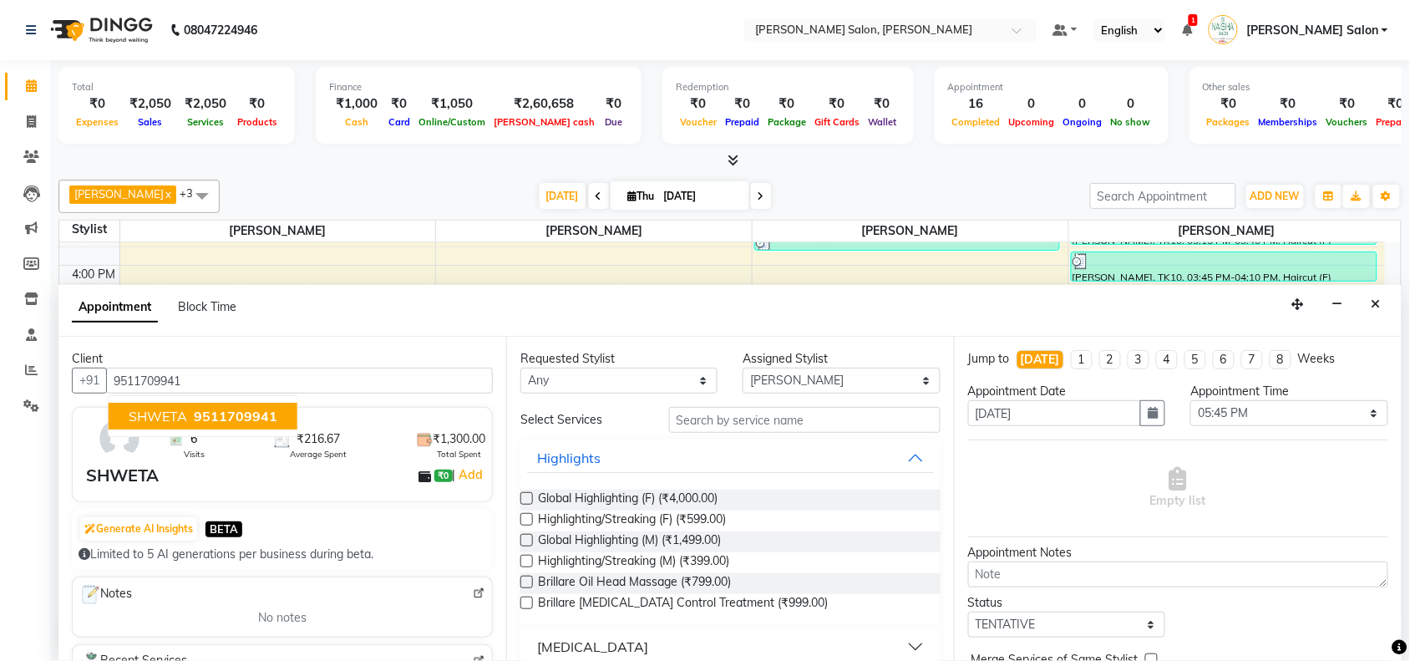
type input "9511709941"
click at [778, 429] on input "text" at bounding box center [805, 420] width 272 height 26
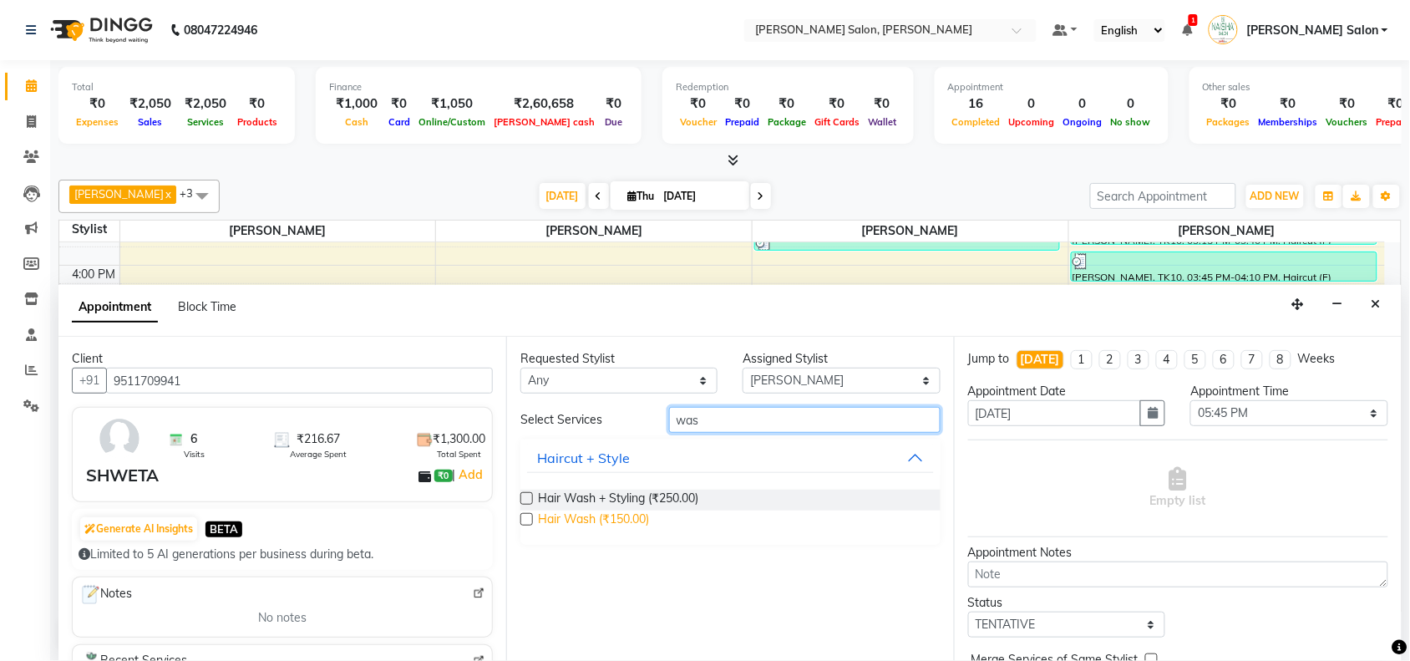
type input "was"
click at [644, 521] on span "Hair Wash (₹150.00)" at bounding box center [593, 521] width 111 height 21
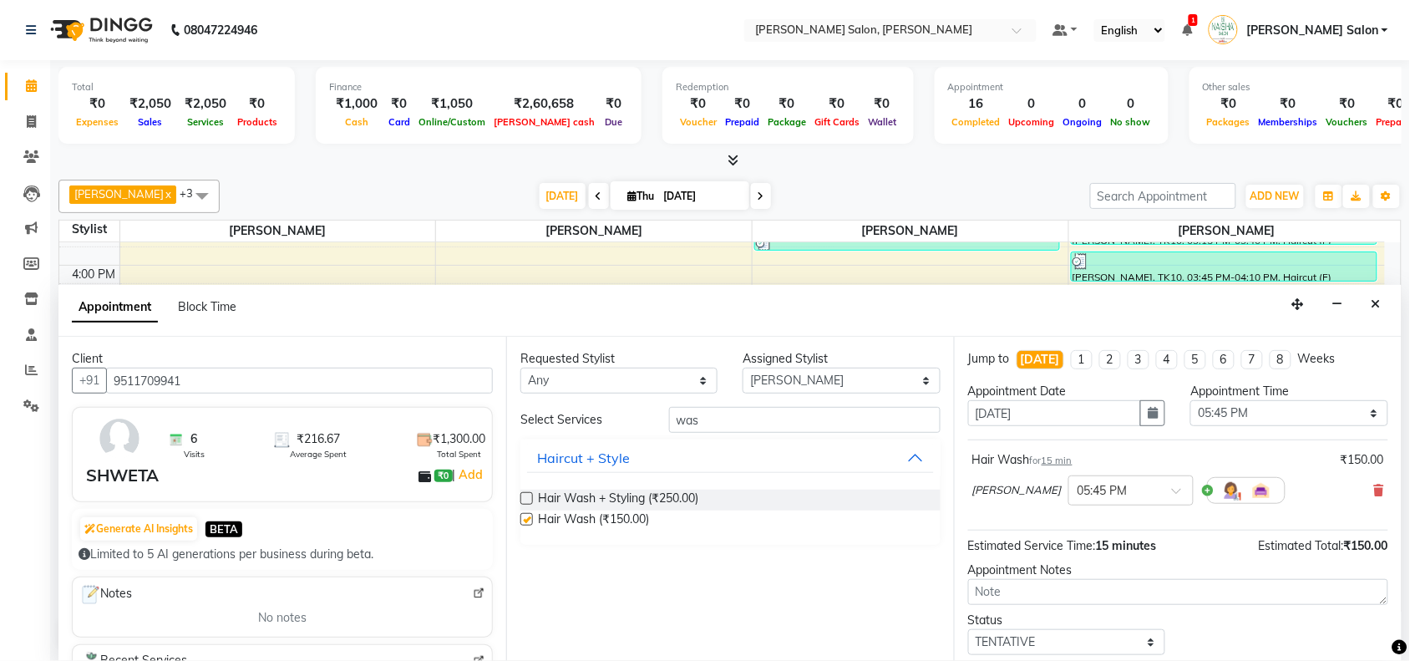
checkbox input "false"
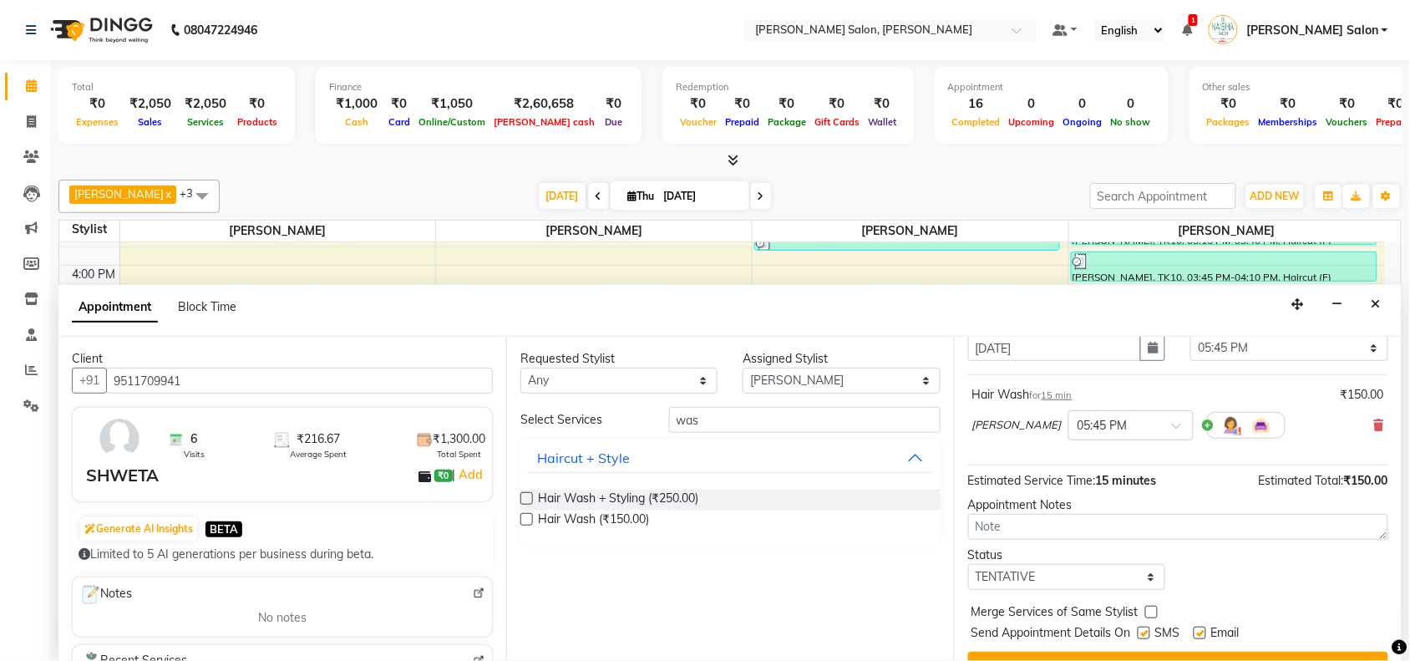
scroll to position [100, 0]
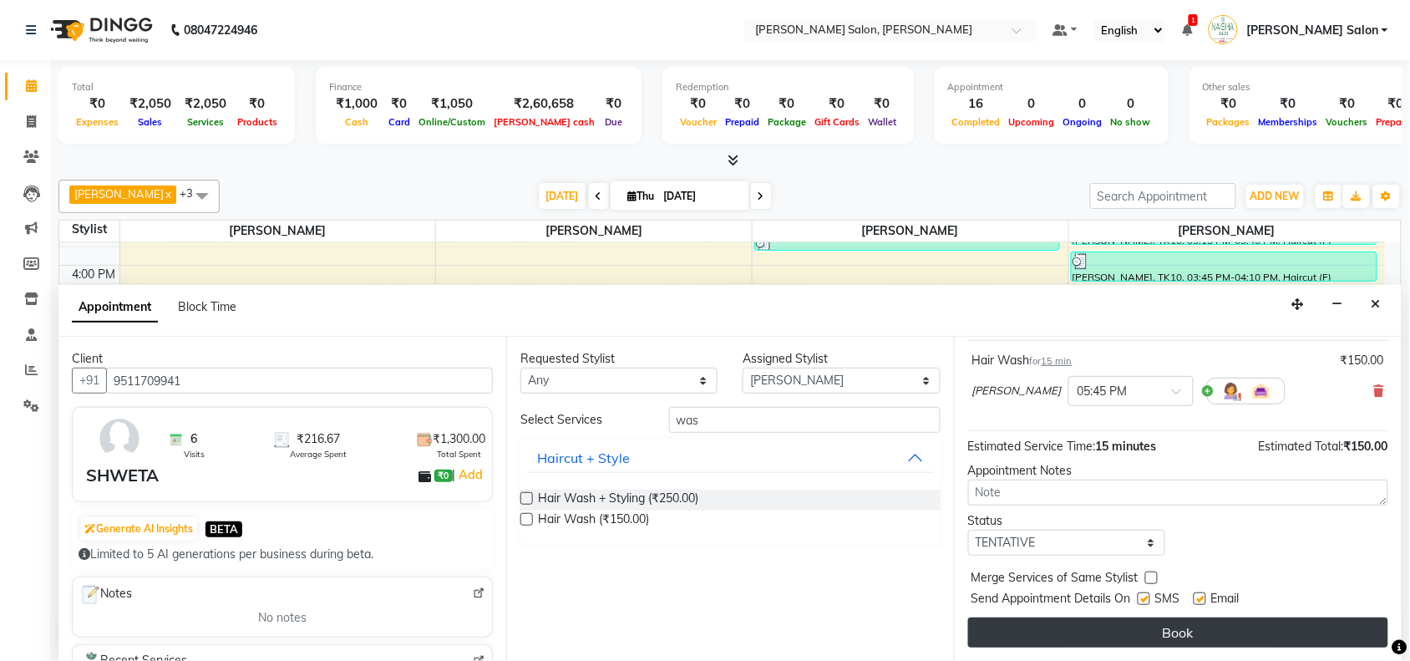
click at [1105, 637] on button "Book" at bounding box center [1178, 632] width 420 height 30
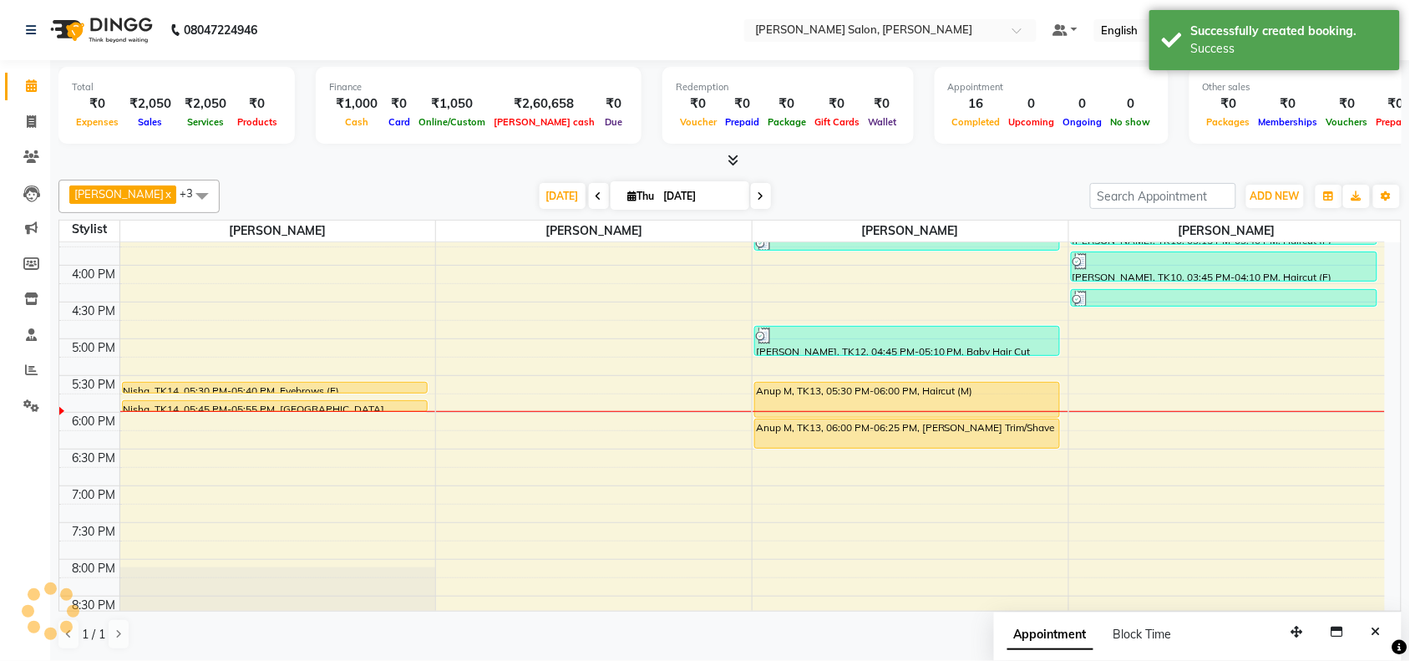
scroll to position [0, 0]
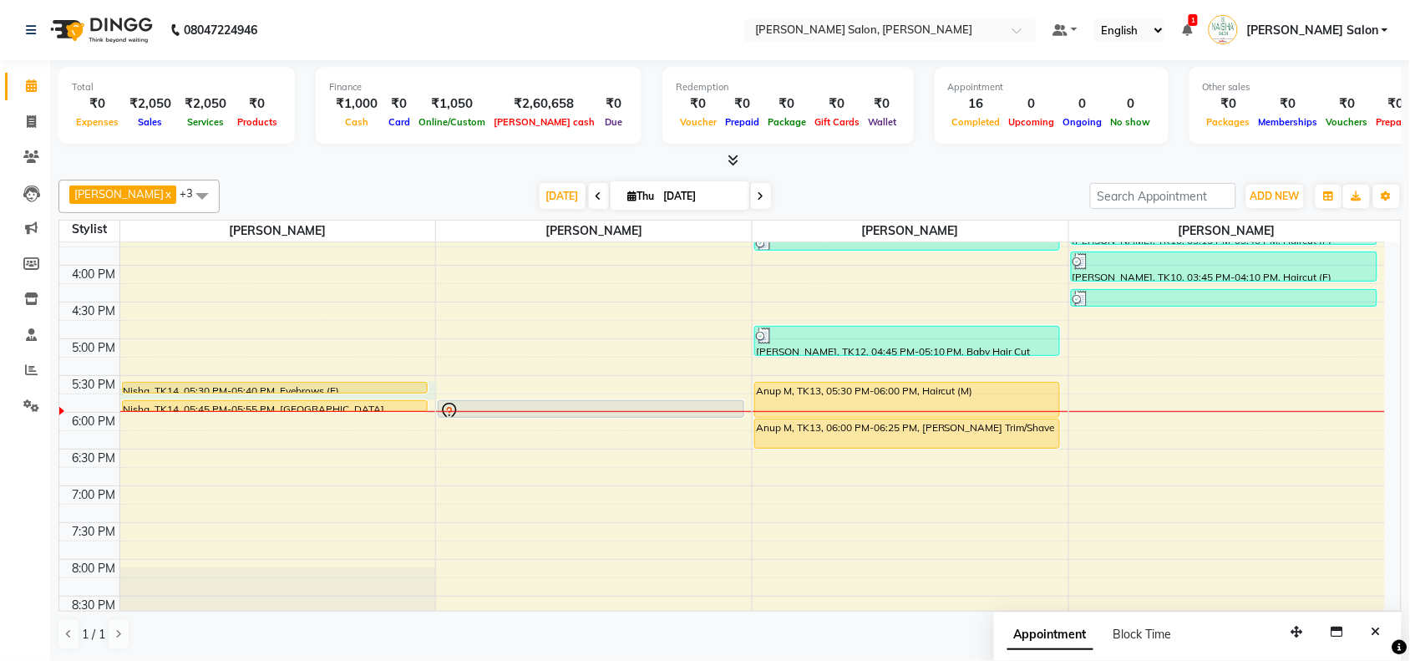
click at [216, 394] on div "Nisha, TK14, 05:30 PM-05:40 PM, Eyebrows (F)" at bounding box center [275, 388] width 306 height 13
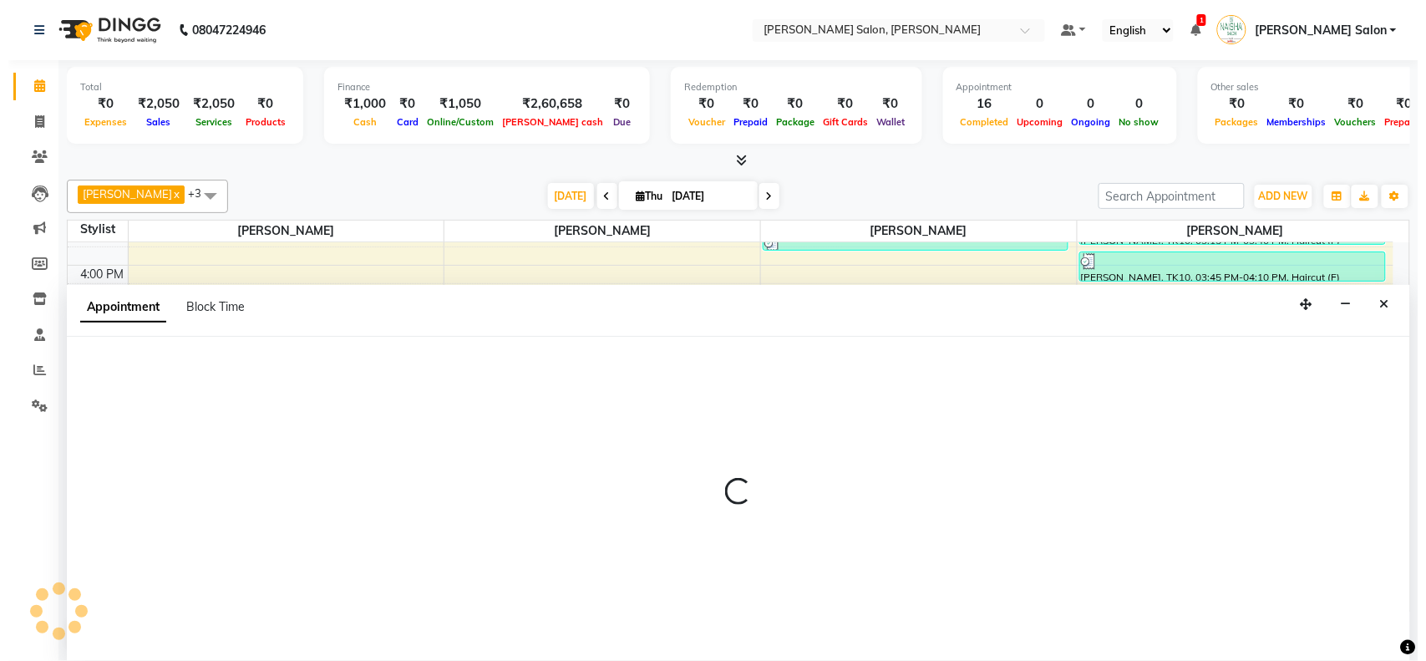
scroll to position [1, 0]
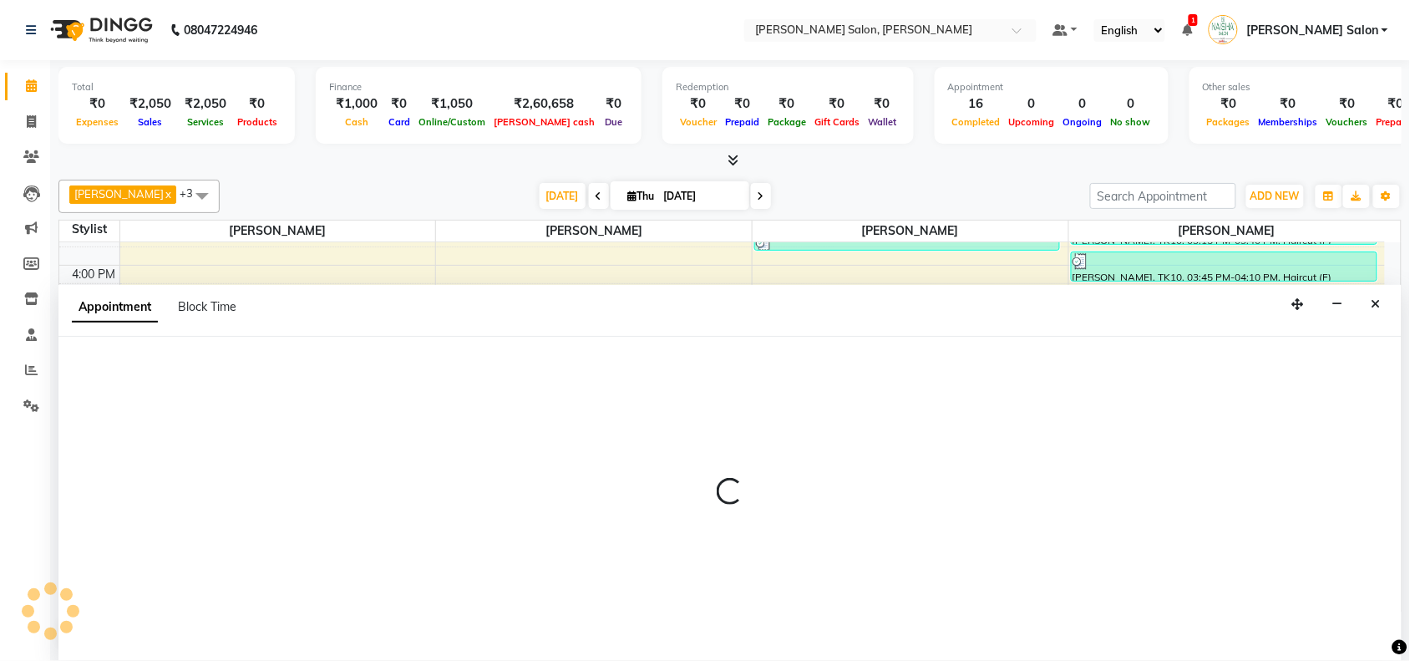
select select "72112"
select select "1050"
select select "tentative"
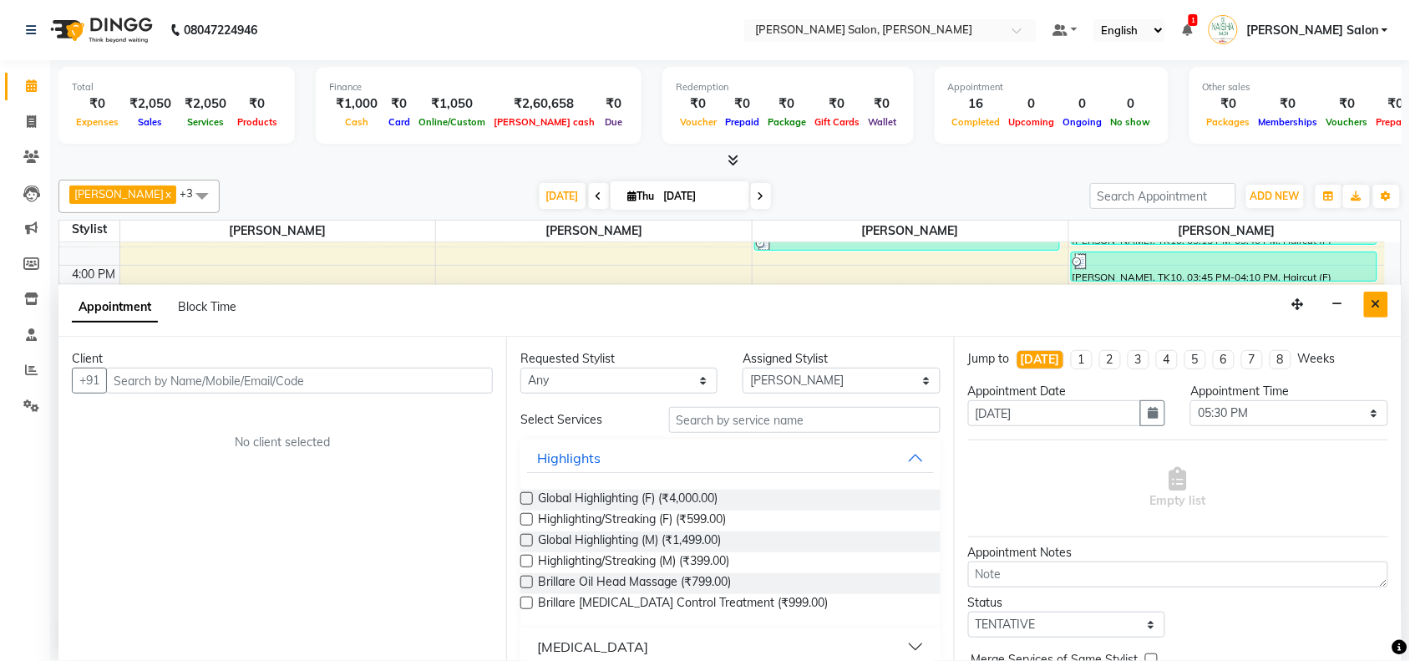
click at [1383, 309] on button "Close" at bounding box center [1376, 305] width 24 height 26
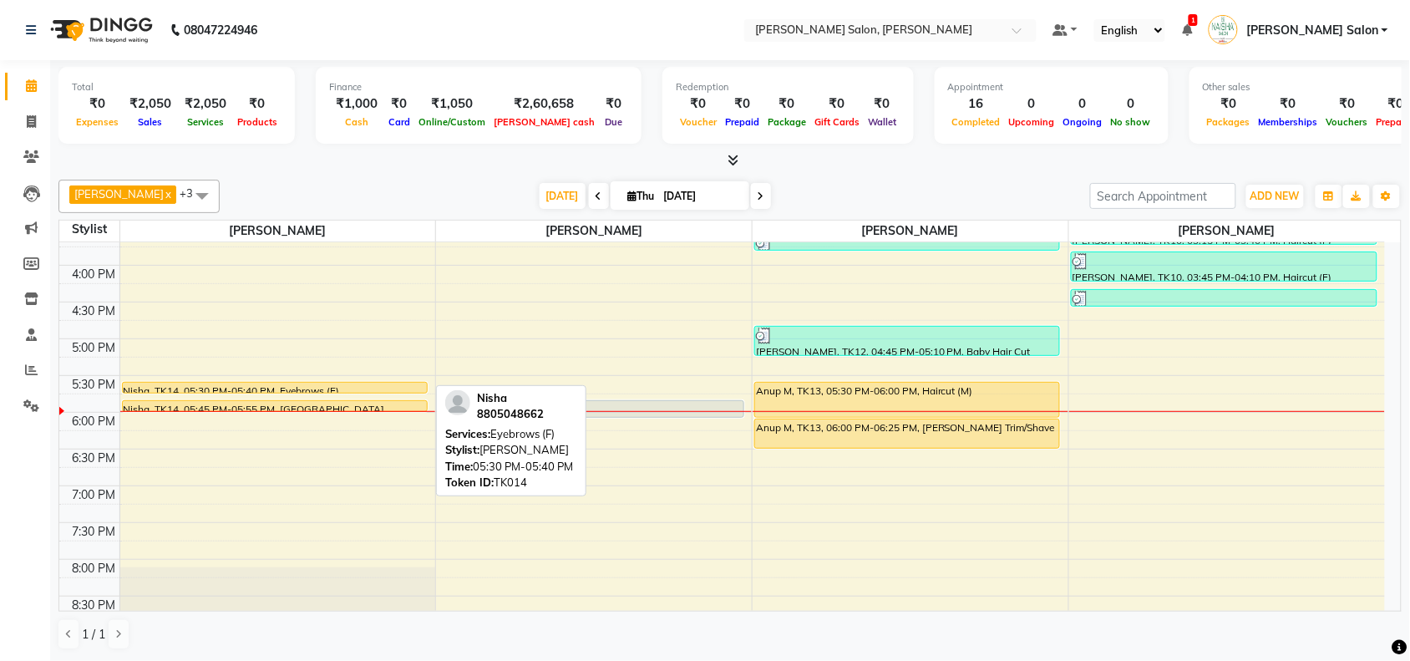
click at [174, 393] on div at bounding box center [275, 392] width 304 height 7
select select "1"
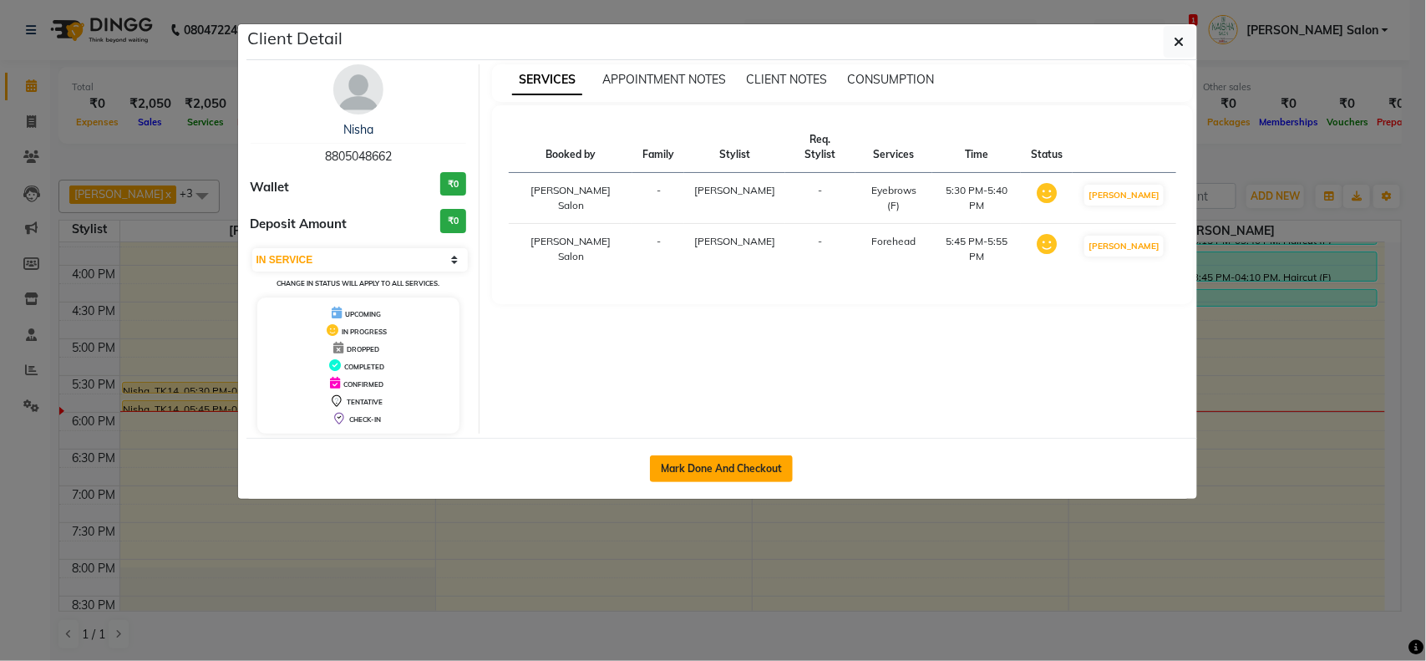
click at [763, 465] on button "Mark Done And Checkout" at bounding box center [721, 468] width 143 height 27
select select "service"
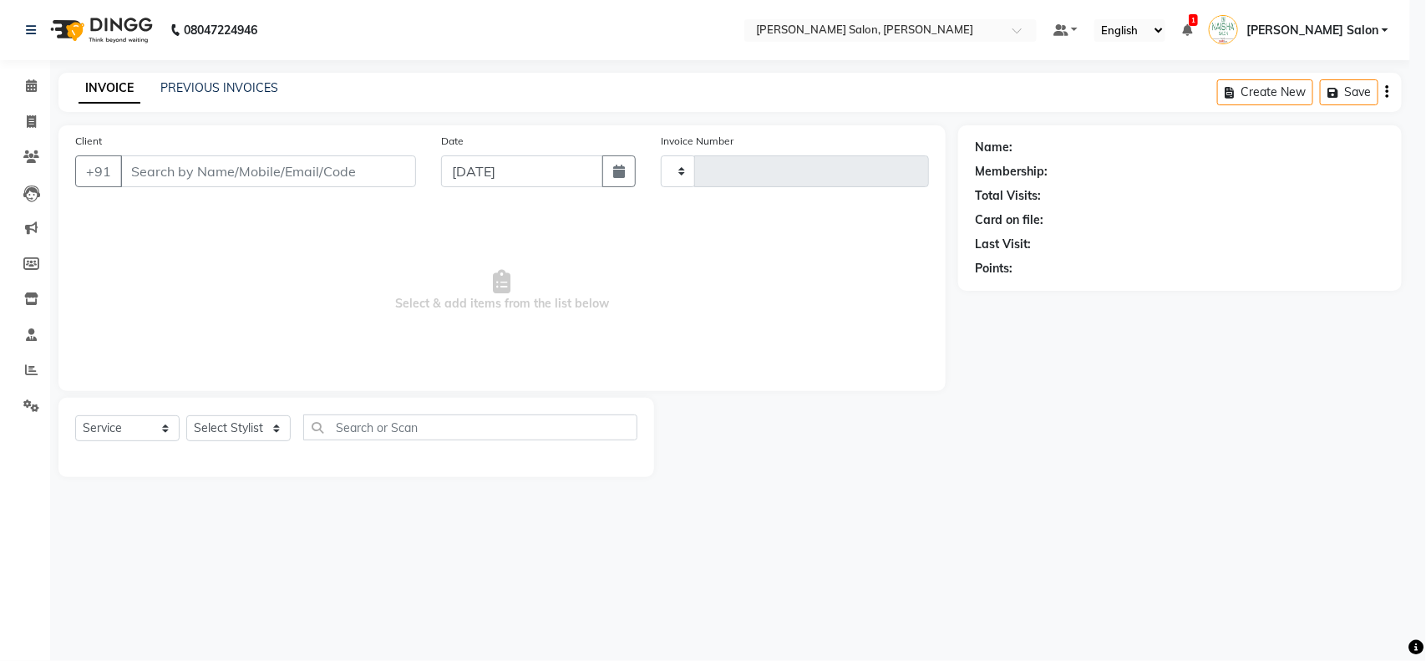
type input "3521"
select select "5497"
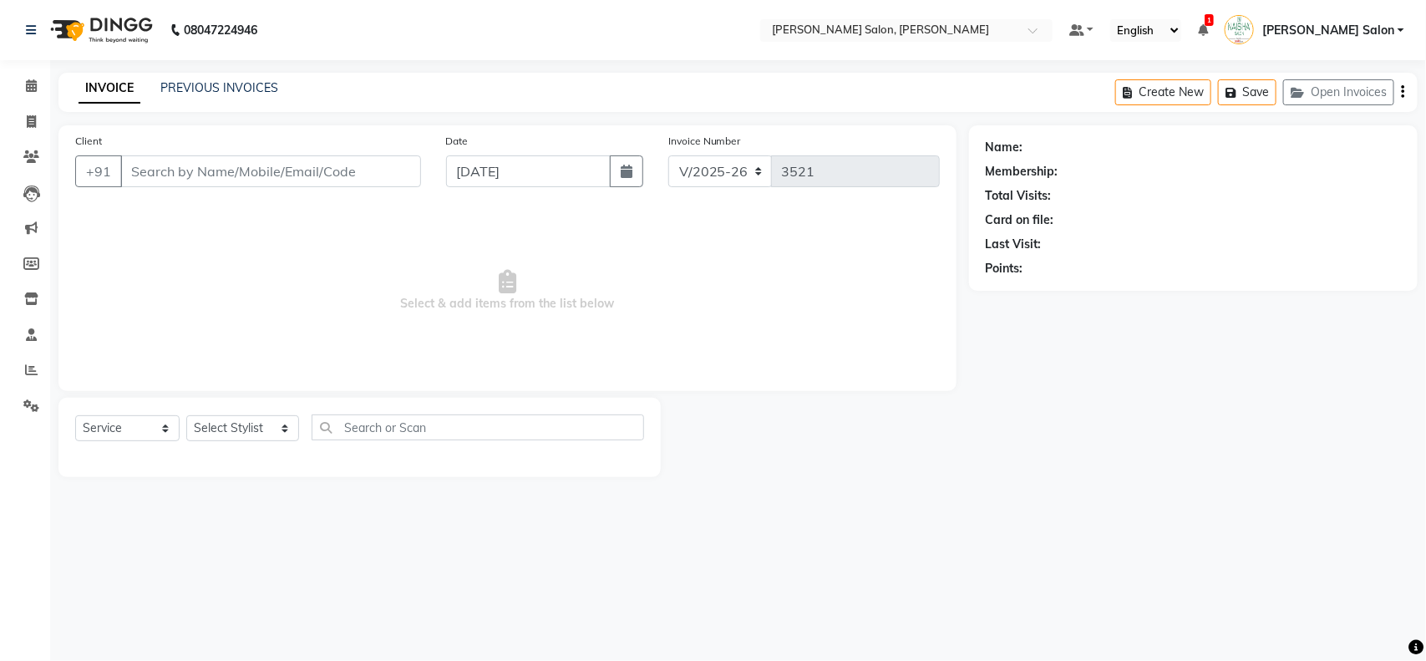
type input "8805048662"
select select "72112"
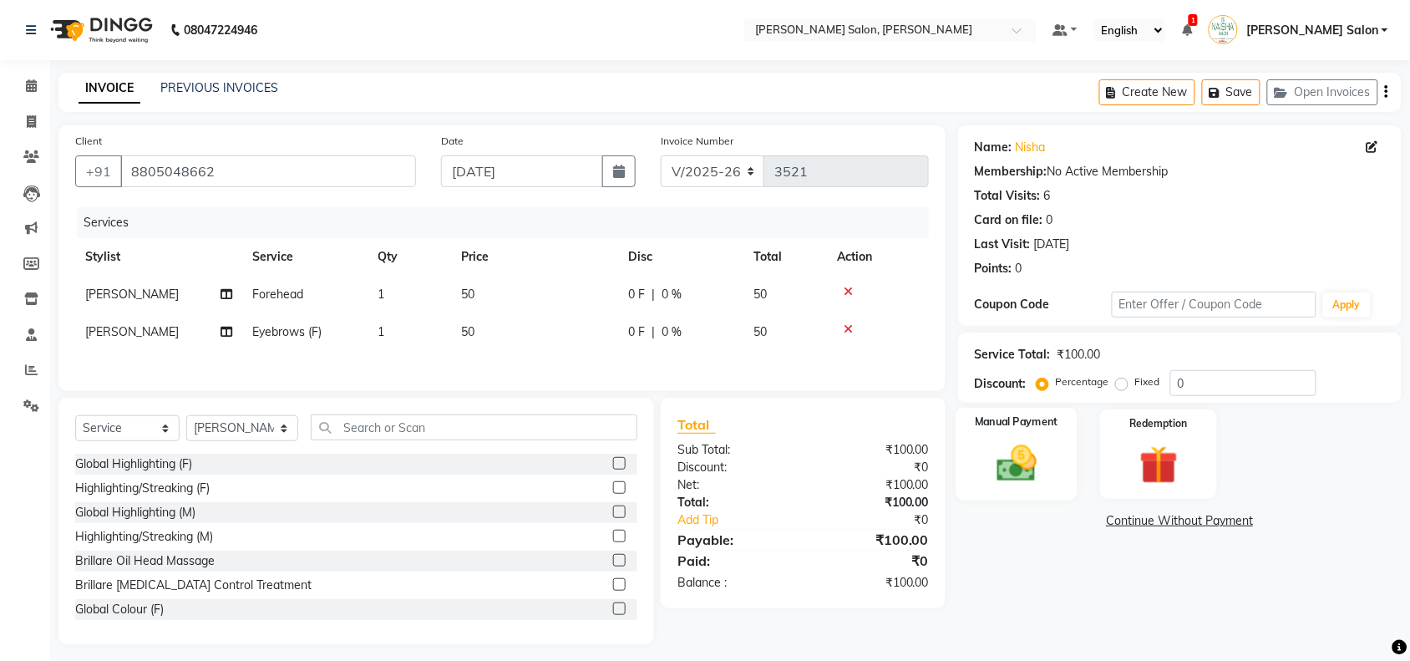
click at [1038, 469] on img at bounding box center [1016, 463] width 65 height 46
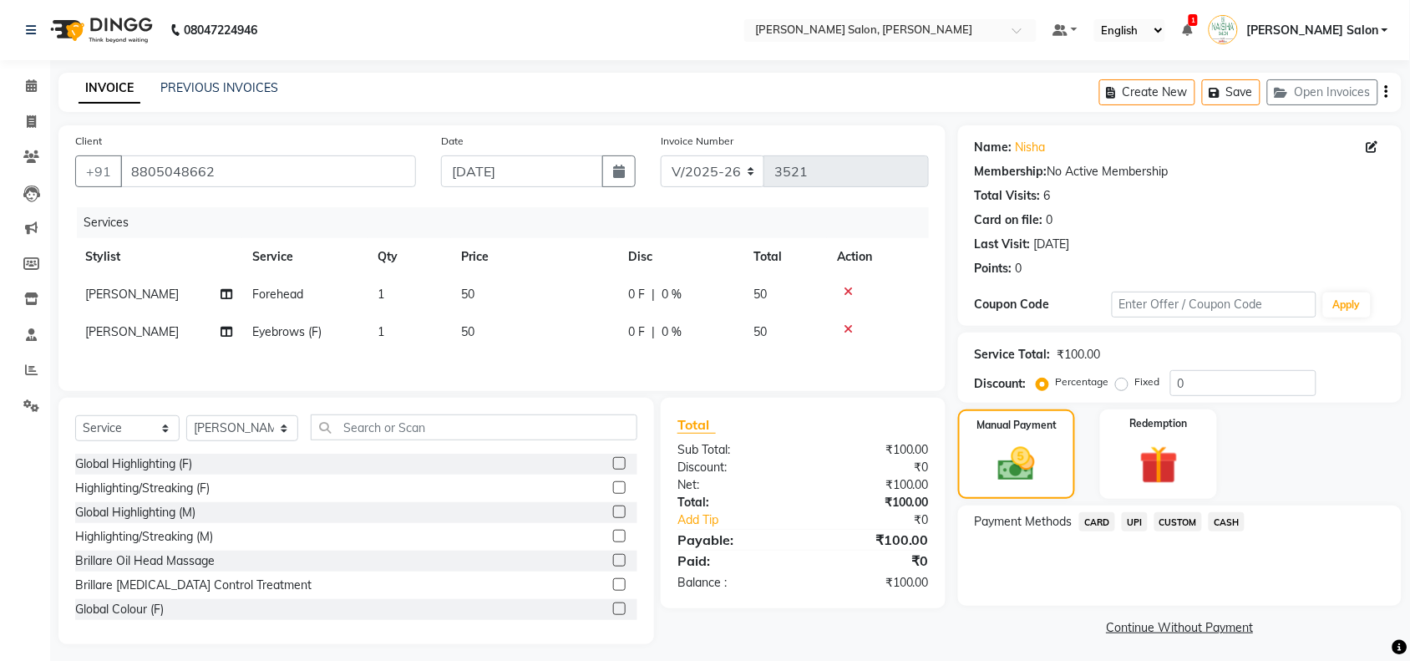
click at [1228, 522] on span "CASH" at bounding box center [1227, 521] width 36 height 19
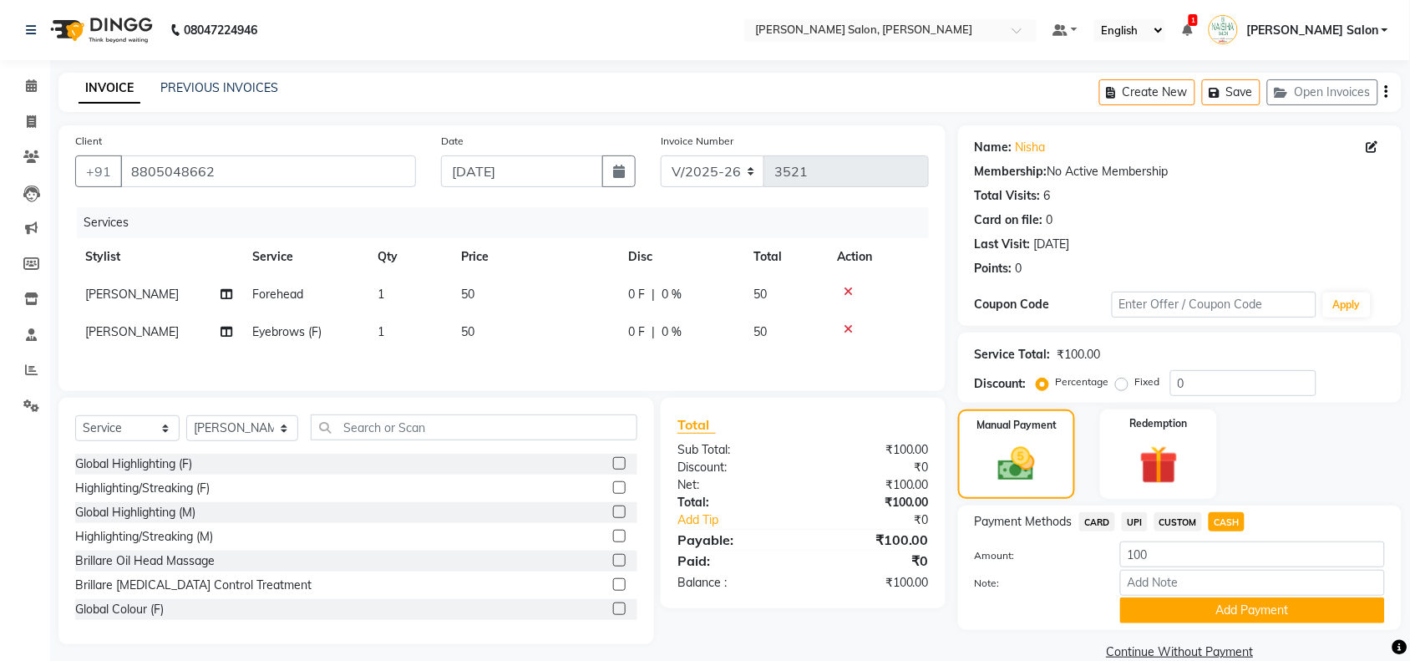
click at [1217, 599] on button "Add Payment" at bounding box center [1252, 610] width 265 height 26
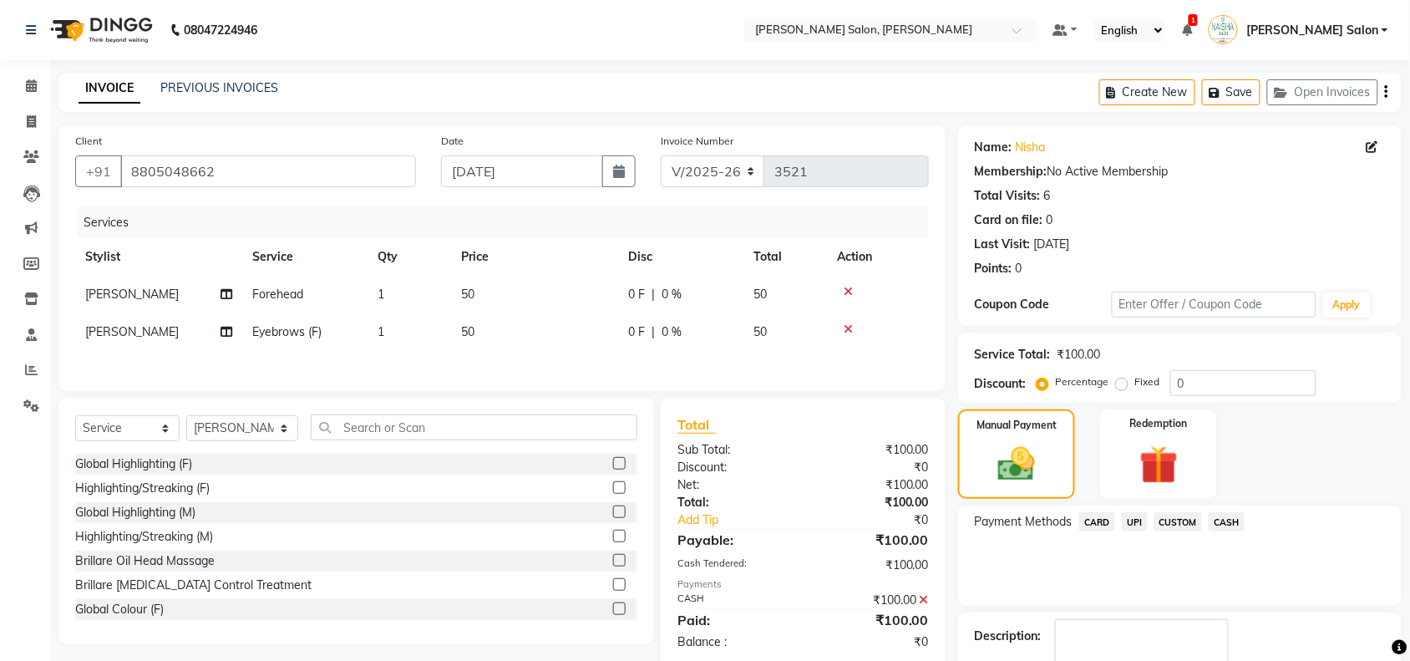
scroll to position [99, 0]
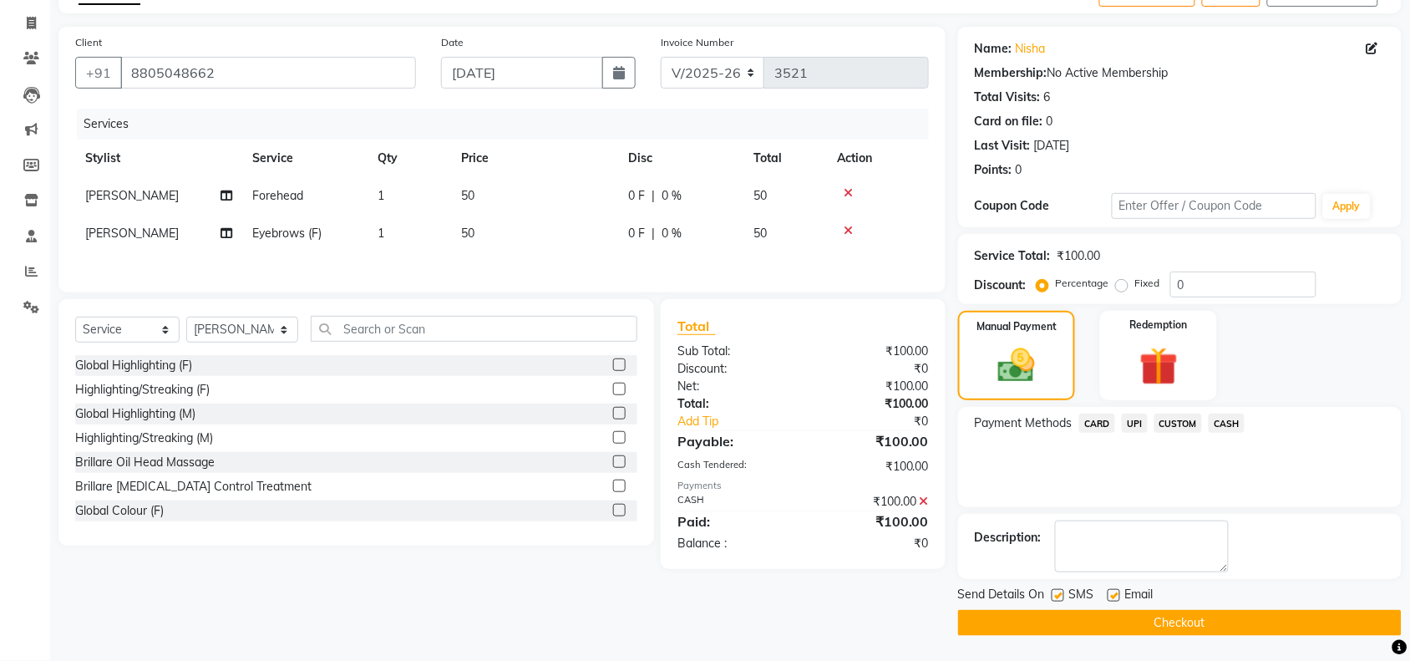
click at [1221, 615] on button "Checkout" at bounding box center [1180, 623] width 444 height 26
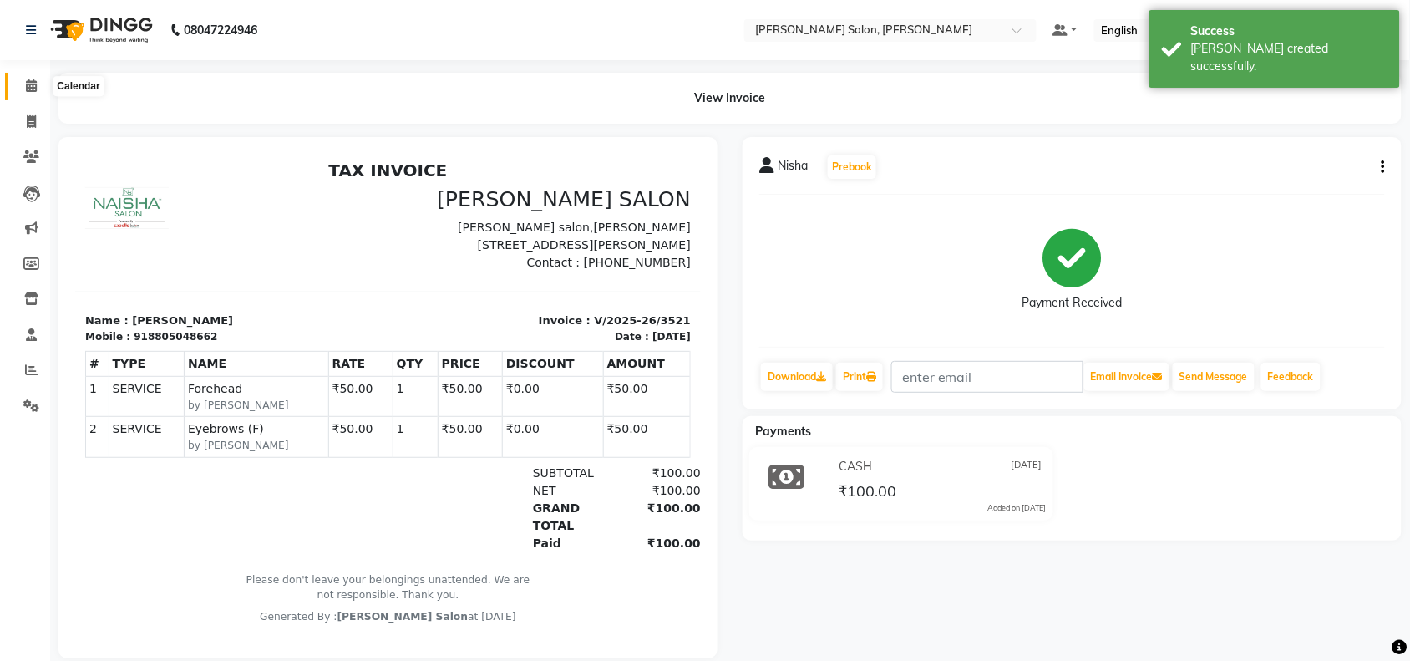
click at [28, 81] on icon at bounding box center [31, 85] width 11 height 13
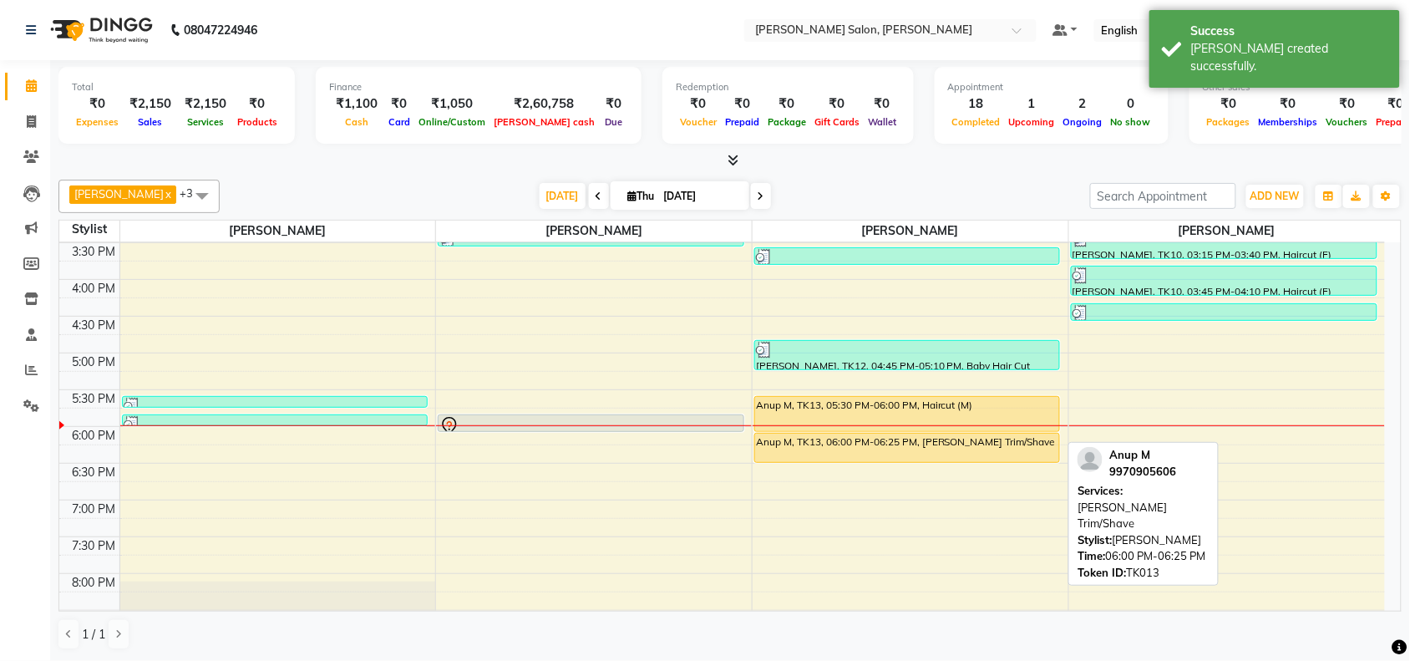
scroll to position [418, 0]
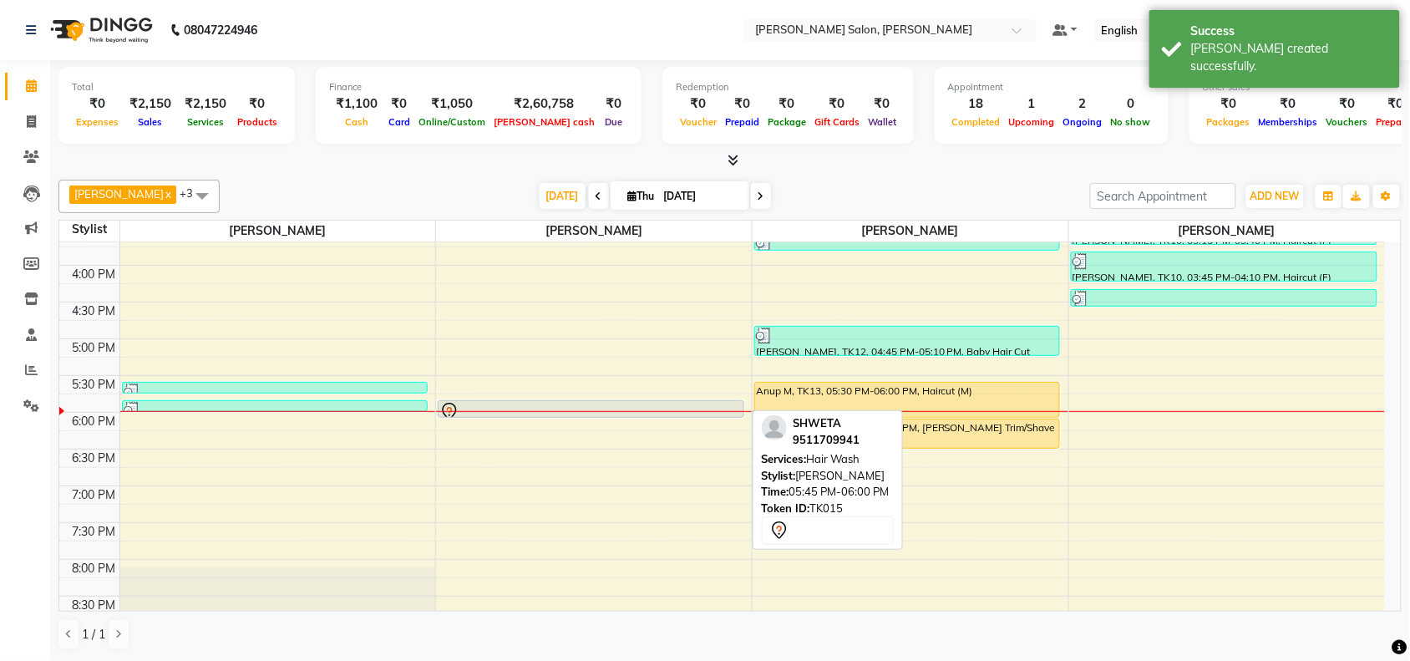
click at [664, 404] on div at bounding box center [591, 412] width 302 height 20
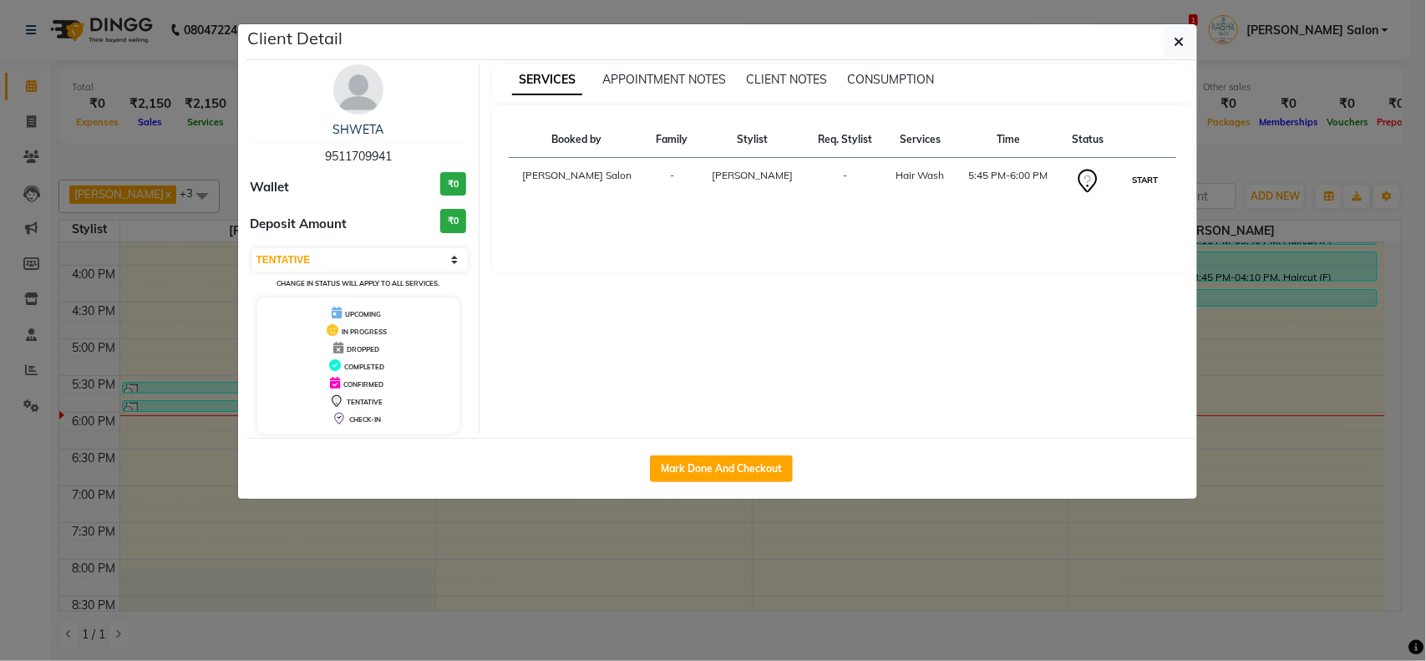
click at [1142, 178] on button "START" at bounding box center [1146, 180] width 34 height 21
select select "1"
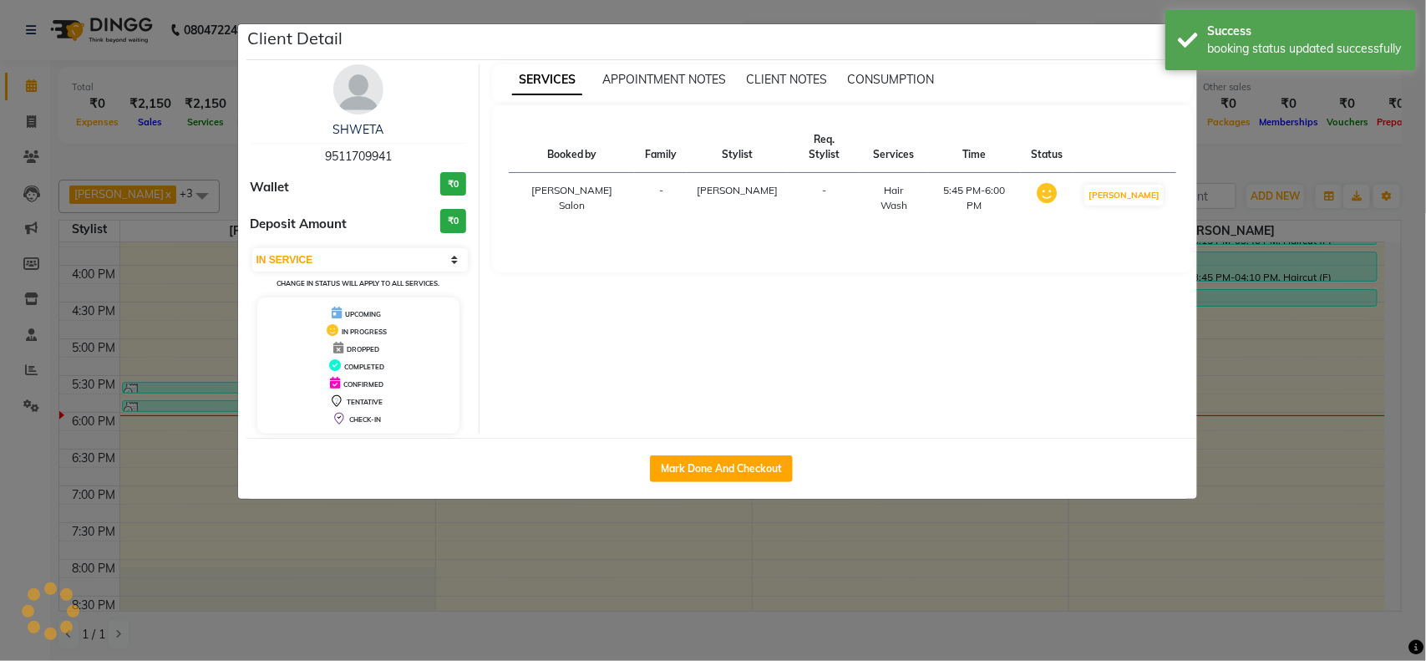
click at [1231, 473] on ngb-modal-window "Client Detail SHWETA 9511709941 Wallet ₹0 Deposit Amount ₹0 Select IN SERVICE C…" at bounding box center [713, 330] width 1426 height 661
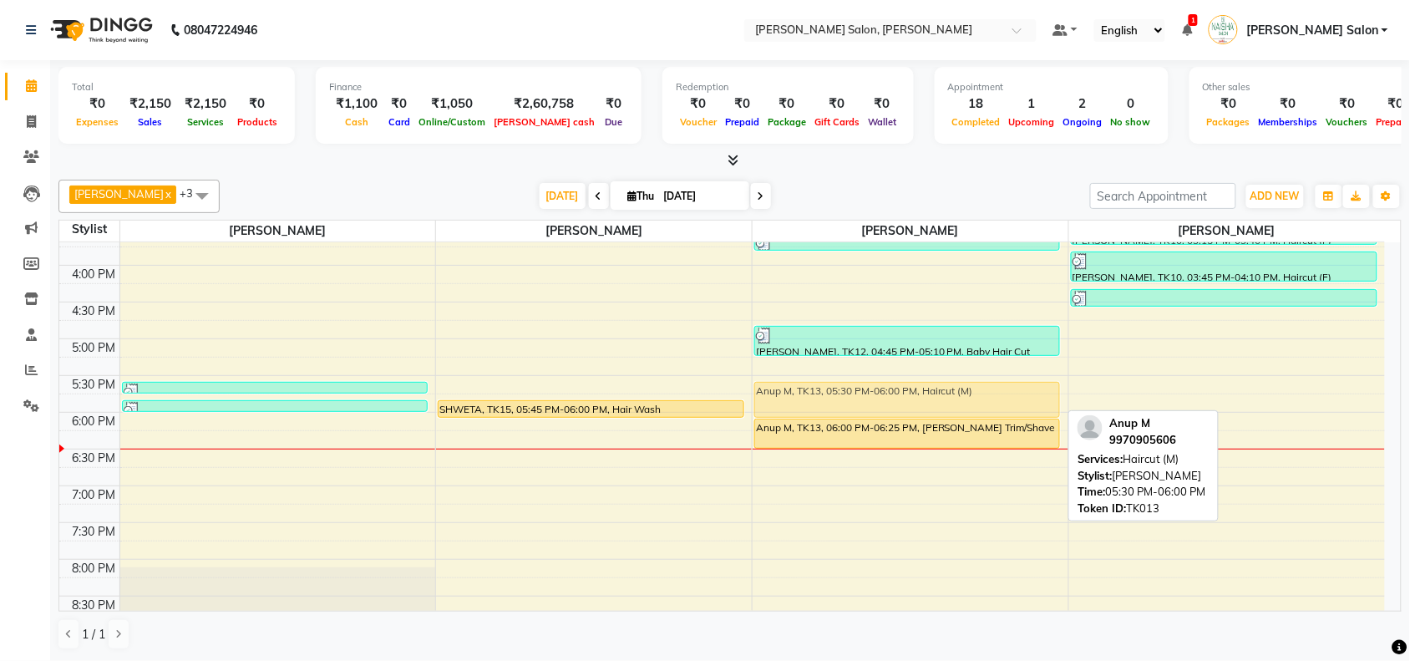
click at [951, 389] on div "Deepak Shahu, TK01, 11:45 AM-12:15 PM, Haircut (M) Viran, TK07, 02:00 PM-02:30 …" at bounding box center [911, 266] width 316 height 882
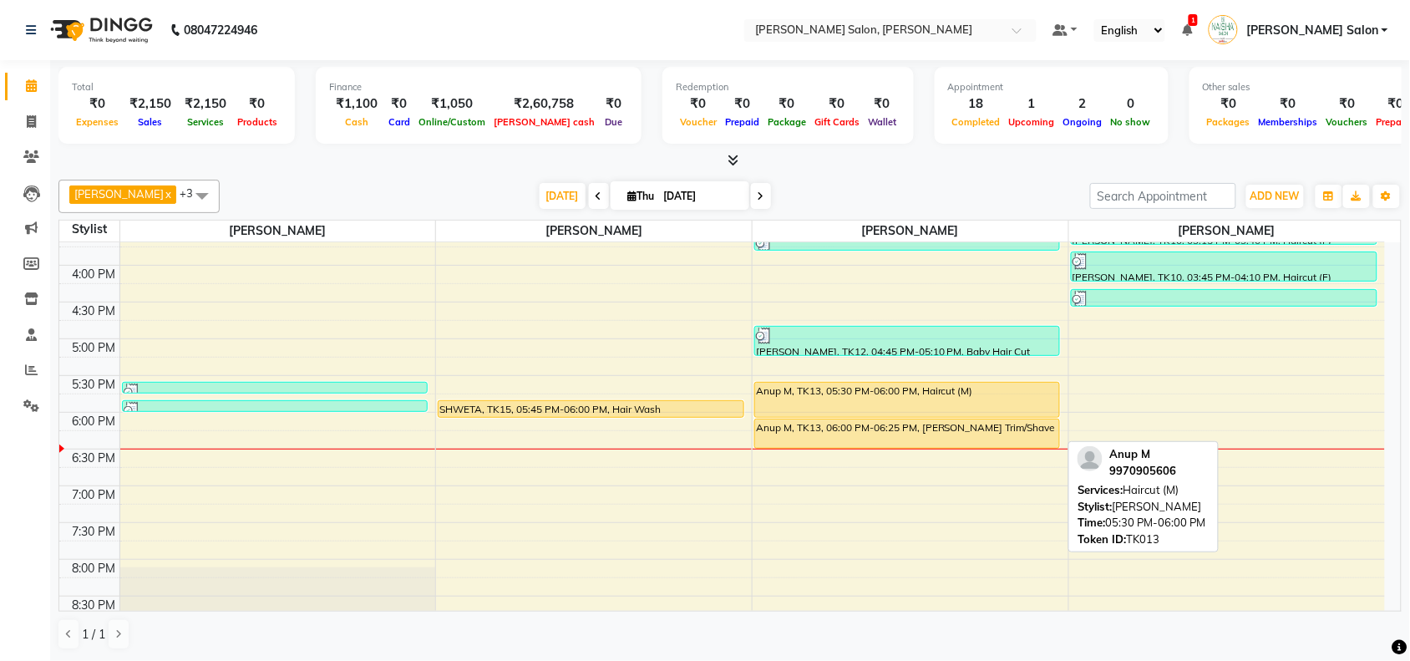
click at [846, 404] on div "Anup M, TK13, 05:30 PM-06:00 PM, Haircut (M)" at bounding box center [907, 400] width 304 height 34
select select "1"
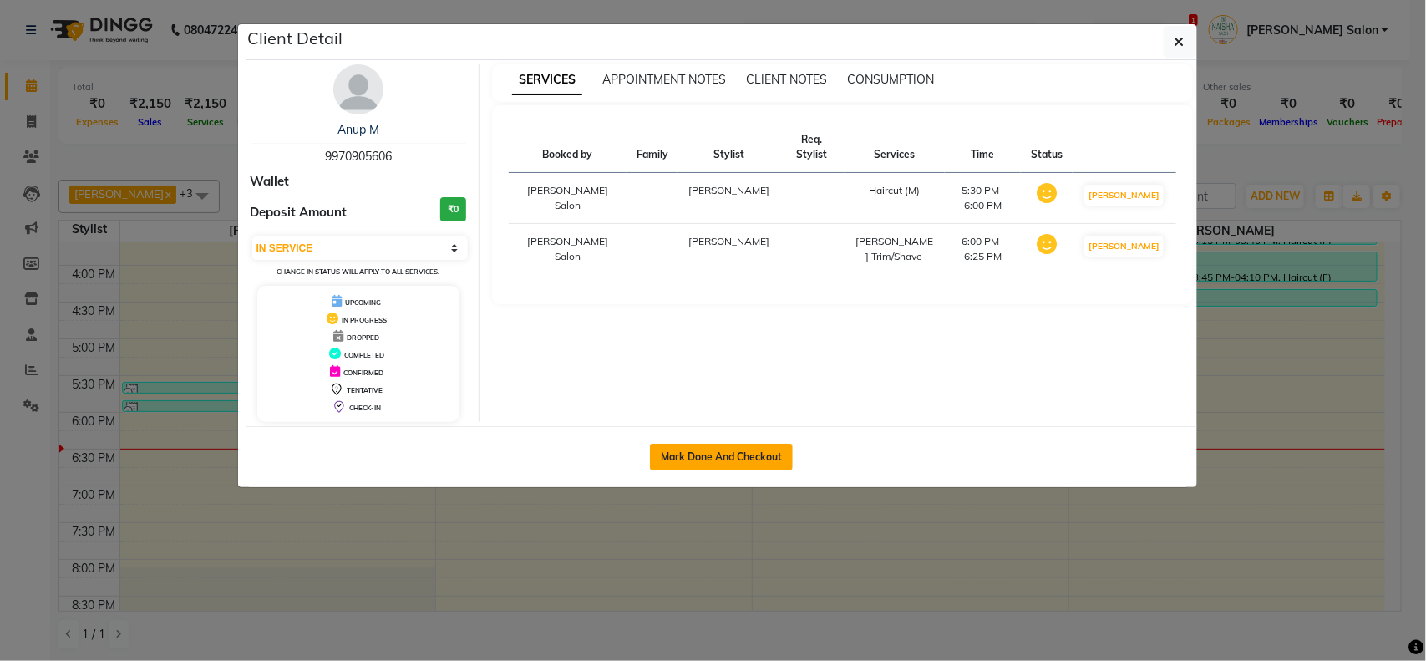
click at [778, 460] on button "Mark Done And Checkout" at bounding box center [721, 457] width 143 height 27
select select "service"
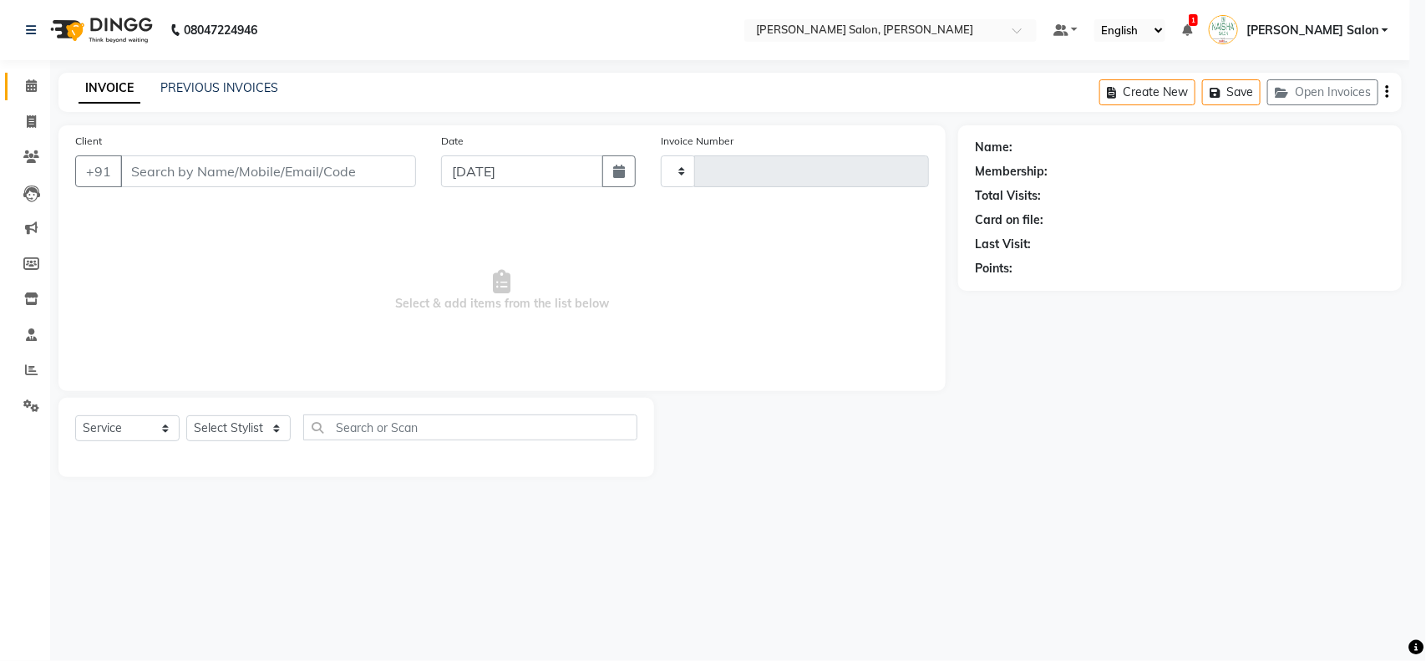
type input "3522"
select select "5497"
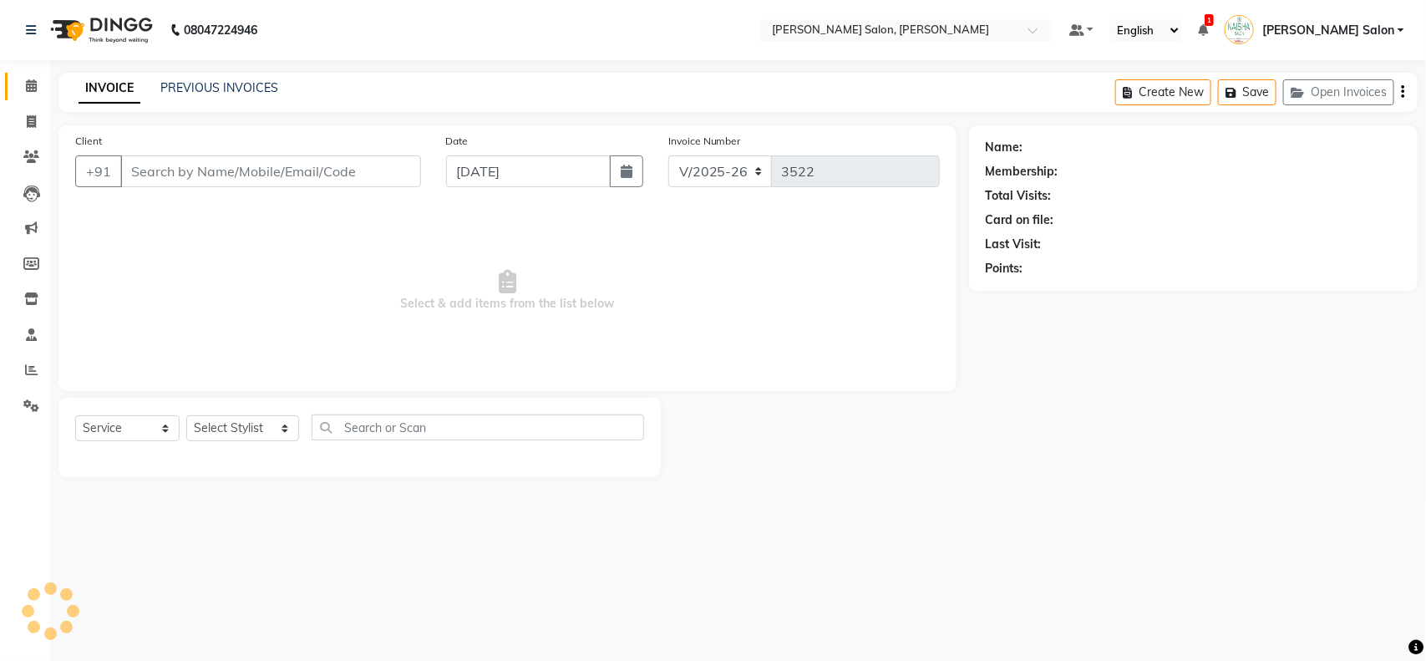
type input "9970905606"
select select "84067"
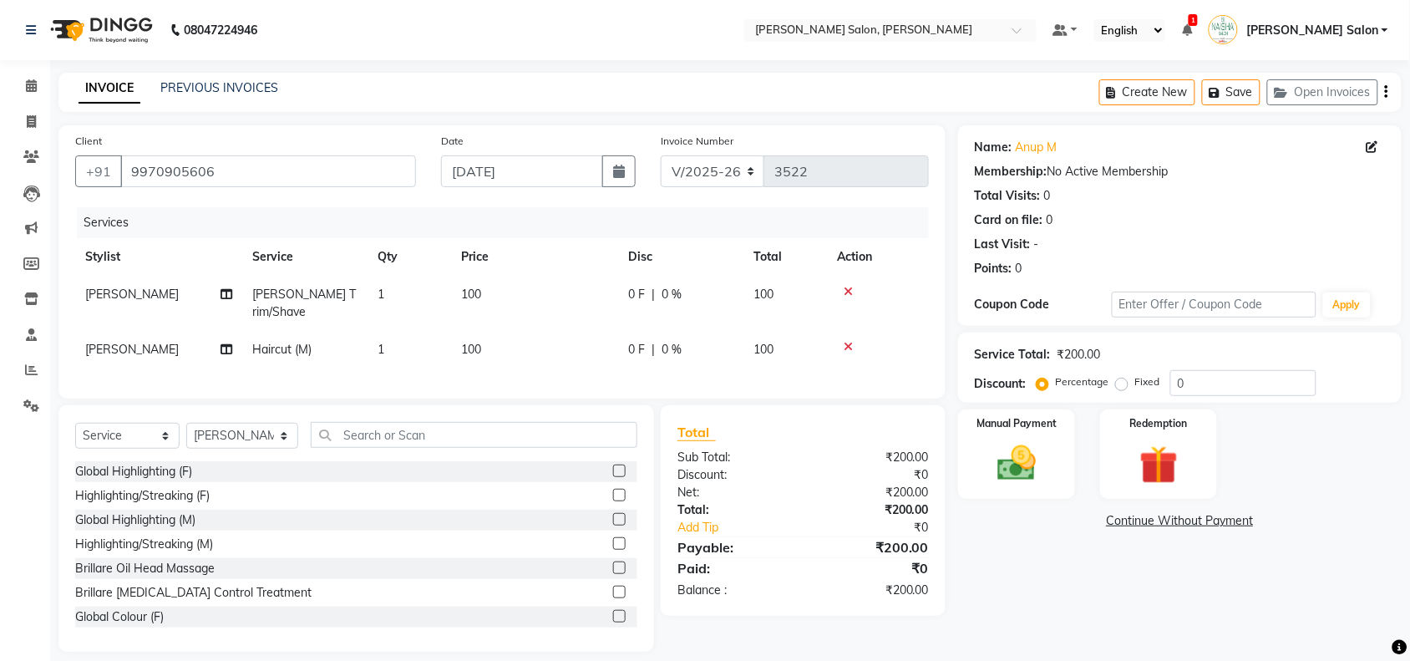
click at [965, 503] on div "Name: Anup M Membership: No Active Membership Total Visits: 0 Card on file: 0 L…" at bounding box center [1186, 388] width 456 height 526
click at [993, 485] on img at bounding box center [1016, 463] width 65 height 46
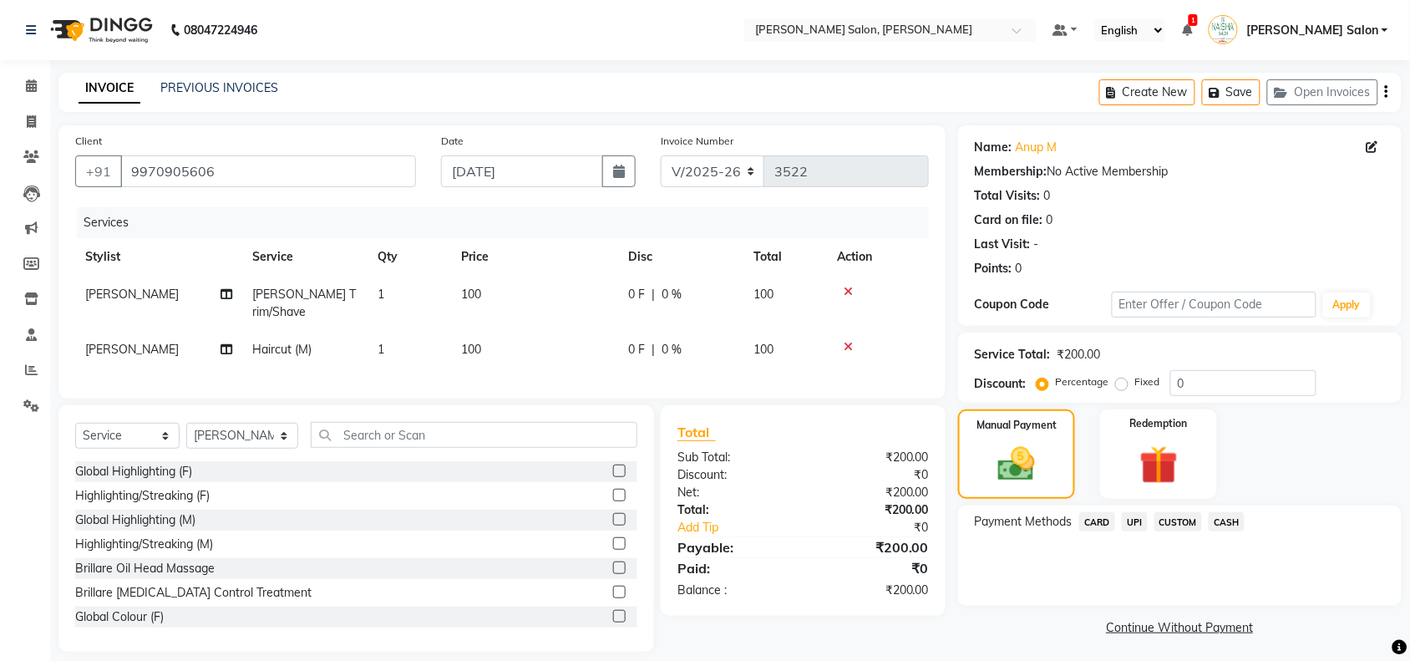
click at [1124, 516] on span "UPI" at bounding box center [1135, 521] width 26 height 19
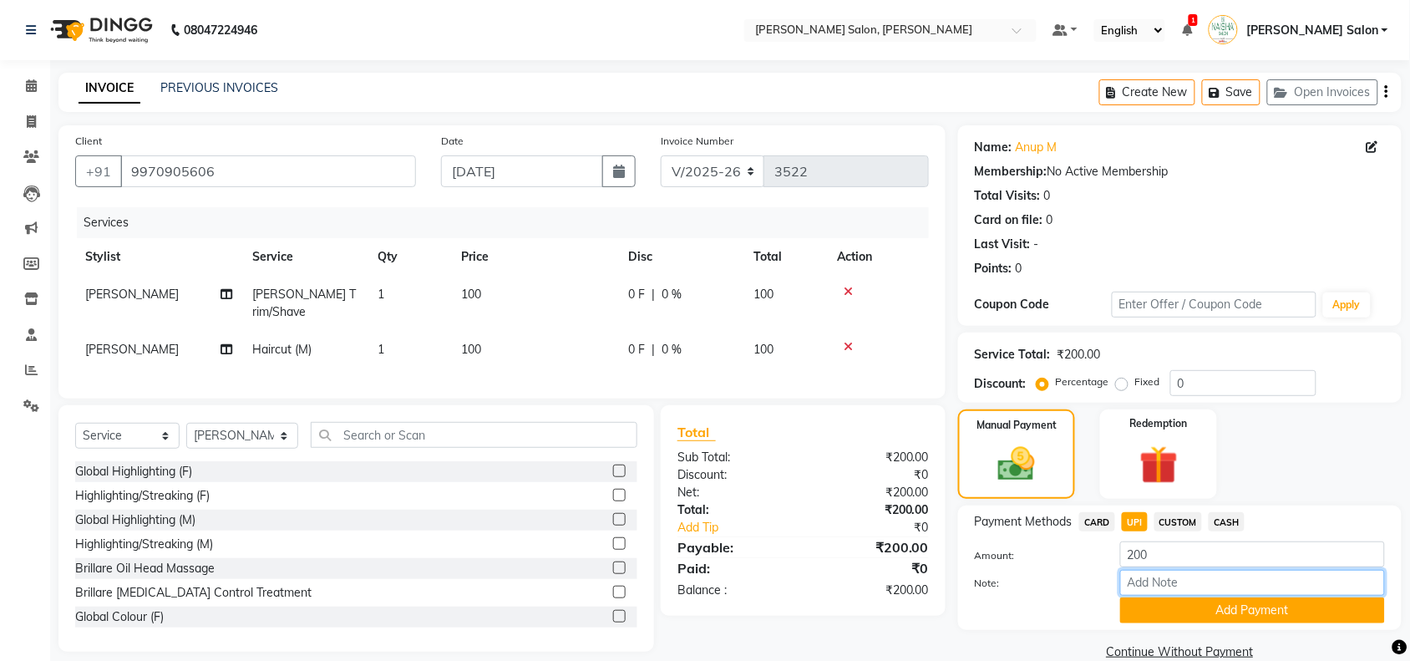
click at [1150, 590] on input "Note:" at bounding box center [1252, 583] width 265 height 26
click at [1155, 612] on button "Add Payment" at bounding box center [1252, 610] width 265 height 26
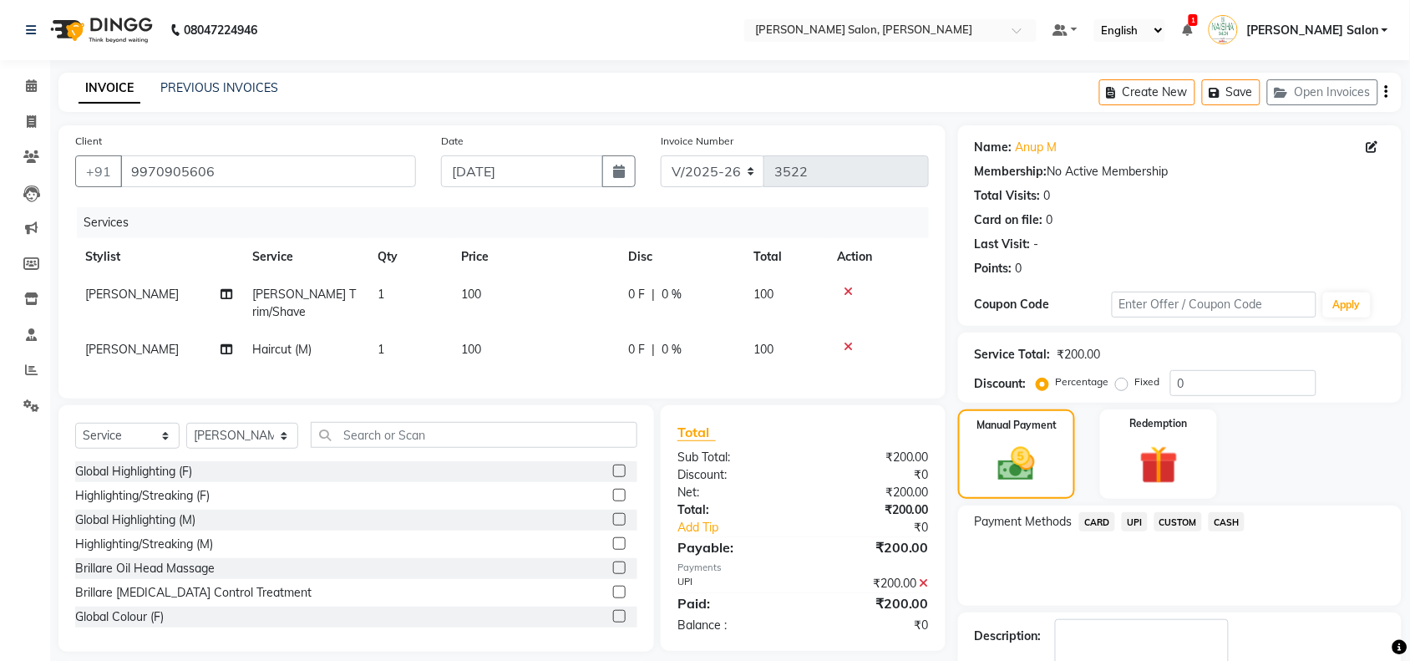
scroll to position [99, 0]
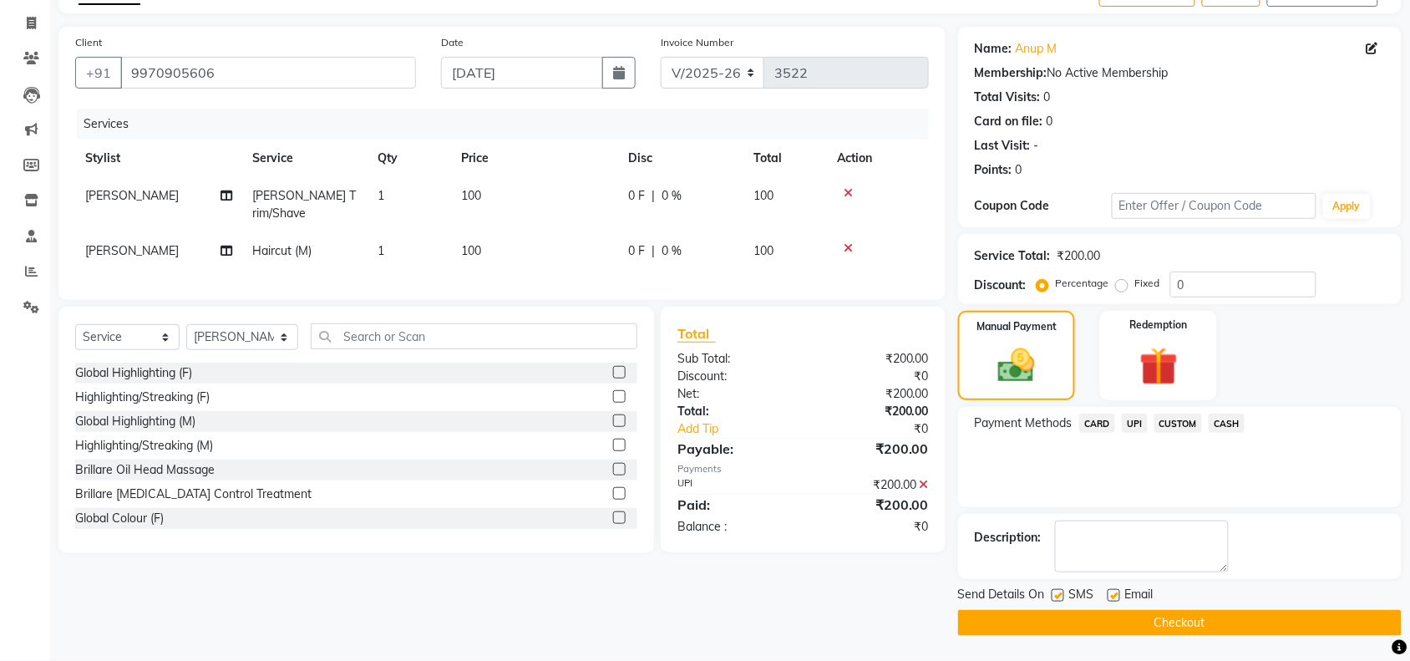
click at [1172, 611] on button "Checkout" at bounding box center [1180, 623] width 444 height 26
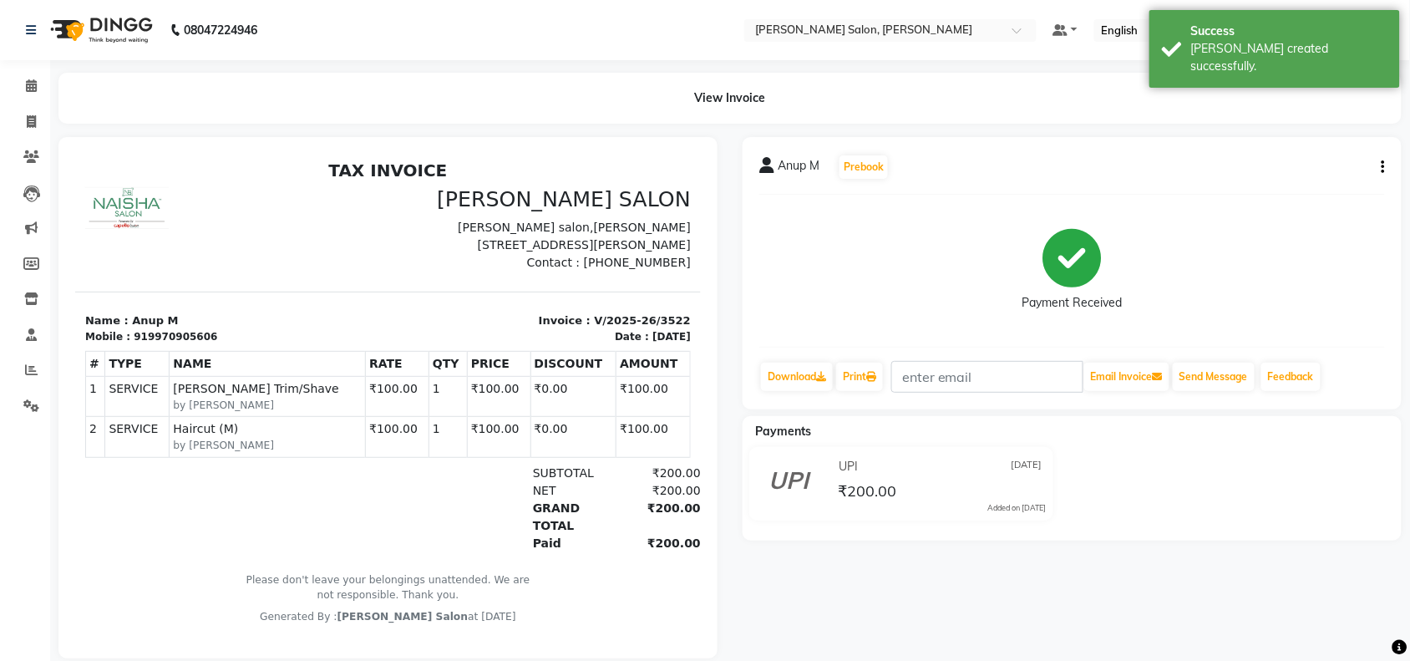
click at [51, 81] on div "View Invoice" at bounding box center [730, 98] width 1369 height 51
click at [43, 82] on span at bounding box center [31, 86] width 29 height 19
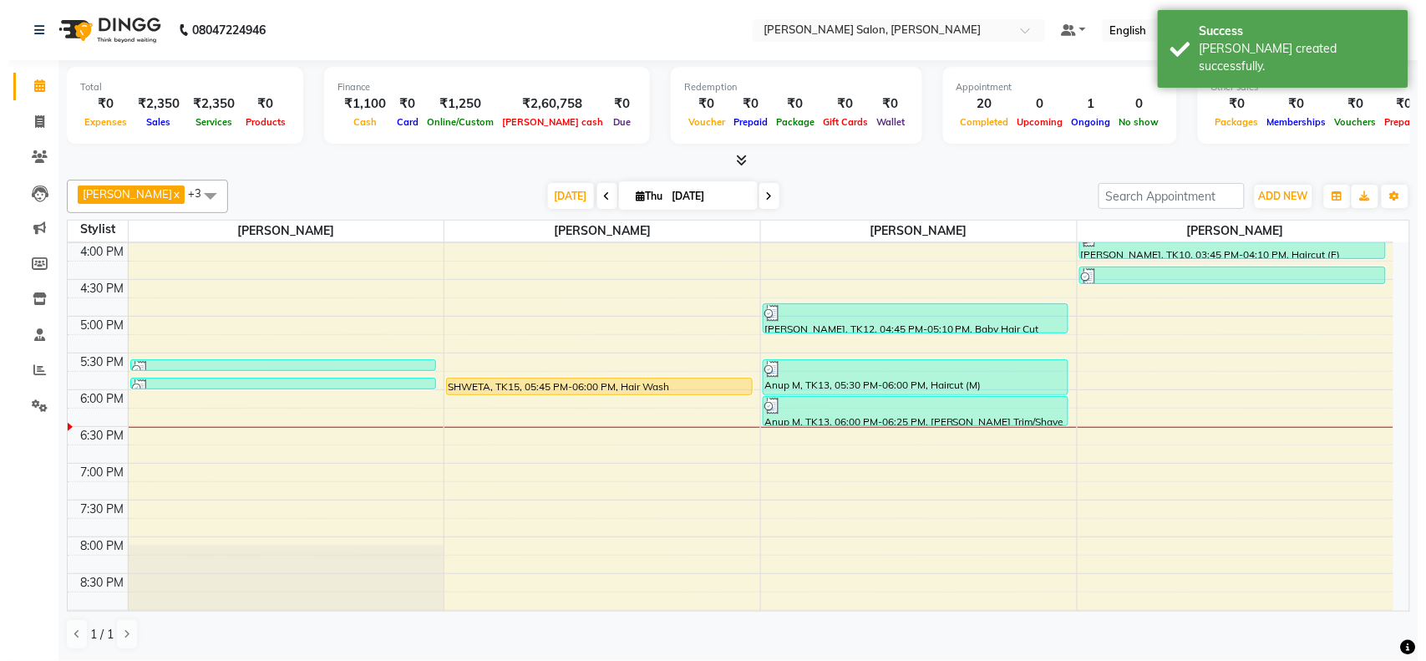
scroll to position [522, 0]
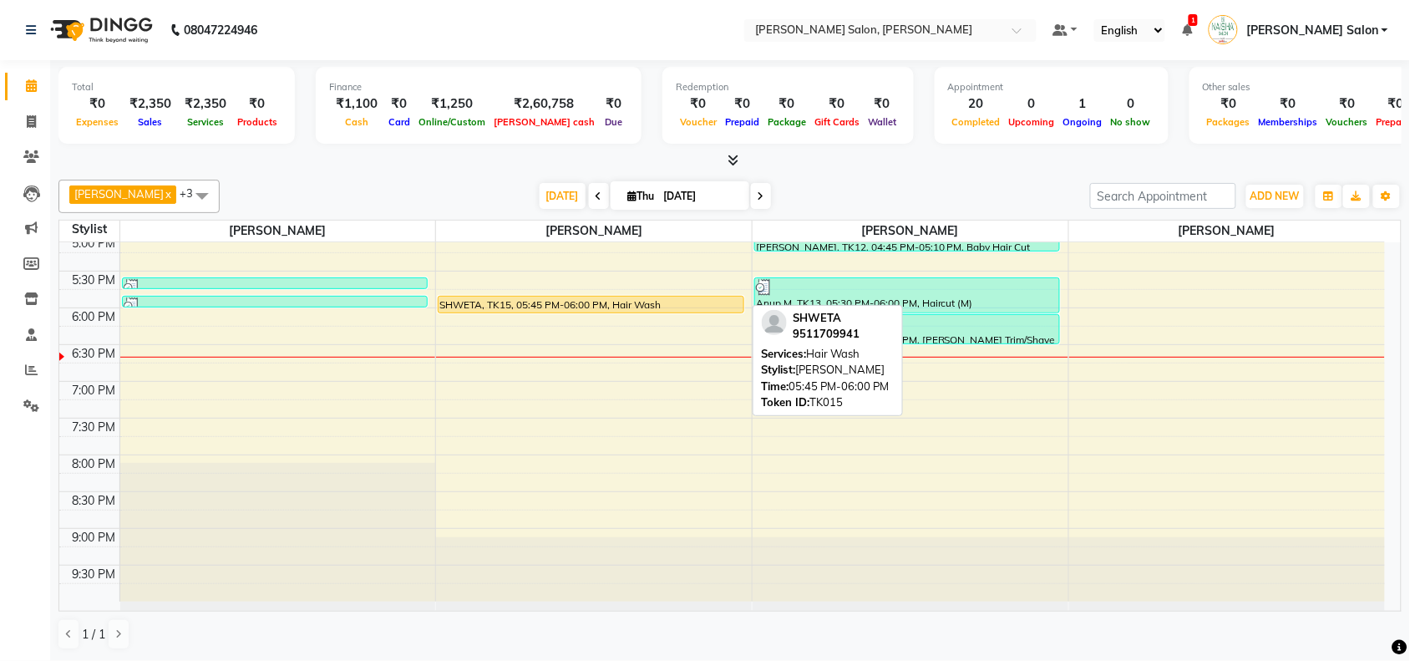
click at [687, 310] on div at bounding box center [591, 312] width 304 height 7
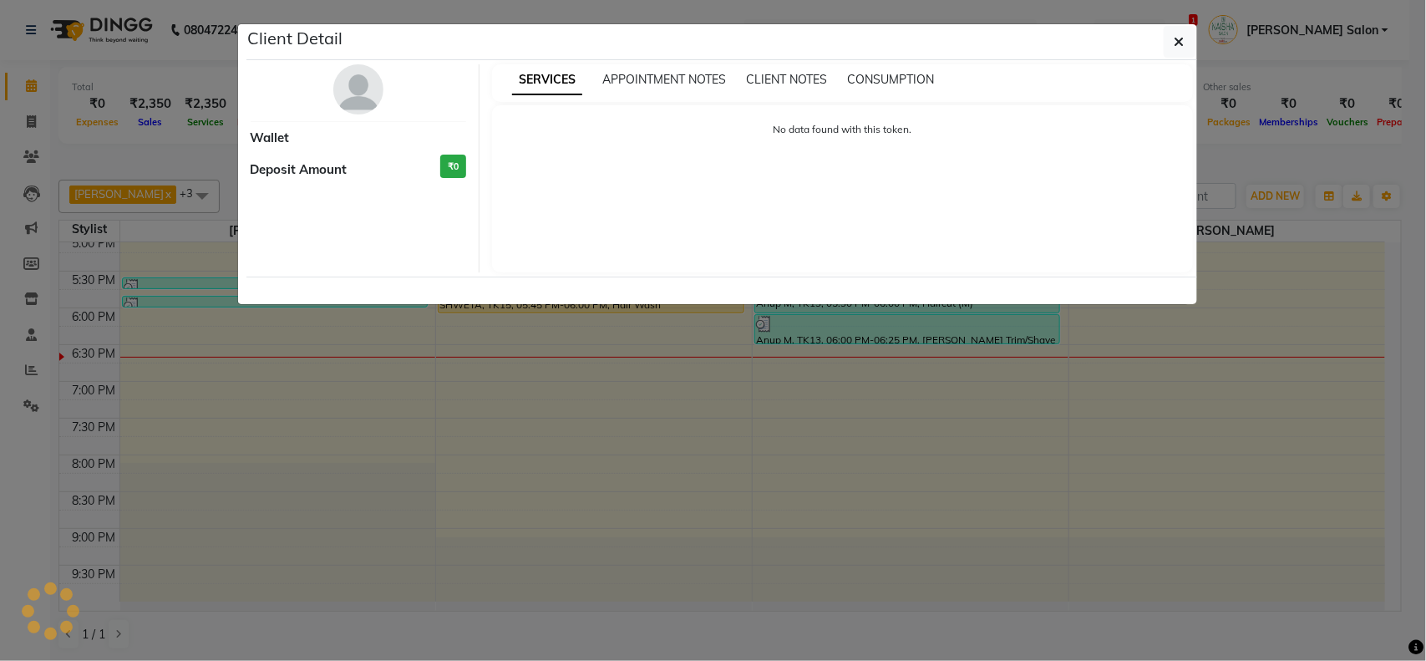
select select "1"
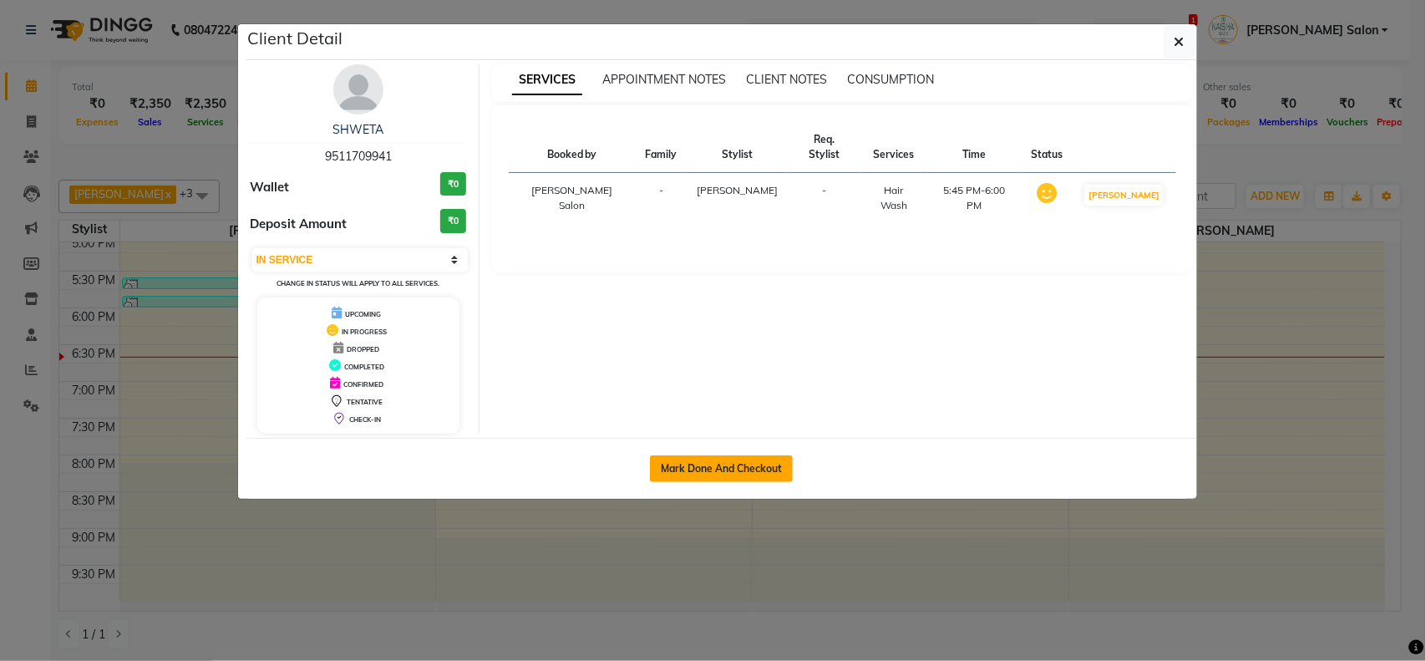
click at [728, 460] on button "Mark Done And Checkout" at bounding box center [721, 468] width 143 height 27
select select "service"
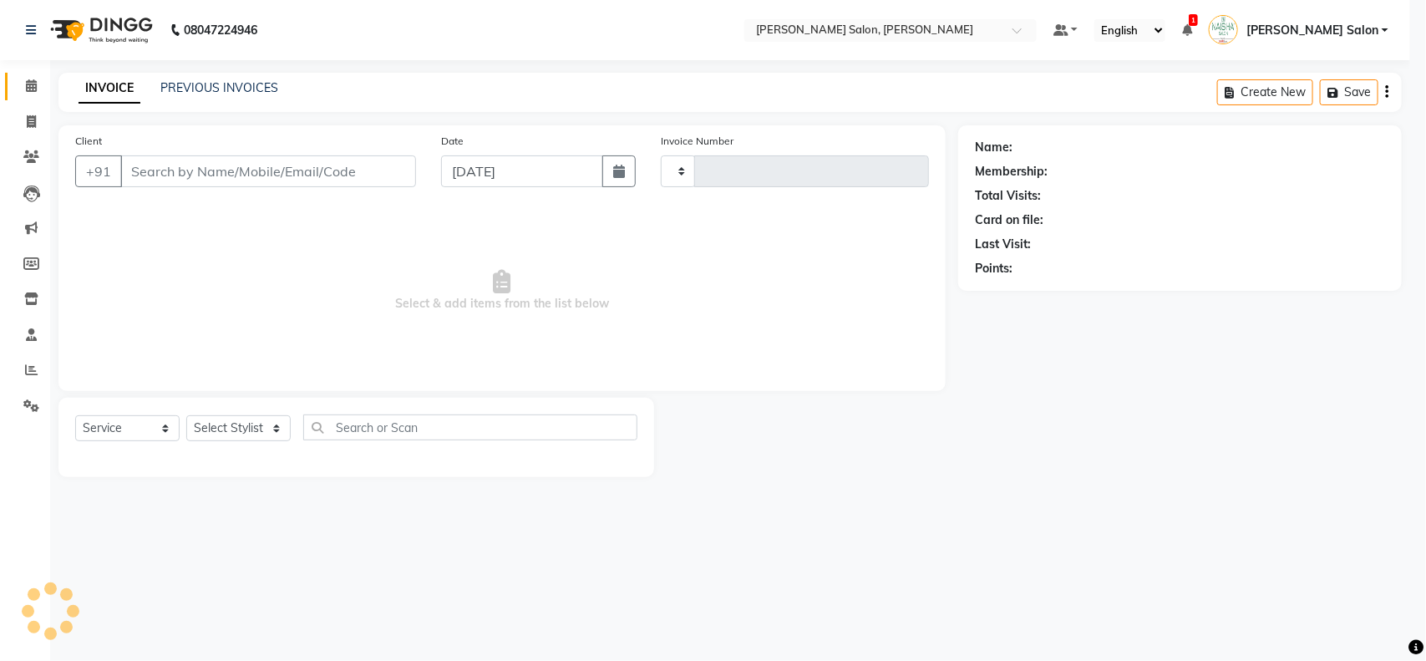
type input "3523"
select select "5497"
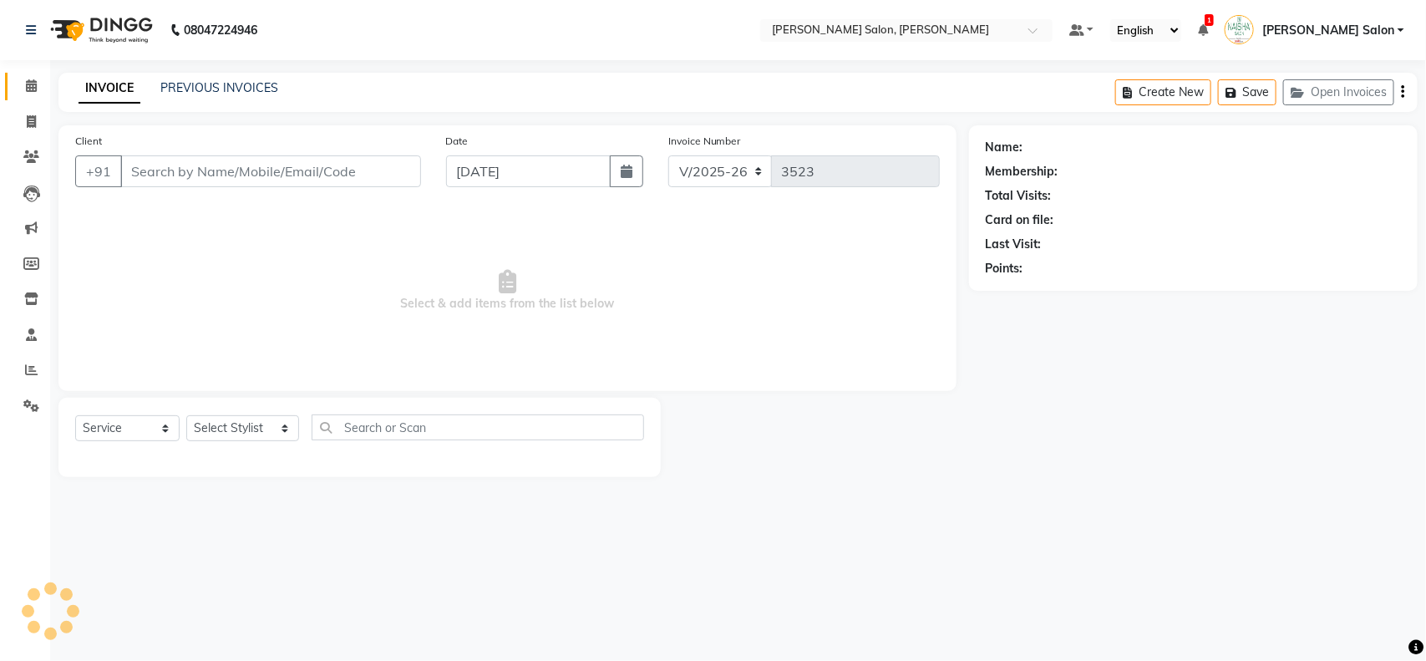
type input "9511709941"
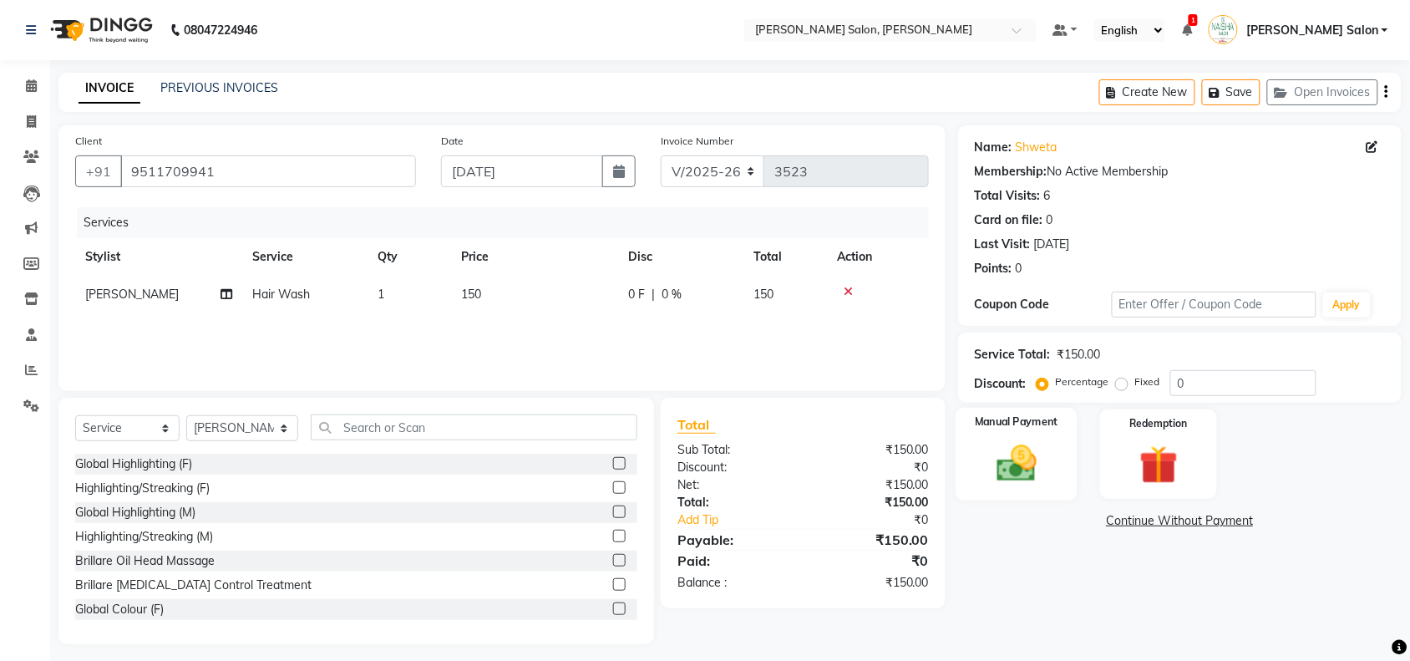
click at [1055, 465] on div "Manual Payment" at bounding box center [1017, 455] width 122 height 94
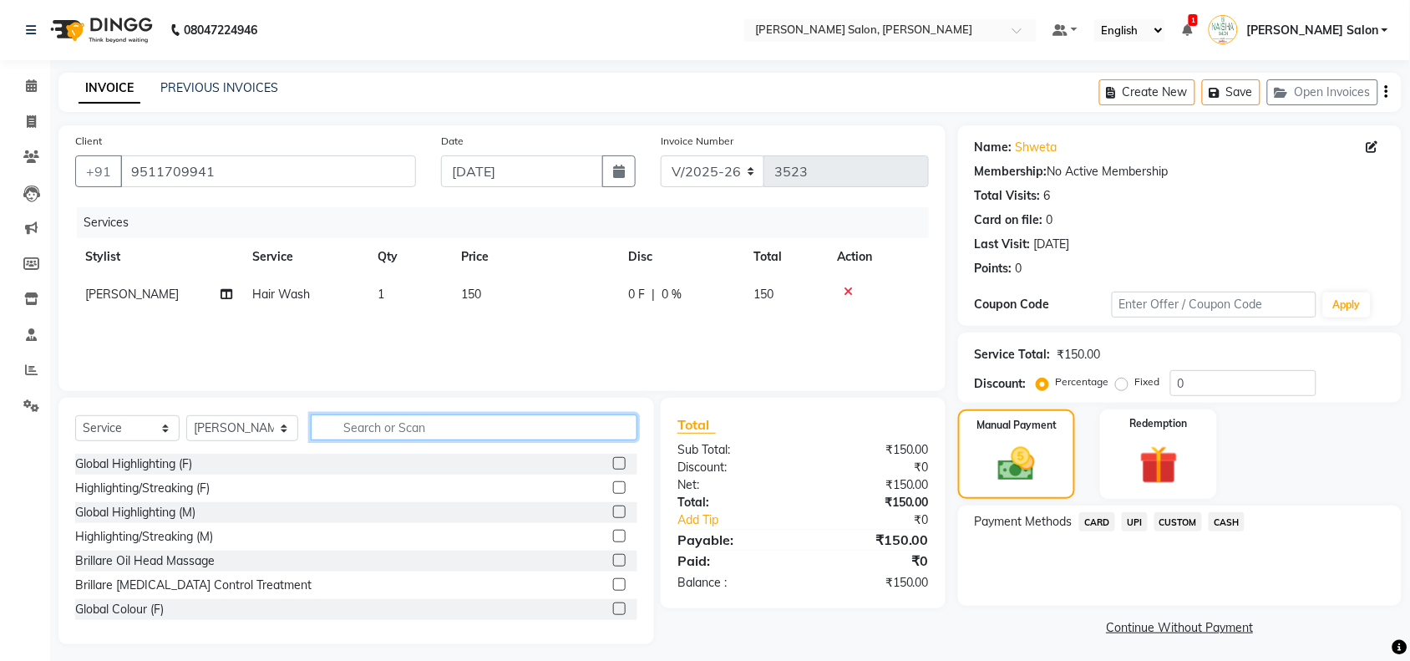
click at [362, 423] on input "text" at bounding box center [474, 427] width 327 height 26
click at [272, 429] on select "Select Stylist Admin Kiran Raut Naisha Salon Pawan chauhan Pinki dod Pragya Nag…" at bounding box center [242, 428] width 112 height 26
select select "72112"
click at [186, 415] on select "Select Stylist Admin Kiran Raut Naisha Salon Pawan chauhan Pinki dod Pragya Nag…" at bounding box center [242, 428] width 112 height 26
click at [486, 429] on input "text" at bounding box center [474, 427] width 327 height 26
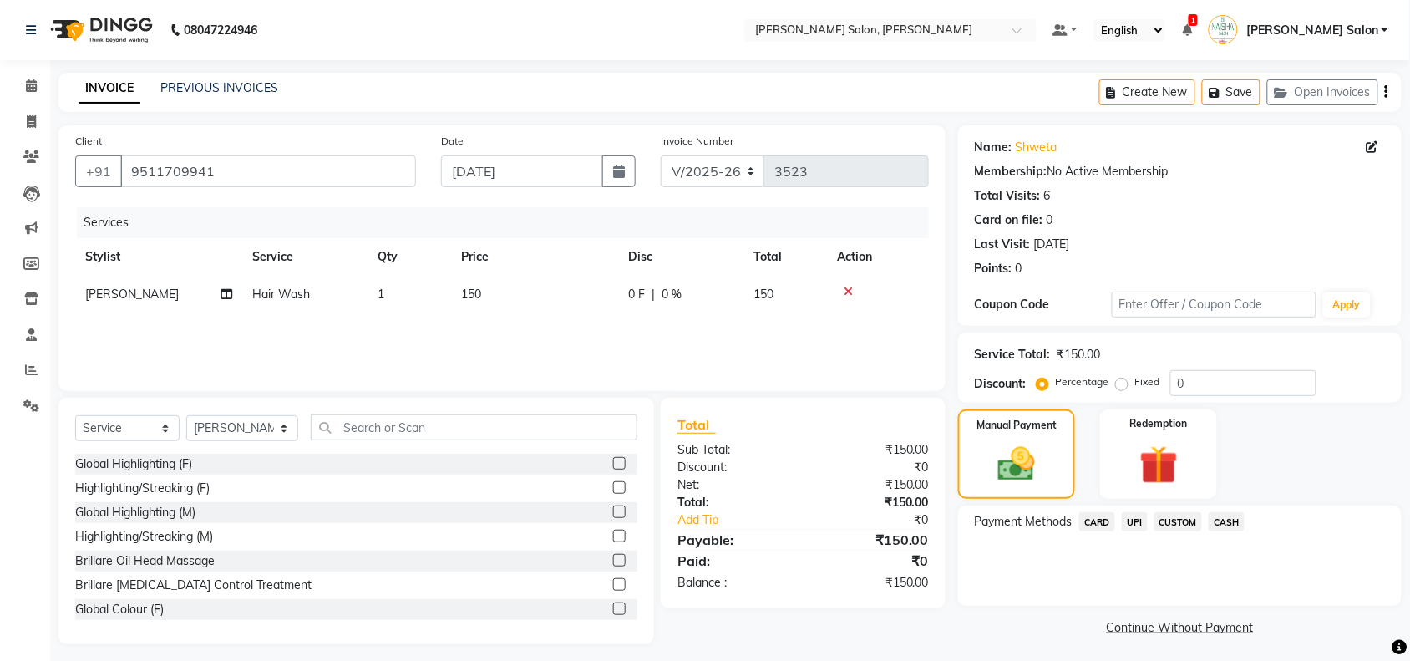
click at [469, 305] on td "150" at bounding box center [534, 295] width 167 height 38
select select "75922"
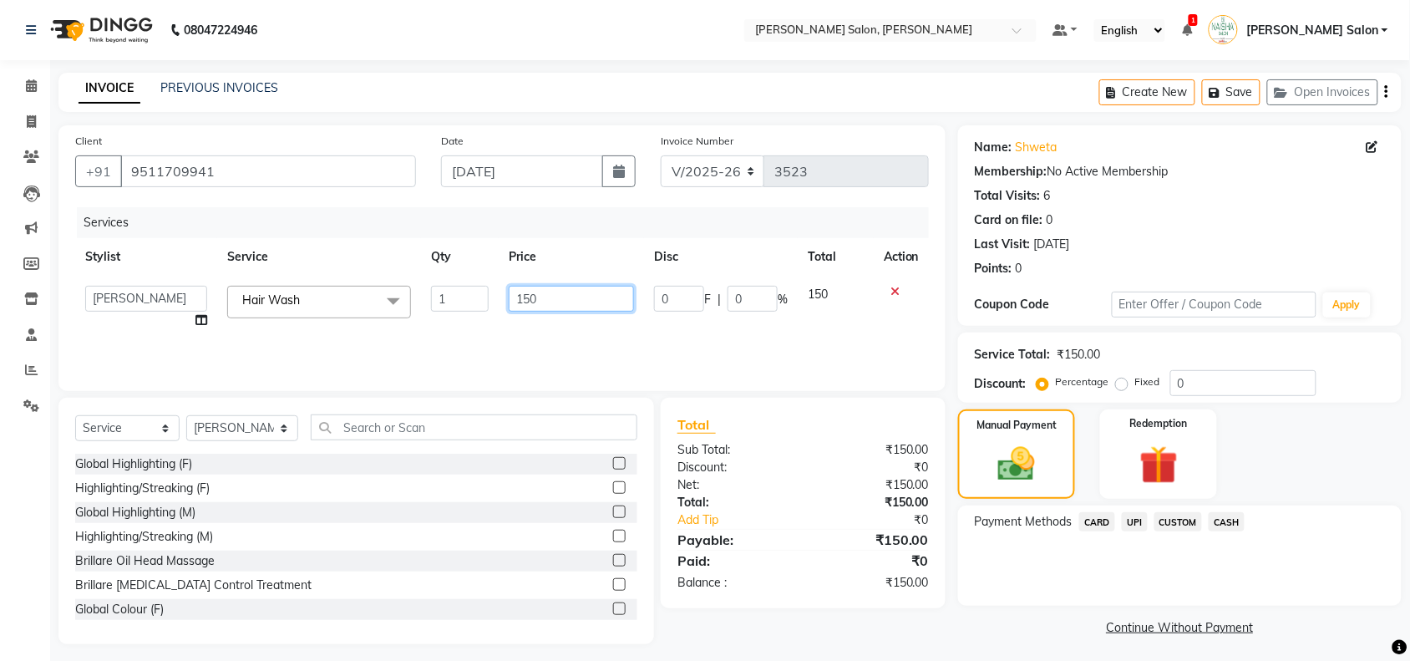
click at [529, 295] on input "150" at bounding box center [571, 299] width 125 height 26
click at [561, 302] on input "150" at bounding box center [571, 299] width 125 height 26
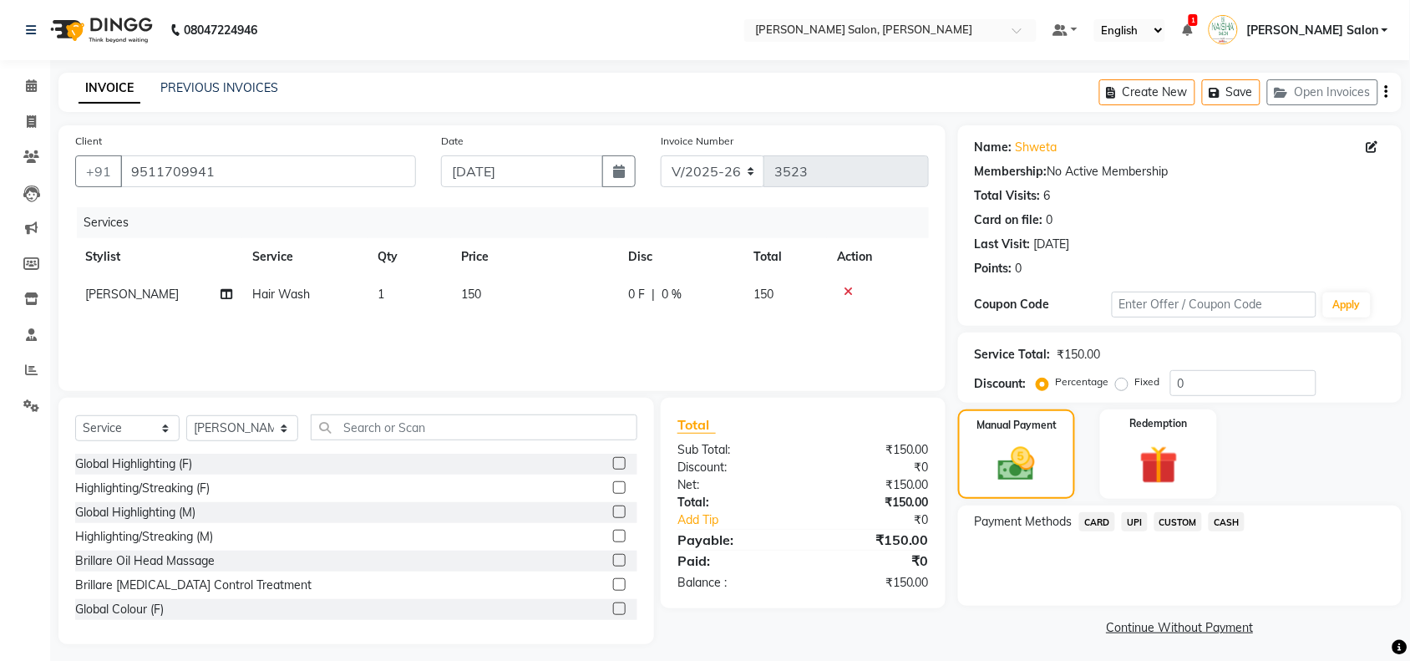
click at [565, 332] on div "Services Stylist Service Qty Price Disc Total Action Sangeeta Shukla Hair Wash …" at bounding box center [502, 290] width 854 height 167
drag, startPoint x: 531, startPoint y: 419, endPoint x: 526, endPoint y: 432, distance: 14.3
click at [528, 431] on input "text" at bounding box center [474, 427] width 327 height 26
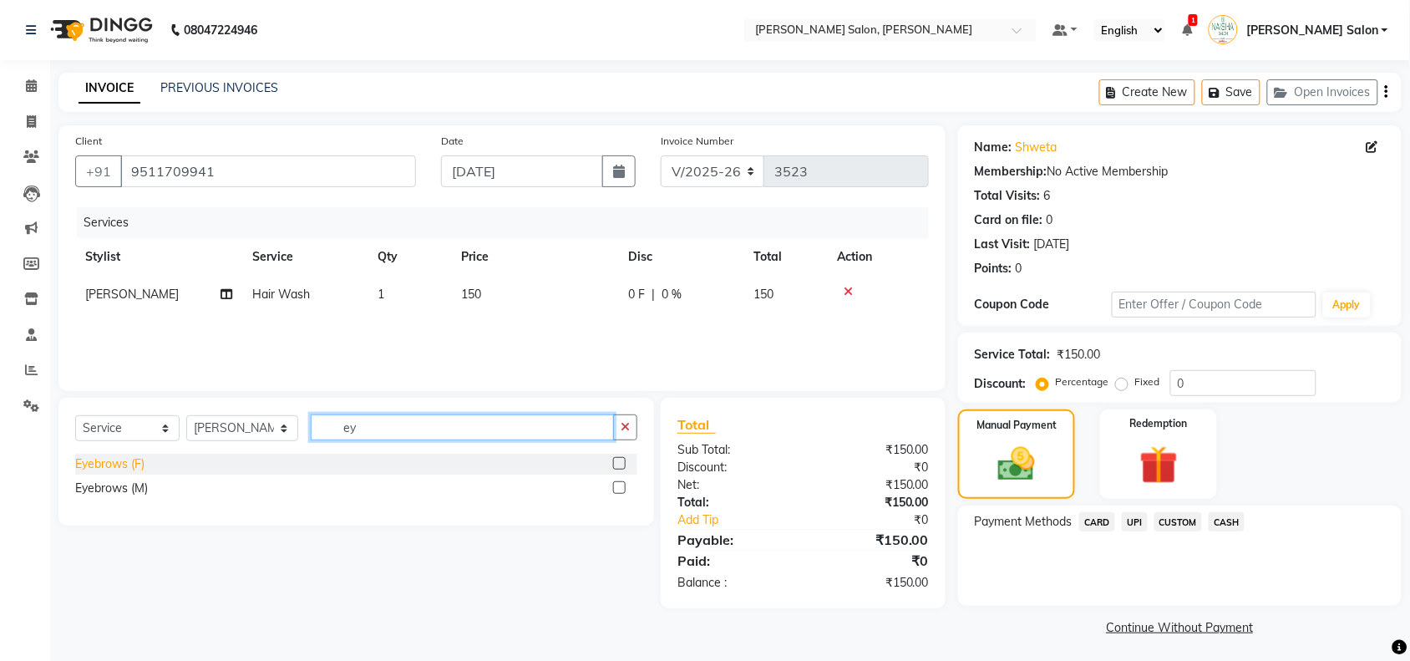
type input "ey"
click at [140, 458] on div "Eyebrows (F)" at bounding box center [109, 464] width 69 height 18
checkbox input "false"
click at [629, 440] on button "button" at bounding box center [625, 427] width 24 height 26
type input "for"
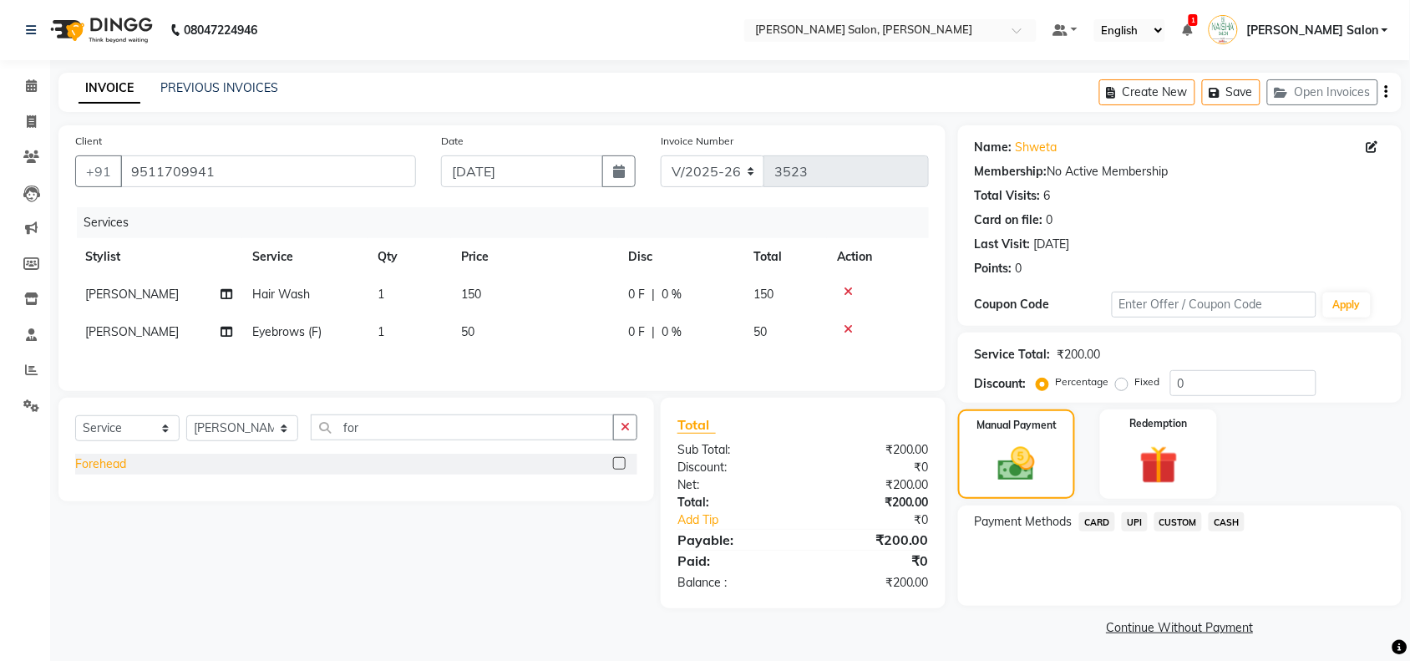
click at [123, 466] on div "Forehead" at bounding box center [100, 464] width 51 height 18
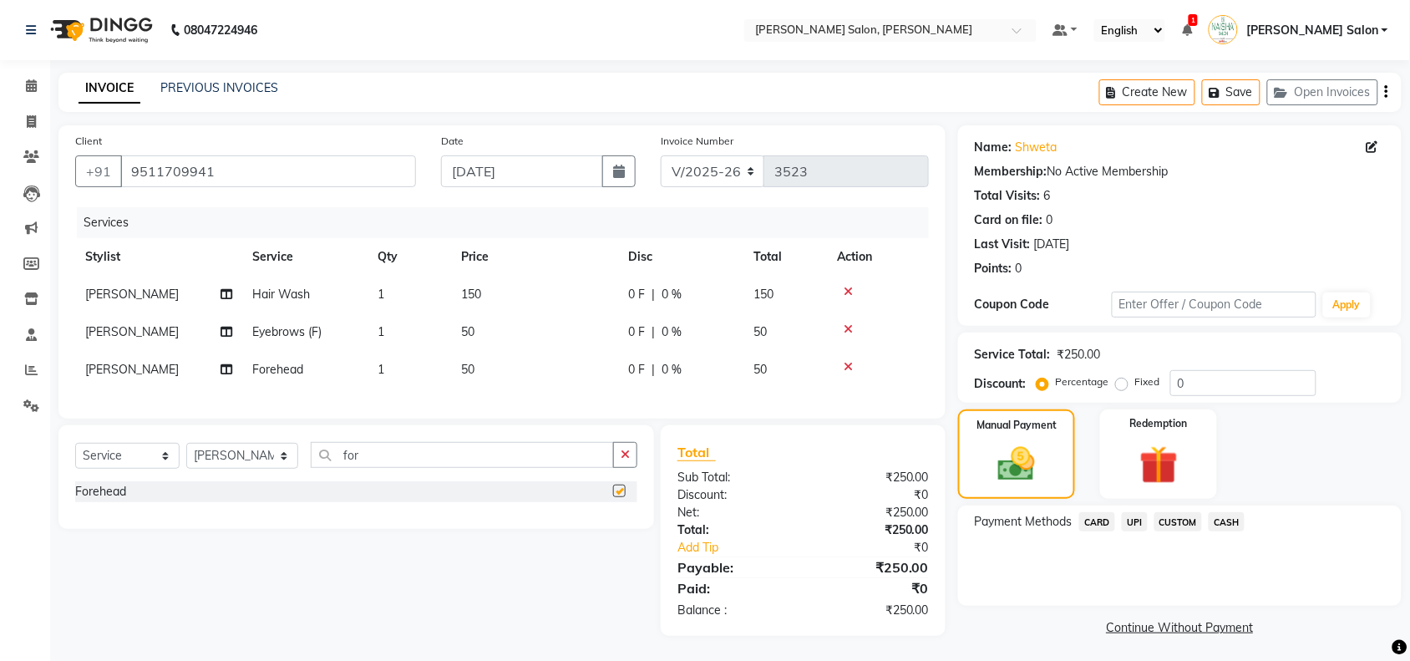
checkbox input "false"
click at [1231, 528] on span "CASH" at bounding box center [1227, 521] width 36 height 19
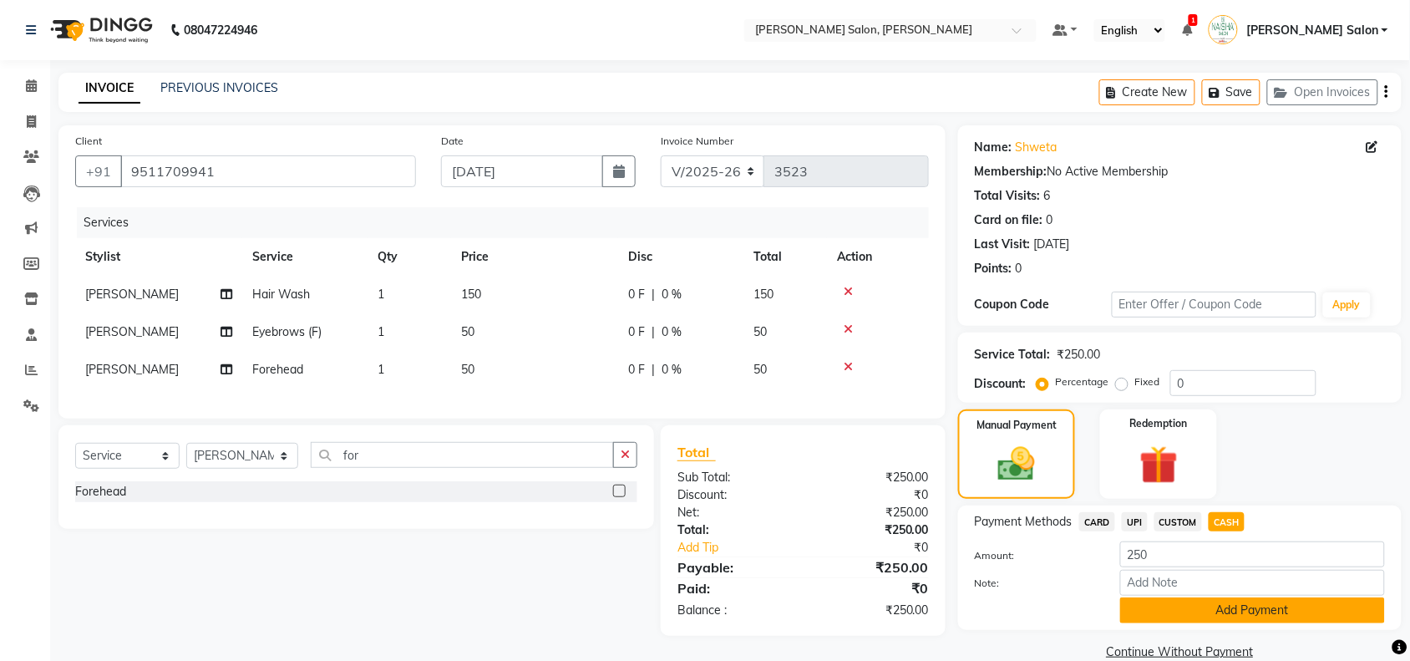
click at [1225, 607] on button "Add Payment" at bounding box center [1252, 610] width 265 height 26
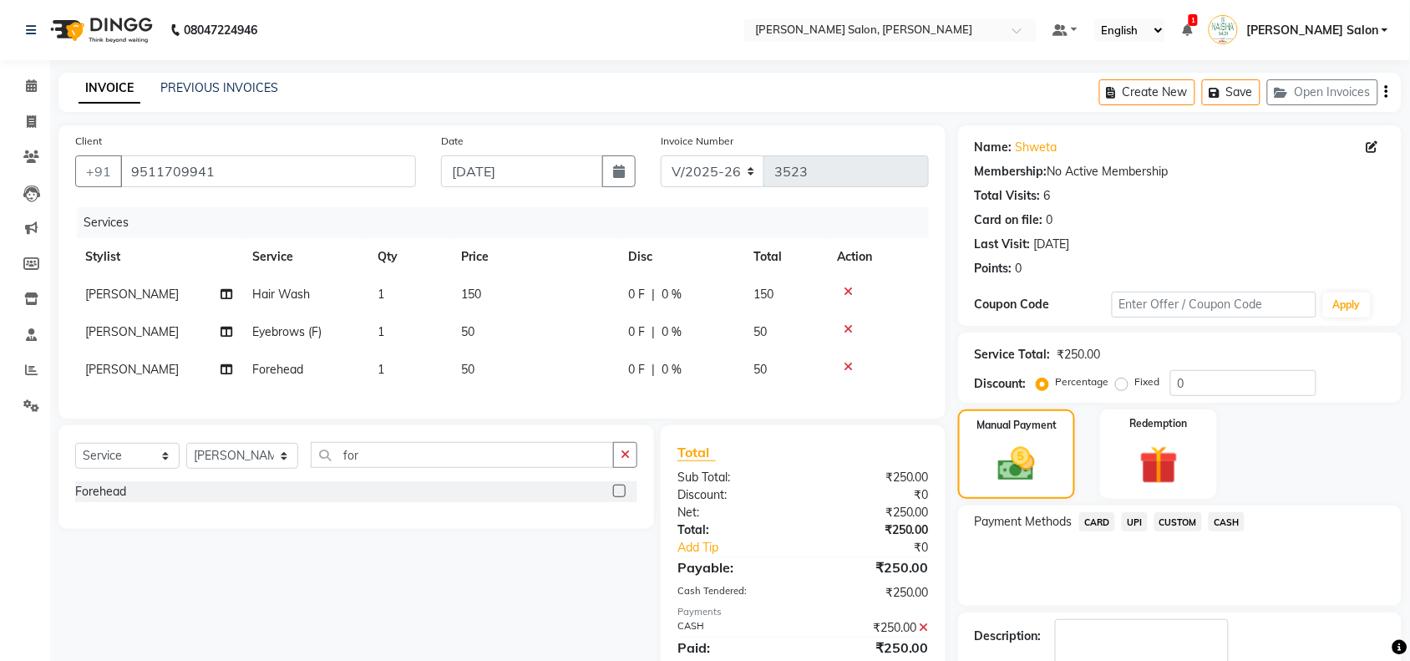
scroll to position [99, 0]
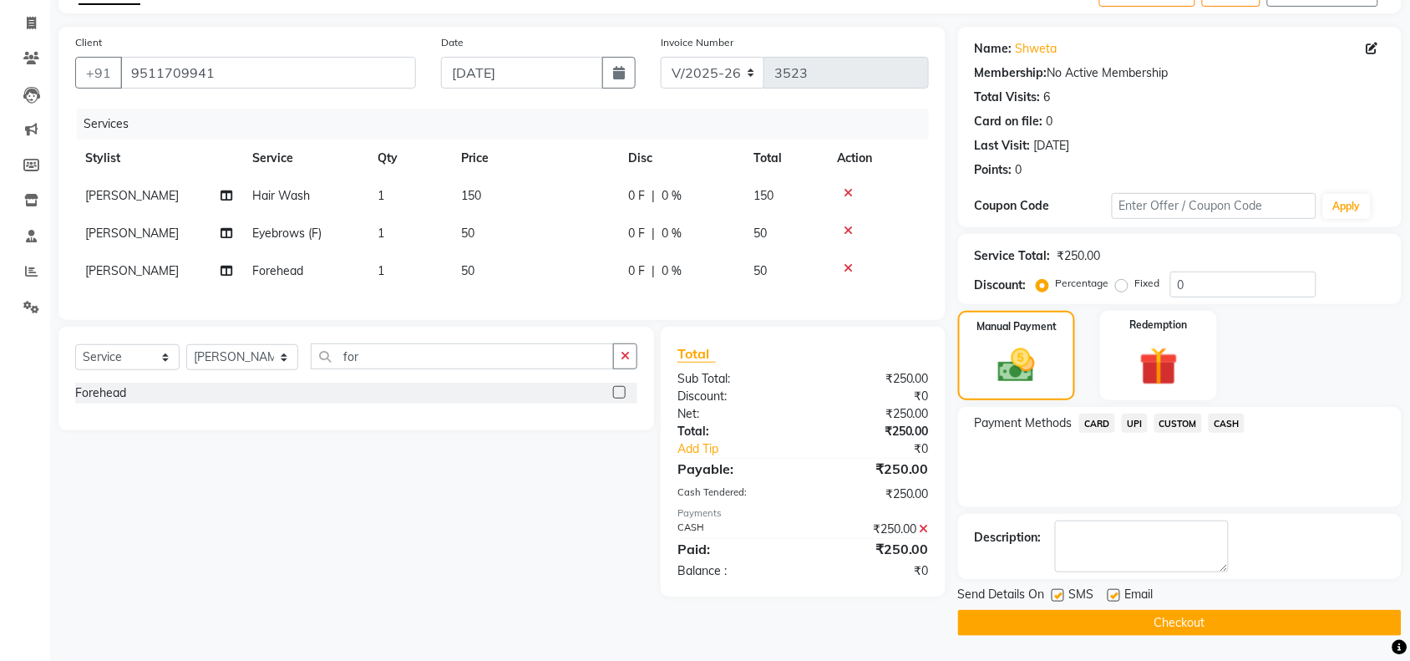
click at [1225, 612] on button "Checkout" at bounding box center [1180, 623] width 444 height 26
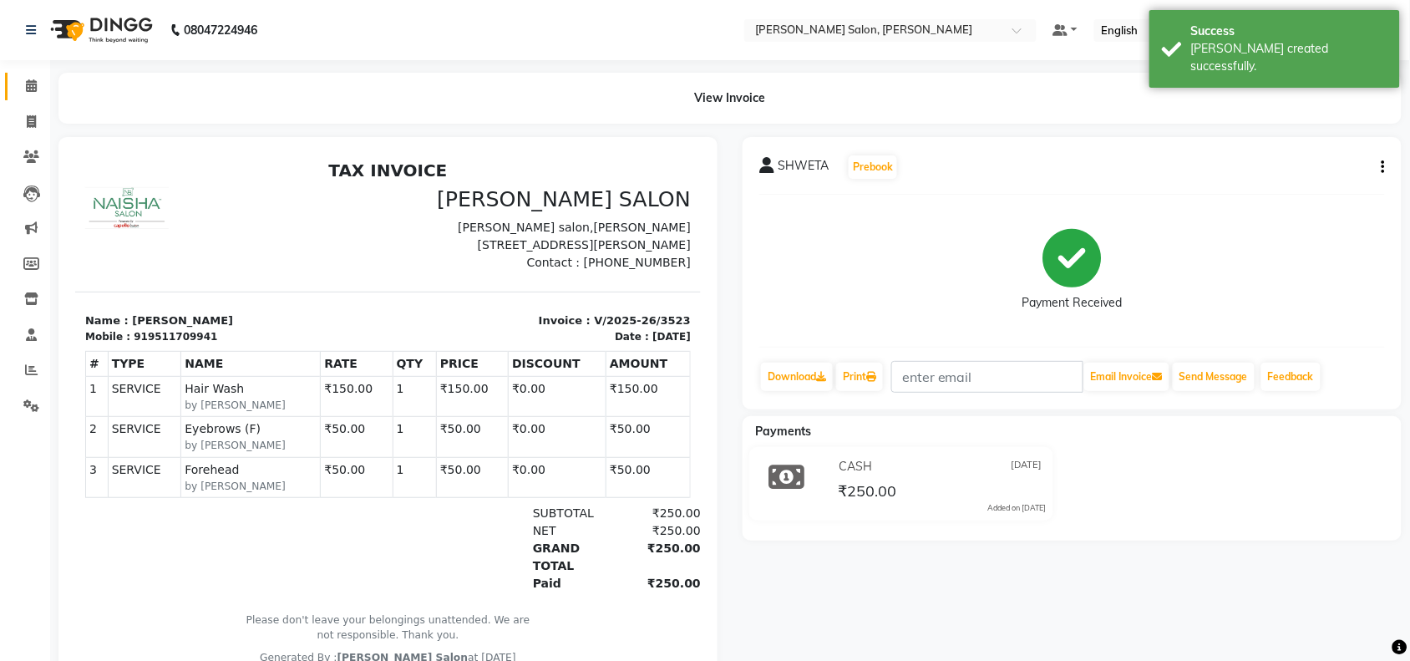
click at [34, 73] on link "Calendar" at bounding box center [25, 87] width 40 height 28
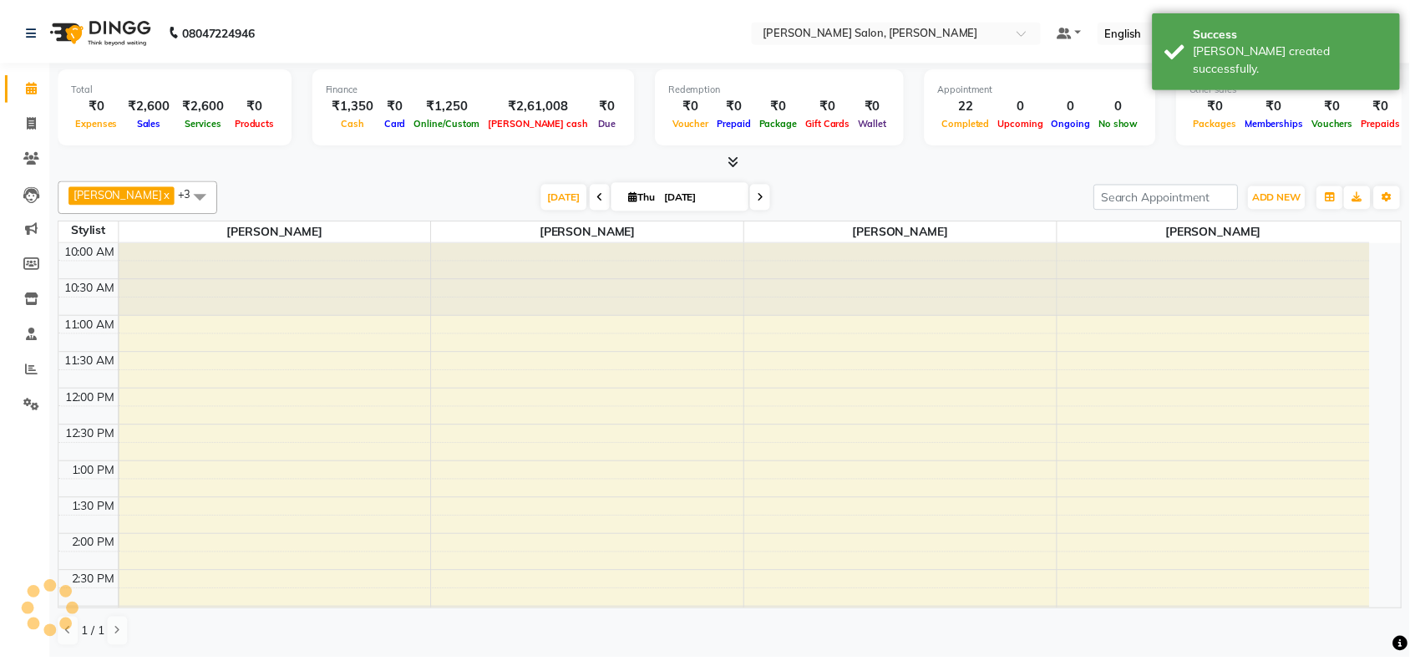
scroll to position [491, 0]
